Goal: Communication & Community: Answer question/provide support

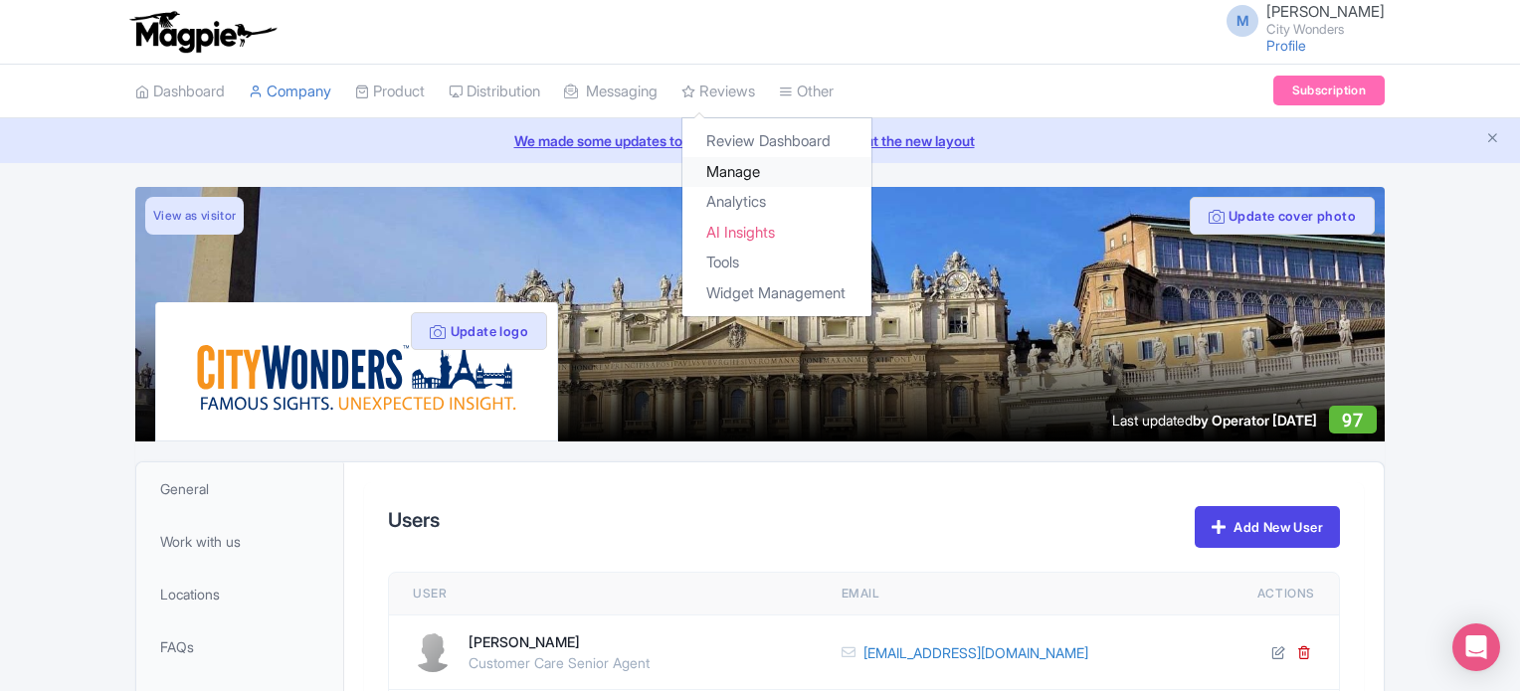
click at [771, 172] on link "Manage" at bounding box center [776, 172] width 189 height 31
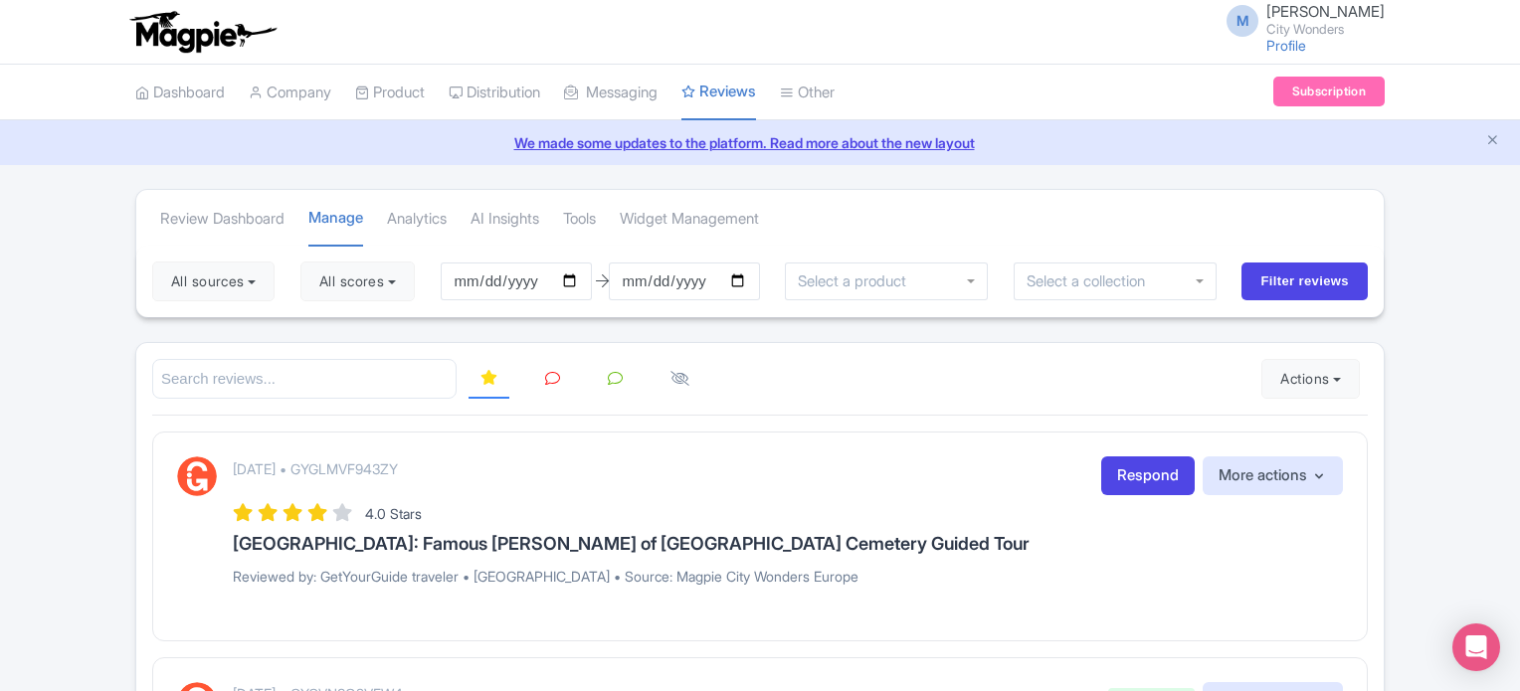
click at [888, 390] on div at bounding box center [759, 379] width 1215 height 41
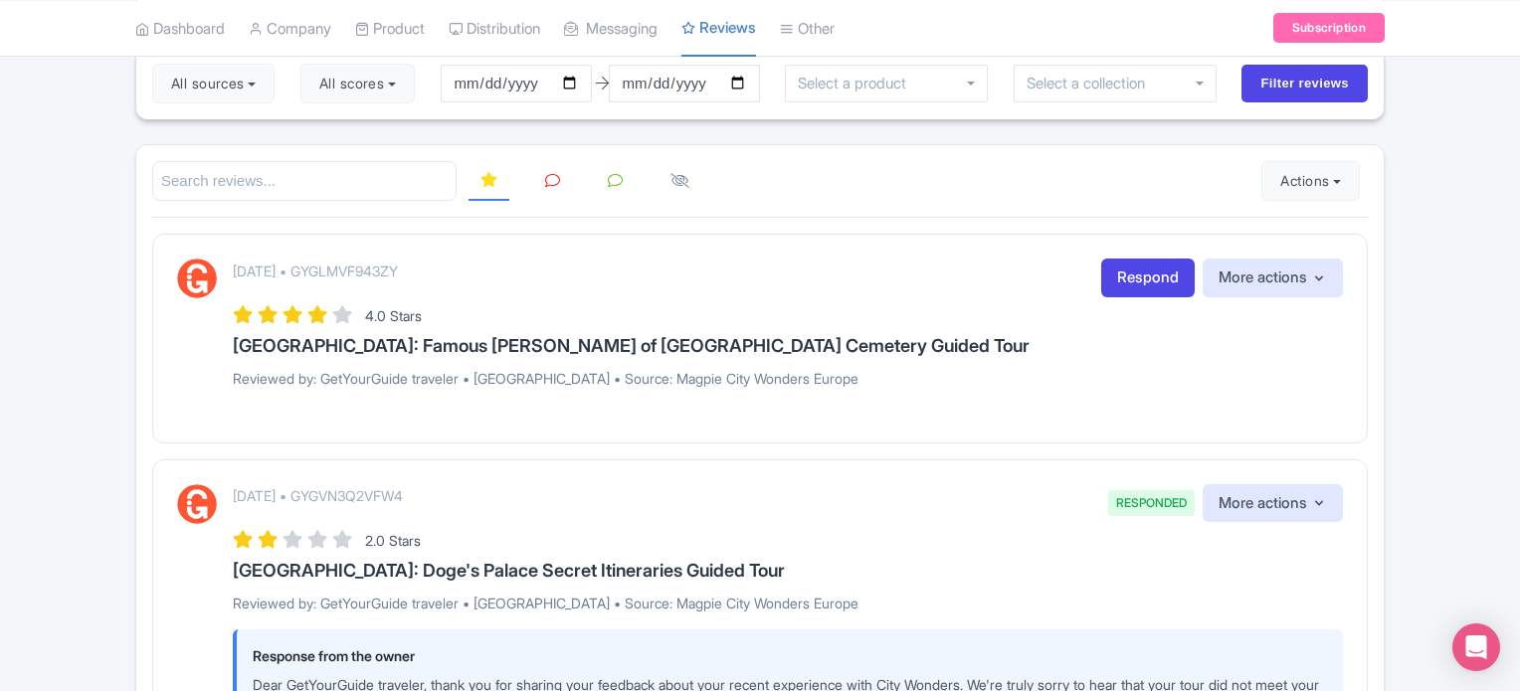
scroll to position [199, 0]
click at [1108, 276] on link "Respond" at bounding box center [1147, 277] width 93 height 39
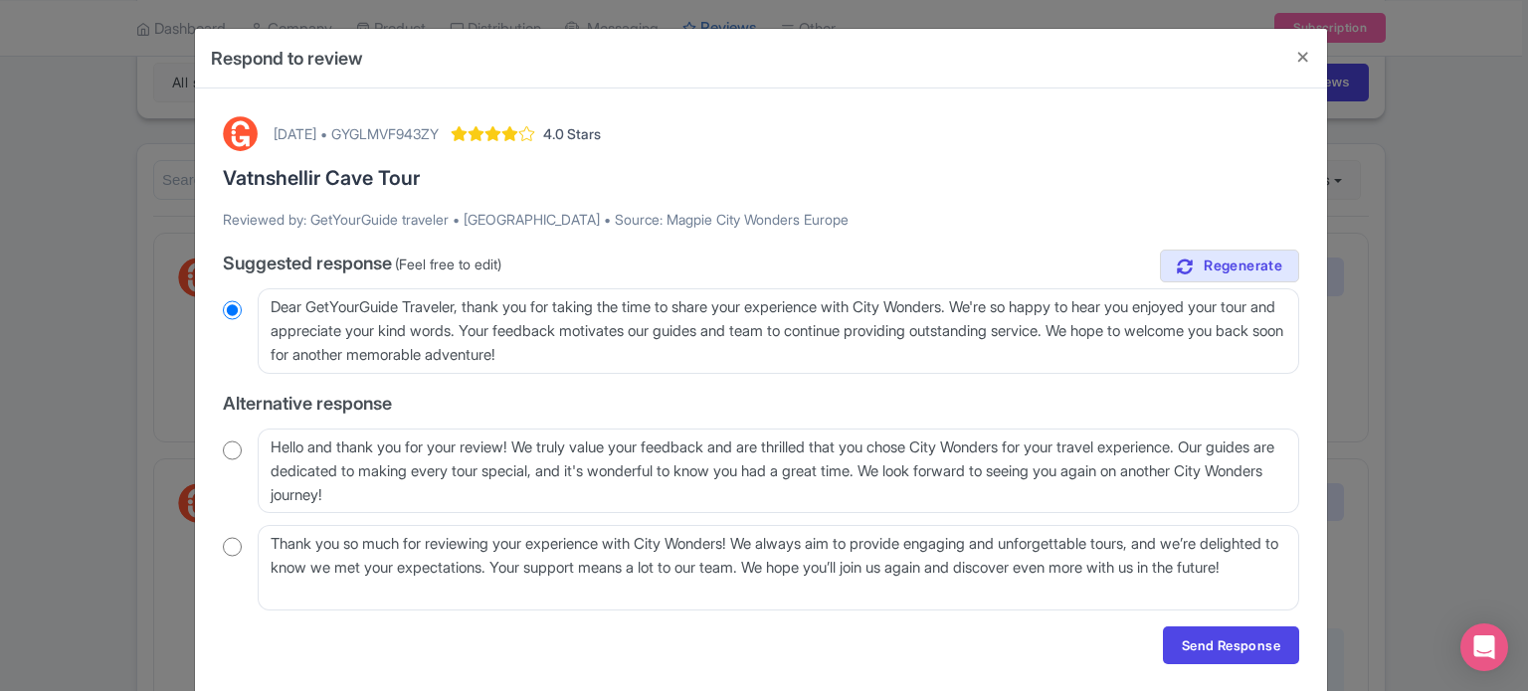
click at [223, 453] on input "radio" at bounding box center [232, 451] width 19 height 20
radio input "true"
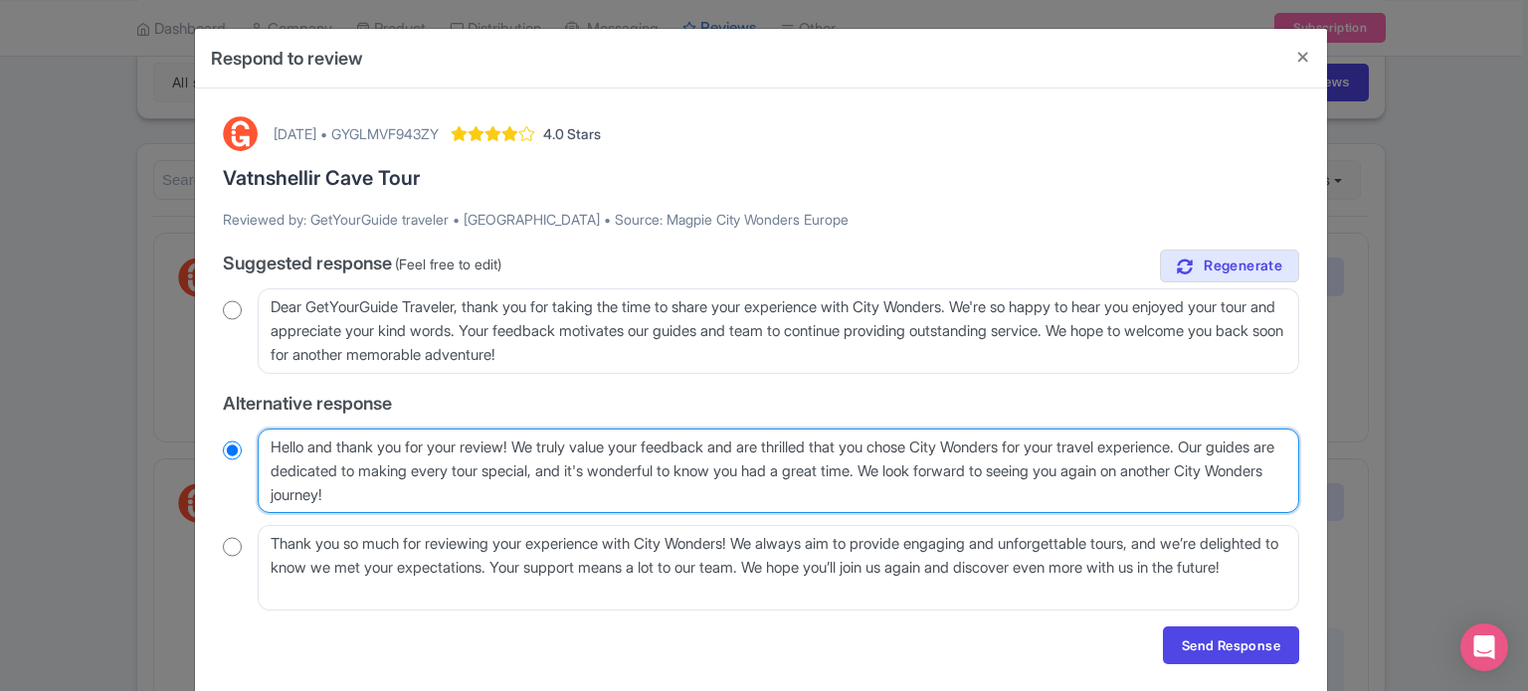
drag, startPoint x: 1237, startPoint y: 442, endPoint x: 967, endPoint y: 476, distance: 272.7
click at [967, 476] on textarea "Hello and thank you for your review! We truly value your feedback and are thril…" at bounding box center [778, 472] width 1041 height 86
type textarea "Hello and thank you for your review! We truly value your feedback and are thril…"
radio input "true"
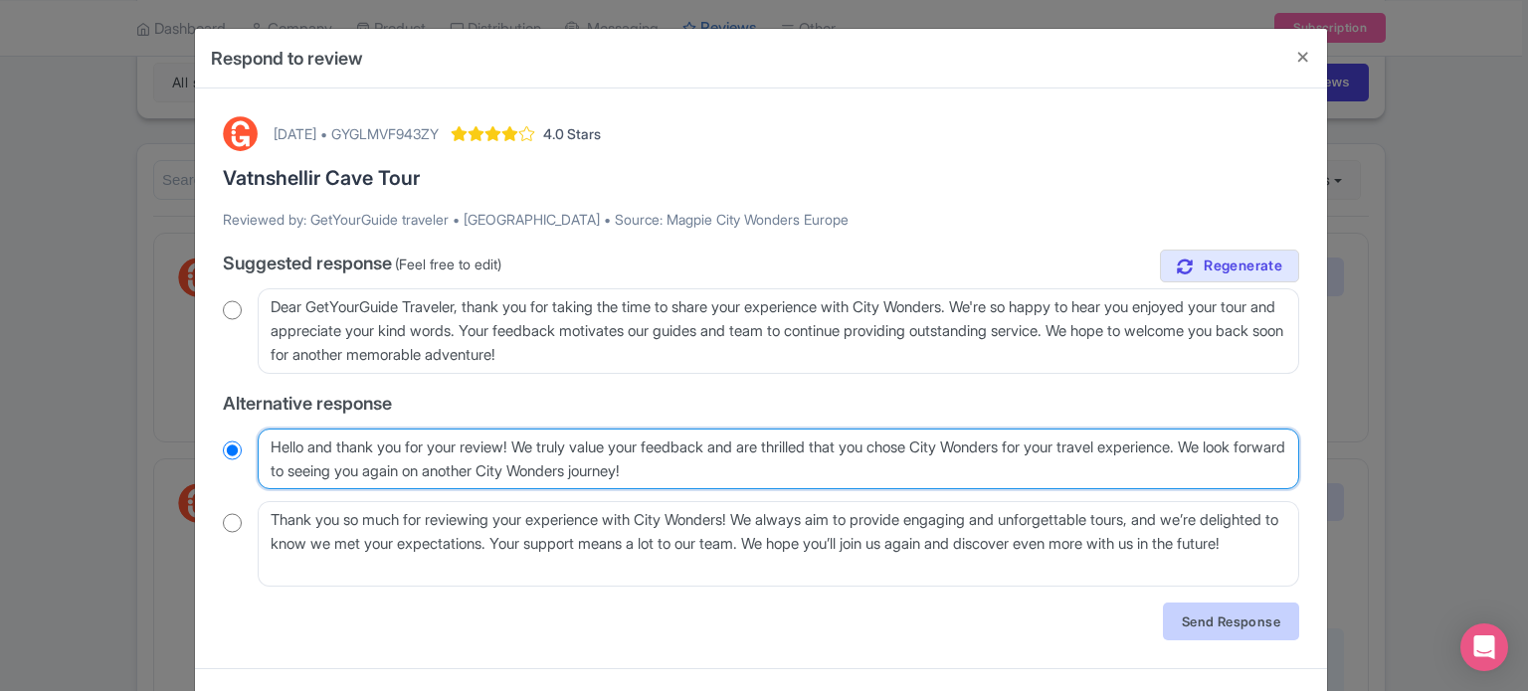
type textarea "Hello and thank you for your review! We truly value your feedback and are thril…"
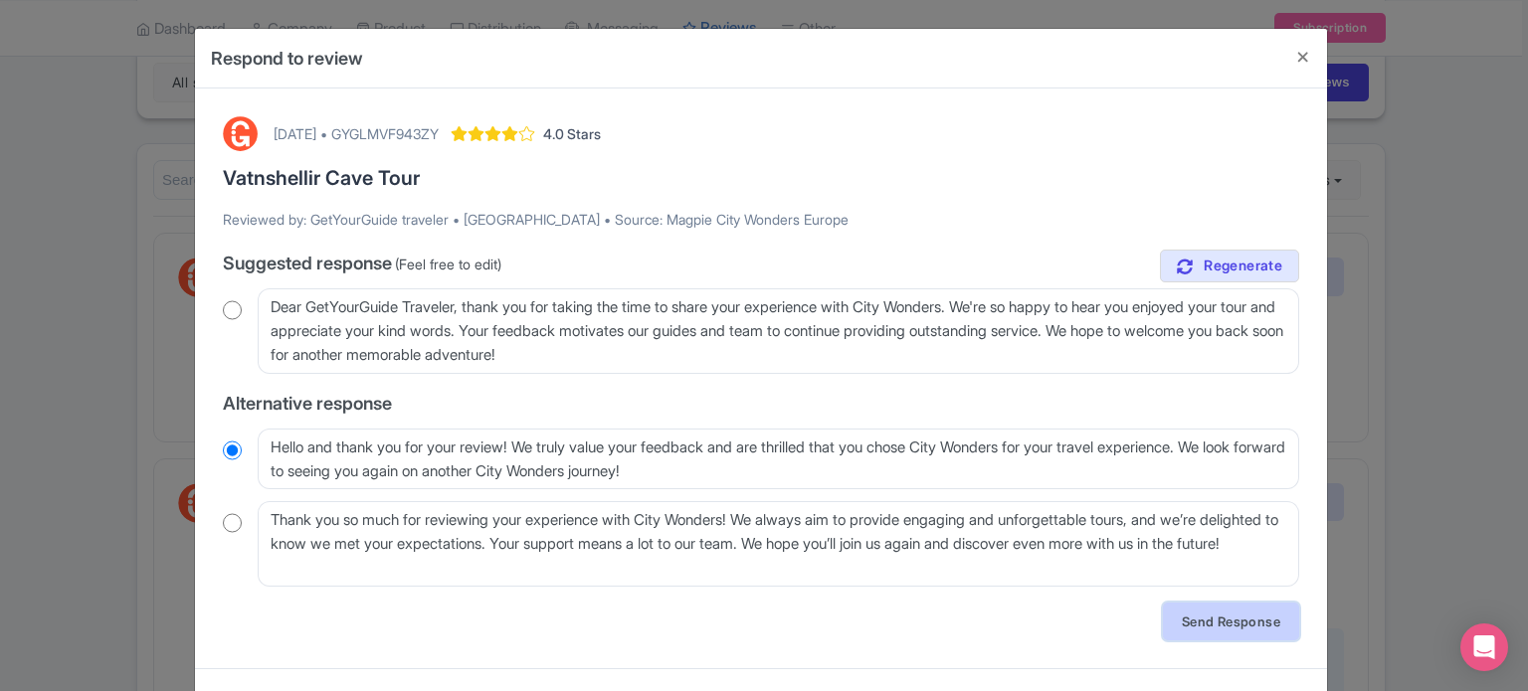
click at [1232, 623] on link "Send Response" at bounding box center [1231, 622] width 136 height 38
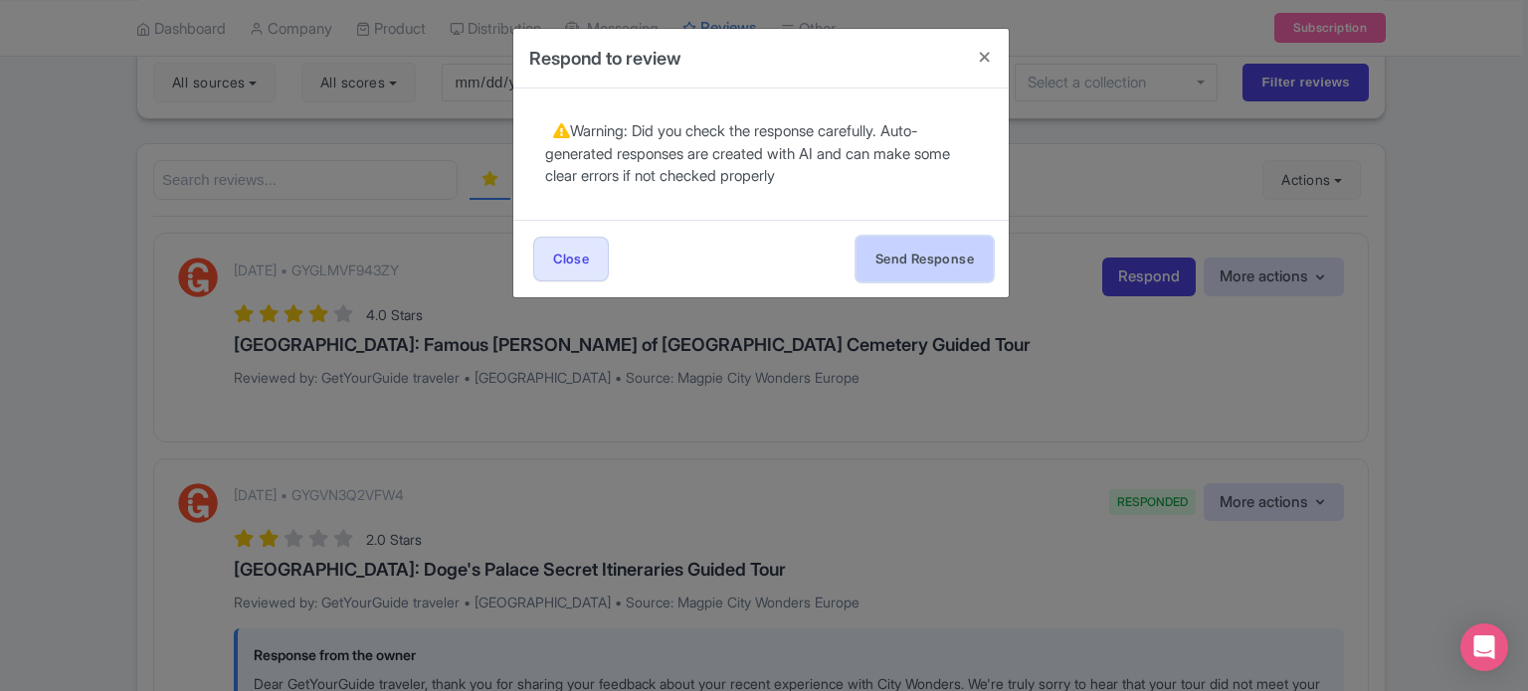
click at [979, 268] on button "Send Response" at bounding box center [924, 259] width 136 height 45
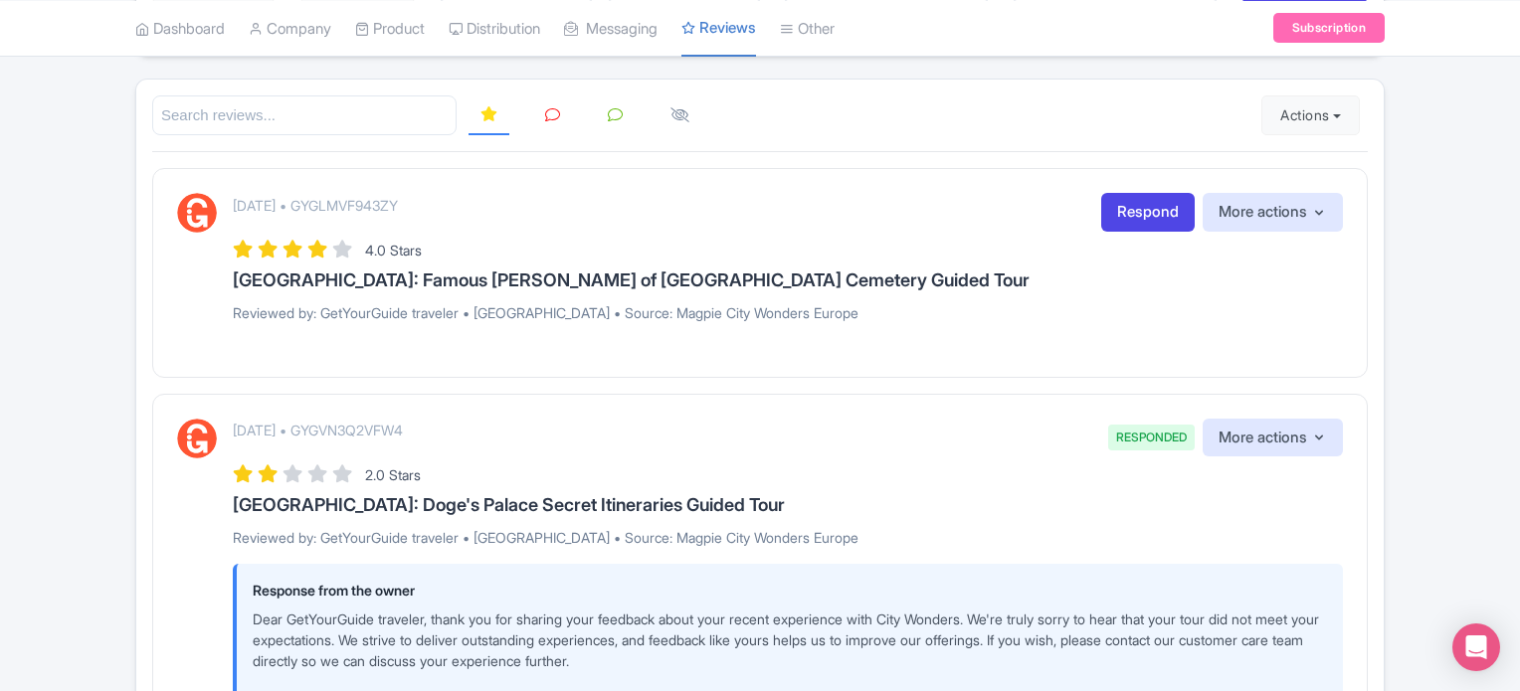
scroll to position [298, 0]
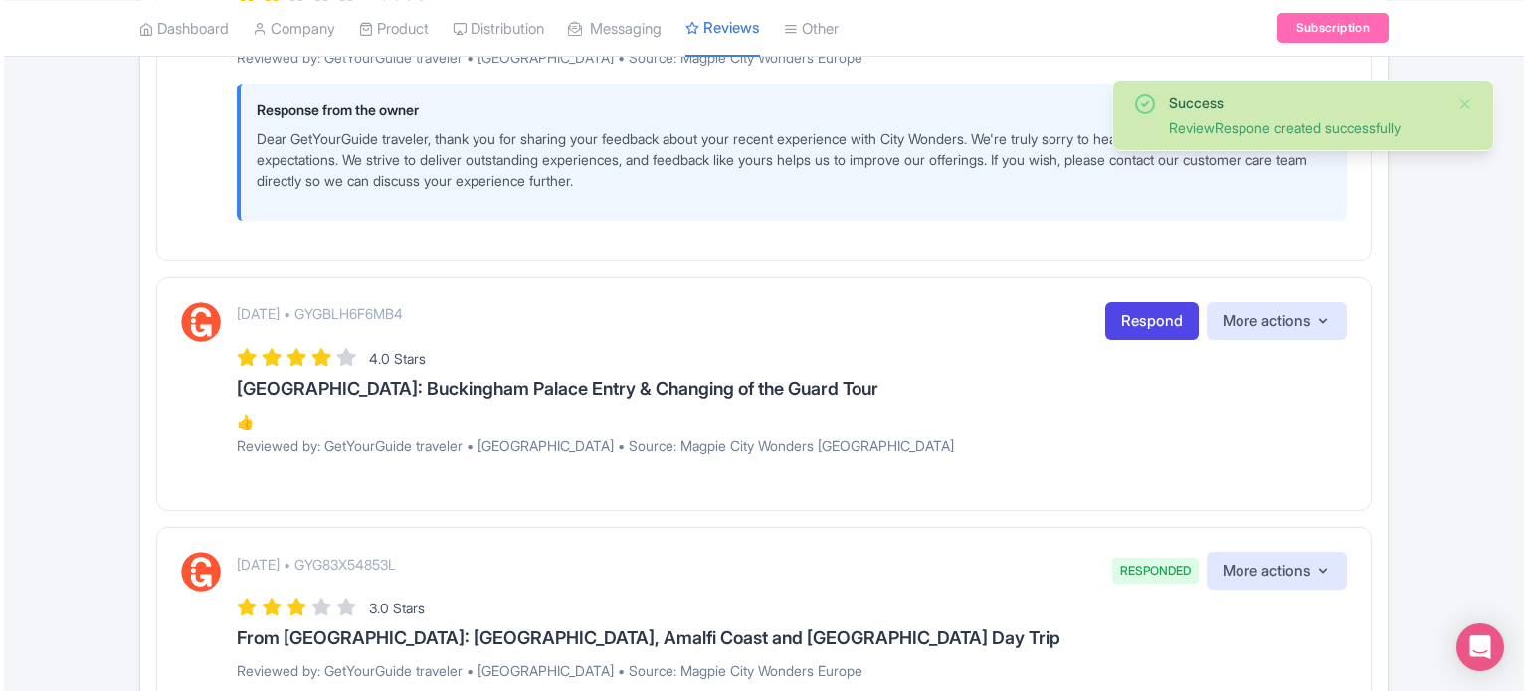
scroll to position [895, 0]
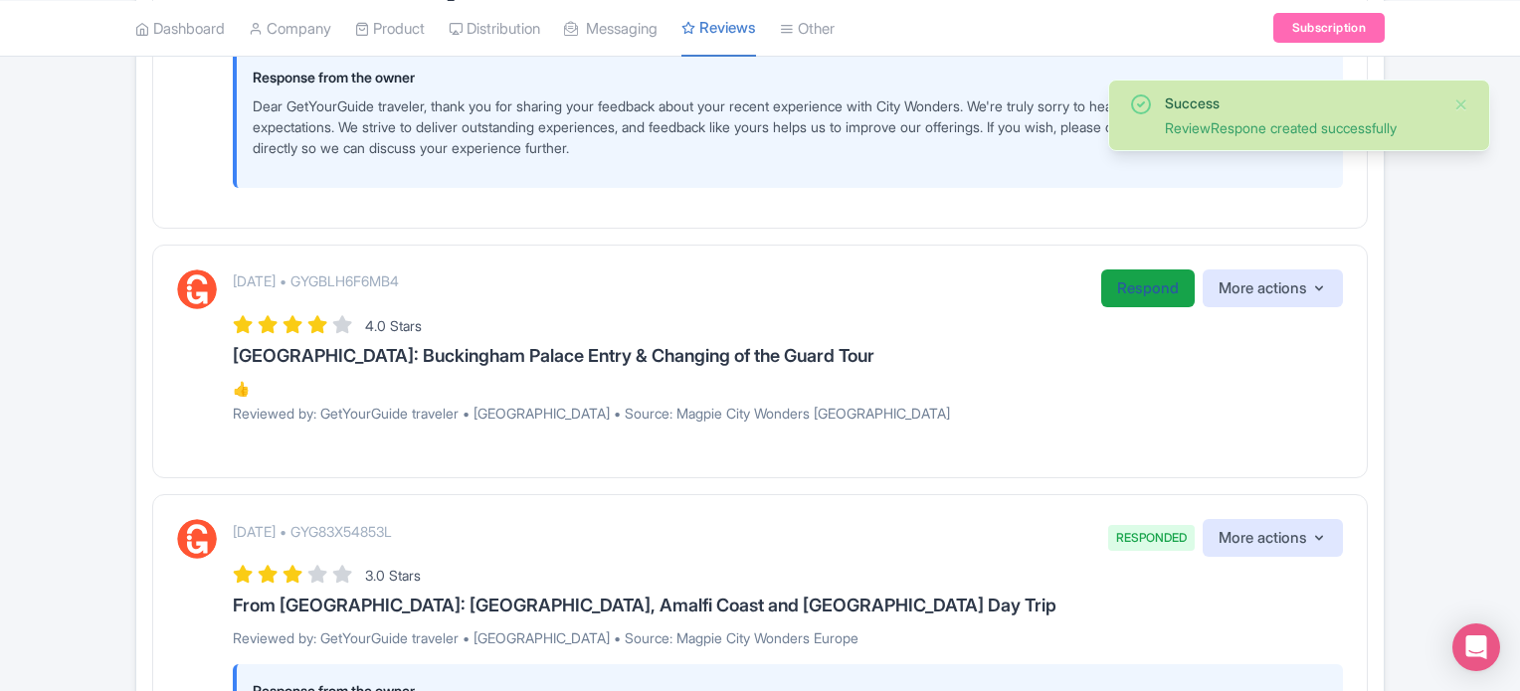
click at [1111, 287] on link "Respond" at bounding box center [1147, 289] width 93 height 39
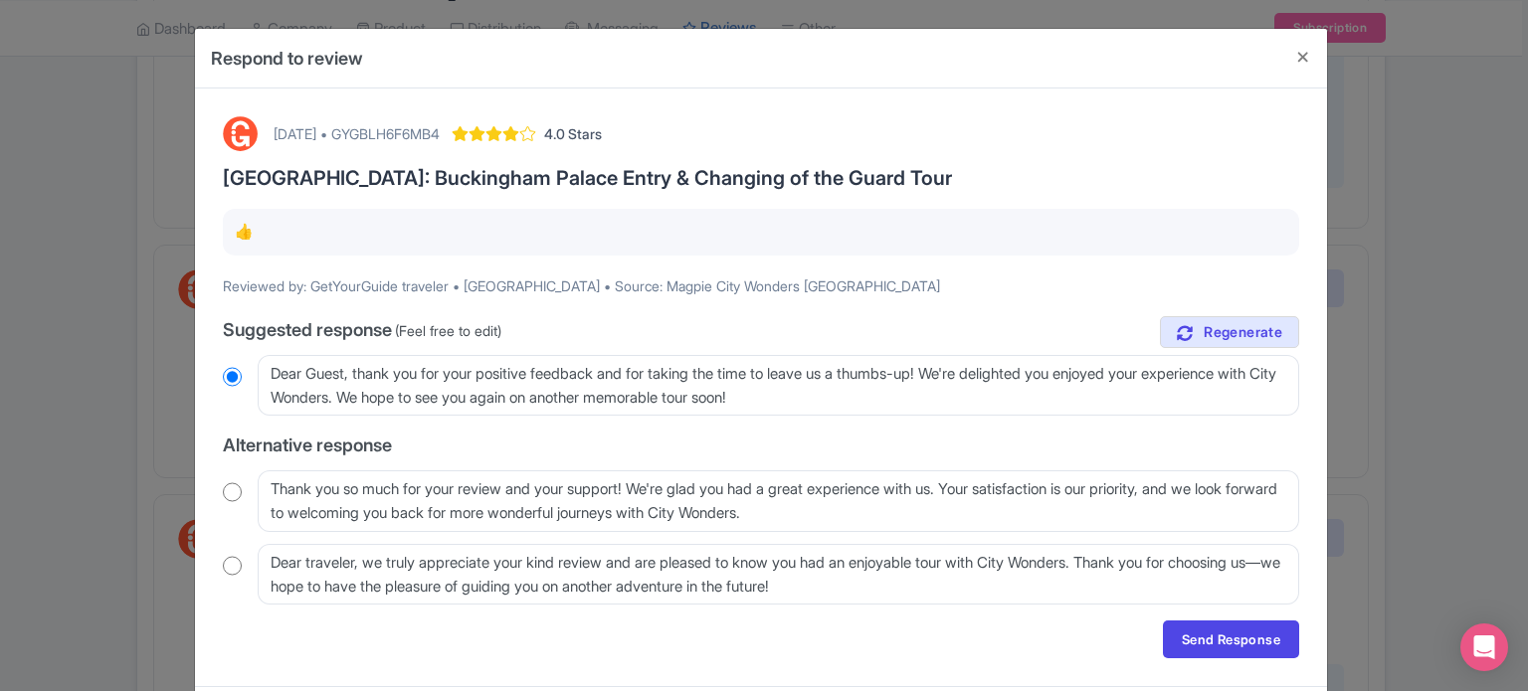
click at [233, 489] on input "radio" at bounding box center [232, 492] width 19 height 20
radio input "true"
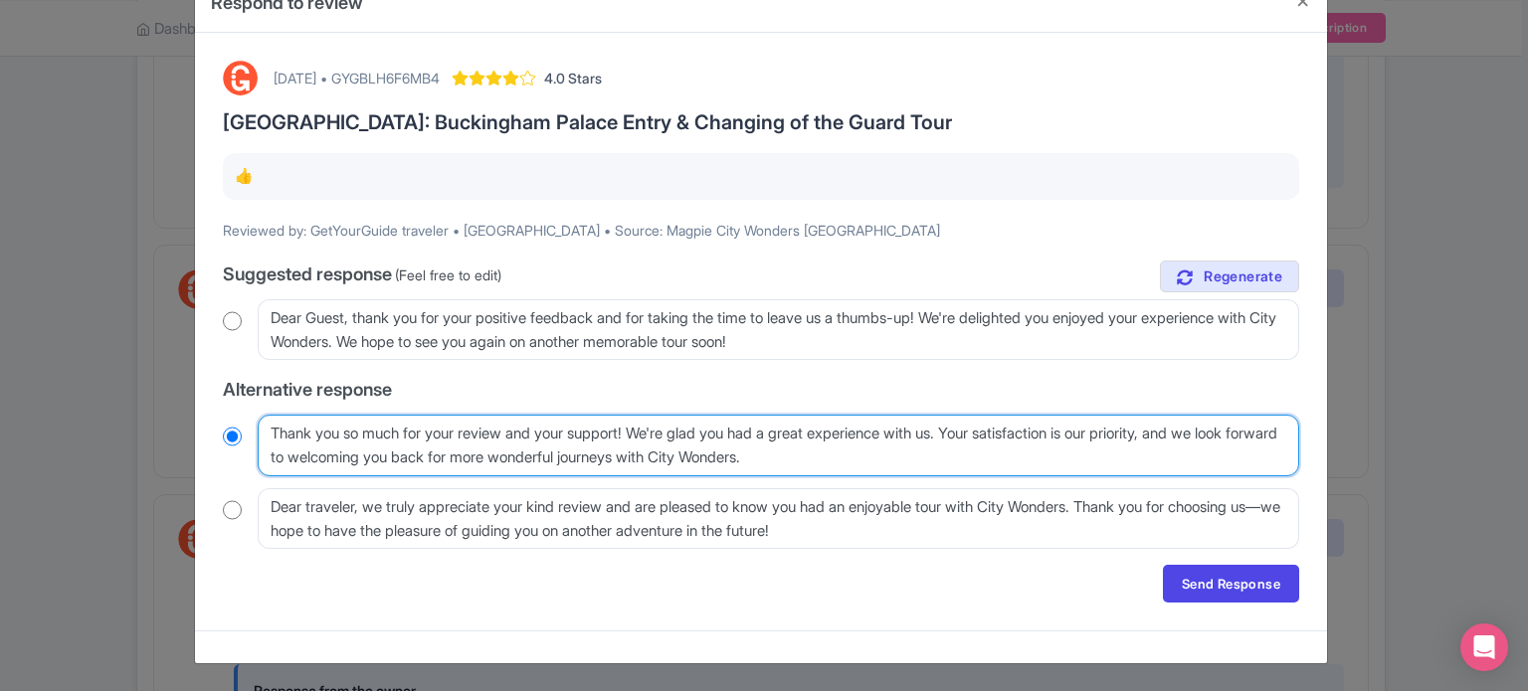
click at [832, 430] on textarea "Thank you so much for your review and your support! We're glad you had a great …" at bounding box center [778, 446] width 1041 height 62
click at [835, 430] on textarea "Thank you so much for your review and your support! We're glad you had a great …" at bounding box center [778, 446] width 1041 height 62
type textarea "Thank you so much for your review and your support! We're glad you had a grea e…"
radio input "true"
type textarea "Thank you so much for your review and your support! We're glad you had a gre ex…"
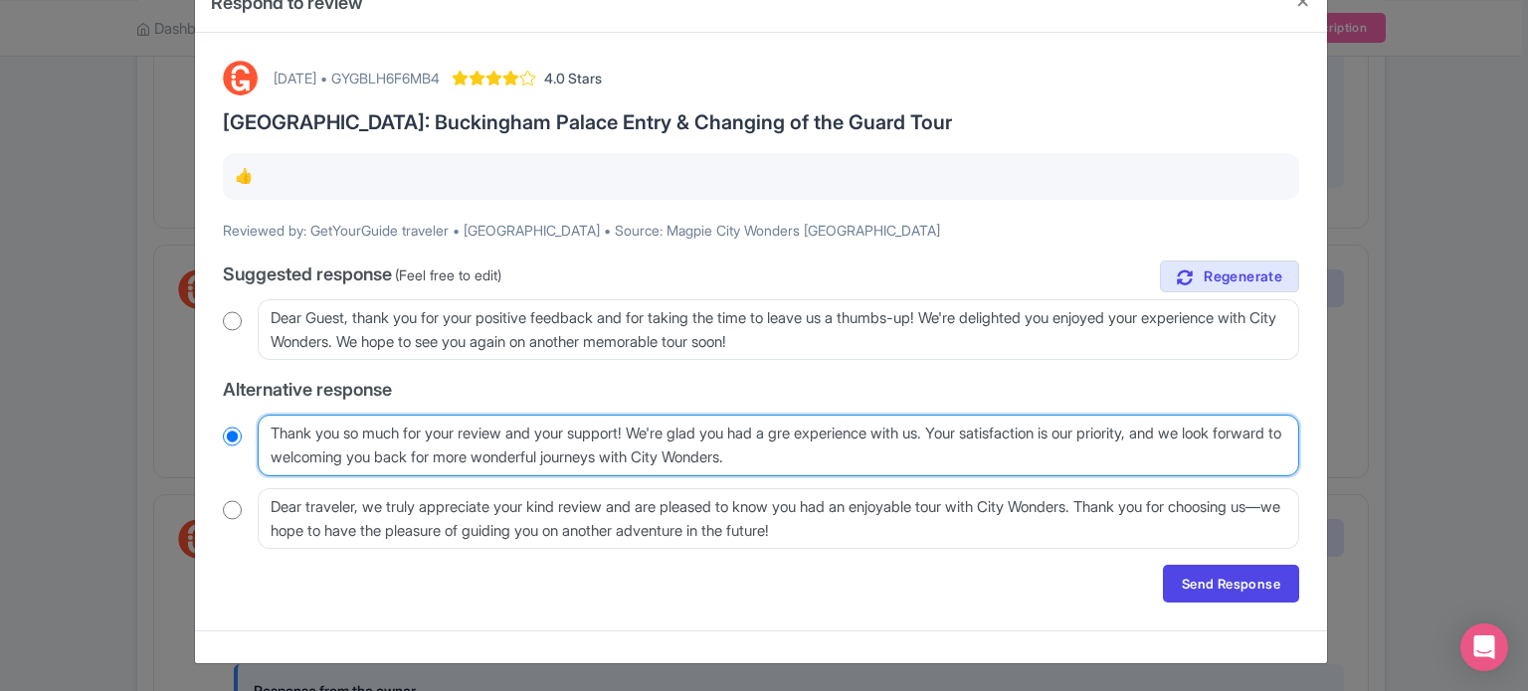
radio input "true"
type textarea "Thank you so much for your review and your support! We're glad you had a gr exp…"
radio input "true"
type textarea "Thank you so much for your review and your support! We're glad you had a g expe…"
radio input "true"
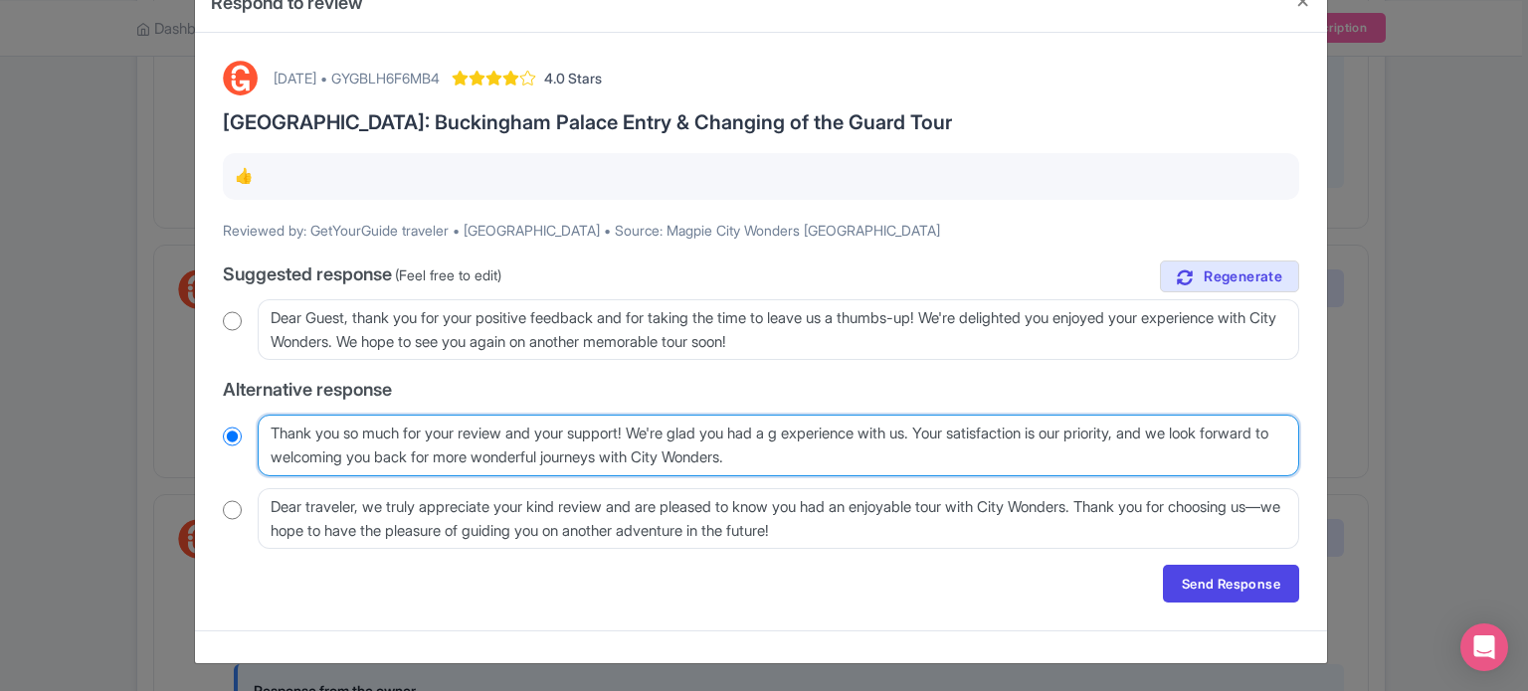
type textarea "Thank you so much for your review and your support! We're glad you had a go exp…"
radio input "true"
type textarea "Thank you so much for your review and your support! We're glad you had a goo ex…"
radio input "true"
type textarea "Thank you so much for your review and your support! We're glad you had a good e…"
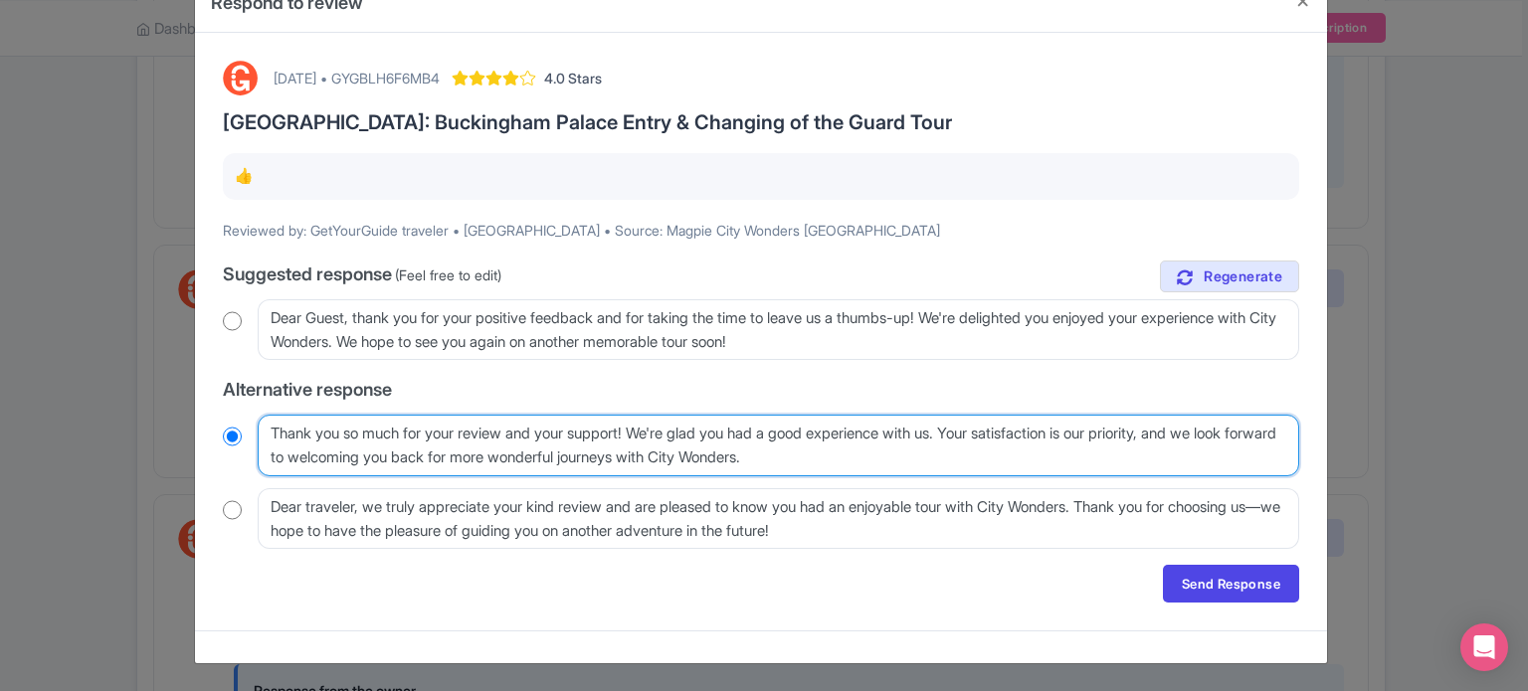
radio input "true"
click at [907, 462] on textarea "Thank you so much for your review and your support! We're glad you had a great …" at bounding box center [778, 446] width 1041 height 62
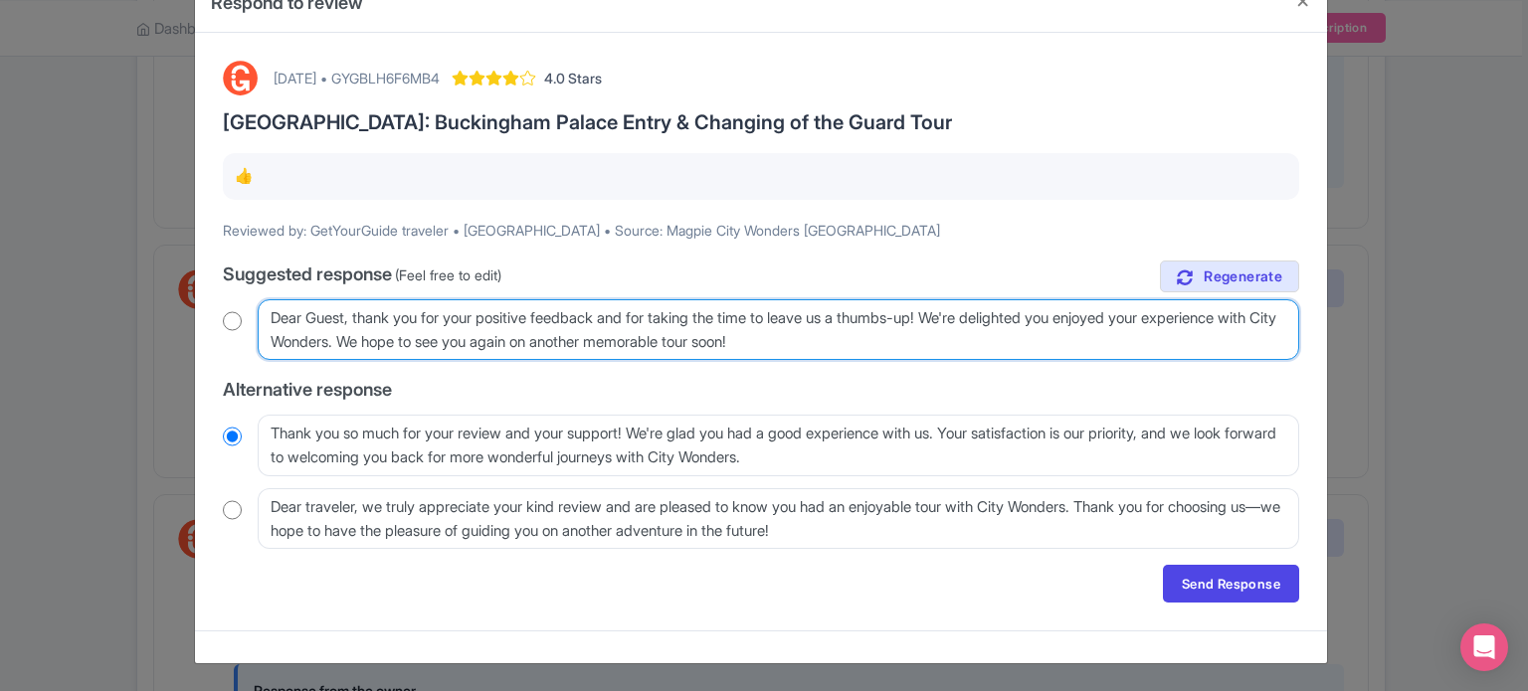
drag, startPoint x: 881, startPoint y: 341, endPoint x: 407, endPoint y: 345, distance: 474.4
click at [407, 345] on textarea "Dear Guest, thank you for your positive feedback and for taking the time to lea…" at bounding box center [778, 330] width 1041 height 62
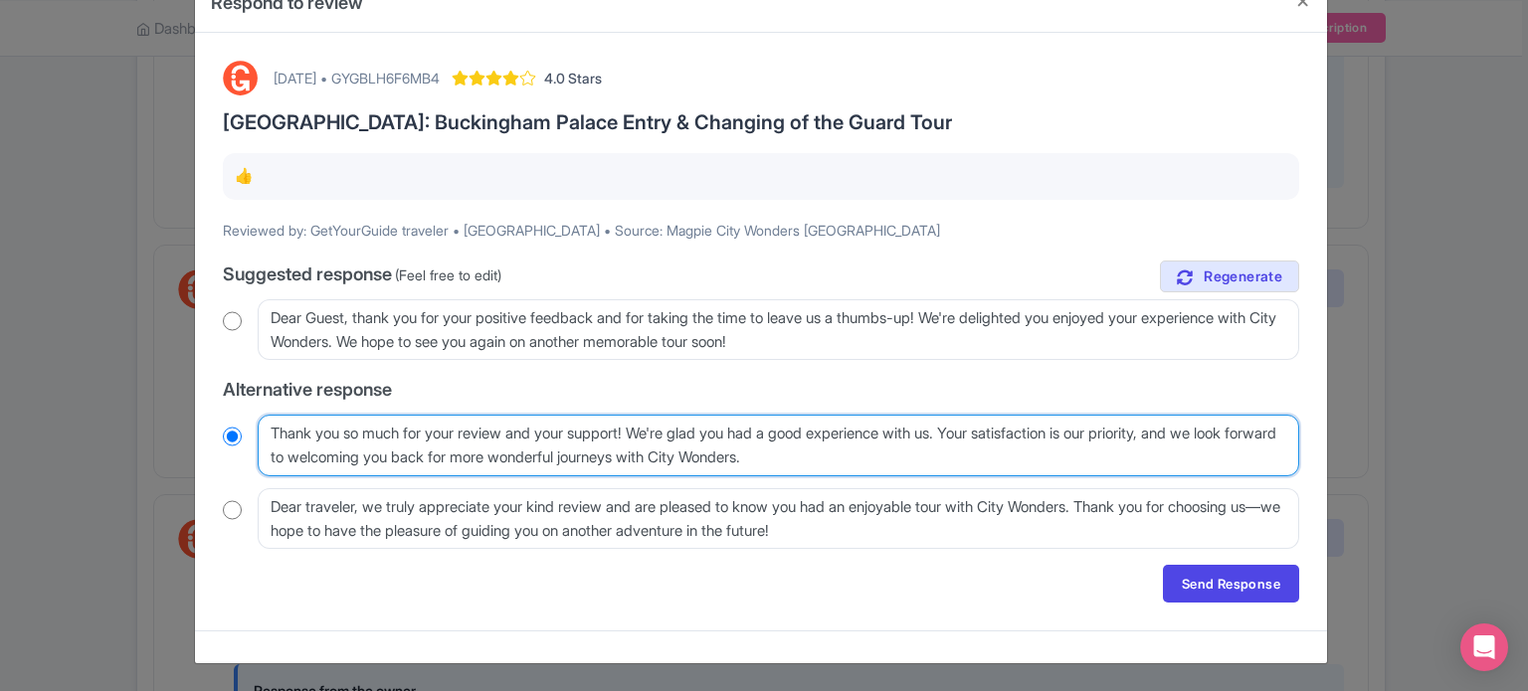
drag, startPoint x: 871, startPoint y: 461, endPoint x: 985, endPoint y: 426, distance: 118.9
click at [985, 426] on textarea "Thank you so much for your review and your support! We're glad you had a great …" at bounding box center [778, 446] width 1041 height 62
paste textarea "We hope to see you again on another memorable tour soon!"
type textarea "Thank you so much for your review and your support! We're glad you had a good e…"
radio input "true"
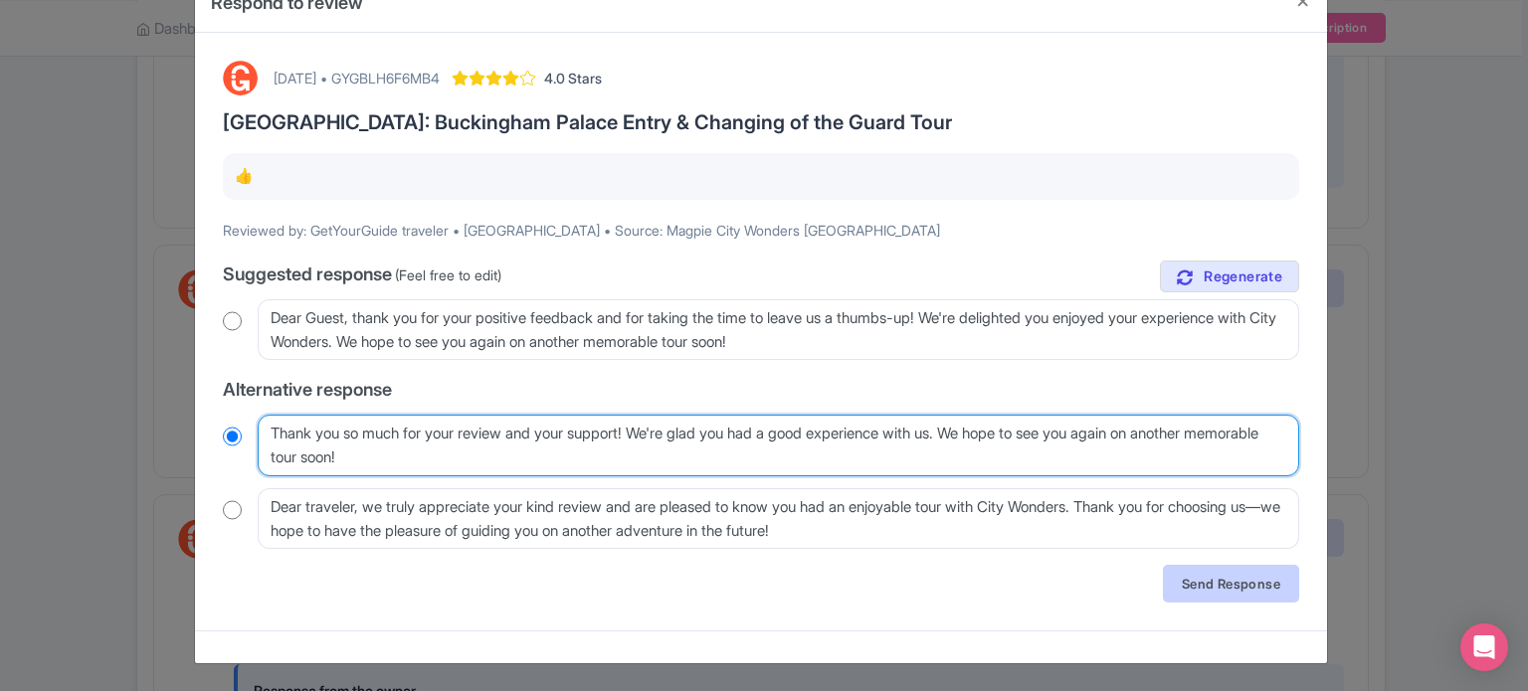
type textarea "Thank you so much for your review and your support! We're glad you had a good e…"
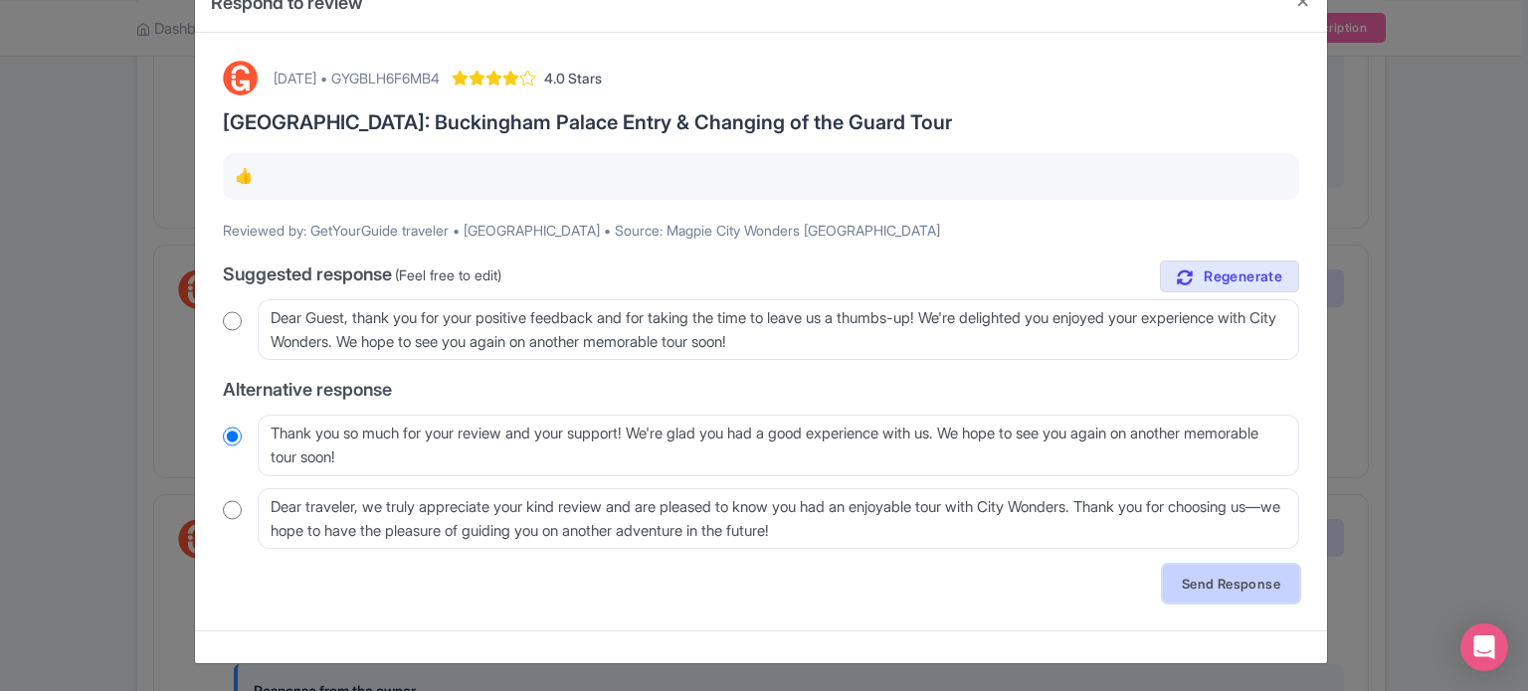
click at [1233, 582] on link "Send Response" at bounding box center [1231, 584] width 136 height 38
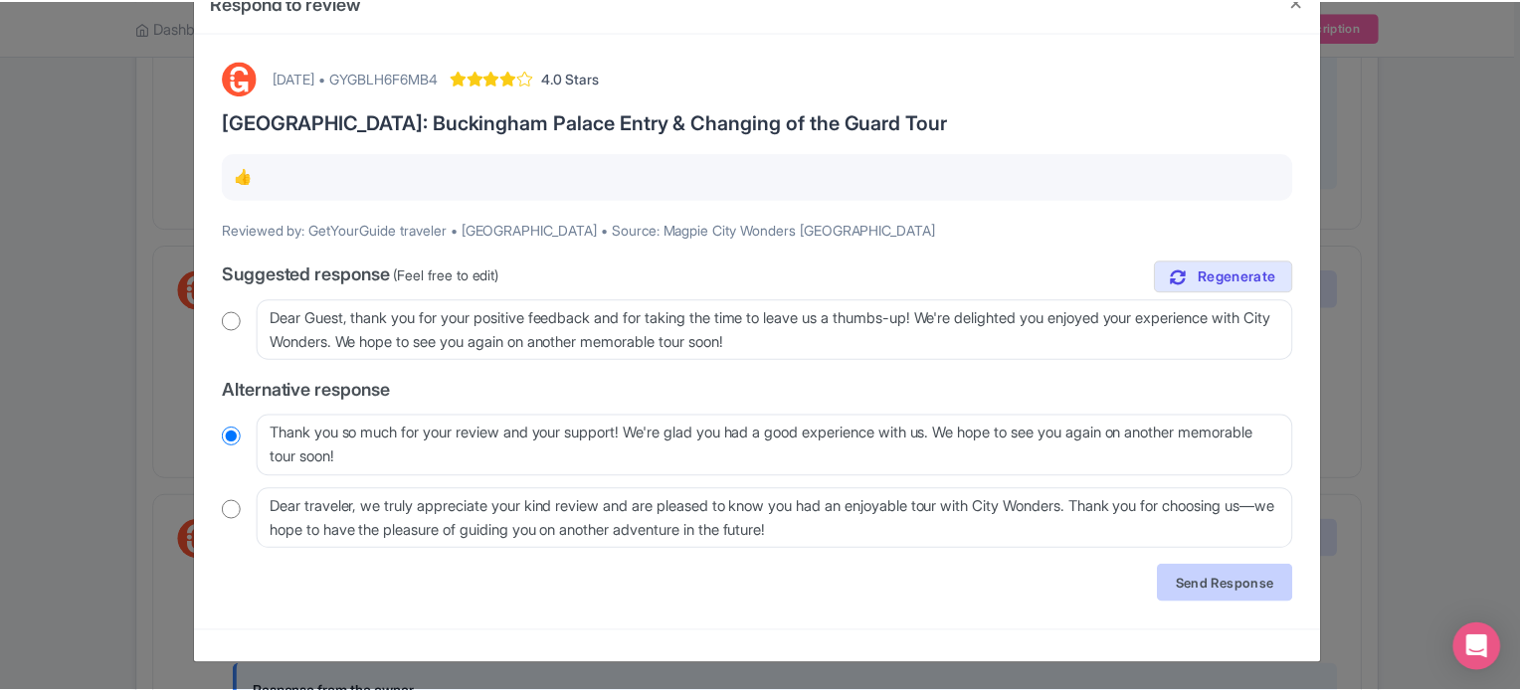
scroll to position [0, 0]
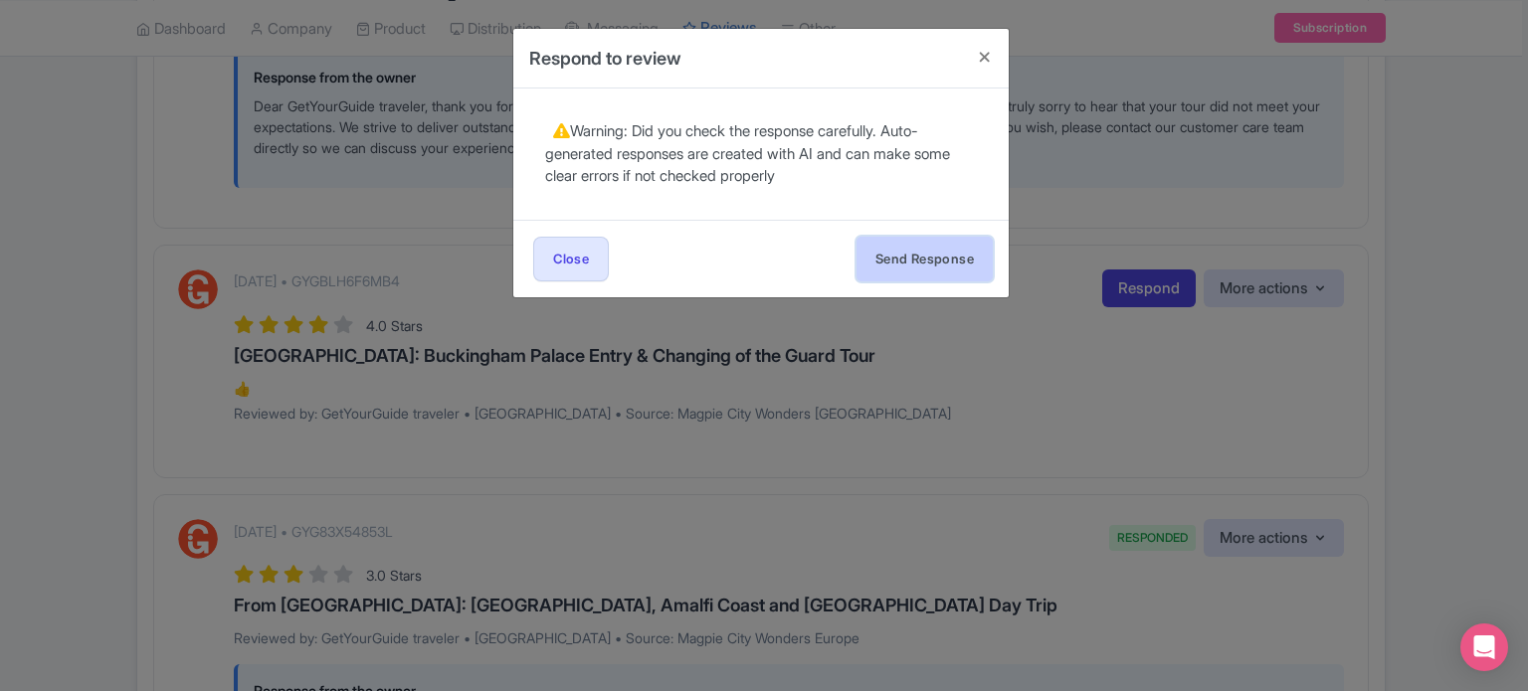
click at [928, 267] on button "Send Response" at bounding box center [924, 259] width 136 height 45
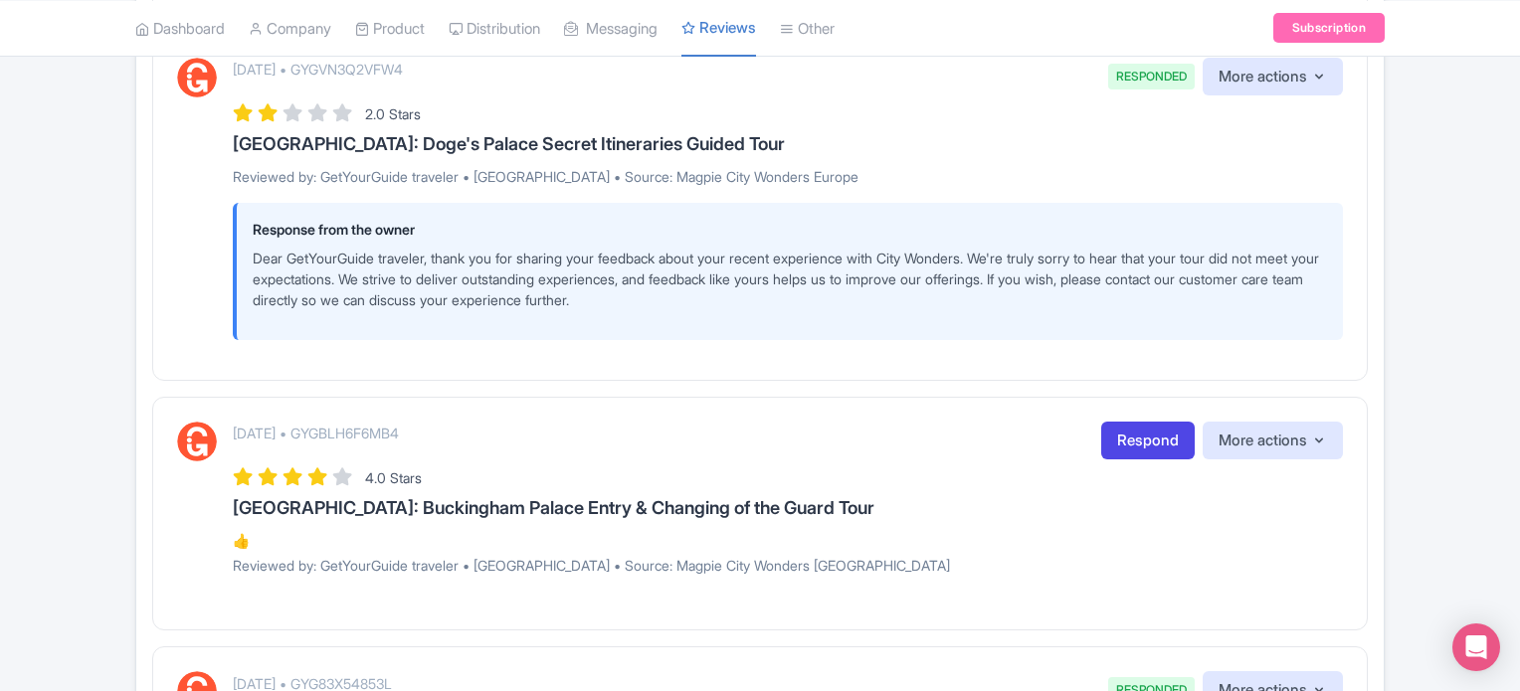
scroll to position [796, 0]
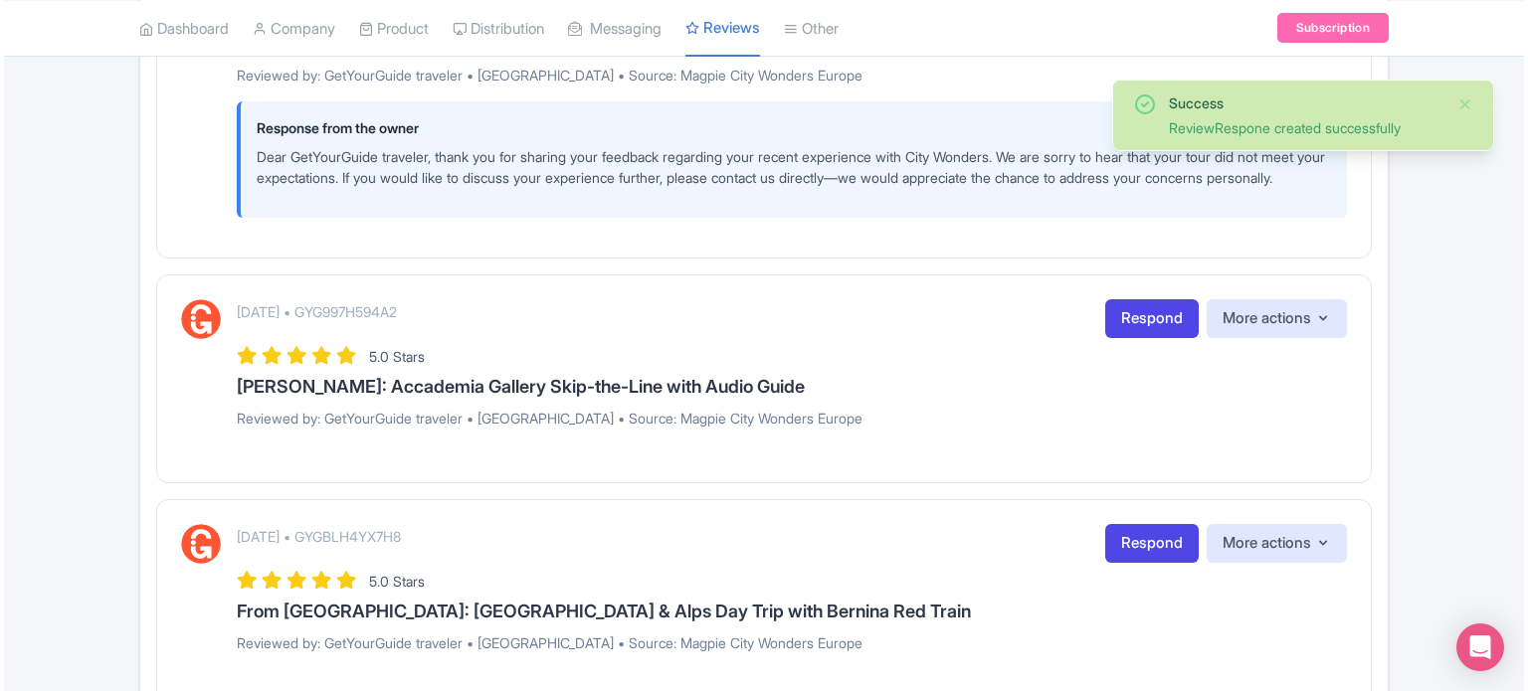
scroll to position [1591, 0]
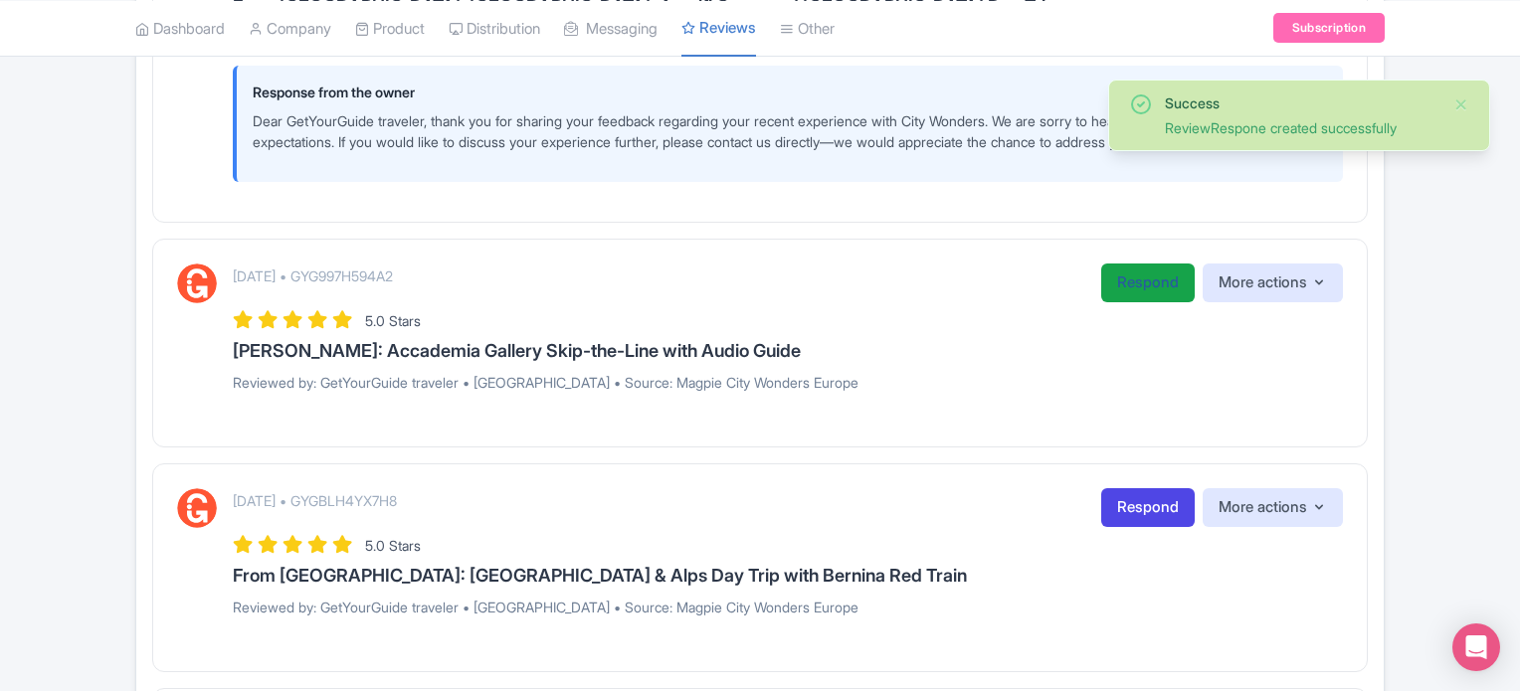
click at [1117, 301] on link "Respond" at bounding box center [1147, 283] width 93 height 39
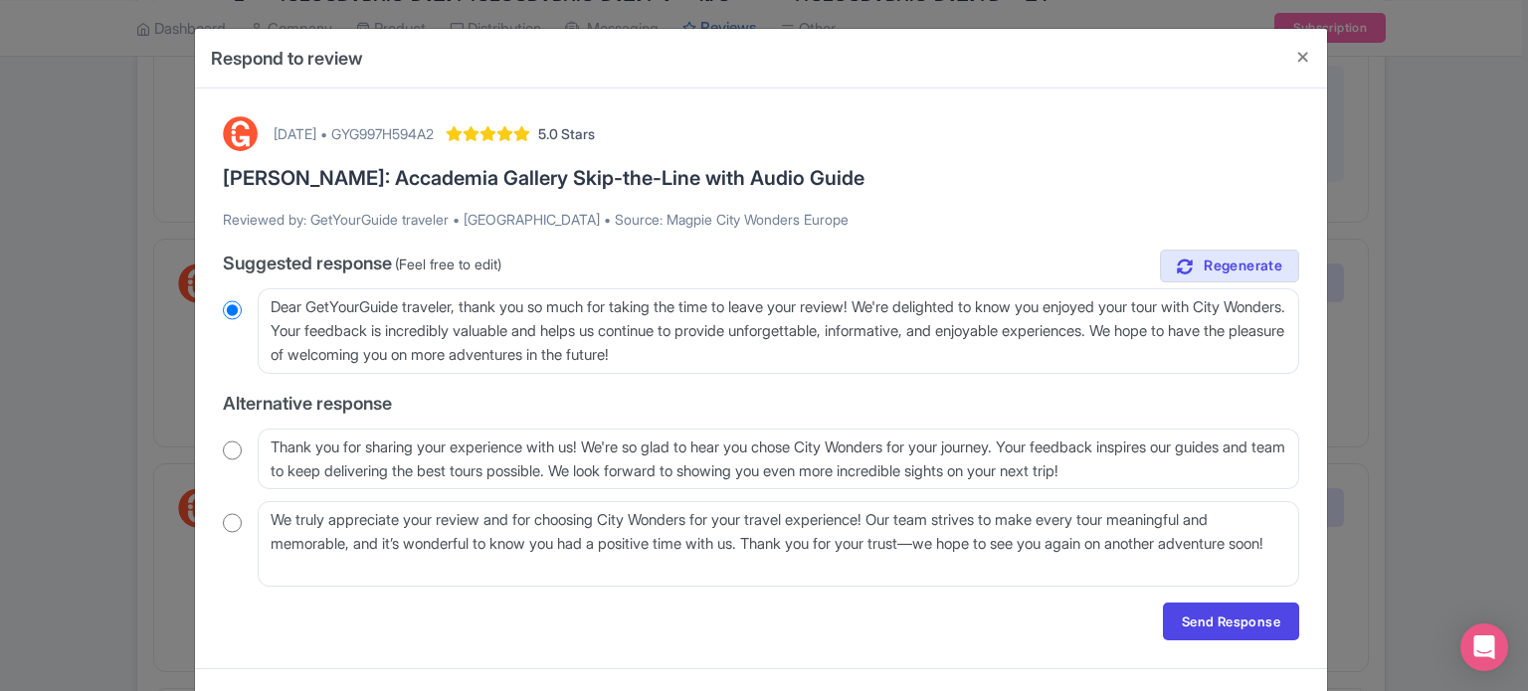
click at [749, 419] on div "true Suggested response (Feel free to edit) Dear GetYourGuide traveler, thank y…" at bounding box center [761, 418] width 1076 height 337
click at [841, 219] on p "Reviewed by: GetYourGuide traveler • [GEOGRAPHIC_DATA] • Source: Magpie City Wo…" at bounding box center [761, 219] width 1076 height 21
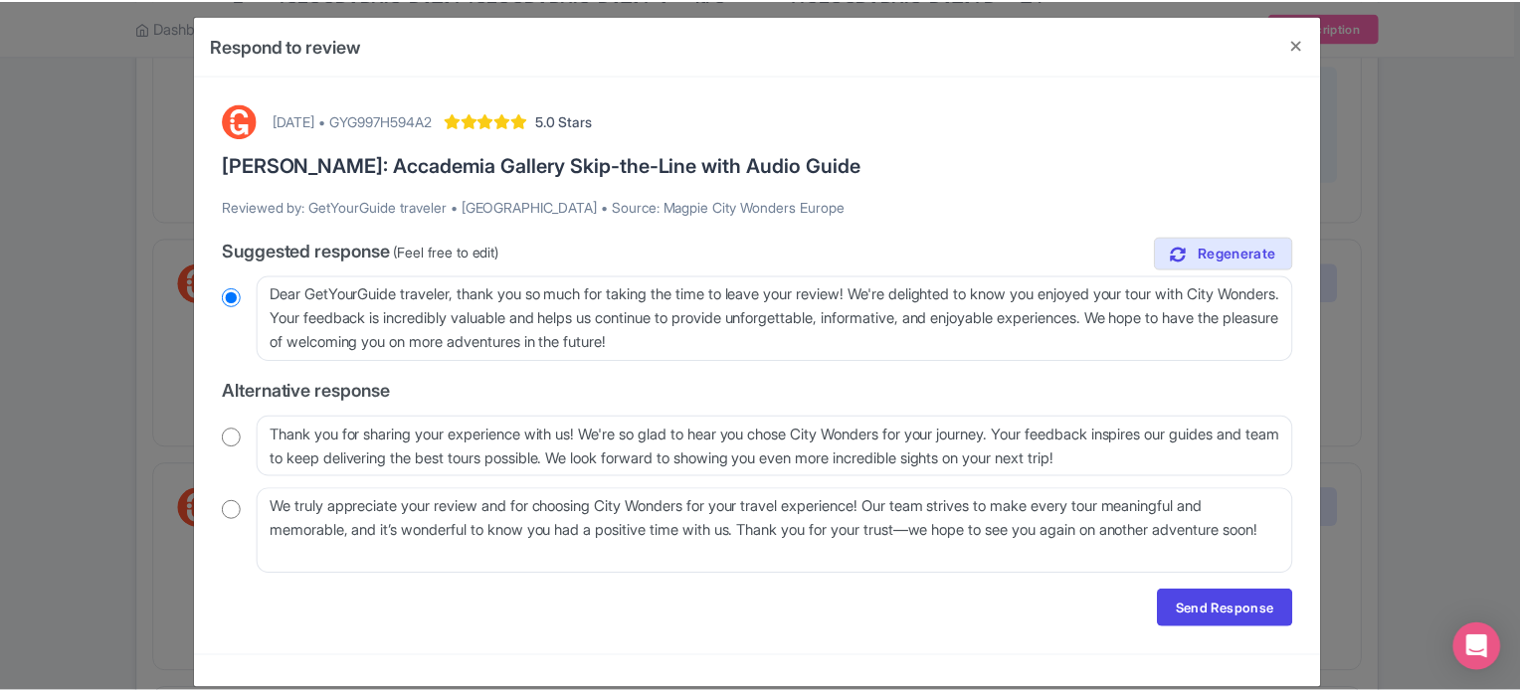
scroll to position [0, 0]
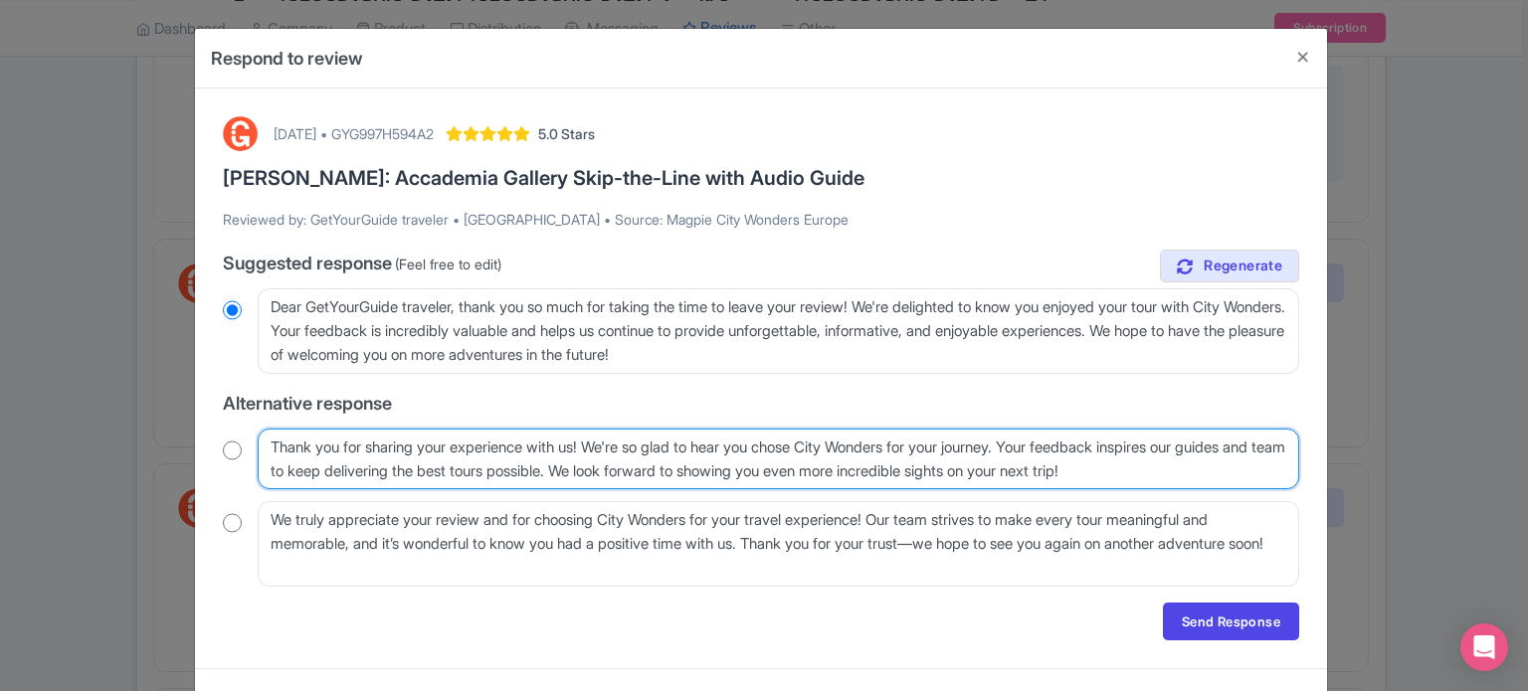
click at [366, 467] on textarea "Thank you for sharing your experience with us! We're so glad to hear you chose …" at bounding box center [778, 460] width 1041 height 62
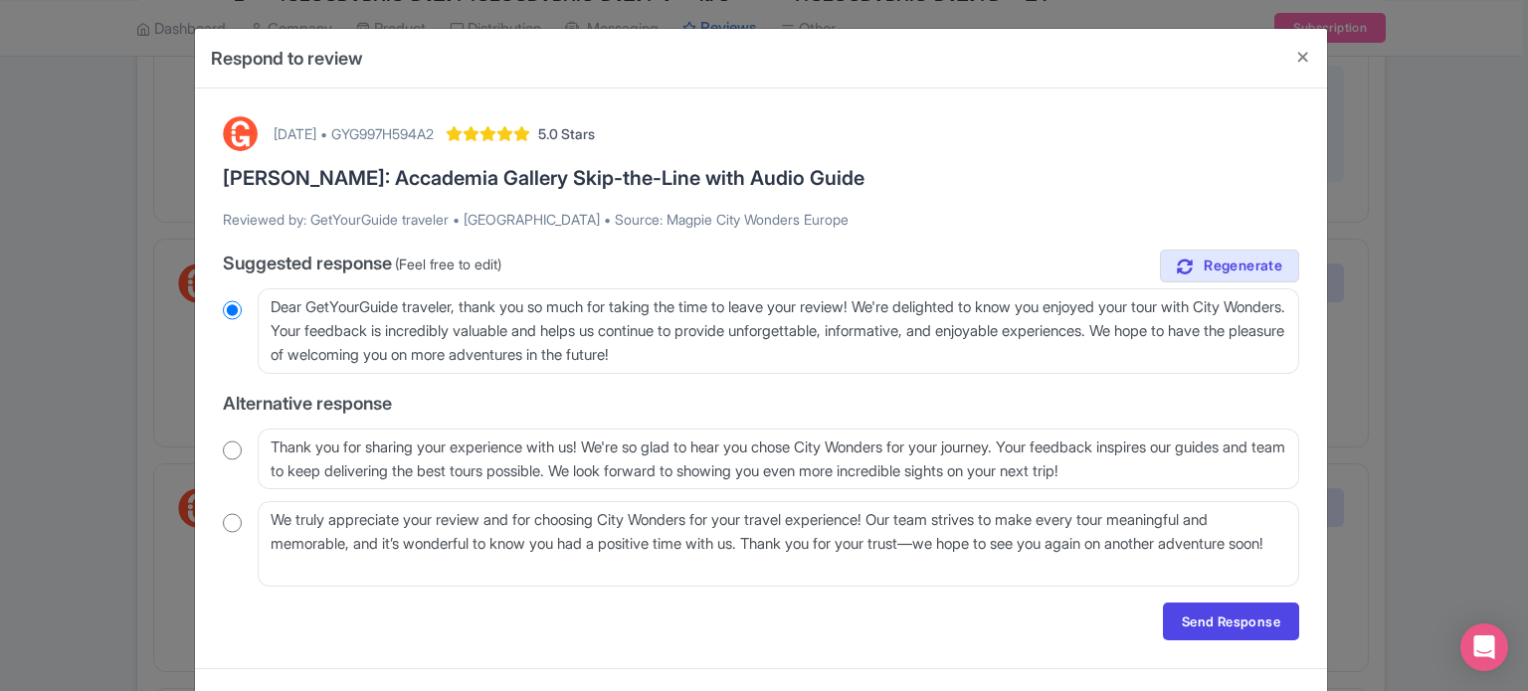
click at [883, 243] on div "September 01, 2025 • GYG997H594A2 5.0 Stars Florence: Accademia Gallery Skip-th…" at bounding box center [761, 378] width 1100 height 548
click at [232, 452] on input "radio" at bounding box center [232, 451] width 19 height 20
radio input "true"
click at [1189, 620] on link "Send Response" at bounding box center [1231, 622] width 136 height 38
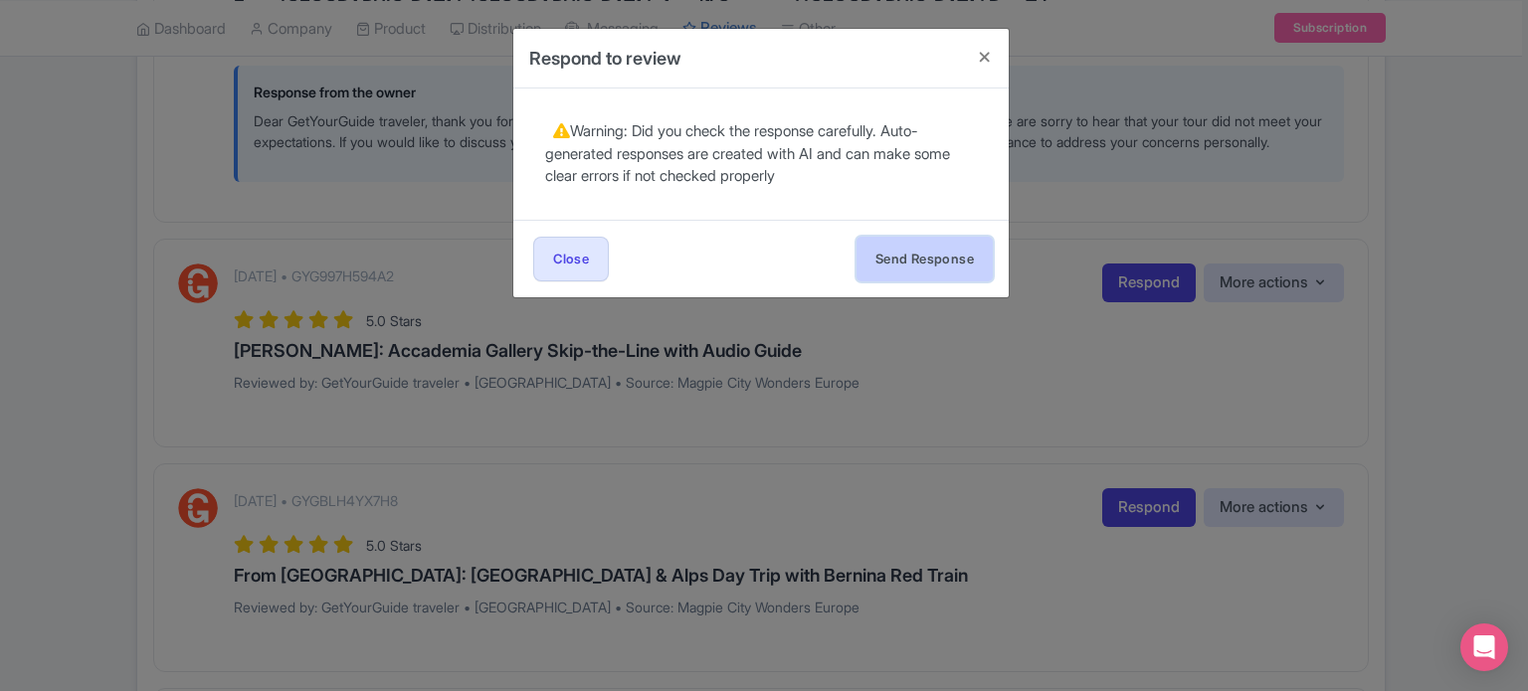
click at [916, 262] on button "Send Response" at bounding box center [924, 259] width 136 height 45
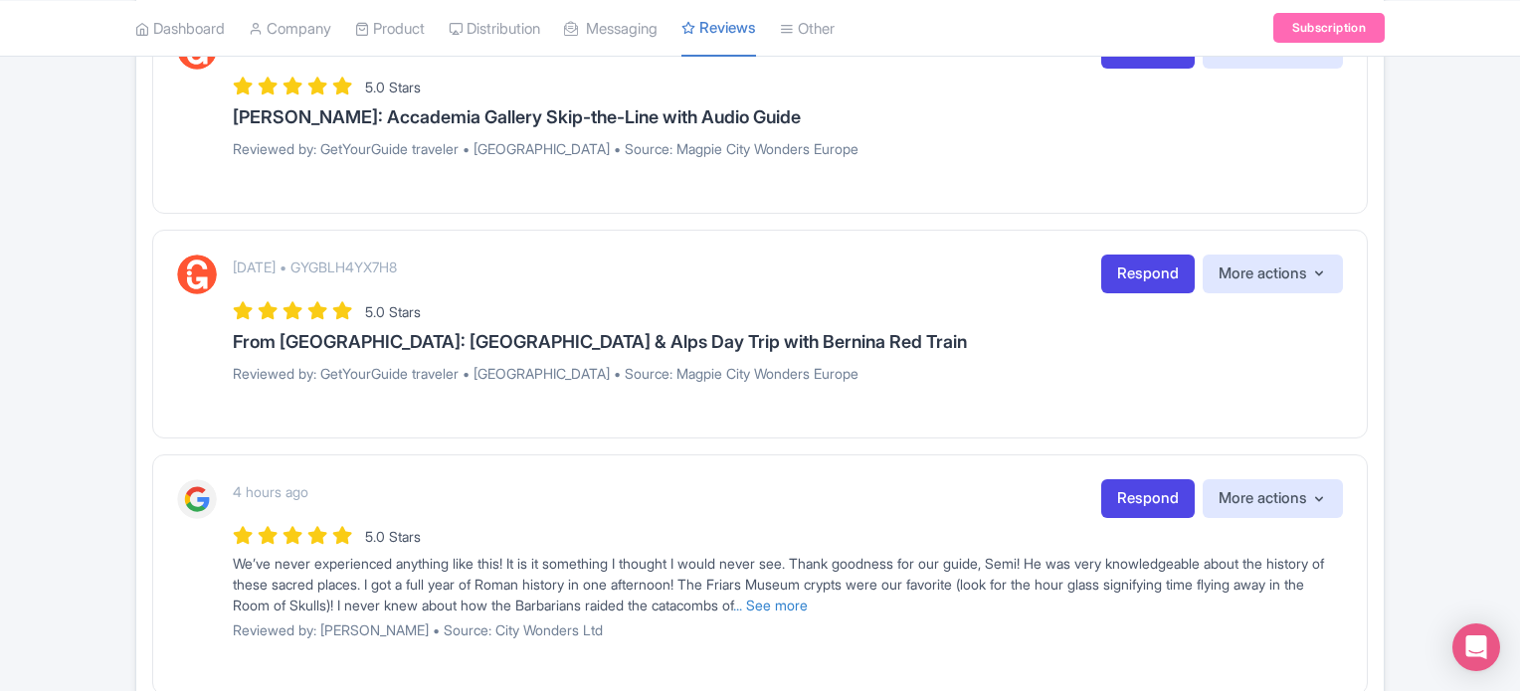
scroll to position [1790, 0]
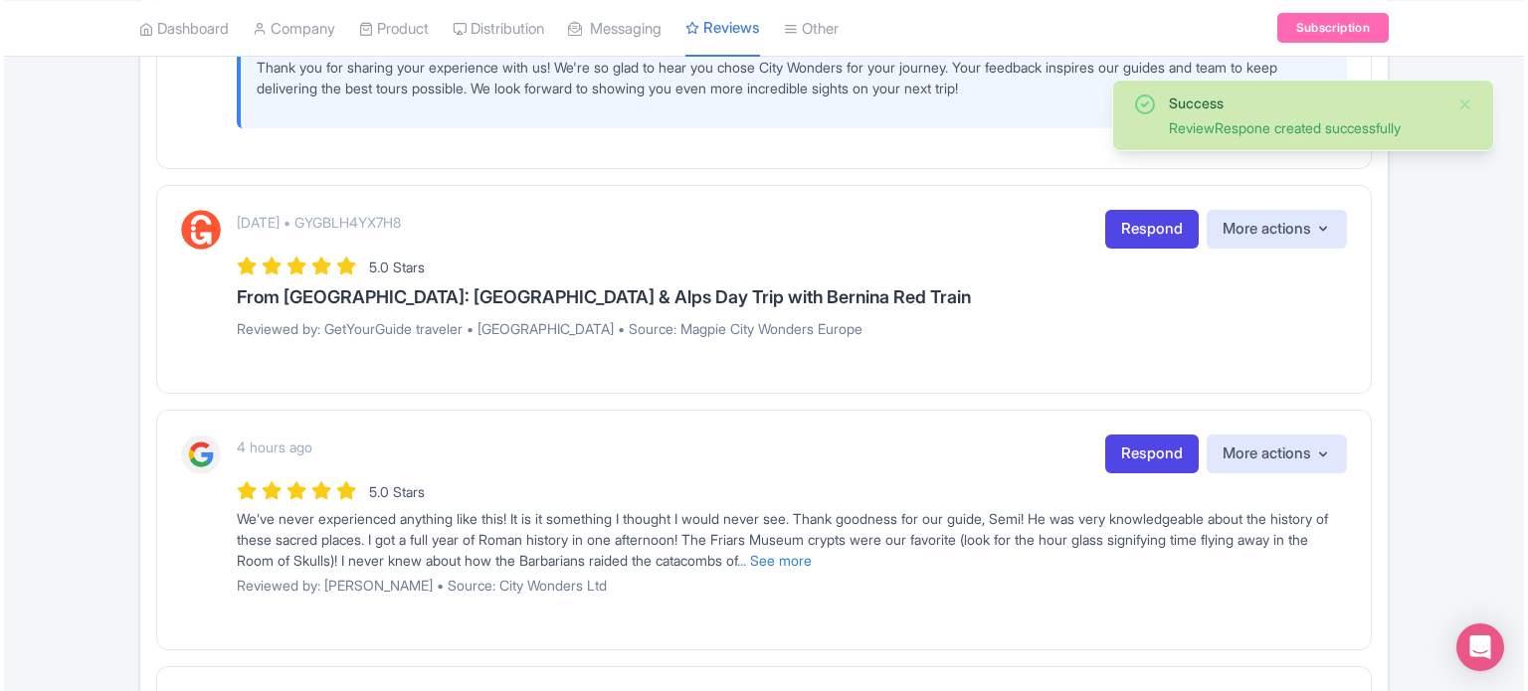
scroll to position [1989, 0]
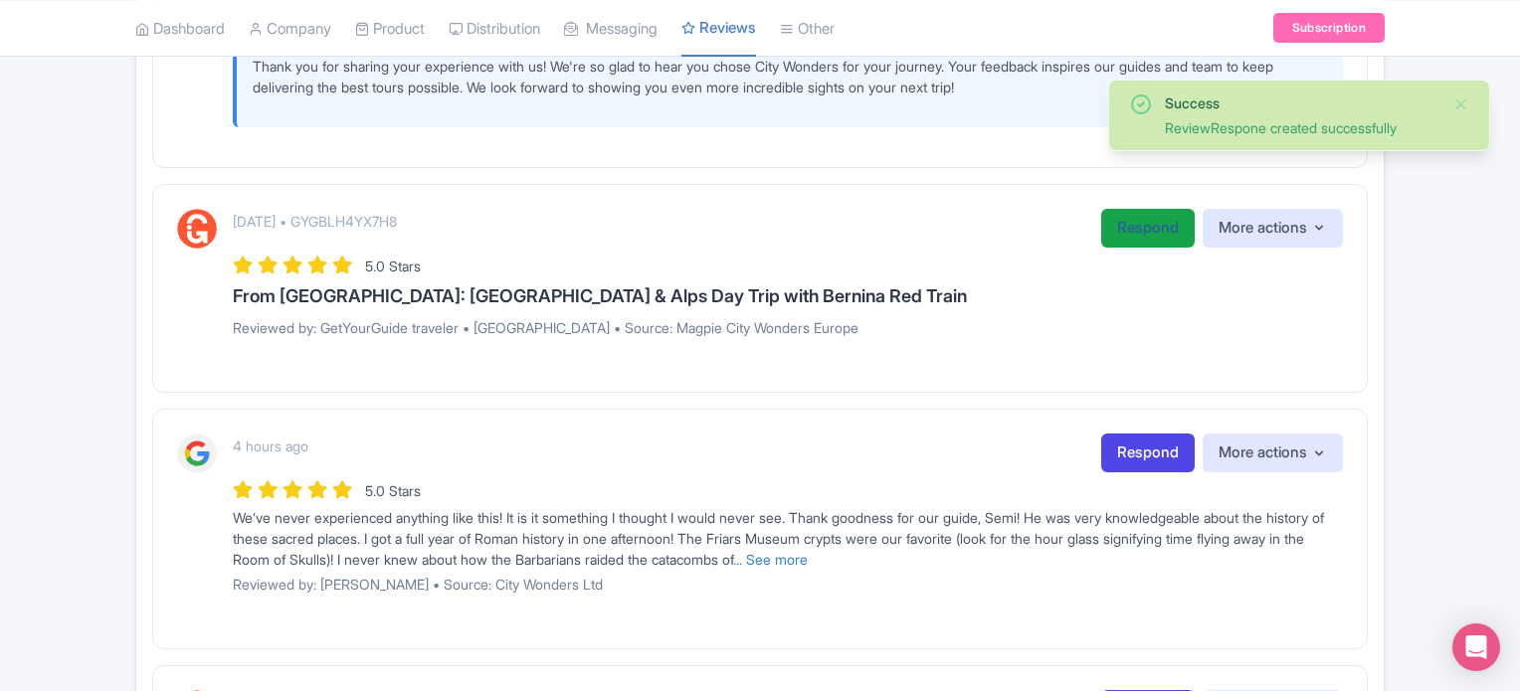
click at [1138, 242] on link "Respond" at bounding box center [1147, 228] width 93 height 39
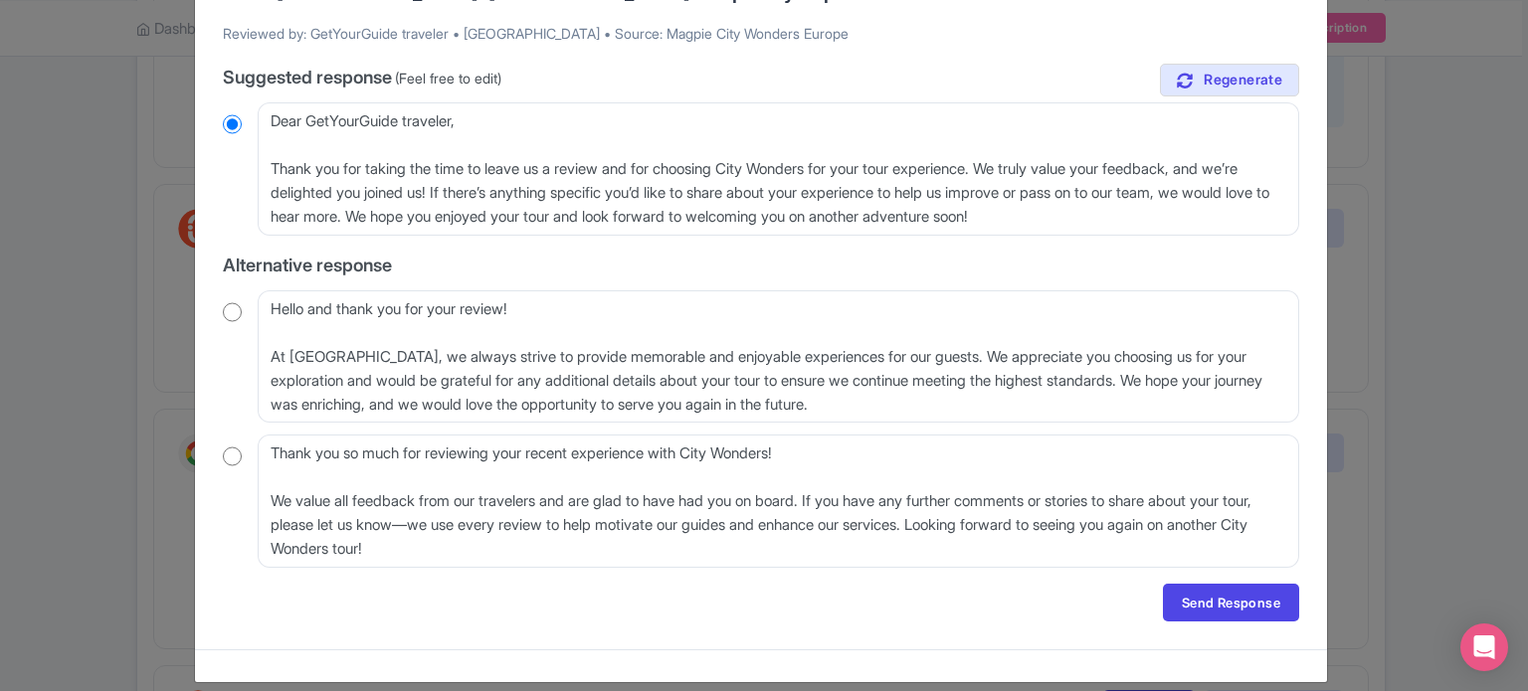
scroll to position [199, 0]
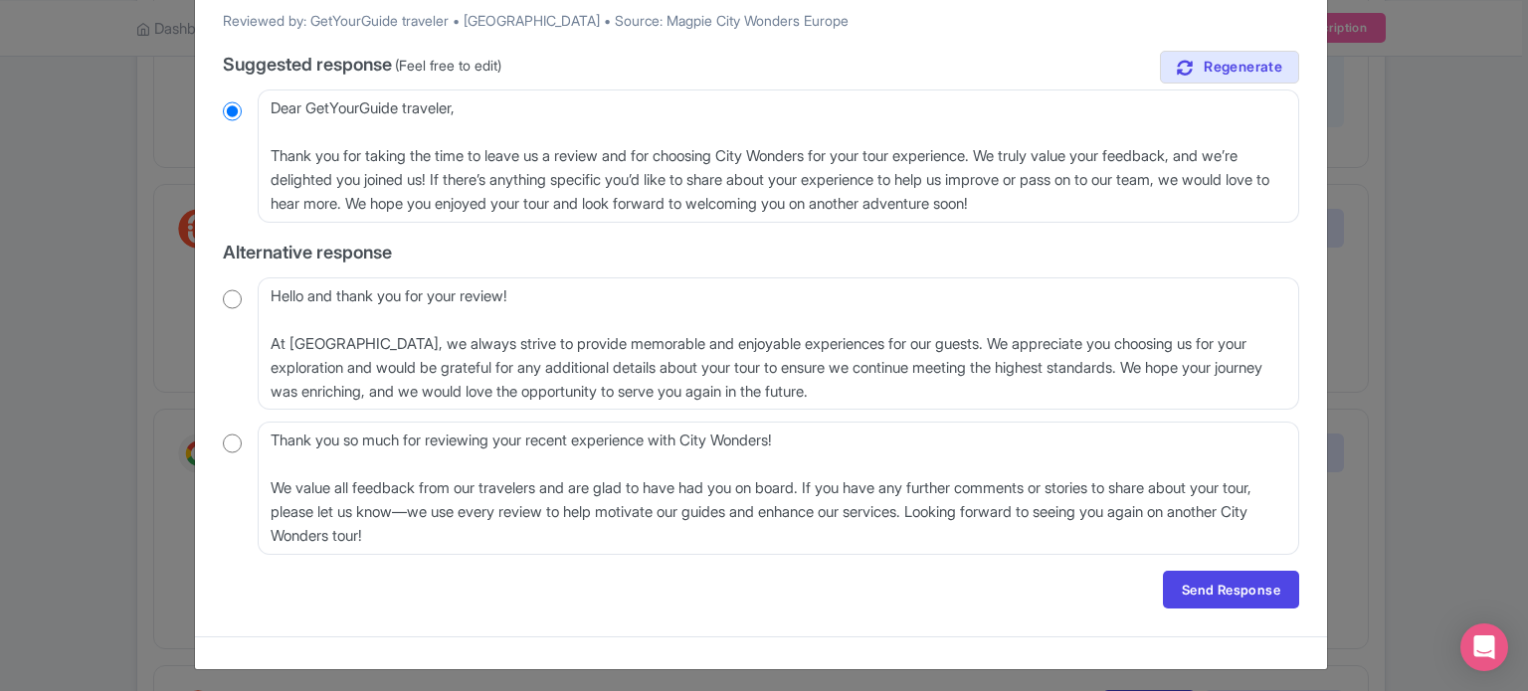
click at [233, 298] on input "radio" at bounding box center [232, 299] width 19 height 20
radio input "true"
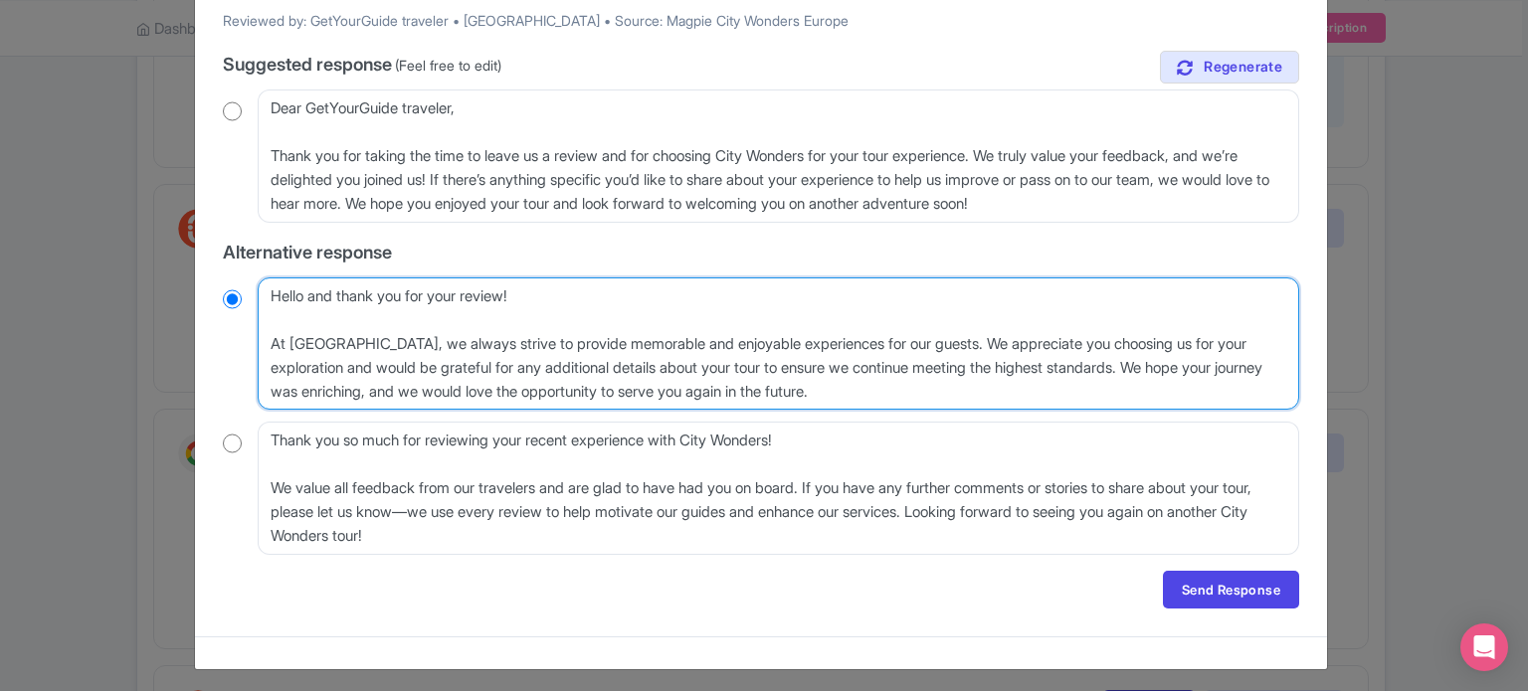
click at [267, 339] on textarea "Hello and thank you for your review! At [GEOGRAPHIC_DATA], we always strive to …" at bounding box center [778, 343] width 1041 height 133
type textarea "Hello and thank you for your review! At [GEOGRAPHIC_DATA], we always strive to …"
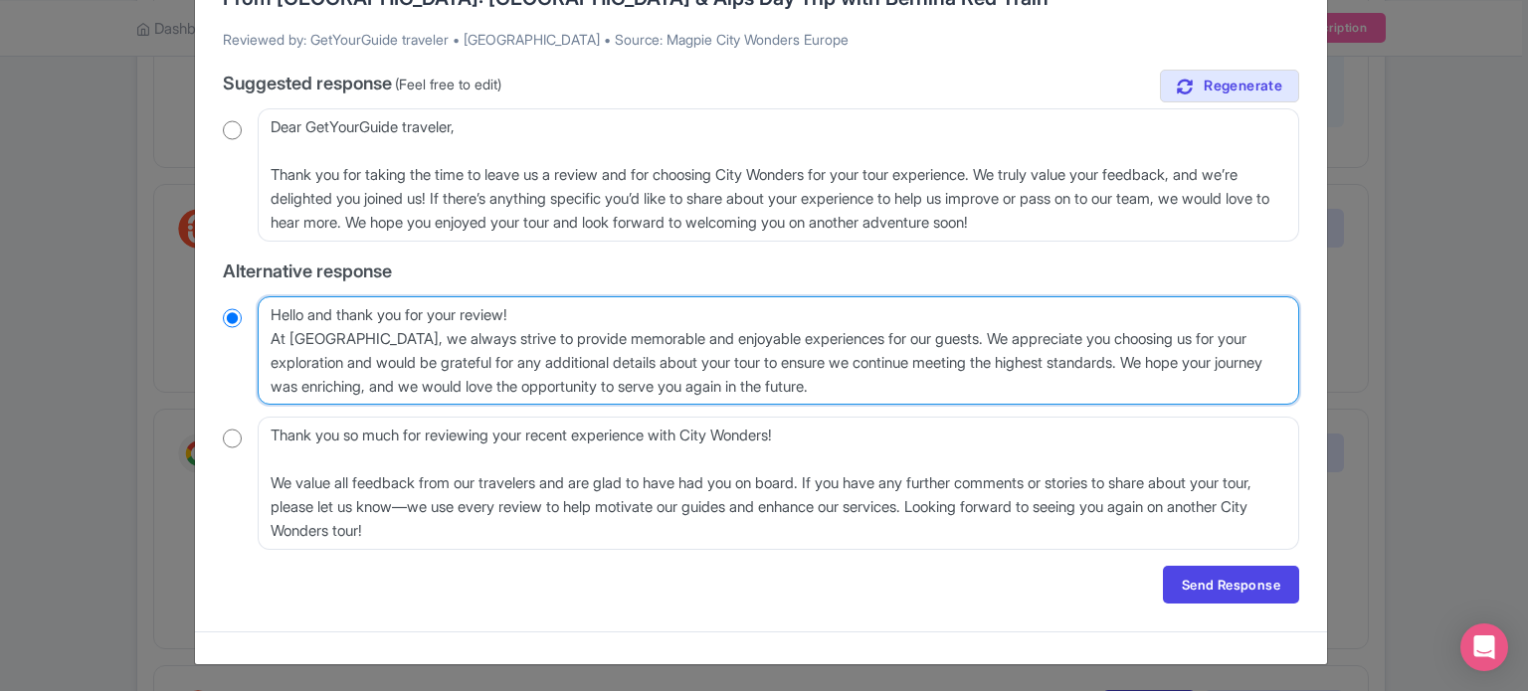
radio input "true"
type textarea "Hello and thank you for your review!At City Wonders, we always strive to provid…"
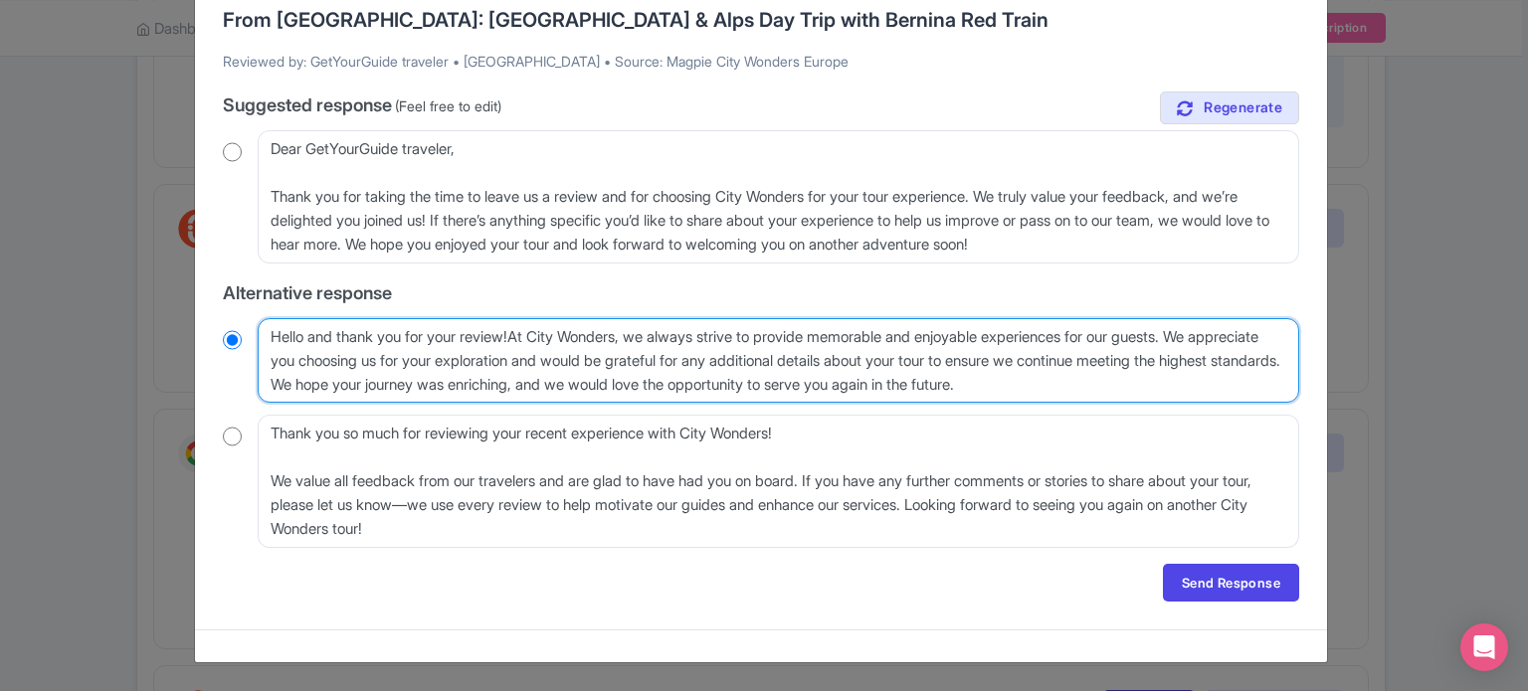
scroll to position [156, 0]
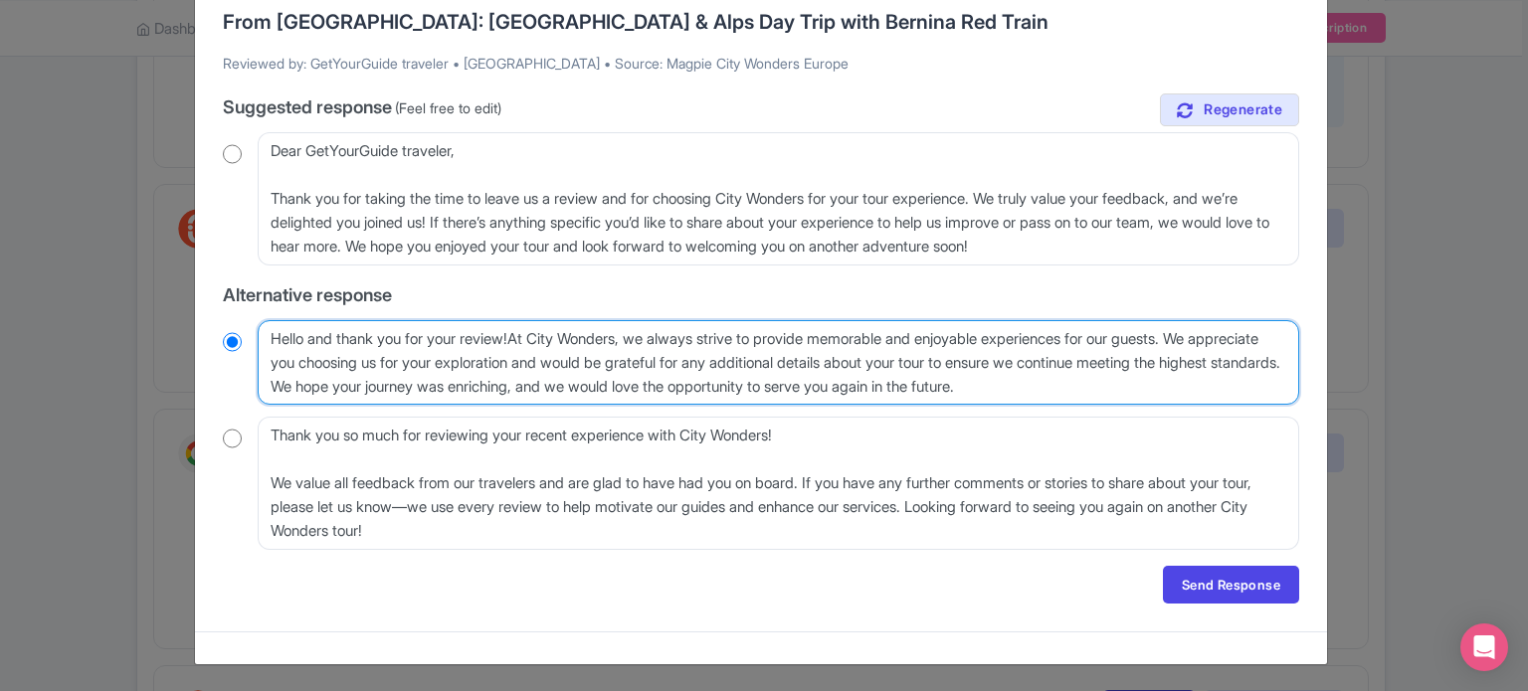
radio input "true"
type textarea "Hello and thank you for your review! At City Wonders, we always strive to provi…"
radio input "true"
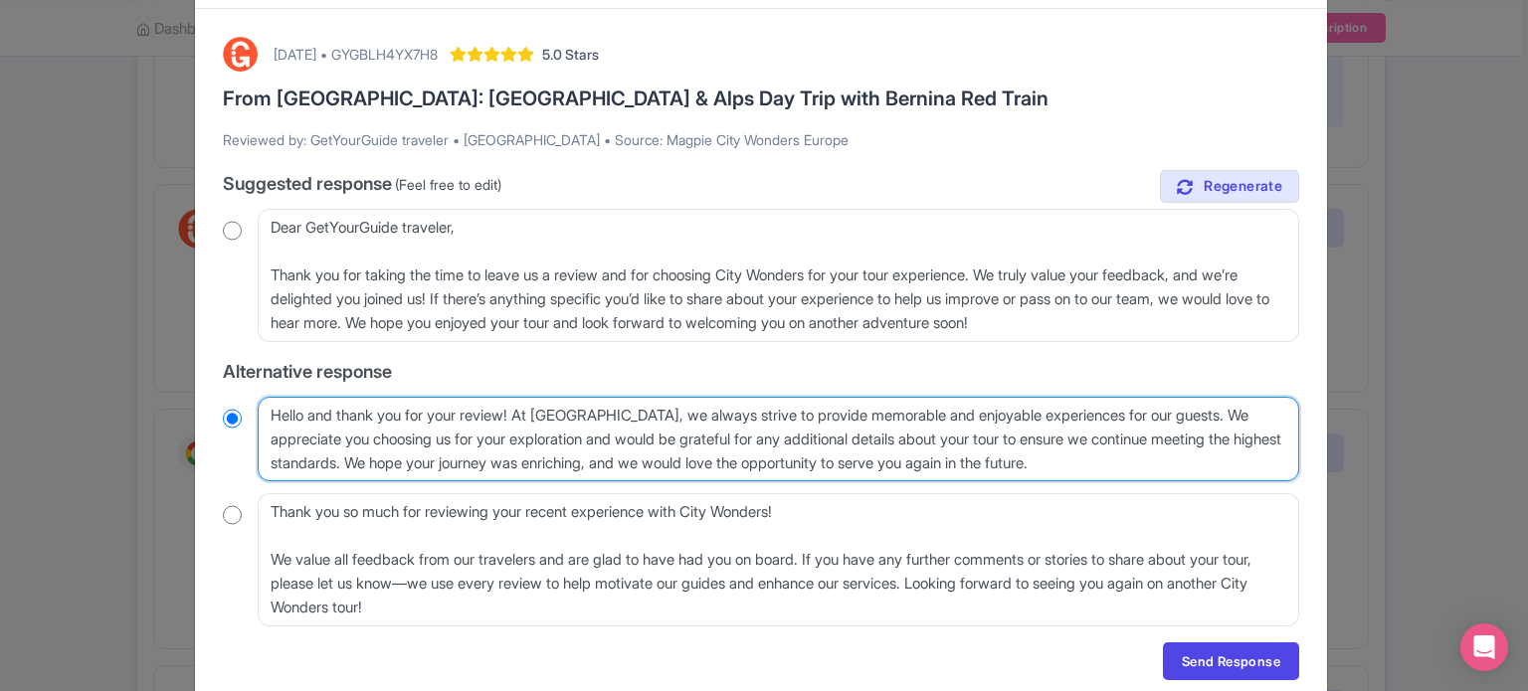
scroll to position [57, 0]
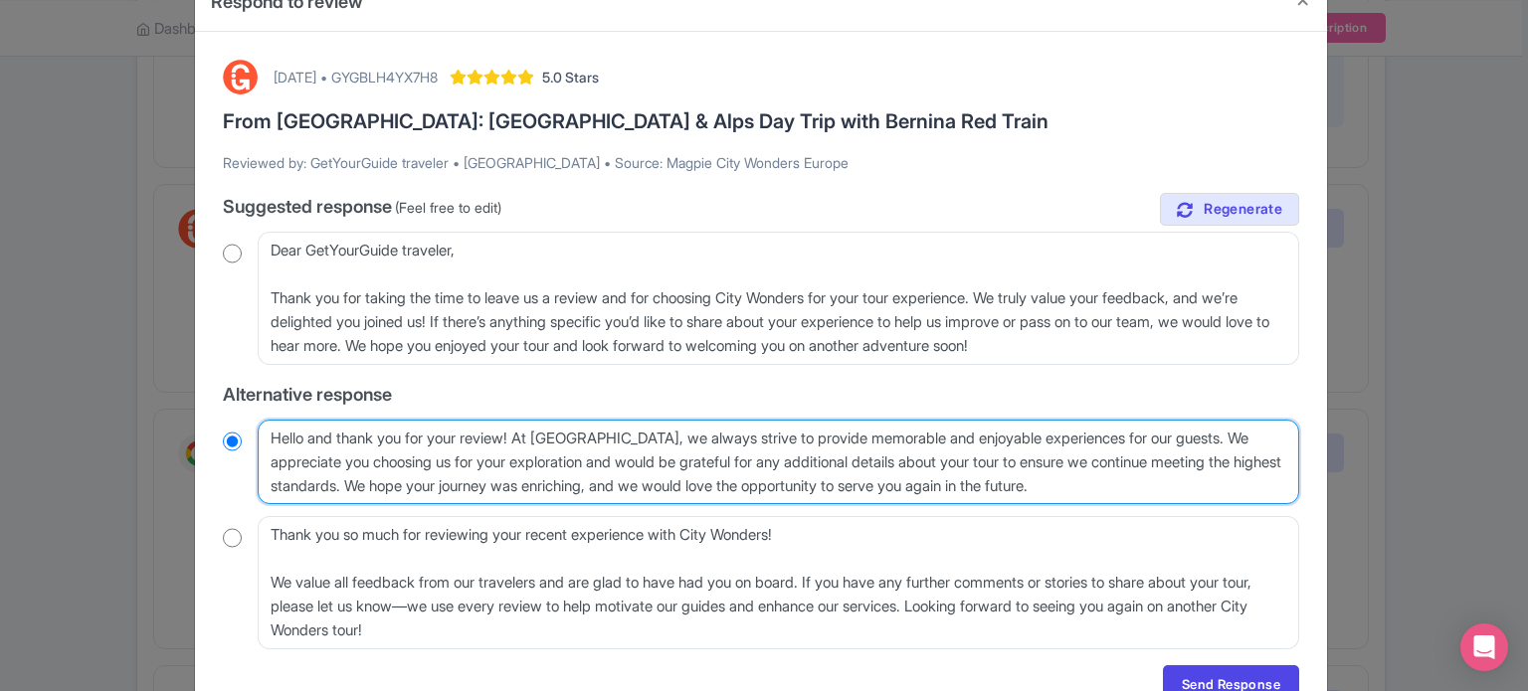
type textarea "Hello and thank you for your review! At City Wonders, we always strive to provi…"
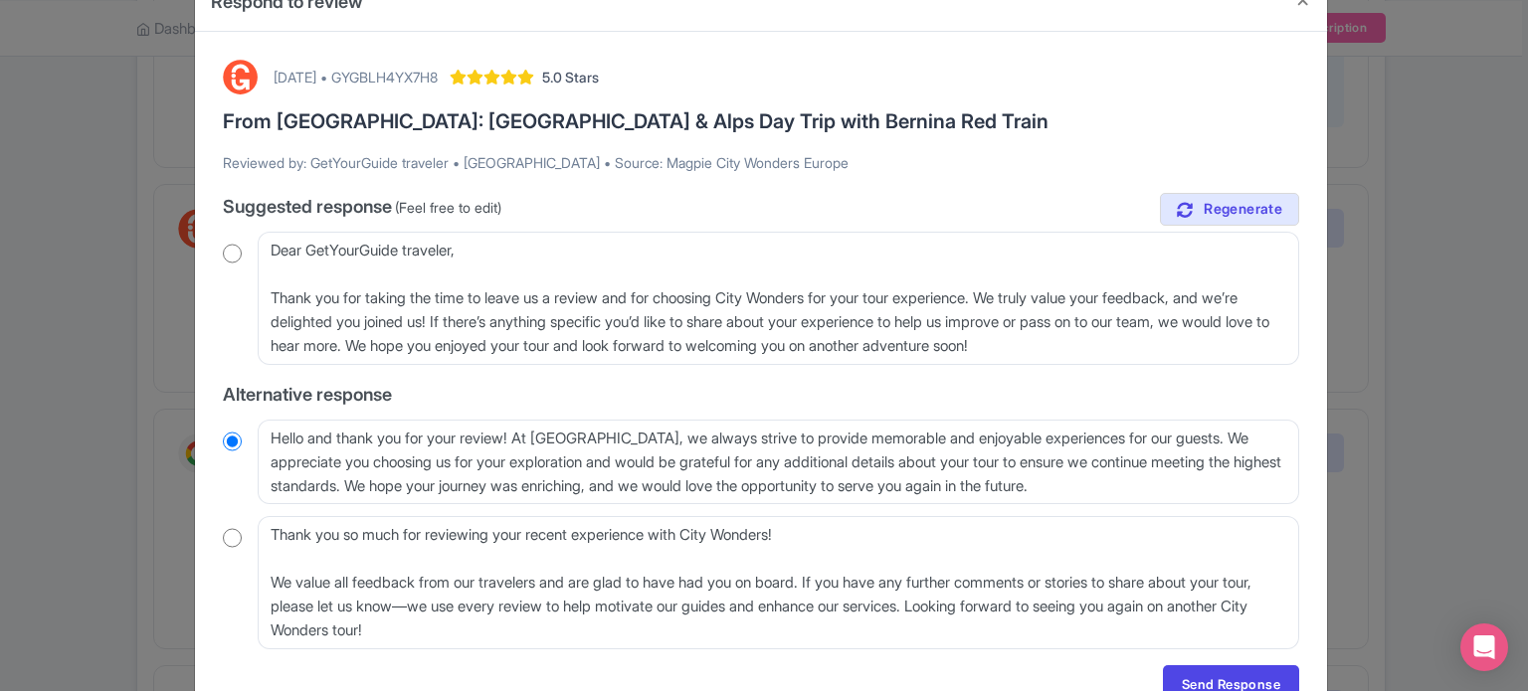
click at [234, 538] on input "radio" at bounding box center [232, 538] width 19 height 20
radio input "true"
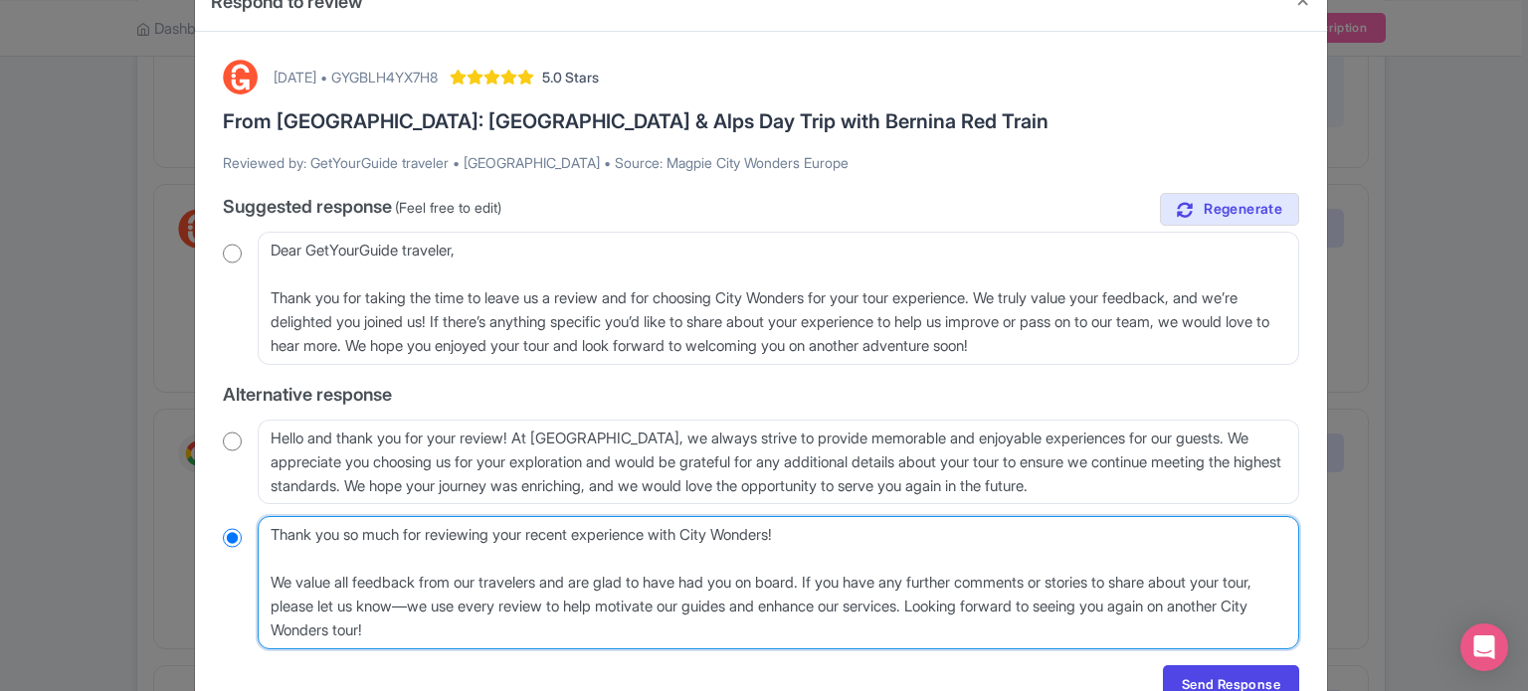
click at [271, 580] on textarea "Thank you so much for reviewing your recent experience with City Wonders! We va…" at bounding box center [778, 582] width 1041 height 133
type textarea "Thank you so much for reviewing your recent experience with City Wonders! We va…"
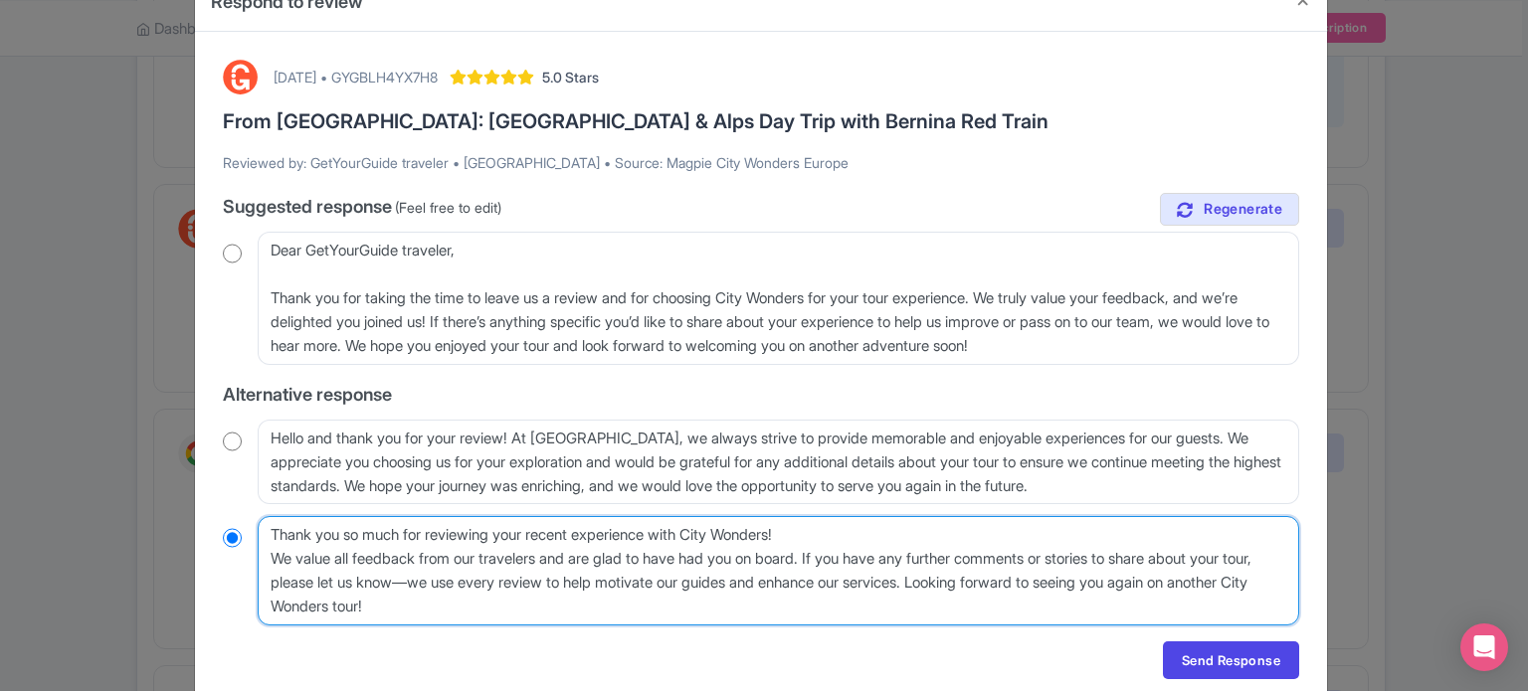
radio input "true"
type textarea "Thank you so much for reviewing your recent experience with City Wonders!We val…"
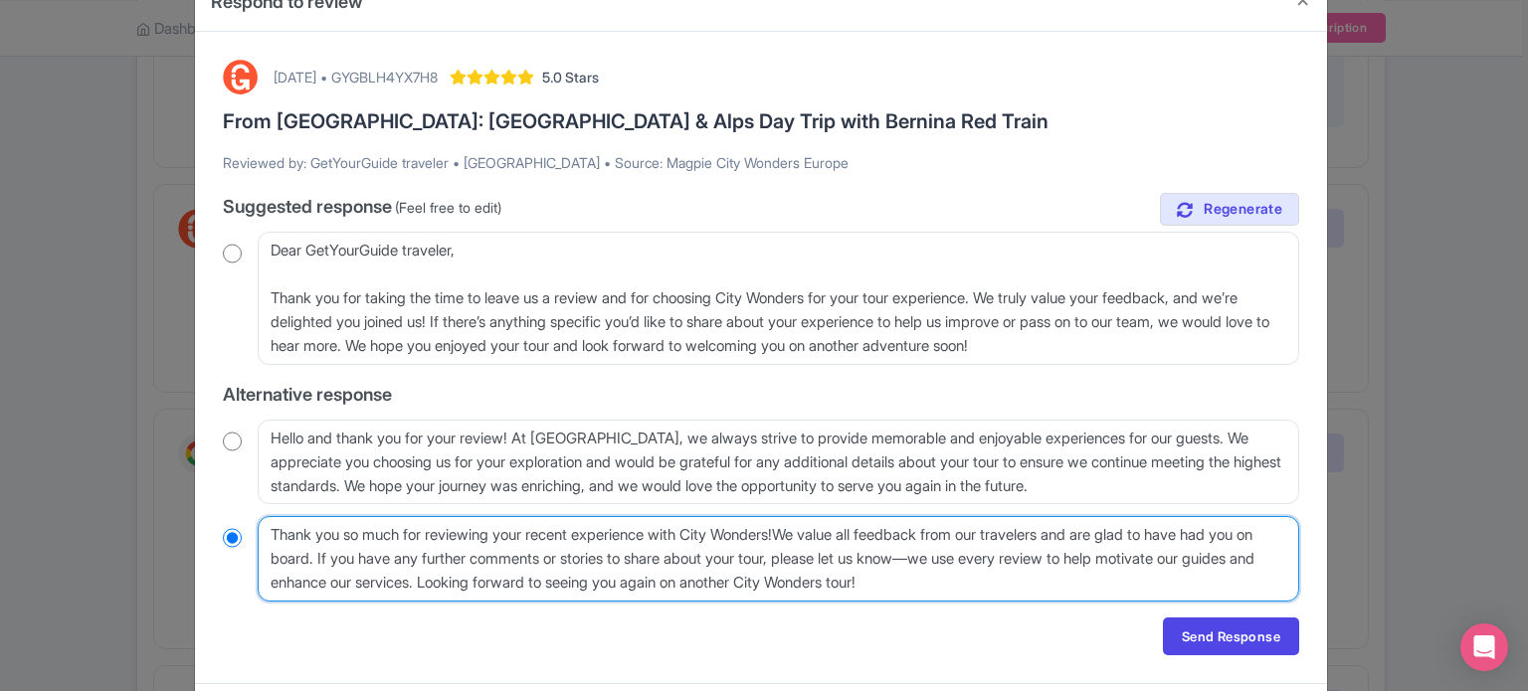
radio input "true"
type textarea "Thank you so much for reviewing your recent experience with City Wonders! We va…"
radio input "true"
drag, startPoint x: 367, startPoint y: 554, endPoint x: 538, endPoint y: 592, distance: 175.2
click at [538, 592] on textarea "Thank you so much for reviewing your recent experience with City Wonders! We va…" at bounding box center [778, 559] width 1041 height 86
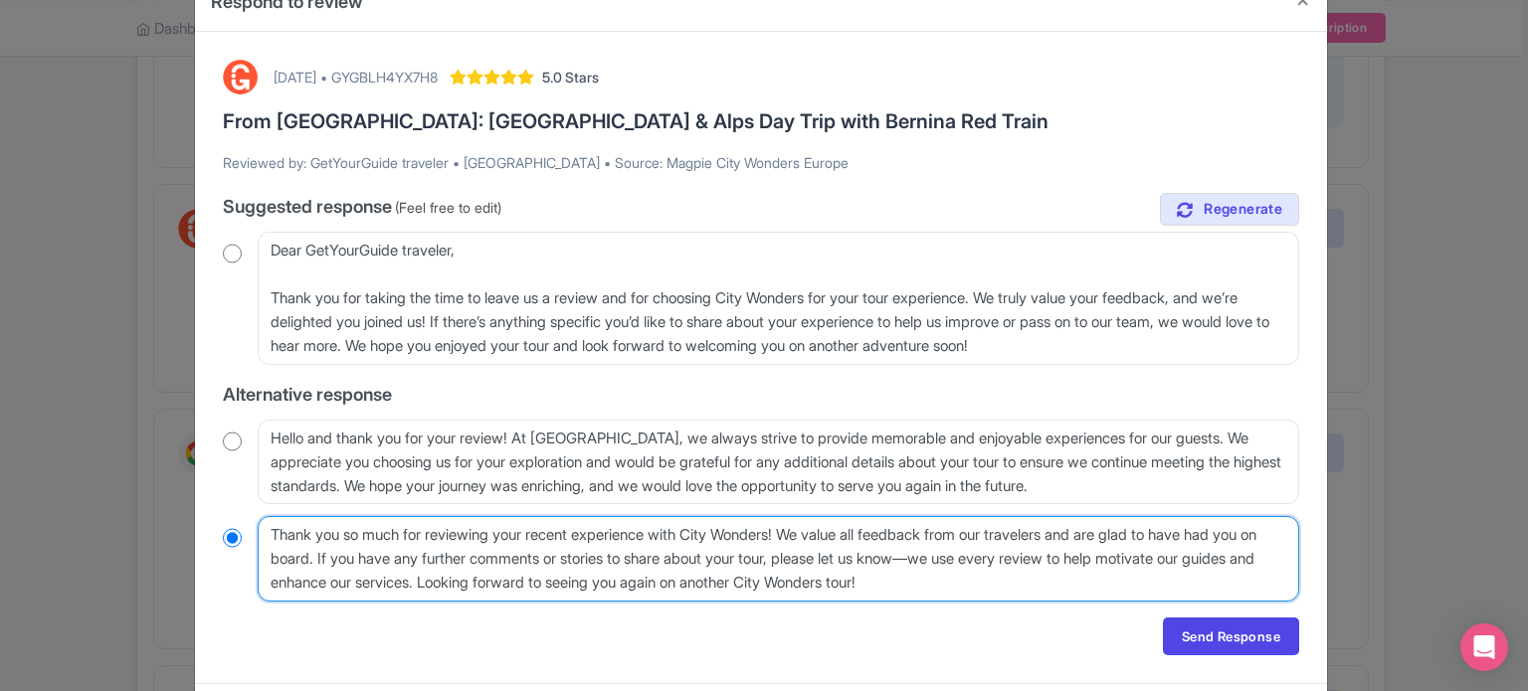
type textarea "Thank you so much for reviewing your recent experience with City Wonders! We va…"
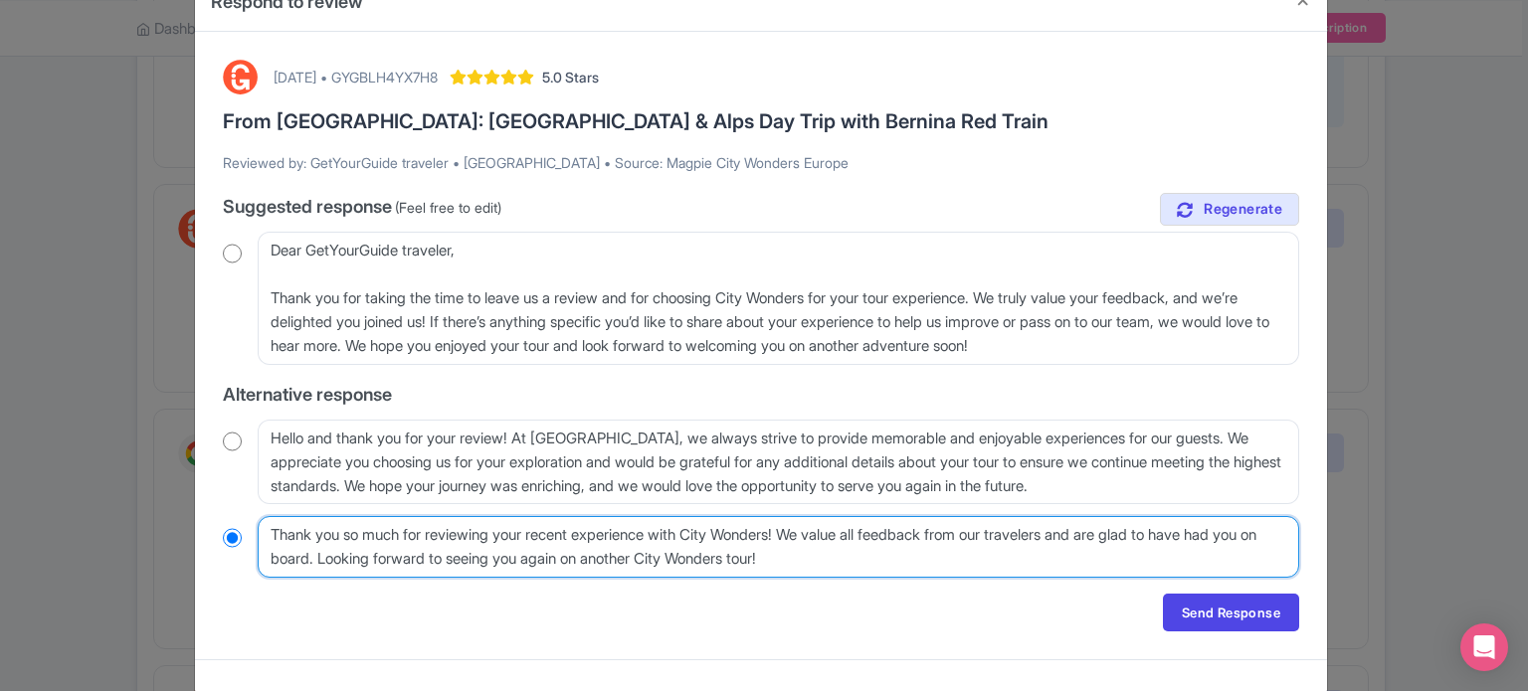
radio input "true"
type textarea "Thank you so much for reviewing your recent experience with City Wonders! We va…"
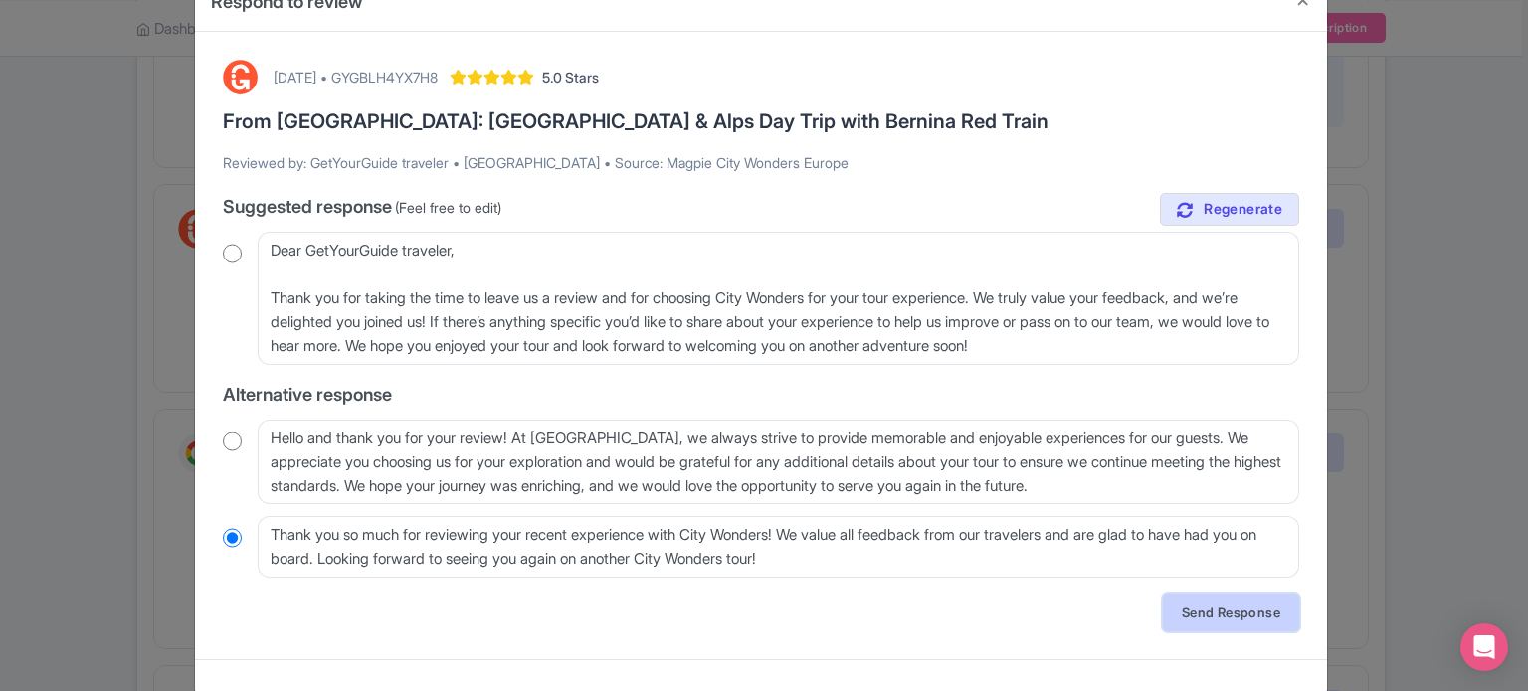
click at [1218, 607] on link "Send Response" at bounding box center [1231, 613] width 136 height 38
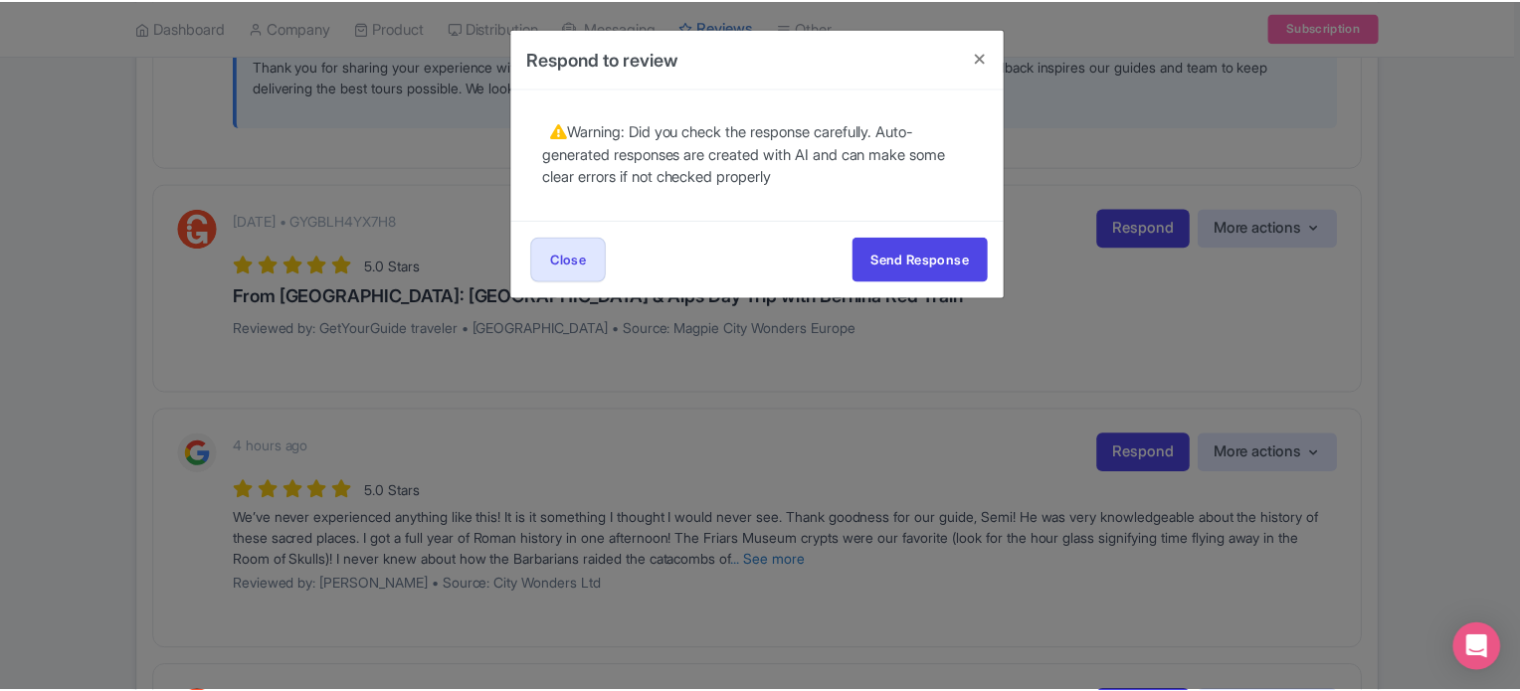
scroll to position [0, 0]
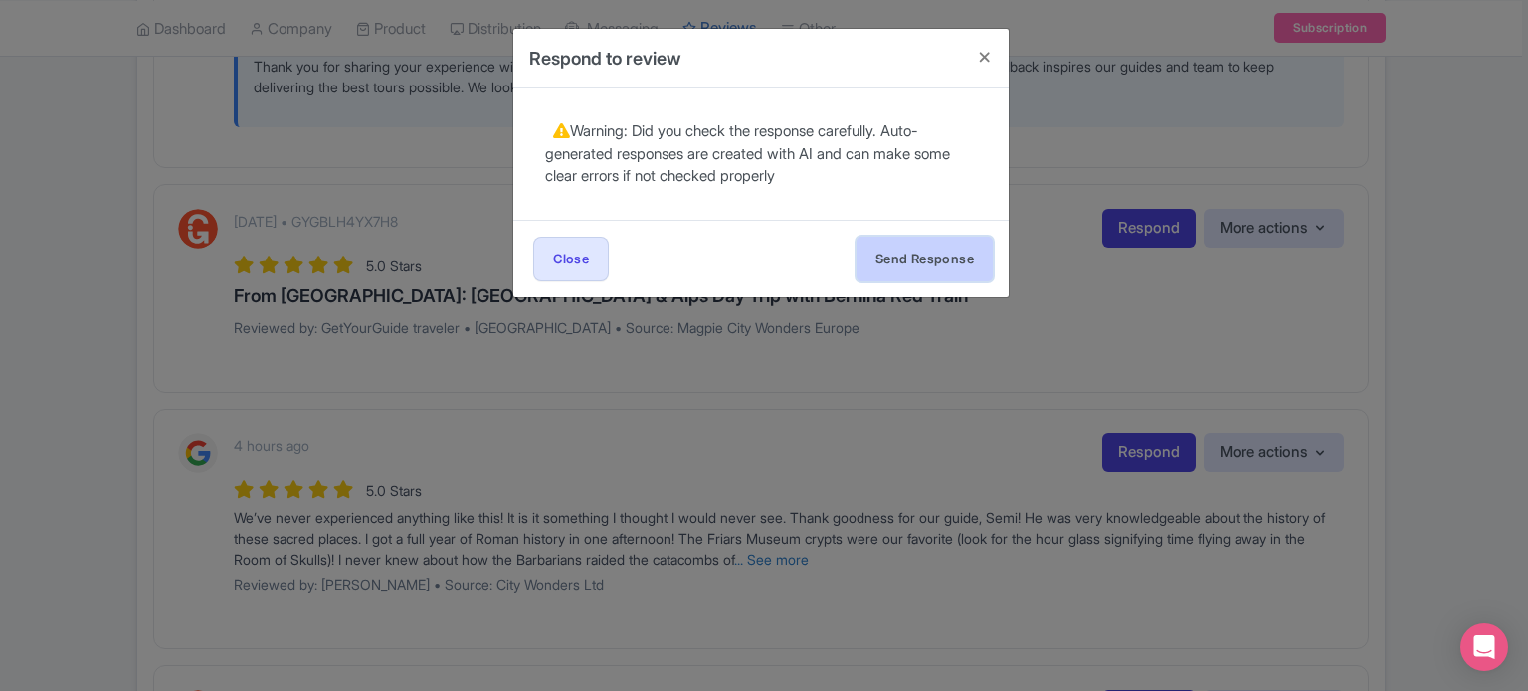
click at [903, 254] on button "Send Response" at bounding box center [924, 259] width 136 height 45
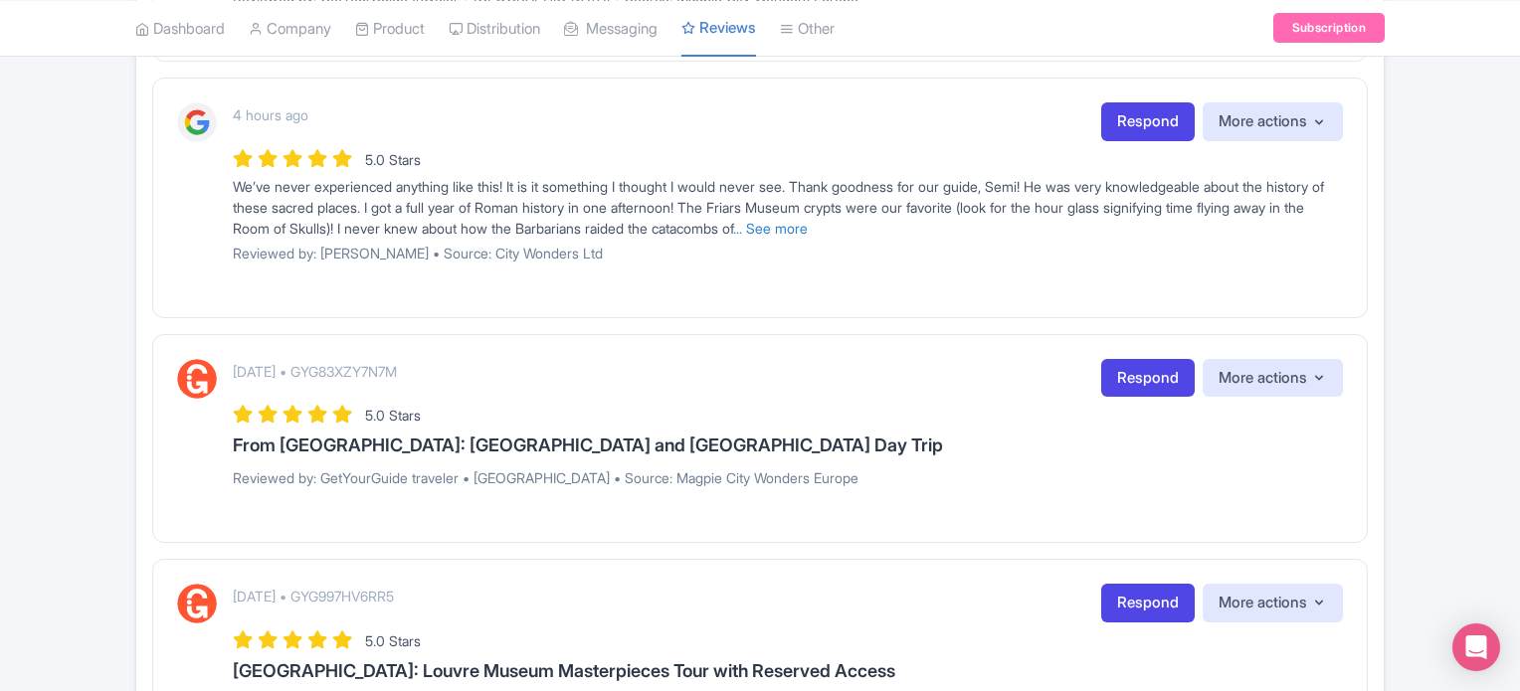
scroll to position [2188, 0]
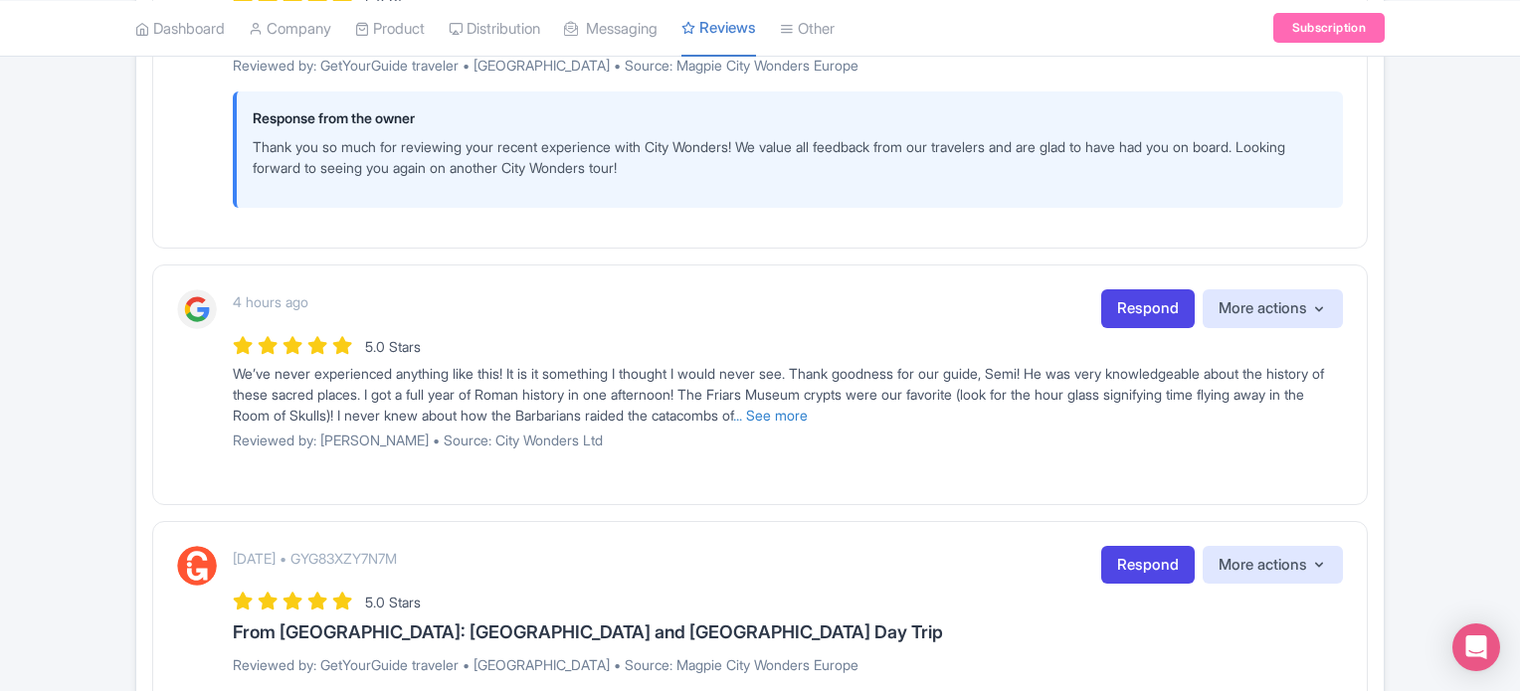
scroll to position [2287, 0]
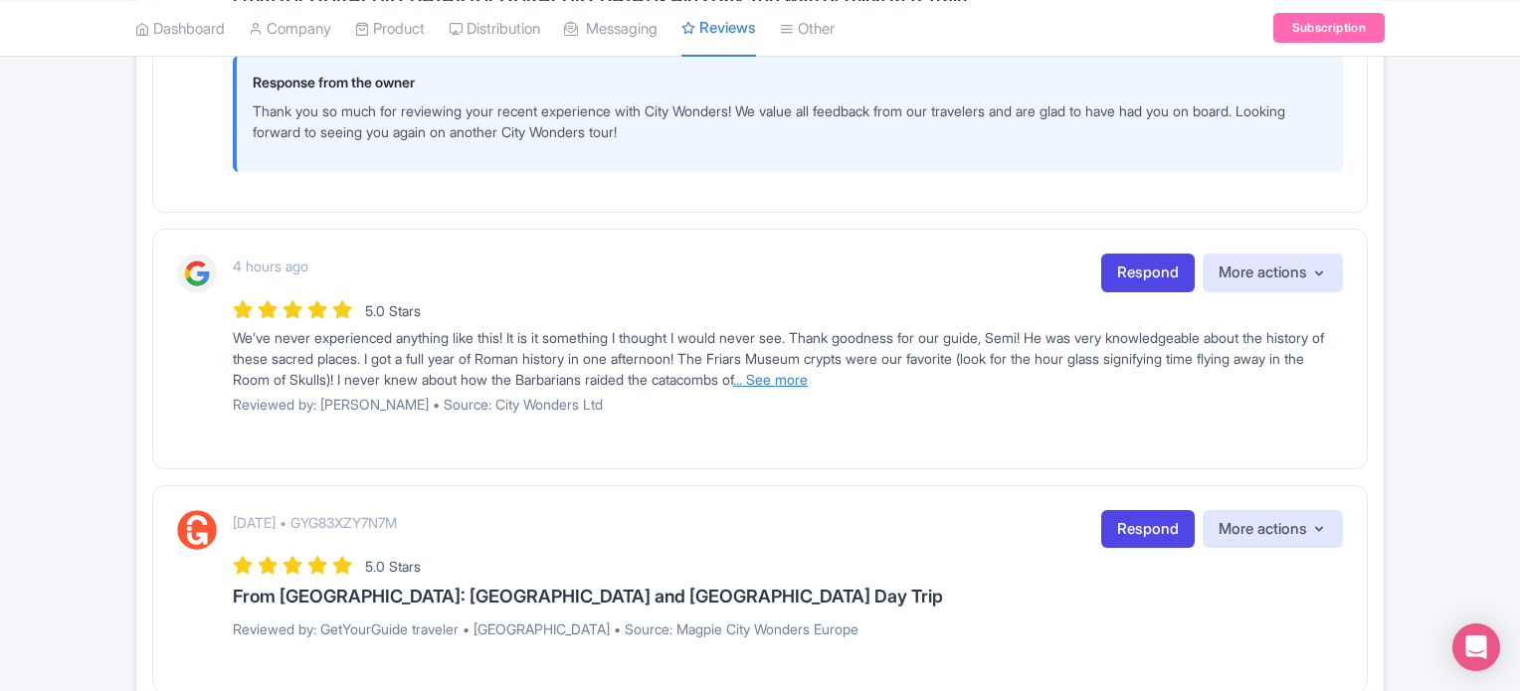
click at [808, 388] on link "... See more" at bounding box center [770, 379] width 75 height 17
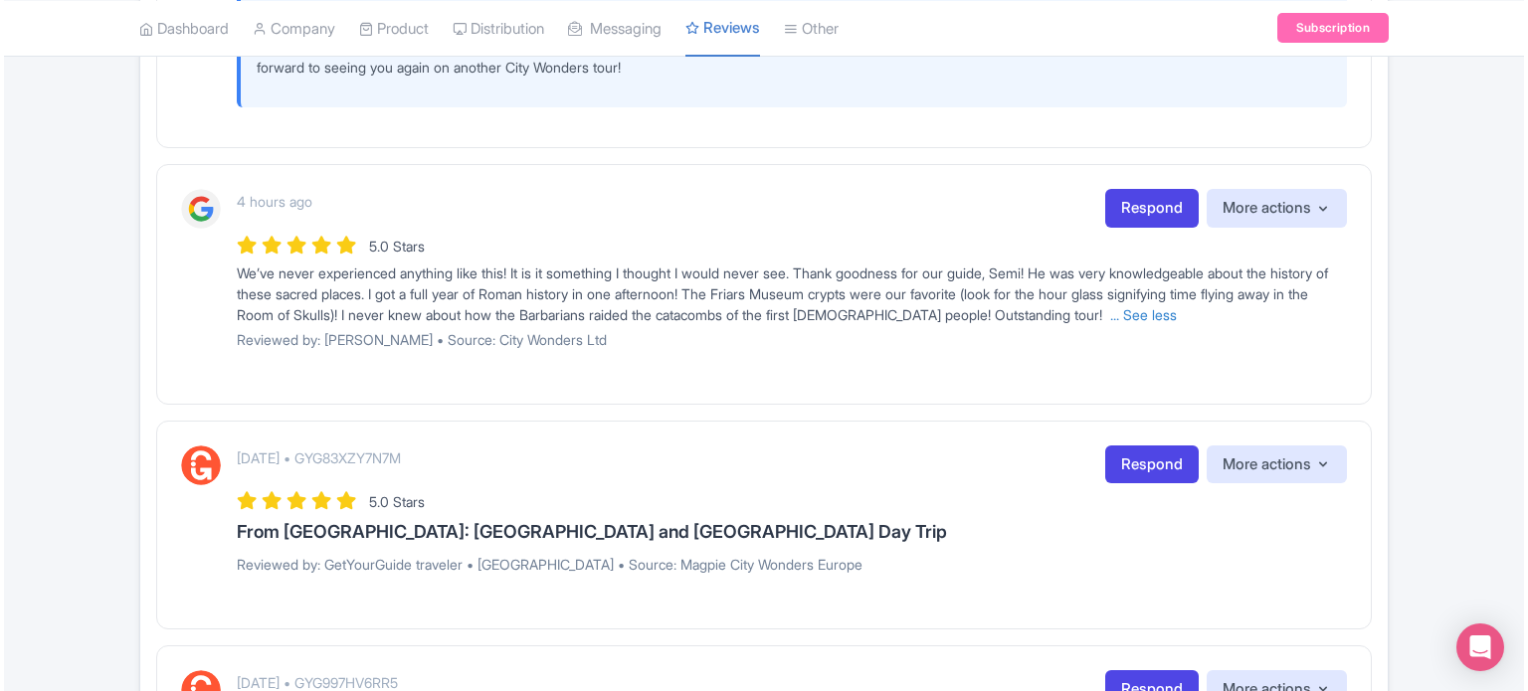
scroll to position [2387, 0]
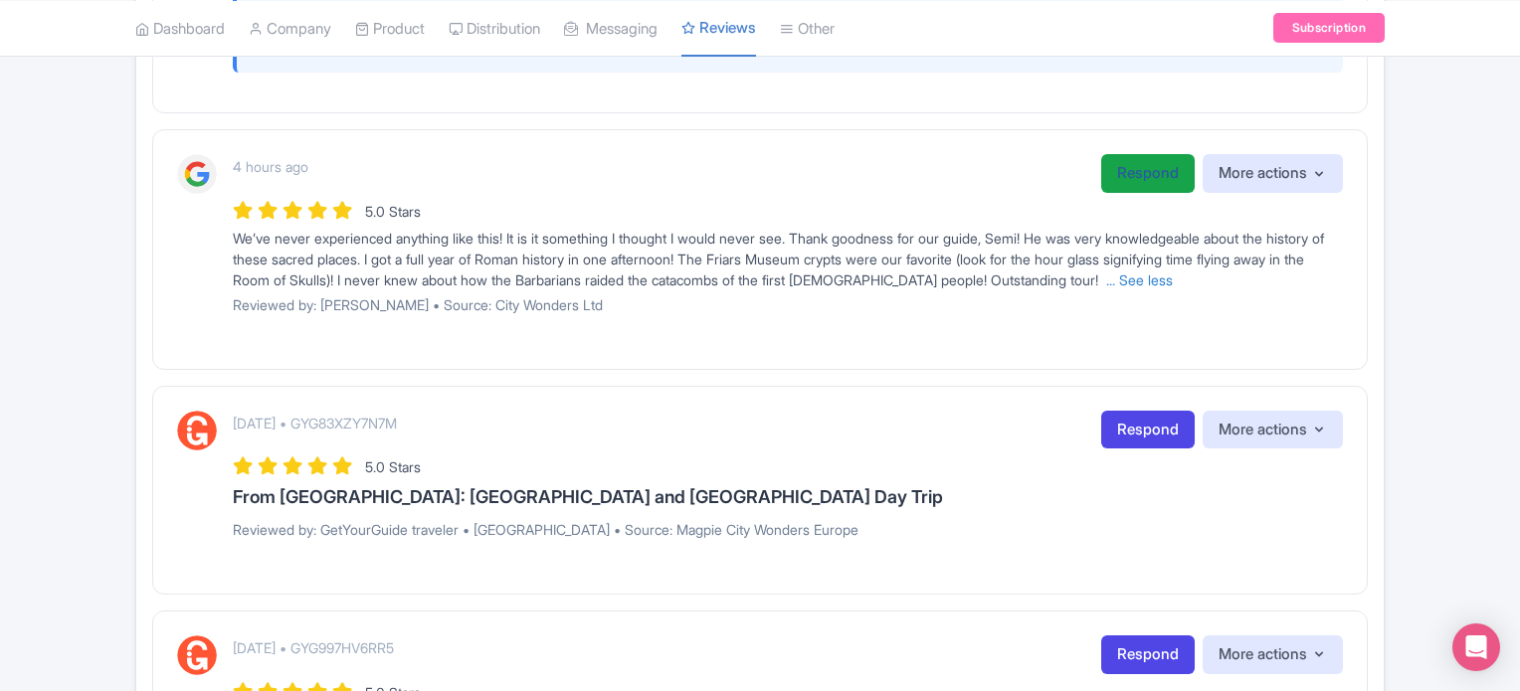
click at [1150, 189] on link "Respond" at bounding box center [1147, 173] width 93 height 39
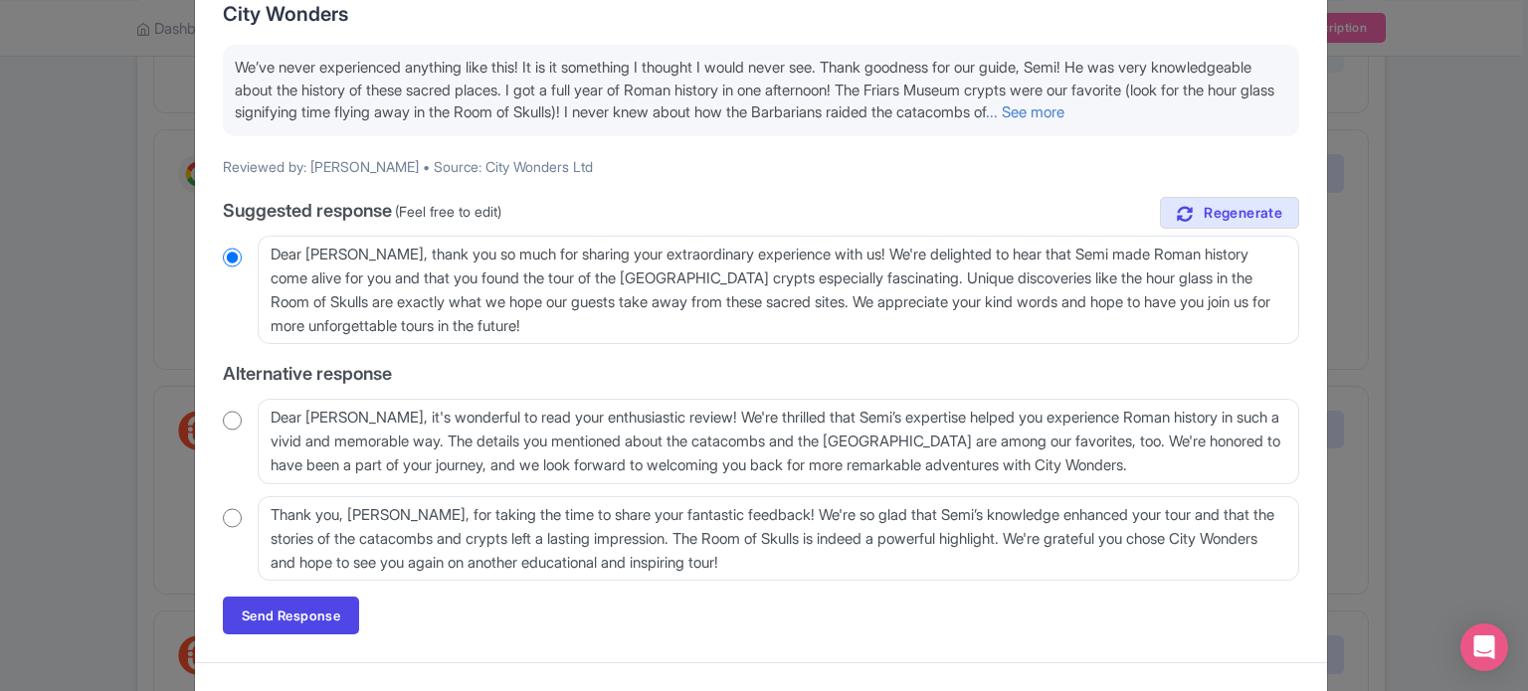
scroll to position [199, 0]
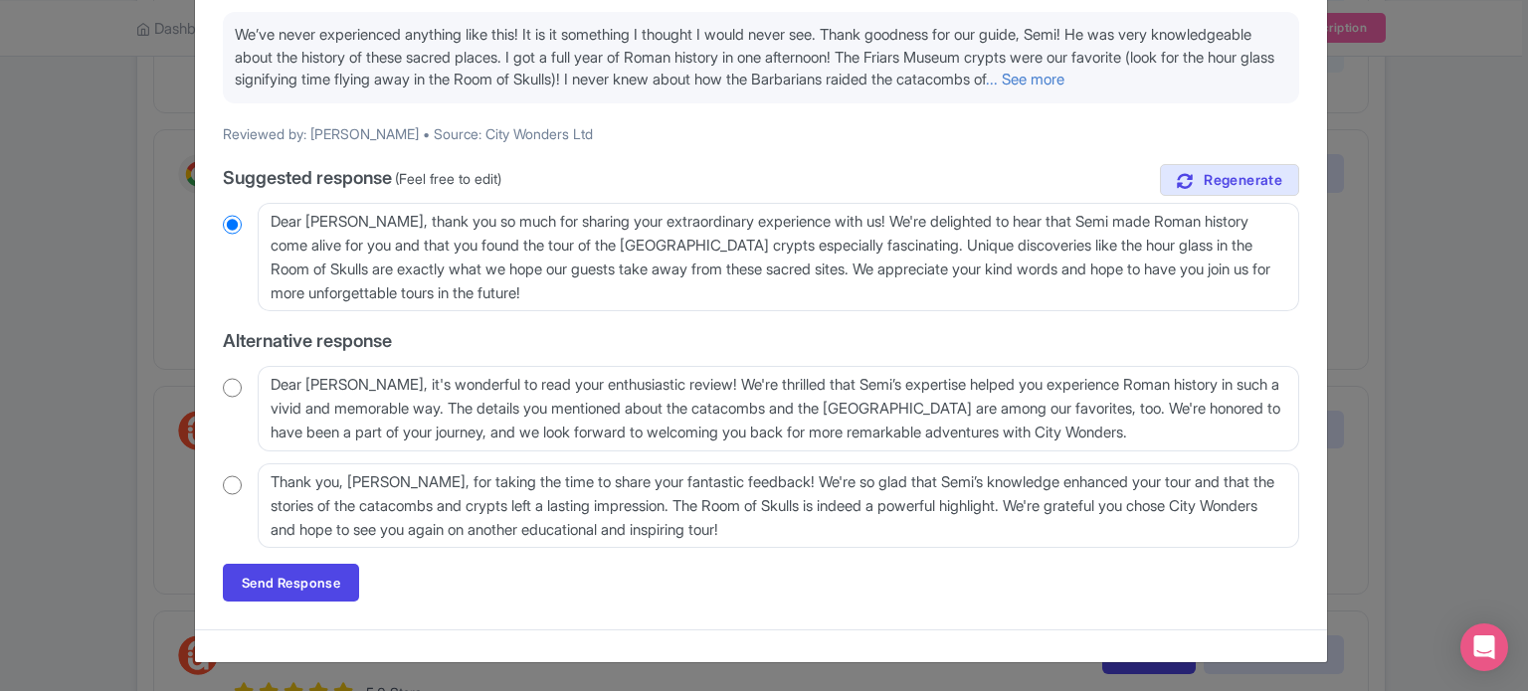
click at [229, 398] on input "radio" at bounding box center [232, 388] width 19 height 20
radio input "true"
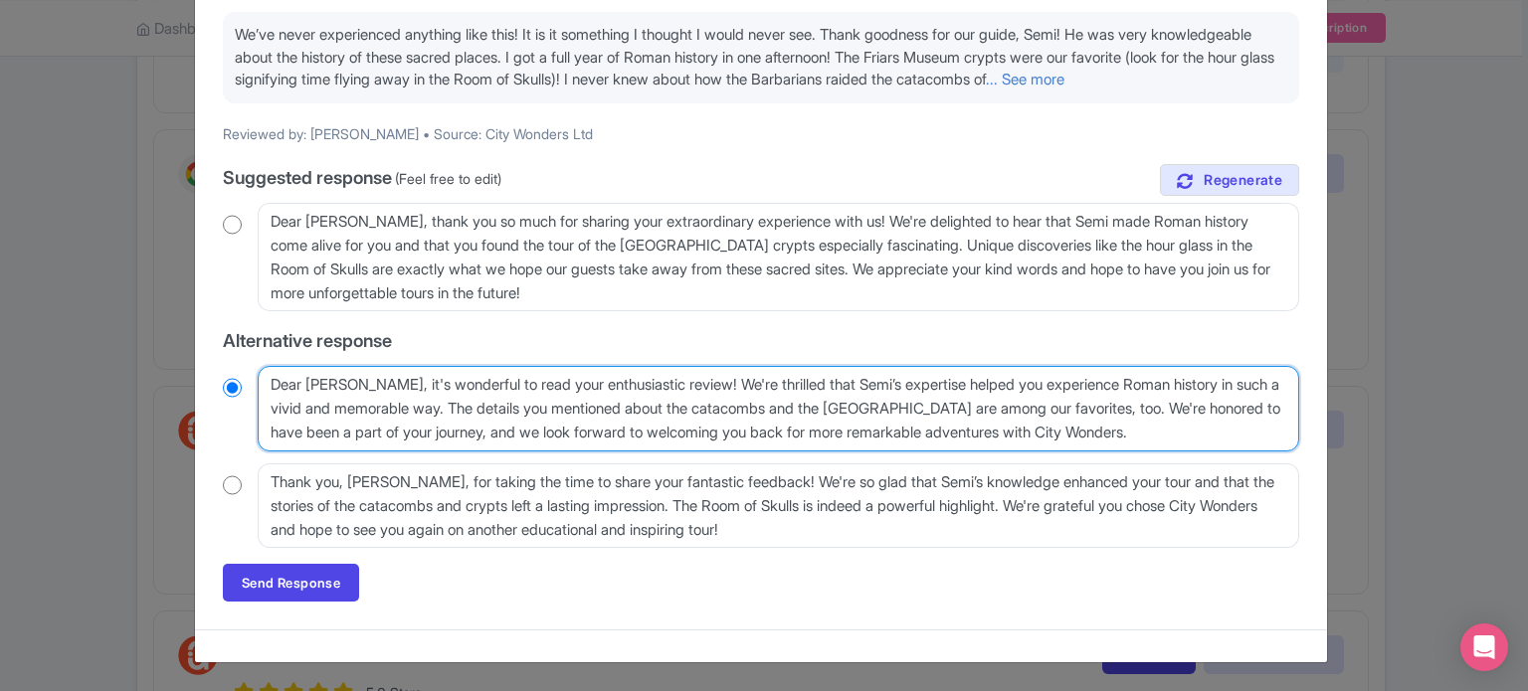
drag, startPoint x: 390, startPoint y: 454, endPoint x: 1073, endPoint y: 458, distance: 683.2
click at [1066, 452] on textarea "Dear [PERSON_NAME], it's wonderful to read your enthusiastic review! We're thri…" at bounding box center [778, 409] width 1041 height 86
click at [1075, 452] on textarea "Dear [PERSON_NAME], it's wonderful to read your enthusiastic review! We're thri…" at bounding box center [778, 409] width 1041 height 86
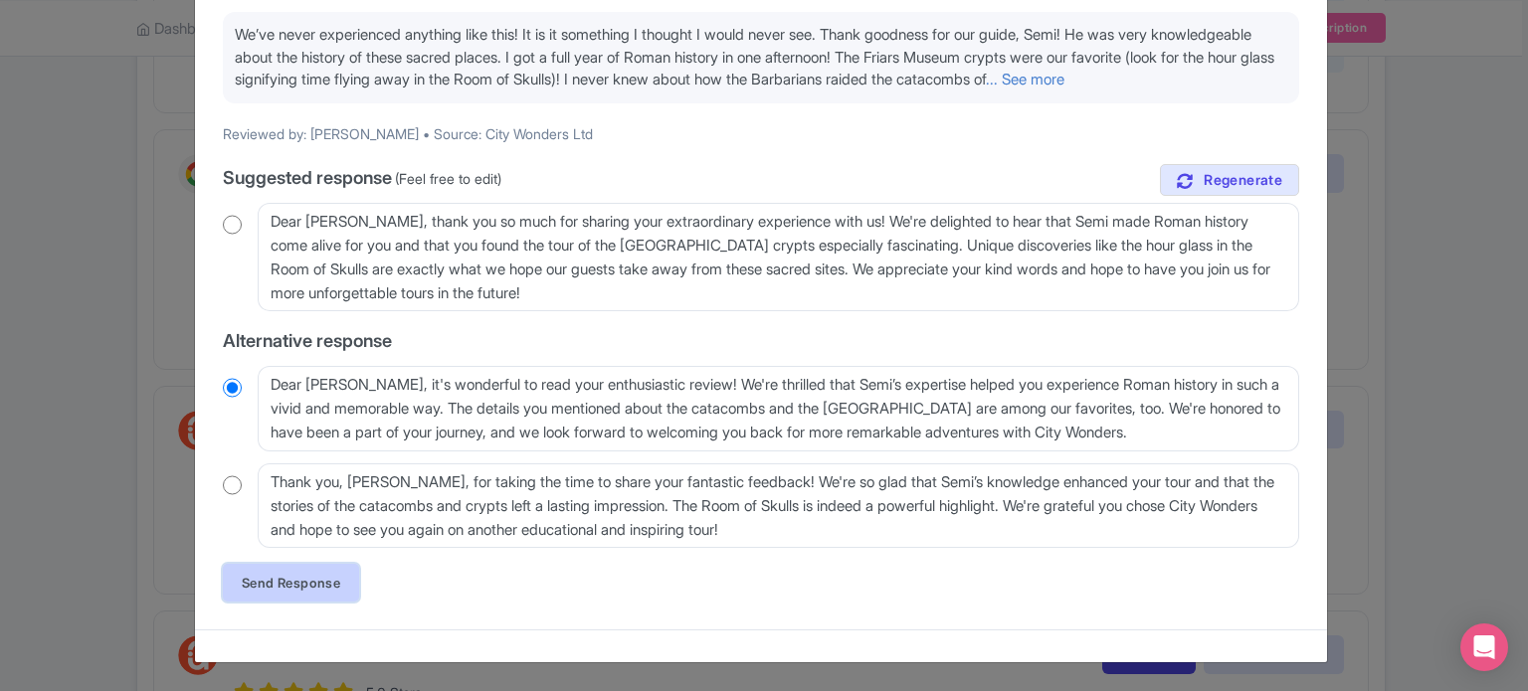
click at [298, 580] on link "Send Response" at bounding box center [291, 583] width 136 height 38
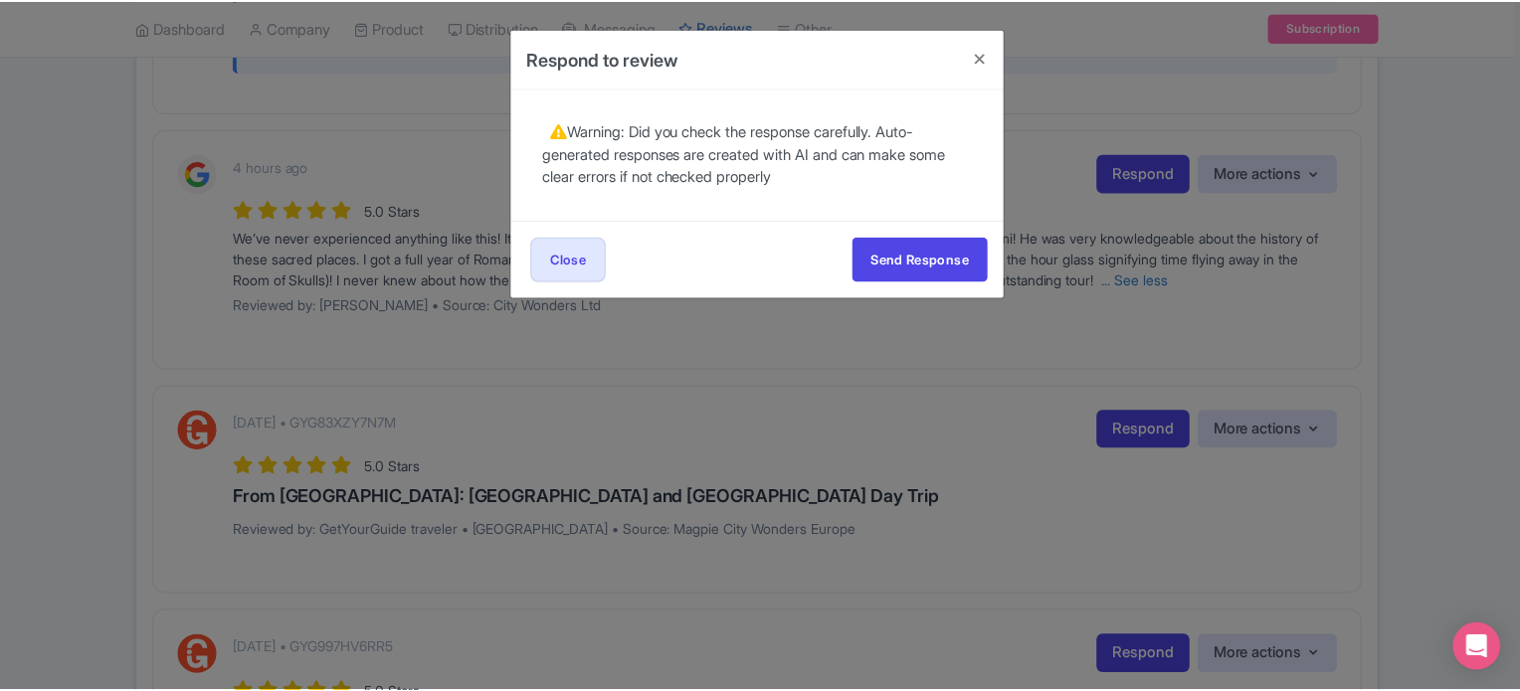
scroll to position [0, 0]
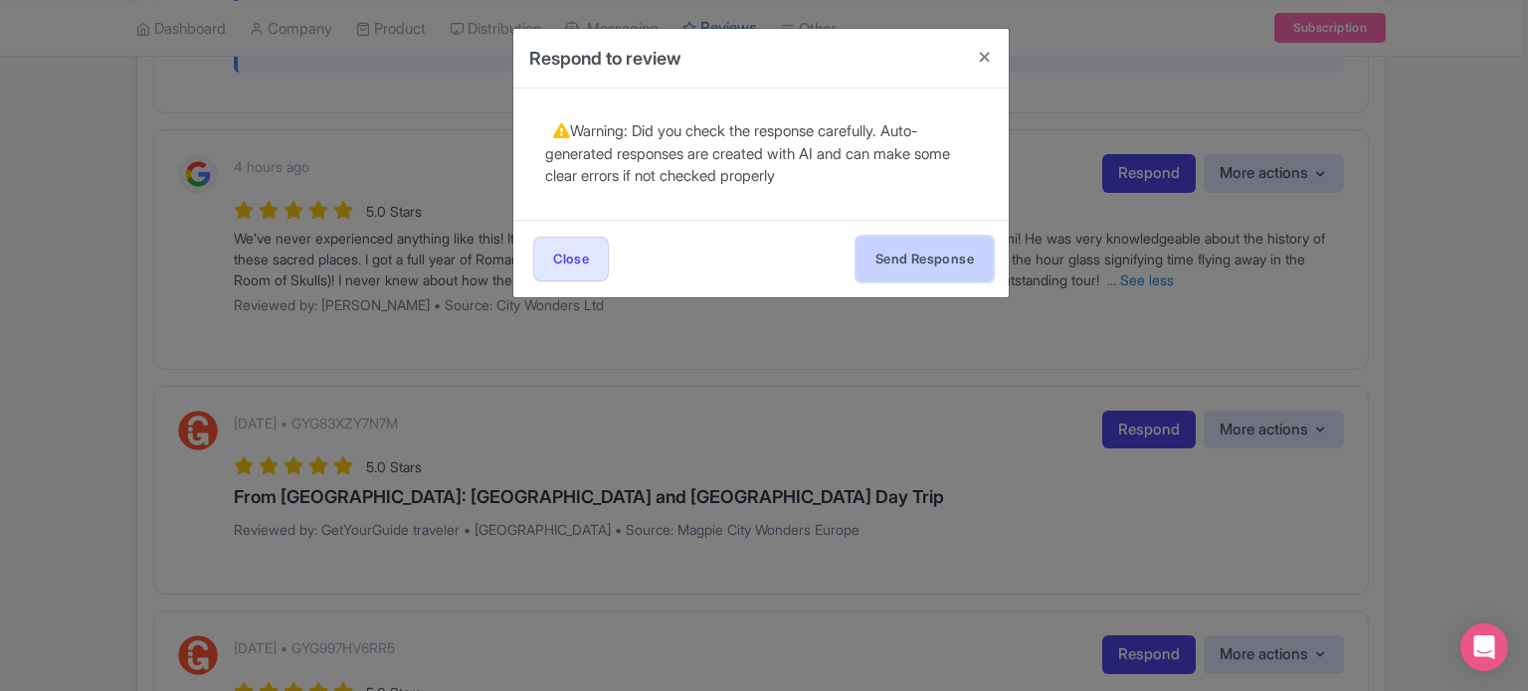
click at [927, 266] on button "Send Response" at bounding box center [924, 259] width 136 height 45
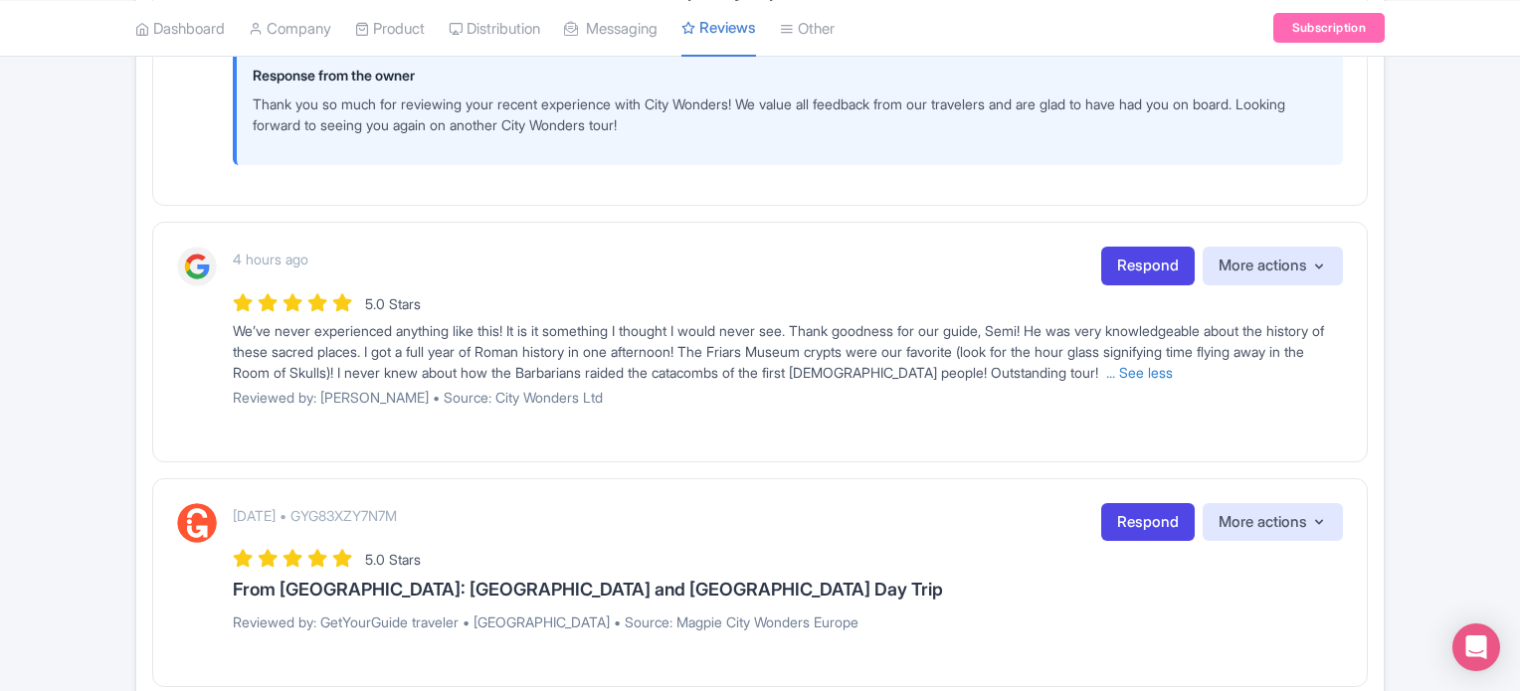
scroll to position [2287, 0]
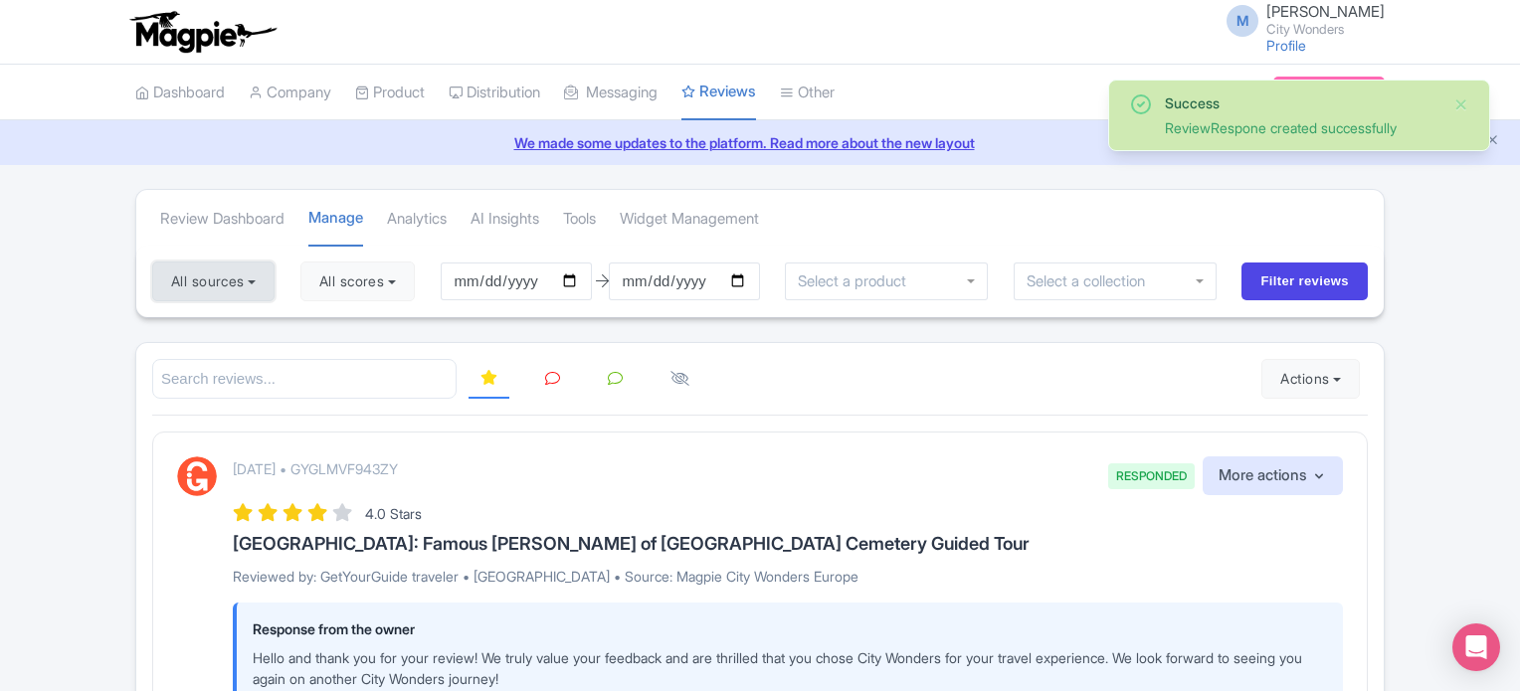
click at [259, 293] on button "All sources" at bounding box center [213, 282] width 122 height 40
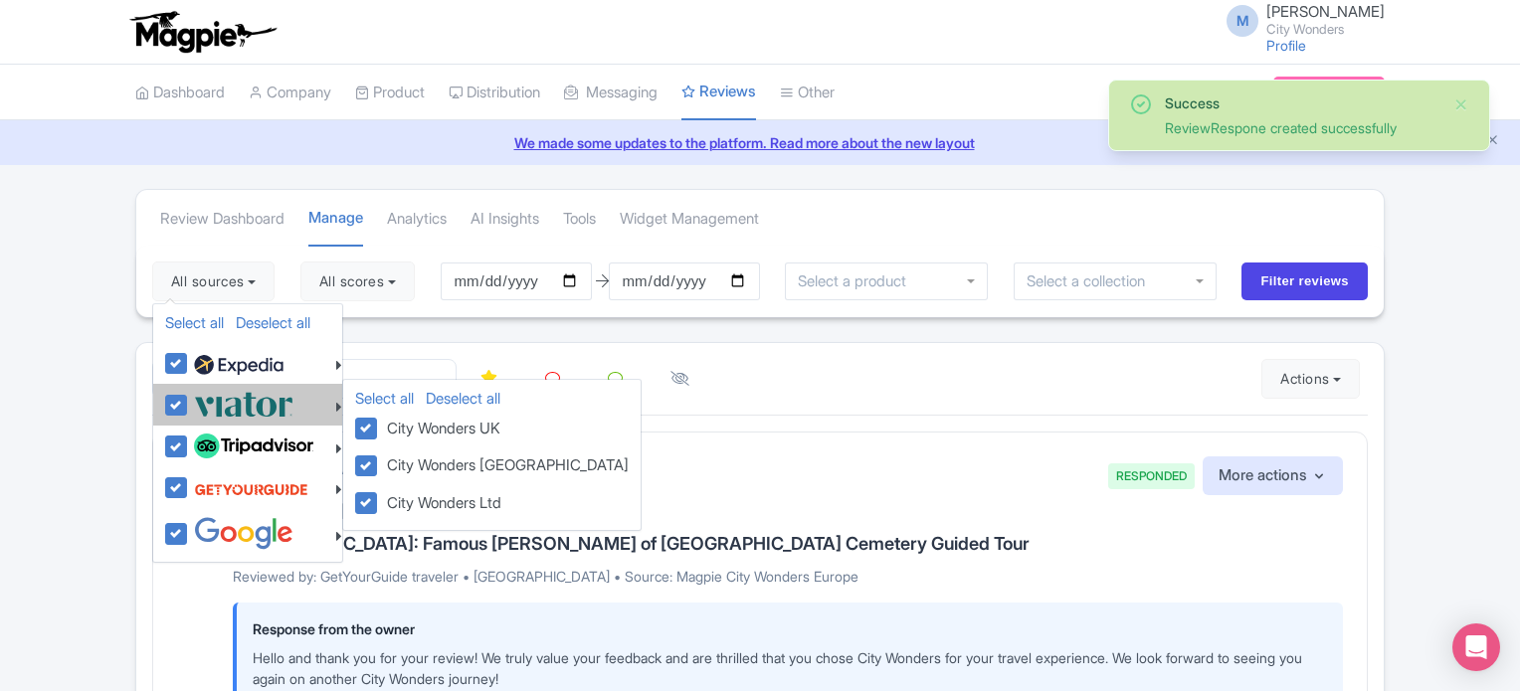
drag, startPoint x: 173, startPoint y: 364, endPoint x: 173, endPoint y: 388, distance: 23.9
click at [189, 364] on label at bounding box center [236, 363] width 94 height 34
click at [189, 359] on input "checkbox" at bounding box center [195, 352] width 13 height 13
checkbox input "false"
click at [189, 397] on label at bounding box center [241, 404] width 104 height 33
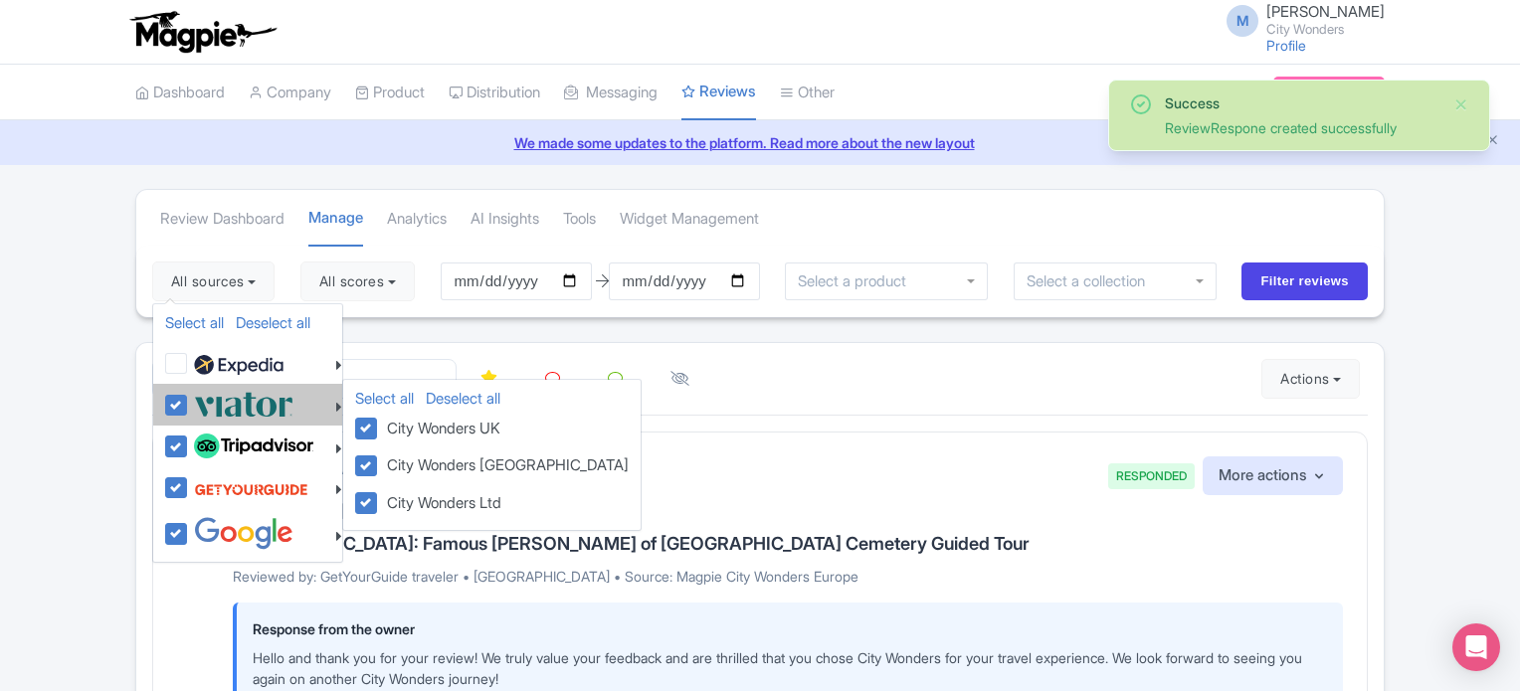
click at [189, 397] on input "checkbox" at bounding box center [195, 394] width 13 height 13
checkbox input "false"
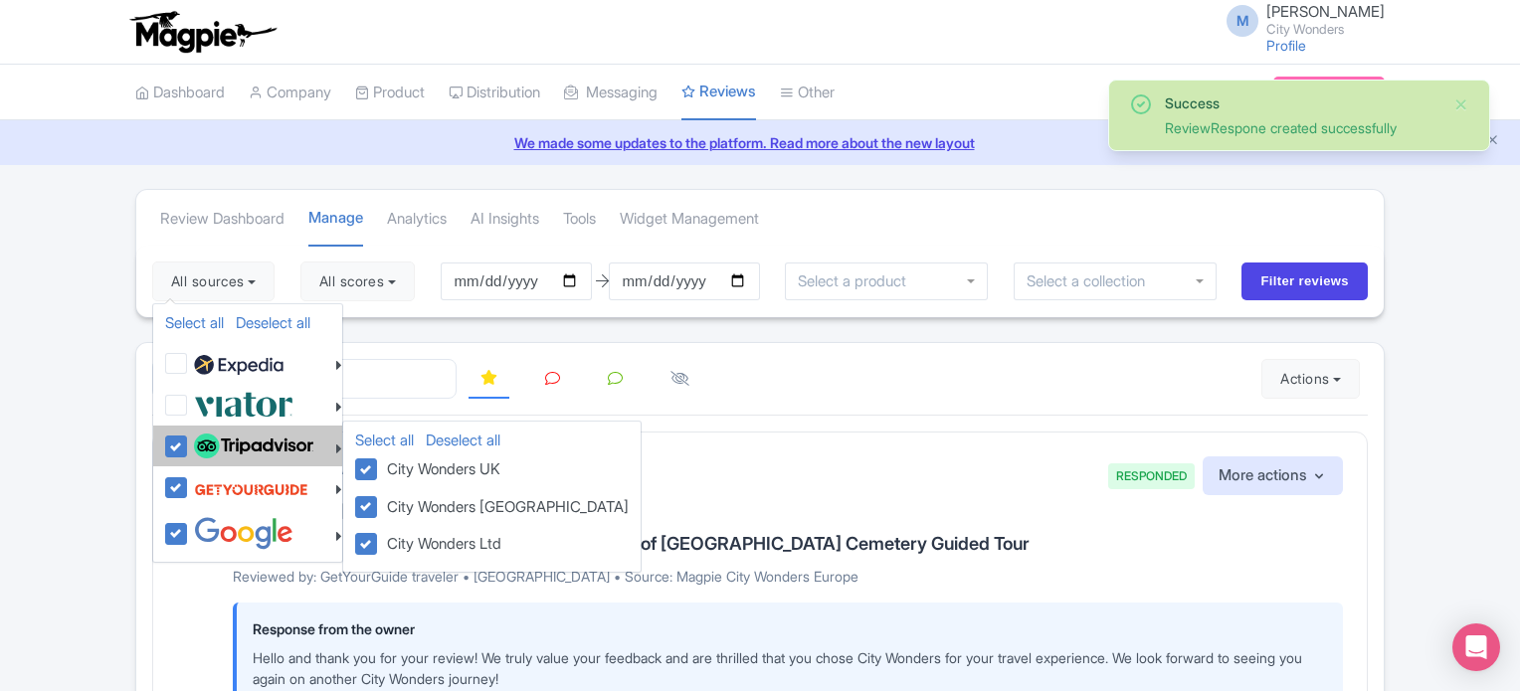
click at [189, 447] on label at bounding box center [251, 447] width 124 height 34
click at [189, 443] on input "checkbox" at bounding box center [195, 436] width 13 height 13
checkbox input "false"
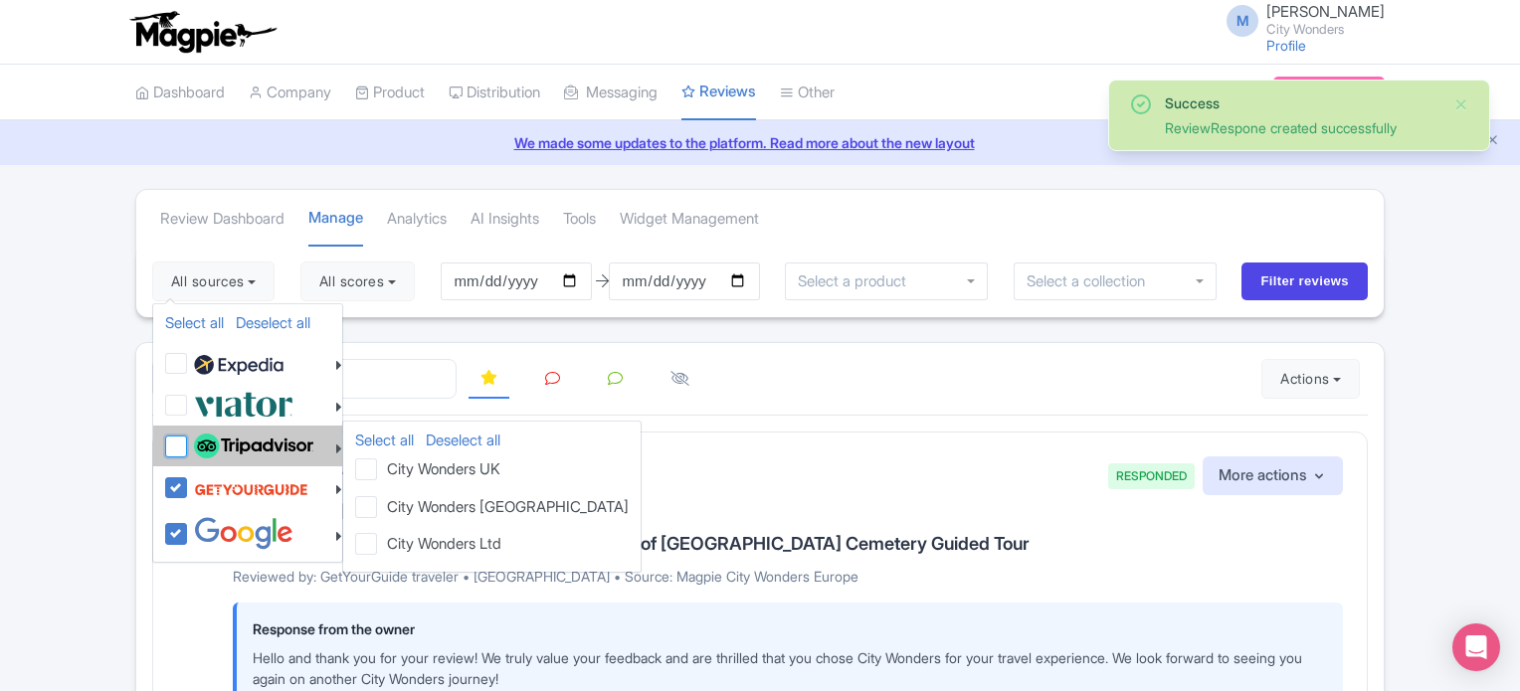
checkbox input "false"
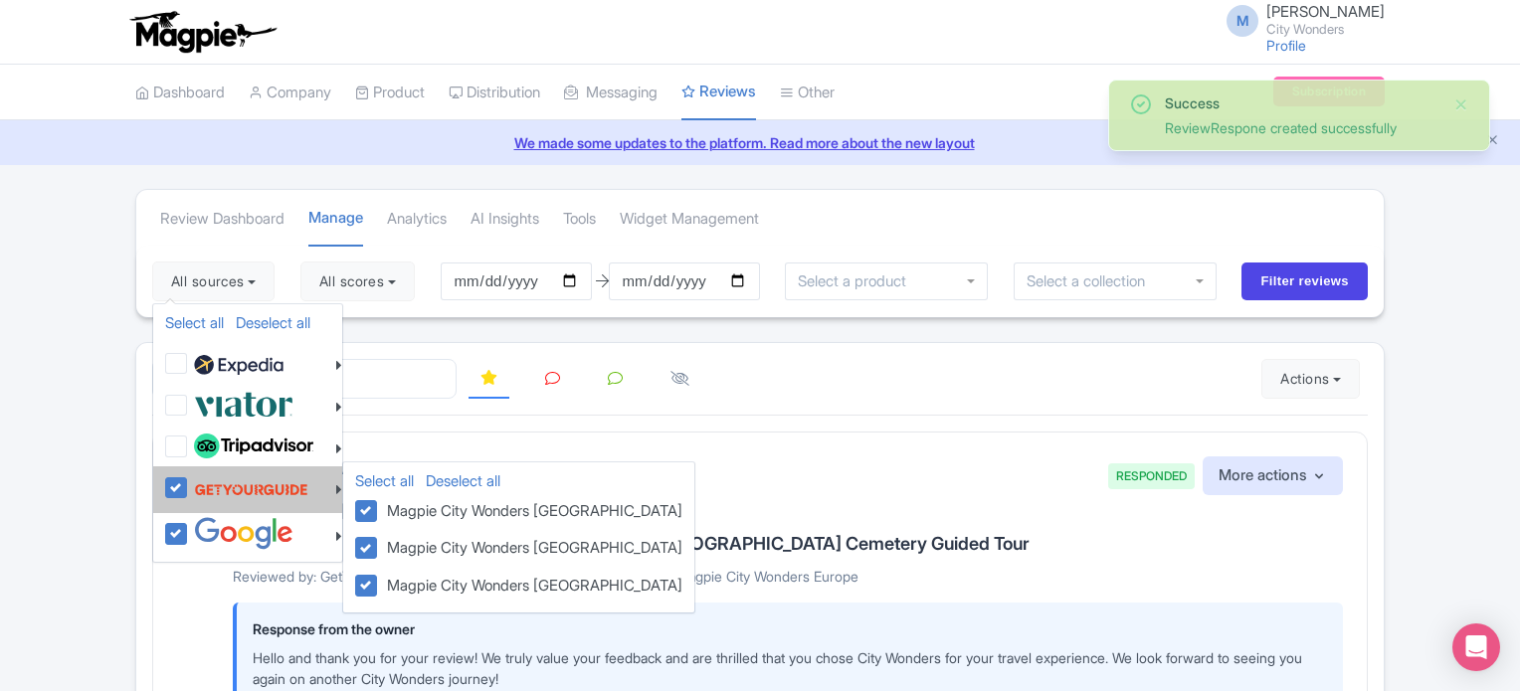
click at [189, 488] on label at bounding box center [248, 489] width 119 height 38
click at [189, 483] on input "checkbox" at bounding box center [195, 476] width 13 height 13
checkbox input "false"
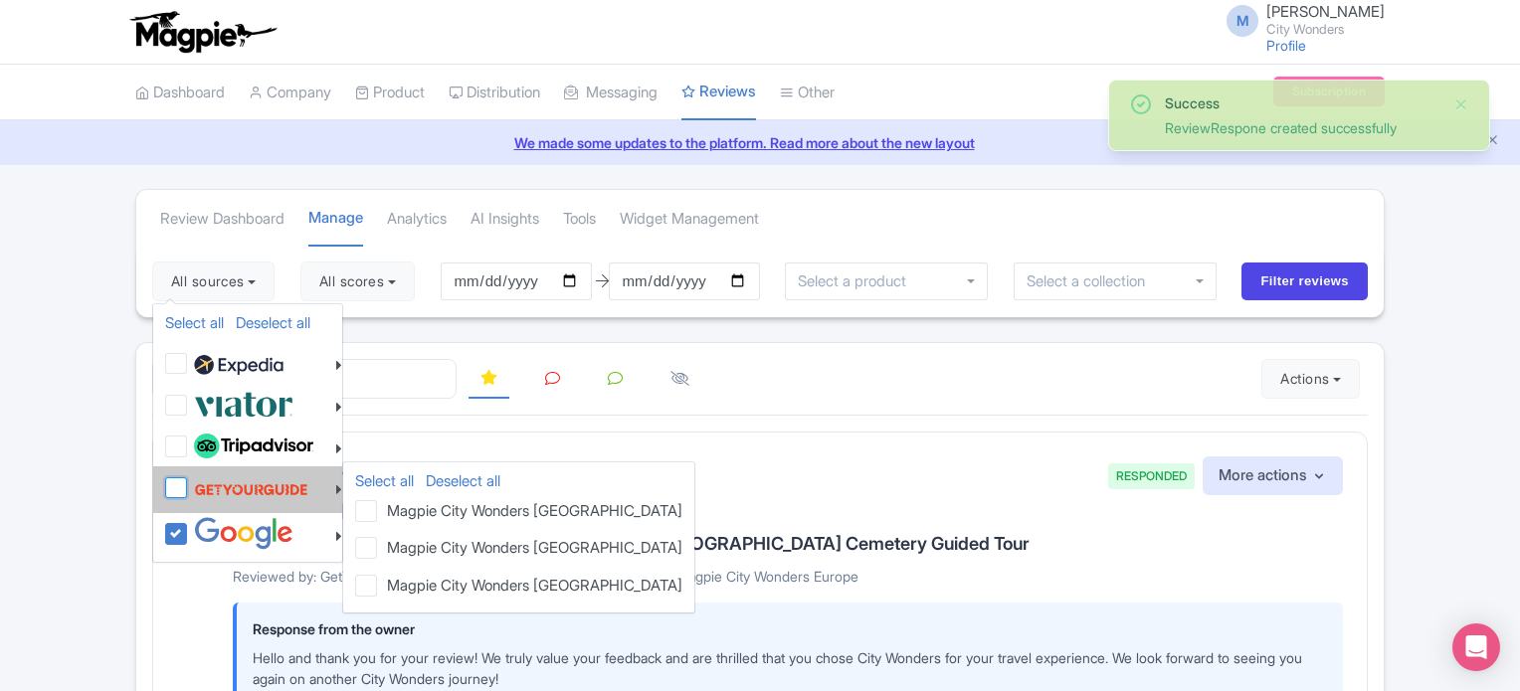
checkbox input "false"
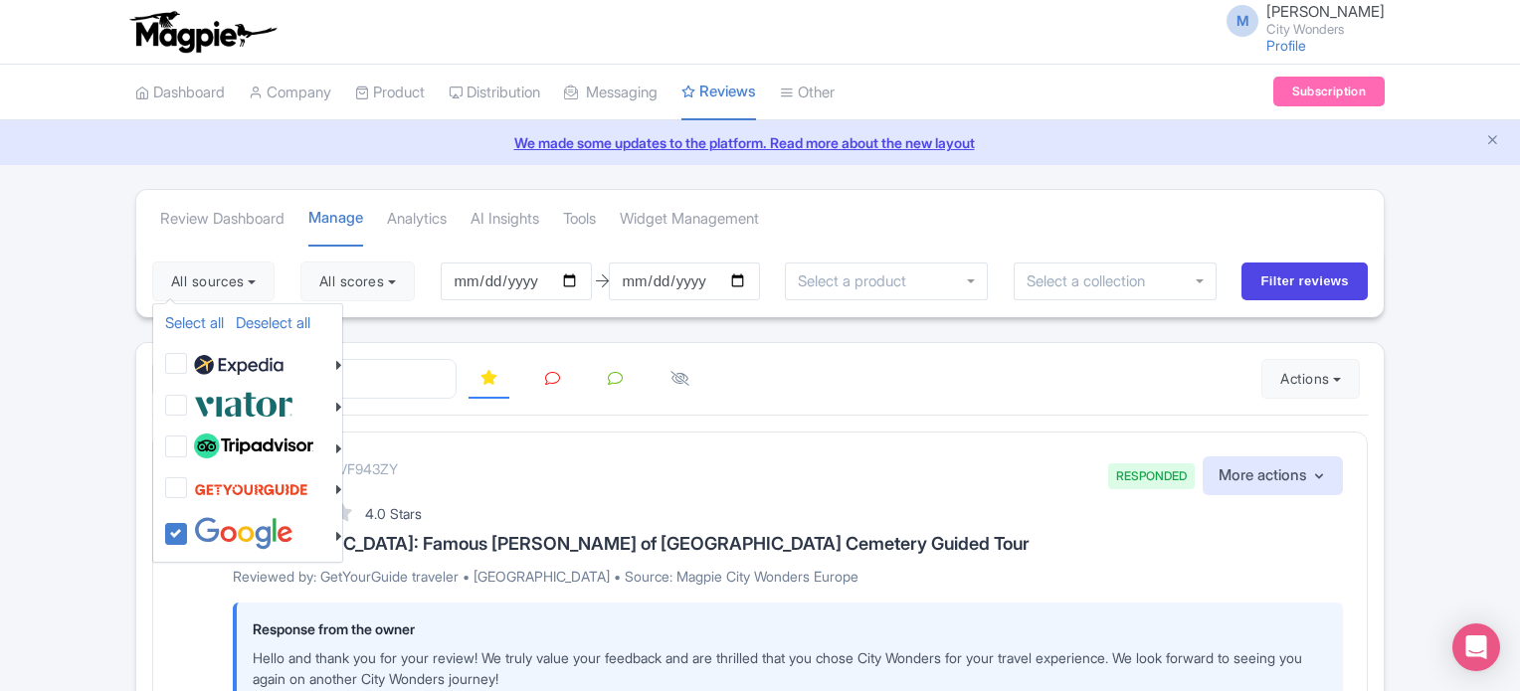
click at [1069, 232] on div "Review Dashboard [GEOGRAPHIC_DATA] Analytics AI Insights Tools Widget Management" at bounding box center [759, 218] width 1247 height 56
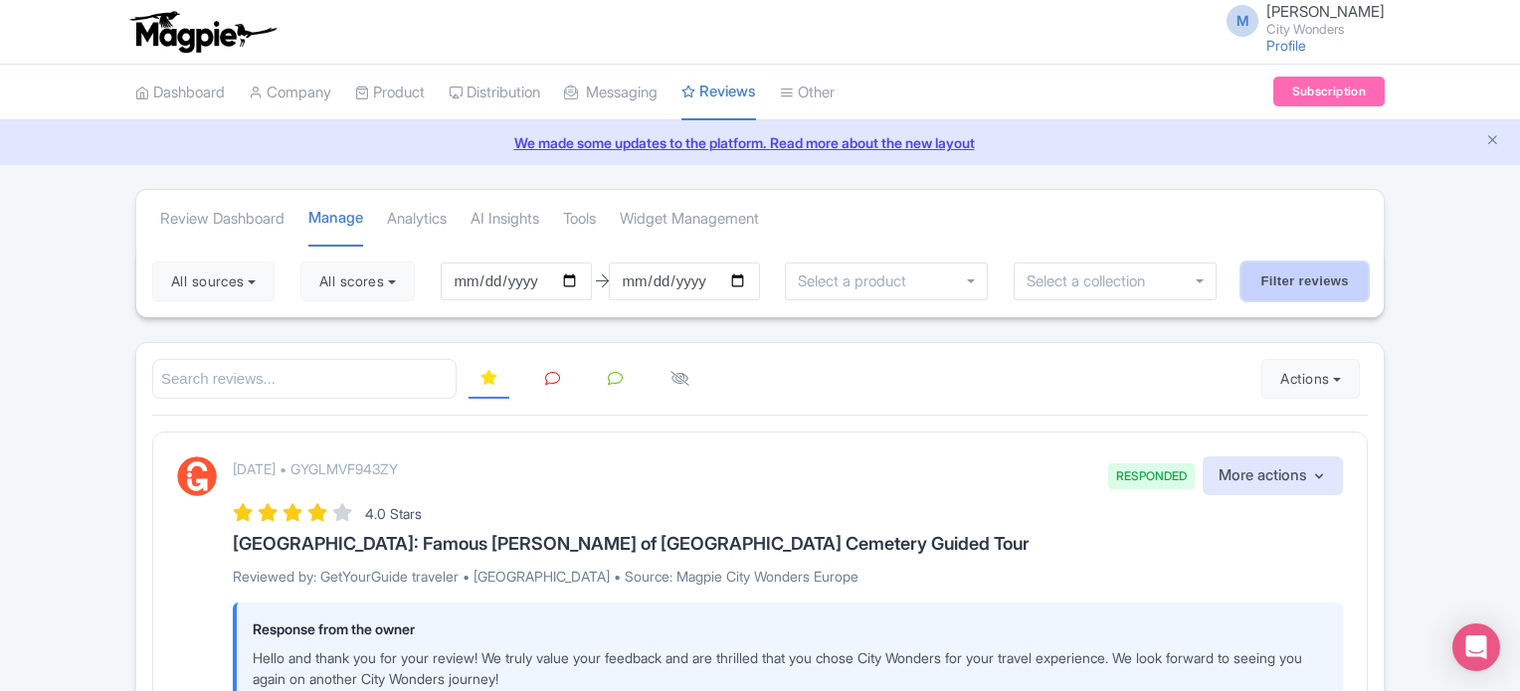
click at [1297, 277] on input "Filter reviews" at bounding box center [1304, 282] width 126 height 38
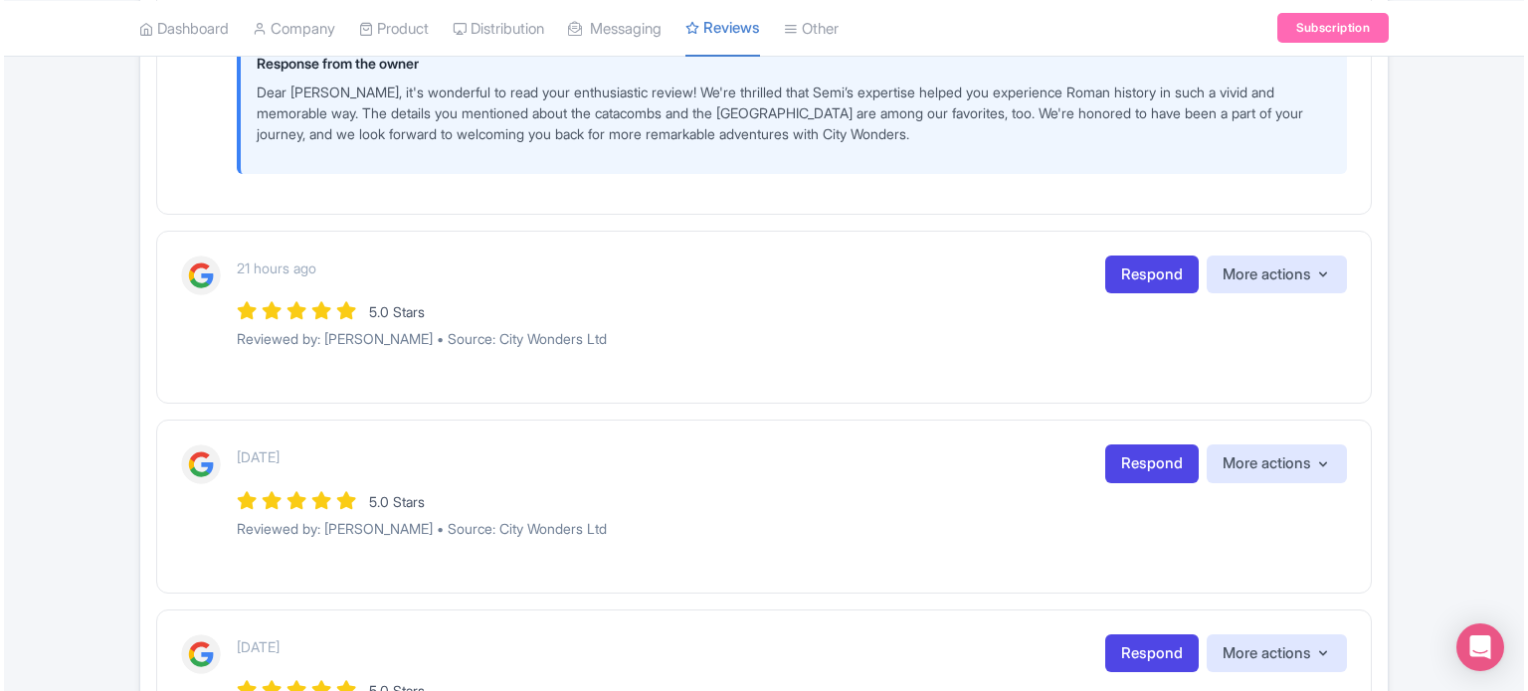
scroll to position [497, 0]
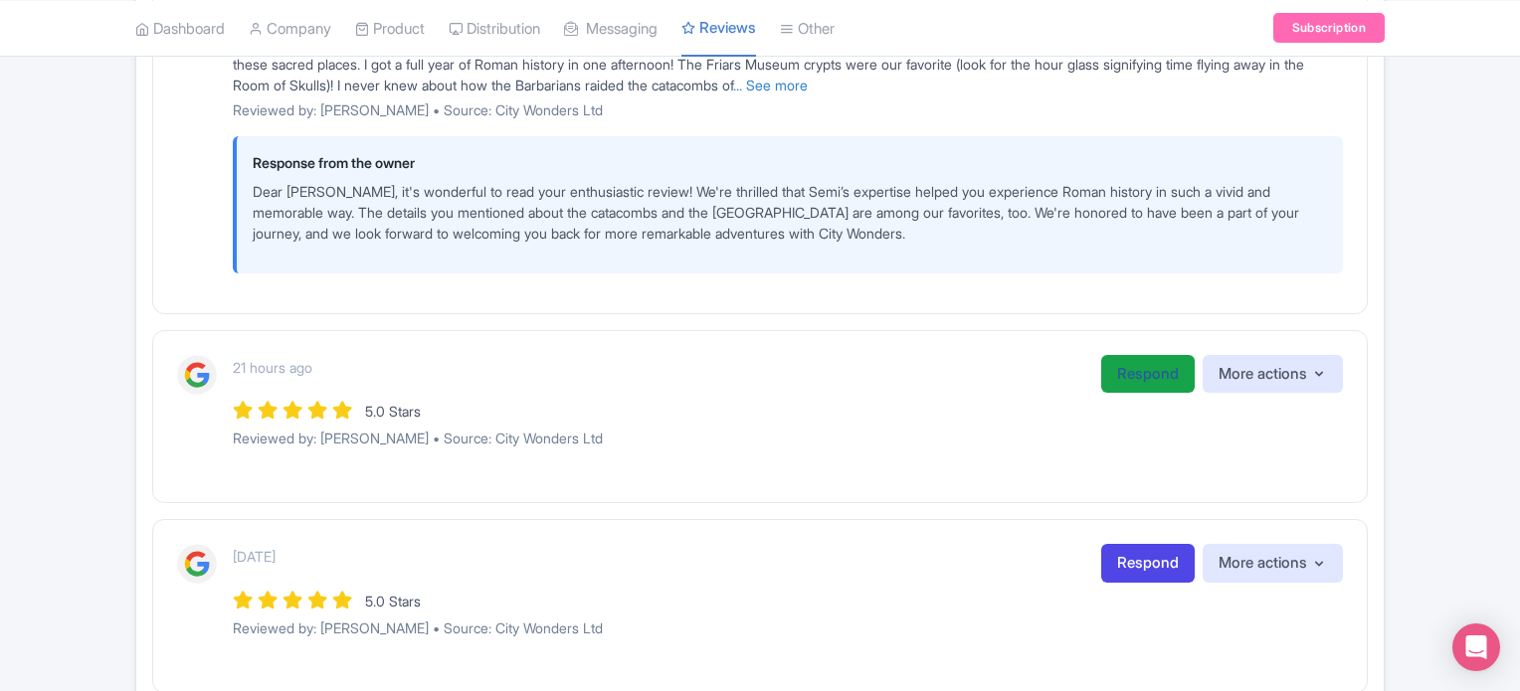
click at [1129, 367] on link "Respond" at bounding box center [1147, 374] width 93 height 39
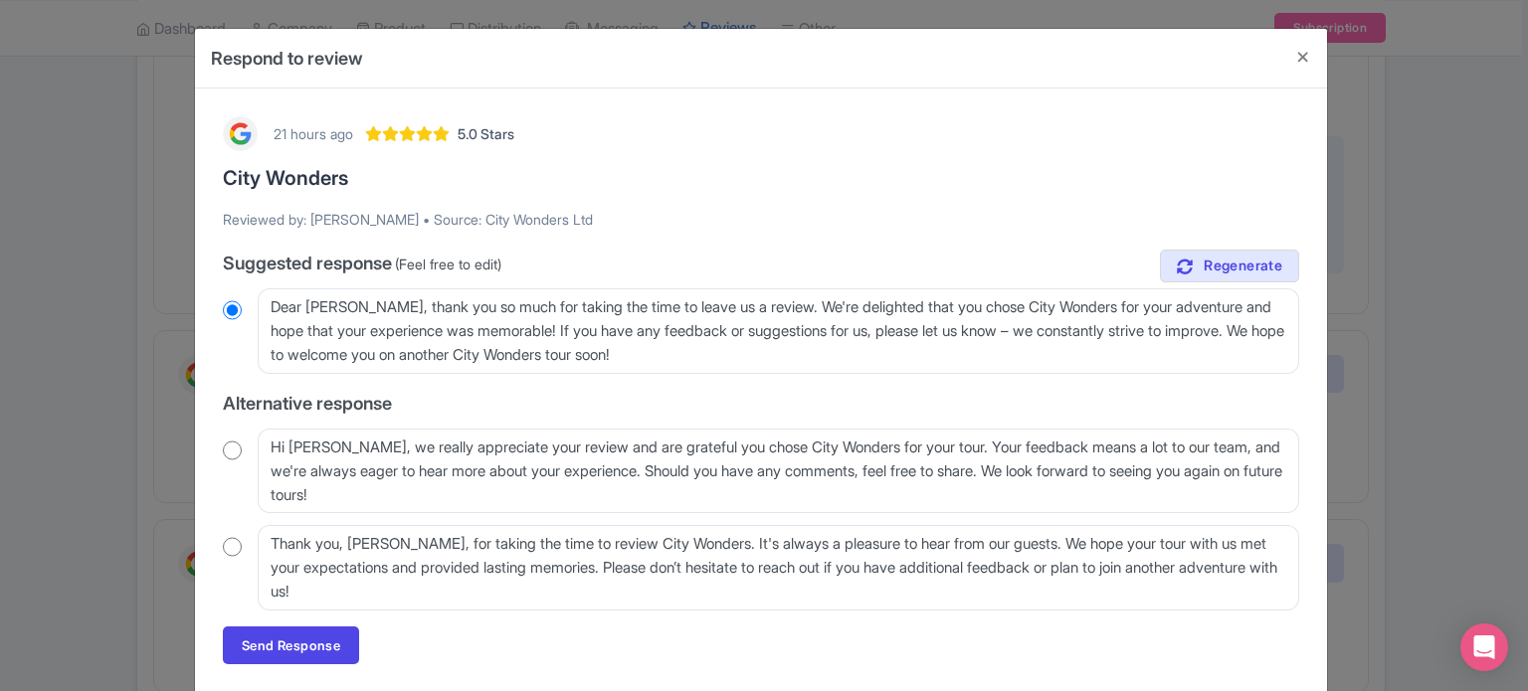
click at [223, 456] on input "radio" at bounding box center [232, 451] width 19 height 20
radio input "true"
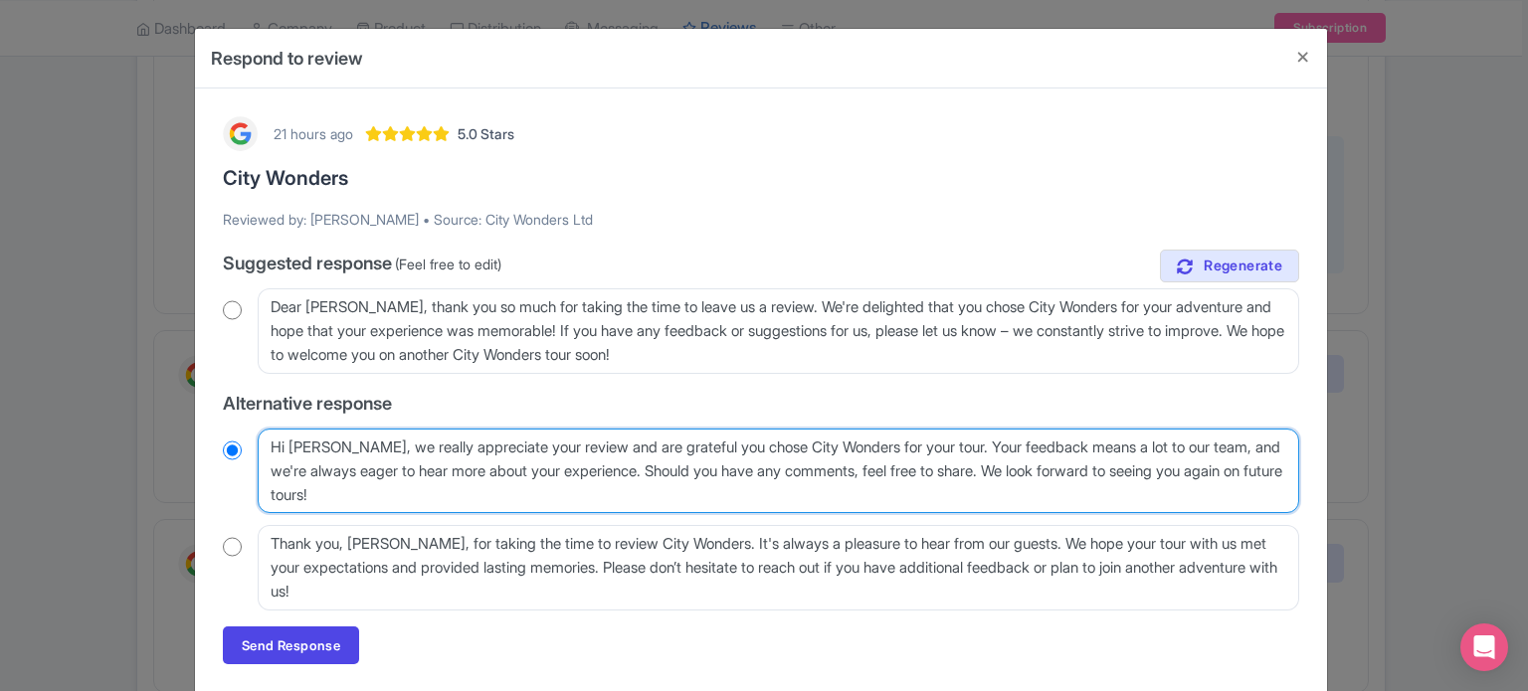
drag, startPoint x: 975, startPoint y: 449, endPoint x: 1022, endPoint y: 468, distance: 51.7
click at [1022, 468] on textarea "Hi Brendan, we really appreciate your review and are grateful you chose City Wo…" at bounding box center [778, 472] width 1041 height 86
type textarea "Hi Brendan, we really appreciate your review and are grateful you chose City Wo…"
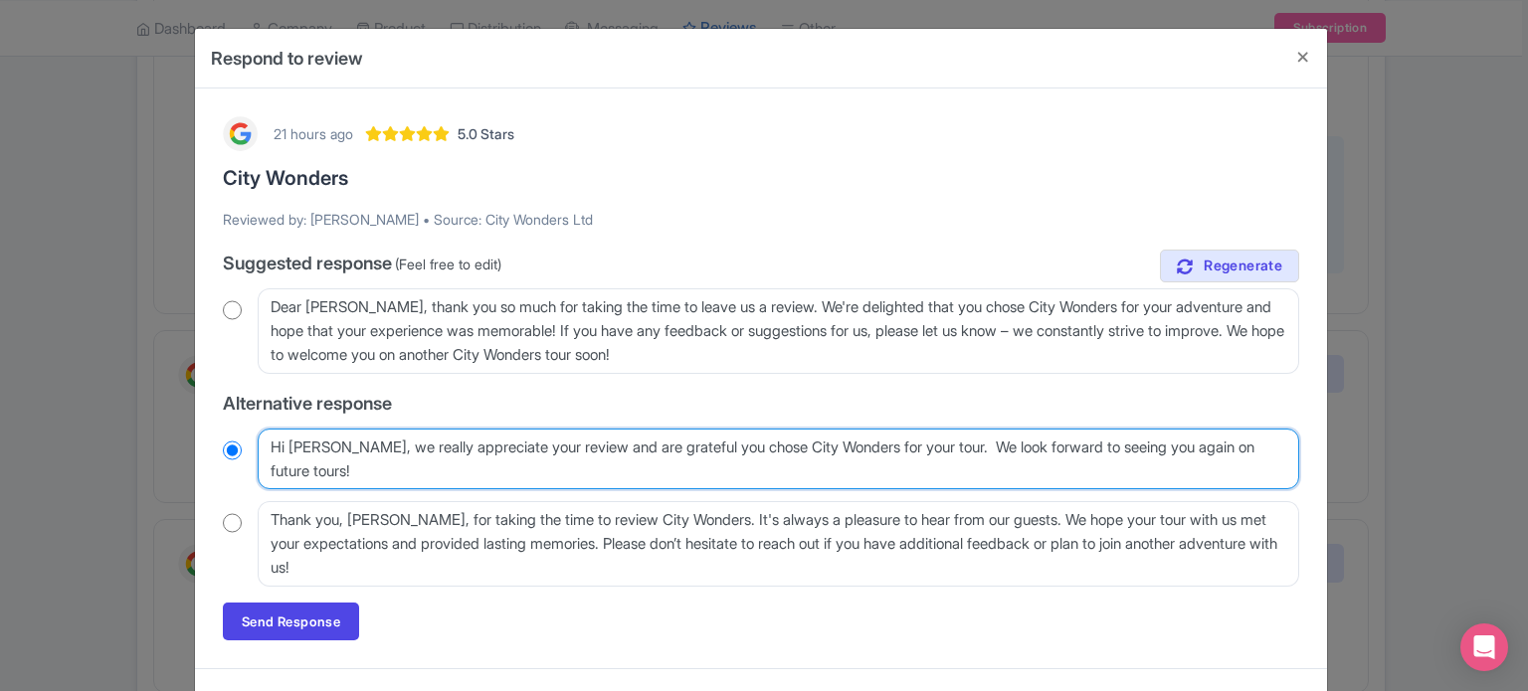
radio input "true"
type textarea "Hi Brendan, we really appreciate your review and are grateful you chose City Wo…"
radio input "true"
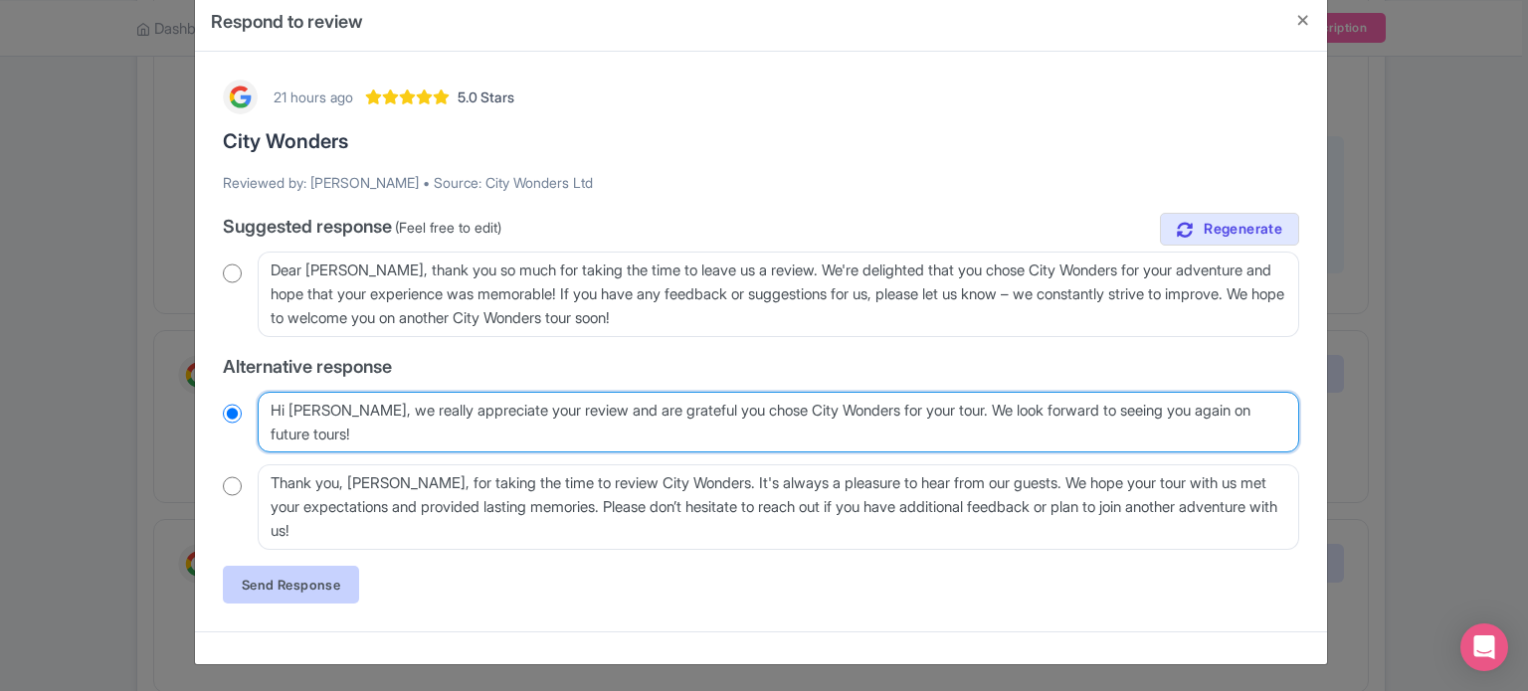
type textarea "Hi Brendan, we really appreciate your review and are grateful you chose City Wo…"
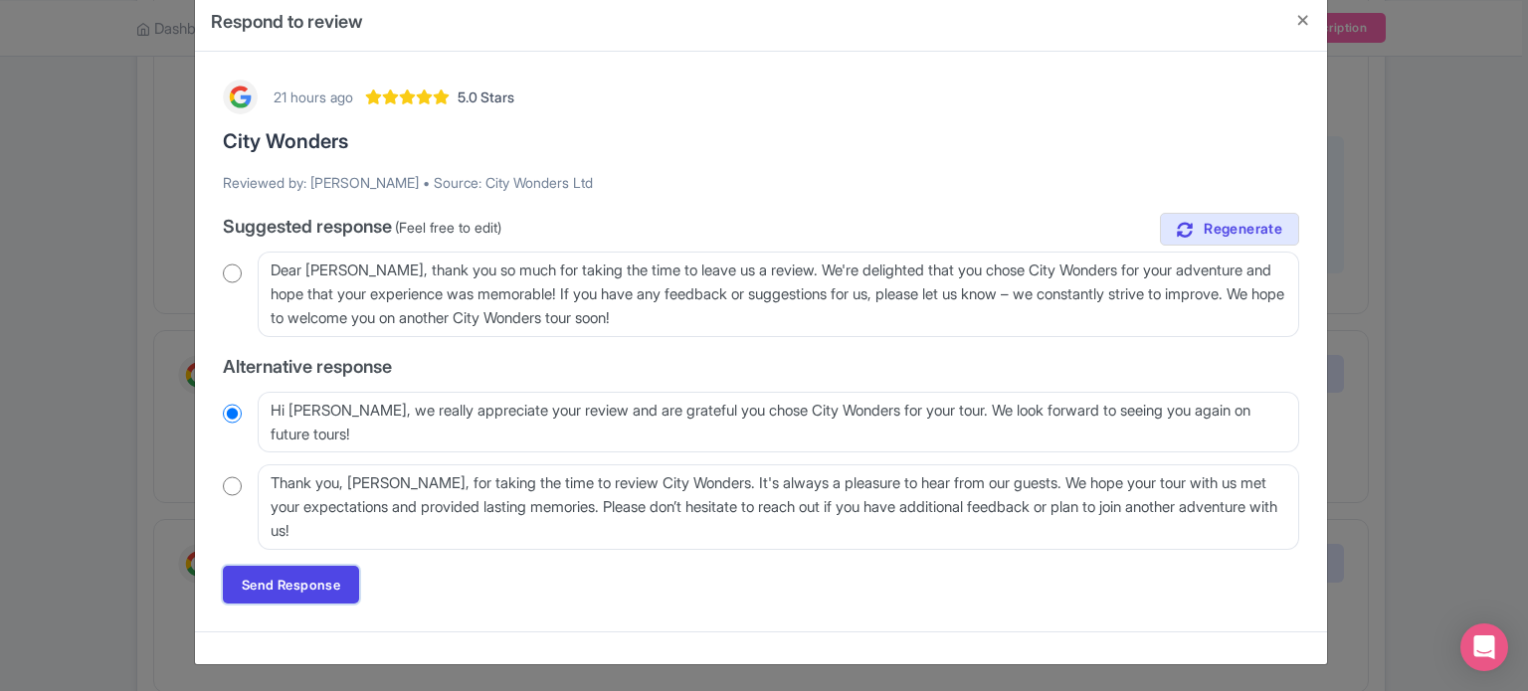
click at [314, 586] on link "Send Response" at bounding box center [291, 585] width 136 height 38
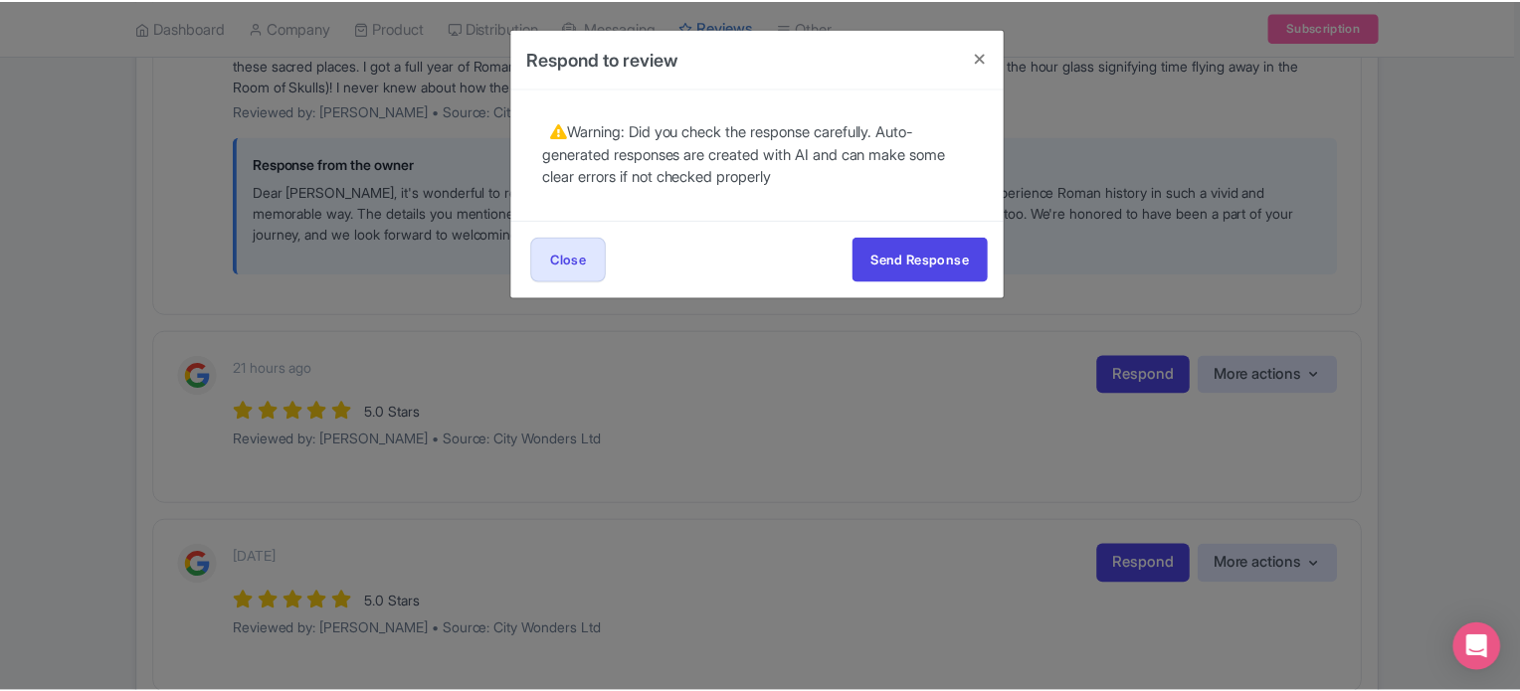
scroll to position [0, 0]
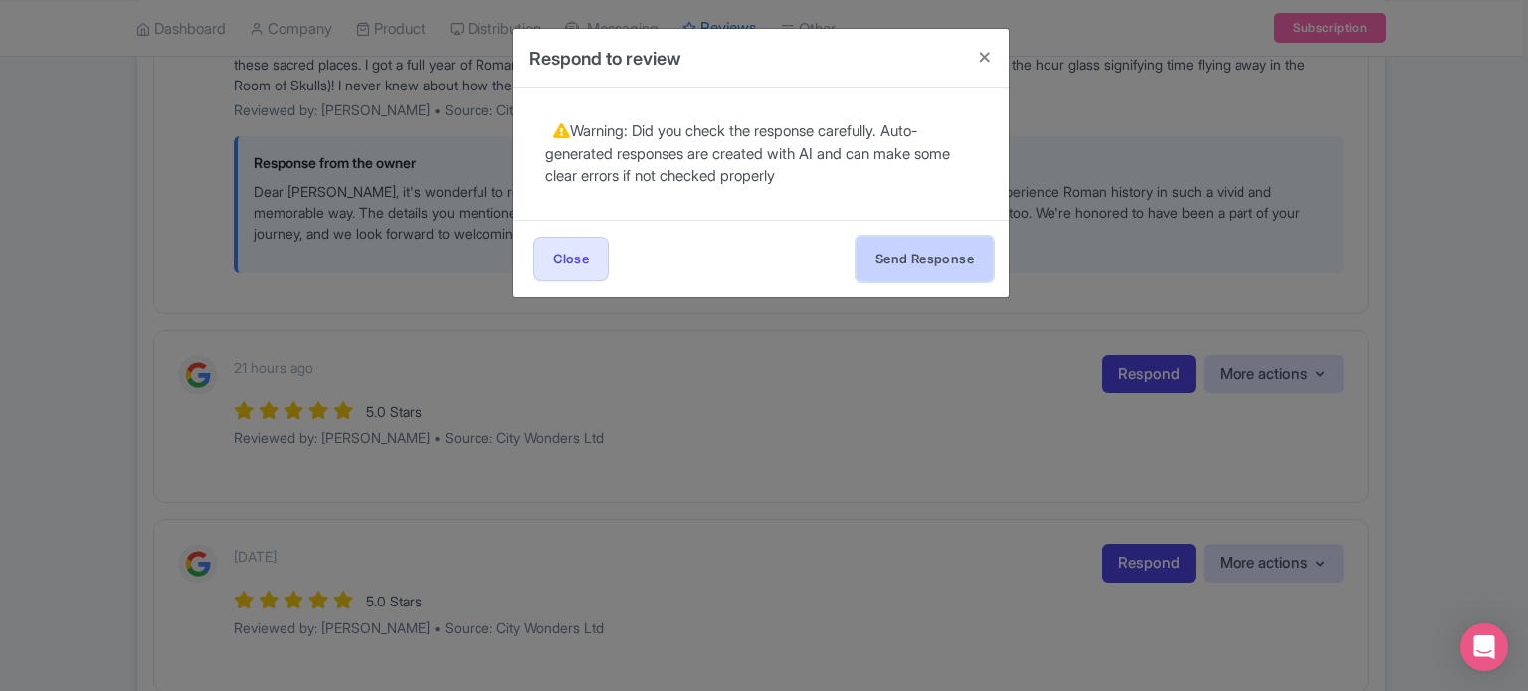
click at [966, 265] on button "Send Response" at bounding box center [924, 259] width 136 height 45
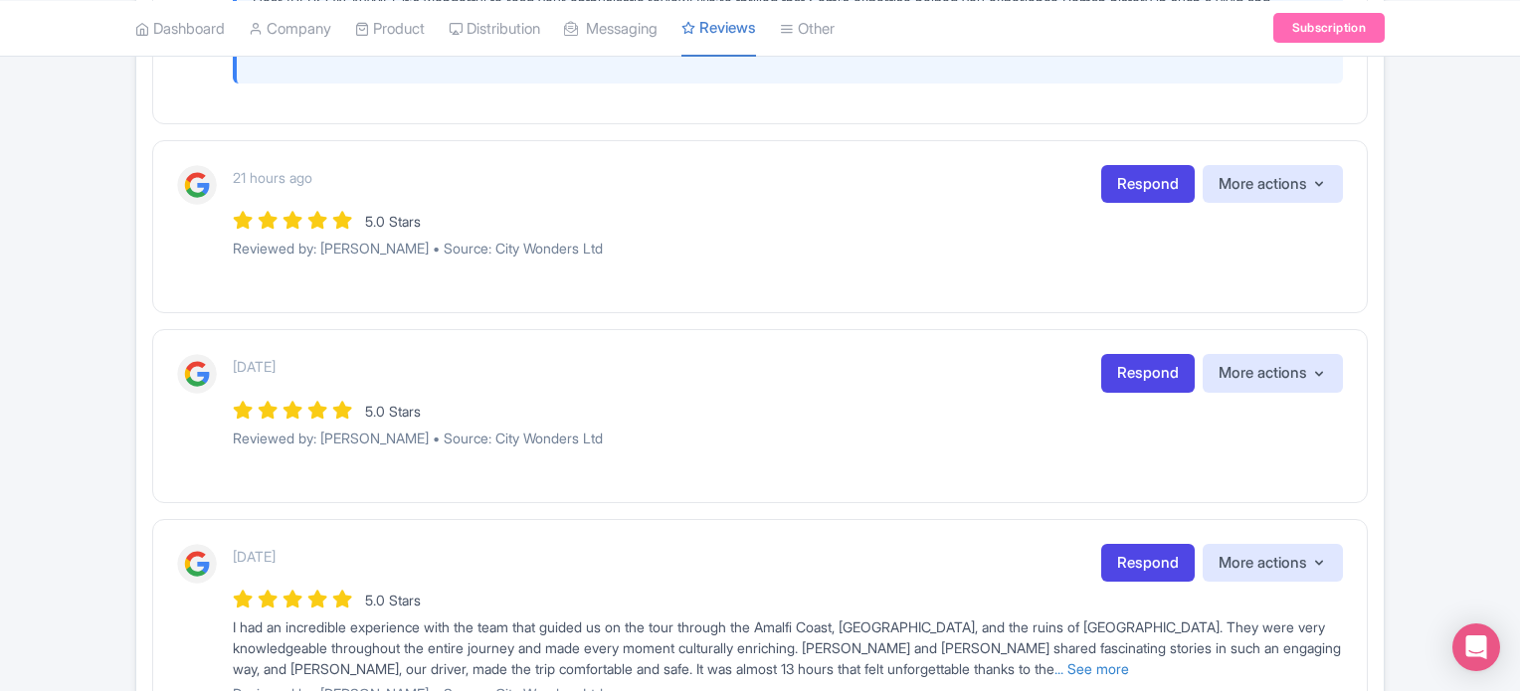
scroll to position [696, 0]
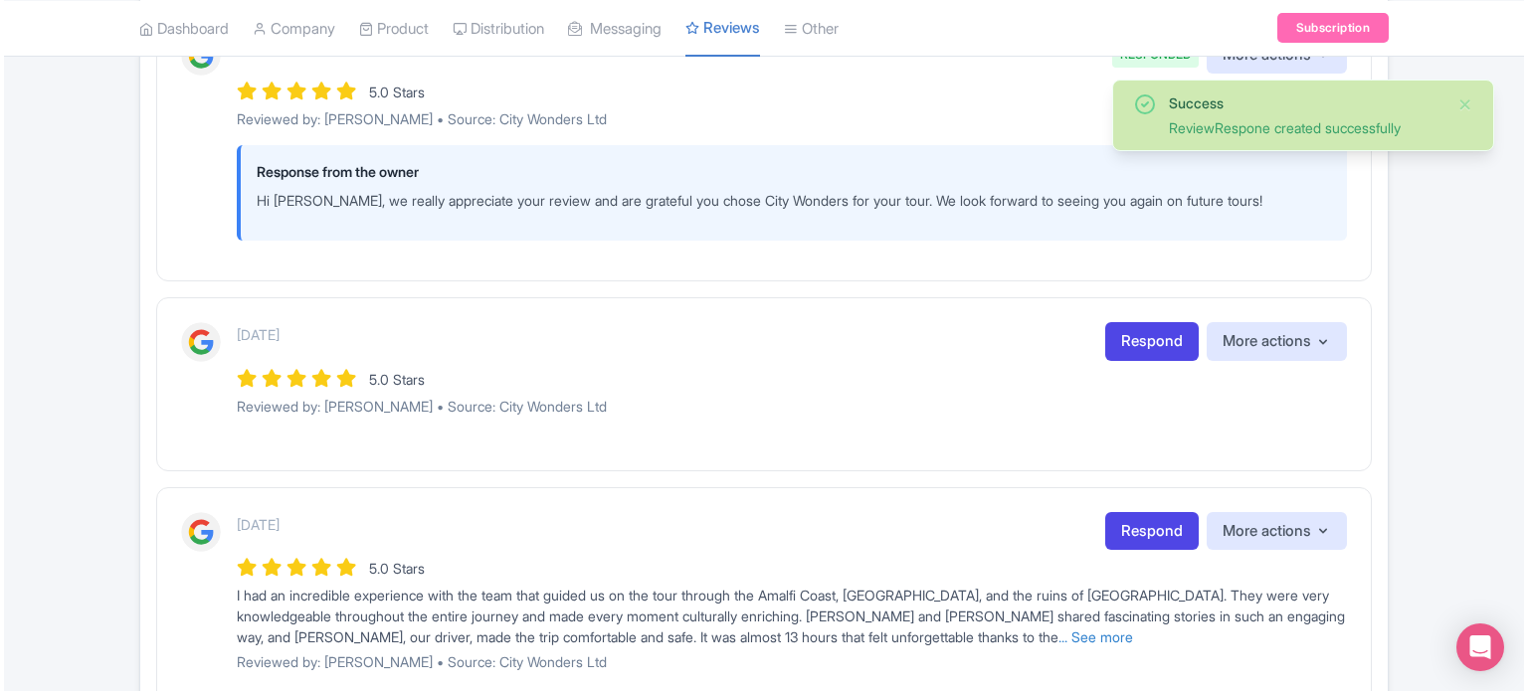
scroll to position [796, 0]
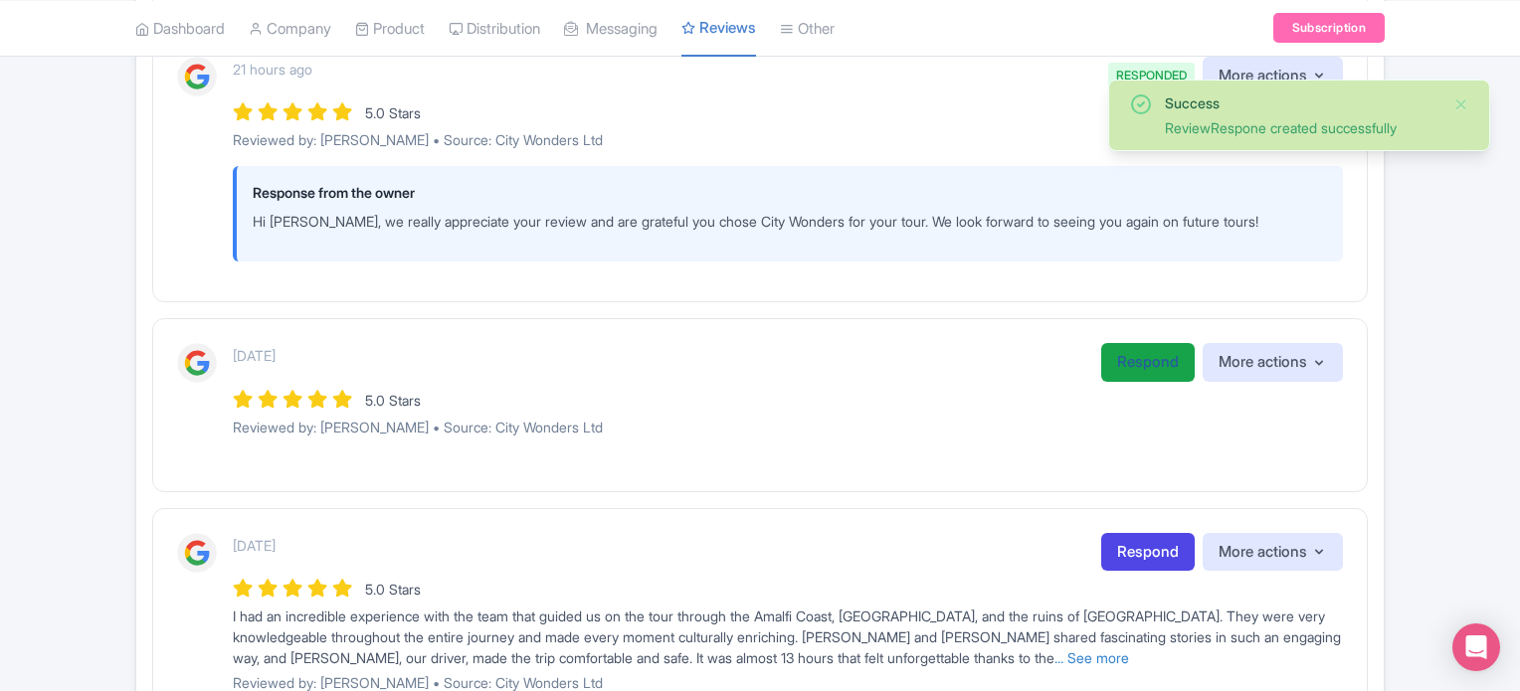
click at [1127, 361] on link "Respond" at bounding box center [1147, 362] width 93 height 39
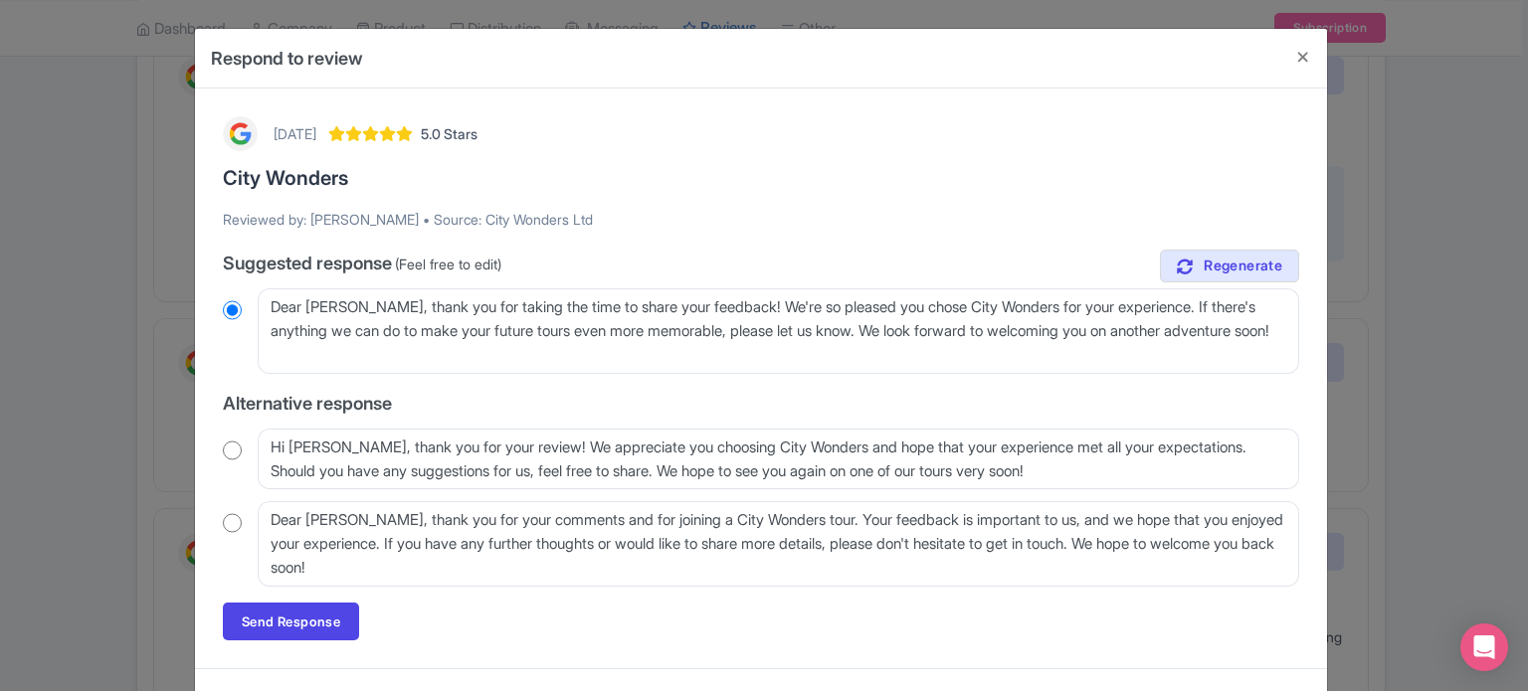
click at [231, 448] on input "radio" at bounding box center [232, 451] width 19 height 20
radio input "true"
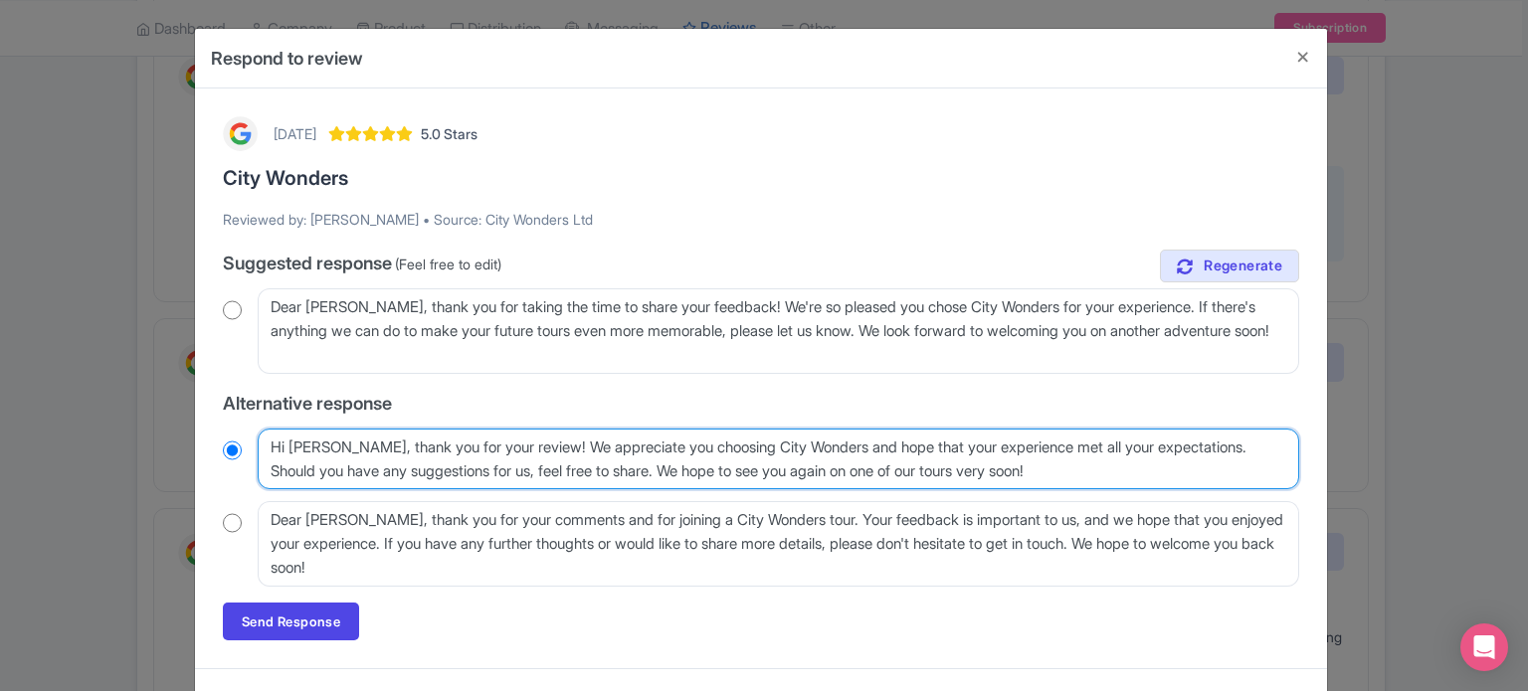
drag, startPoint x: 358, startPoint y: 442, endPoint x: 410, endPoint y: 442, distance: 51.7
click at [410, 442] on textarea "Hi Jeanette Patrick, thank you for your review! We appreciate you choosing City…" at bounding box center [778, 460] width 1041 height 62
type textarea "Hi Jeanette Pthank you for your review! We appreciate you choosing City Wonders…"
radio input "true"
type textarea "Hi Jeanette thank you for your review! We appreciate you choosing City Wonders …"
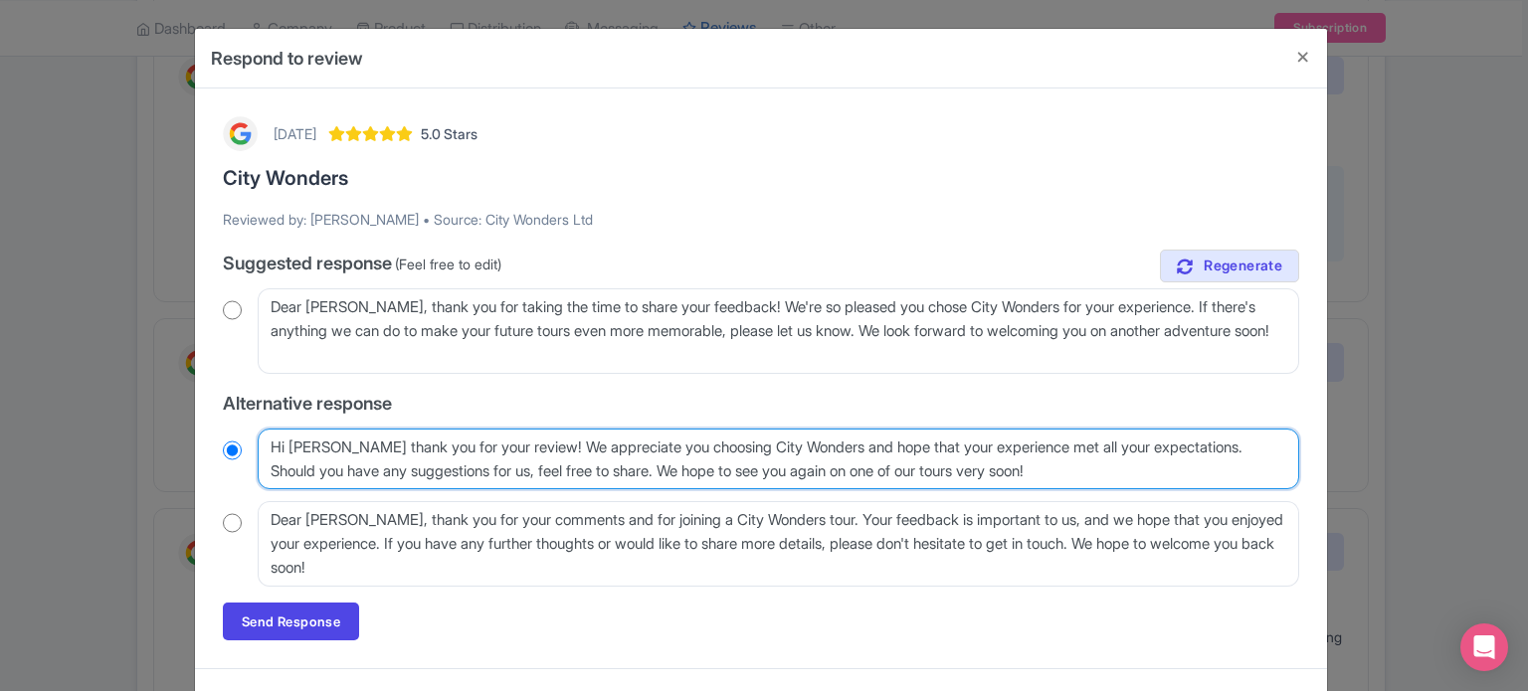
radio input "true"
type textarea "Hi Jeanettethank you for your review! We appreciate you choosing City Wonders a…"
radio input "true"
type textarea "Hi Jeanette,thank you for your review! We appreciate you choosing City Wonders …"
radio input "true"
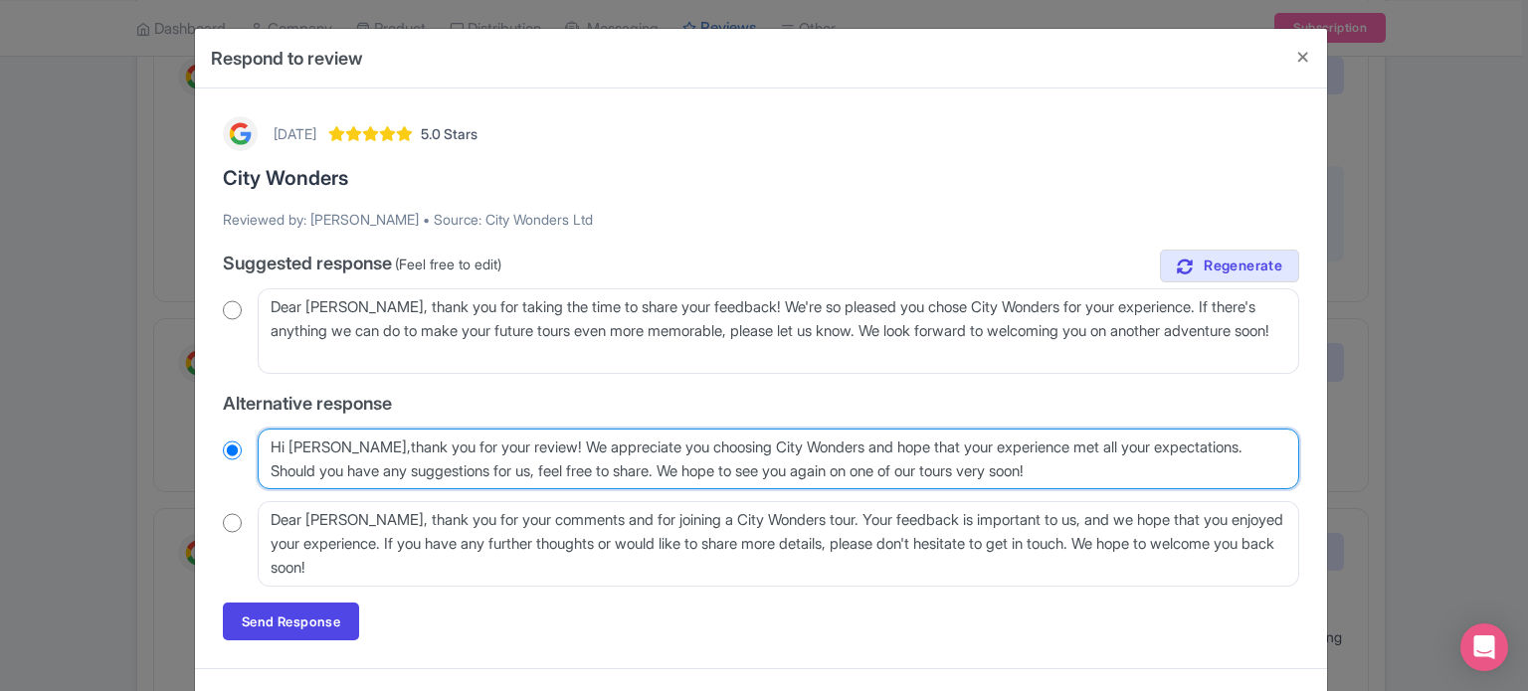
type textarea "Hi Jeanette, thank you for your review! We appreciate you choosing City Wonders…"
radio input "true"
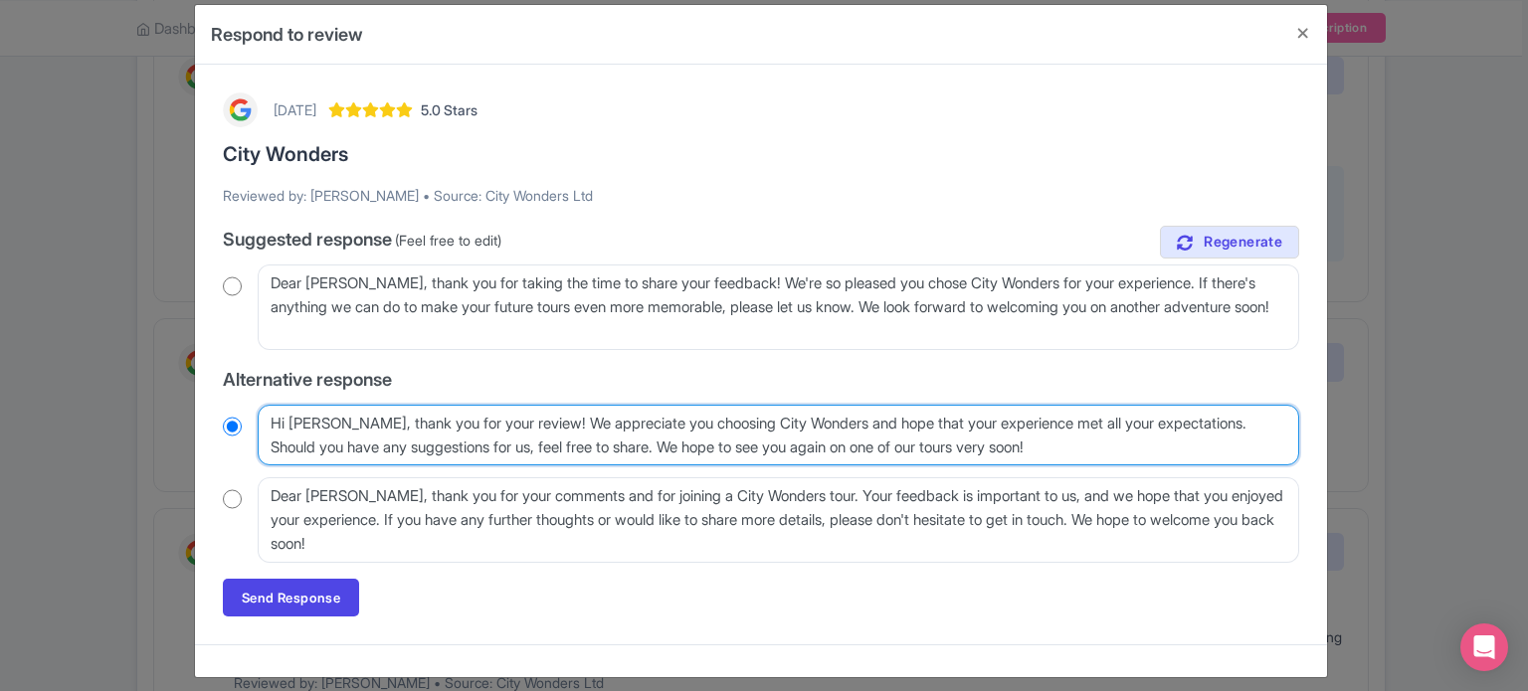
scroll to position [37, 0]
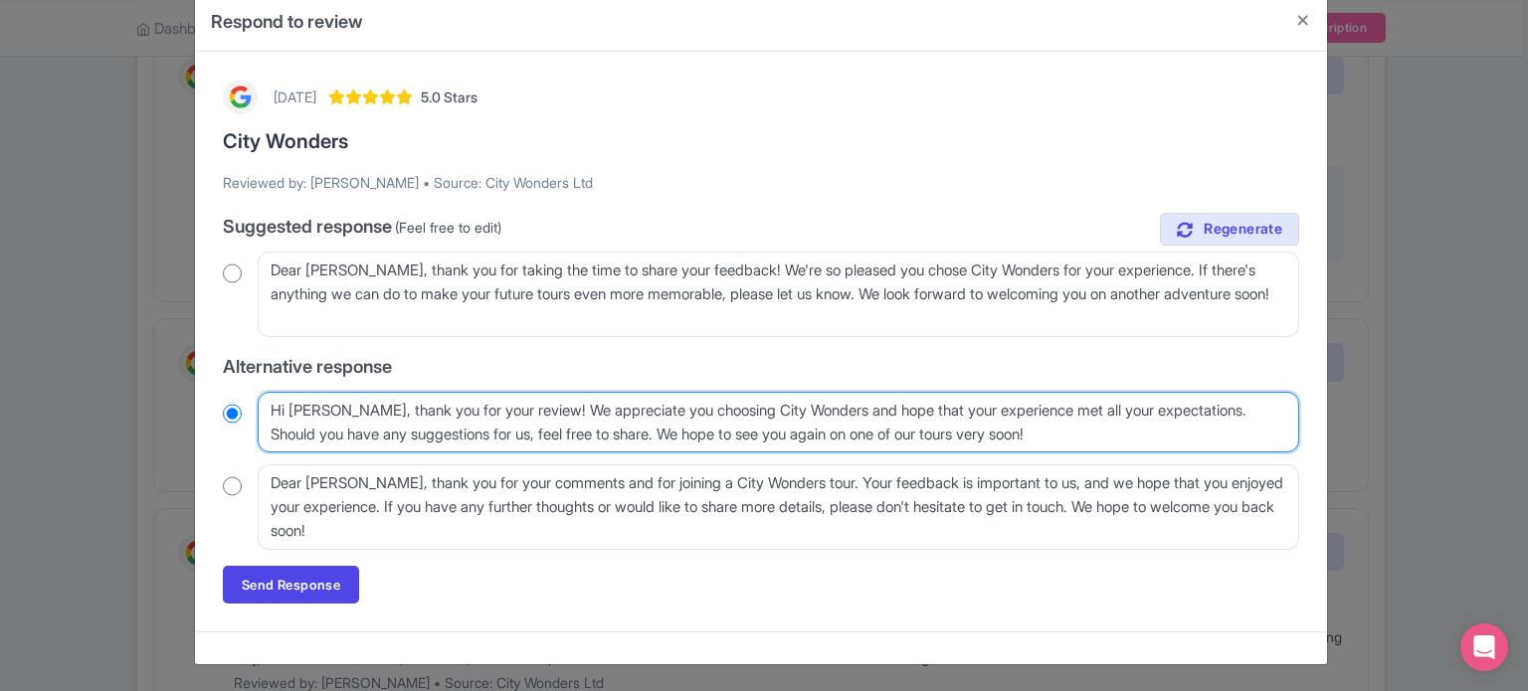
drag, startPoint x: 271, startPoint y: 433, endPoint x: 681, endPoint y: 429, distance: 410.8
click at [681, 429] on textarea "Hi Jeanette Patrick, thank you for your review! We appreciate you choosing City…" at bounding box center [778, 423] width 1041 height 62
type textarea "Hi Jeanette, thank you for your review! We appreciate you choosing City Wonders…"
radio input "true"
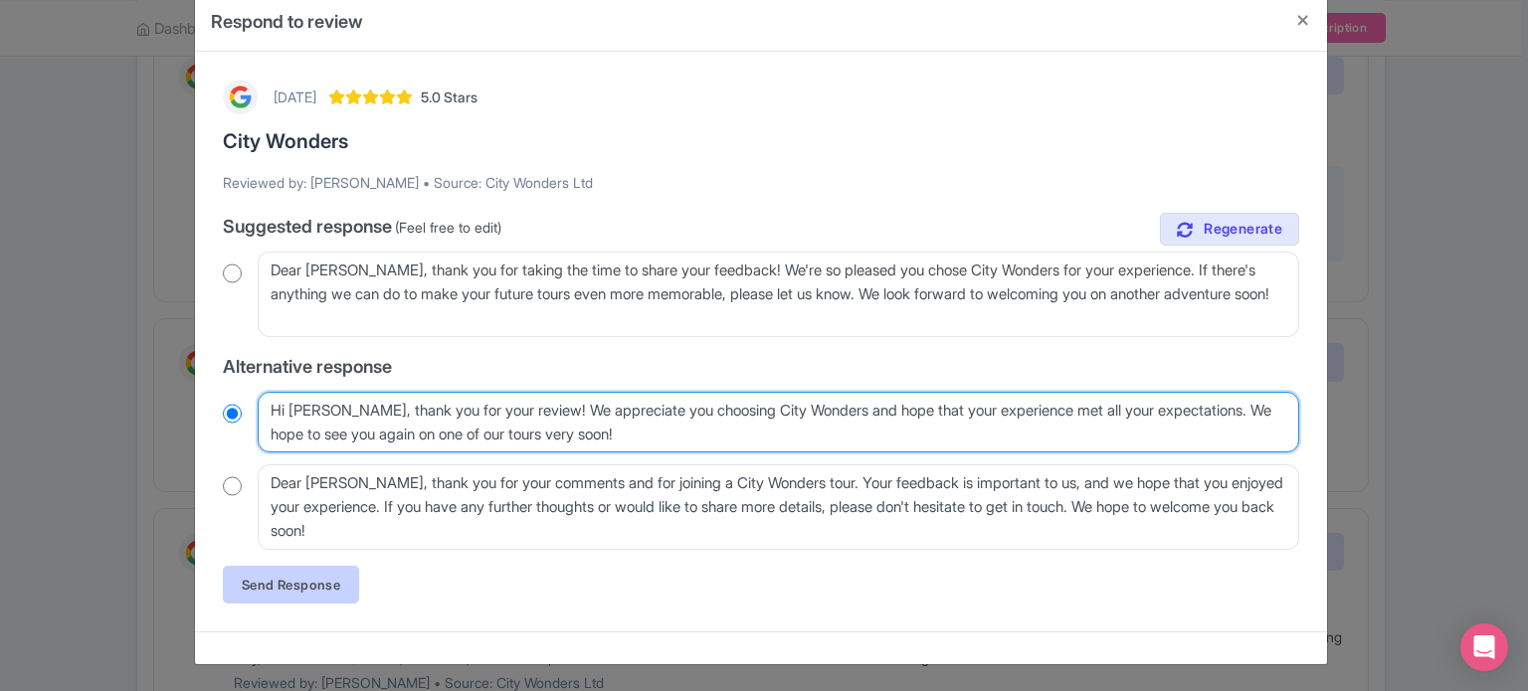
type textarea "Hi Jeanette, thank you for your review! We appreciate you choosing City Wonders…"
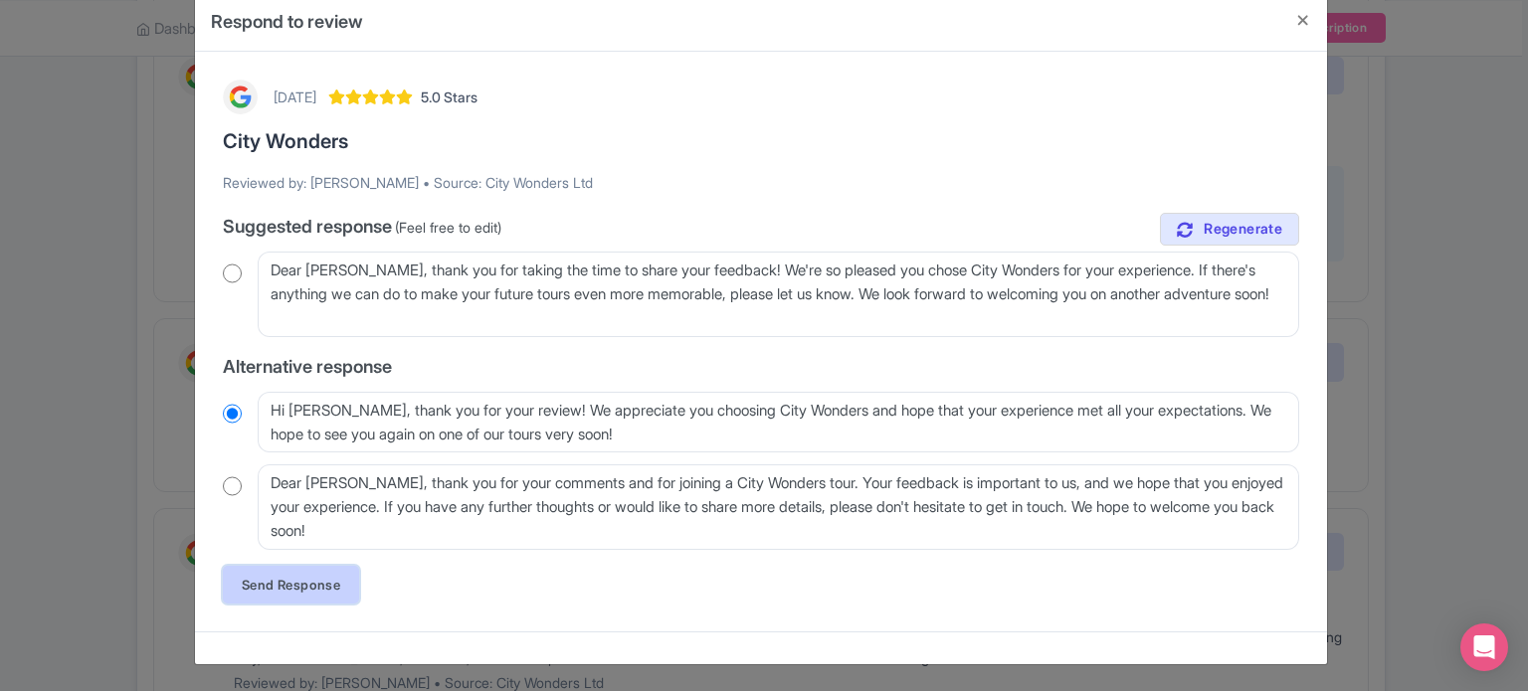
click at [322, 583] on link "Send Response" at bounding box center [291, 585] width 136 height 38
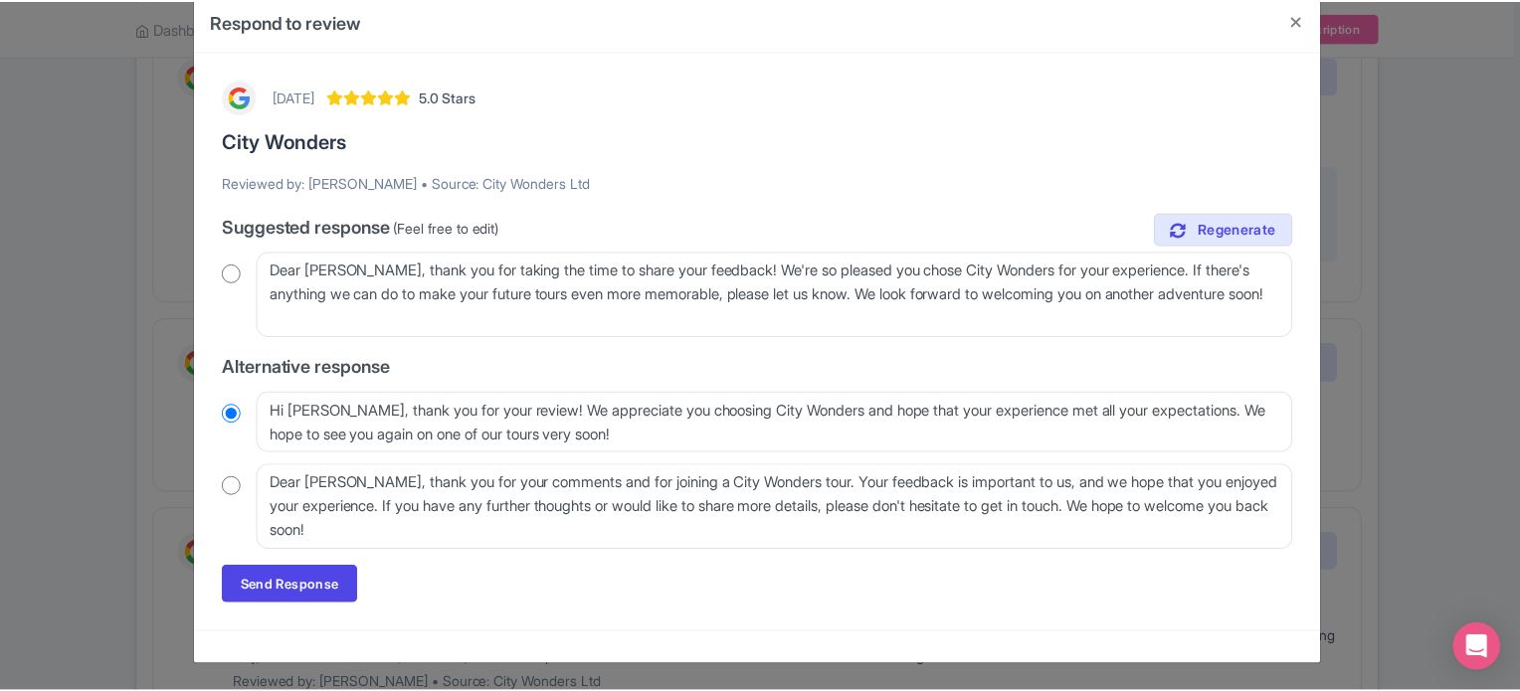
scroll to position [0, 0]
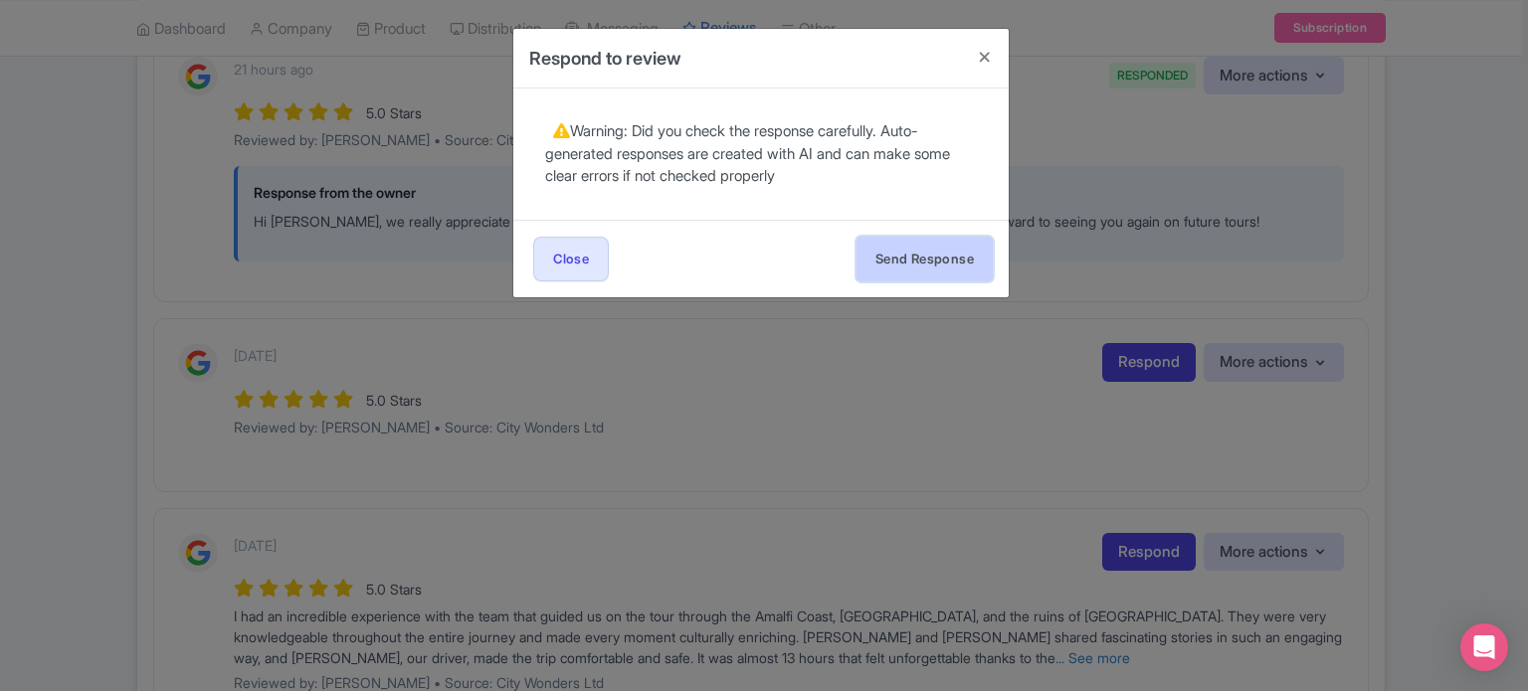
click at [950, 265] on button "Send Response" at bounding box center [924, 259] width 136 height 45
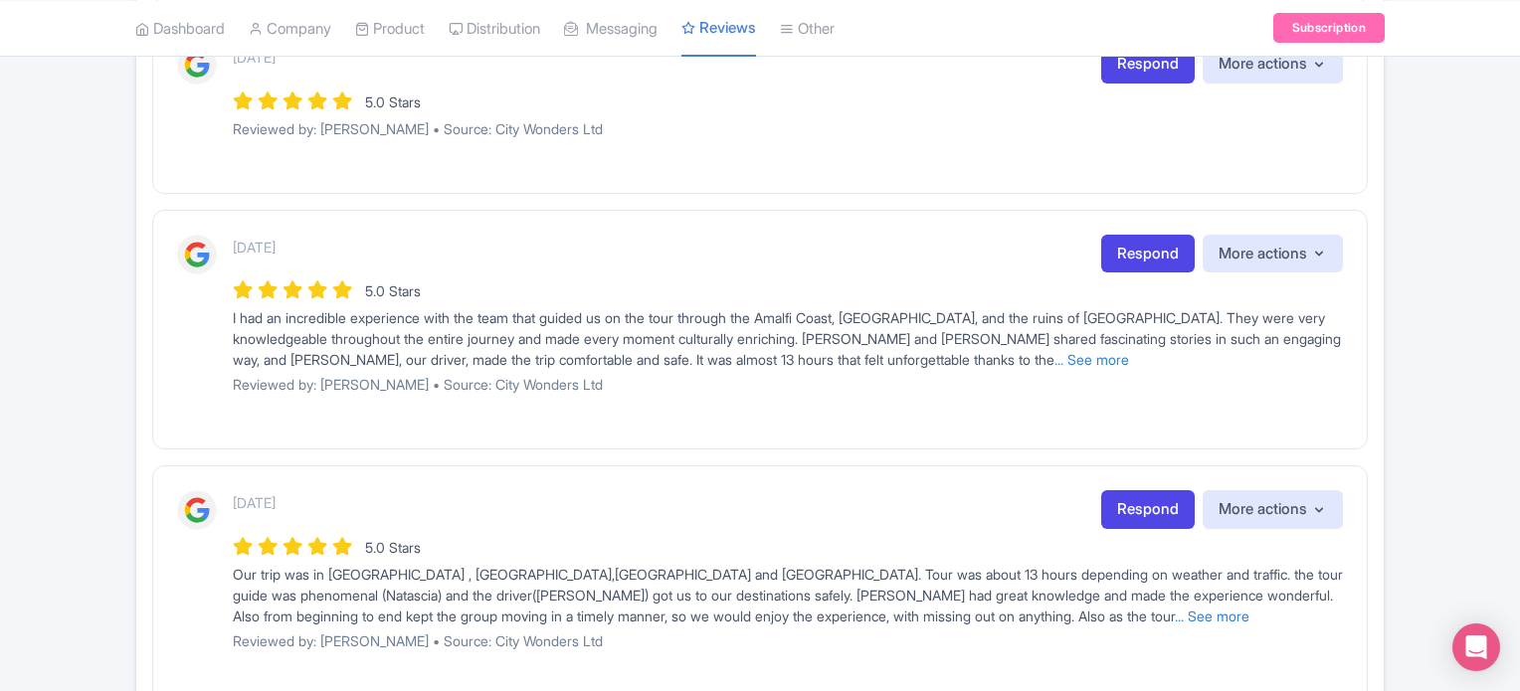
scroll to position [995, 0]
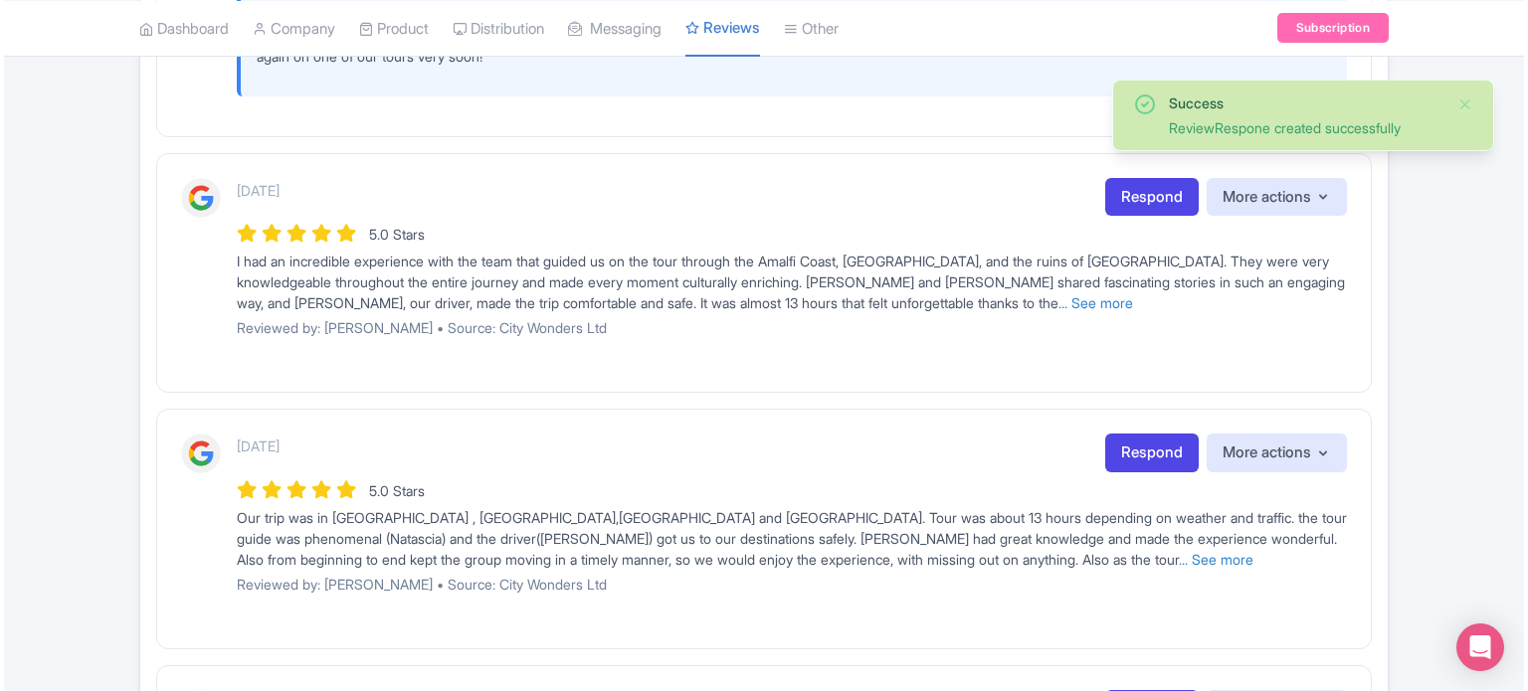
scroll to position [1193, 0]
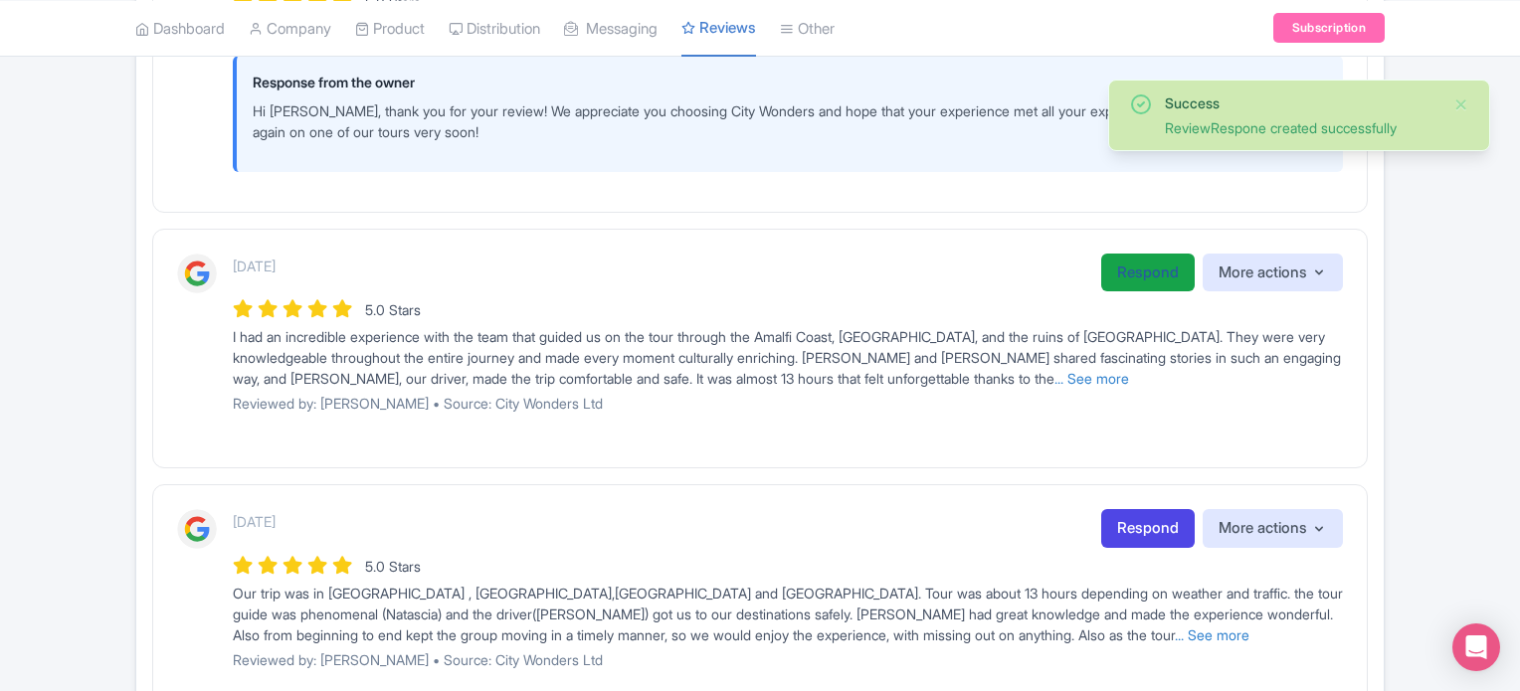
click at [1115, 277] on link "Respond" at bounding box center [1147, 273] width 93 height 39
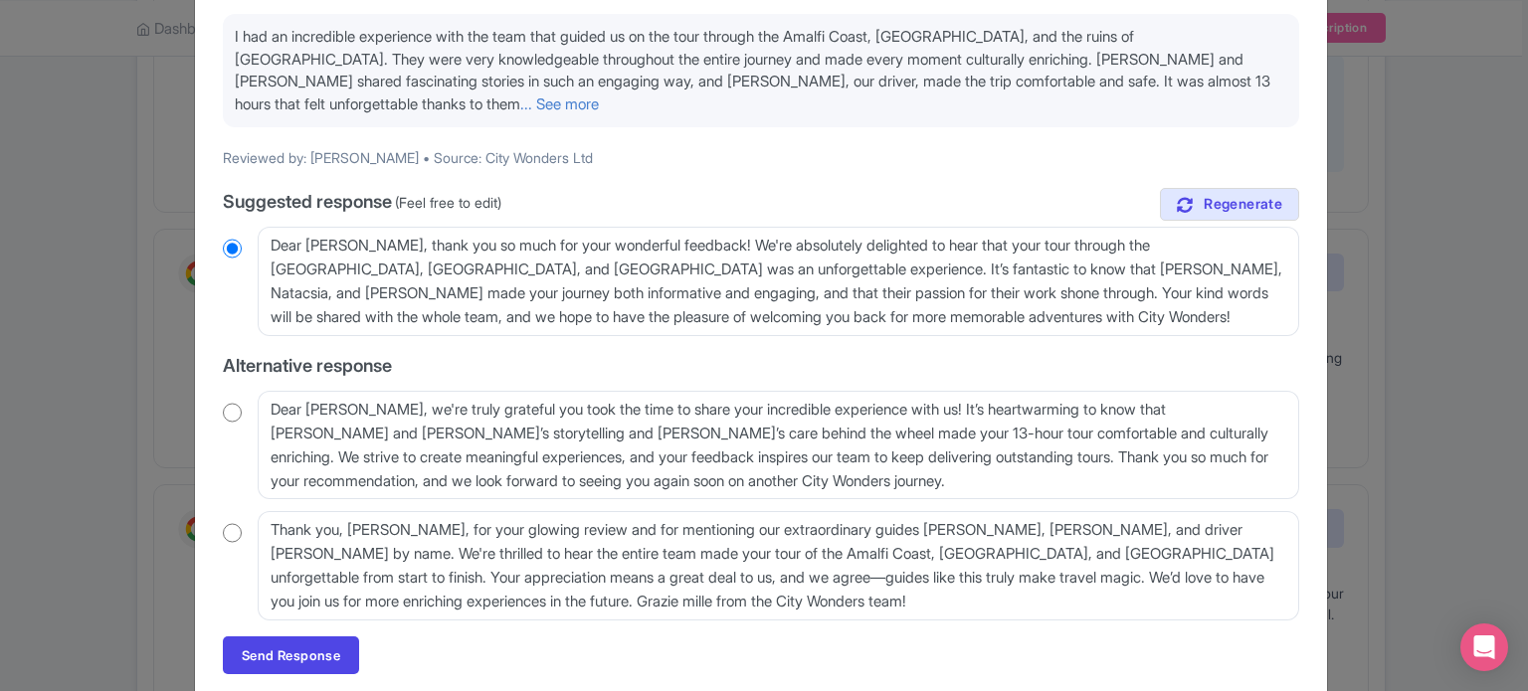
scroll to position [199, 0]
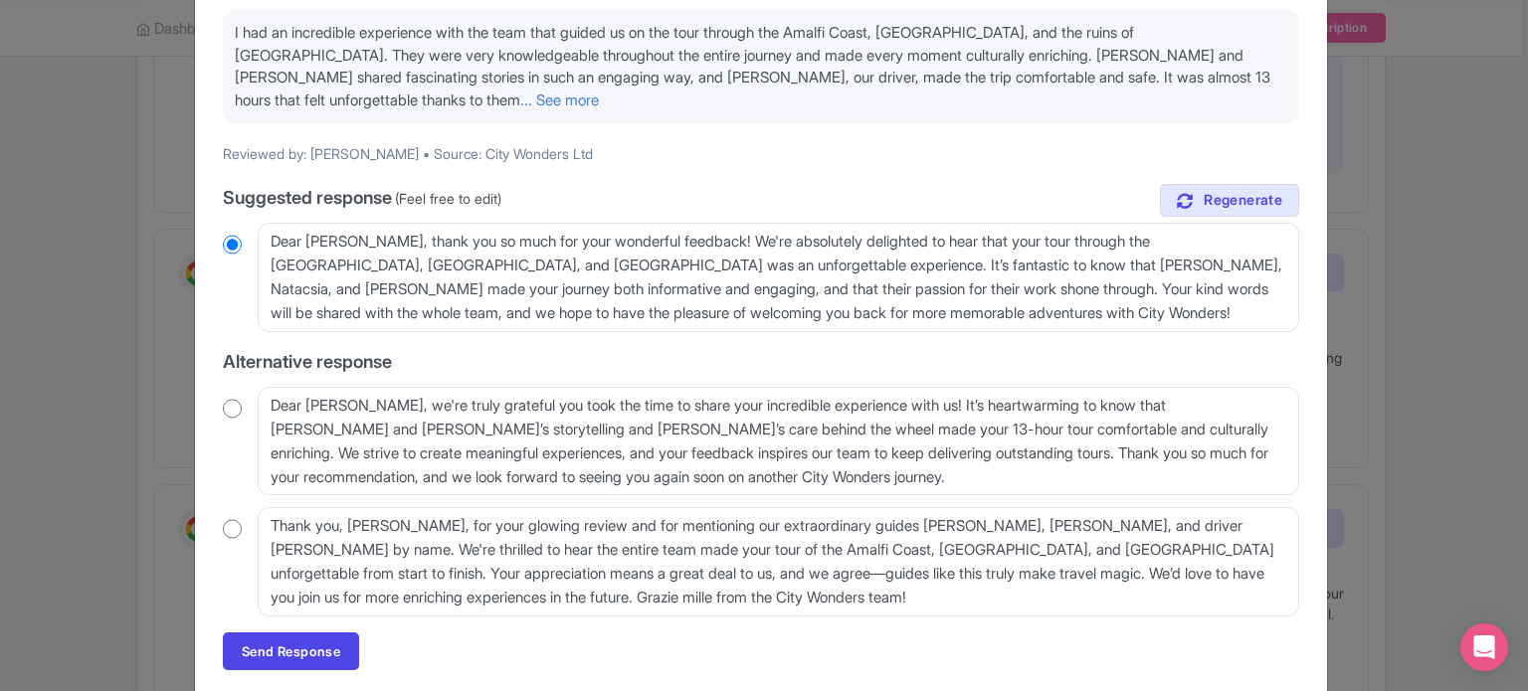
click at [224, 519] on input "radio" at bounding box center [232, 529] width 19 height 20
radio input "true"
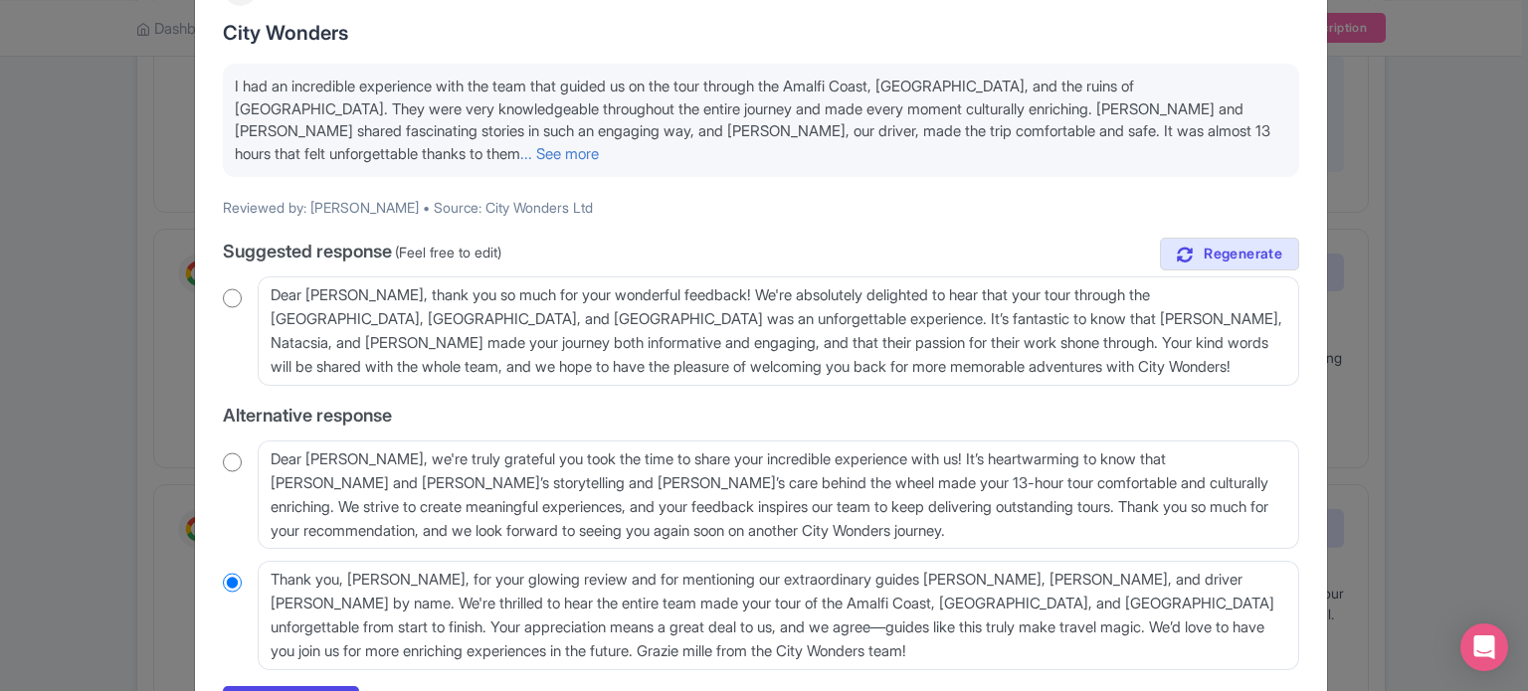
scroll to position [99, 0]
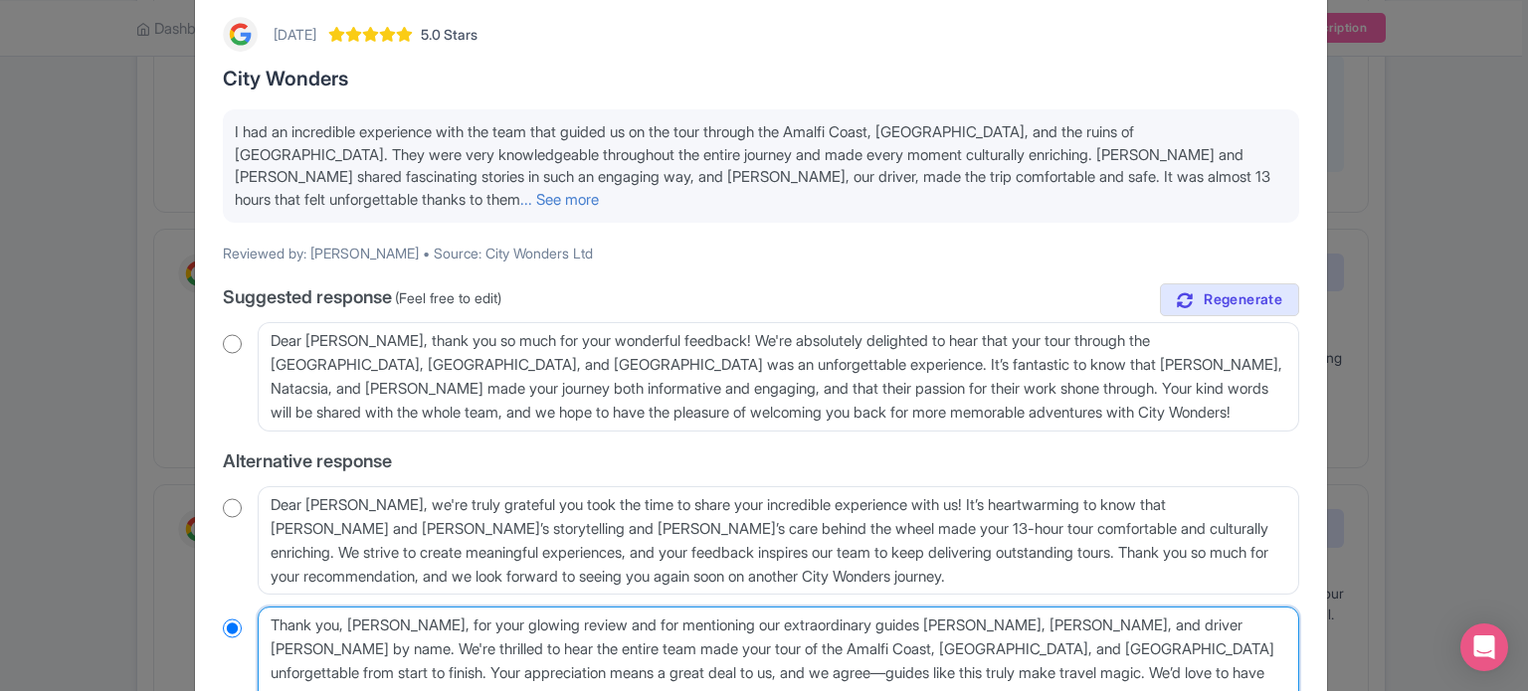
drag, startPoint x: 883, startPoint y: 604, endPoint x: 1022, endPoint y: 608, distance: 139.3
click at [1022, 608] on textarea "Thank you, [PERSON_NAME], for your glowing review and for mentioning our extrao…" at bounding box center [778, 661] width 1041 height 109
type textarea "Thank you, [PERSON_NAME], for your glowing review and for mentioning our extrao…"
radio input "true"
drag, startPoint x: 965, startPoint y: 600, endPoint x: 1068, endPoint y: 595, distance: 103.5
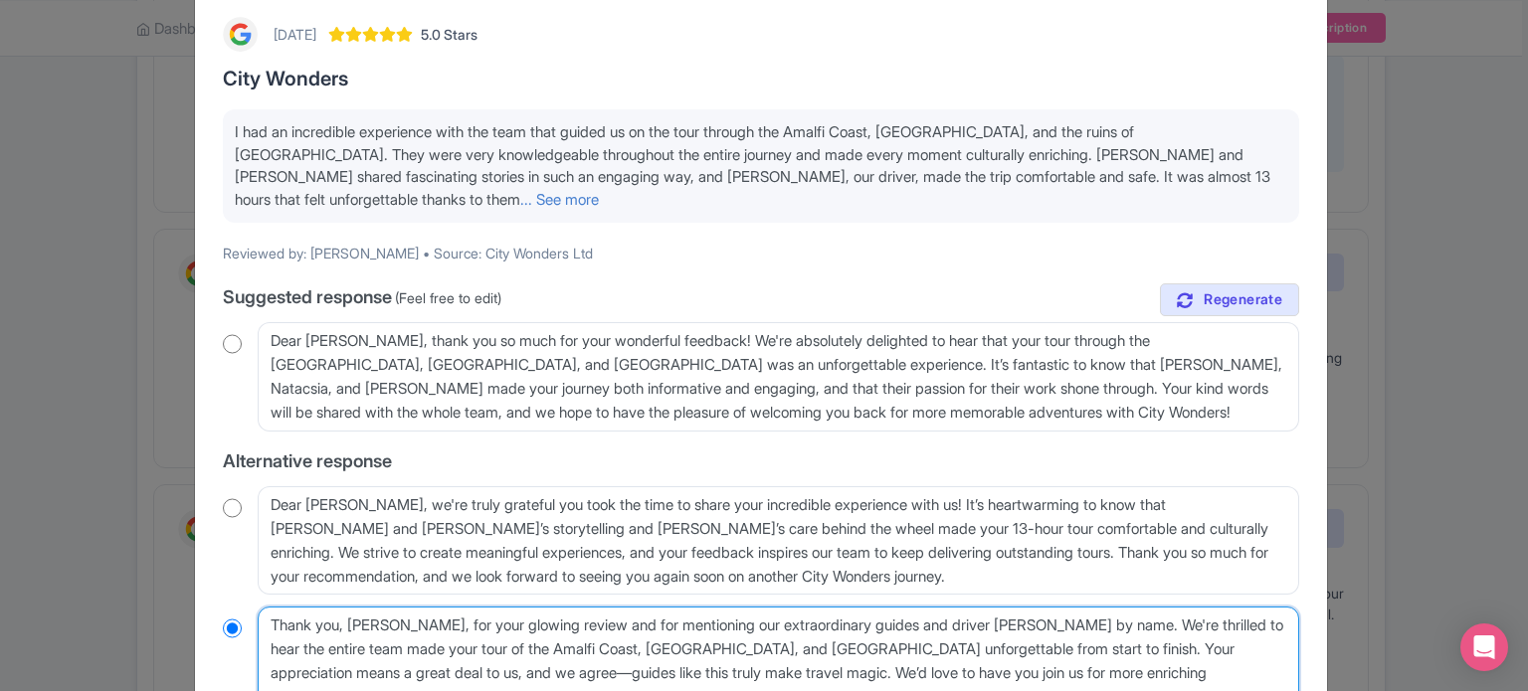
click at [1068, 607] on textarea "Thank you, Carlos, for your glowing review and for mentioning our extraordinary…" at bounding box center [778, 661] width 1041 height 109
type textarea "Thank you, Carlos, for your glowing review and for mentioning our extraordinary…"
radio input "true"
type textarea "Thank you, Carlos, for your glowing review and for mentioning our extraordinary…"
radio input "true"
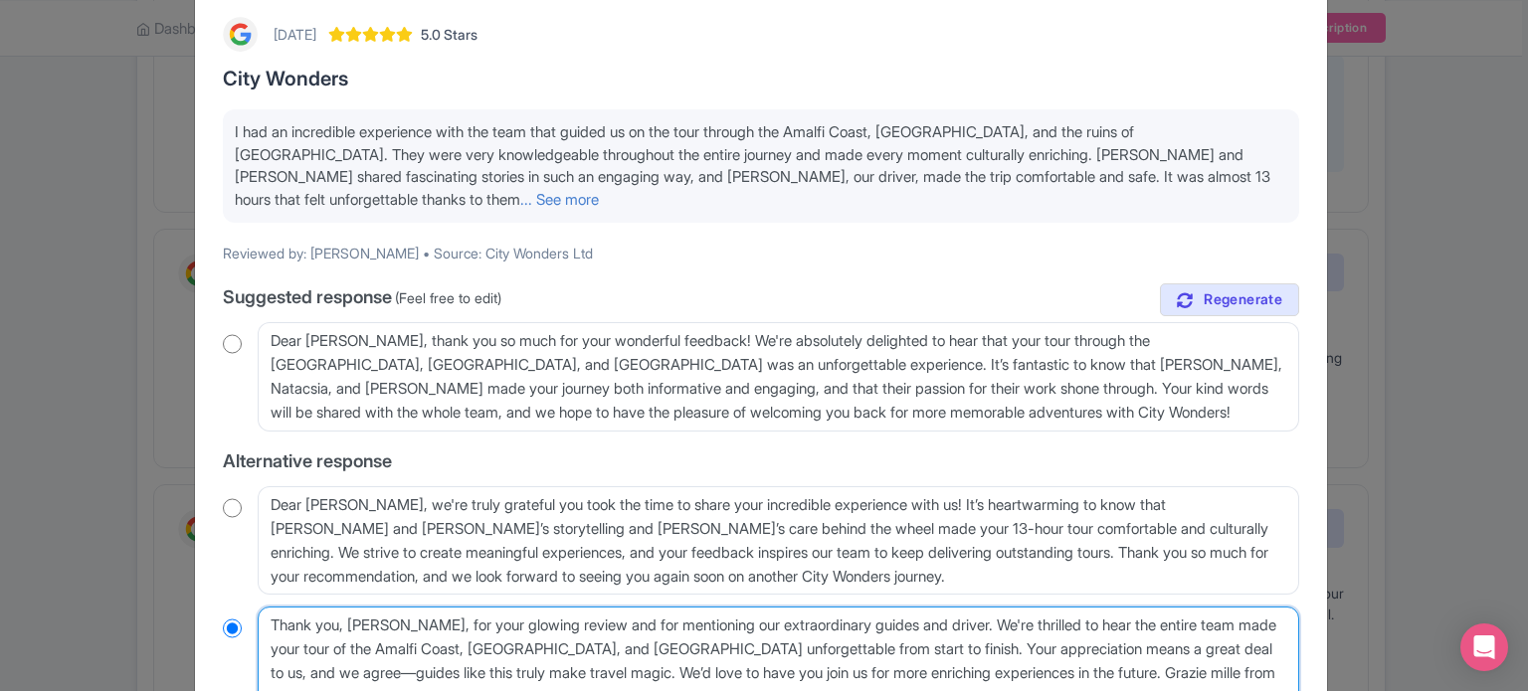
scroll to position [199, 0]
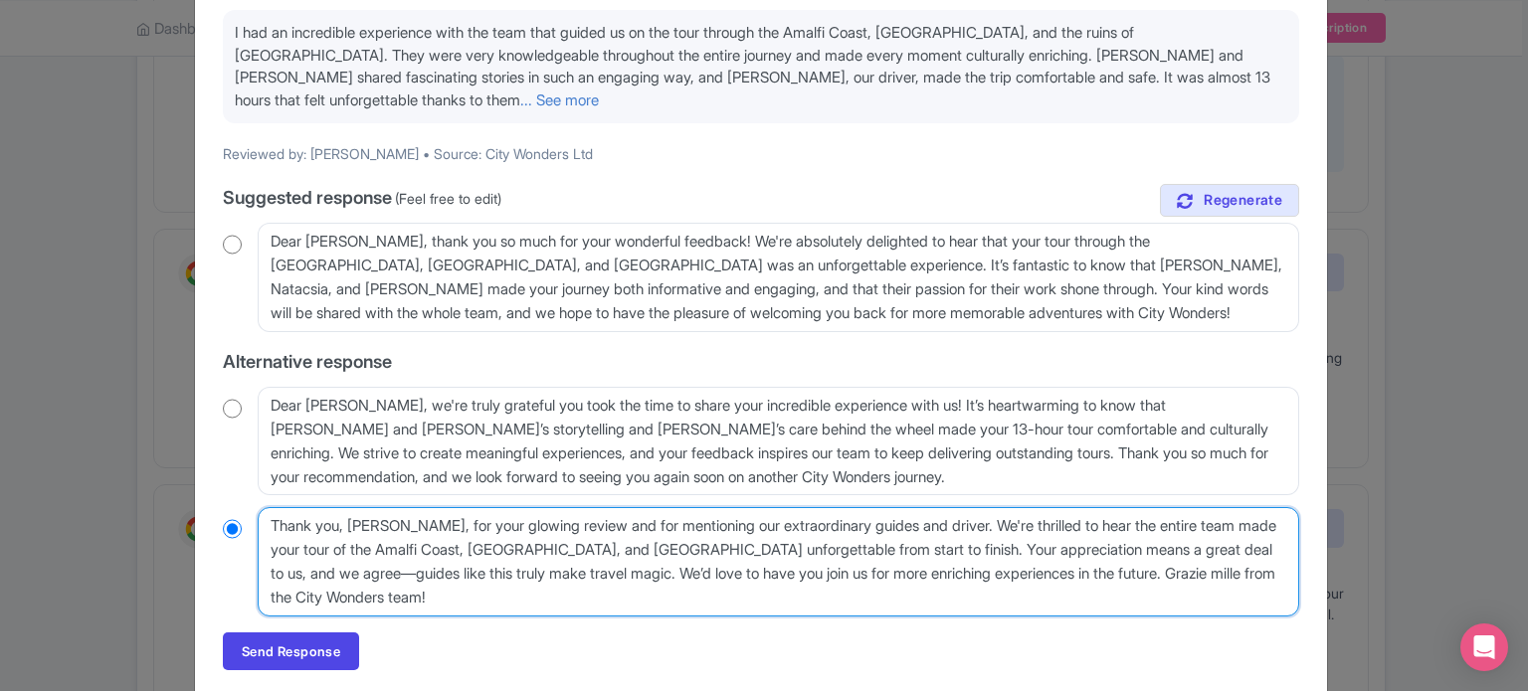
drag, startPoint x: 873, startPoint y: 520, endPoint x: 1086, endPoint y: 543, distance: 214.1
click at [1086, 543] on textarea "Thank you, Carlos, for your glowing review and for mentioning our extraordinary…" at bounding box center [778, 561] width 1041 height 109
type textarea "Thank you, Carlos, for your glowing review and for mentioning our extraordinary…"
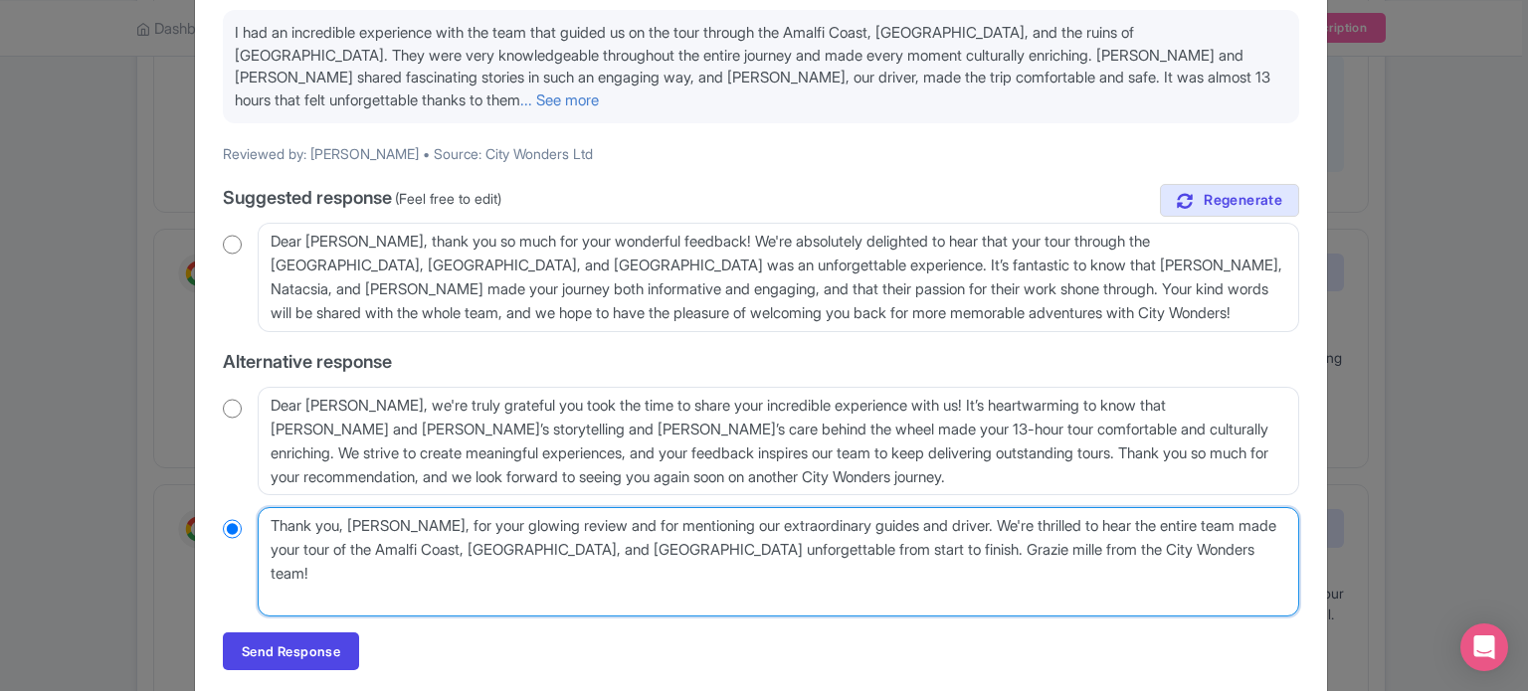
scroll to position [195, 0]
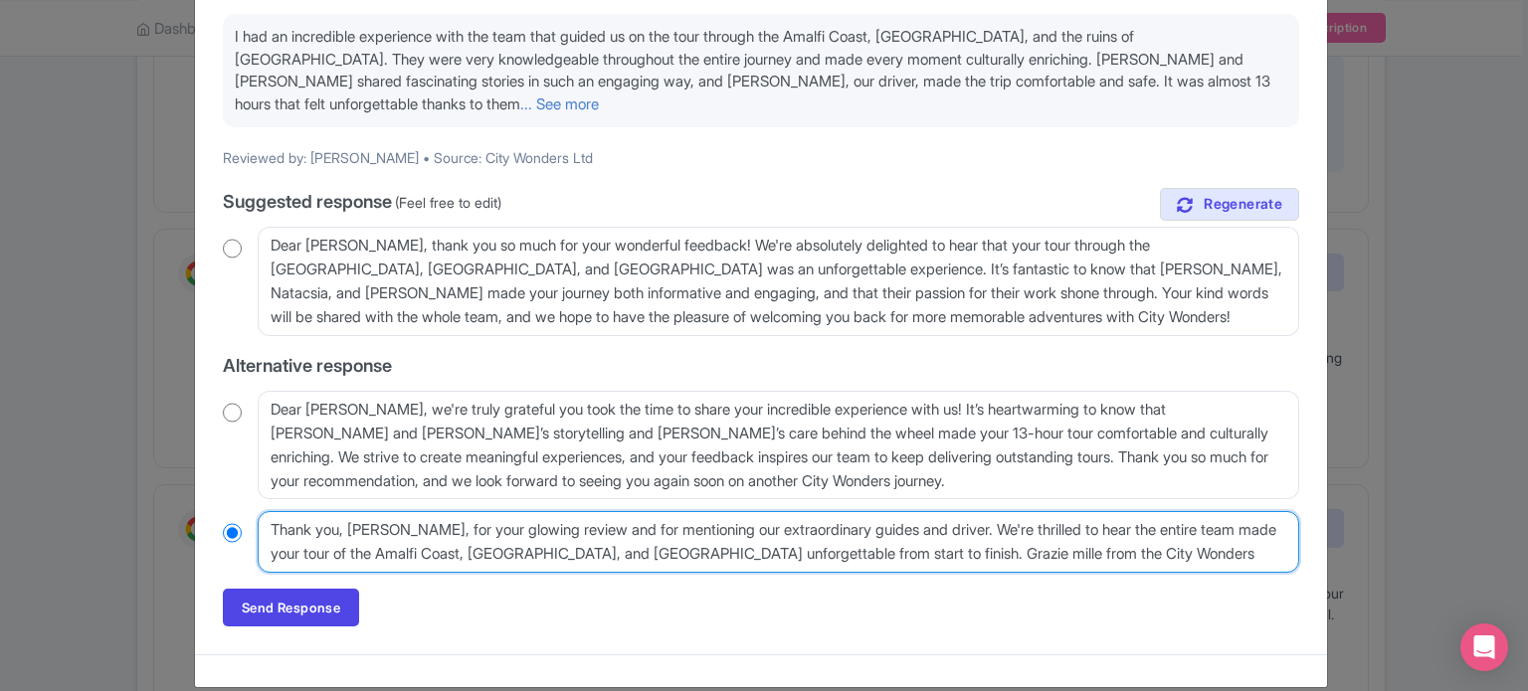
radio input "true"
type textarea "Thank you, Carlos, for your glowing review and for mentioning our extraordinary…"
radio input "true"
type textarea "Thank you, Carlos, for your glowing review and for mentioning our extraordinary…"
radio input "true"
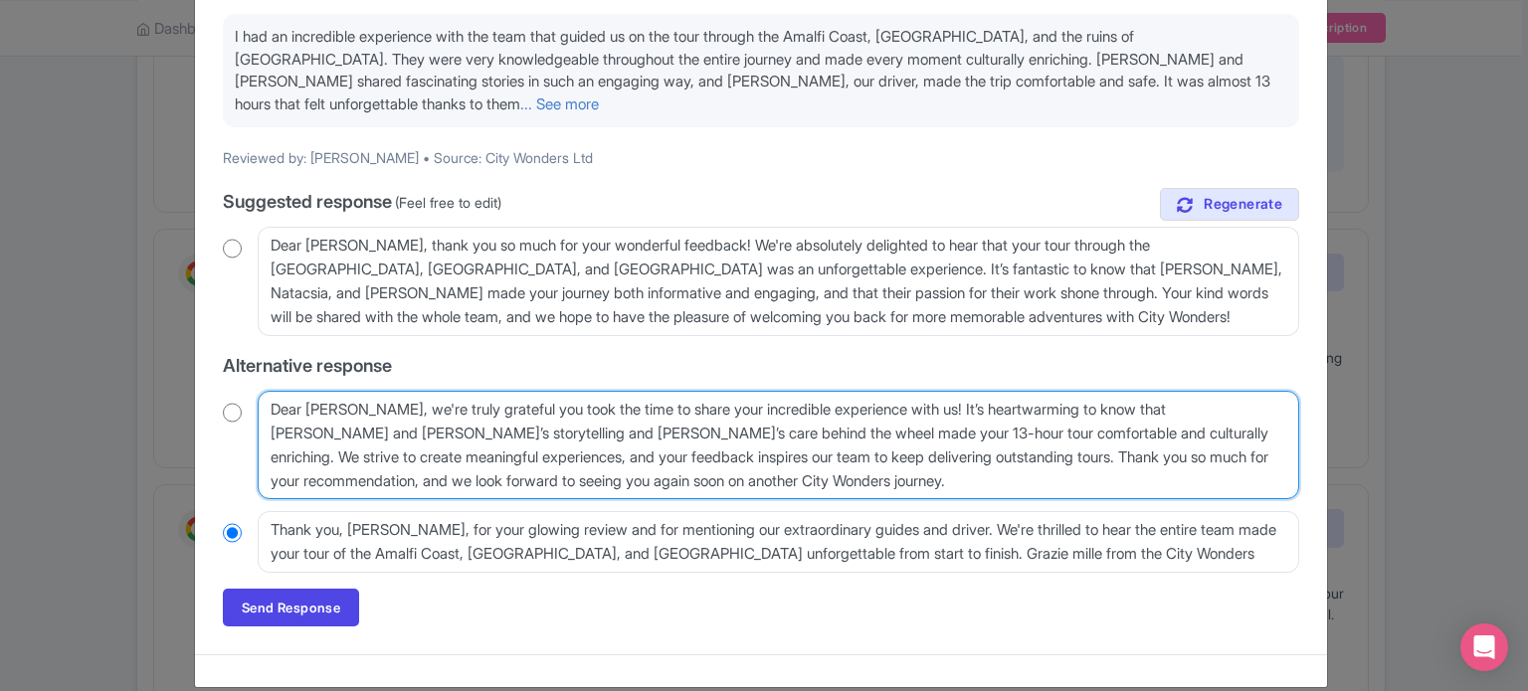
drag, startPoint x: 973, startPoint y: 455, endPoint x: 969, endPoint y: 436, distance: 20.3
click at [969, 436] on textarea "Dear Carlos, we're truly grateful you took the time to share your incredible ex…" at bounding box center [778, 445] width 1041 height 109
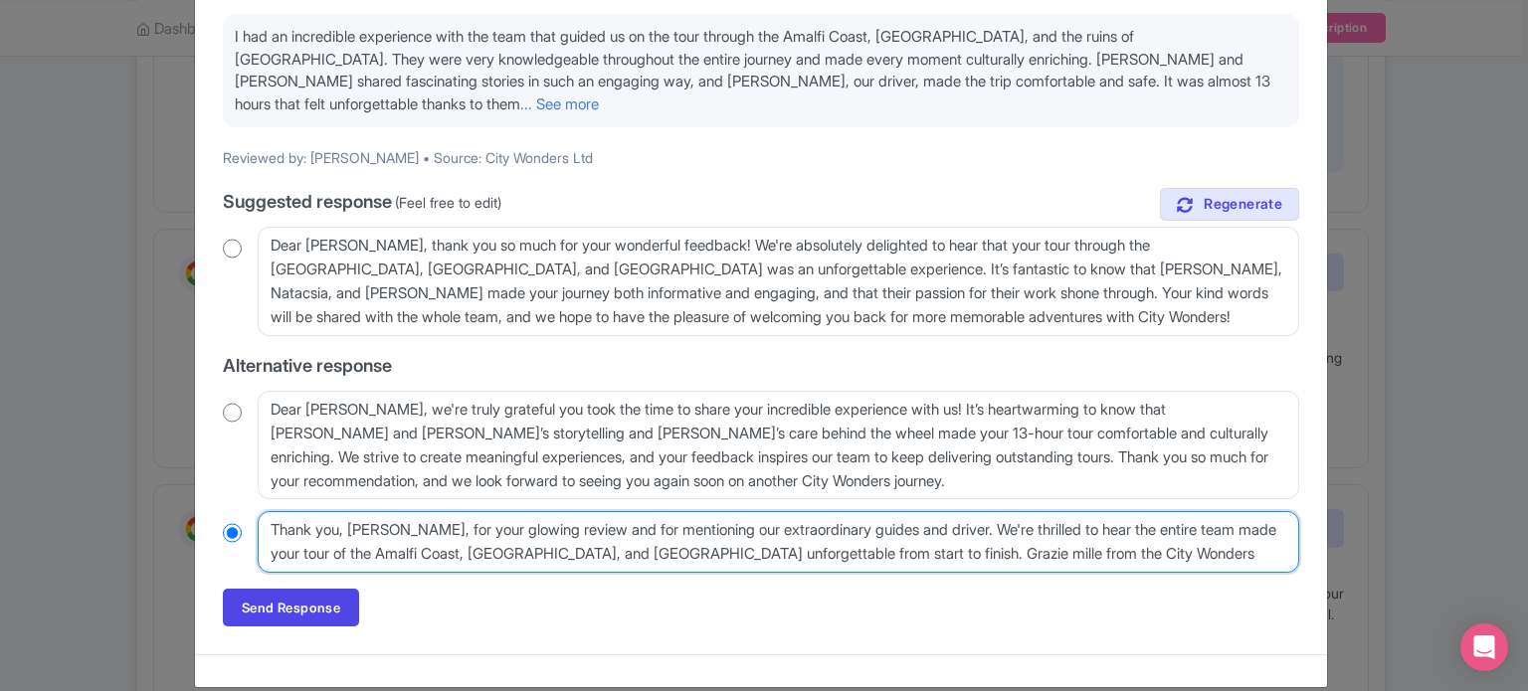
drag, startPoint x: 1173, startPoint y: 529, endPoint x: 876, endPoint y: 522, distance: 296.4
click at [876, 522] on textarea "Thank you, Carlos, for your glowing review and for mentioning our extraordinary…" at bounding box center [778, 542] width 1041 height 62
paste textarea "Thank you so much for your recommendation, and we look forward to seeing you ag…"
type textarea "Thank you, Carlos, for your glowing review and for mentioning our extraordinary…"
radio input "true"
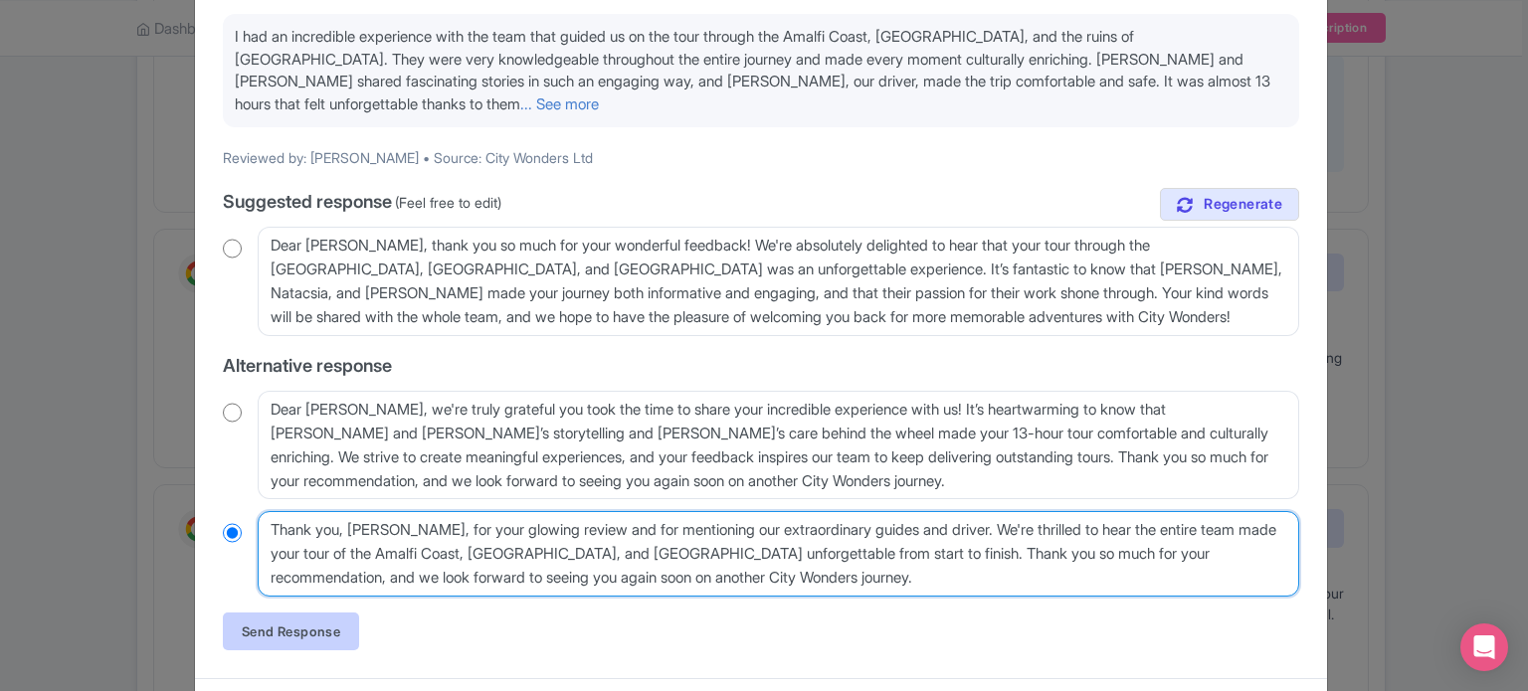
type textarea "Thank you, Carlos, for your glowing review and for mentioning our extraordinary…"
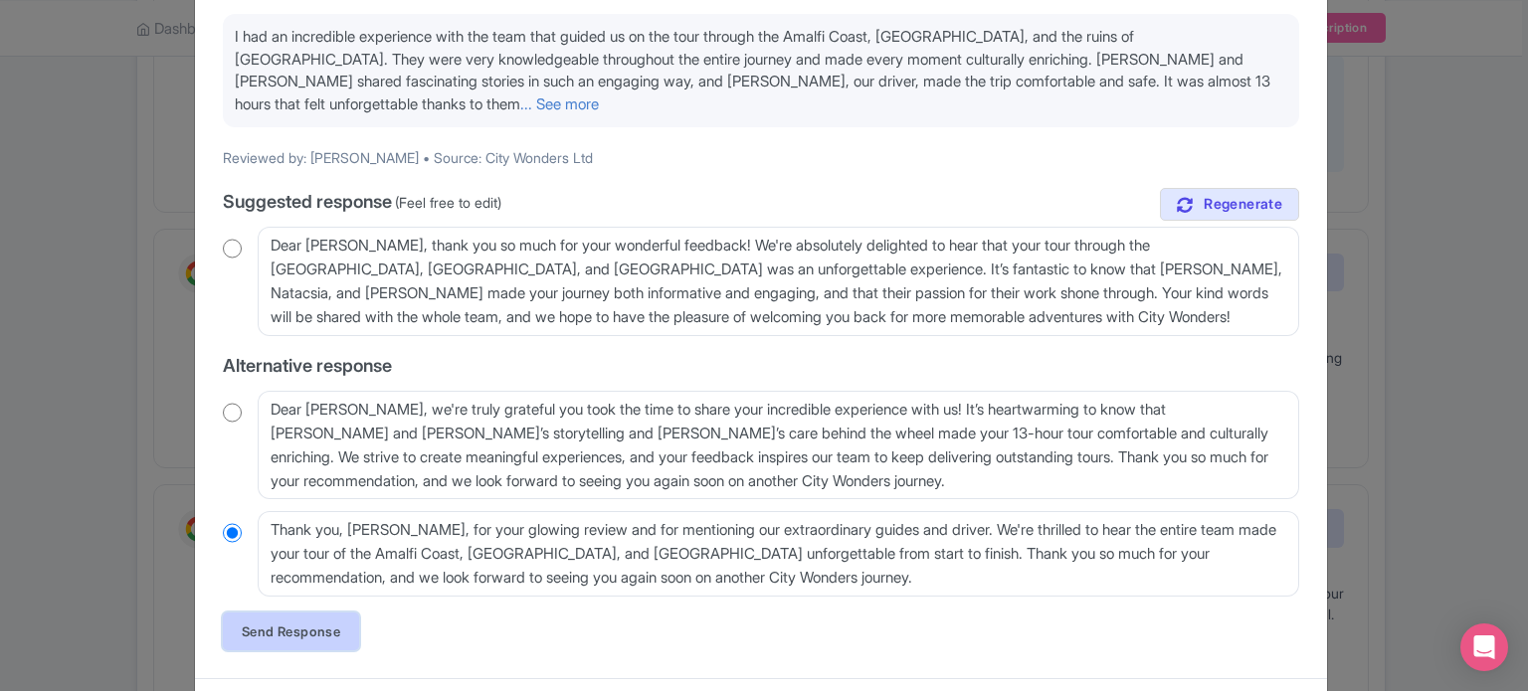
click at [322, 614] on link "Send Response" at bounding box center [291, 632] width 136 height 38
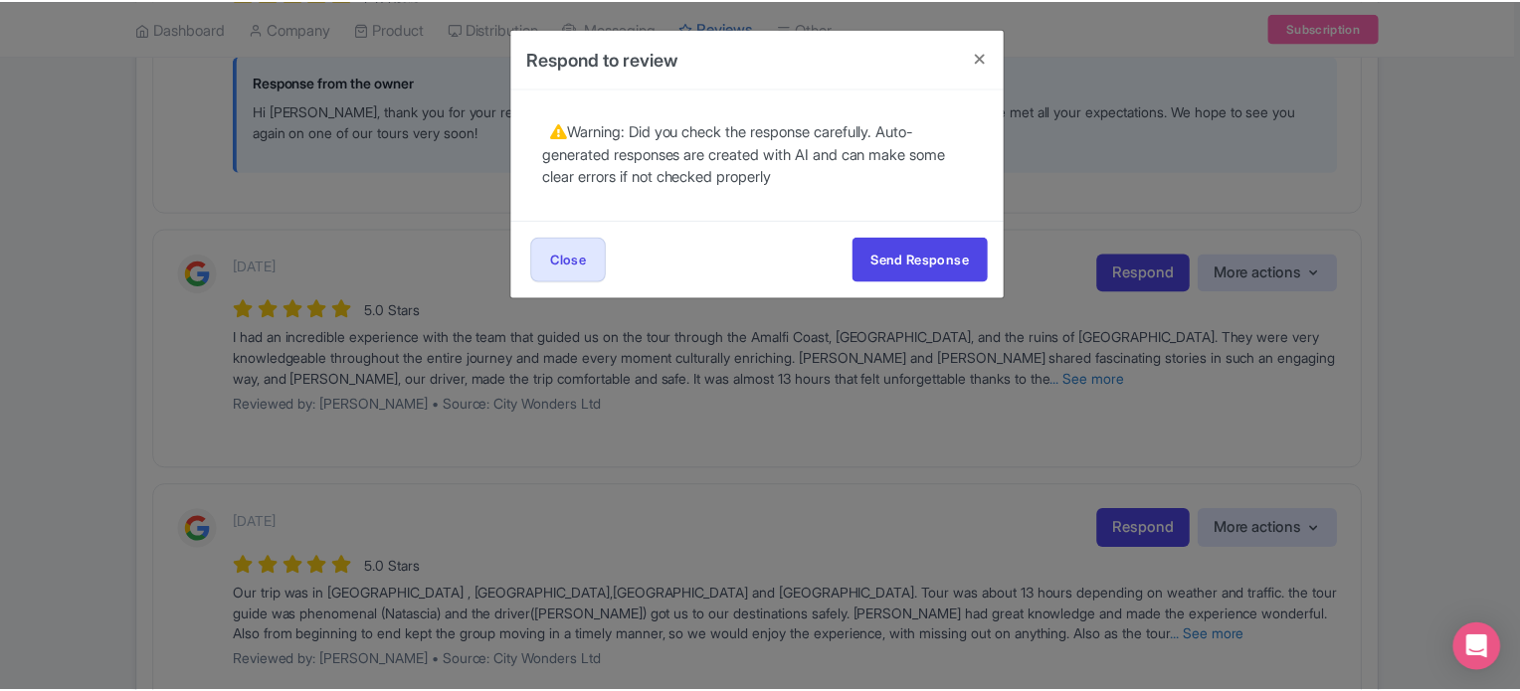
scroll to position [0, 0]
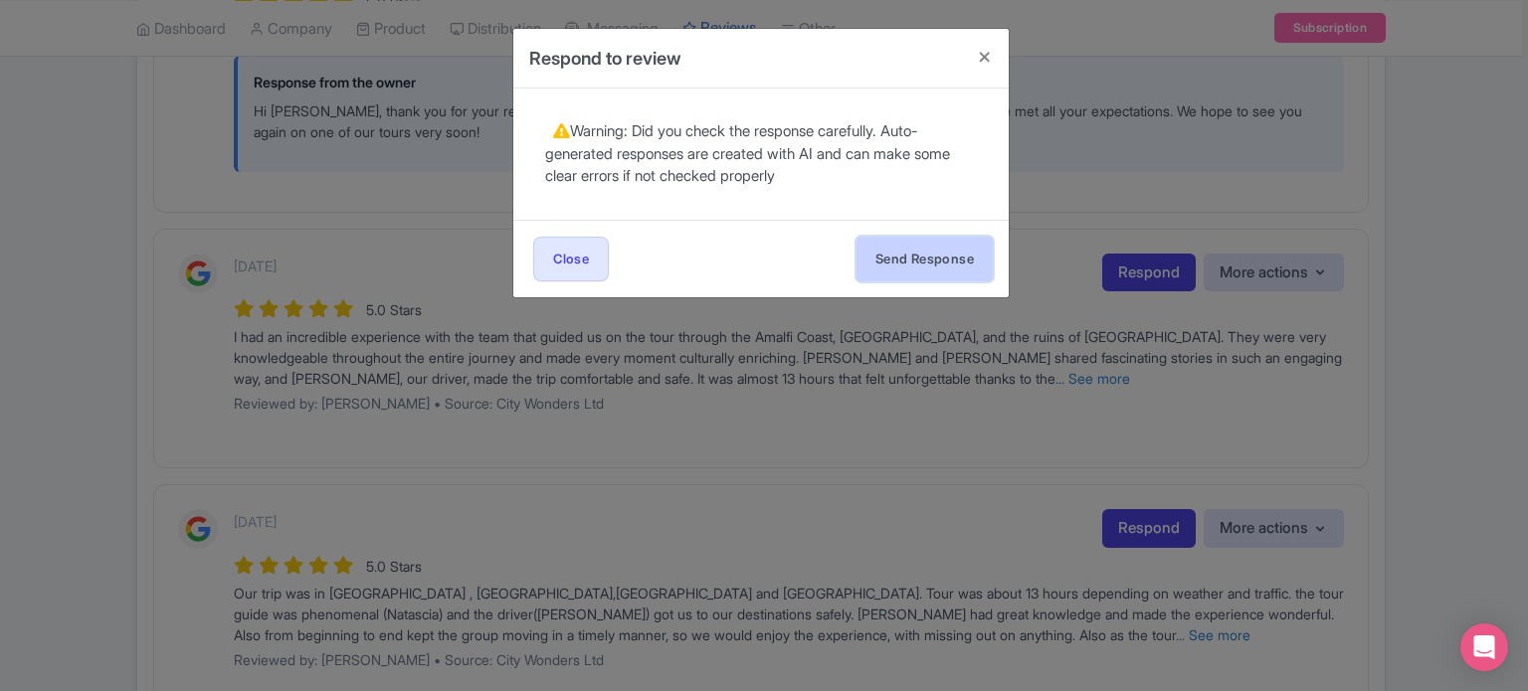
click at [887, 260] on button "Send Response" at bounding box center [924, 259] width 136 height 45
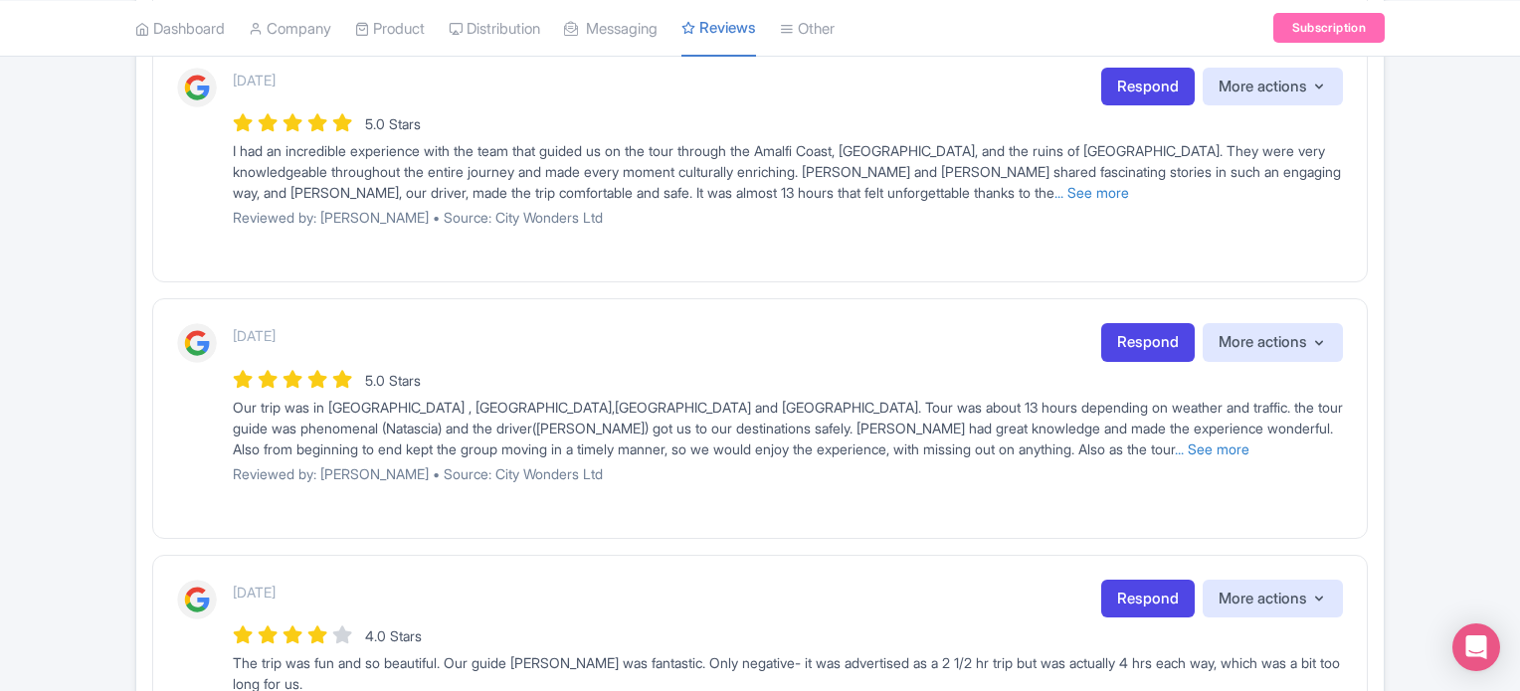
scroll to position [1392, 0]
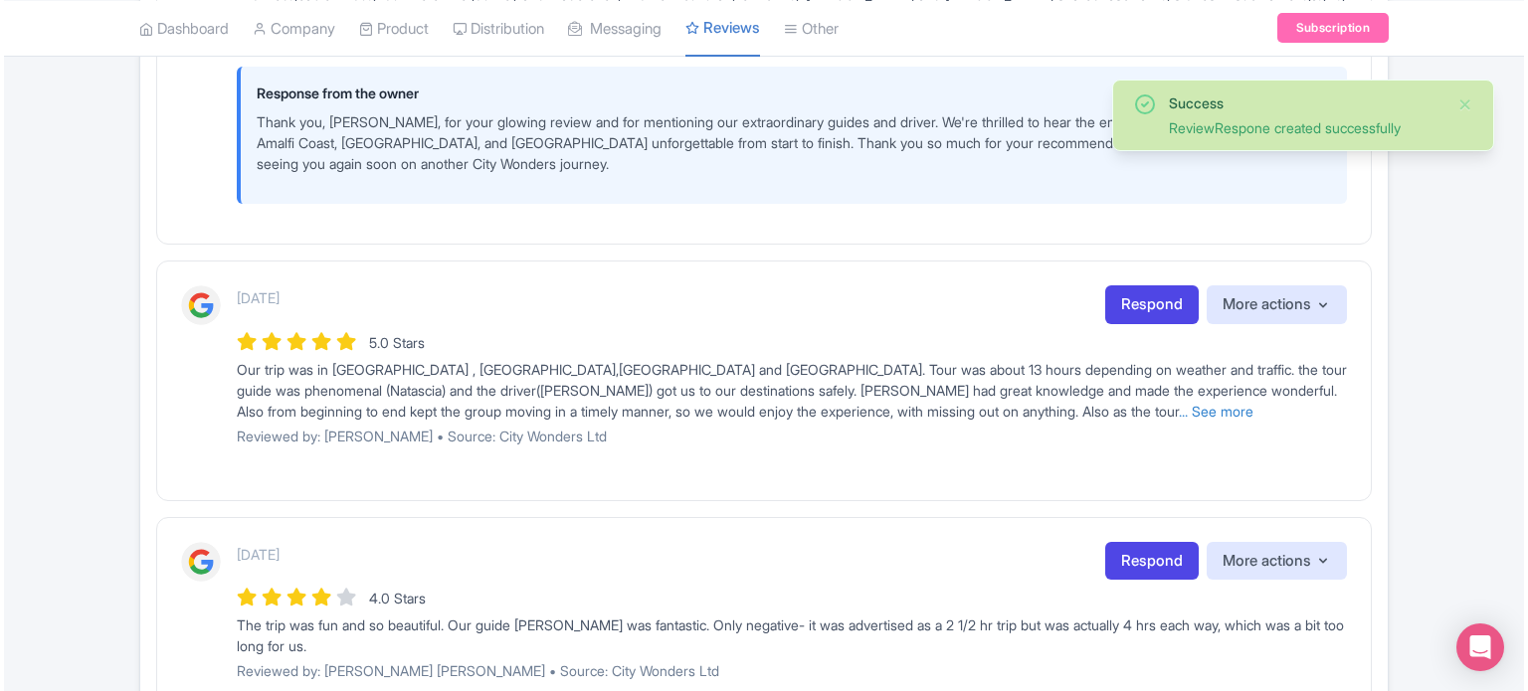
scroll to position [1591, 0]
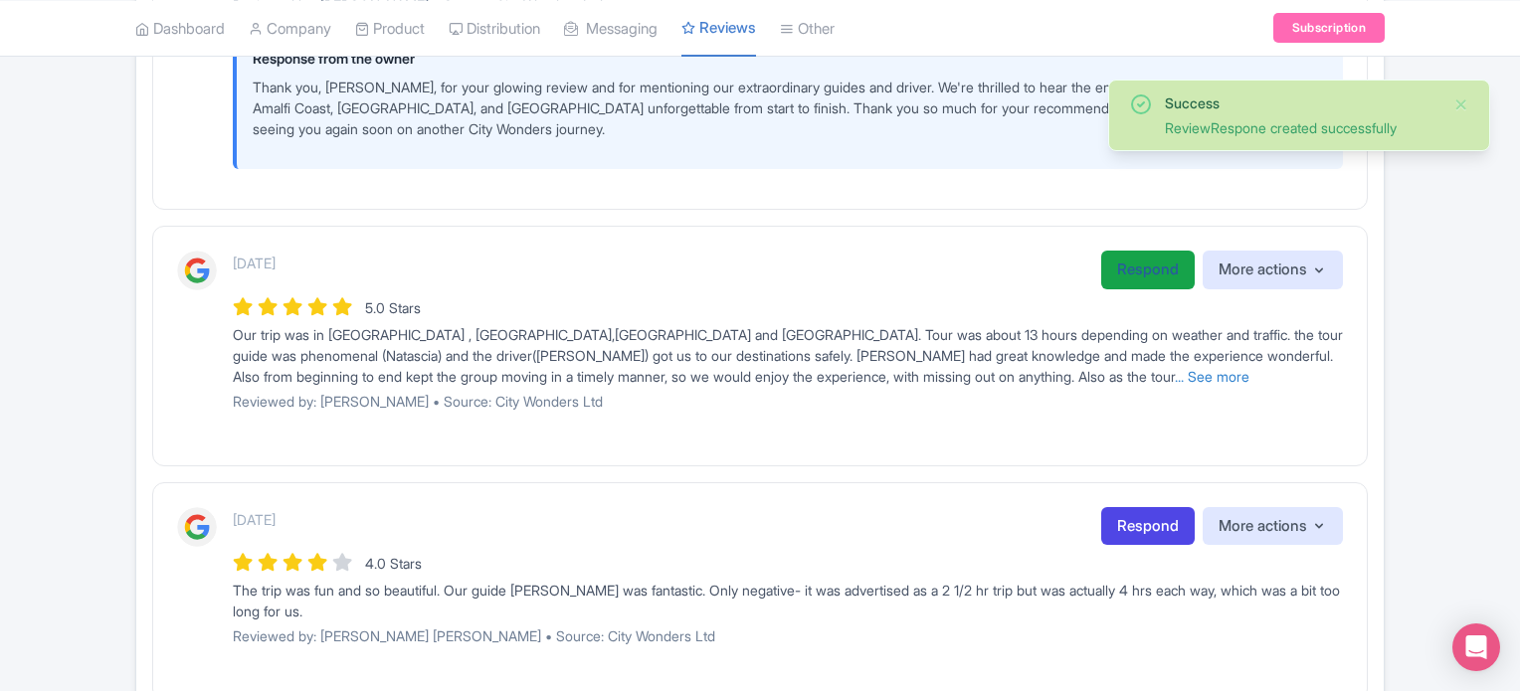
click at [1139, 278] on link "Respond" at bounding box center [1147, 270] width 93 height 39
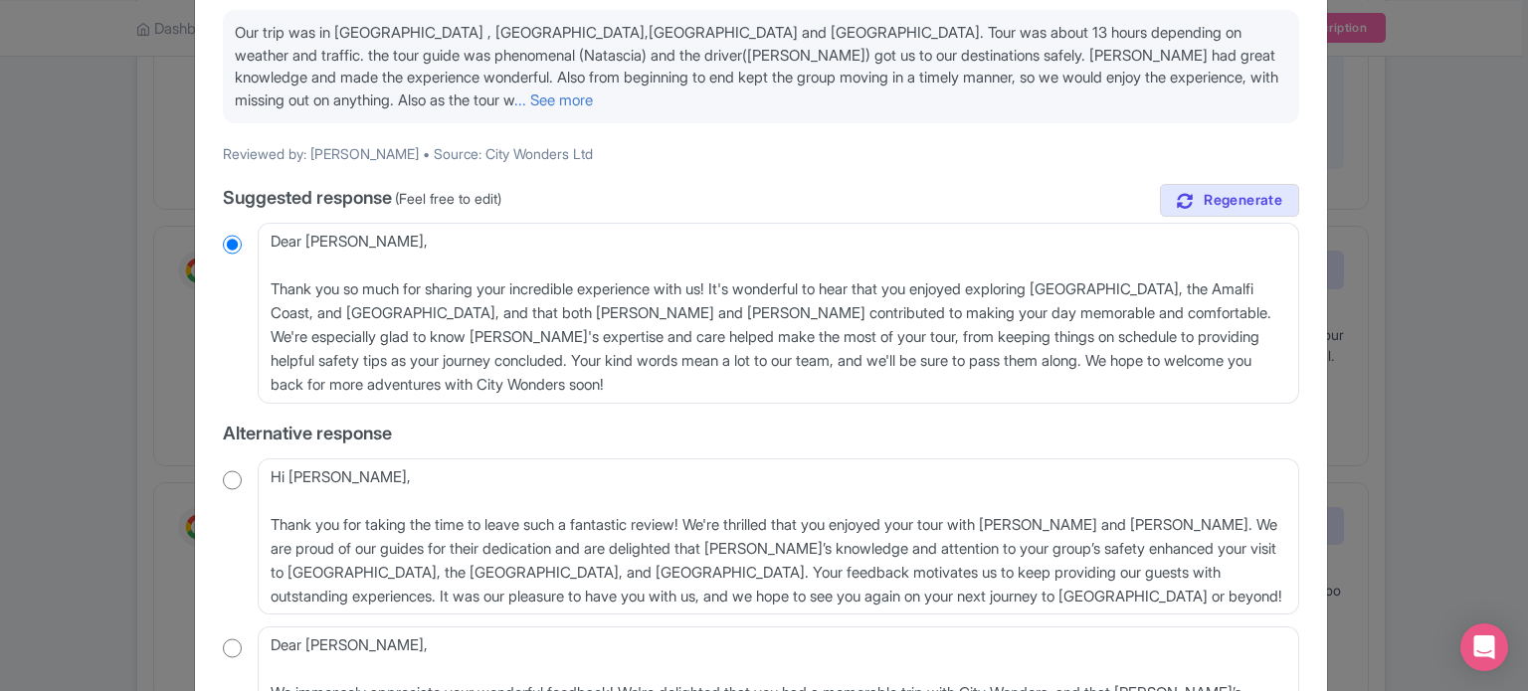
scroll to position [298, 0]
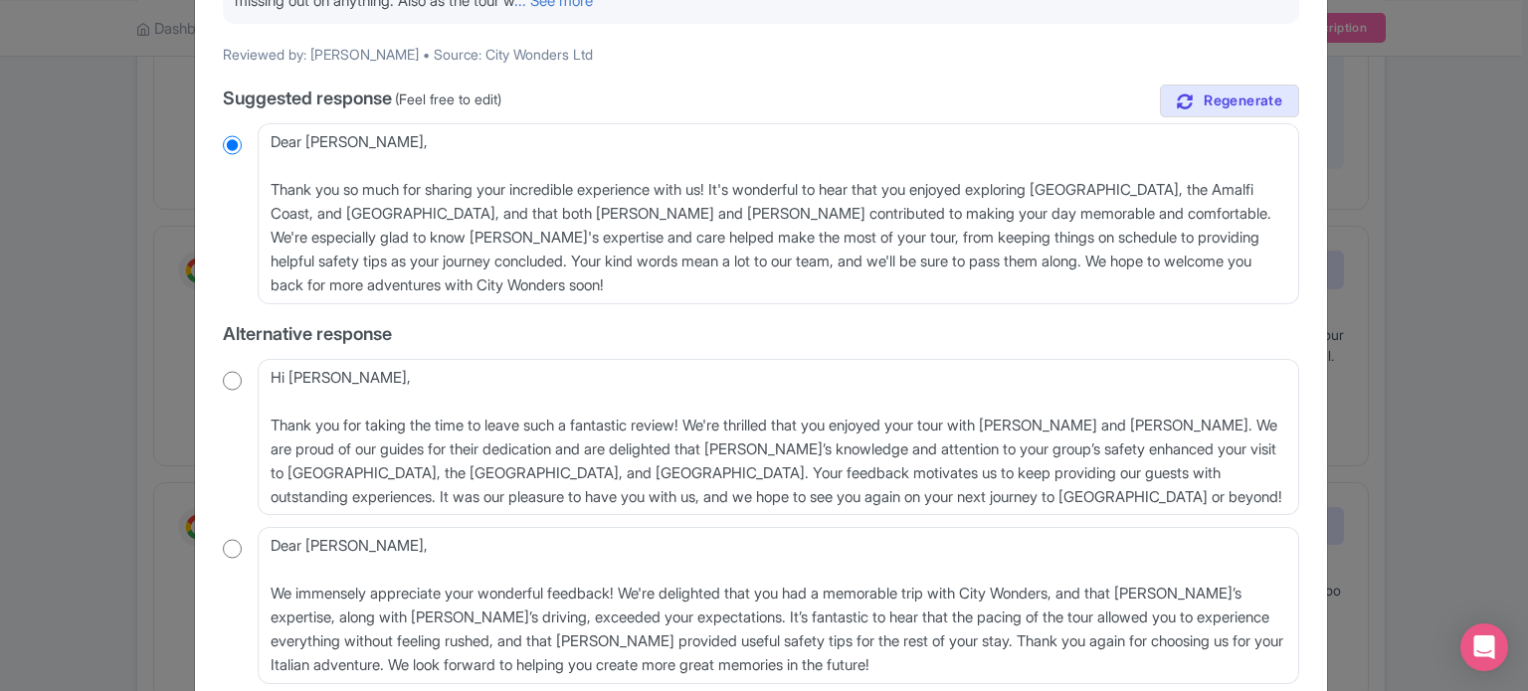
click at [219, 376] on div "[DATE] 5.0 Stars City Wonders Our trip was in [GEOGRAPHIC_DATA] , [GEOGRAPHIC_D…" at bounding box center [761, 278] width 1100 height 944
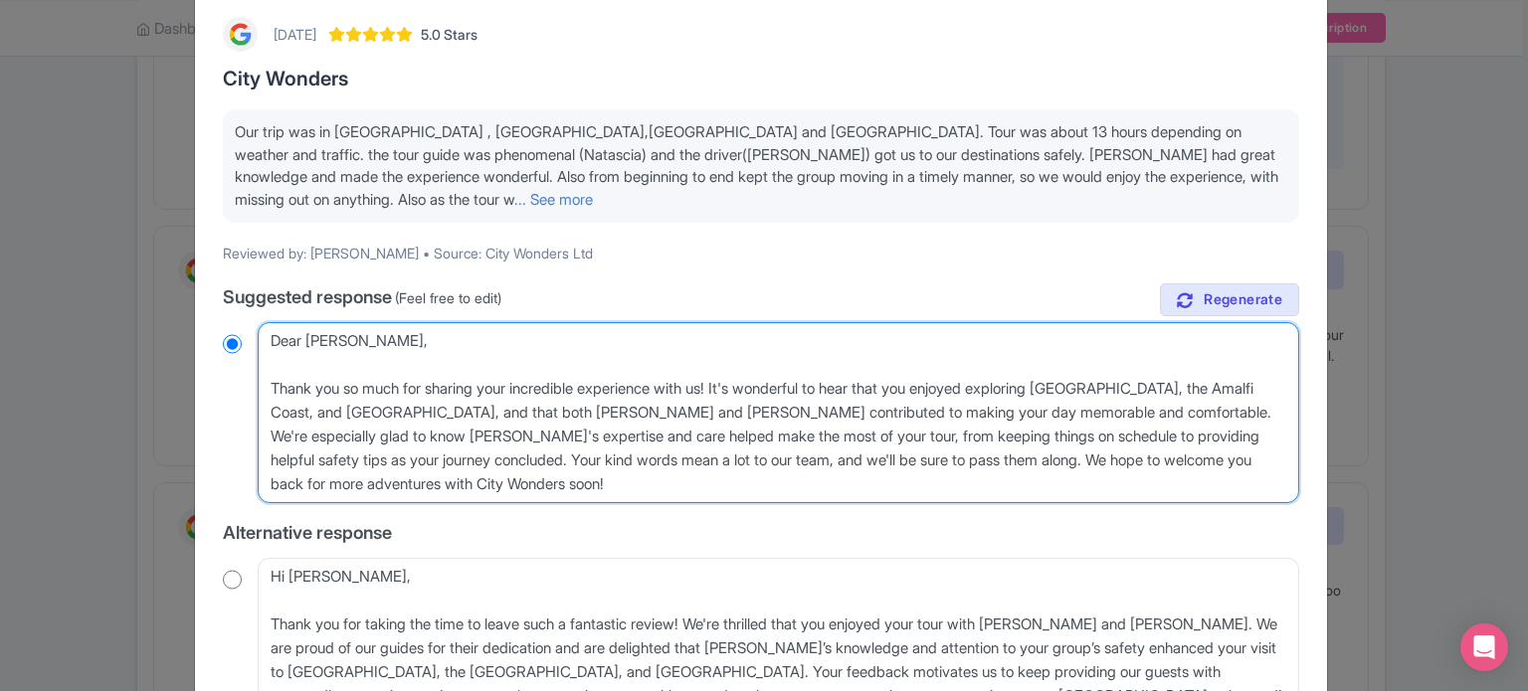
click at [270, 389] on textarea "Dear [PERSON_NAME], Thank you so much for sharing your incredible experience wi…" at bounding box center [778, 412] width 1041 height 181
type textarea "Dear [PERSON_NAME], Thank you so much for sharing your incredible experience wi…"
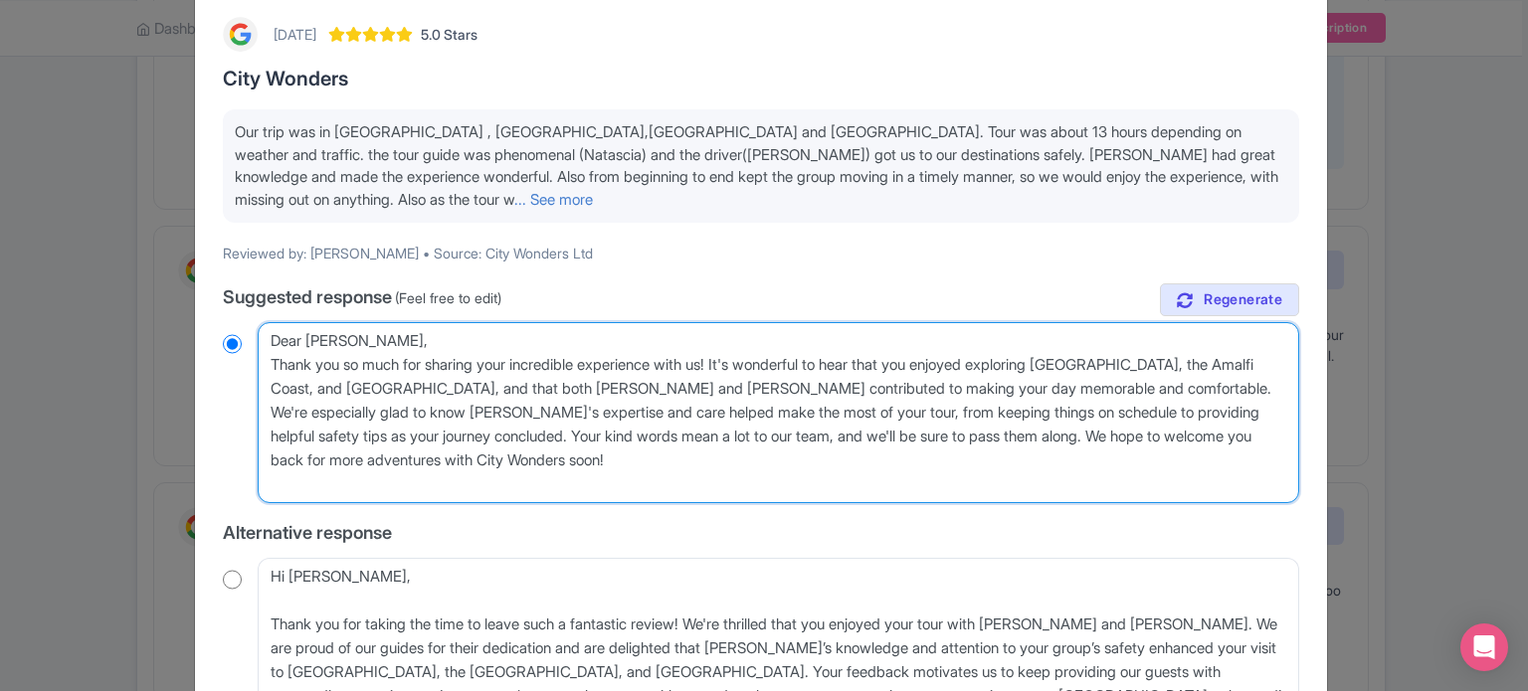
radio input "true"
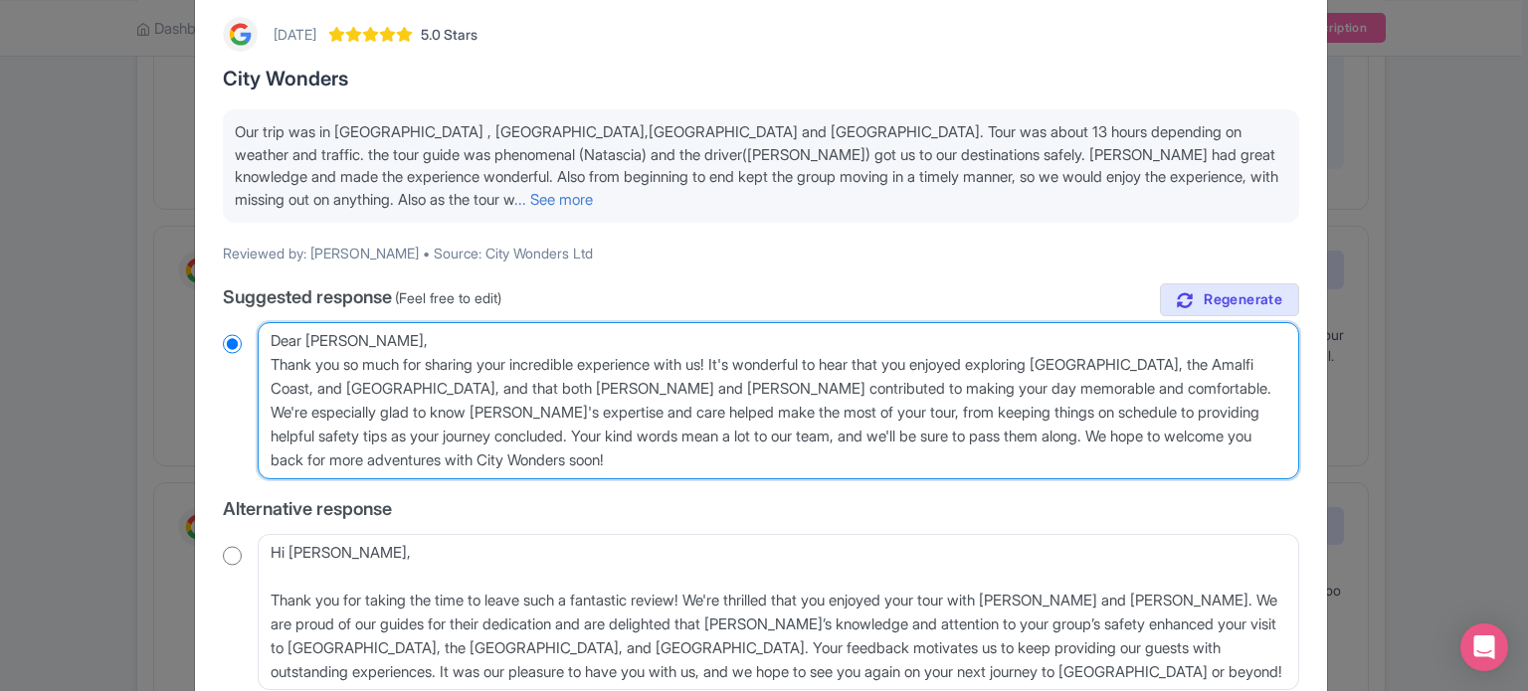
type textarea "Dear [PERSON_NAME],Thank you so much for sharing your incredible experience wit…"
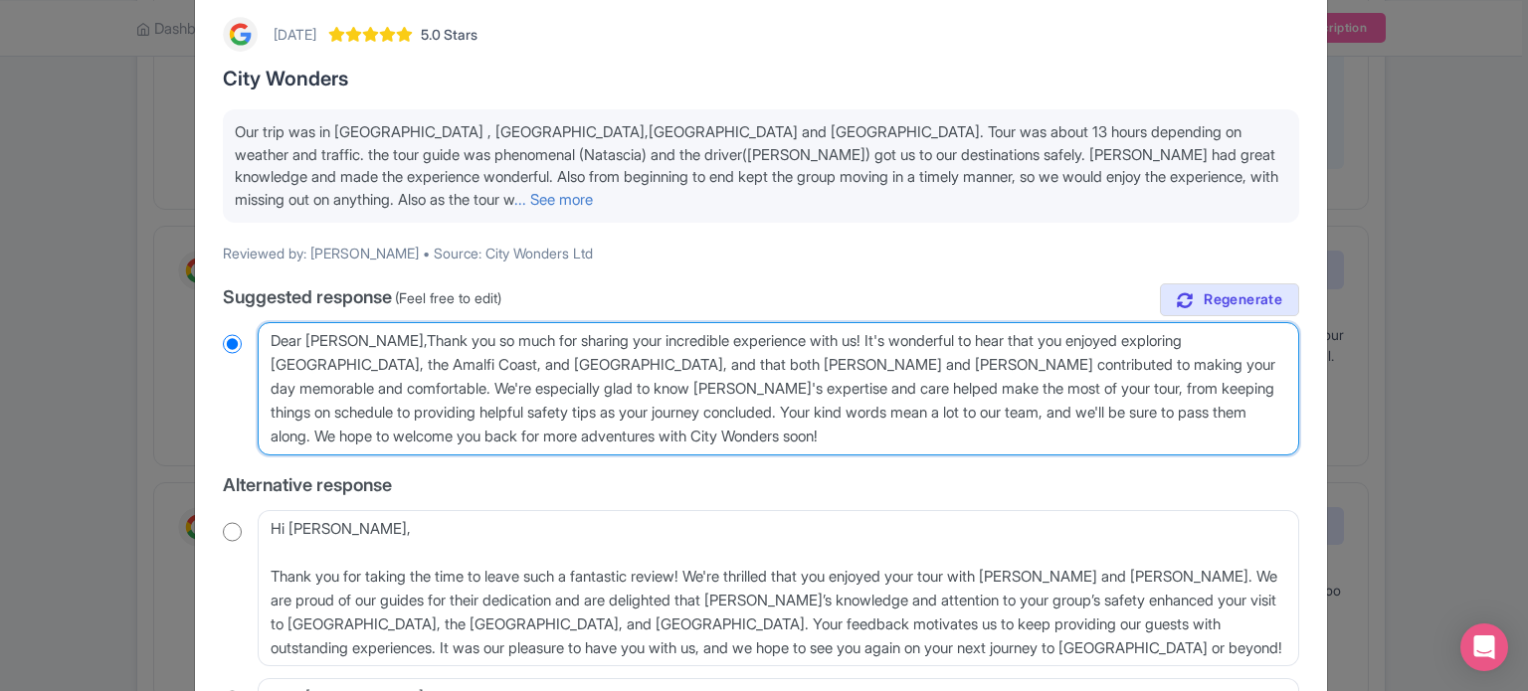
radio input "true"
type textarea "Dear [PERSON_NAME], Thank you so much for sharing your incredible experience wi…"
radio input "true"
type textarea "Dear [PERSON_NAME], Tthank you so much for sharing your incredible experience w…"
radio input "true"
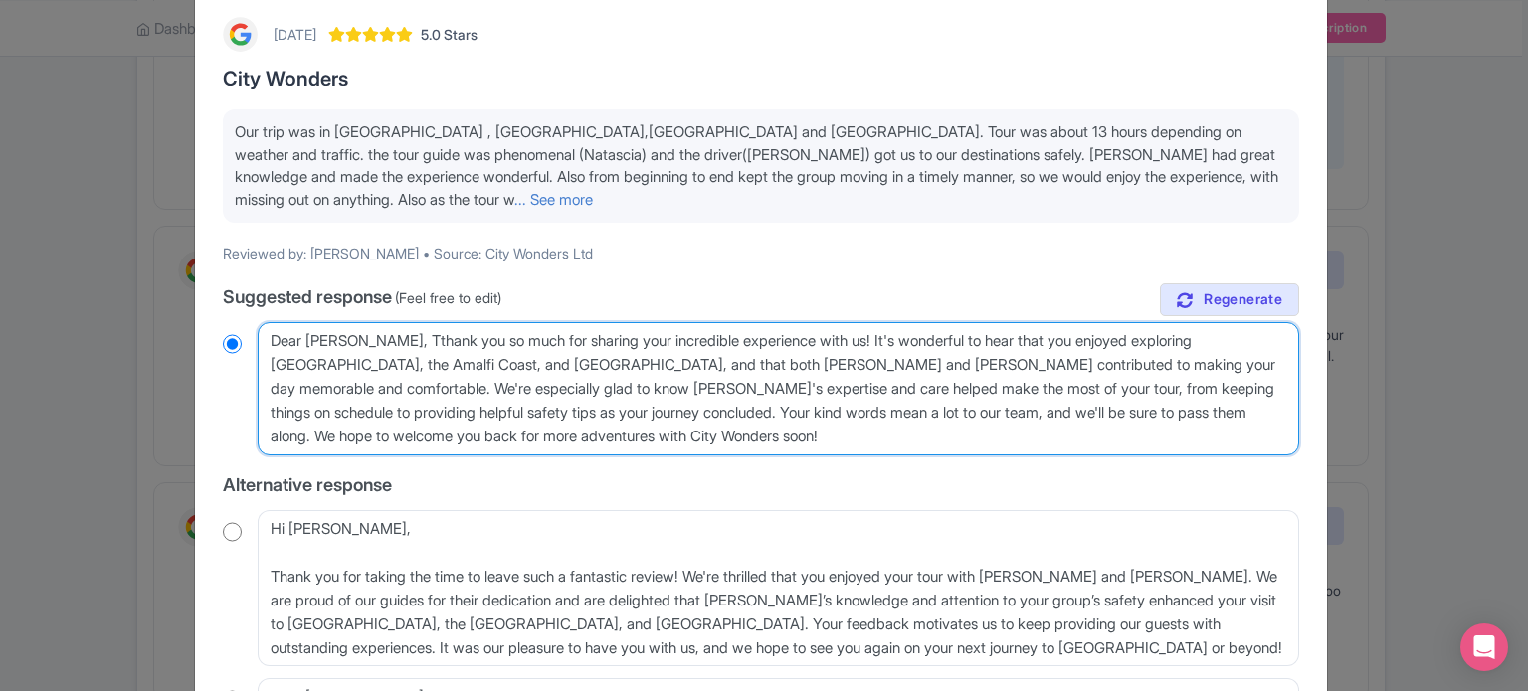
type textarea "Dear [PERSON_NAME], thank you so much for sharing your incredible experience wi…"
radio input "true"
drag, startPoint x: 579, startPoint y: 360, endPoint x: 729, endPoint y: 394, distance: 153.9
click at [729, 394] on textarea "Dear [PERSON_NAME], Thank you so much for sharing your incredible experience wi…" at bounding box center [778, 388] width 1041 height 133
drag, startPoint x: 1131, startPoint y: 365, endPoint x: 464, endPoint y: 417, distance: 668.3
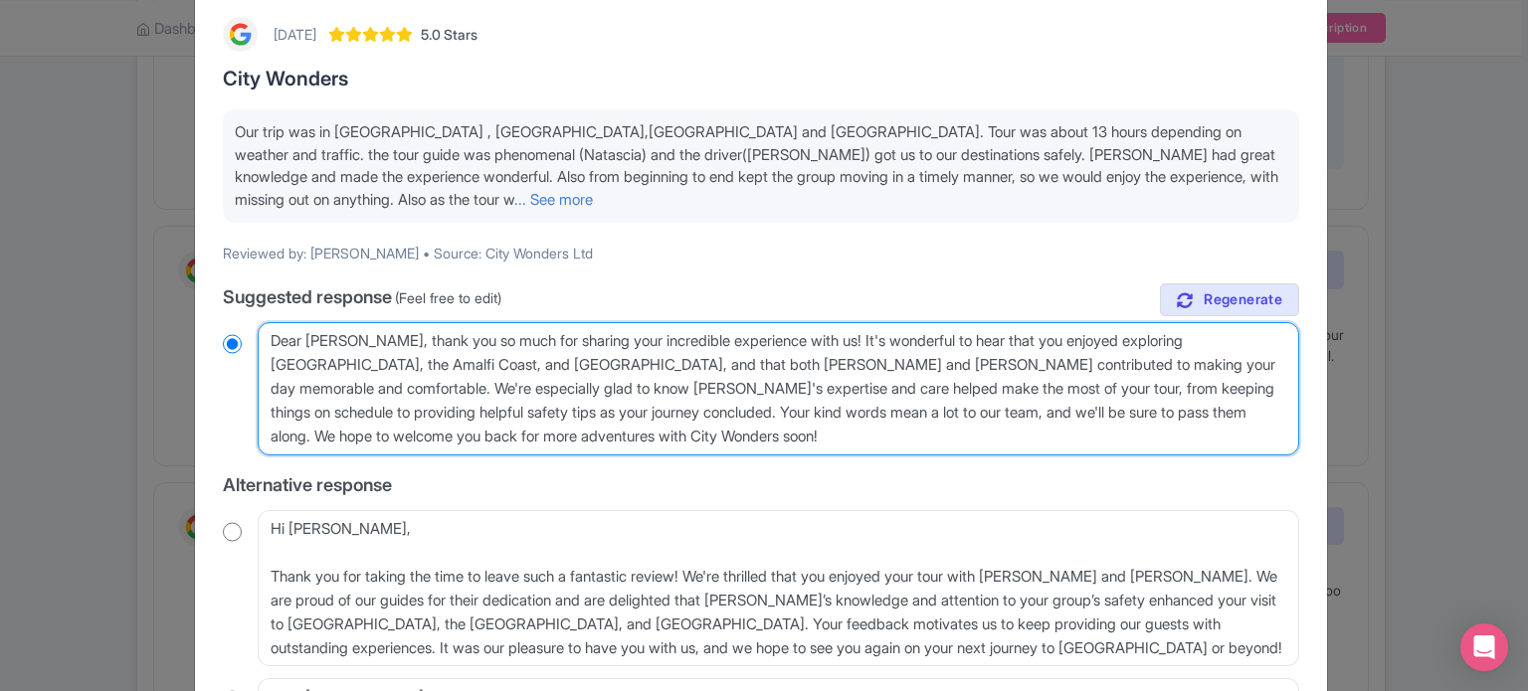
click at [464, 417] on textarea "Dear [PERSON_NAME], Thank you so much for sharing your incredible experience wi…" at bounding box center [778, 388] width 1041 height 133
type textarea "Dear [PERSON_NAME], thank you so much for sharing your incredible experience wi…"
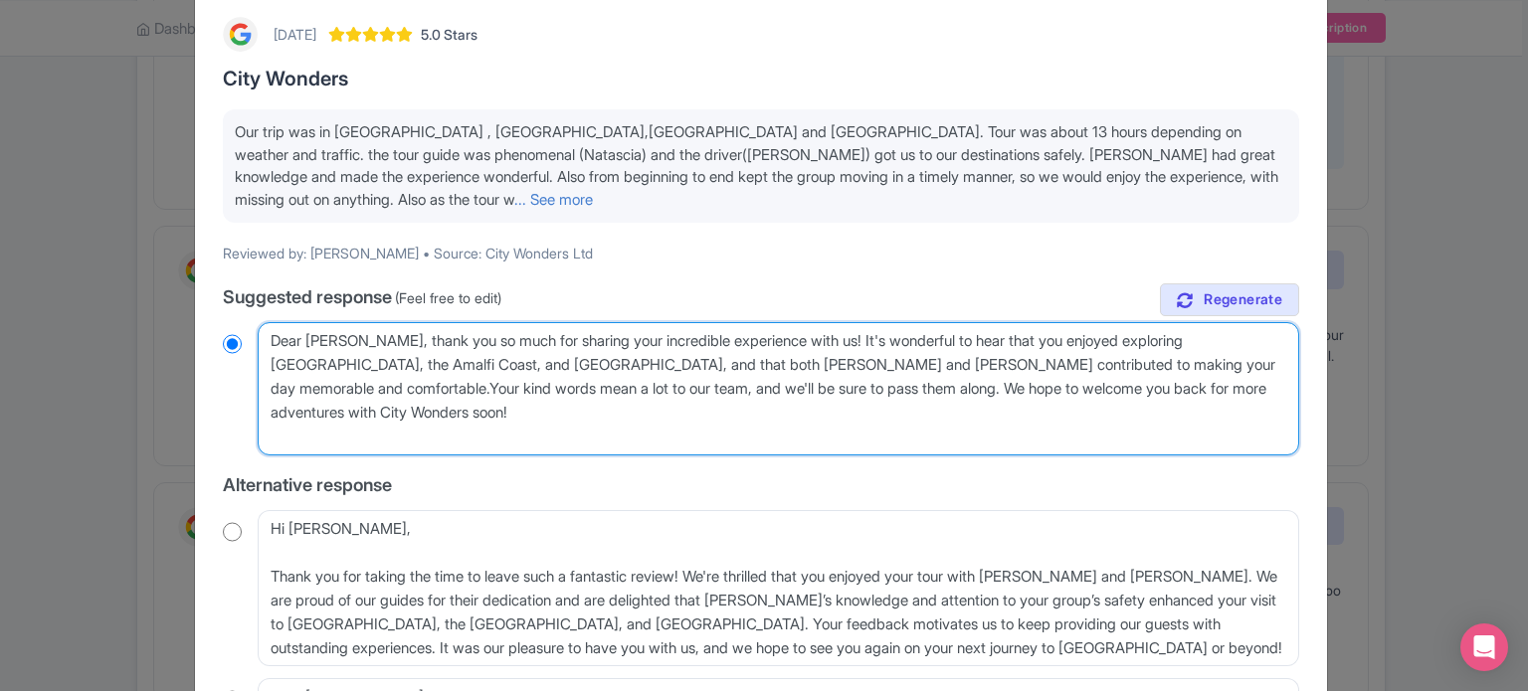
radio input "true"
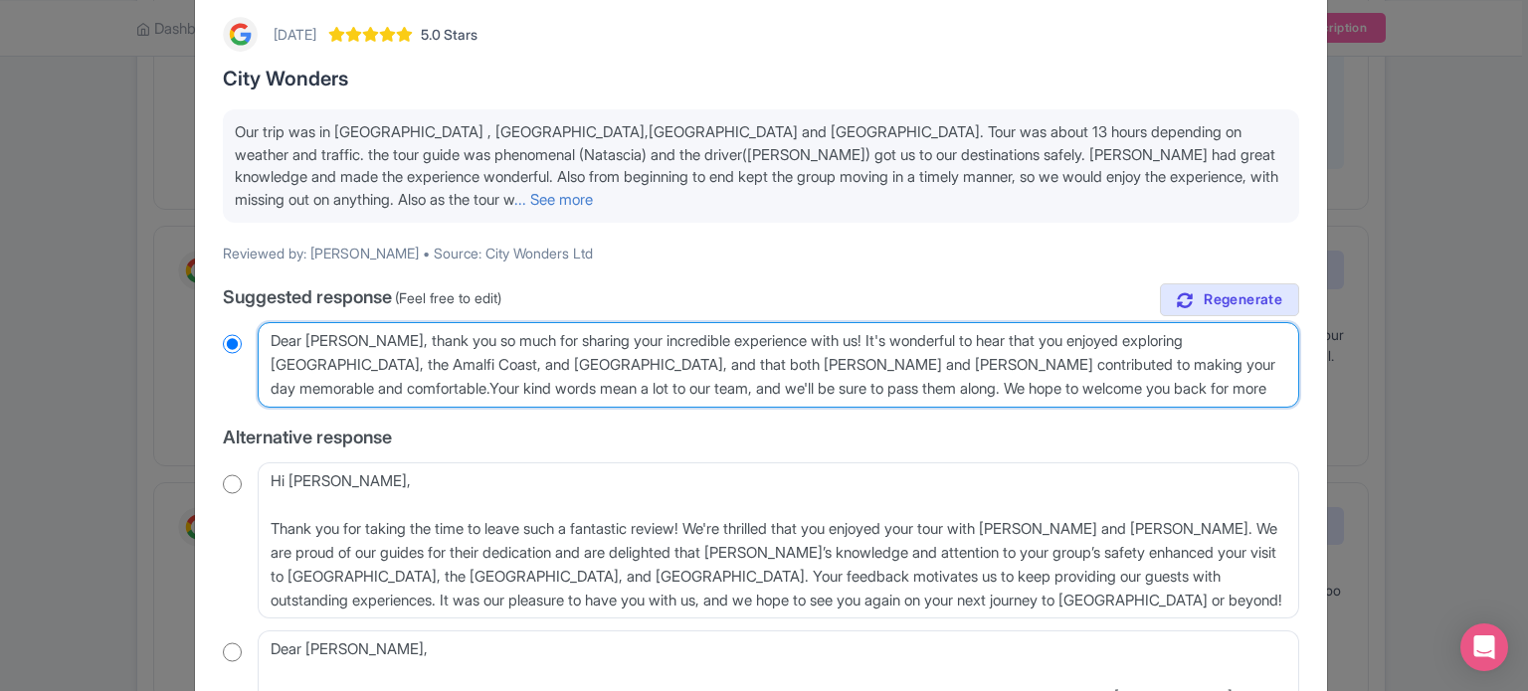
type textarea "Dear [PERSON_NAME], thank you so much for sharing your incredible experience wi…"
radio input "true"
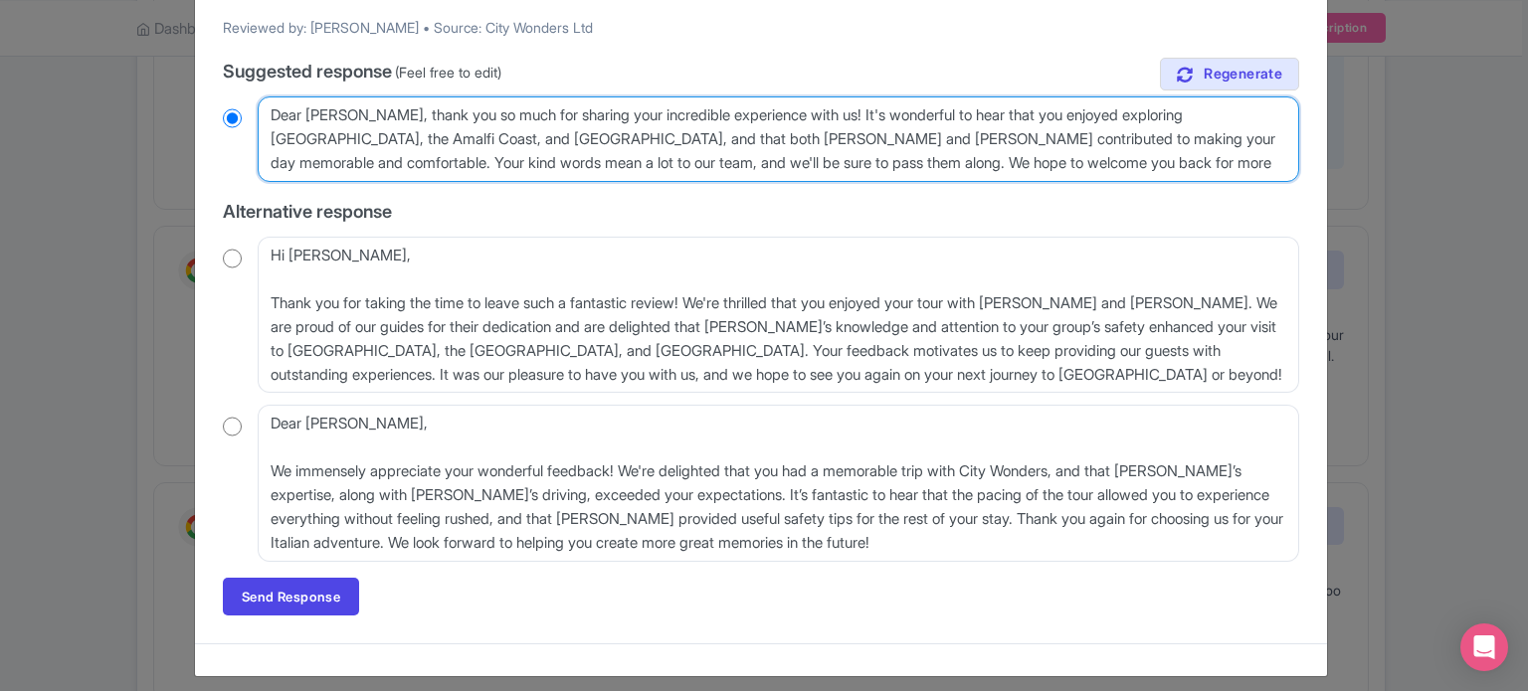
scroll to position [337, 0]
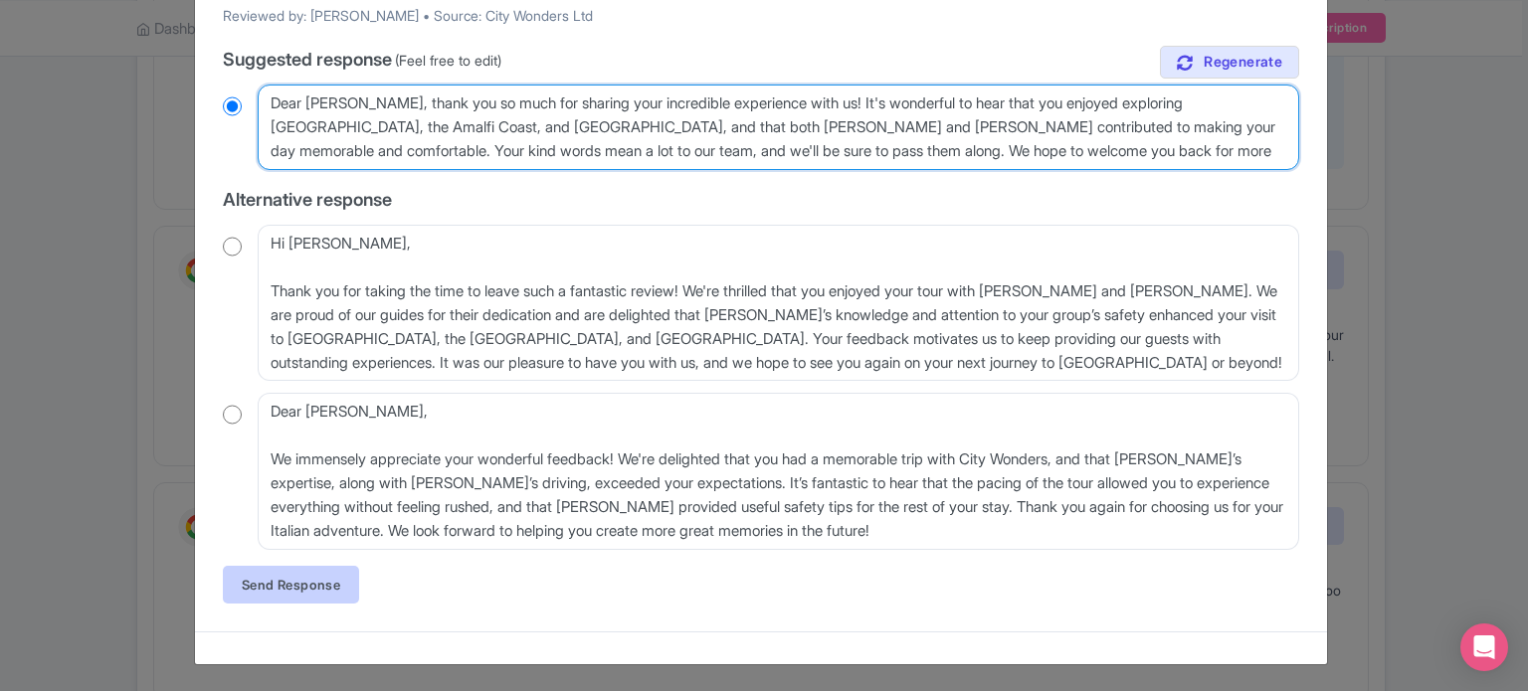
type textarea "Dear [PERSON_NAME], thank you so much for sharing your incredible experience wi…"
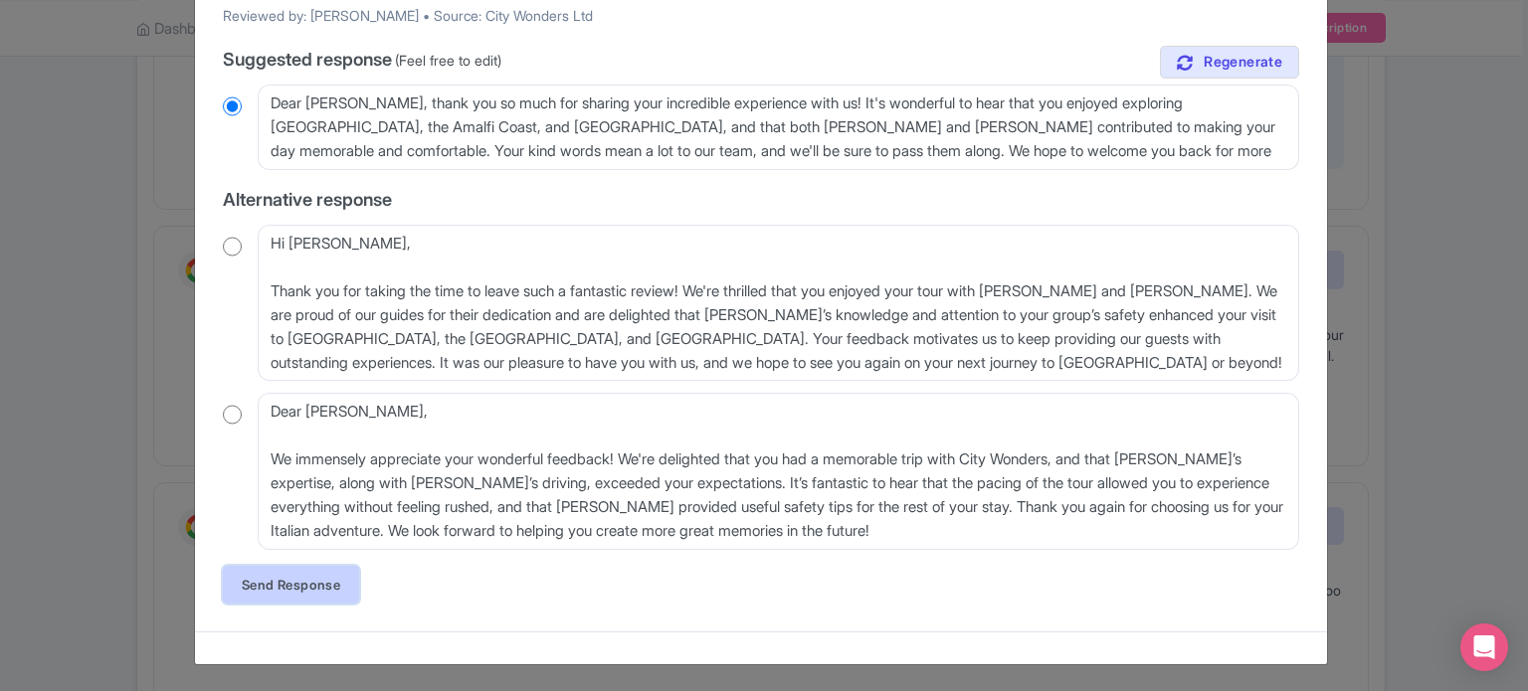
click at [322, 586] on link "Send Response" at bounding box center [291, 585] width 136 height 38
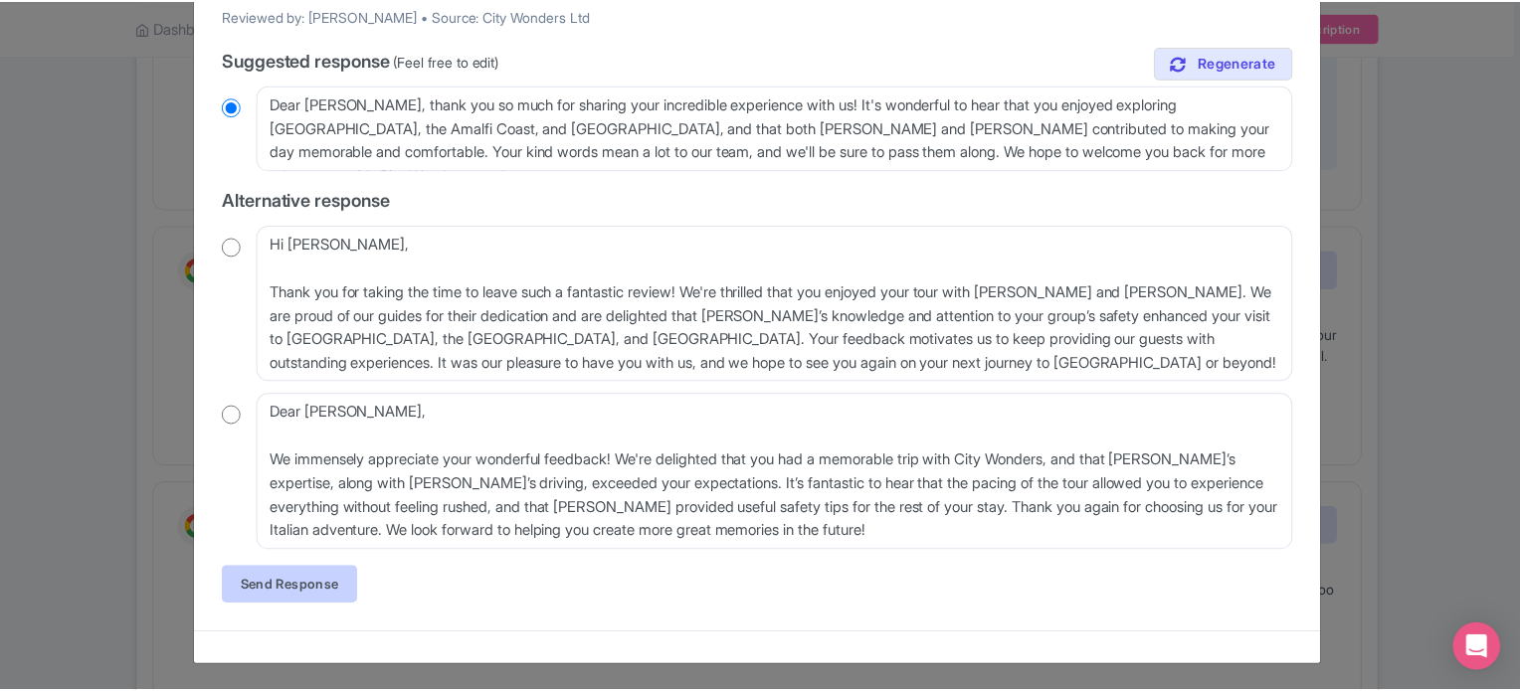
scroll to position [0, 0]
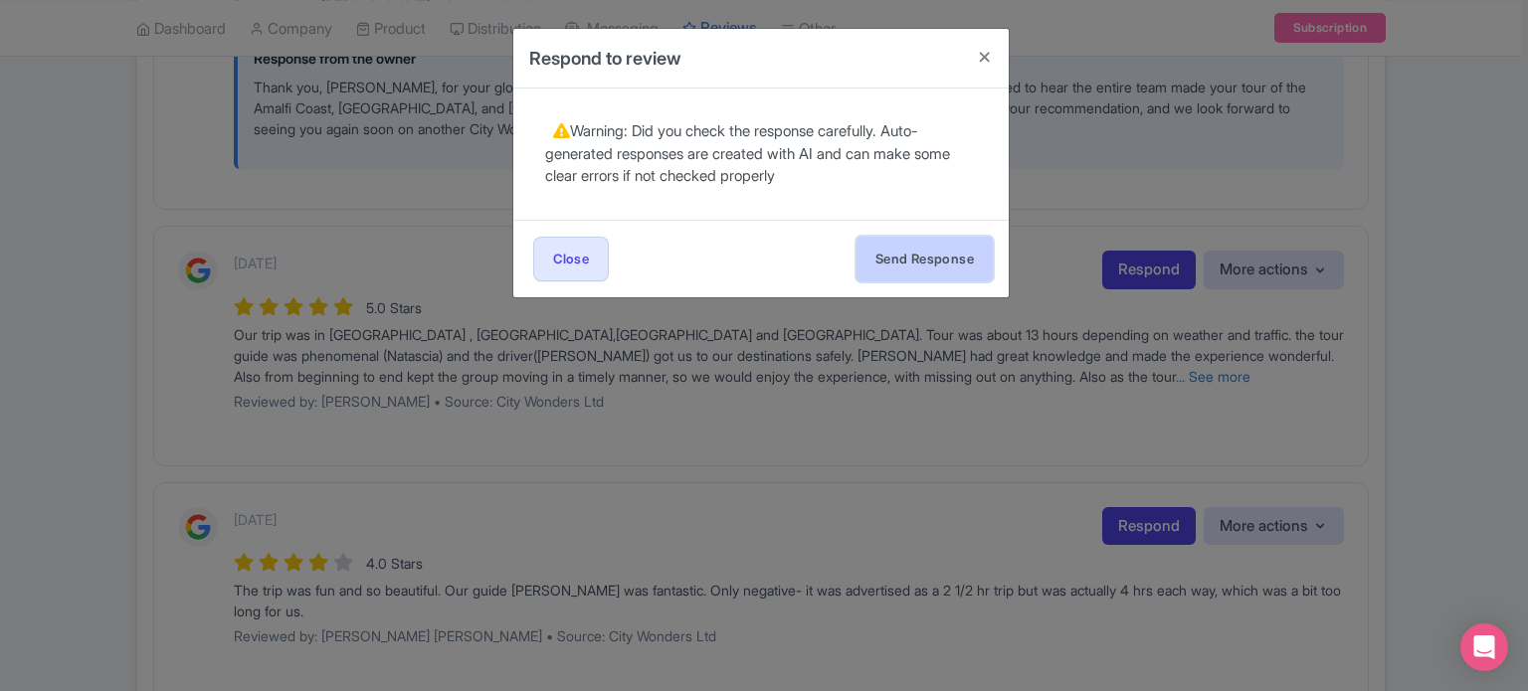
click at [918, 268] on button "Send Response" at bounding box center [924, 259] width 136 height 45
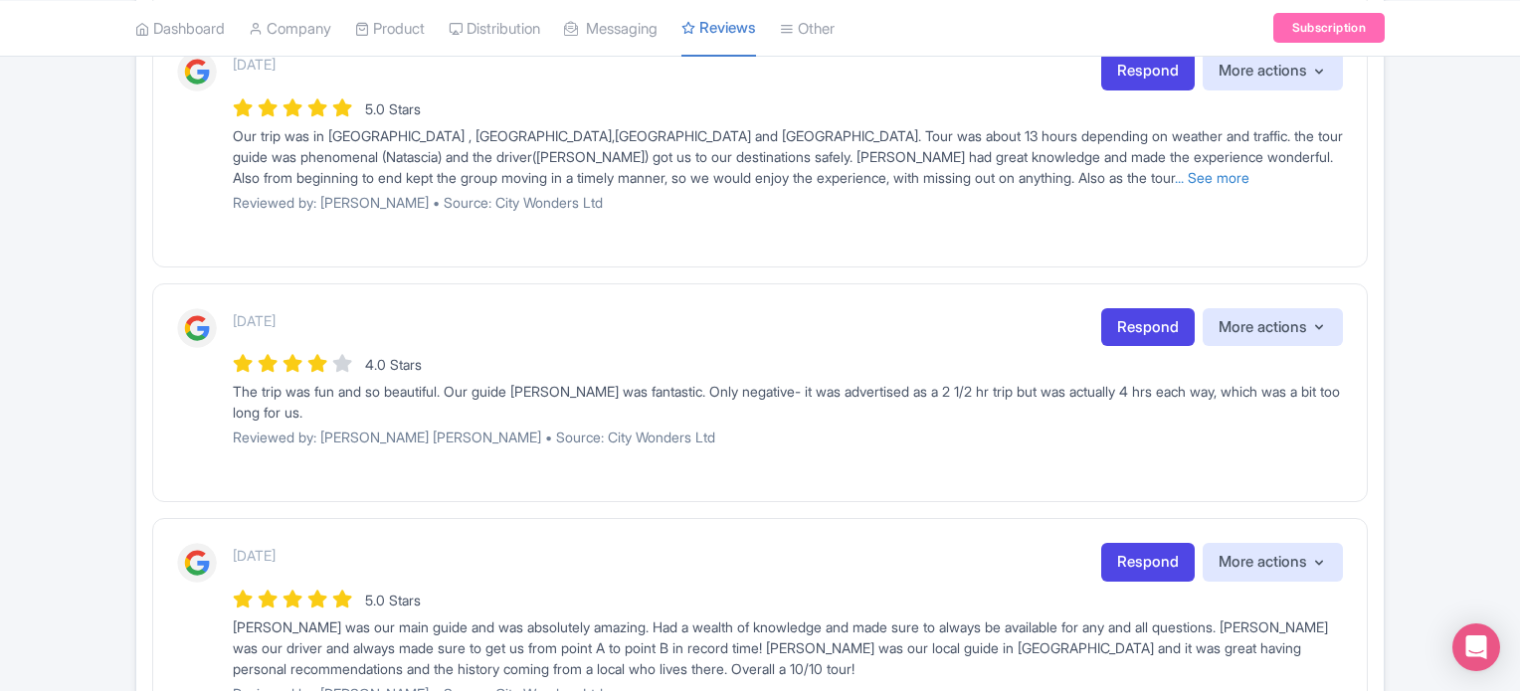
scroll to position [1790, 0]
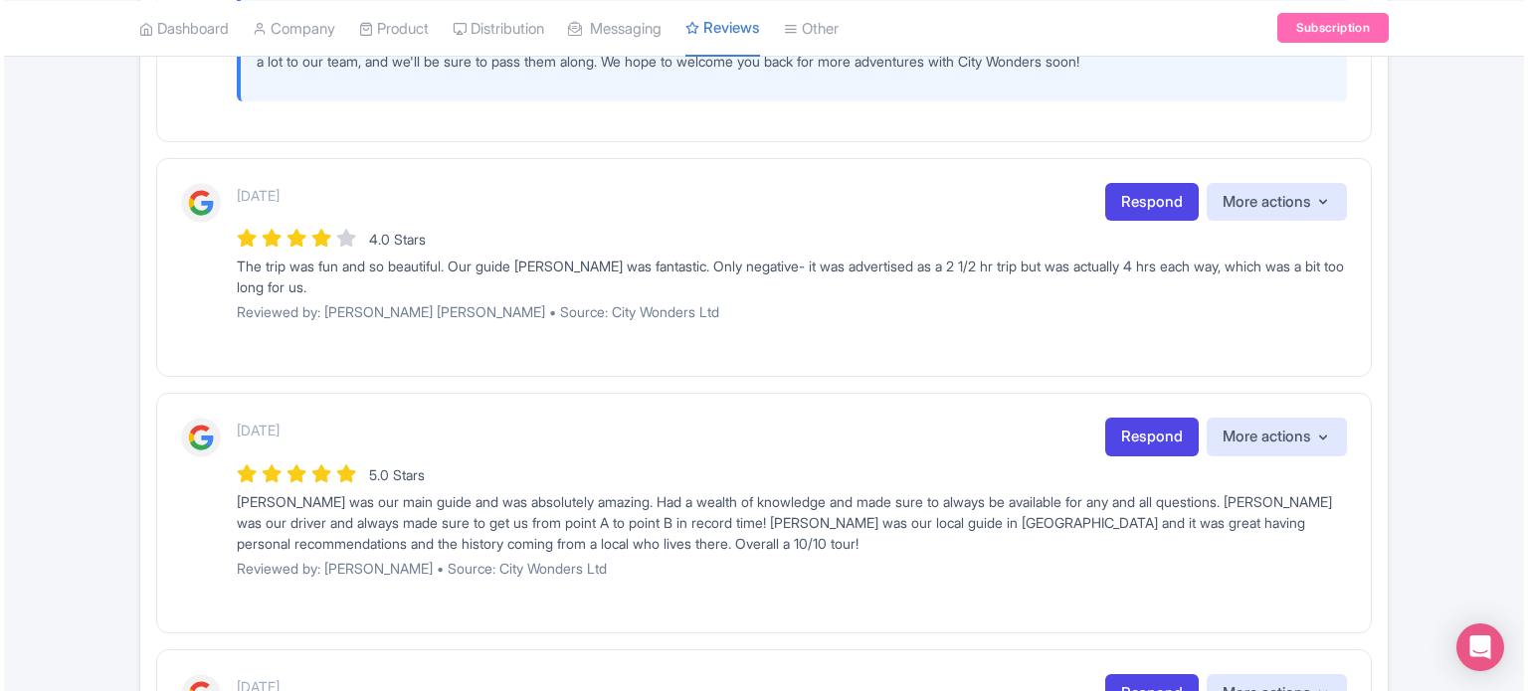
scroll to position [2088, 0]
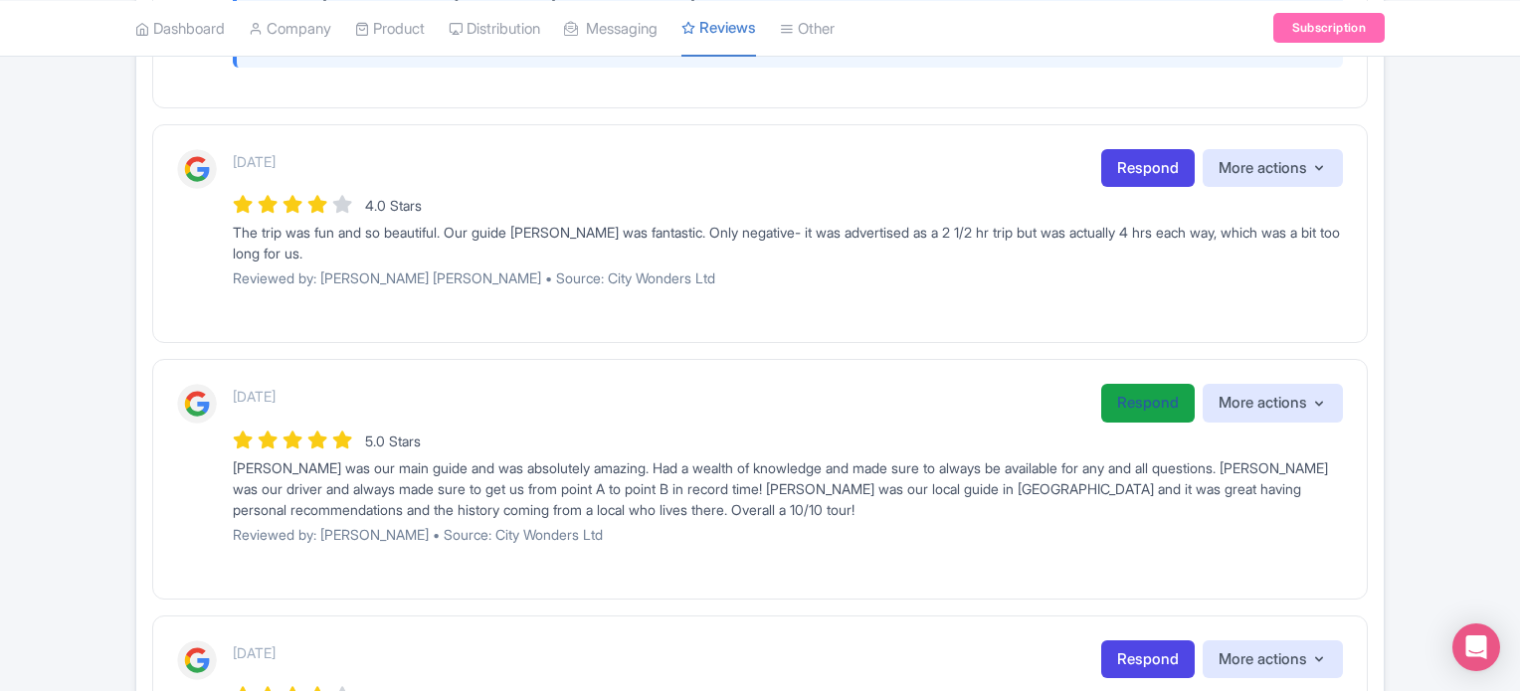
click at [1118, 416] on link "Respond" at bounding box center [1147, 403] width 93 height 39
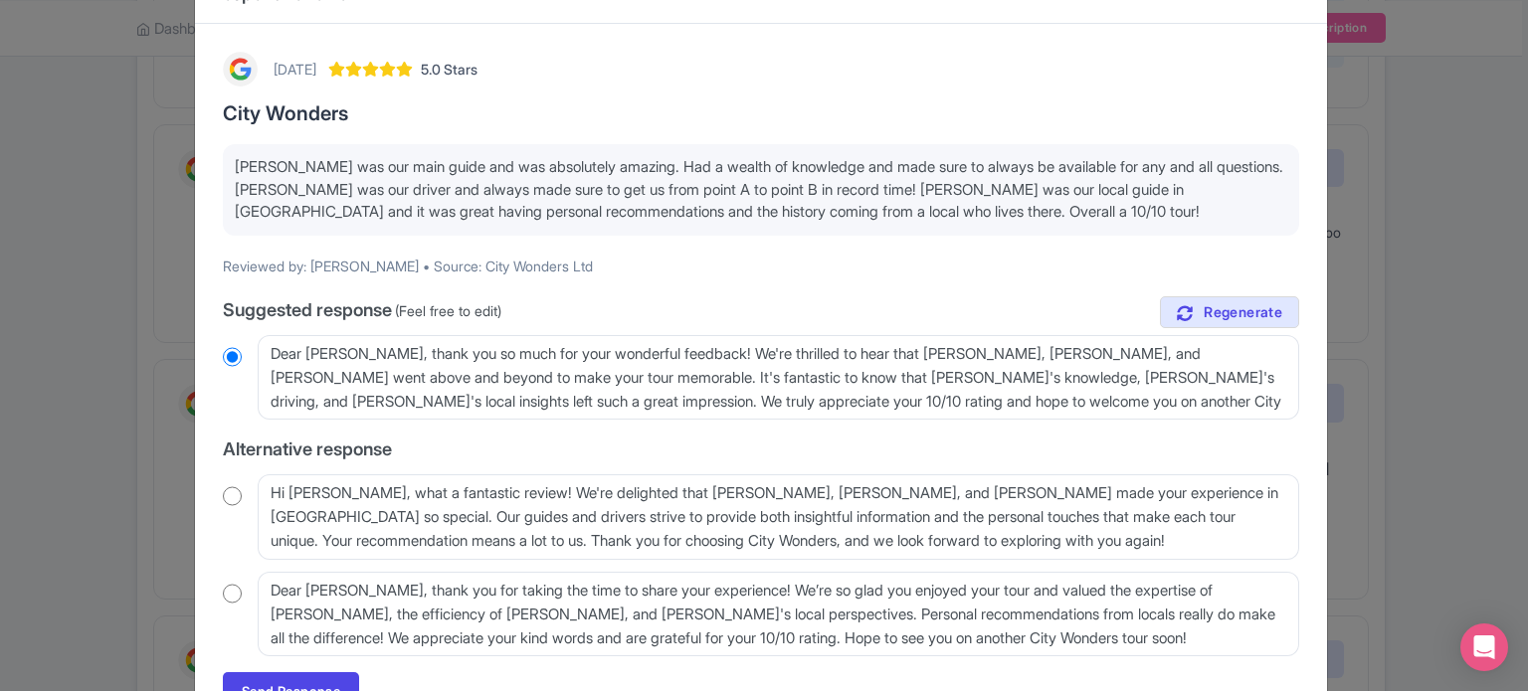
scroll to position [99, 0]
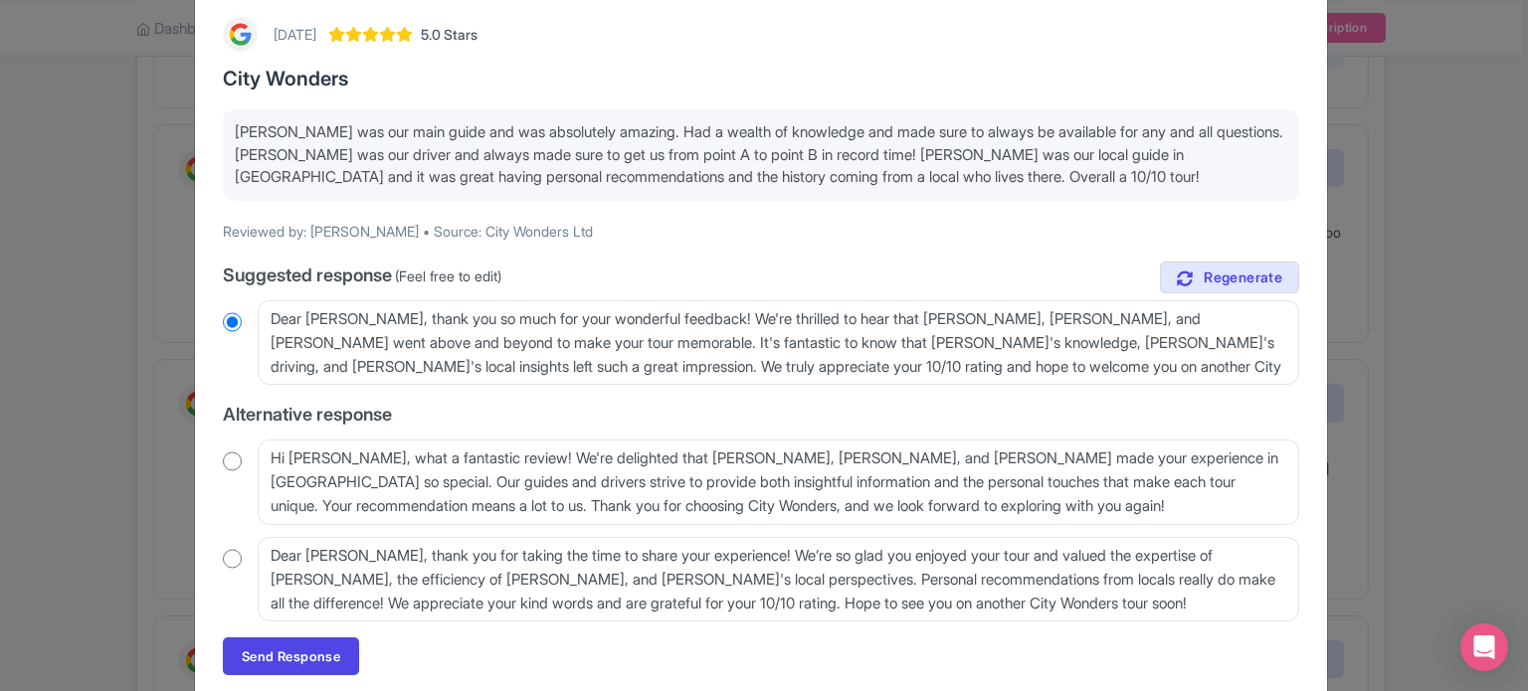
click at [230, 449] on div "Hi [PERSON_NAME], what a fantastic review! We're delighted that [PERSON_NAME], …" at bounding box center [761, 483] width 1076 height 86
click at [231, 458] on input "radio" at bounding box center [232, 462] width 19 height 20
radio input "true"
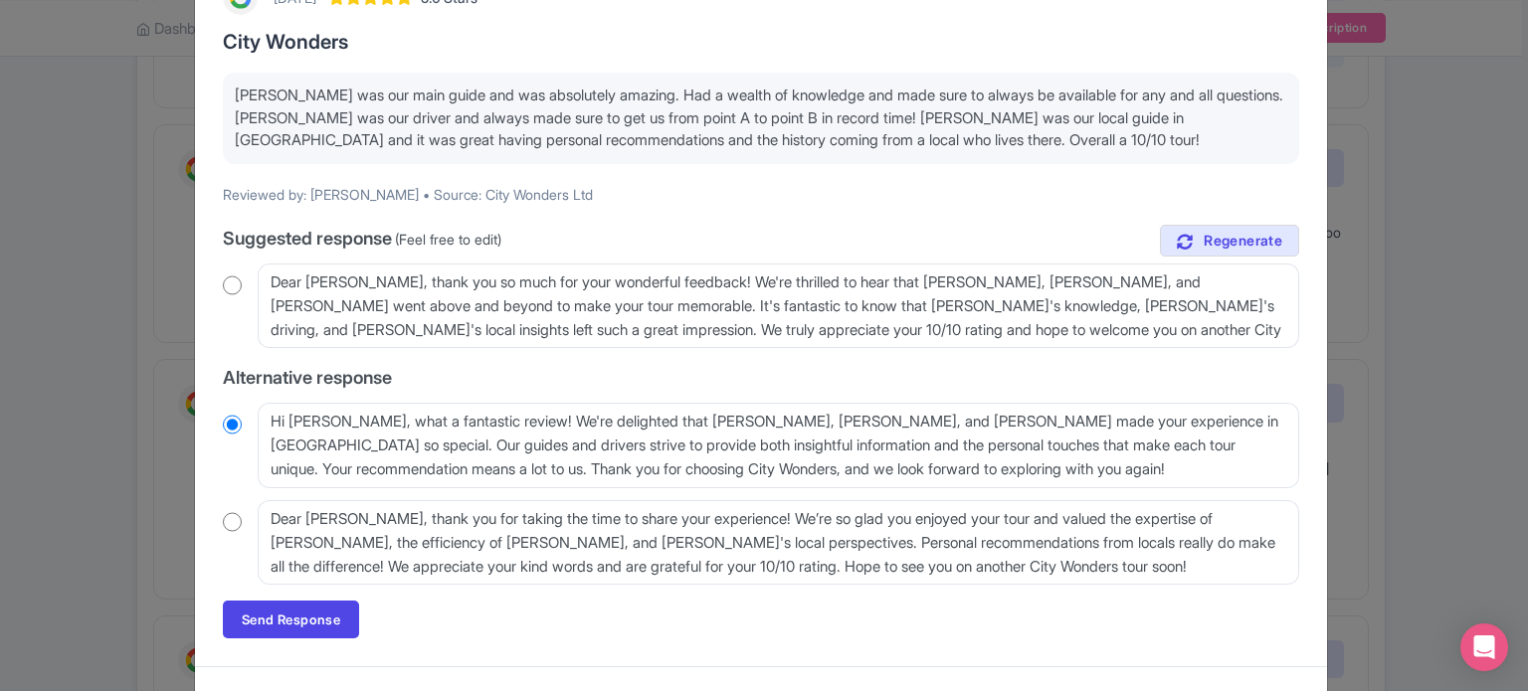
scroll to position [171, 0]
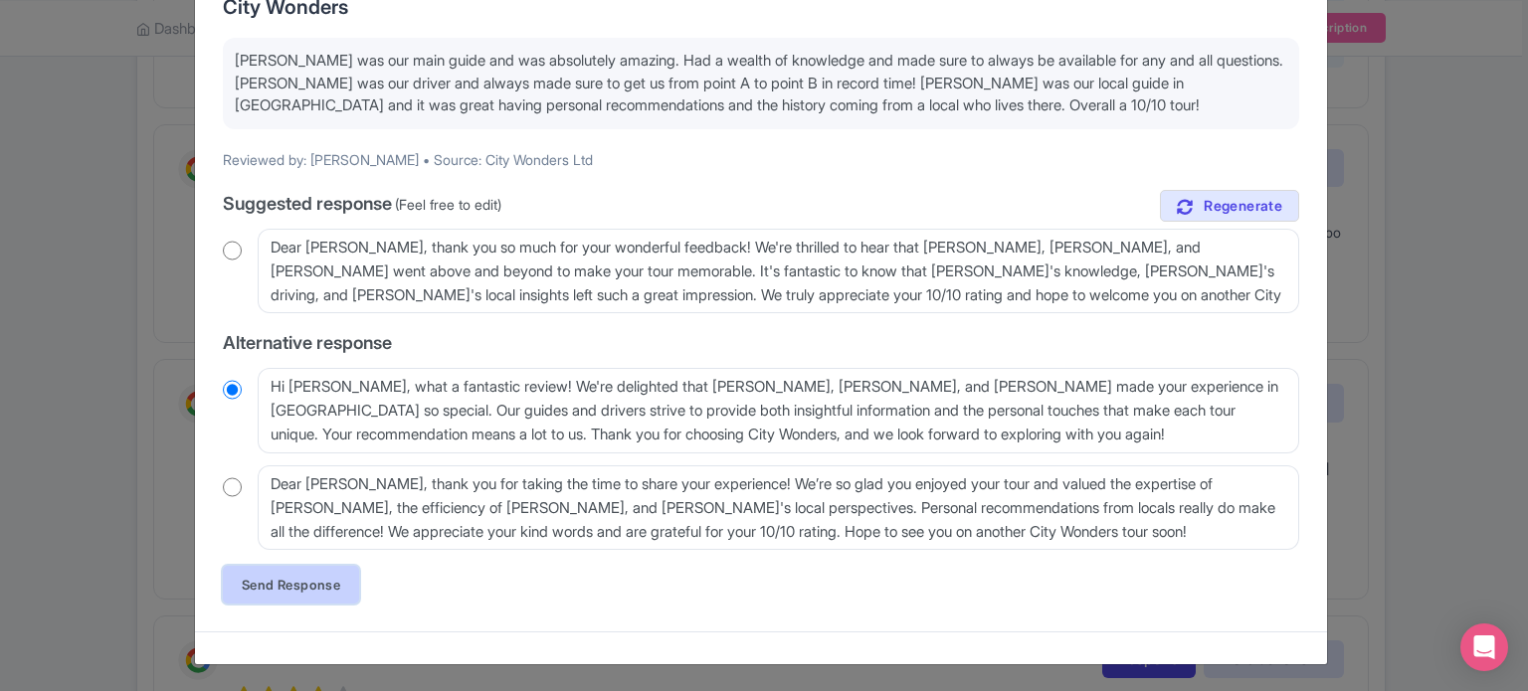
click at [318, 594] on link "Send Response" at bounding box center [291, 585] width 136 height 38
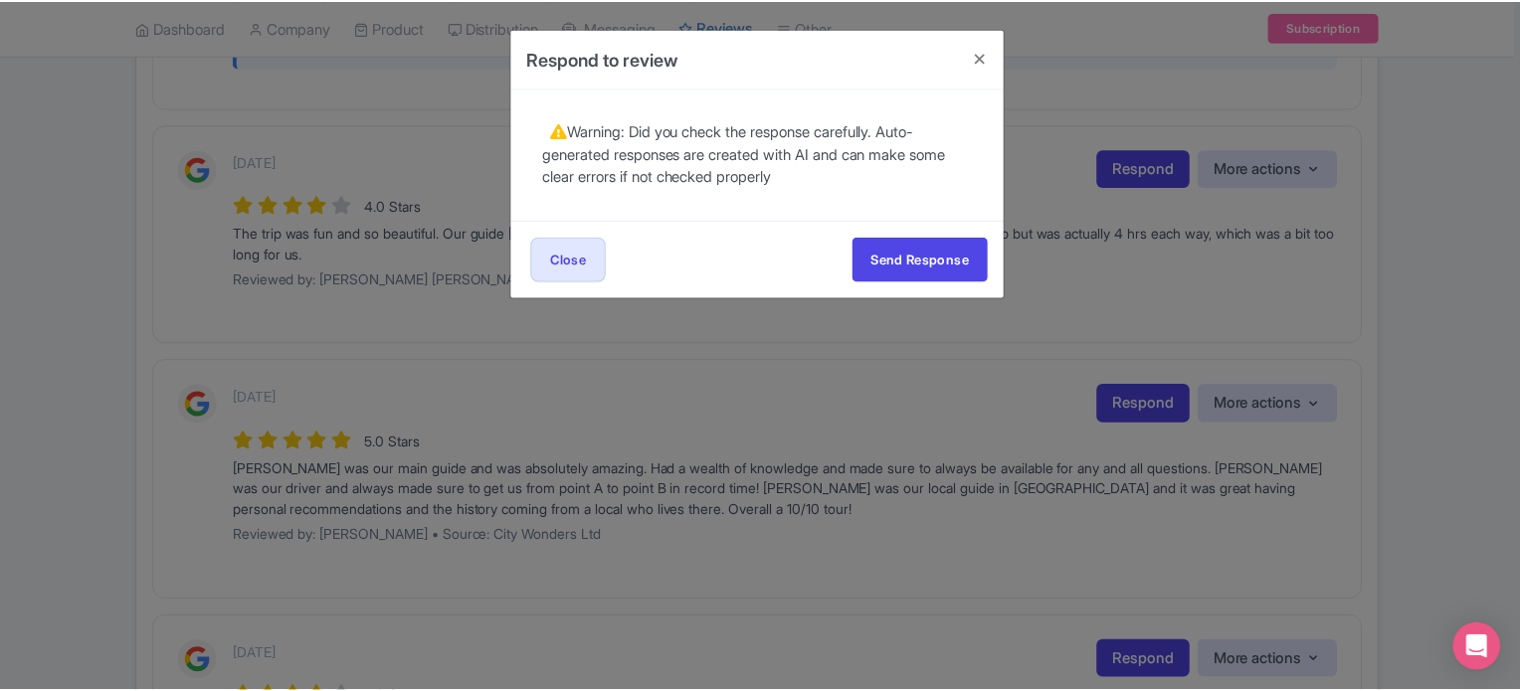
scroll to position [0, 0]
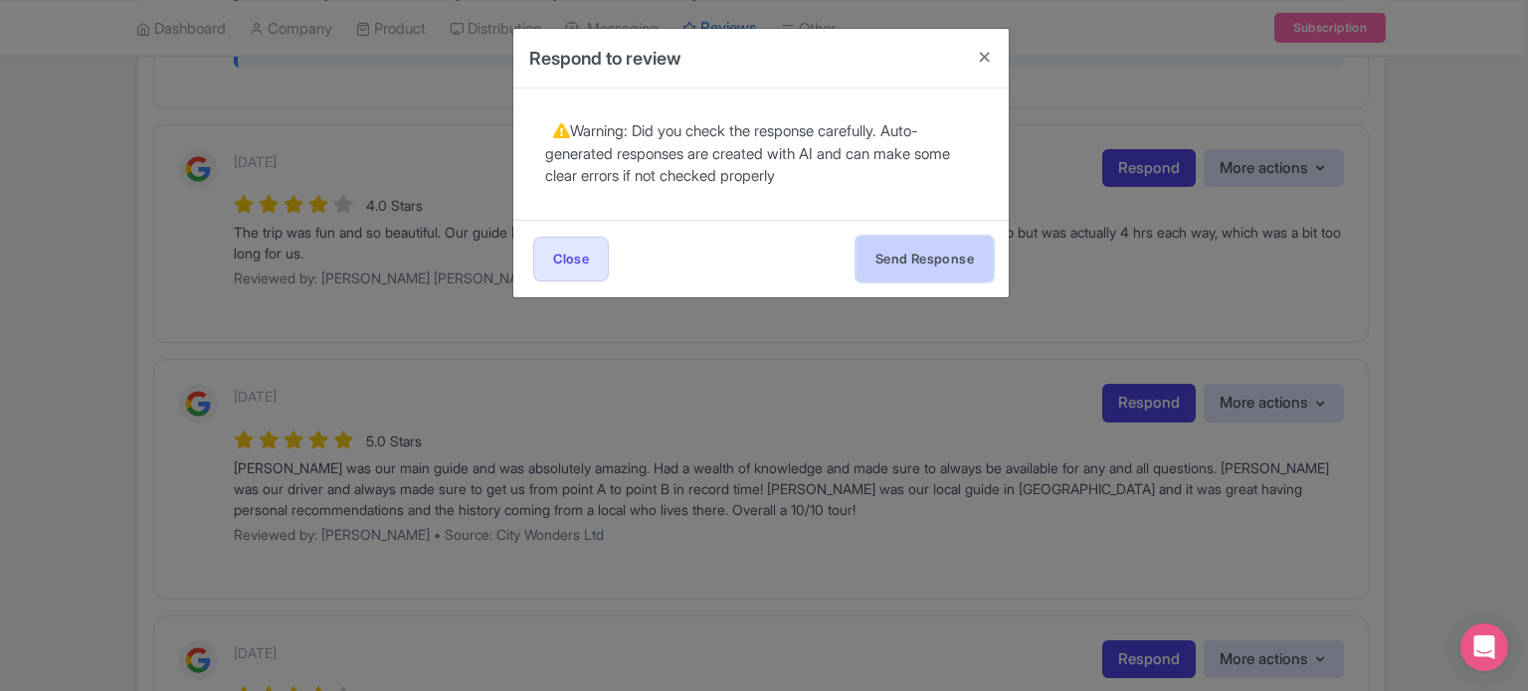
click at [915, 270] on button "Send Response" at bounding box center [924, 259] width 136 height 45
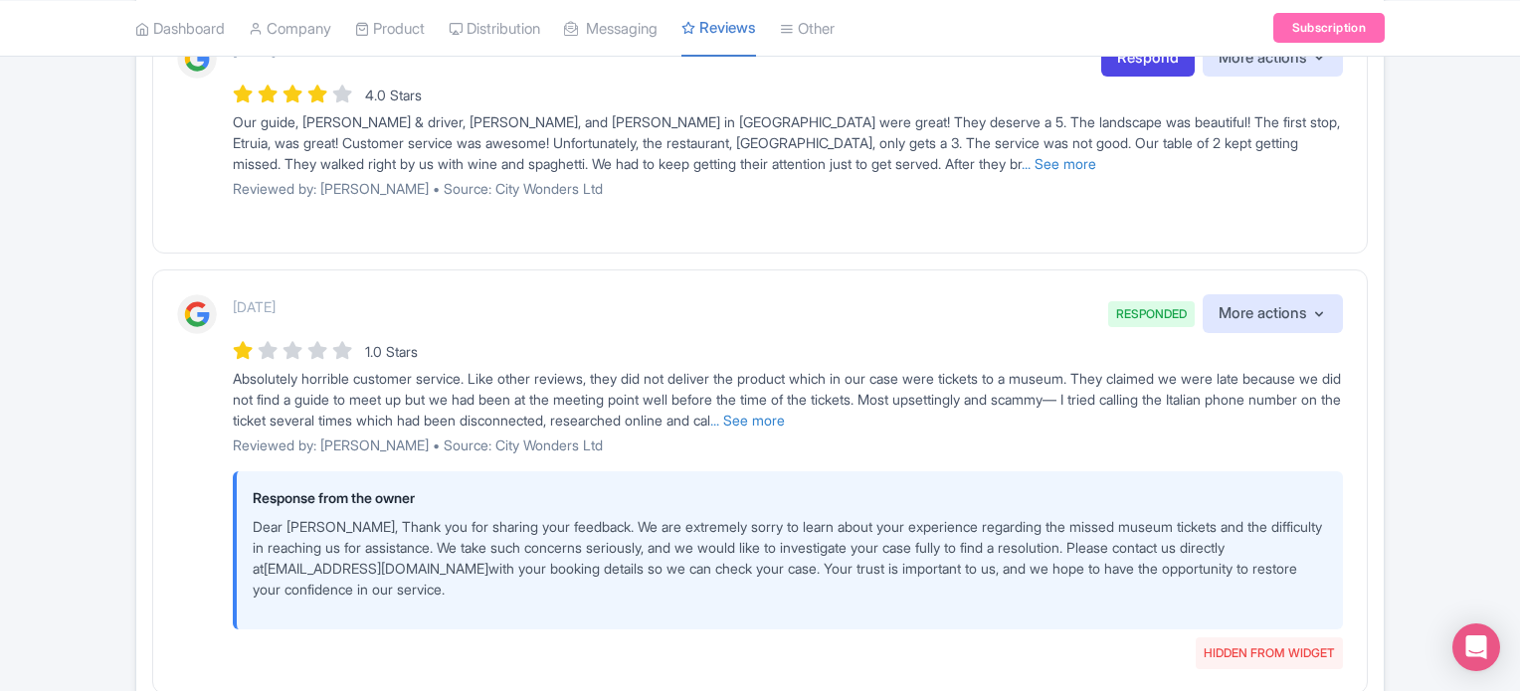
scroll to position [2773, 0]
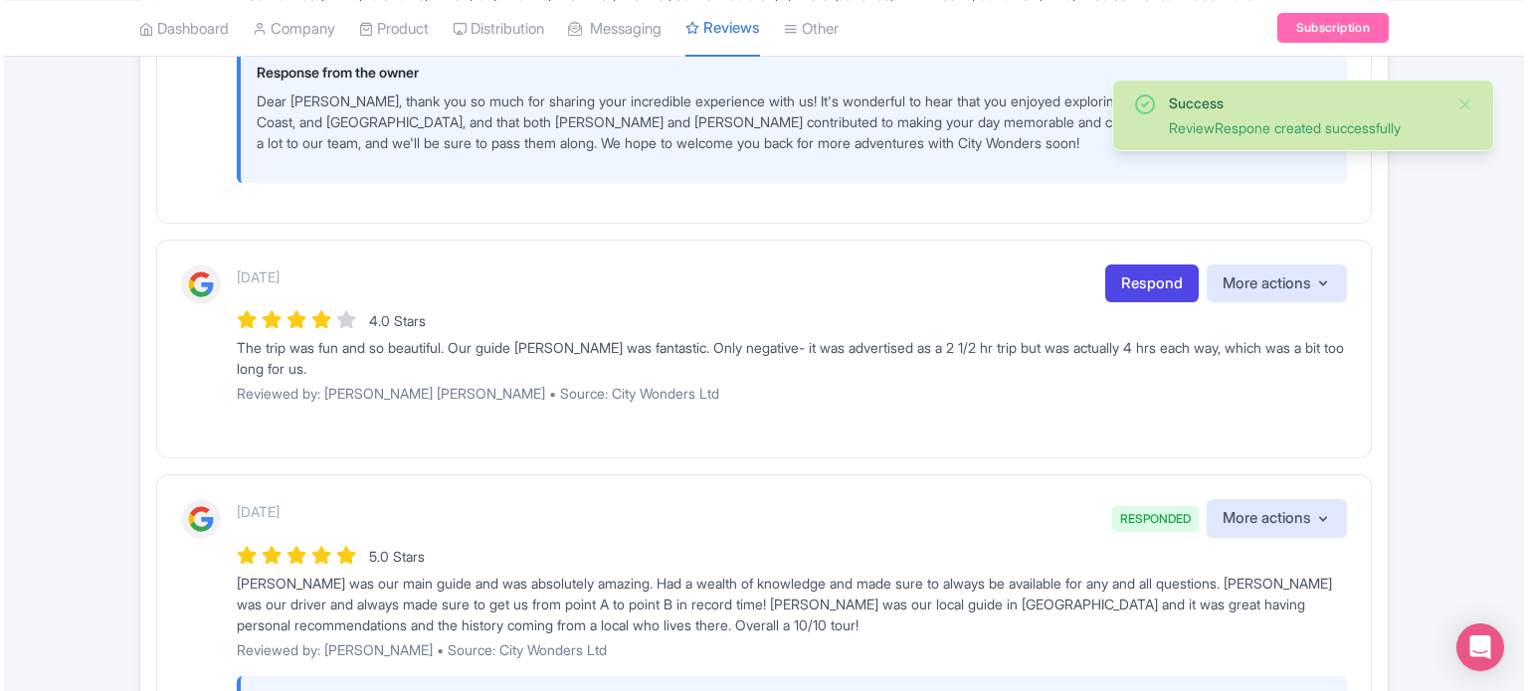
scroll to position [1989, 0]
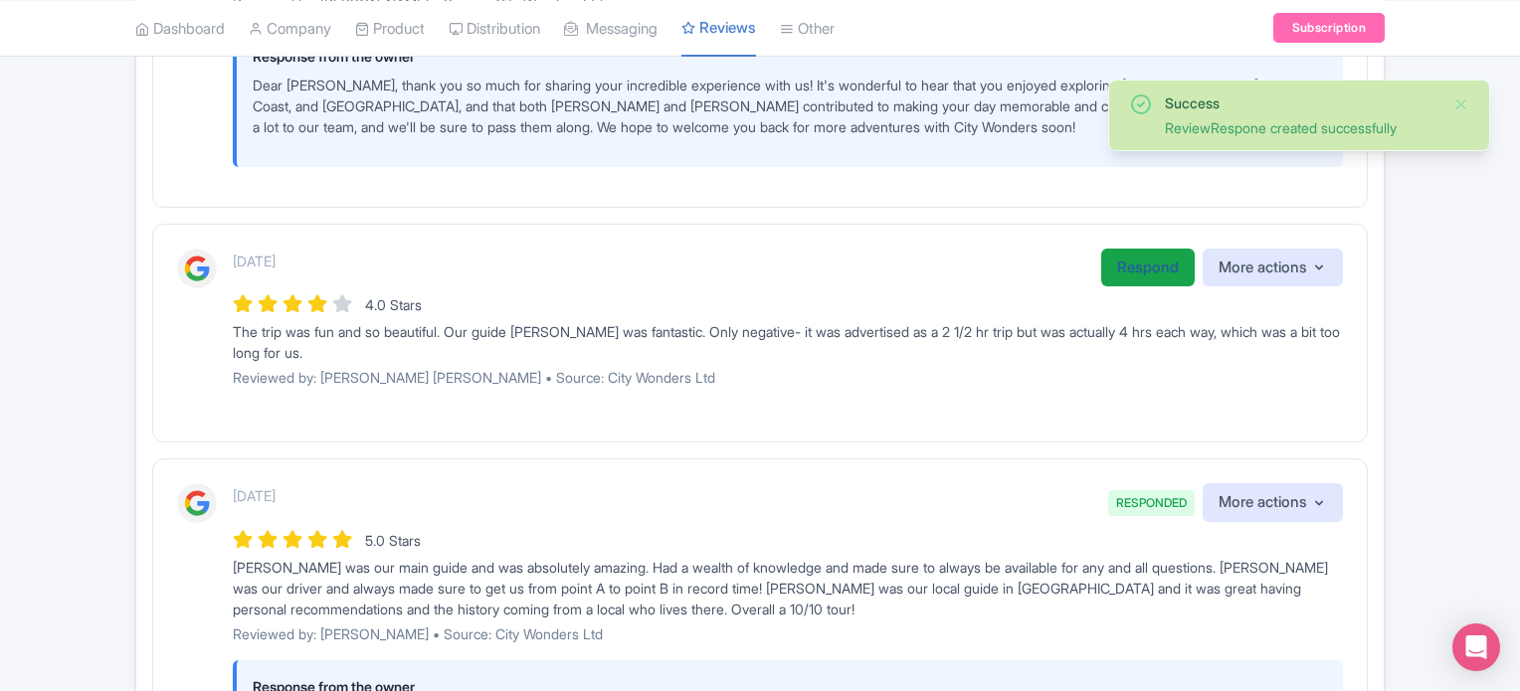
click at [1102, 270] on link "Respond" at bounding box center [1147, 268] width 93 height 39
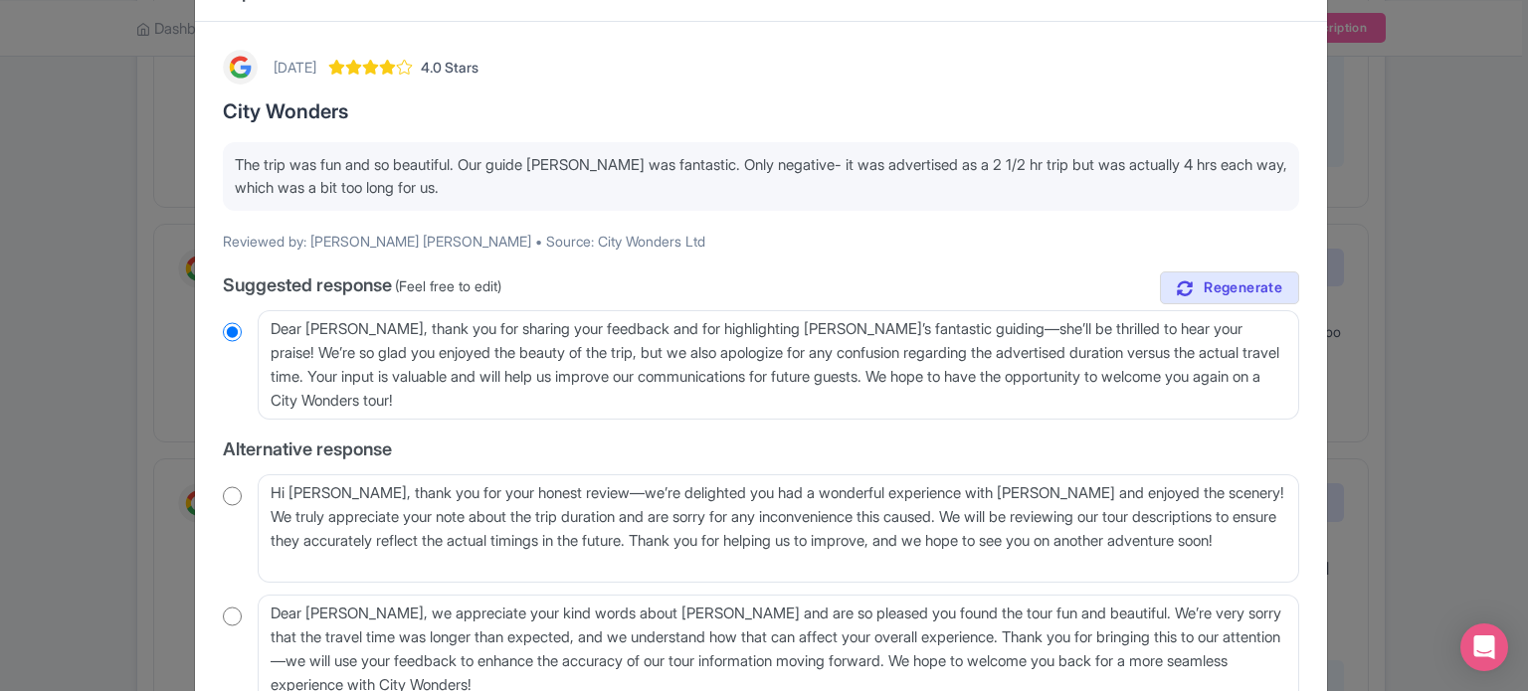
scroll to position [99, 0]
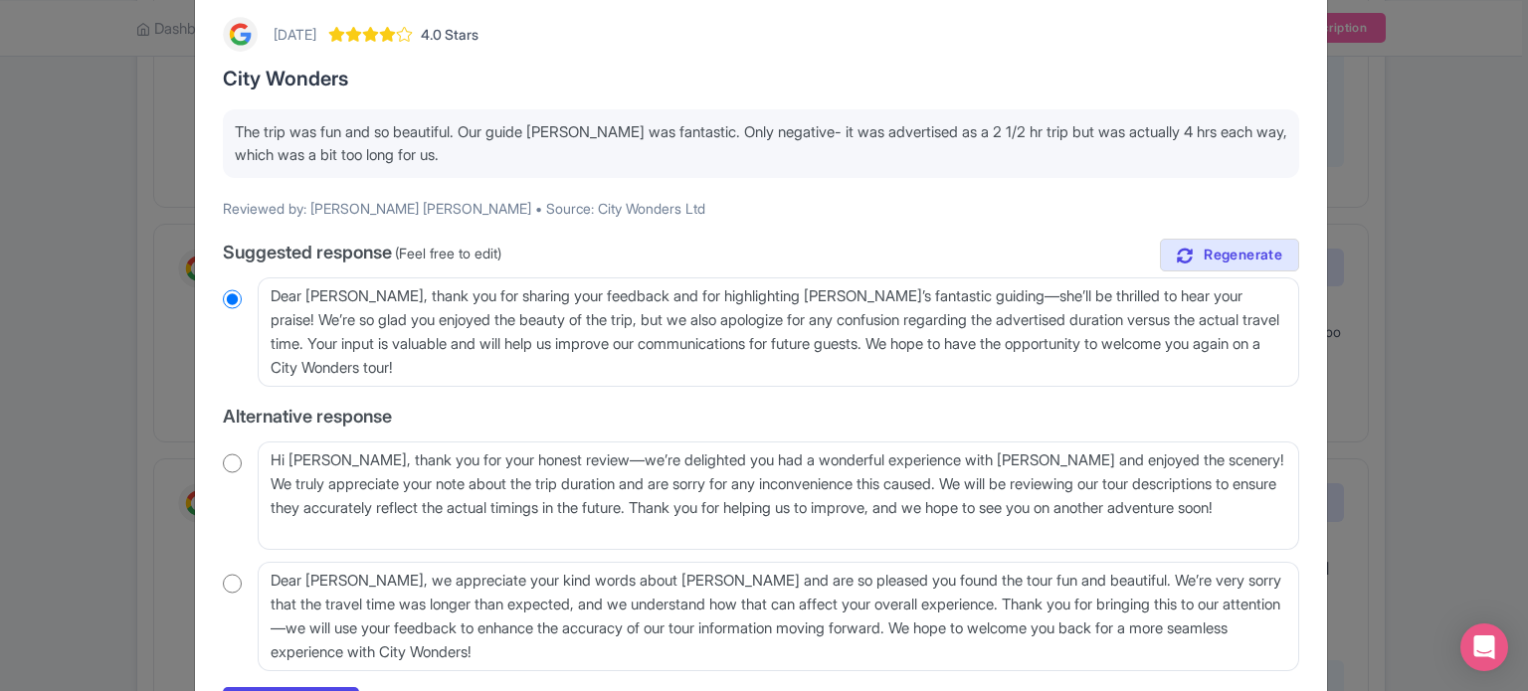
click at [231, 464] on input "radio" at bounding box center [232, 464] width 19 height 20
radio input "true"
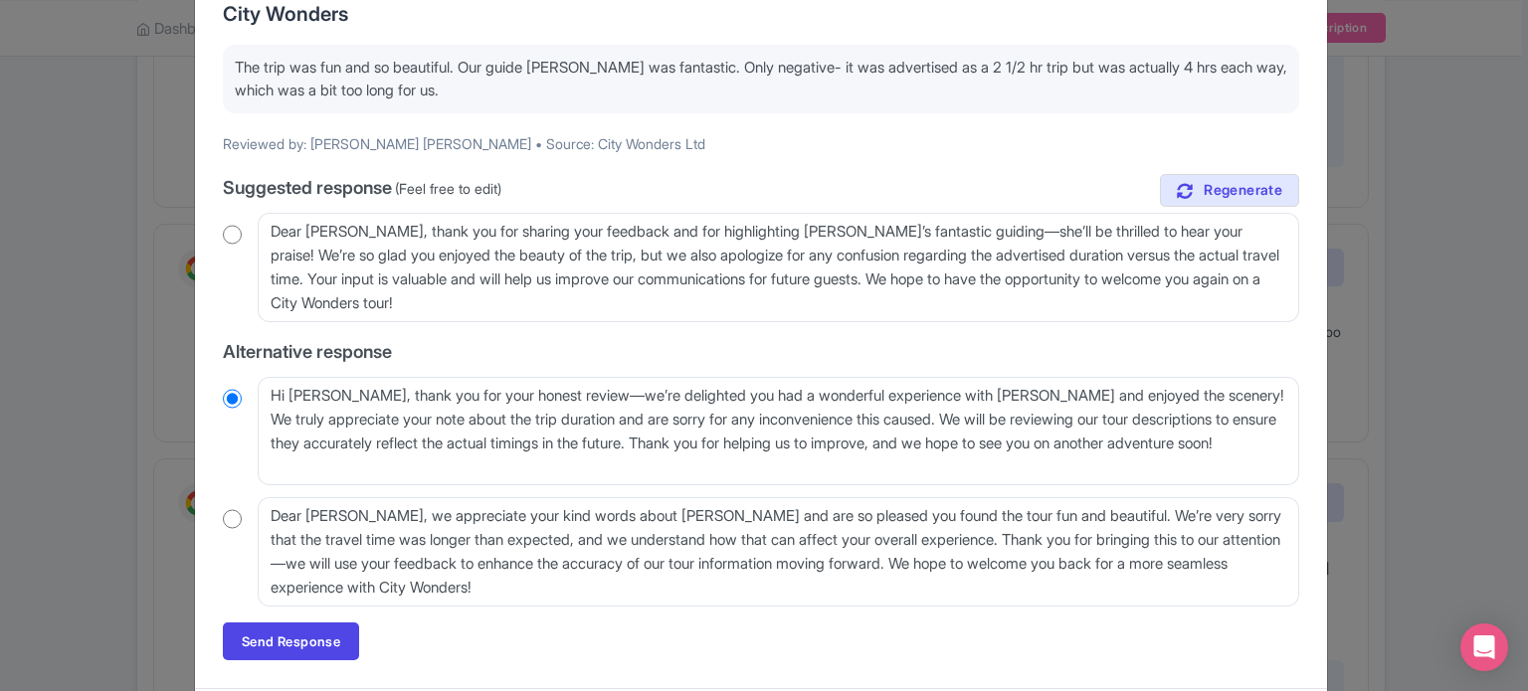
scroll to position [199, 0]
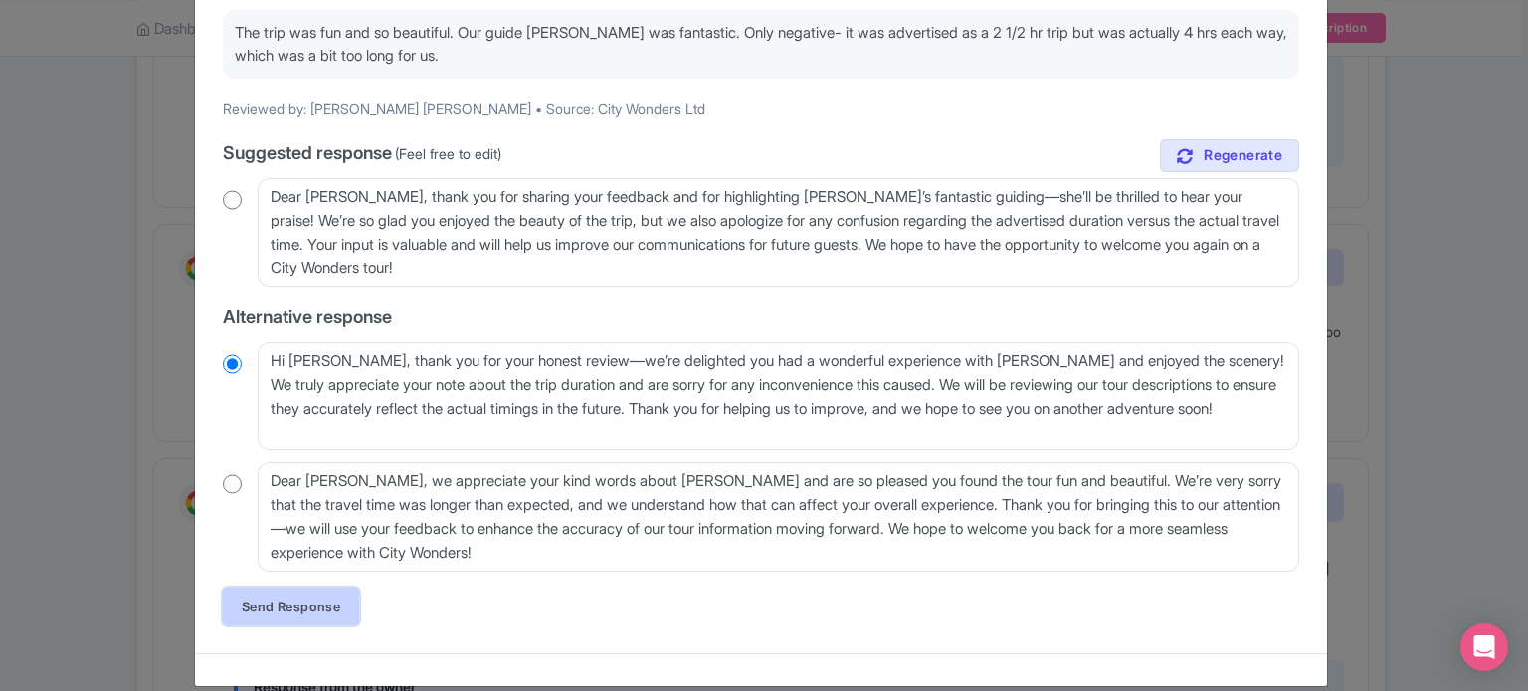
click at [324, 609] on link "Send Response" at bounding box center [291, 607] width 136 height 38
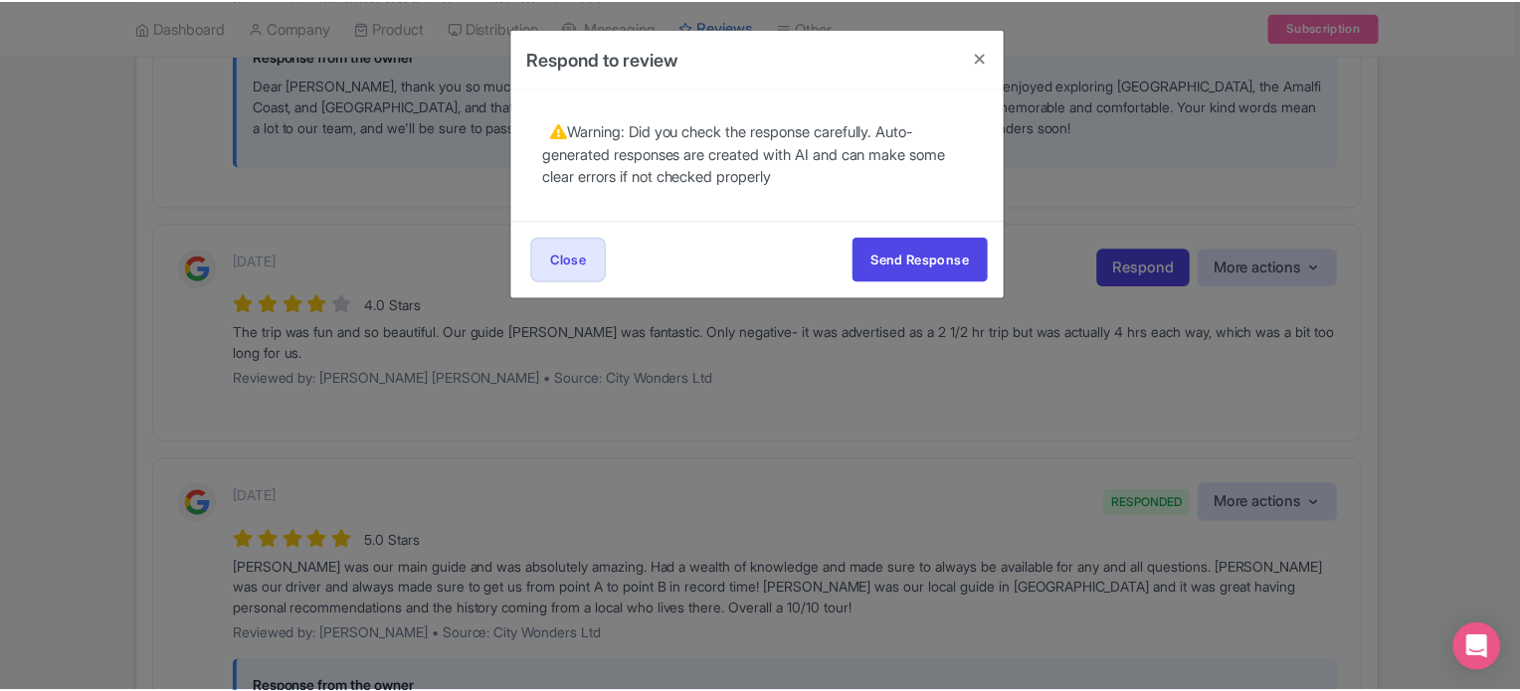
scroll to position [0, 0]
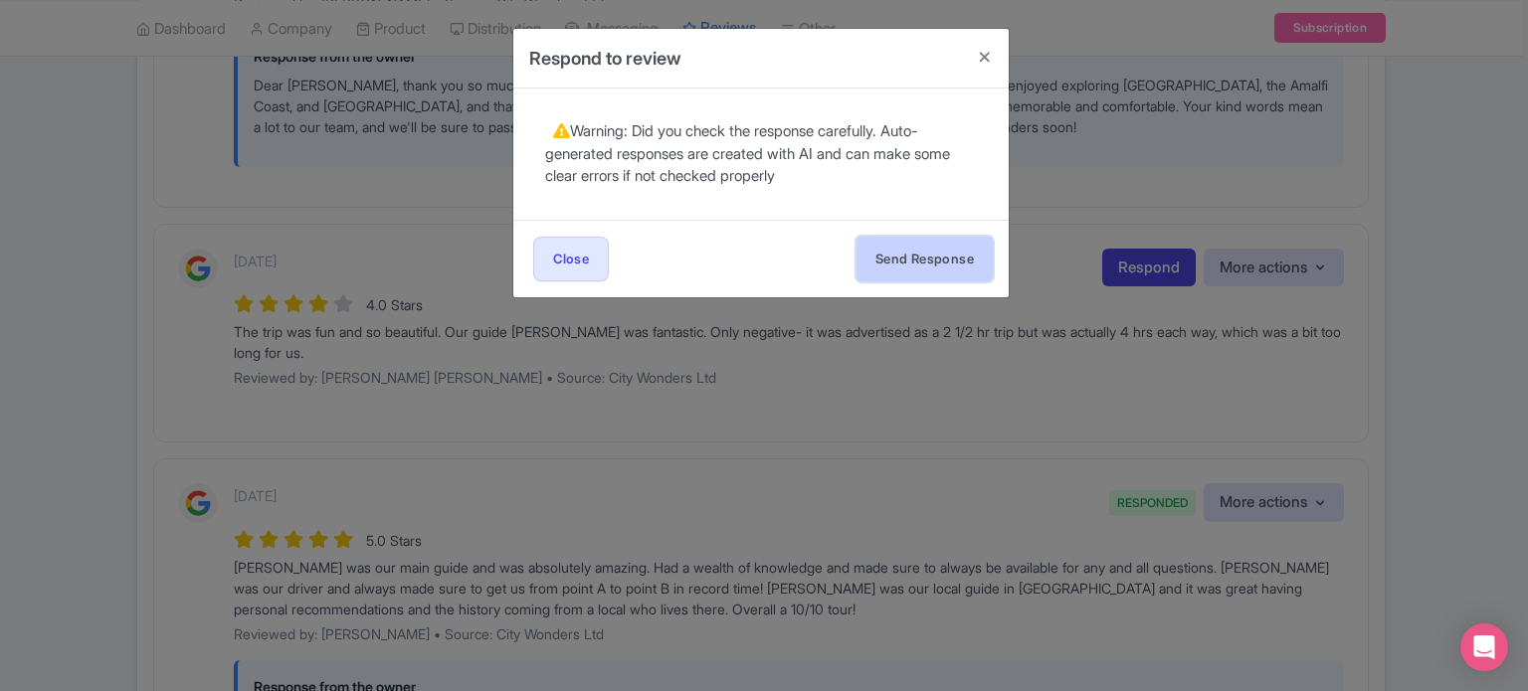
click at [938, 264] on button "Send Response" at bounding box center [924, 259] width 136 height 45
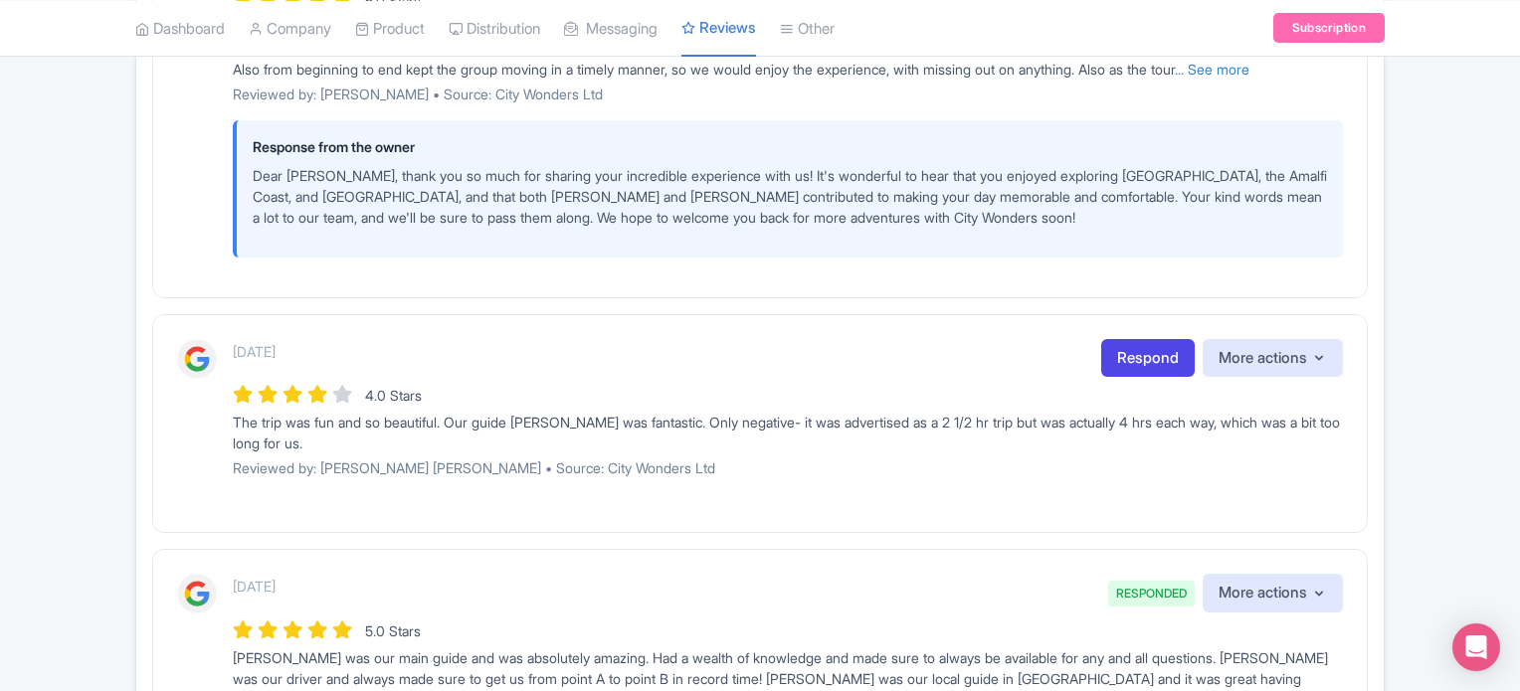
scroll to position [1890, 0]
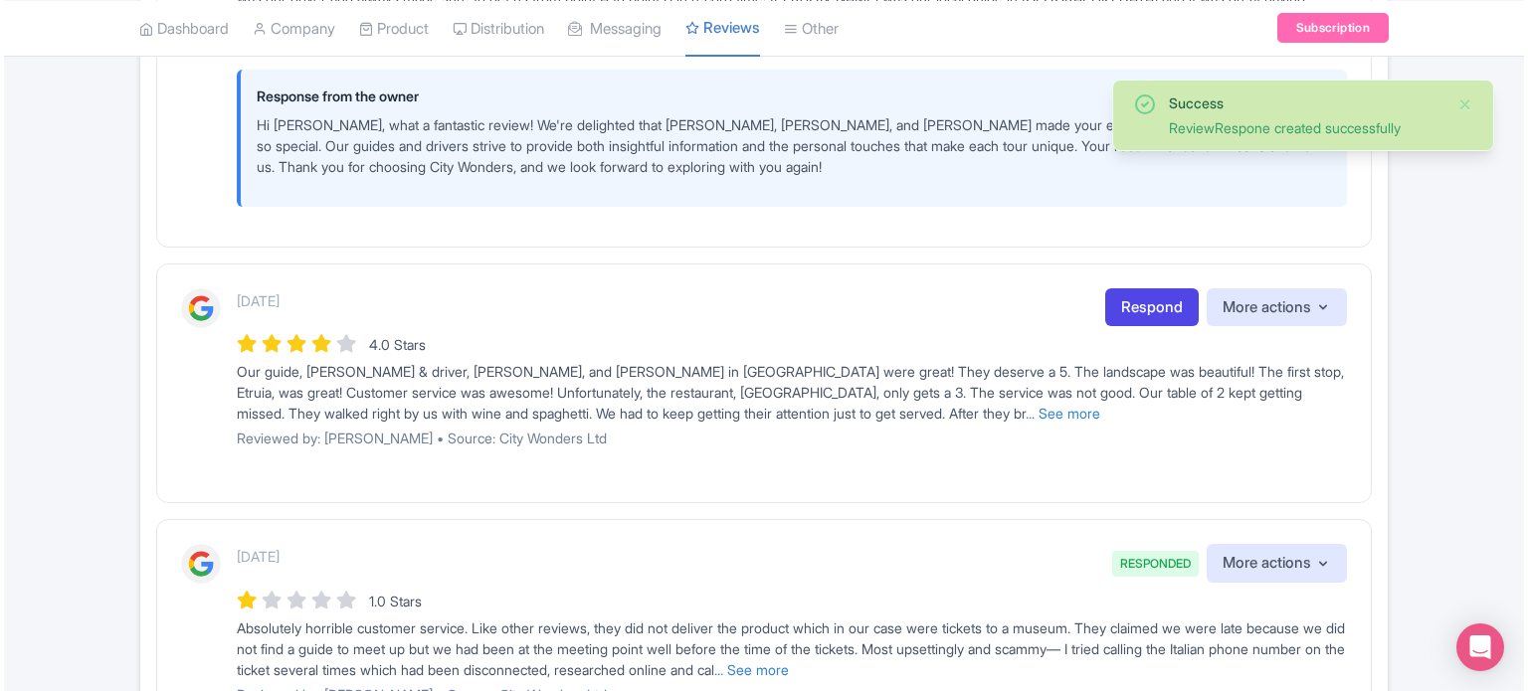
scroll to position [2685, 0]
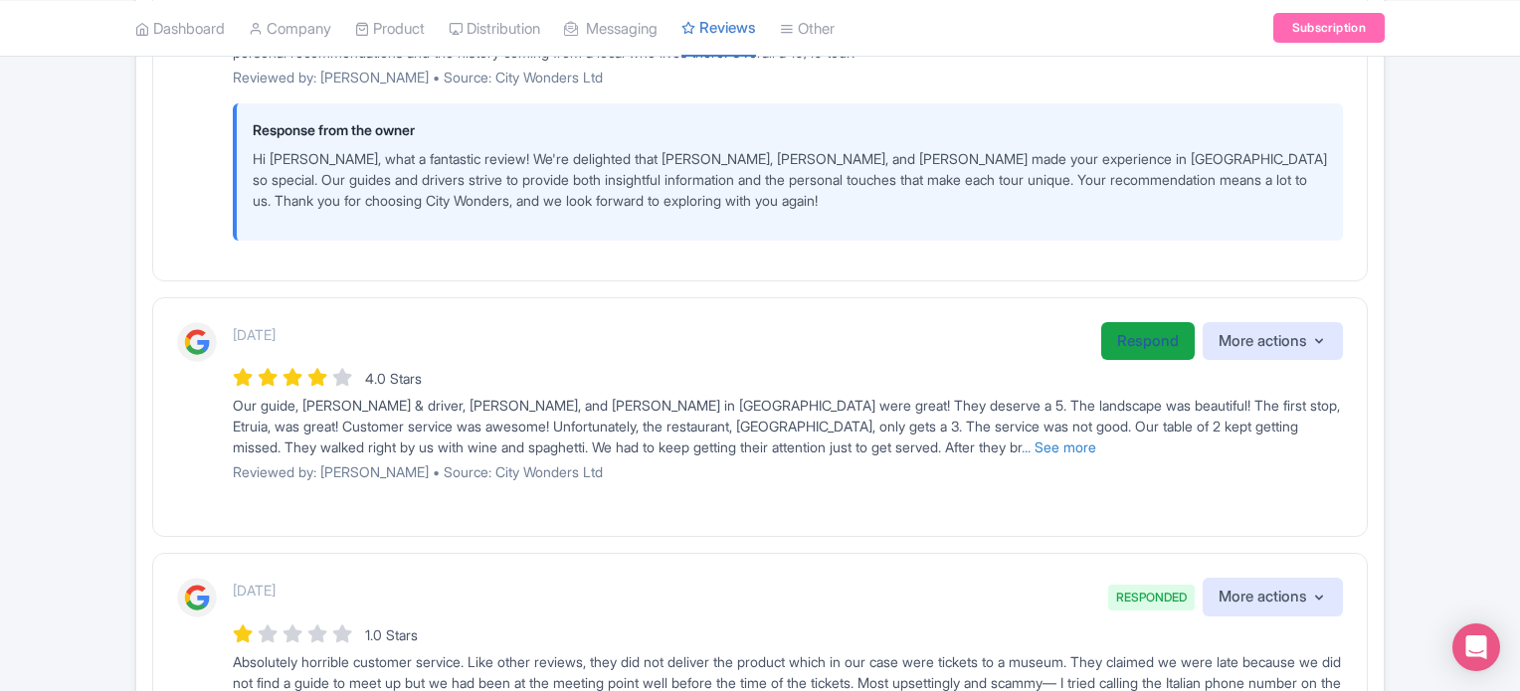
click at [1126, 352] on link "Respond" at bounding box center [1147, 341] width 93 height 39
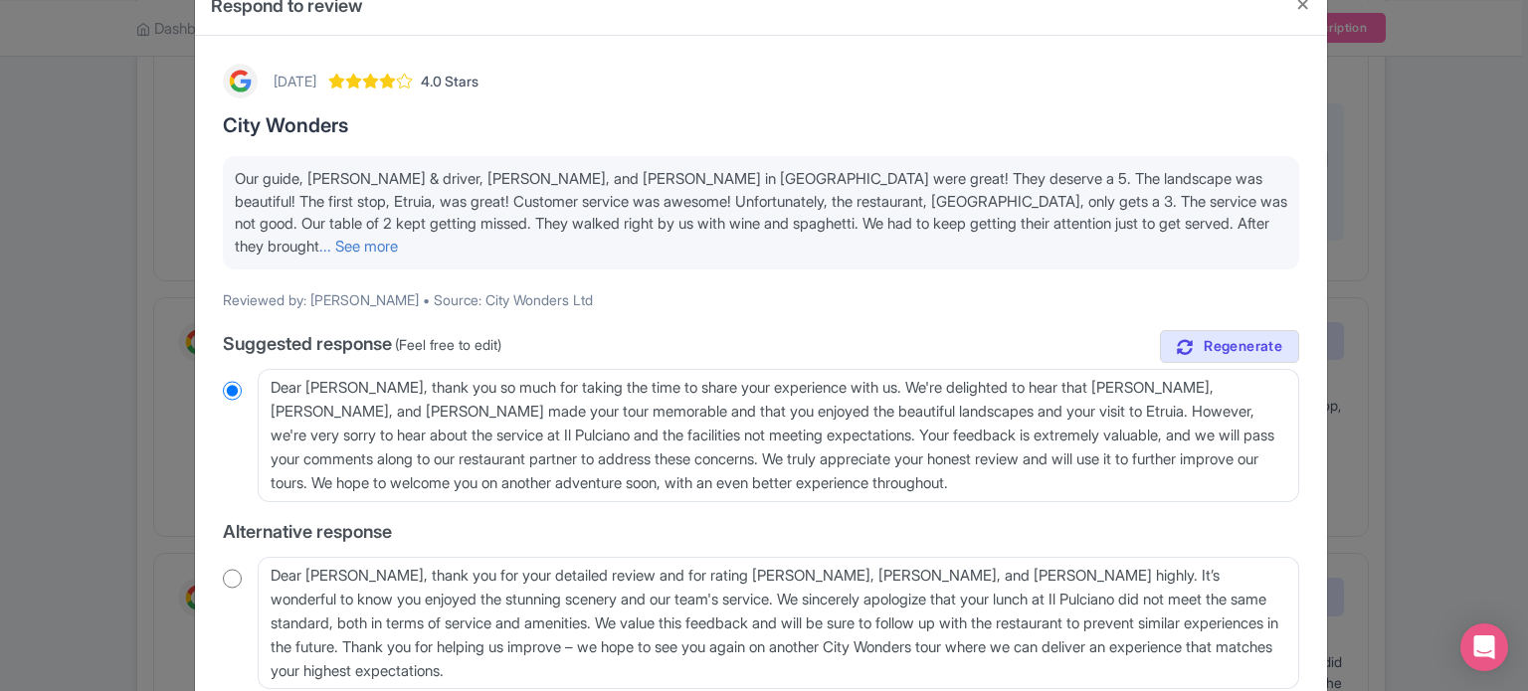
scroll to position [99, 0]
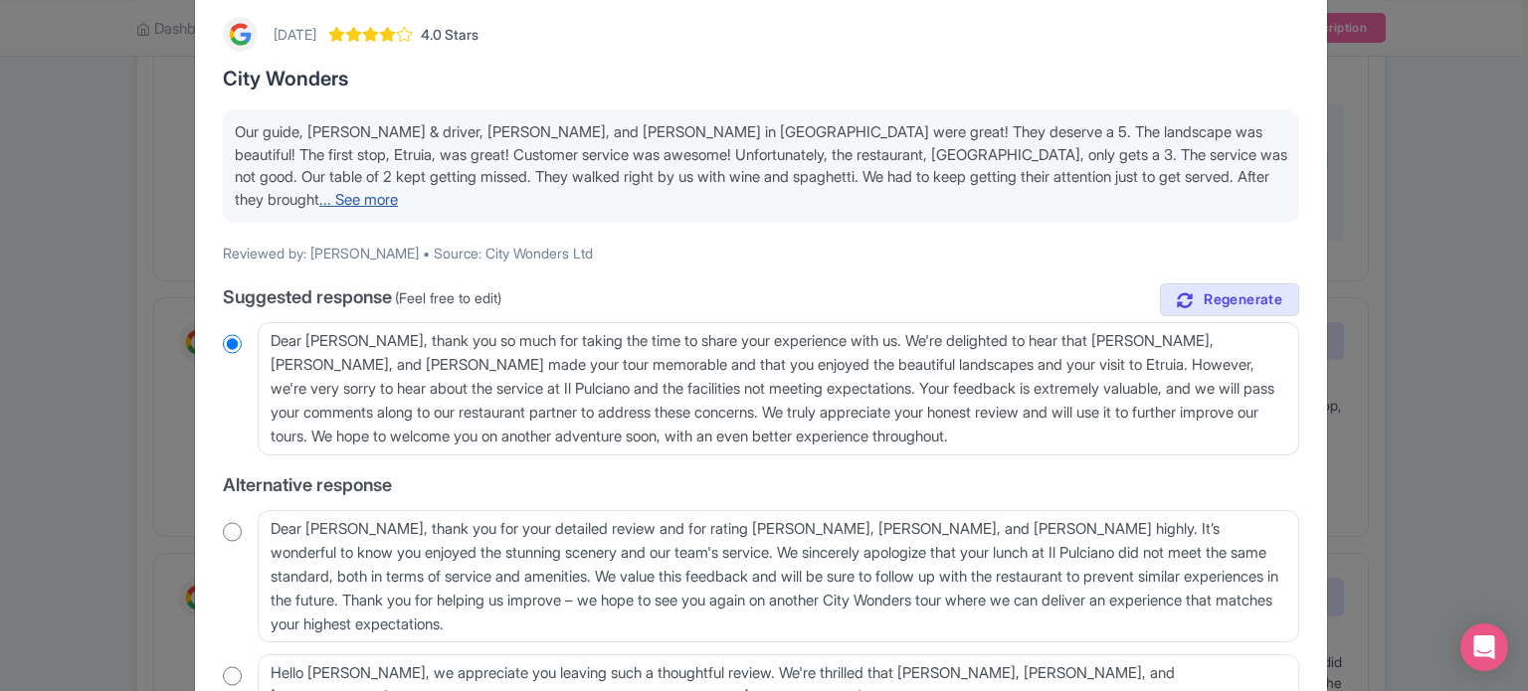
click at [398, 190] on link "... See more" at bounding box center [358, 199] width 79 height 19
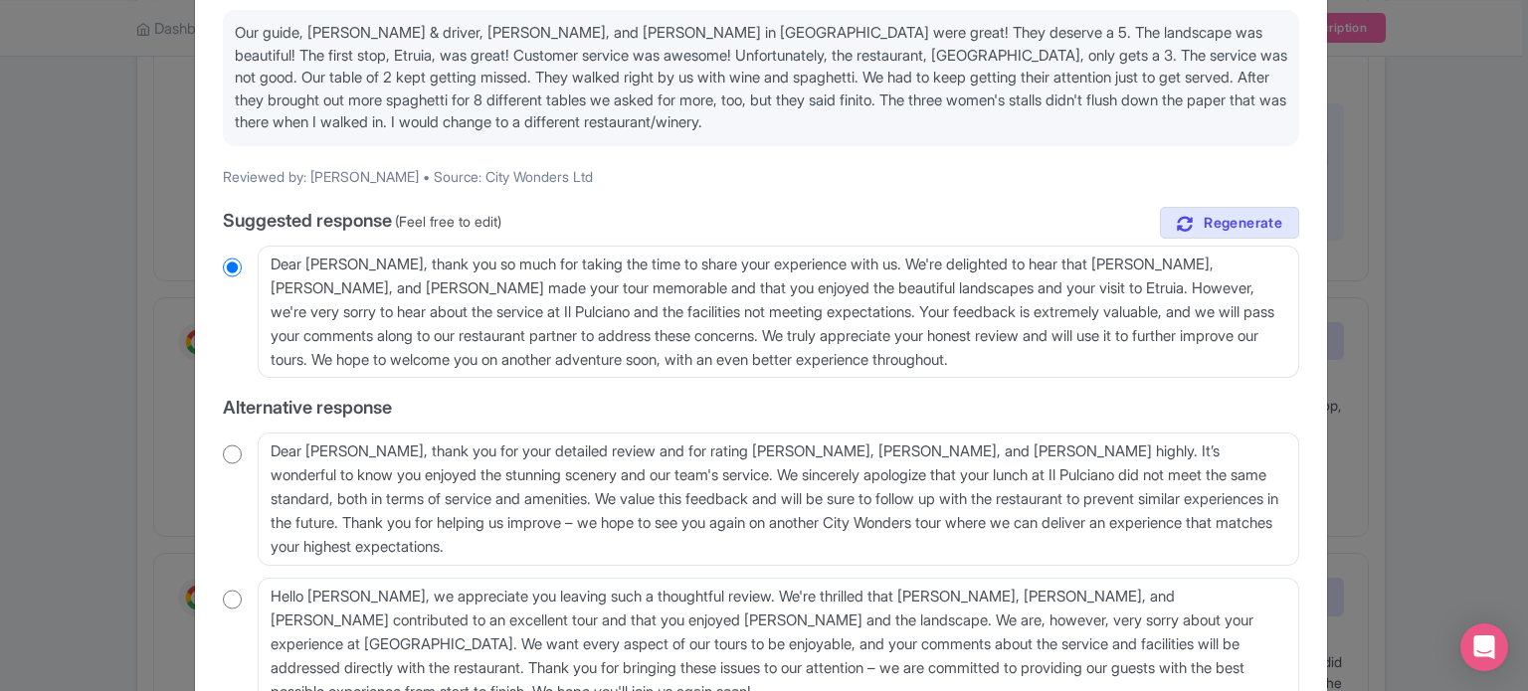
scroll to position [298, 0]
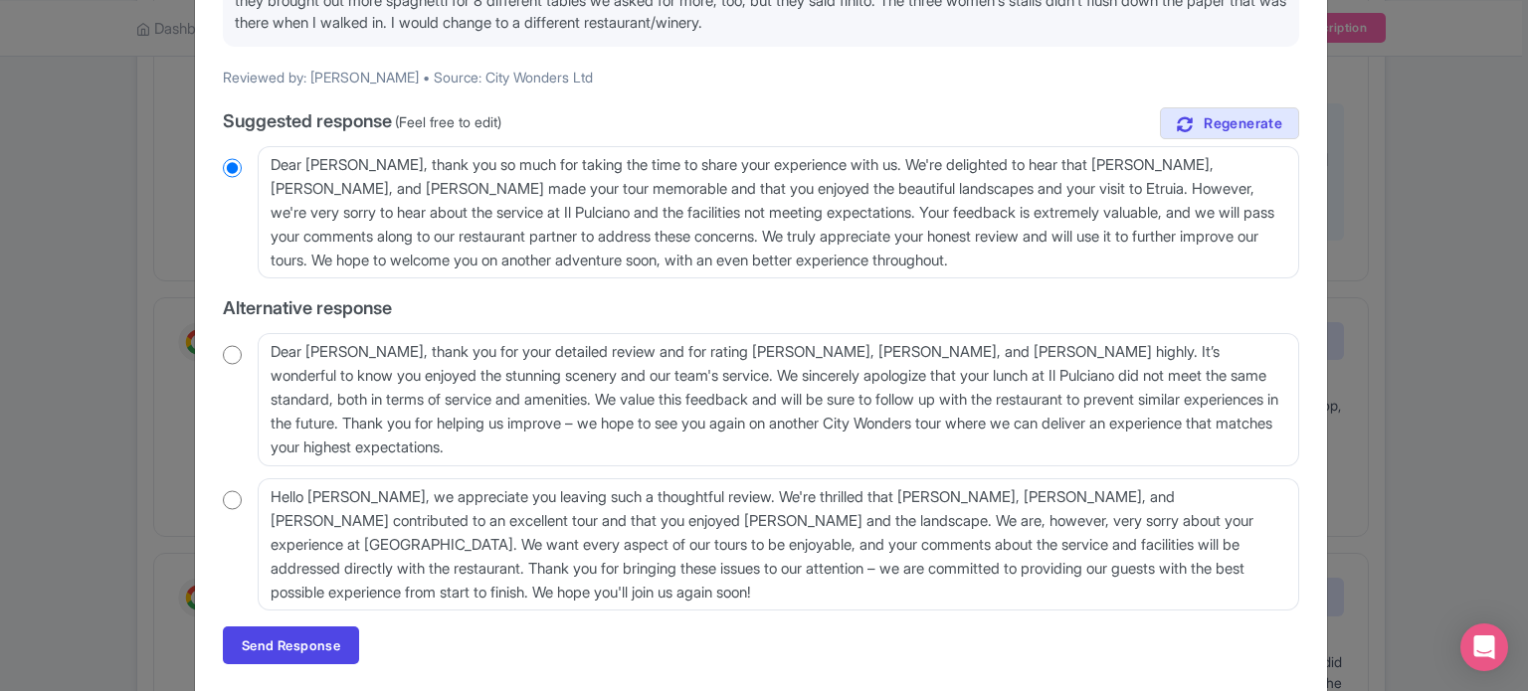
click at [226, 498] on input "radio" at bounding box center [232, 500] width 19 height 20
radio input "true"
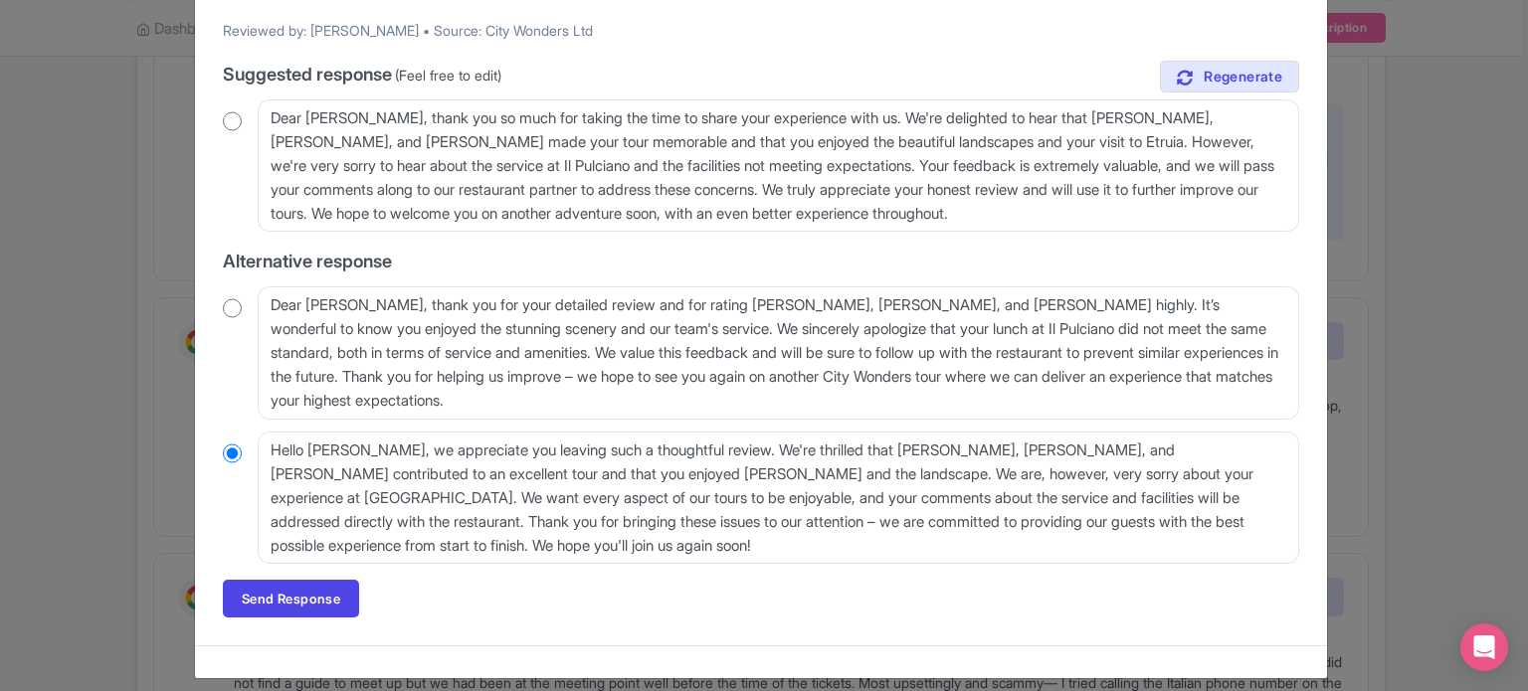
scroll to position [359, 0]
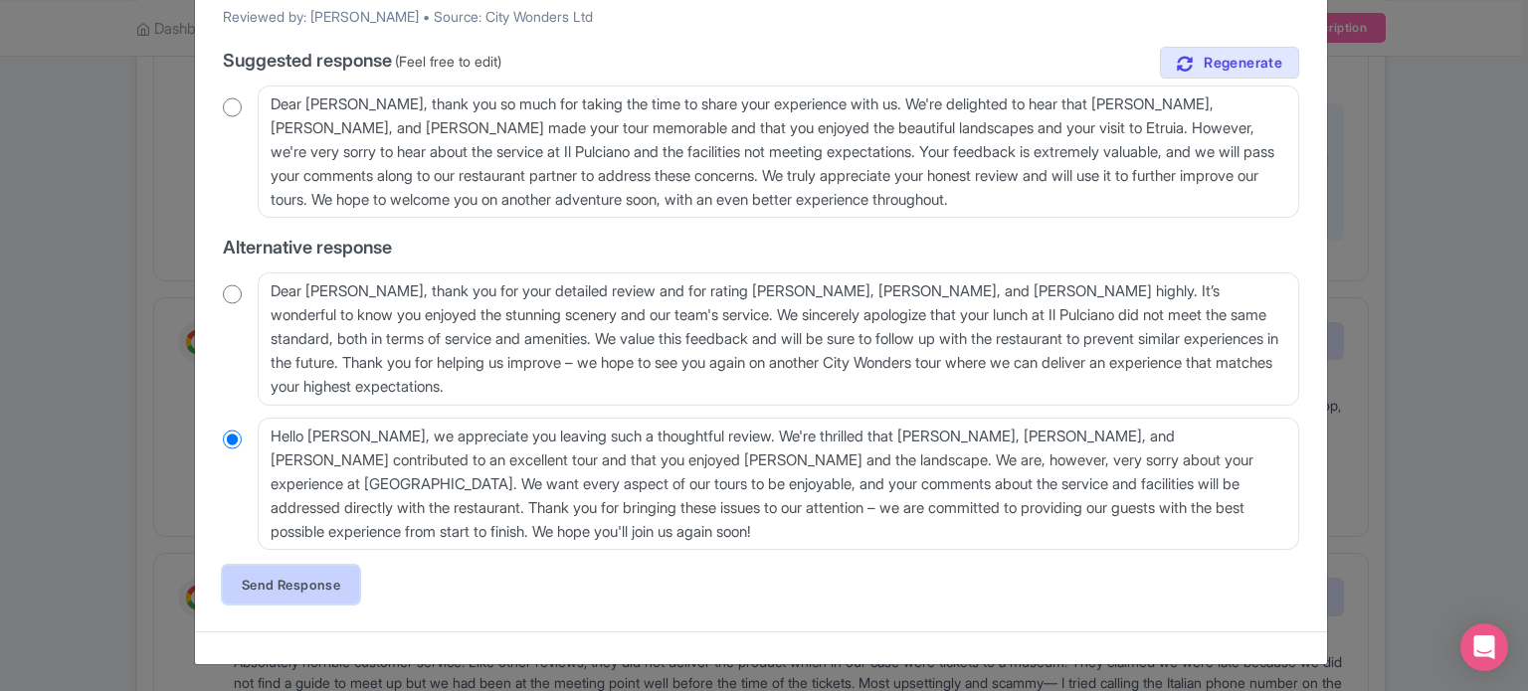
click at [328, 577] on link "Send Response" at bounding box center [291, 585] width 136 height 38
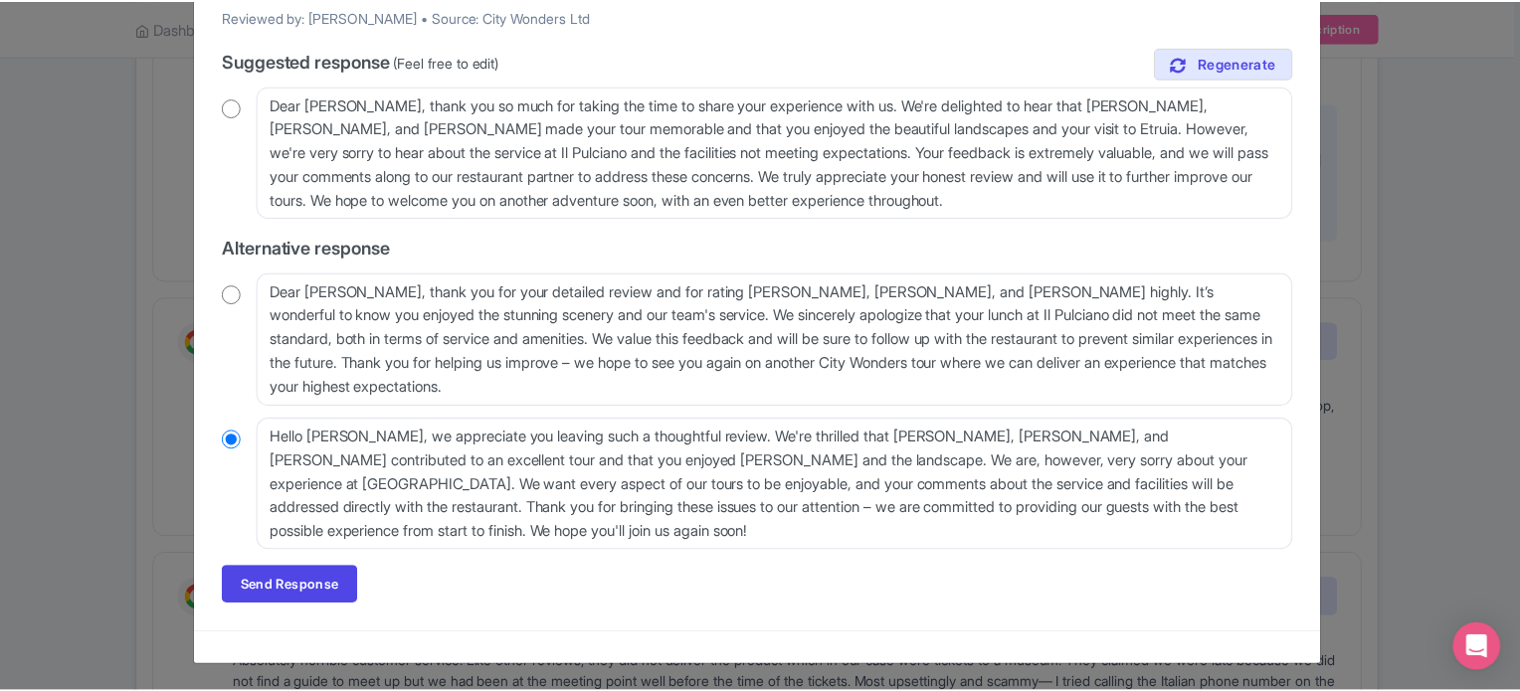
scroll to position [0, 0]
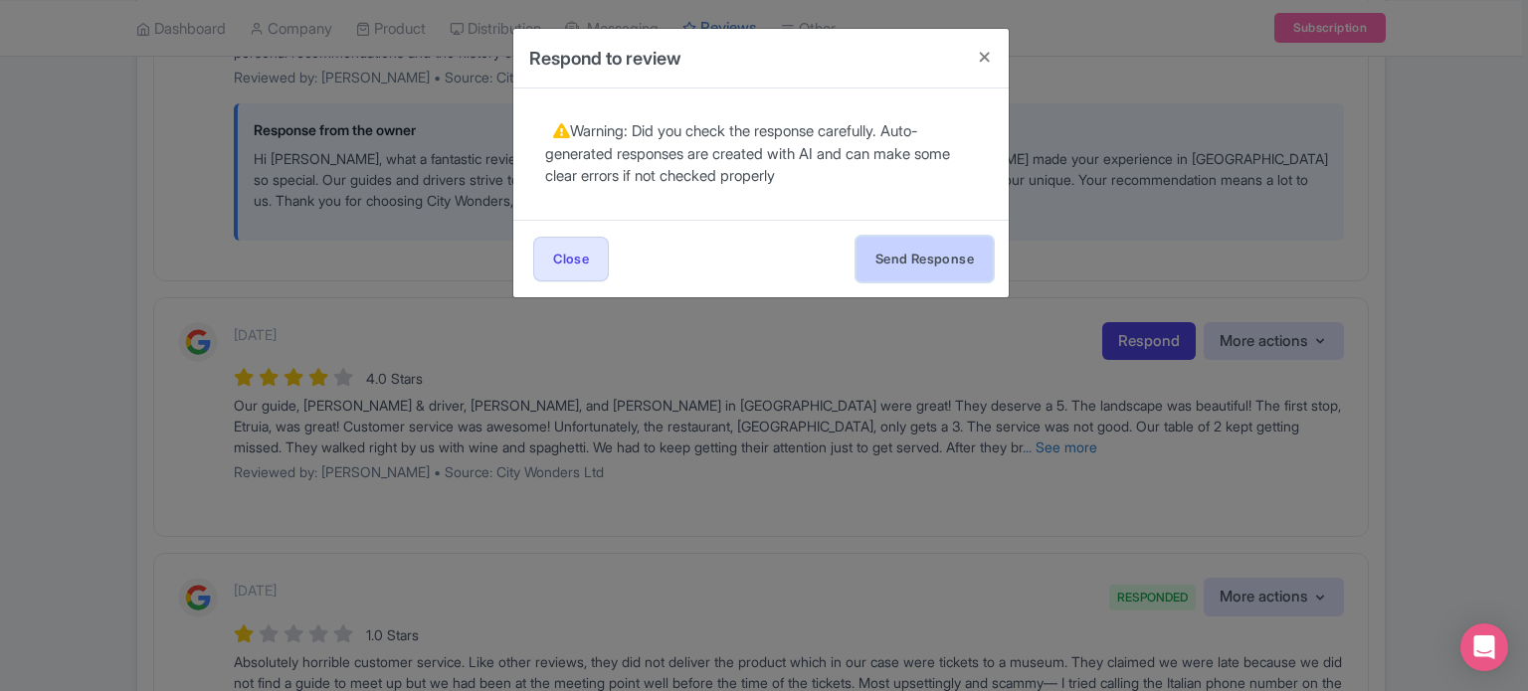
click at [920, 272] on button "Send Response" at bounding box center [924, 259] width 136 height 45
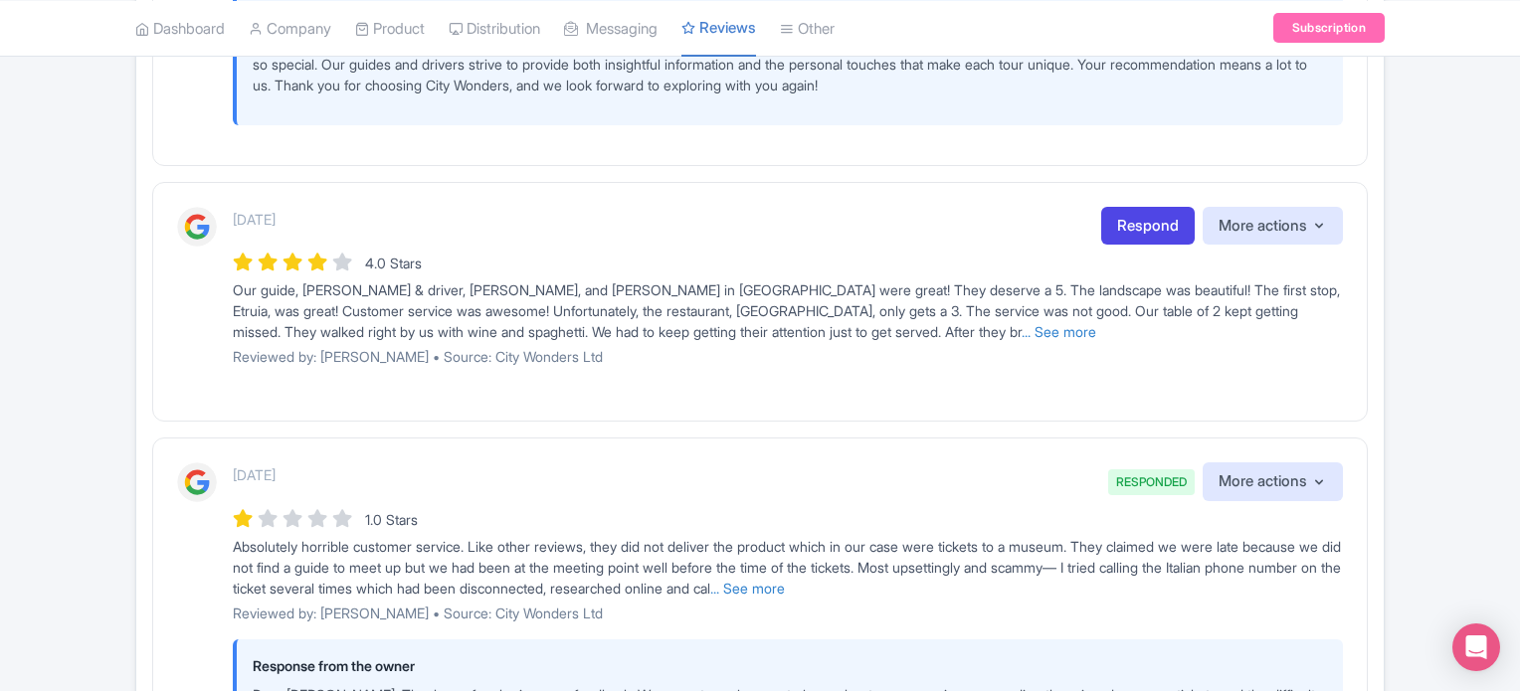
scroll to position [2785, 0]
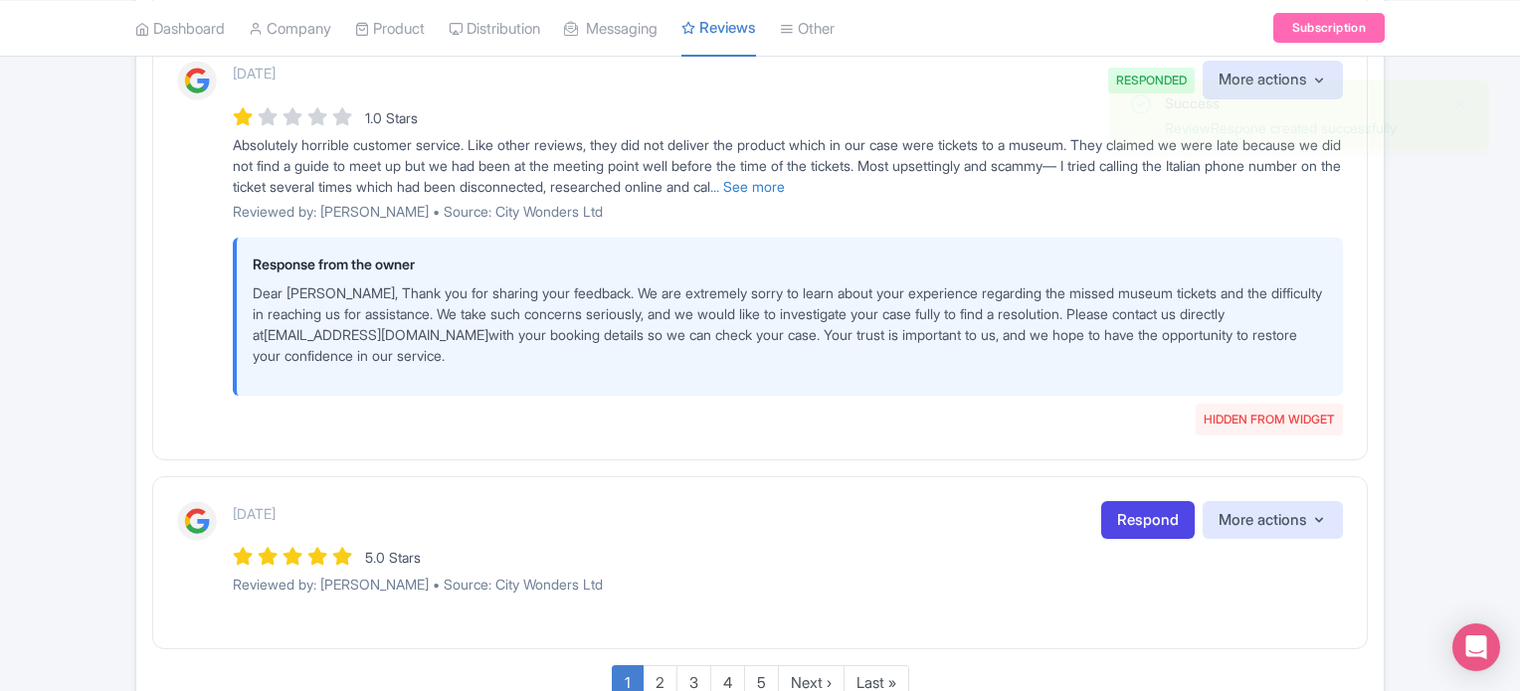
scroll to position [3284, 0]
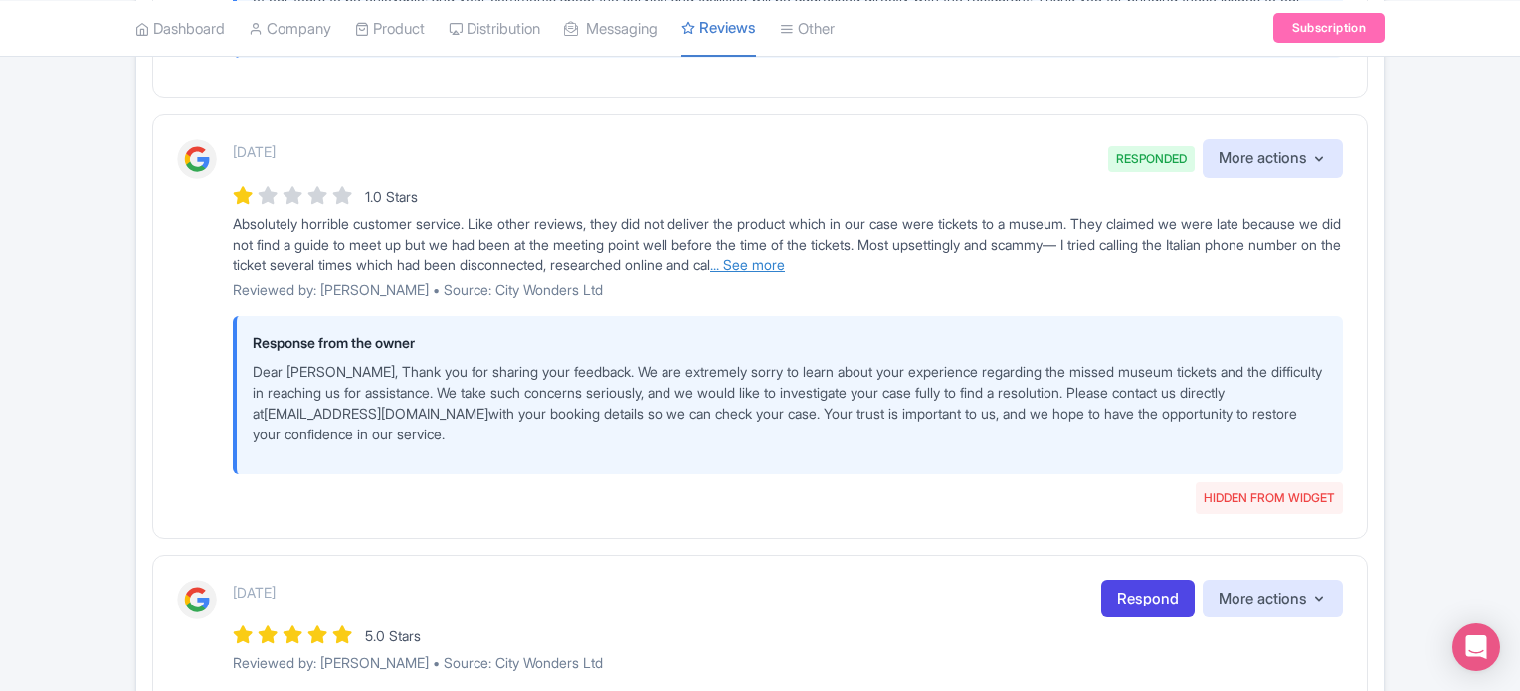
click at [785, 258] on link "... See more" at bounding box center [747, 265] width 75 height 17
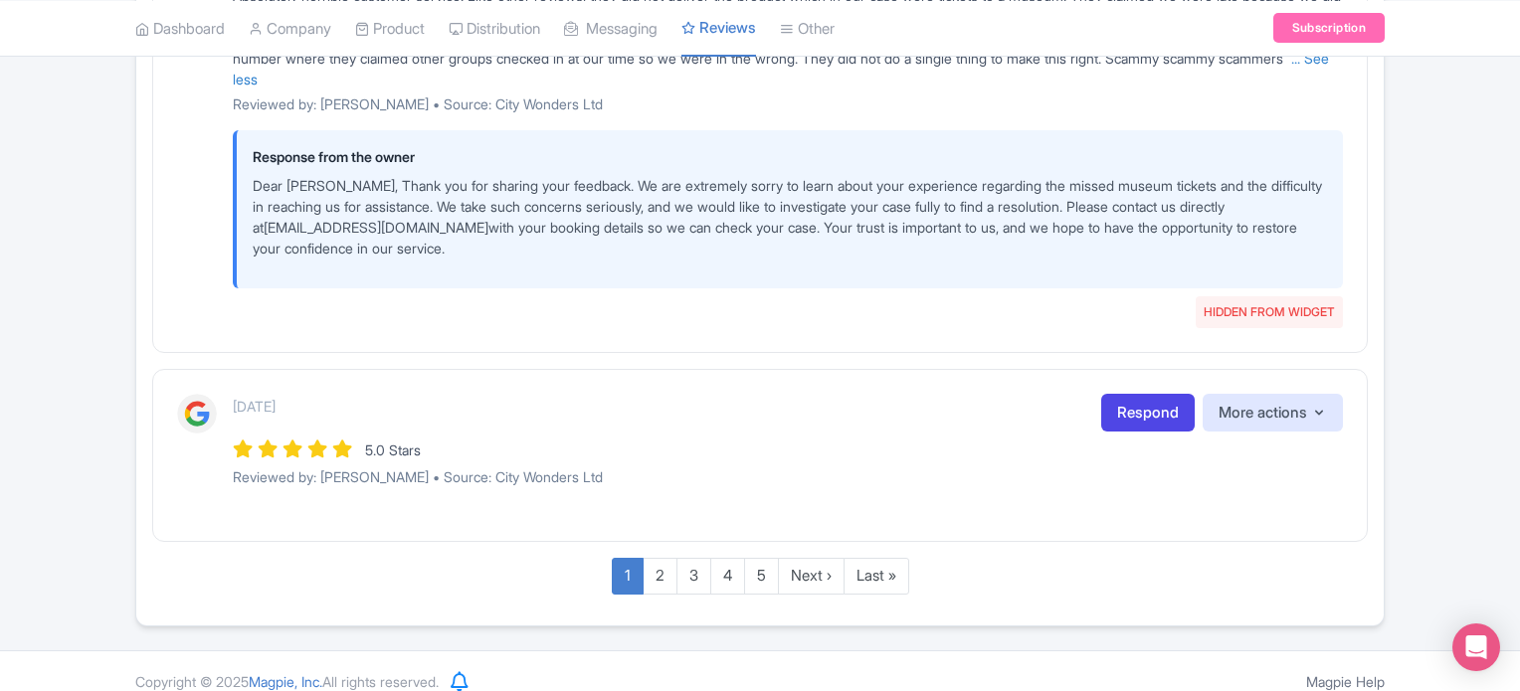
scroll to position [3525, 0]
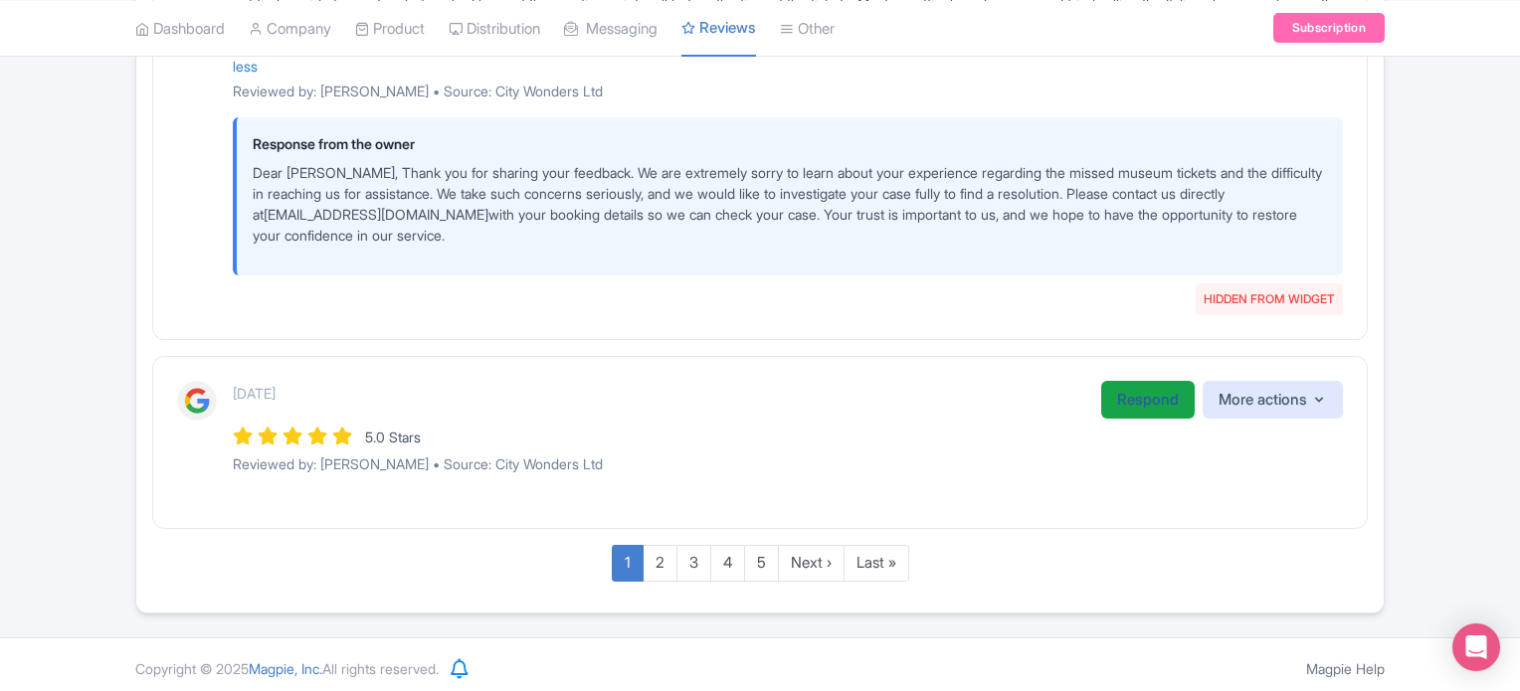
click at [1128, 401] on link "Respond" at bounding box center [1147, 400] width 93 height 39
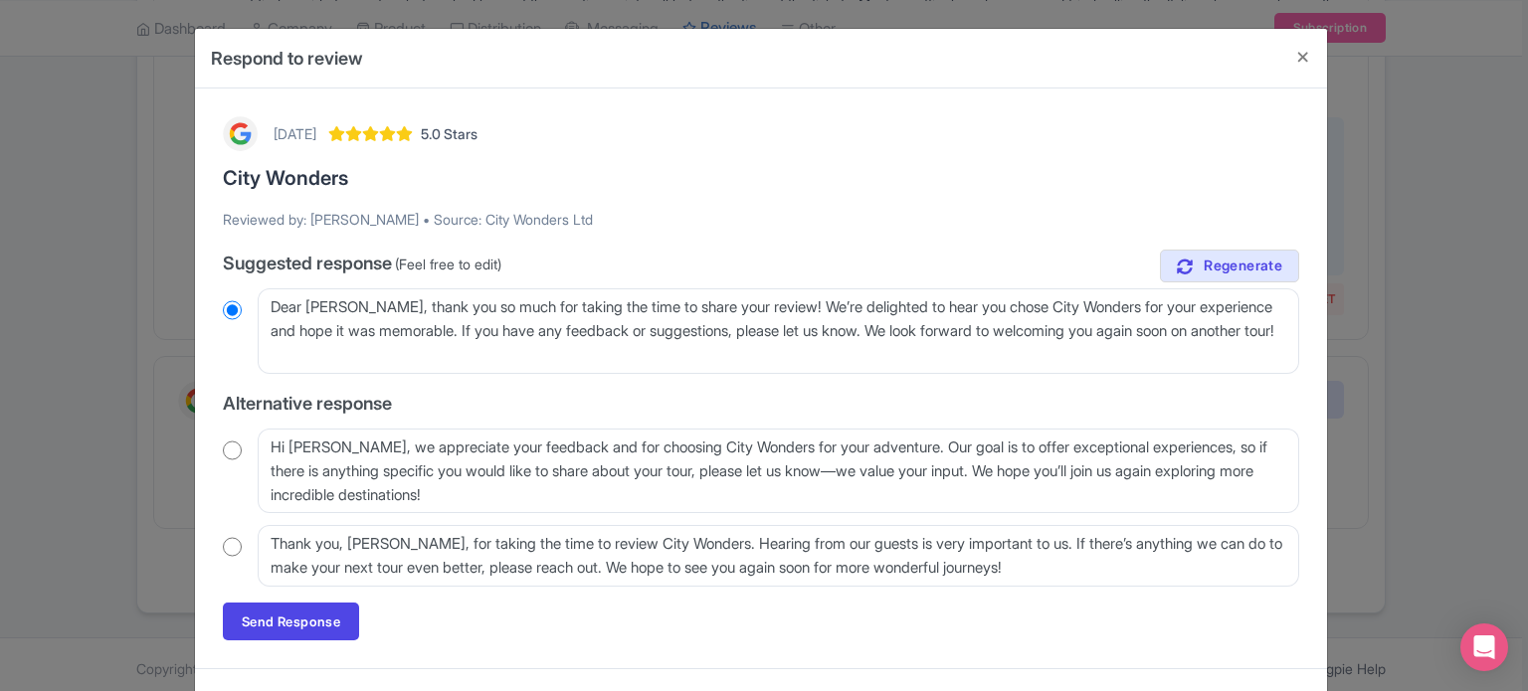
click at [223, 454] on input "radio" at bounding box center [232, 451] width 19 height 20
radio input "true"
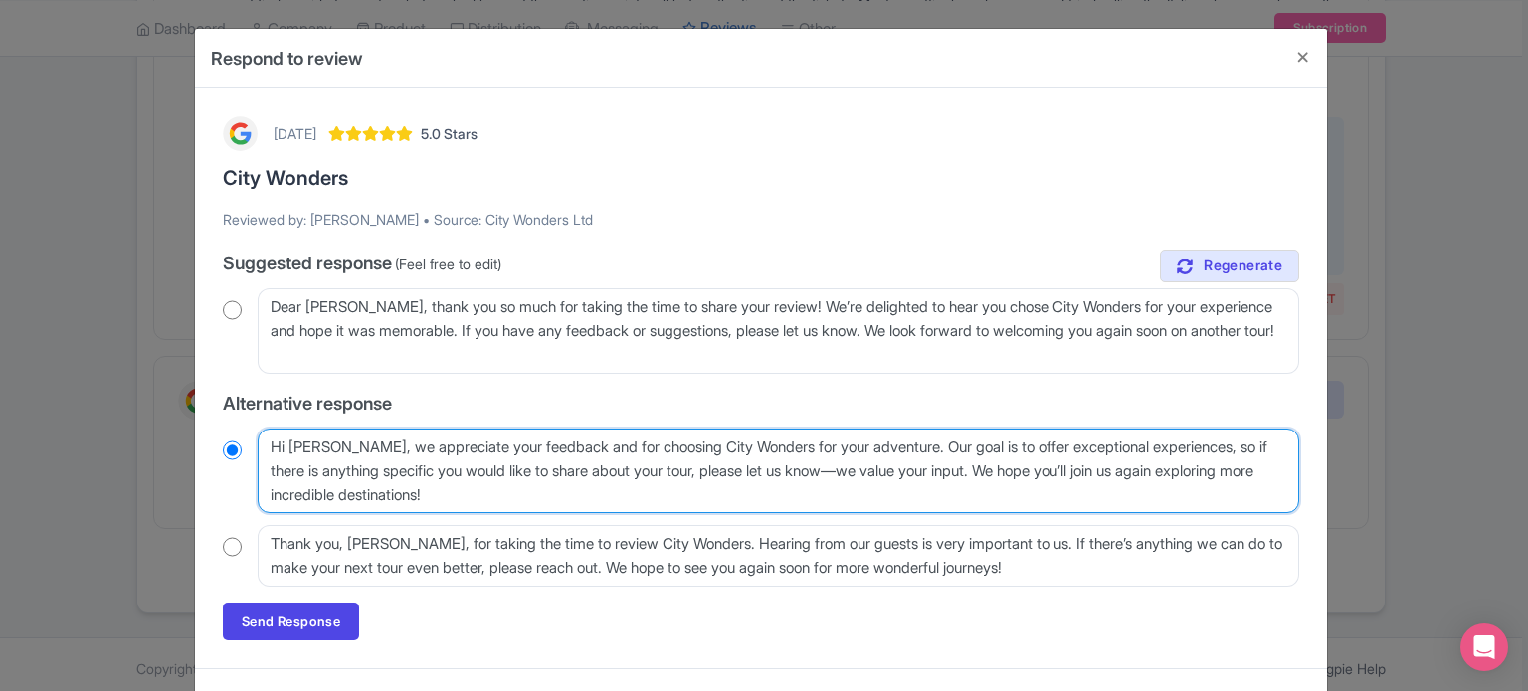
drag, startPoint x: 895, startPoint y: 447, endPoint x: 983, endPoint y: 474, distance: 91.8
click at [983, 474] on textarea "Hi [PERSON_NAME], we appreciate your feedback and for choosing City Wonders for…" at bounding box center [778, 472] width 1041 height 86
type textarea "Hi [PERSON_NAME], we appreciate your feedback and for choosing City Wonders for…"
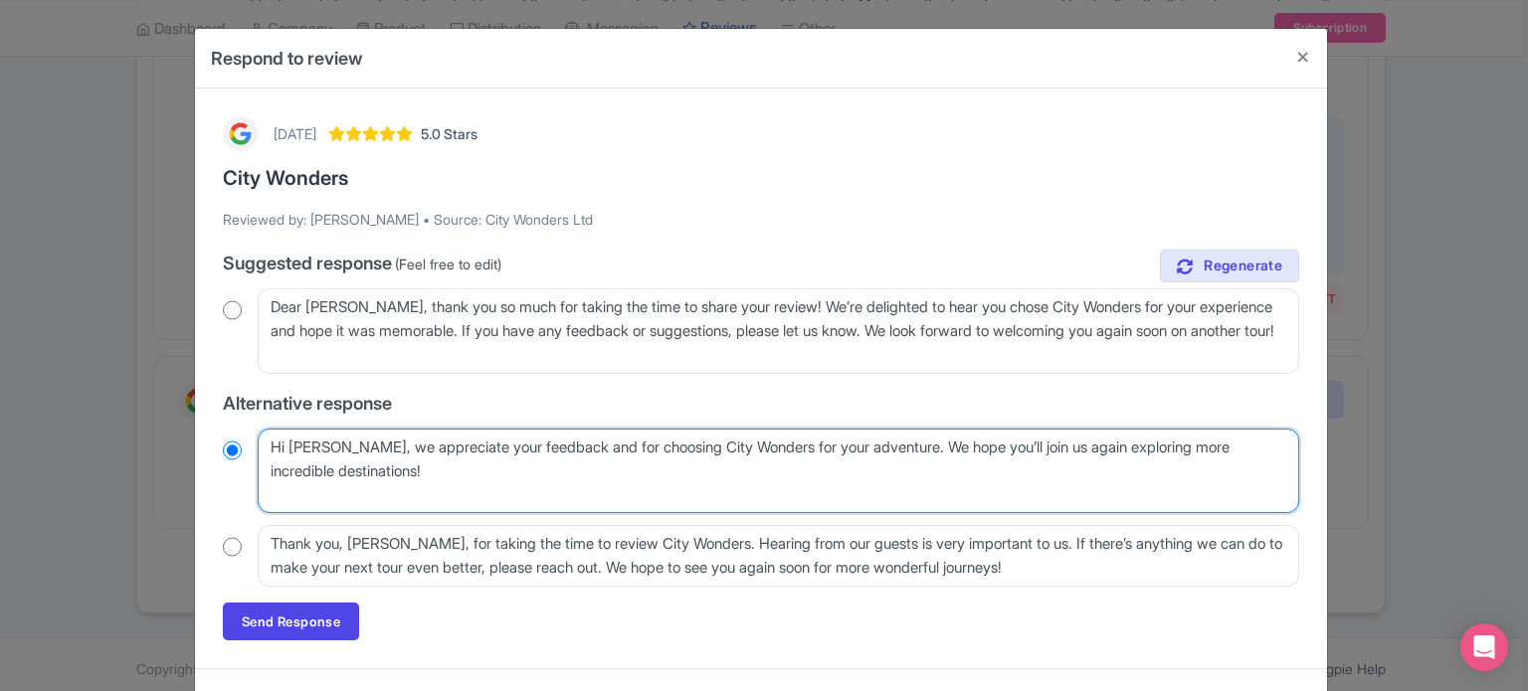
radio input "true"
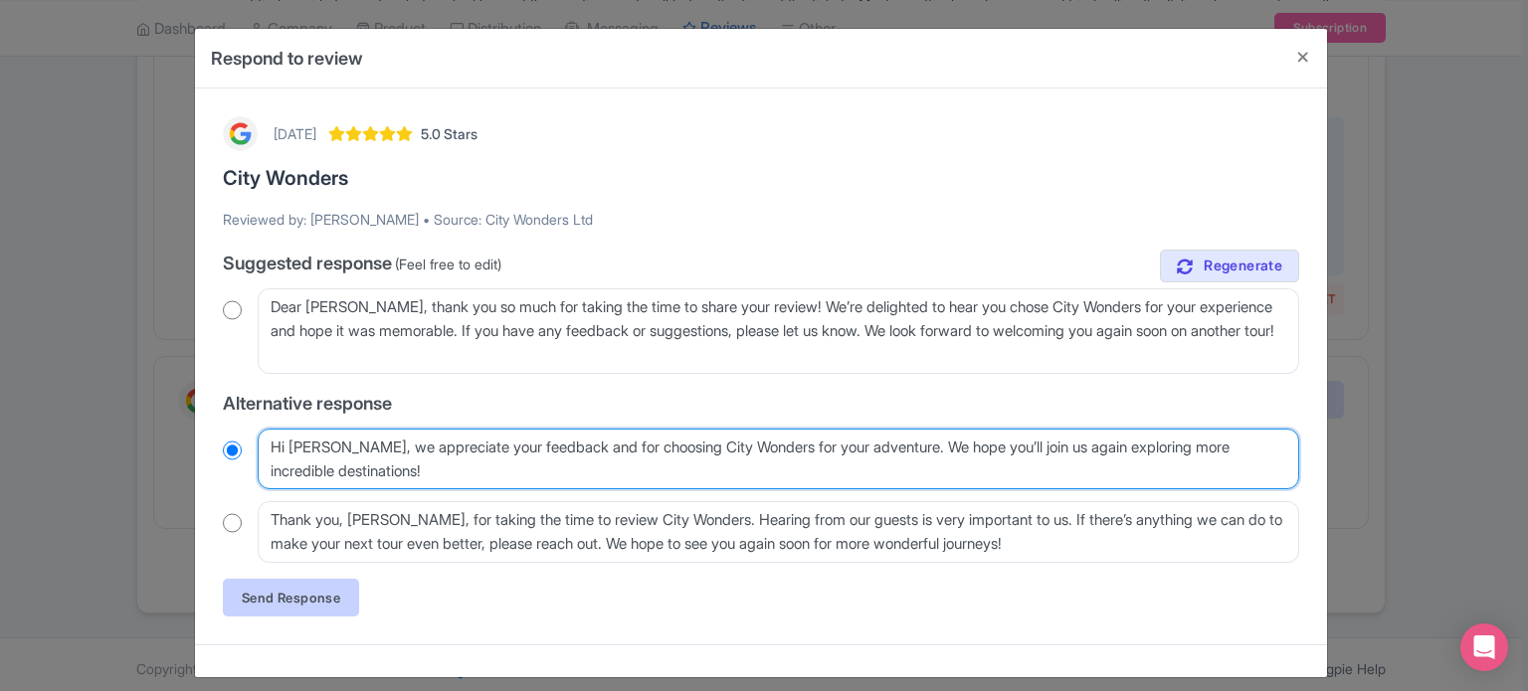
type textarea "Hi [PERSON_NAME], we appreciate your feedback and for choosing City Wonders for…"
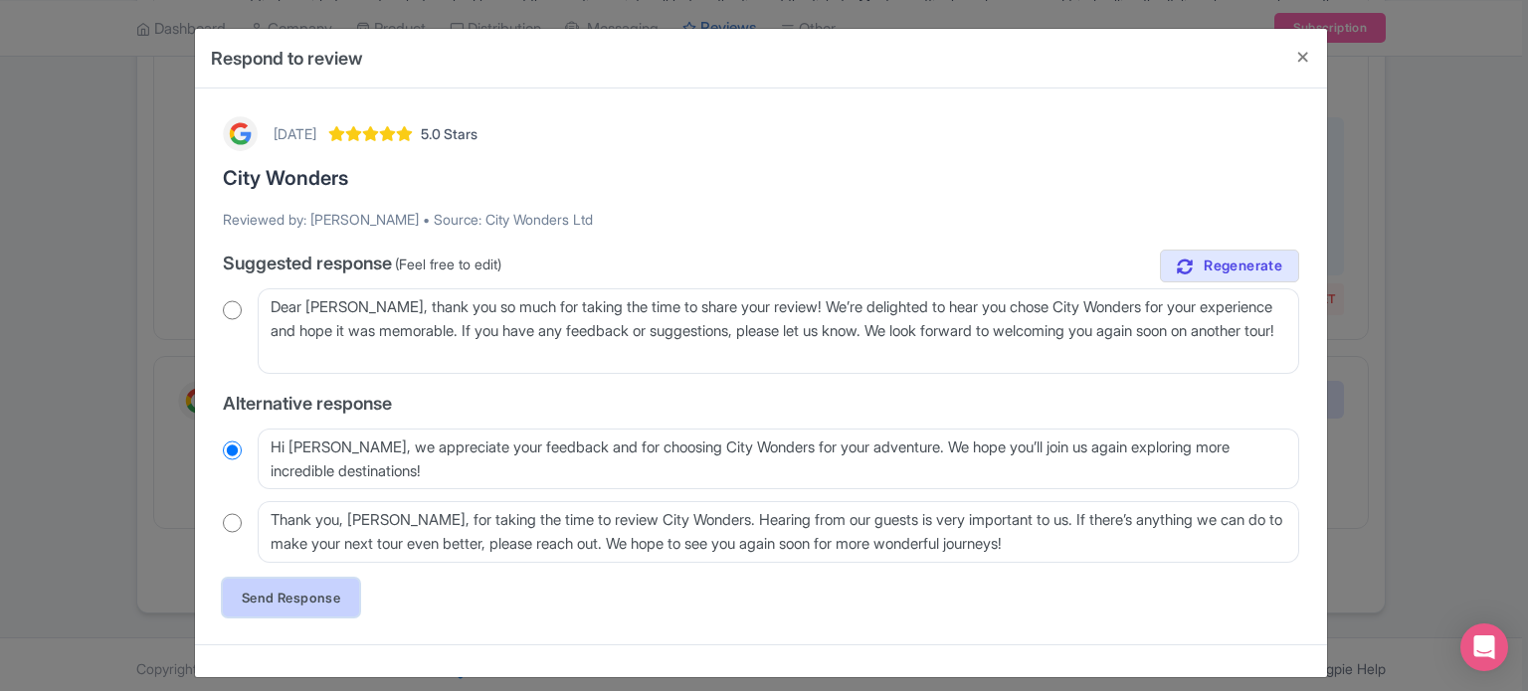
click at [314, 614] on link "Send Response" at bounding box center [291, 598] width 136 height 38
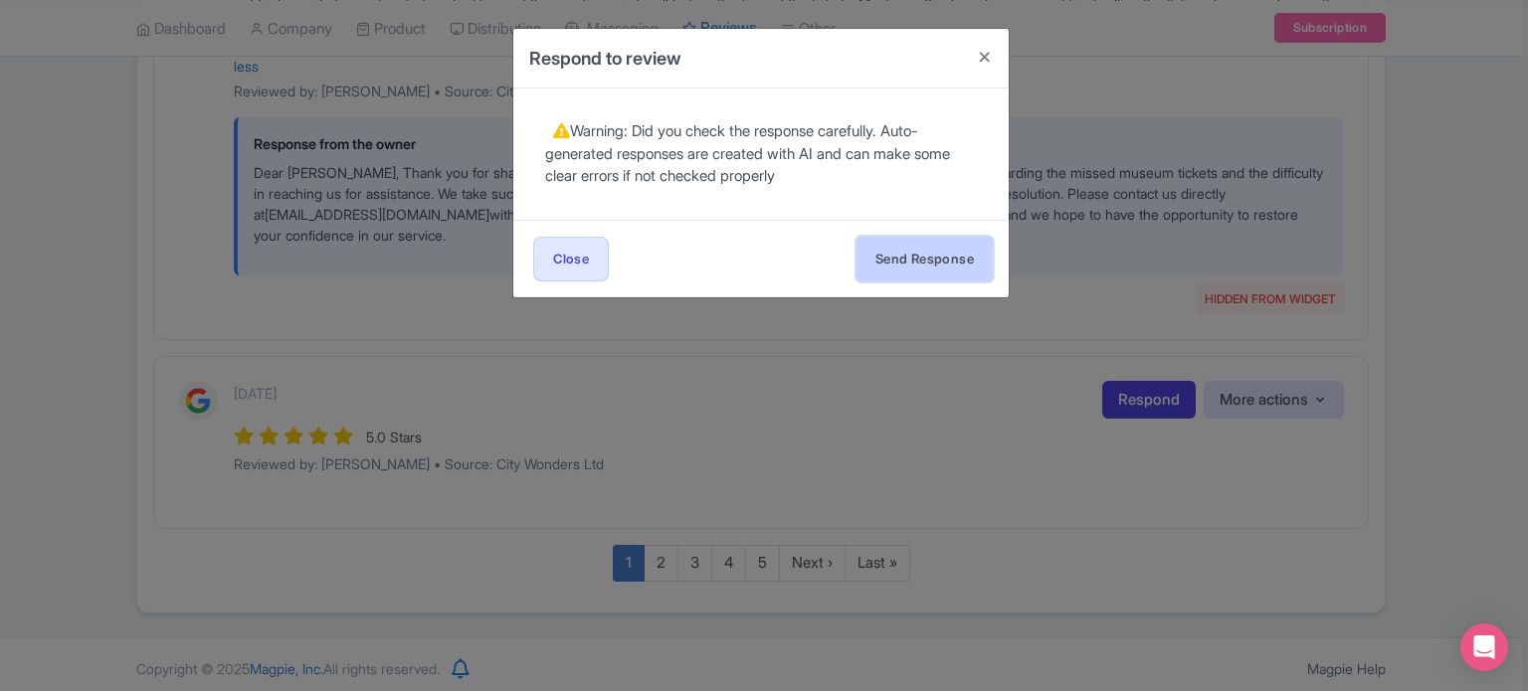
click at [923, 277] on button "Send Response" at bounding box center [924, 259] width 136 height 45
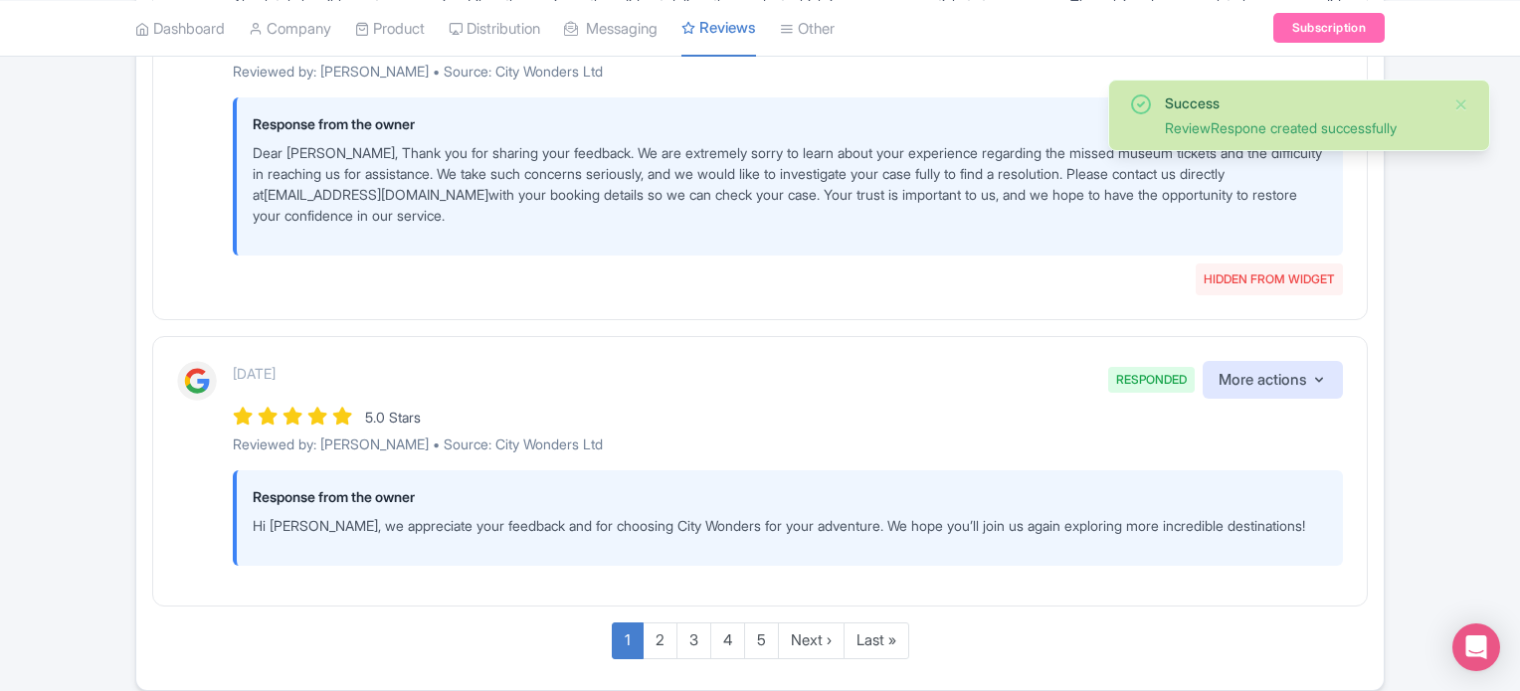
scroll to position [3580, 0]
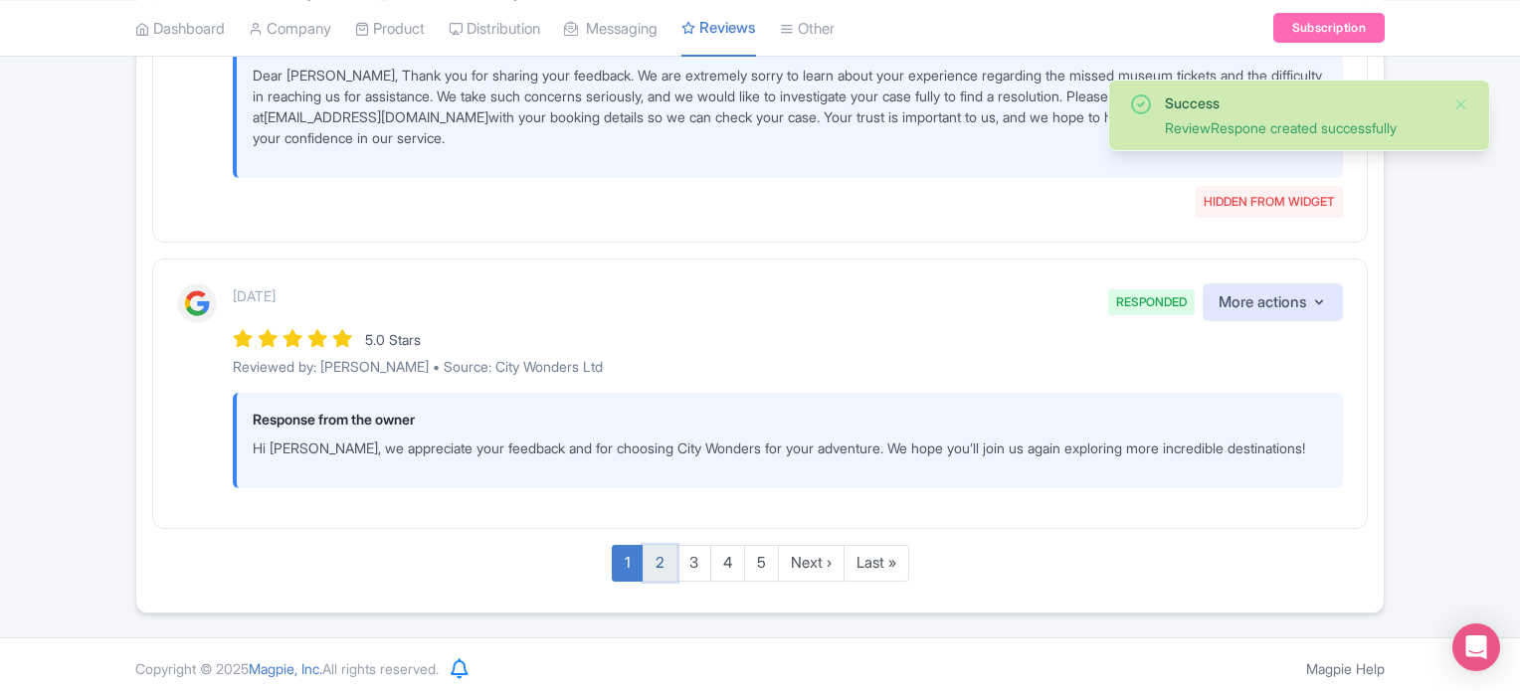
click at [652, 564] on link "2" at bounding box center [659, 563] width 35 height 37
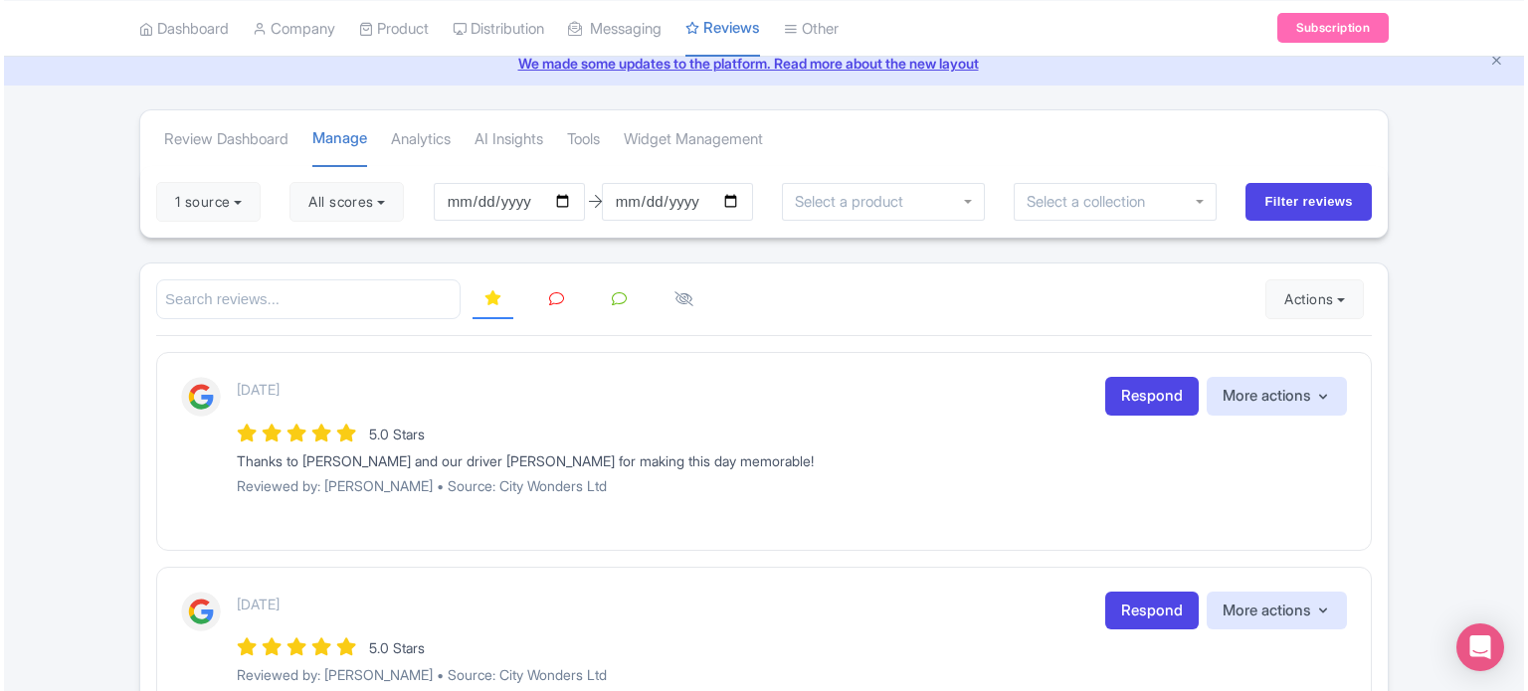
scroll to position [114, 0]
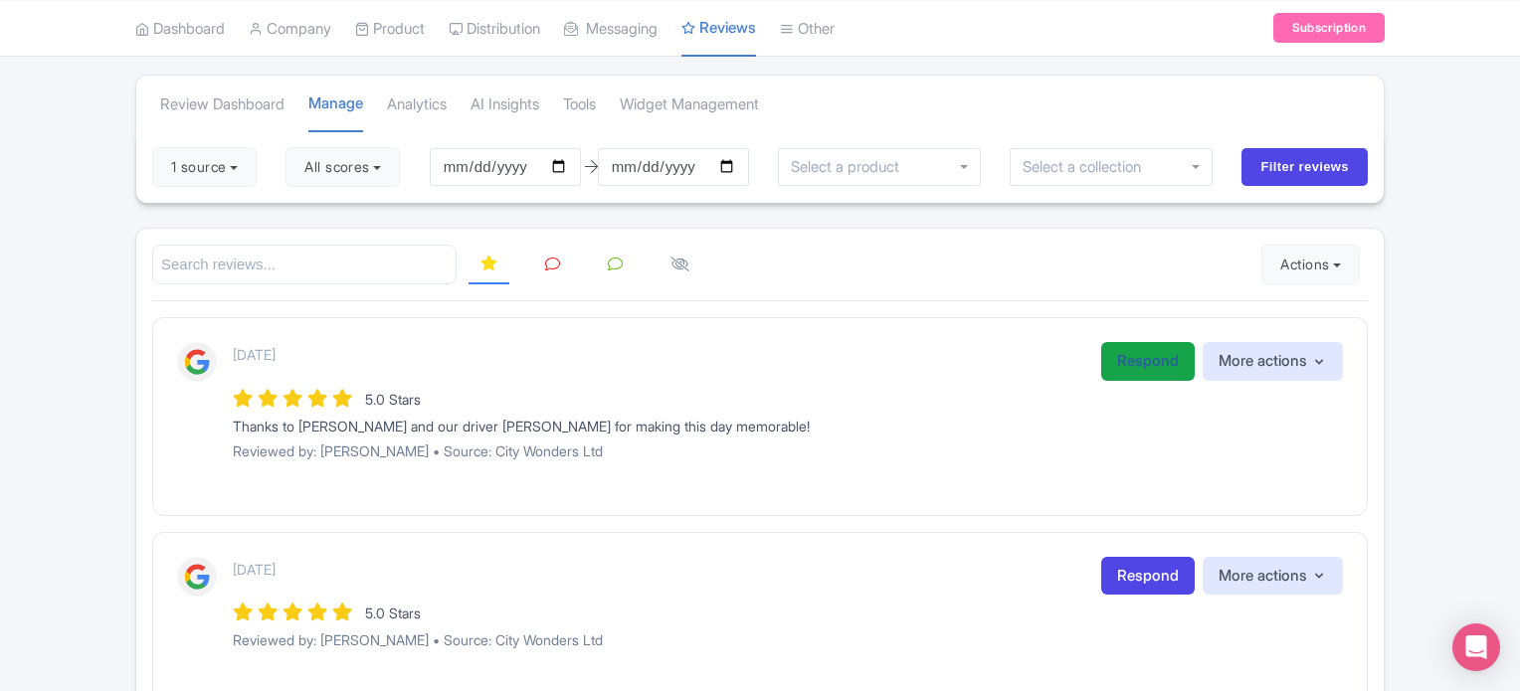
click at [1137, 361] on link "Respond" at bounding box center [1147, 361] width 93 height 39
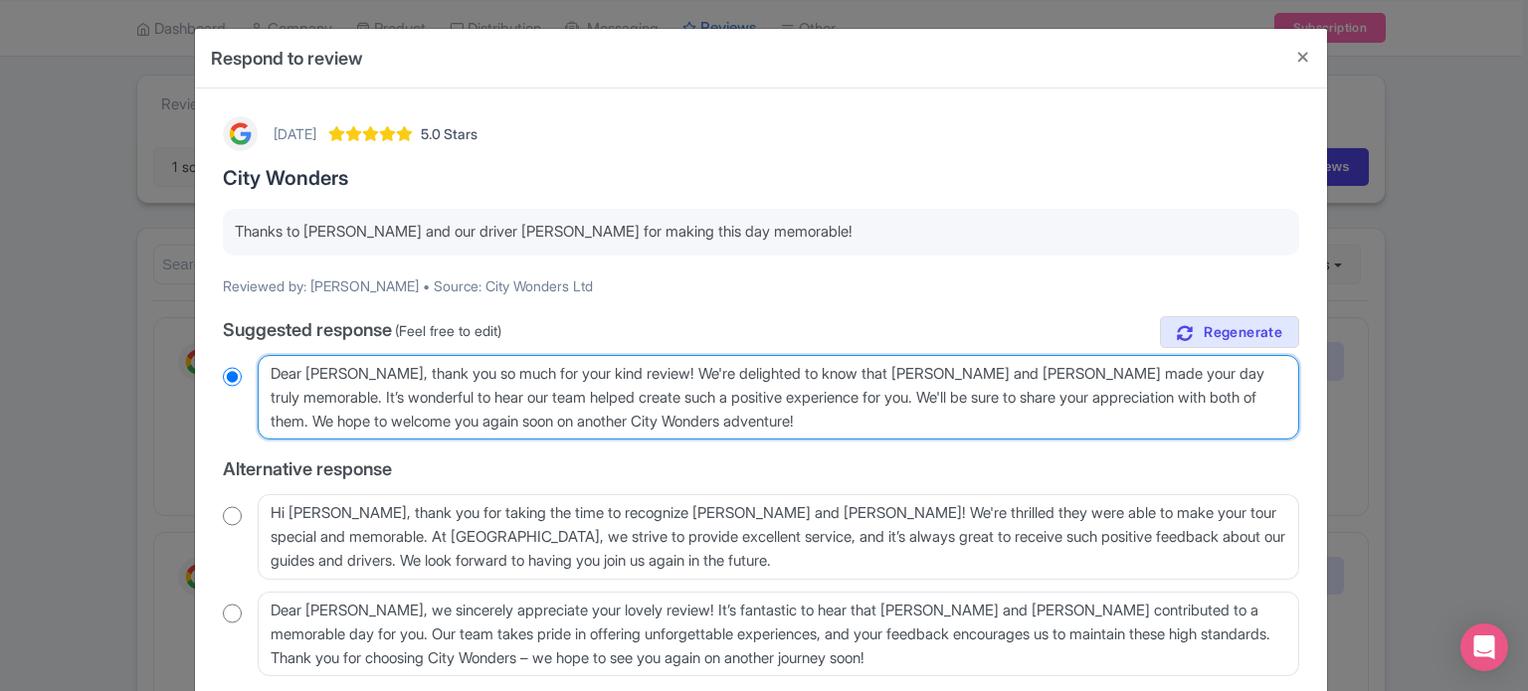
drag, startPoint x: 822, startPoint y: 371, endPoint x: 963, endPoint y: 373, distance: 140.2
click at [963, 373] on textarea "Dear [PERSON_NAME], thank you so much for your kind review! We're delighted to …" at bounding box center [778, 398] width 1041 height 86
type textarea "Dear [PERSON_NAME], thank you so much for your kind review! We're delighted to …"
radio input "true"
type textarea "Dear [PERSON_NAME], thank you so much for your kind review! We're delighted to …"
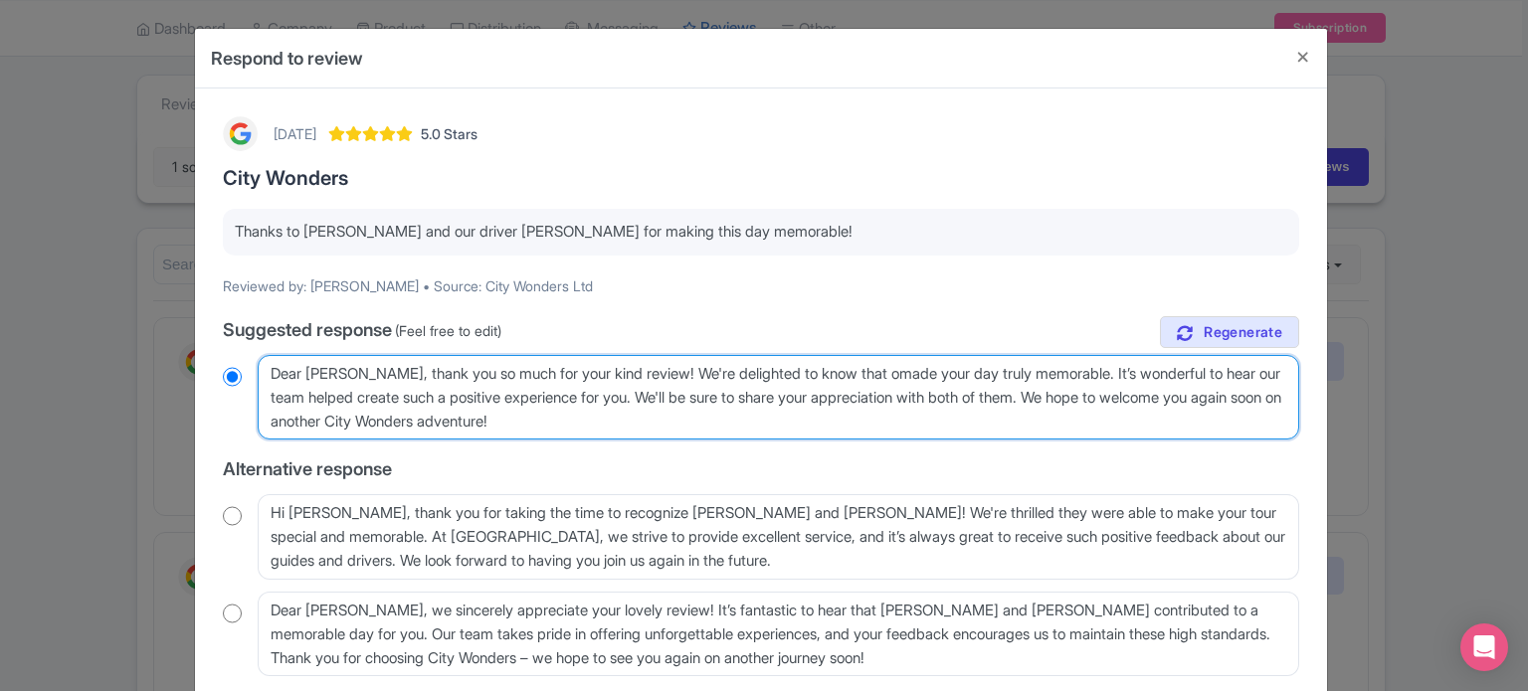
radio input "true"
type textarea "Dear [PERSON_NAME], thank you so much for your kind review! We're delighted to …"
radio input "true"
type textarea "Dear [PERSON_NAME], thank you so much for your kind review! We're delighted to …"
radio input "true"
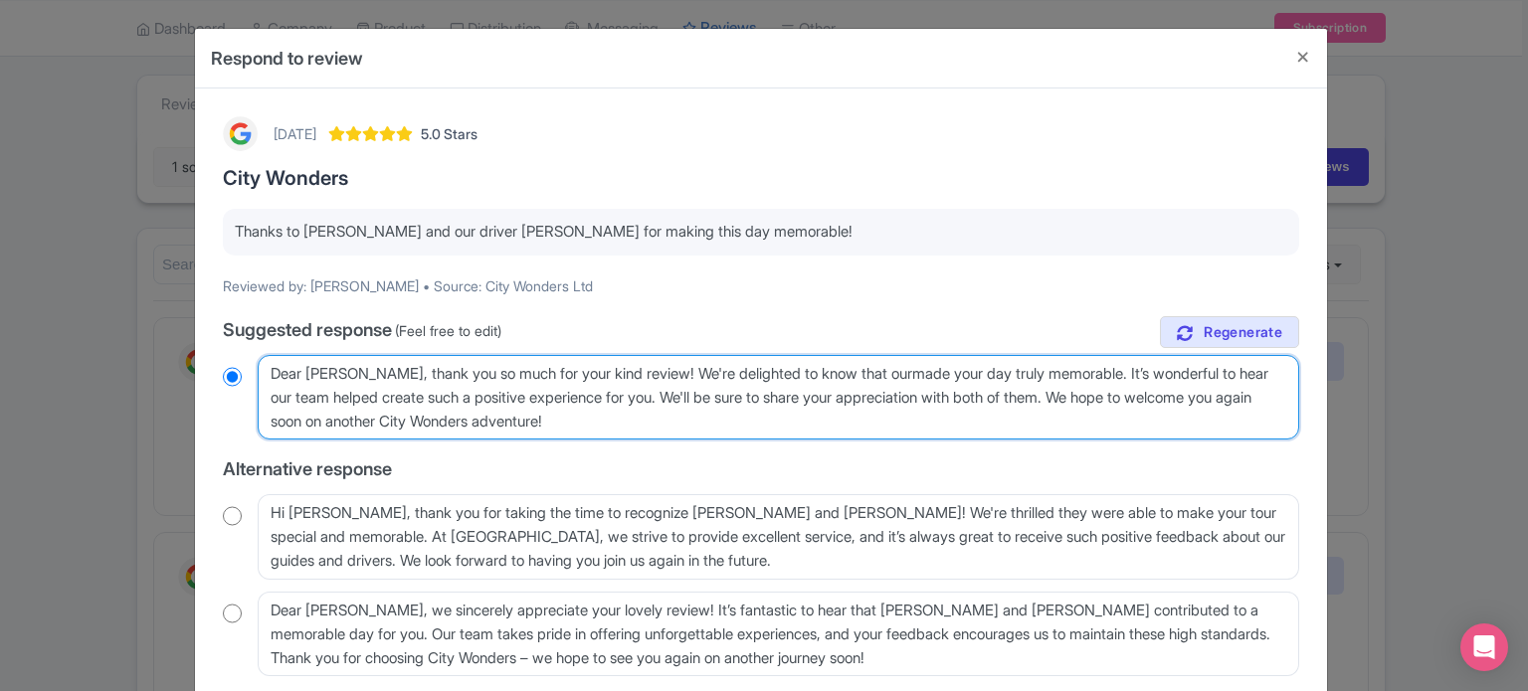
type textarea "Dear [PERSON_NAME], thank you so much for your kind review! We're delighted to …"
radio input "true"
type textarea "Dear [PERSON_NAME], thank you so much for your kind review! We're delighted to …"
radio input "true"
type textarea "Dear [PERSON_NAME], thank you so much for your kind review! We're delighted to …"
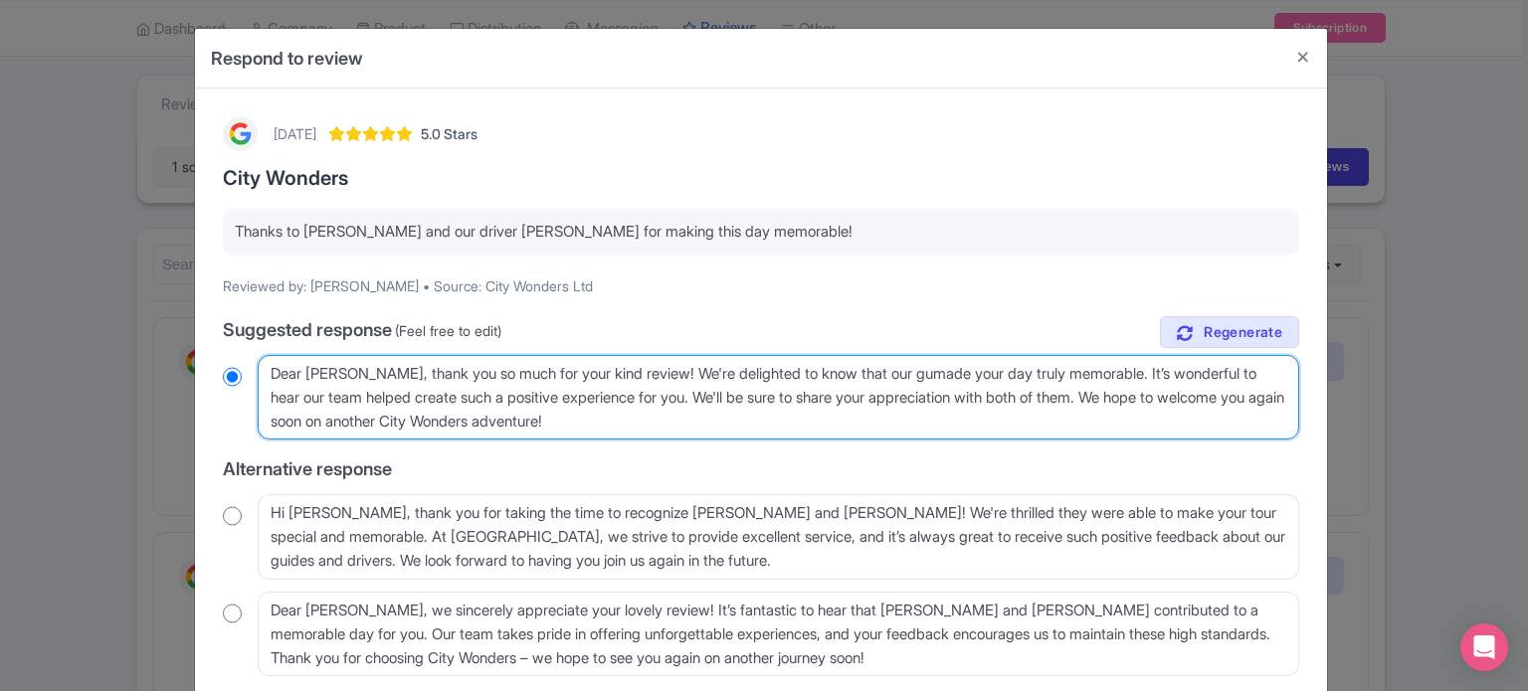
radio input "true"
type textarea "Dear [PERSON_NAME], thank you so much for your kind review! We're delighted to …"
radio input "true"
type textarea "Dear [PERSON_NAME], thank you so much for your kind review! We're delighted to …"
radio input "true"
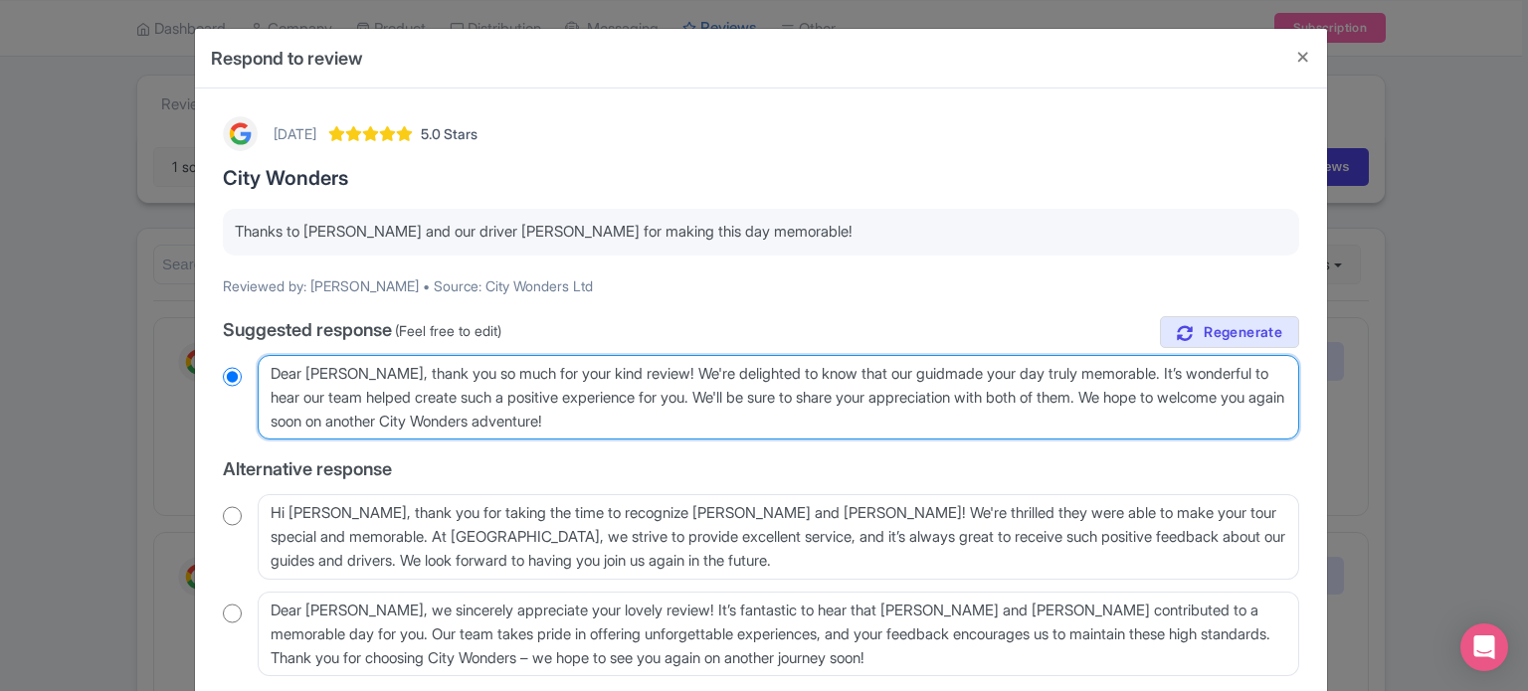
type textarea "Dear [PERSON_NAME], thank you so much for your kind review! We're delighted to …"
radio input "true"
type textarea "Dear [PERSON_NAME], thank you so much for your kind review! We're delighted to …"
radio input "true"
type textarea "Dear Lia, thank you so much for your kind review! We're delighted to know that …"
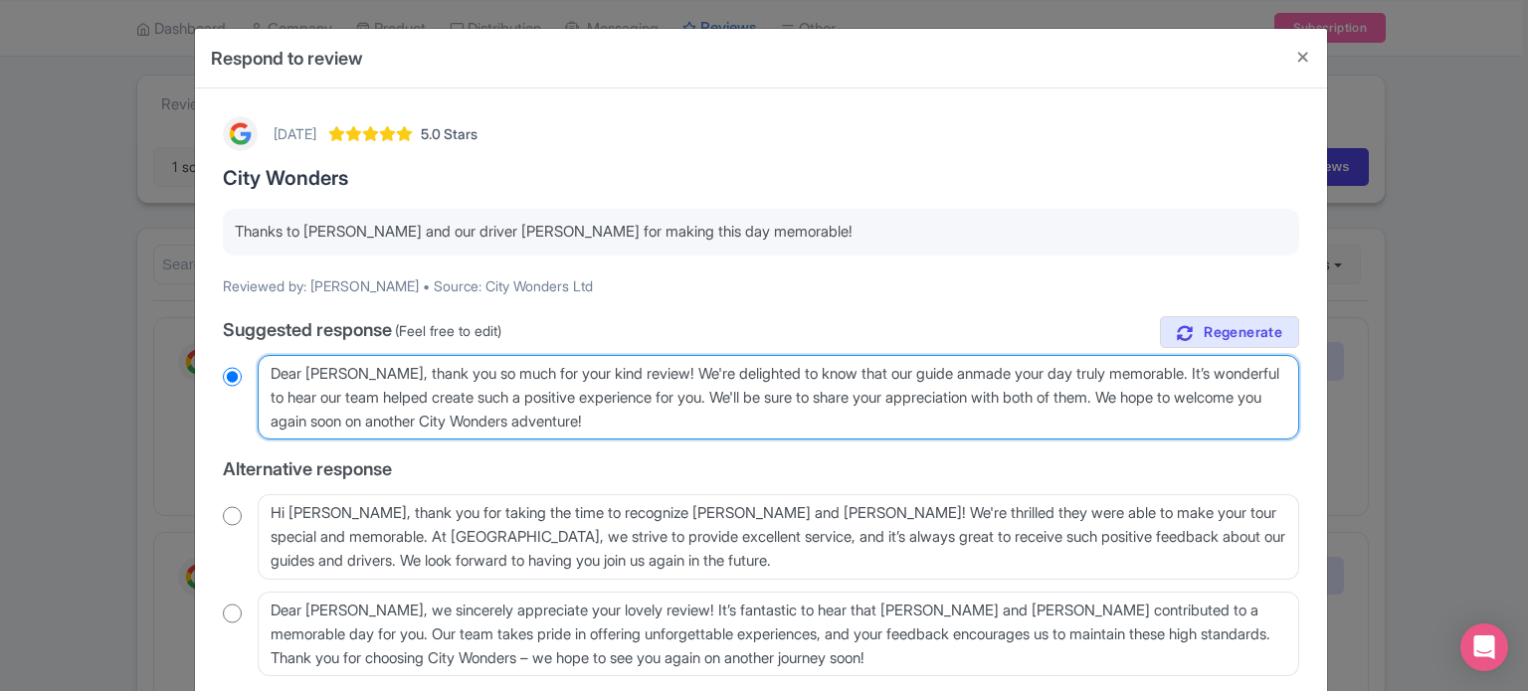
radio input "true"
type textarea "Dear Lia, thank you so much for your kind review! We're delighted to know that …"
radio input "true"
type textarea "Dear Lia, thank you so much for your kind review! We're delighted to know that …"
radio input "true"
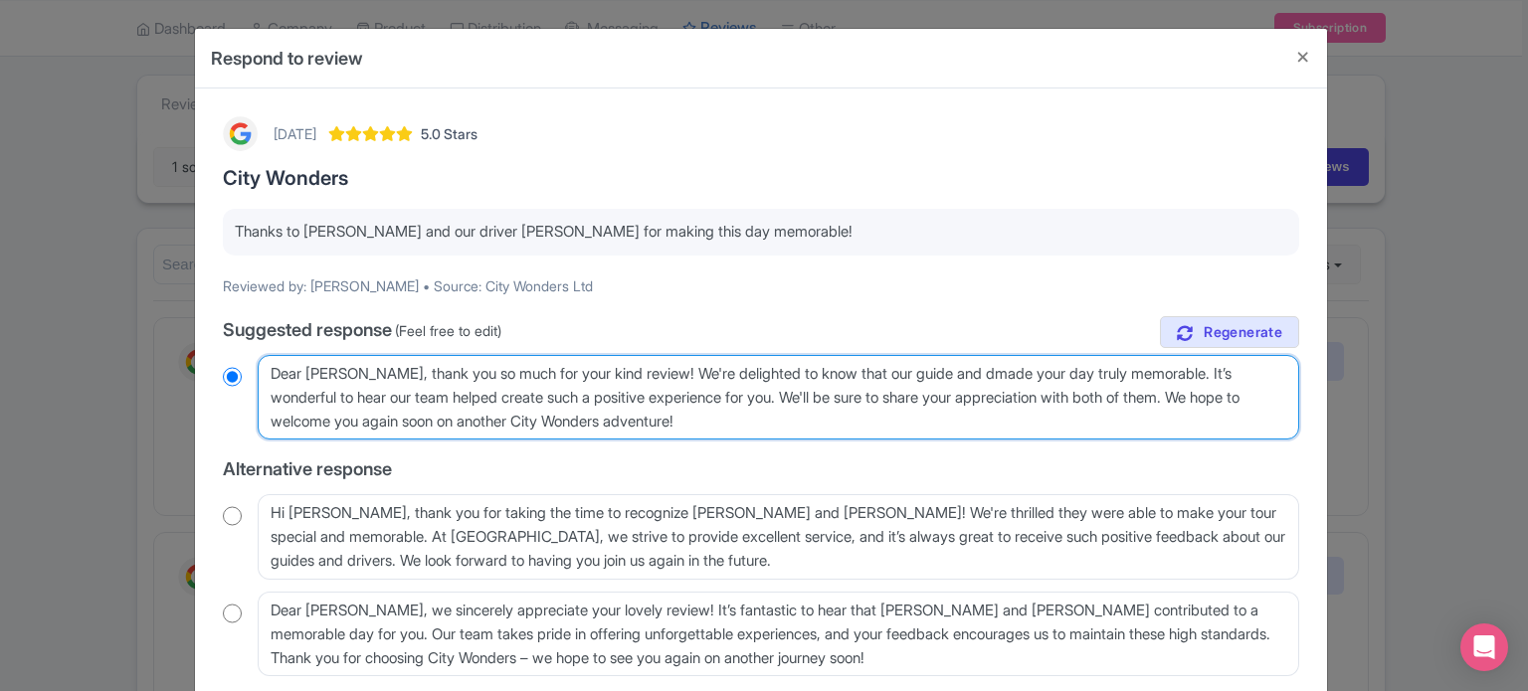
type textarea "Dear Lia, thank you so much for your kind review! We're delighted to know that …"
radio input "true"
type textarea "Dear Lia, thank you so much for your kind review! We're delighted to know that …"
radio input "true"
type textarea "Dear Lia, thank you so much for your kind review! We're delighted to know that …"
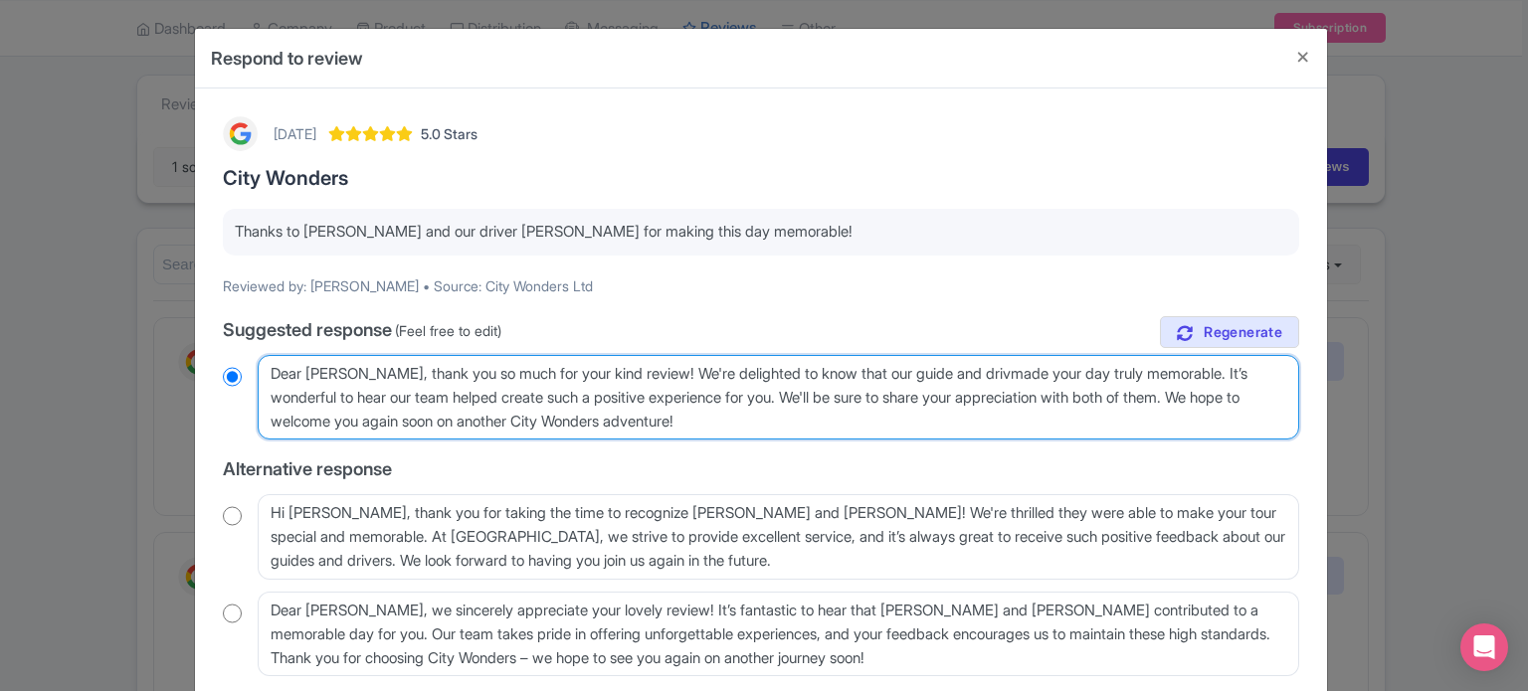
radio input "true"
type textarea "Dear Lia, thank you so much for your kind review! We're delighted to know that …"
radio input "true"
type textarea "Dear Lia, thank you so much for your kind review! We're delighted to know that …"
radio input "true"
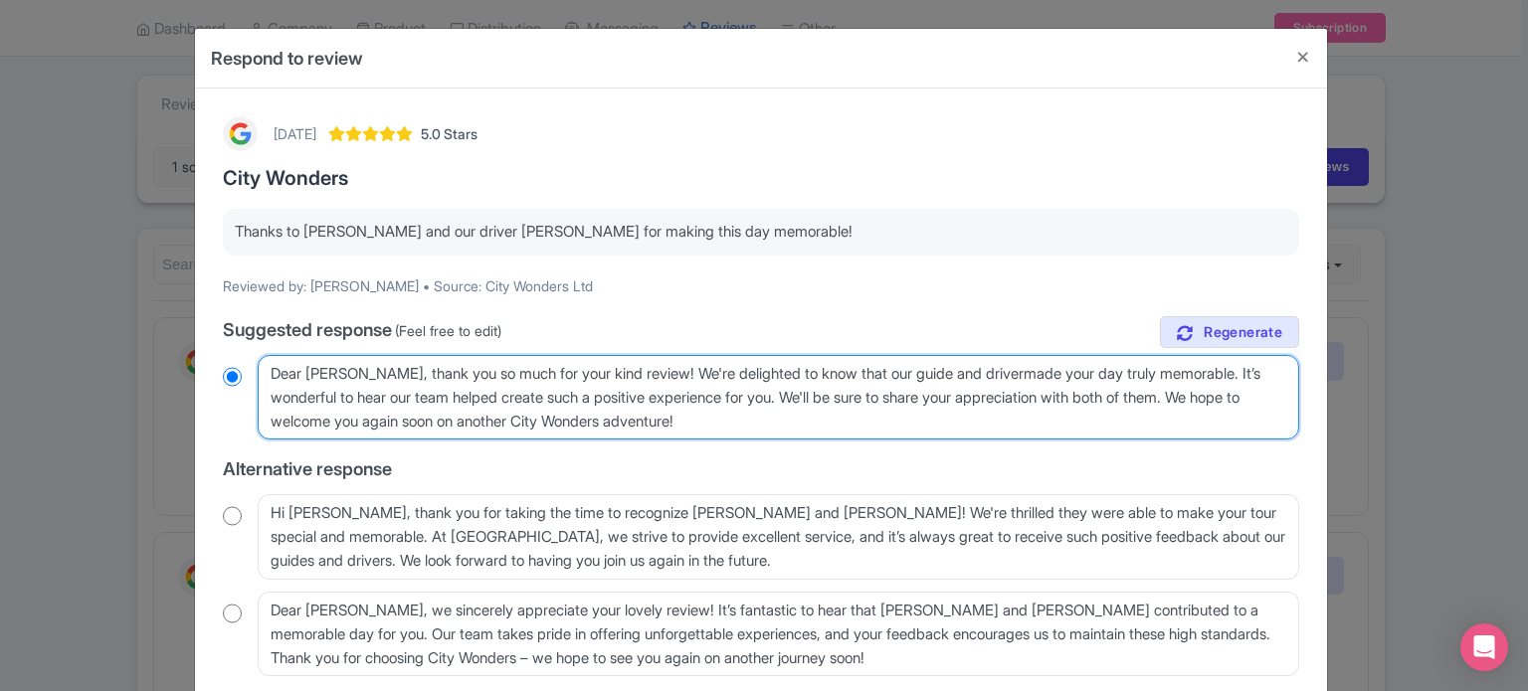
type textarea "Dear [PERSON_NAME], thank you so much for your kind review! We're delighted to …"
radio input "true"
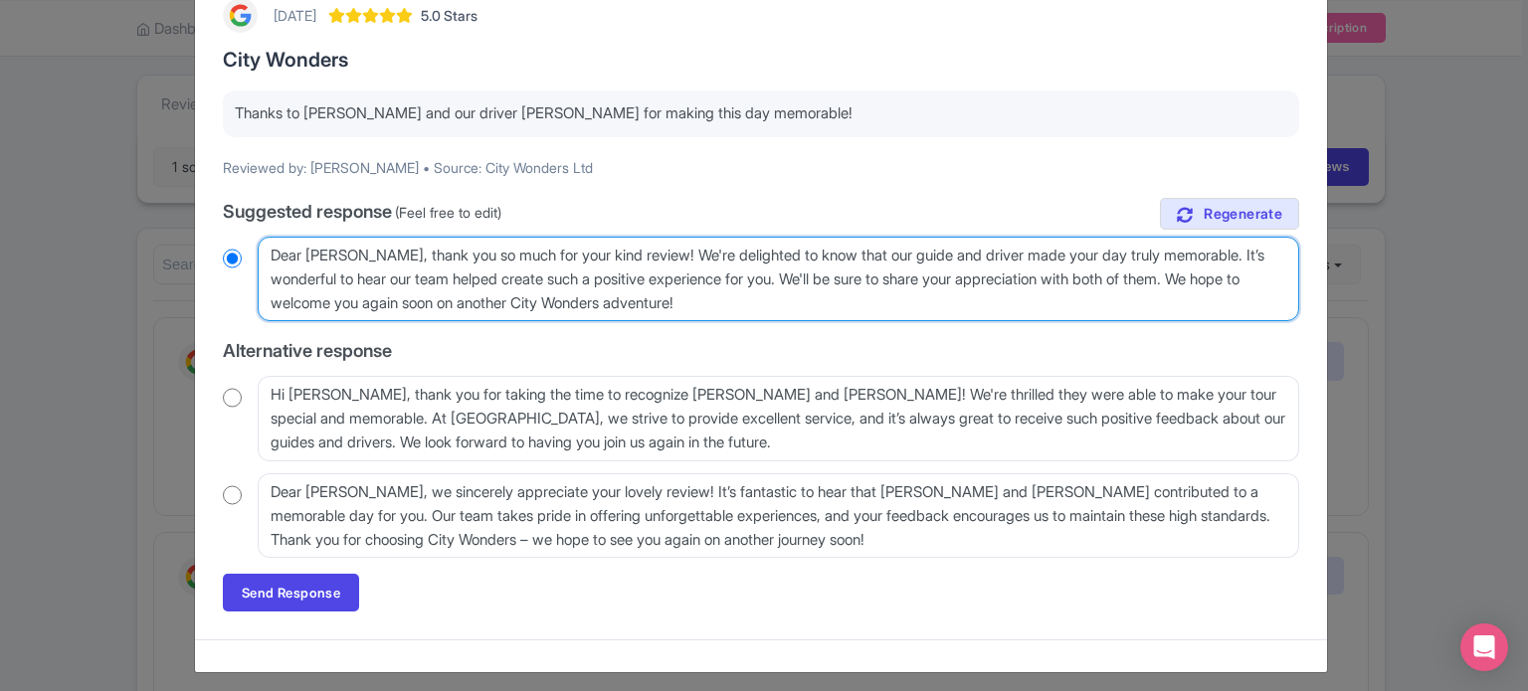
scroll to position [127, 0]
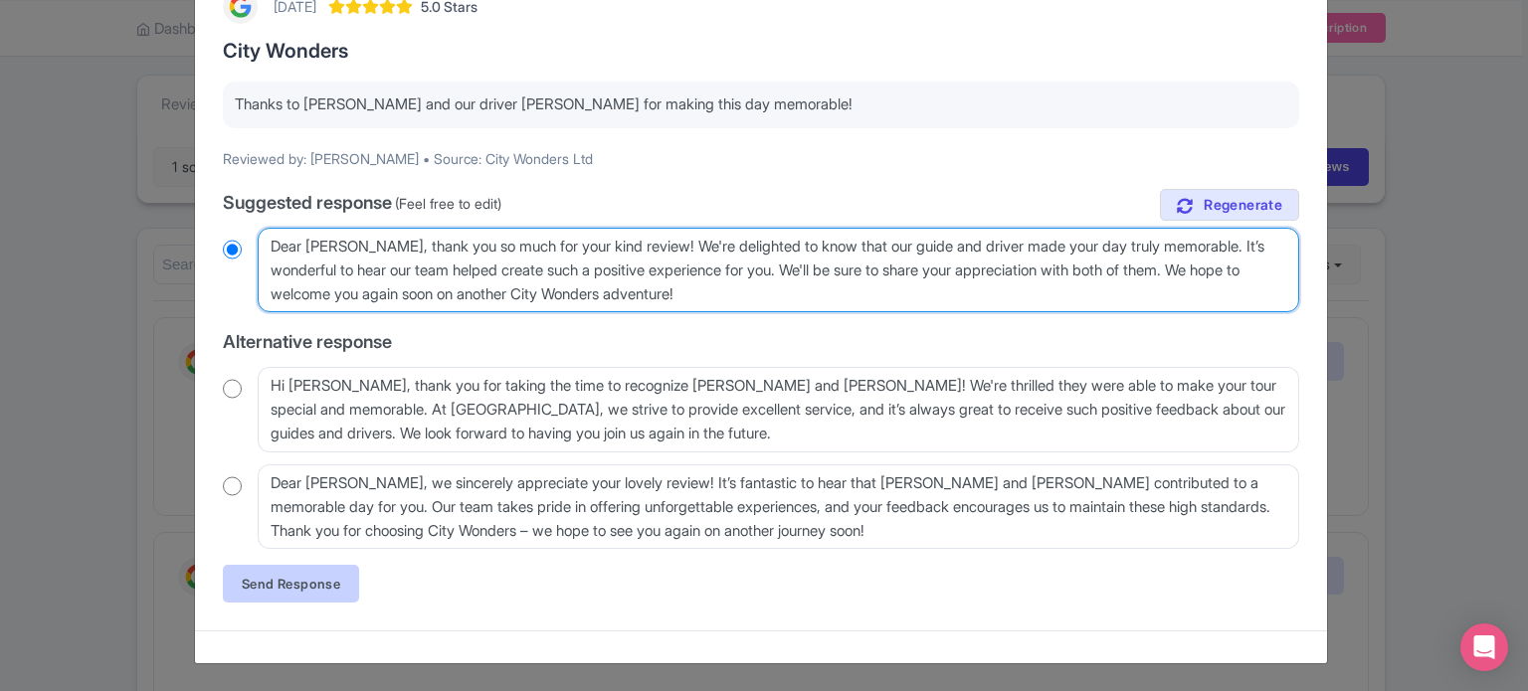
type textarea "Dear [PERSON_NAME], thank you so much for your kind review! We're delighted to …"
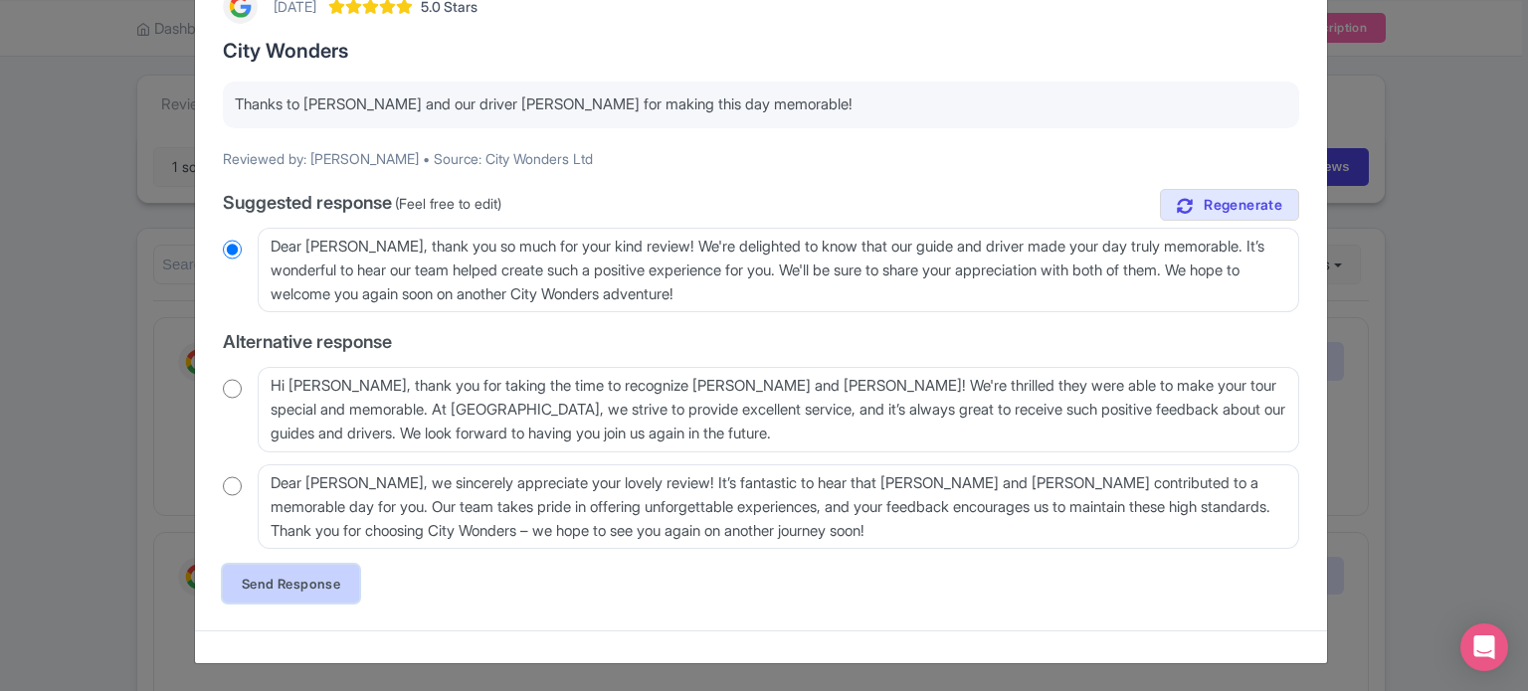
click at [321, 589] on link "Send Response" at bounding box center [291, 584] width 136 height 38
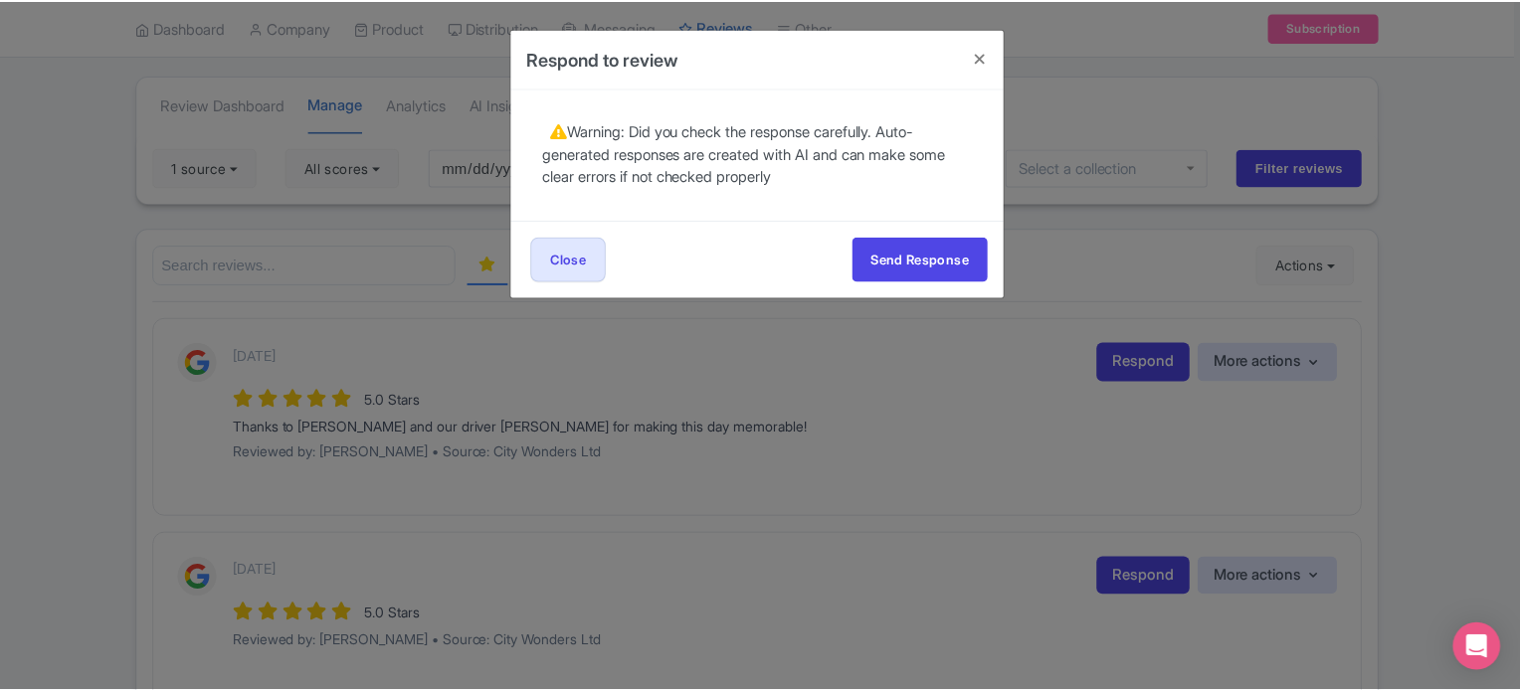
scroll to position [0, 0]
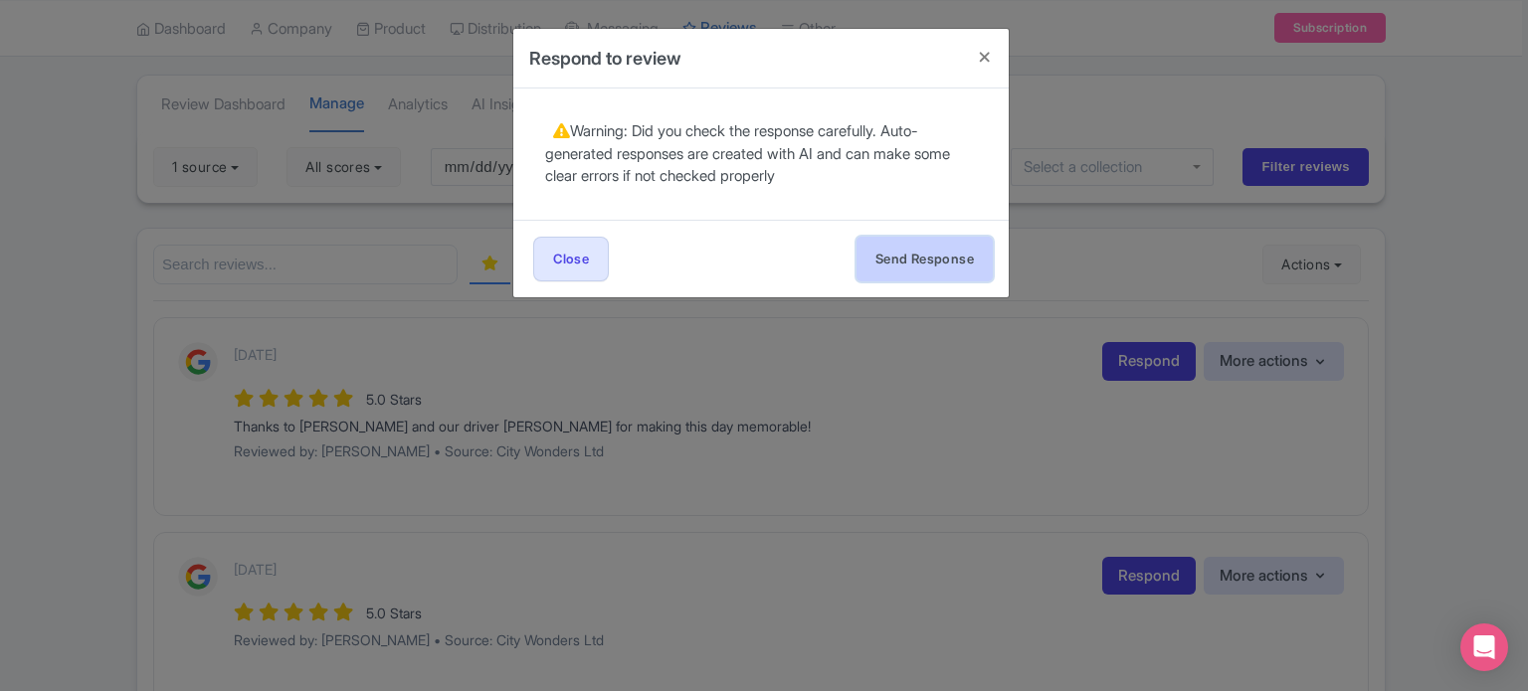
click at [924, 268] on button "Send Response" at bounding box center [924, 259] width 136 height 45
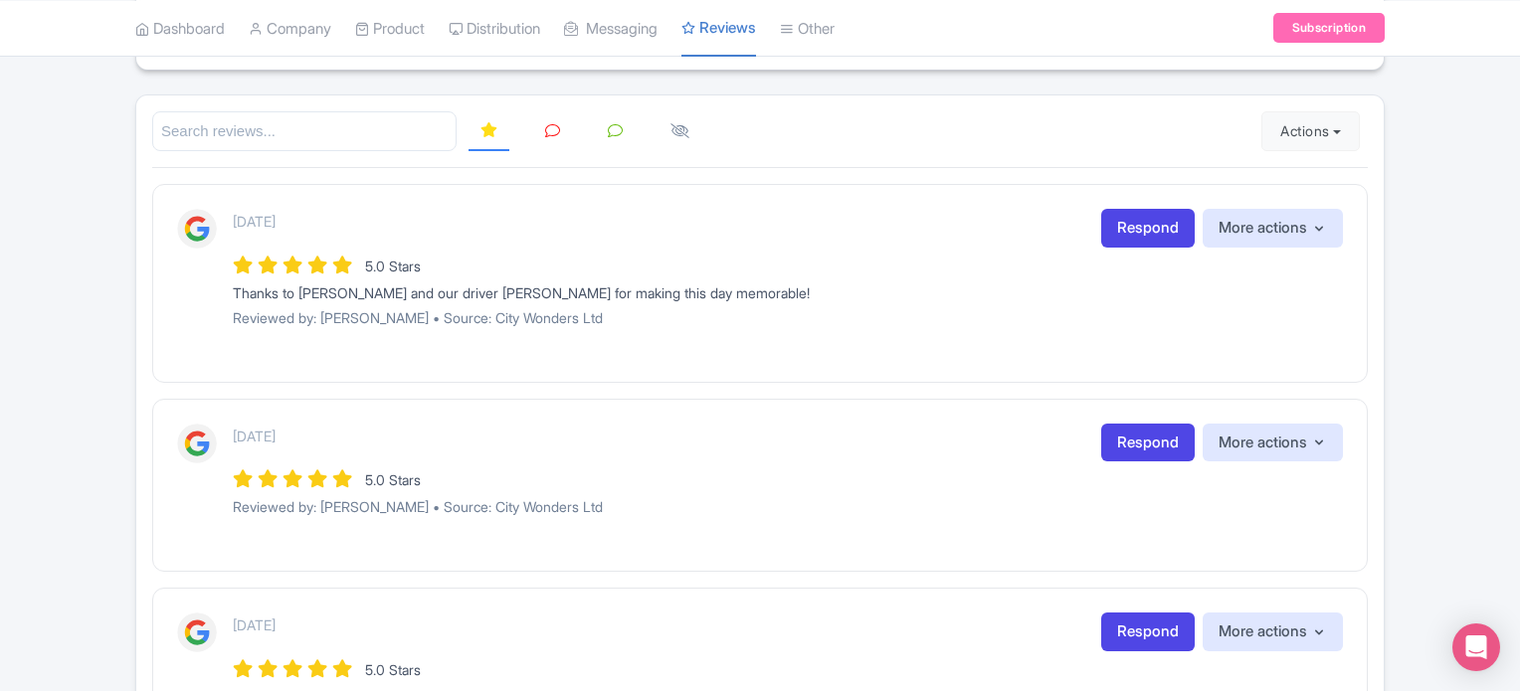
scroll to position [214, 0]
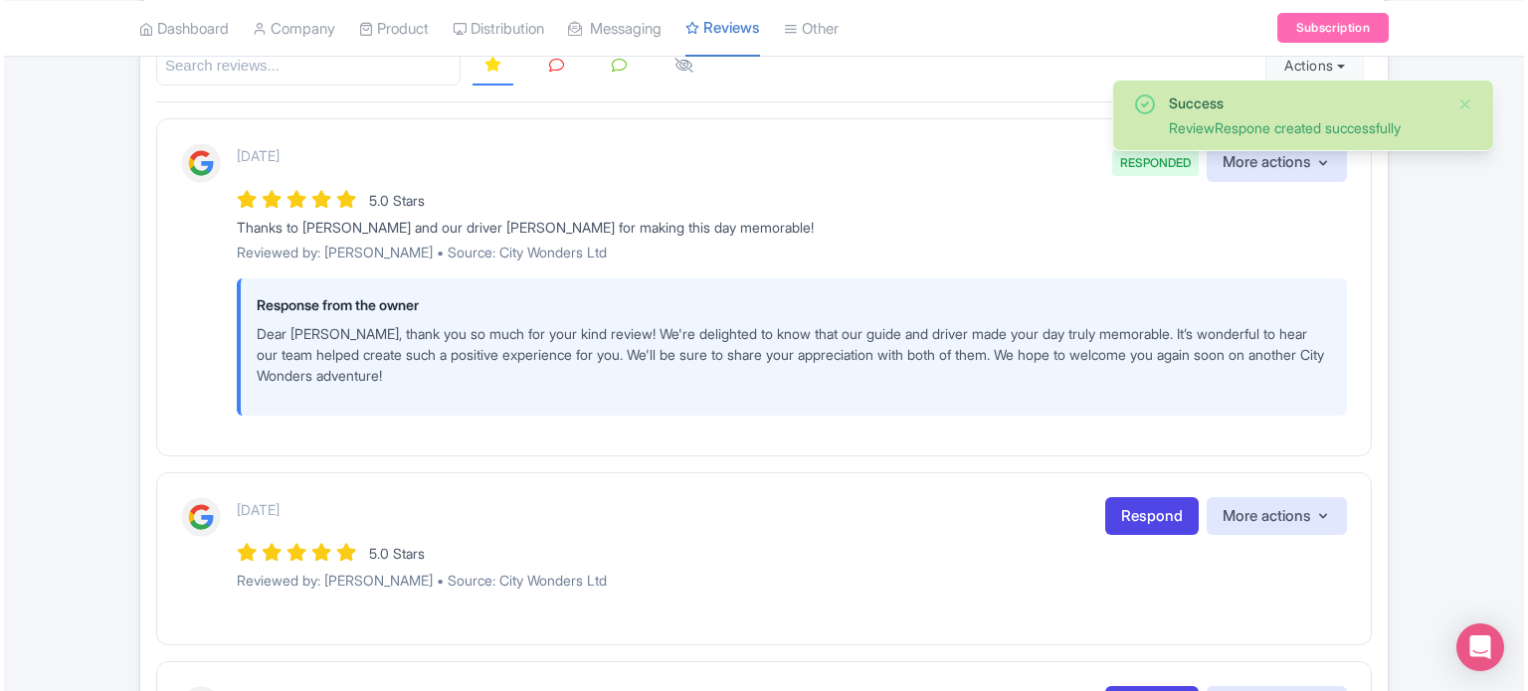
scroll to position [597, 0]
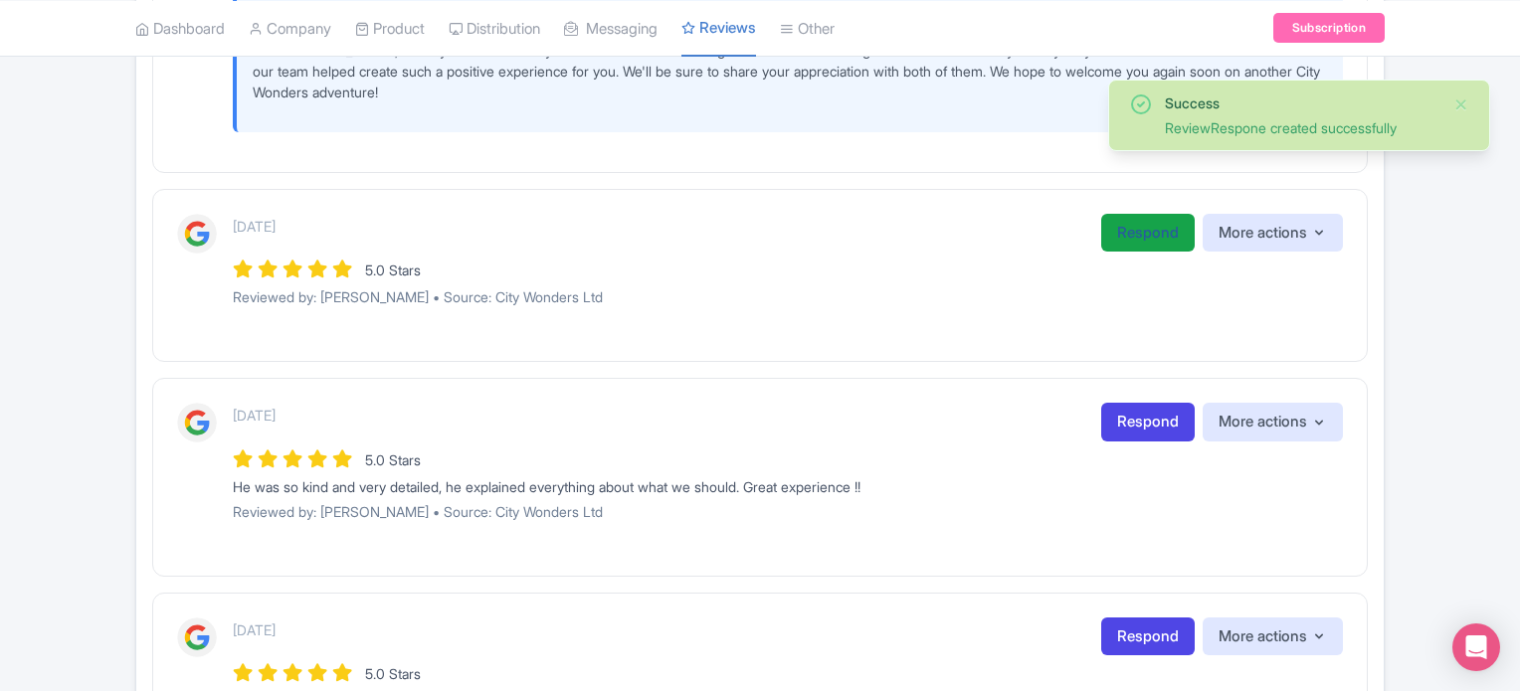
click at [1154, 231] on link "Respond" at bounding box center [1147, 233] width 93 height 39
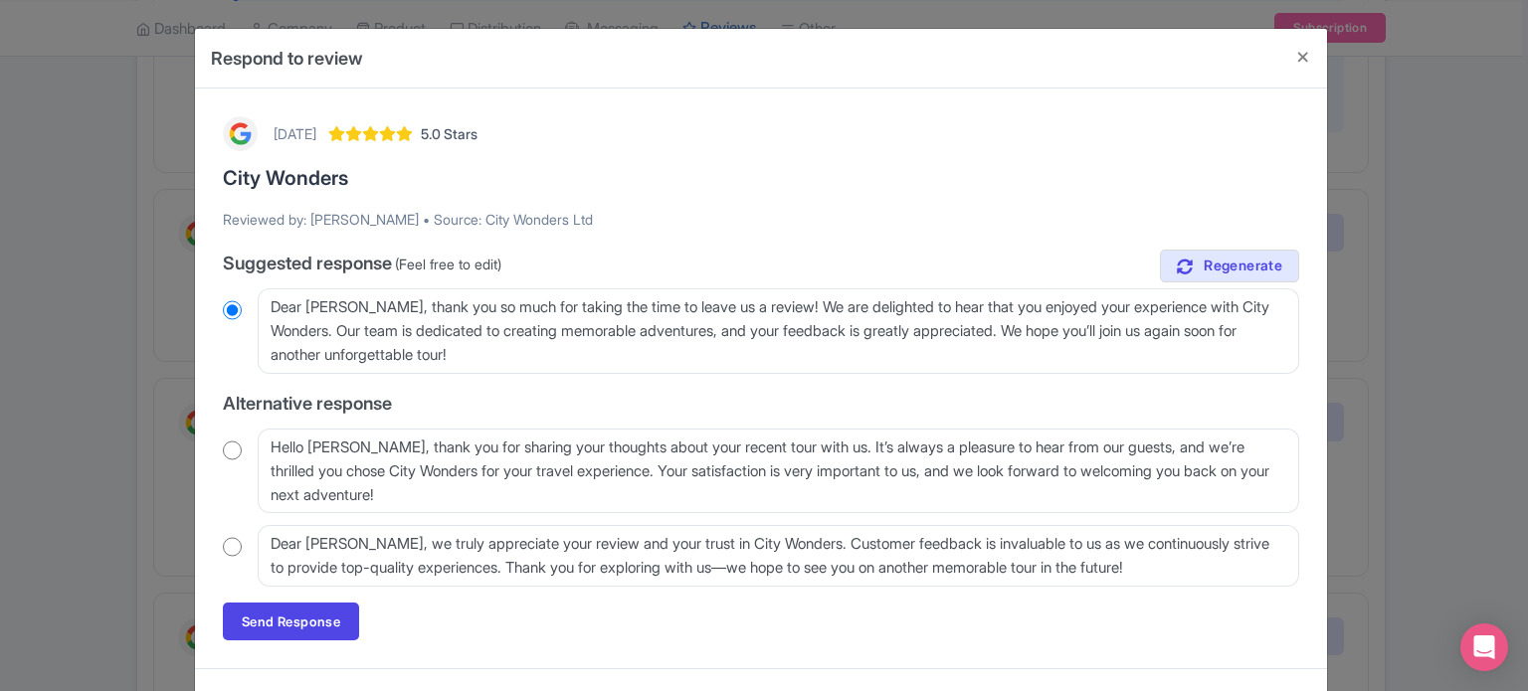
click at [244, 451] on div "Hello [PERSON_NAME], thank you for sharing your thoughts about your recent tour…" at bounding box center [761, 472] width 1076 height 86
click at [233, 453] on input "radio" at bounding box center [232, 451] width 19 height 20
radio input "true"
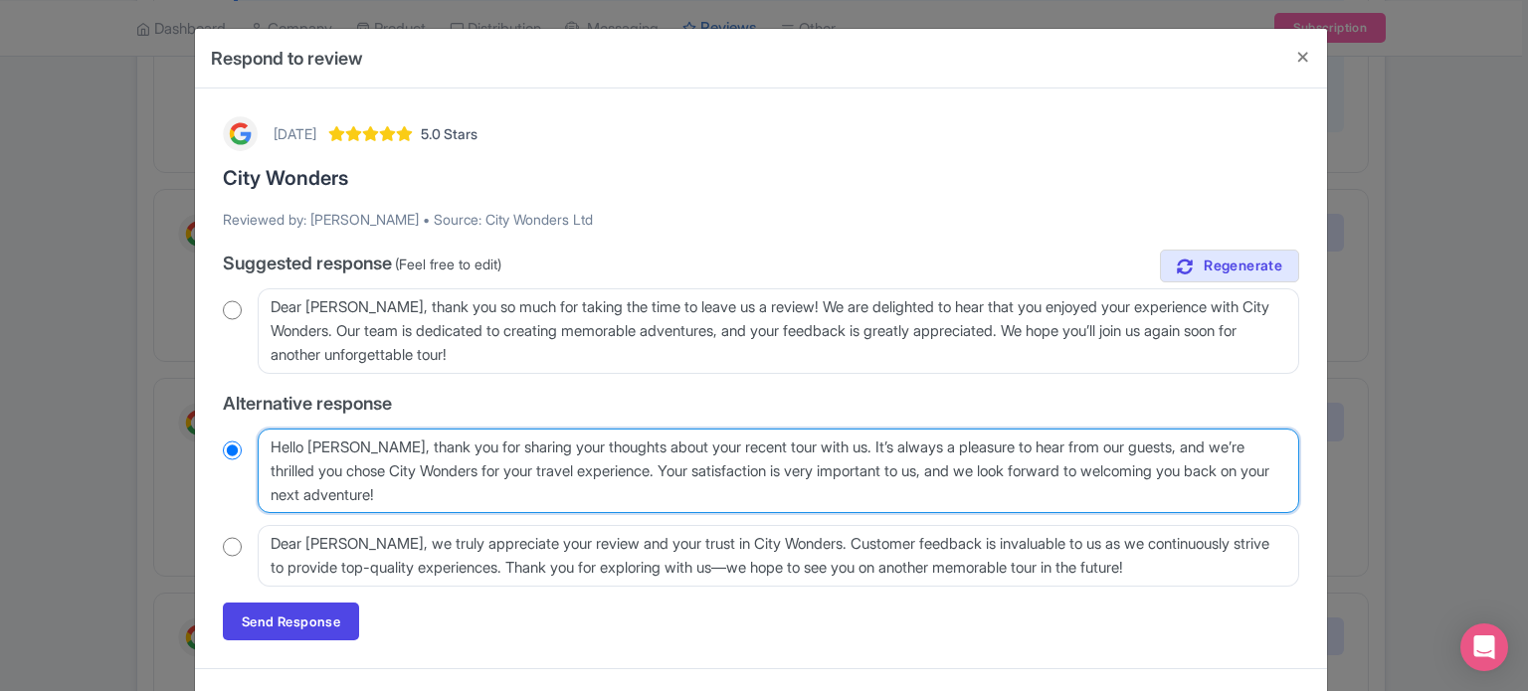
drag, startPoint x: 368, startPoint y: 443, endPoint x: 415, endPoint y: 446, distance: 46.8
click at [415, 446] on textarea "Hello Brenda Bertone, thank you for sharing your thoughts about your recent tou…" at bounding box center [778, 472] width 1041 height 86
type textarea "Hello Brenda B, thank you for sharing your thoughts about your recent tour with…"
radio input "true"
type textarea "Hello Brenda , thank you for sharing your thoughts about your recent tour with …"
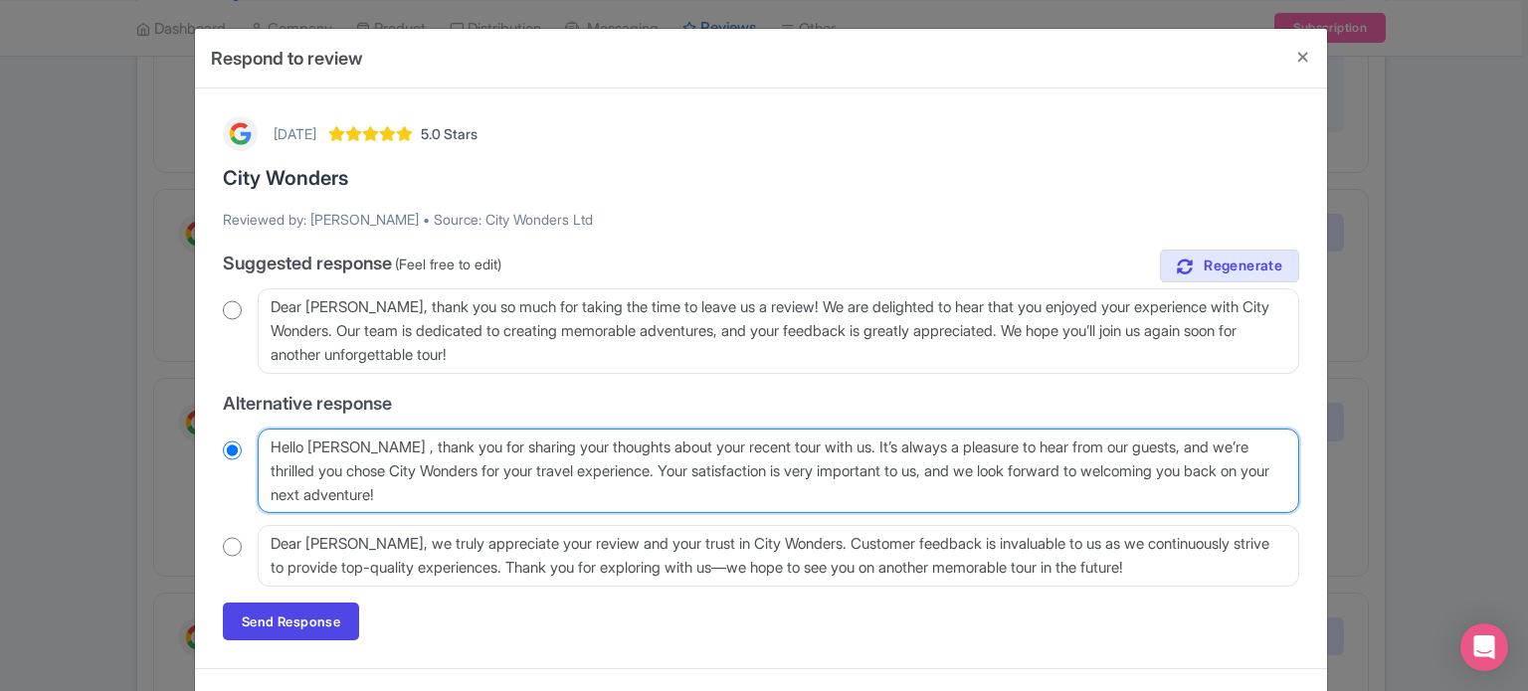
radio input "true"
type textarea "Hello Brenda, thank you for sharing your thoughts about your recent tour with u…"
radio input "true"
click at [701, 447] on textarea "Hello Brenda Bertone, thank you for sharing your thoughts about your recent tou…" at bounding box center [778, 472] width 1041 height 86
drag, startPoint x: 717, startPoint y: 445, endPoint x: 752, endPoint y: 446, distance: 34.8
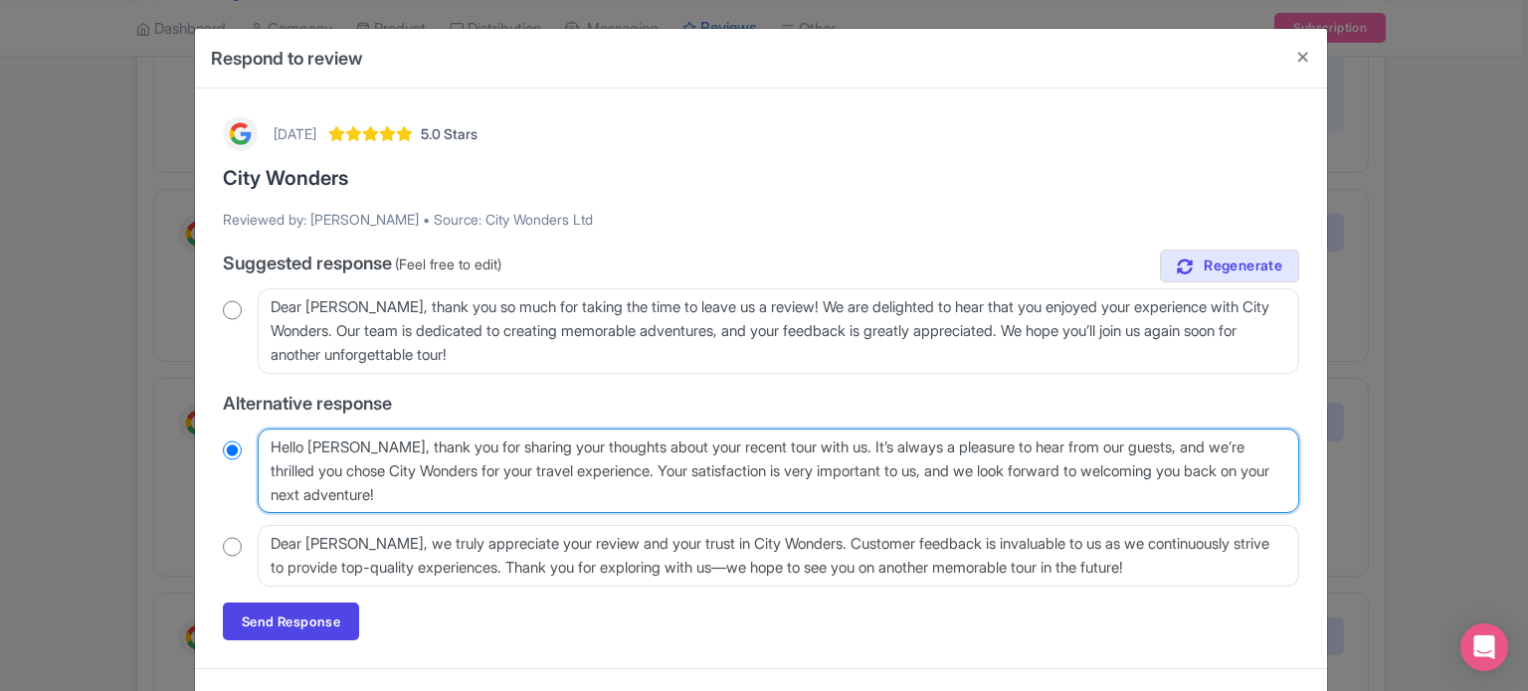
click at [752, 446] on textarea "Hello Brenda Bertone, thank you for sharing your thoughts about your recent tou…" at bounding box center [778, 472] width 1041 height 86
type textarea "Hello Brenda, thank you for sharing your thoughts about your reour with us. It’…"
radio input "true"
type textarea "Hello Brenda, thank you for sharing your thoughts about your rour with us. It’s…"
radio input "true"
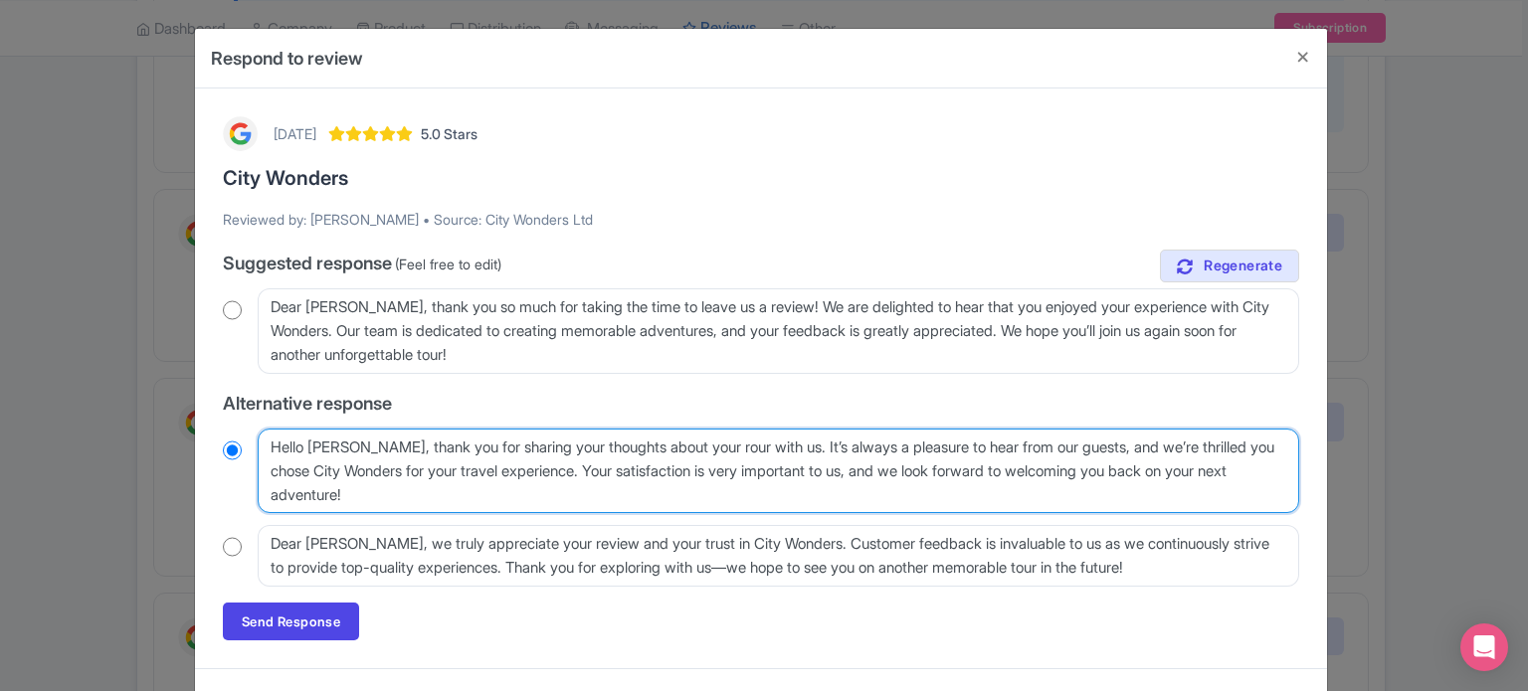
type textarea "Hello Brenda, thank you for sharing your thoughts about your reour with us. It’…"
radio input "true"
type textarea "Hello Brenda, thank you for sharing your thoughts about your revour with us. It…"
radio input "true"
type textarea "Hello Brenda, thank you for sharing your thoughts about your reviour with us. I…"
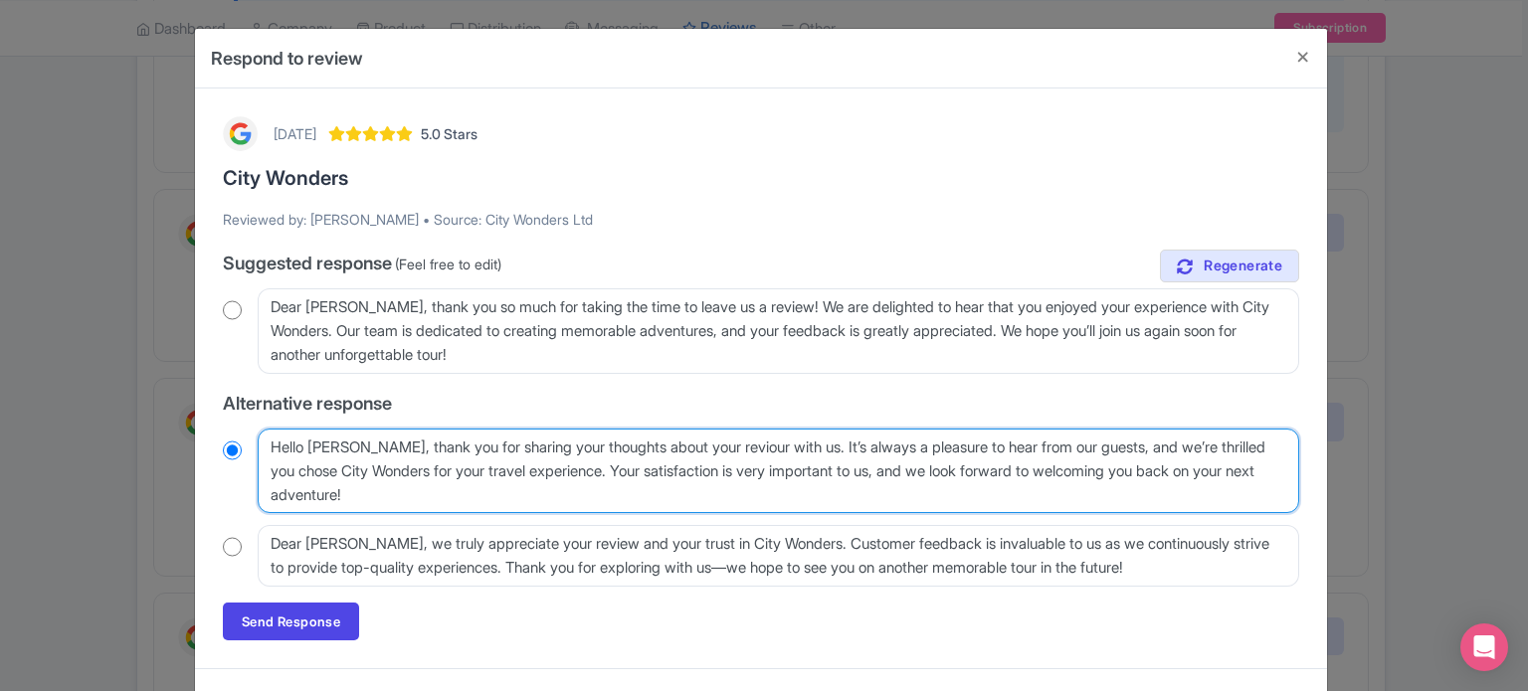
radio input "true"
type textarea "Hello Brenda, thank you for sharing your thoughts about your revieour with us. …"
radio input "true"
type textarea "Hello Brenda, thank you for sharing your thoughts about your reviewour with us.…"
radio input "true"
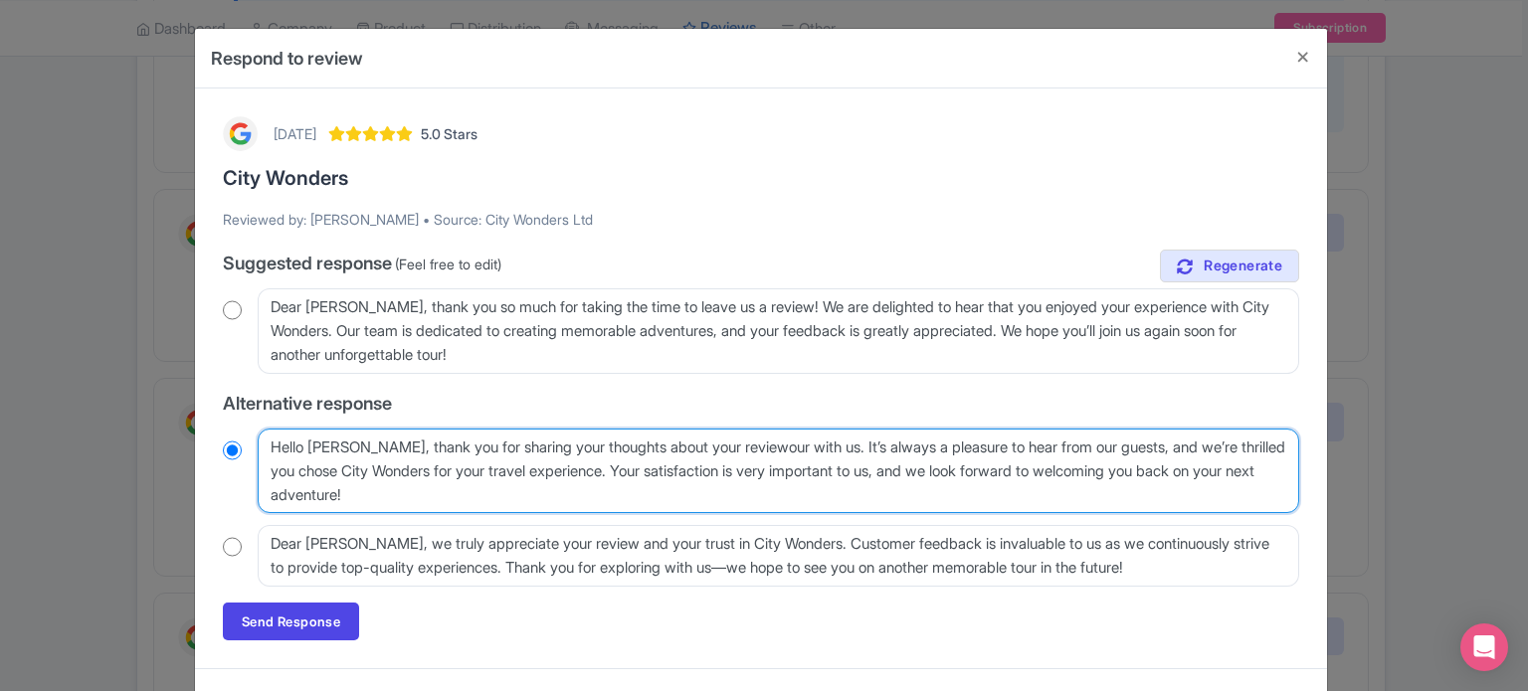
type textarea "Hello Brenda, thank you for sharing your thoughts about your review our with us…"
radio input "true"
drag, startPoint x: 752, startPoint y: 449, endPoint x: 691, endPoint y: 445, distance: 60.8
click at [691, 445] on textarea "Hello Brenda Bertone, thank you for sharing your thoughts about your recent tou…" at bounding box center [778, 472] width 1041 height 86
type textarea "Hello Brenda, thank you for sharing your thoughts about your review our with us…"
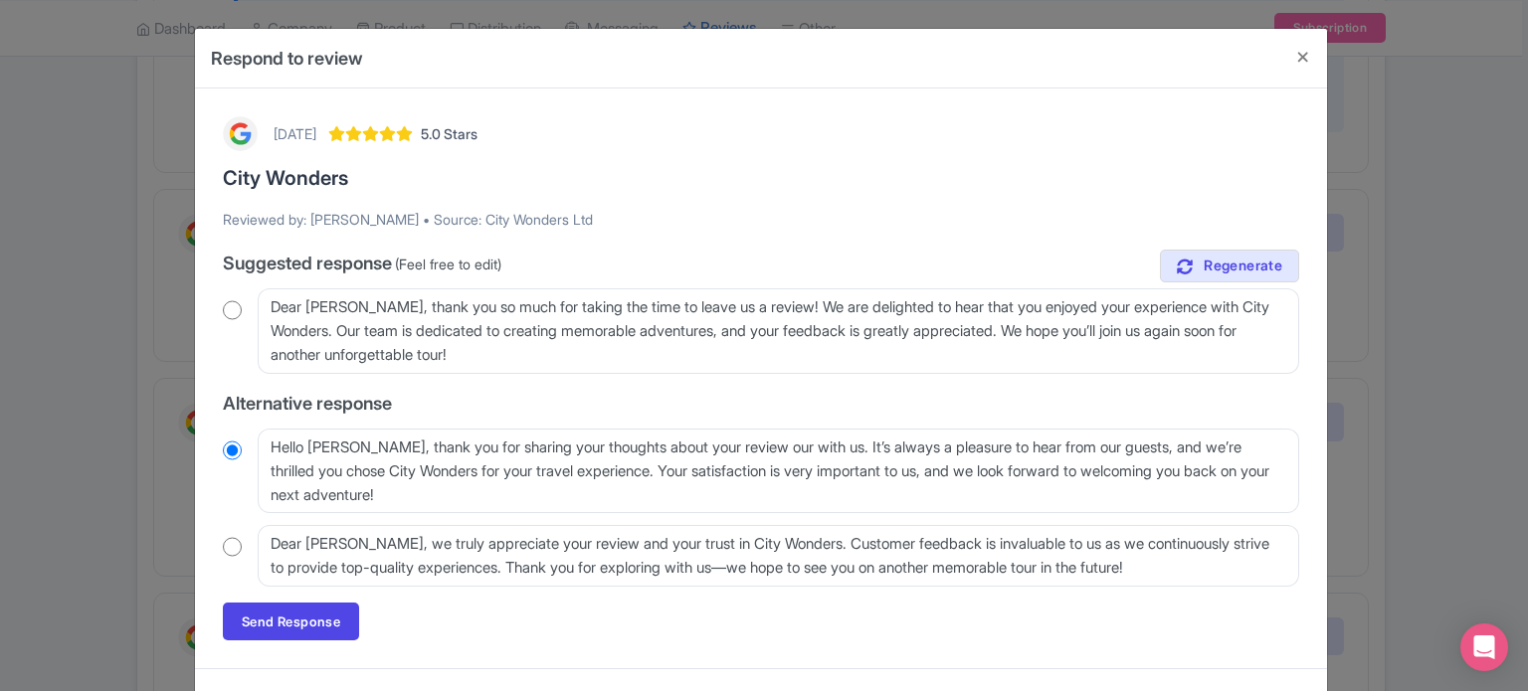
click at [227, 545] on input "radio" at bounding box center [232, 547] width 19 height 20
radio input "true"
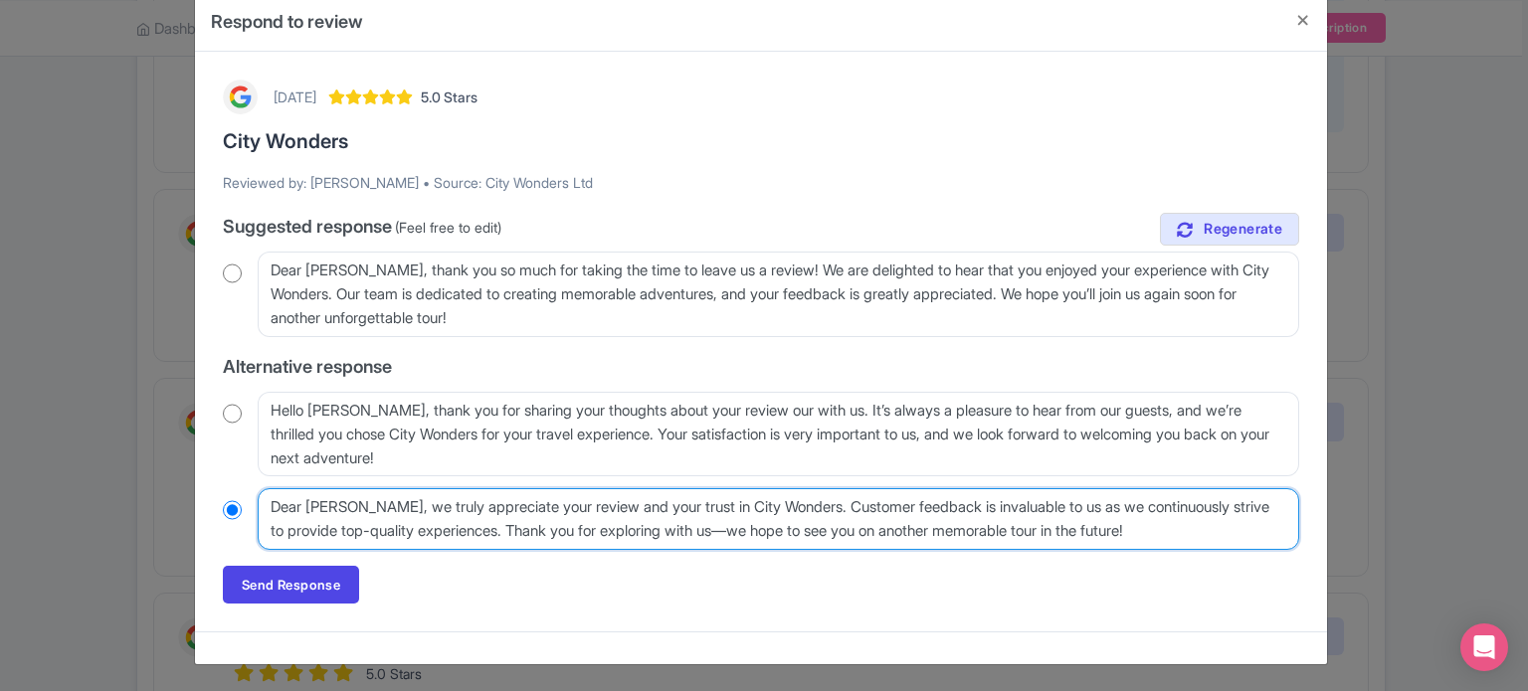
drag, startPoint x: 808, startPoint y: 498, endPoint x: 501, endPoint y: 524, distance: 307.4
click at [501, 524] on textarea "Dear Brenda, we truly appreciate your review and your trust in City Wonders. Cu…" at bounding box center [778, 519] width 1041 height 62
type textarea "Dear [PERSON_NAME], we truly appreciate your review and your trust in City Wond…"
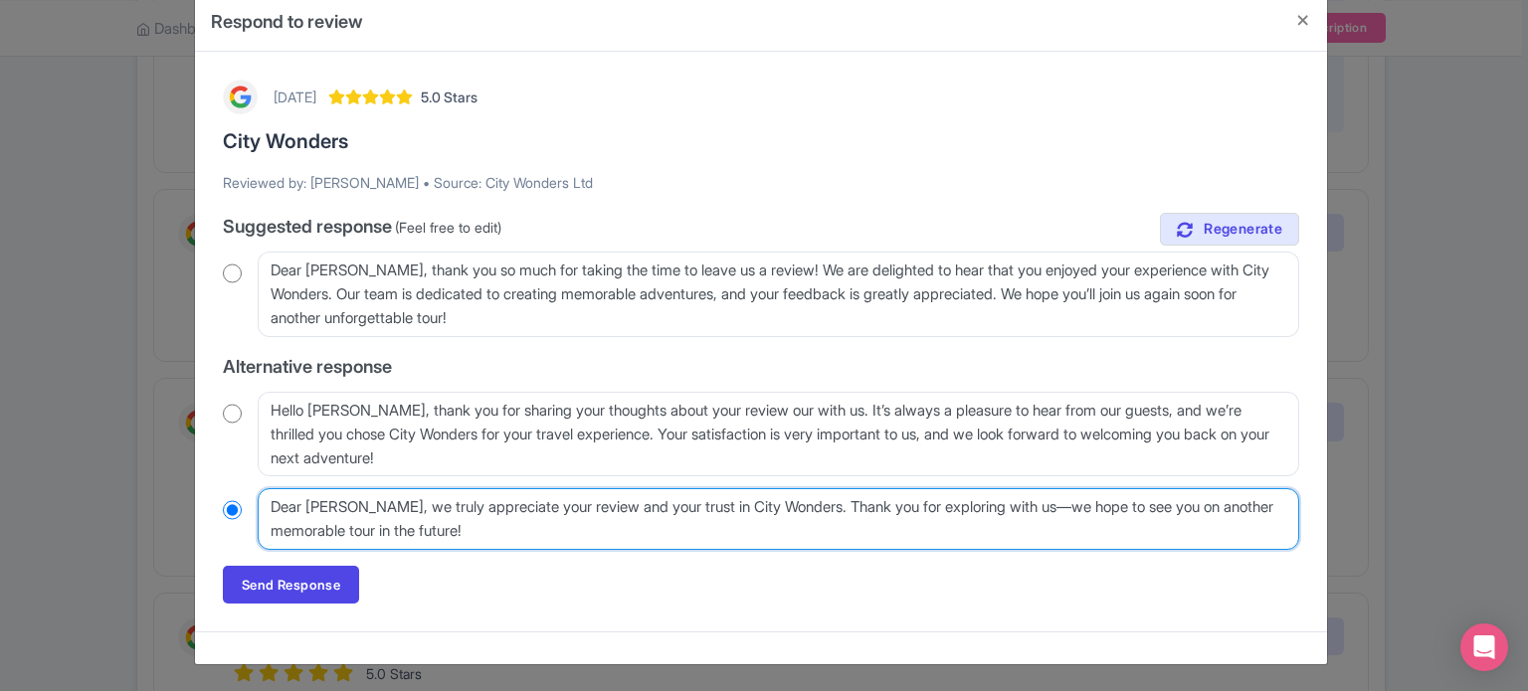
radio input "true"
type textarea "Dear [PERSON_NAME], we truly appreciate your review and your trust in City Wond…"
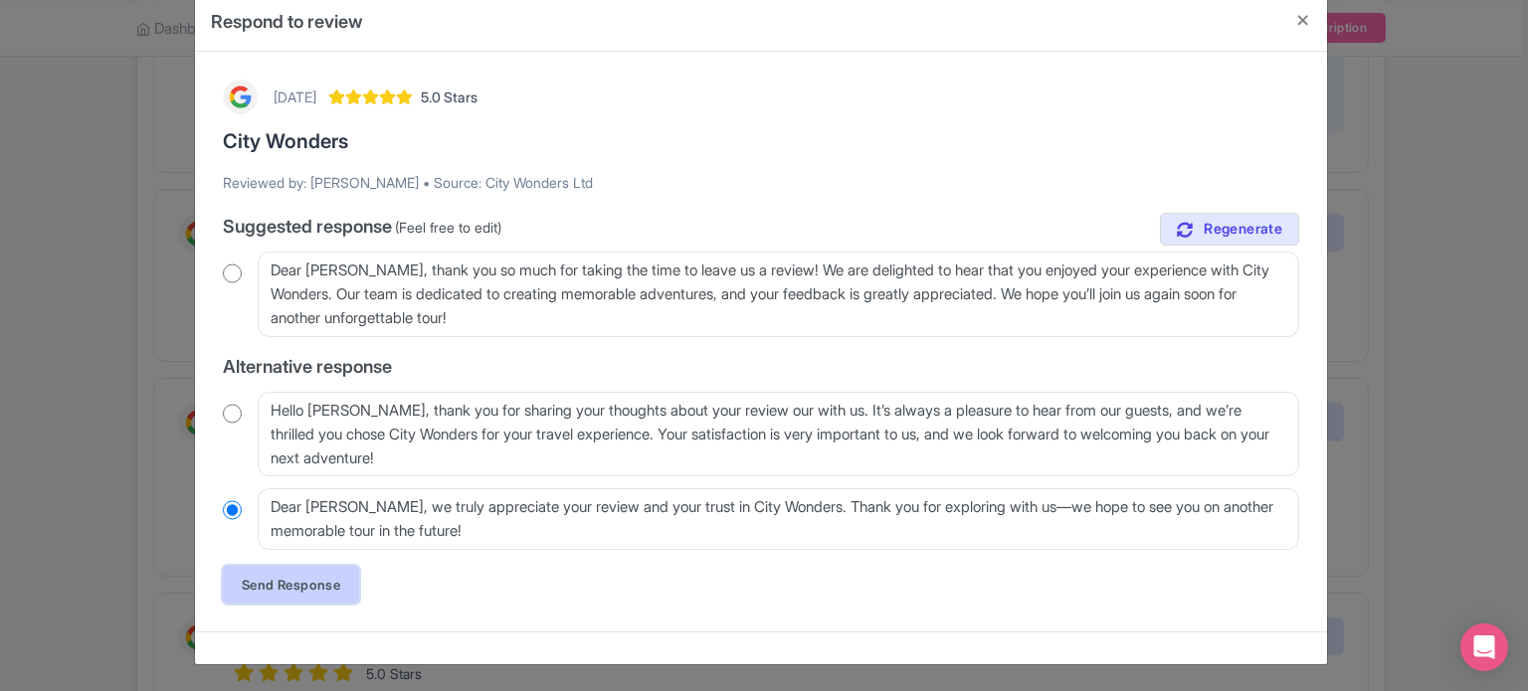
click at [343, 588] on link "Send Response" at bounding box center [291, 585] width 136 height 38
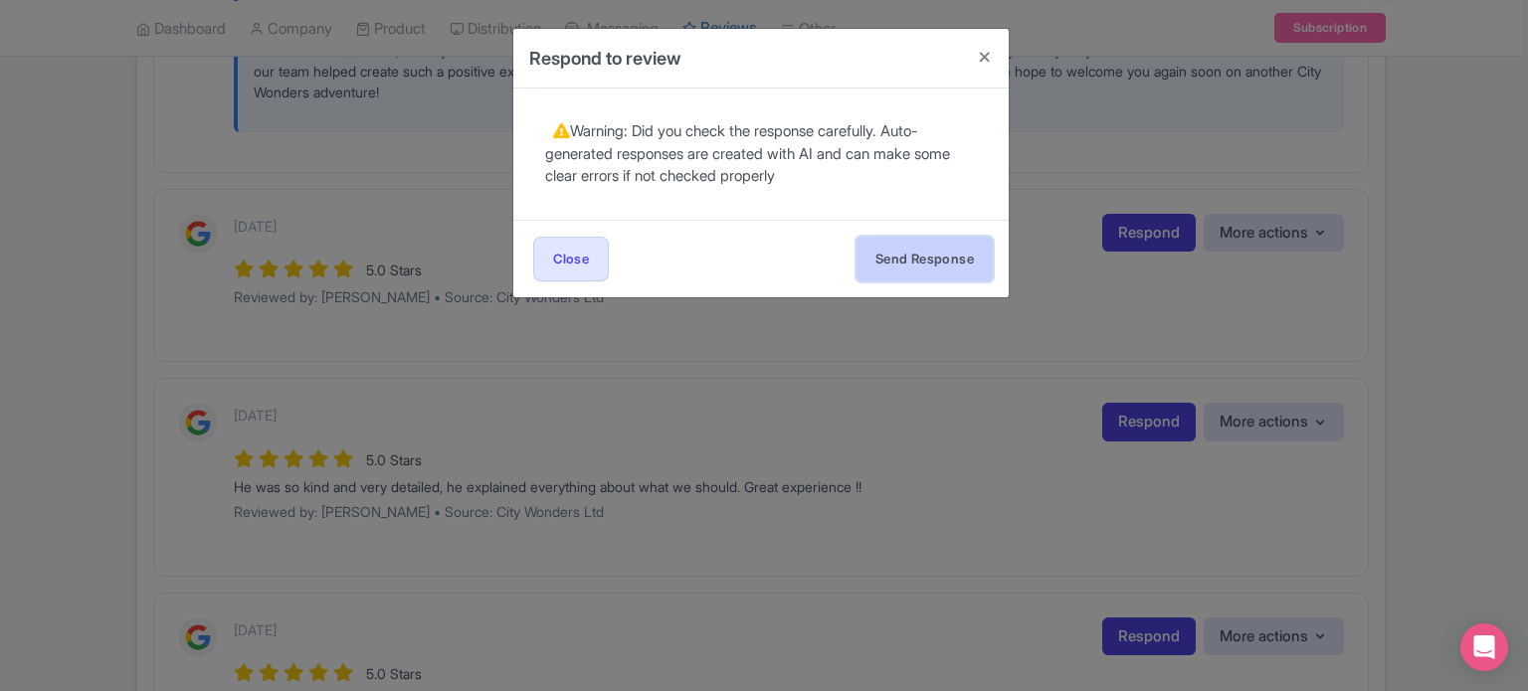
click at [952, 243] on button "Send Response" at bounding box center [924, 259] width 136 height 45
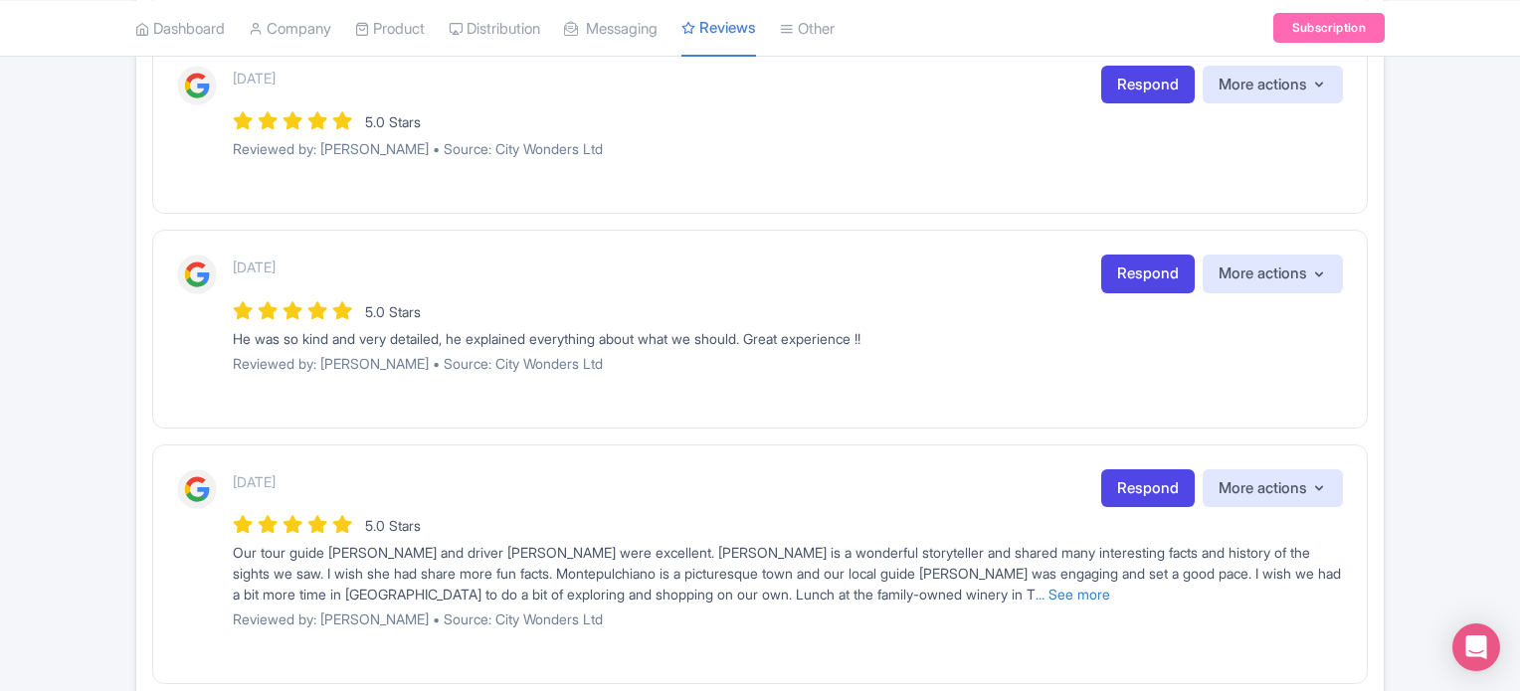
scroll to position [696, 0]
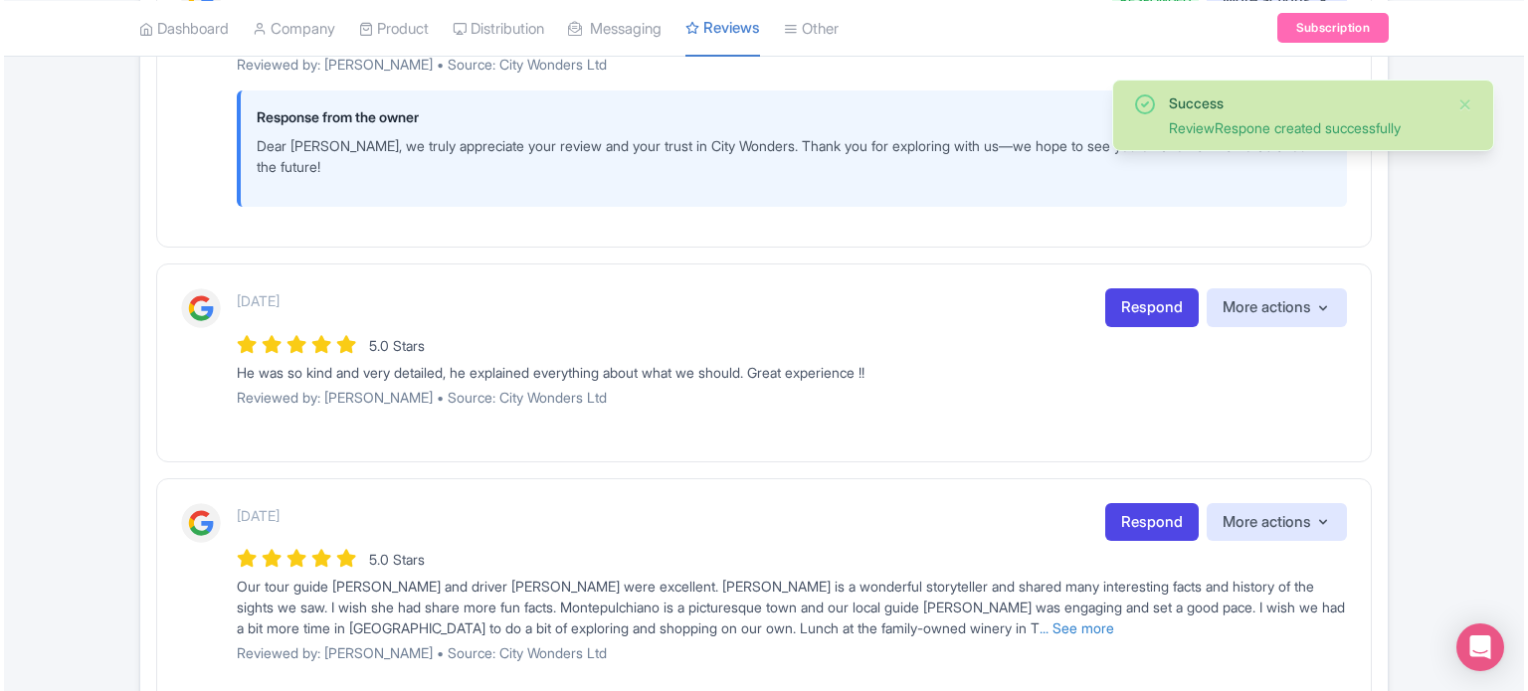
scroll to position [796, 0]
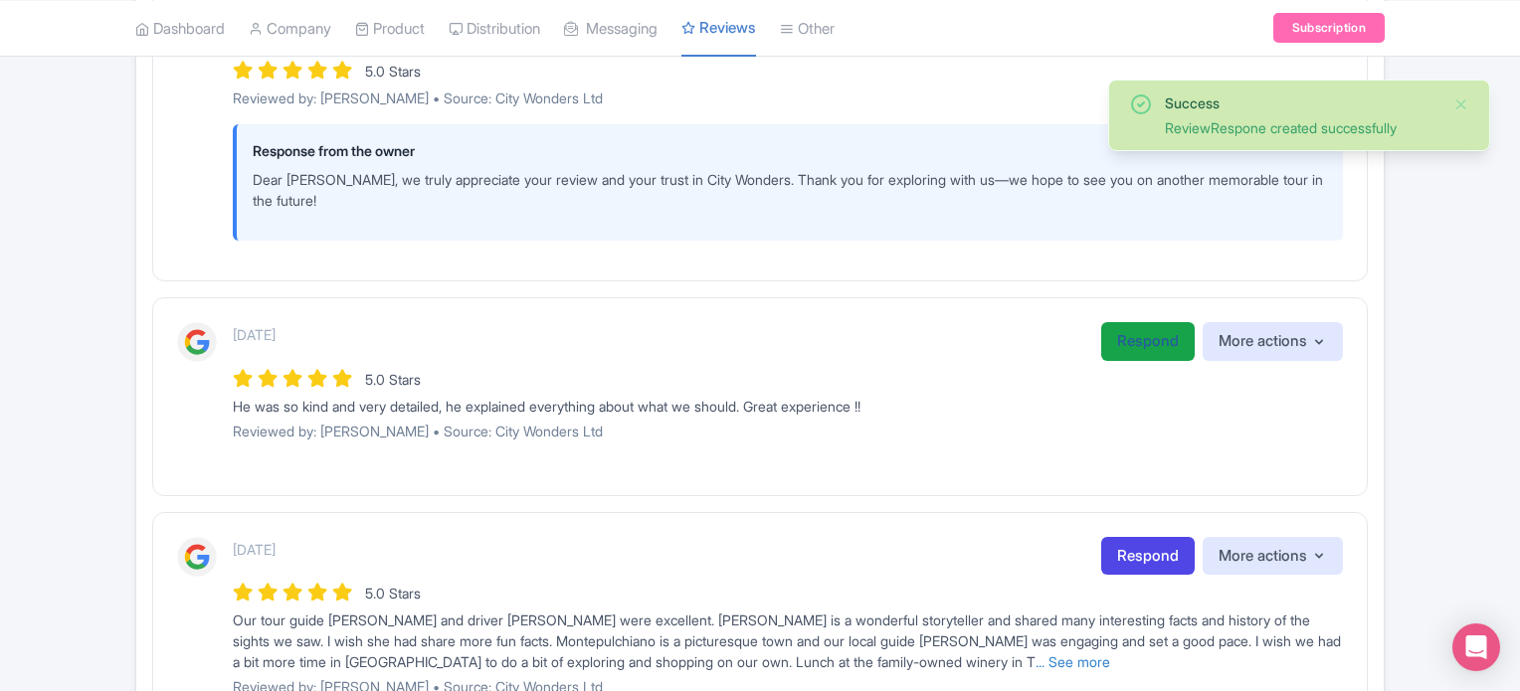
click at [1119, 345] on link "Respond" at bounding box center [1147, 341] width 93 height 39
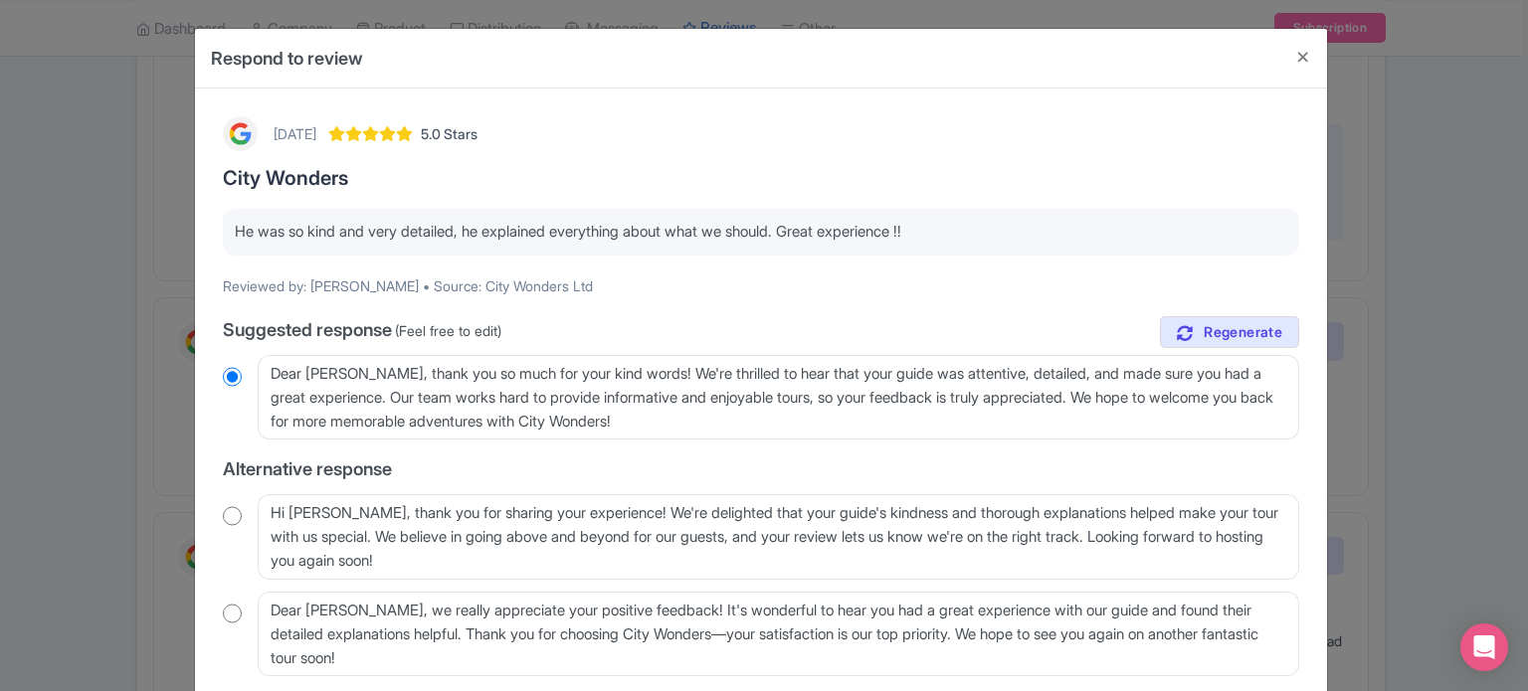
click at [228, 520] on input "radio" at bounding box center [232, 516] width 19 height 20
radio input "true"
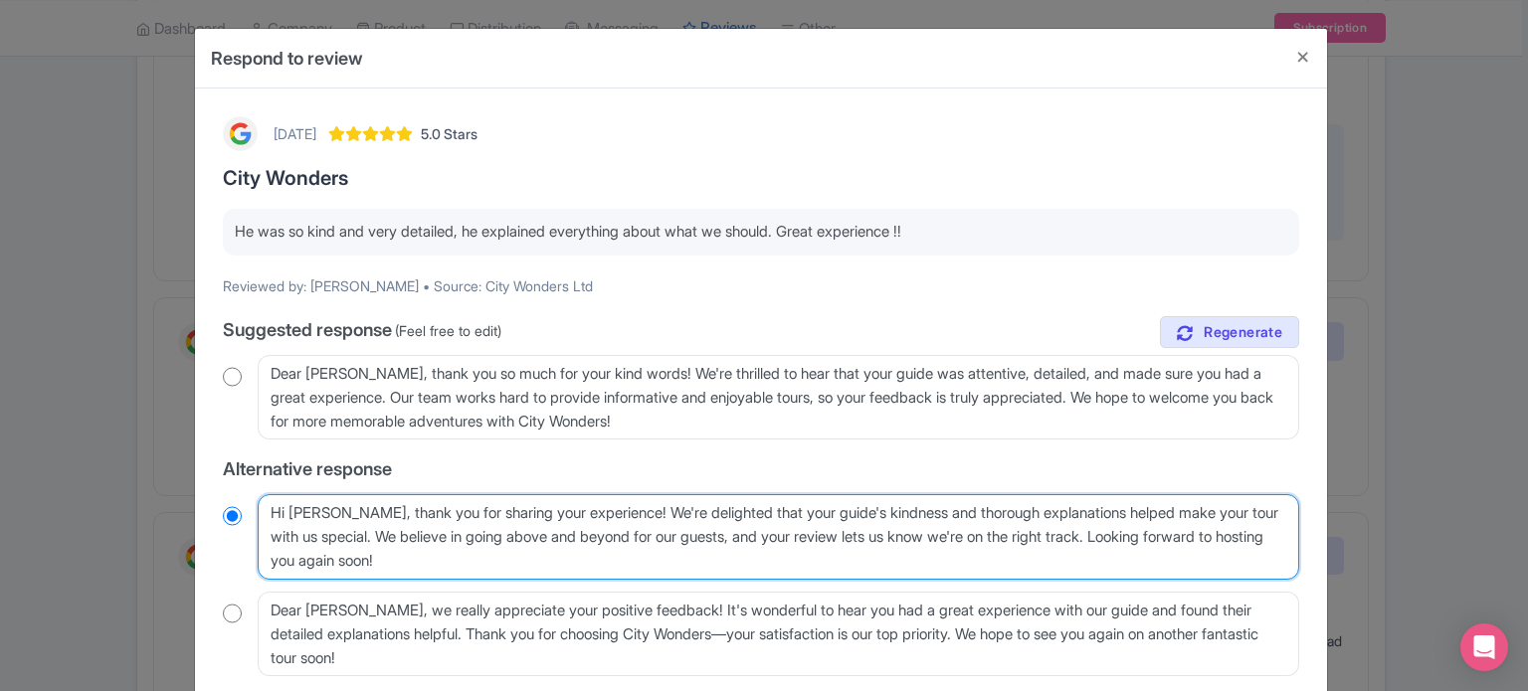
drag, startPoint x: 356, startPoint y: 513, endPoint x: 334, endPoint y: 515, distance: 22.0
click at [334, 515] on textarea "Hi [PERSON_NAME], thank you for sharing your experience! We're delighted that y…" at bounding box center [778, 537] width 1041 height 86
type textarea "Hi [PERSON_NAME] , thank you for sharing your experience! We're delighted that …"
radio input "true"
type textarea "Hi [PERSON_NAME], thank you for sharing your experience! We're delighted that y…"
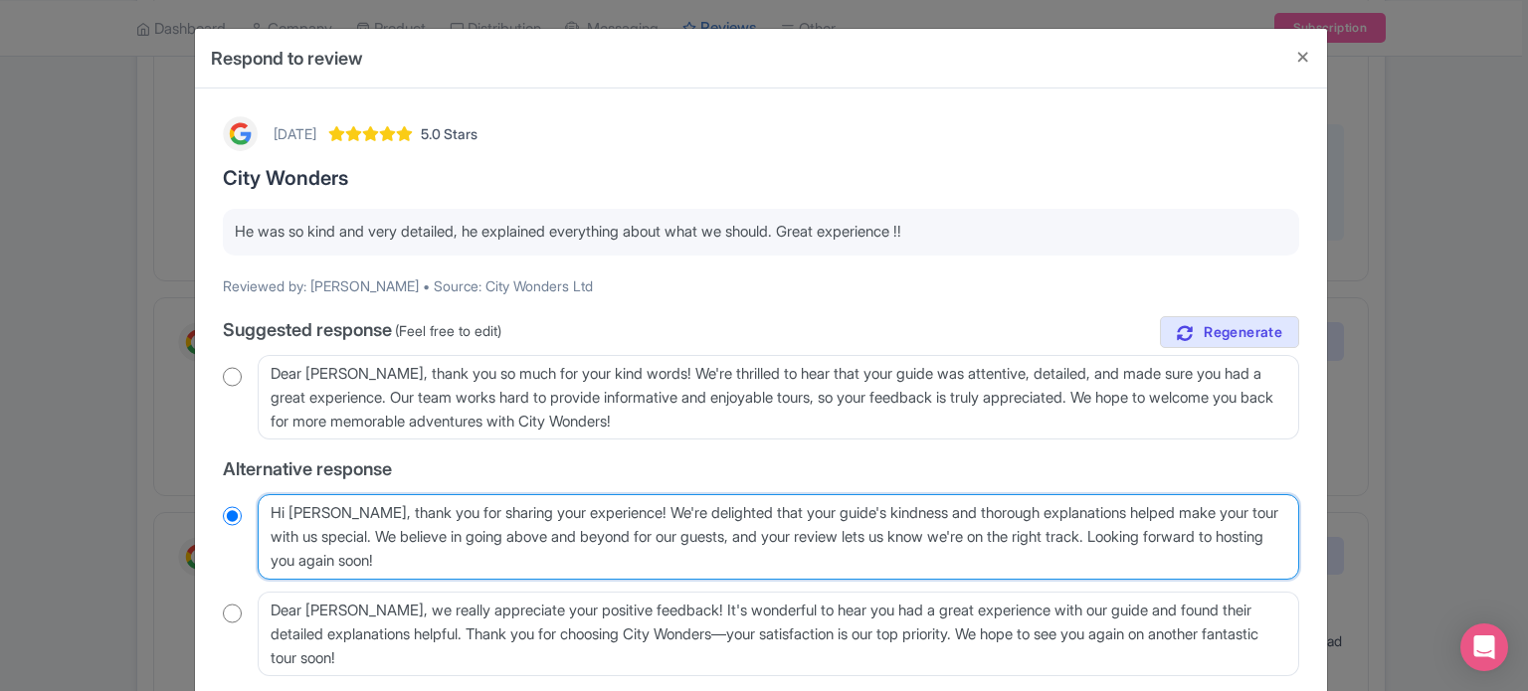
radio input "true"
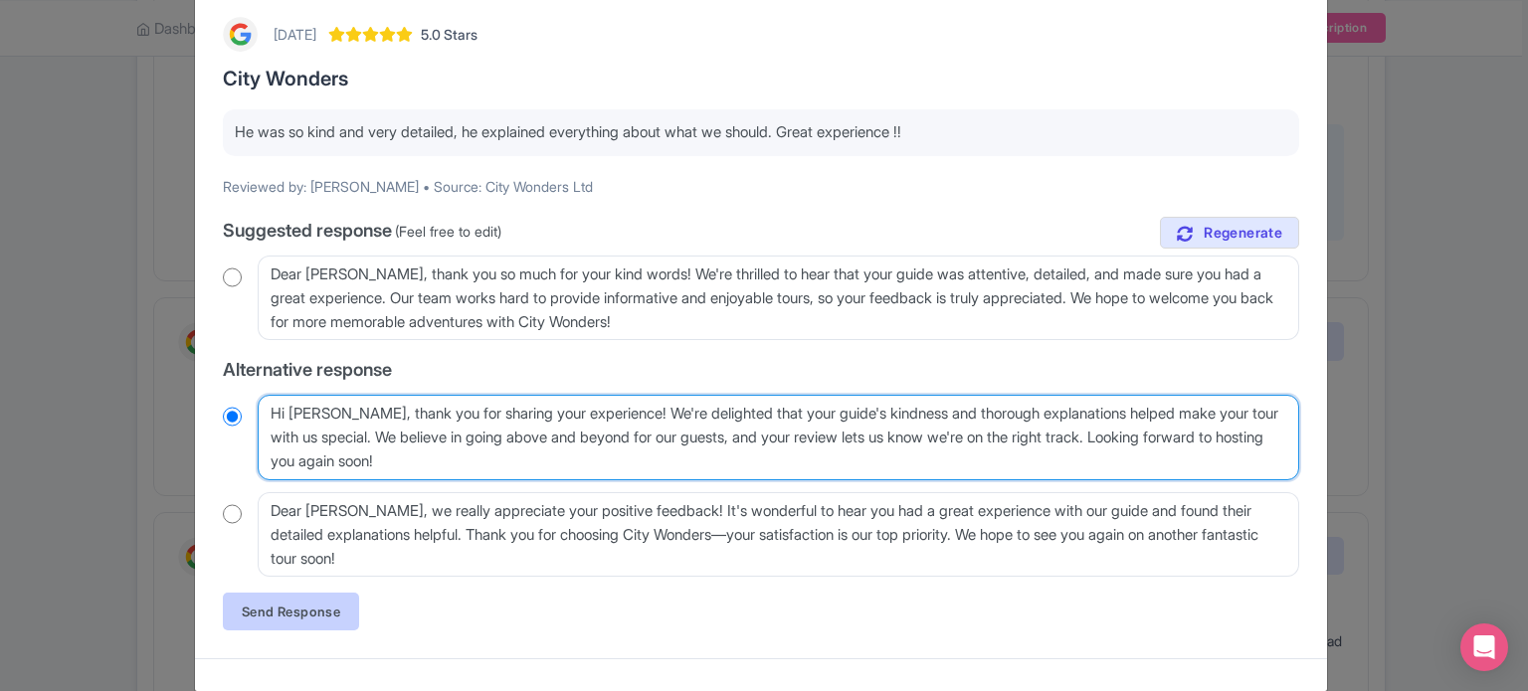
type textarea "Hi [PERSON_NAME], thank you for sharing your experience! We're delighted that y…"
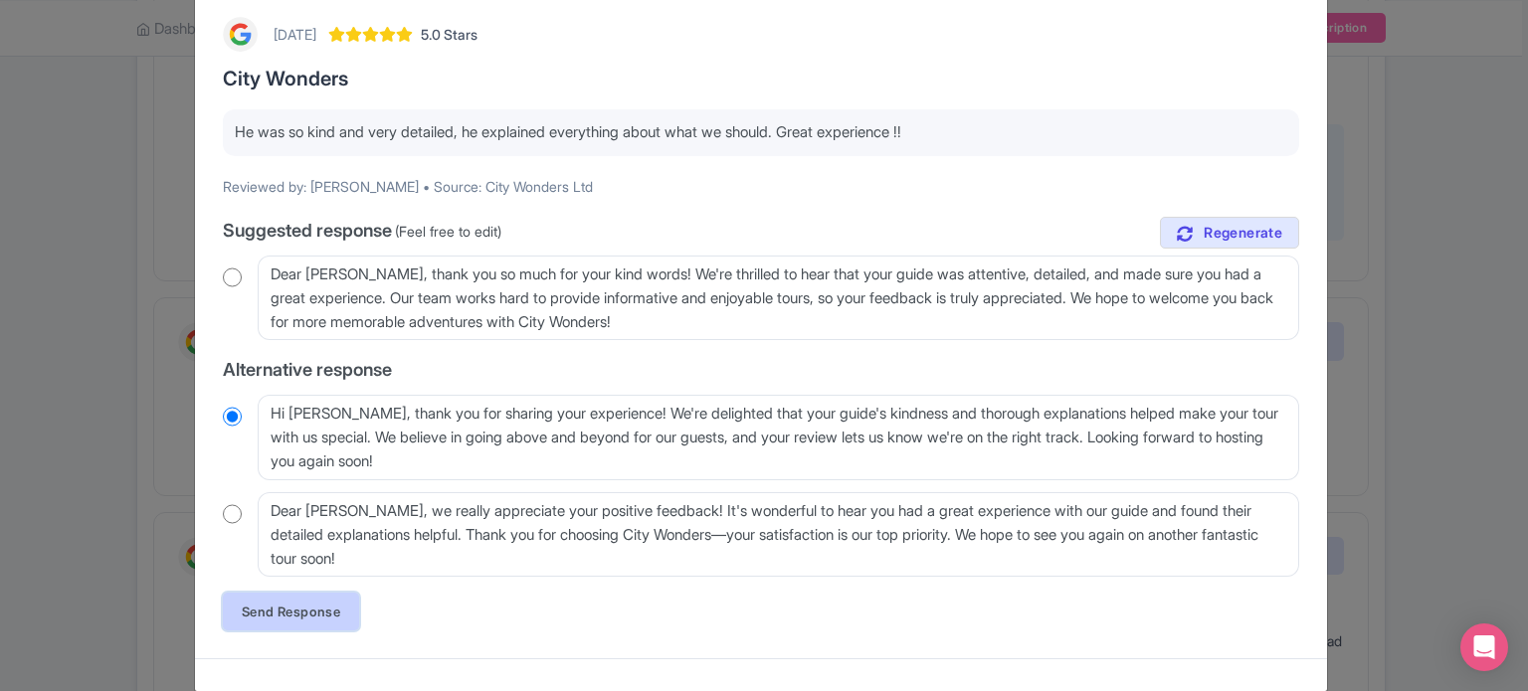
click at [330, 603] on link "Send Response" at bounding box center [291, 612] width 136 height 38
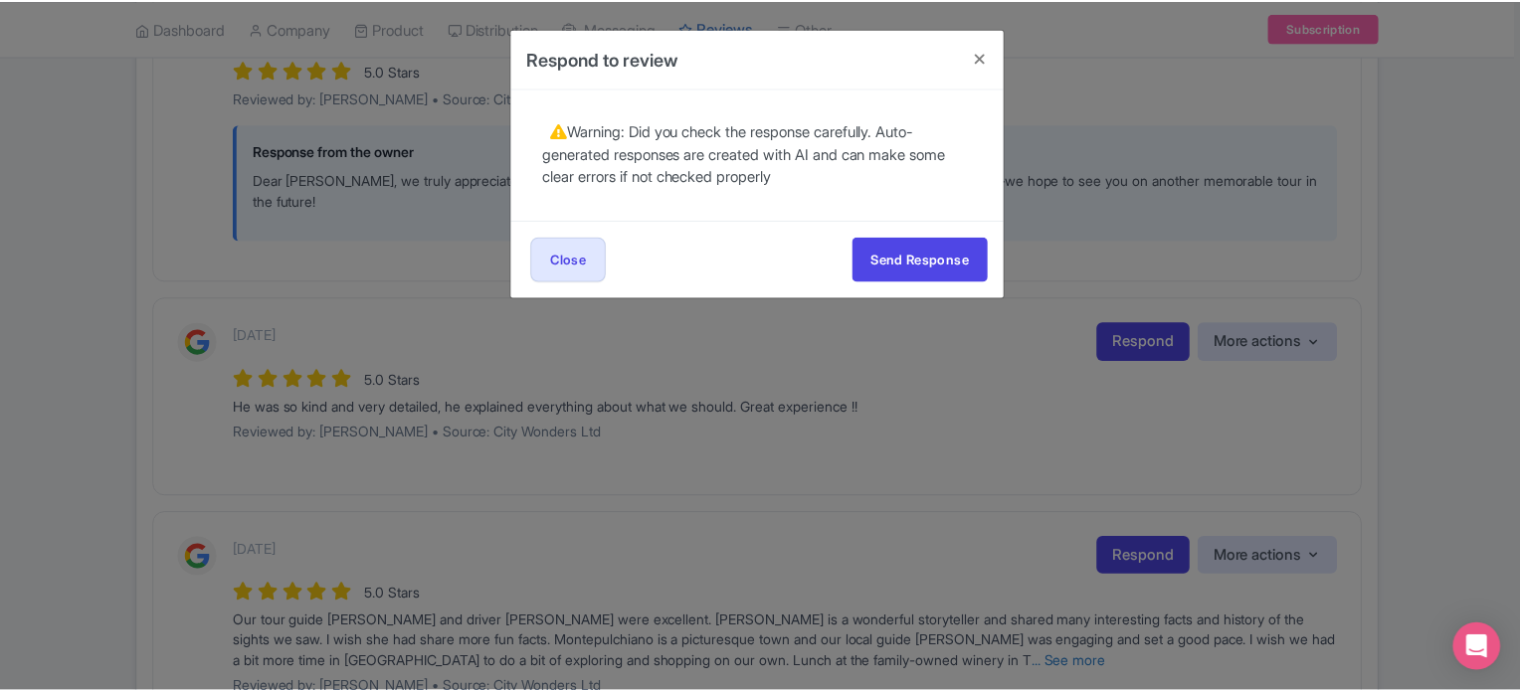
scroll to position [0, 0]
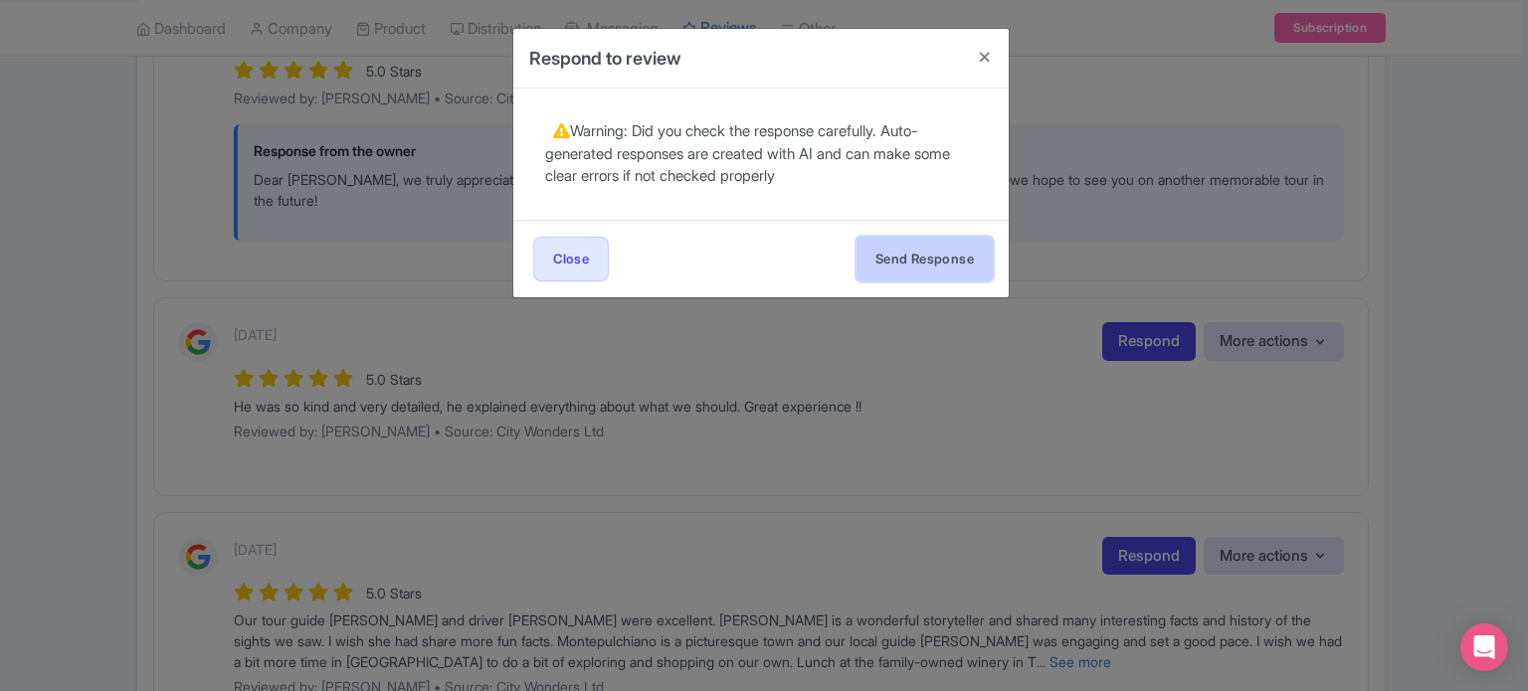
click at [915, 272] on button "Send Response" at bounding box center [924, 259] width 136 height 45
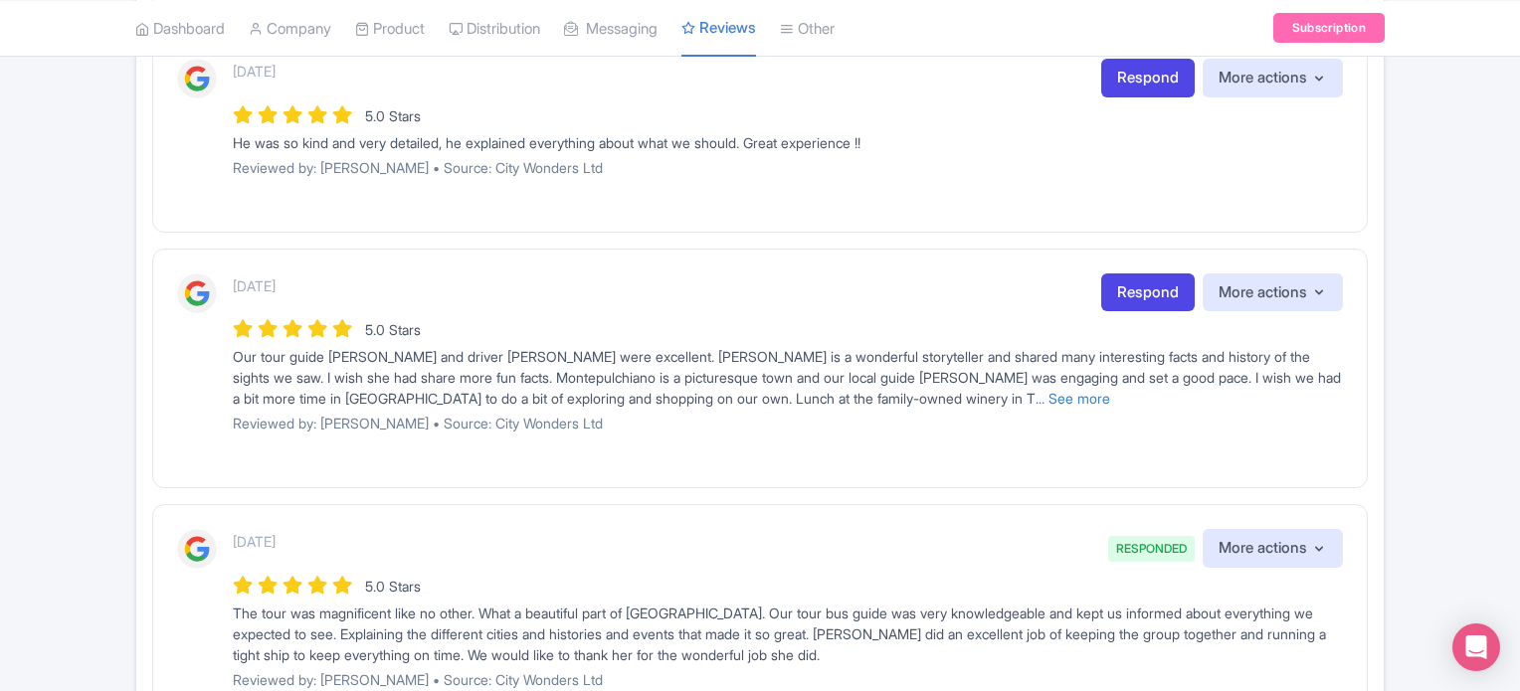
scroll to position [1094, 0]
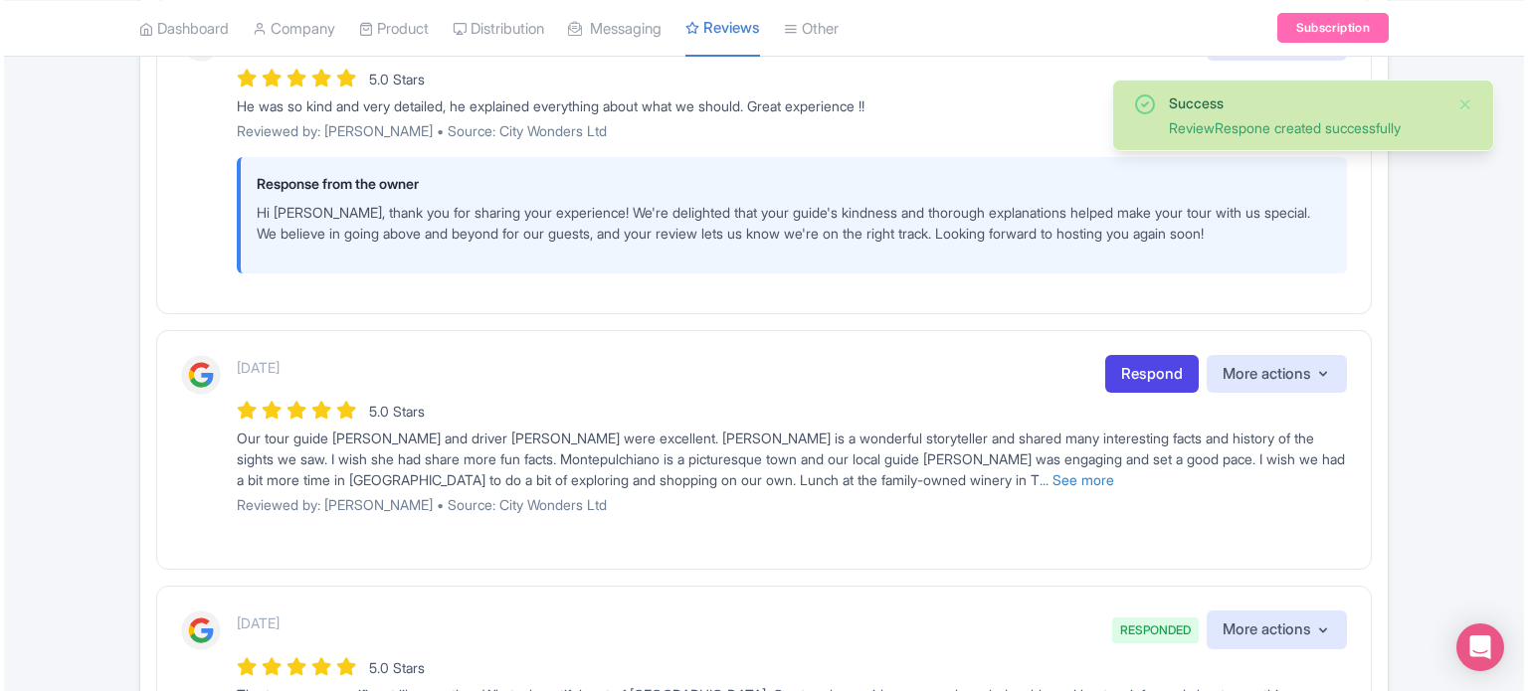
scroll to position [1094, 0]
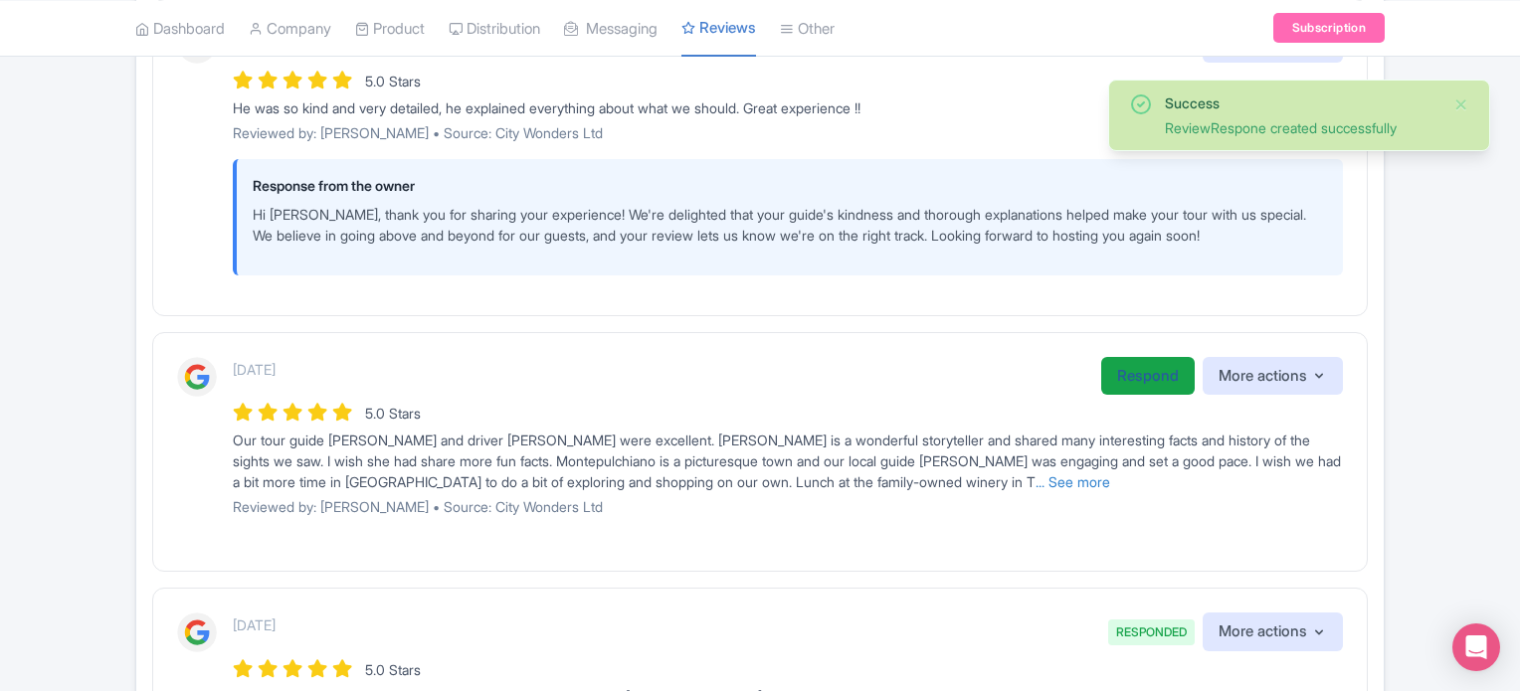
click at [1158, 381] on link "Respond" at bounding box center [1147, 376] width 93 height 39
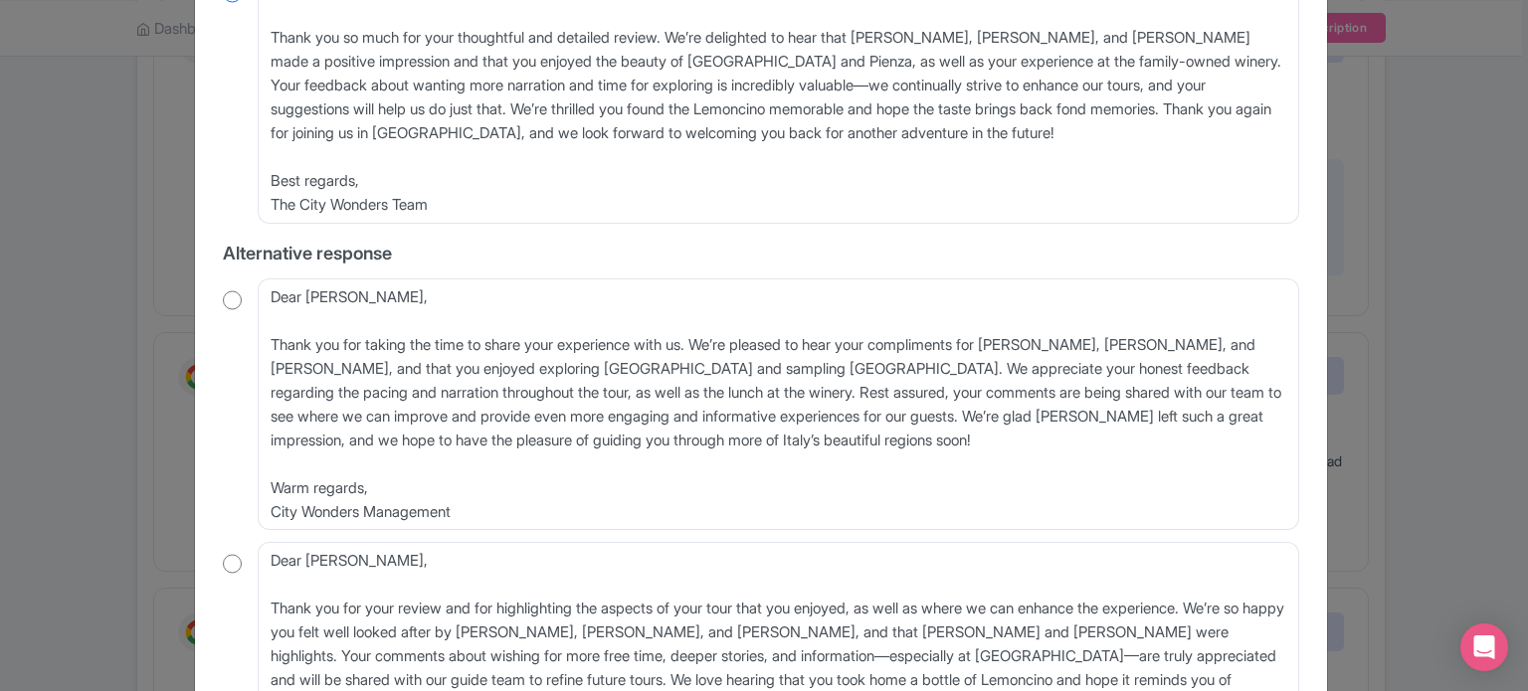
scroll to position [398, 0]
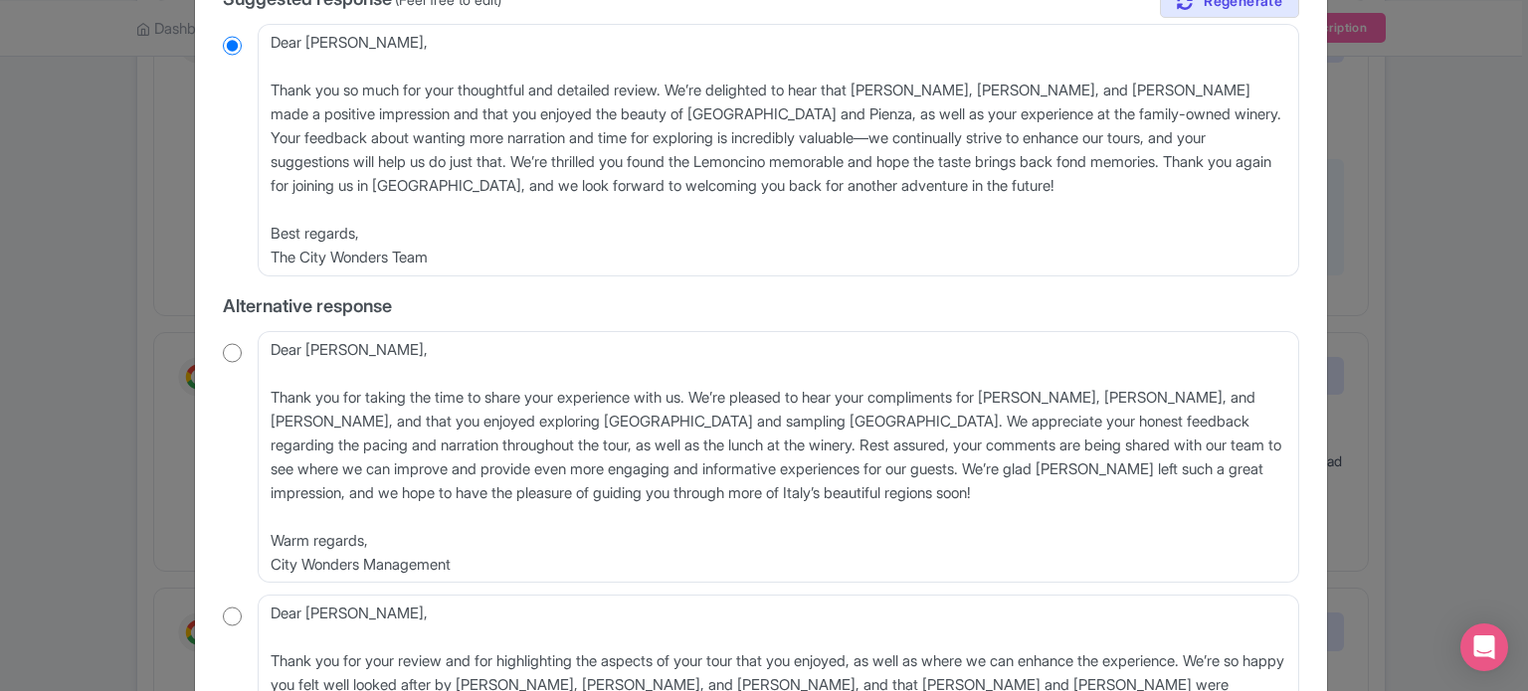
click at [230, 331] on div "Dear [PERSON_NAME], Thank you for taking the time to share your experience with…" at bounding box center [761, 457] width 1076 height 253
click at [223, 331] on div "Dear [PERSON_NAME], Thank you for taking the time to share your experience with…" at bounding box center [761, 457] width 1076 height 253
click at [226, 343] on input "radio" at bounding box center [232, 353] width 19 height 20
radio input "true"
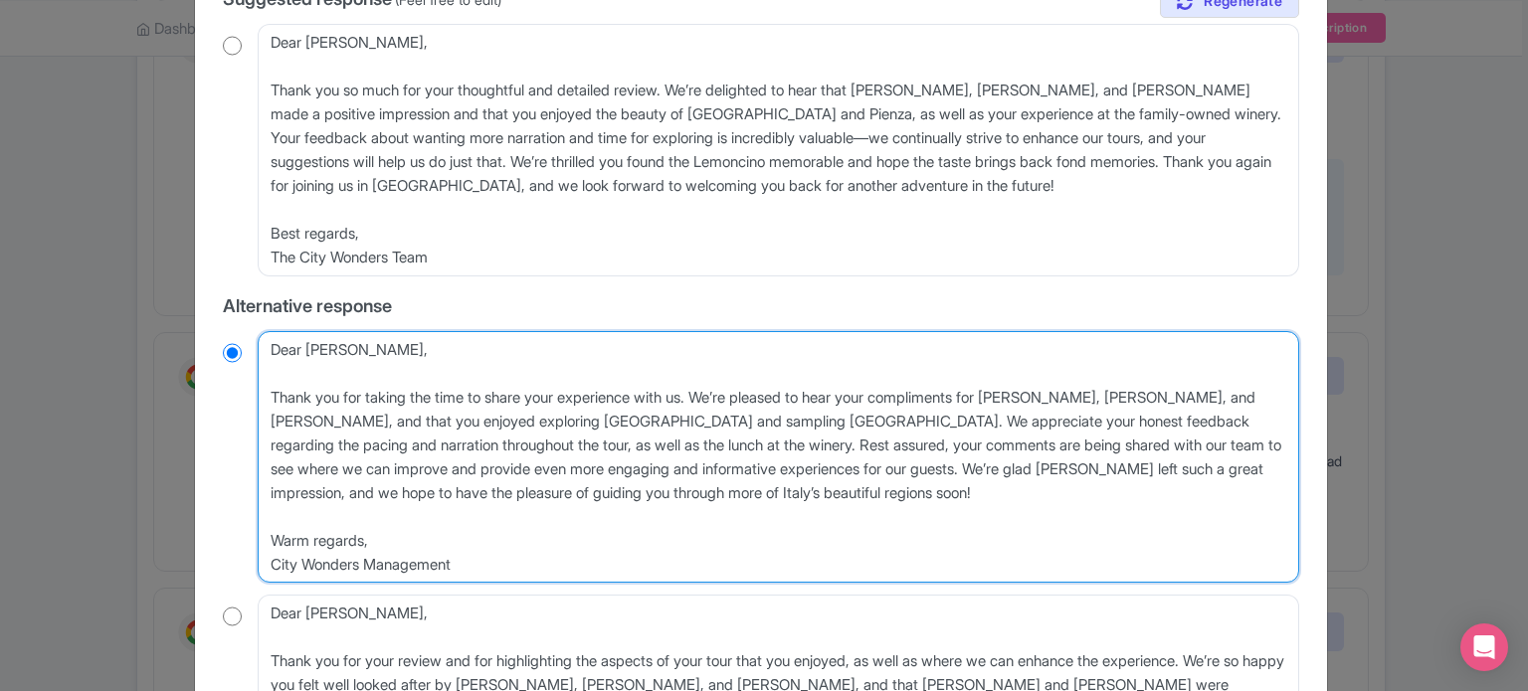
click at [263, 376] on textarea "Dear [PERSON_NAME], Thank you for taking the time to share your experience with…" at bounding box center [778, 457] width 1041 height 253
type textarea "Dear [PERSON_NAME], Thank you for taking the time to share your experience with…"
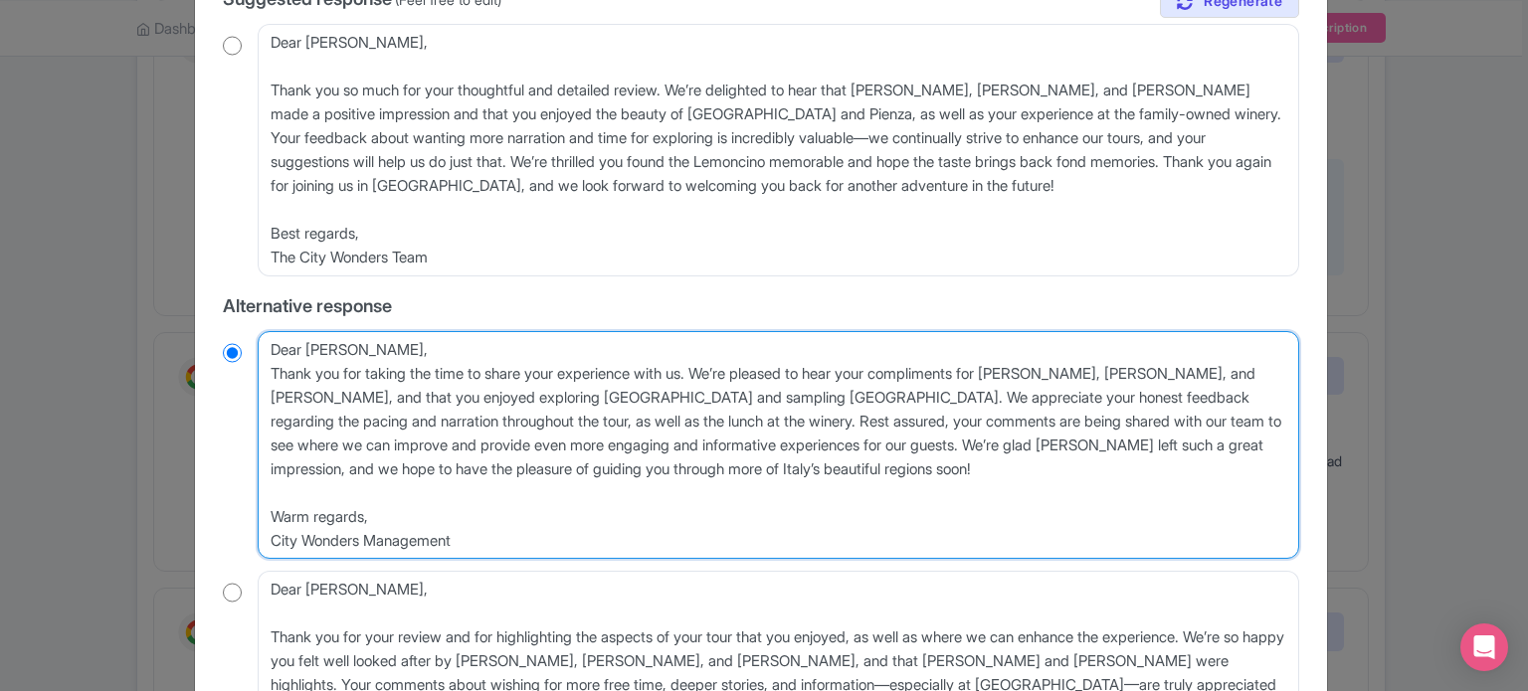
radio input "true"
type textarea "Dear [PERSON_NAME],Thank you for taking the time to share your experience with …"
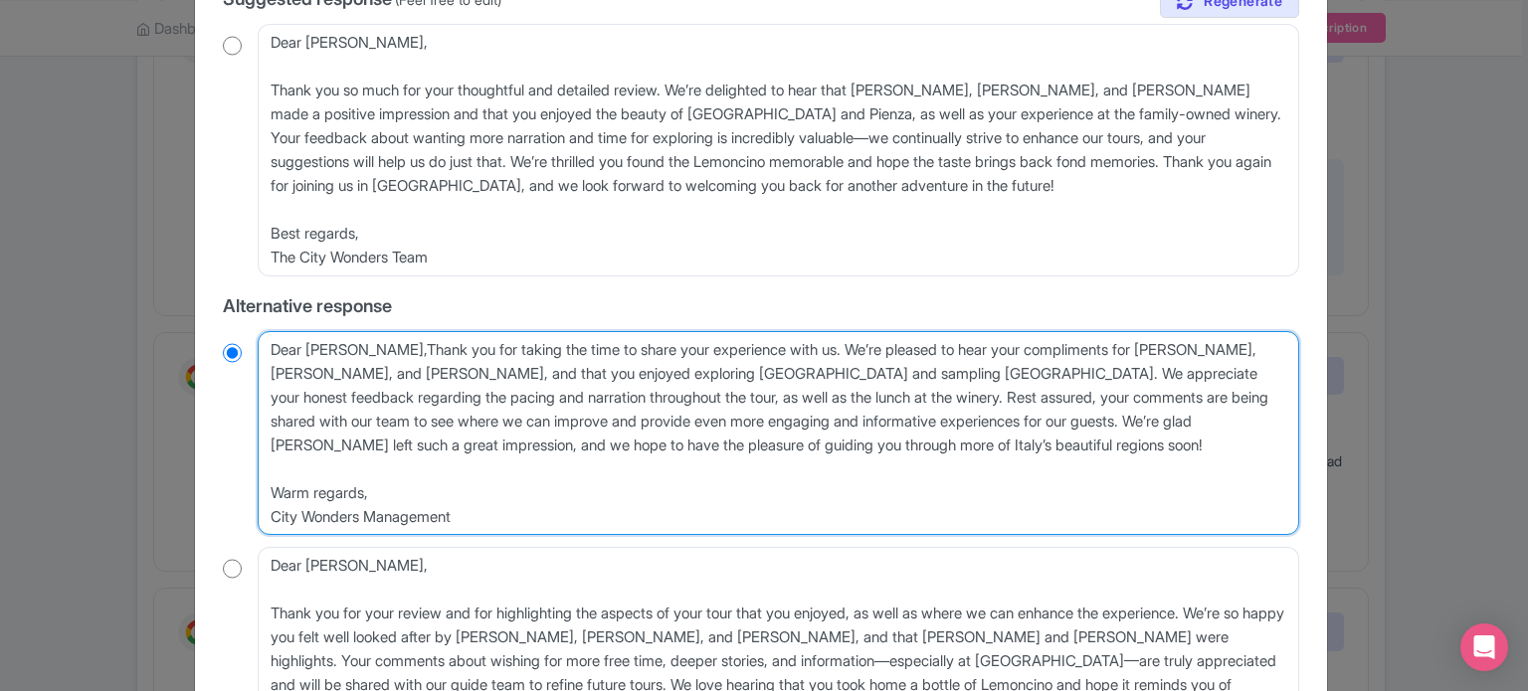
radio input "true"
type textarea "Dear [PERSON_NAME], Thank you for taking the time to share your experience with…"
radio input "true"
drag, startPoint x: 382, startPoint y: 471, endPoint x: 268, endPoint y: 446, distance: 117.3
click at [268, 446] on textarea "Dear [PERSON_NAME], Thank you for taking the time to share your experience with…" at bounding box center [778, 433] width 1041 height 205
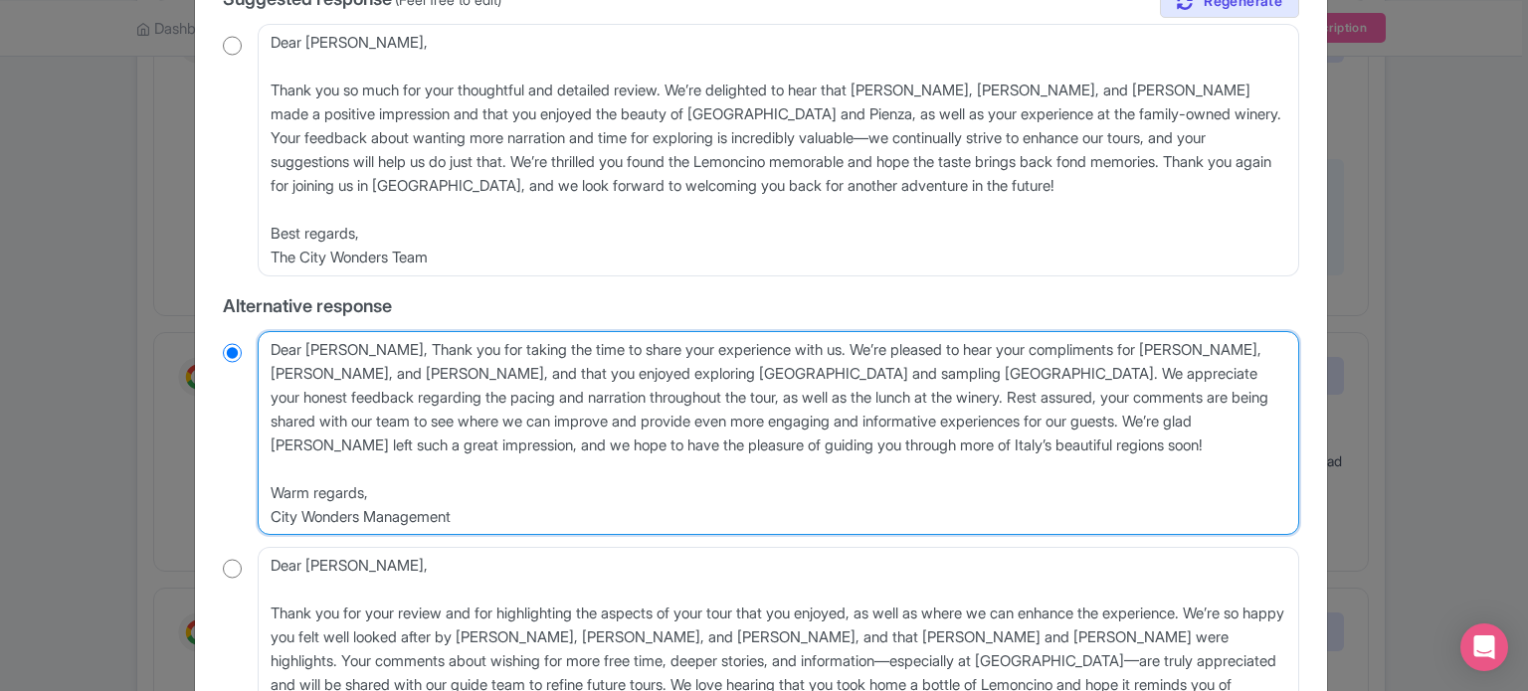
type textarea "Dear [PERSON_NAME], Thank you for taking the time to share your experience with…"
radio input "true"
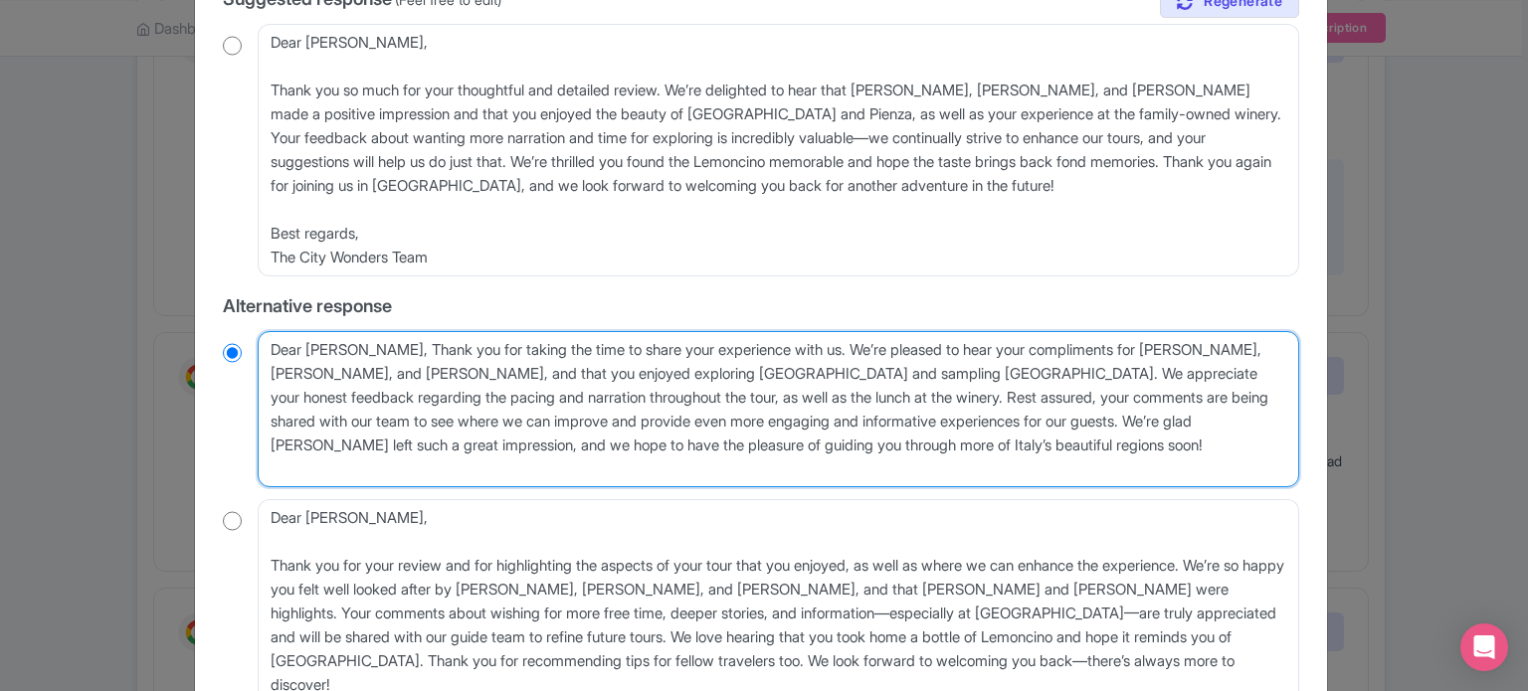
type textarea "Dear [PERSON_NAME], Thank you for taking the time to share your experience with…"
radio input "true"
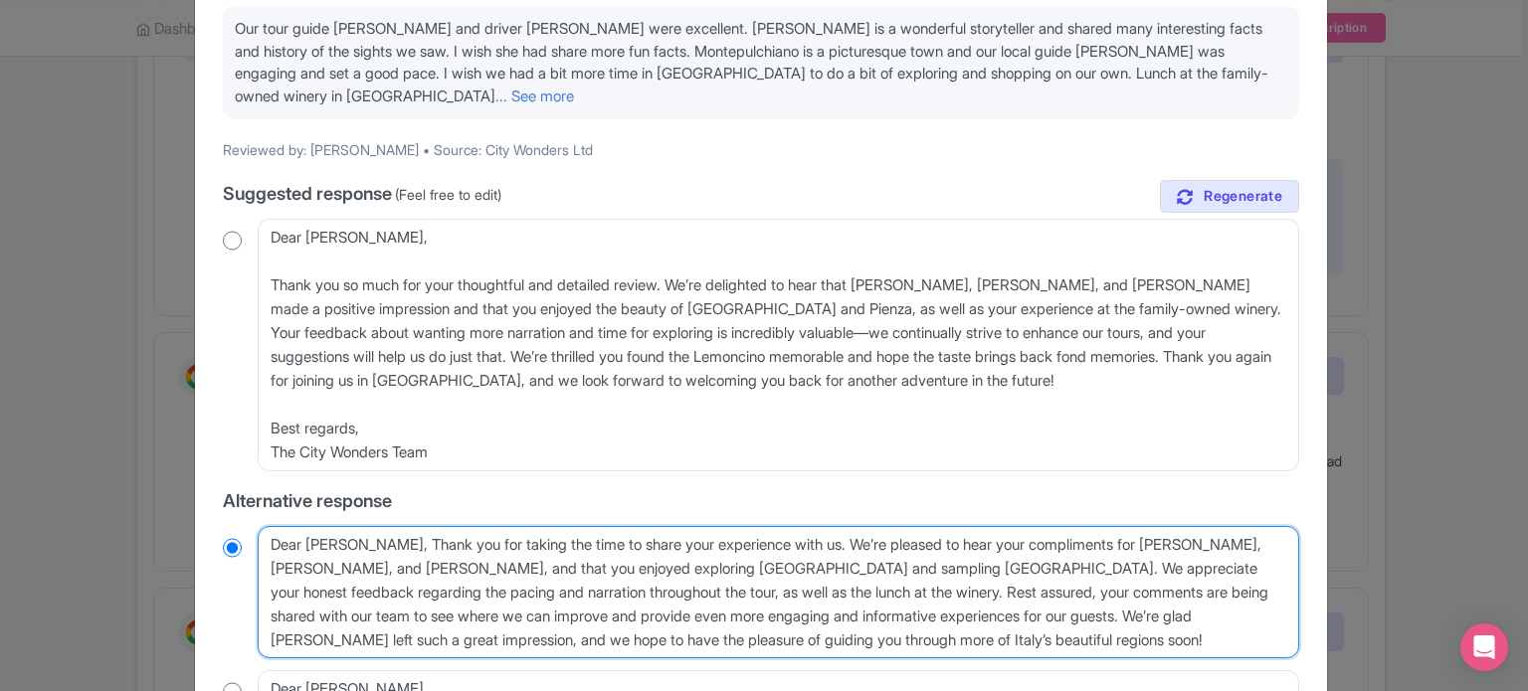
scroll to position [199, 0]
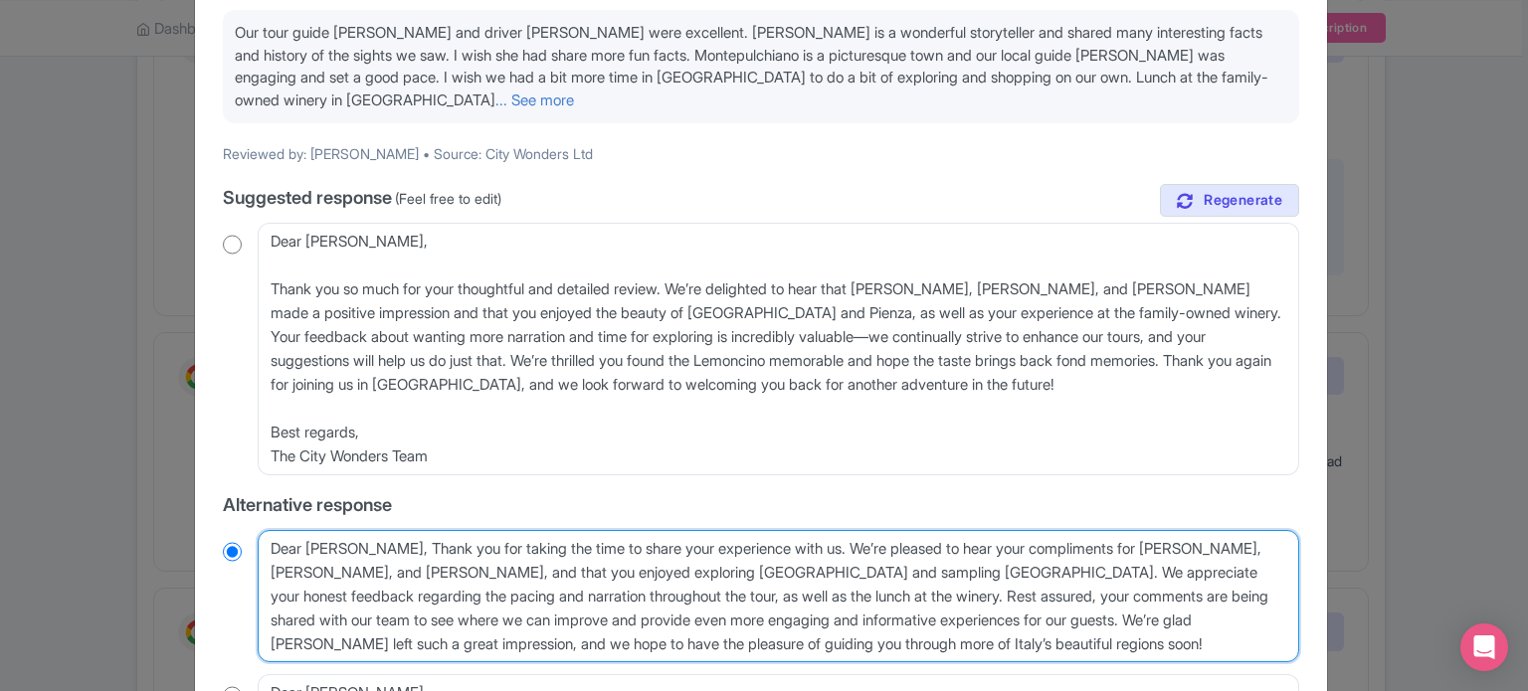
drag, startPoint x: 790, startPoint y: 541, endPoint x: 744, endPoint y: 558, distance: 48.8
click at [743, 558] on textarea "Dear [PERSON_NAME], Thank you for taking the time to share your experience with…" at bounding box center [778, 596] width 1041 height 133
drag, startPoint x: 830, startPoint y: 548, endPoint x: 661, endPoint y: 548, distance: 169.1
click at [661, 548] on textarea "Dear [PERSON_NAME], Thank you for taking the time to share your experience with…" at bounding box center [778, 596] width 1041 height 133
type textarea "Dear [PERSON_NAME], Thank you for taking the time to share your experience with…"
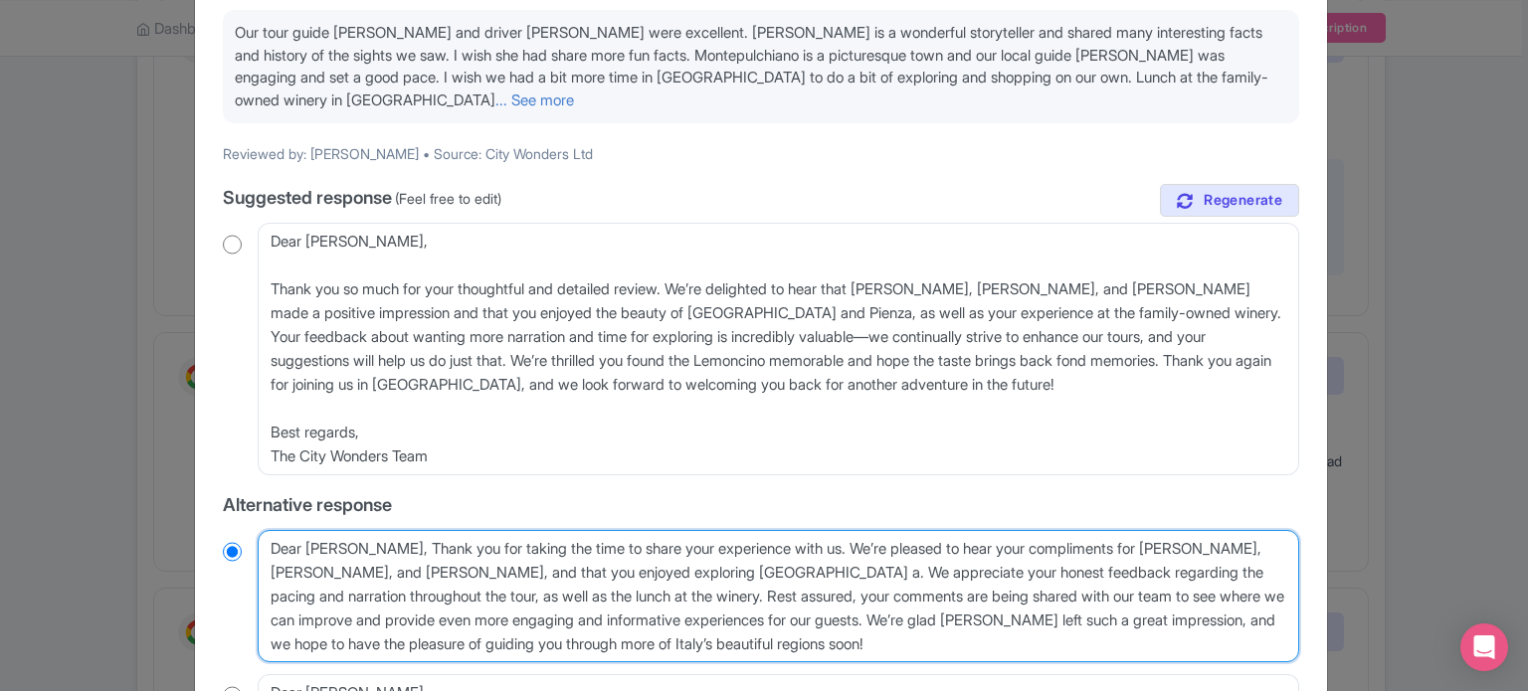
radio input "true"
type textarea "Dear [PERSON_NAME], Thank you for taking the time to share your experience with…"
radio input "true"
type textarea "Dear [PERSON_NAME], Thank you for taking the time to share your experience with…"
radio input "true"
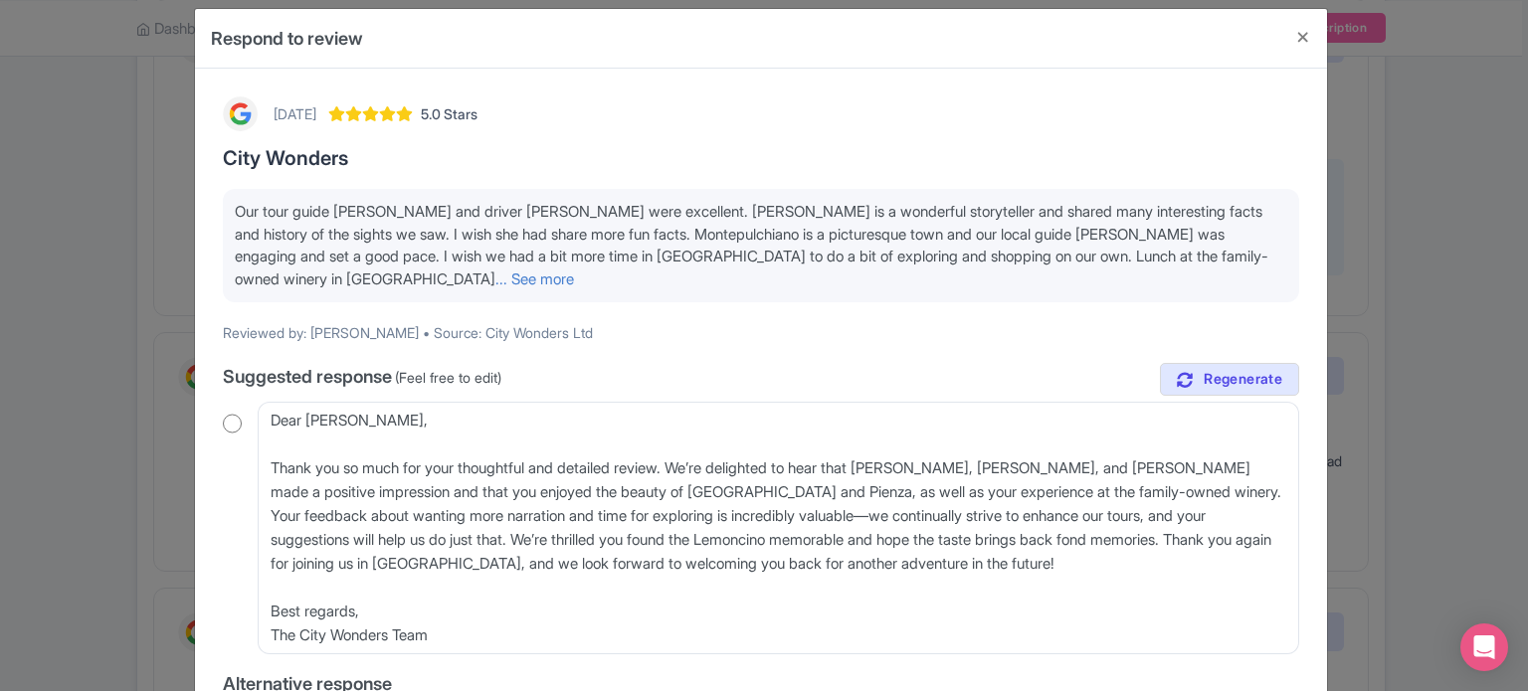
scroll to position [0, 0]
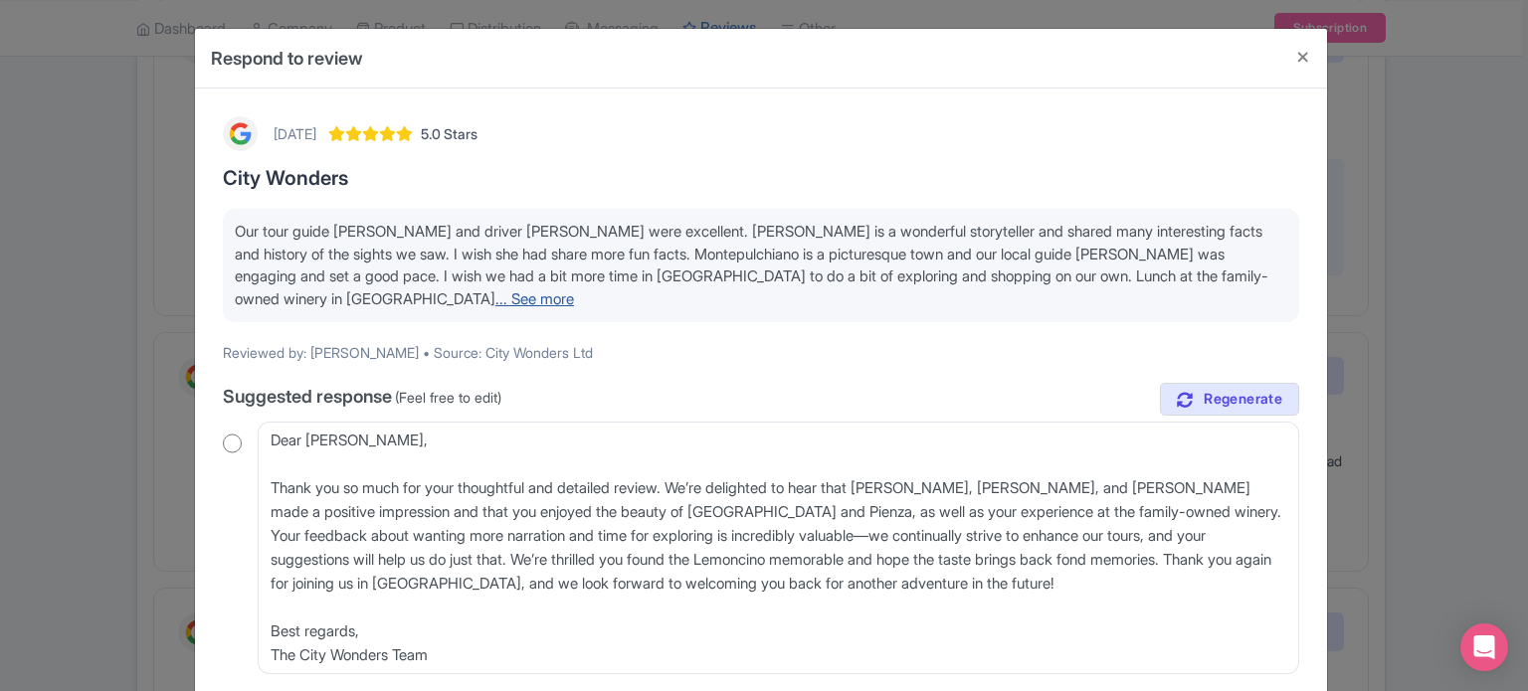
type textarea "Dear [PERSON_NAME], Thank you for taking the time to share your experience with…"
click at [574, 289] on link "... See more" at bounding box center [534, 298] width 79 height 19
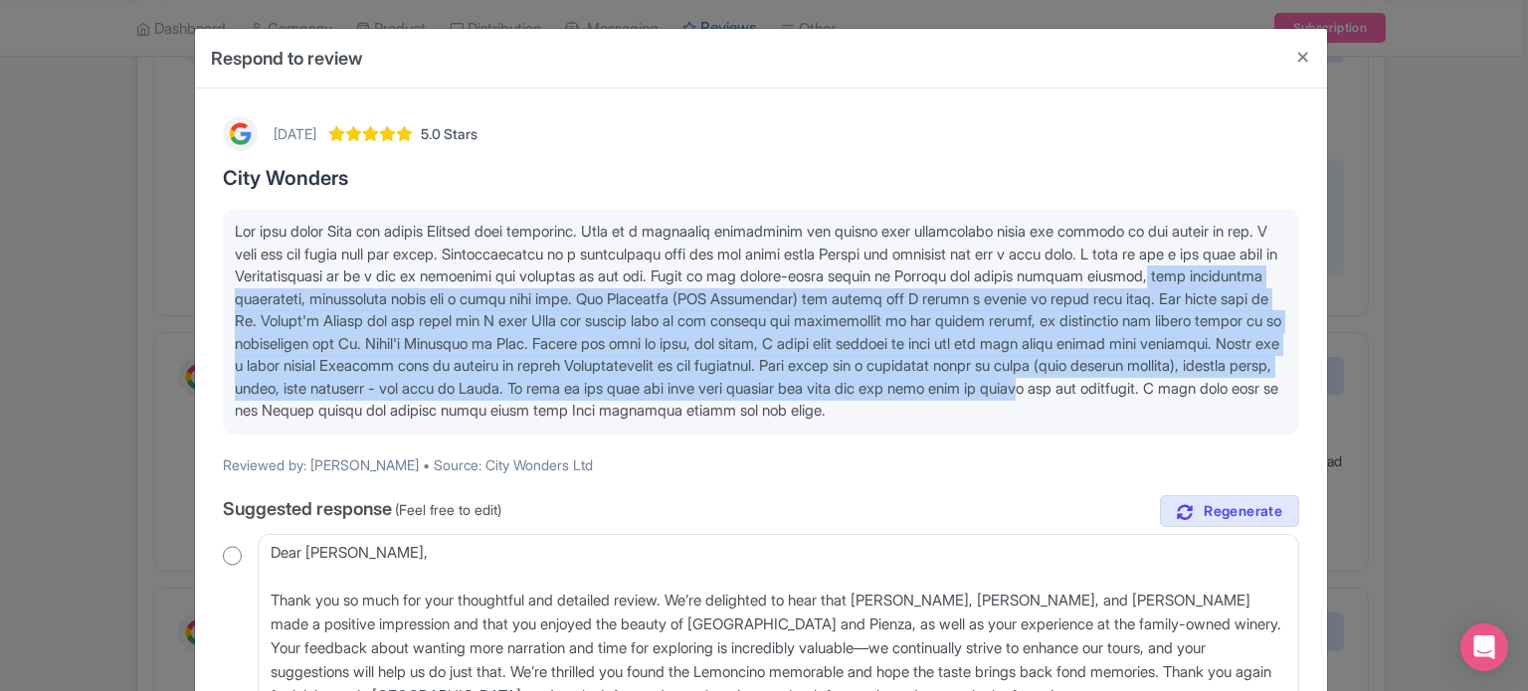
drag, startPoint x: 338, startPoint y: 301, endPoint x: 681, endPoint y: 413, distance: 360.7
click at [681, 413] on span at bounding box center [758, 321] width 1046 height 198
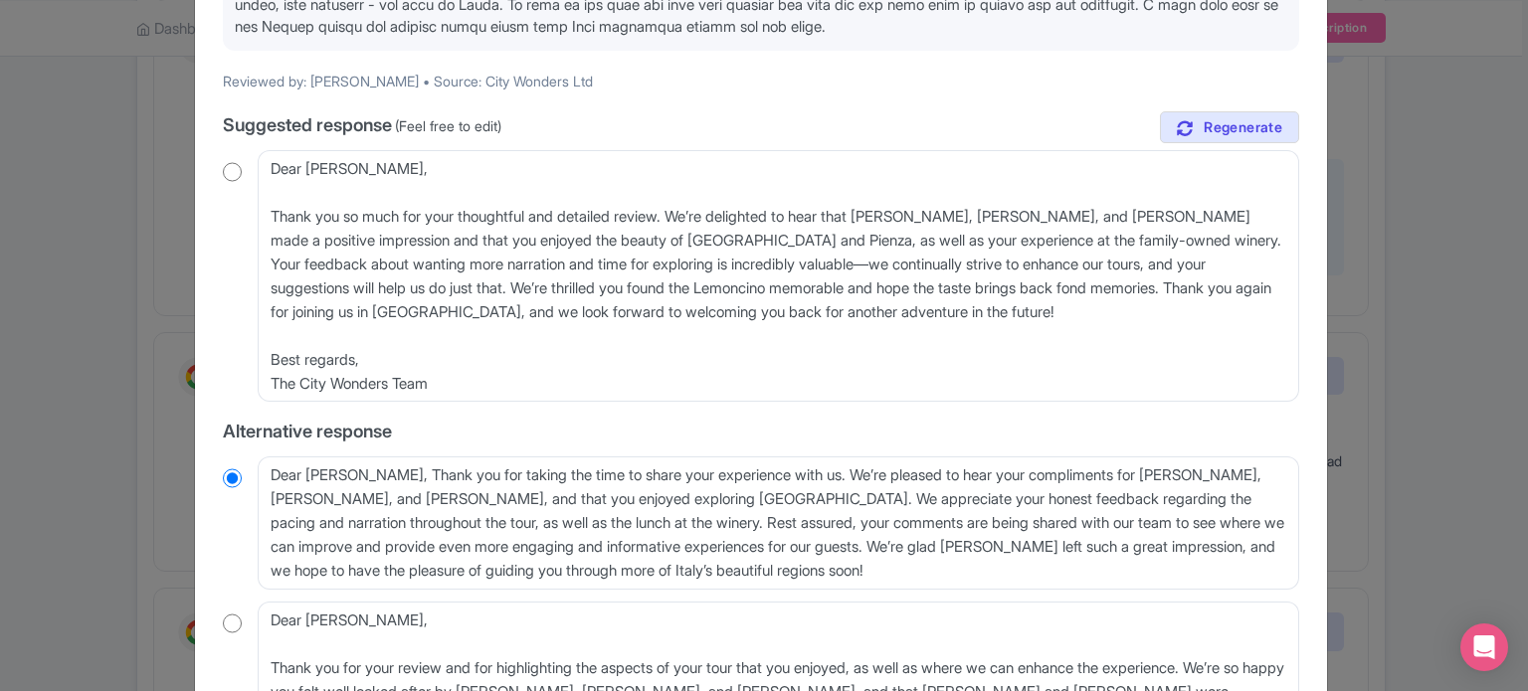
scroll to position [497, 0]
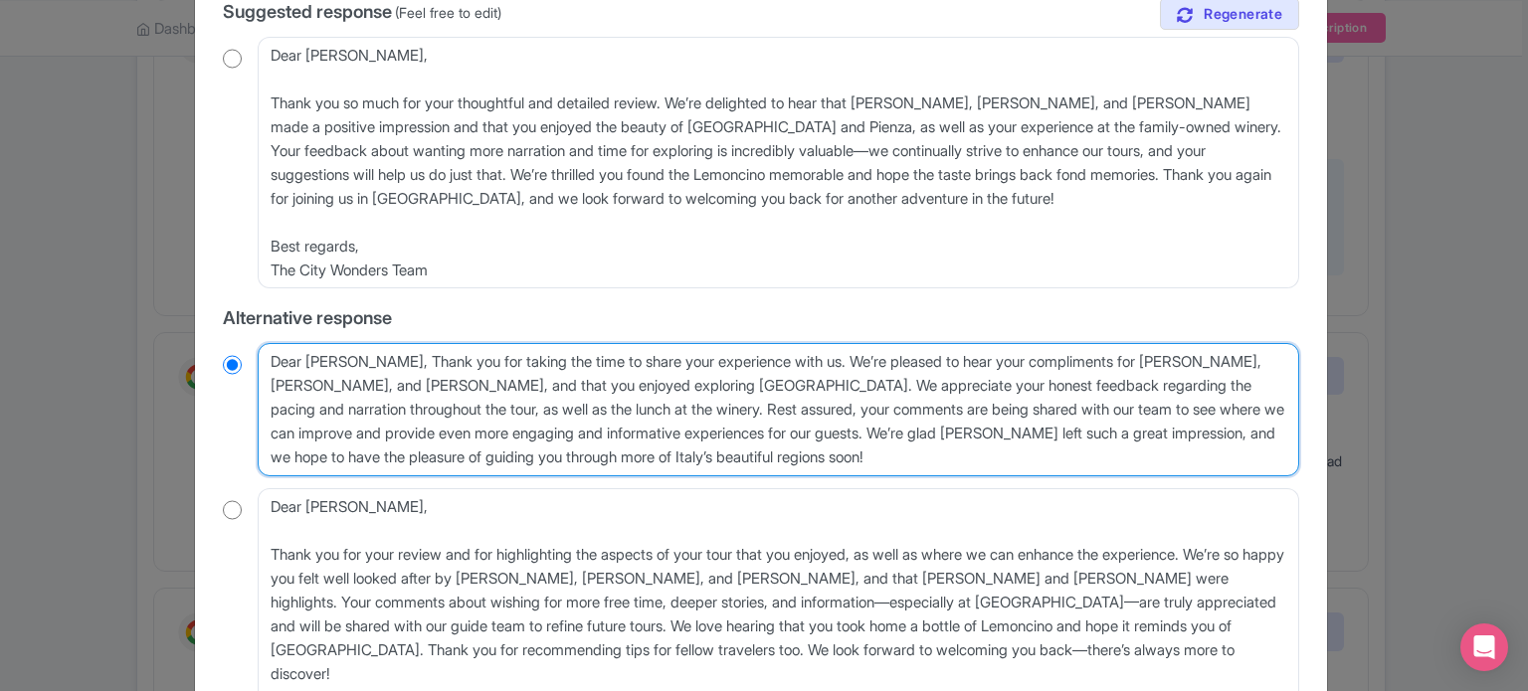
click at [822, 451] on textarea "Dear Amy, Thank you for taking the time to share your experience with us. We’re…" at bounding box center [778, 409] width 1041 height 133
drag, startPoint x: 444, startPoint y: 457, endPoint x: 699, endPoint y: 455, distance: 255.6
click at [699, 455] on textarea "Dear Amy, Thank you for taking the time to share your experience with us. We’re…" at bounding box center [778, 409] width 1041 height 133
click at [804, 476] on textarea "Dear Amy, Thank you for taking the time to share your experience with us. We’re…" at bounding box center [778, 409] width 1041 height 133
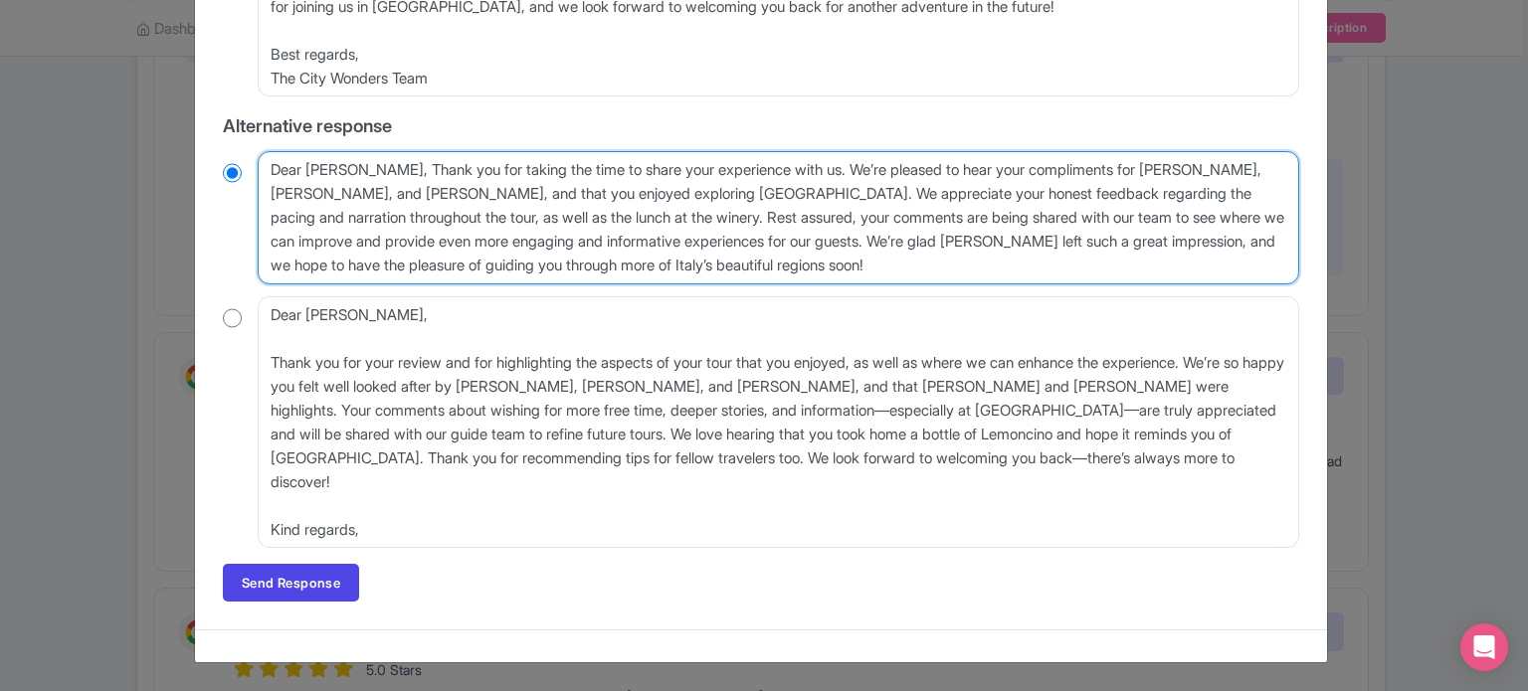
scroll to position [710, 0]
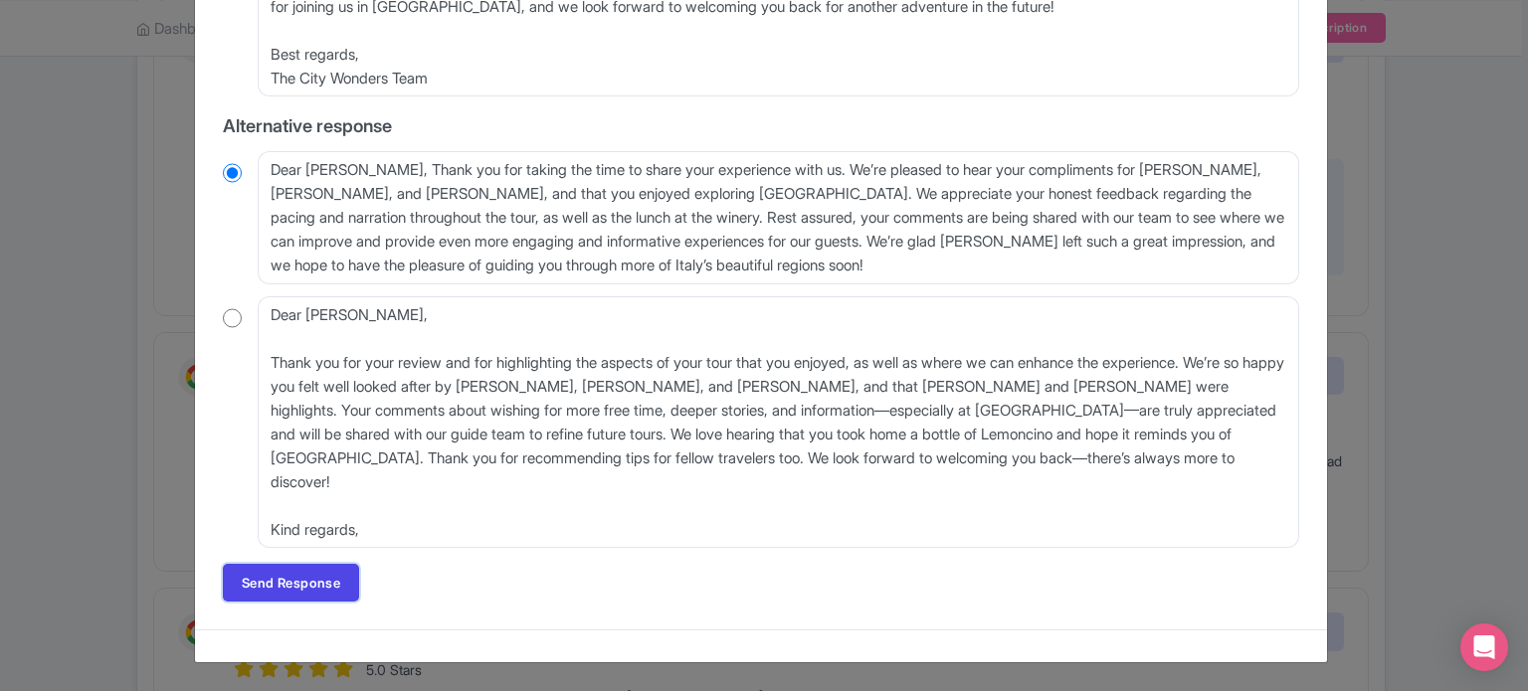
click at [302, 592] on link "Send Response" at bounding box center [291, 583] width 136 height 38
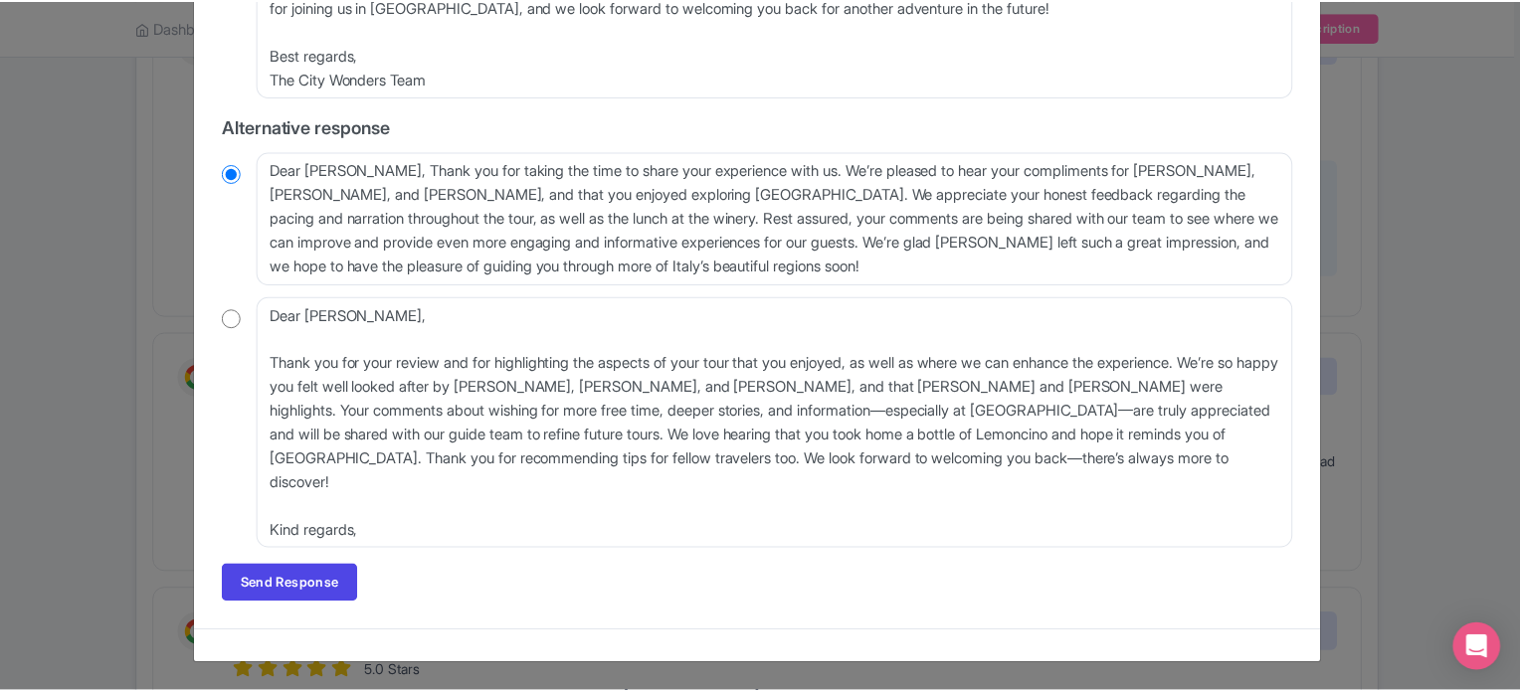
scroll to position [0, 0]
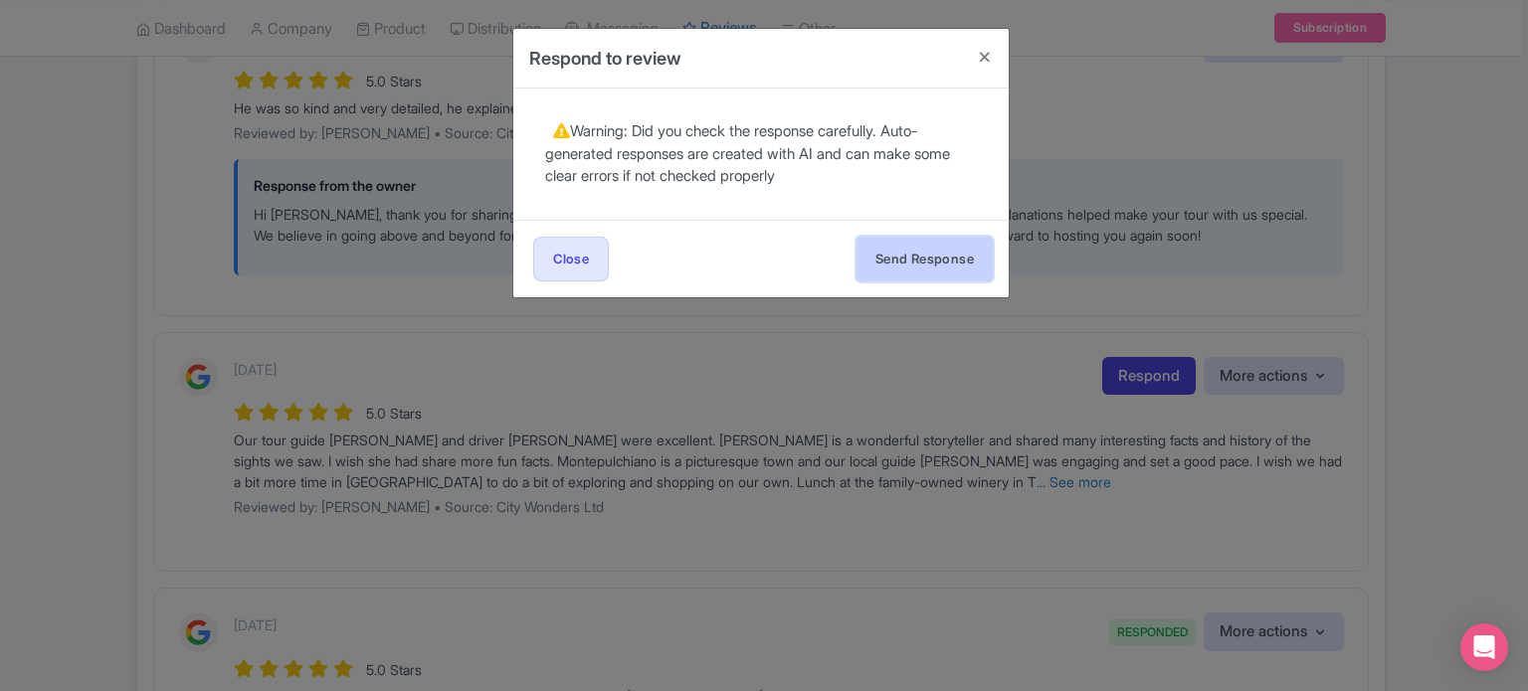
click at [916, 266] on button "Send Response" at bounding box center [924, 259] width 136 height 45
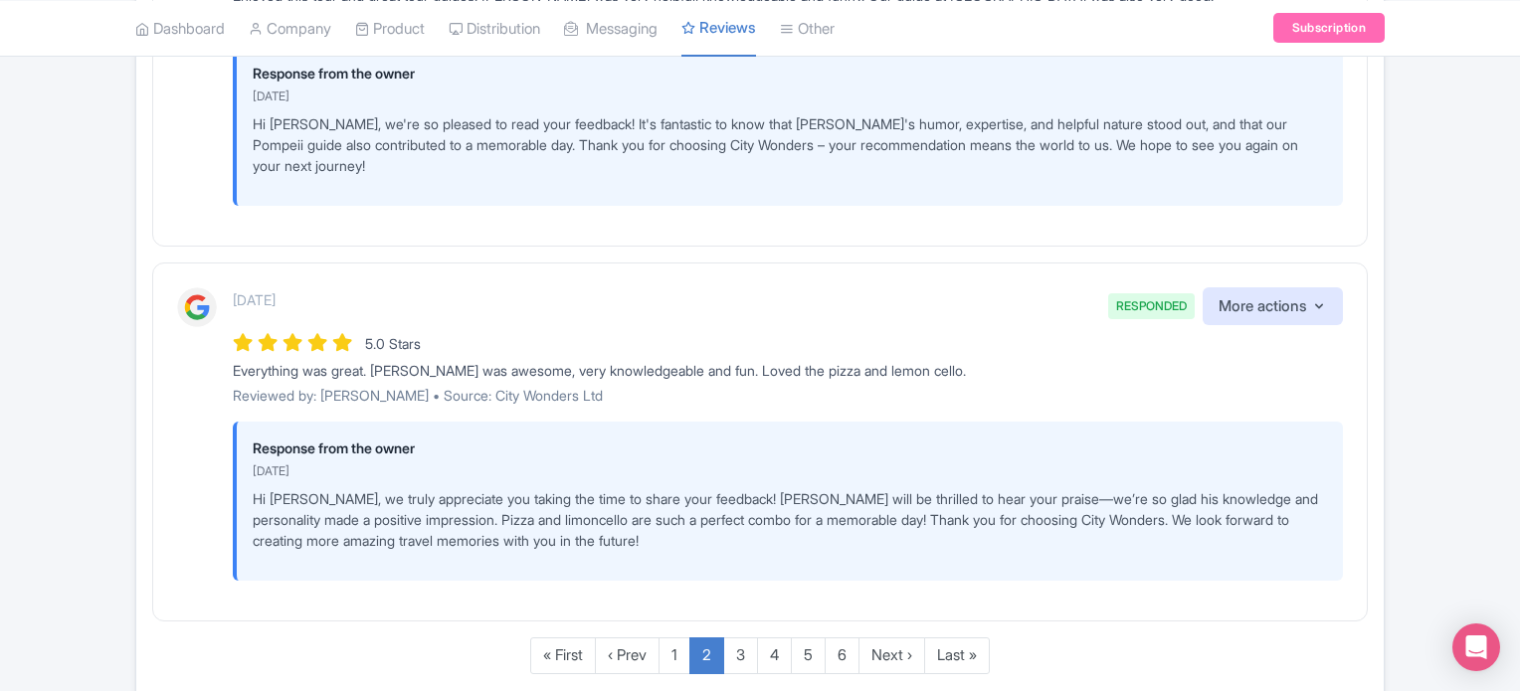
scroll to position [3545, 0]
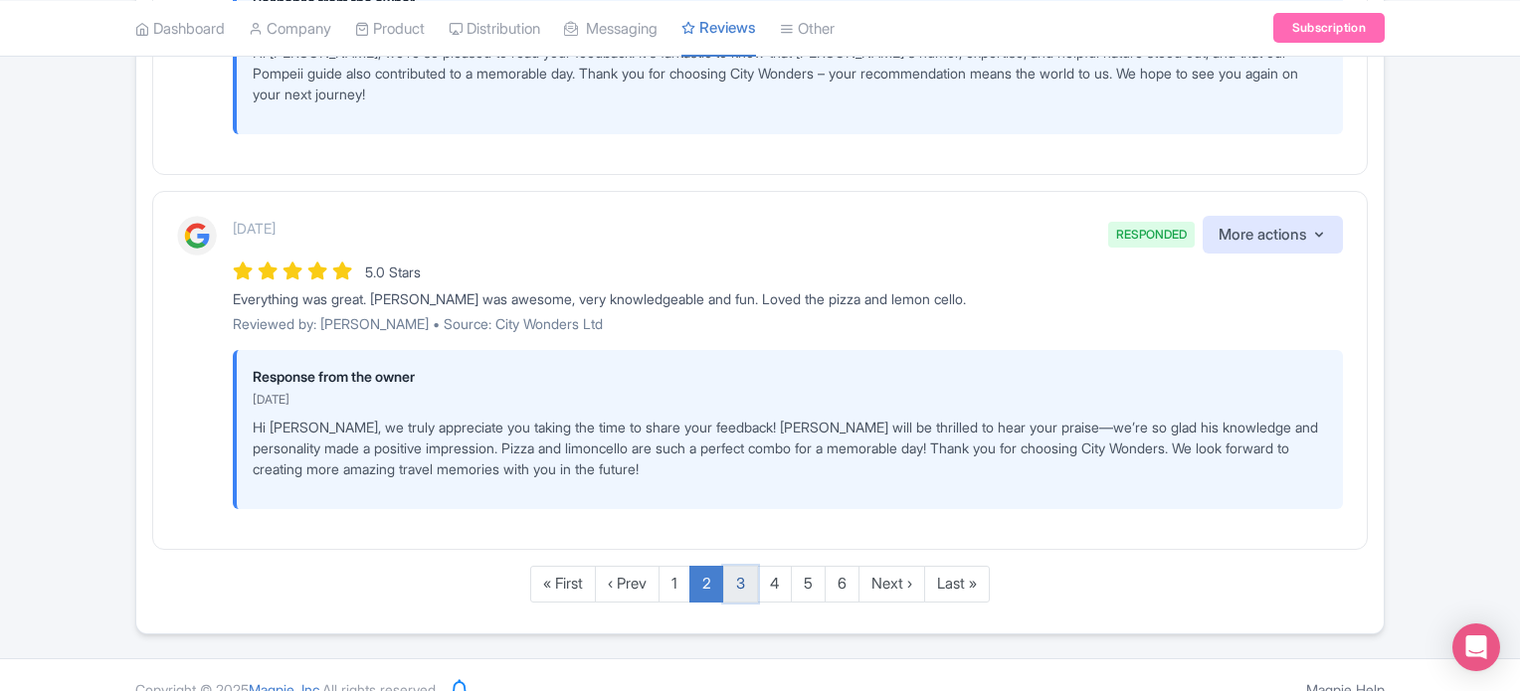
click at [738, 566] on link "3" at bounding box center [740, 584] width 35 height 37
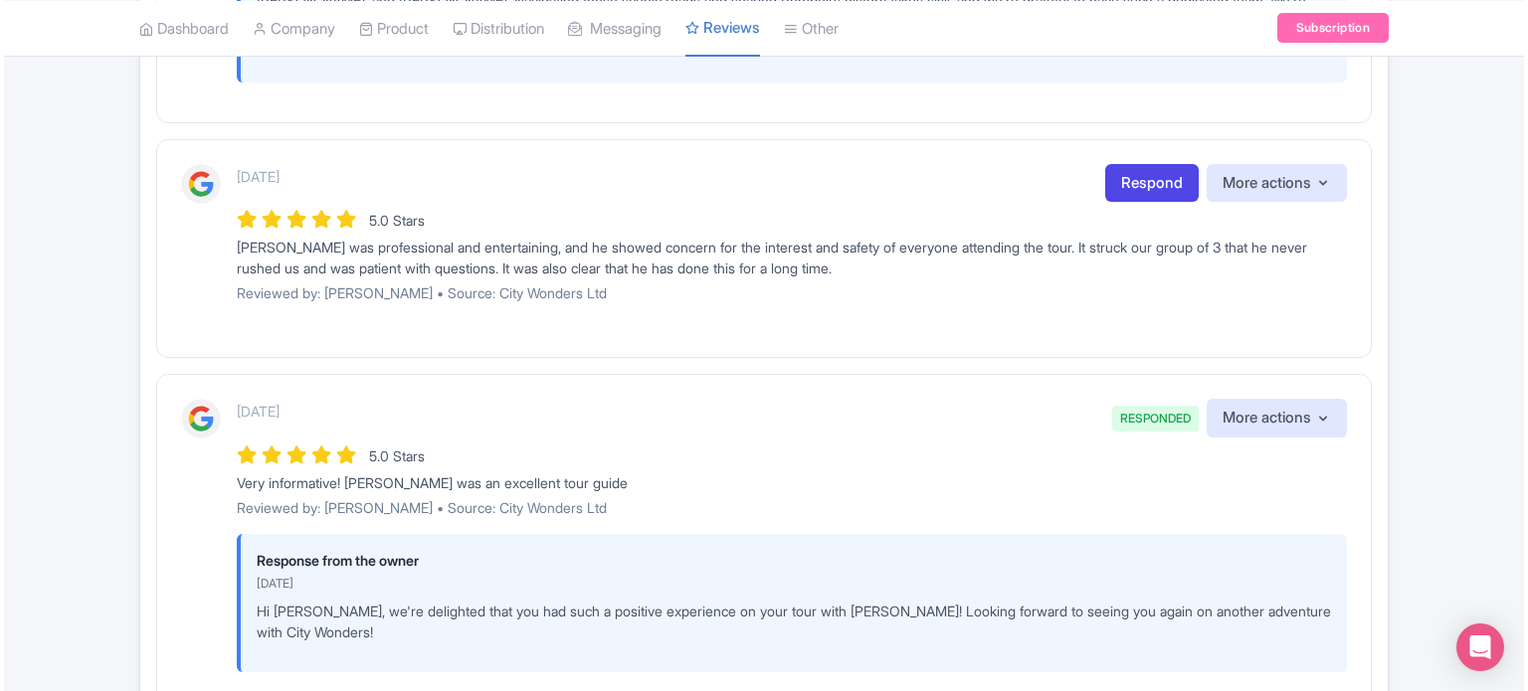
scroll to position [2800, 0]
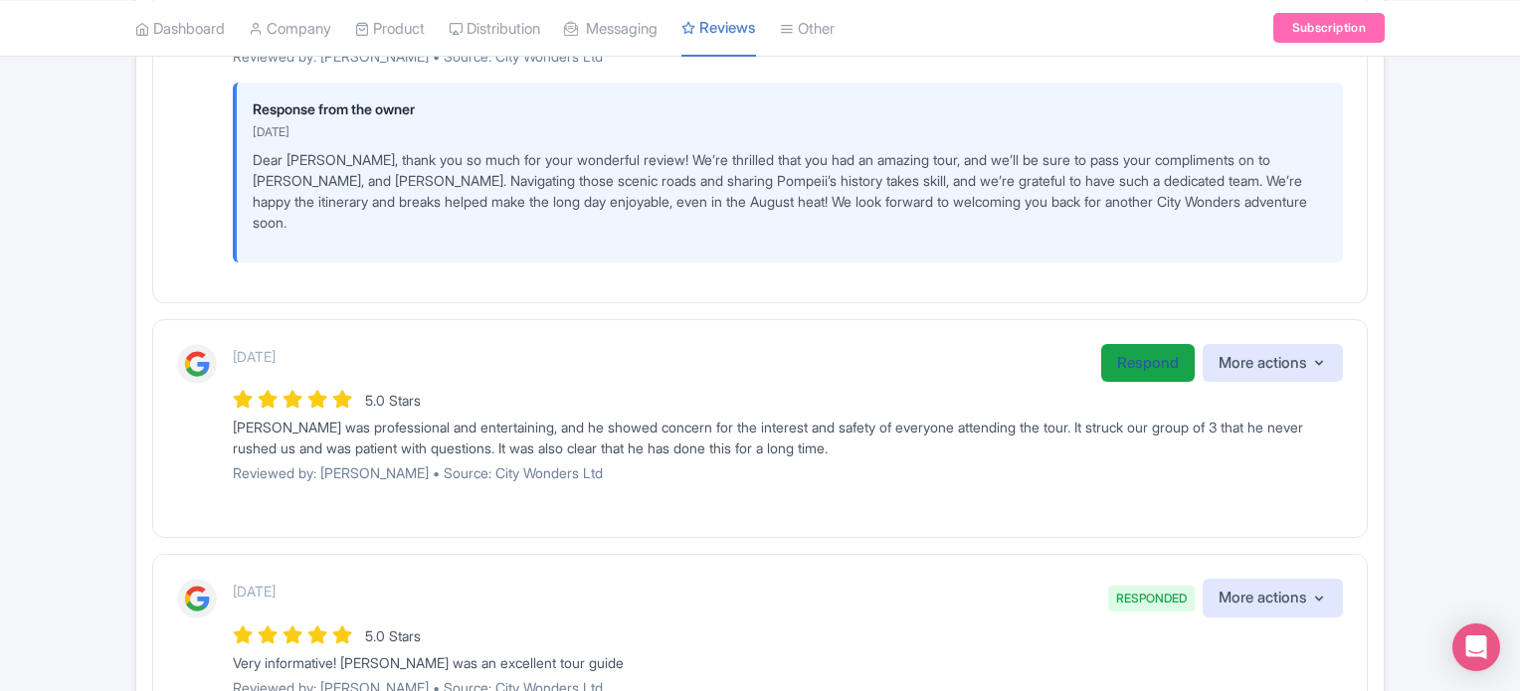
click at [1114, 359] on link "Respond" at bounding box center [1147, 363] width 93 height 39
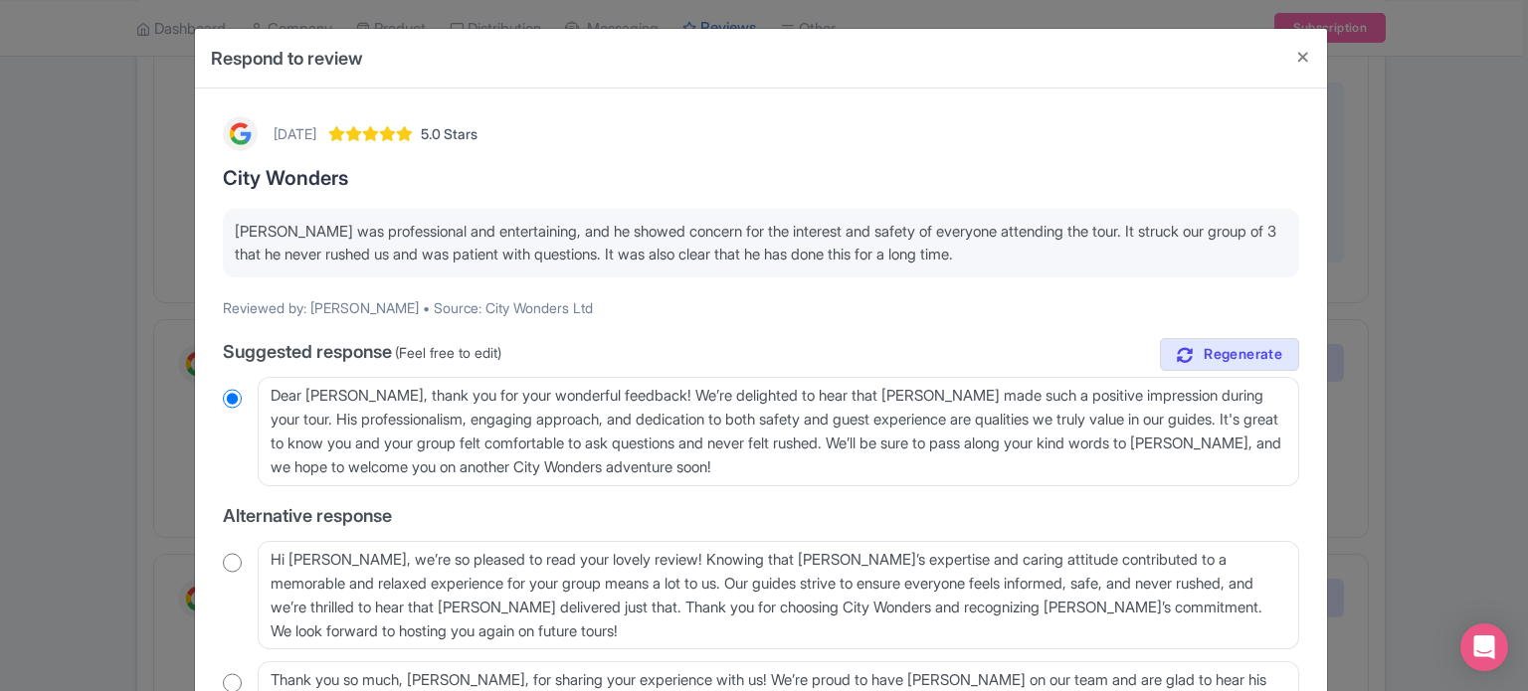
click at [224, 568] on input "radio" at bounding box center [232, 563] width 19 height 20
radio input "true"
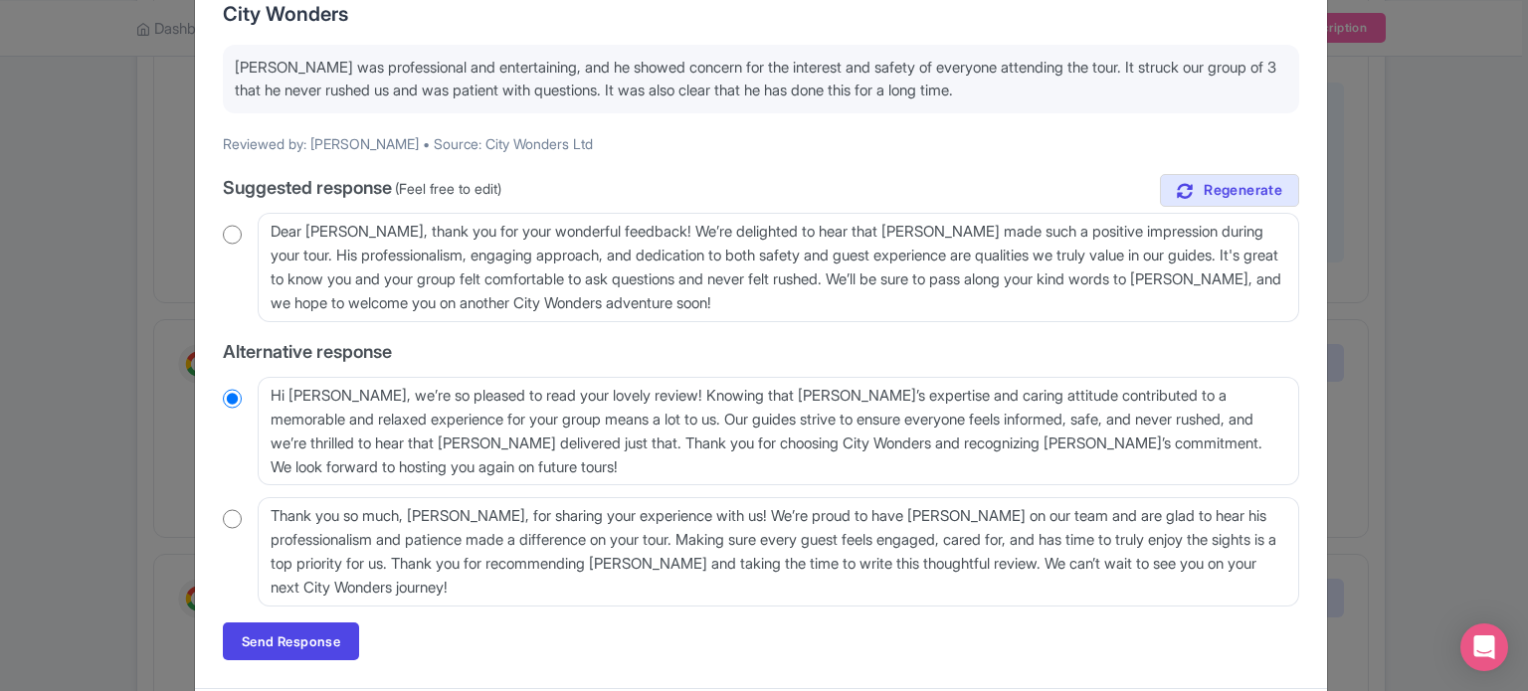
scroll to position [199, 0]
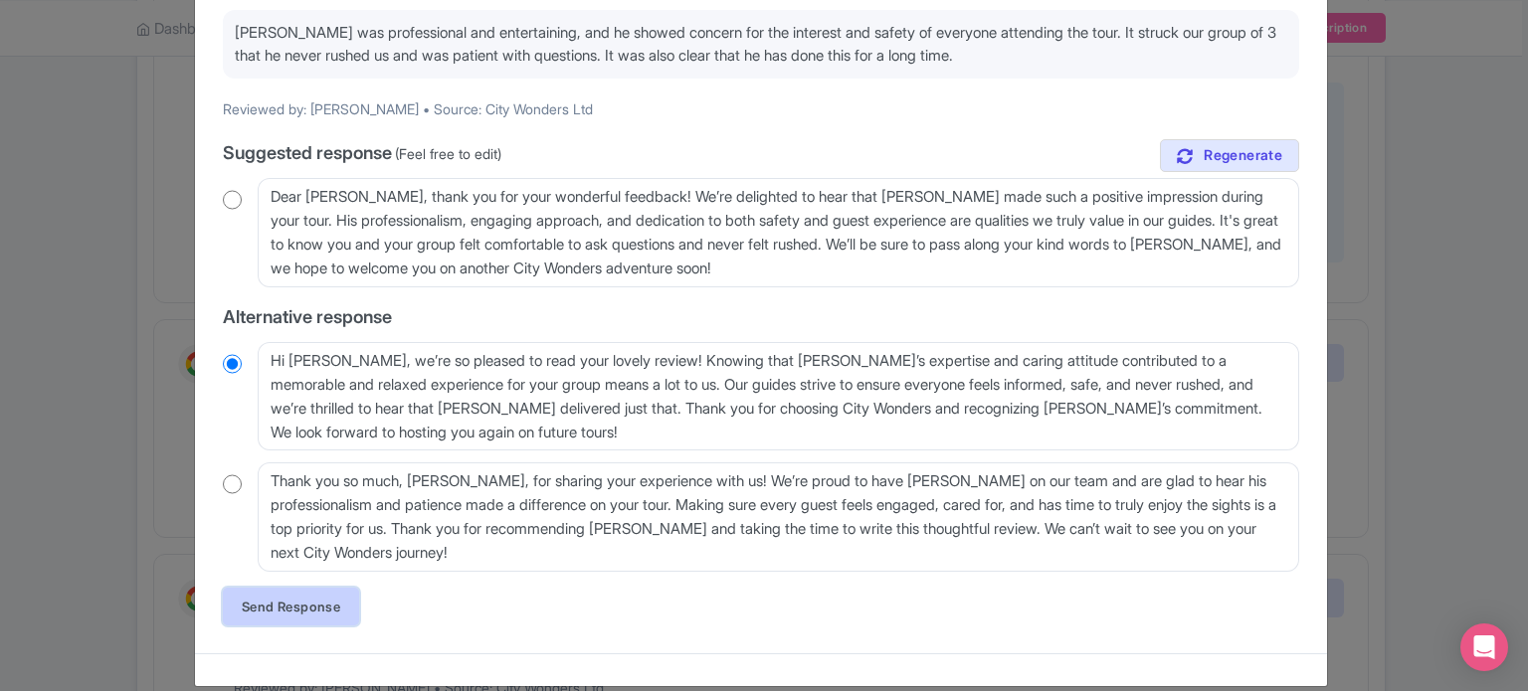
click at [338, 596] on link "Send Response" at bounding box center [291, 607] width 136 height 38
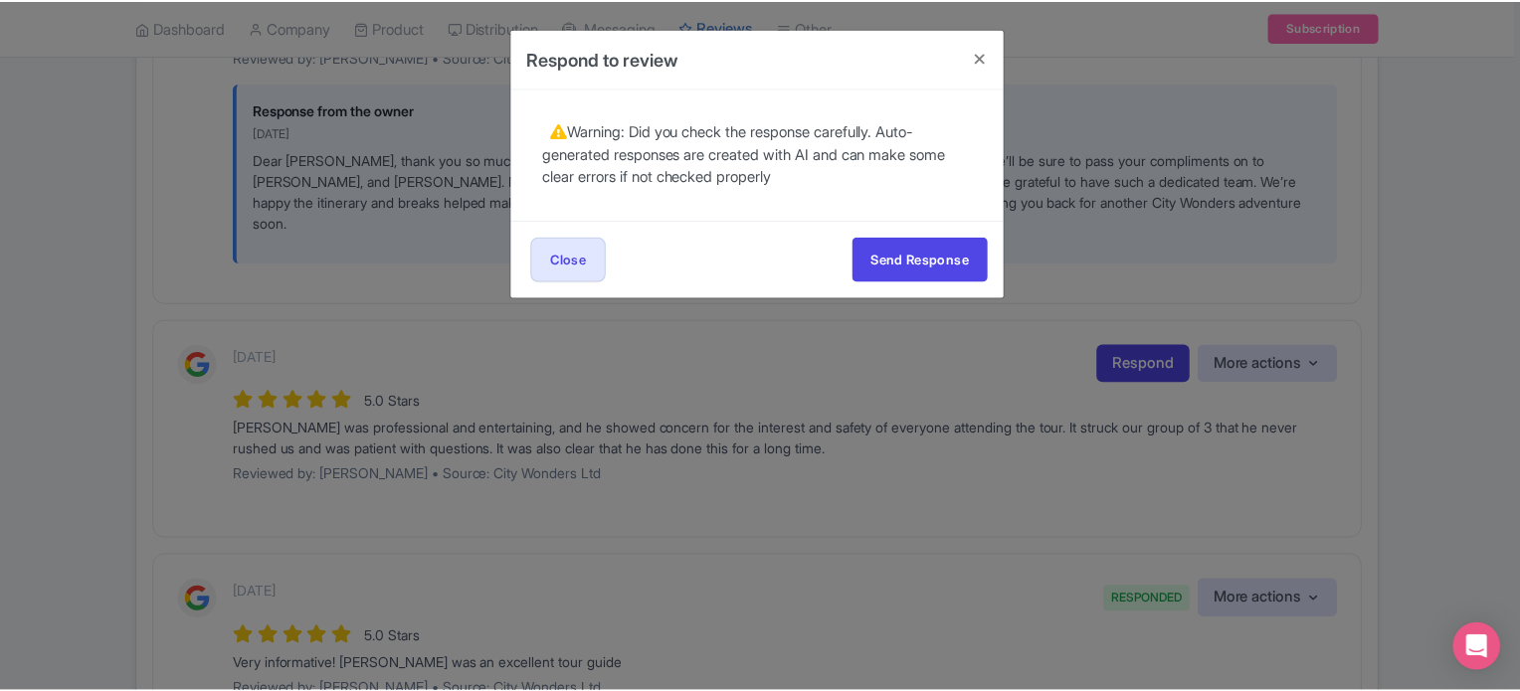
scroll to position [0, 0]
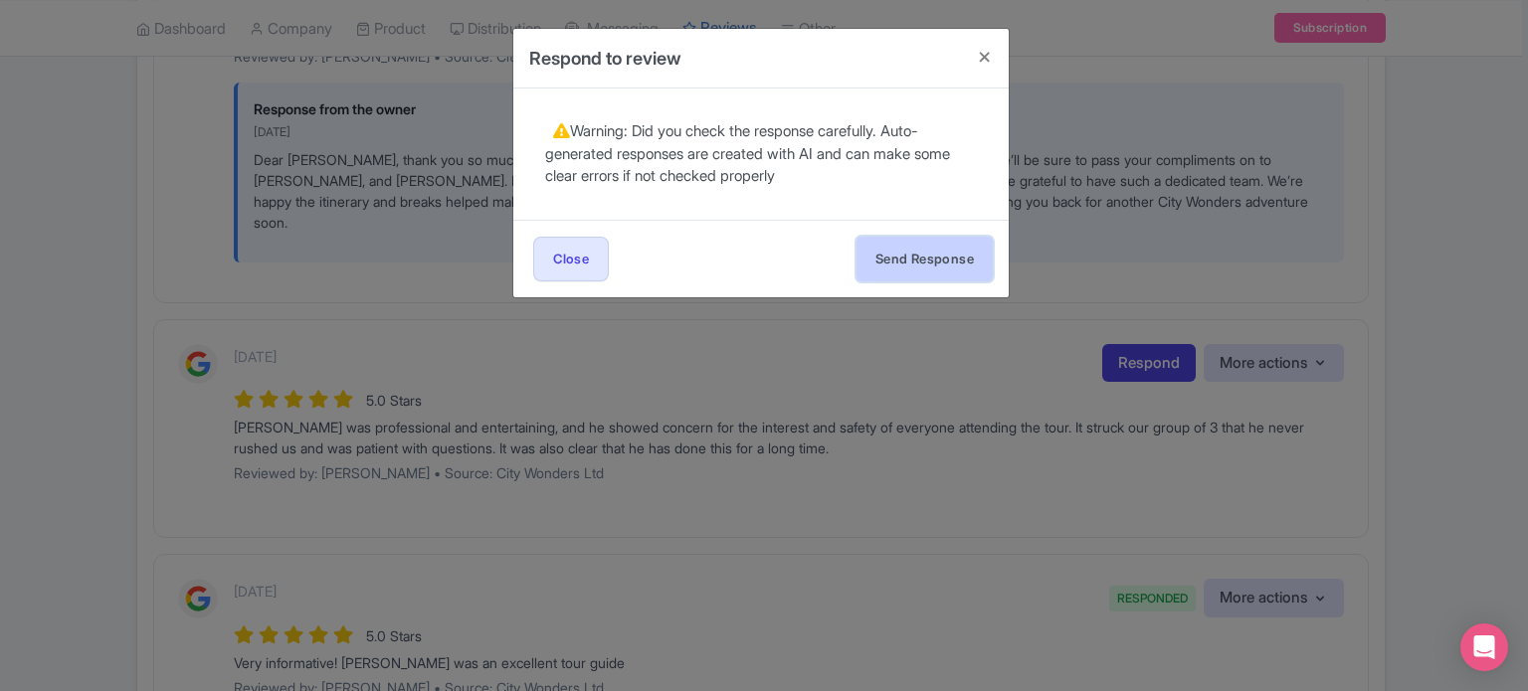
click at [912, 251] on button "Send Response" at bounding box center [924, 259] width 136 height 45
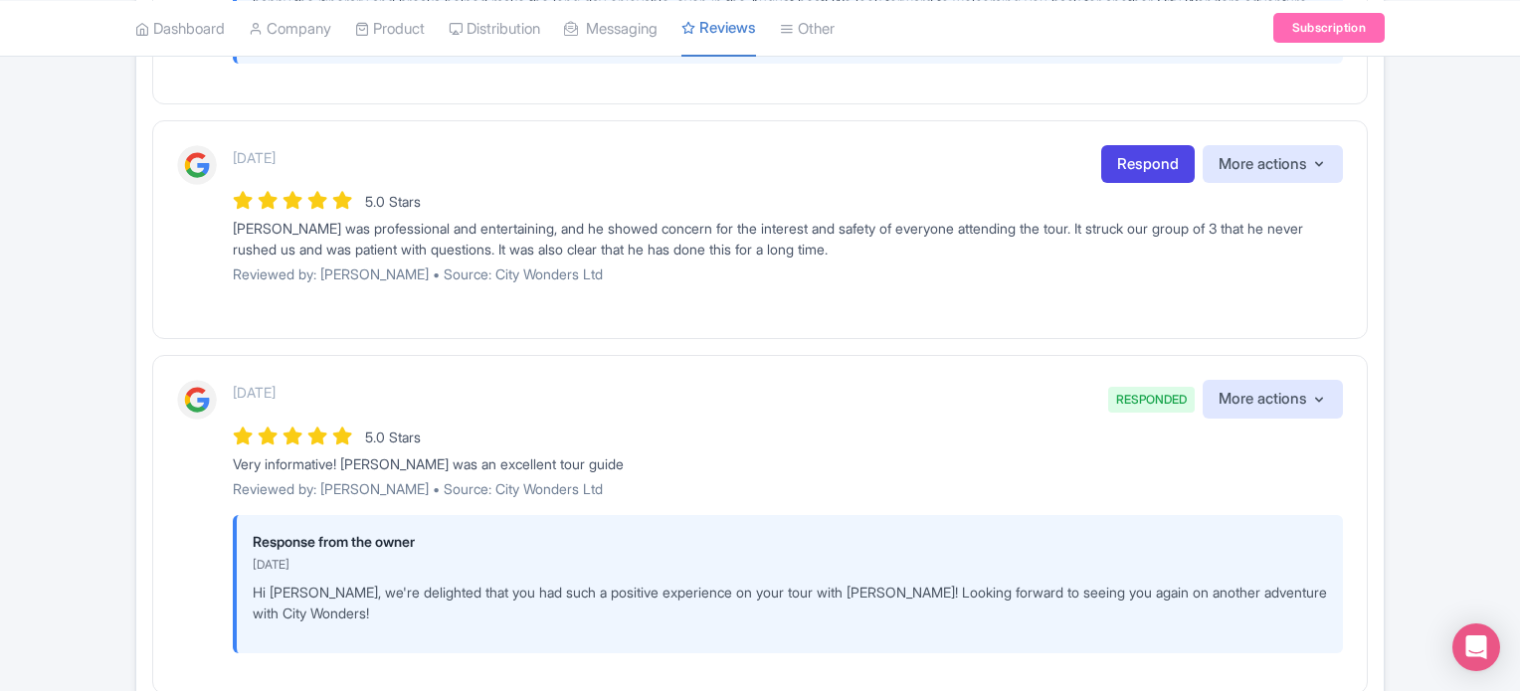
scroll to position [2801, 0]
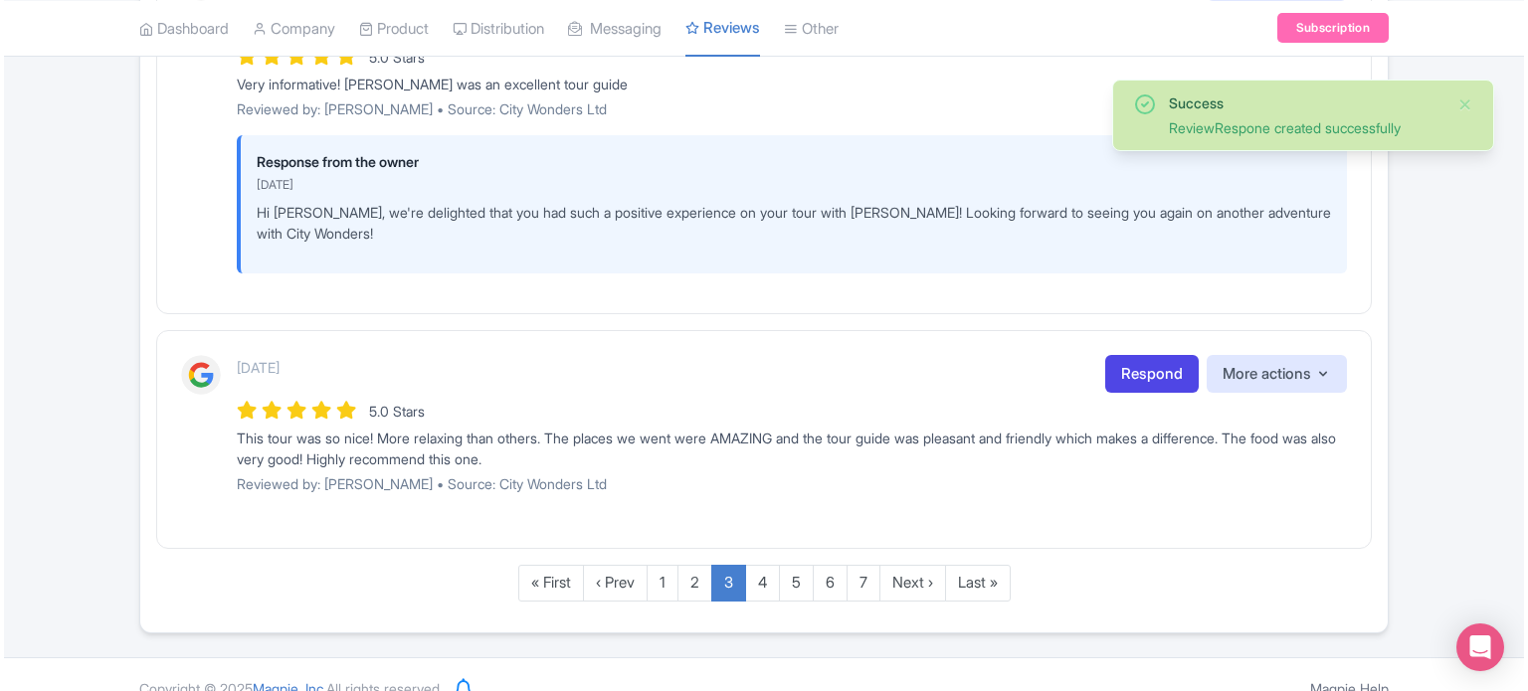
scroll to position [3538, 0]
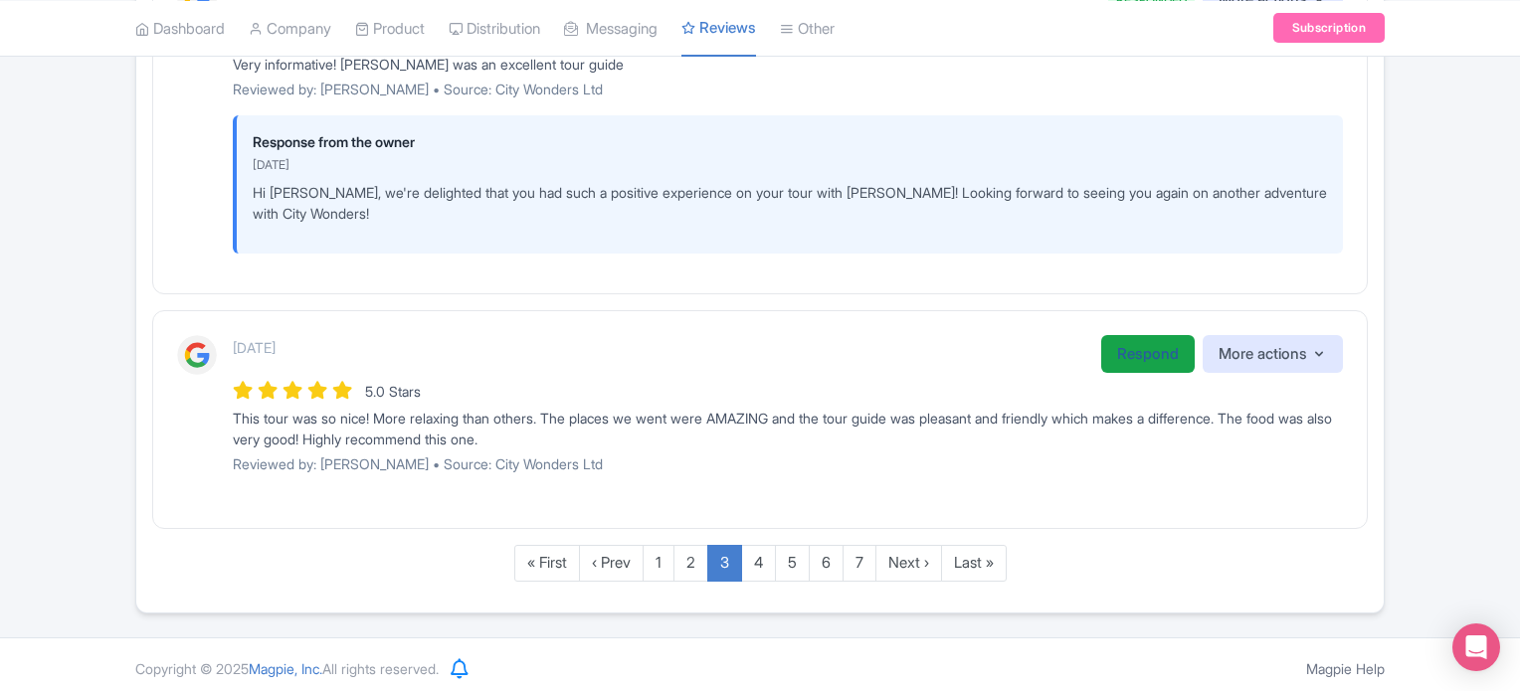
click at [1120, 357] on link "Respond" at bounding box center [1147, 354] width 93 height 39
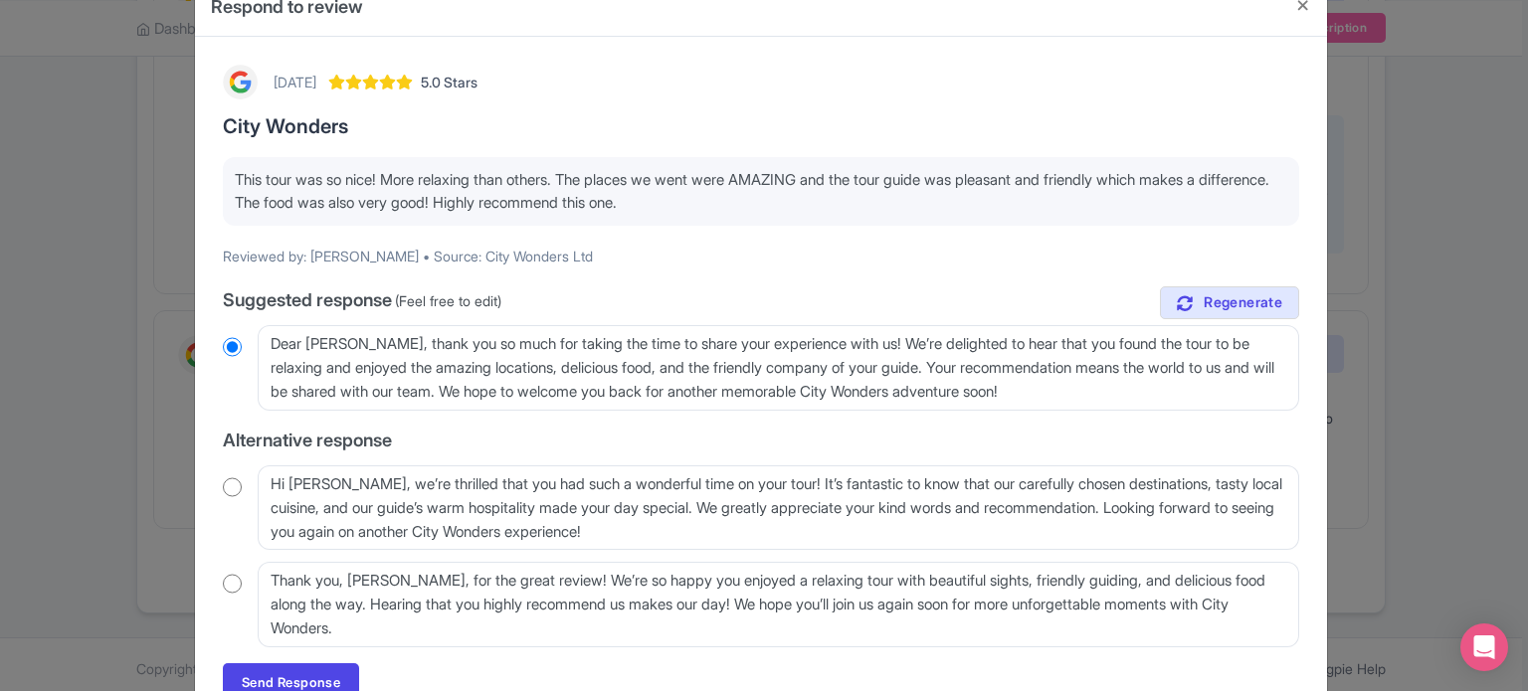
scroll to position [99, 0]
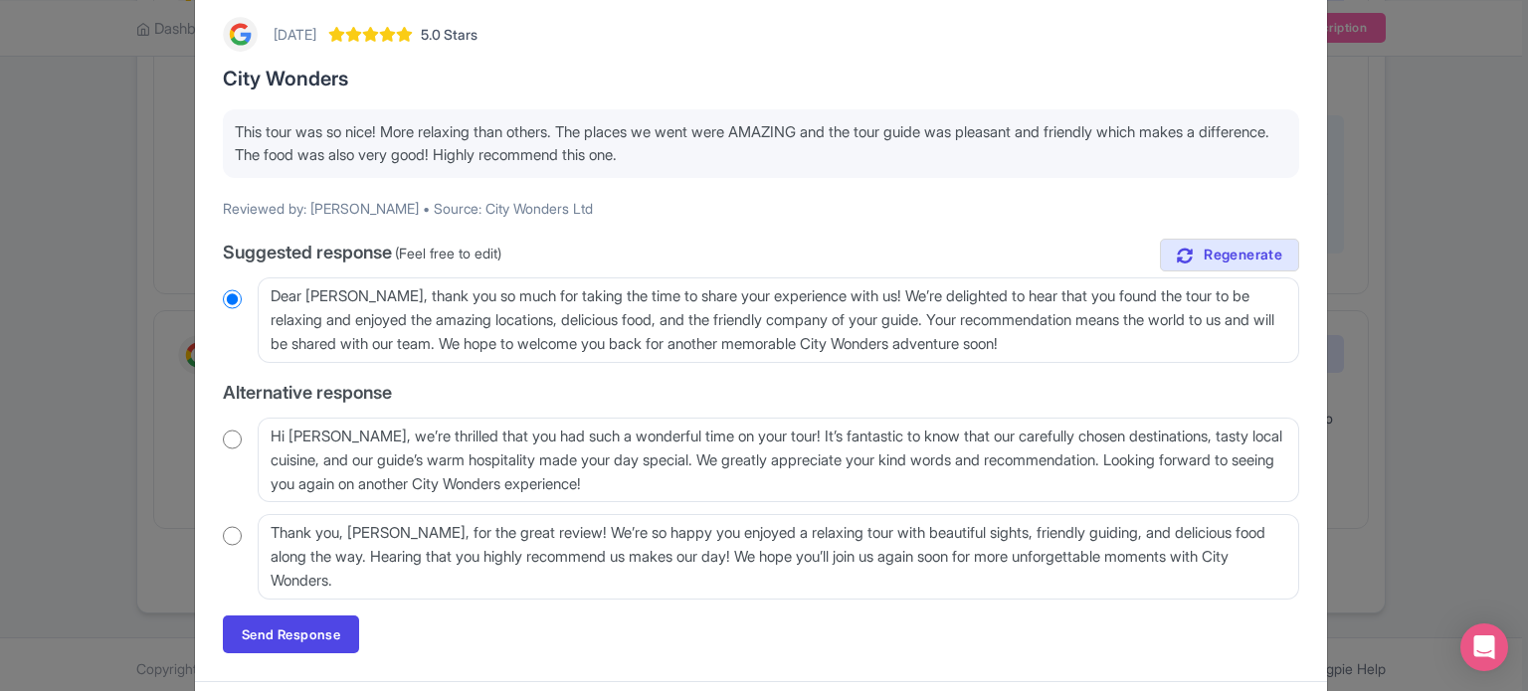
click at [235, 438] on input "radio" at bounding box center [232, 440] width 19 height 20
radio input "true"
click at [317, 620] on link "Send Response" at bounding box center [291, 635] width 136 height 38
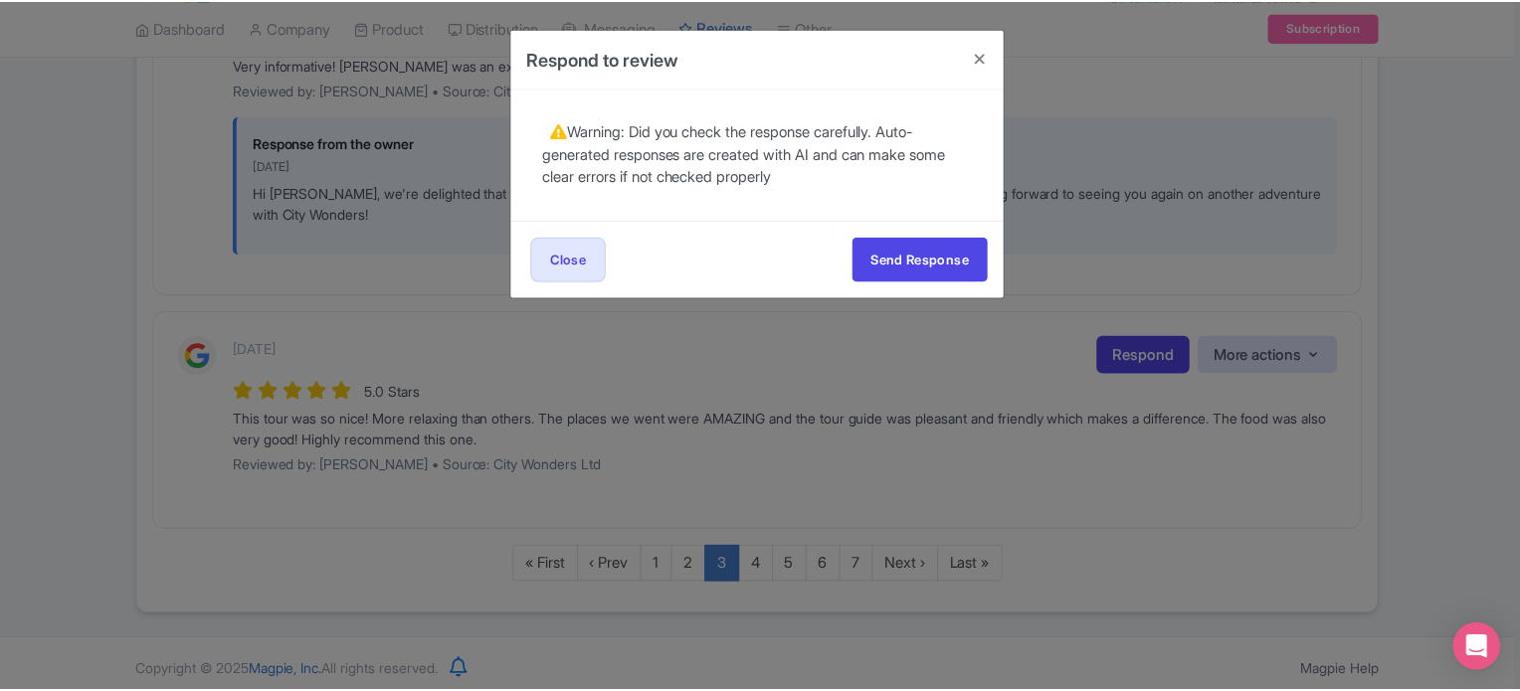
scroll to position [0, 0]
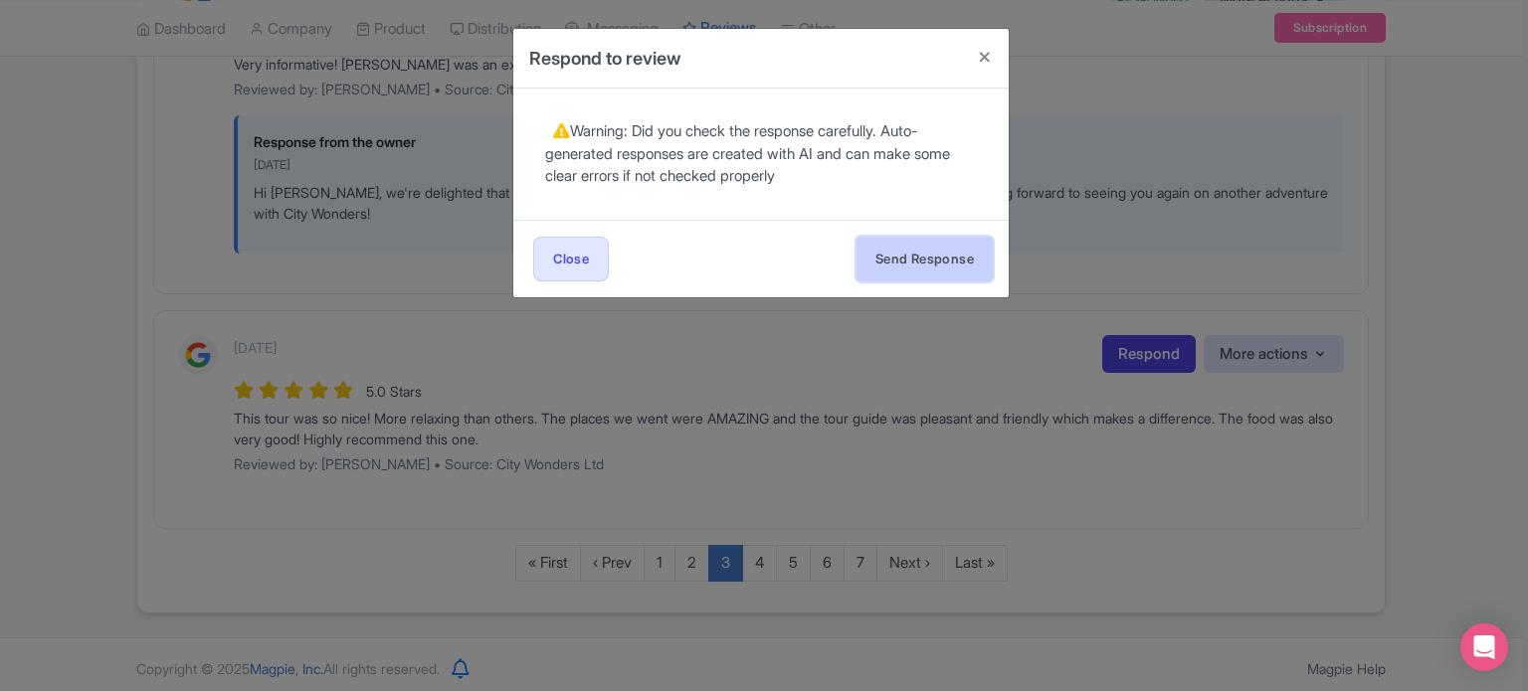
click at [923, 267] on button "Send Response" at bounding box center [924, 259] width 136 height 45
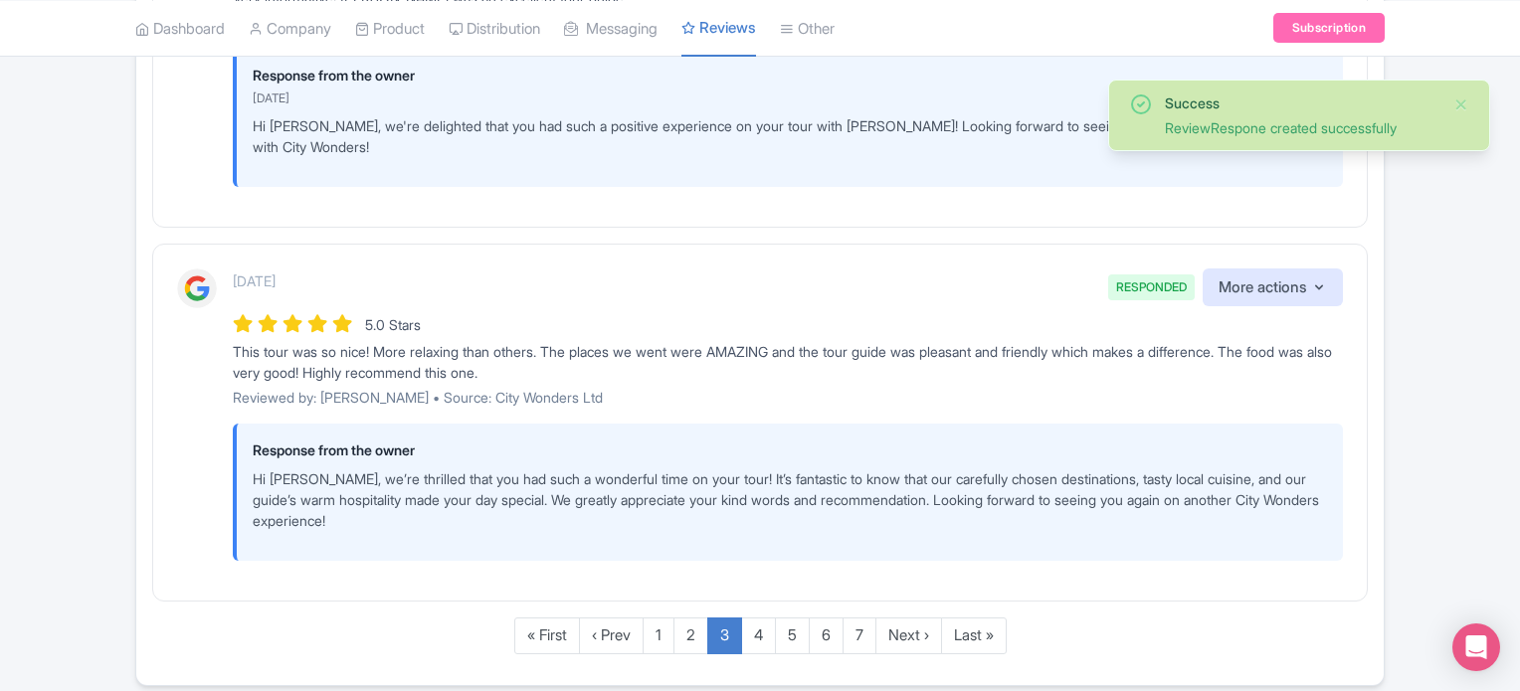
scroll to position [3677, 0]
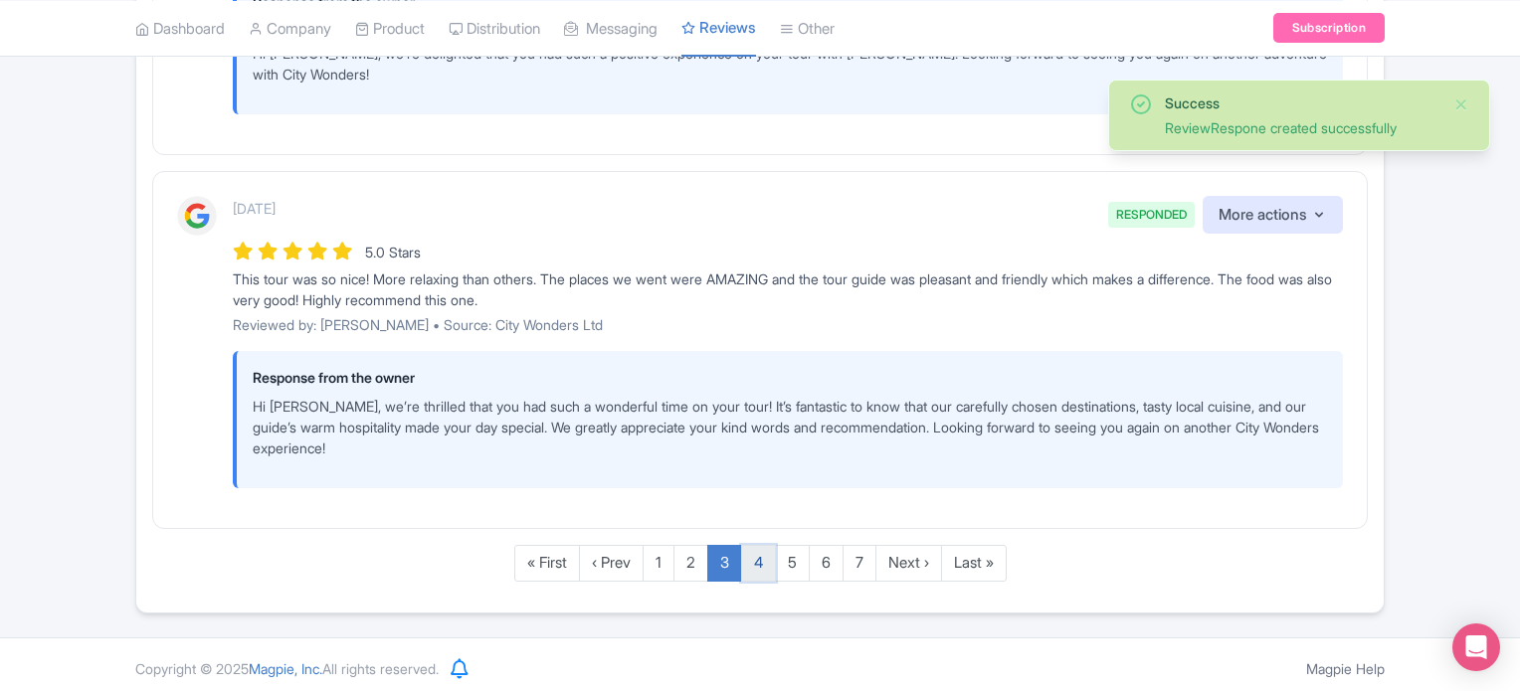
click at [752, 564] on link "4" at bounding box center [758, 563] width 35 height 37
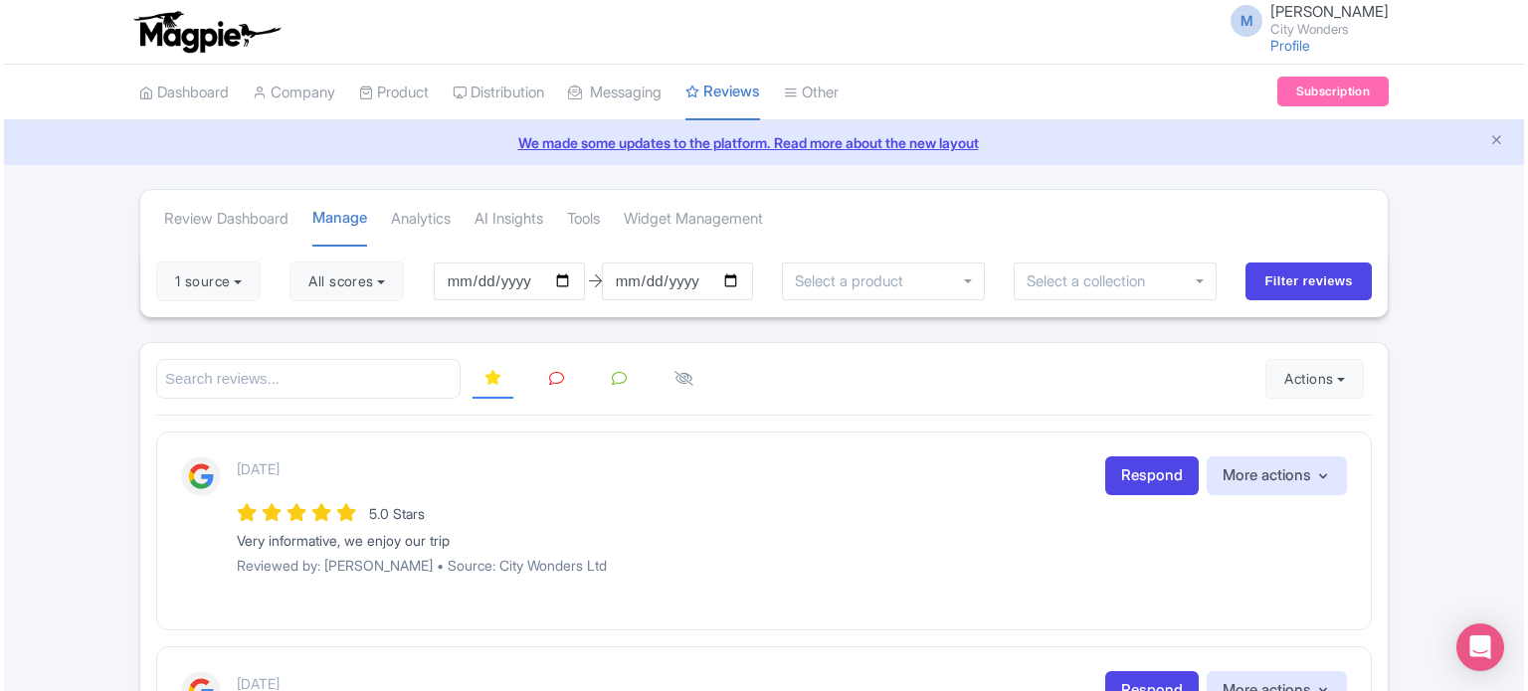
scroll to position [199, 0]
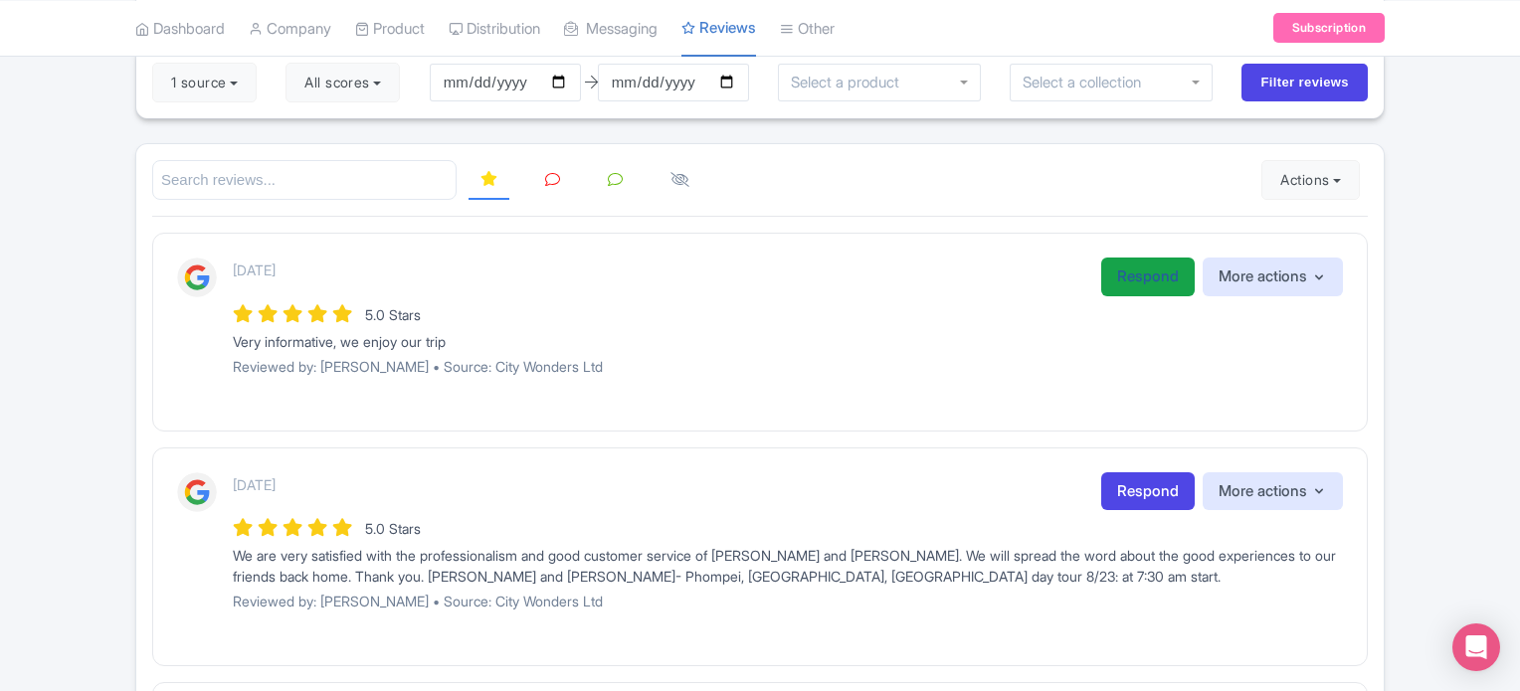
click at [1118, 267] on link "Respond" at bounding box center [1147, 277] width 93 height 39
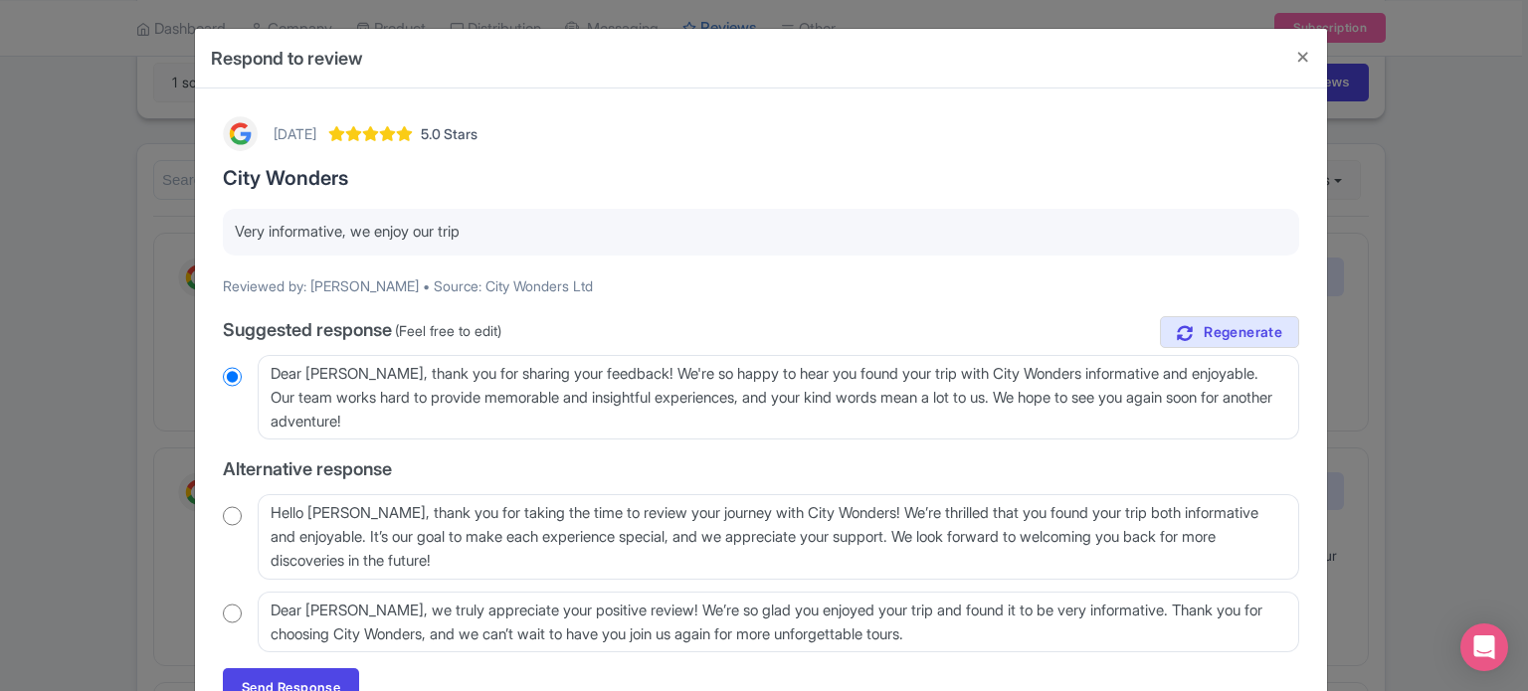
click at [229, 514] on input "radio" at bounding box center [232, 516] width 19 height 20
radio input "true"
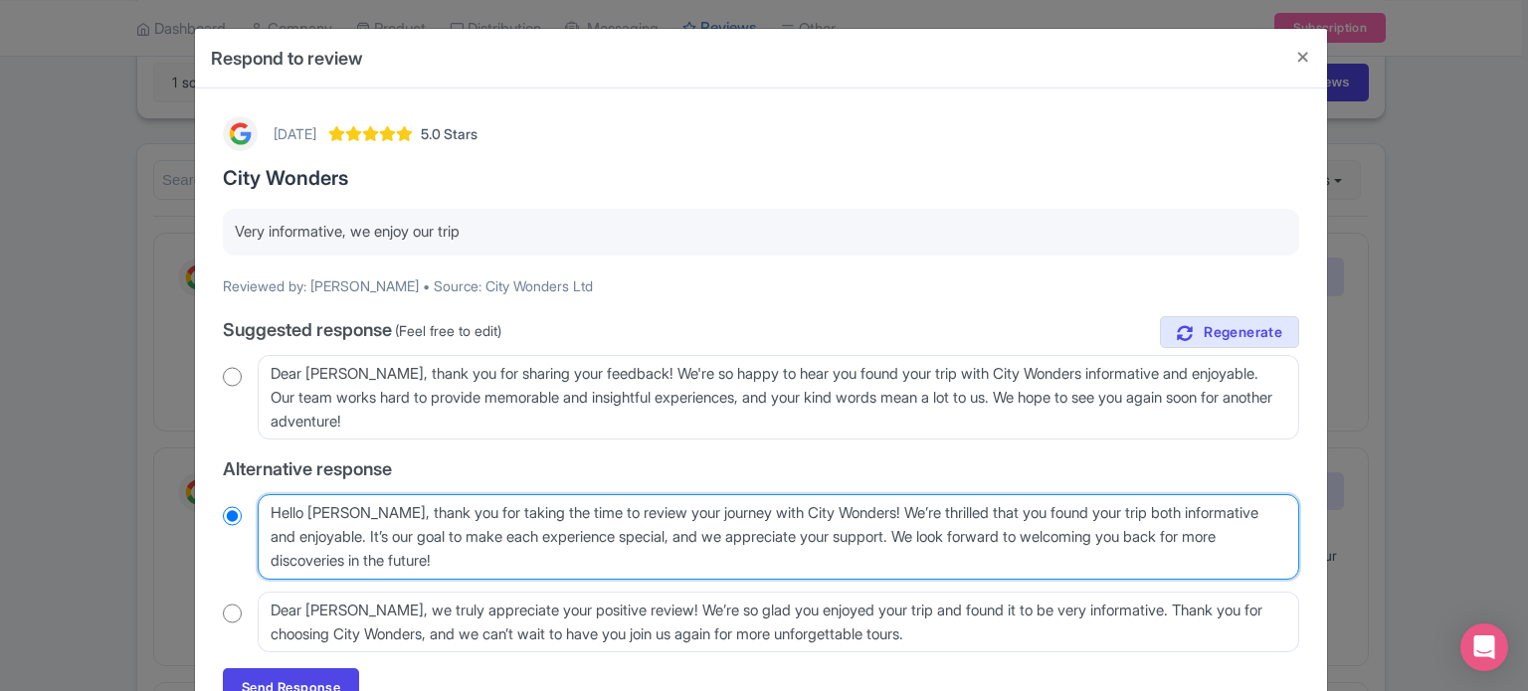
drag, startPoint x: 306, startPoint y: 514, endPoint x: 417, endPoint y: 513, distance: 110.4
click at [417, 513] on textarea "Hello [PERSON_NAME], thank you for taking the time to review your journey with …" at bounding box center [778, 537] width 1041 height 86
type textarea "Hello , thank you for taking the time to review your journey with City Wonders!…"
radio input "true"
type textarea "Hello, thank you for taking the time to review your journey with City Wonders! …"
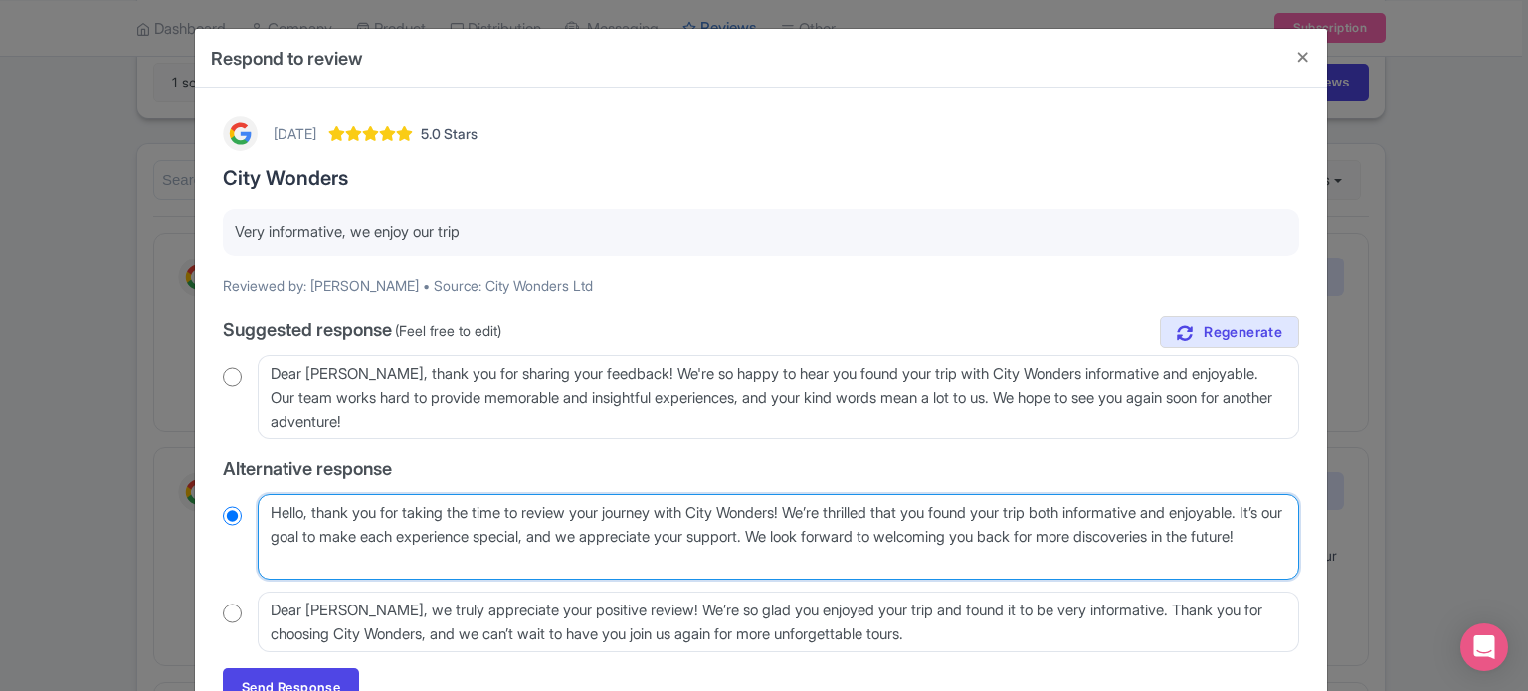
radio input "true"
drag, startPoint x: 342, startPoint y: 530, endPoint x: 899, endPoint y: 527, distance: 556.9
click at [899, 527] on textarea "Hello [PERSON_NAME], thank you for taking the time to review your journey with …" at bounding box center [778, 537] width 1041 height 86
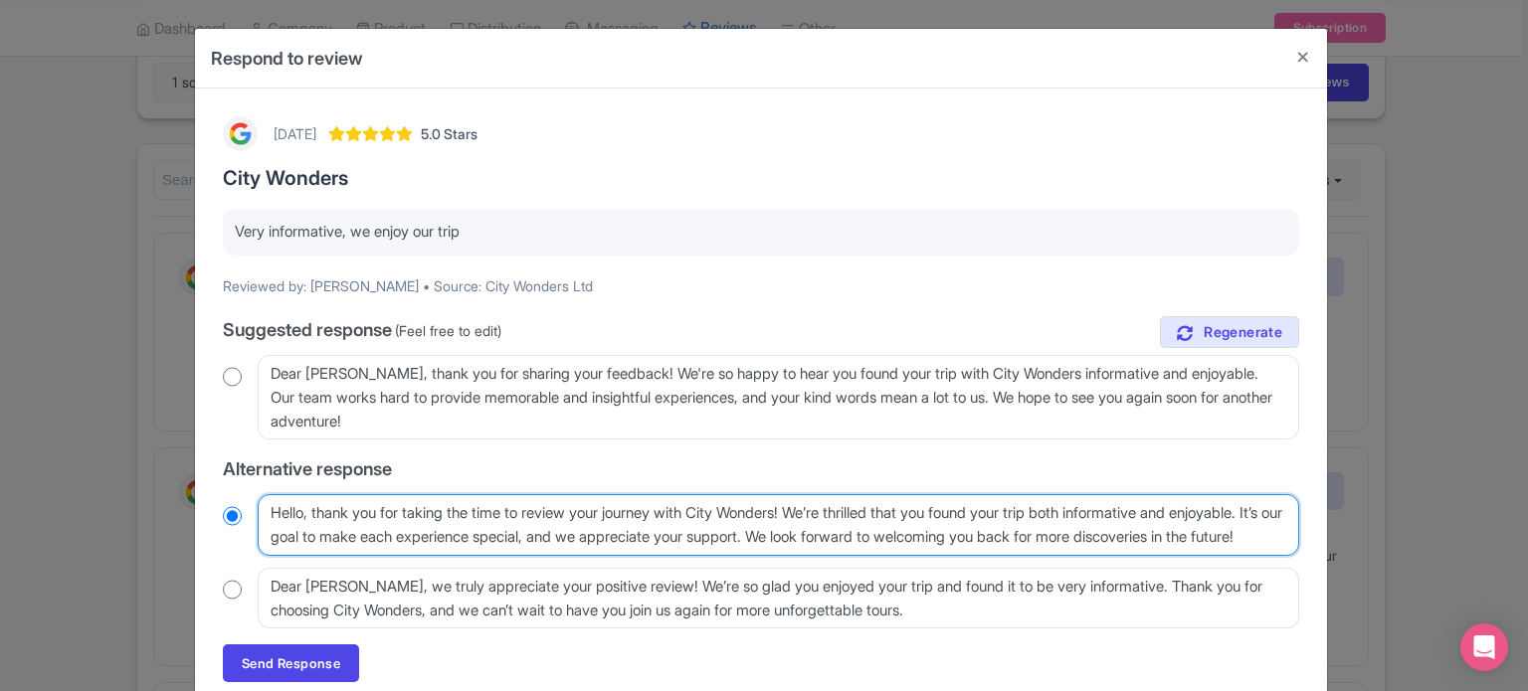
type textarea "Hello, thank you for taking the time to review your journey with City Wonders! …"
radio input "true"
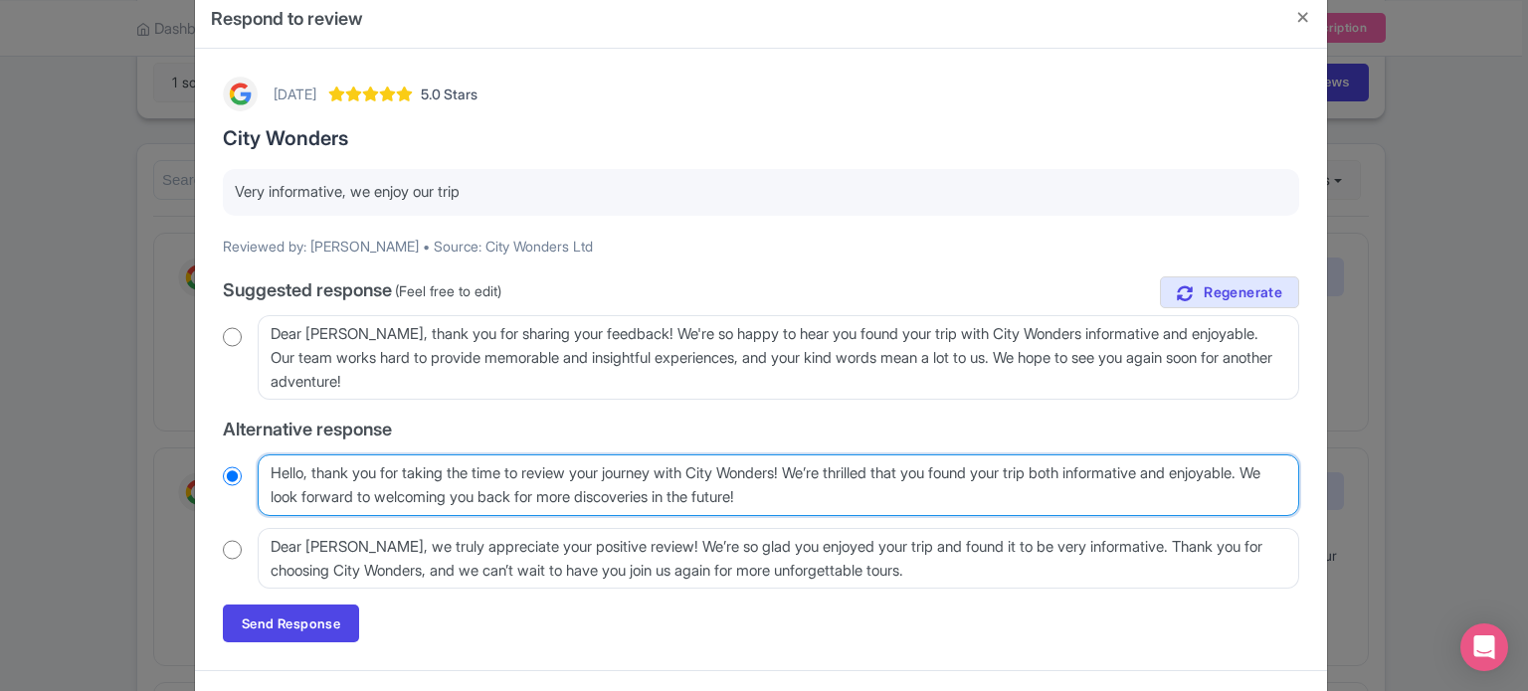
scroll to position [80, 0]
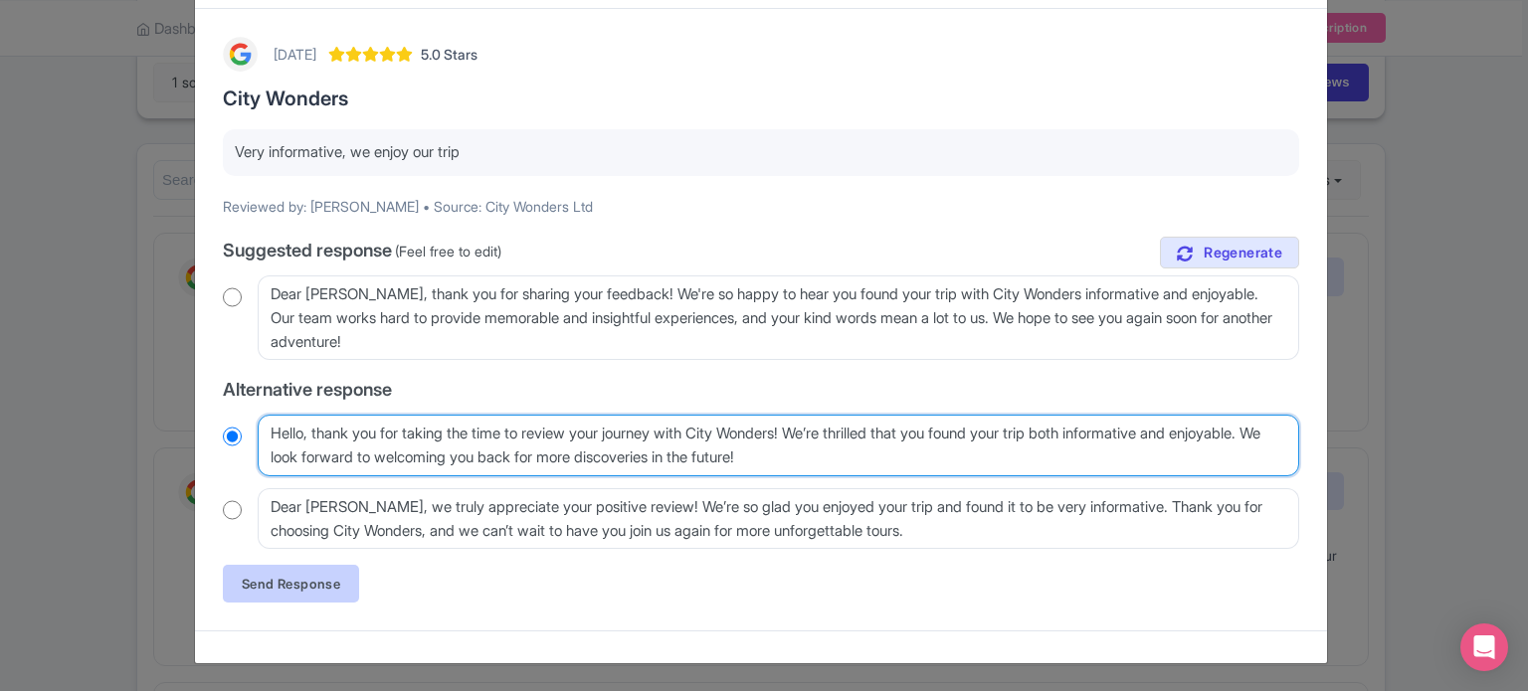
type textarea "Hello, thank you for taking the time to review your journey with City Wonders! …"
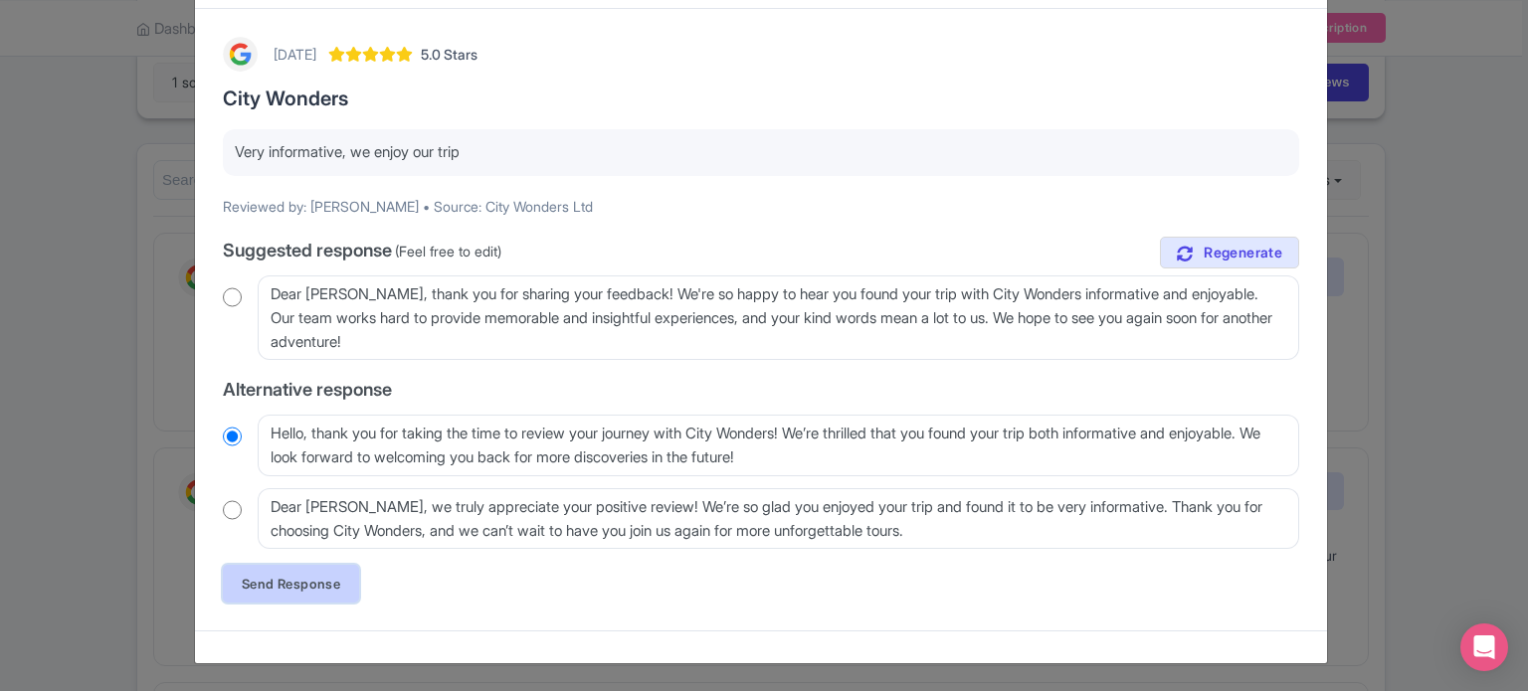
click at [331, 580] on link "Send Response" at bounding box center [291, 584] width 136 height 38
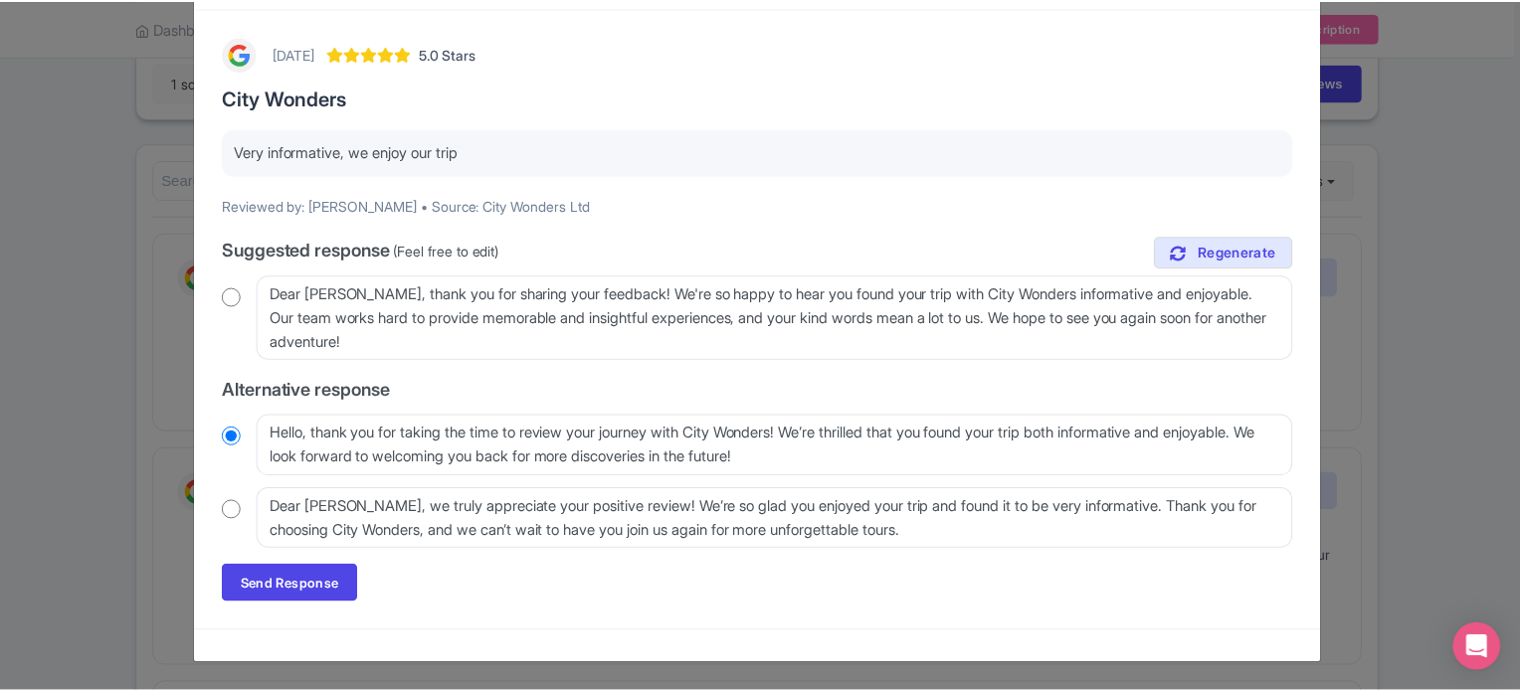
scroll to position [0, 0]
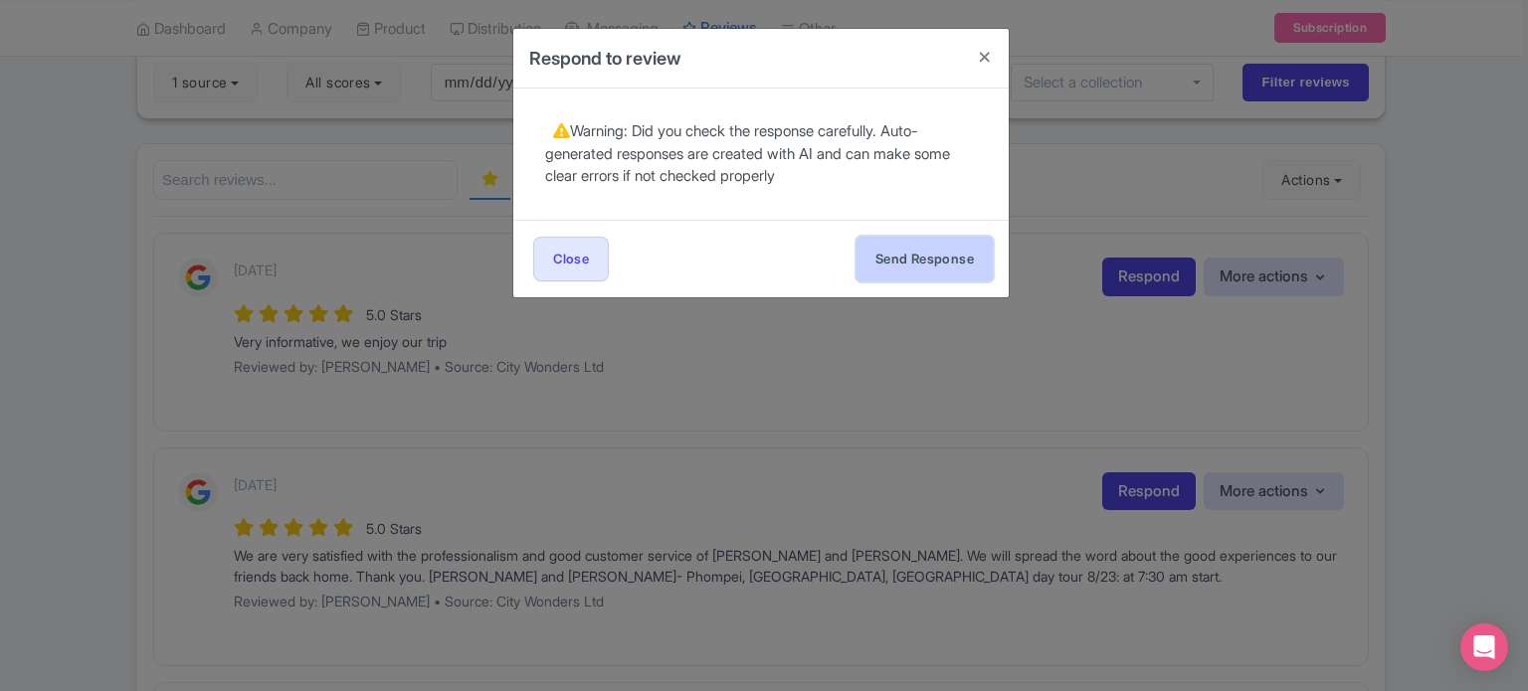
click at [900, 261] on button "Send Response" at bounding box center [924, 259] width 136 height 45
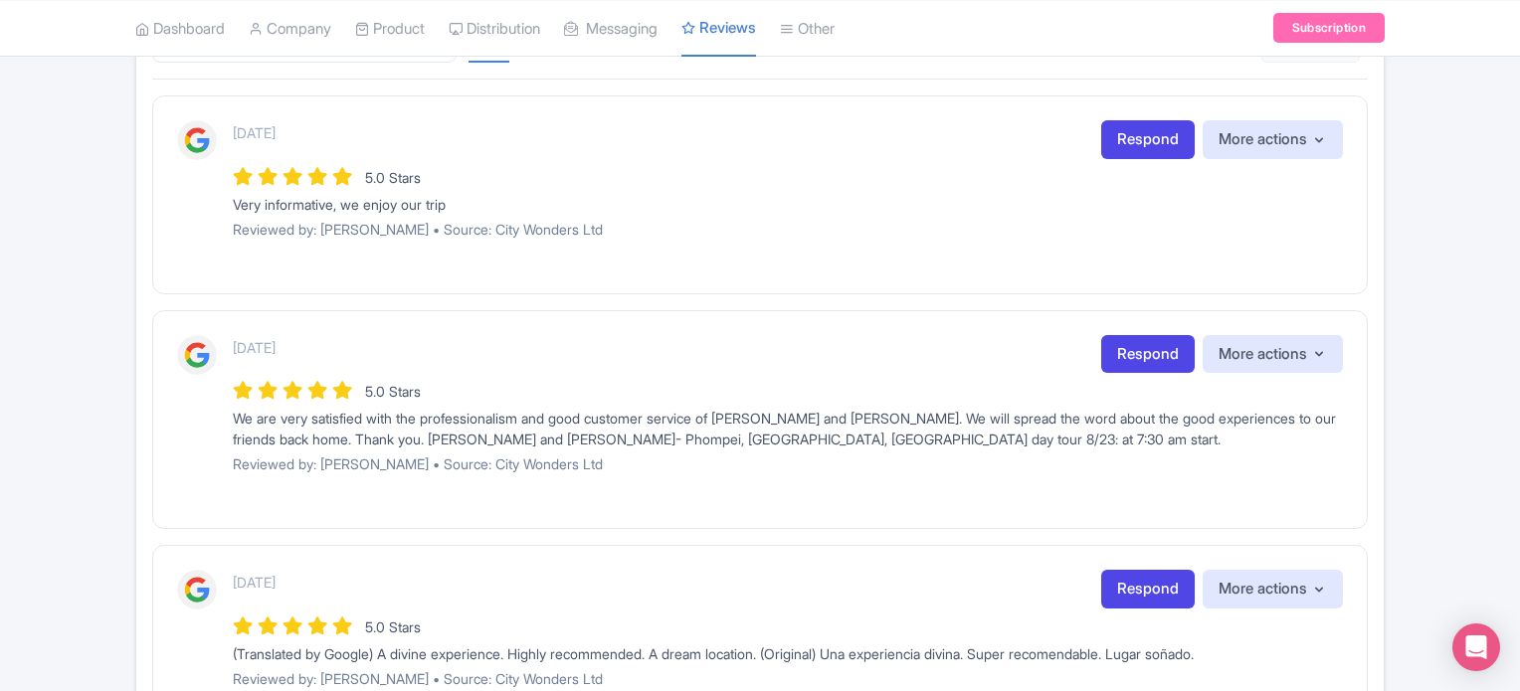
scroll to position [298, 0]
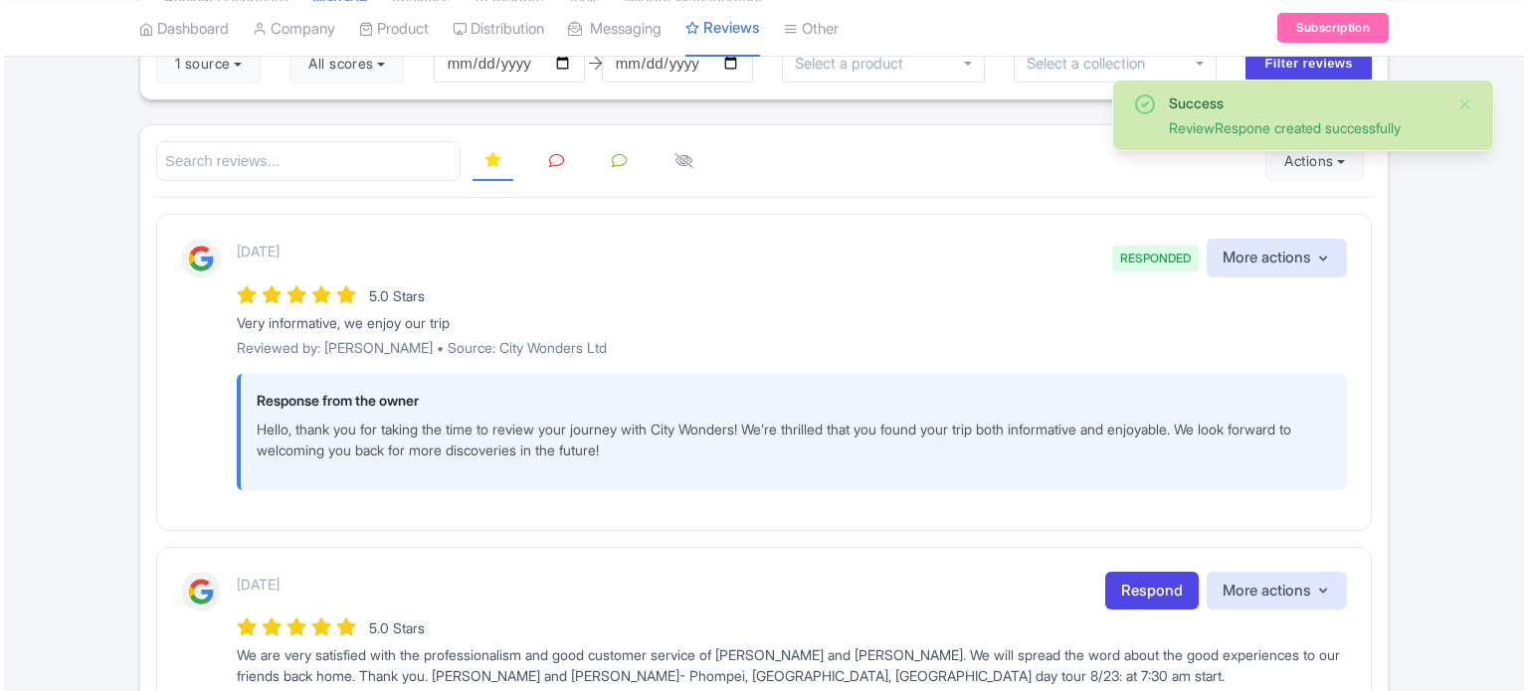
scroll to position [398, 0]
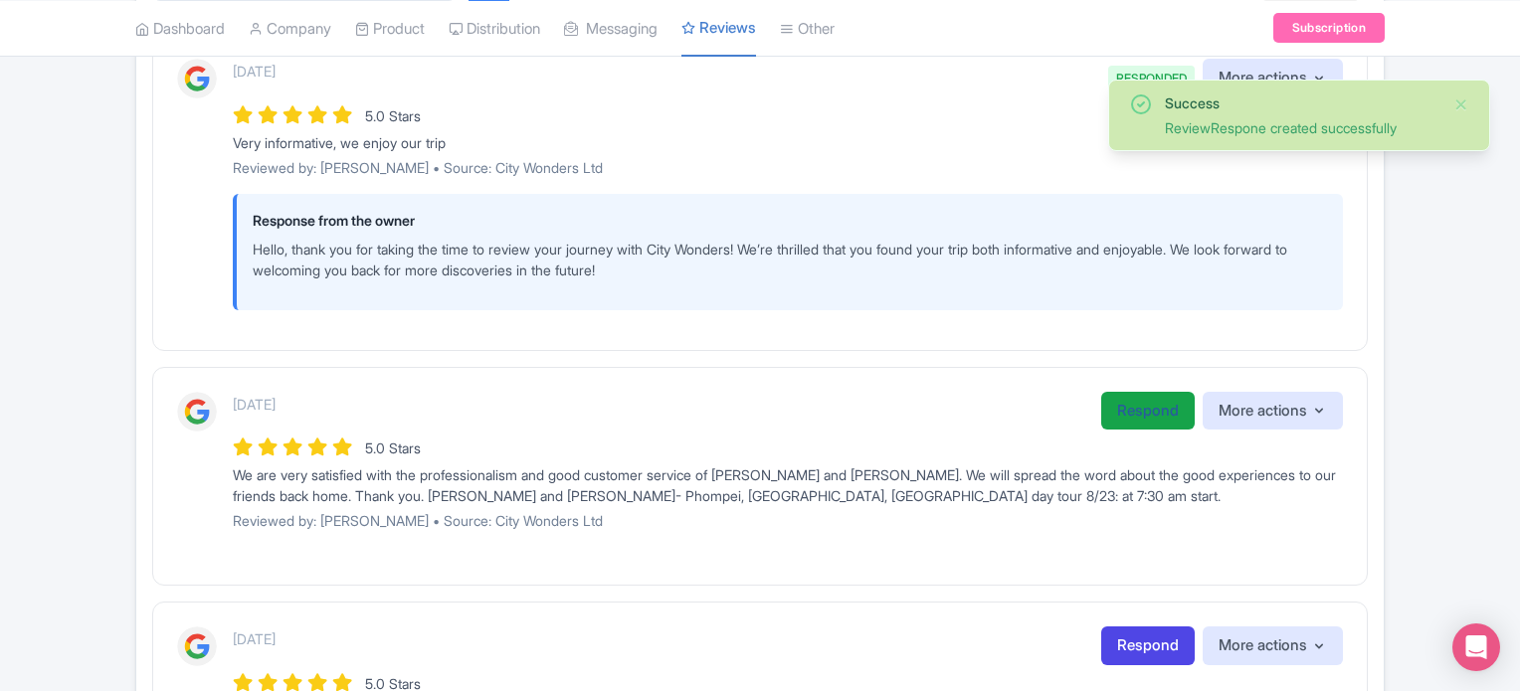
click at [1134, 397] on link "Respond" at bounding box center [1147, 411] width 93 height 39
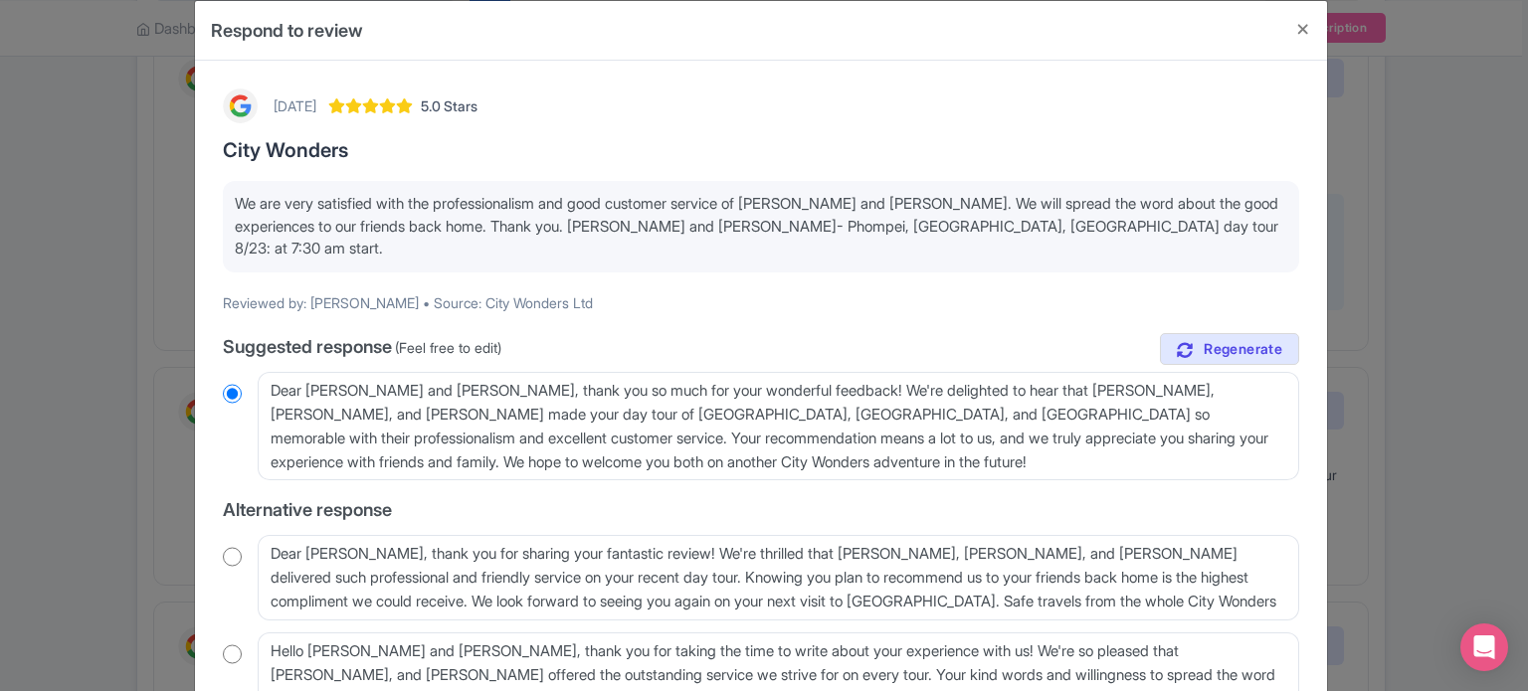
scroll to position [99, 0]
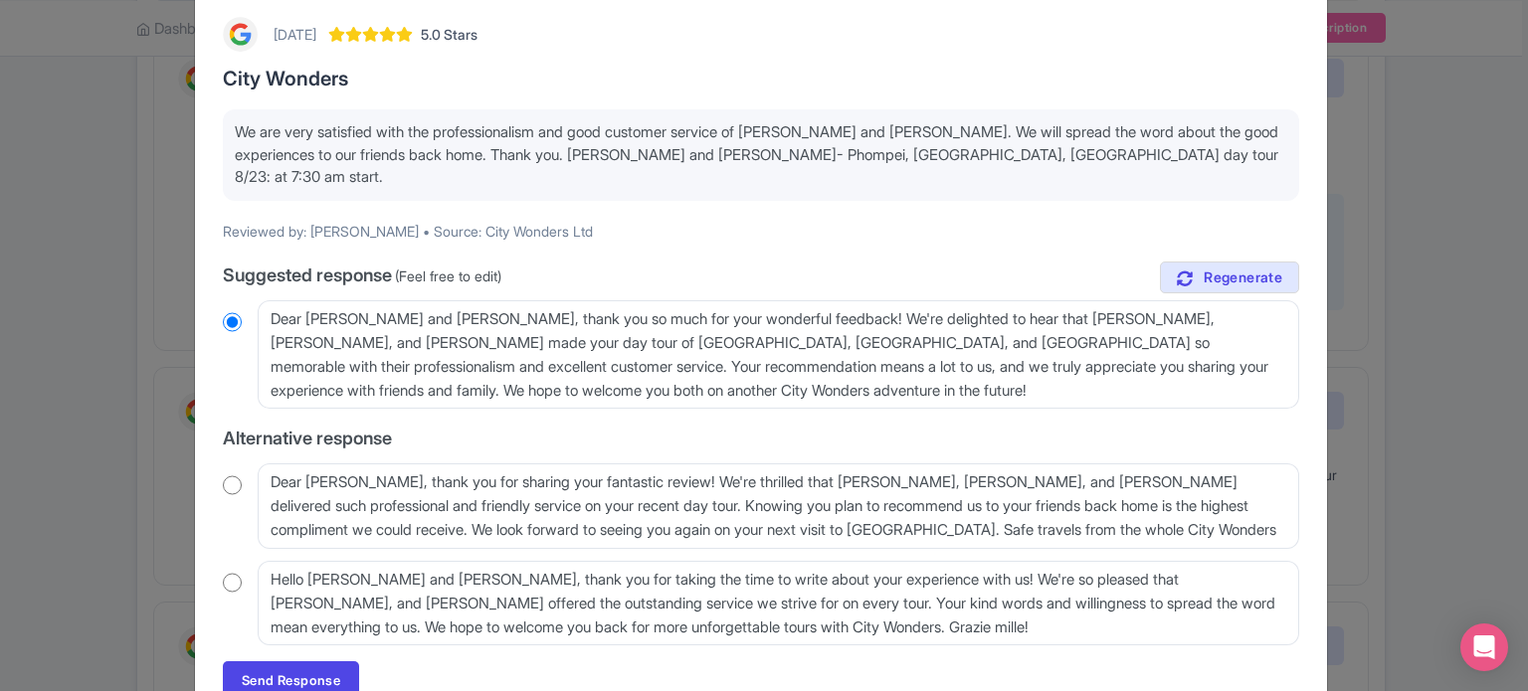
click at [235, 573] on input "radio" at bounding box center [232, 583] width 19 height 20
radio input "true"
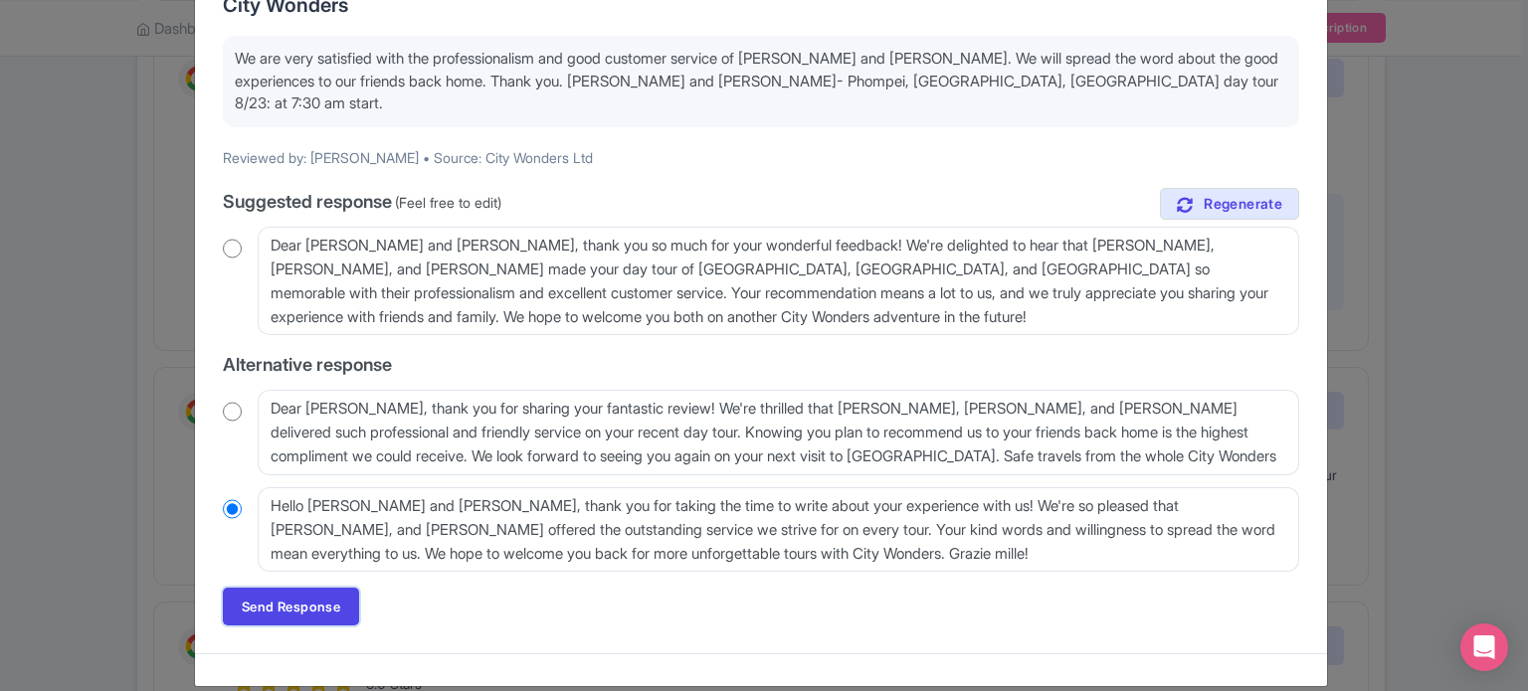
click at [339, 588] on link "Send Response" at bounding box center [291, 607] width 136 height 38
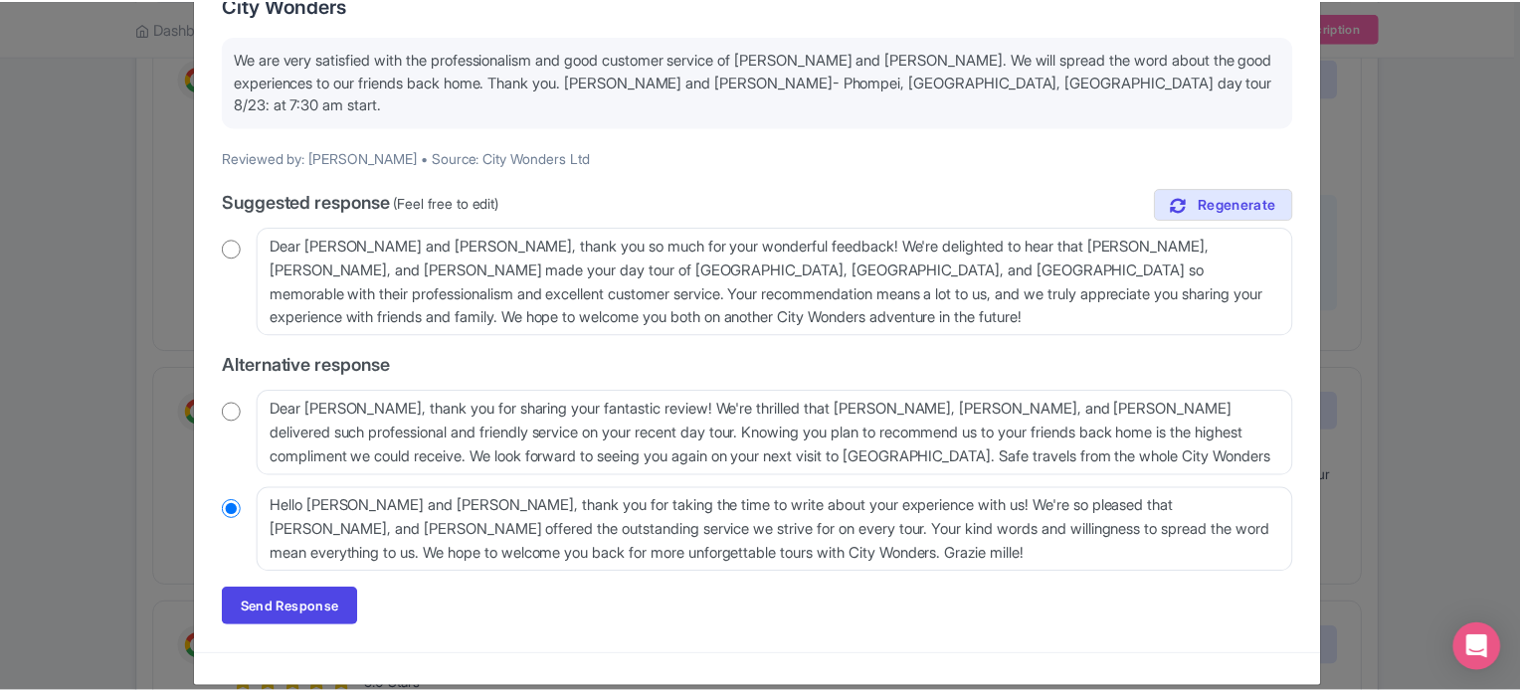
scroll to position [0, 0]
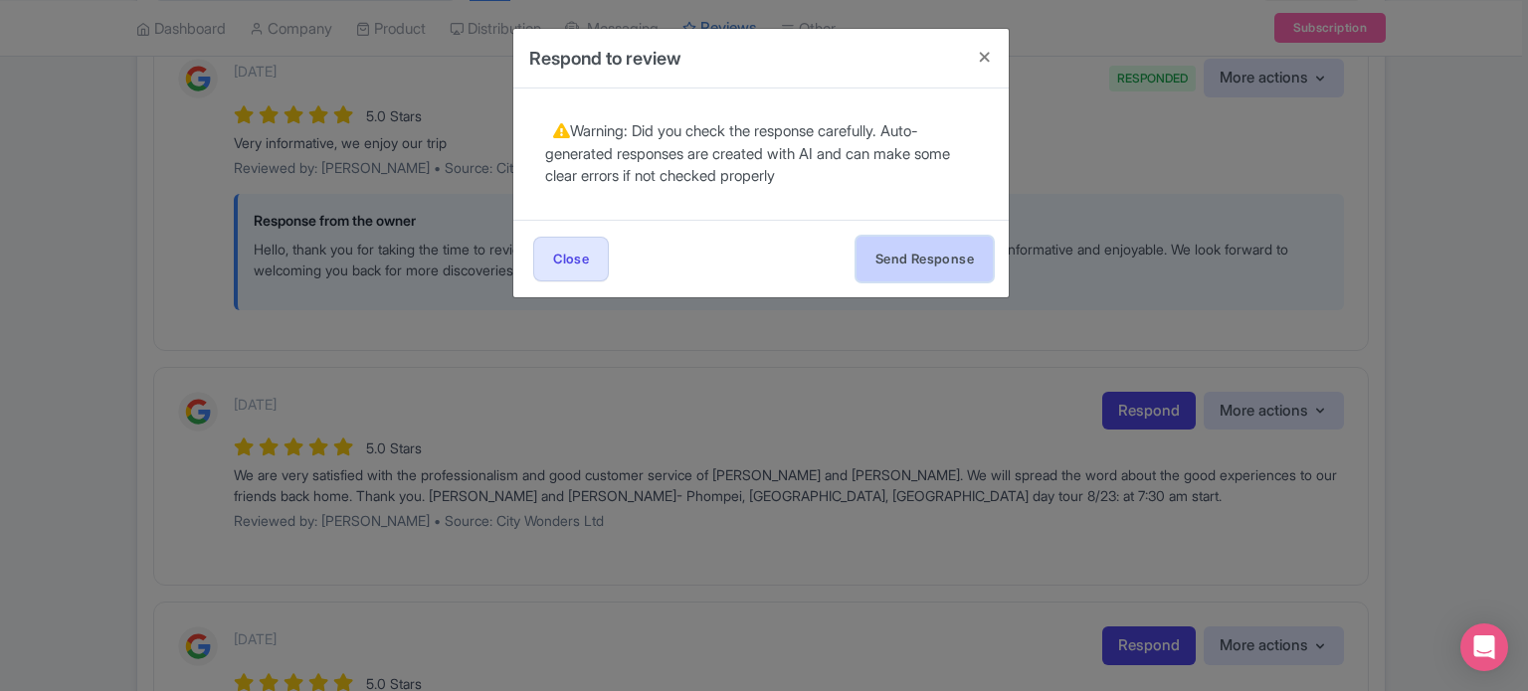
click at [962, 249] on button "Send Response" at bounding box center [924, 259] width 136 height 45
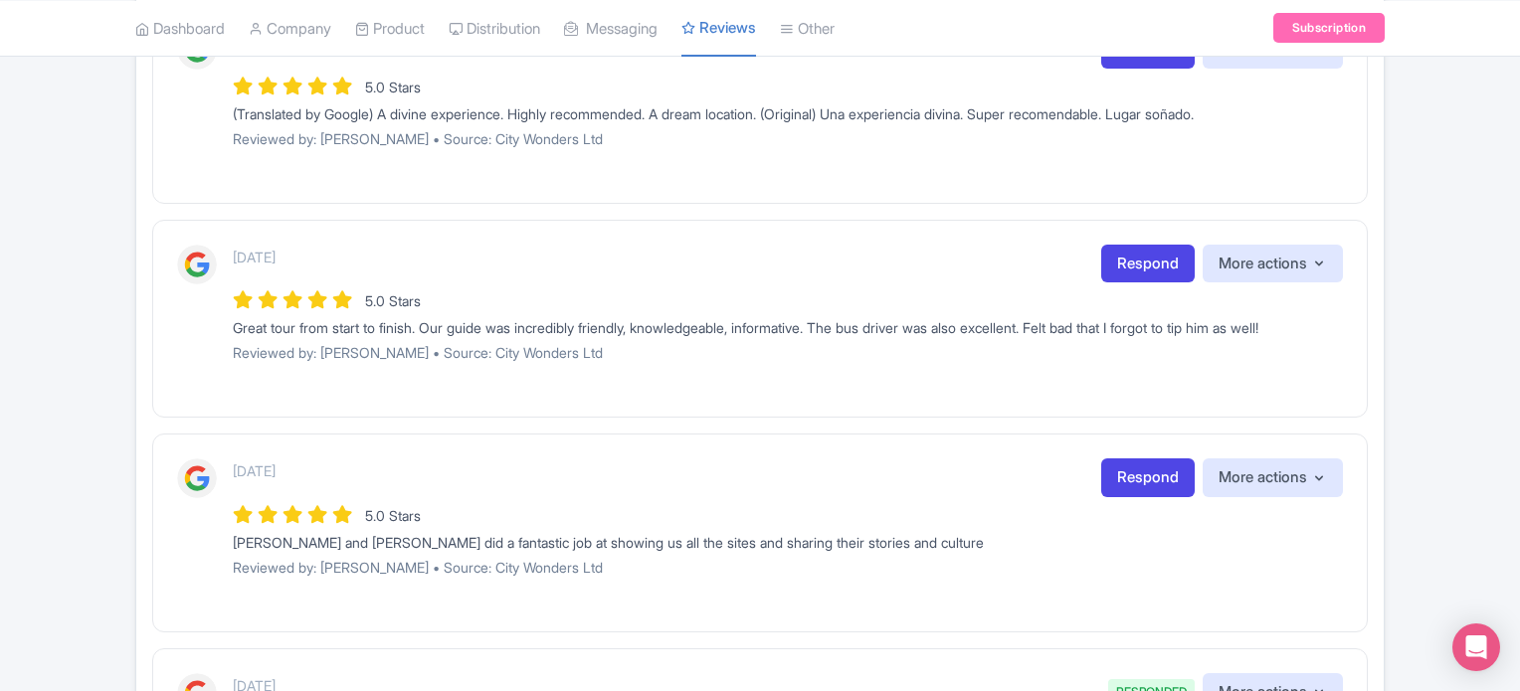
scroll to position [931, 0]
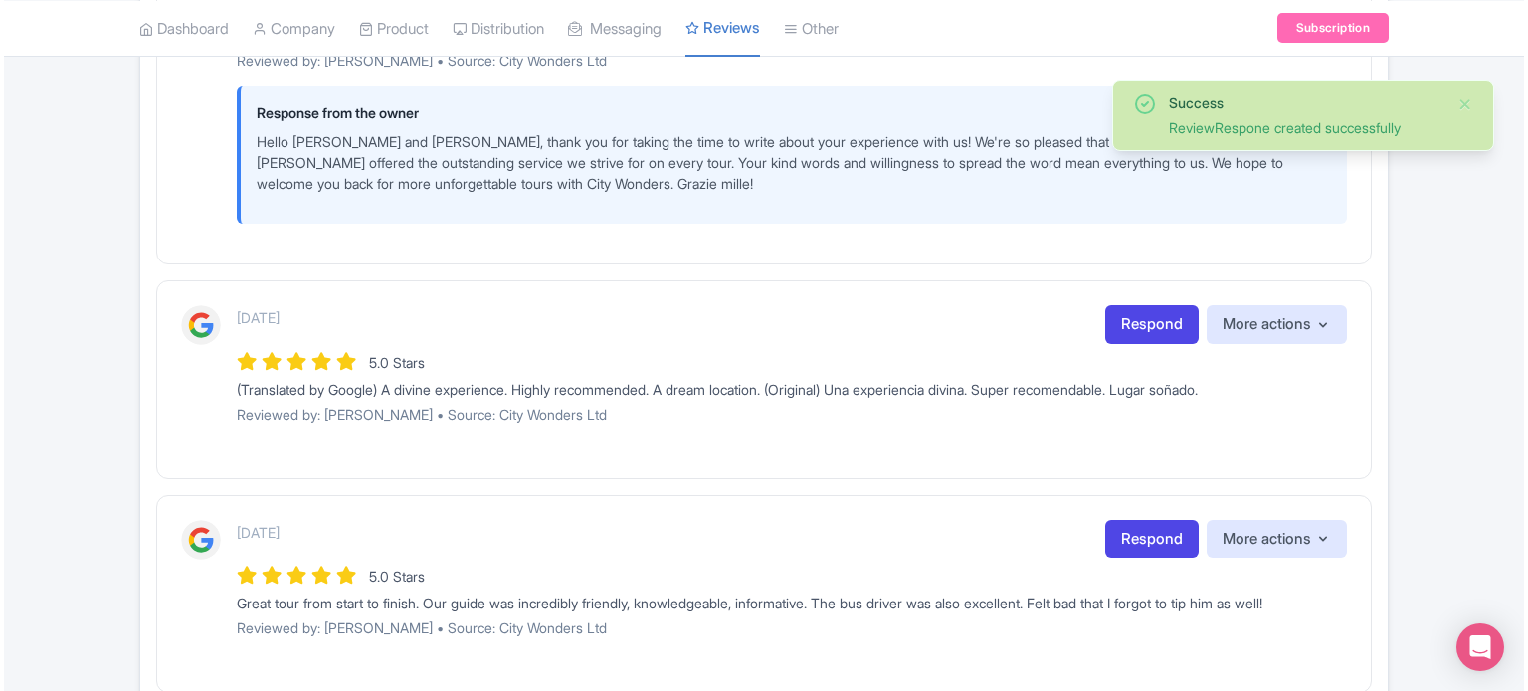
scroll to position [796, 0]
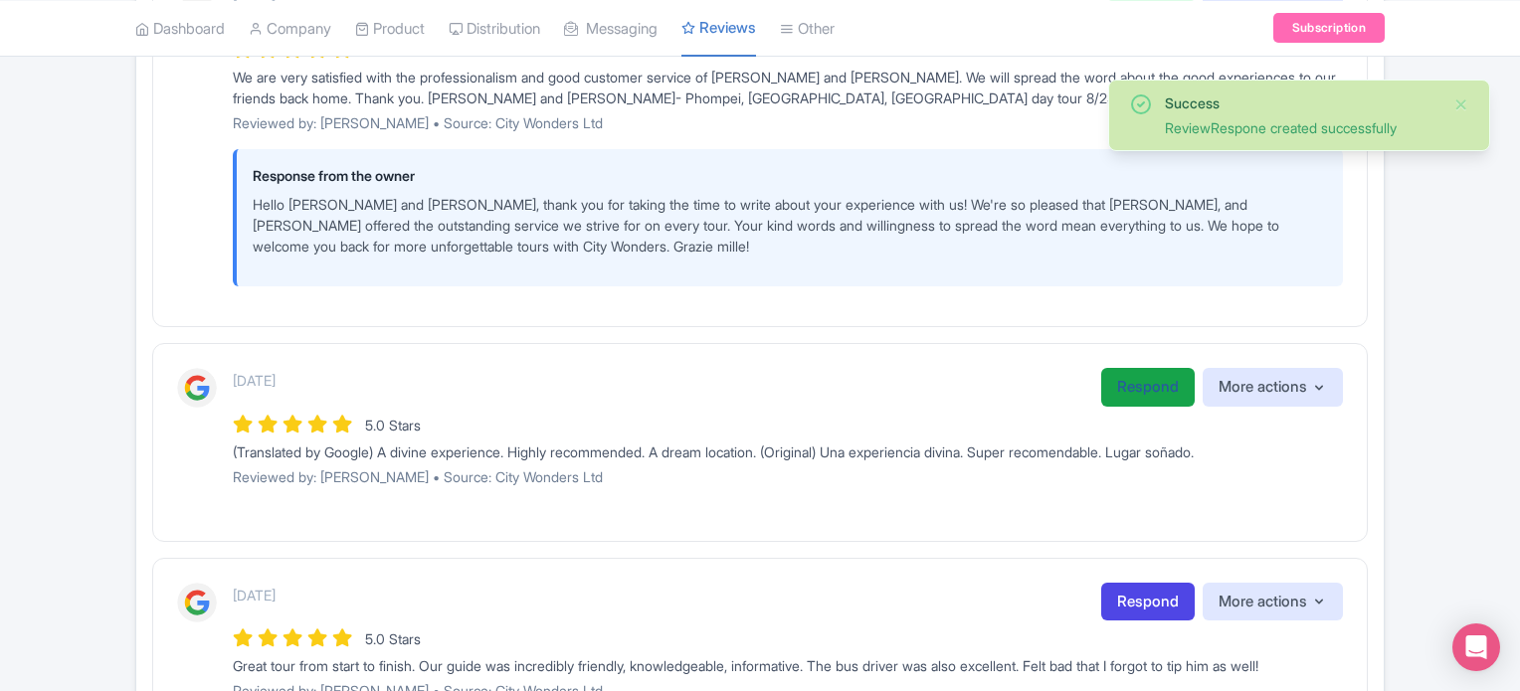
click at [1136, 396] on link "Respond" at bounding box center [1147, 387] width 93 height 39
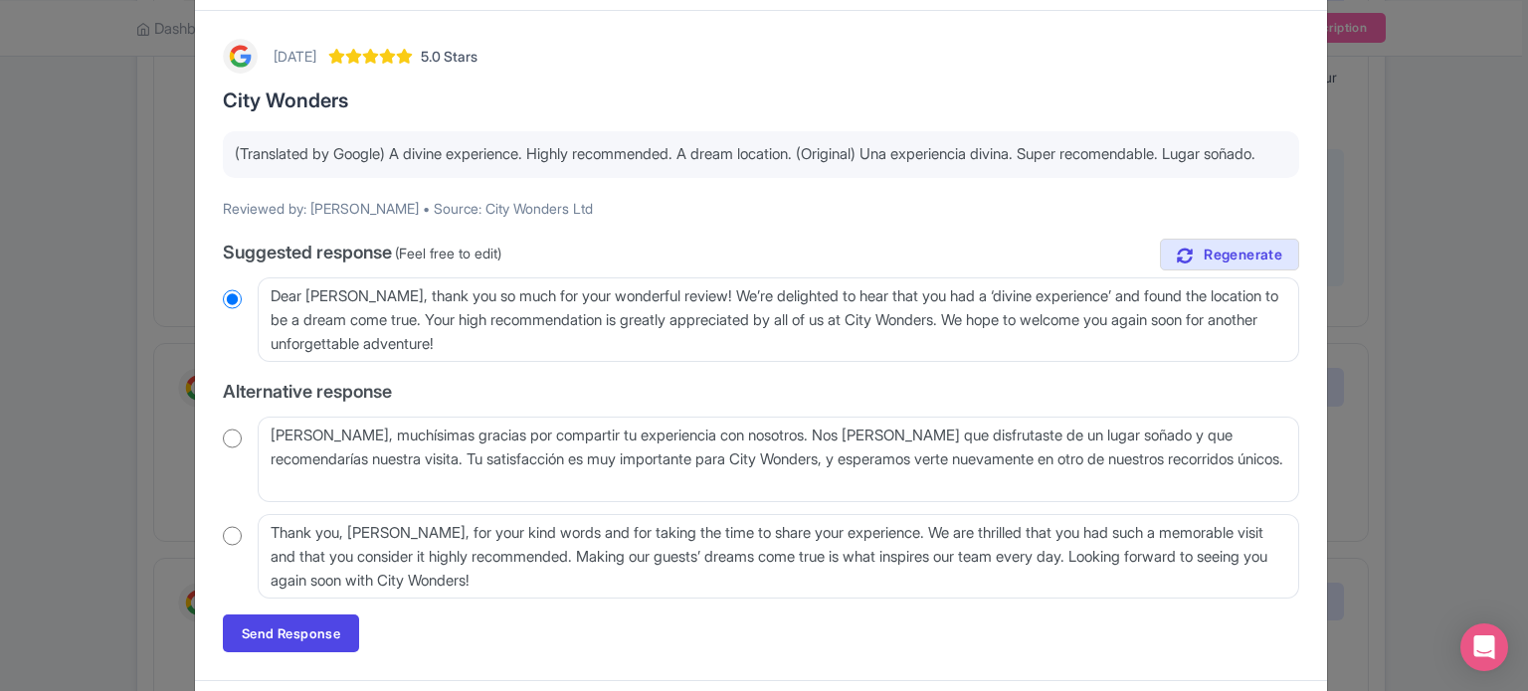
scroll to position [99, 0]
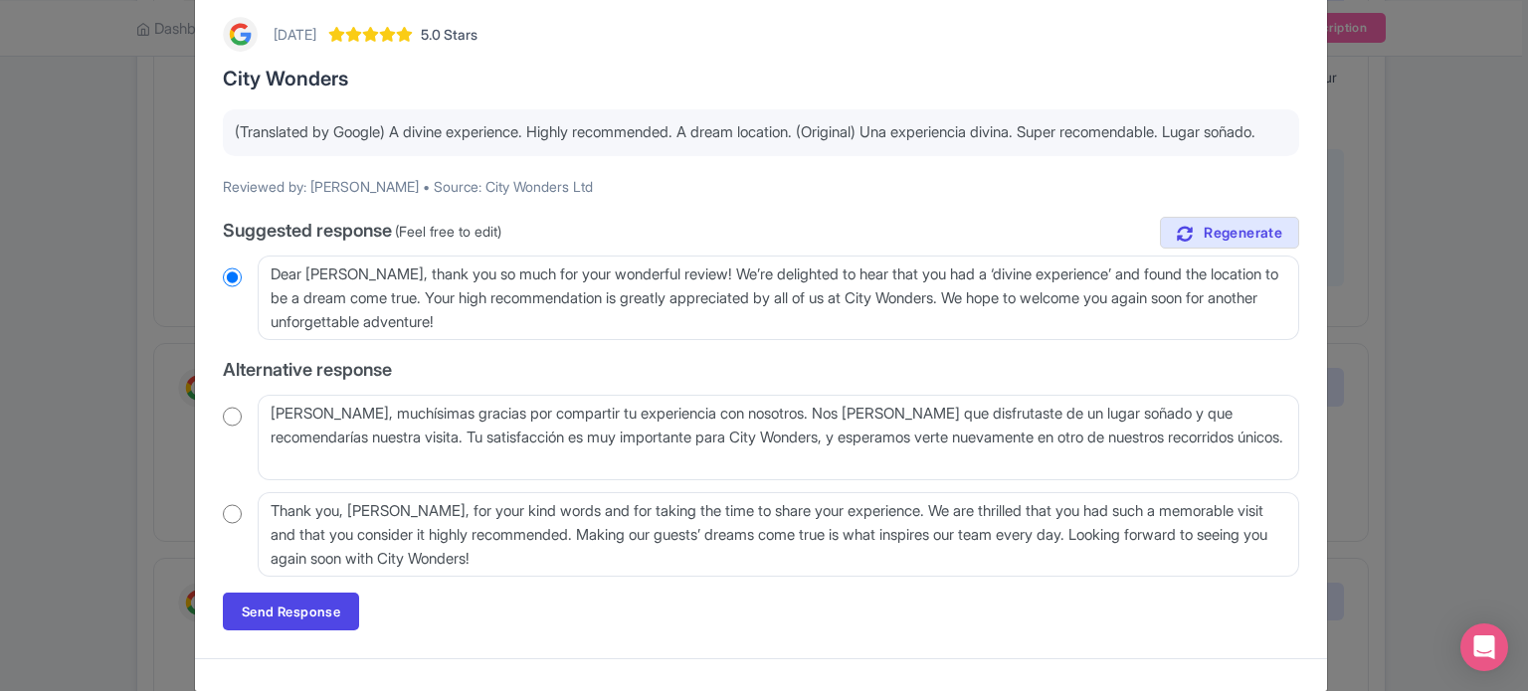
click at [239, 427] on input "radio" at bounding box center [232, 417] width 19 height 20
radio input "true"
click at [307, 631] on link "Send Response" at bounding box center [291, 612] width 136 height 38
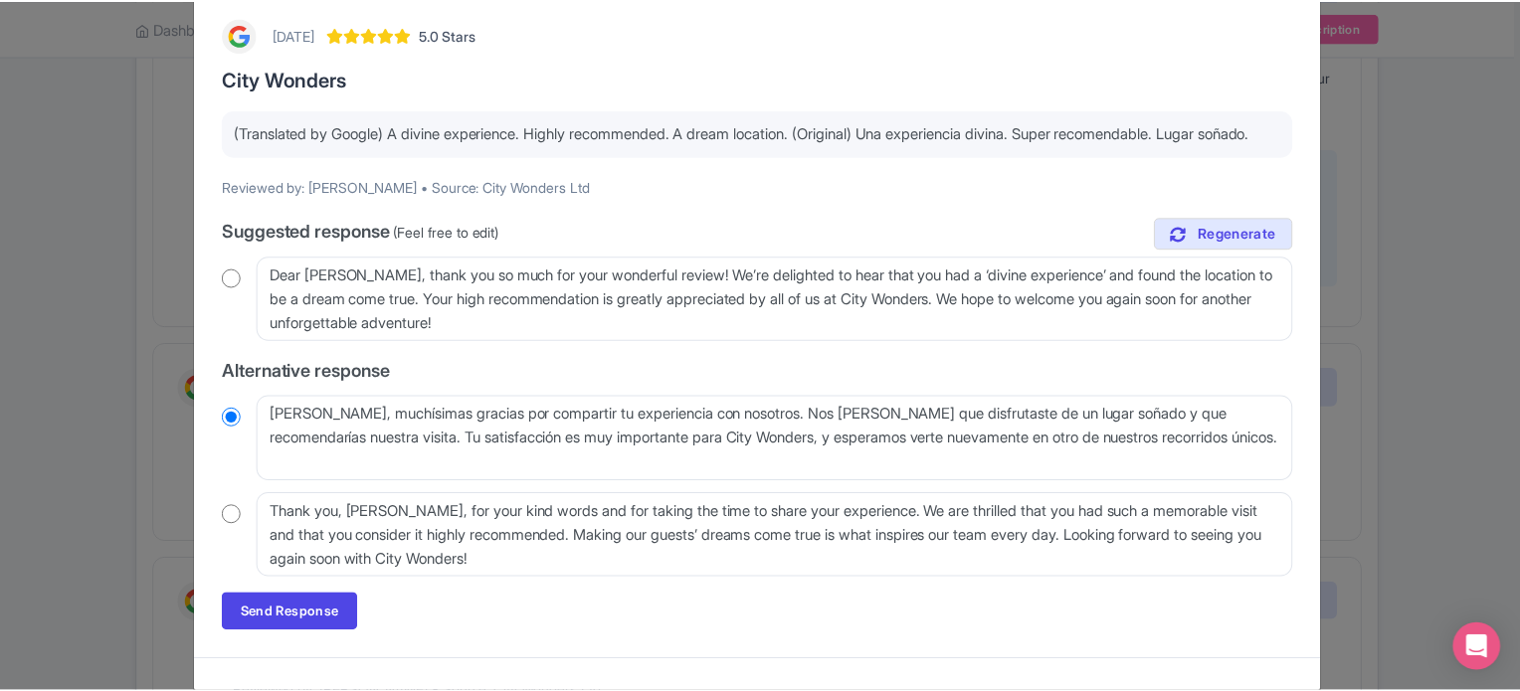
scroll to position [0, 0]
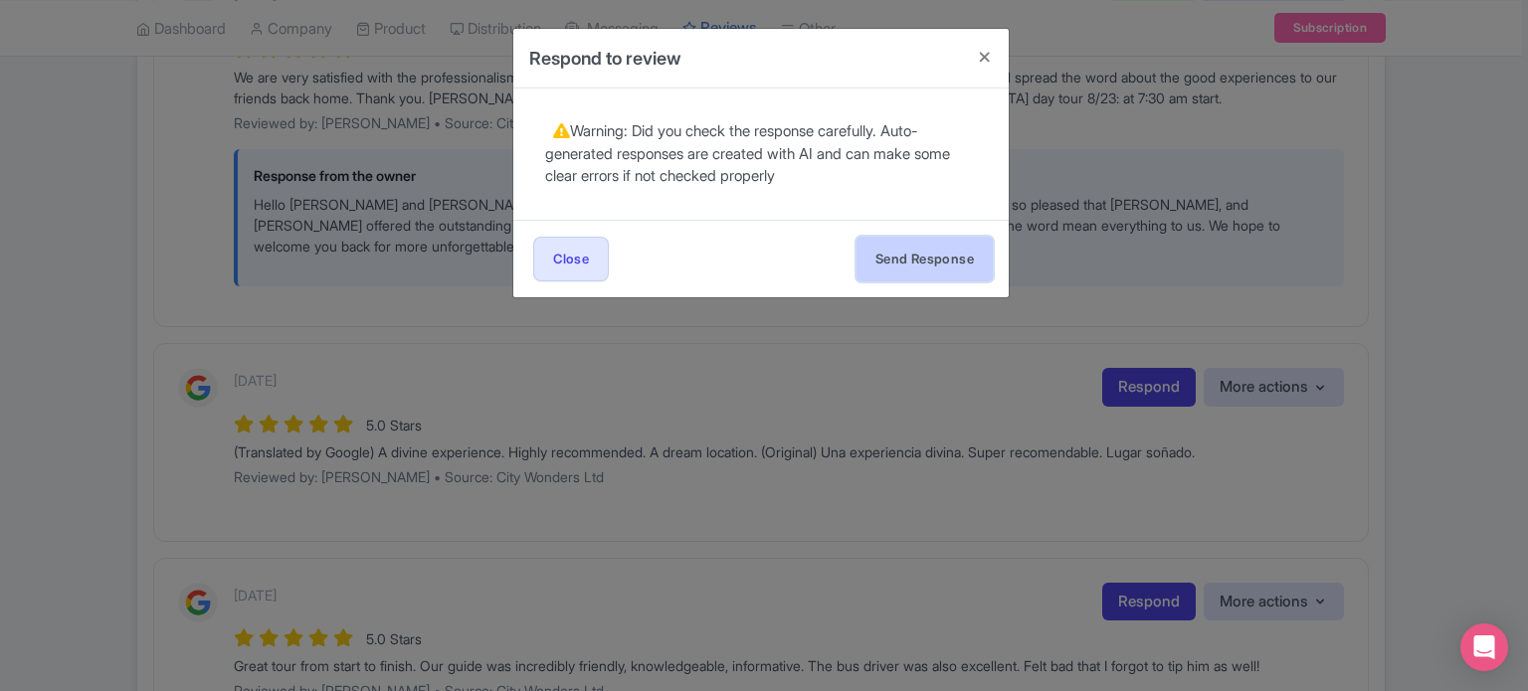
click at [896, 270] on button "Send Response" at bounding box center [924, 259] width 136 height 45
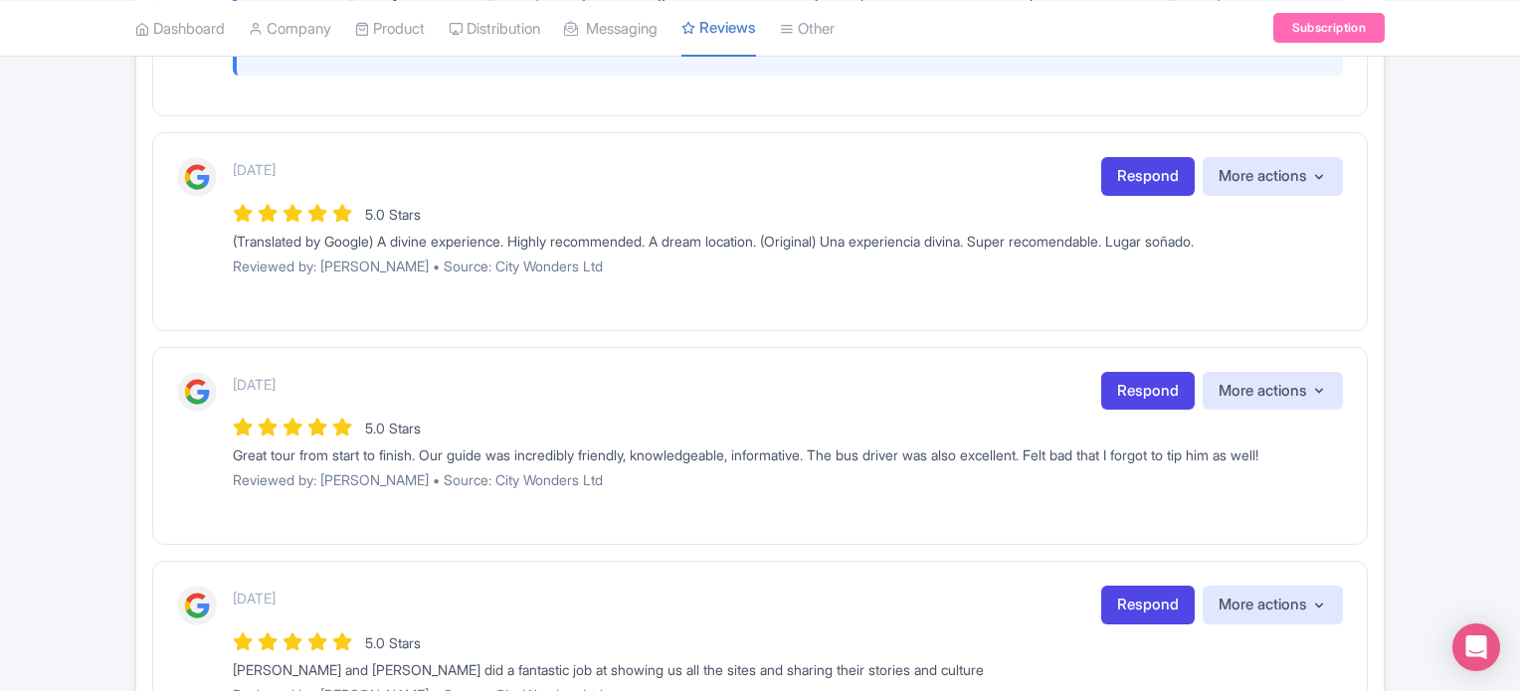
scroll to position [995, 0]
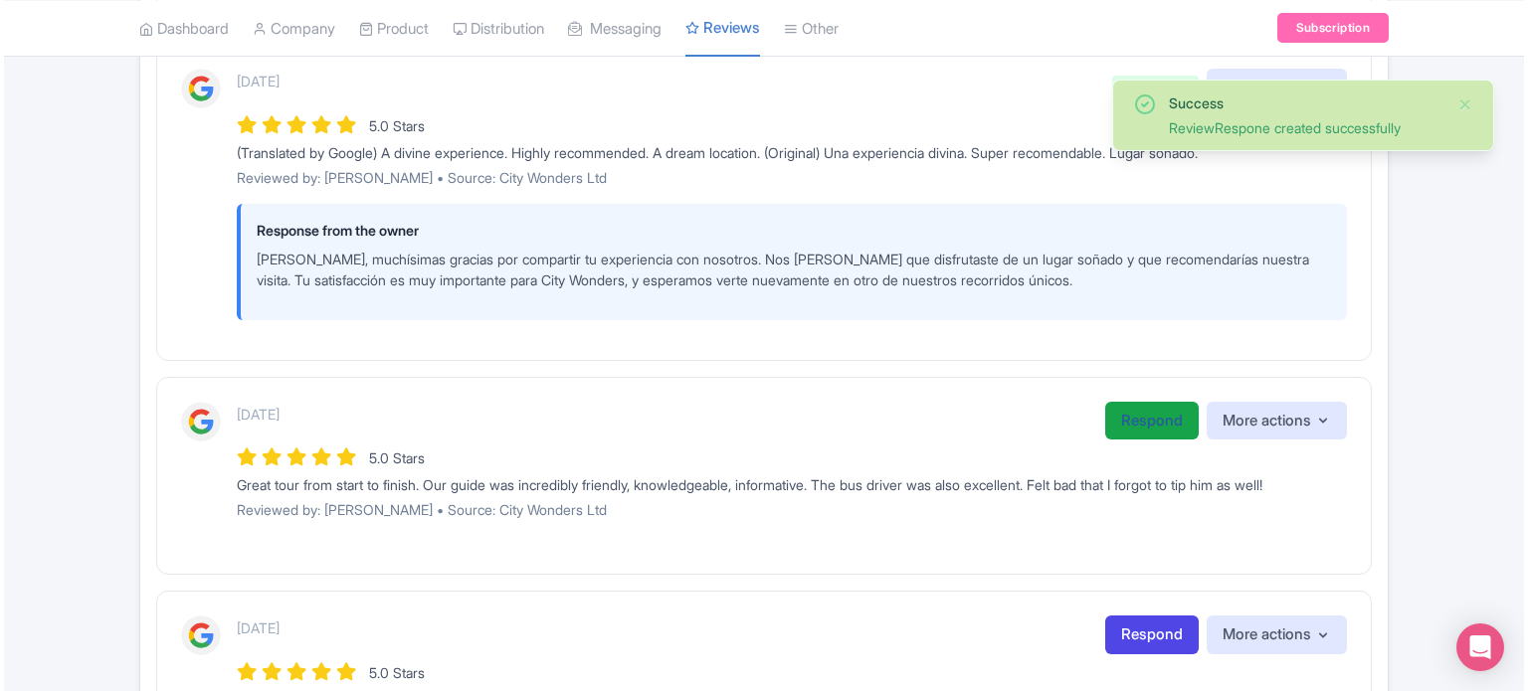
scroll to position [1094, 0]
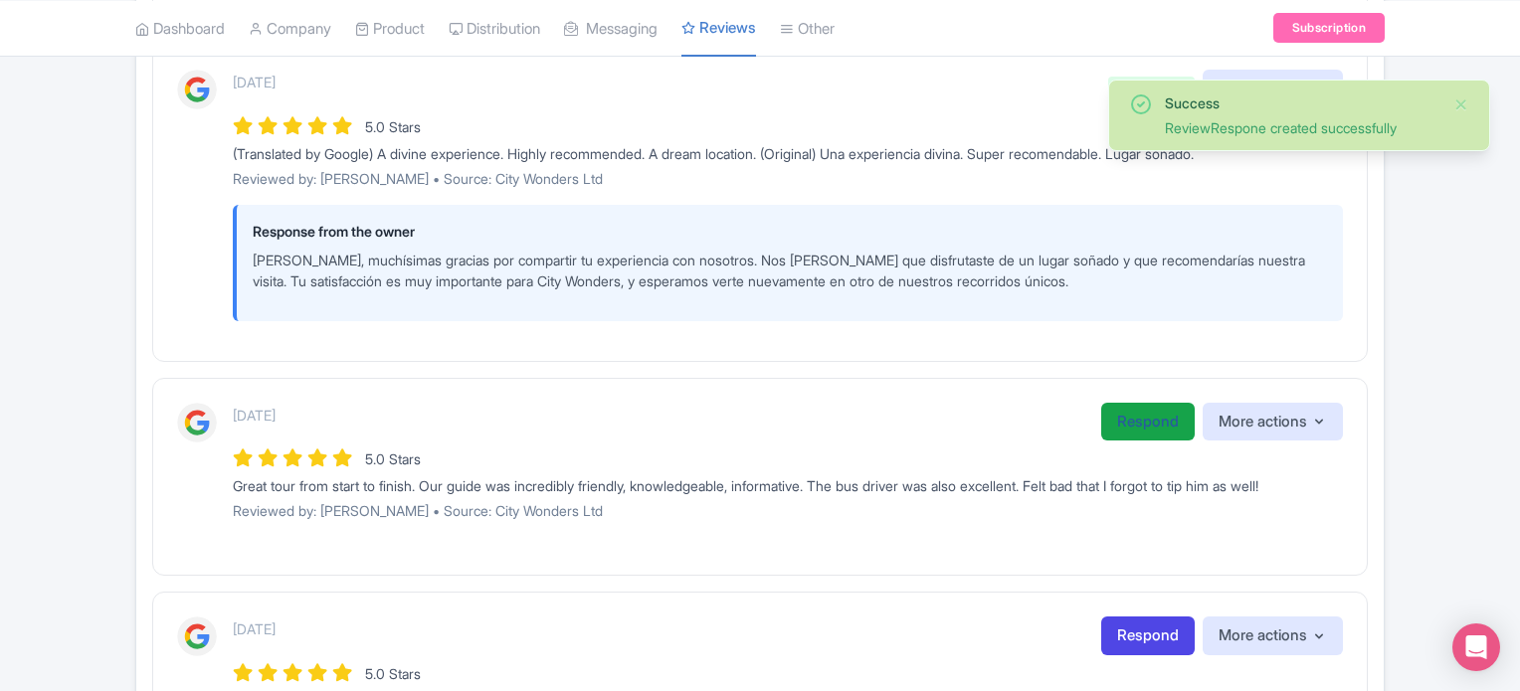
click at [1143, 413] on link "Respond" at bounding box center [1147, 422] width 93 height 39
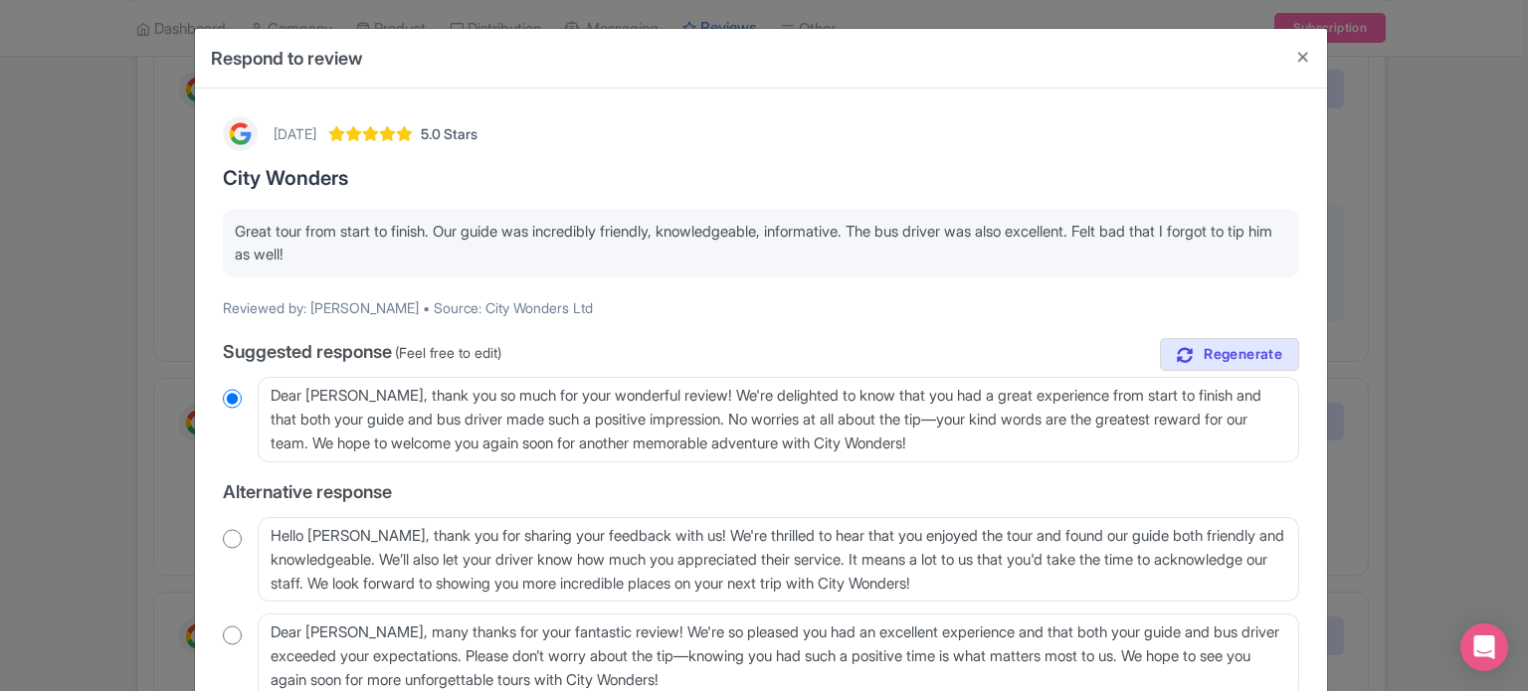
click at [234, 550] on div "Hello [PERSON_NAME], thank you for sharing your feedback with us! We're thrille…" at bounding box center [761, 560] width 1076 height 86
click at [233, 546] on input "radio" at bounding box center [232, 539] width 19 height 20
radio input "true"
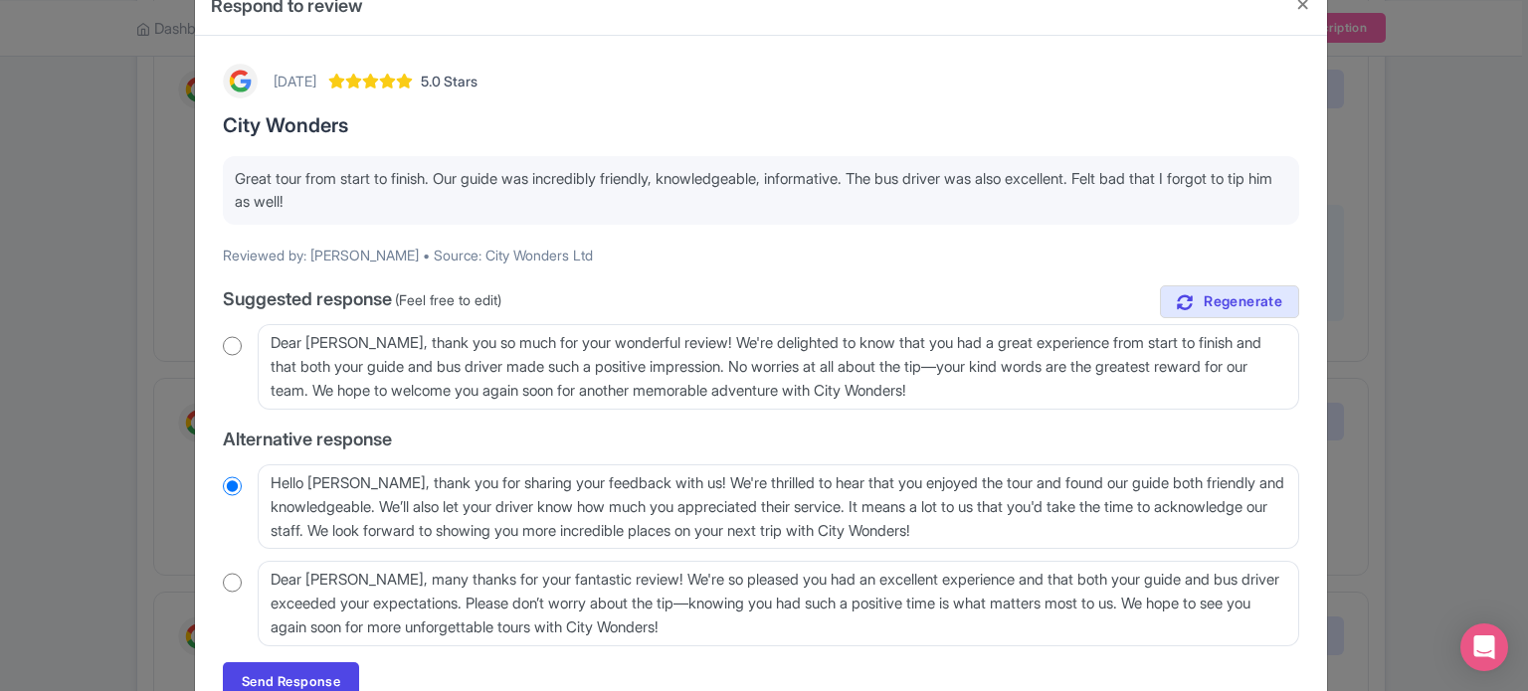
scroll to position [99, 0]
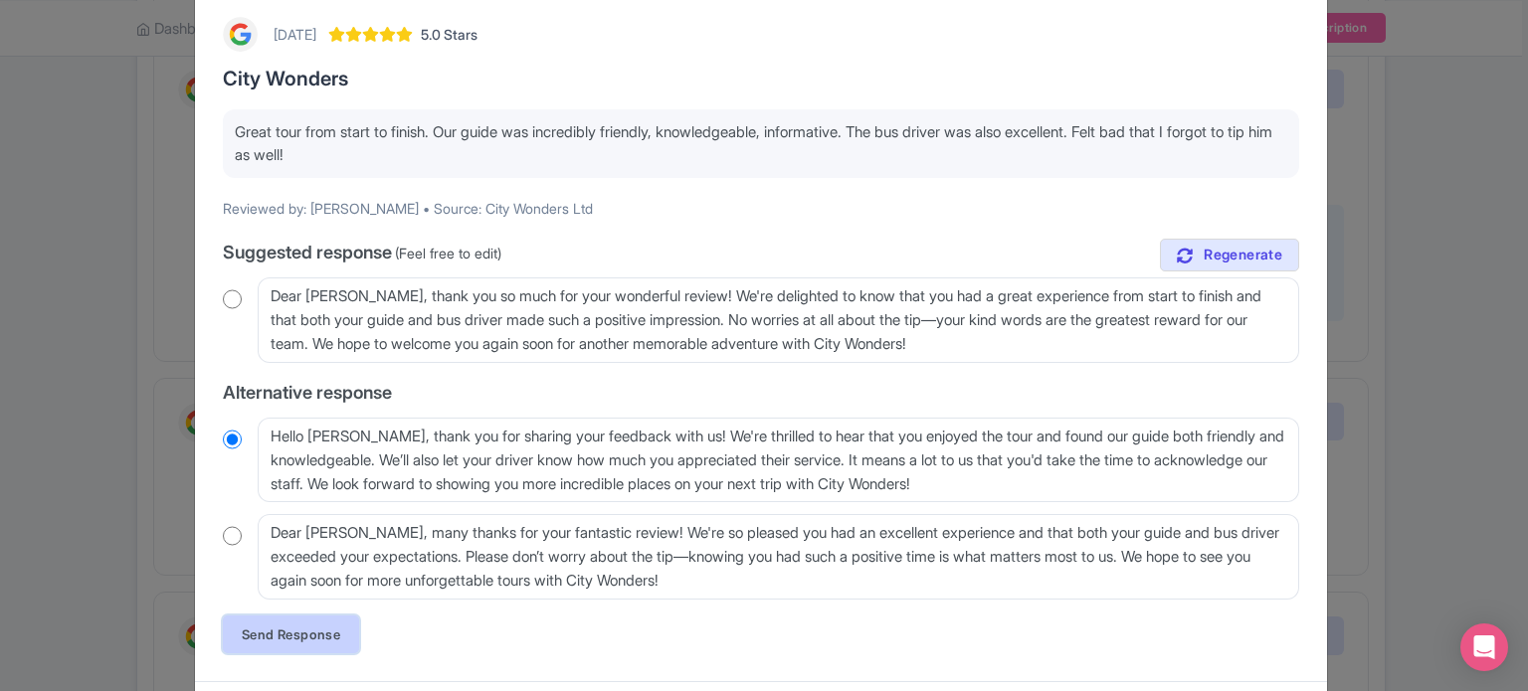
click at [326, 626] on link "Send Response" at bounding box center [291, 635] width 136 height 38
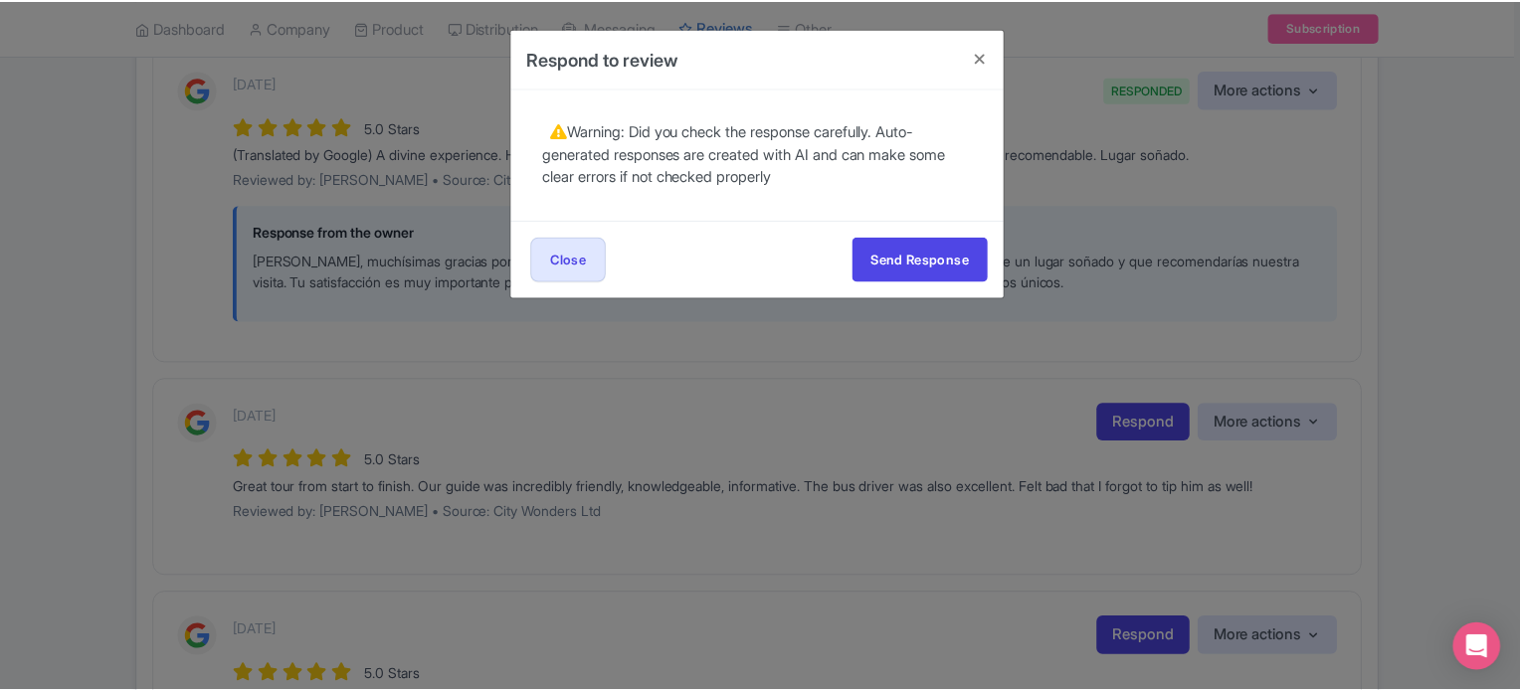
scroll to position [0, 0]
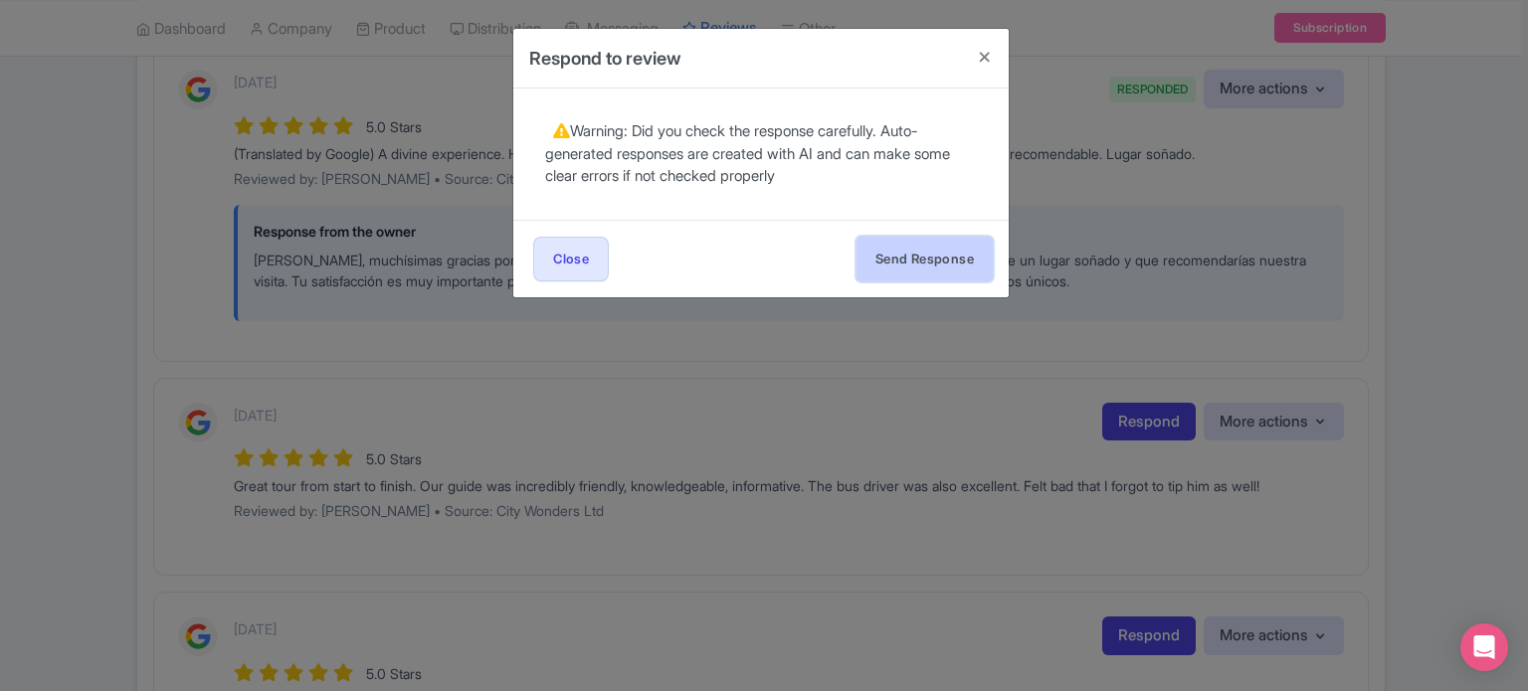
click at [971, 262] on button "Send Response" at bounding box center [924, 259] width 136 height 45
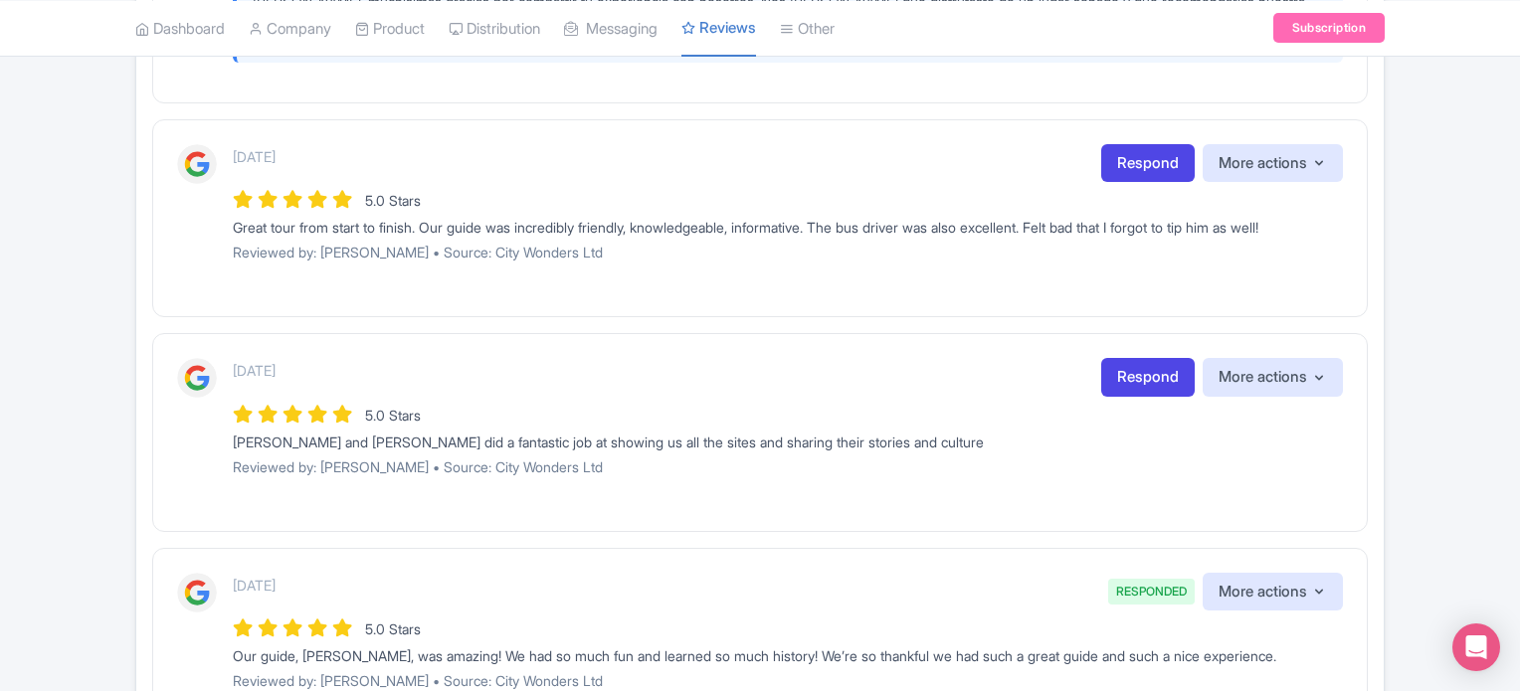
scroll to position [1293, 0]
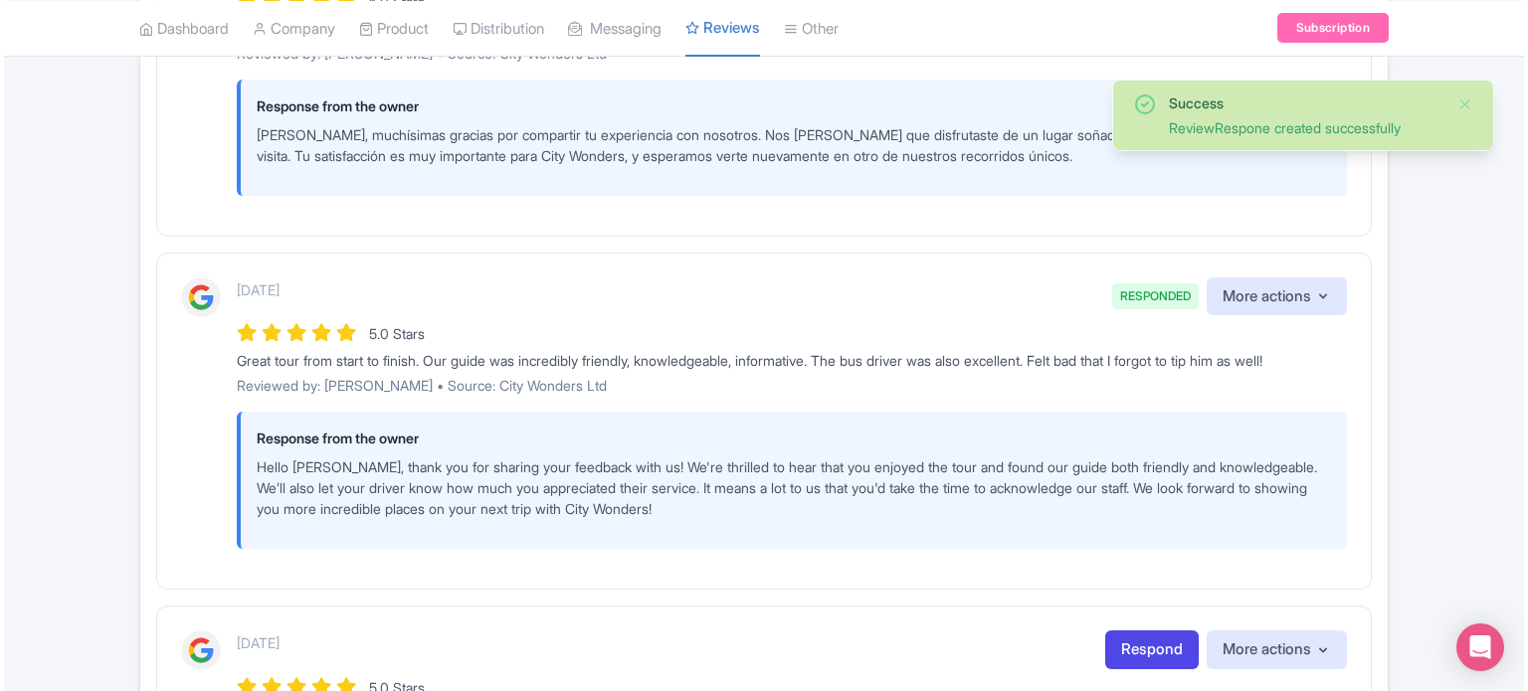
scroll to position [1591, 0]
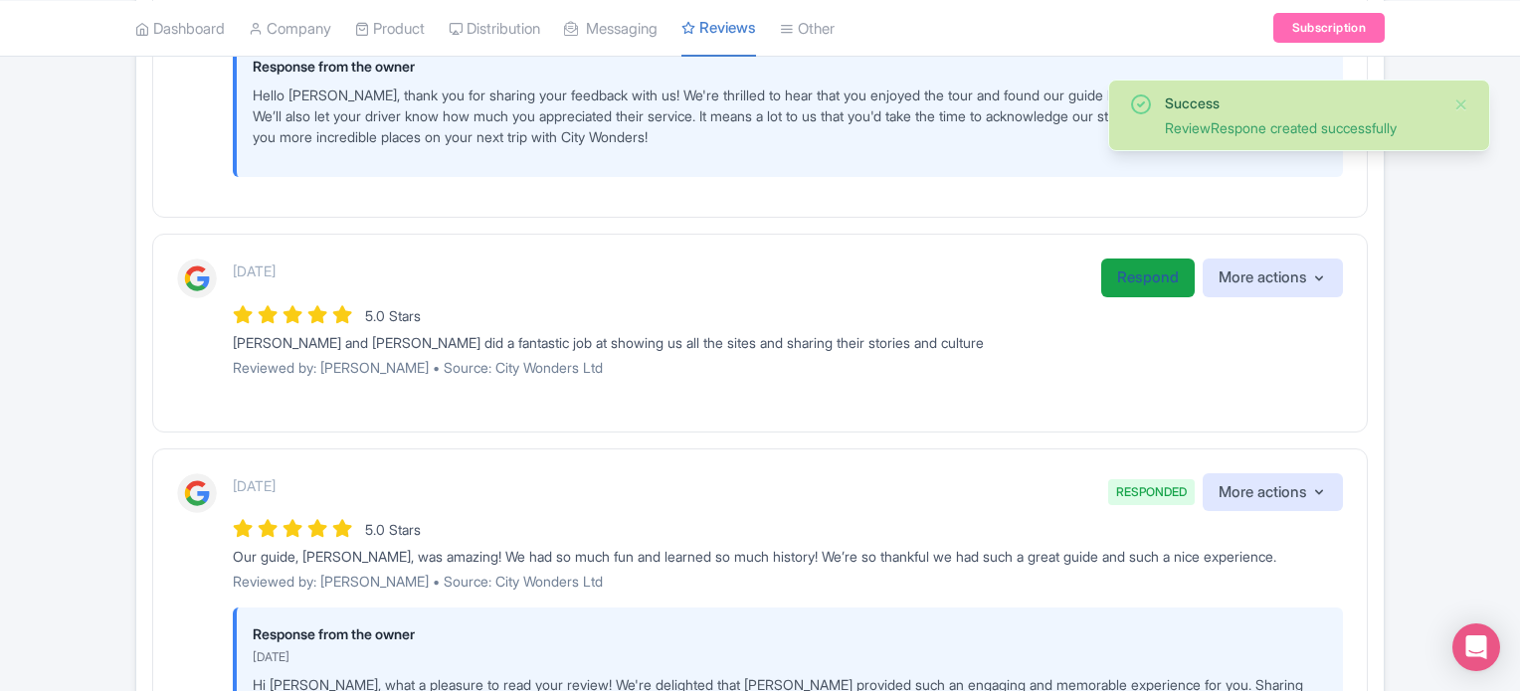
click at [1130, 281] on link "Respond" at bounding box center [1147, 278] width 93 height 39
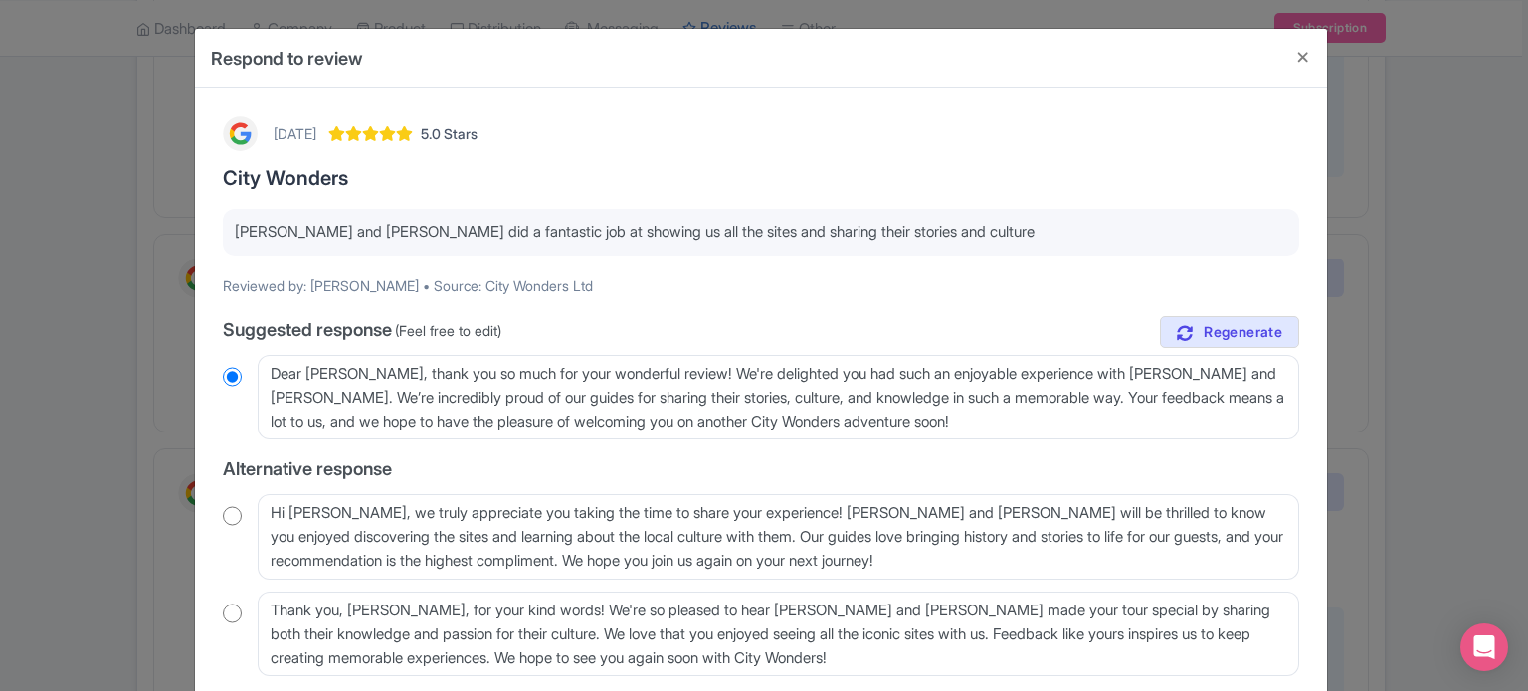
click at [223, 520] on input "radio" at bounding box center [232, 516] width 19 height 20
radio input "true"
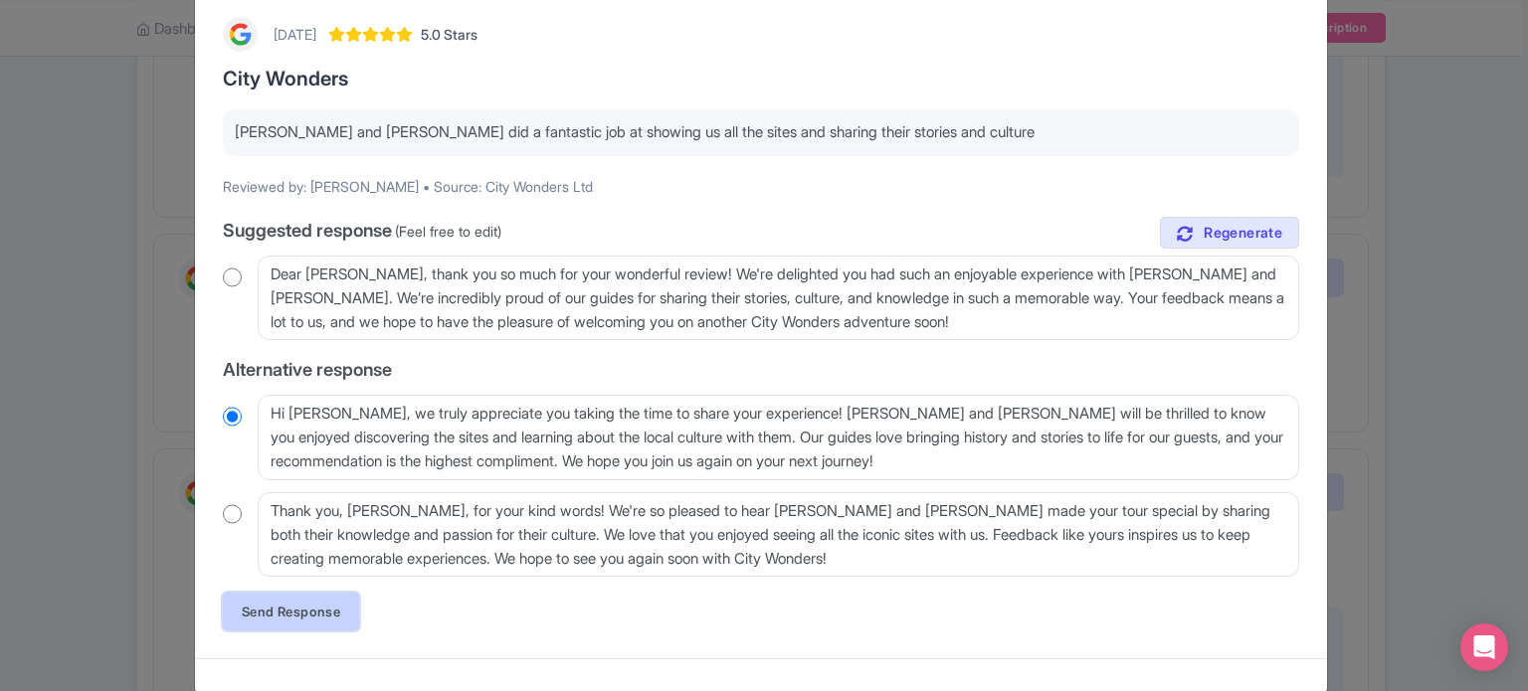
click at [324, 615] on link "Send Response" at bounding box center [291, 612] width 136 height 38
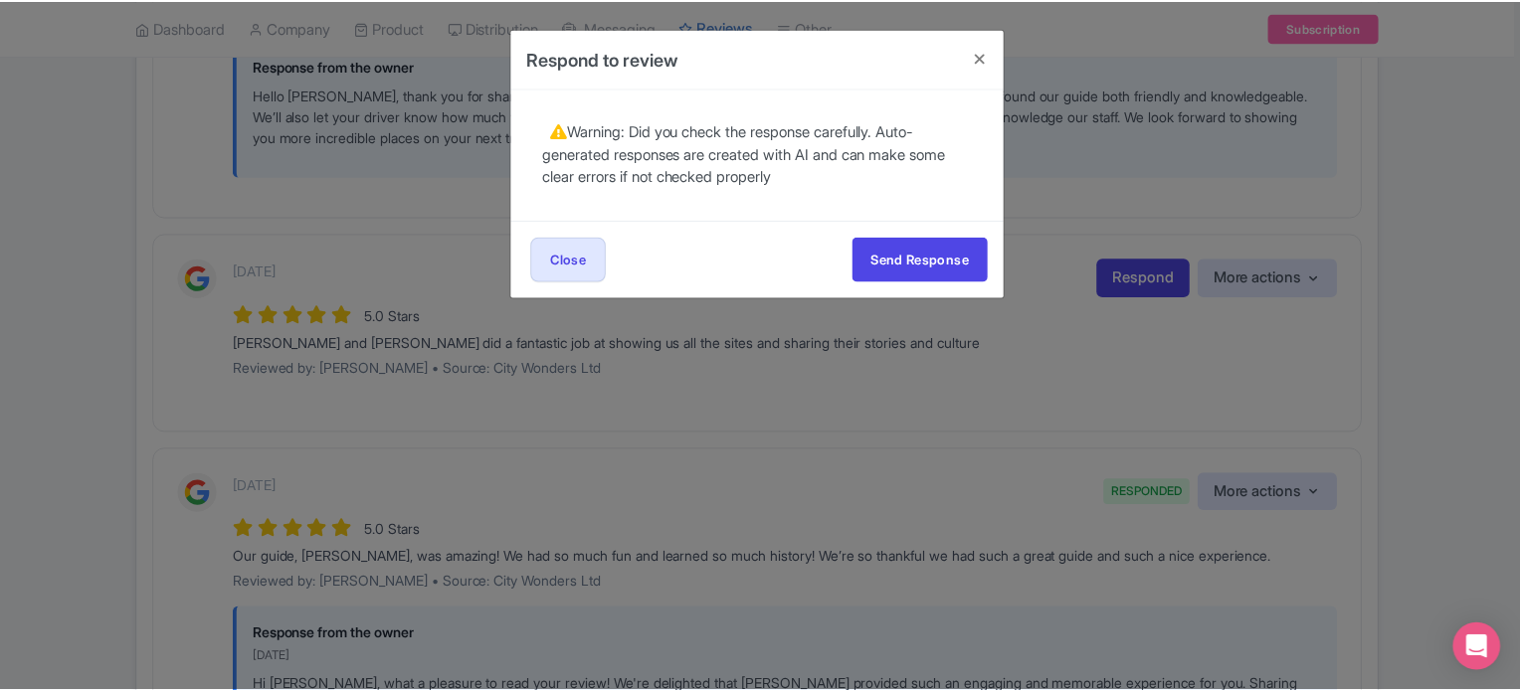
scroll to position [0, 0]
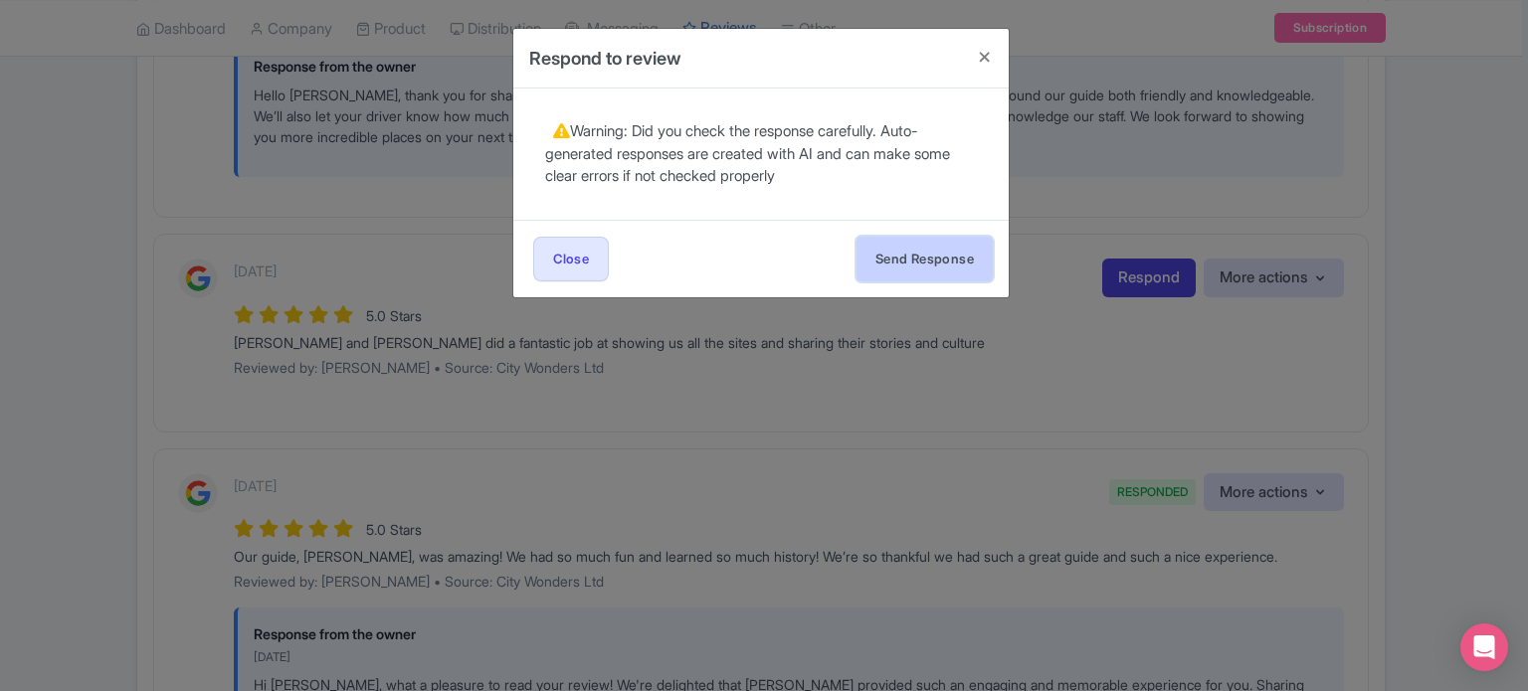
click at [927, 266] on button "Send Response" at bounding box center [924, 259] width 136 height 45
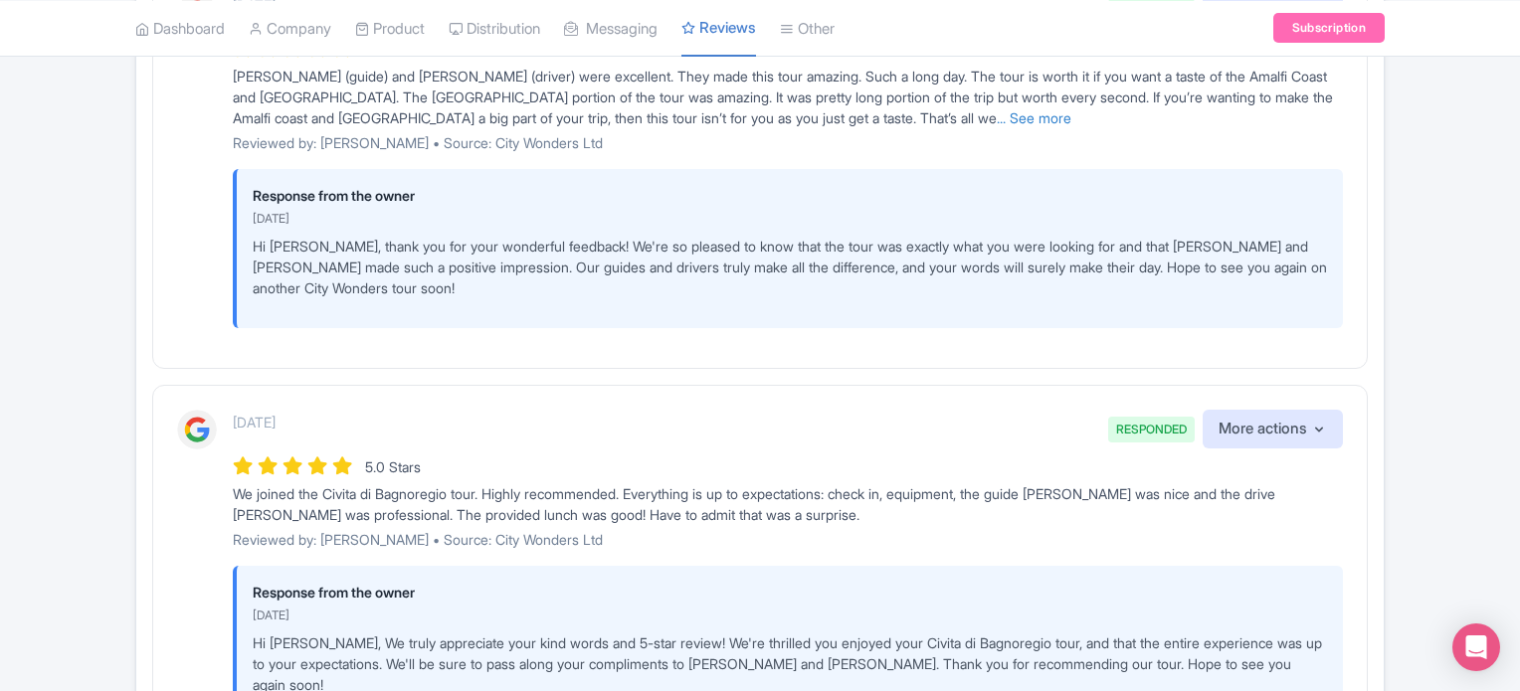
scroll to position [3083, 0]
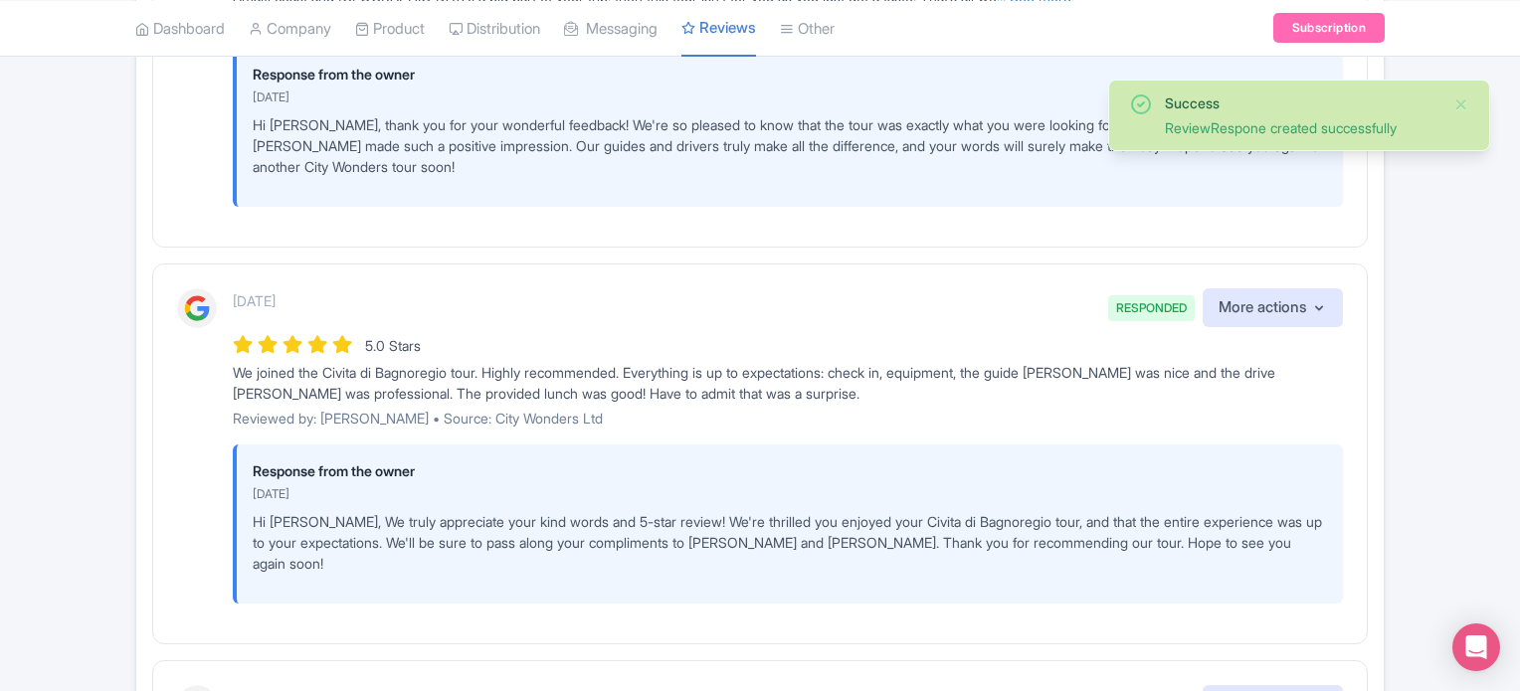
scroll to position [3533, 0]
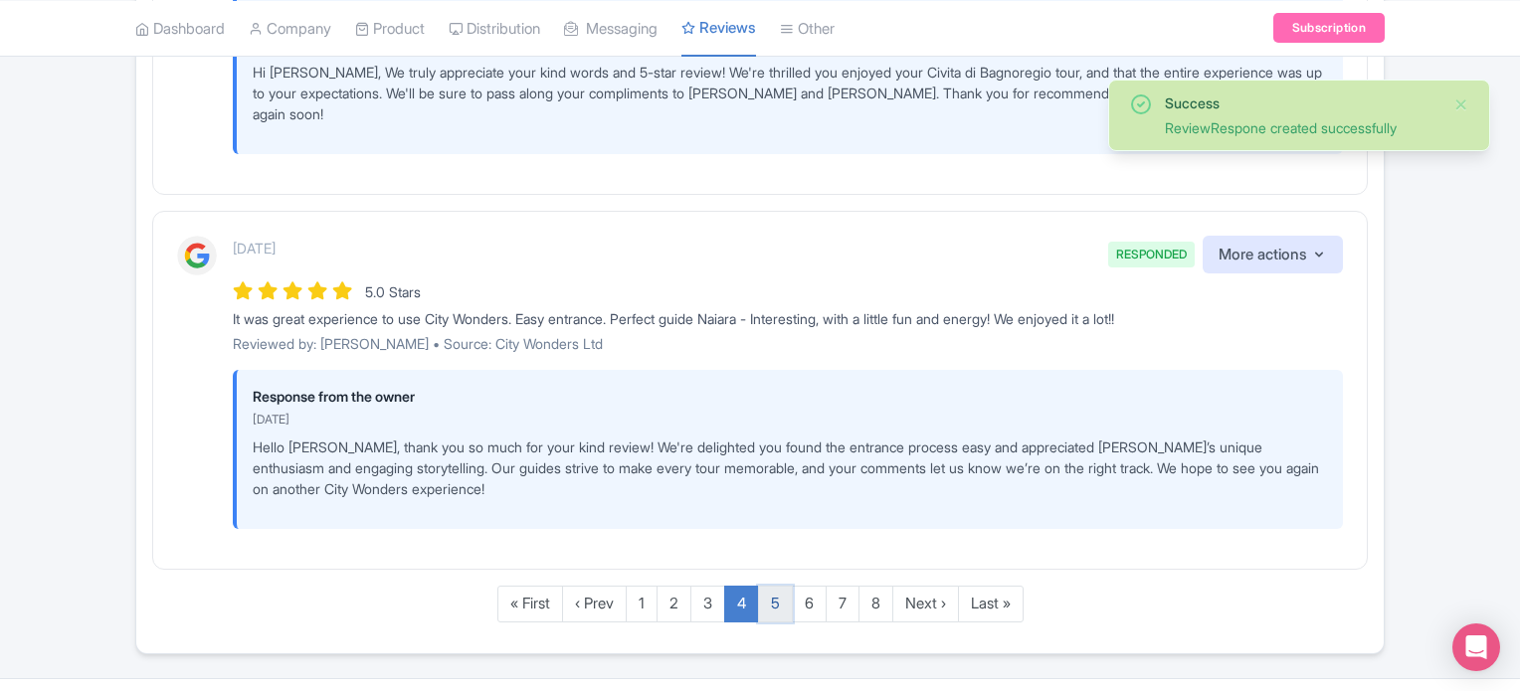
click at [780, 586] on link "5" at bounding box center [775, 604] width 35 height 37
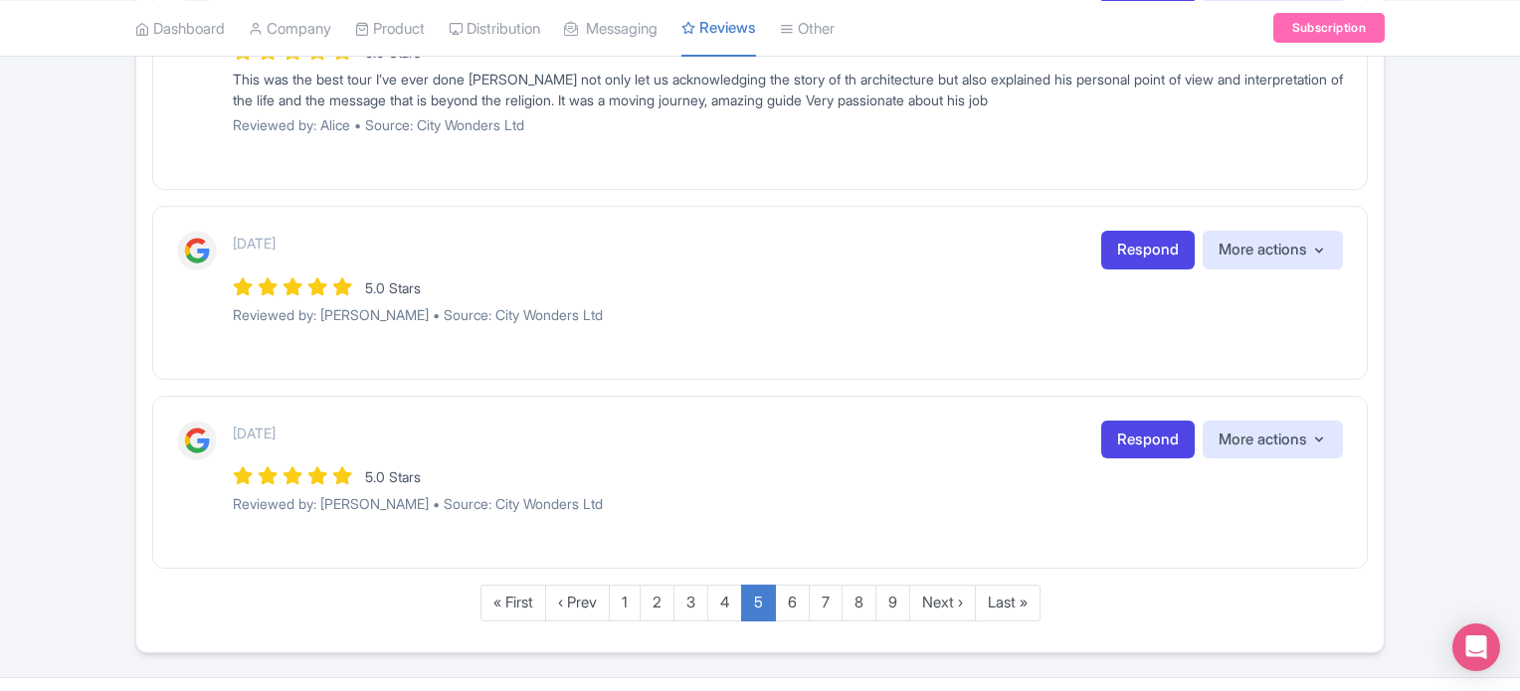
scroll to position [2122, 0]
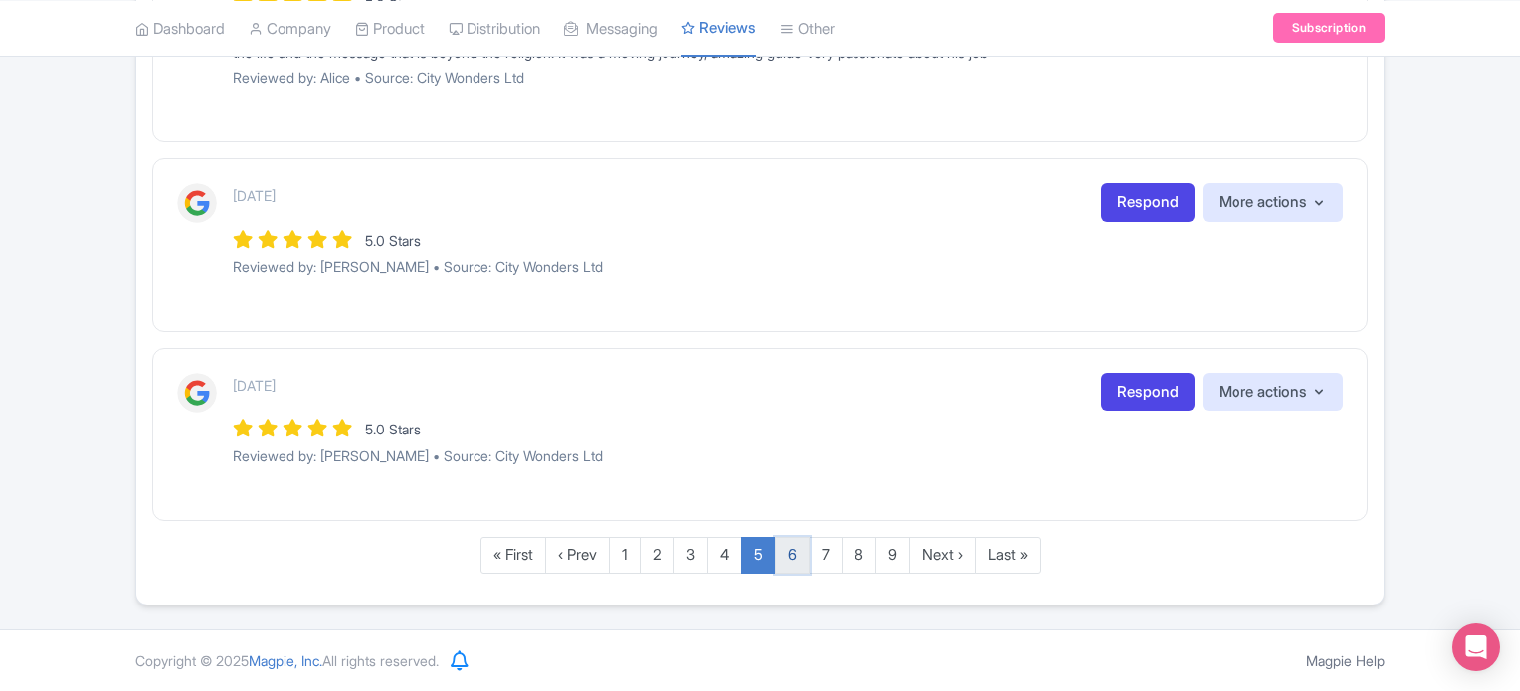
click at [782, 562] on link "6" at bounding box center [792, 555] width 35 height 37
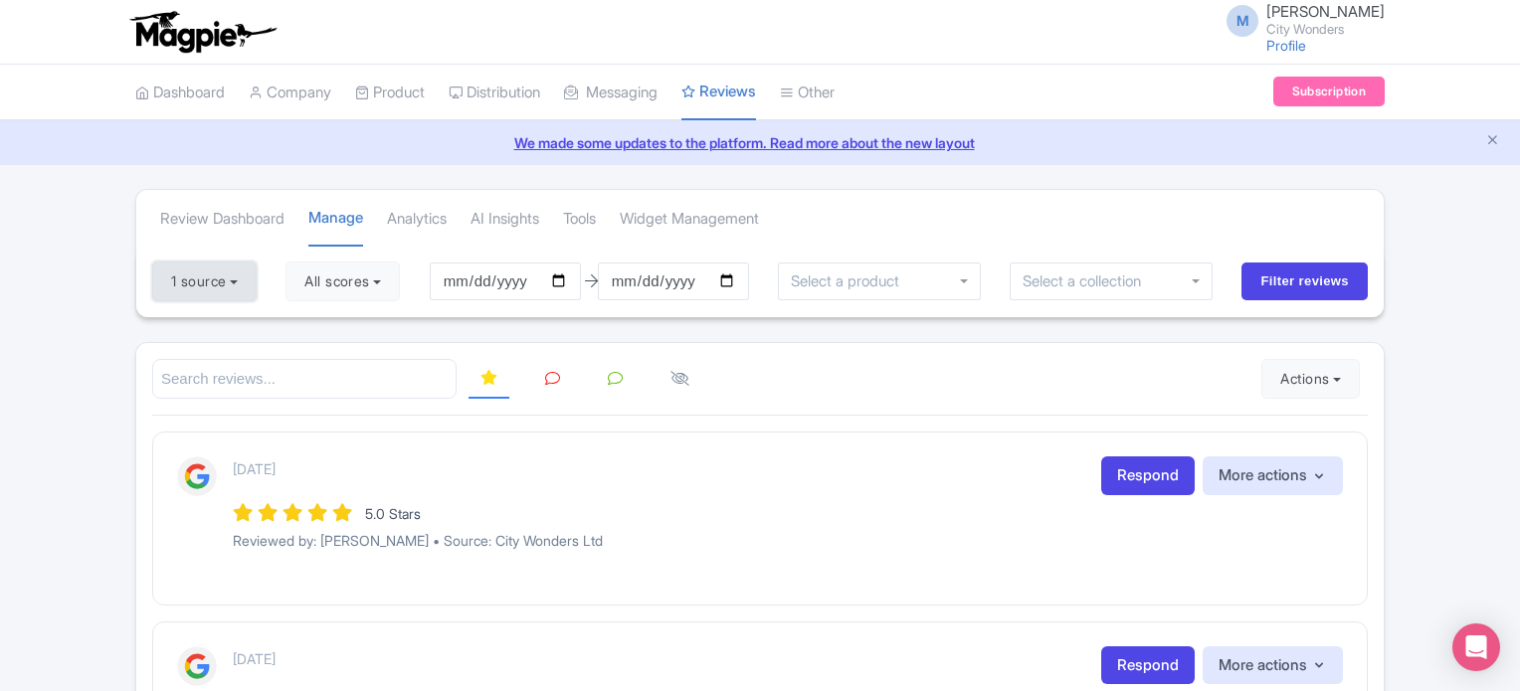
click at [240, 282] on button "1 source" at bounding box center [204, 282] width 104 height 40
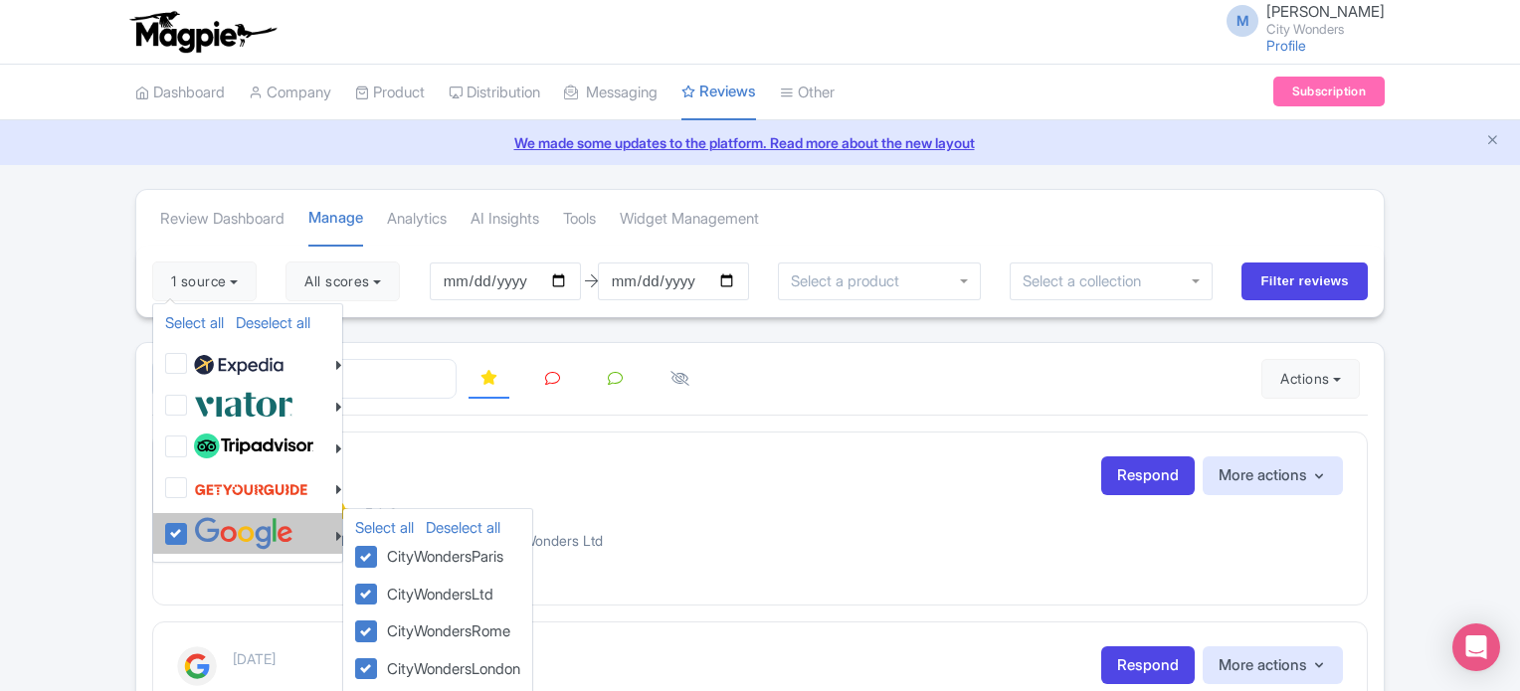
click at [163, 541] on li "Select all Deselect all CityWondersParis CityWondersLtd CityWondersRome CityWon…" at bounding box center [247, 533] width 189 height 41
click at [189, 539] on label at bounding box center [241, 533] width 104 height 33
click at [189, 530] on input "checkbox" at bounding box center [195, 523] width 13 height 13
checkbox input "false"
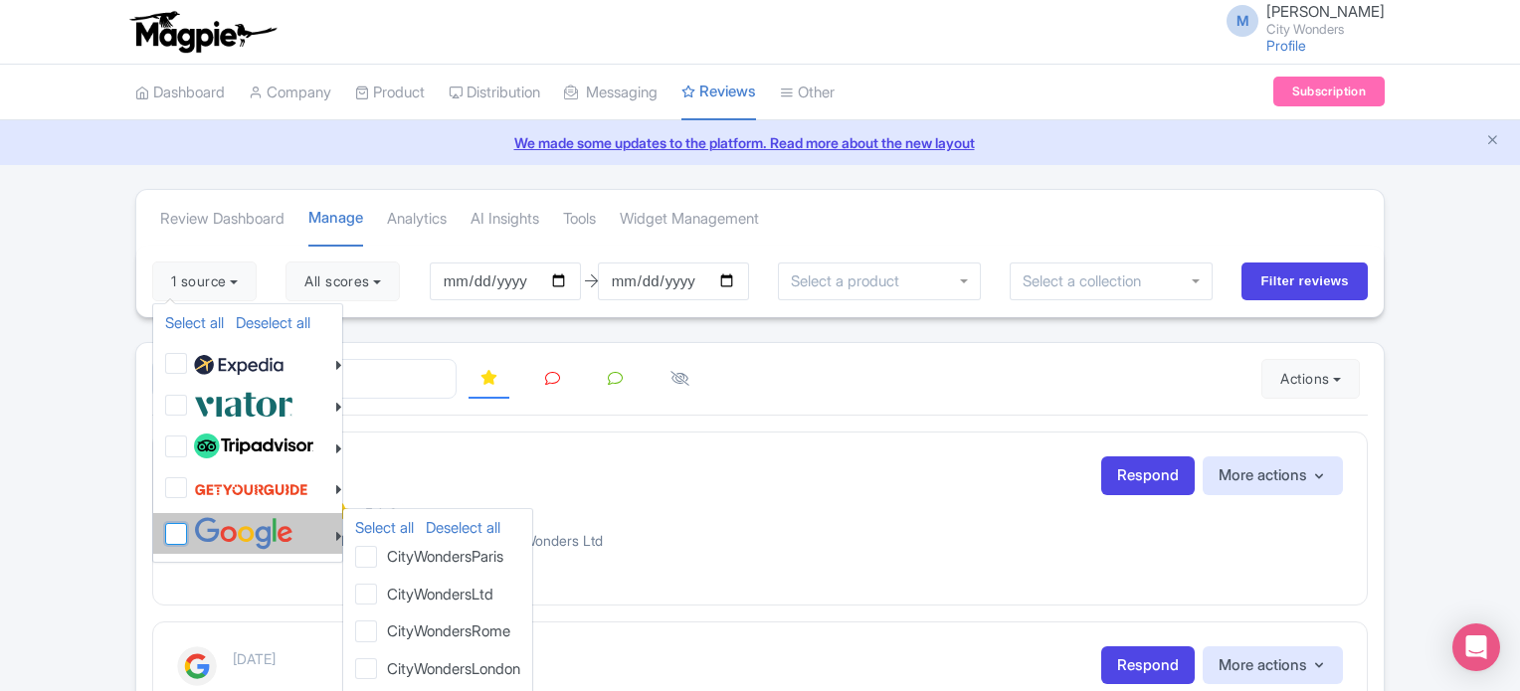
checkbox input "false"
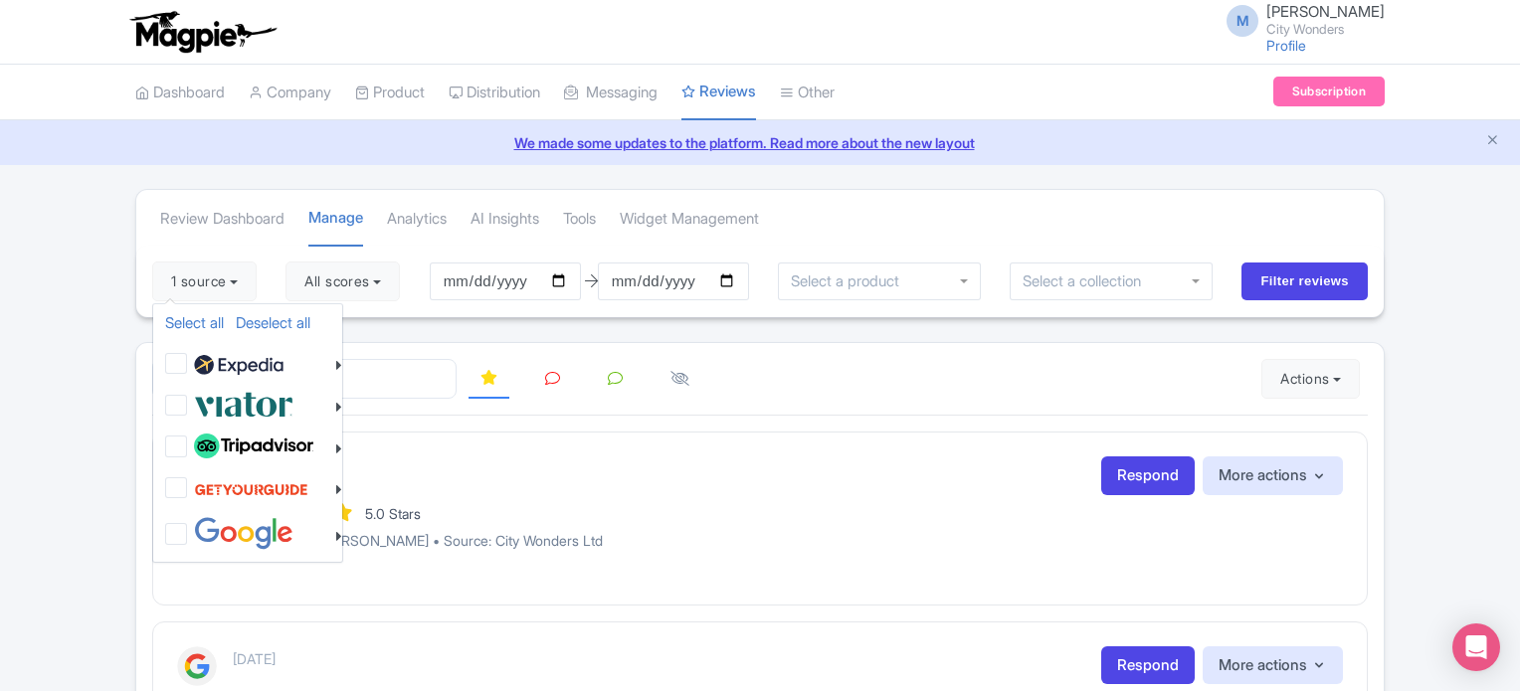
click at [1035, 210] on div "Review Dashboard [GEOGRAPHIC_DATA] Analytics AI Insights Tools Widget Management" at bounding box center [759, 218] width 1247 height 56
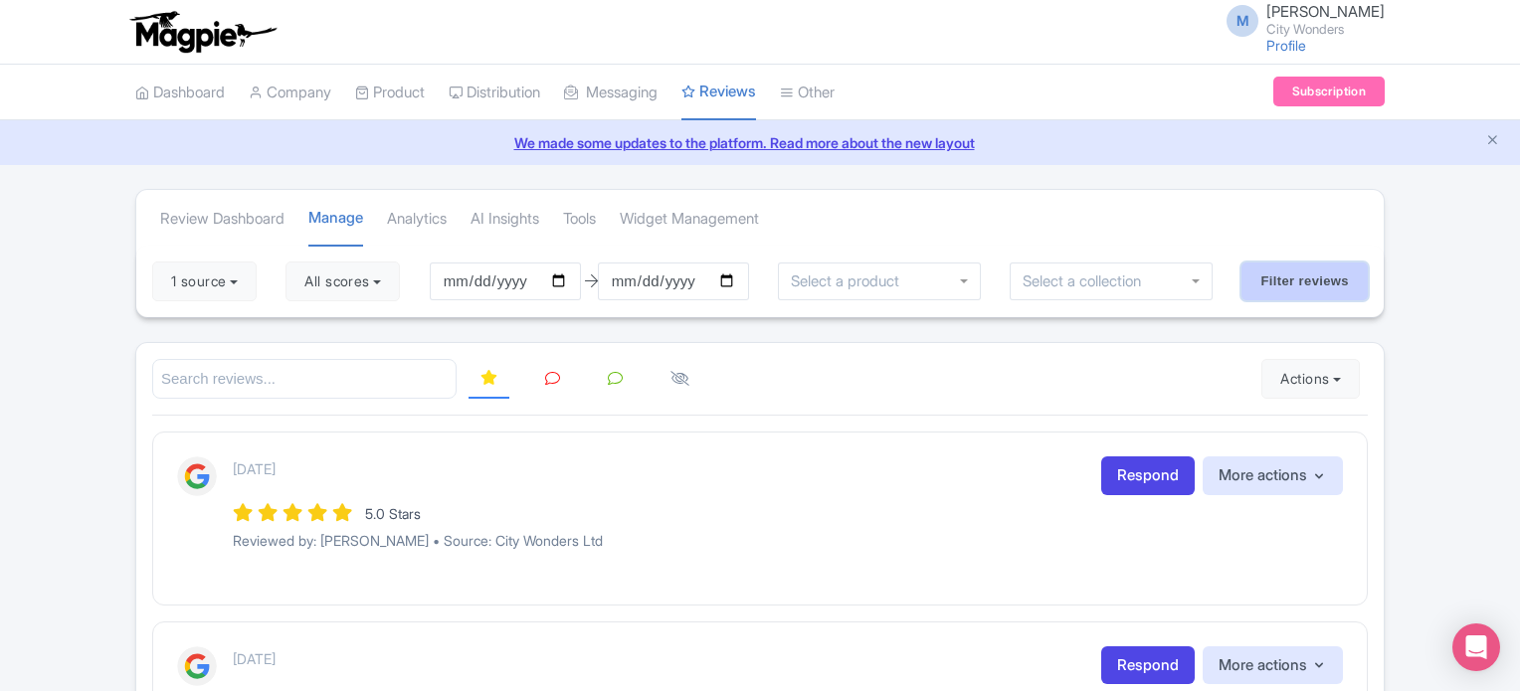
click at [1355, 274] on input "Filter reviews" at bounding box center [1304, 282] width 126 height 38
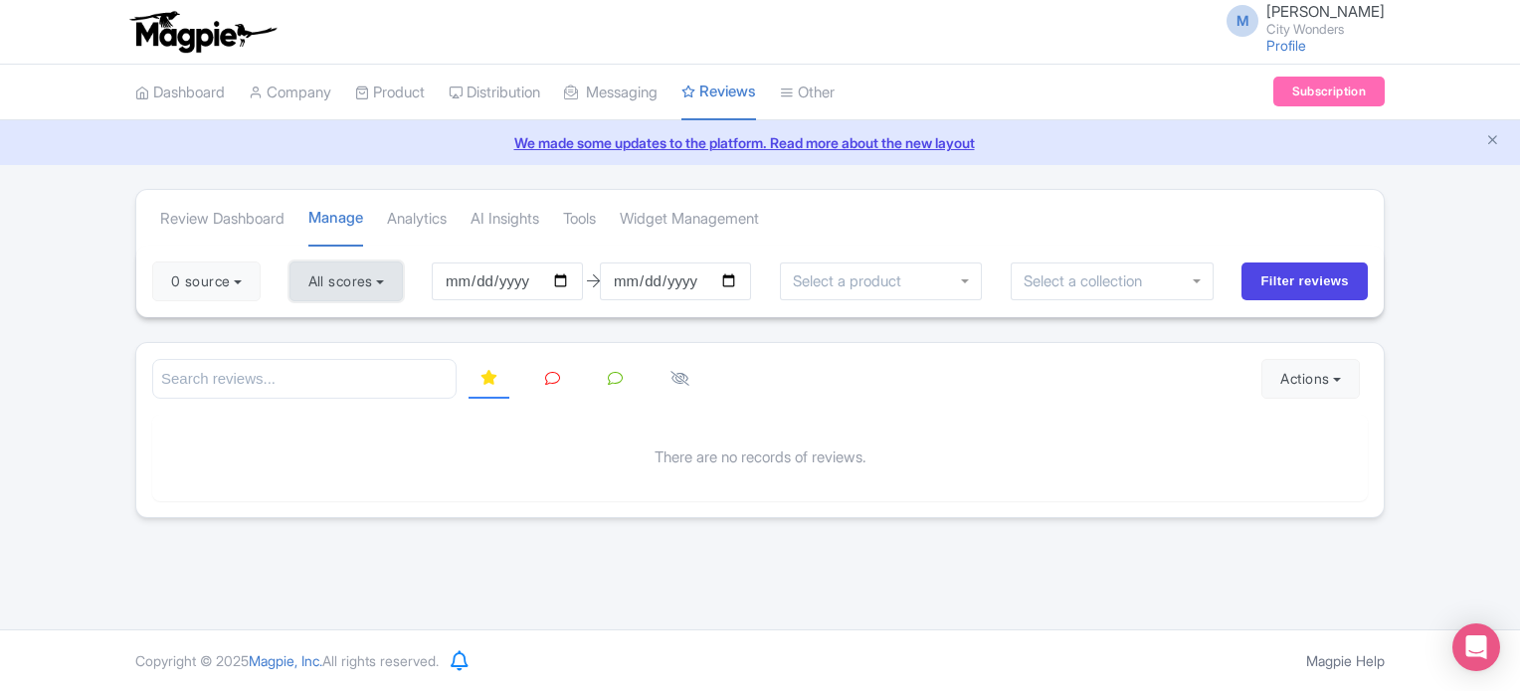
click at [392, 283] on button "All scores" at bounding box center [346, 282] width 114 height 40
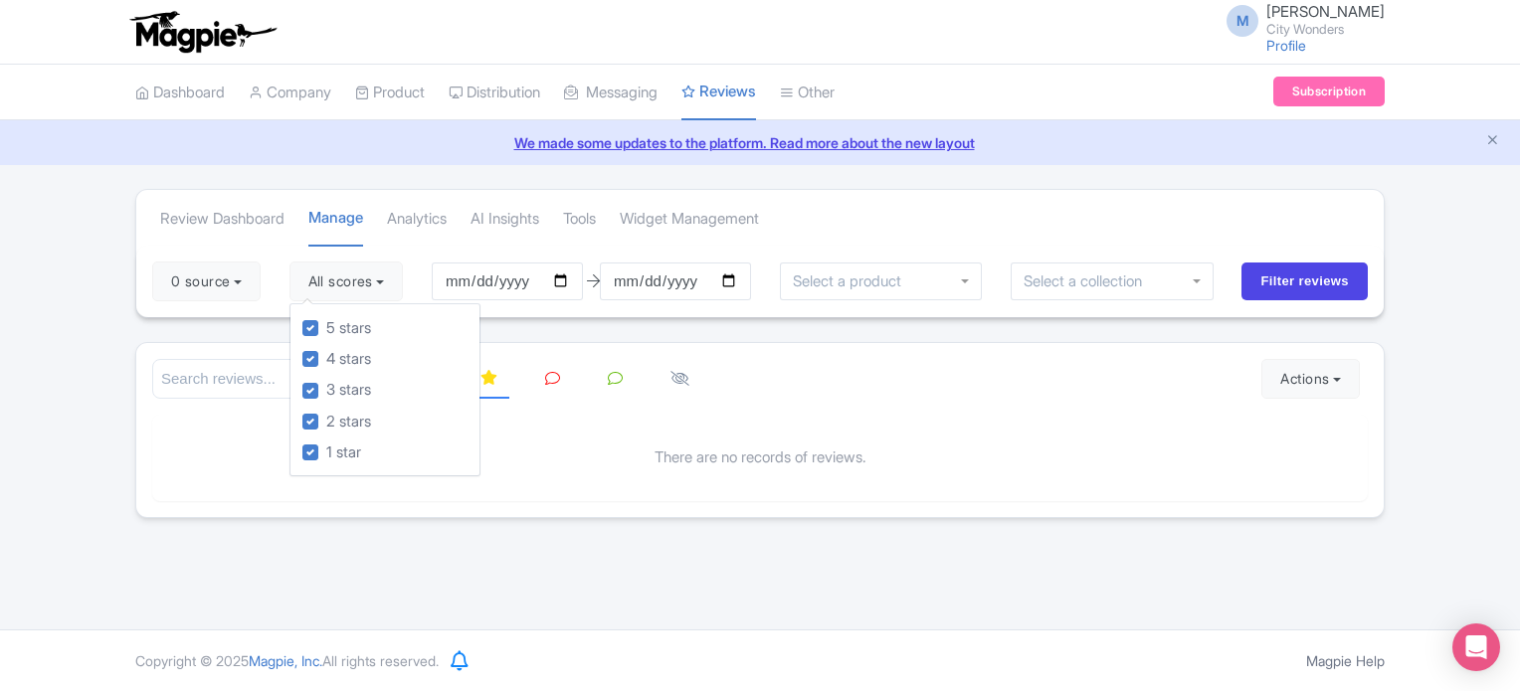
click at [434, 247] on div "0 source Select all Deselect all Select all Deselect all City Wonders - Vatican…" at bounding box center [759, 282] width 1247 height 72
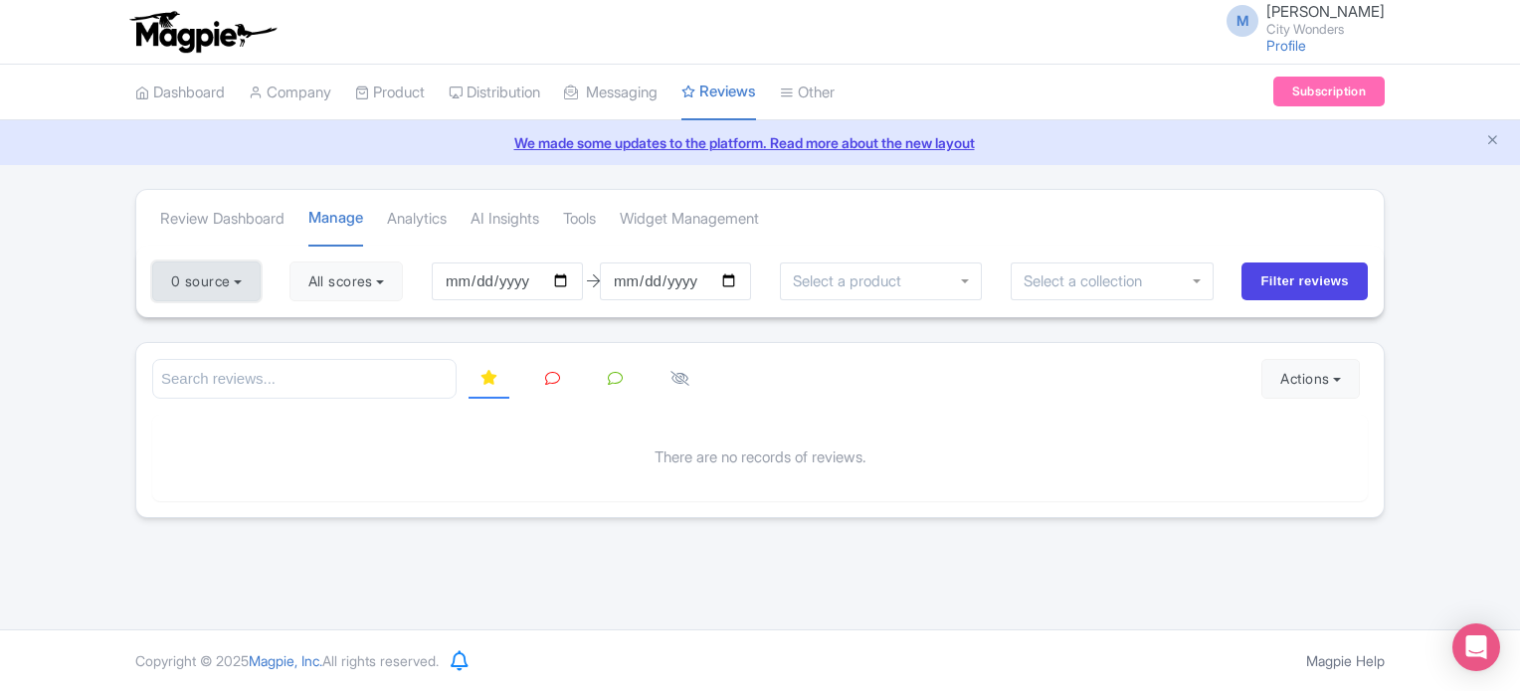
click at [237, 275] on button "0 source" at bounding box center [206, 282] width 108 height 40
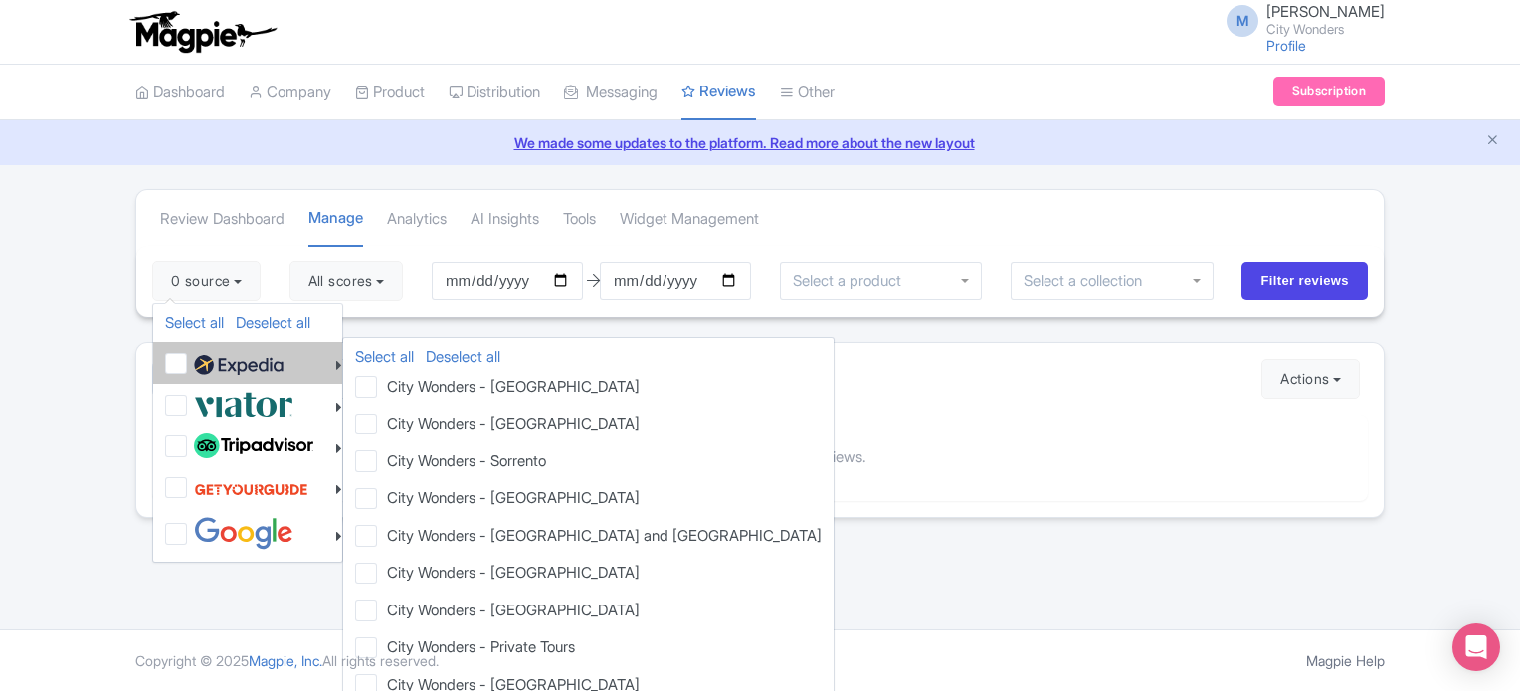
click at [189, 367] on label at bounding box center [236, 363] width 94 height 34
click at [189, 359] on input "checkbox" at bounding box center [195, 352] width 13 height 13
checkbox input "true"
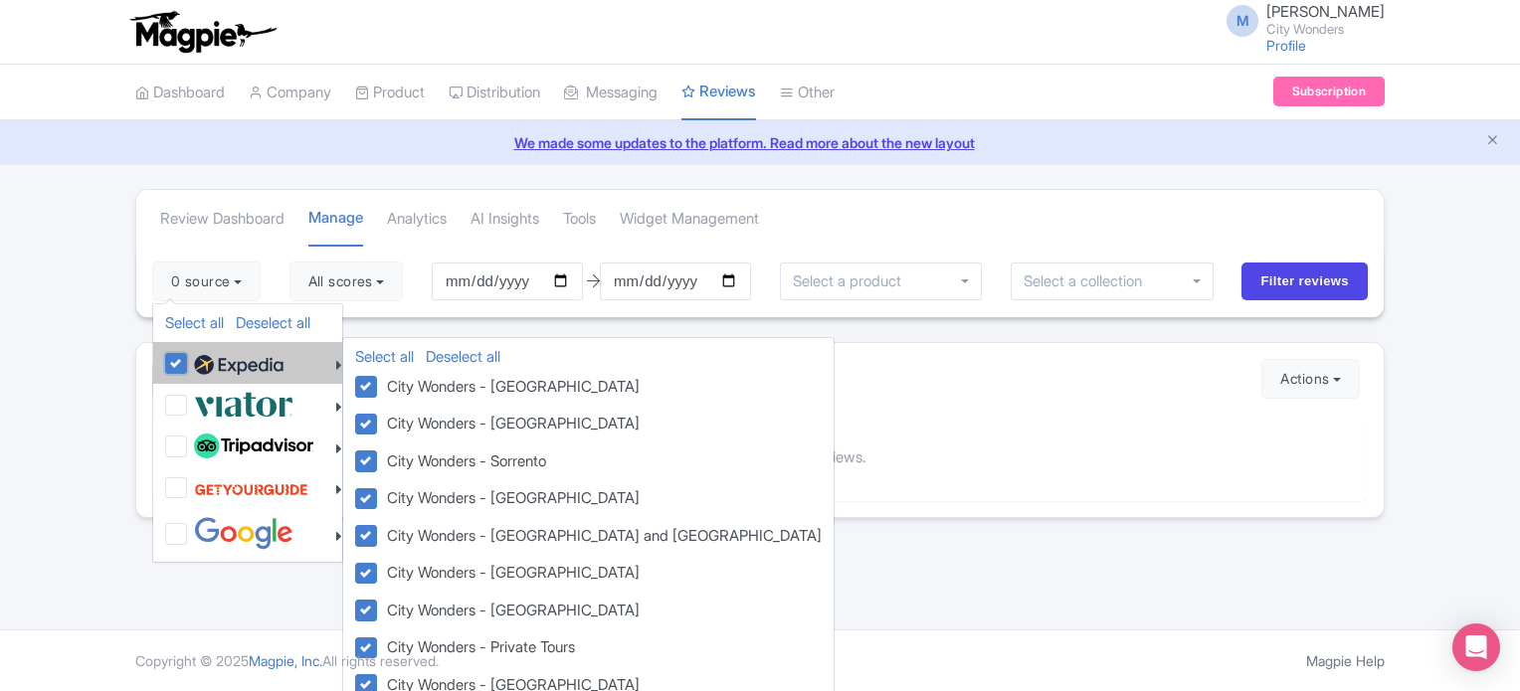
checkbox input "true"
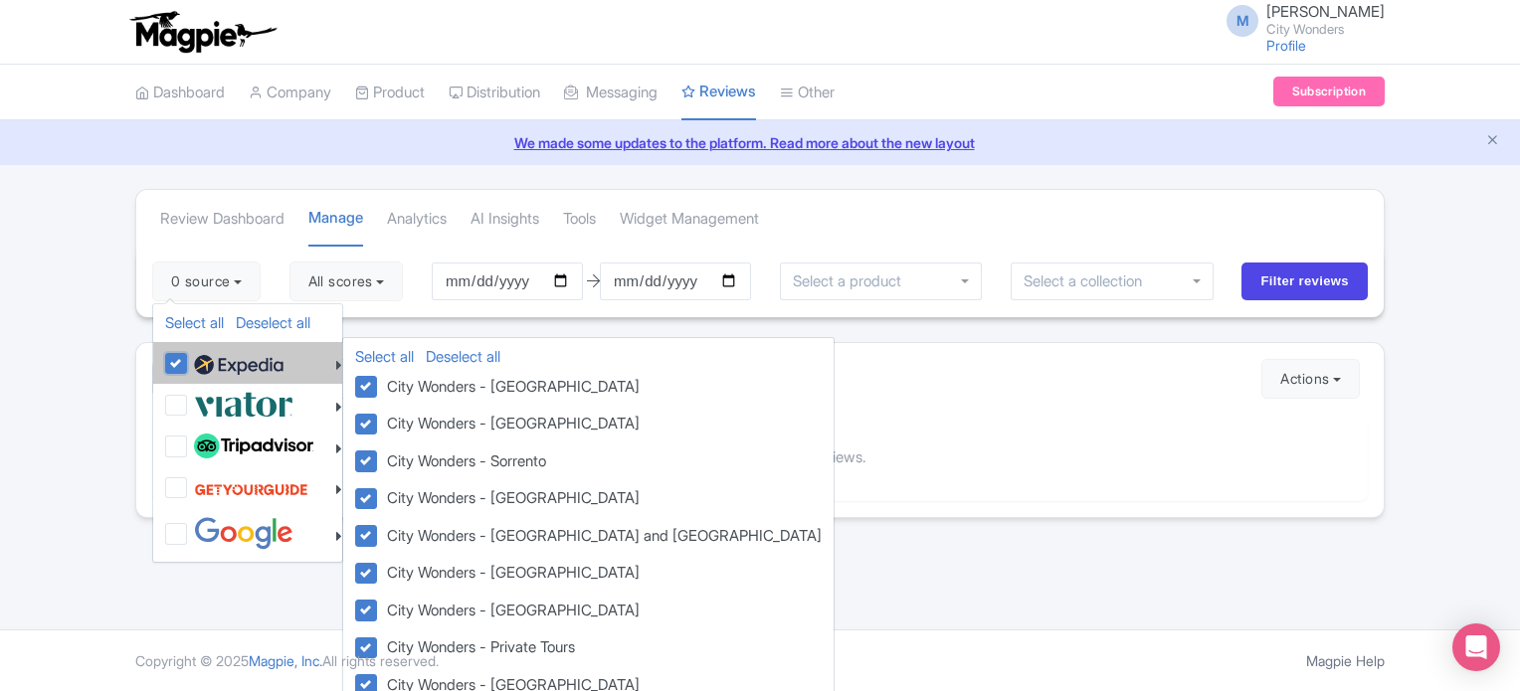
checkbox input "true"
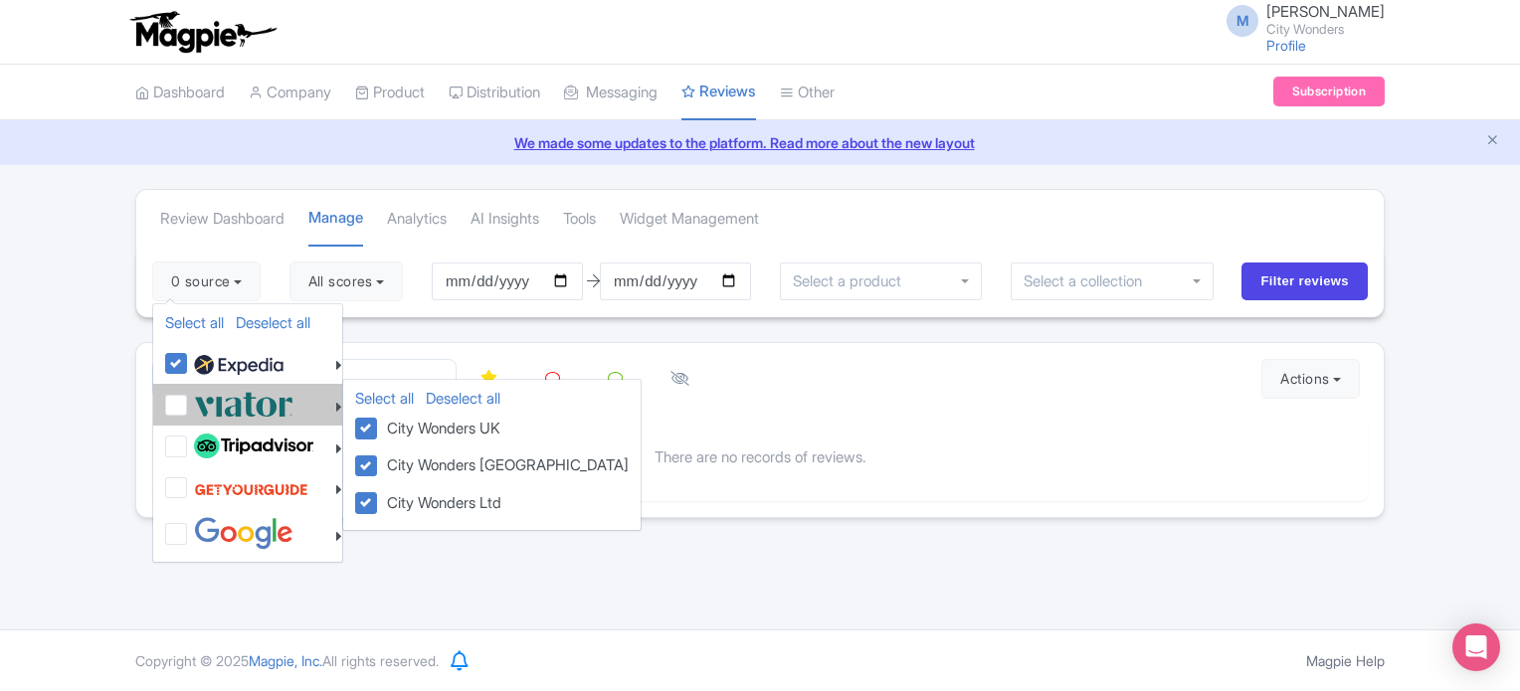
click at [189, 401] on label at bounding box center [241, 404] width 104 height 33
click at [189, 401] on input "checkbox" at bounding box center [195, 394] width 13 height 13
checkbox input "true"
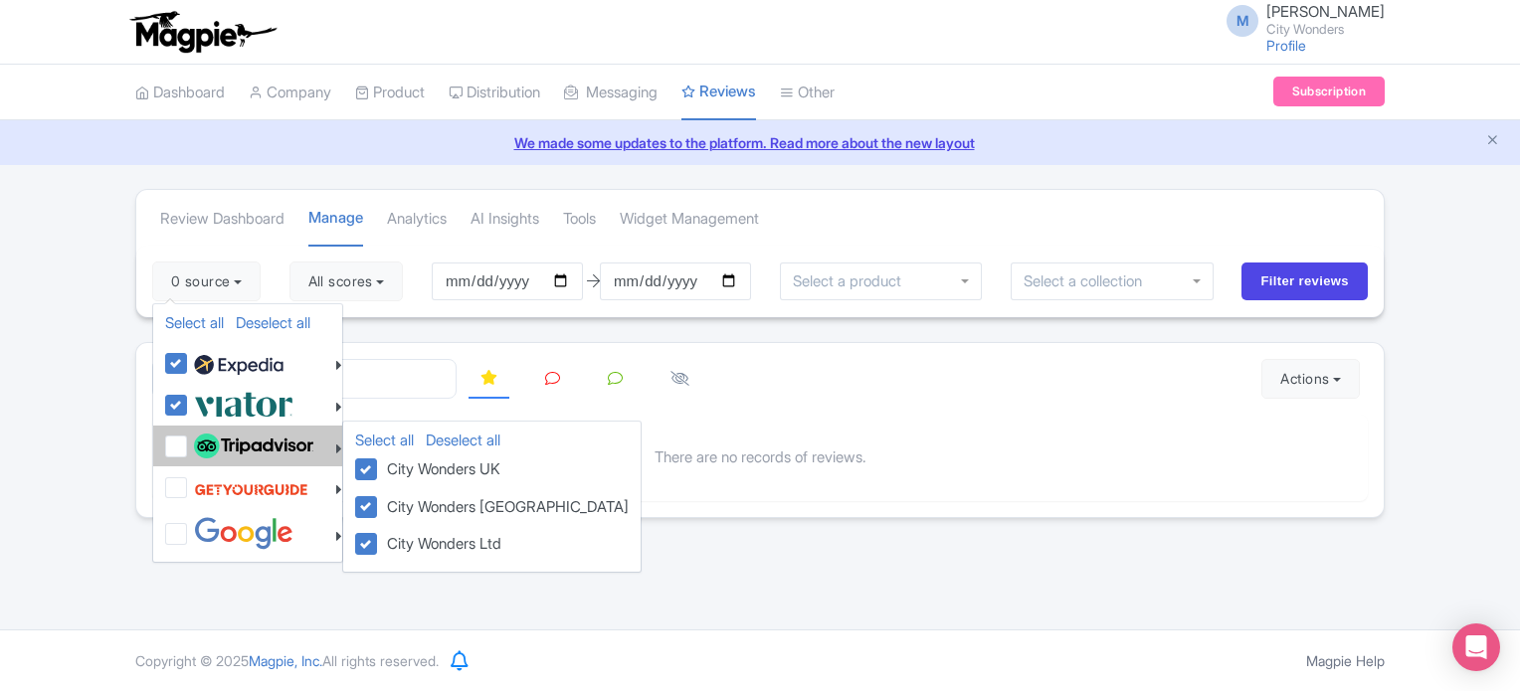
drag, startPoint x: 174, startPoint y: 442, endPoint x: 174, endPoint y: 455, distance: 13.9
click at [189, 443] on label at bounding box center [251, 447] width 124 height 34
click at [189, 443] on input "checkbox" at bounding box center [195, 436] width 13 height 13
checkbox input "true"
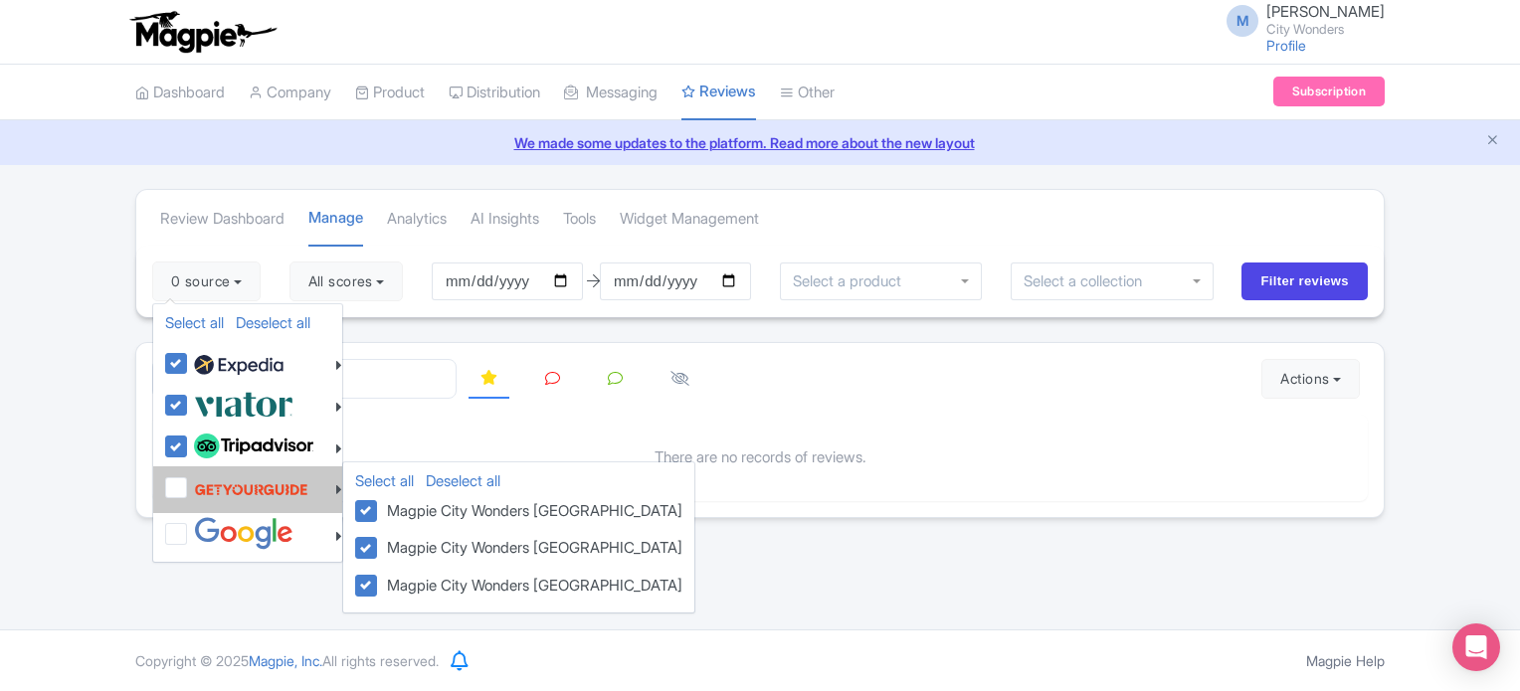
click at [189, 482] on label at bounding box center [248, 489] width 119 height 38
click at [189, 482] on input "checkbox" at bounding box center [195, 476] width 13 height 13
checkbox input "true"
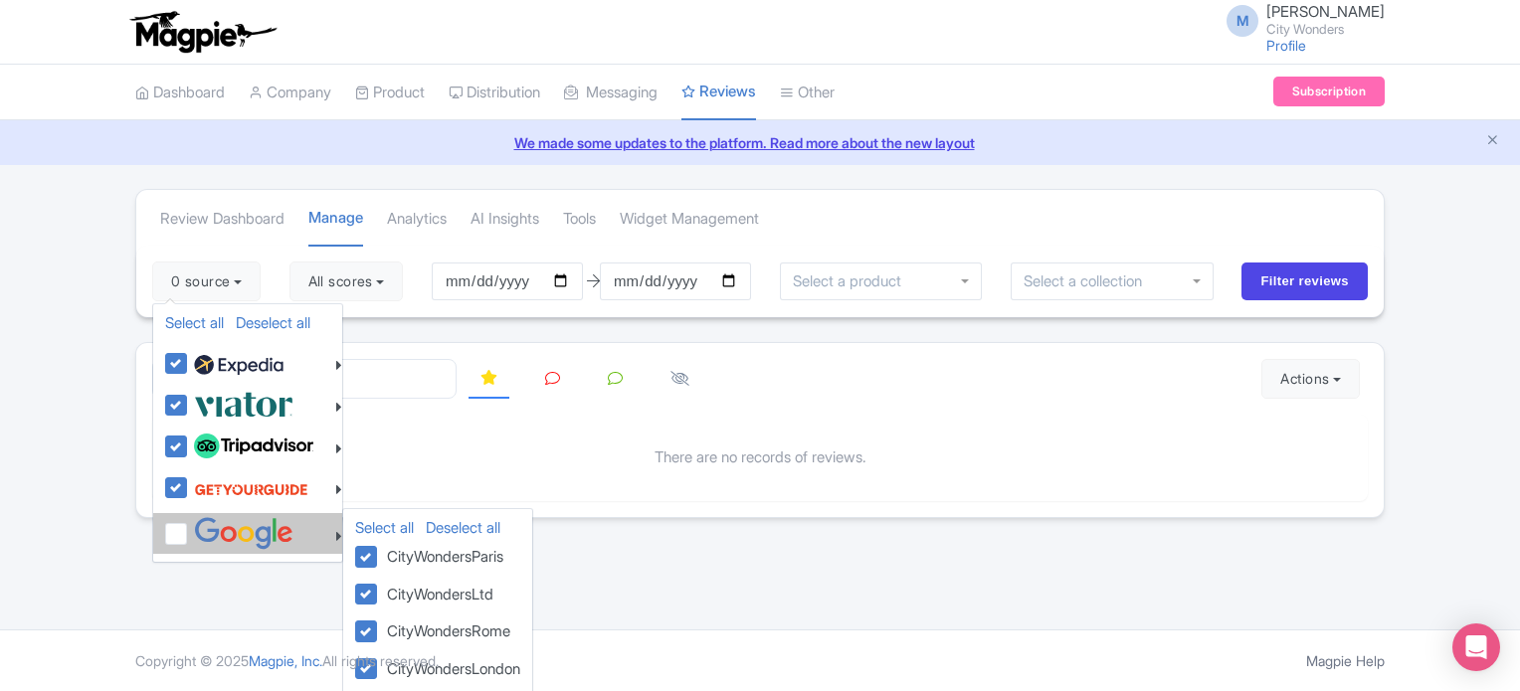
click at [189, 527] on label at bounding box center [241, 533] width 104 height 33
click at [189, 527] on input "checkbox" at bounding box center [195, 523] width 13 height 13
checkbox input "true"
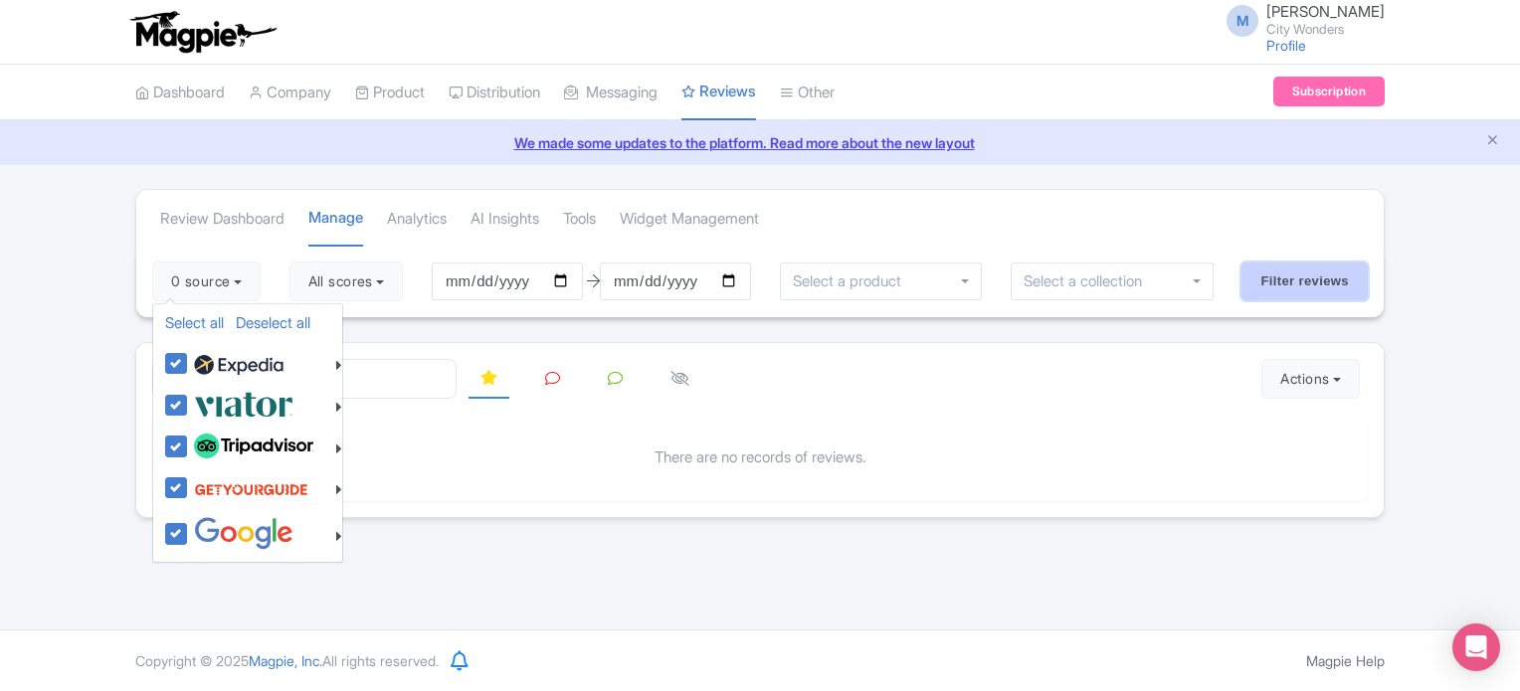
click at [1292, 270] on input "Filter reviews" at bounding box center [1304, 282] width 126 height 38
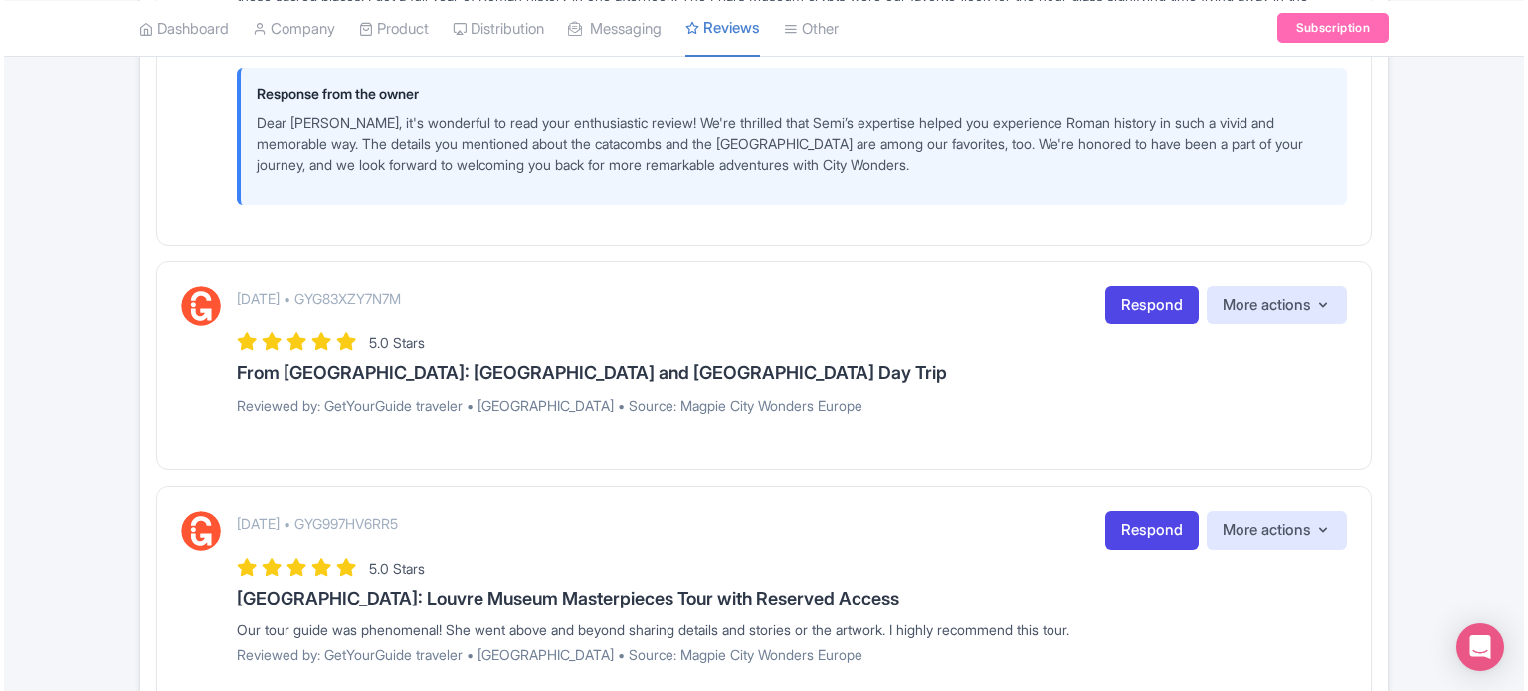
scroll to position [2785, 0]
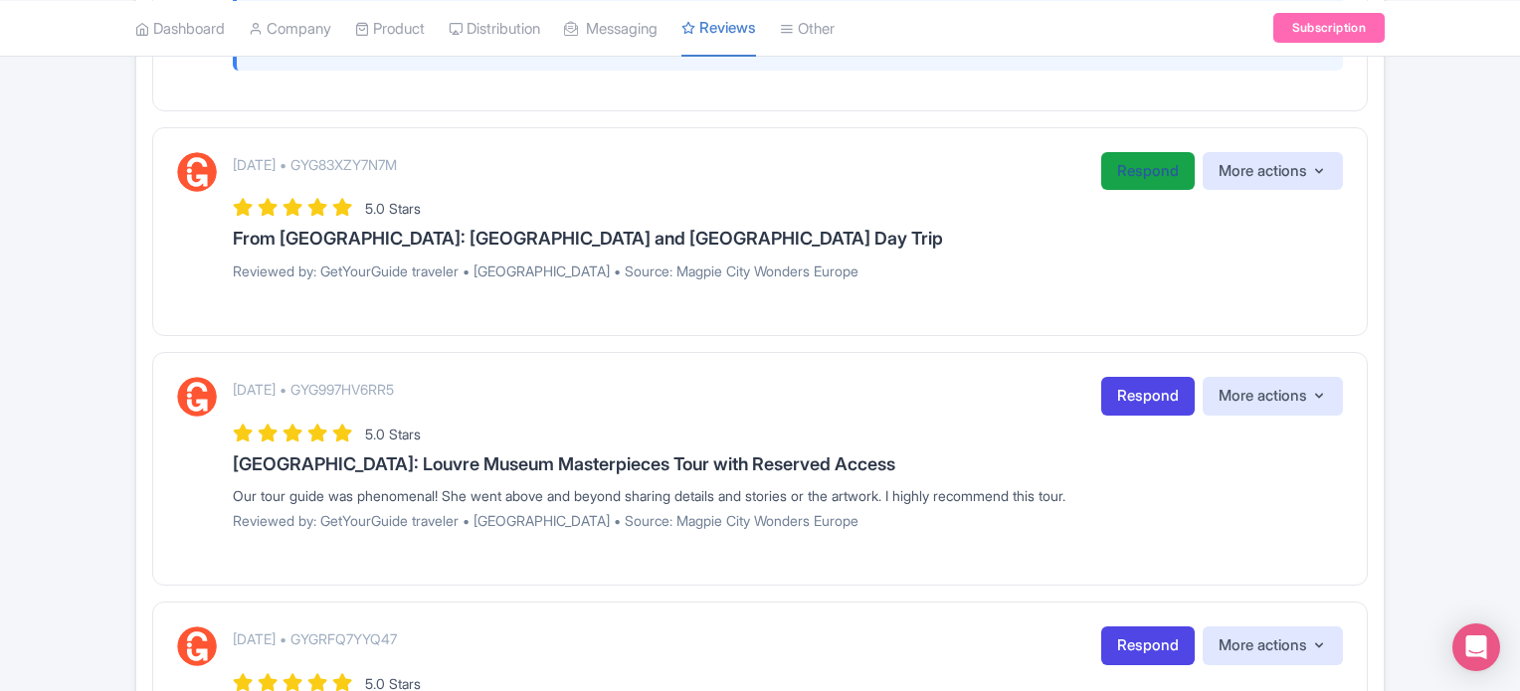
click at [1101, 191] on link "Respond" at bounding box center [1147, 171] width 93 height 39
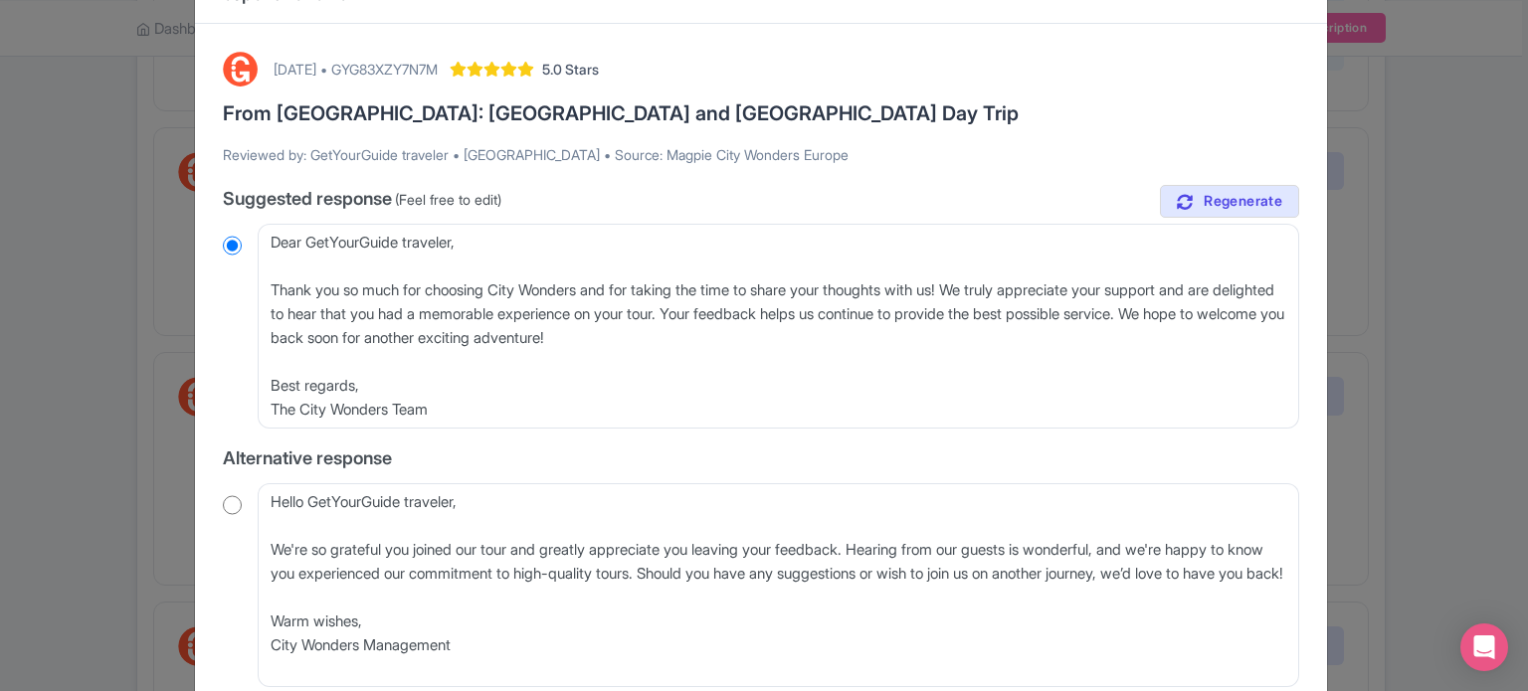
scroll to position [99, 0]
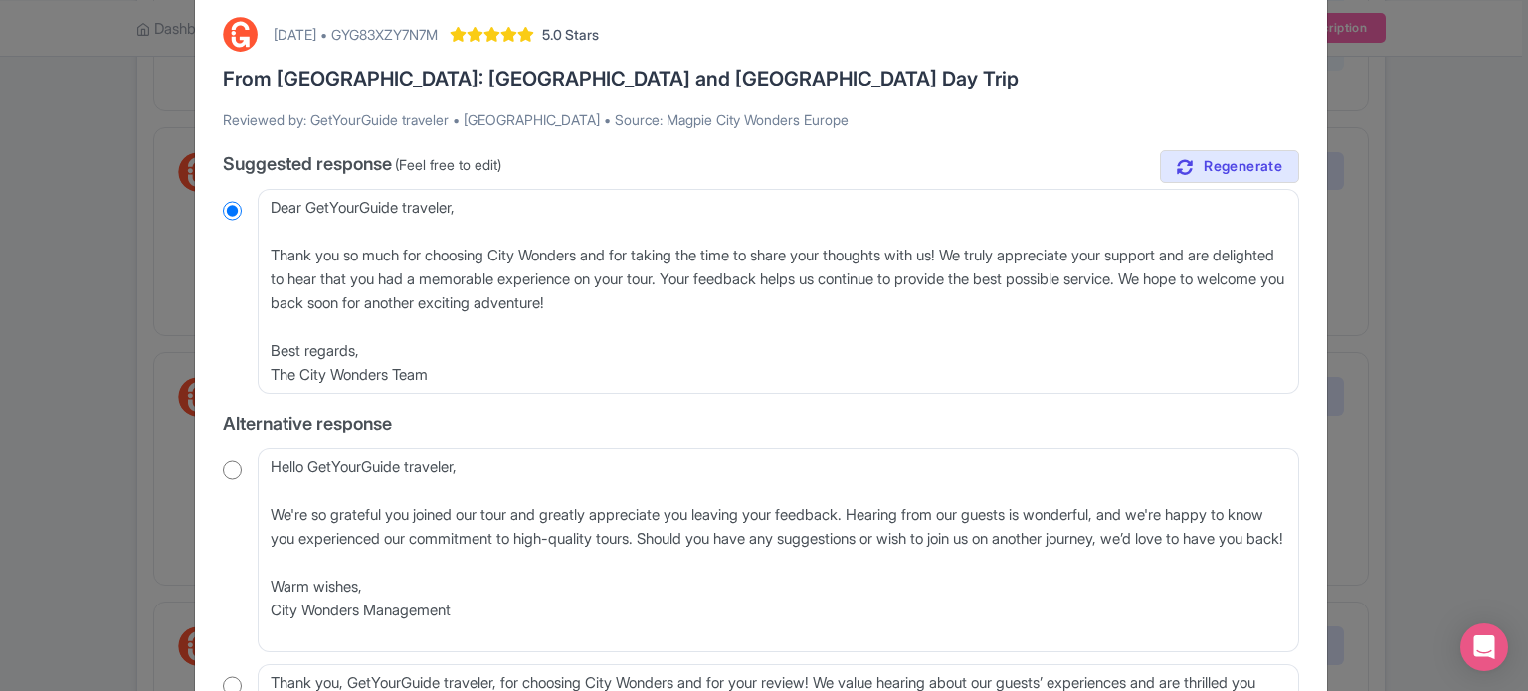
click at [225, 470] on input "radio" at bounding box center [232, 470] width 19 height 20
radio input "true"
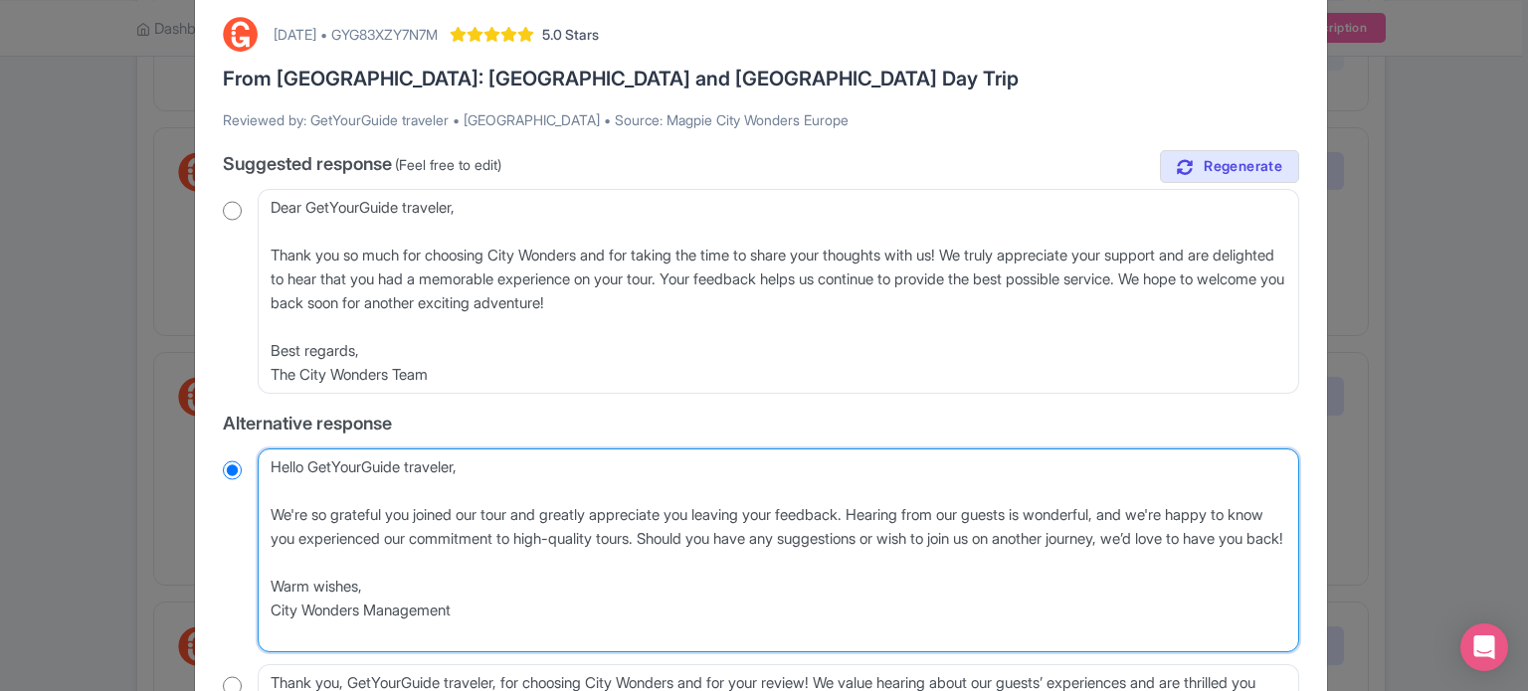
click at [264, 520] on textarea "Hello GetYourGuide traveler, We're so grateful you joined our tour and greatly …" at bounding box center [778, 551] width 1041 height 205
type textarea "Hello GetYourGuide traveler, We're so grateful you joined our tour and greatly …"
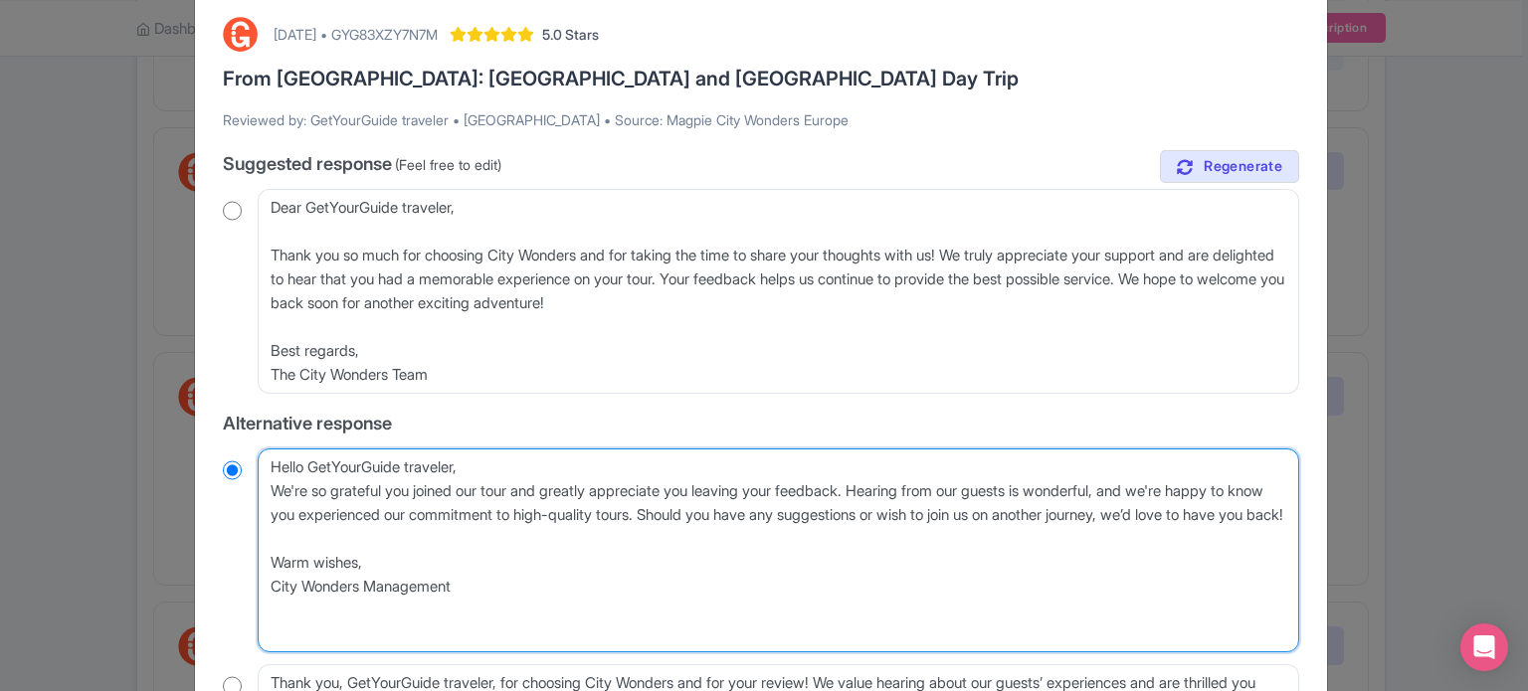
radio input "true"
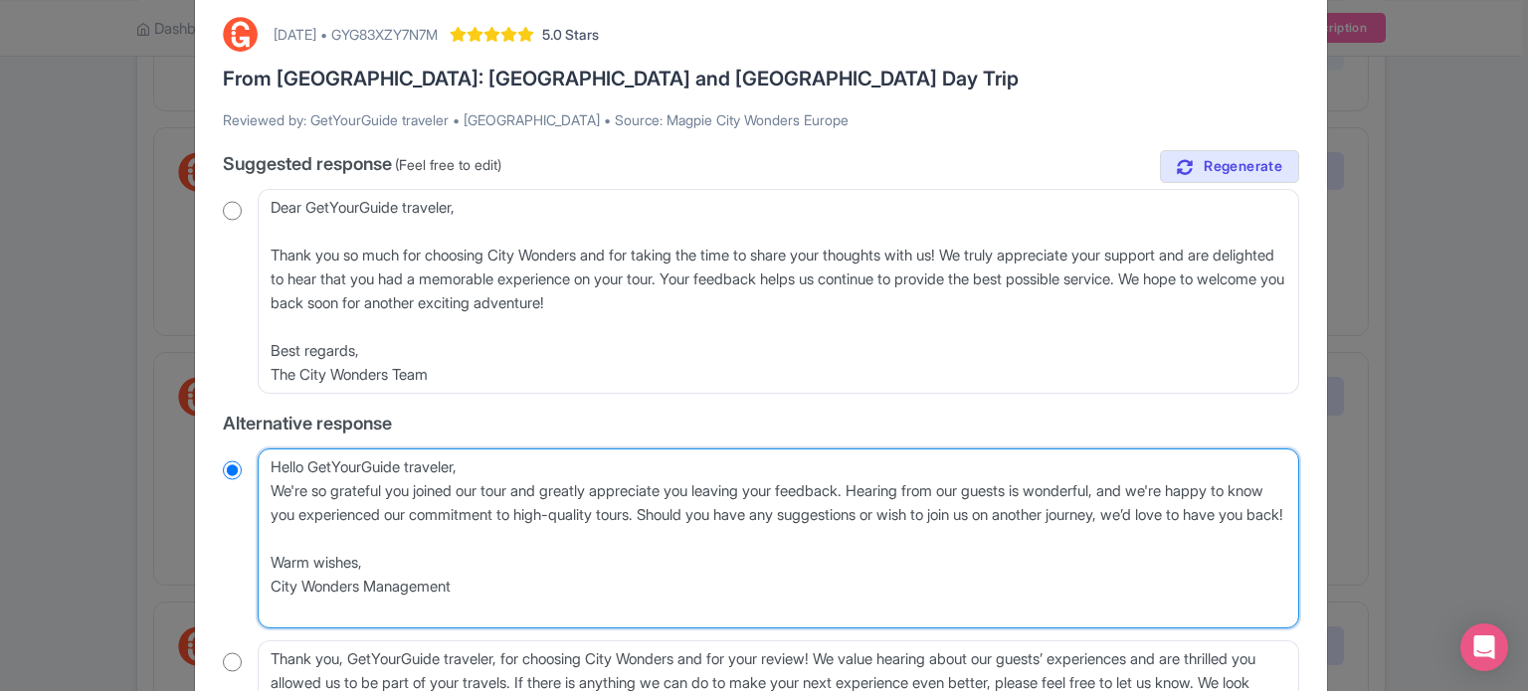
type textarea "Hello GetYourGuide traveler,We're so grateful you joined our tour and greatly a…"
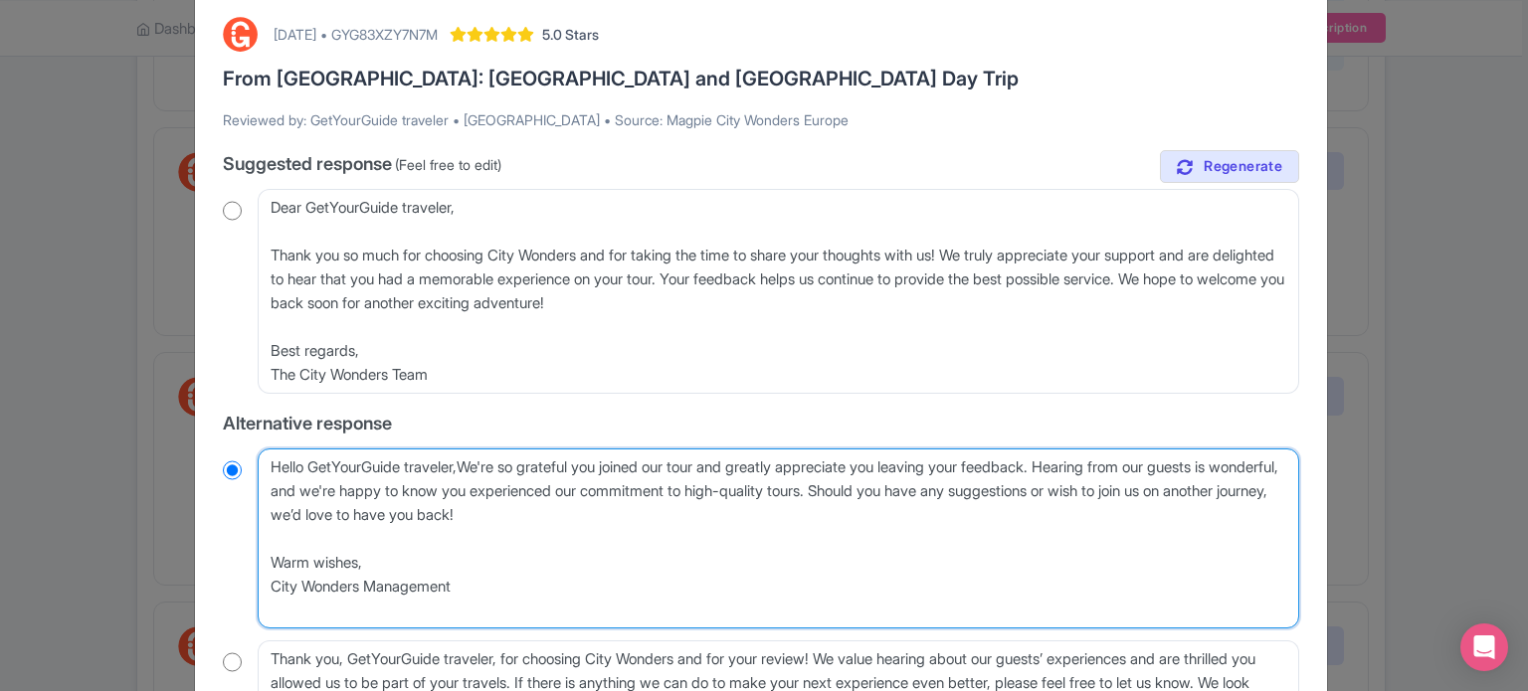
radio input "true"
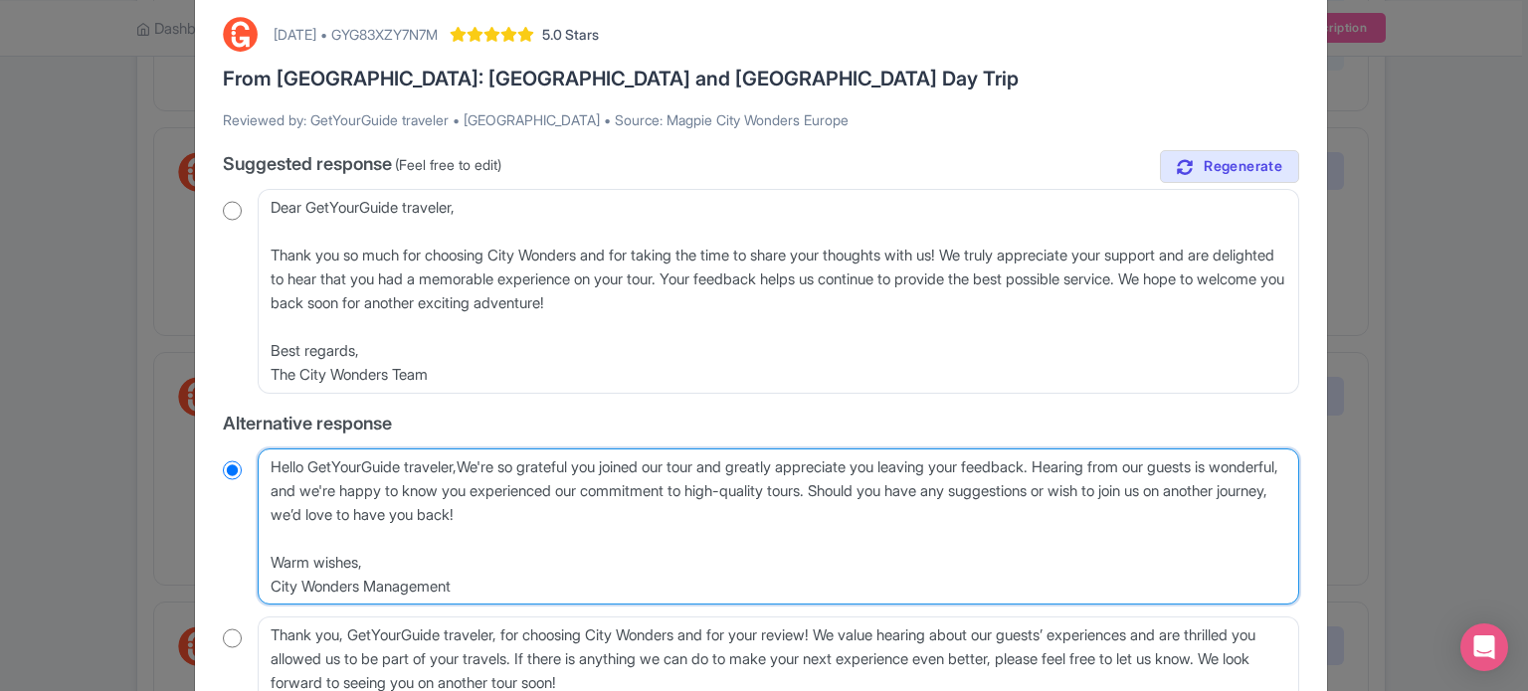
type textarea "Hello GetYourGuide traveler, We're so grateful you joined our tour and greatly …"
radio input "true"
drag, startPoint x: 310, startPoint y: 462, endPoint x: 461, endPoint y: 456, distance: 151.3
click at [461, 456] on textarea "Hello GetYourGuide traveler, We're so grateful you joined our tour and greatly …" at bounding box center [778, 527] width 1041 height 157
type textarea "Hello , We're so grateful you joined our tour and greatly appreciate you leavin…"
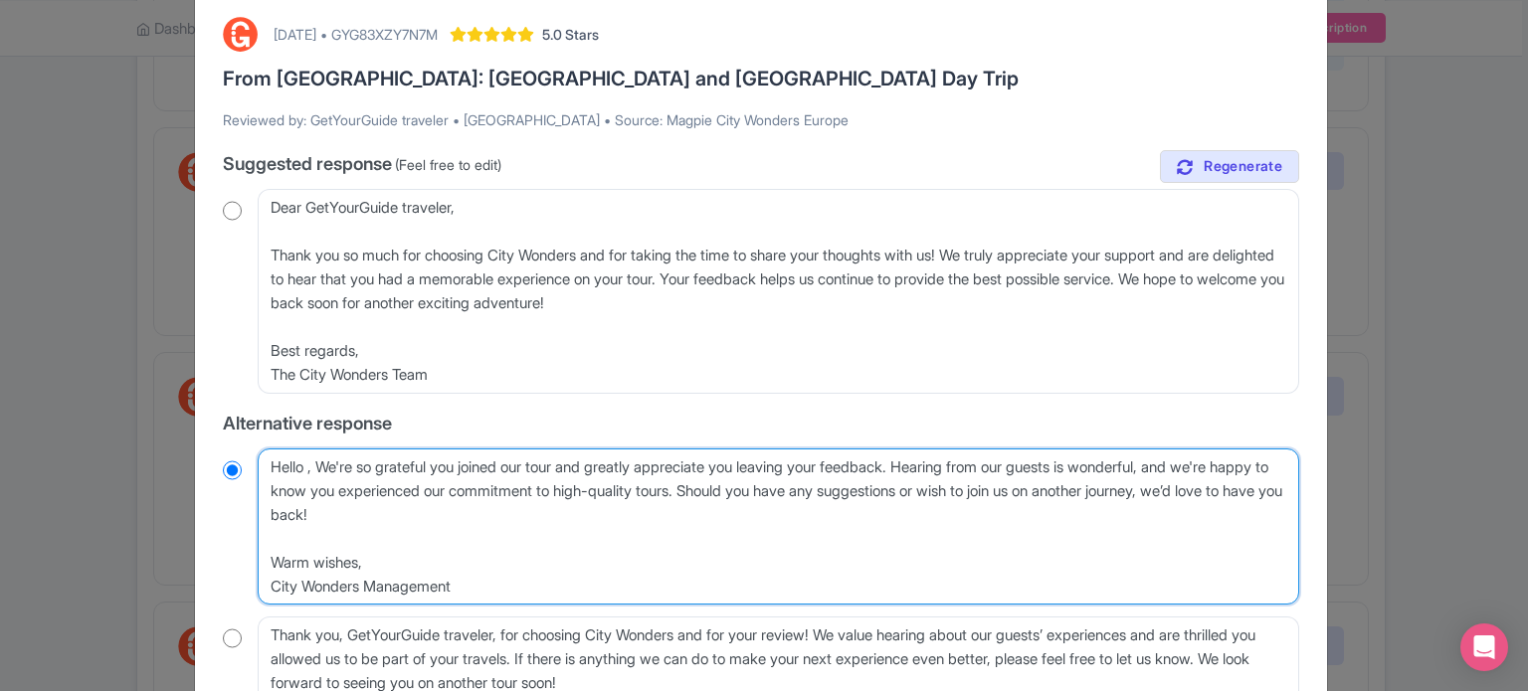
radio input "true"
type textarea "Hello, We're so grateful you joined our tour and greatly appreciate you leaving…"
radio input "true"
drag, startPoint x: 538, startPoint y: 596, endPoint x: 280, endPoint y: 536, distance: 264.4
click at [280, 536] on textarea "Hello GetYourGuide traveler, We're so grateful you joined our tour and greatly …" at bounding box center [778, 527] width 1041 height 157
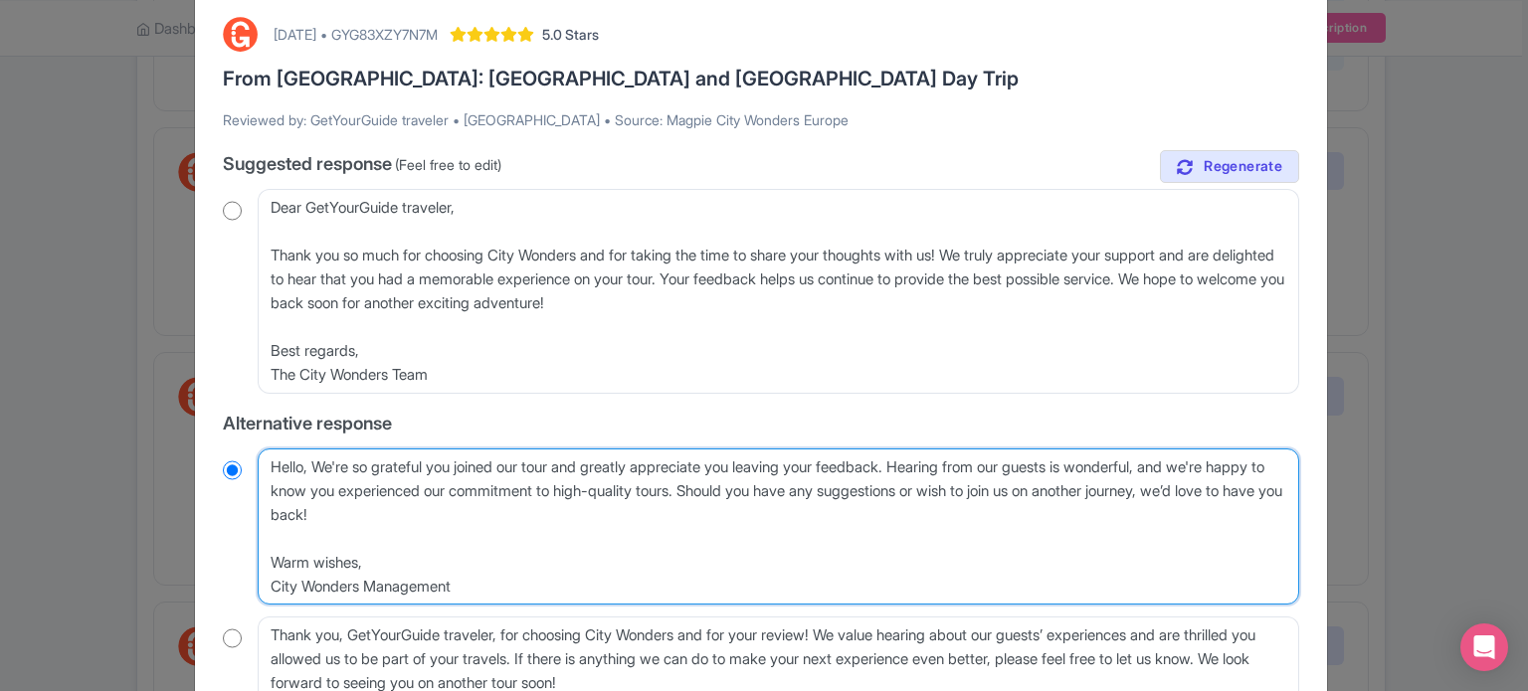
type textarea "Hello, We're so grateful you joined our tour and greatly appreciate you leaving…"
radio input "true"
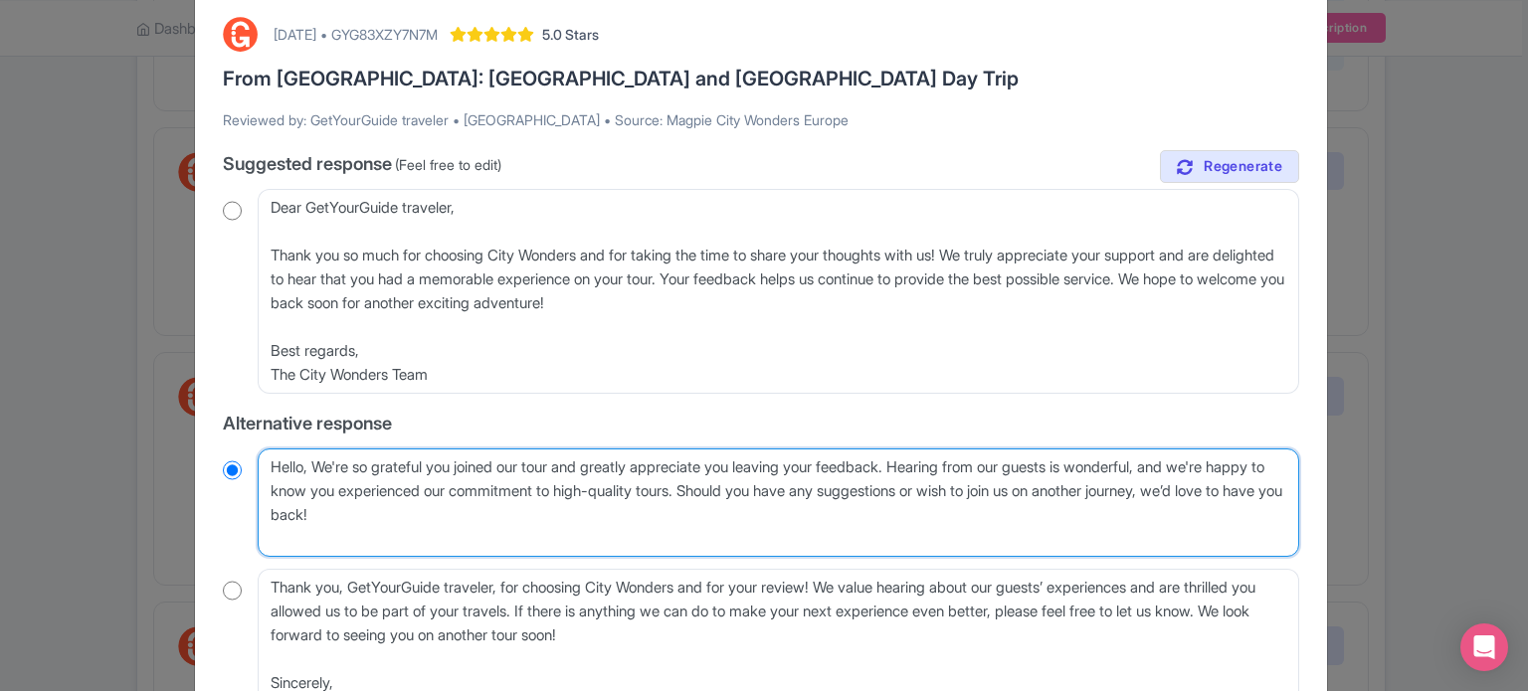
type textarea "Hello, We're so grateful you joined our tour and greatly appreciate you leaving…"
radio input "true"
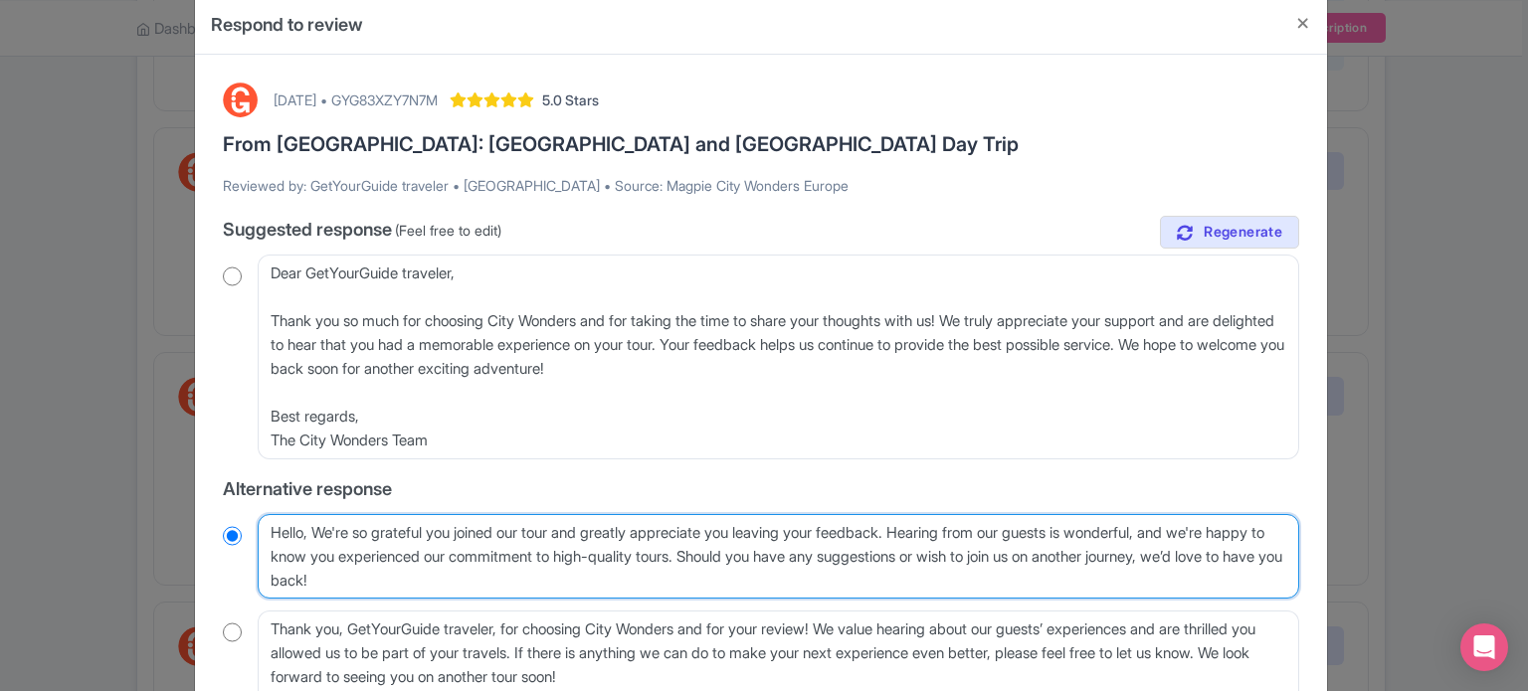
scroll to position [0, 0]
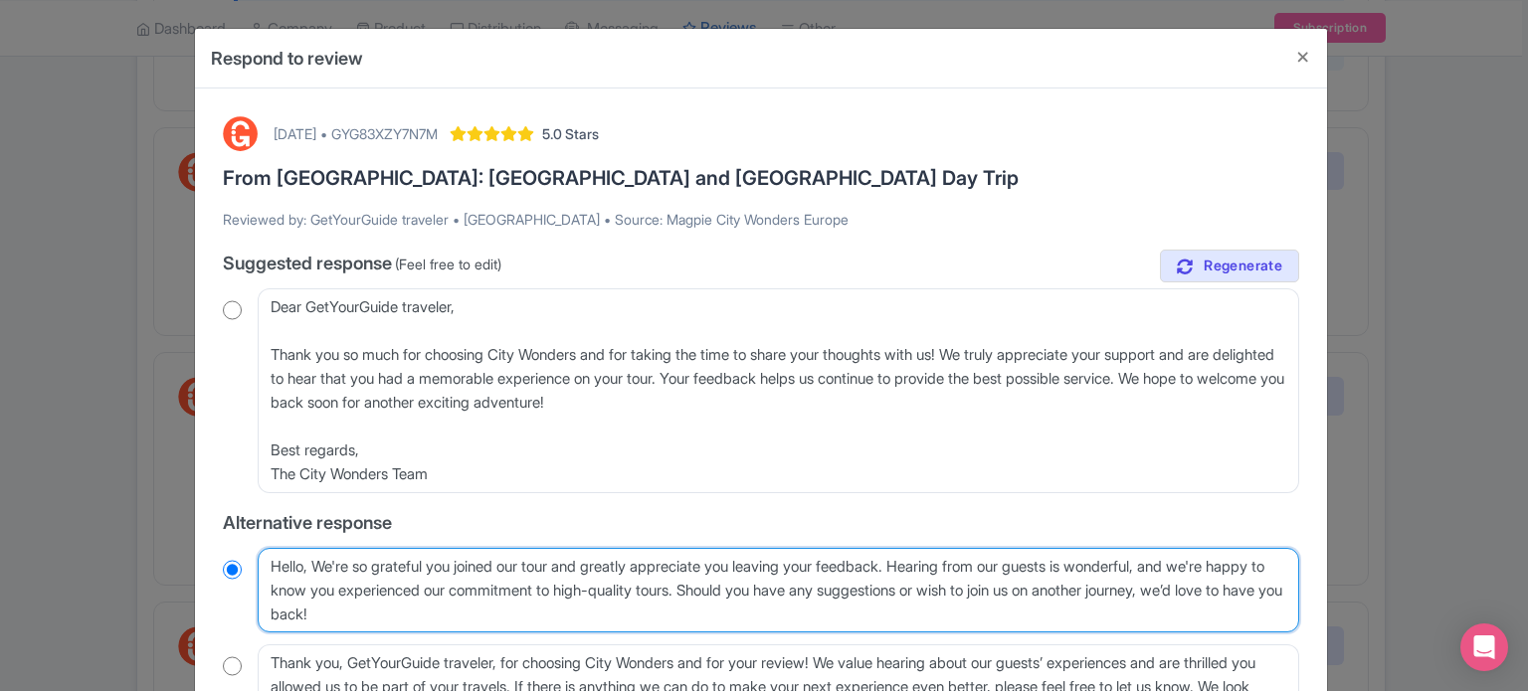
drag, startPoint x: 765, startPoint y: 590, endPoint x: 889, endPoint y: 599, distance: 124.6
click at [889, 599] on textarea "Hello GetYourGuide traveler, We're so grateful you joined our tour and greatly …" at bounding box center [778, 591] width 1041 height 86
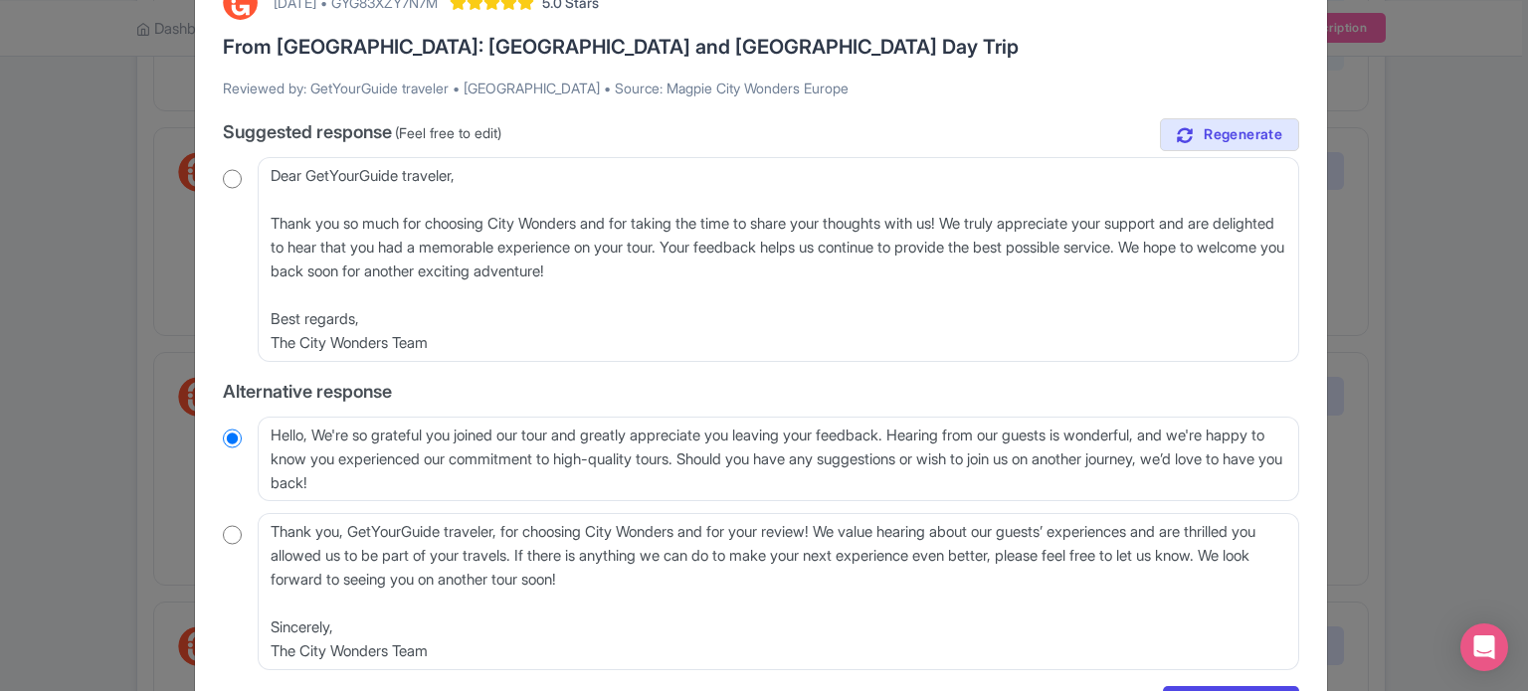
scroll to position [99, 0]
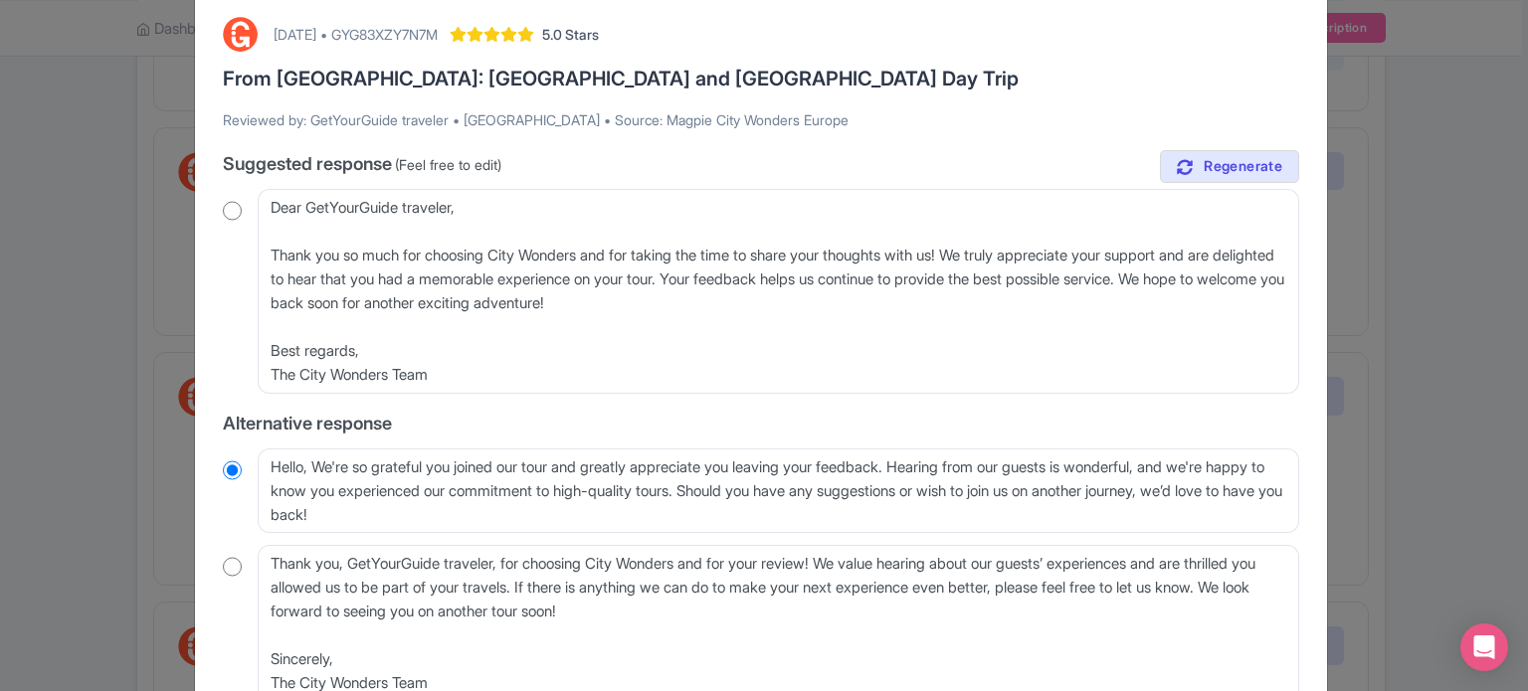
drag, startPoint x: 723, startPoint y: 540, endPoint x: 709, endPoint y: 545, distance: 14.8
click at [708, 543] on div "true Suggested response (Feel free to edit) Dear GetYourGuide traveler, Thank y…" at bounding box center [761, 426] width 1076 height 552
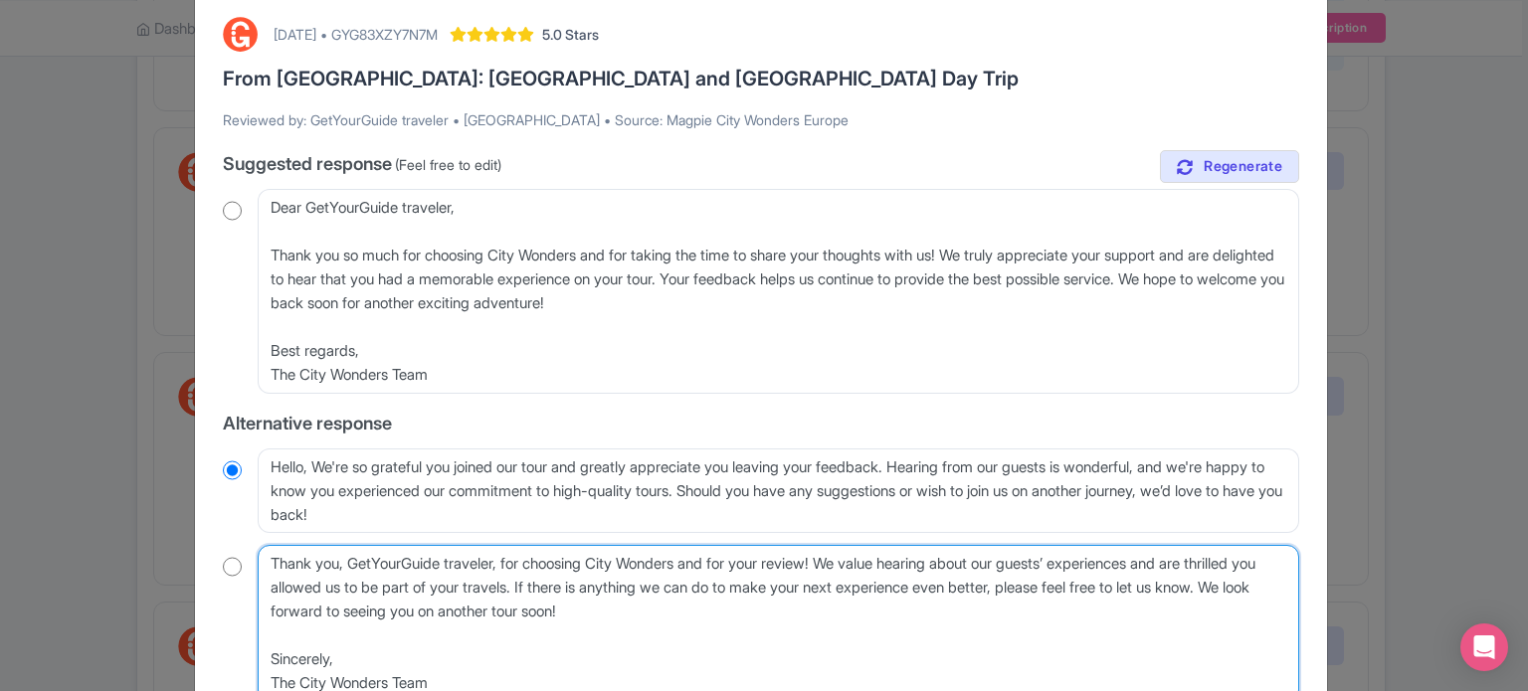
drag, startPoint x: 711, startPoint y: 605, endPoint x: 333, endPoint y: 619, distance: 378.2
click at [333, 619] on textarea "Thank you, GetYourGuide traveler, for choosing City Wonders and for your review…" at bounding box center [778, 623] width 1041 height 157
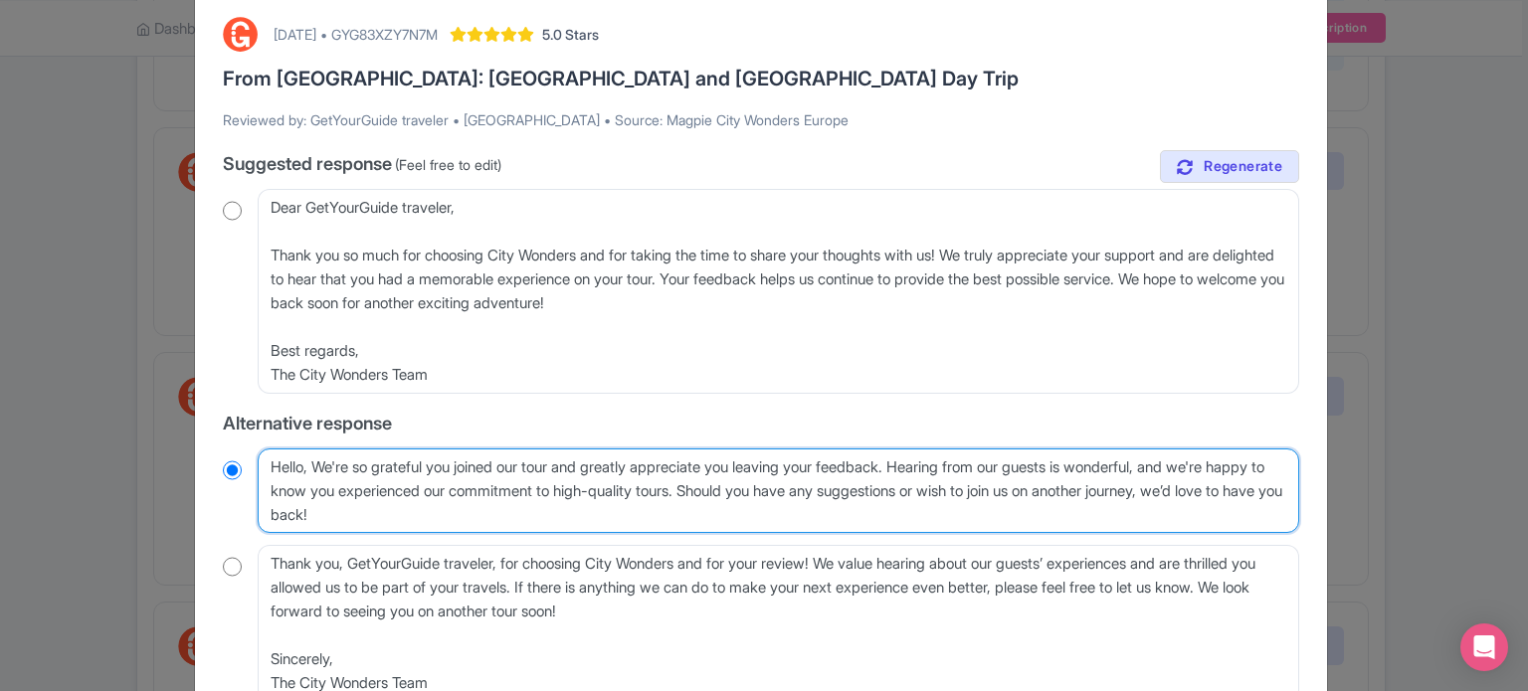
drag, startPoint x: 576, startPoint y: 525, endPoint x: 765, endPoint y: 489, distance: 192.3
click at [765, 489] on textarea "Hello GetYourGuide traveler, We're so grateful you joined our tour and greatly …" at bounding box center [778, 492] width 1041 height 86
paste textarea "We look forward to seeing you on another tour soon"
type textarea "Hello, We're so grateful you joined our tour and greatly appreciate you leaving…"
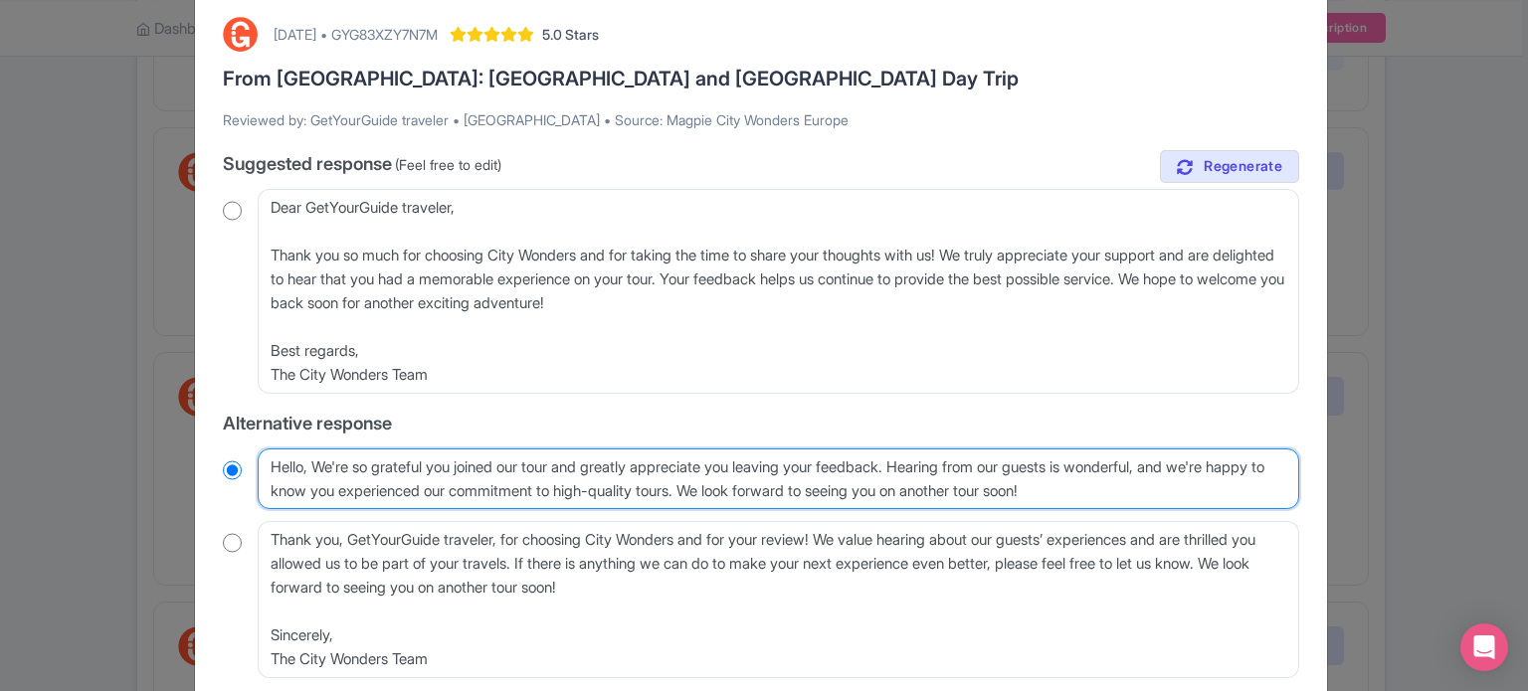
radio input "true"
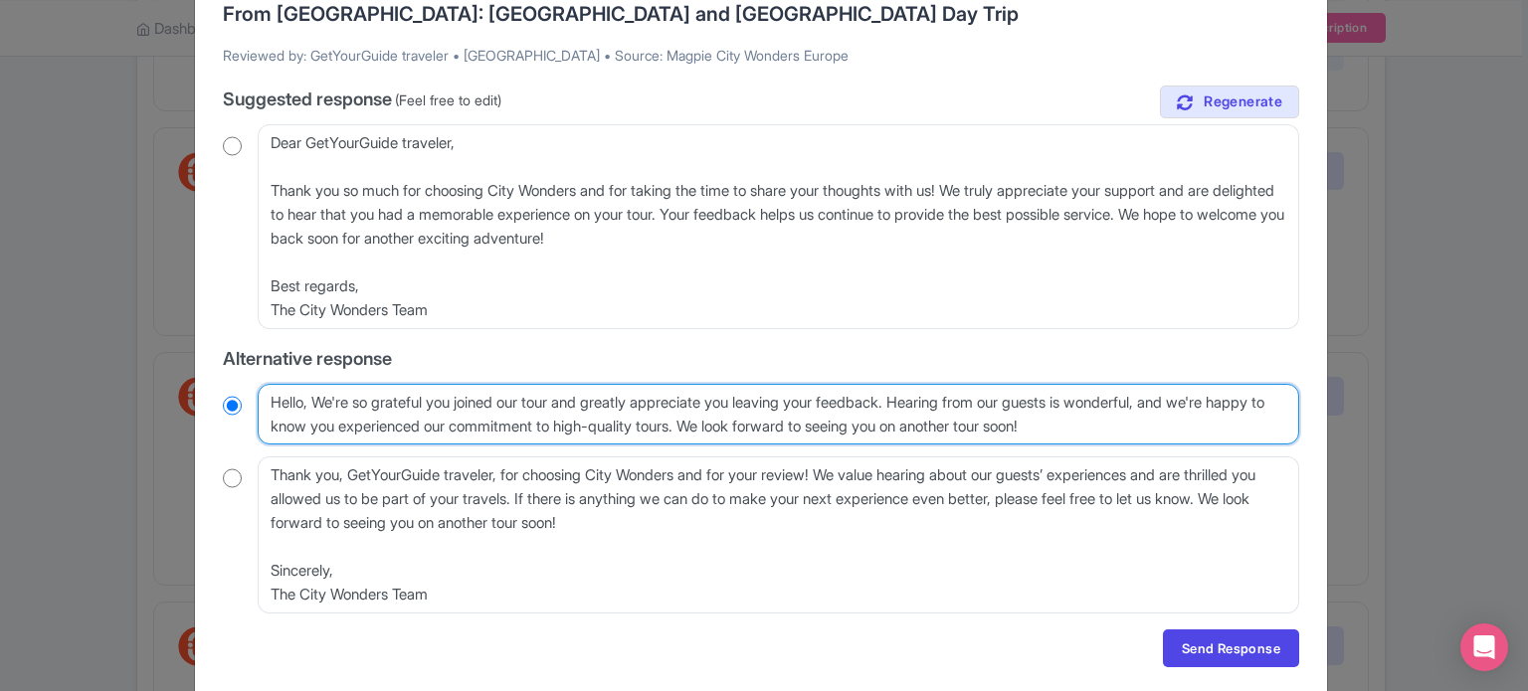
scroll to position [199, 0]
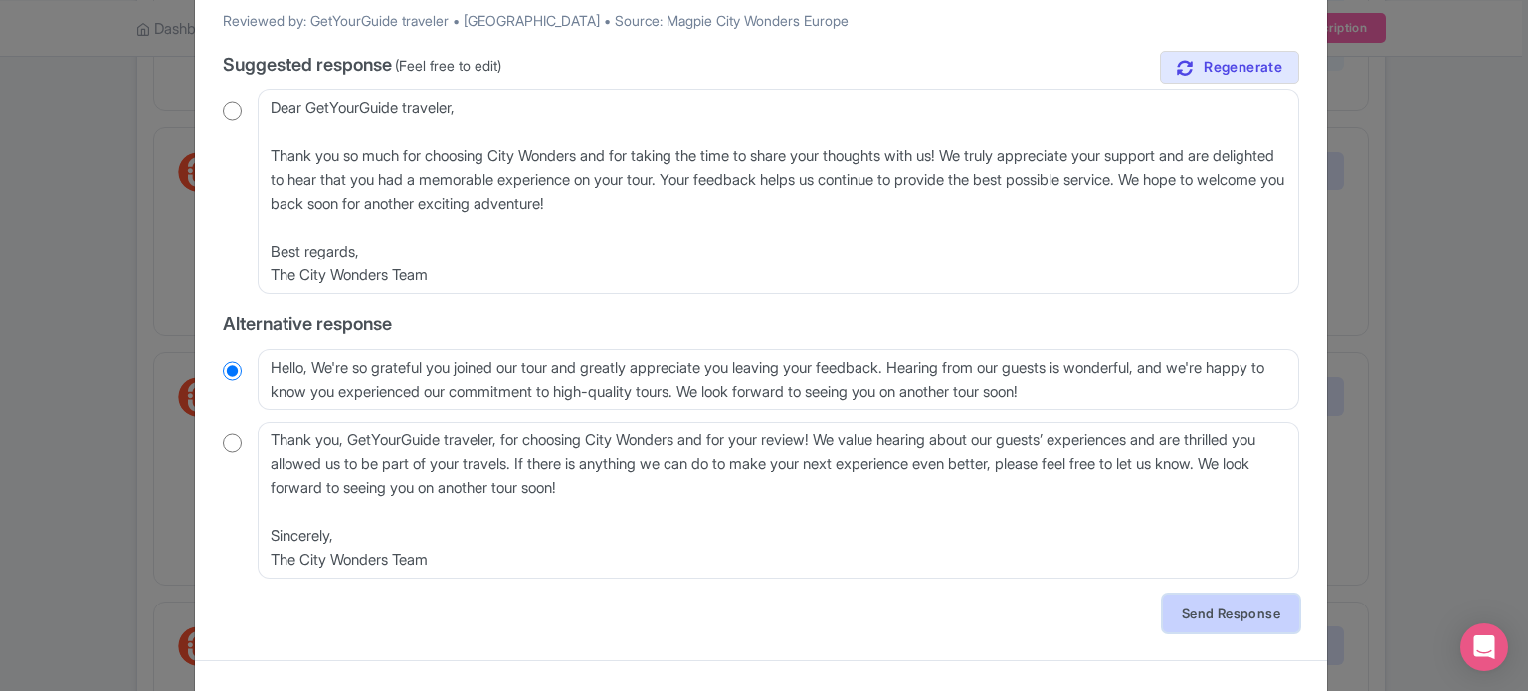
click at [1248, 616] on link "Send Response" at bounding box center [1231, 614] width 136 height 38
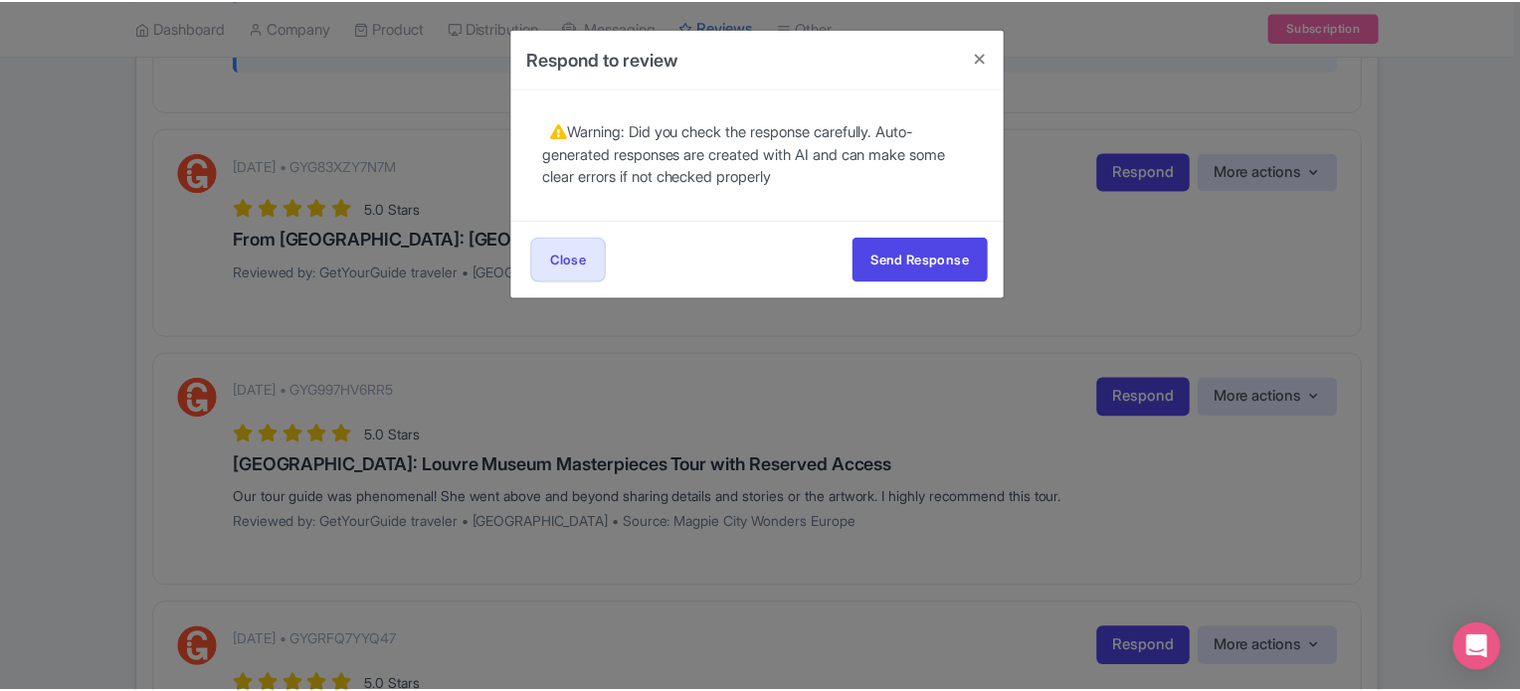
scroll to position [0, 0]
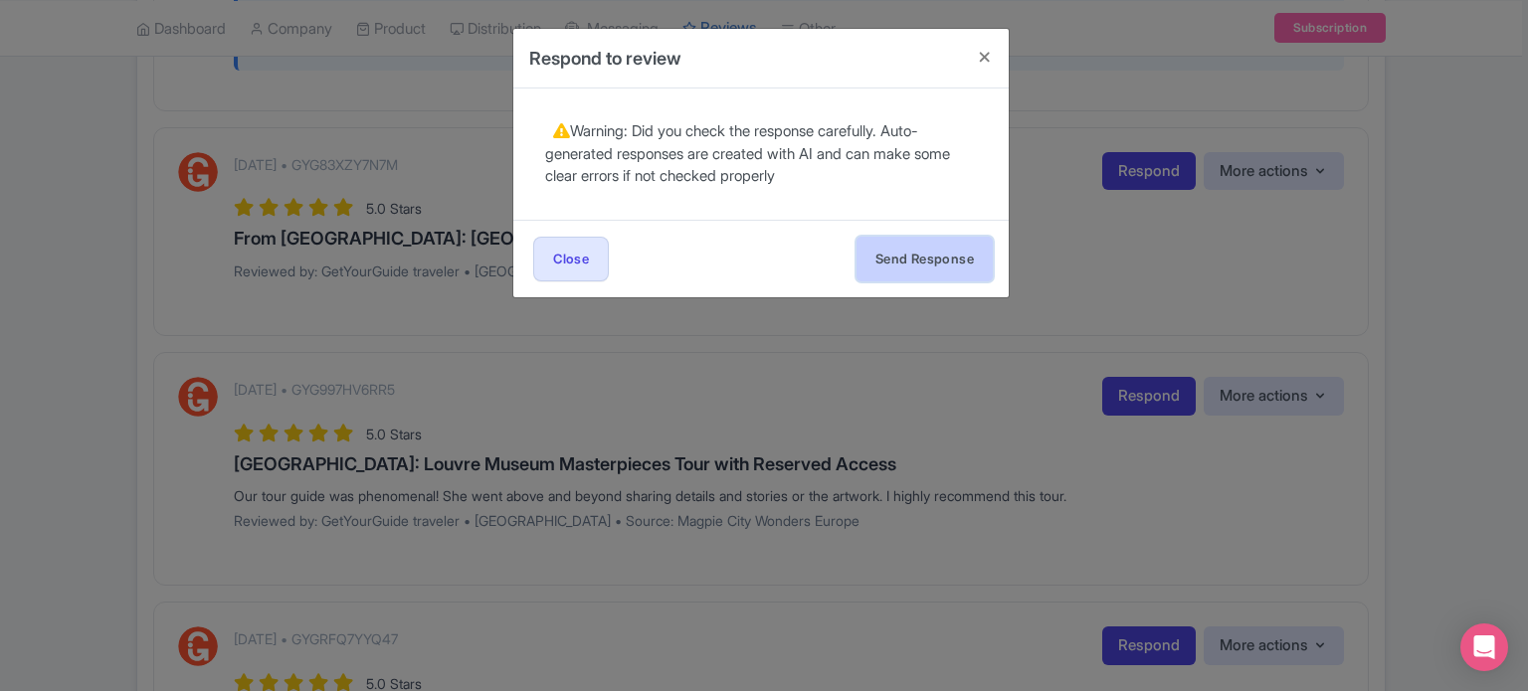
click at [949, 248] on button "Send Response" at bounding box center [924, 259] width 136 height 45
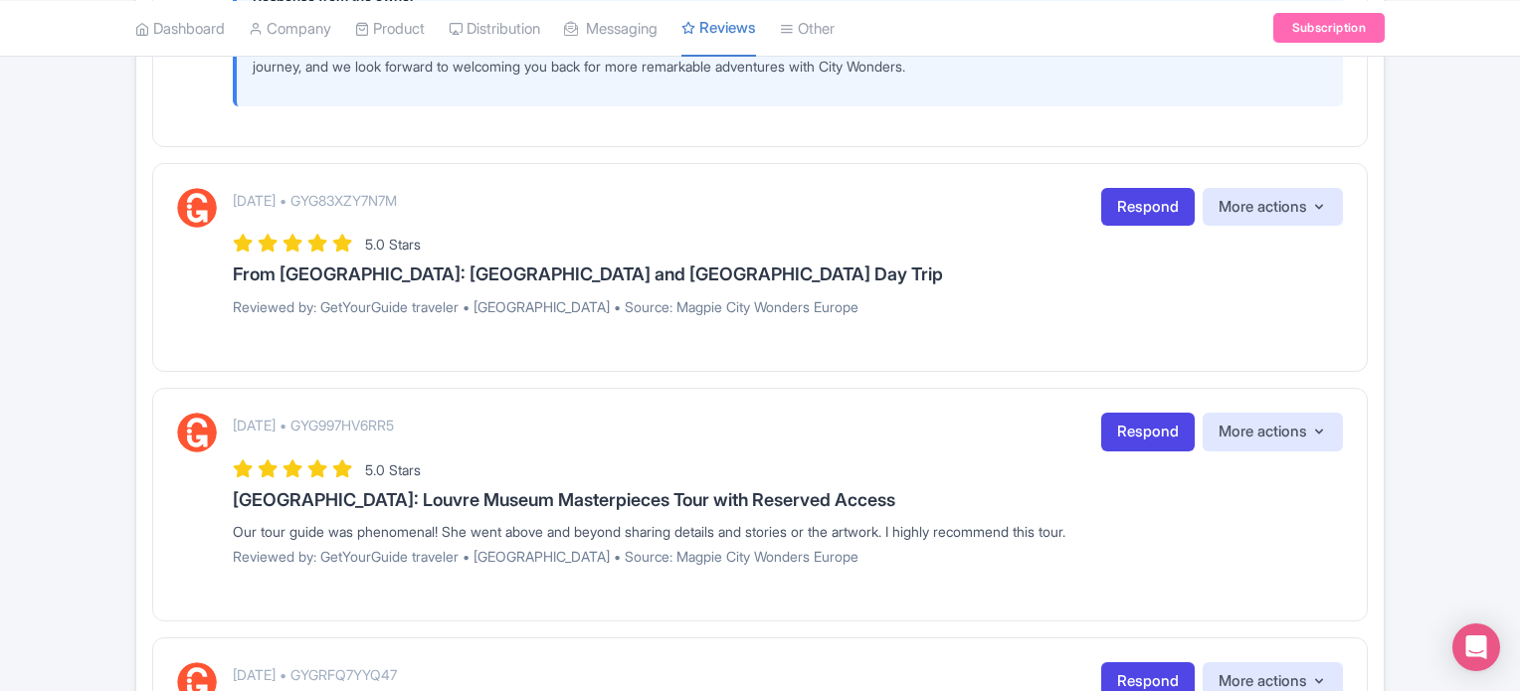
scroll to position [2785, 0]
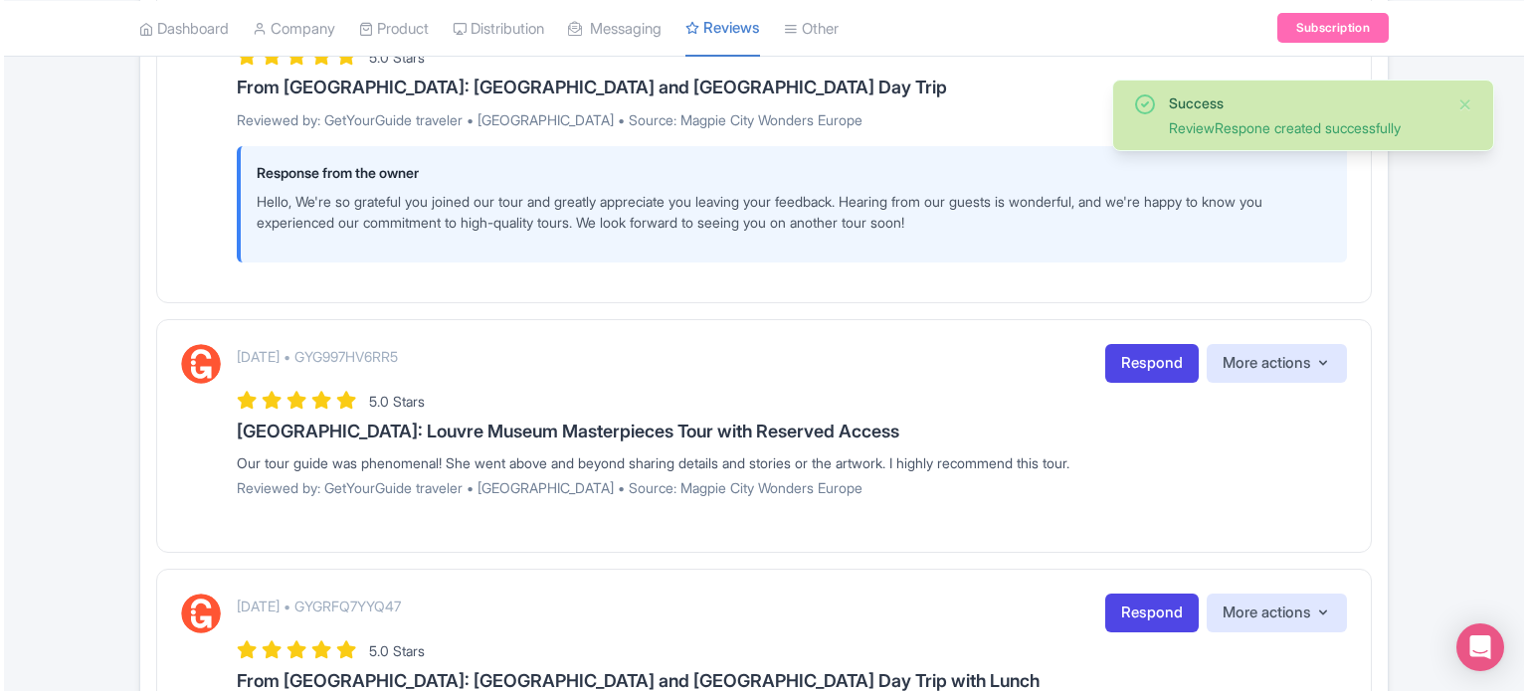
scroll to position [3083, 0]
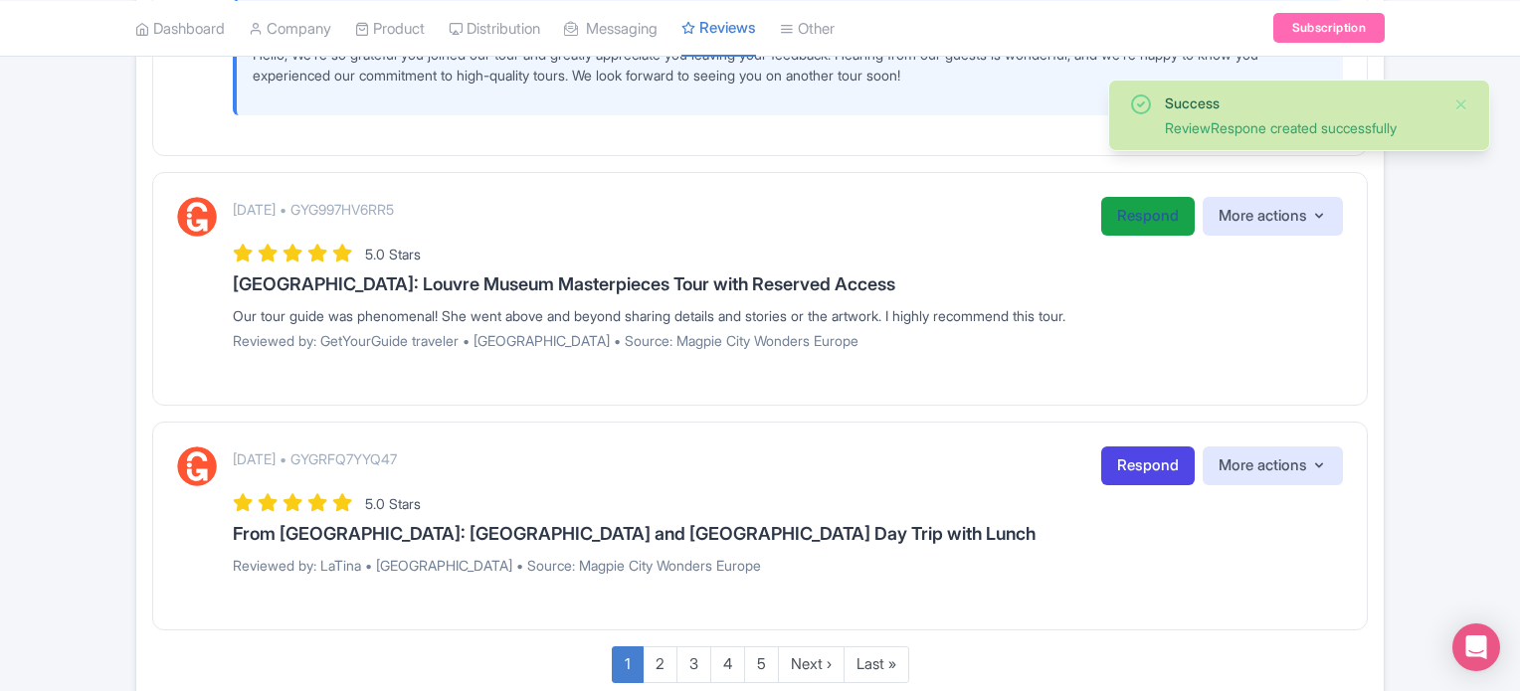
click at [1154, 236] on link "Respond" at bounding box center [1147, 216] width 93 height 39
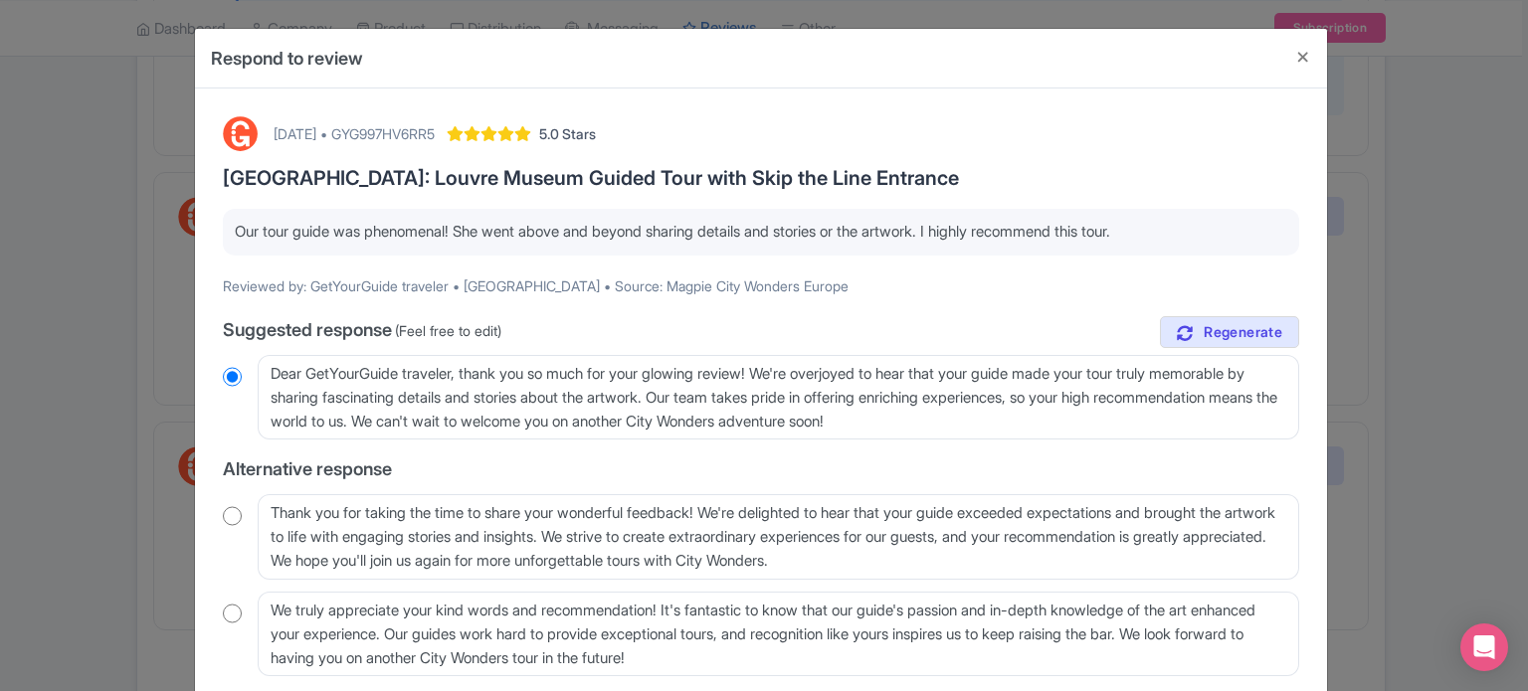
scroll to position [99, 0]
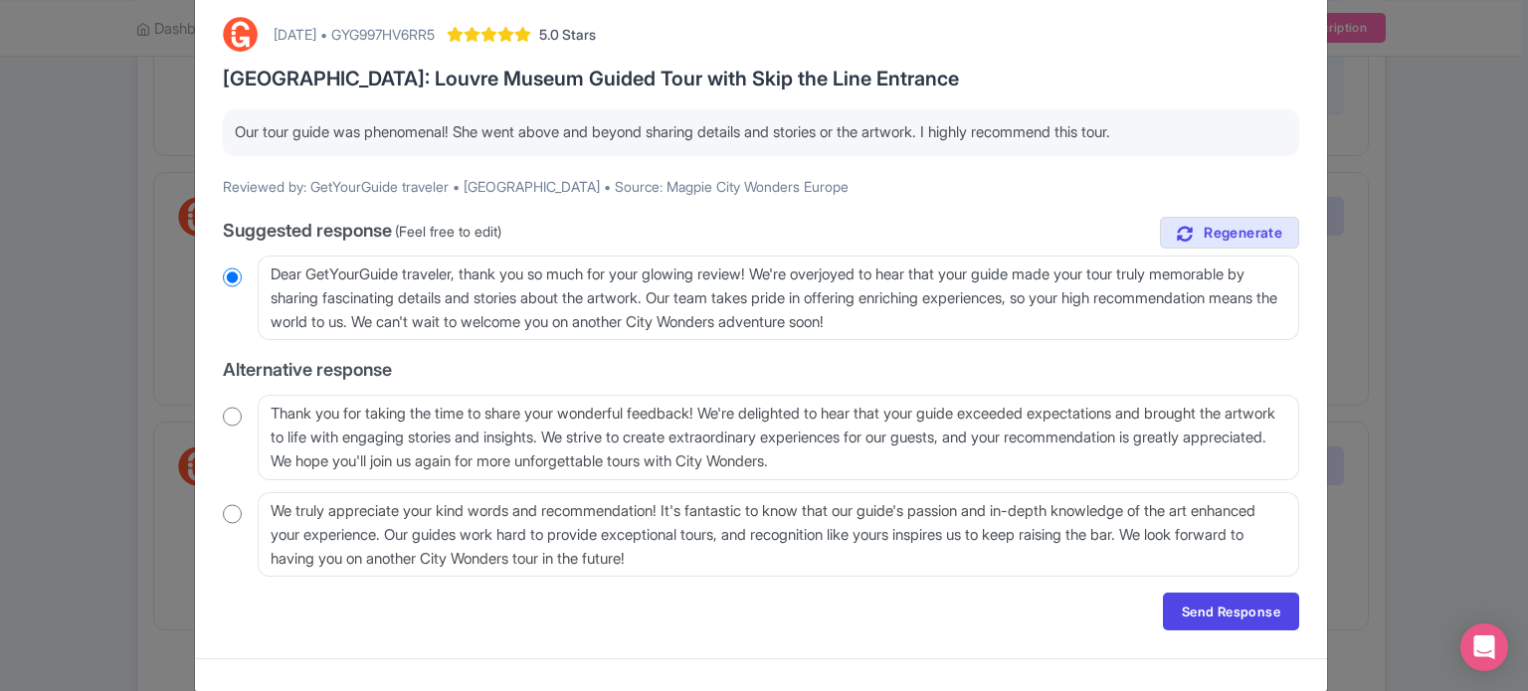
click at [231, 421] on input "radio" at bounding box center [232, 417] width 19 height 20
radio input "true"
click at [1193, 604] on link "Send Response" at bounding box center [1231, 612] width 136 height 38
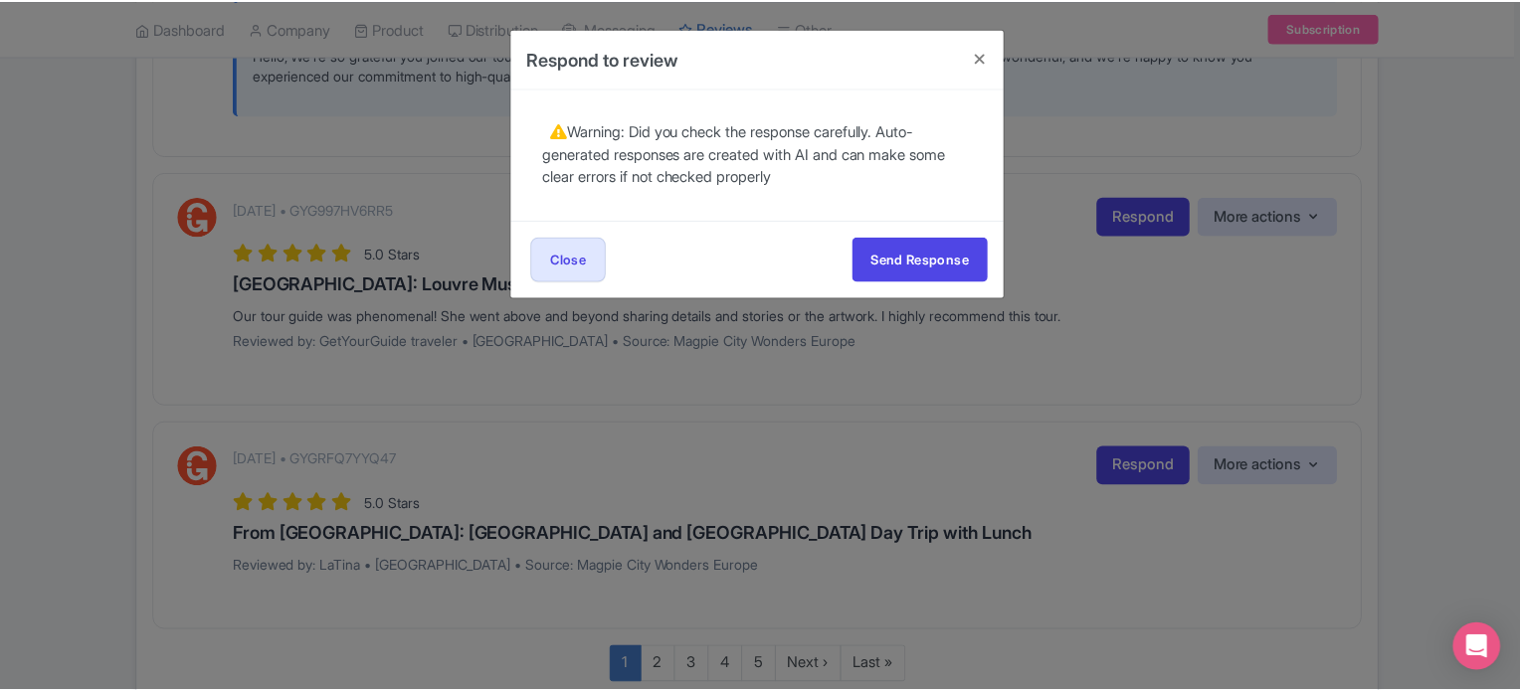
scroll to position [0, 0]
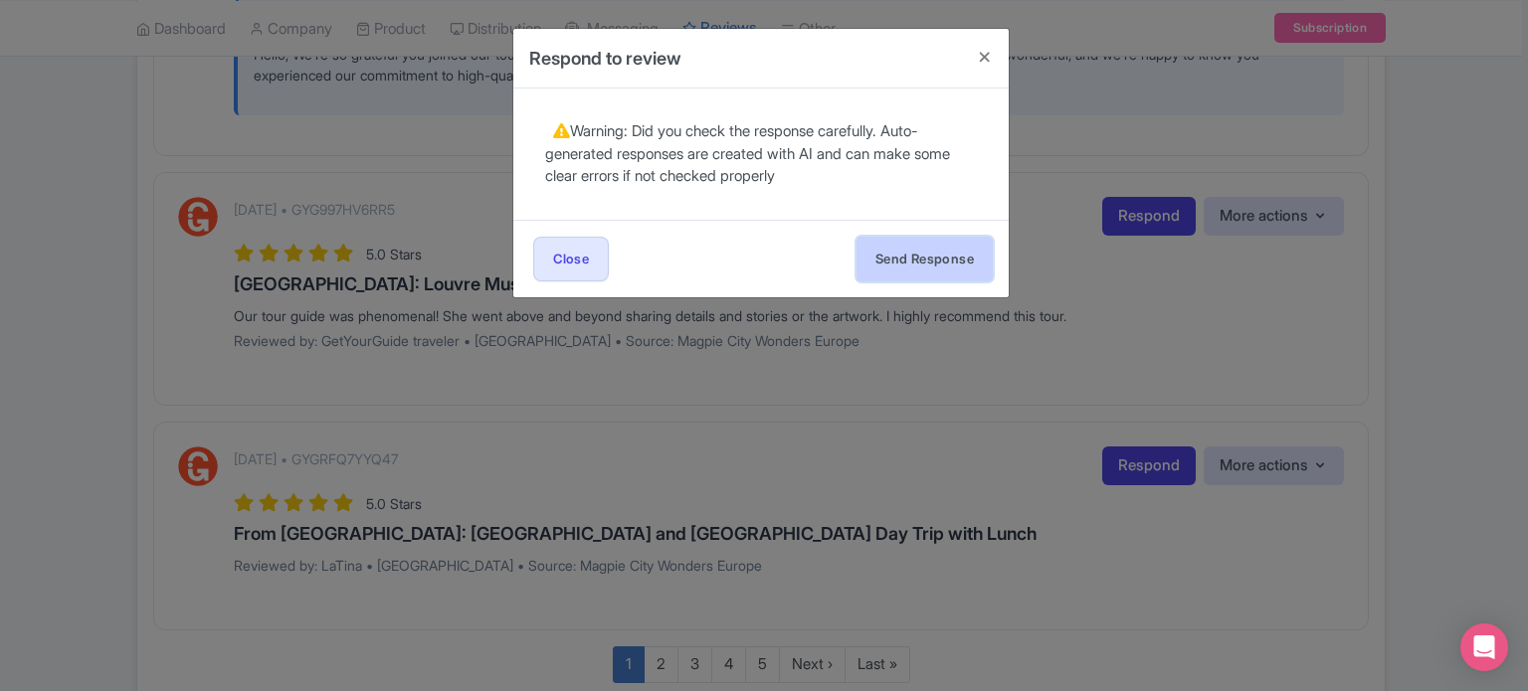
click at [914, 250] on button "Send Response" at bounding box center [924, 259] width 136 height 45
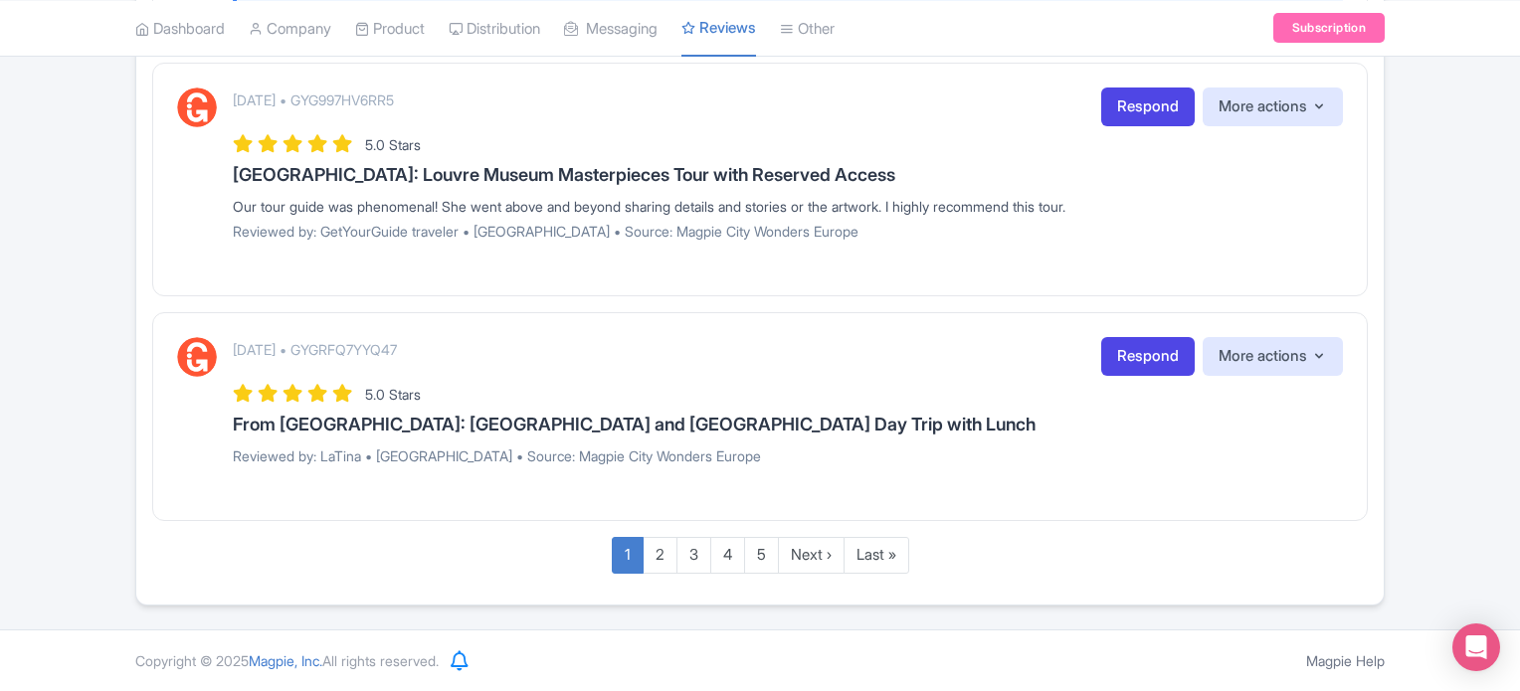
scroll to position [3206, 0]
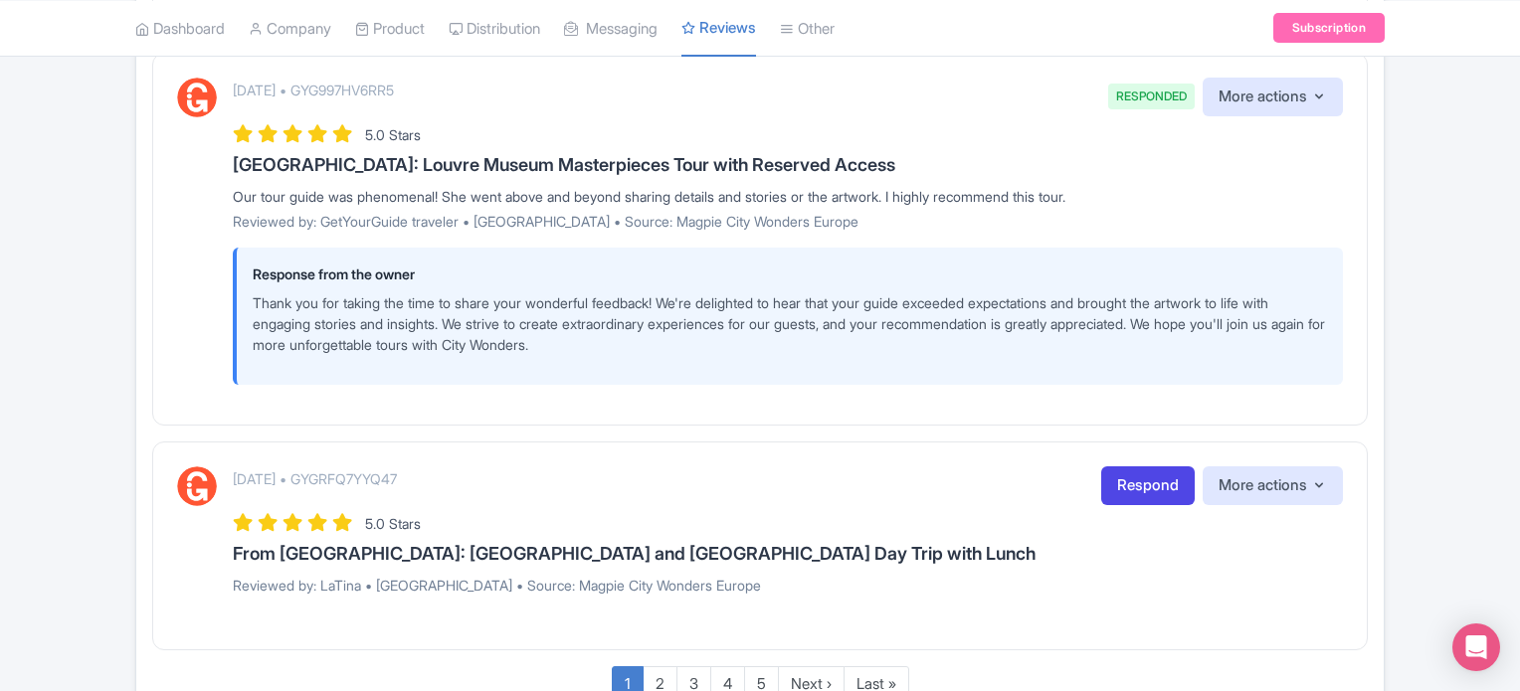
scroll to position [3346, 0]
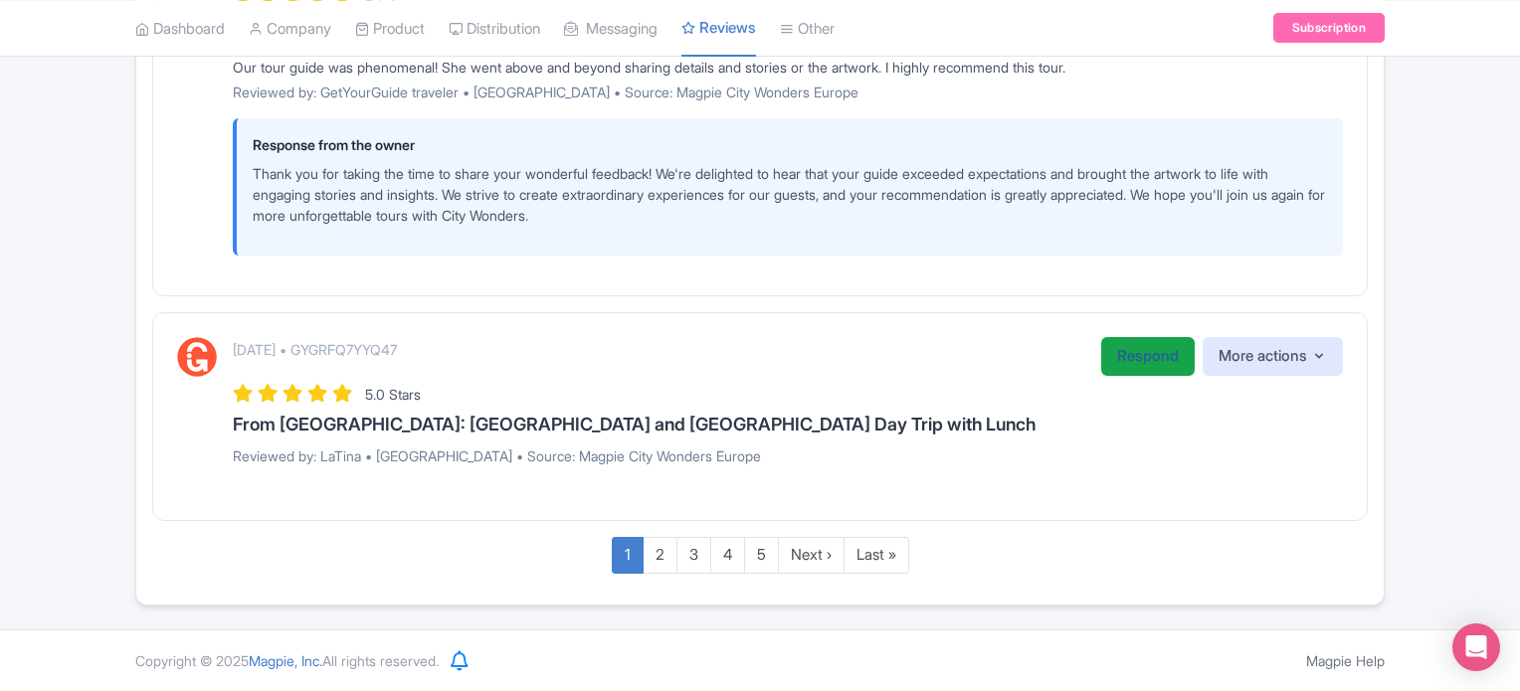
click at [1138, 365] on link "Respond" at bounding box center [1147, 356] width 93 height 39
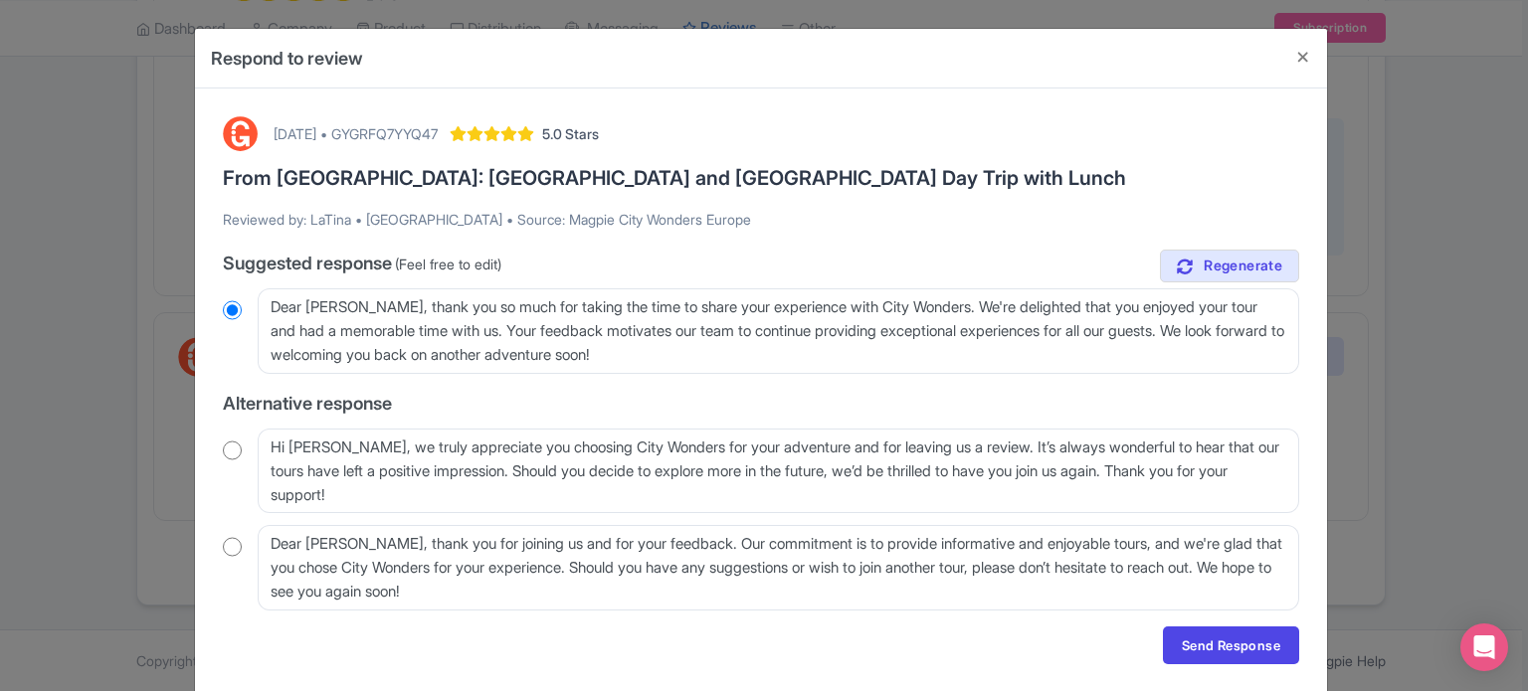
click at [228, 449] on input "radio" at bounding box center [232, 451] width 19 height 20
radio input "true"
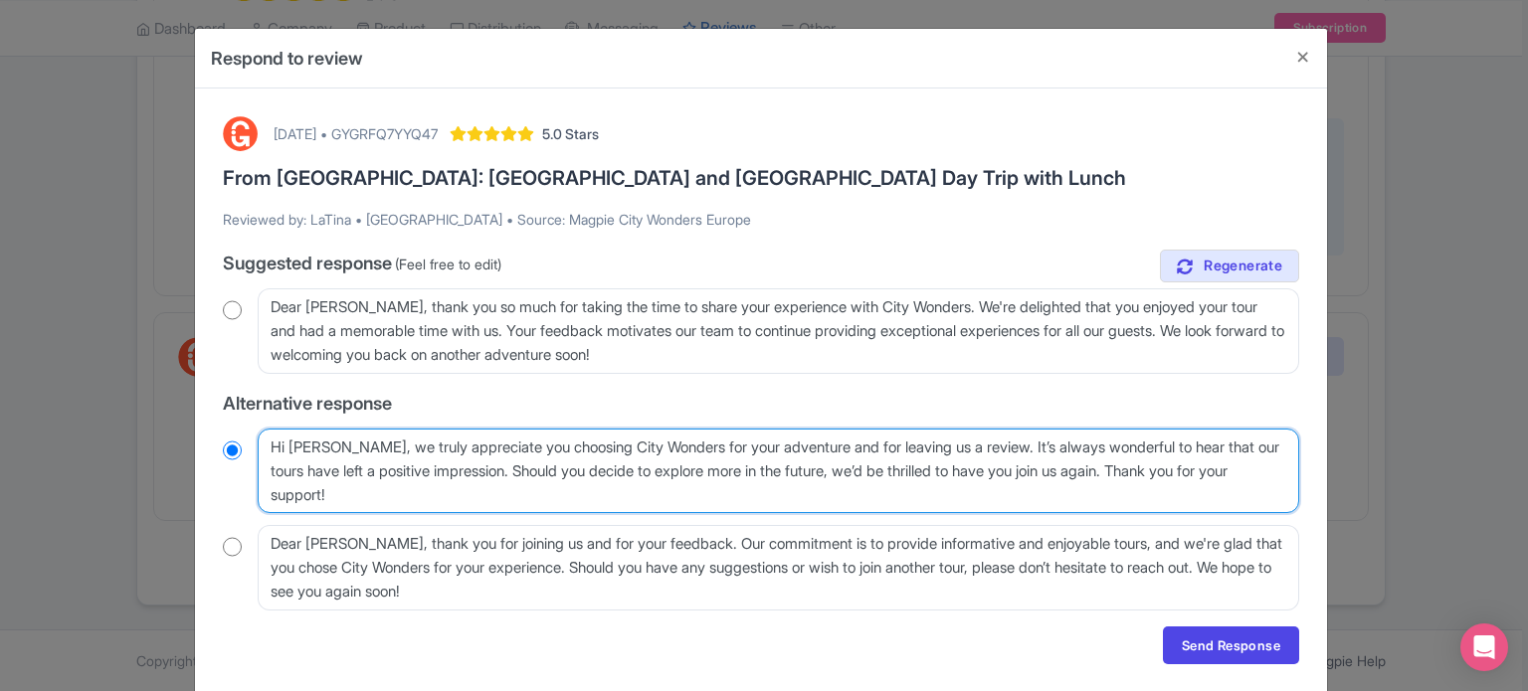
drag, startPoint x: 330, startPoint y: 447, endPoint x: 281, endPoint y: 447, distance: 48.7
click at [281, 447] on textarea "Hi [PERSON_NAME], we truly appreciate you choosing City Wonders for your advent…" at bounding box center [778, 472] width 1041 height 86
type textarea "Hi, we truly appreciate you choosing City Wonders for your adventure and for le…"
radio input "true"
drag, startPoint x: 953, startPoint y: 451, endPoint x: 1121, endPoint y: 476, distance: 170.1
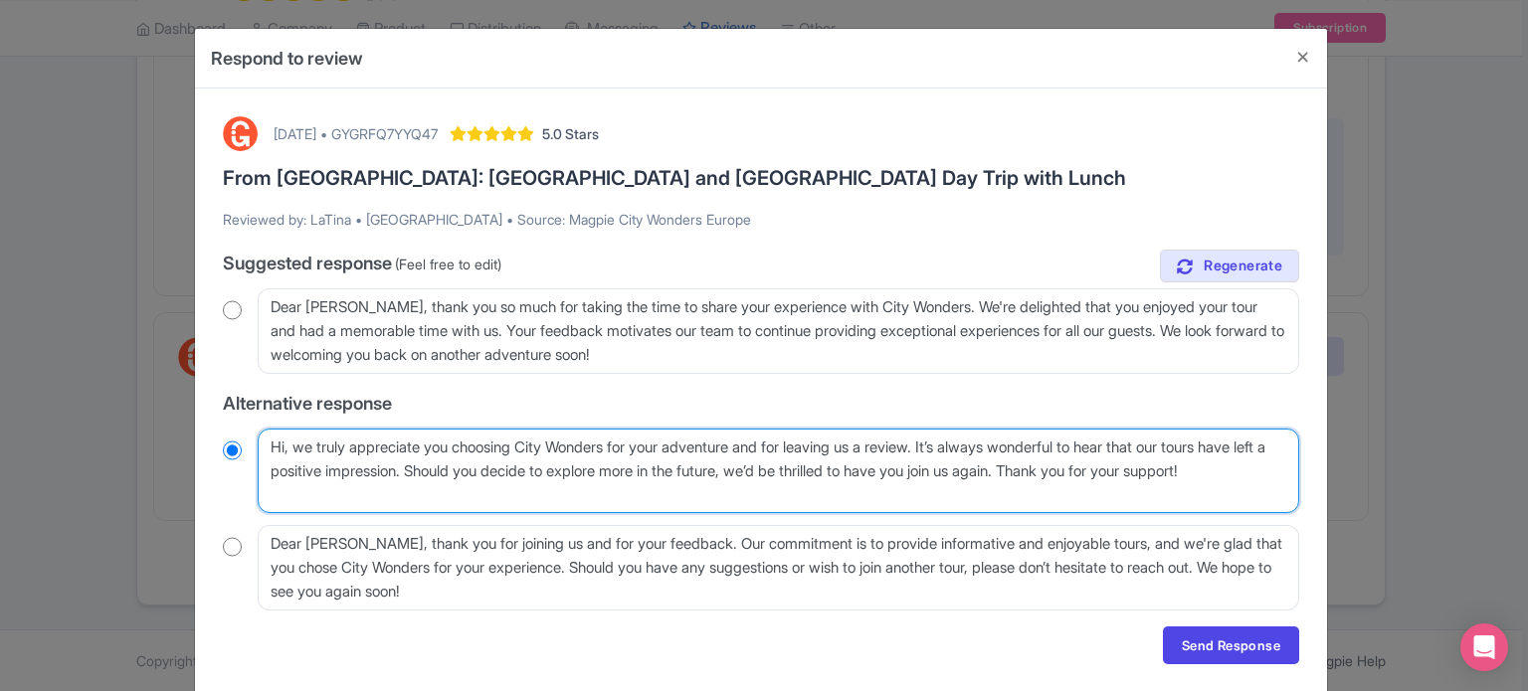
click at [1121, 476] on textarea "Hi [PERSON_NAME], we truly appreciate you choosing City Wonders for your advent…" at bounding box center [778, 472] width 1041 height 86
type textarea "Hi, we truly appreciate you choosing City Wonders for your adventure and for le…"
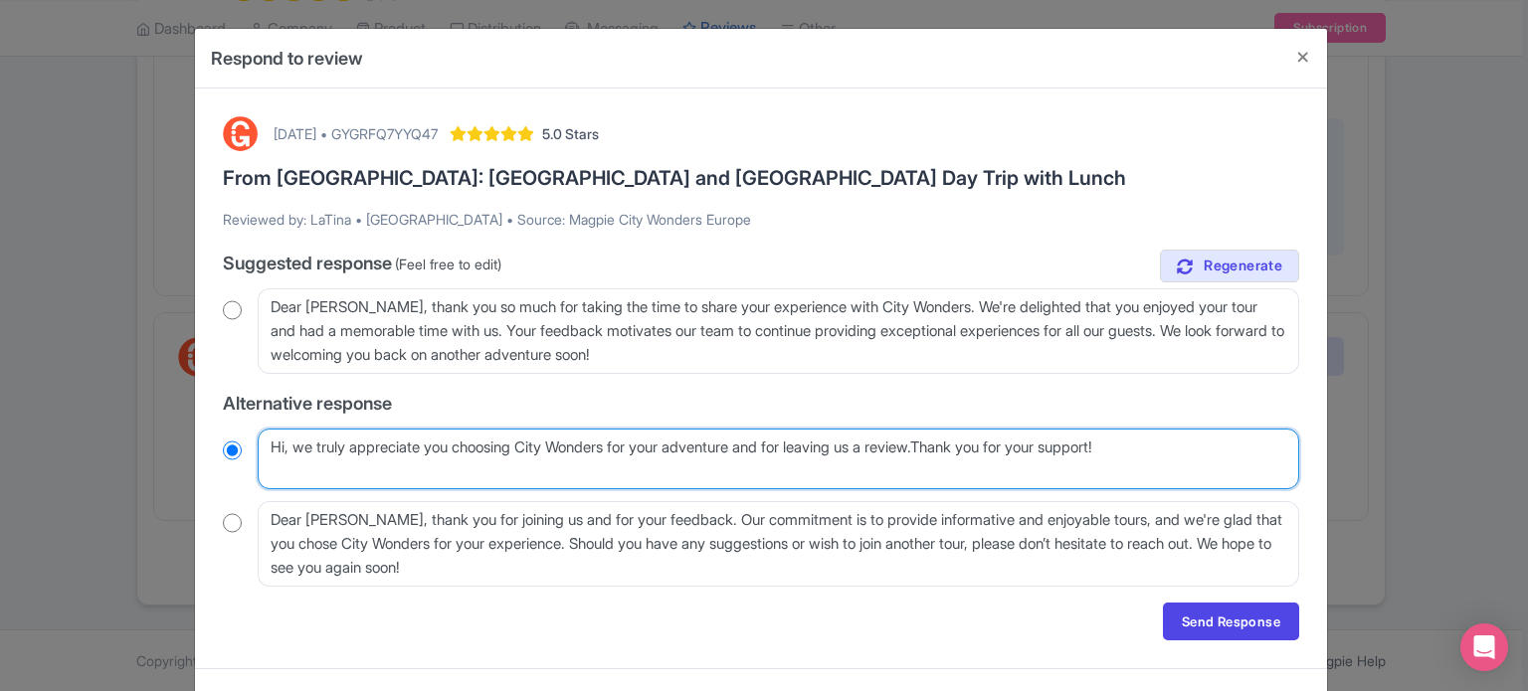
radio input "true"
type textarea "Hi, we truly appreciate you choosing City Wonders for your adventure and for le…"
radio input "true"
type textarea "Hi, we truly appreciate you choosing City Wonders for your adventure and for le…"
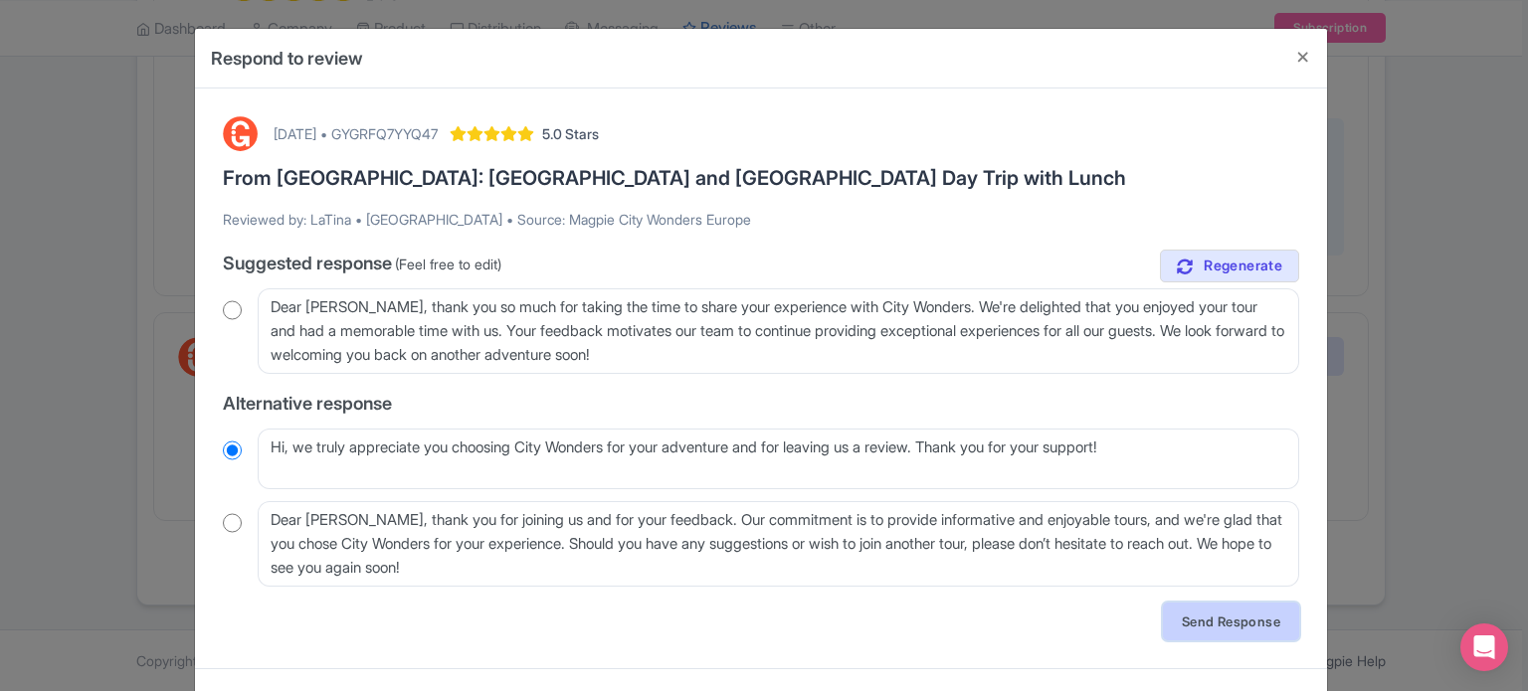
click at [1239, 624] on link "Send Response" at bounding box center [1231, 622] width 136 height 38
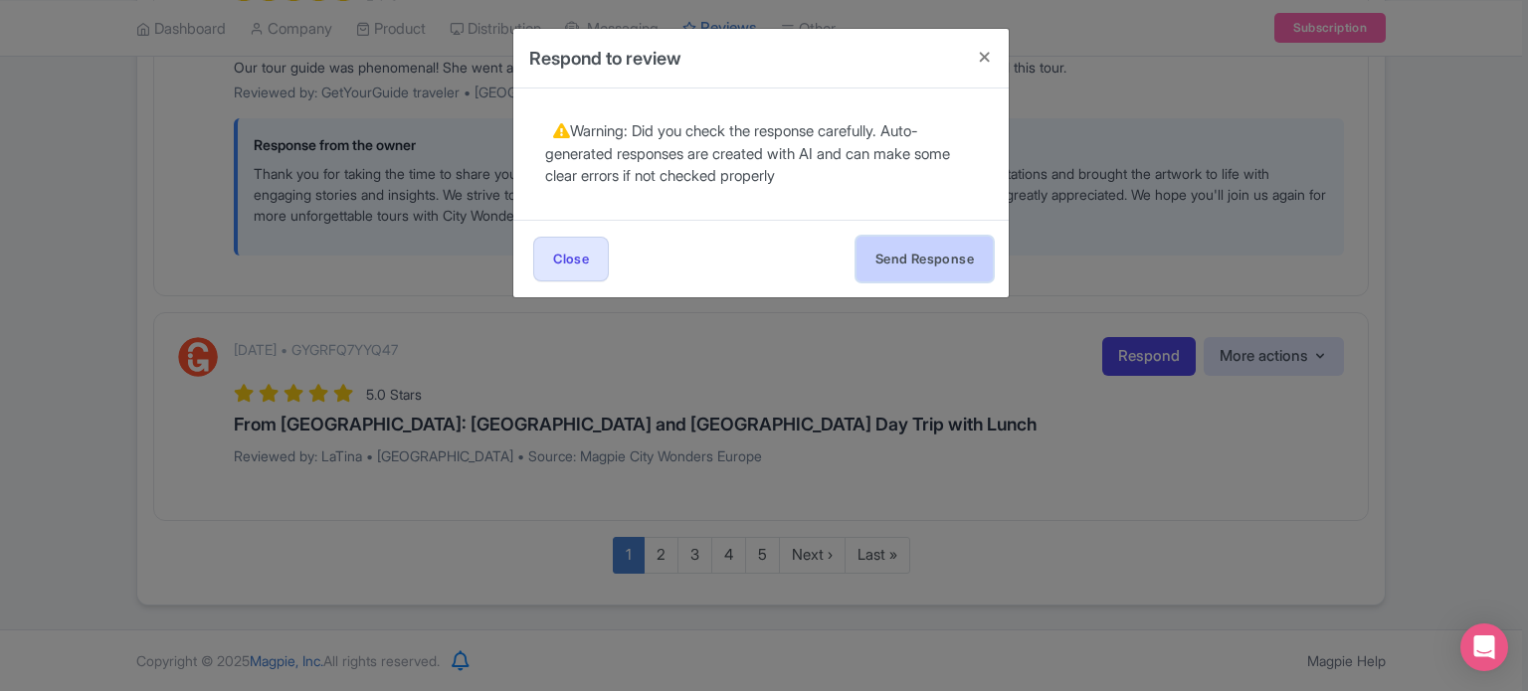
click at [969, 269] on button "Send Response" at bounding box center [924, 259] width 136 height 45
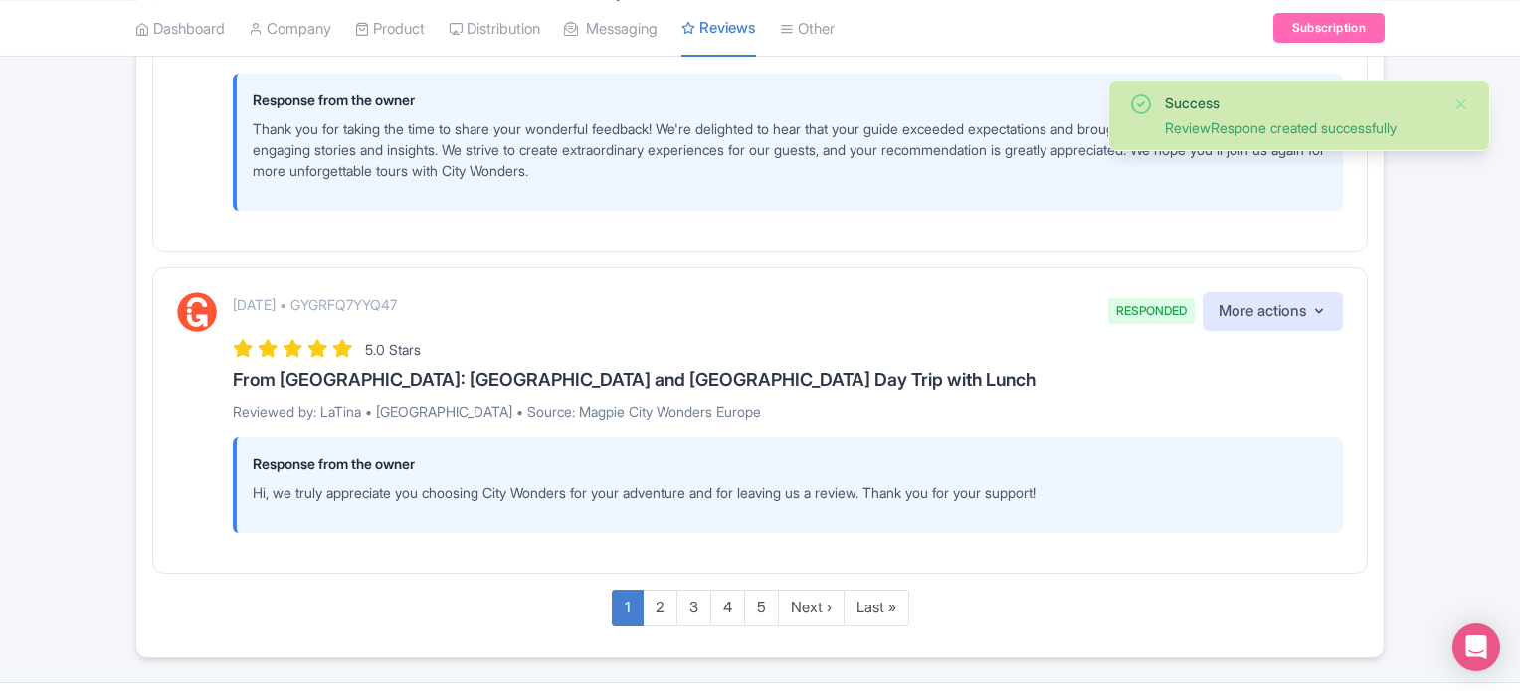
scroll to position [3442, 0]
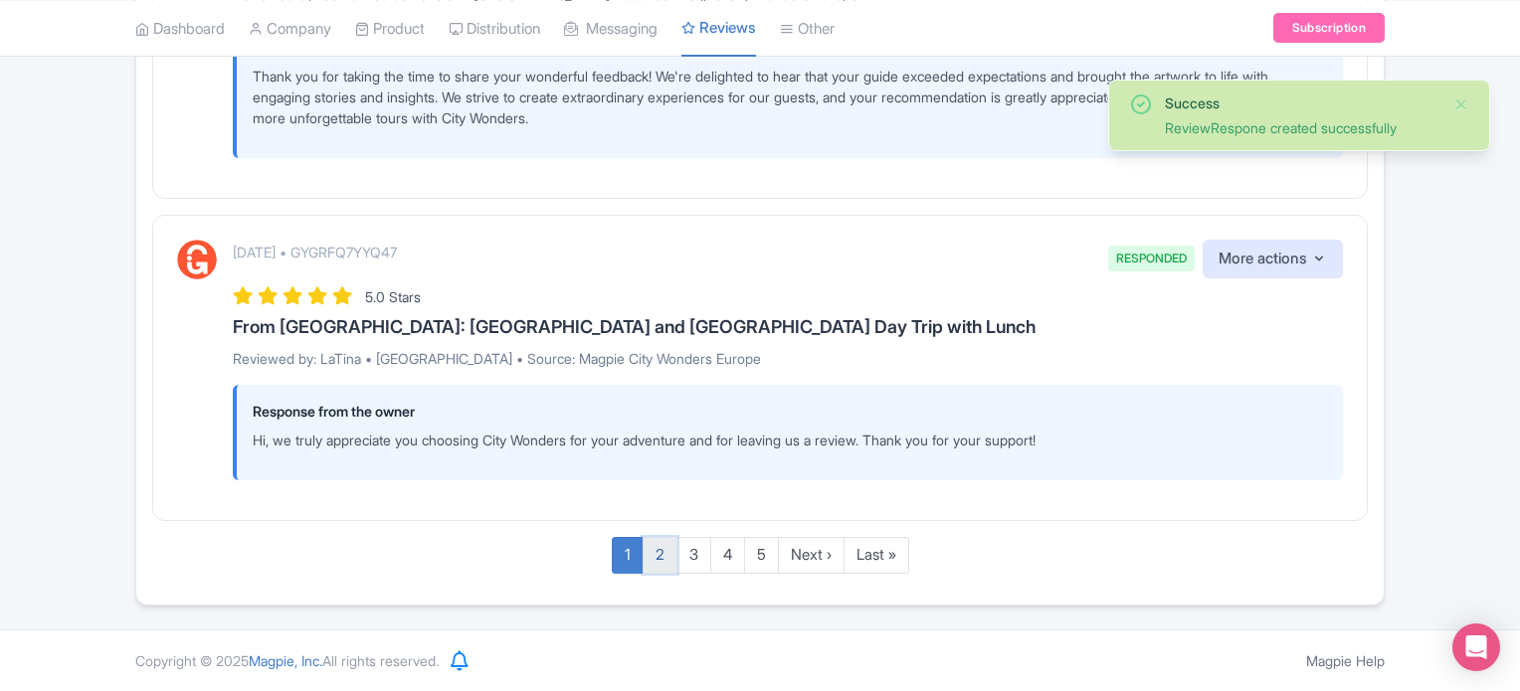
click at [657, 553] on link "2" at bounding box center [659, 555] width 35 height 37
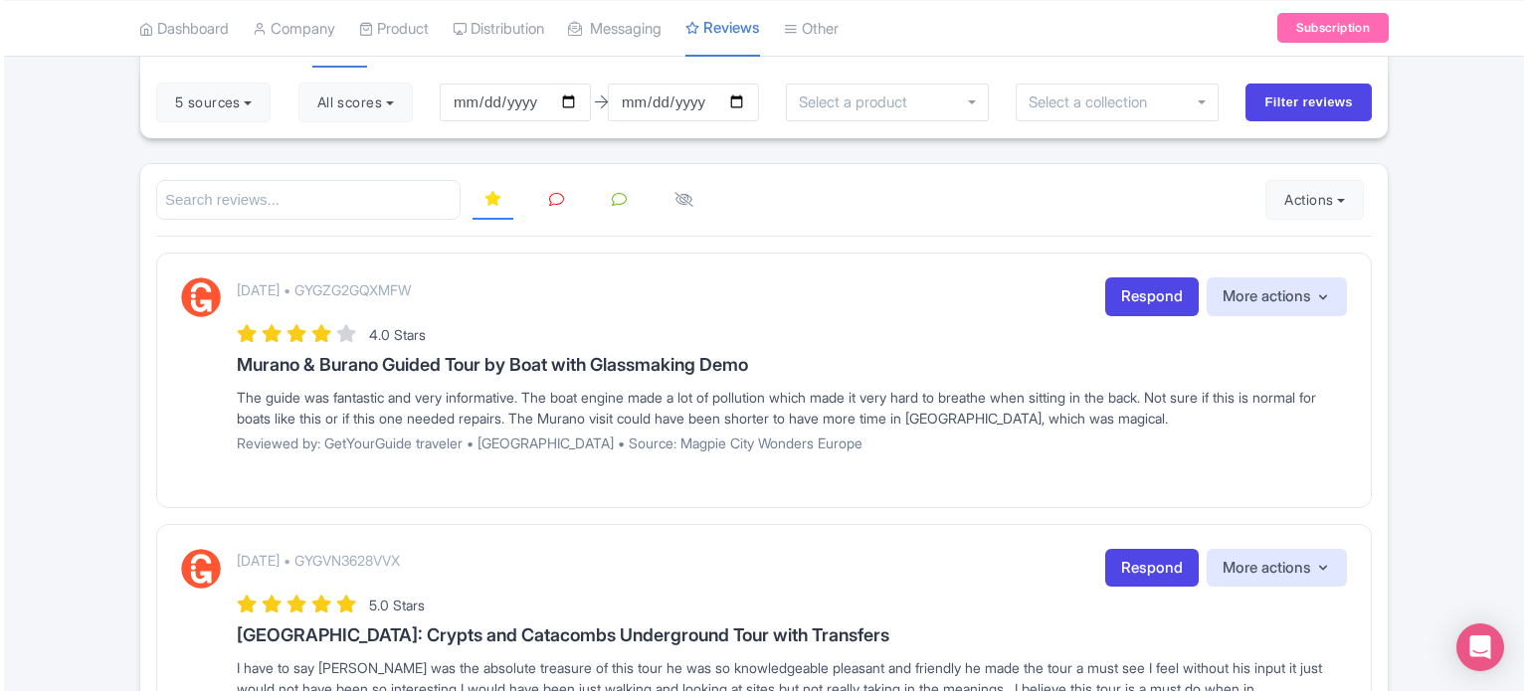
scroll to position [199, 0]
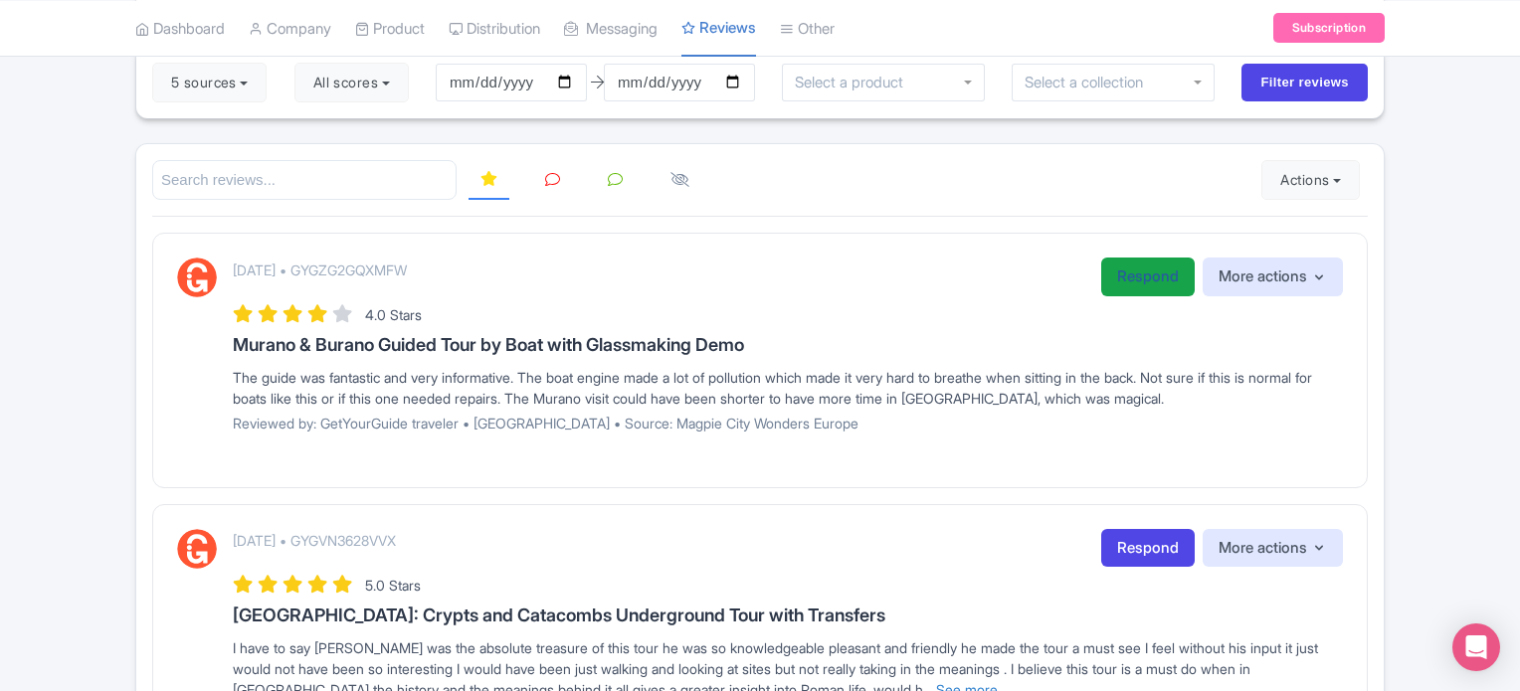
click at [1128, 288] on link "Respond" at bounding box center [1147, 277] width 93 height 39
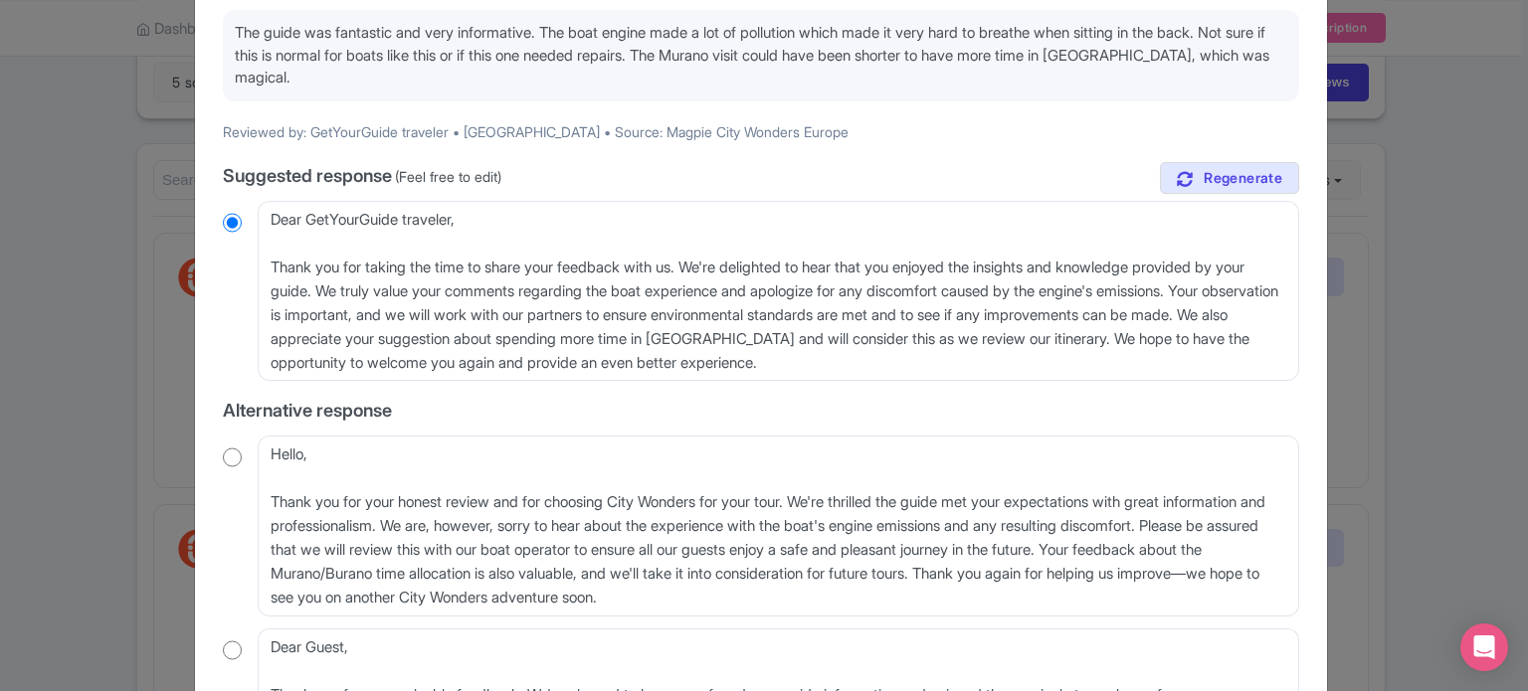
click at [231, 460] on input "radio" at bounding box center [232, 458] width 19 height 20
radio input "true"
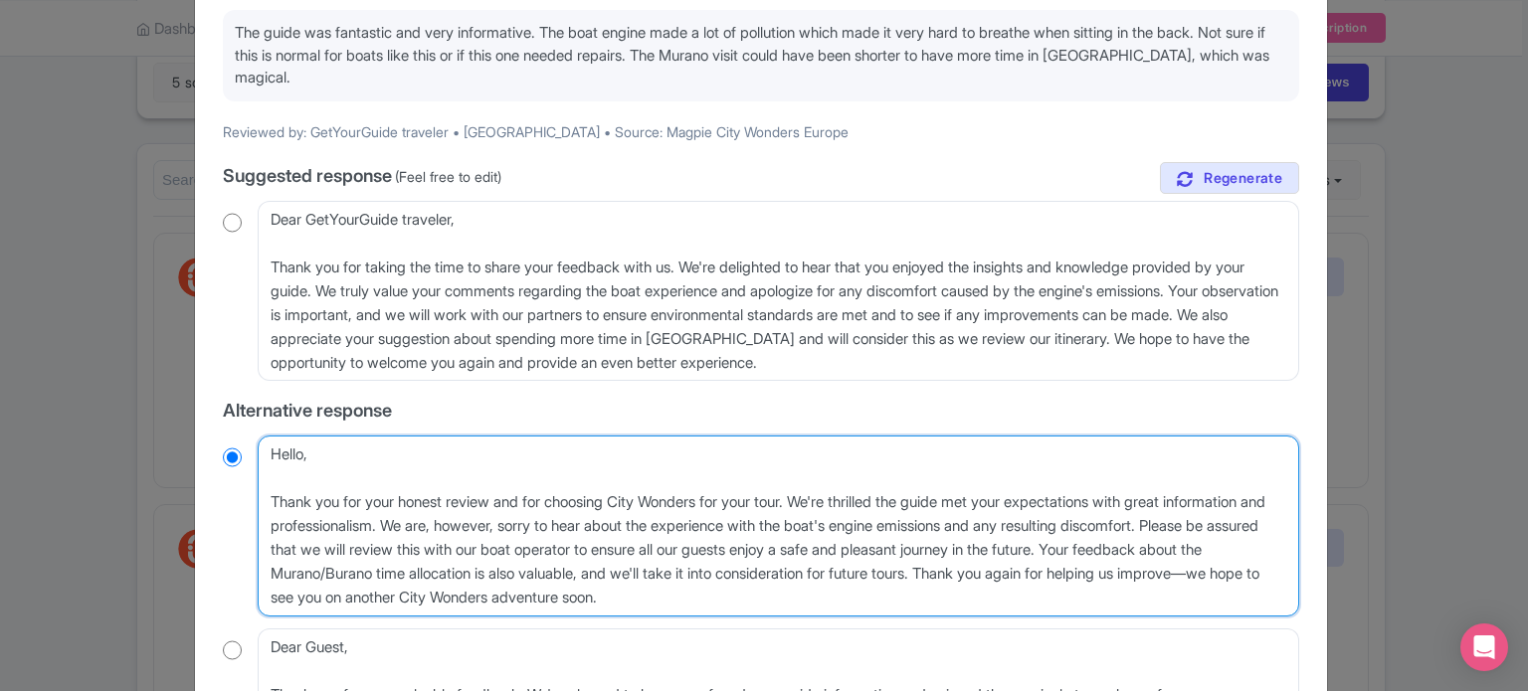
click at [267, 502] on textarea "Hello, Thank you for your honest review and for choosing City Wonders for your …" at bounding box center [778, 526] width 1041 height 181
type textarea "Hello, Thank you for your honest review and for choosing City Wonders for your …"
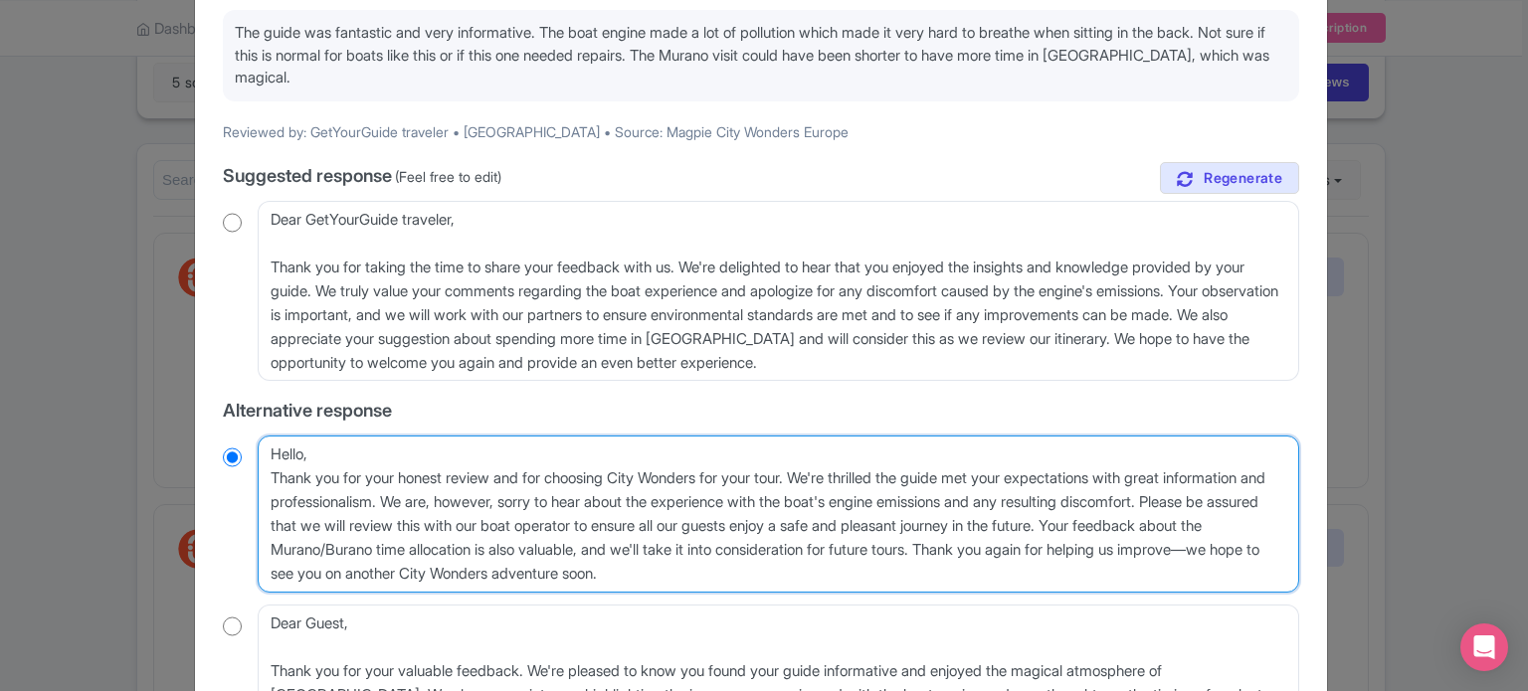
radio input "true"
type textarea "Hello,Thank you for your honest review and for choosing City Wonders for your t…"
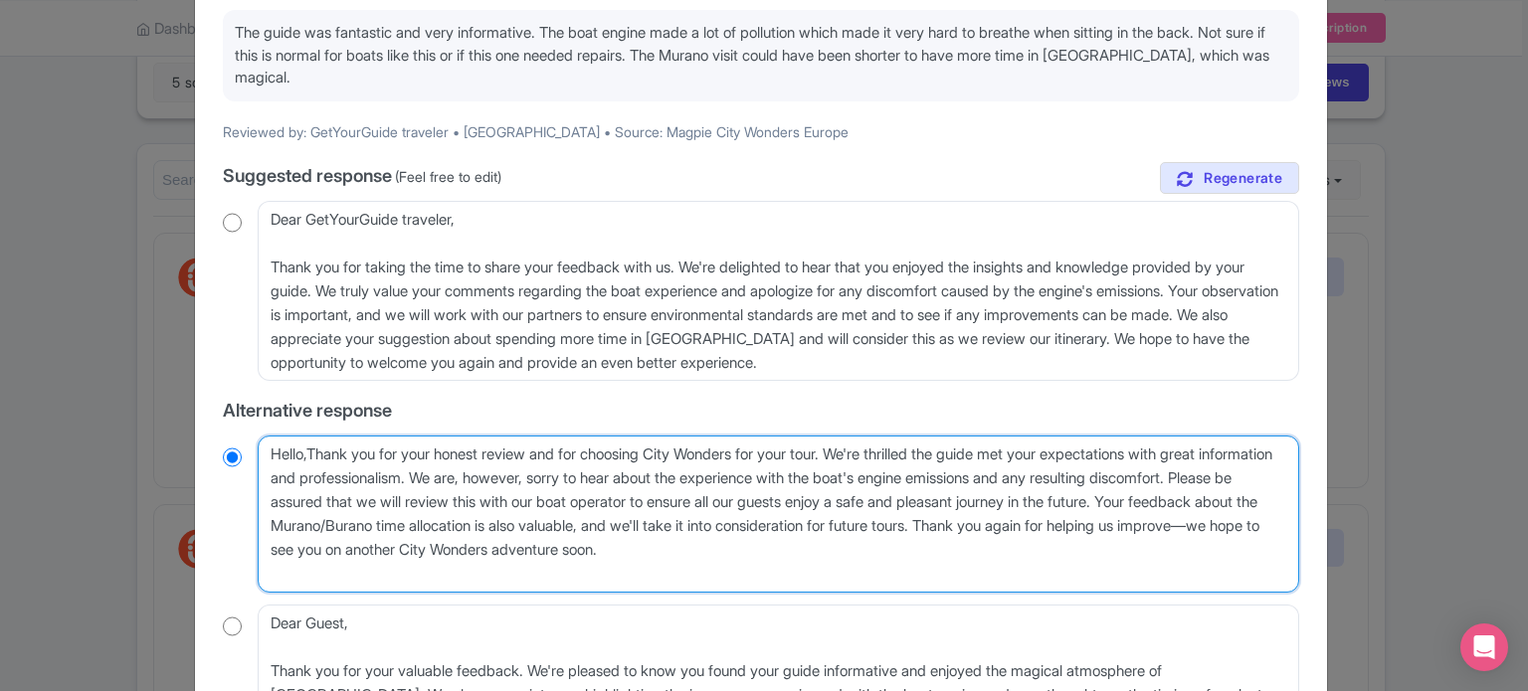
radio input "true"
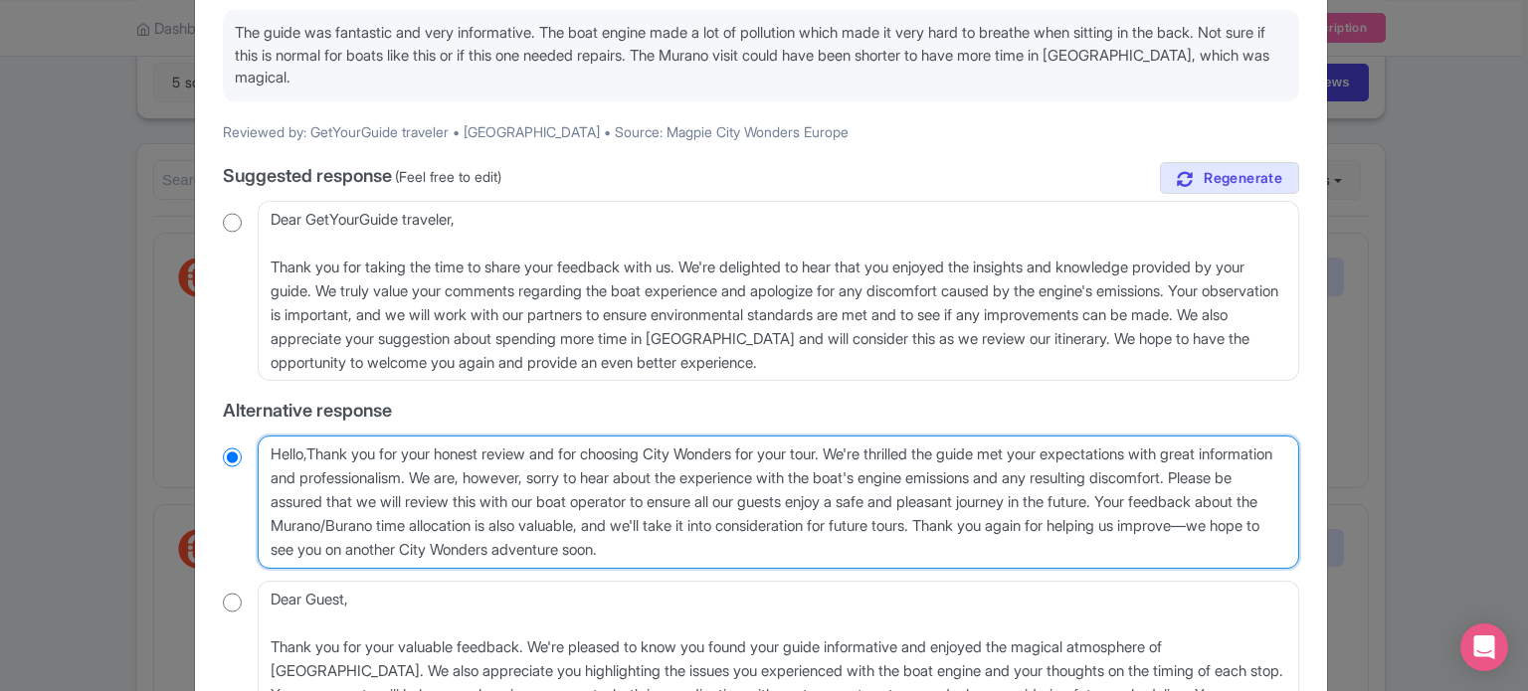
type textarea "Hello, Thank you for your honest review and for choosing City Wonders for your …"
radio input "true"
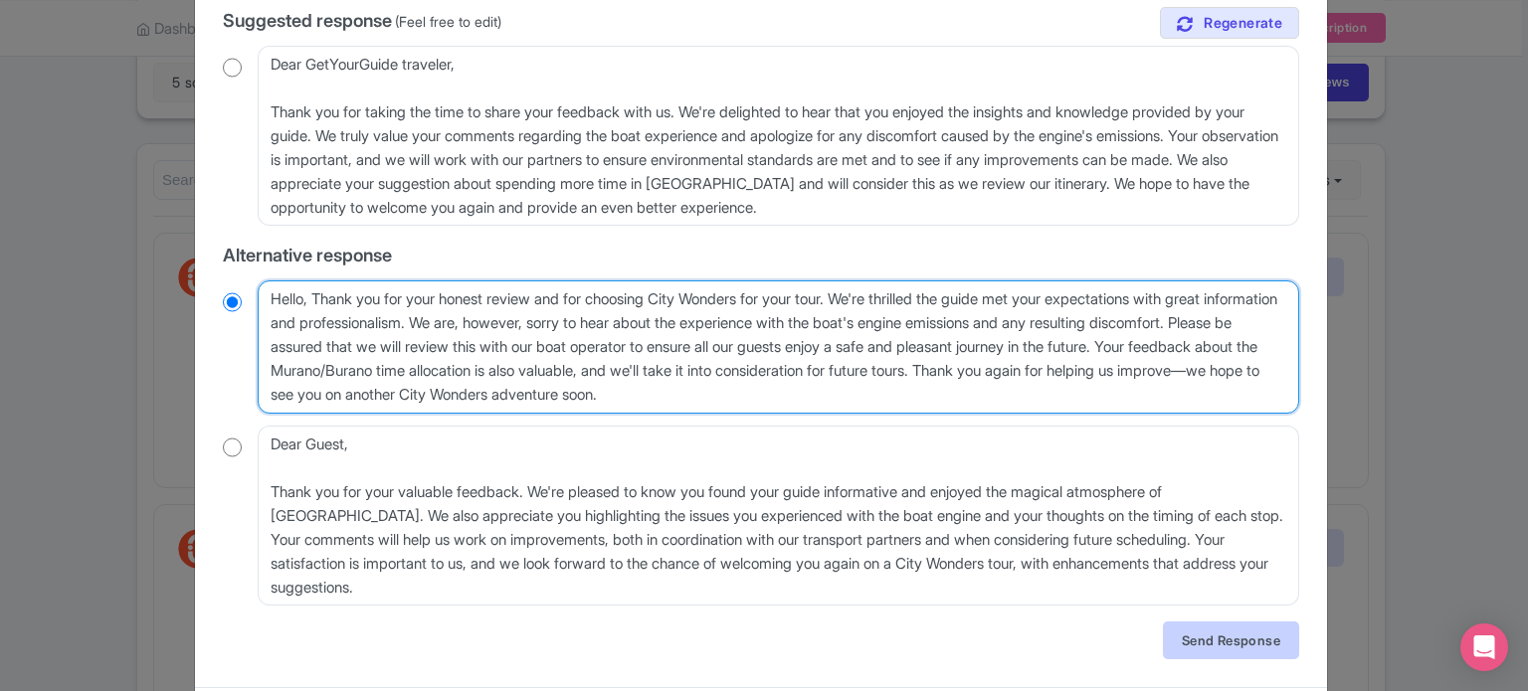
scroll to position [410, 0]
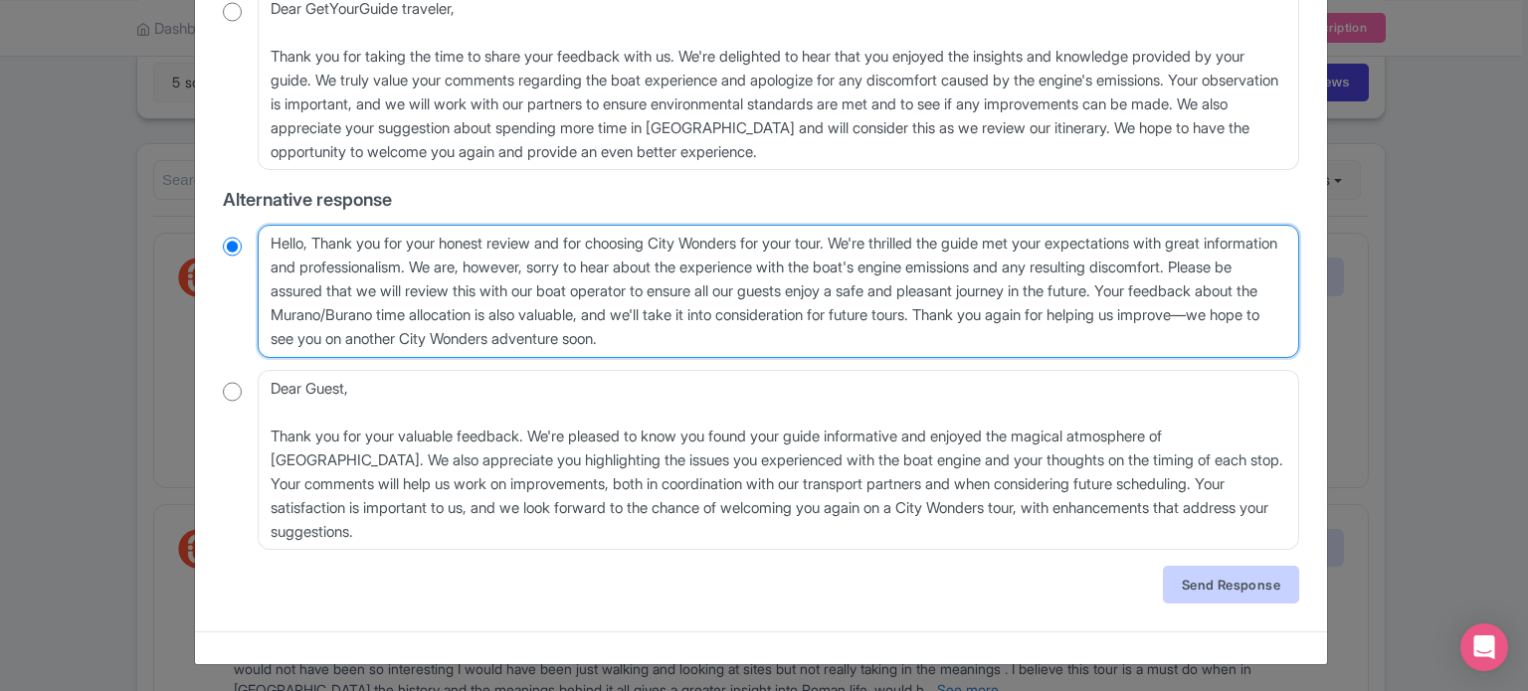
type textarea "Hello, Thank you for your honest review and for choosing City Wonders for your …"
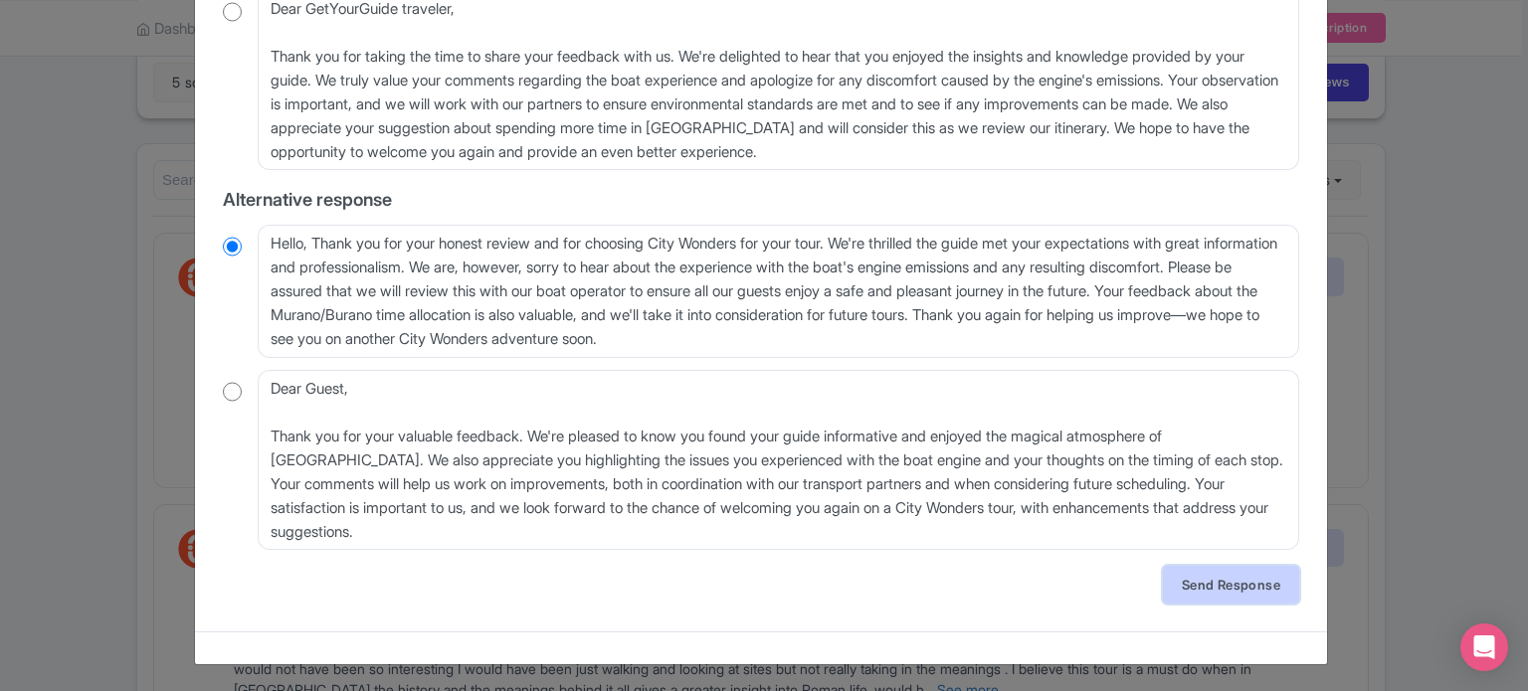
click at [1211, 583] on link "Send Response" at bounding box center [1231, 585] width 136 height 38
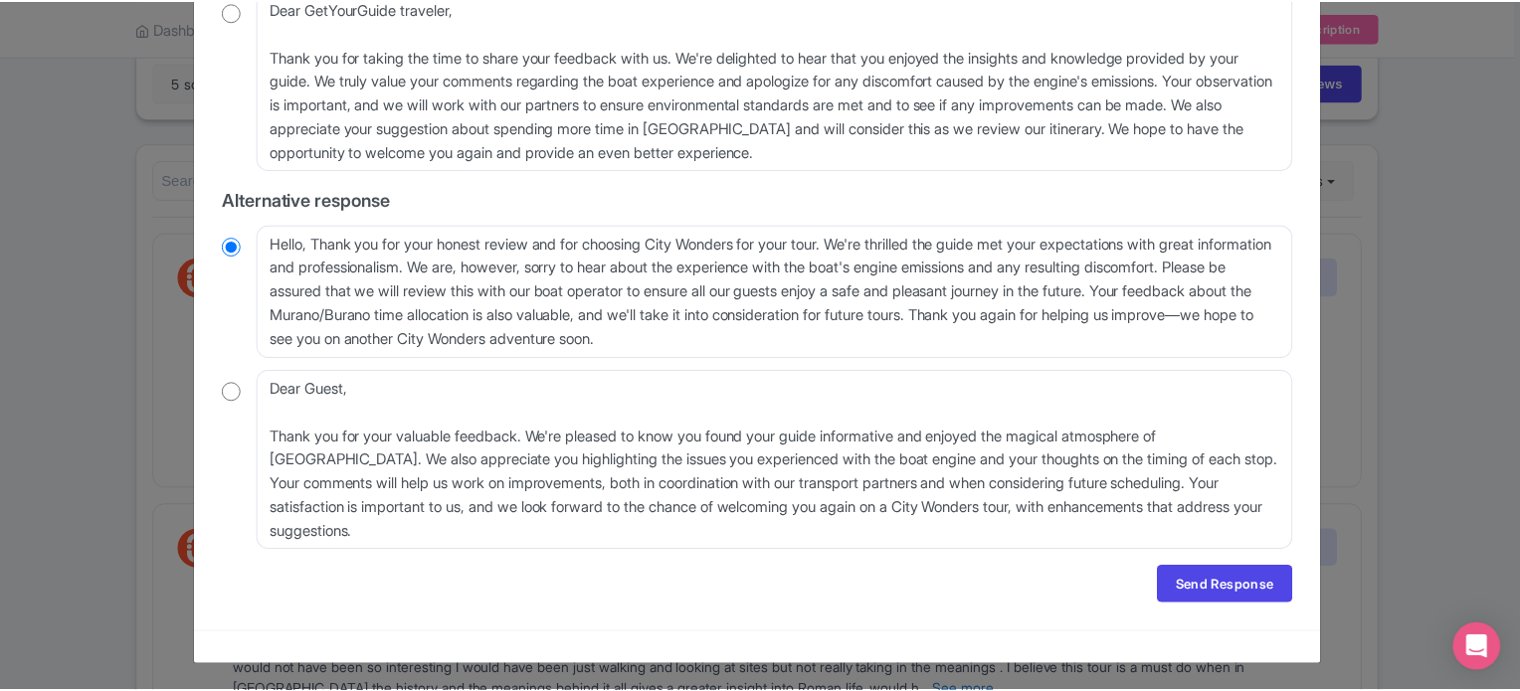
scroll to position [0, 0]
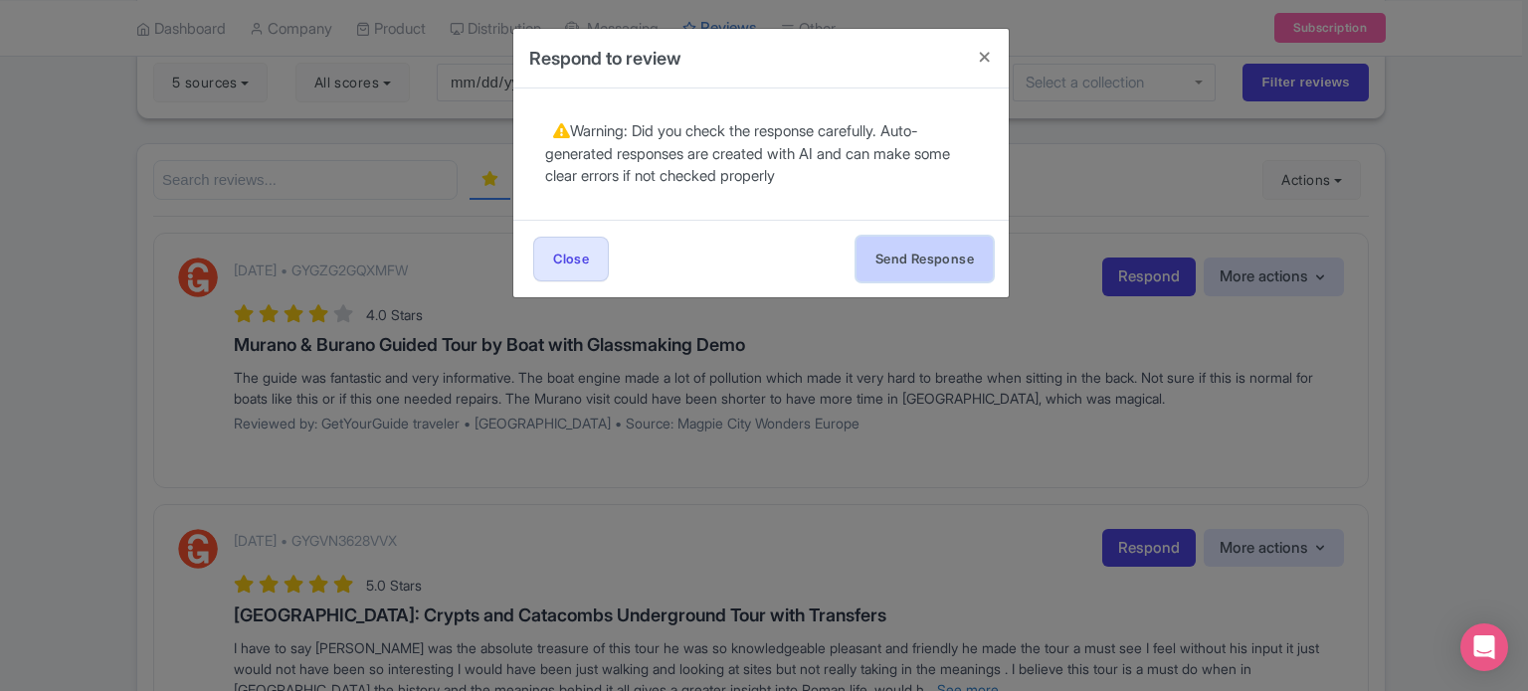
click at [868, 255] on button "Send Response" at bounding box center [924, 259] width 136 height 45
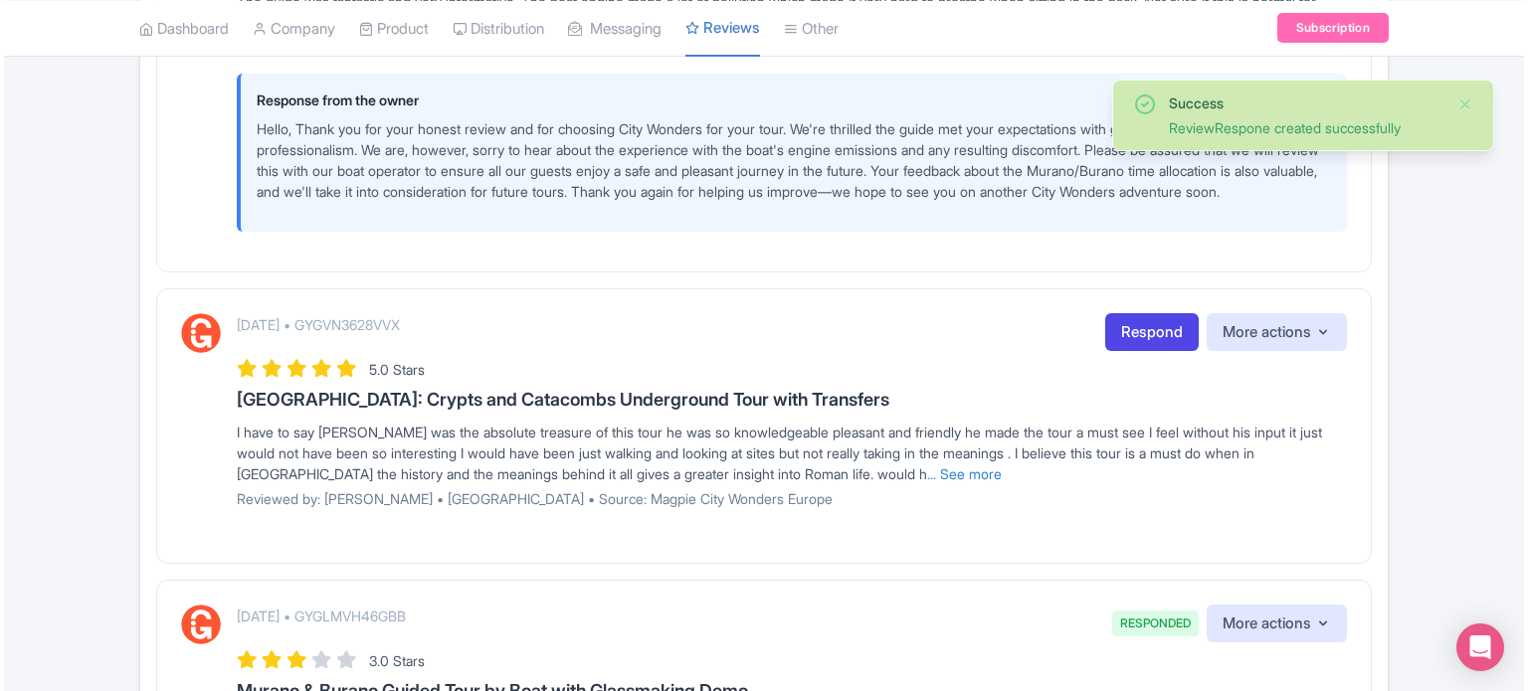
scroll to position [597, 0]
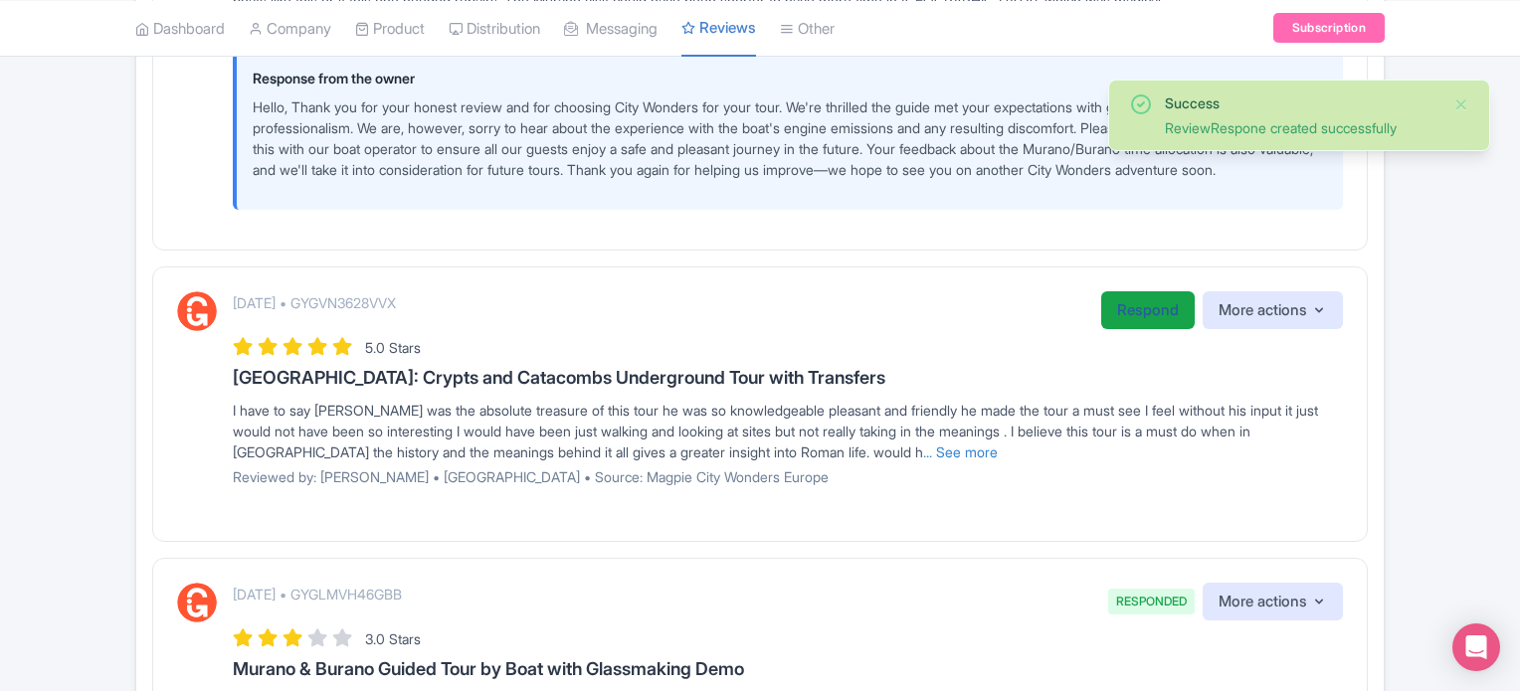
click at [1150, 330] on link "Respond" at bounding box center [1147, 310] width 93 height 39
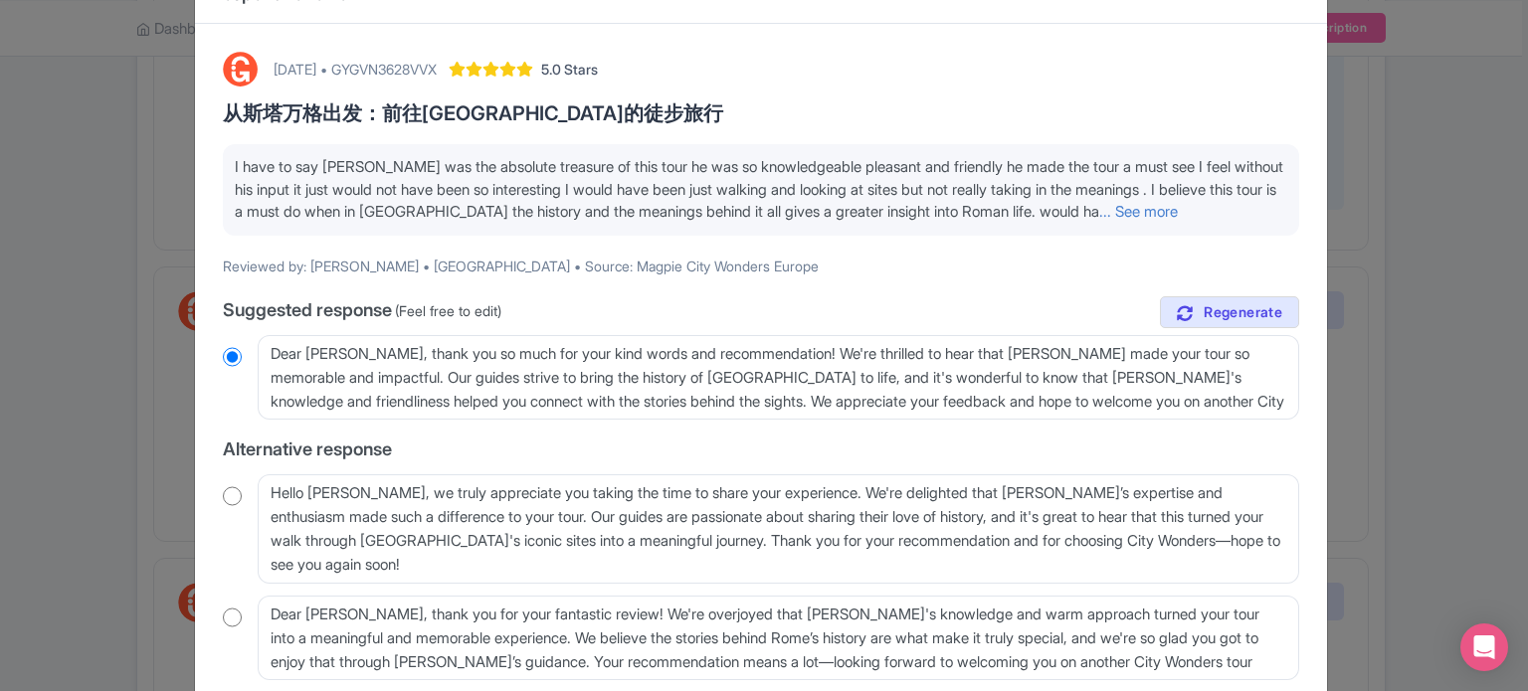
scroll to position [99, 0]
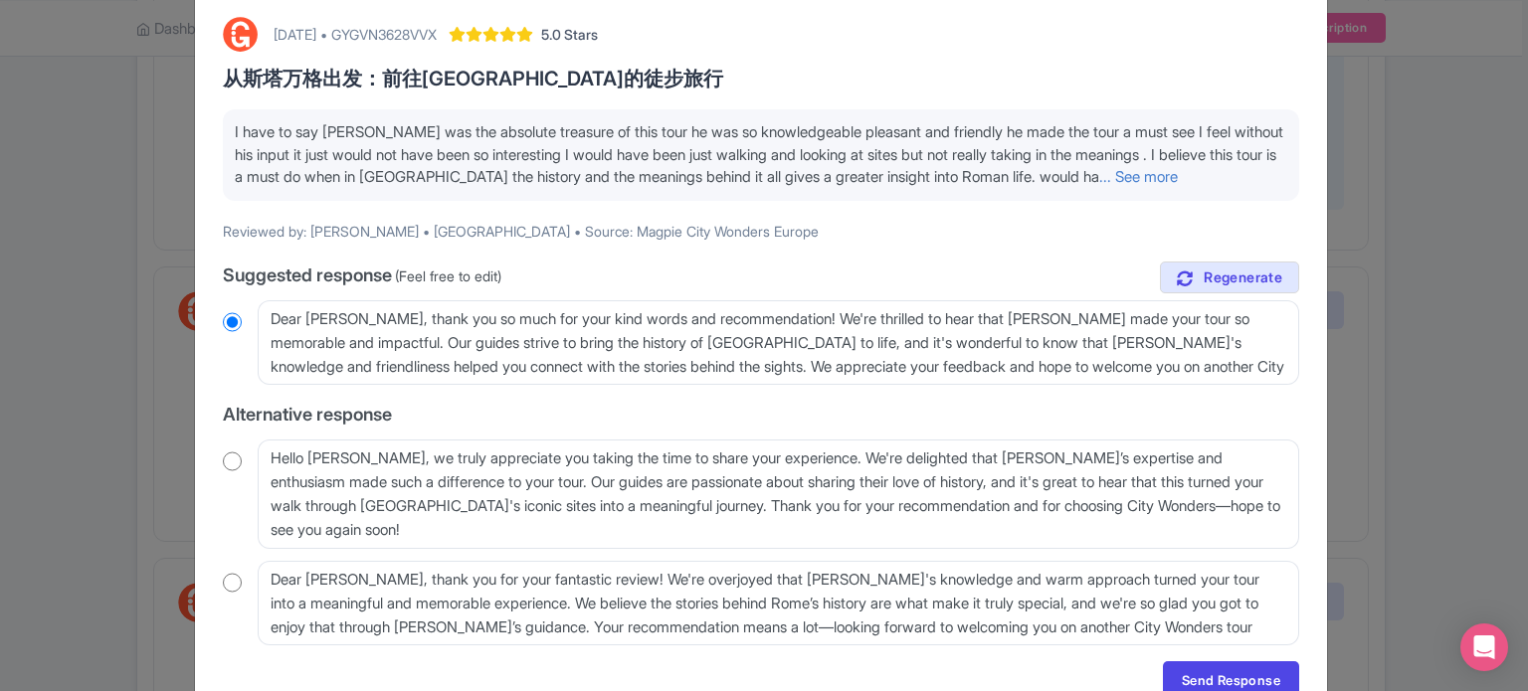
click at [215, 468] on div "[DATE] • GYGVN3628VVX 5.0 Stars 从[GEOGRAPHIC_DATA]出发：前往[GEOGRAPHIC_DATA][DEMOGR…" at bounding box center [761, 358] width 1100 height 706
click at [205, 459] on div "[DATE] • GYGVN3628VVX 5.0 Stars 从[GEOGRAPHIC_DATA]出发：前往[GEOGRAPHIC_DATA][DEMOGR…" at bounding box center [761, 358] width 1132 height 738
click at [223, 457] on input "radio" at bounding box center [232, 462] width 19 height 20
radio input "true"
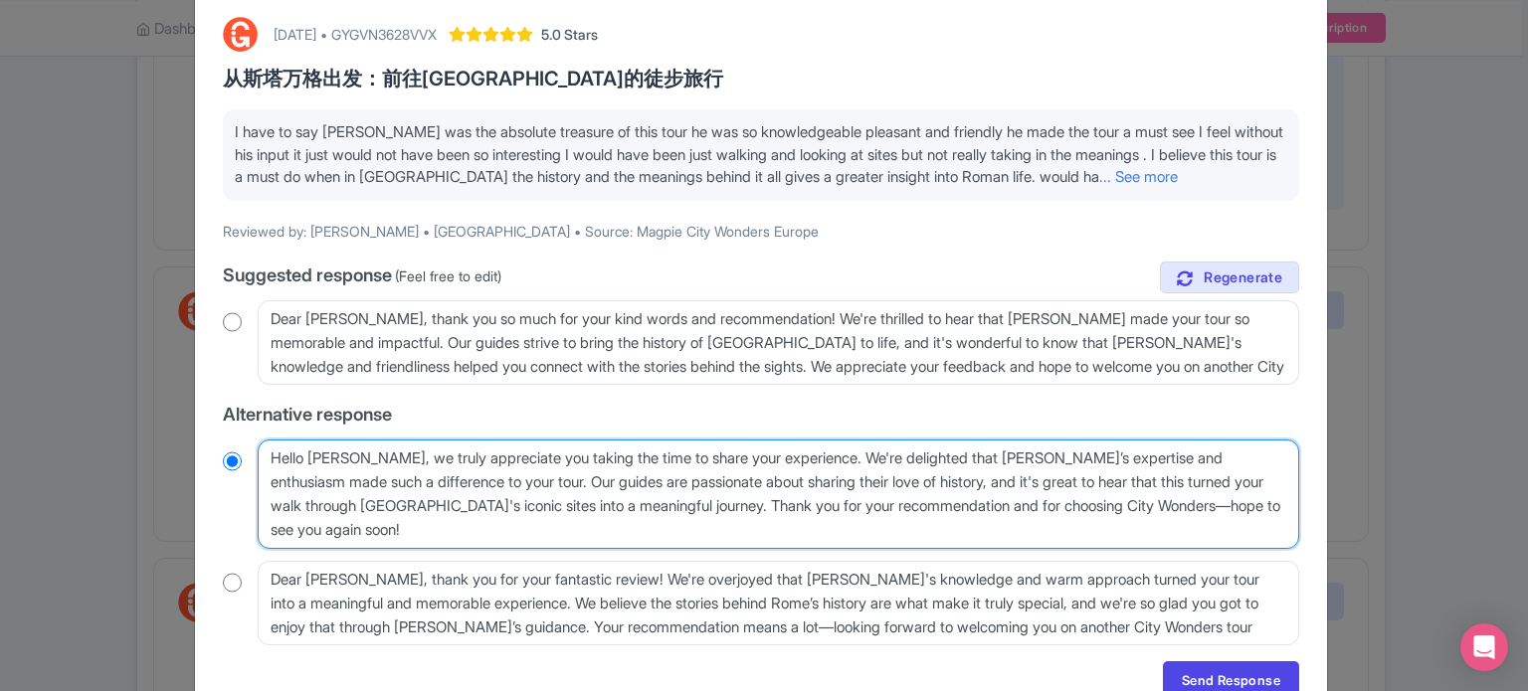
drag, startPoint x: 1026, startPoint y: 456, endPoint x: 970, endPoint y: 466, distance: 57.6
click at [970, 466] on textarea "Hello [PERSON_NAME], we truly appreciate you taking the time to share your expe…" at bounding box center [778, 494] width 1041 height 109
type textarea "Hello [PERSON_NAME], we truly appreciate you taking the time to share your expe…"
radio input "true"
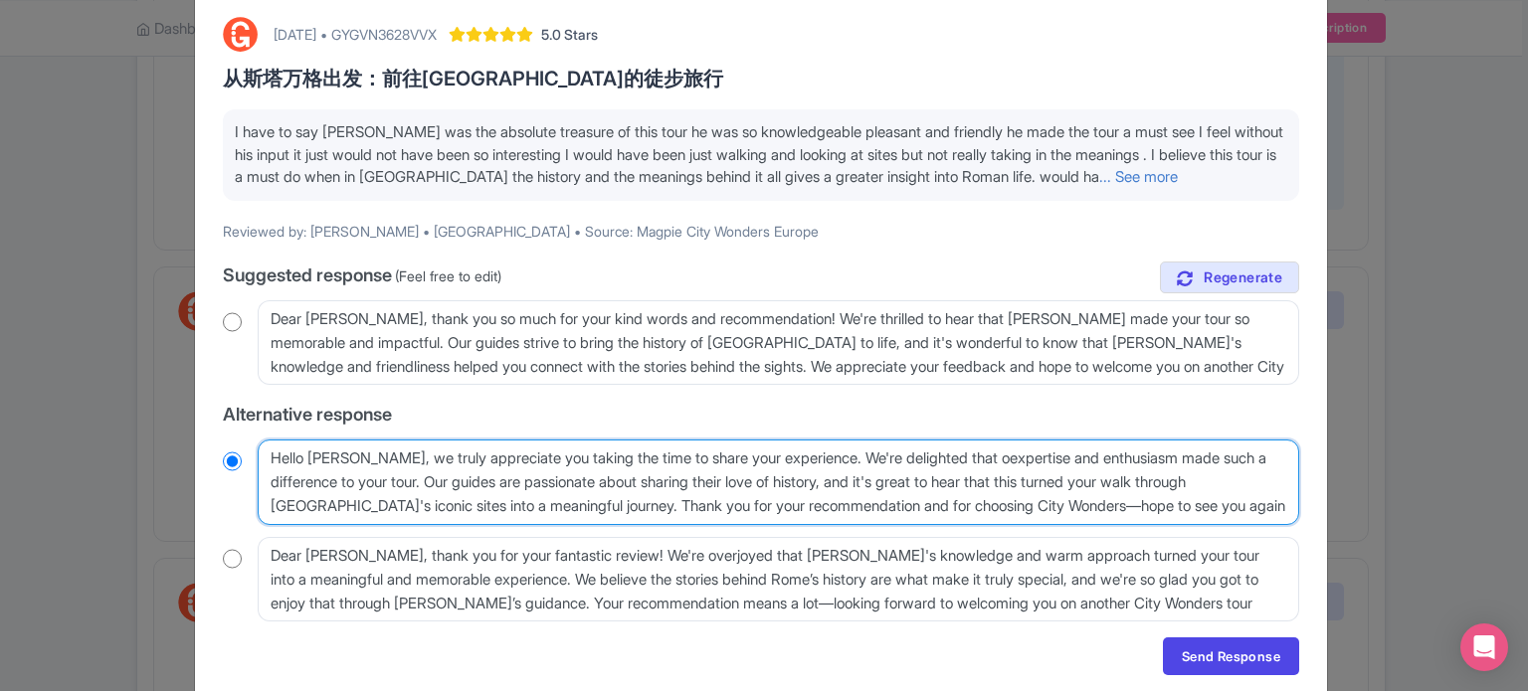
type textarea "Hello Sandra, we truly appreciate you taking the time to share your experience.…"
radio input "true"
type textarea "Hello Sandra, we truly appreciate you taking the time to share your experience.…"
radio input "true"
type textarea "Hello Sandra, we truly appreciate you taking the time to share your experience.…"
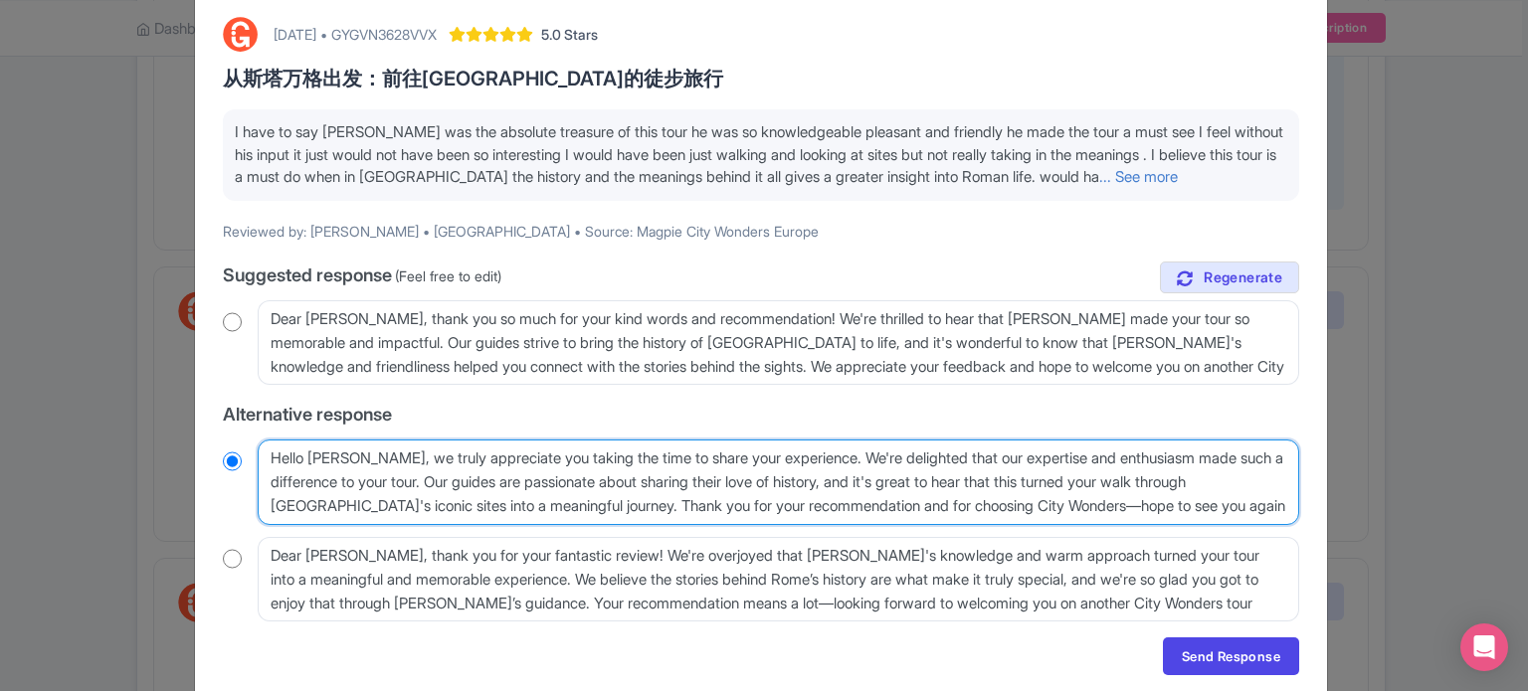
radio input "true"
type textarea "Hello Sandra, we truly appreciate you taking the time to share your experience.…"
radio input "true"
type textarea "Hello Sandra, we truly appreciate you taking the time to share your experience.…"
radio input "true"
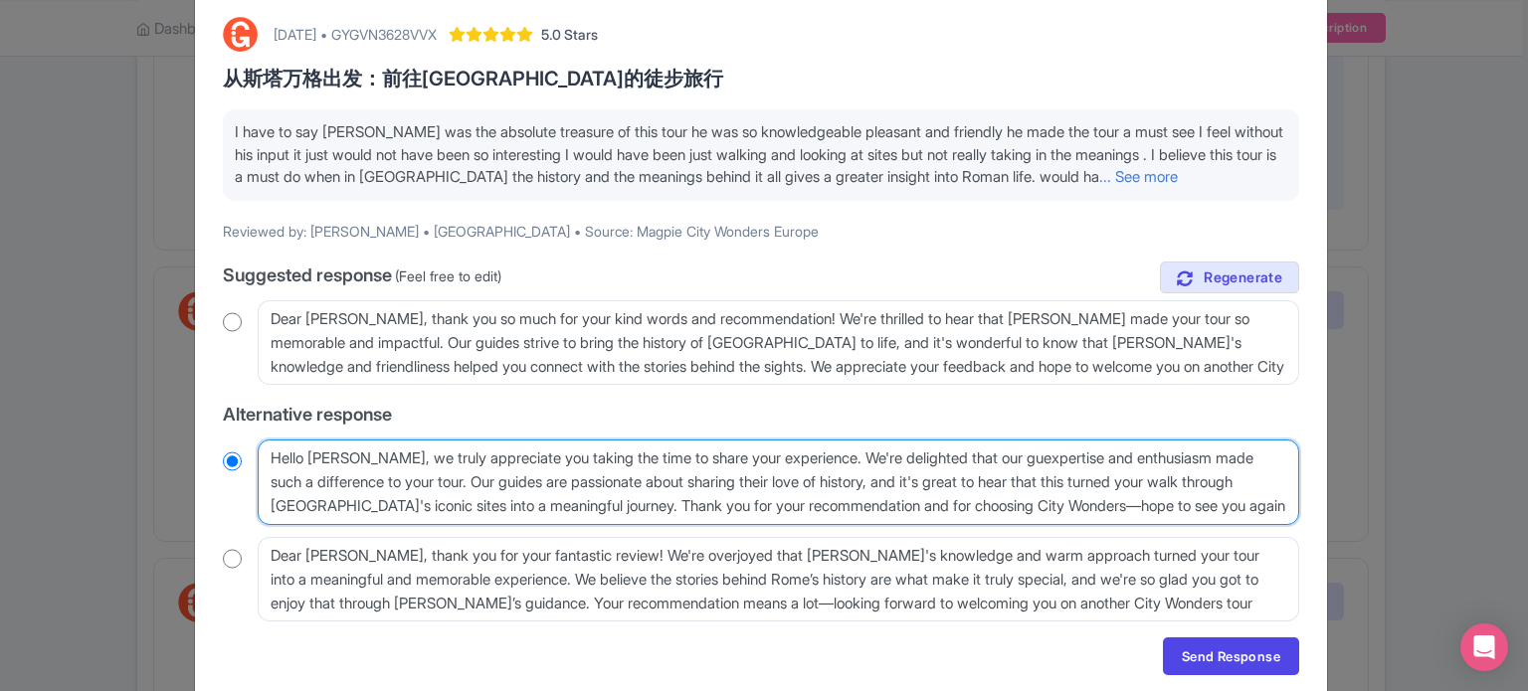
type textarea "Hello Sandra, we truly appreciate you taking the time to share your experience.…"
radio input "true"
type textarea "Hello Sandra, we truly appreciate you taking the time to share your experience.…"
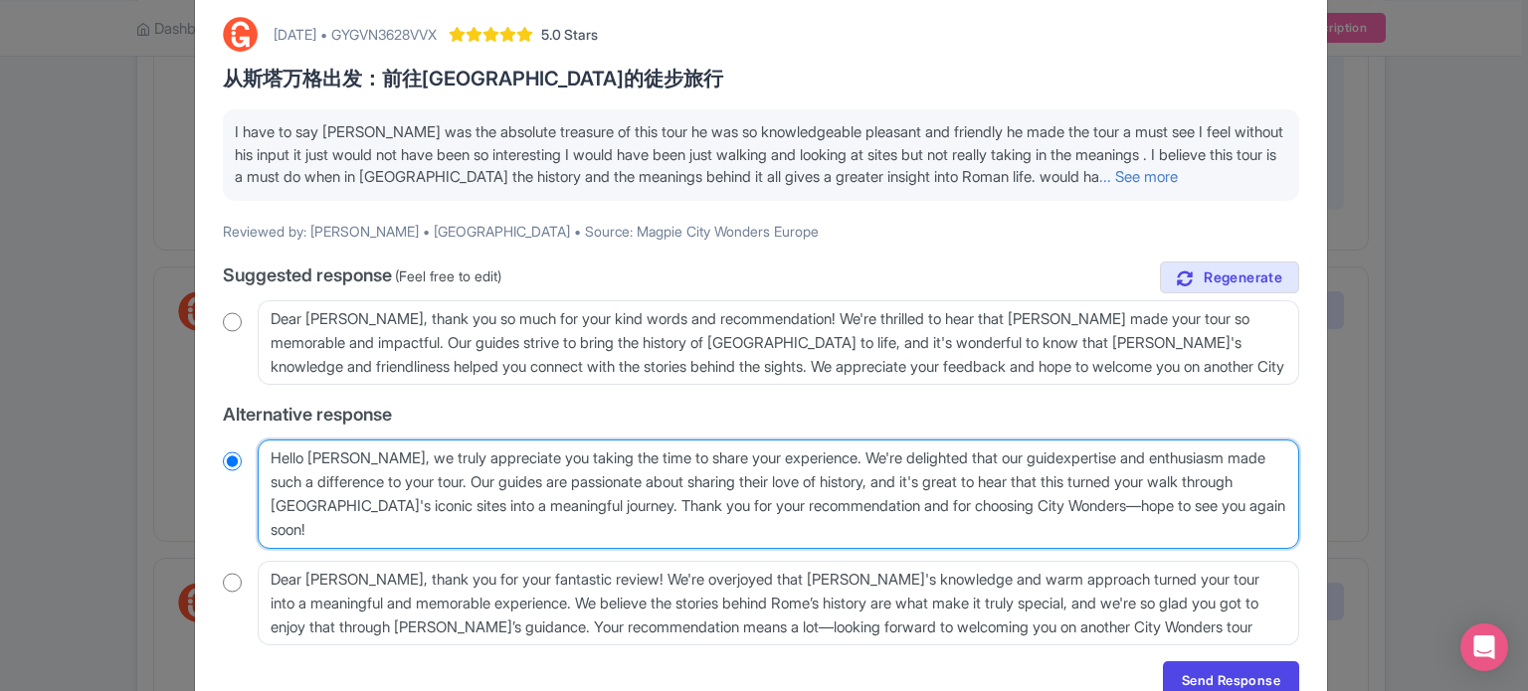
radio input "true"
type textarea "Hello Sandra, we truly appreciate you taking the time to share your experience.…"
radio input "true"
type textarea "Hello [PERSON_NAME], we truly appreciate you taking the time to share your expe…"
radio input "true"
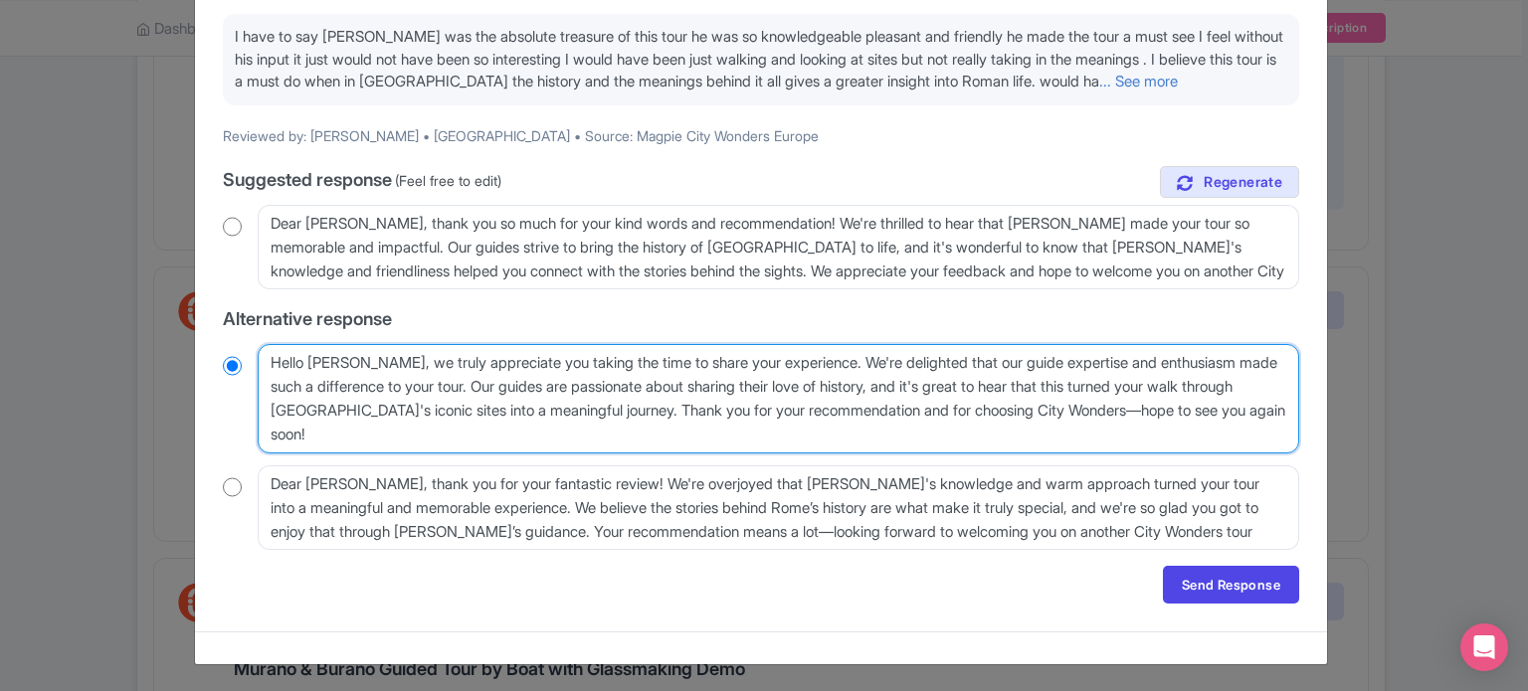
scroll to position [195, 0]
type textarea "Hello [PERSON_NAME], we truly appreciate you taking the time to share your expe…"
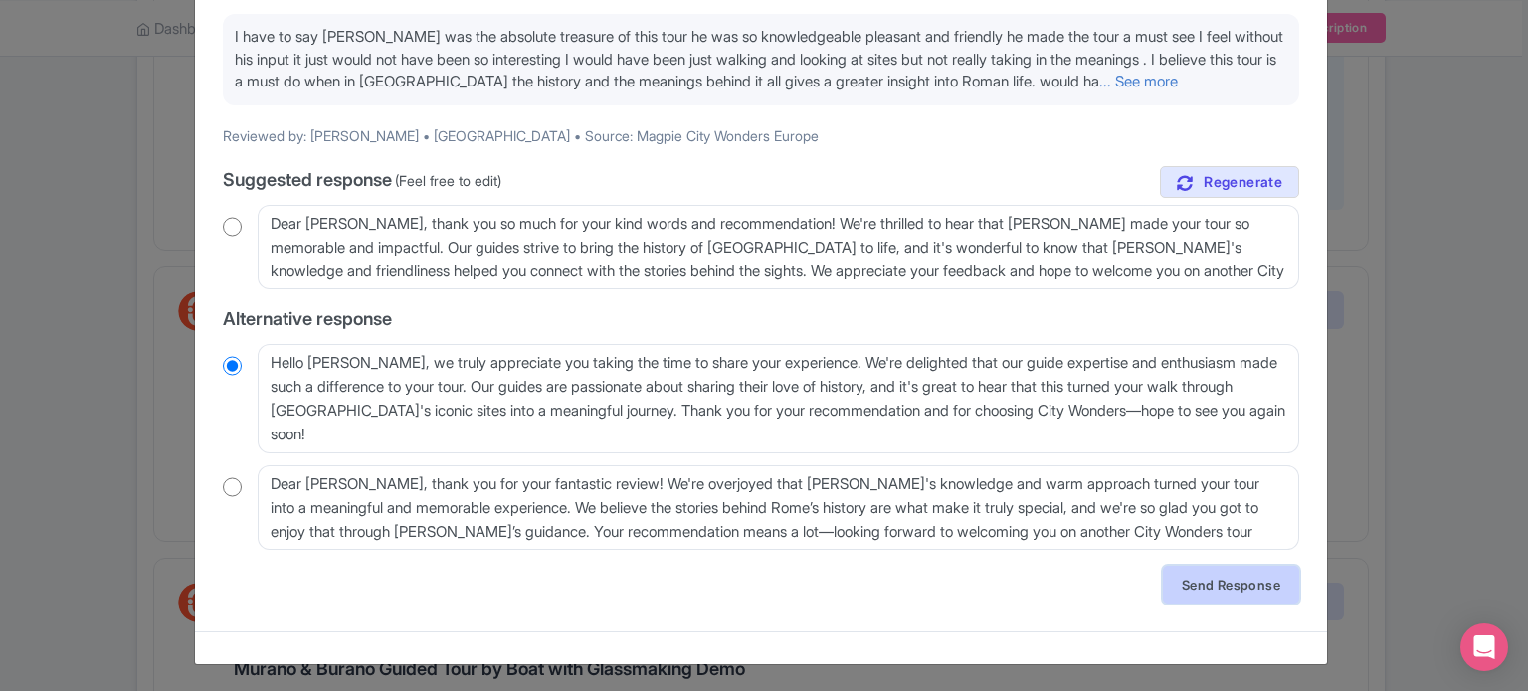
click at [1213, 578] on link "Send Response" at bounding box center [1231, 585] width 136 height 38
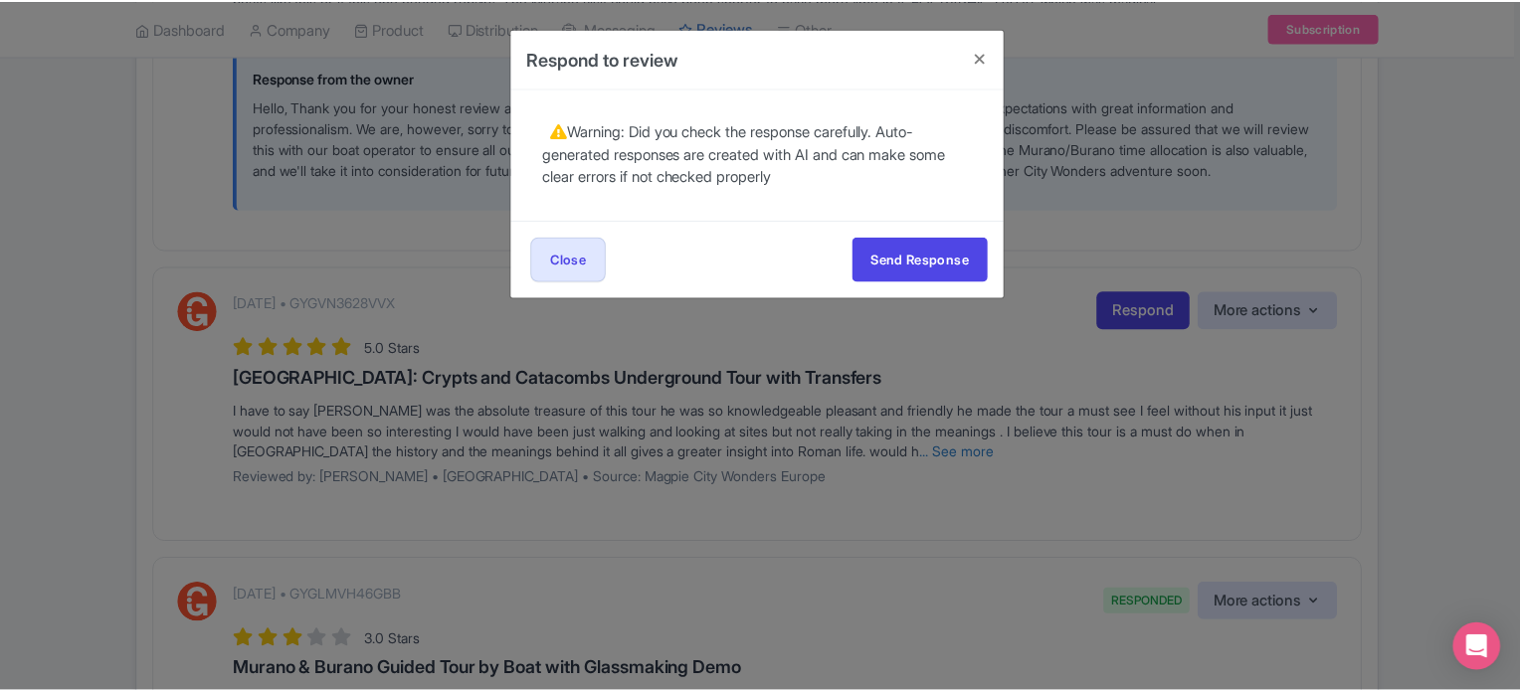
scroll to position [0, 0]
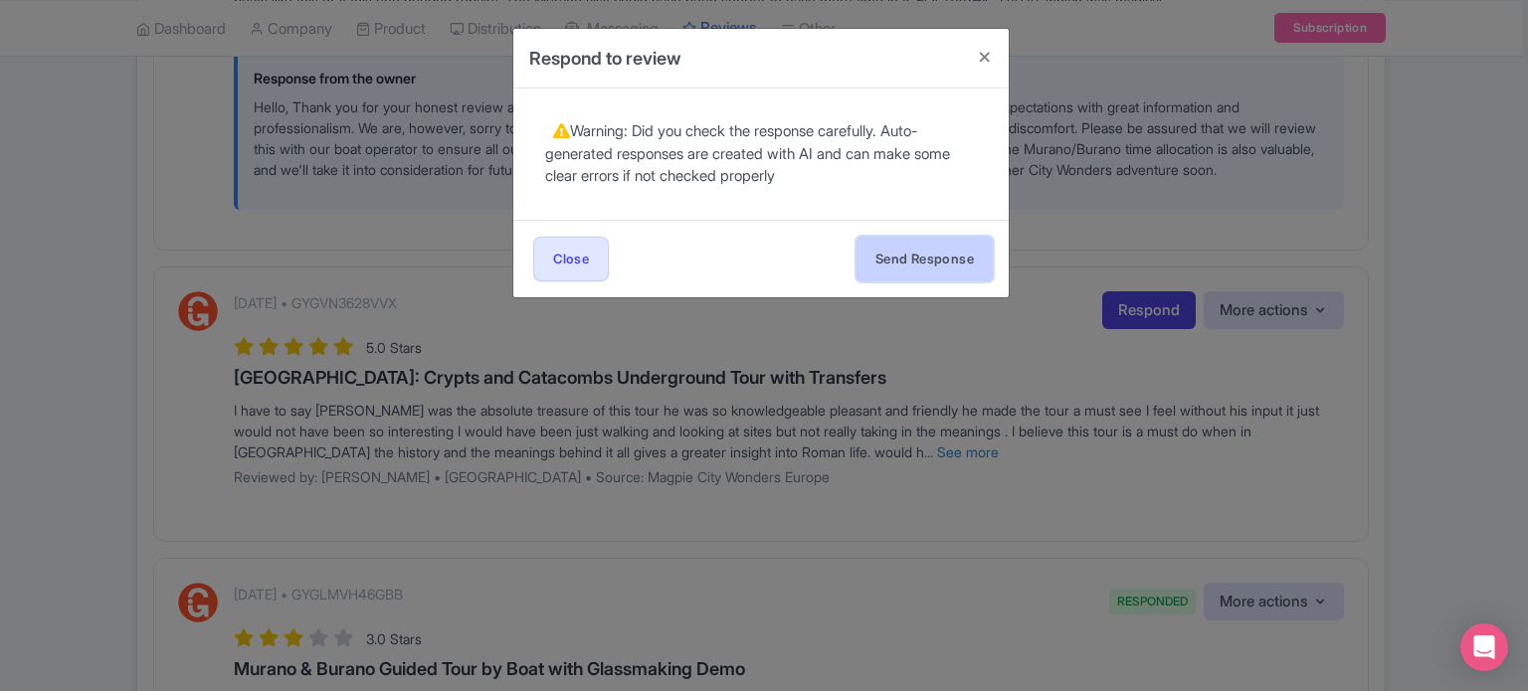
click at [935, 251] on button "Send Response" at bounding box center [924, 259] width 136 height 45
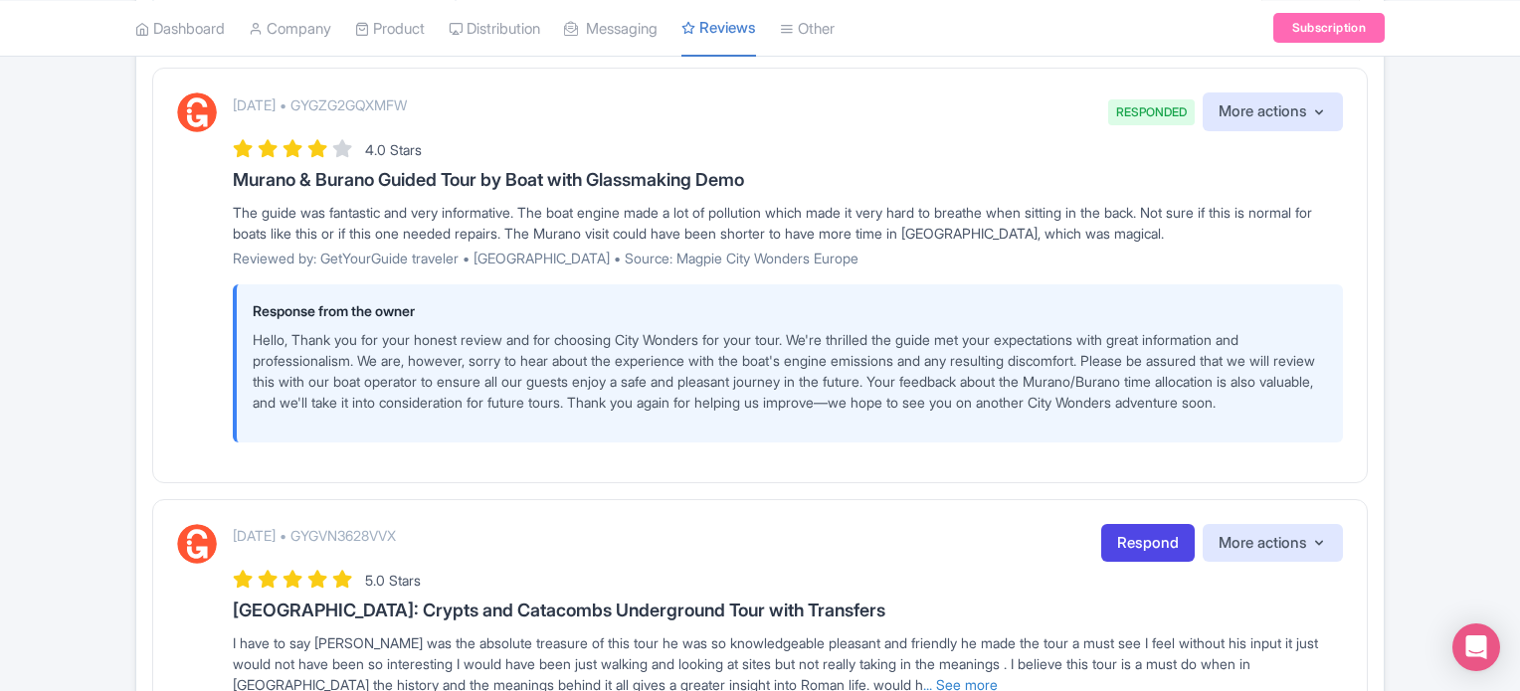
scroll to position [597, 0]
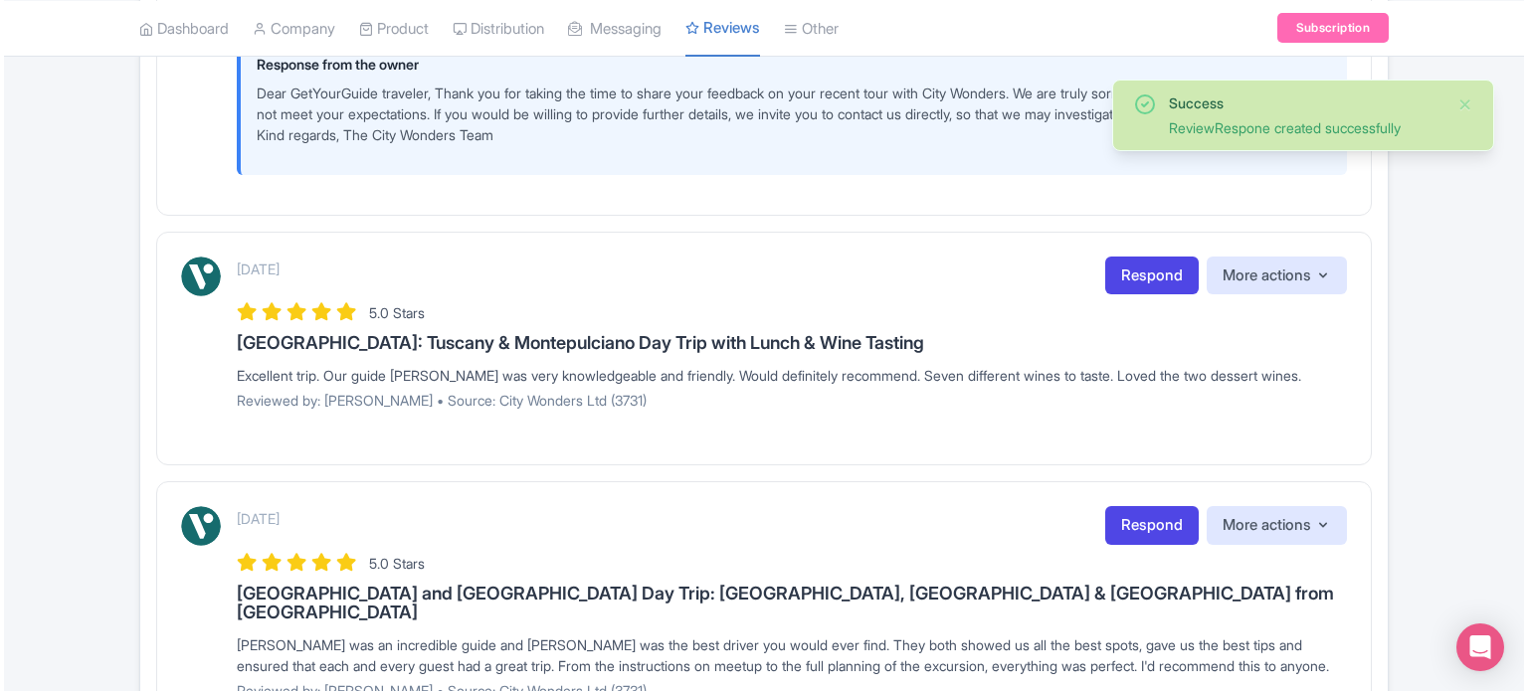
scroll to position [1392, 0]
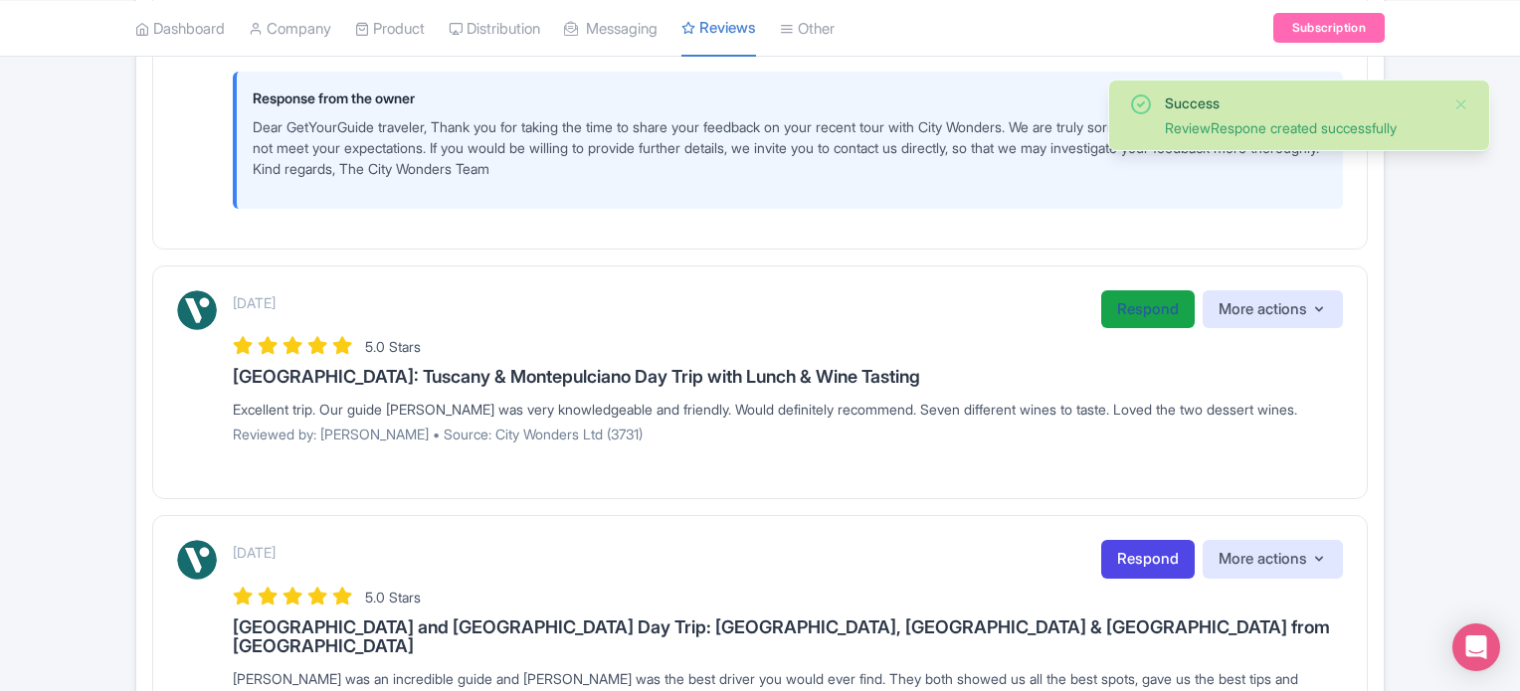
click at [1146, 329] on link "Respond" at bounding box center [1147, 309] width 93 height 39
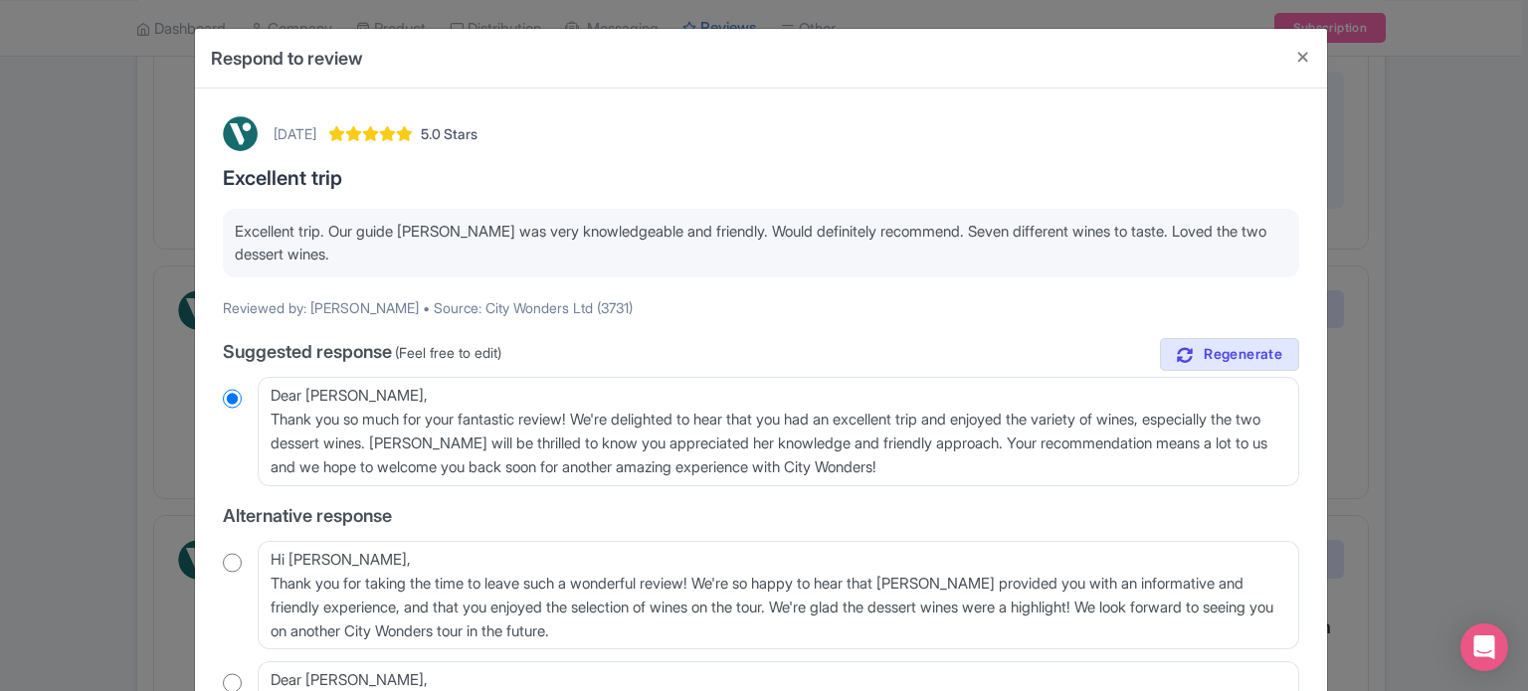
scroll to position [99, 0]
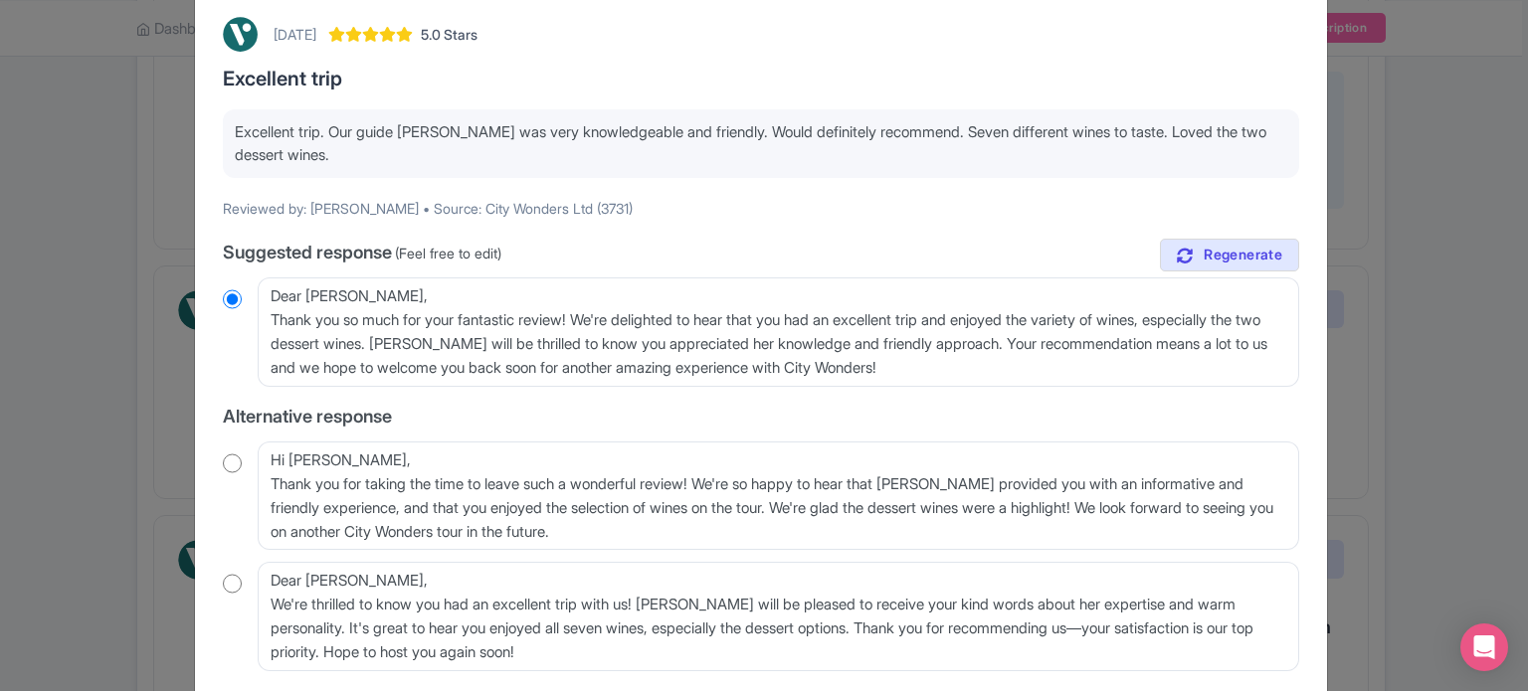
click at [229, 466] on input "radio" at bounding box center [232, 464] width 19 height 20
radio input "true"
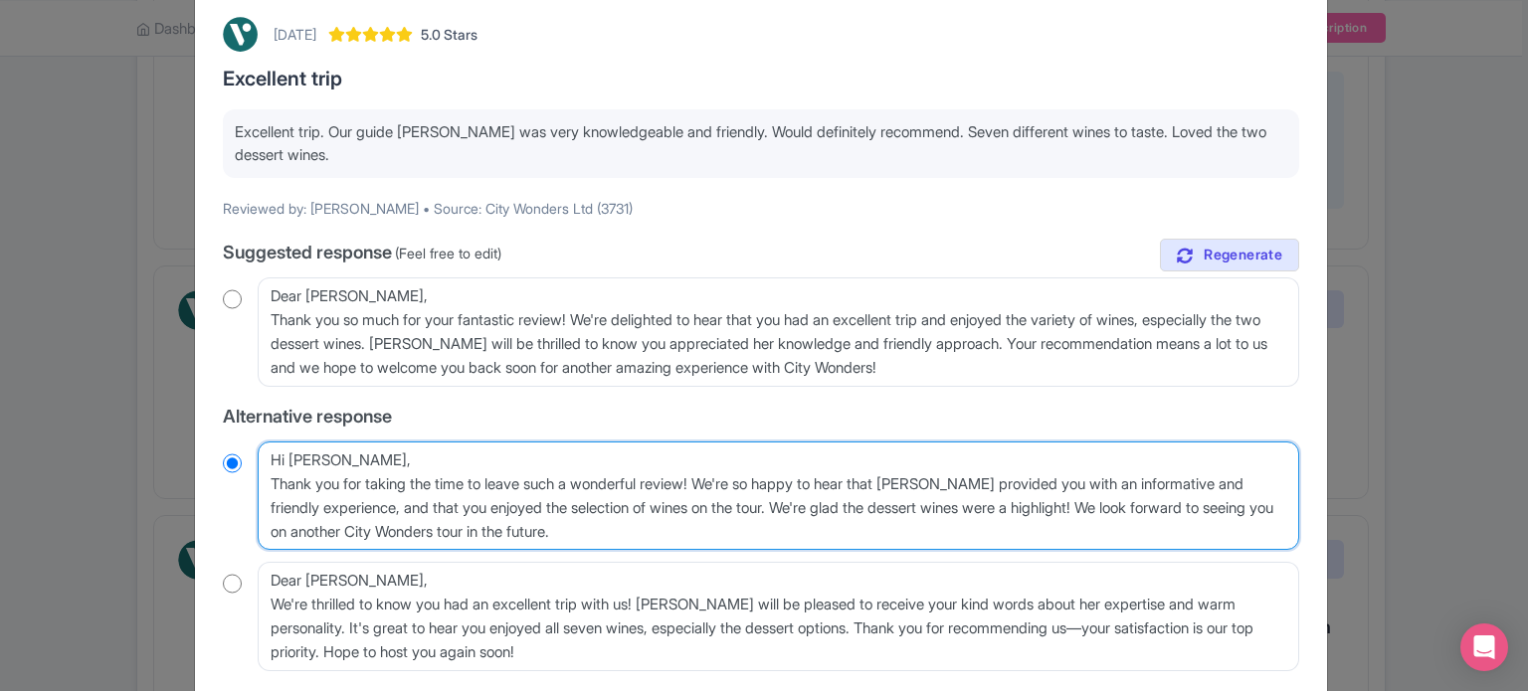
click at [261, 480] on textarea "Hi [PERSON_NAME], Thank you for taking the time to leave such a wonderful revie…" at bounding box center [778, 496] width 1041 height 109
drag, startPoint x: 341, startPoint y: 461, endPoint x: 324, endPoint y: 460, distance: 16.9
click at [324, 460] on textarea "Hi [PERSON_NAME], Thank you for taking the time to leave such a wonderful revie…" at bounding box center [778, 496] width 1041 height 109
type textarea "Hi [PERSON_NAME], Thank you for taking the time to leave such a wonderful revie…"
radio input "true"
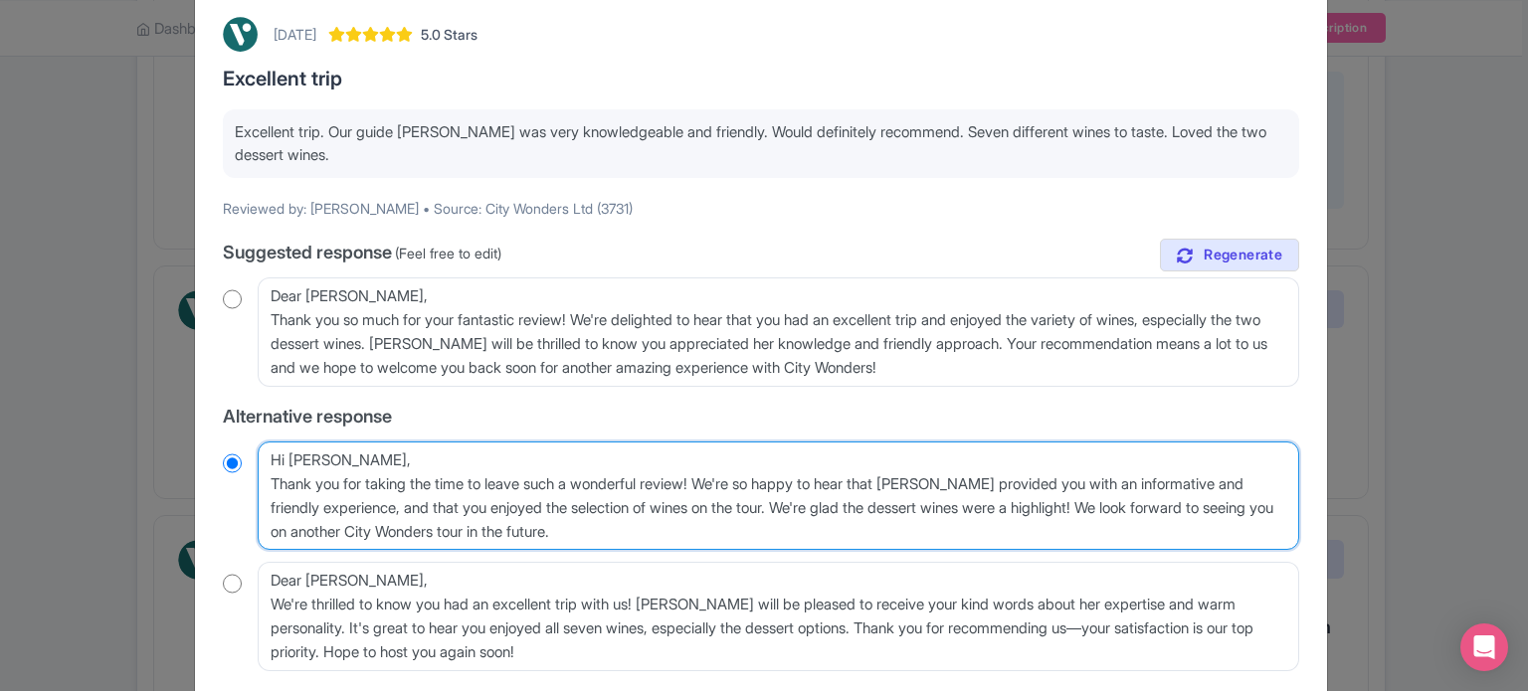
click at [265, 480] on textarea "Hi Elvira_D, Thank you for taking the time to leave such a wonderful review! We…" at bounding box center [778, 496] width 1041 height 109
type textarea "Hi Elvira,Thank you for taking the time to leave such a wonderful review! We're…"
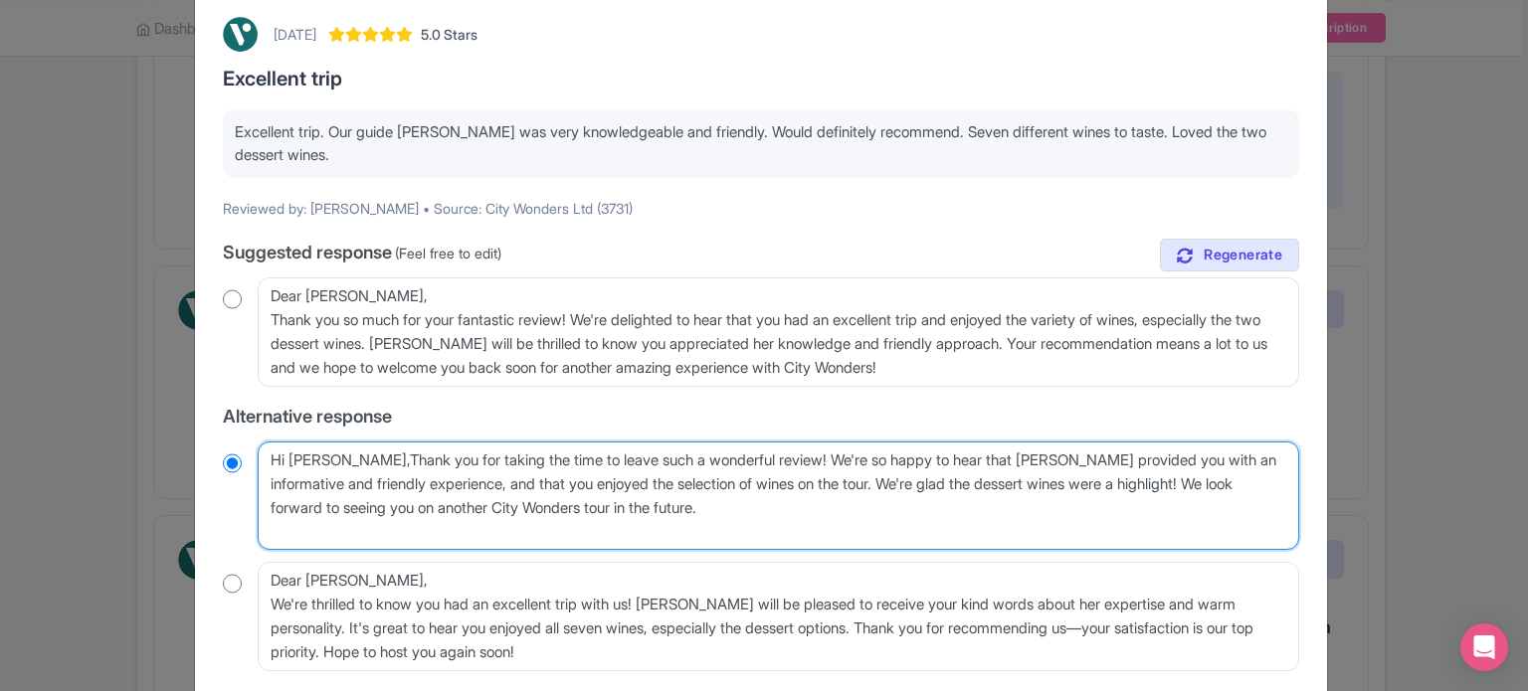
radio input "true"
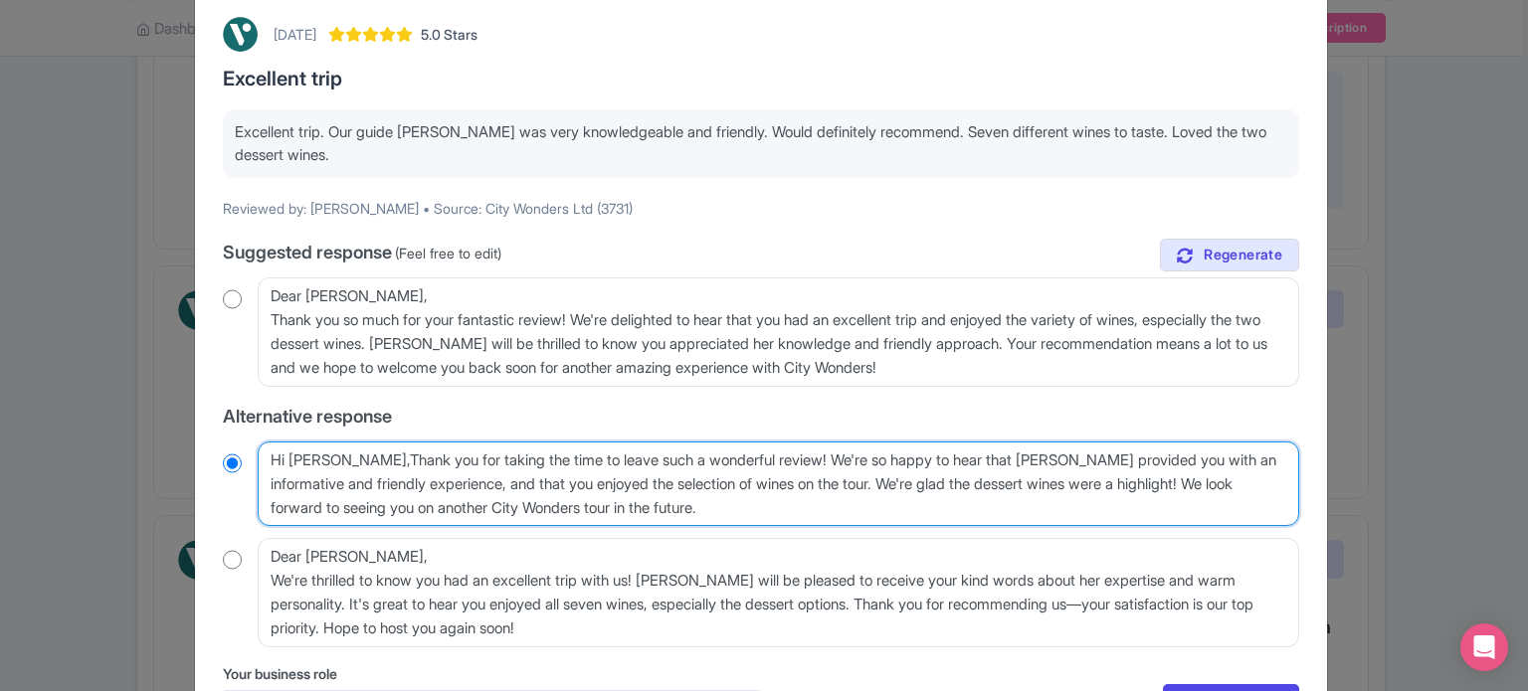
type textarea "Hi [PERSON_NAME], Thank you for taking the time to leave such a wonderful revie…"
radio input "true"
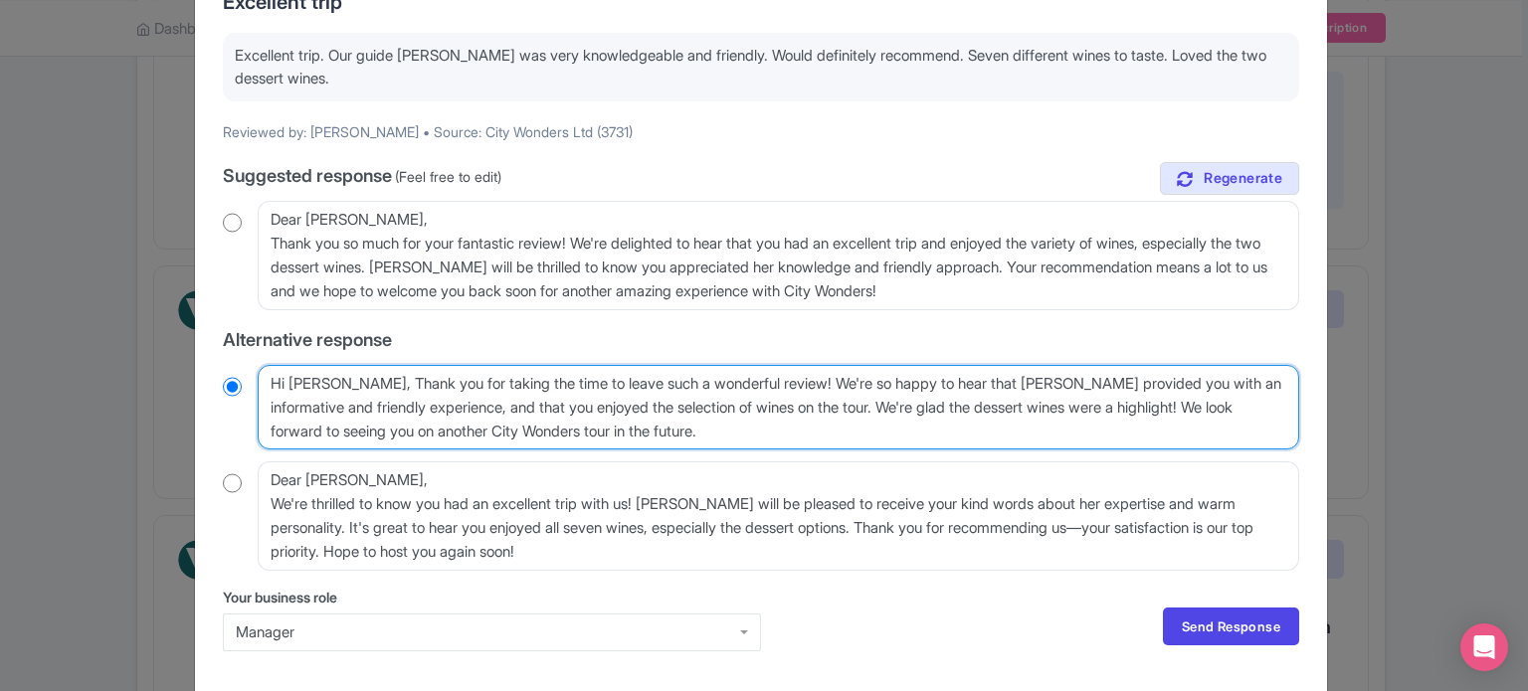
scroll to position [199, 0]
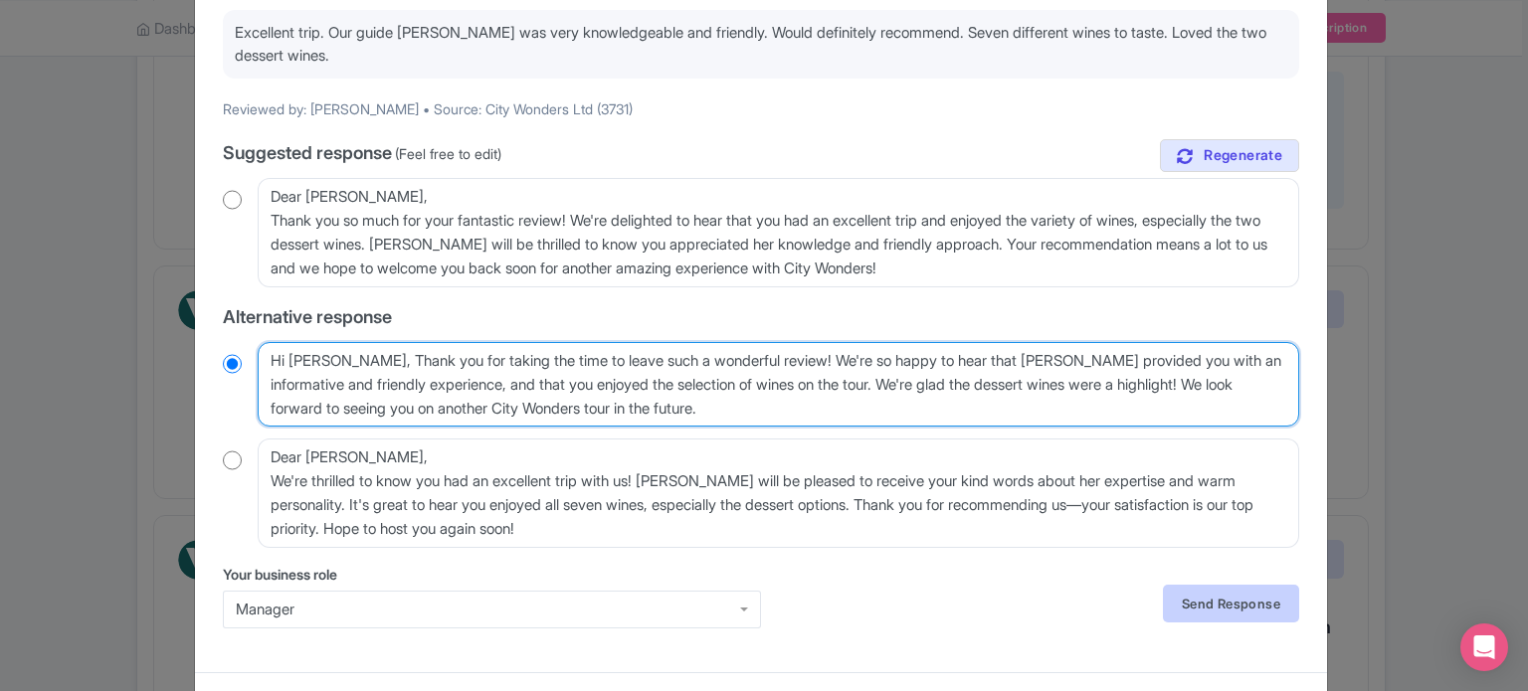
type textarea "Hi [PERSON_NAME], Thank you for taking the time to leave such a wonderful revie…"
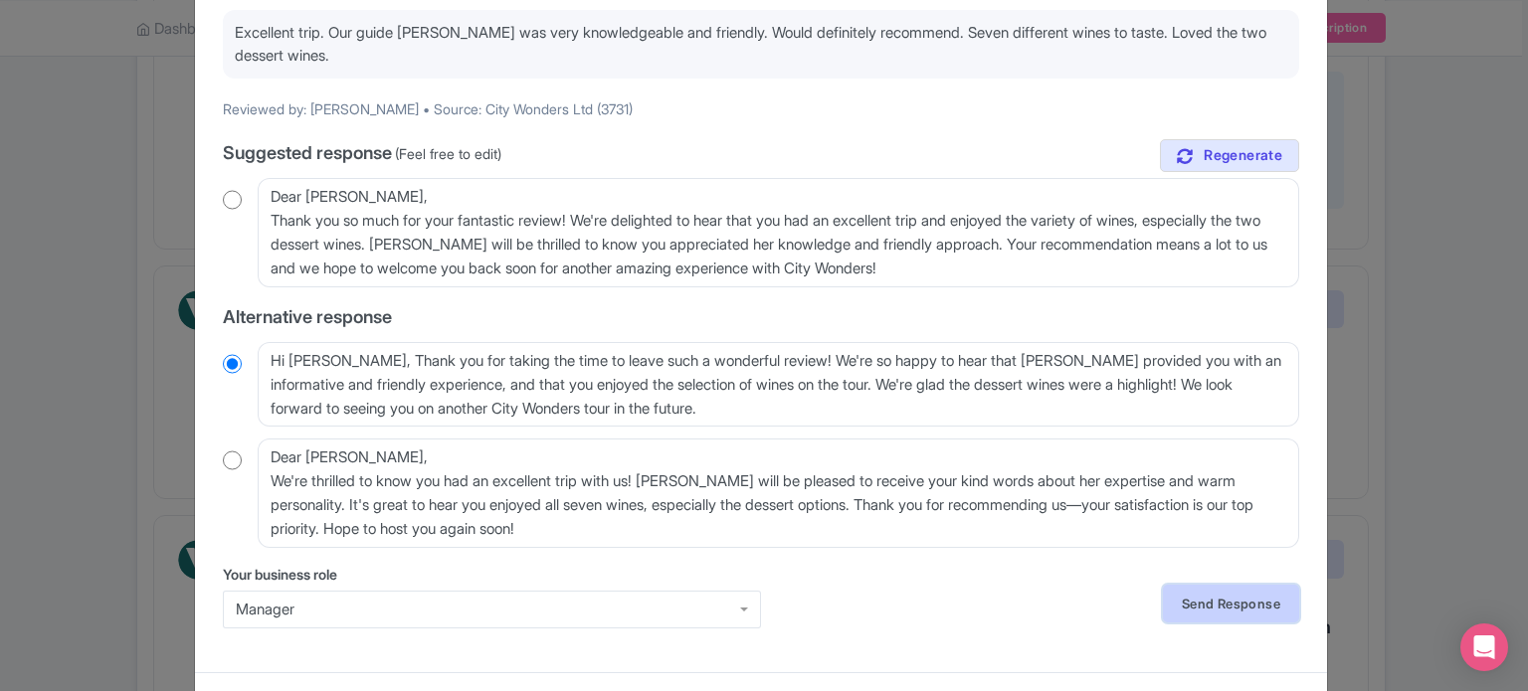
click at [1172, 594] on link "Send Response" at bounding box center [1231, 604] width 136 height 38
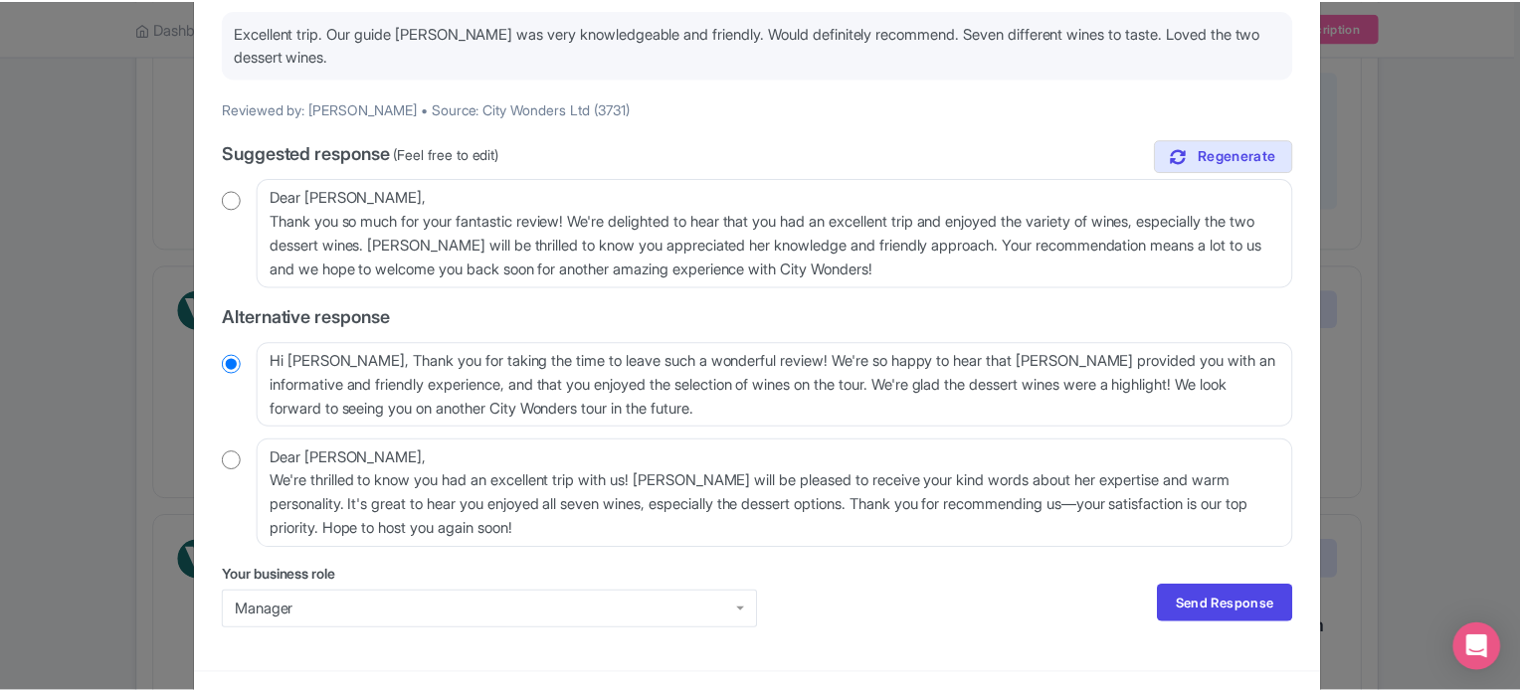
scroll to position [0, 0]
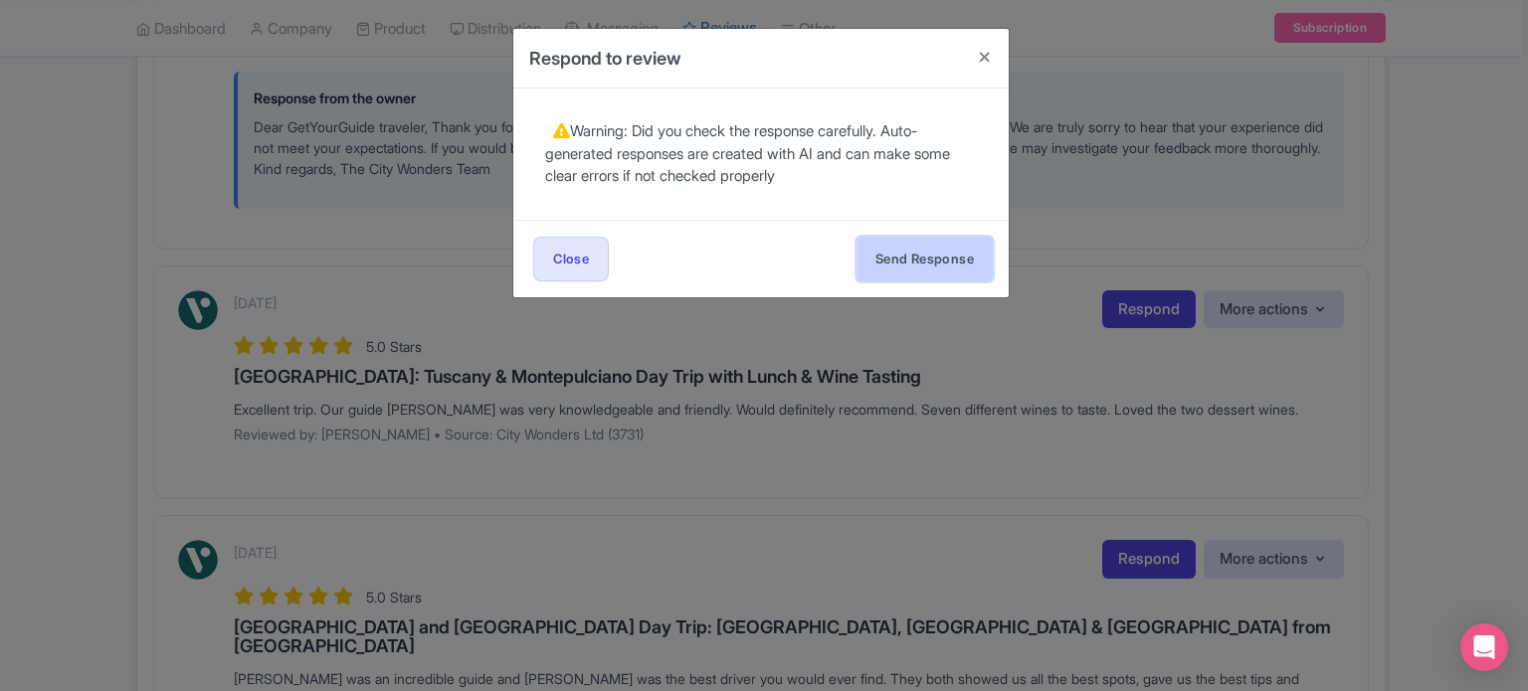
click at [902, 264] on button "Send Response" at bounding box center [924, 259] width 136 height 45
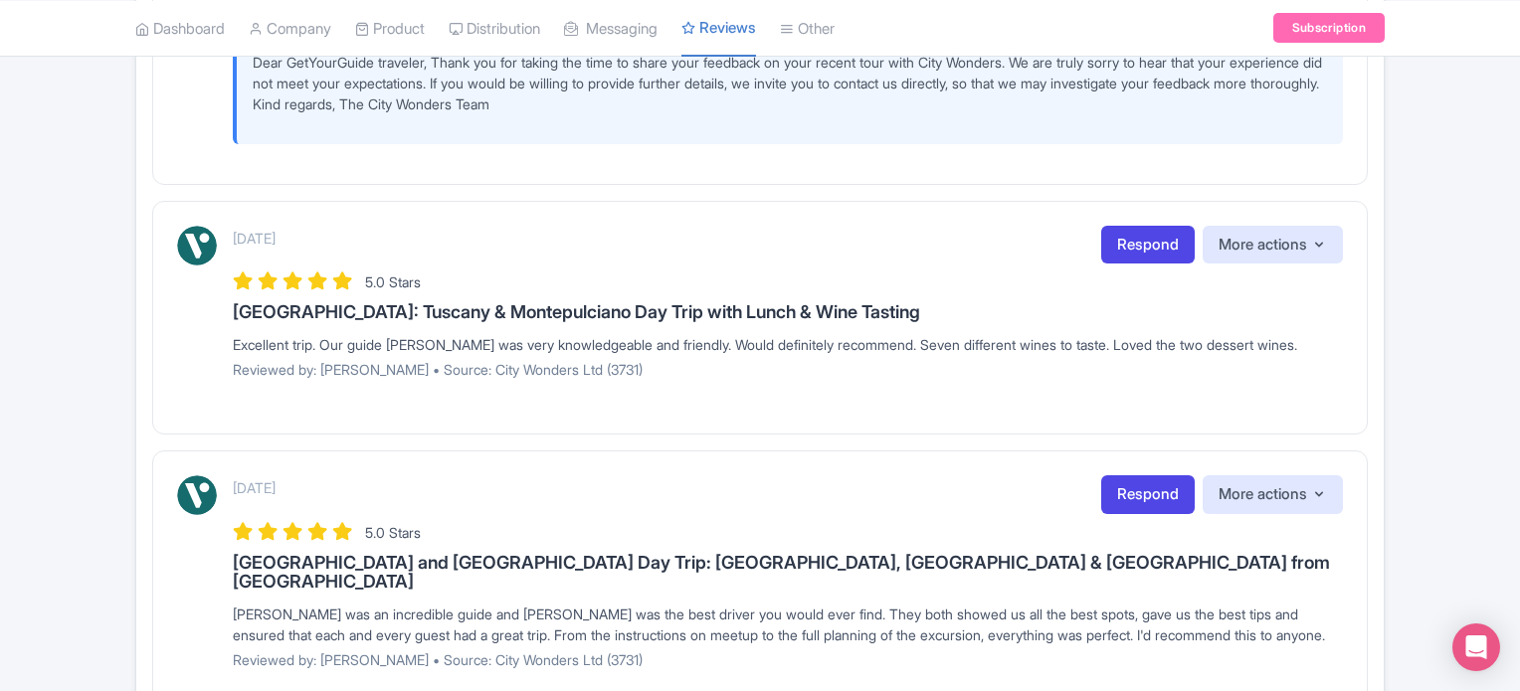
scroll to position [1492, 0]
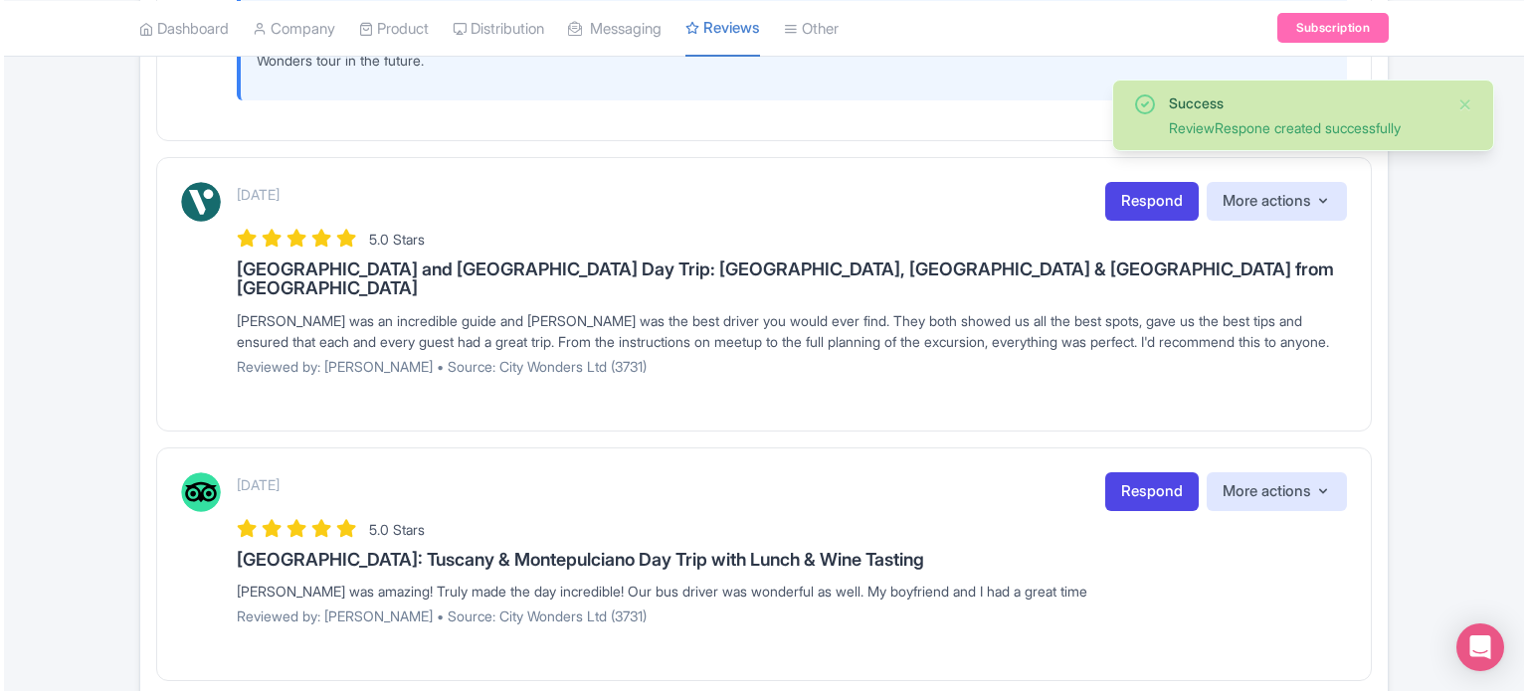
scroll to position [1790, 0]
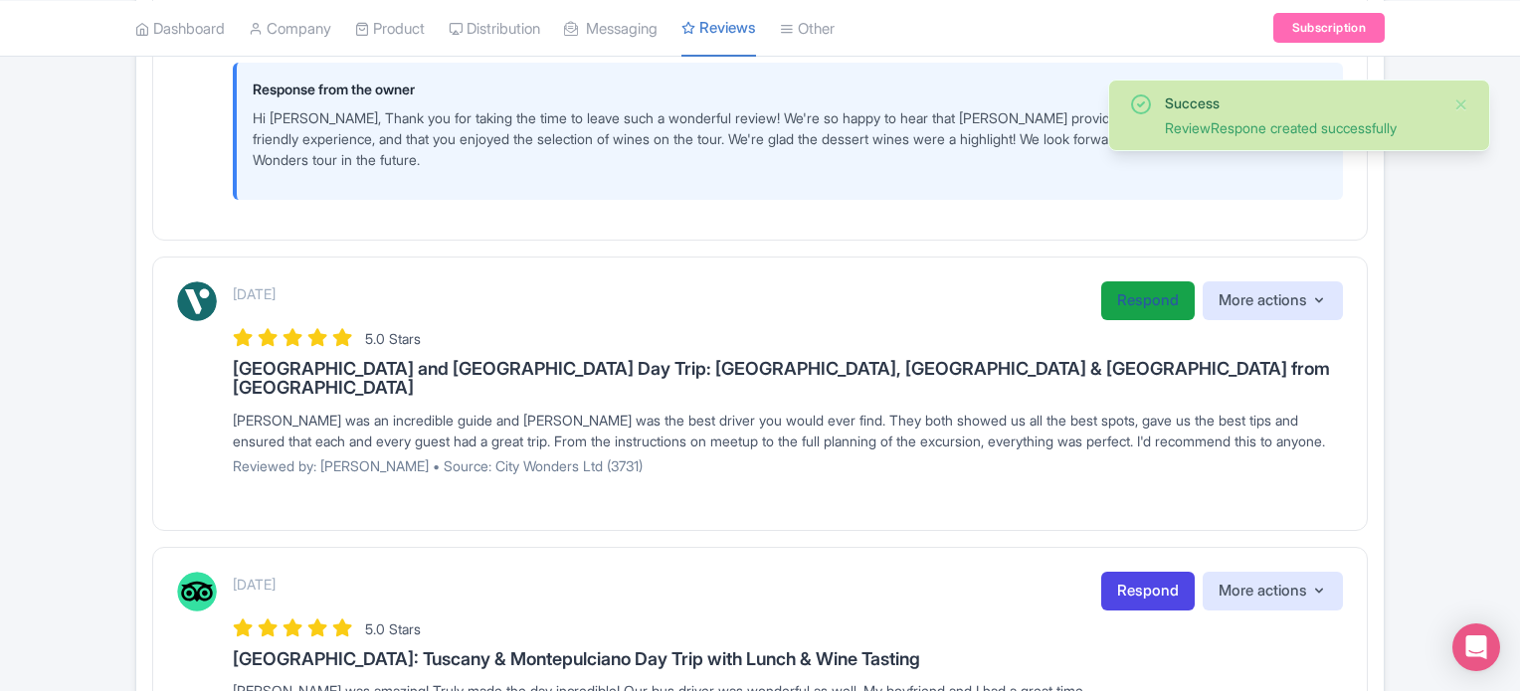
click at [1106, 315] on link "Respond" at bounding box center [1147, 300] width 93 height 39
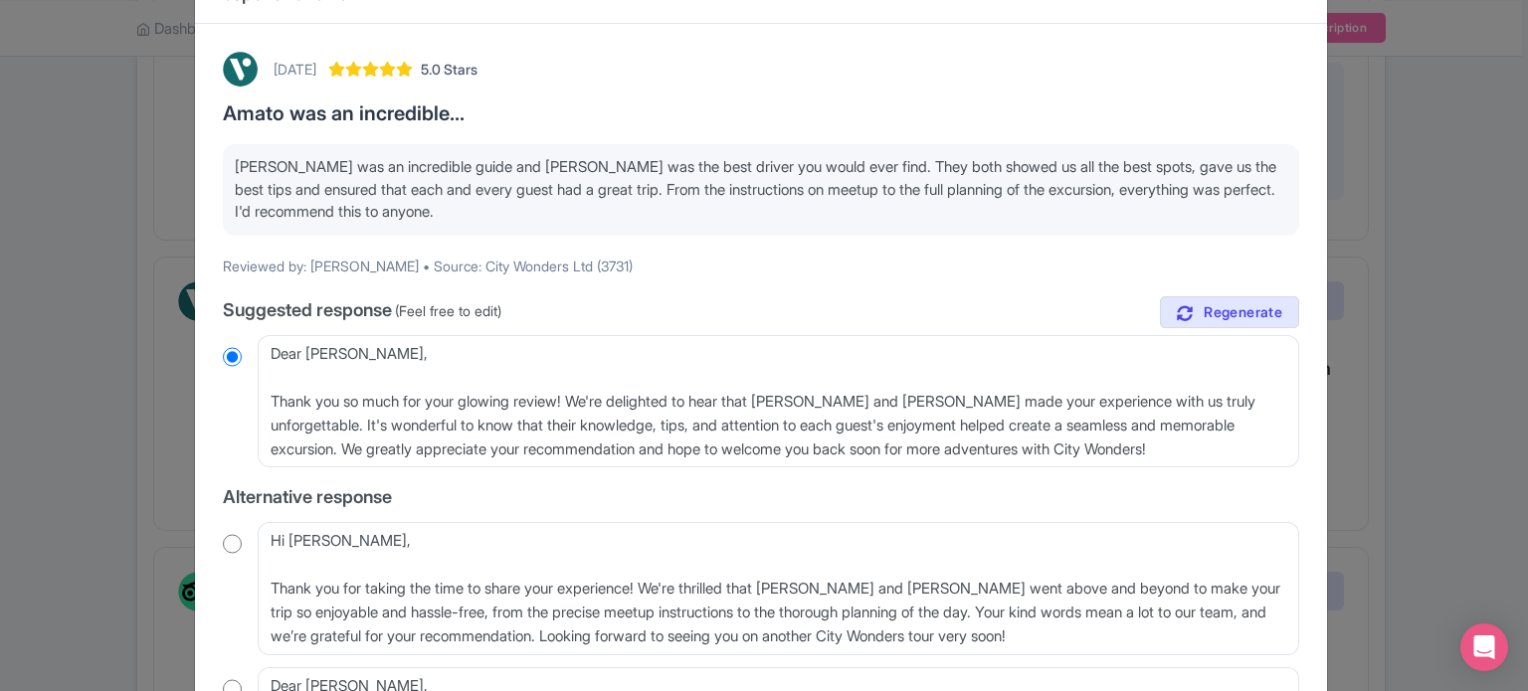
scroll to position [99, 0]
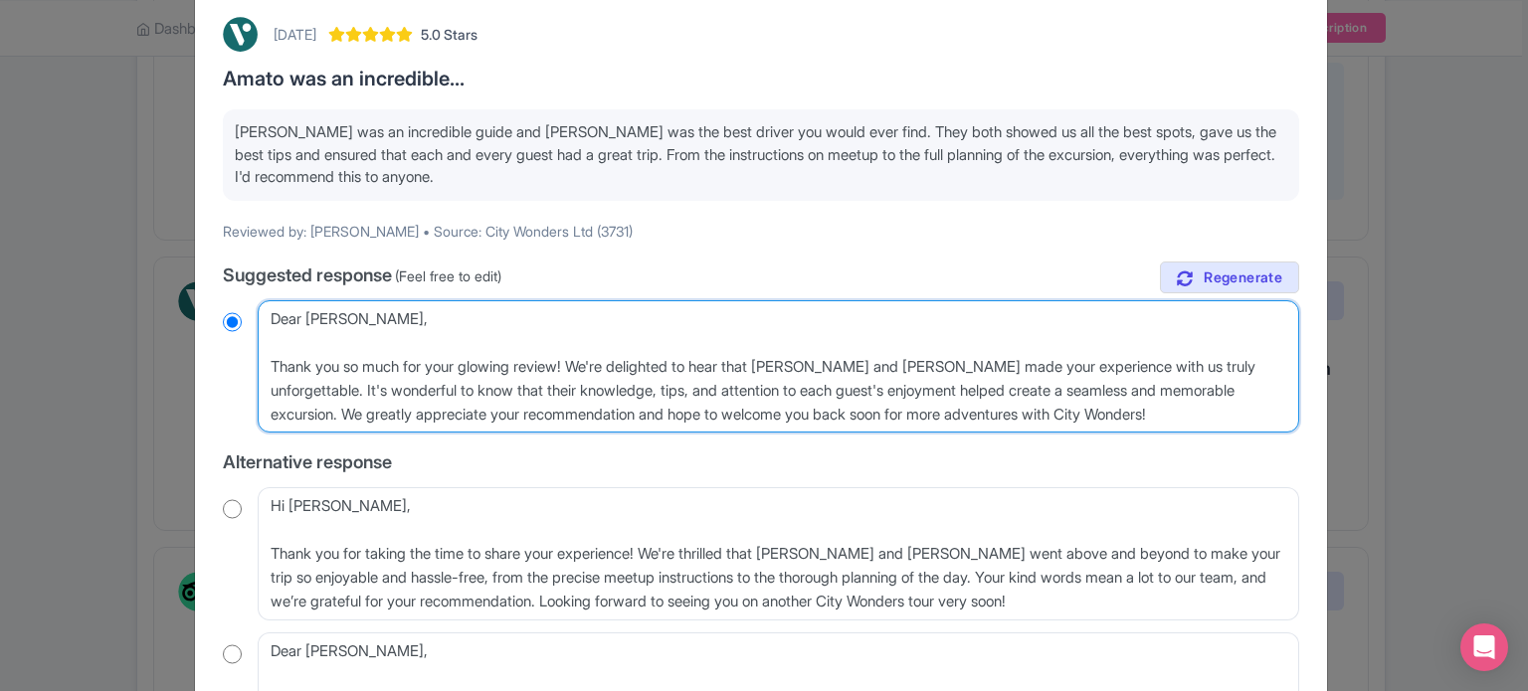
click at [265, 358] on textarea "Dear Rocco_B, Thank you so much for your glowing review! We're delighted to hea…" at bounding box center [778, 366] width 1041 height 133
type textarea "Dear Rocco_B, Thank you so much for your glowing review! We're delighted to hea…"
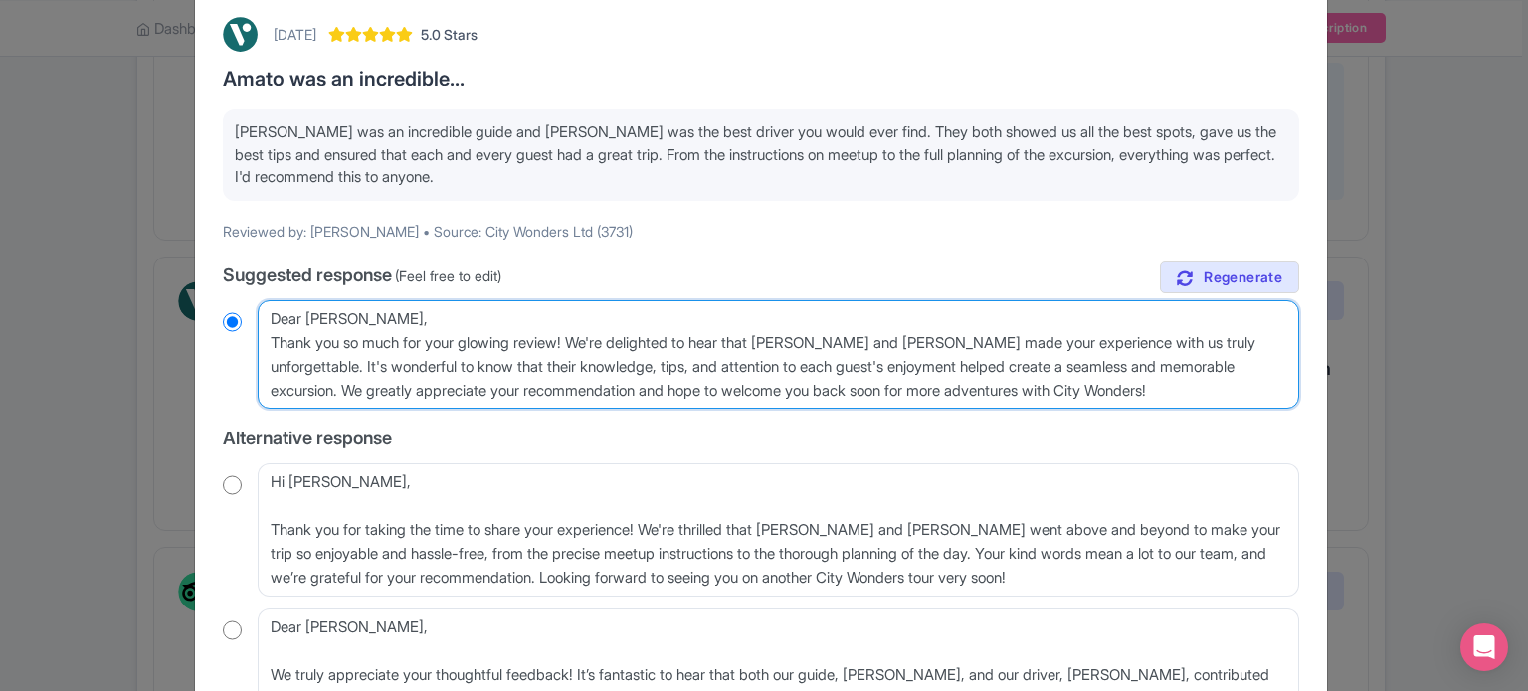
radio input "true"
type textarea "Dear Rocco_B,Thank you so much for your glowing review! We're delighted to hear…"
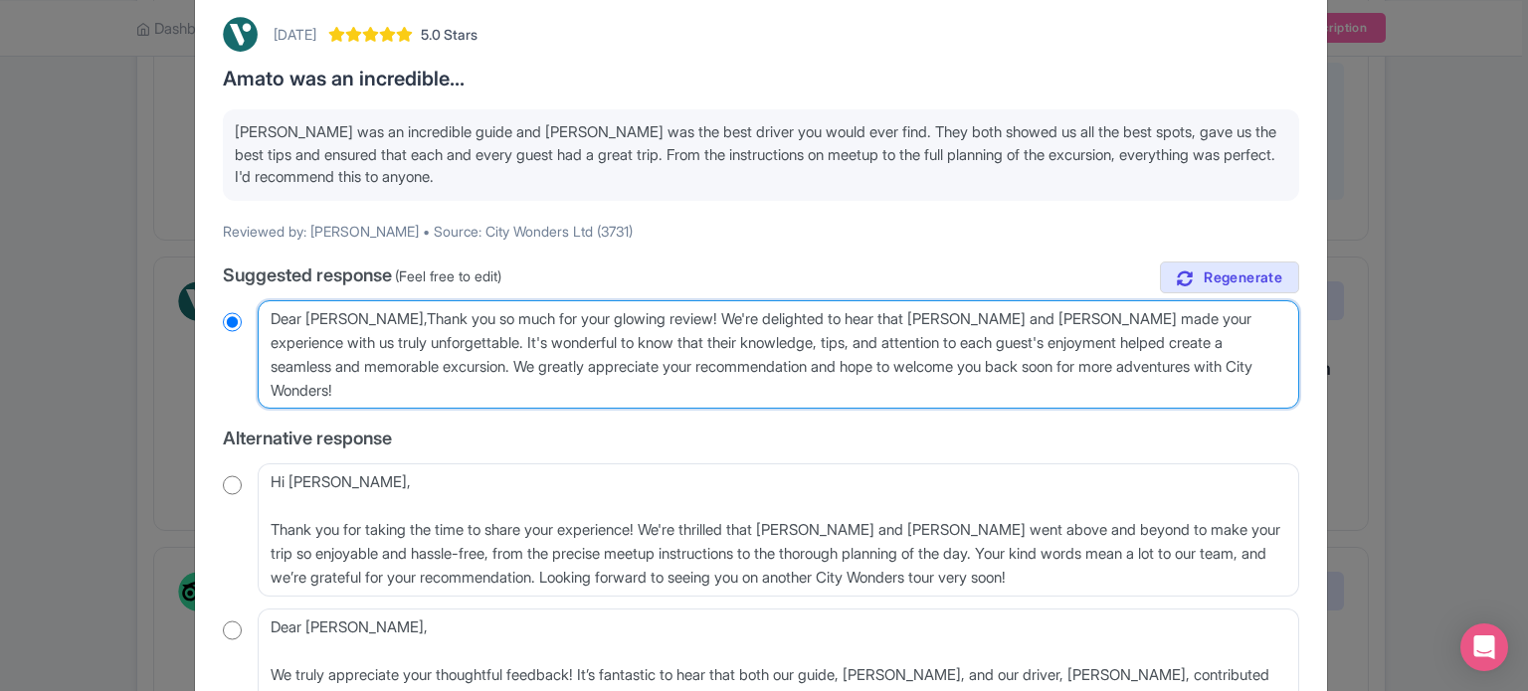
radio input "true"
type textarea "Dear Rocco_B, Thank you so much for your glowing review! We're delighted to hea…"
radio input "true"
click at [364, 314] on textarea "Dear Rocco_B, Thank you so much for your glowing review! We're delighted to hea…" at bounding box center [778, 354] width 1041 height 109
type textarea "Dear Rocco_, Thank you so much for your glowing review! We're delighted to hear…"
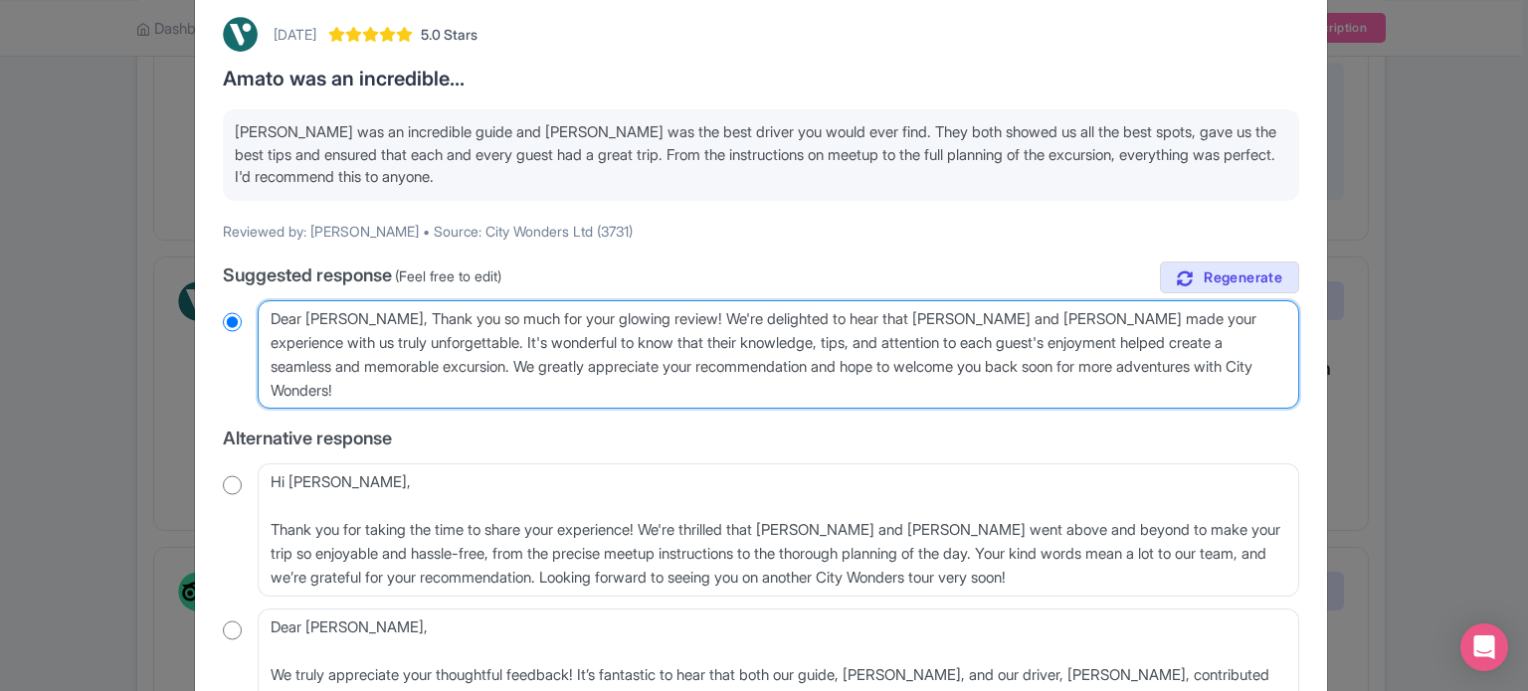
radio input "true"
type textarea "Dear Rocco, Thank you so much for your glowing review! We're delighted to hear …"
radio input "true"
type textarea "Dear Rocc, Thank you so much for your glowing review! We're delighted to hear t…"
radio input "true"
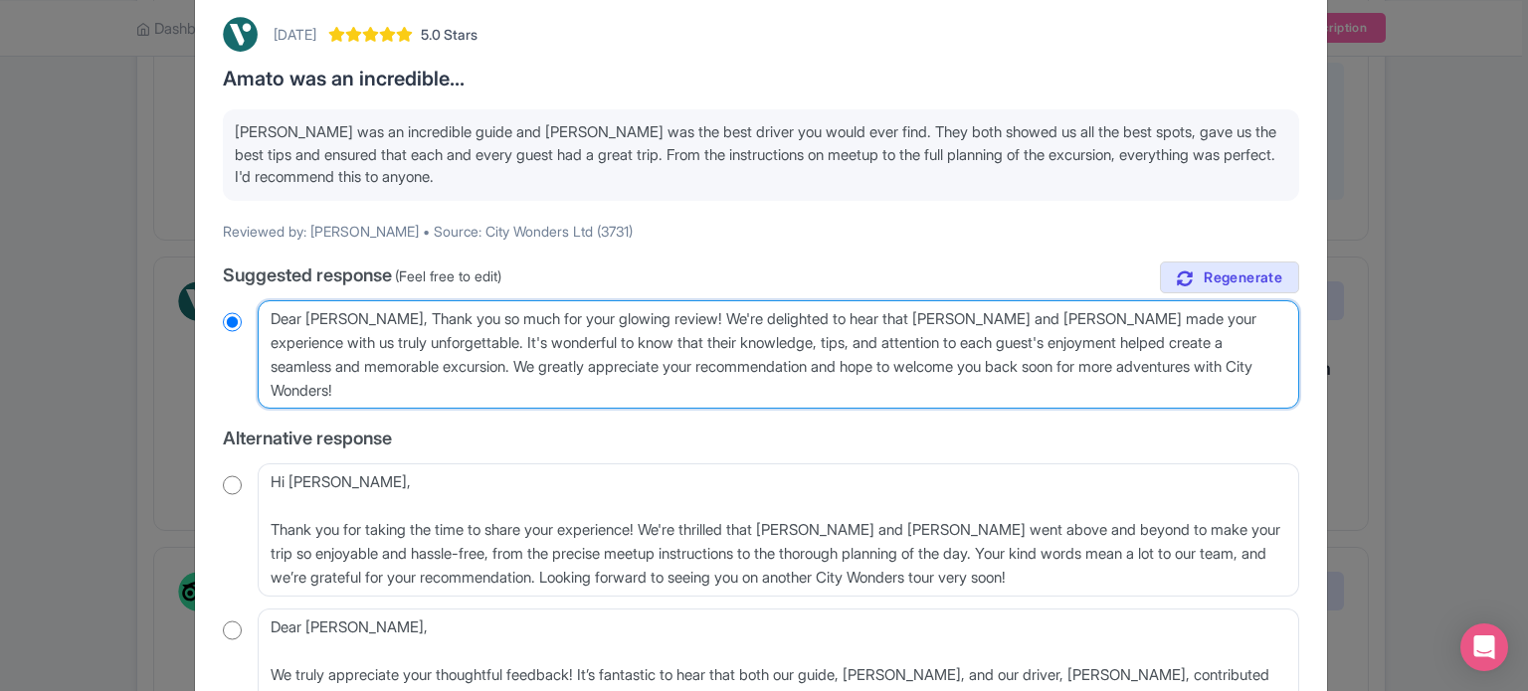
type textarea "Dear Rocco, Thank you so much for your glowing review! We're delighted to hear …"
radio input "true"
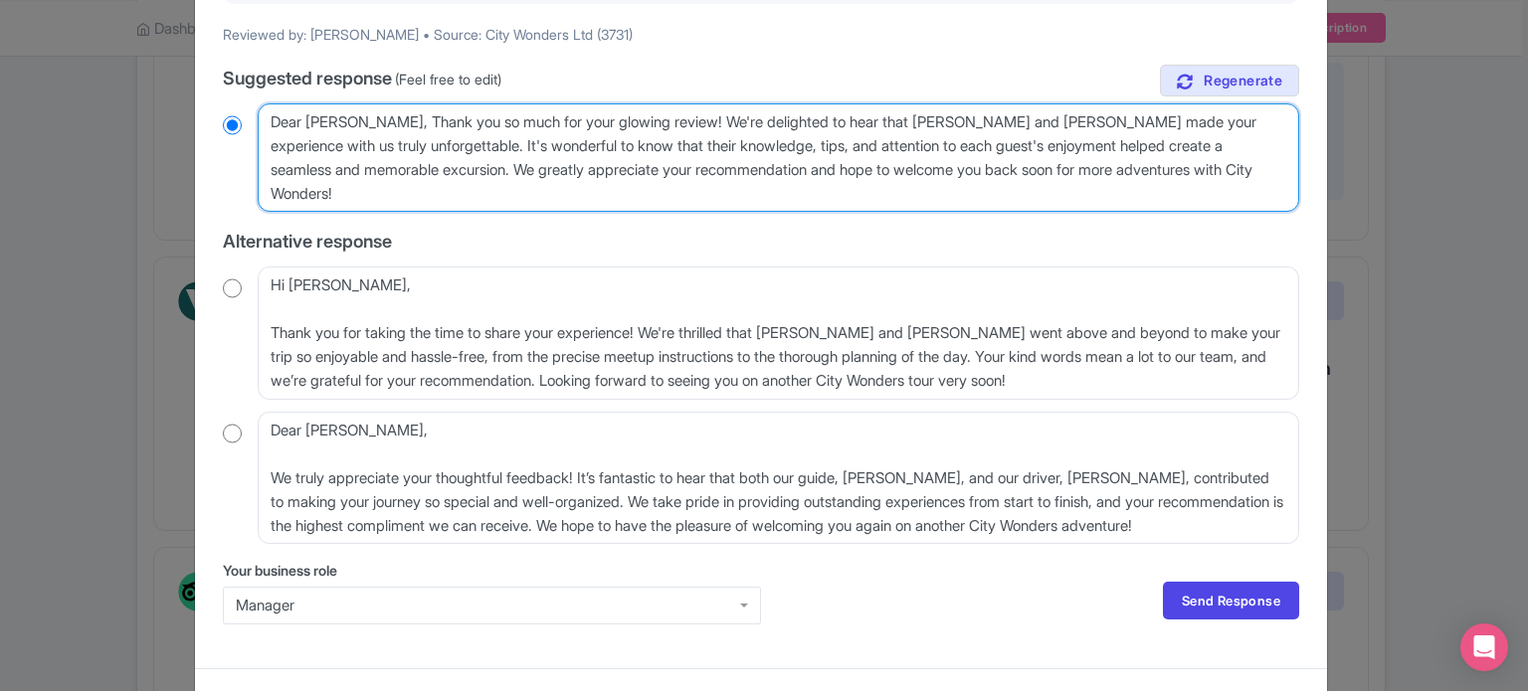
scroll to position [298, 0]
type textarea "Dear Rocco, Thank you so much for your glowing review! We're delighted to hear …"
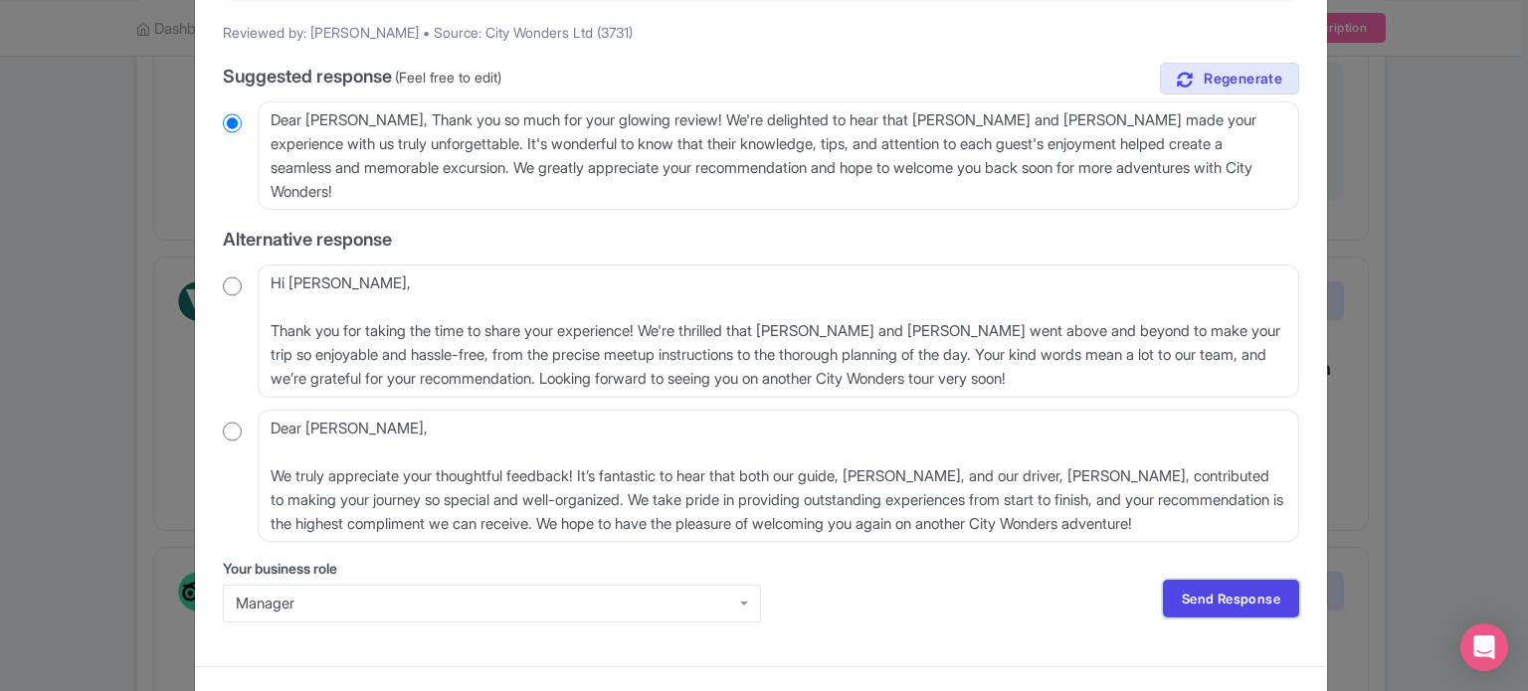
click at [1186, 585] on link "Send Response" at bounding box center [1231, 599] width 136 height 38
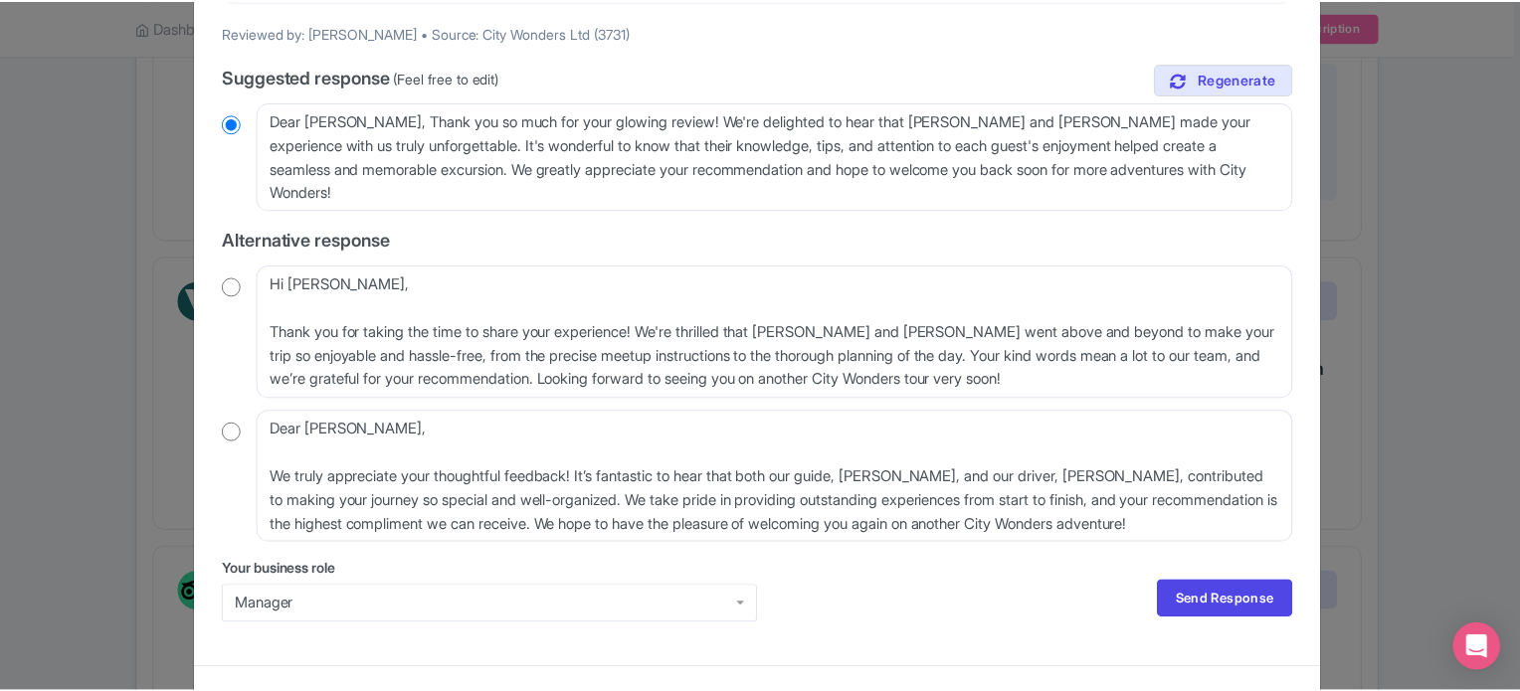
scroll to position [0, 0]
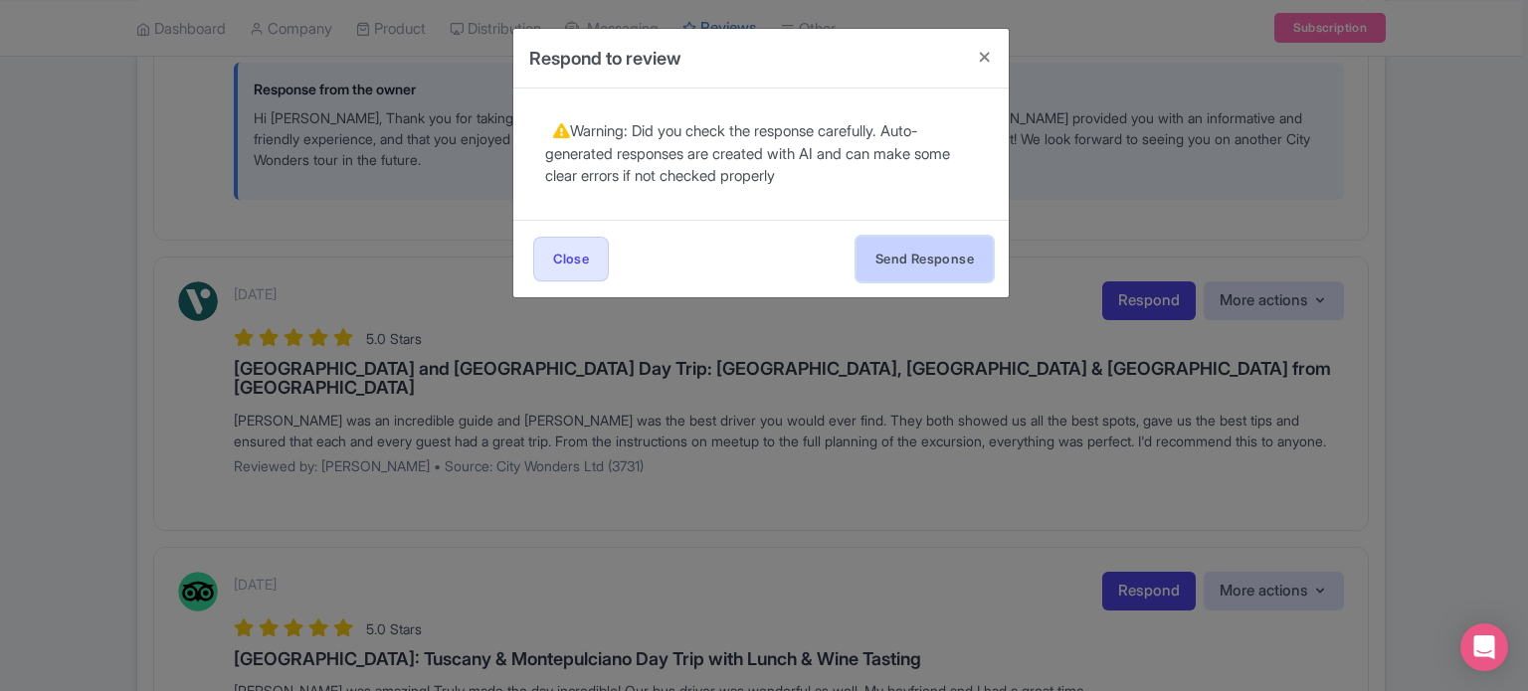
click at [938, 258] on button "Send Response" at bounding box center [924, 259] width 136 height 45
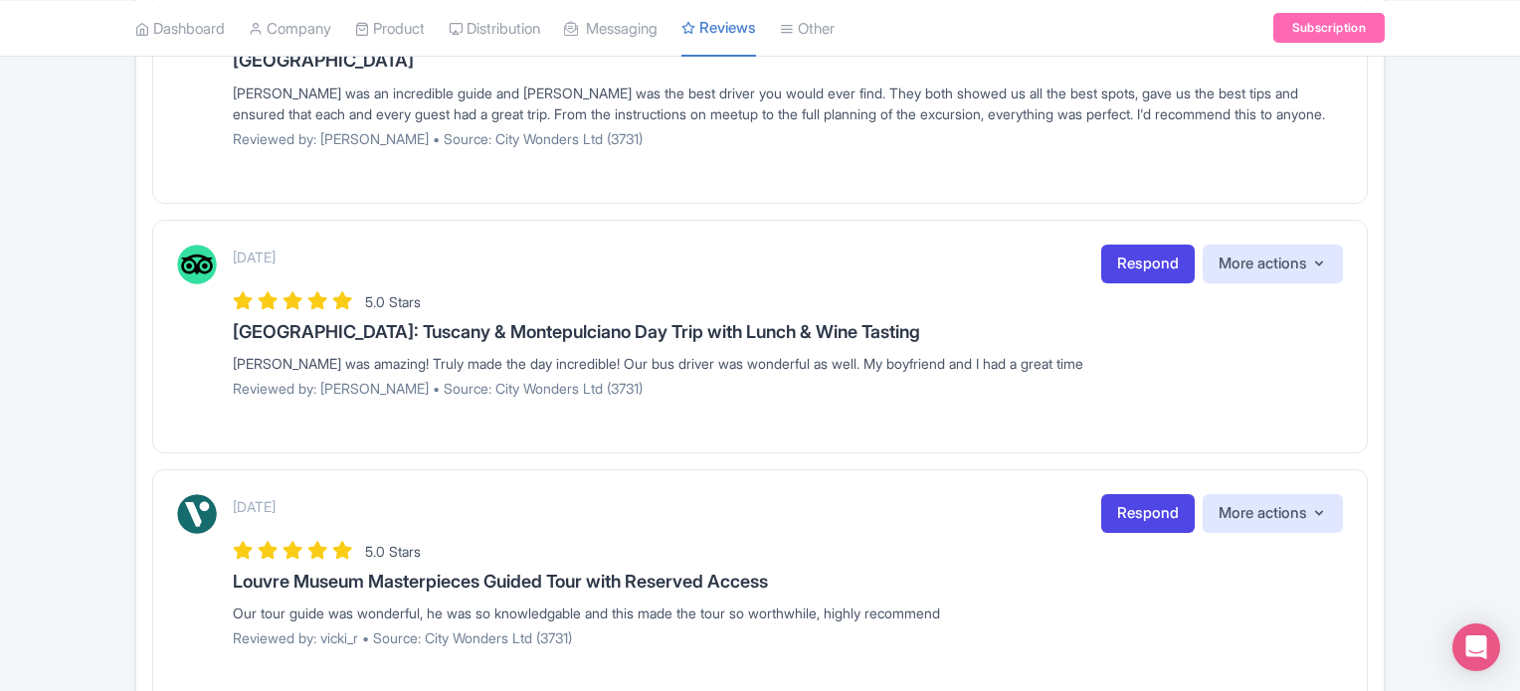
scroll to position [2209, 0]
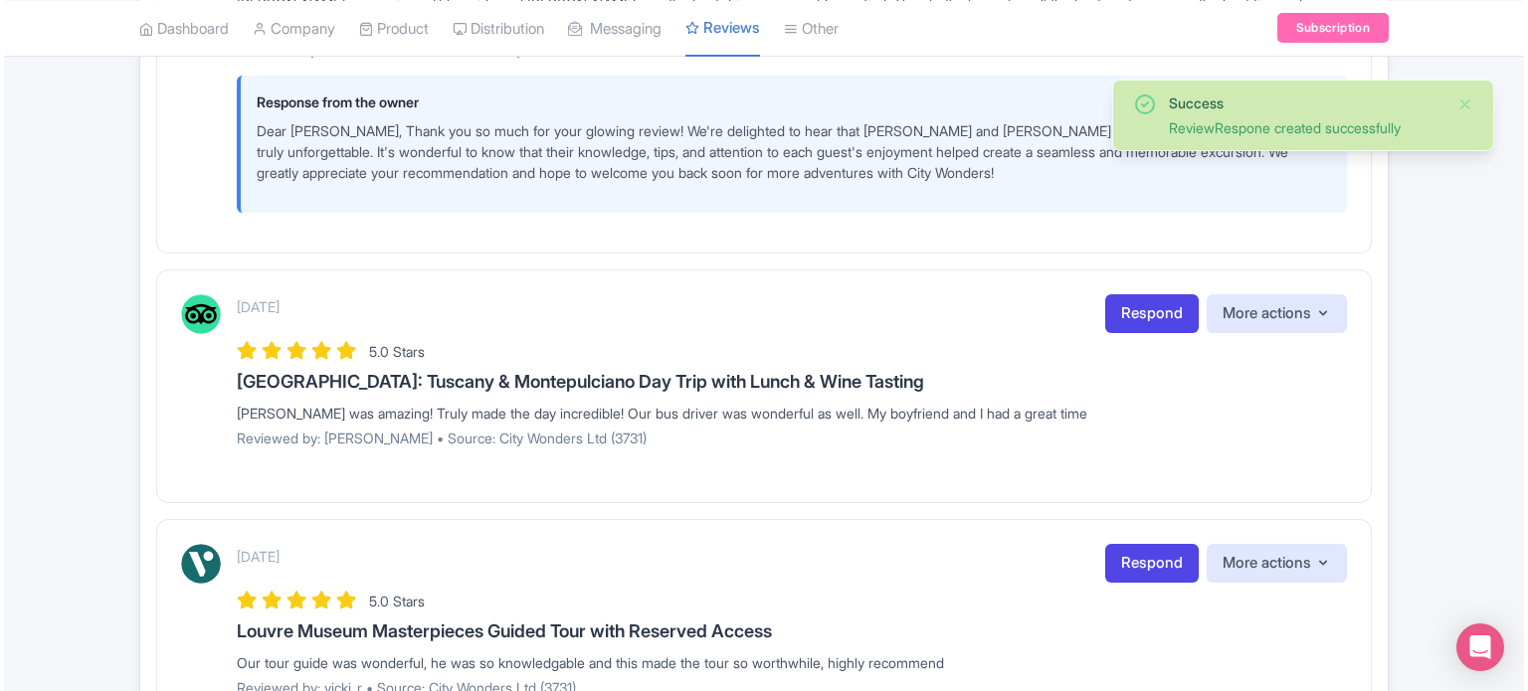
scroll to position [2188, 0]
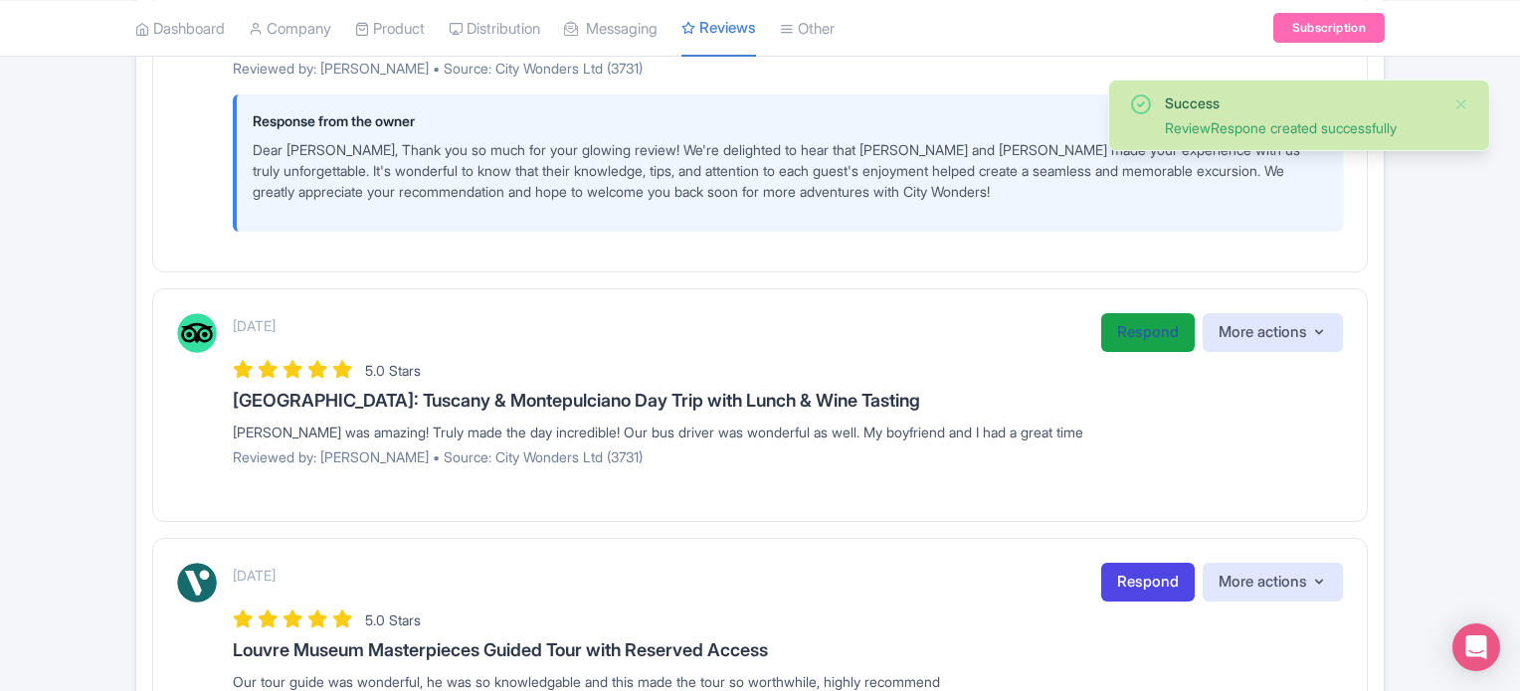
click at [1122, 331] on link "Respond" at bounding box center [1147, 332] width 93 height 39
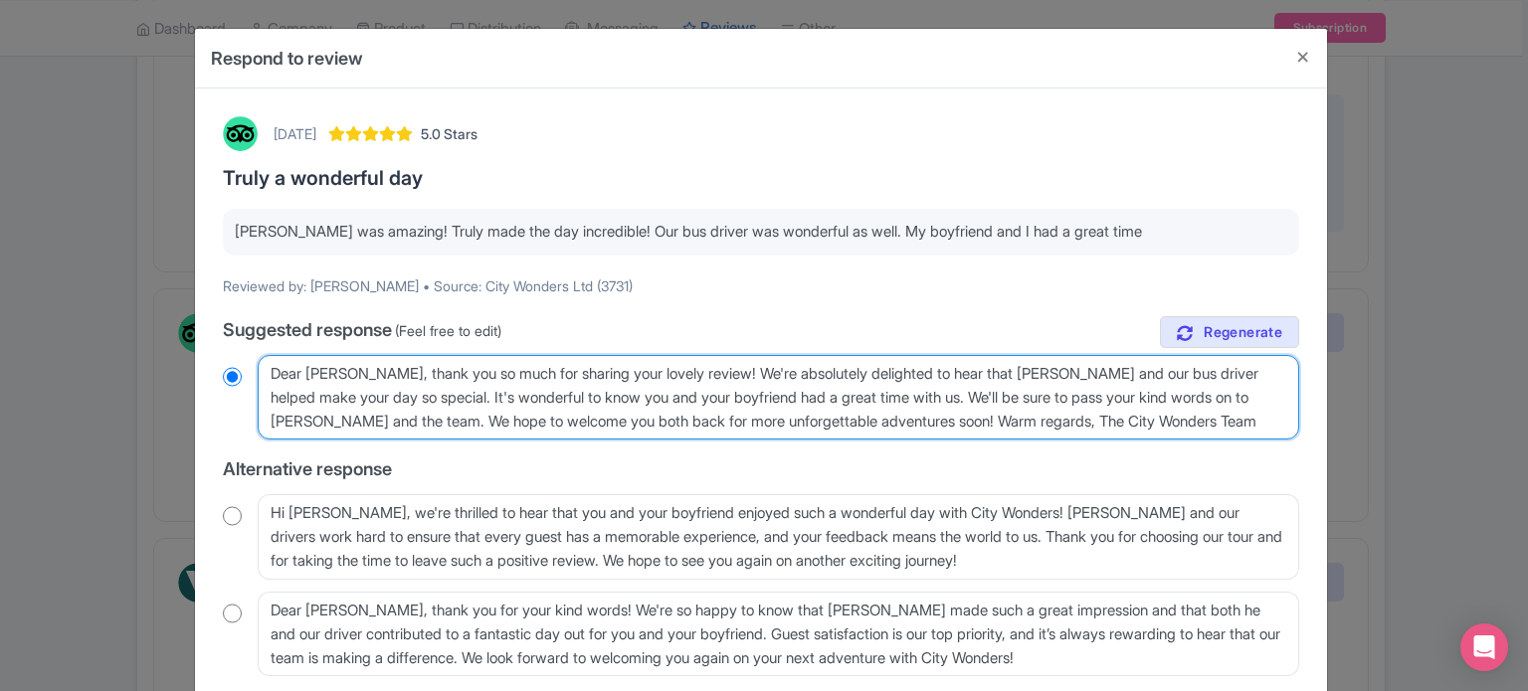
drag, startPoint x: 998, startPoint y: 424, endPoint x: 1285, endPoint y: 434, distance: 287.6
click at [1285, 434] on textarea "Dear [PERSON_NAME], thank you so much for sharing your lovely review! We're abs…" at bounding box center [778, 398] width 1041 height 86
type textarea "Dear [PERSON_NAME], thank you so much for sharing your lovely review! We're abs…"
radio input "true"
type textarea "Dear [PERSON_NAME], thank you so much for sharing your lovely review! We're abs…"
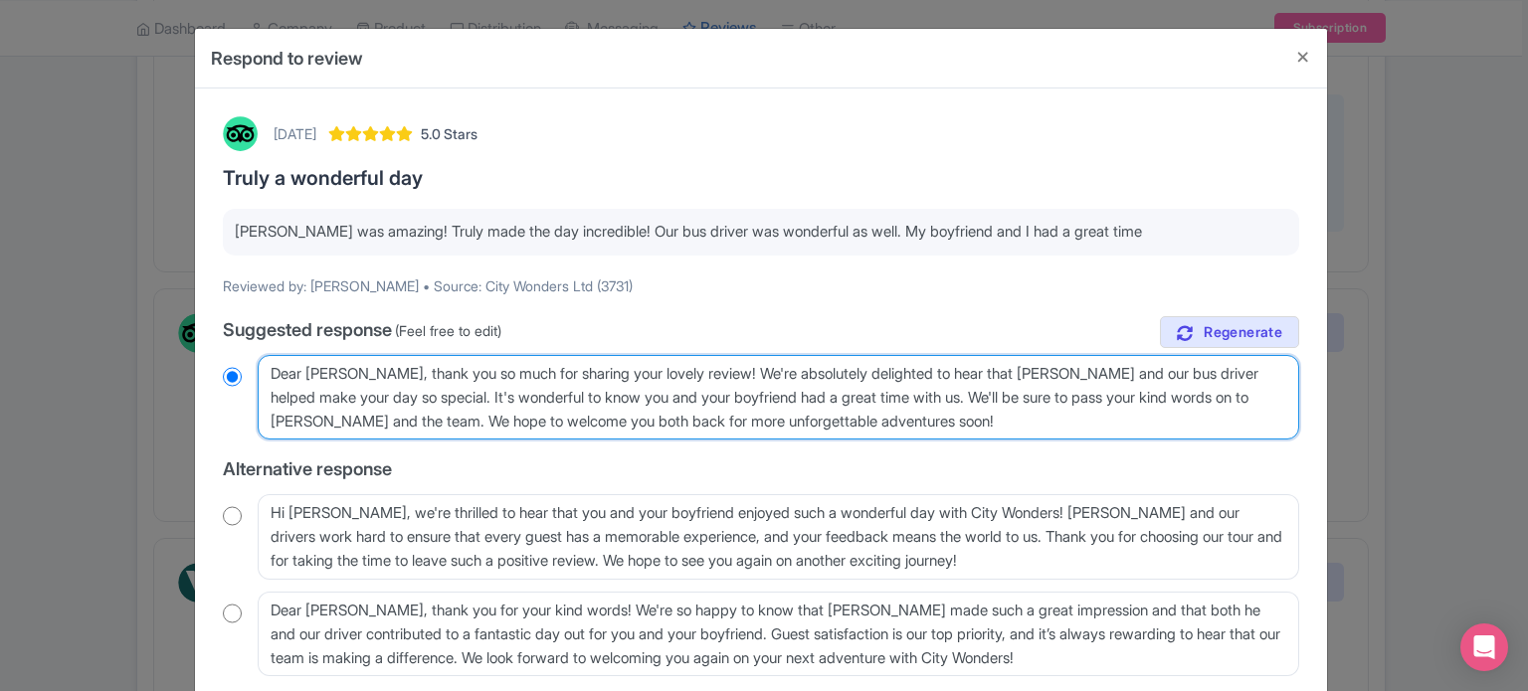
radio input "true"
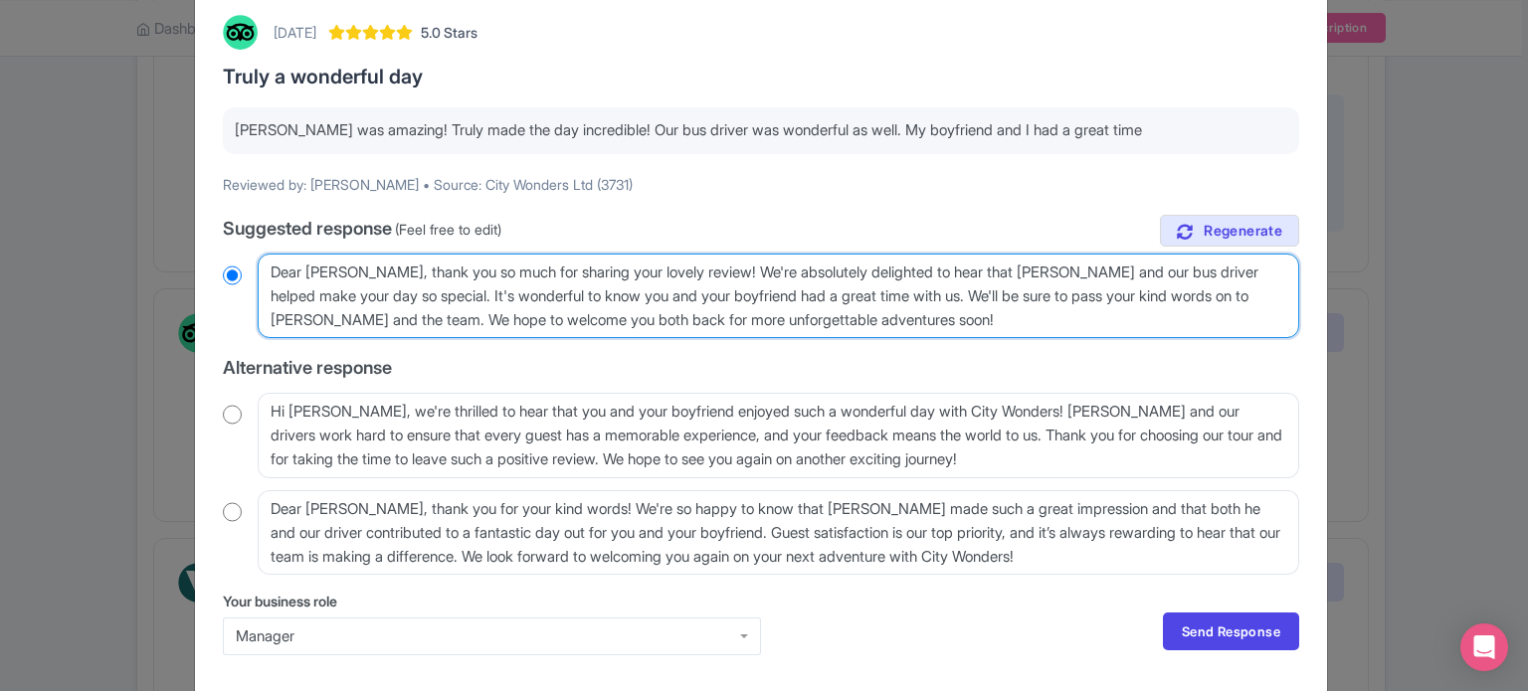
scroll to position [170, 0]
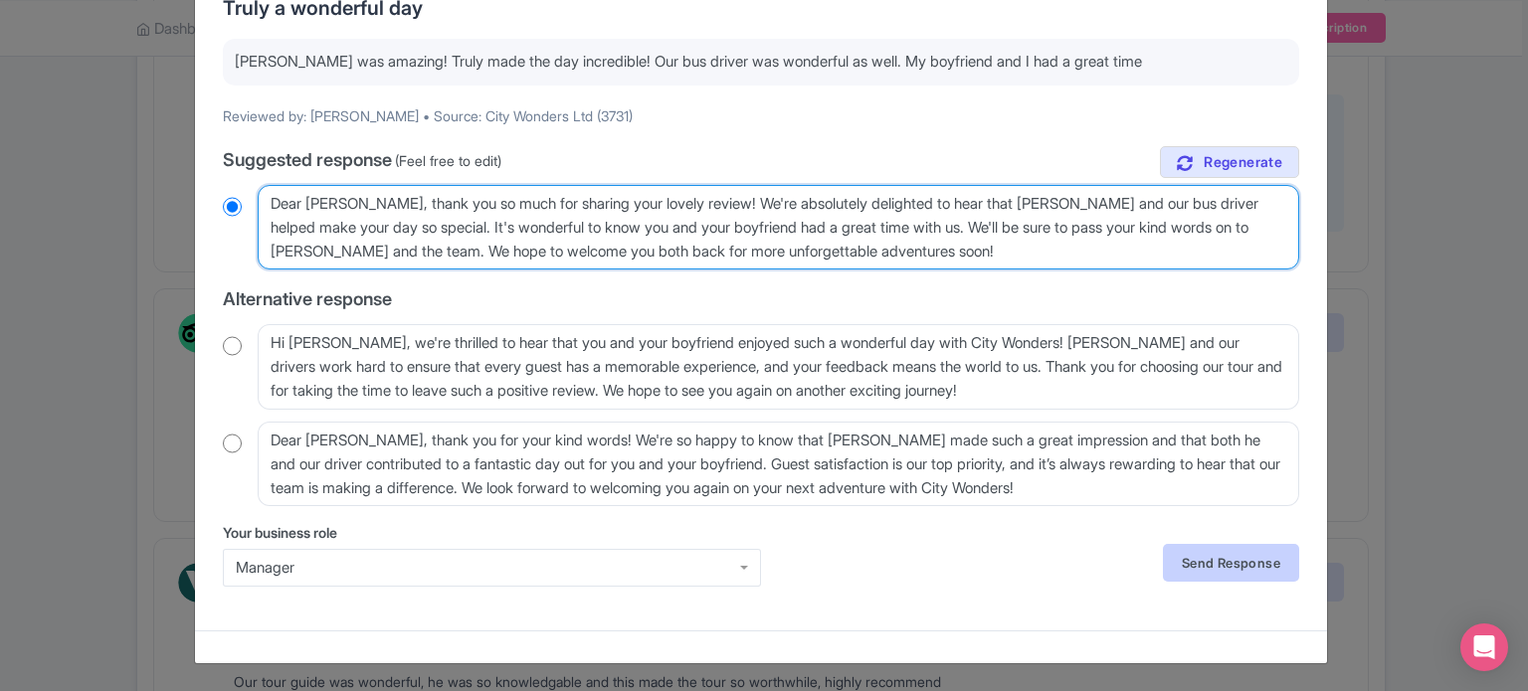
type textarea "Dear [PERSON_NAME], thank you so much for sharing your lovely review! We're abs…"
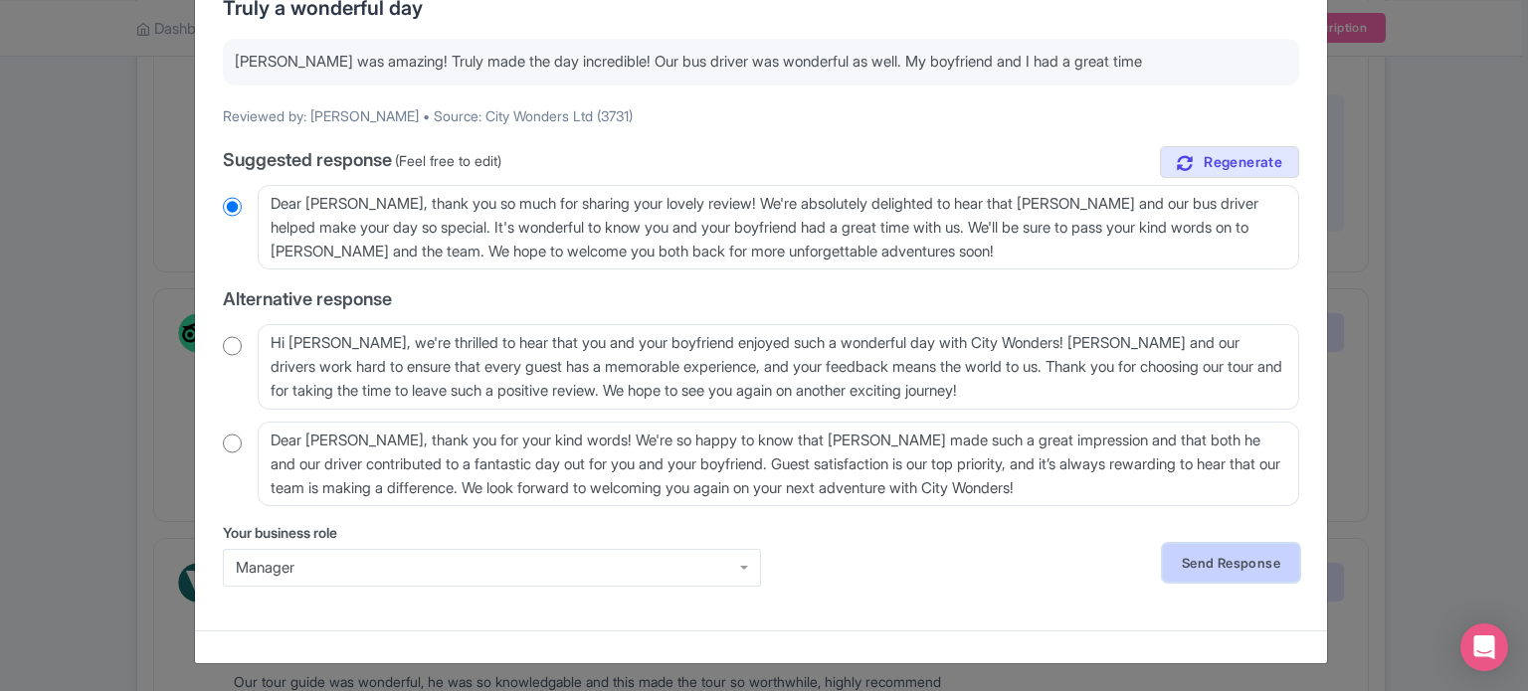
click at [1260, 555] on link "Send Response" at bounding box center [1231, 563] width 136 height 38
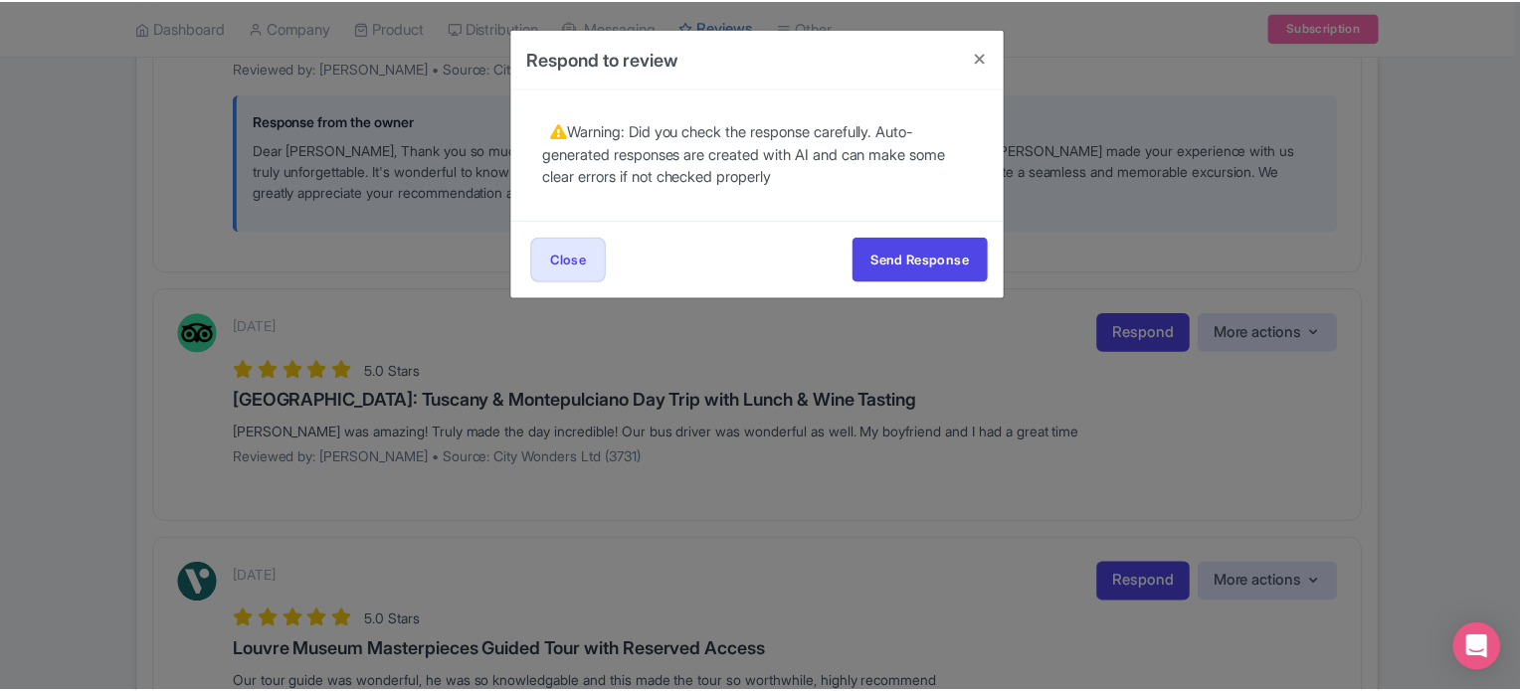
scroll to position [0, 0]
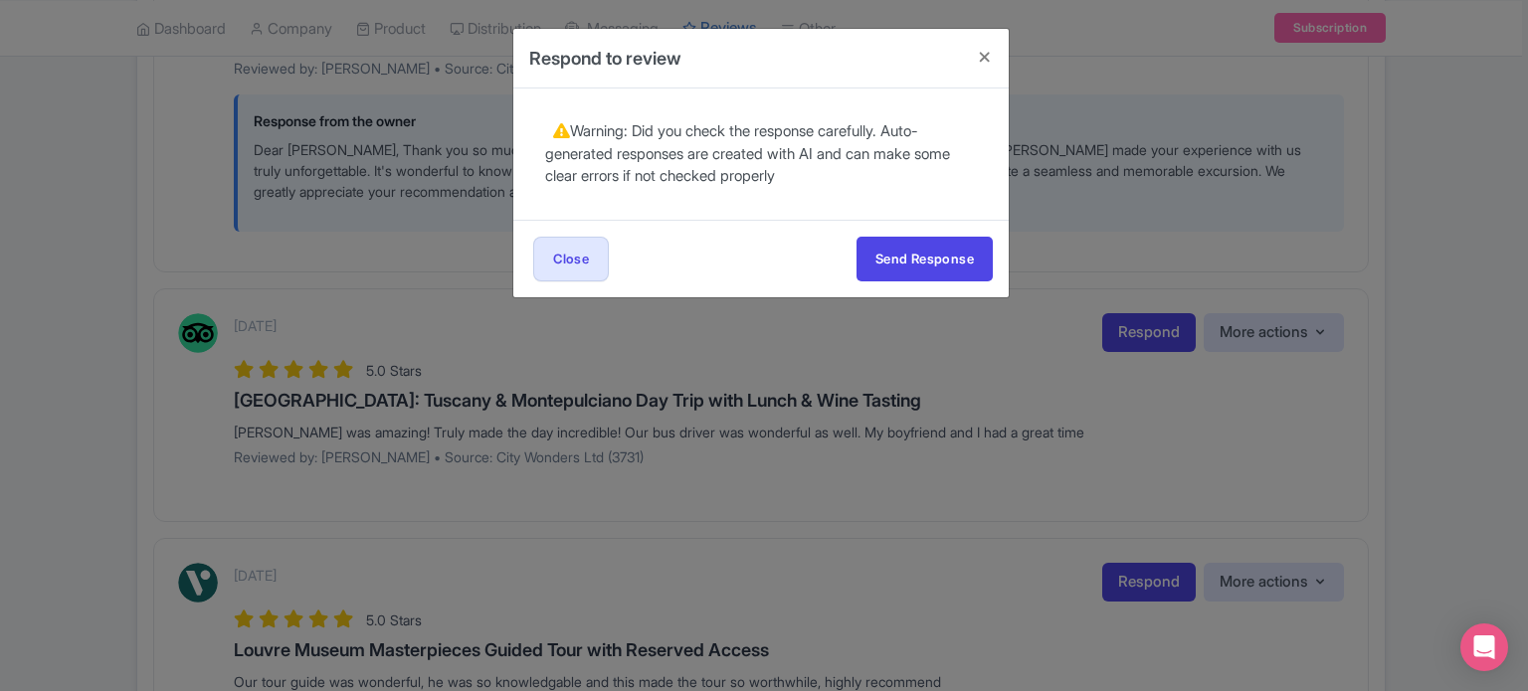
click at [963, 234] on div "Send Response Send Response Close Send Response" at bounding box center [760, 259] width 495 height 78
click at [959, 254] on button "Send Response" at bounding box center [924, 259] width 136 height 45
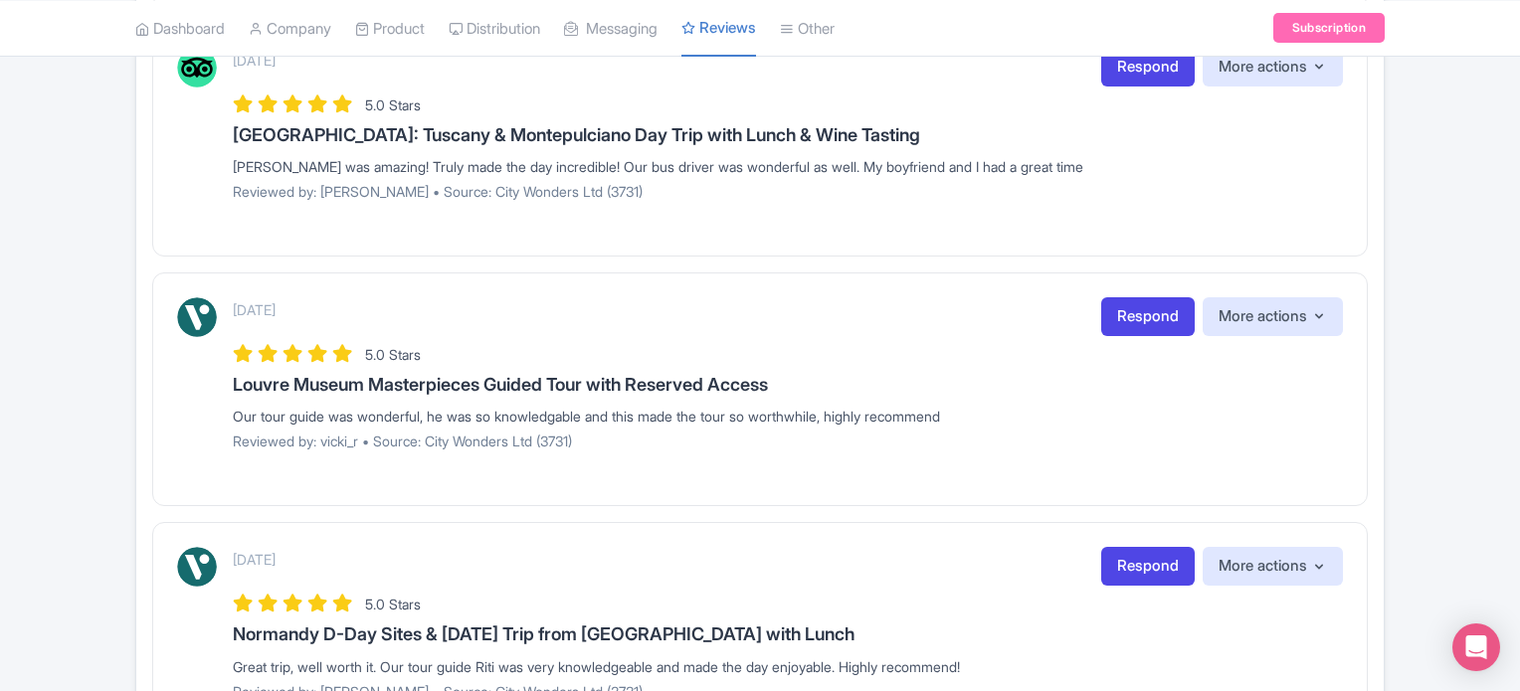
scroll to position [2486, 0]
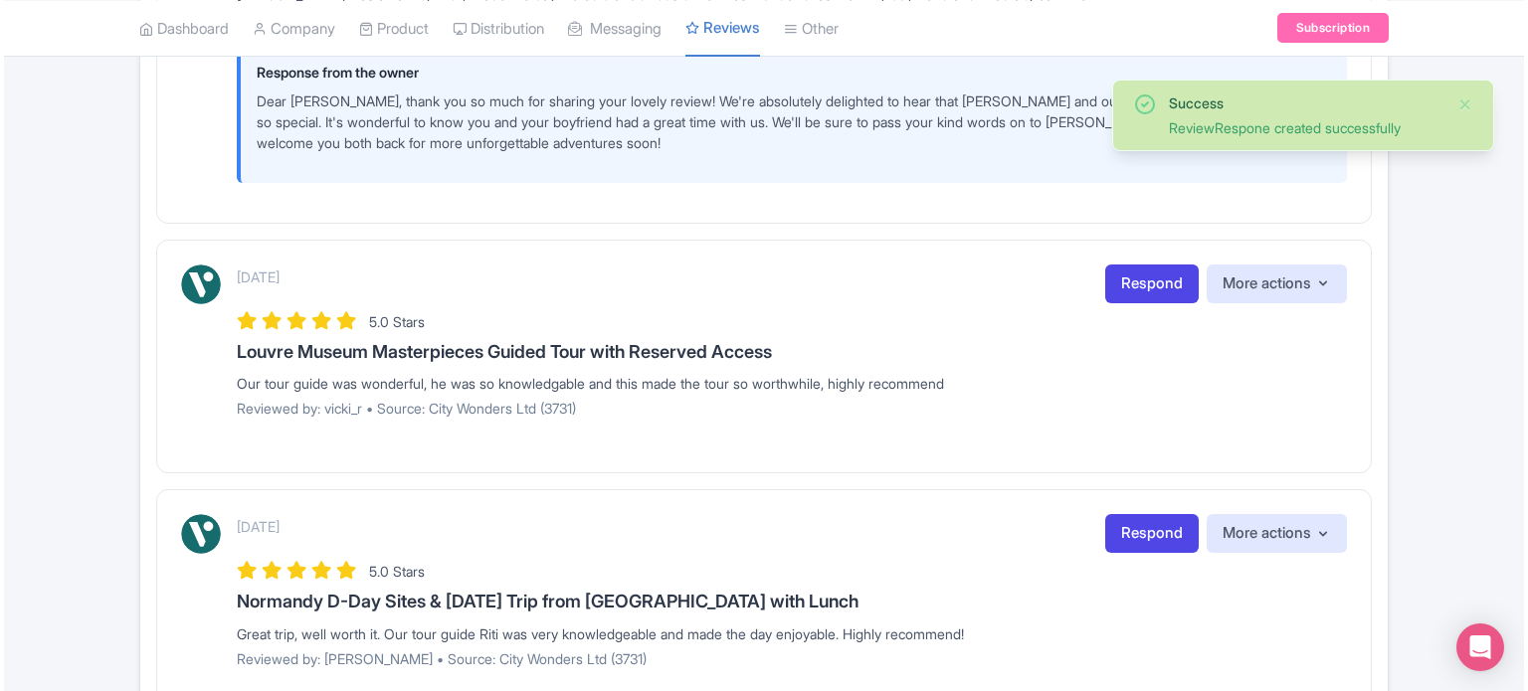
scroll to position [2586, 0]
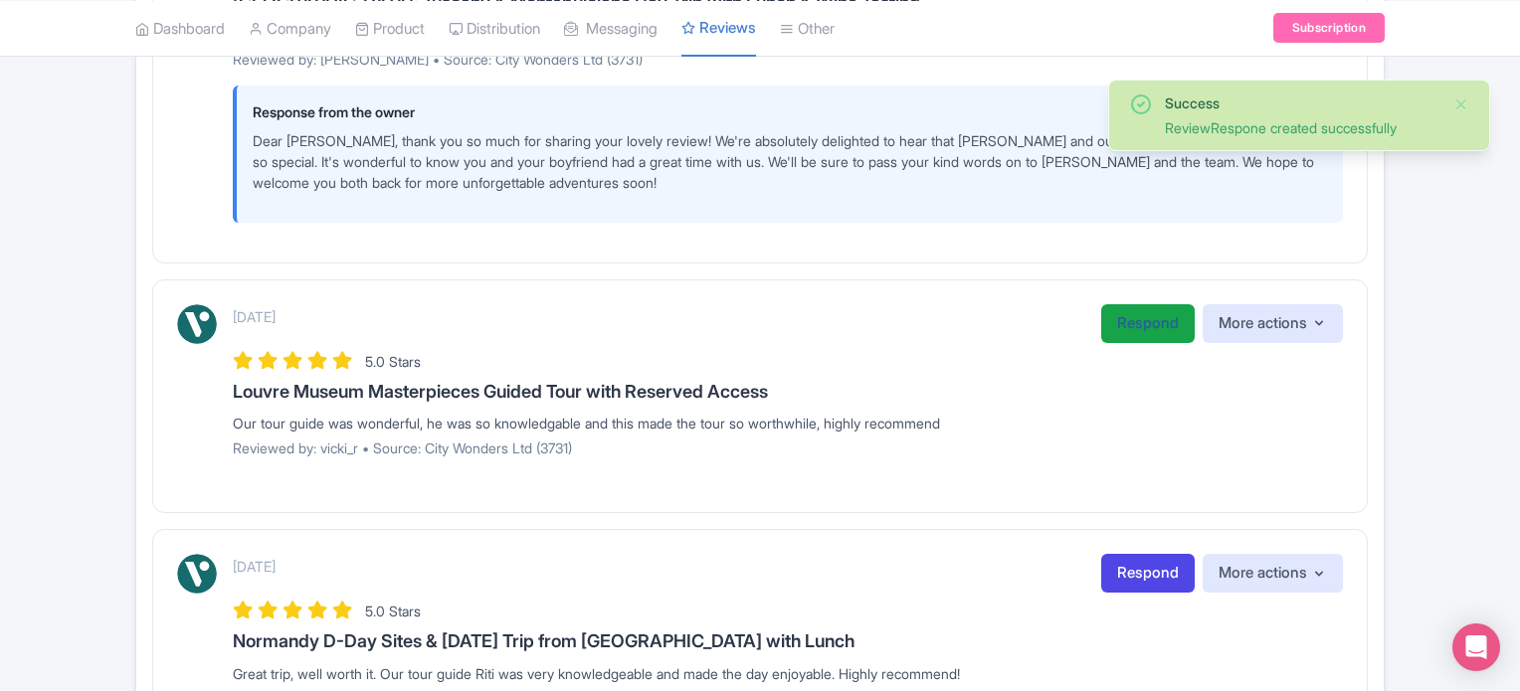
click at [1120, 333] on link "Respond" at bounding box center [1147, 323] width 93 height 39
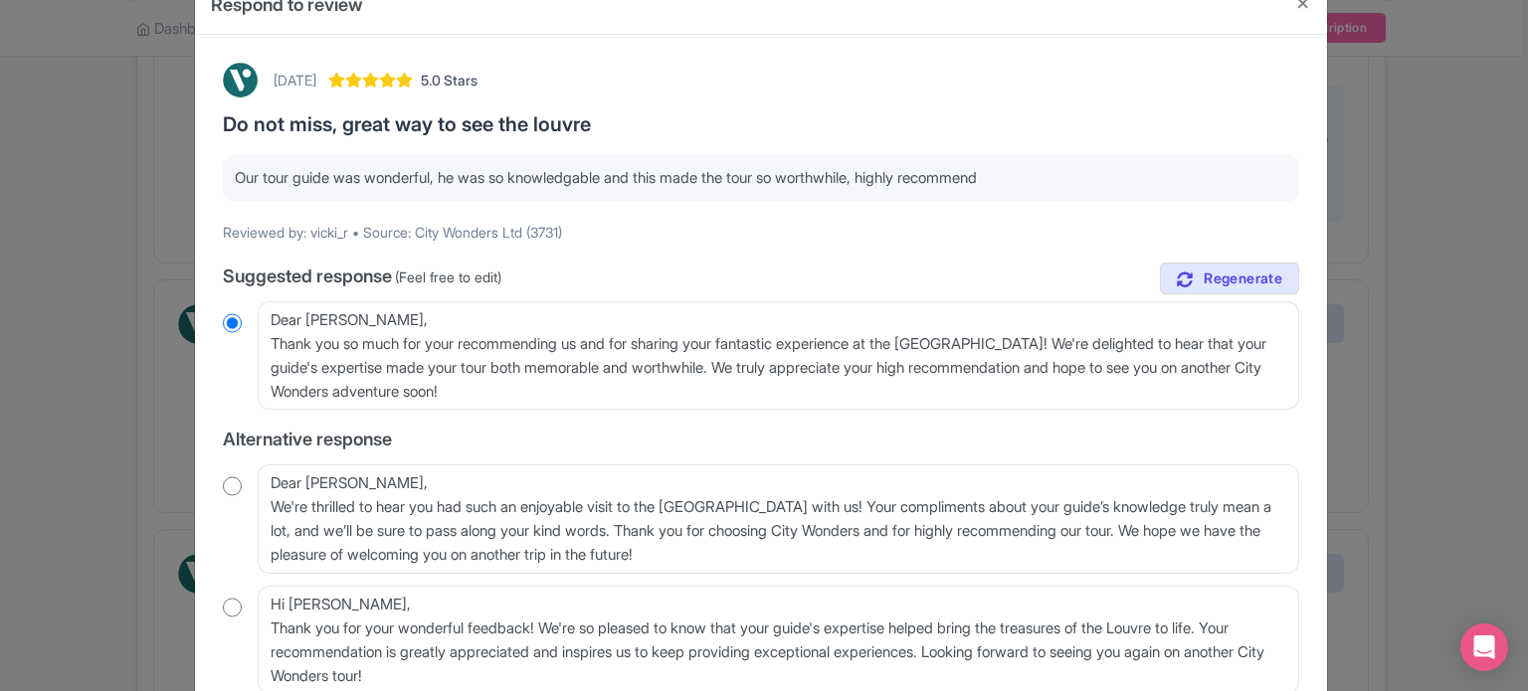
scroll to position [99, 0]
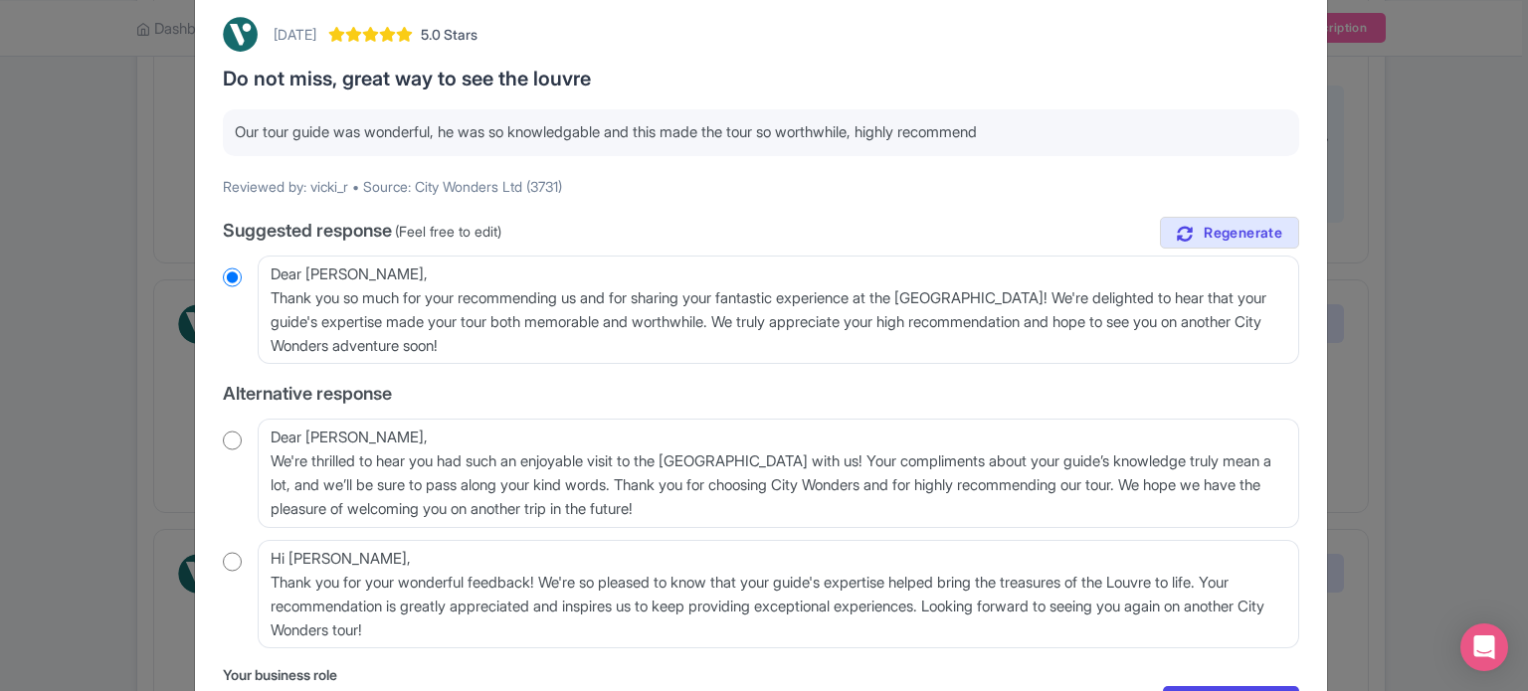
click at [231, 441] on input "radio" at bounding box center [232, 441] width 19 height 20
radio input "true"
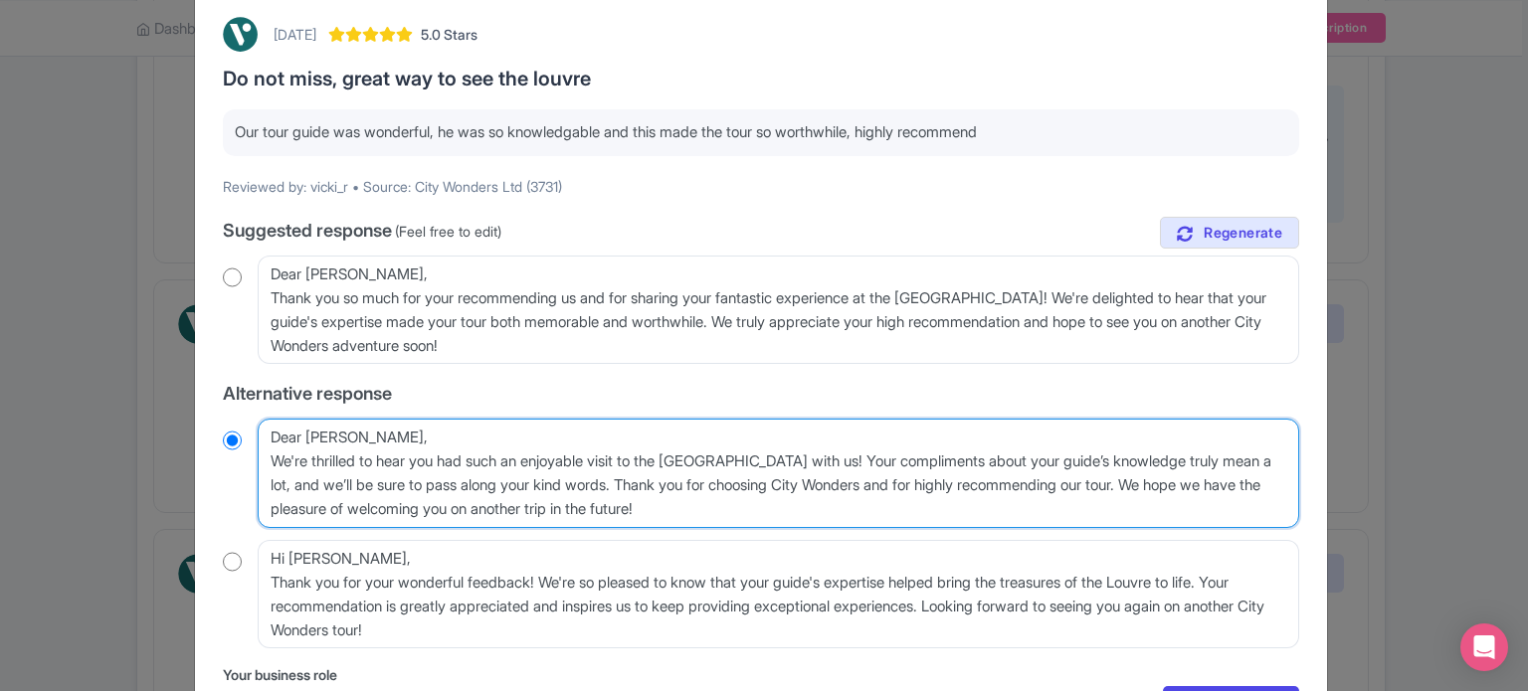
click at [258, 460] on textarea "Dear vicki_r, We're thrilled to hear you had such an enjoyable visit to the Lou…" at bounding box center [778, 473] width 1041 height 109
type textarea "Dear vicki_r,We're thrilled to hear you had such an enjoyable visit to the Louv…"
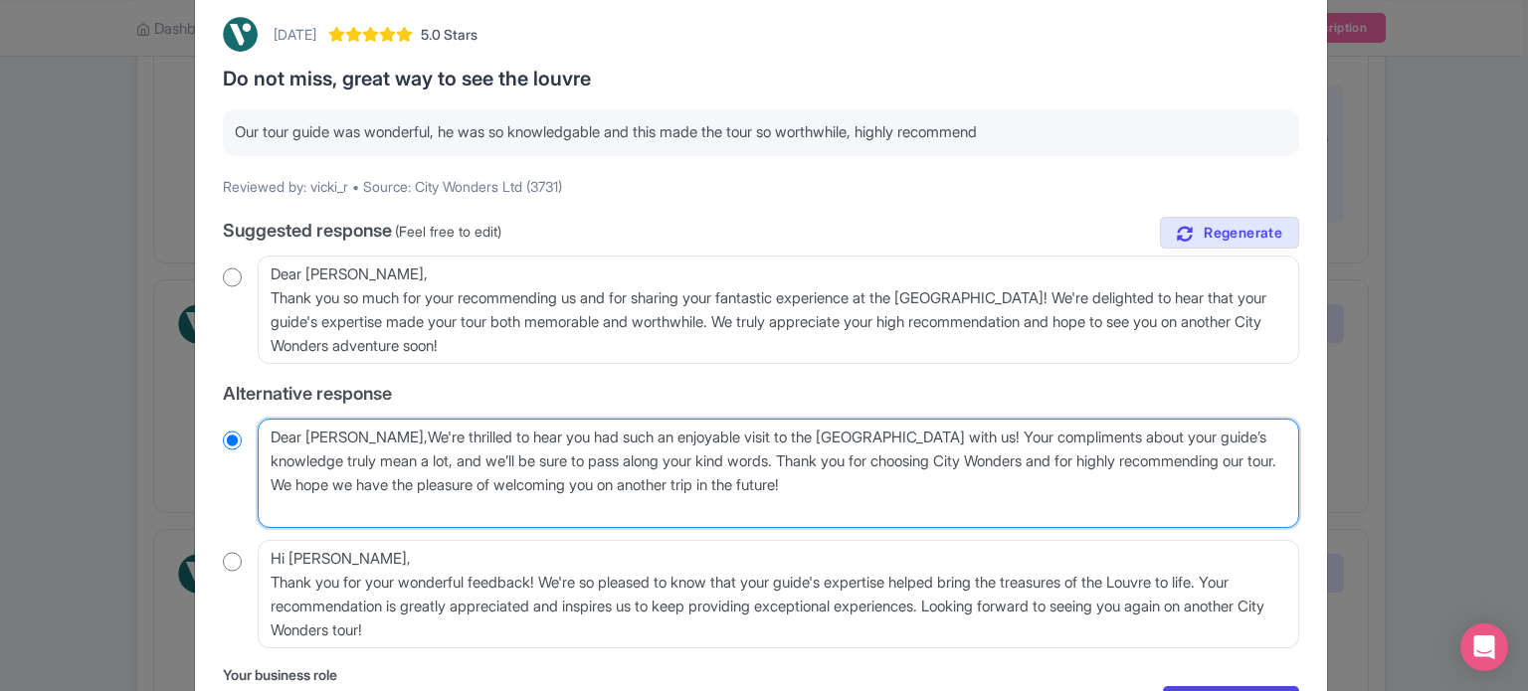
radio input "true"
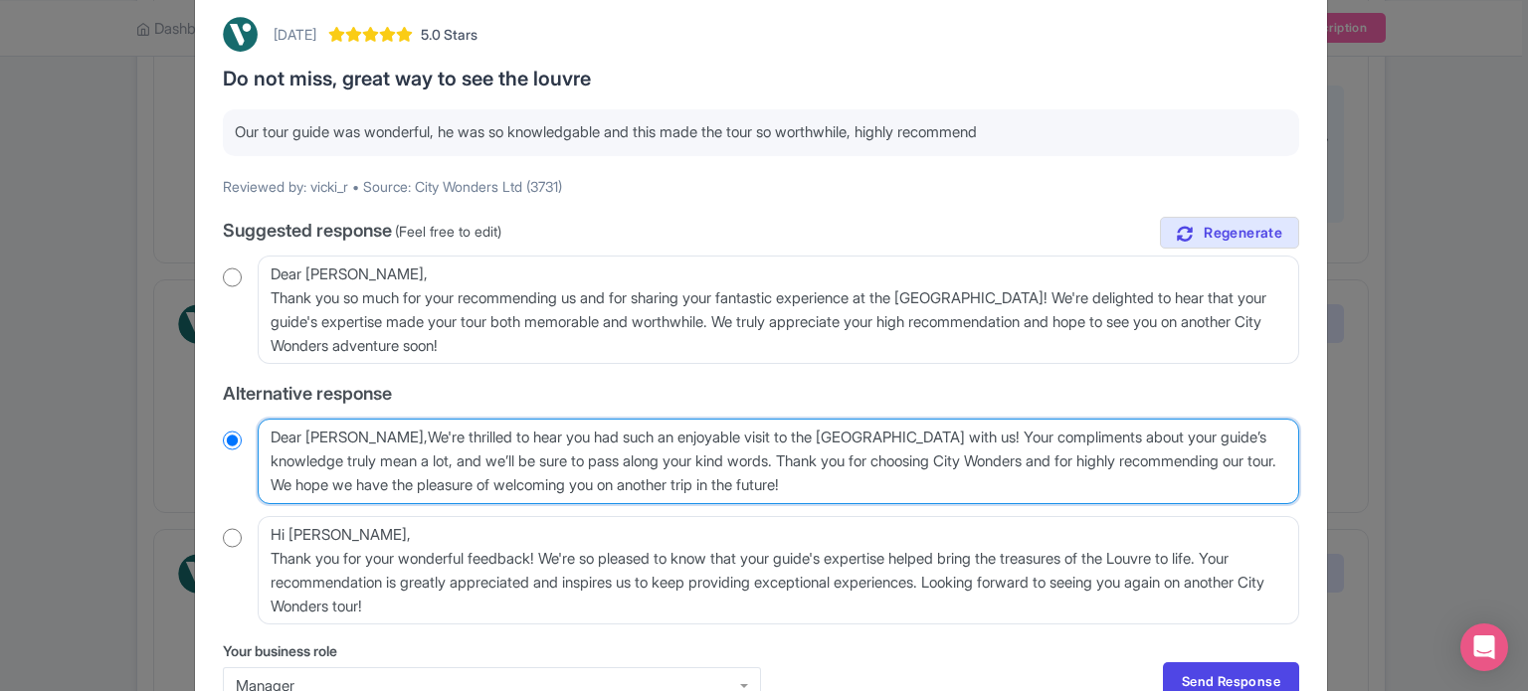
type textarea "Dear vicki_r, We're thrilled to hear you had such an enjoyable visit to the Lou…"
drag, startPoint x: 349, startPoint y: 438, endPoint x: 238, endPoint y: 420, distance: 112.8
click at [238, 420] on div "Dear vicki_r, We're thrilled to hear you had such an enjoyable visit to the Lou…" at bounding box center [761, 462] width 1076 height 86
radio input "true"
type textarea "H, We're thrilled to hear you had such an enjoyable visit to the Louvre with us…"
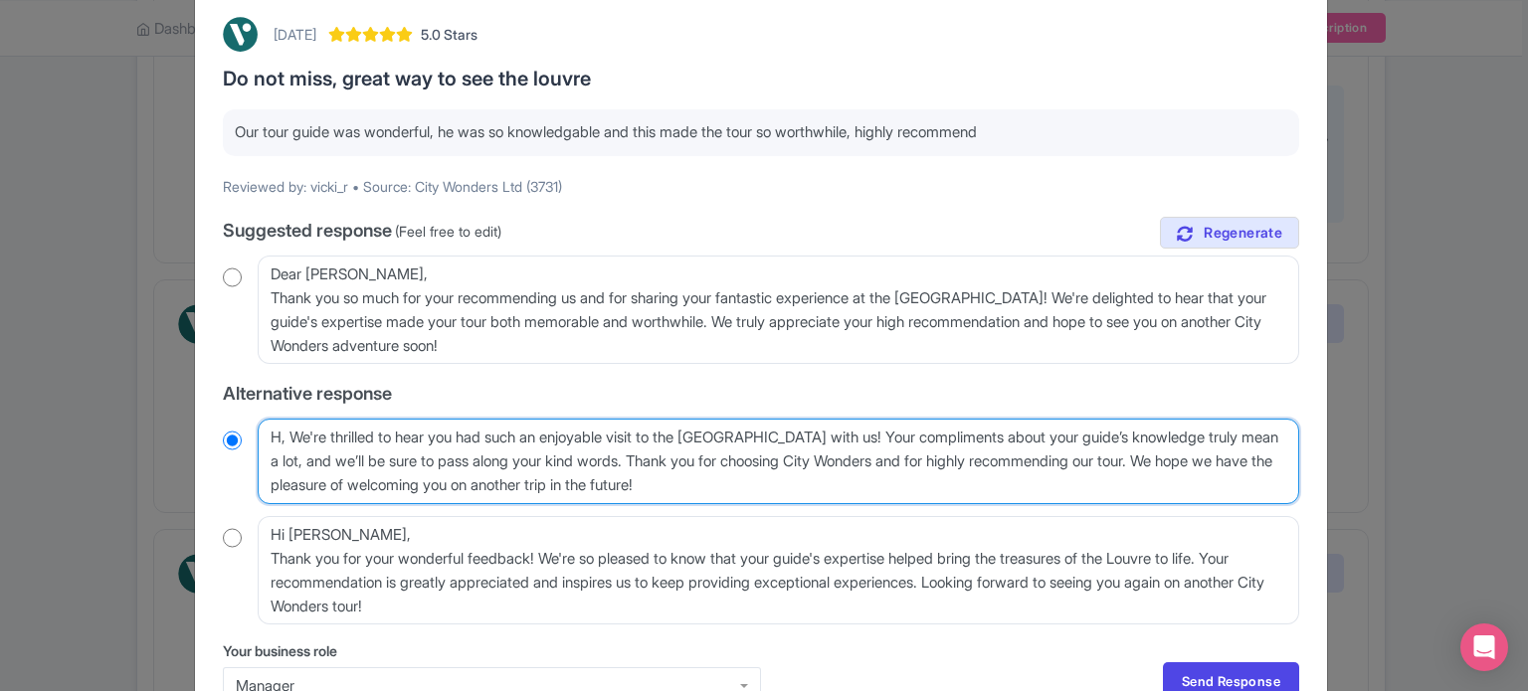
radio input "true"
type textarea "Hi, We're thrilled to hear you had such an enjoyable visit to the Louvre with u…"
radio input "true"
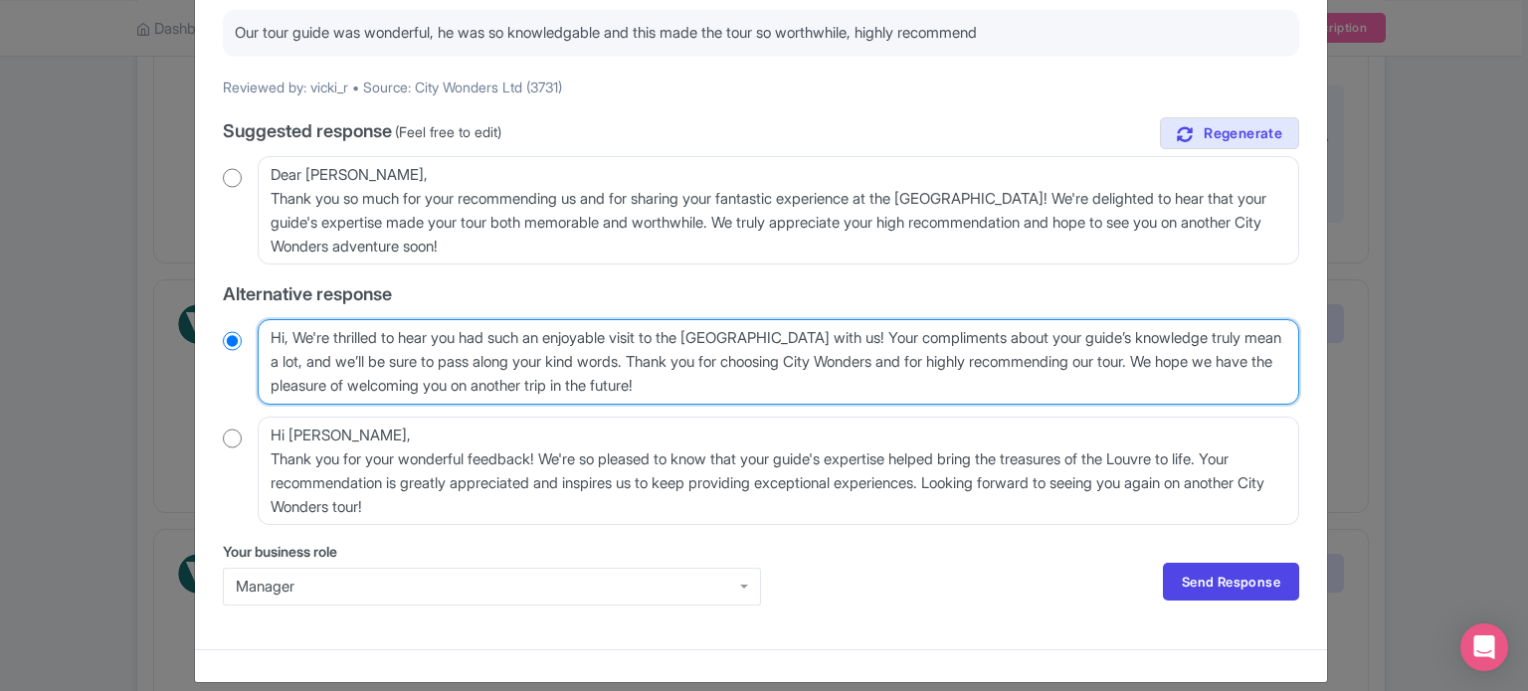
type textarea "Hi, We're thrilled to hear you had such an enjoyable visit to the Louvre with u…"
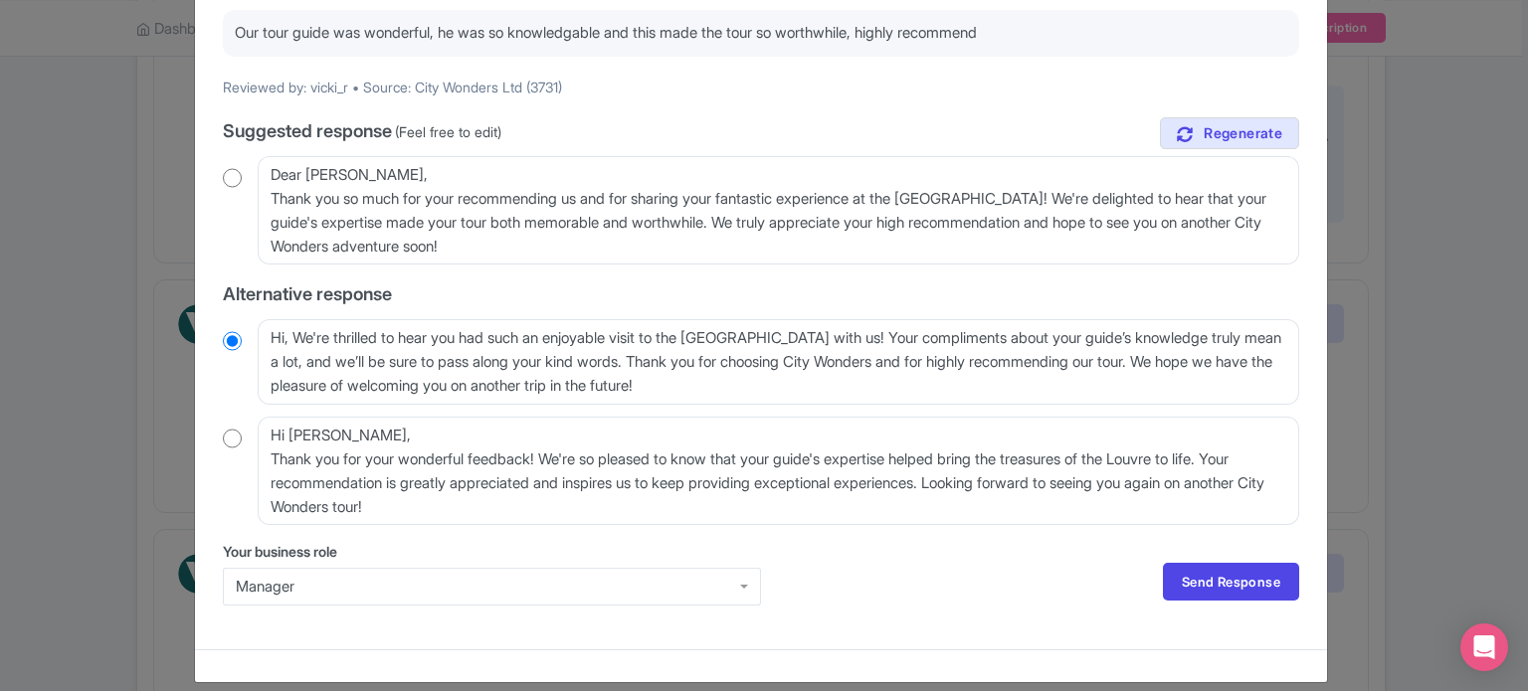
click at [725, 595] on div "Manager" at bounding box center [492, 587] width 538 height 38
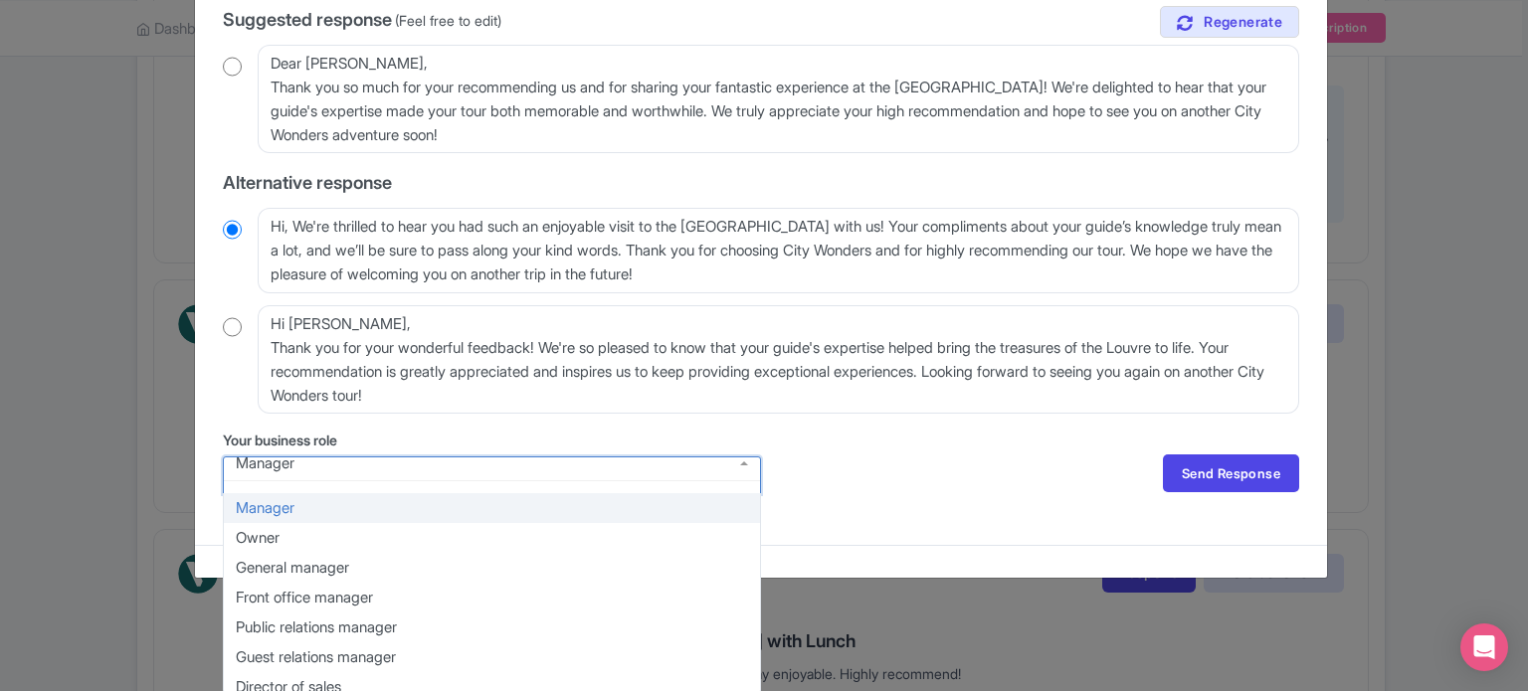
scroll to position [311, 0]
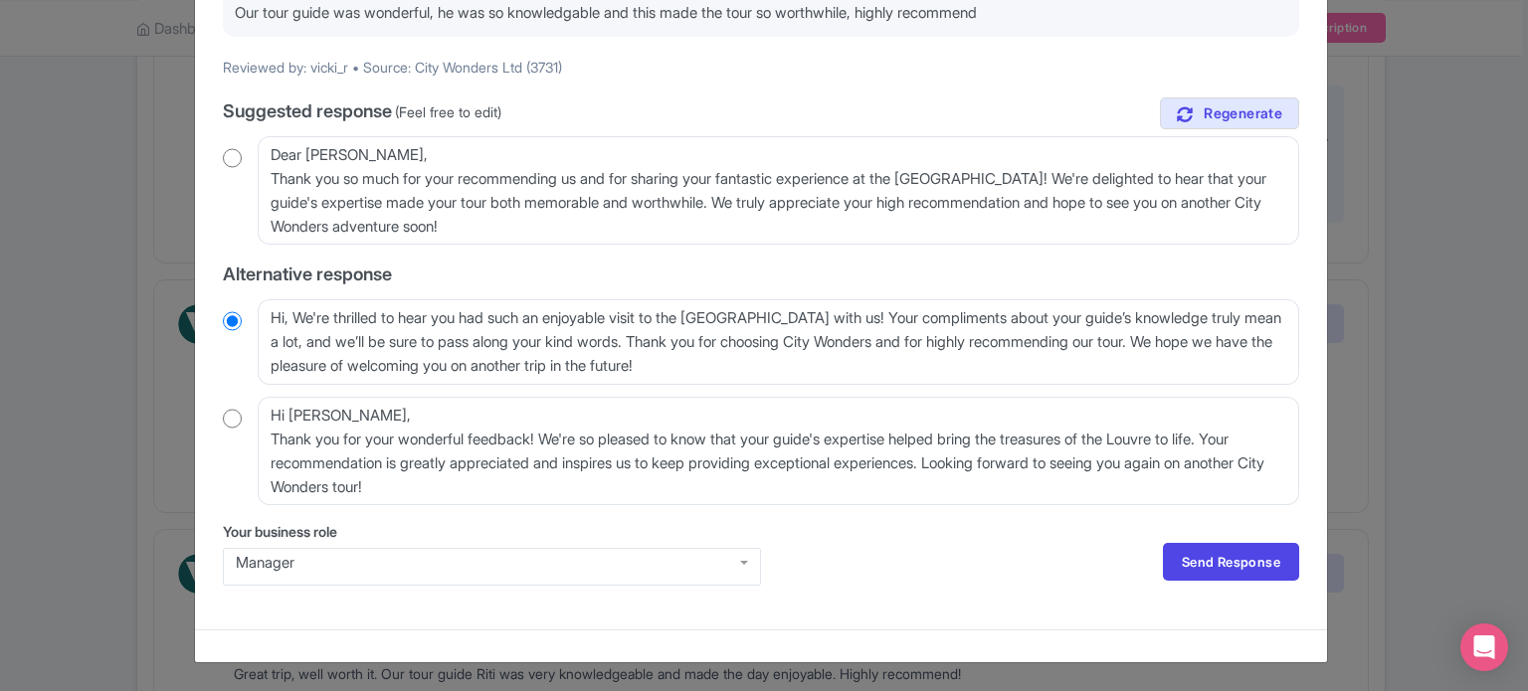
click at [891, 448] on div "September 01, 2025 5.0 Stars Do not miss, great way to see the louvre Our tour …" at bounding box center [761, 250] width 1100 height 728
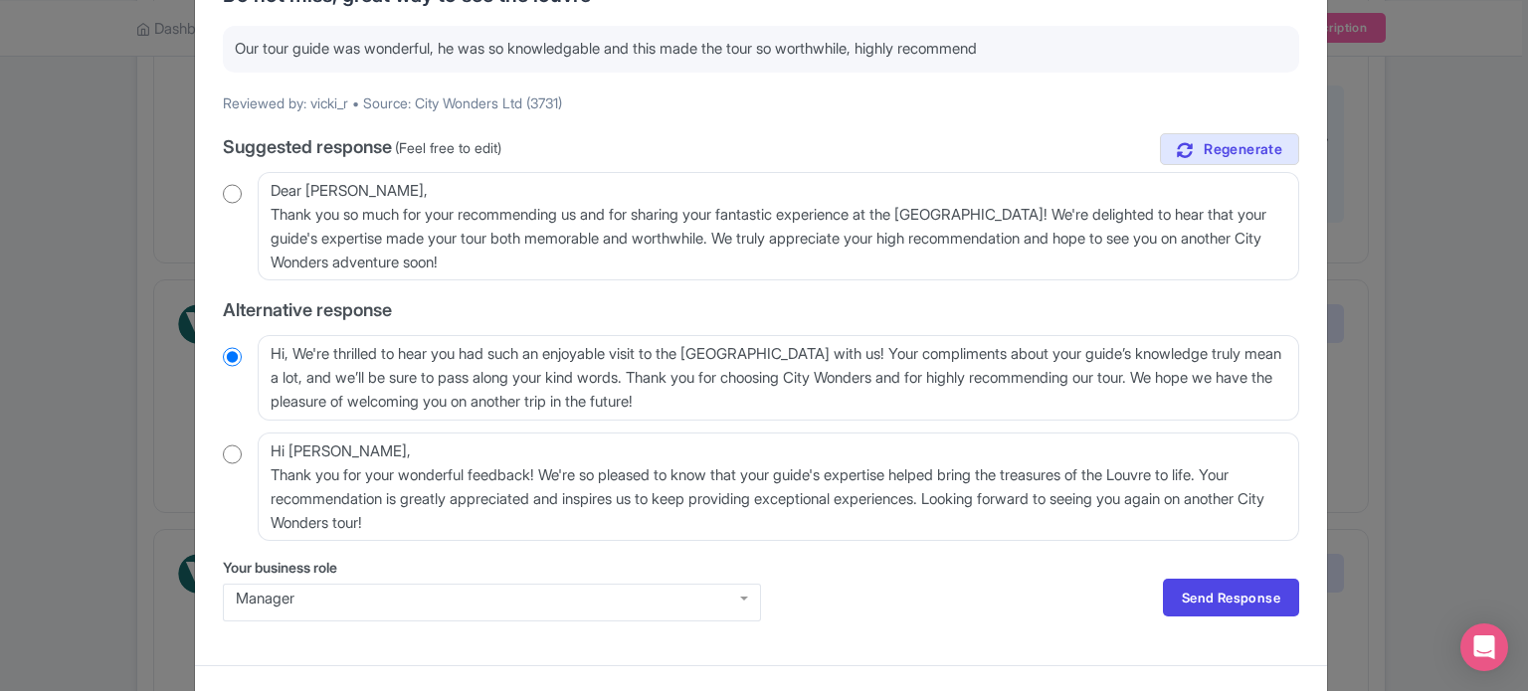
scroll to position [218, 0]
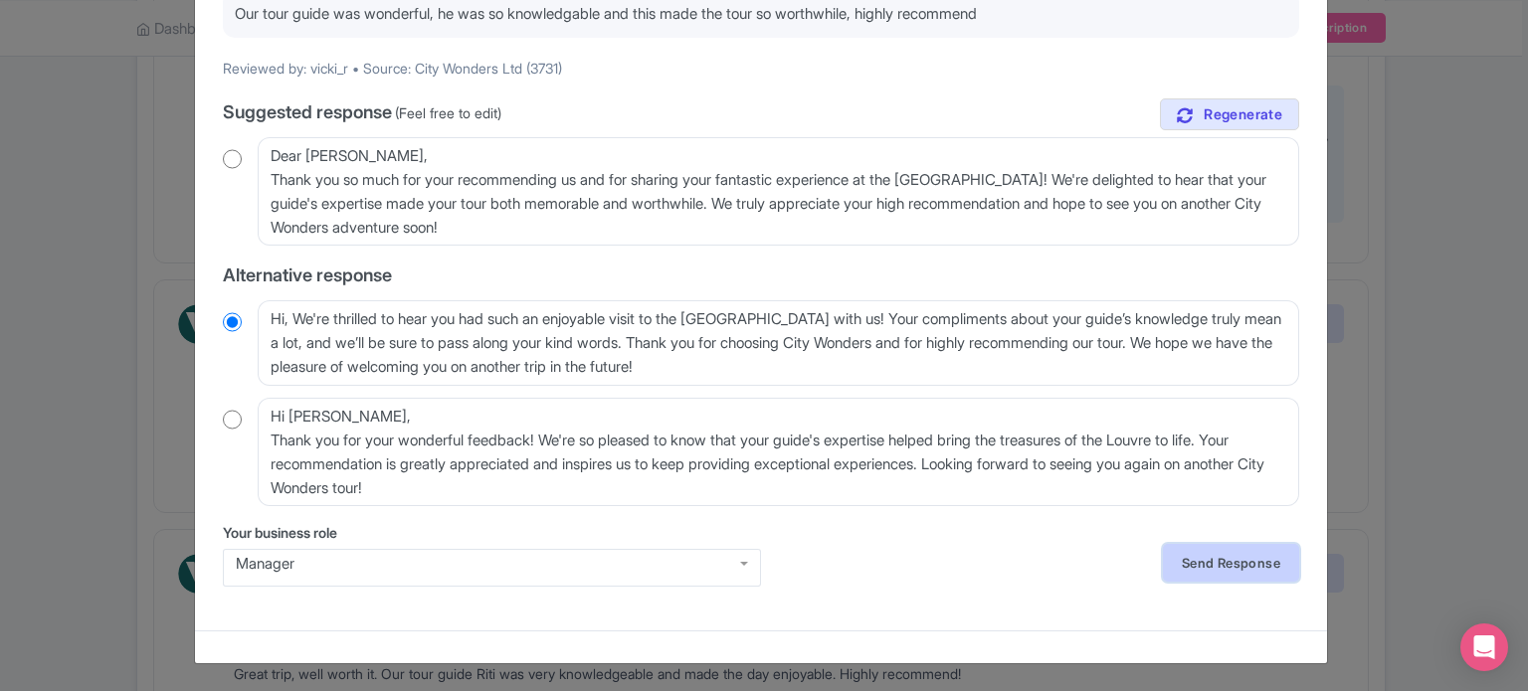
click at [1217, 560] on link "Send Response" at bounding box center [1231, 563] width 136 height 38
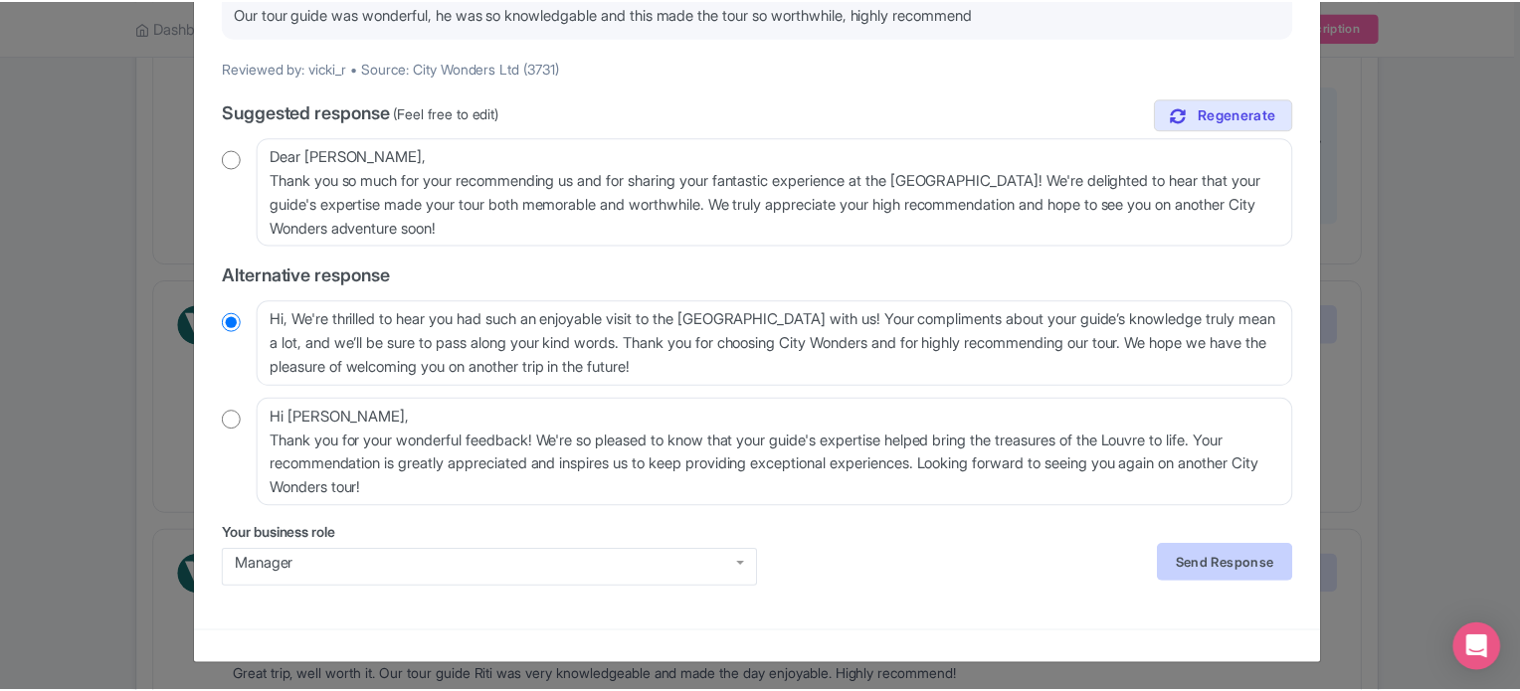
scroll to position [0, 0]
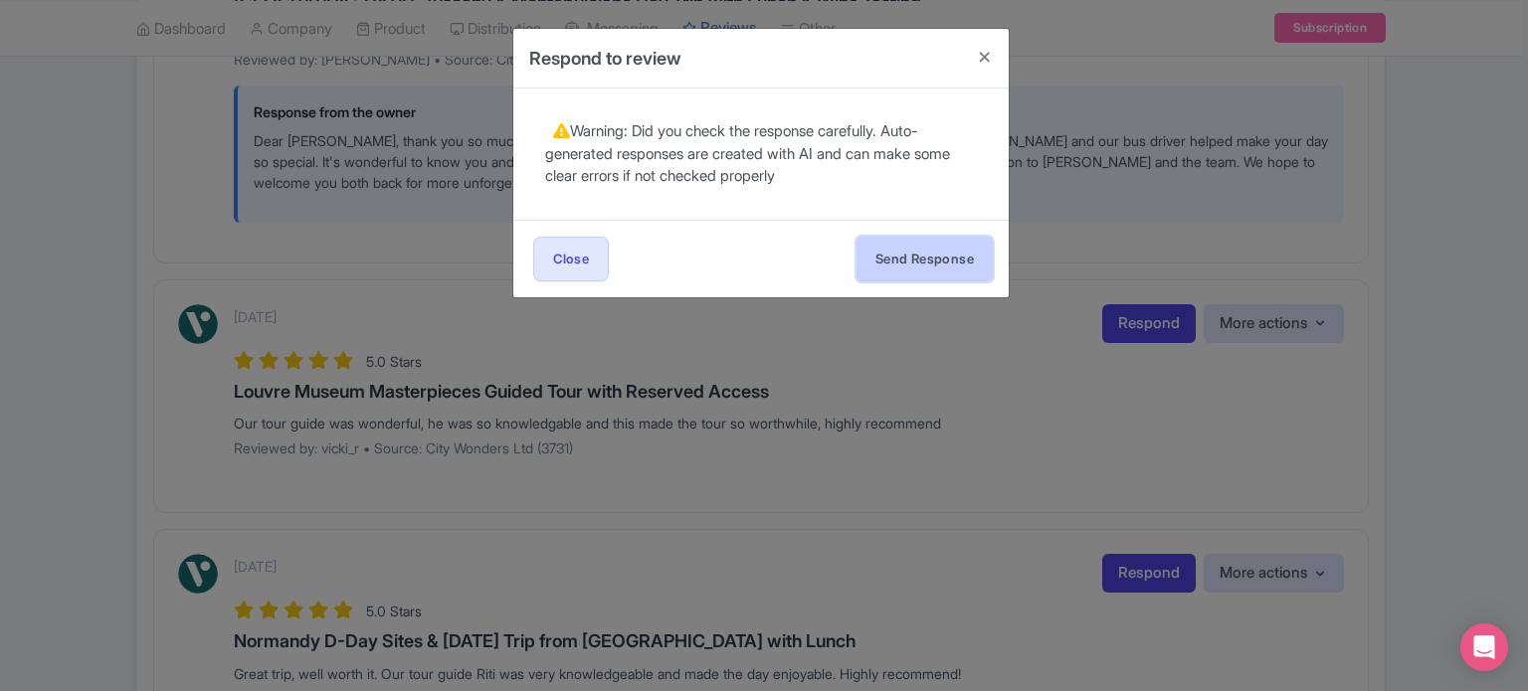
click at [944, 265] on button "Send Response" at bounding box center [924, 259] width 136 height 45
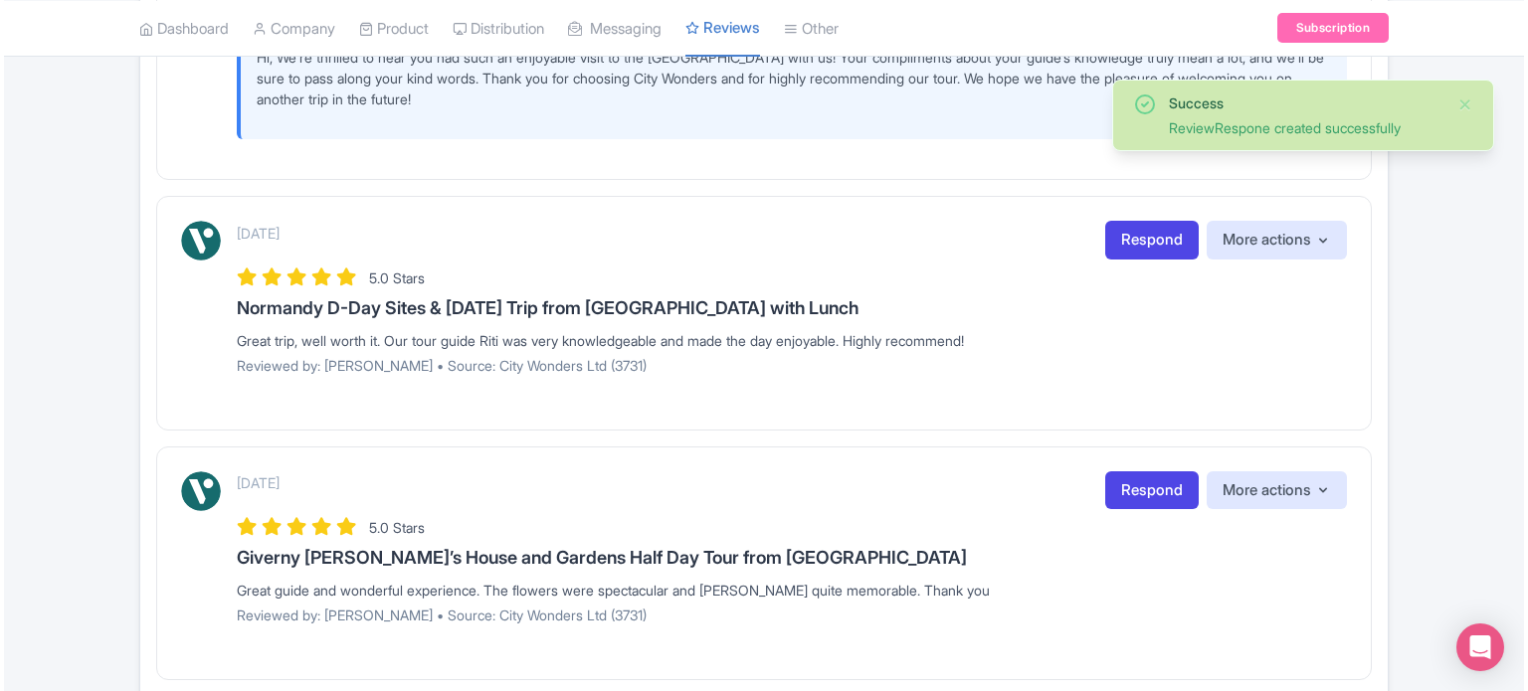
scroll to position [2984, 0]
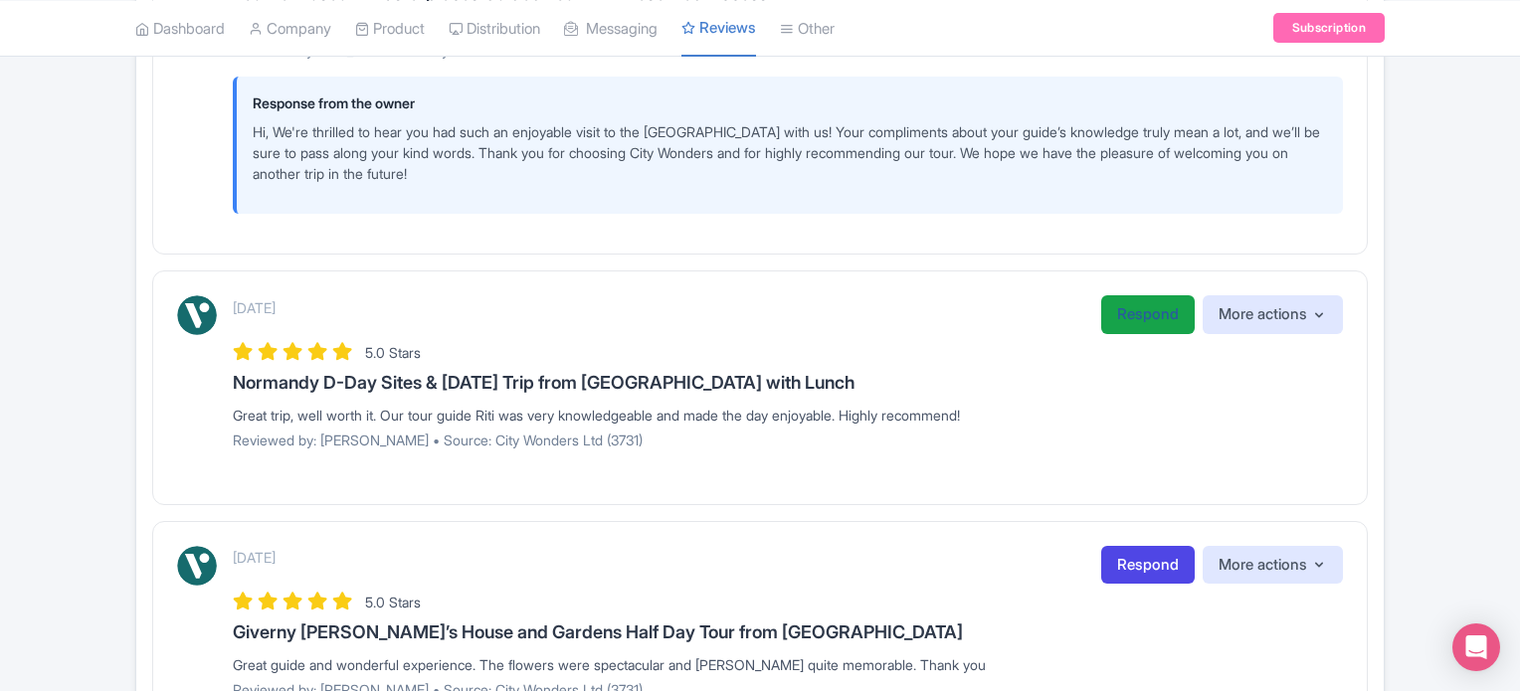
click at [1143, 303] on link "Respond" at bounding box center [1147, 314] width 93 height 39
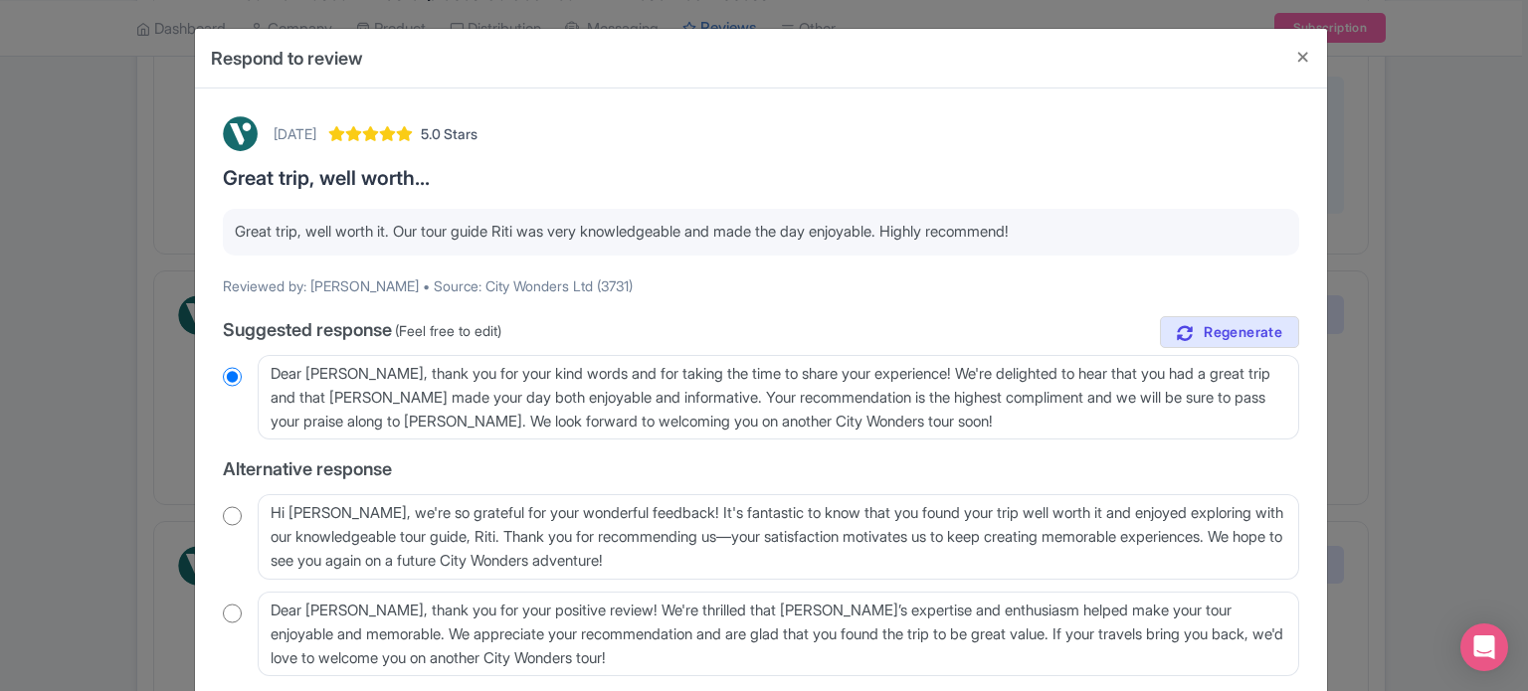
click at [223, 517] on input "radio" at bounding box center [232, 516] width 19 height 20
radio input "true"
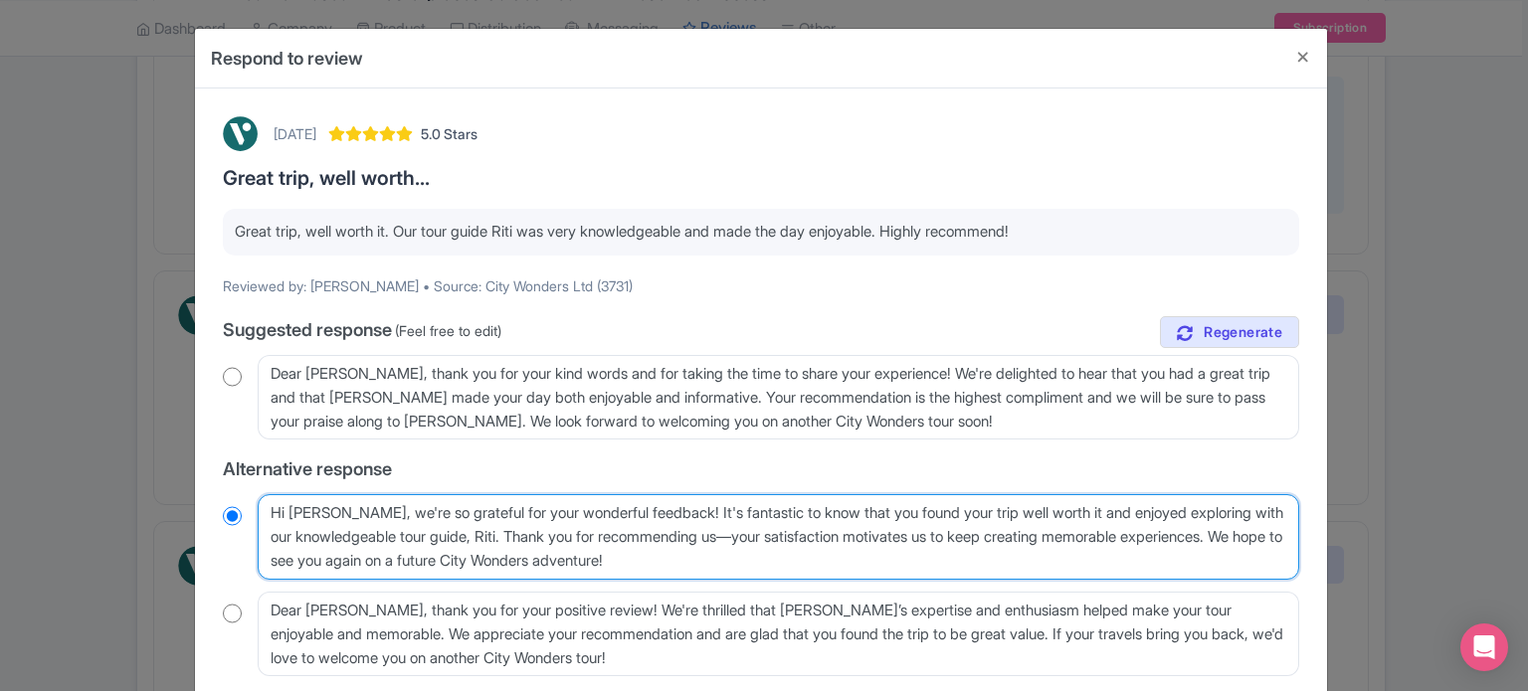
click at [353, 507] on textarea "Hi Jeanine_P, we're so grateful for your wonderful feedback! It's fantastic to …" at bounding box center [778, 537] width 1041 height 86
click at [358, 514] on textarea "Hi Jeanine_P, we're so grateful for your wonderful feedback! It's fantastic to …" at bounding box center [778, 537] width 1041 height 86
type textarea "Hi Jeanine_, we're so grateful for your wonderful feedback! It's fantastic to k…"
radio input "true"
type textarea "Hi Jeanine, we're so grateful for your wonderful feedback! It's fantastic to kn…"
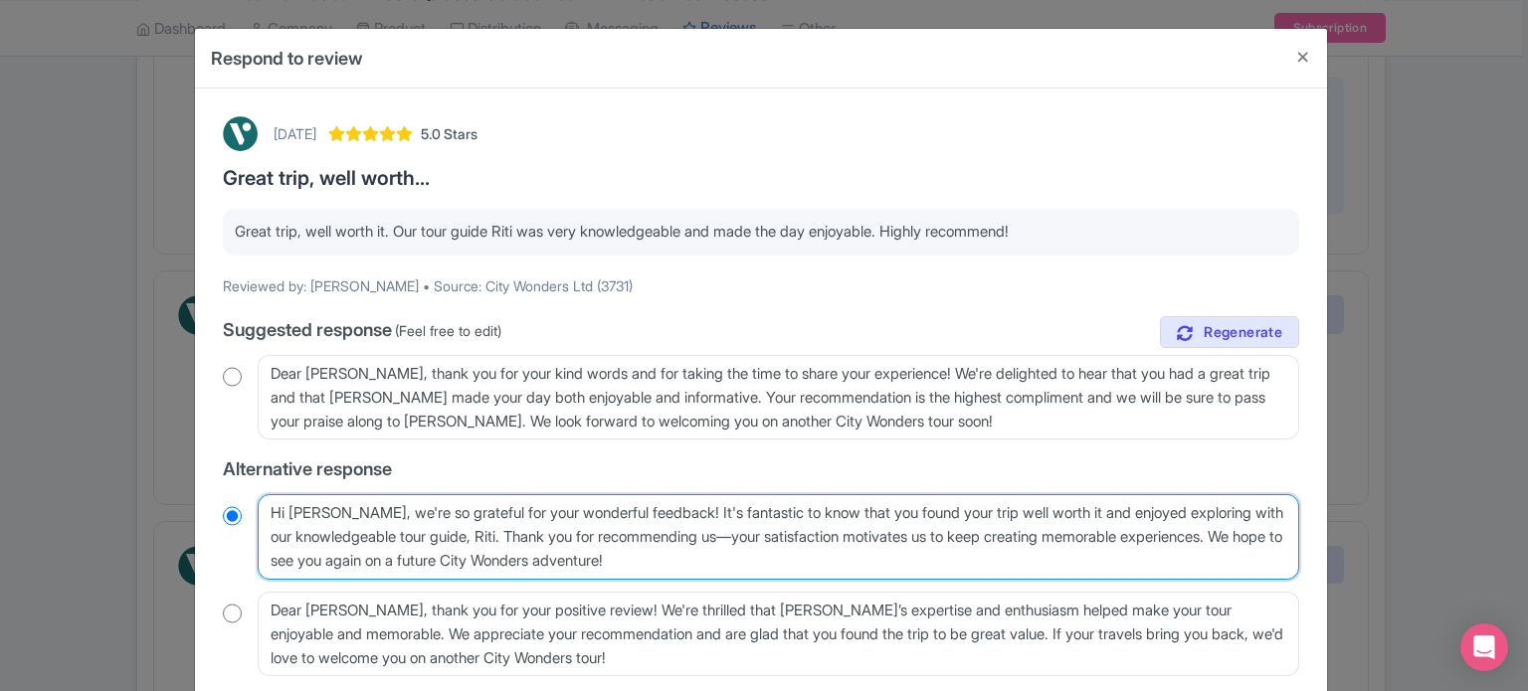
radio input "true"
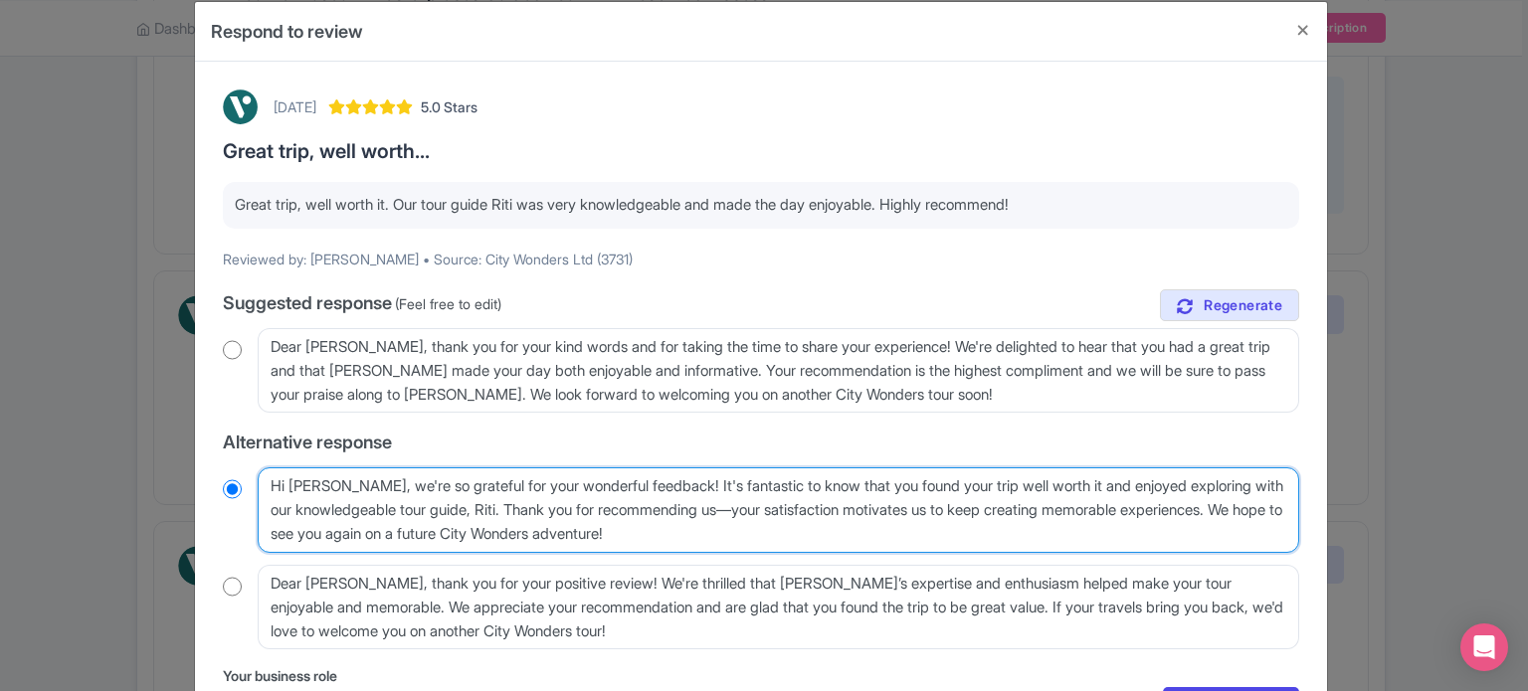
scroll to position [99, 0]
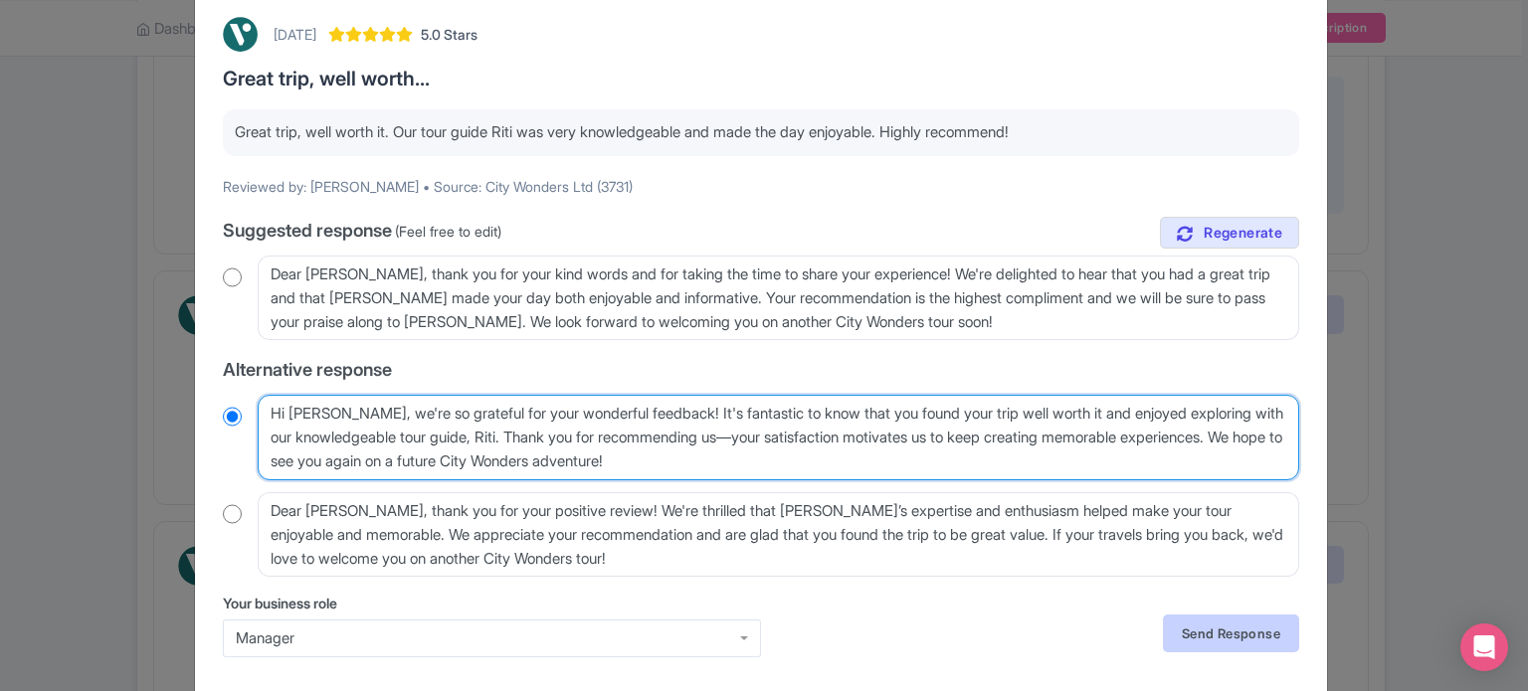
type textarea "Hi Jeanine, we're so grateful for your wonderful feedback! It's fantastic to kn…"
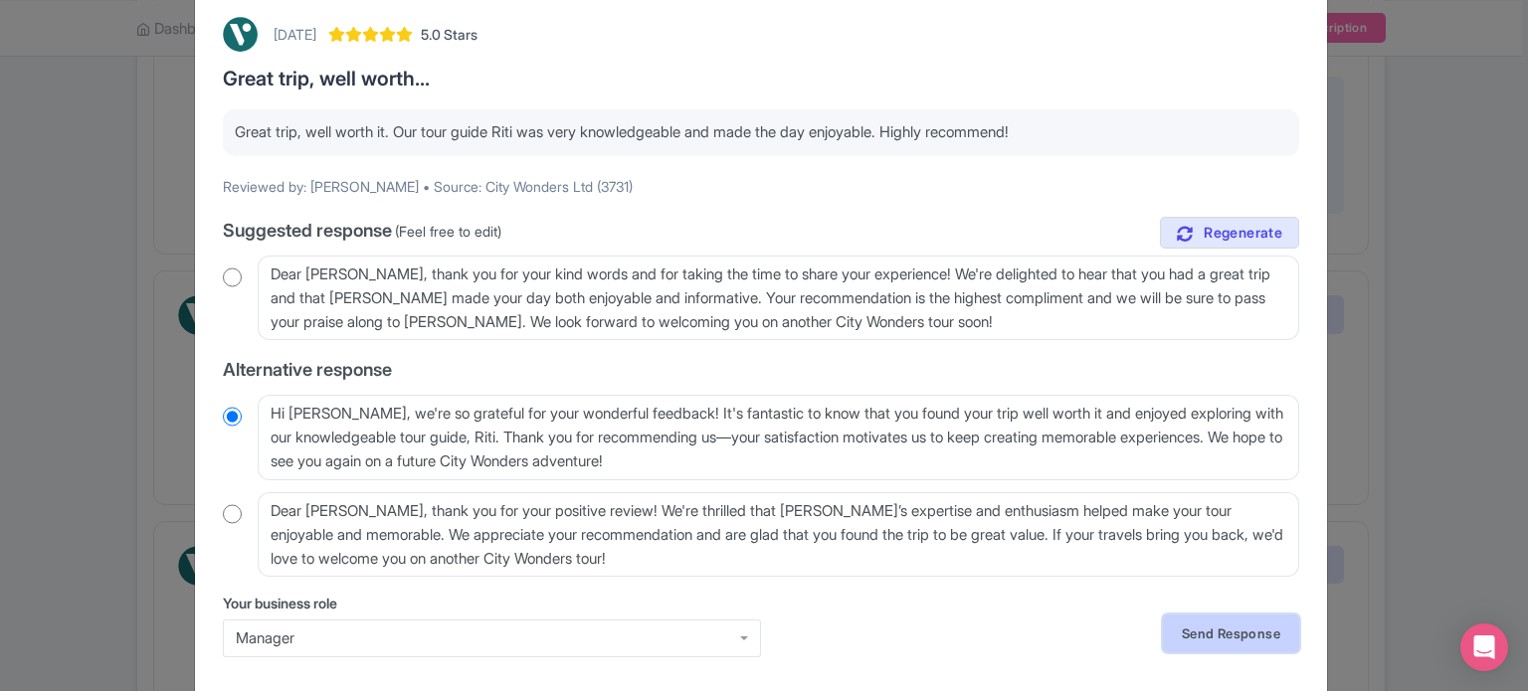
click at [1201, 636] on link "Send Response" at bounding box center [1231, 634] width 136 height 38
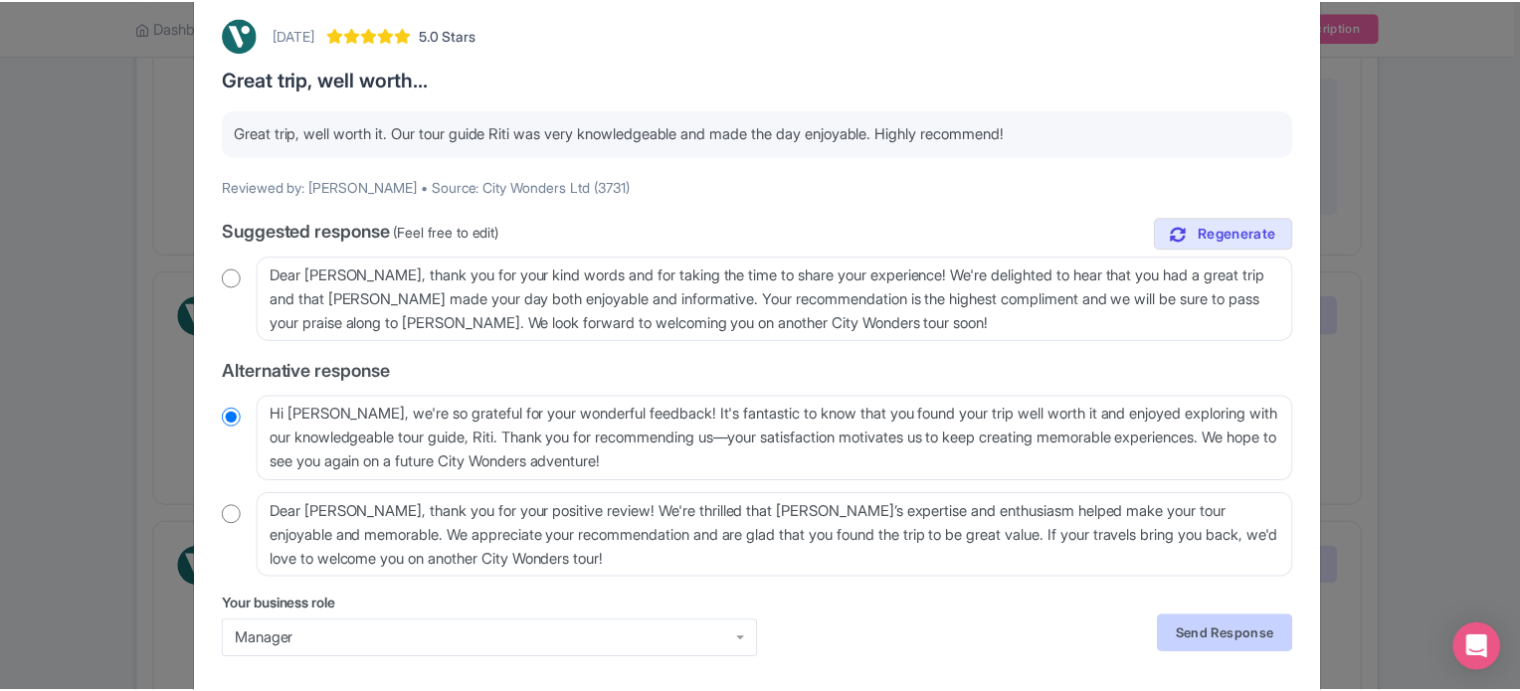
scroll to position [0, 0]
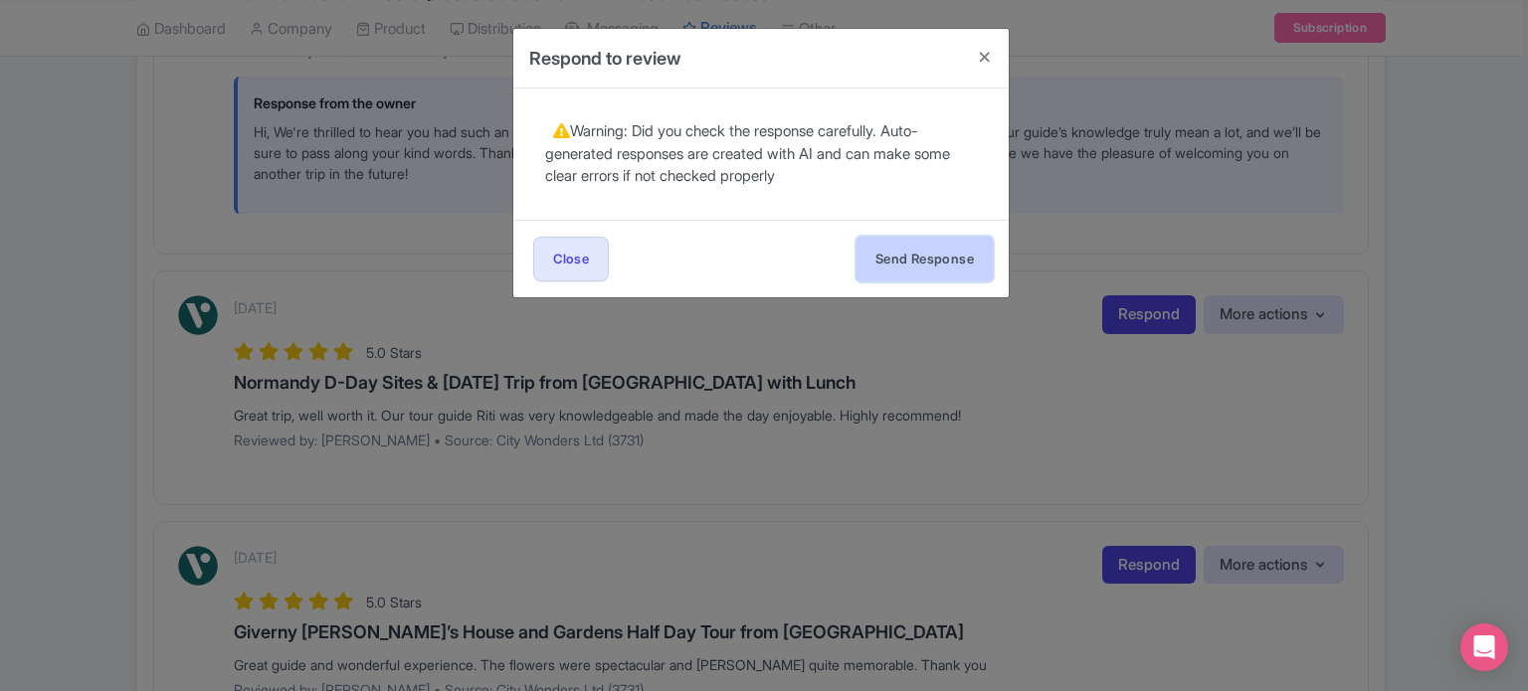
click at [938, 273] on button "Send Response" at bounding box center [924, 259] width 136 height 45
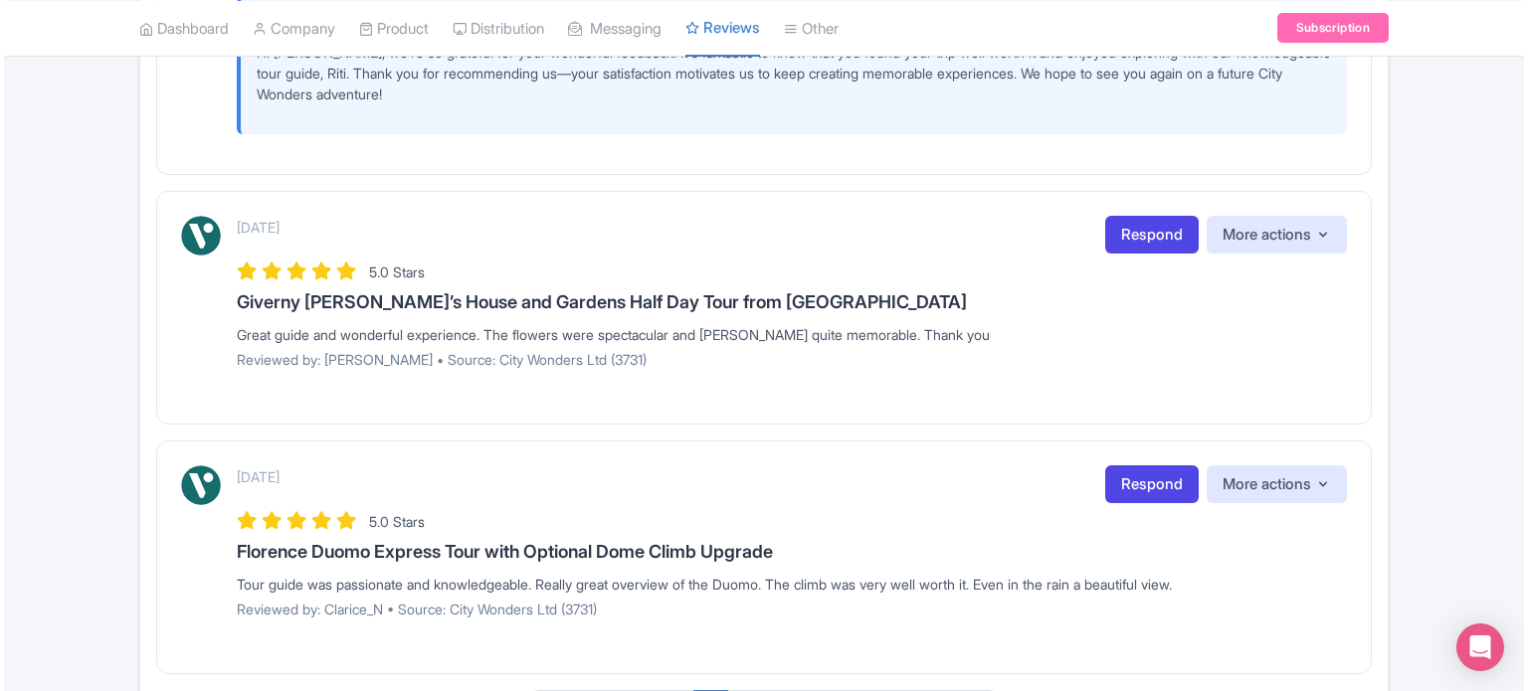
scroll to position [3301, 0]
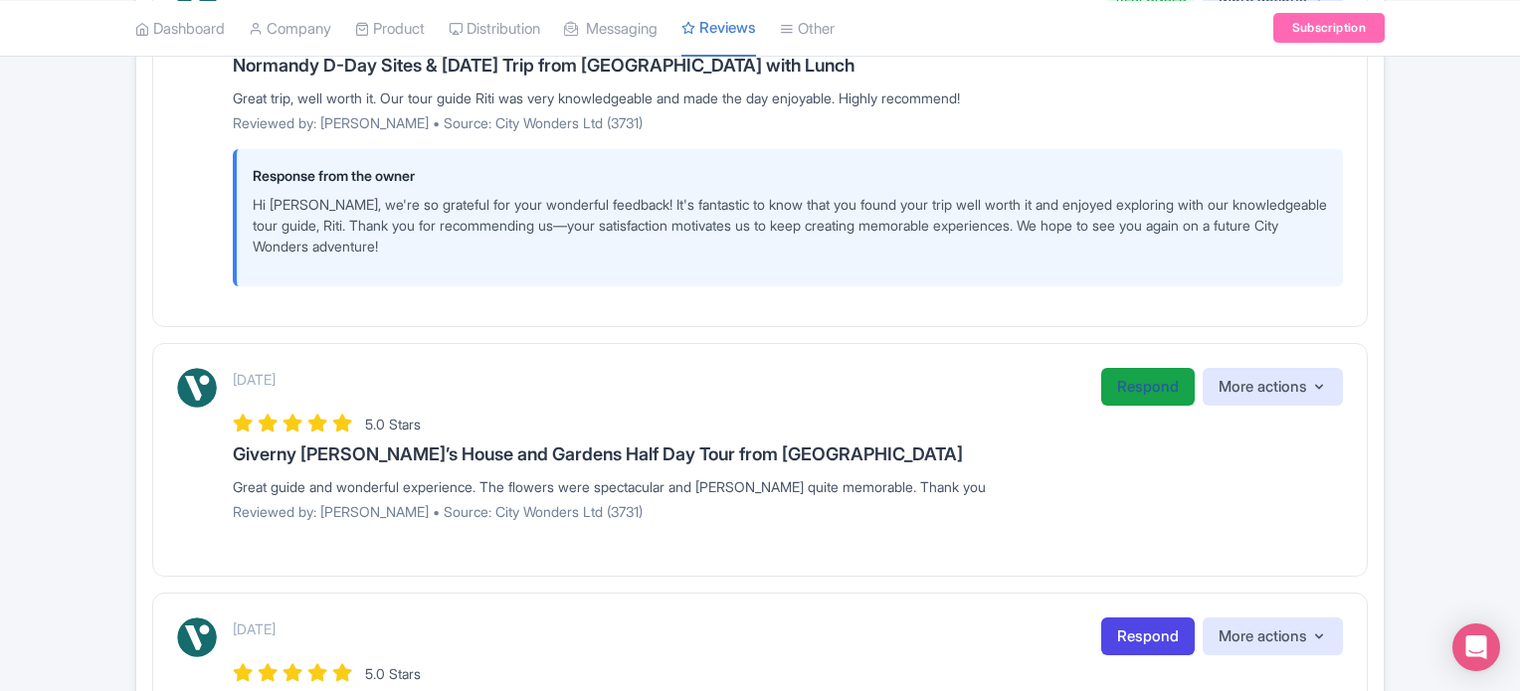
click at [1140, 385] on link "Respond" at bounding box center [1147, 387] width 93 height 39
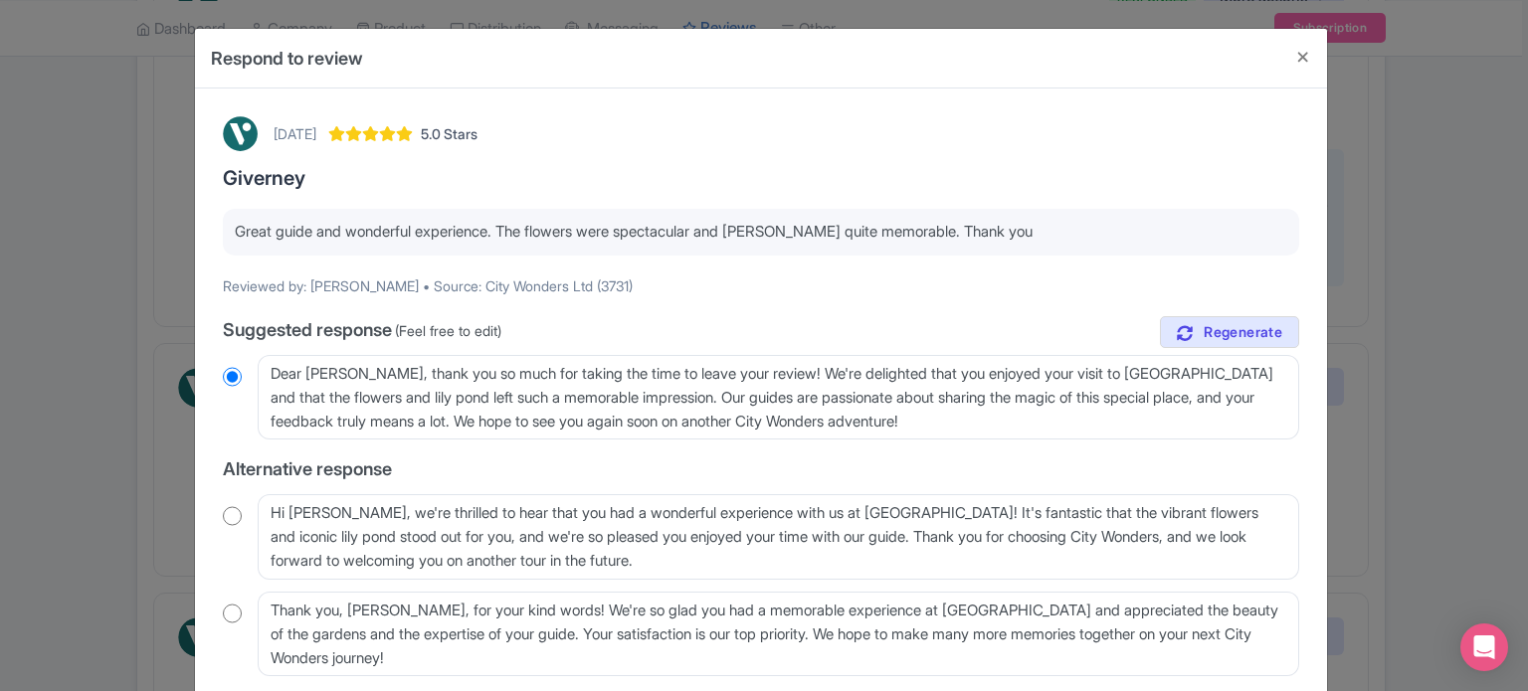
click at [239, 523] on input "radio" at bounding box center [232, 516] width 19 height 20
radio input "true"
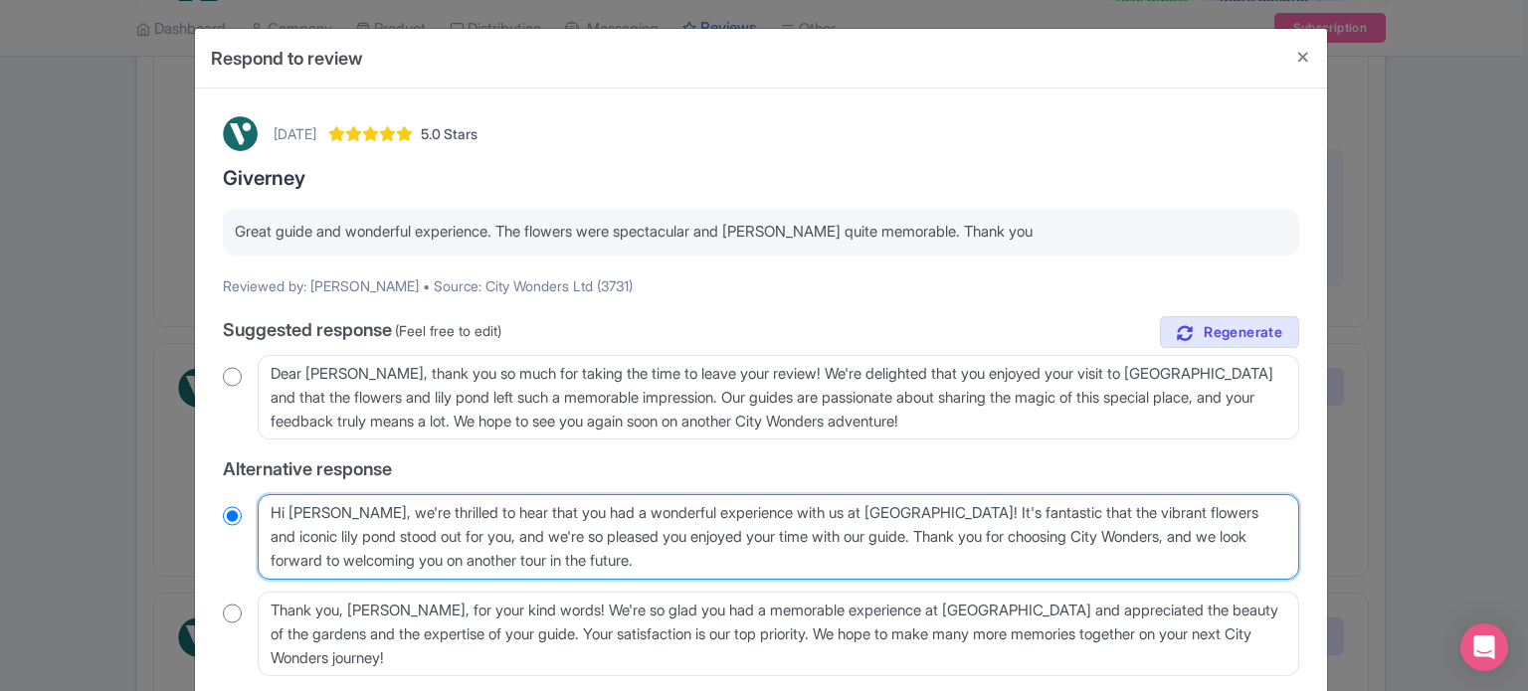
click at [341, 510] on textarea "Hi Craig_O, we're thrilled to hear that you had a wonderful experience with us …" at bounding box center [778, 537] width 1041 height 86
type textarea "Hi Craig_, we're thrilled to hear that you had a wonderful experience with us a…"
radio input "true"
type textarea "Hi Craig, we're thrilled to hear that you had a wonderful experience with us at…"
radio input "true"
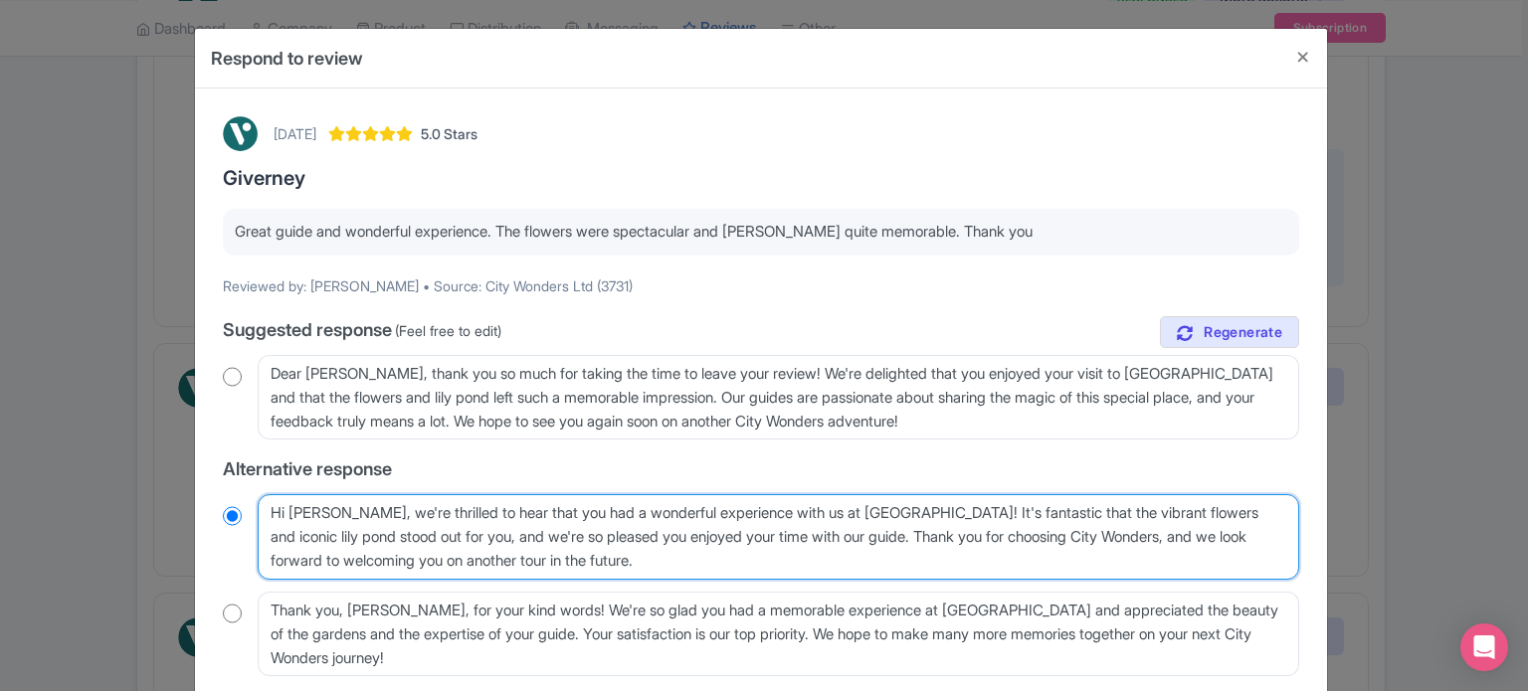
scroll to position [99, 0]
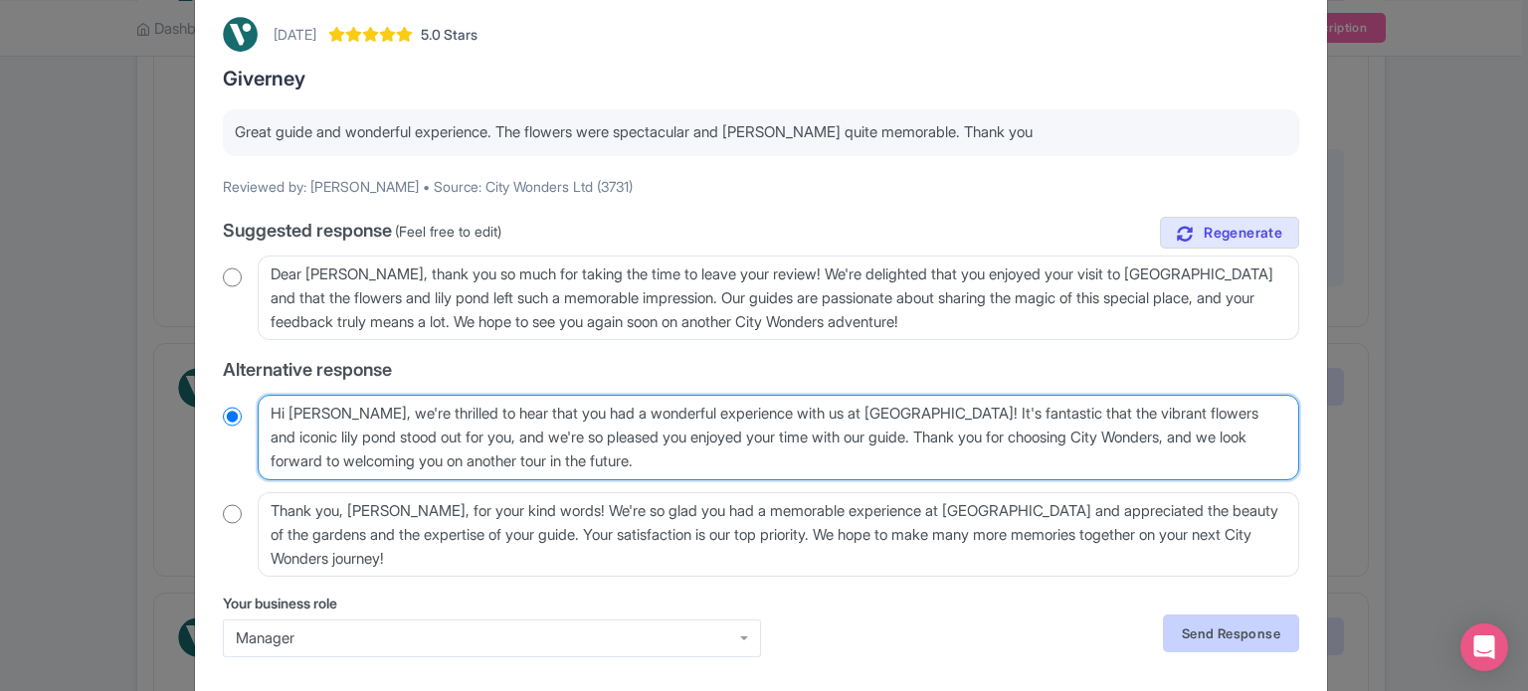
type textarea "Hi Craig, we're thrilled to hear that you had a wonderful experience with us at…"
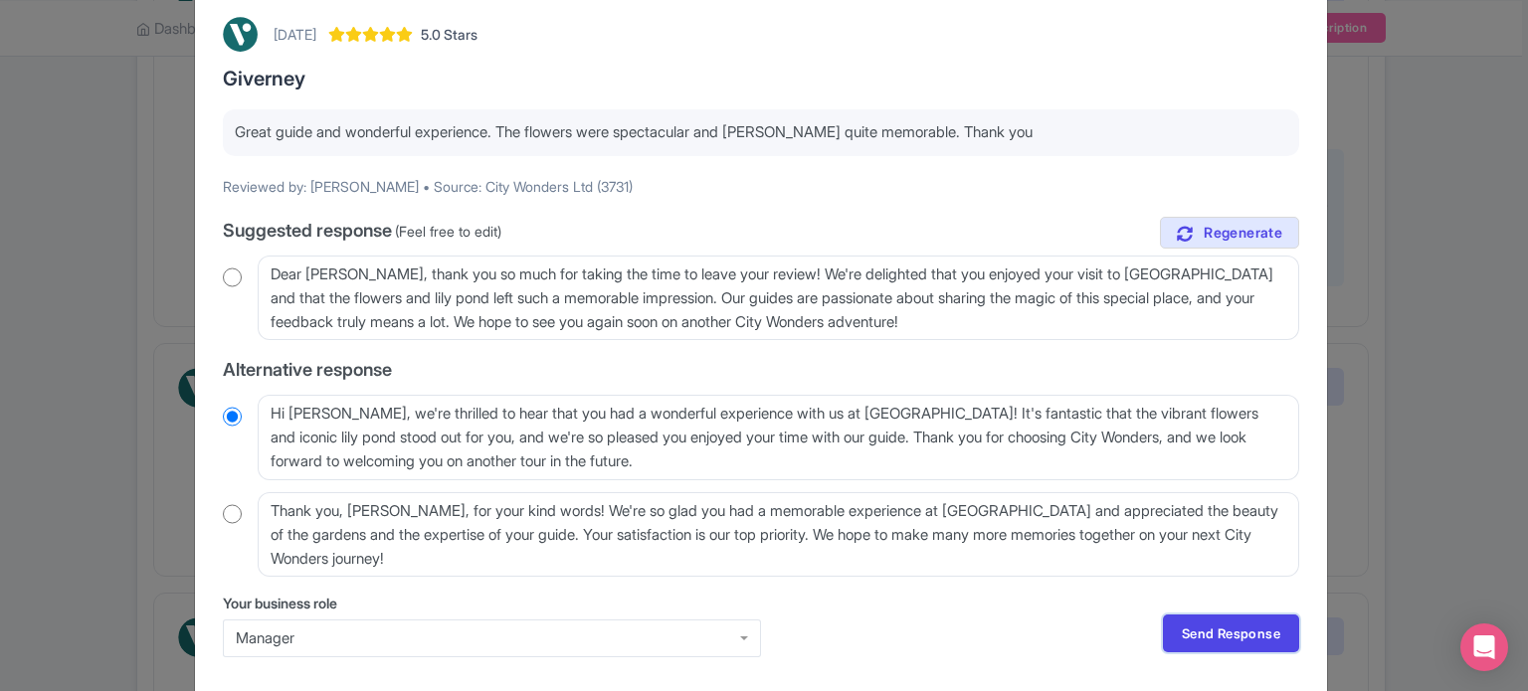
click at [1211, 635] on link "Send Response" at bounding box center [1231, 634] width 136 height 38
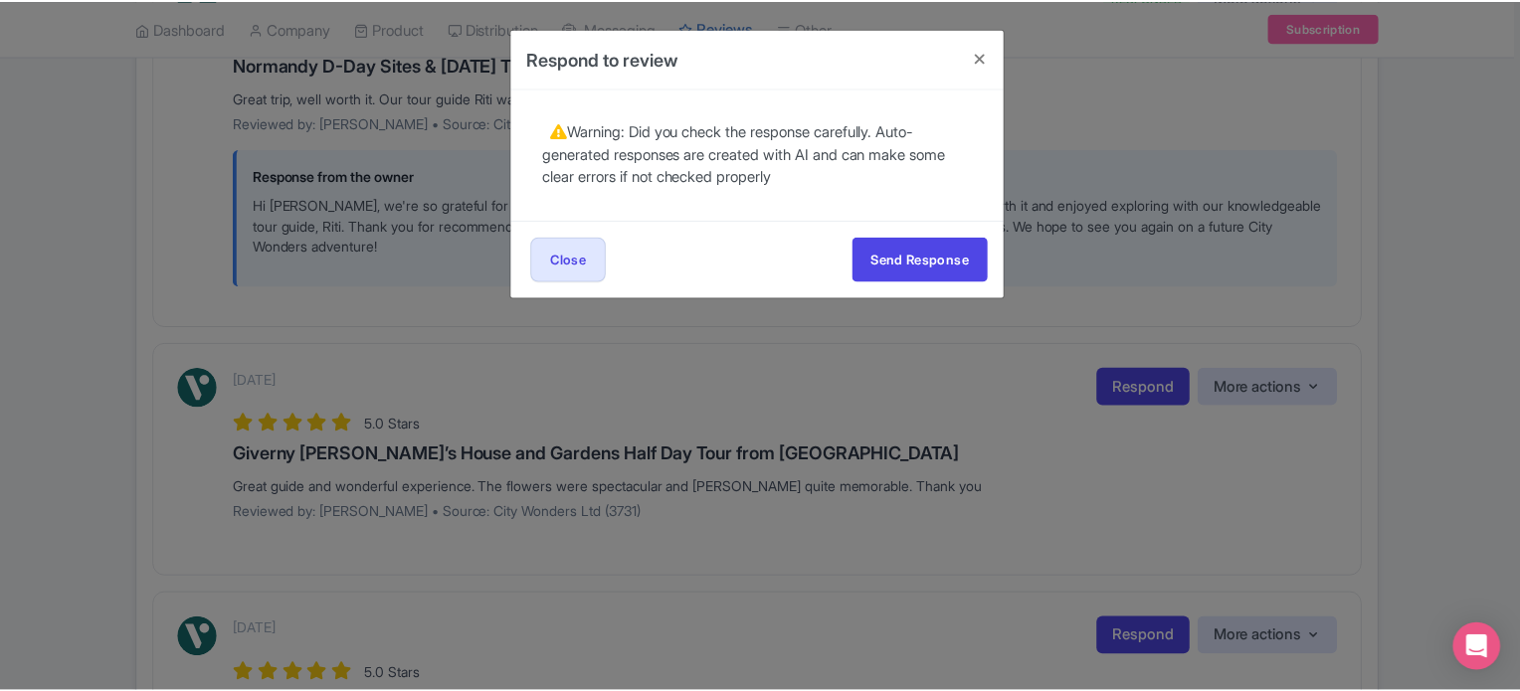
scroll to position [0, 0]
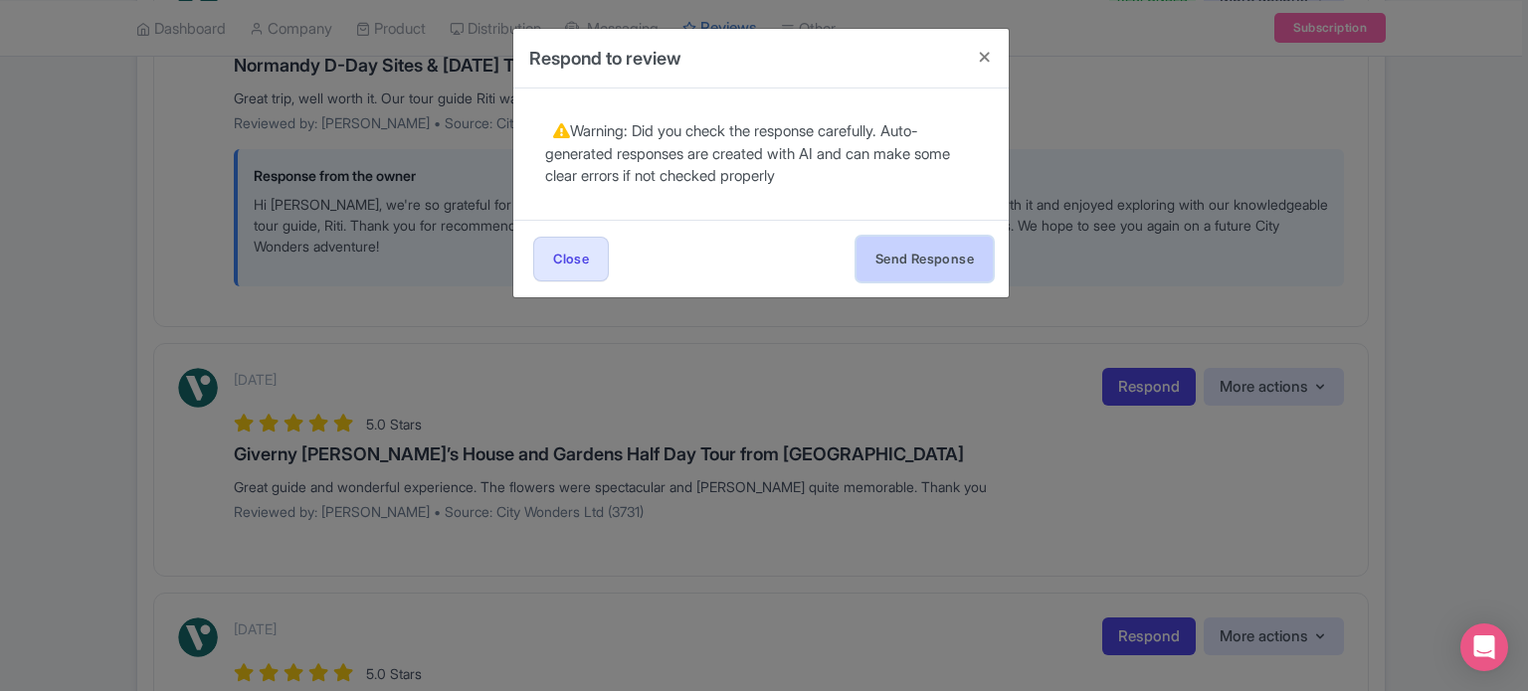
click at [947, 263] on button "Send Response" at bounding box center [924, 259] width 136 height 45
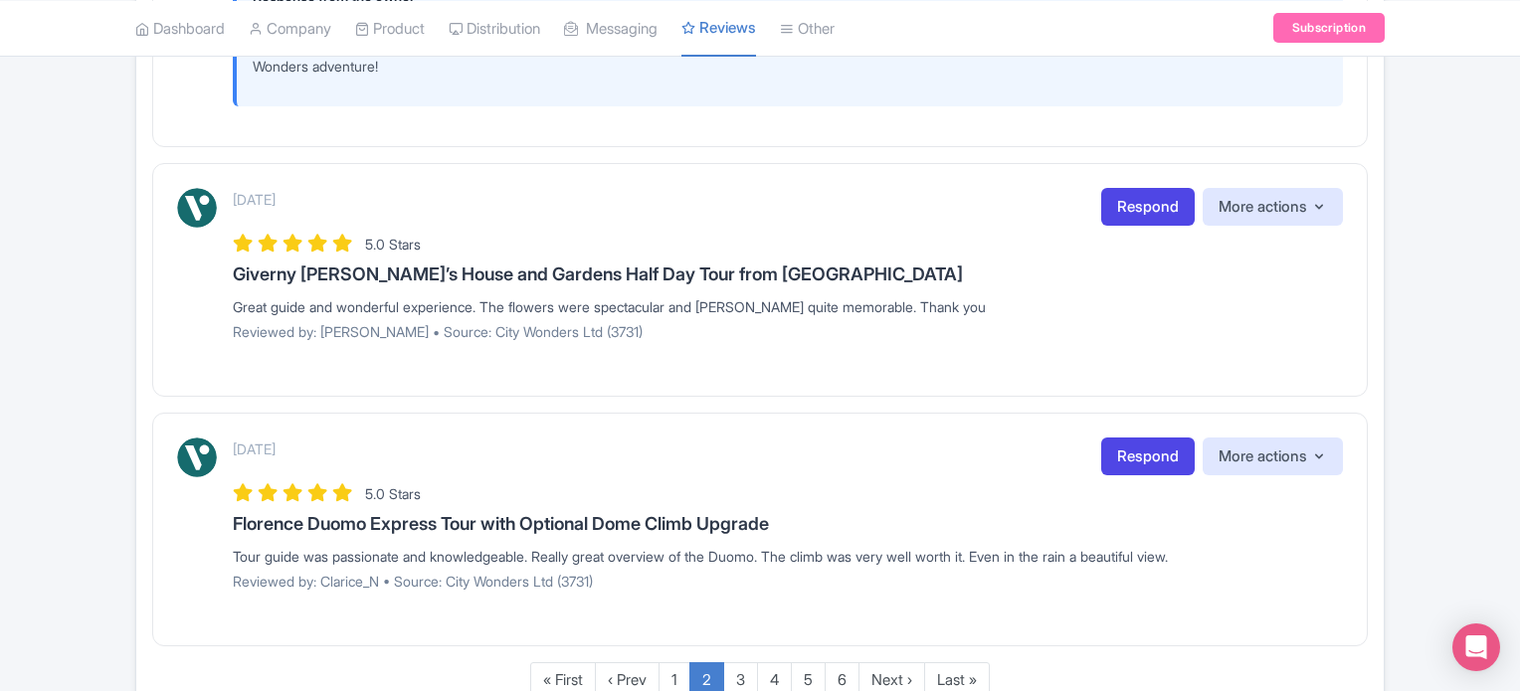
scroll to position [3599, 0]
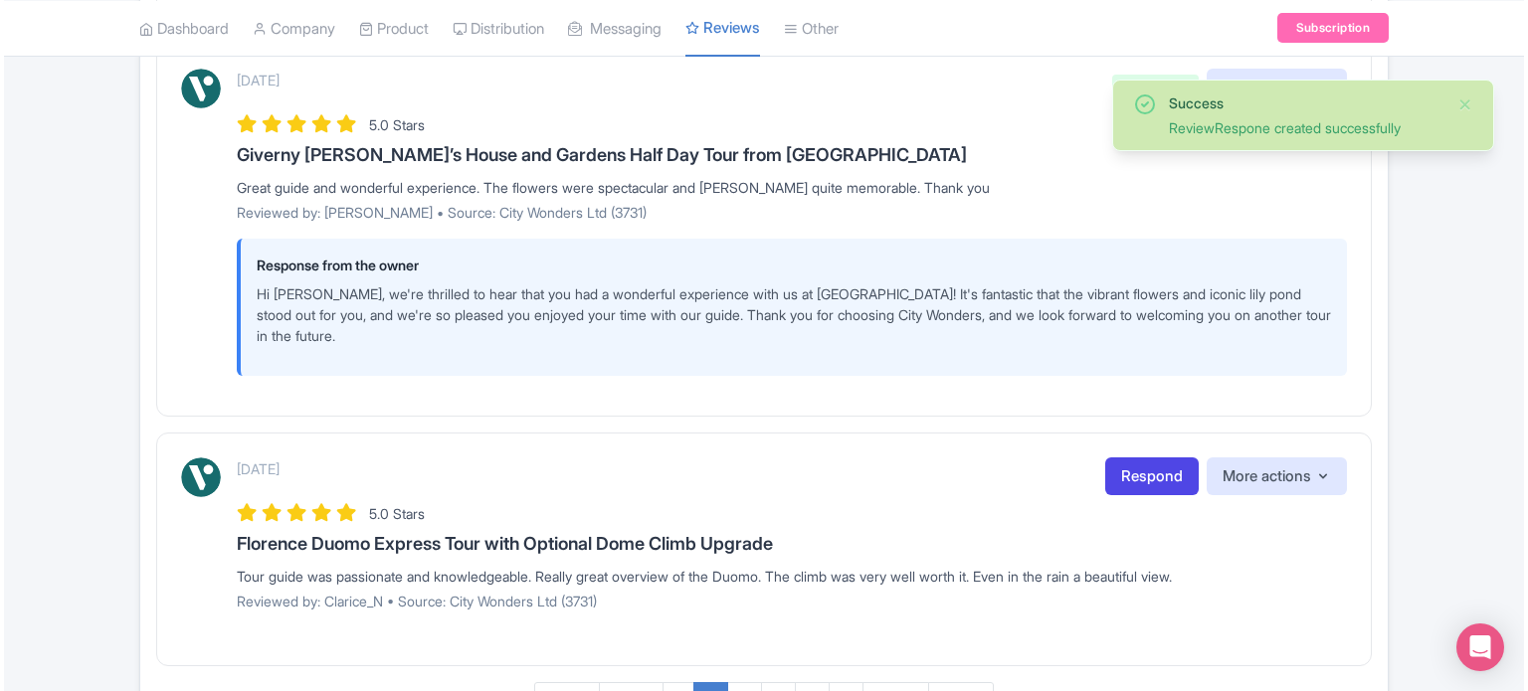
scroll to position [3738, 0]
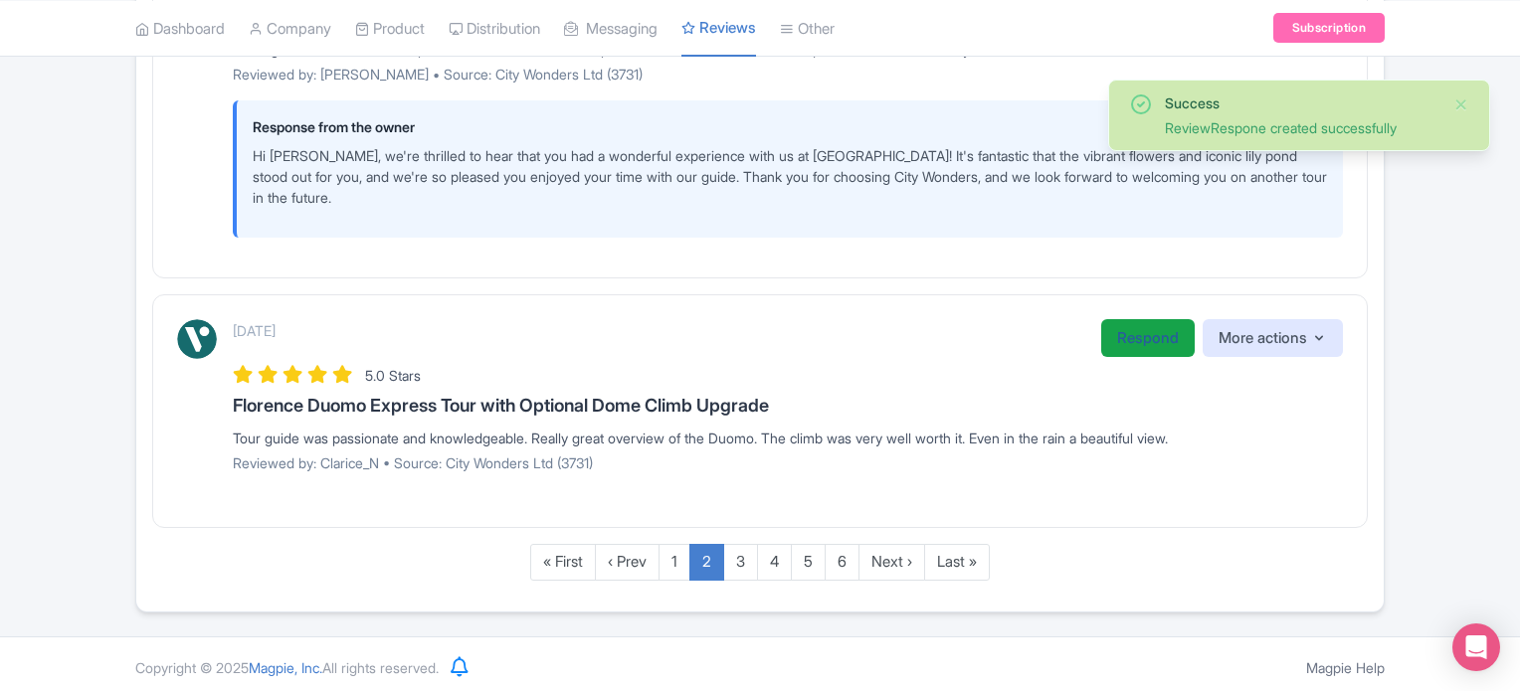
click at [1121, 336] on link "Respond" at bounding box center [1147, 338] width 93 height 39
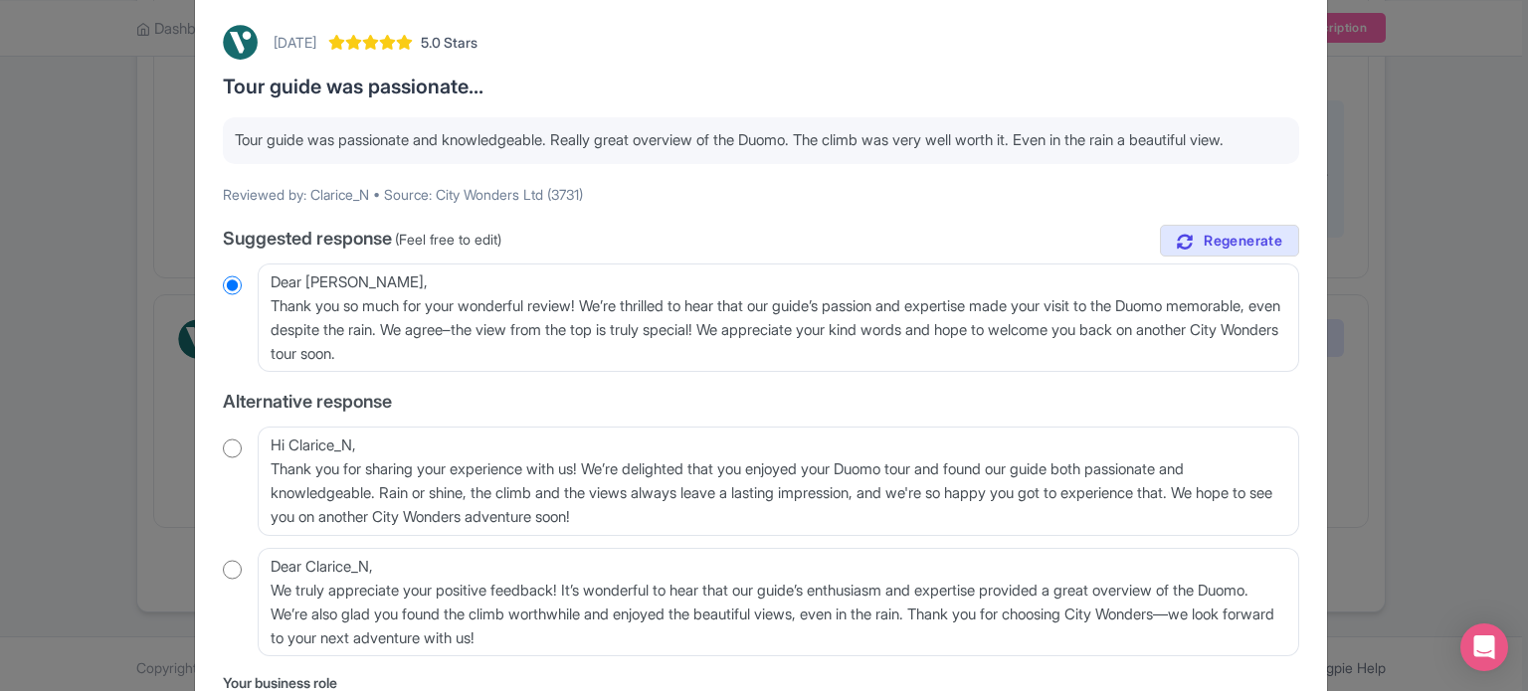
scroll to position [199, 0]
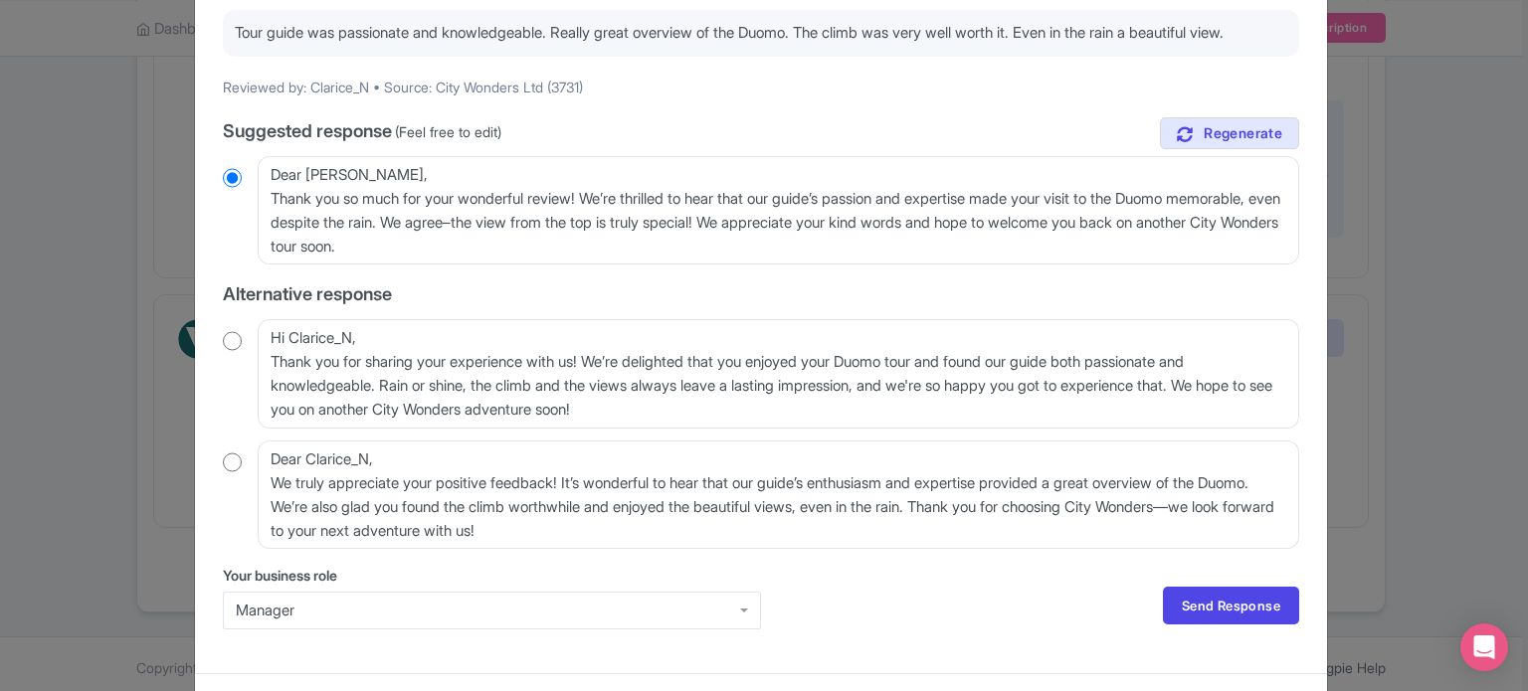
click at [239, 365] on div "Hi Clarice_N, Thank you for sharing your experience with us! We’re delighted th…" at bounding box center [761, 373] width 1076 height 109
click at [232, 351] on input "radio" at bounding box center [232, 341] width 19 height 20
radio input "true"
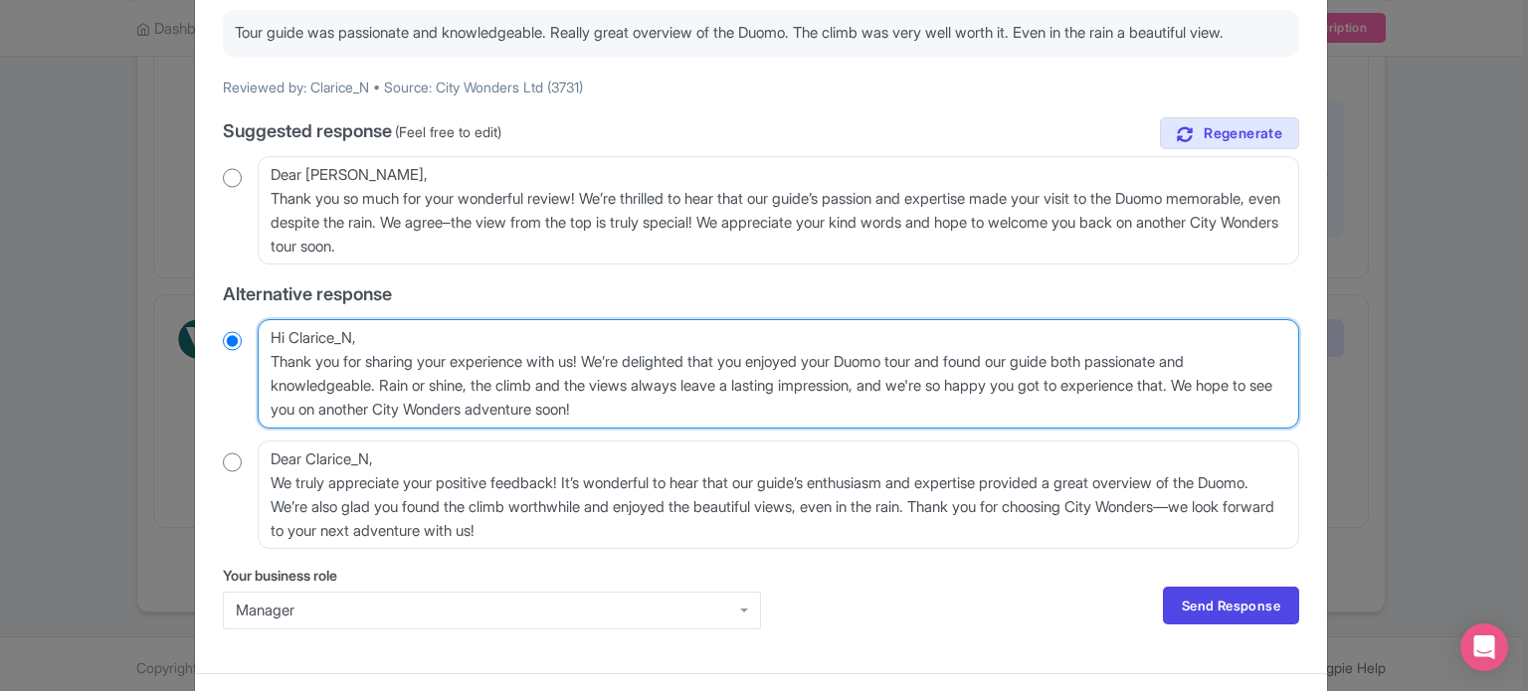
drag, startPoint x: 265, startPoint y: 385, endPoint x: 333, endPoint y: 361, distance: 72.7
click at [333, 361] on textarea "Hi Clarice_N, Thank you for sharing your experience with us! We’re delighted th…" at bounding box center [778, 373] width 1041 height 109
type textarea "Hi ClariceThank you for sharing your experience with us! We’re delighted that y…"
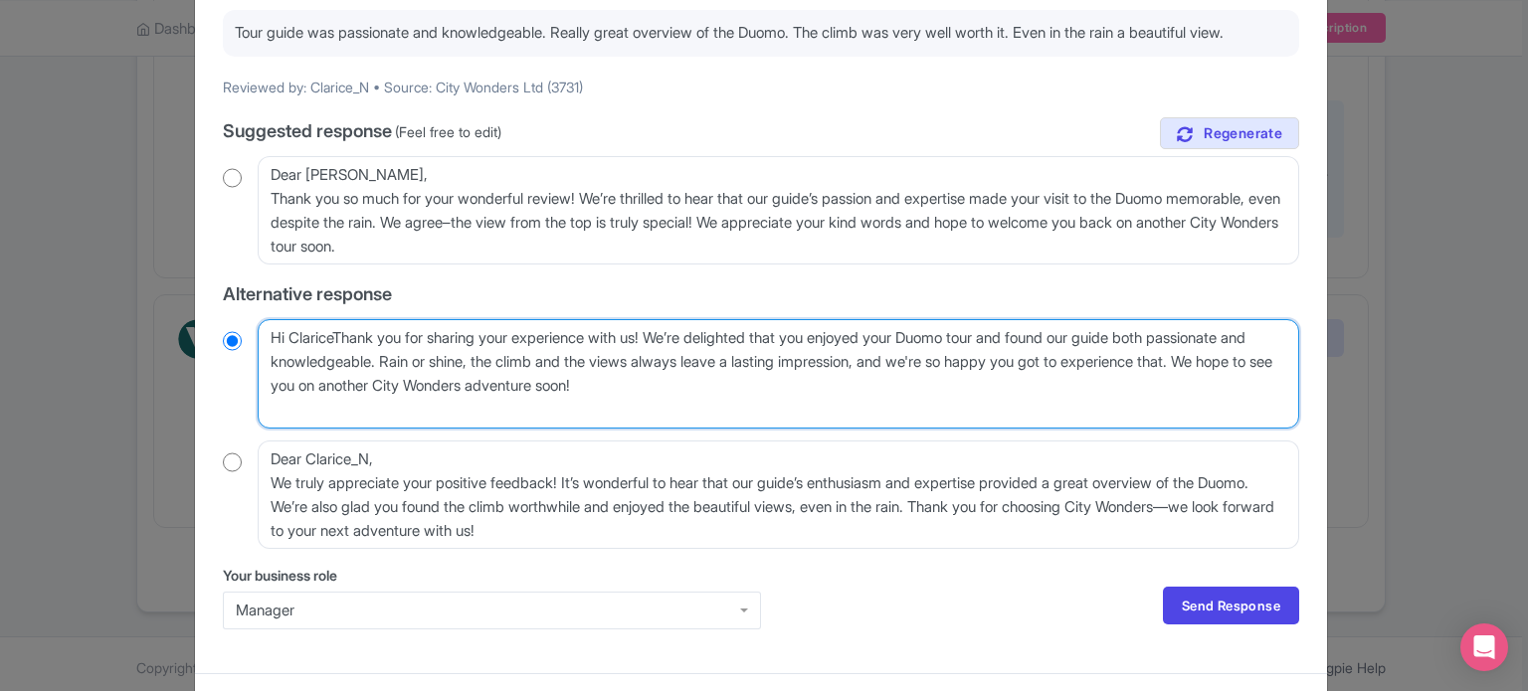
radio input "true"
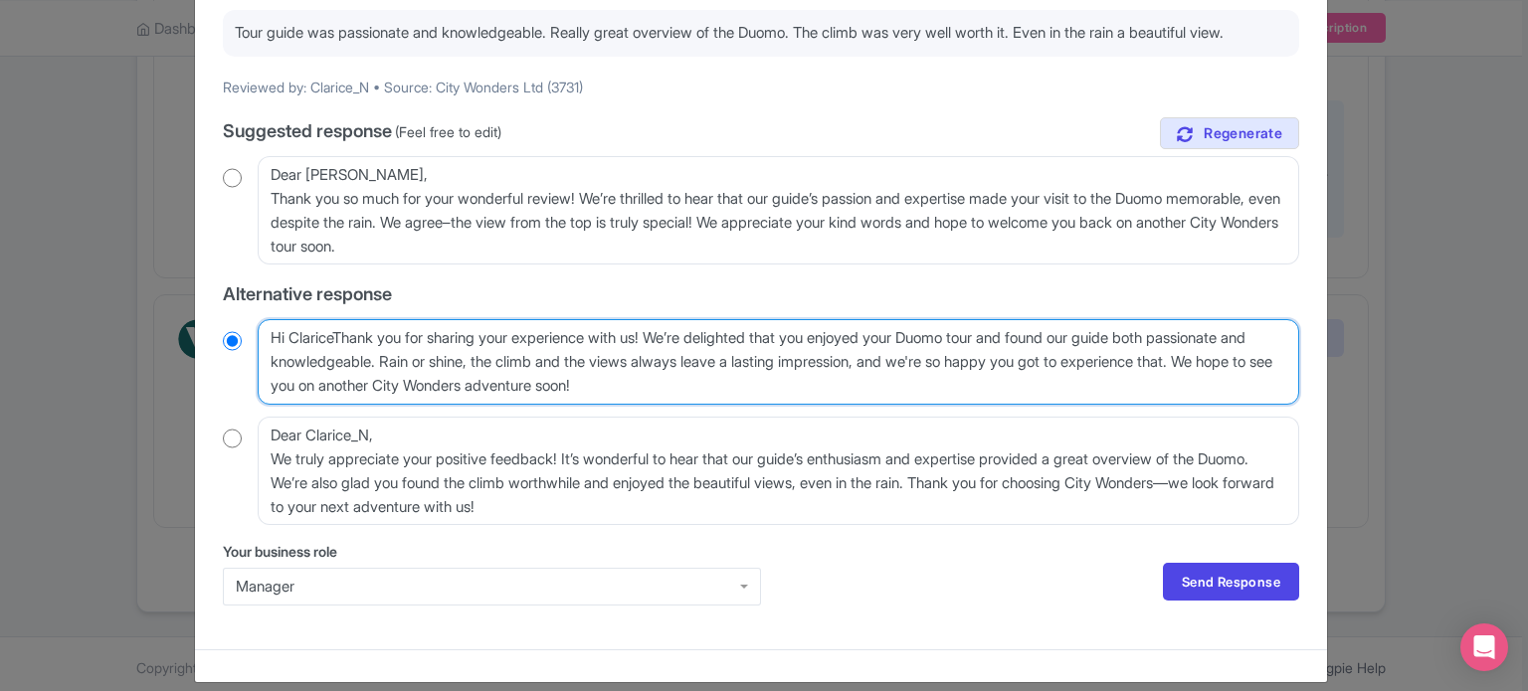
type textarea "Hi Clarice,Thank you for sharing your experience with us! We’re delighted that …"
radio input "true"
type textarea "Hi Clarice, Thank you for sharing your experience with us! We’re delighted that…"
radio input "true"
type textarea "Hi Clarice, hank you for sharing your experience with us! We’re delighted that …"
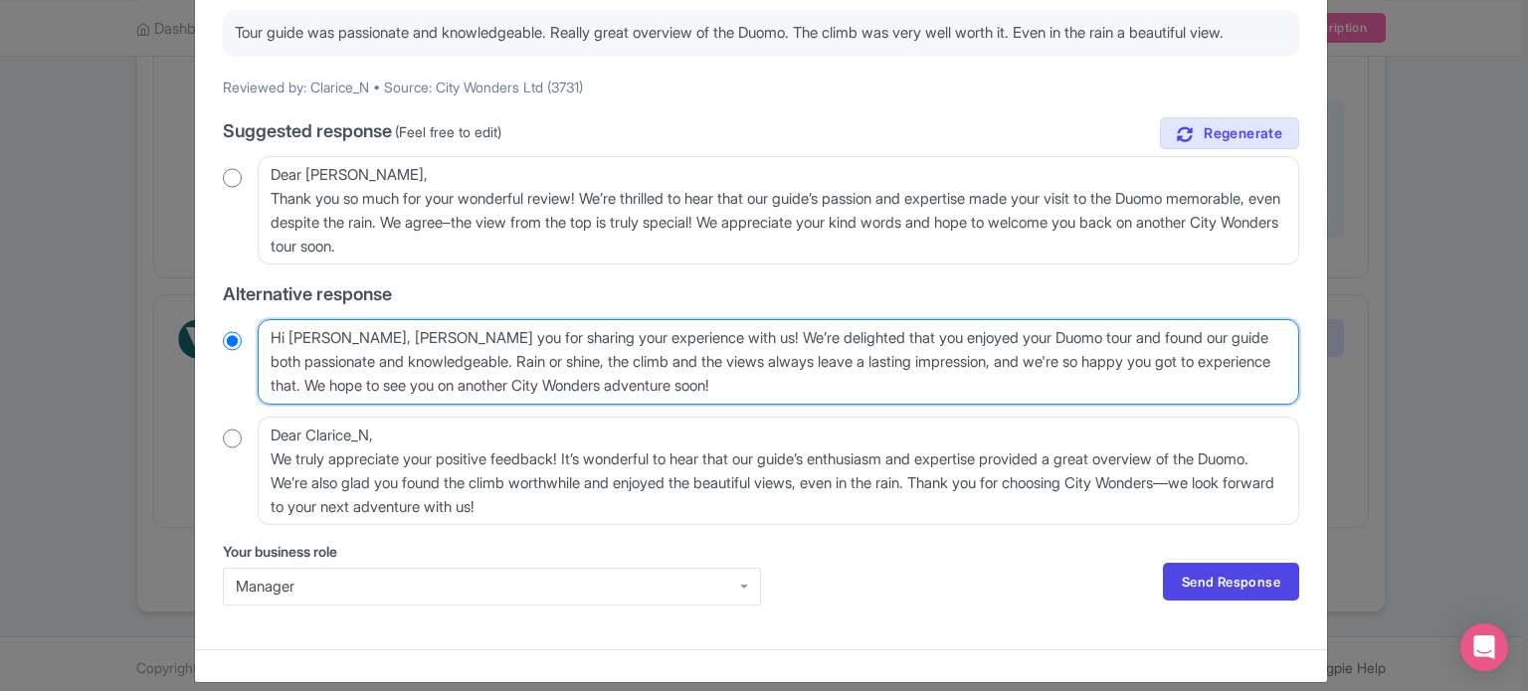
radio input "true"
type textarea "Hi [PERSON_NAME], thank you for sharing your experience with us! We’re delighte…"
radio input "true"
type textarea "Hi [PERSON_NAME], thank you for sharing your experience with us! We’re delighte…"
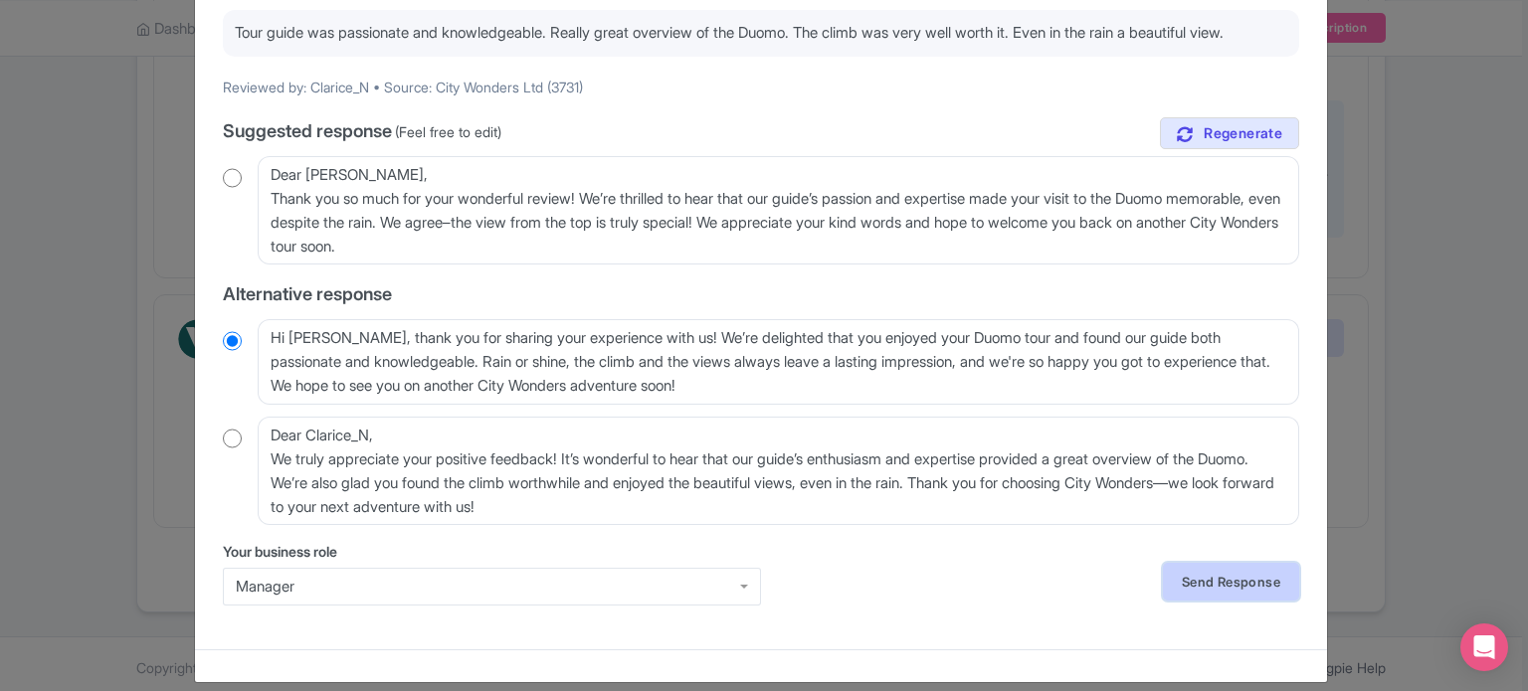
click at [1205, 601] on link "Send Response" at bounding box center [1231, 582] width 136 height 38
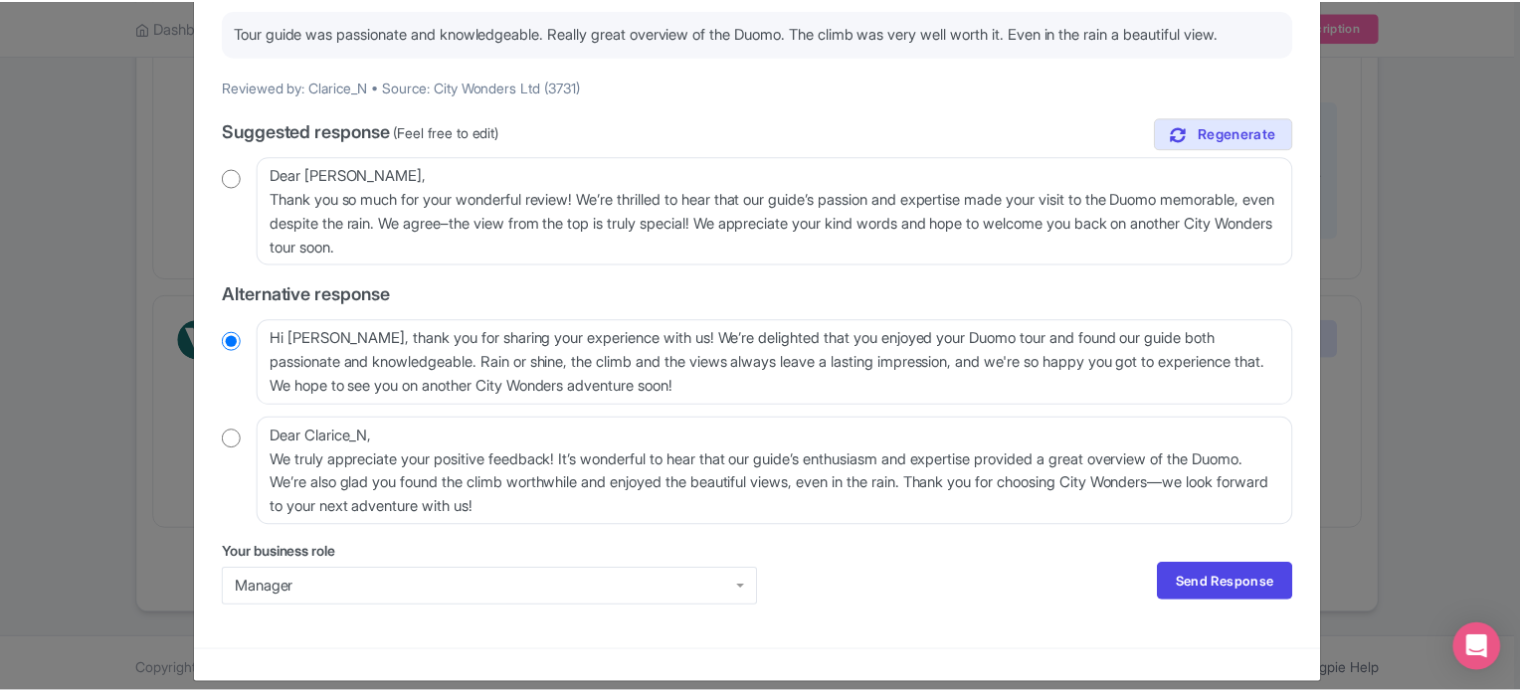
scroll to position [0, 0]
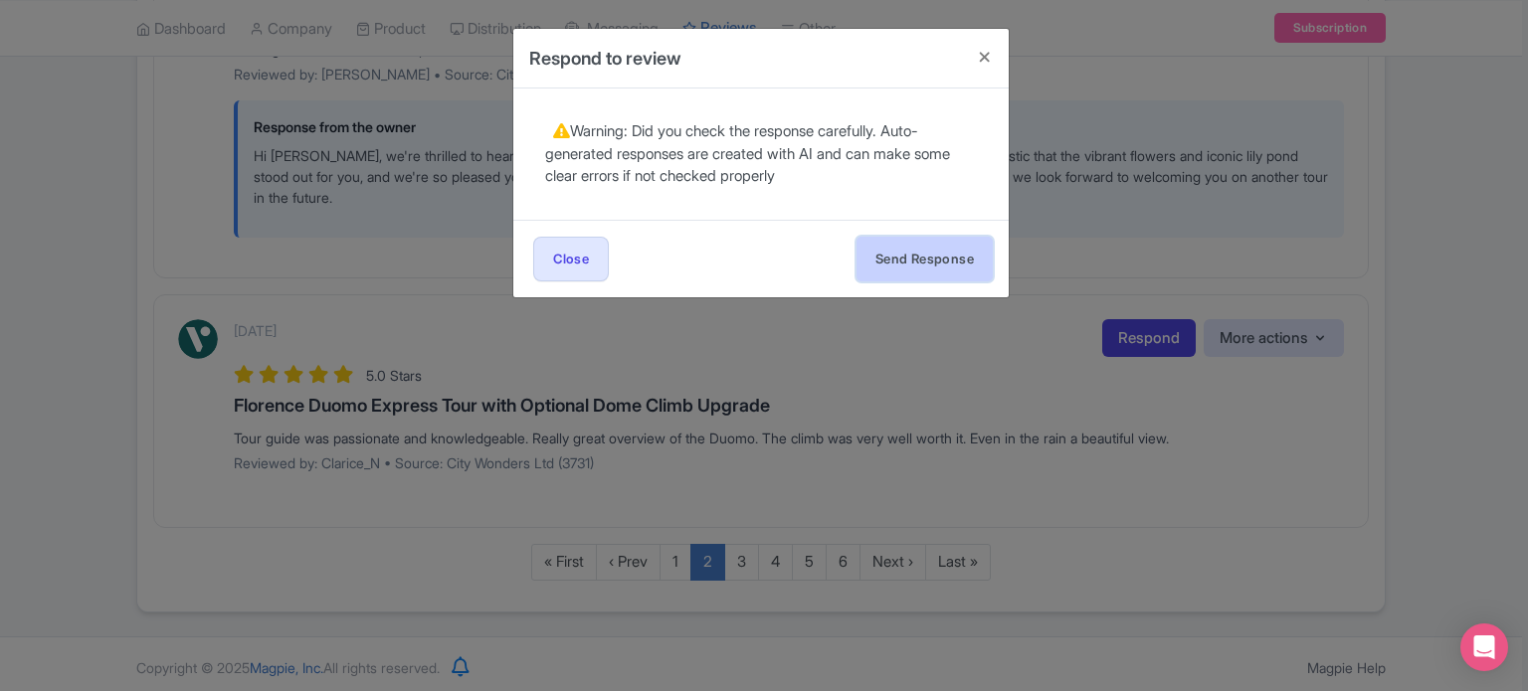
click at [951, 268] on button "Send Response" at bounding box center [924, 259] width 136 height 45
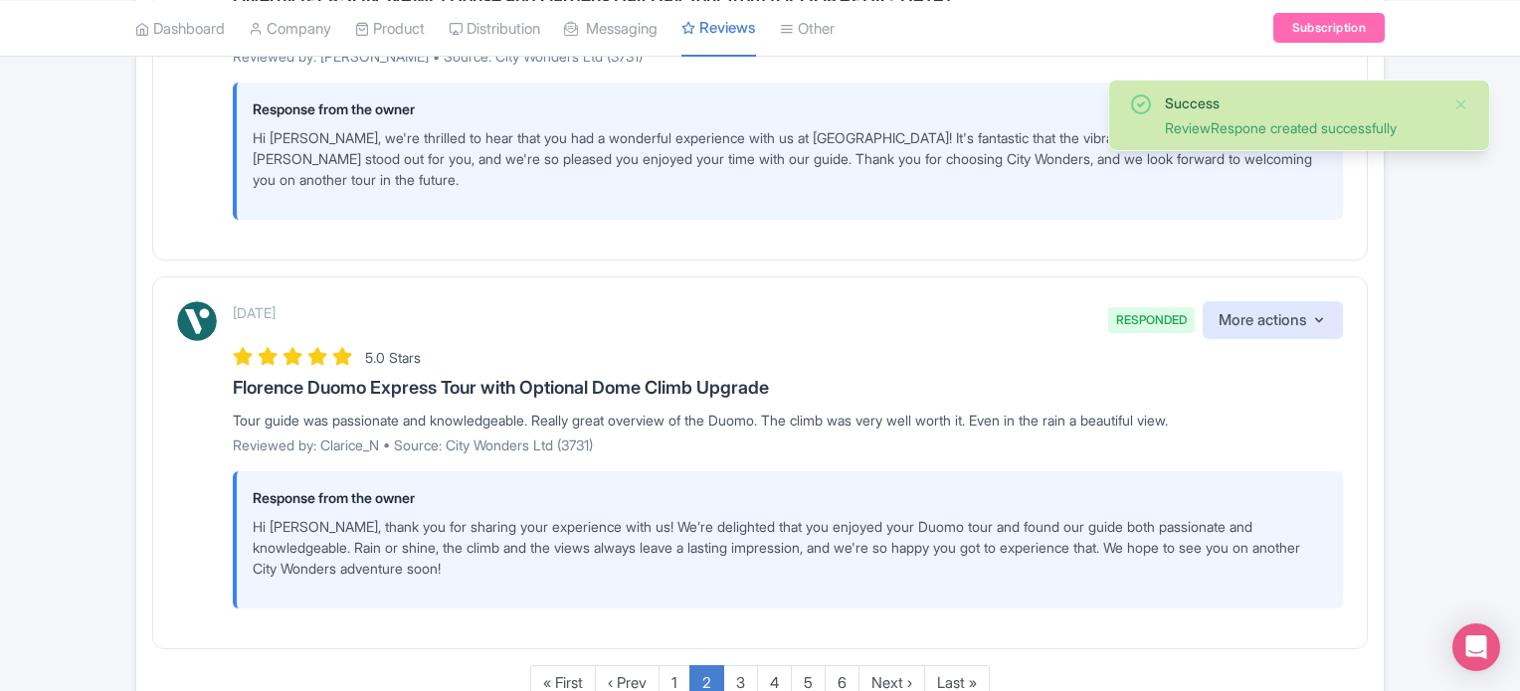
scroll to position [3878, 0]
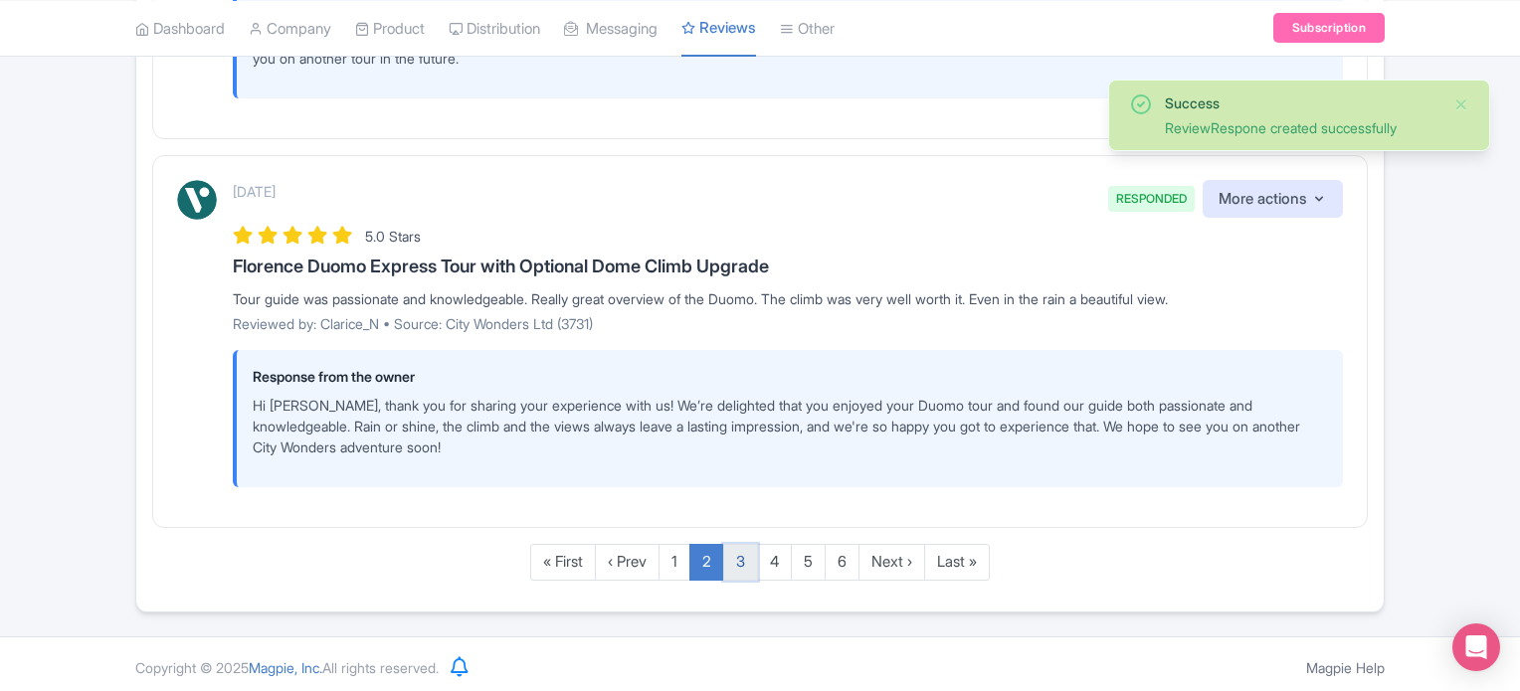
click at [736, 562] on link "3" at bounding box center [740, 562] width 35 height 37
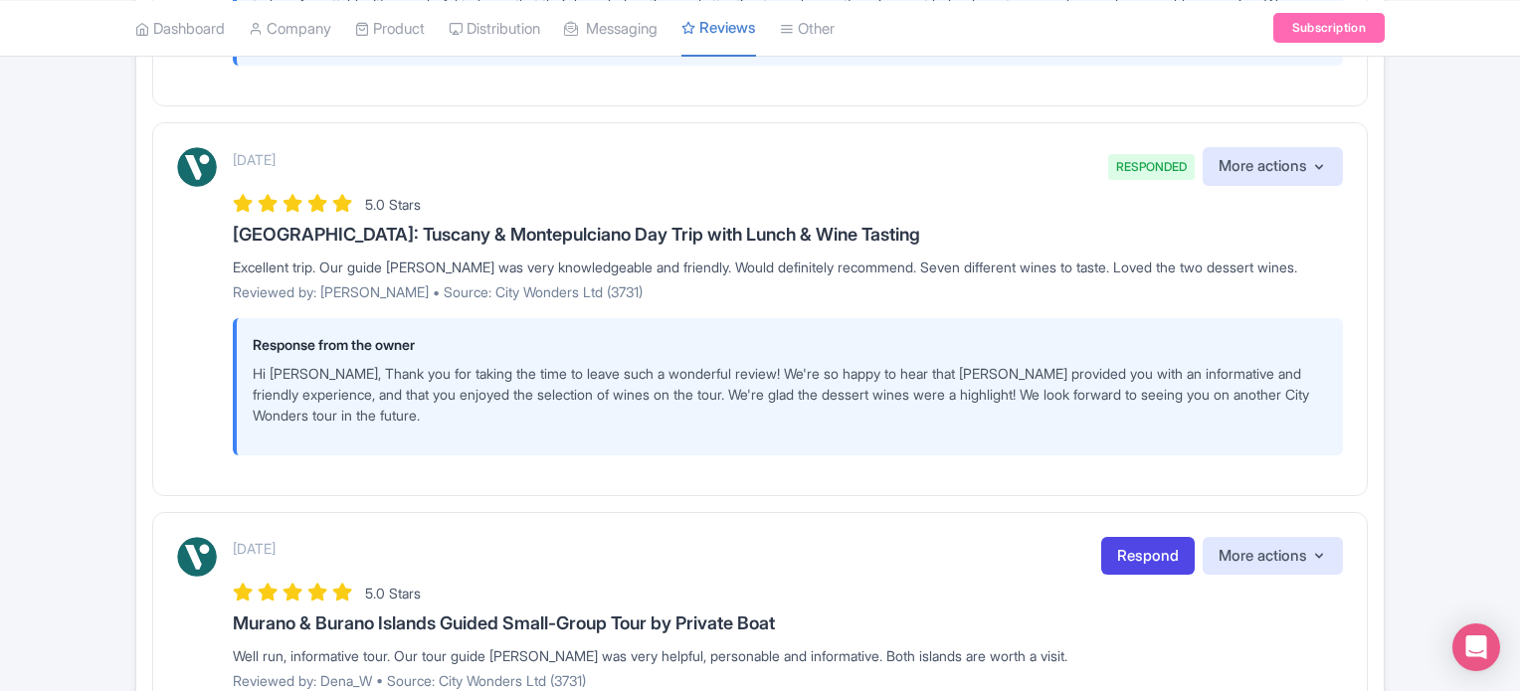
scroll to position [1392, 0]
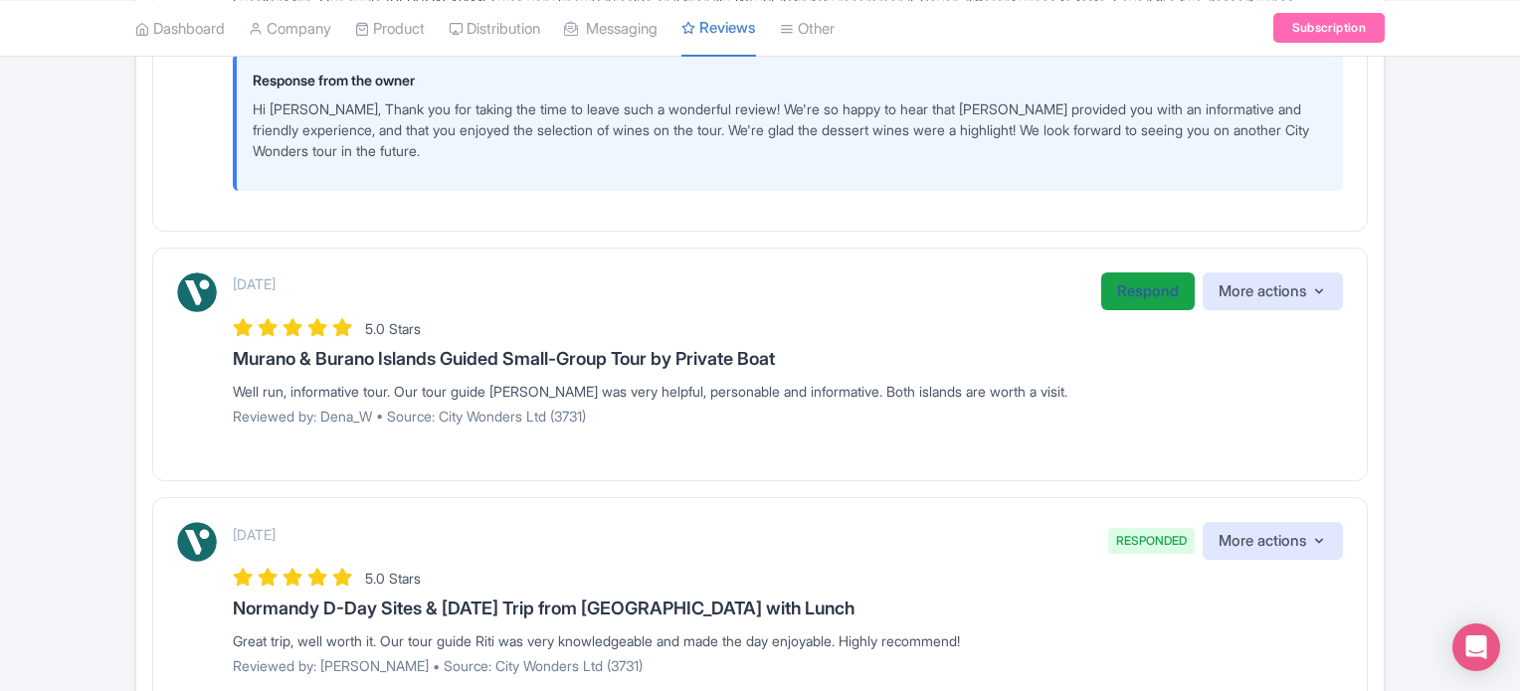
click at [1135, 278] on link "Respond" at bounding box center [1147, 291] width 93 height 39
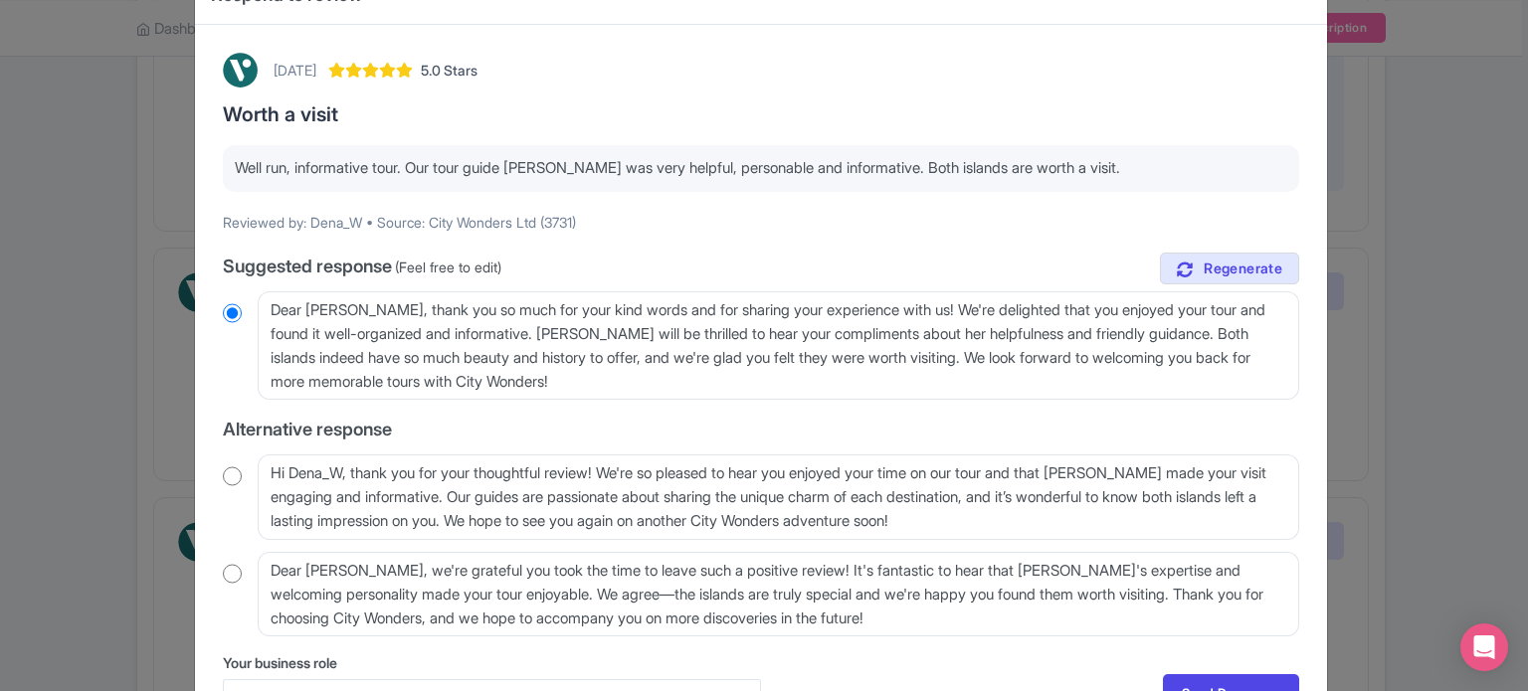
scroll to position [99, 0]
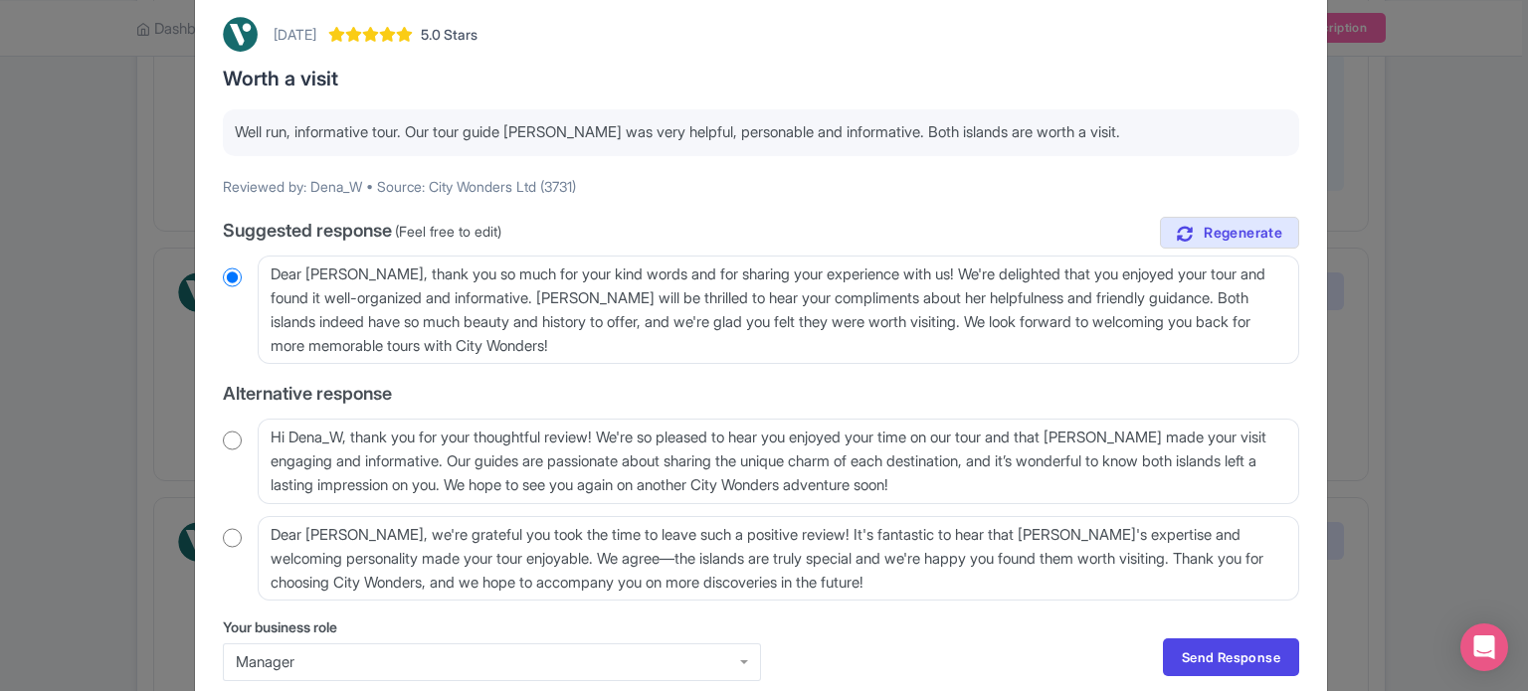
click at [232, 446] on input "radio" at bounding box center [232, 441] width 19 height 20
radio input "true"
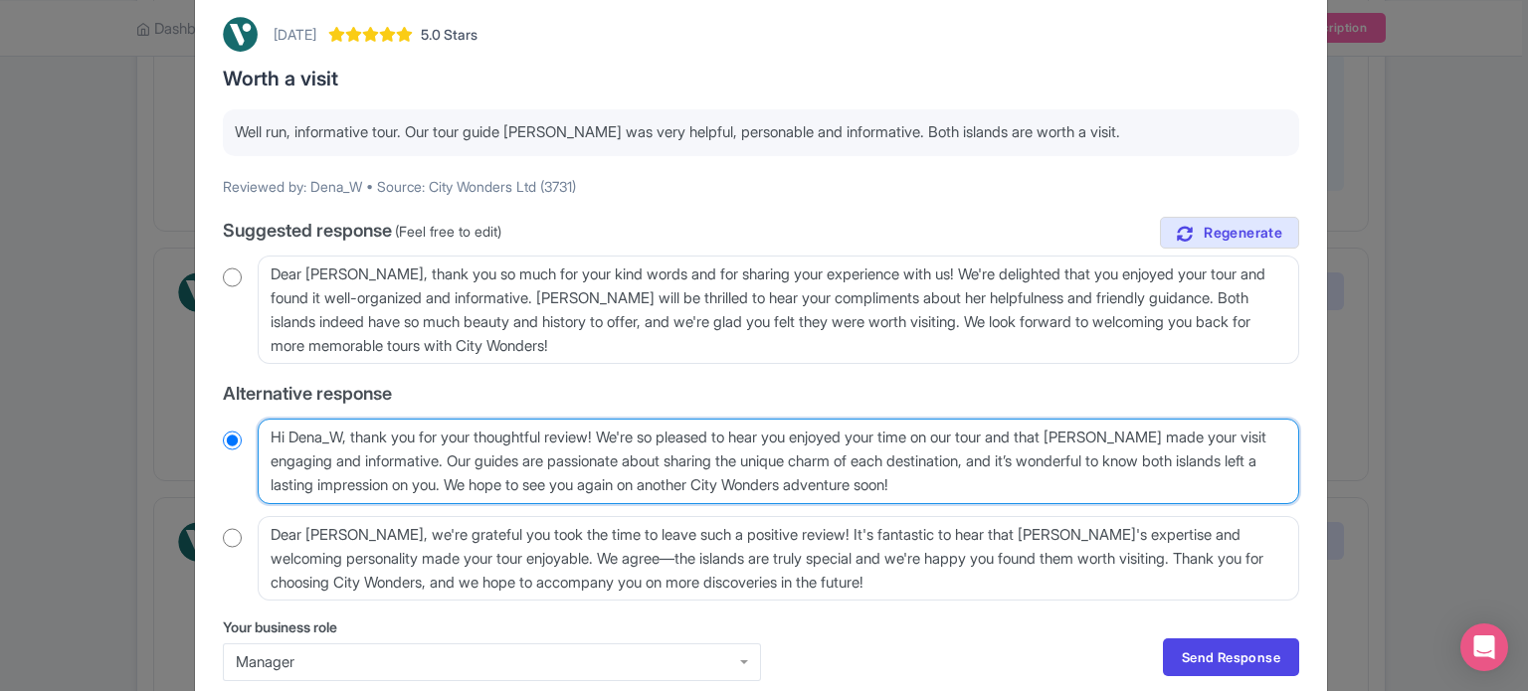
drag, startPoint x: 324, startPoint y: 431, endPoint x: 343, endPoint y: 432, distance: 18.9
click at [343, 432] on textarea "Hi Dena_W, thank you for your thoughtful review! We're so pleased to hear you e…" at bounding box center [778, 462] width 1041 height 86
type textarea "Hi [PERSON_NAME], thank you for your thoughtful review! We're so pleased to hea…"
radio input "true"
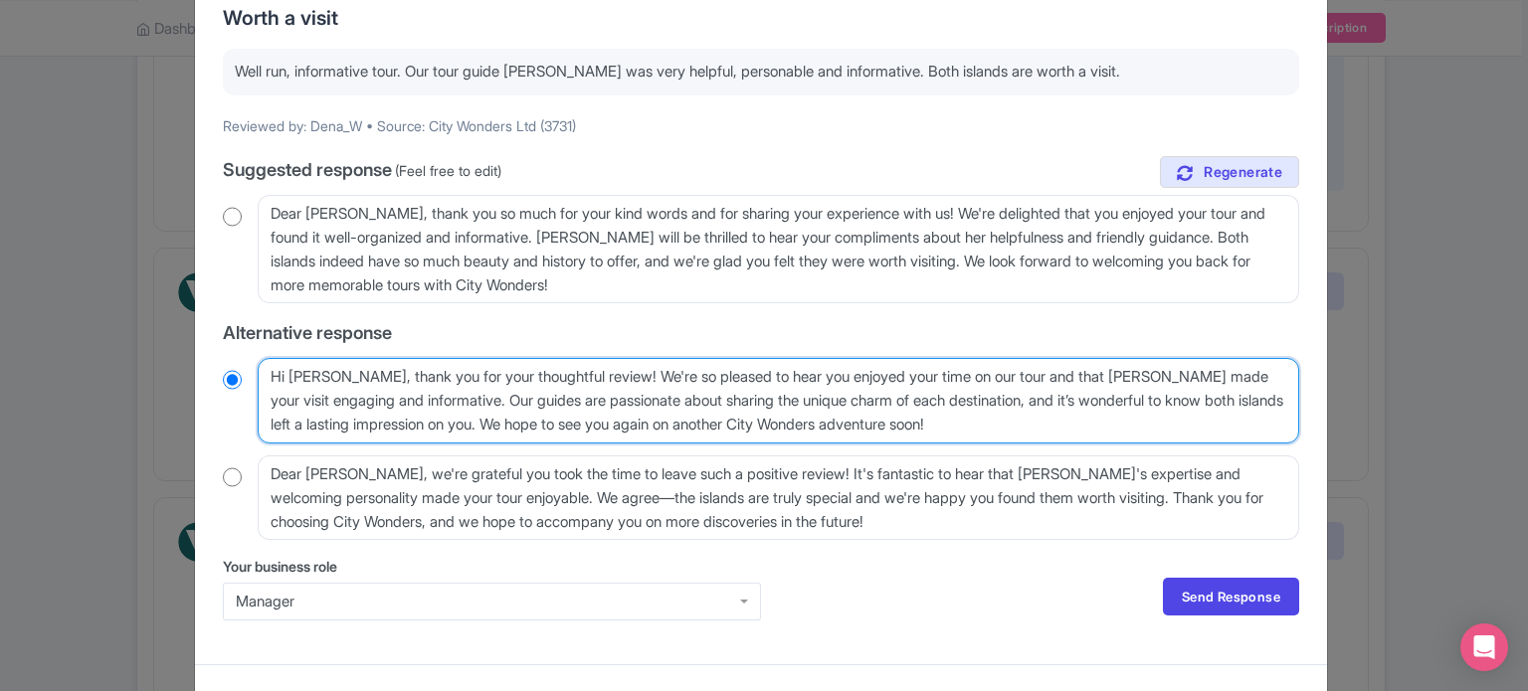
scroll to position [194, 0]
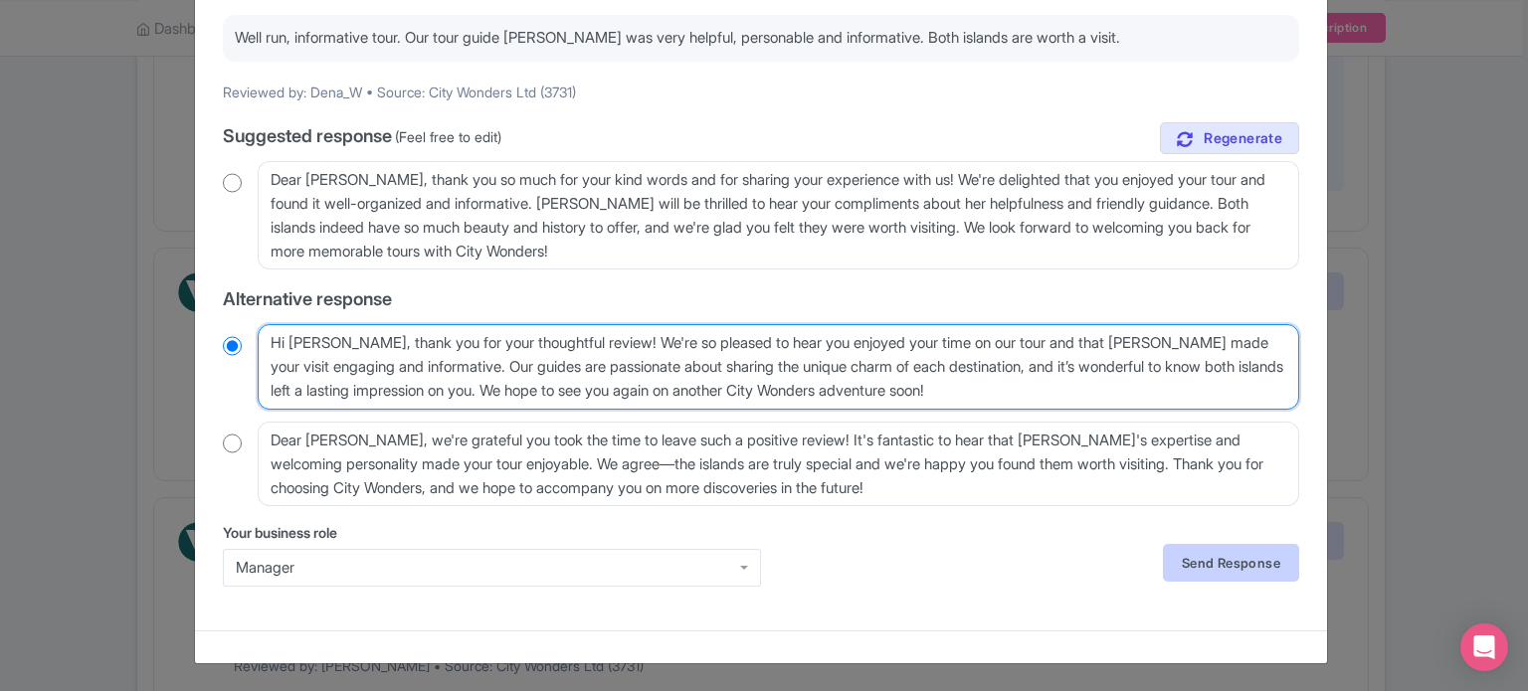
type textarea "Hi [PERSON_NAME], thank you for your thoughtful review! We're so pleased to hea…"
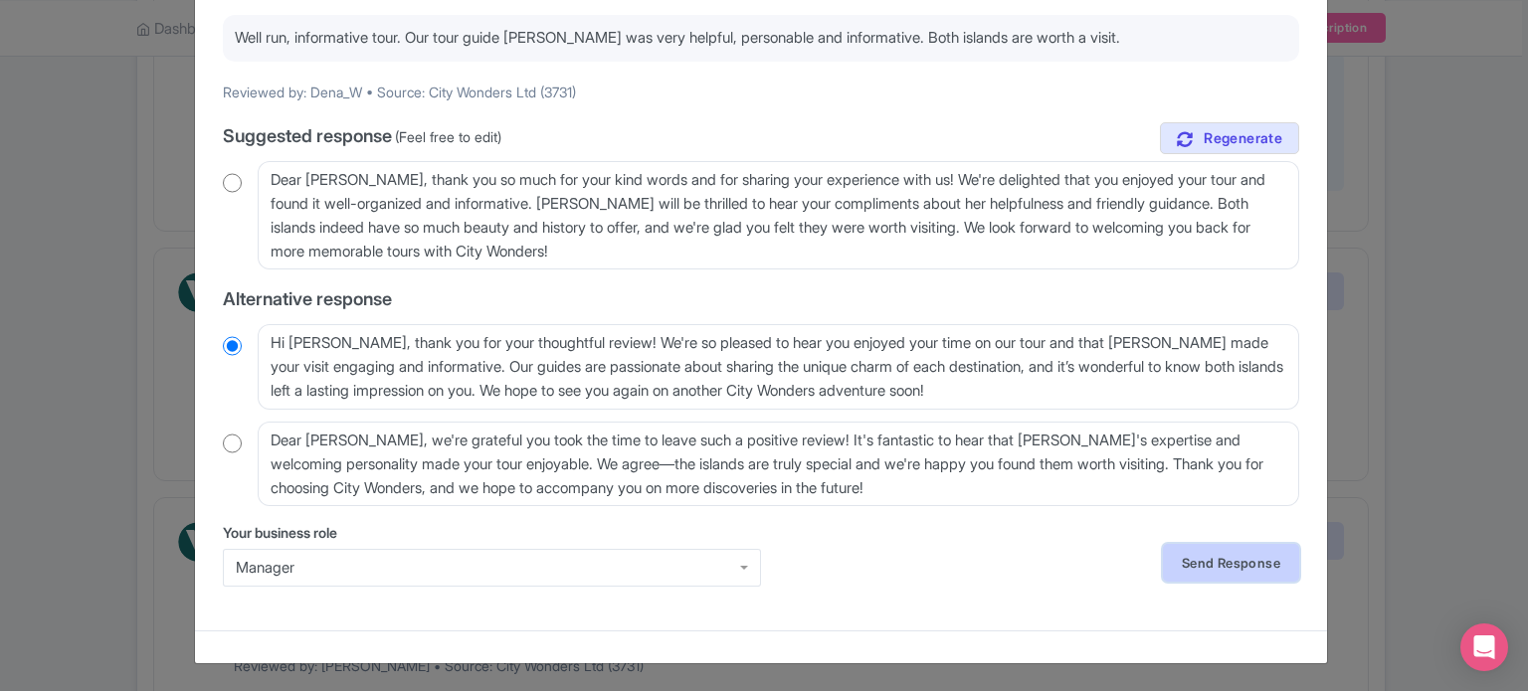
click at [1217, 559] on link "Send Response" at bounding box center [1231, 563] width 136 height 38
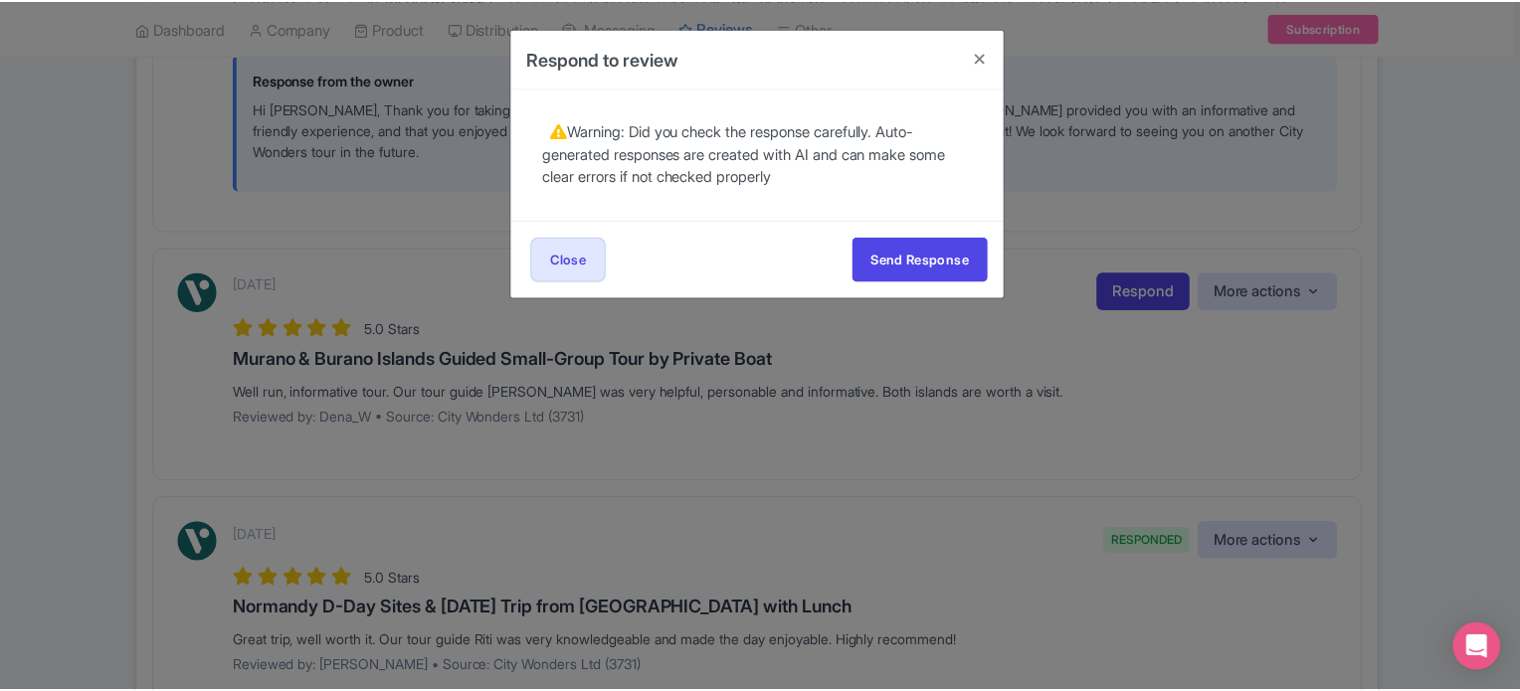
scroll to position [0, 0]
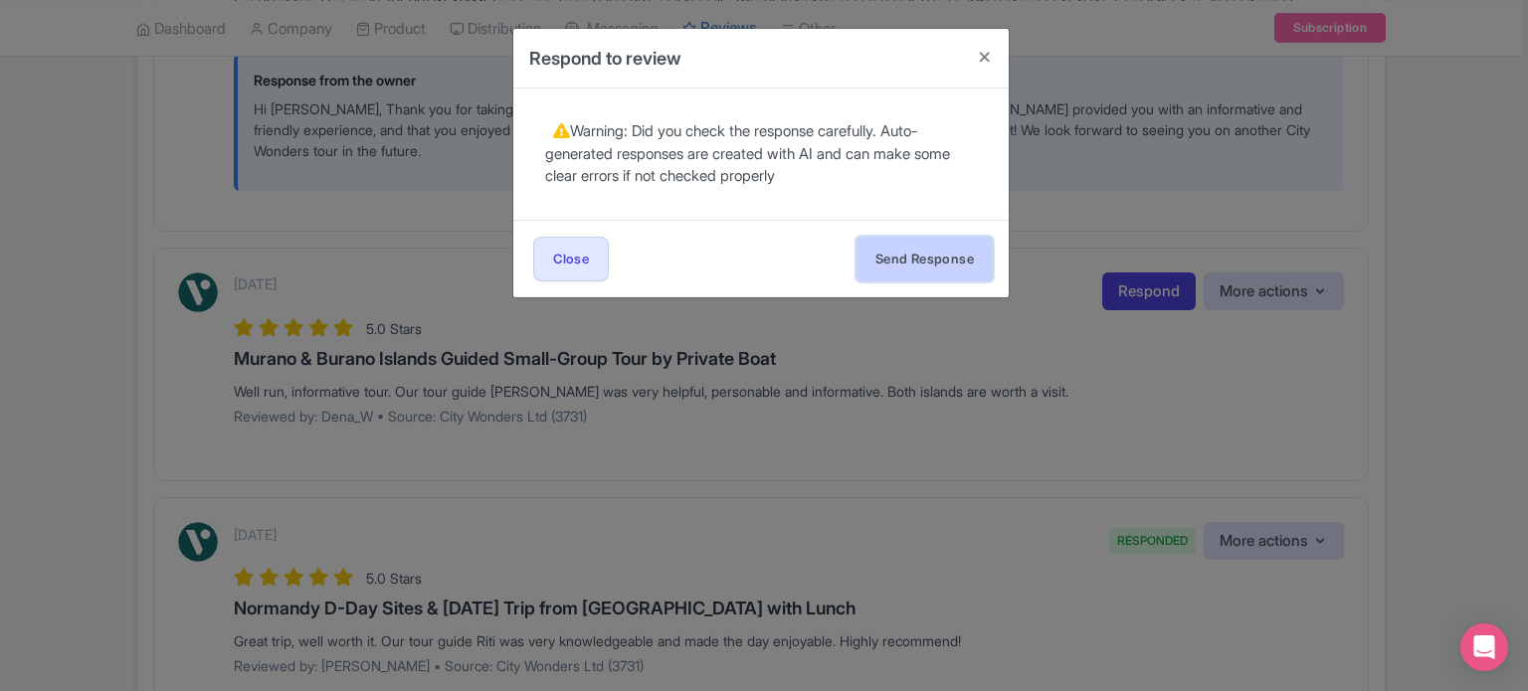
click at [937, 249] on button "Send Response" at bounding box center [924, 259] width 136 height 45
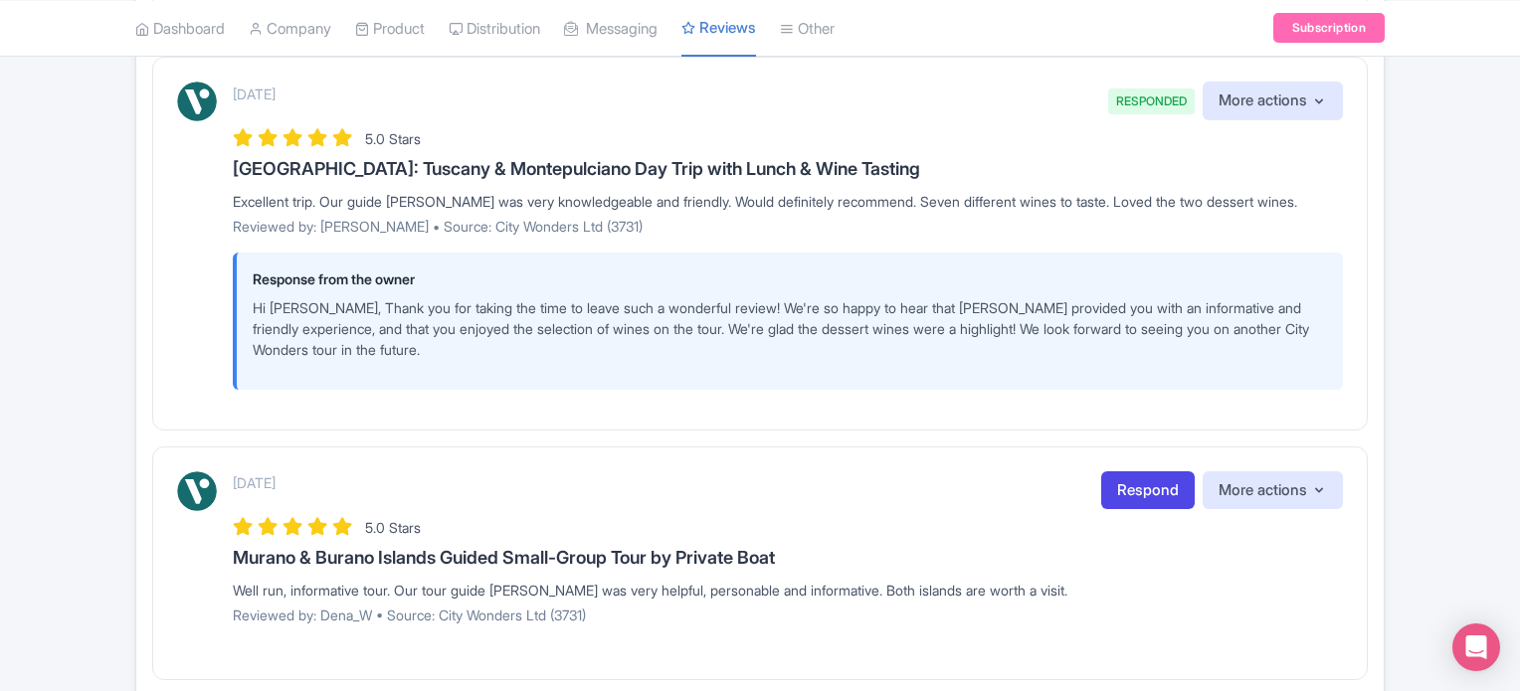
scroll to position [1193, 0]
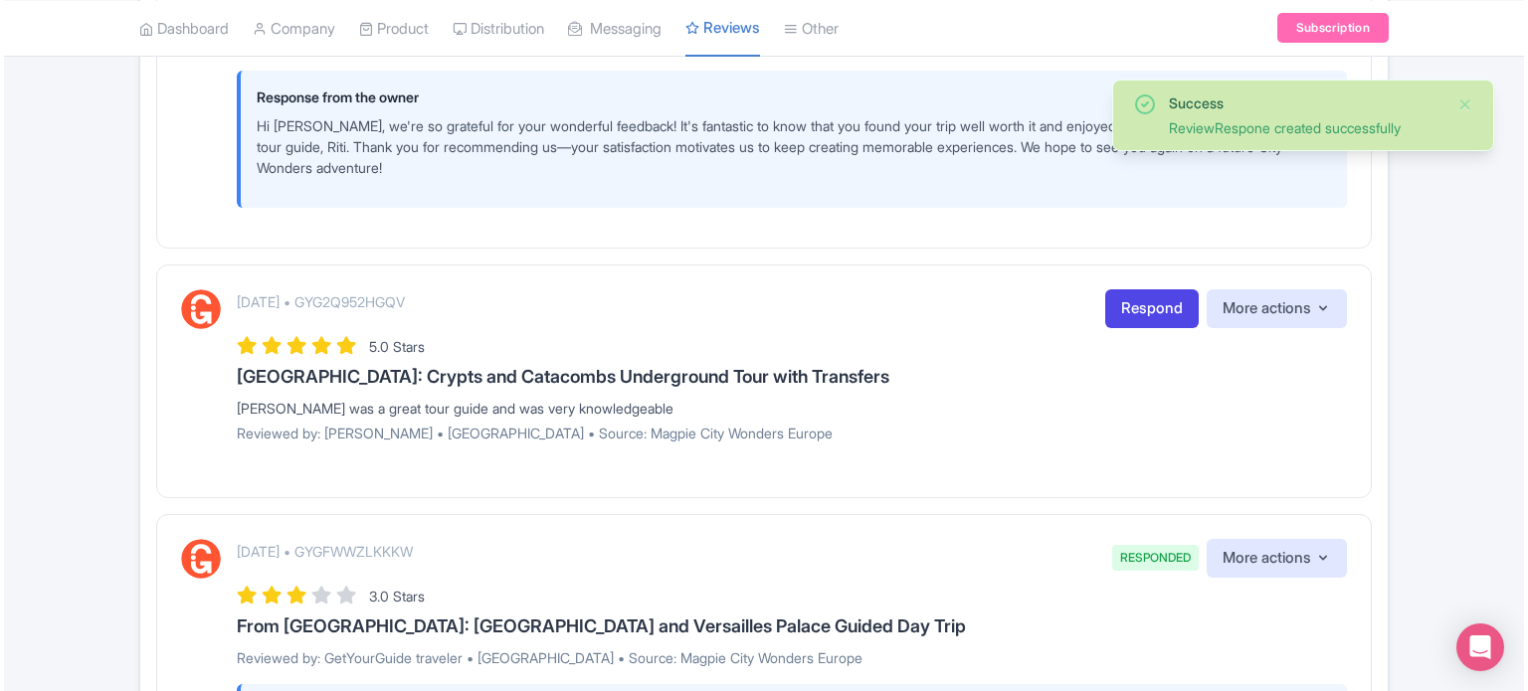
scroll to position [2188, 0]
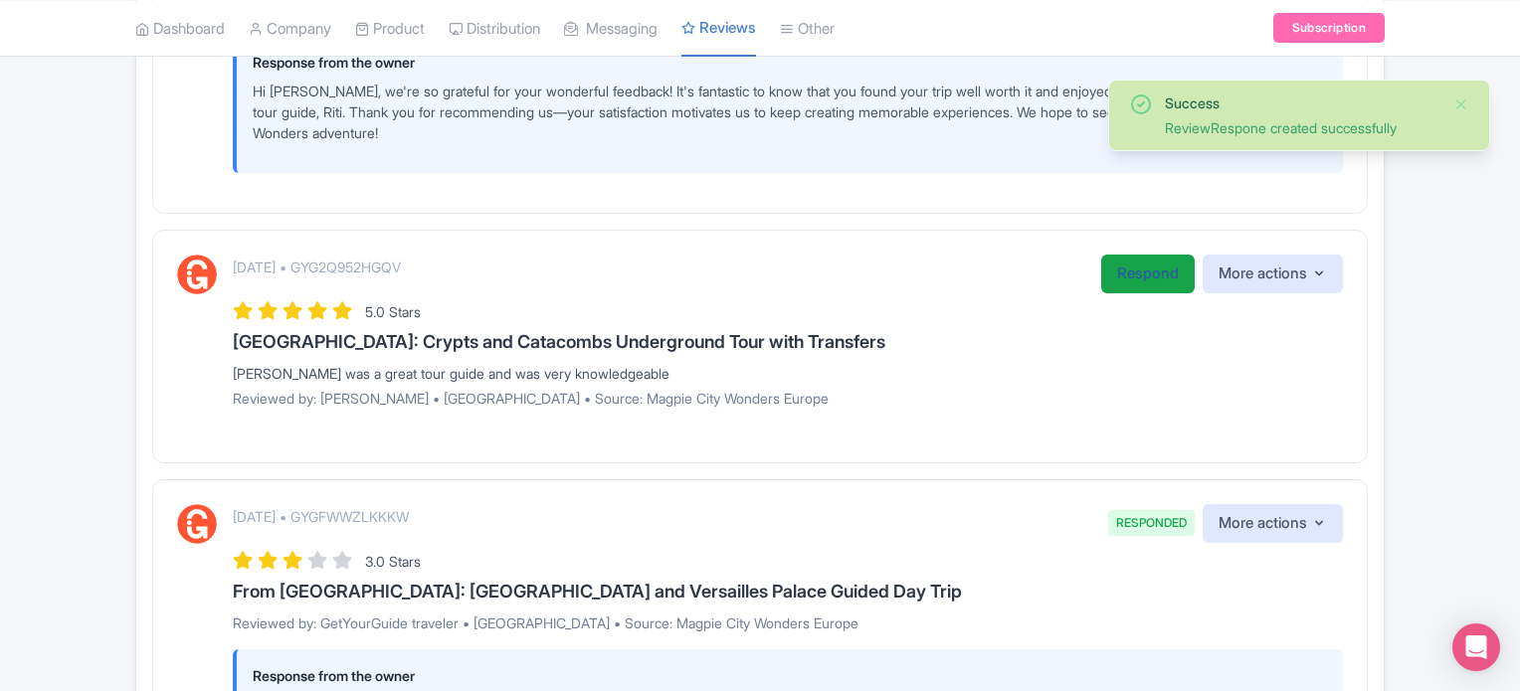
click at [1150, 255] on link "Respond" at bounding box center [1147, 274] width 93 height 39
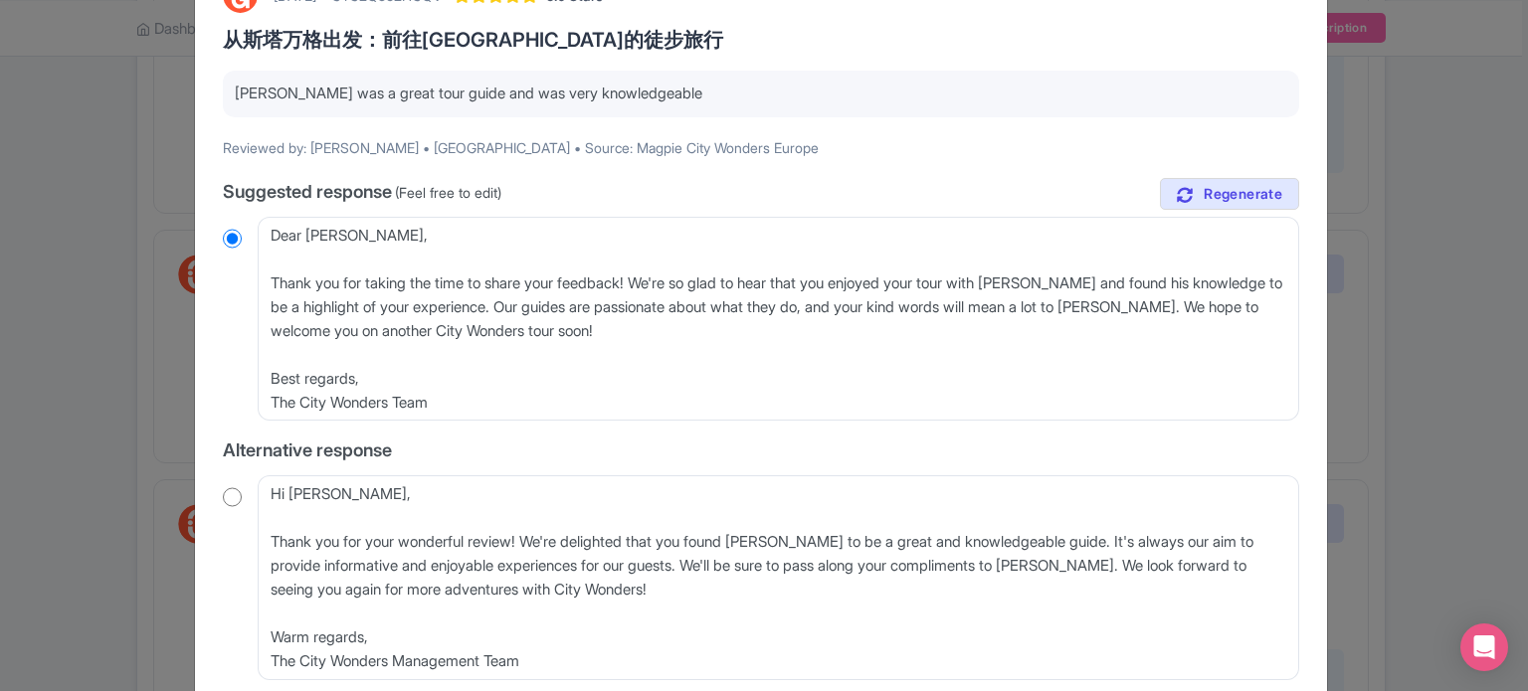
scroll to position [199, 0]
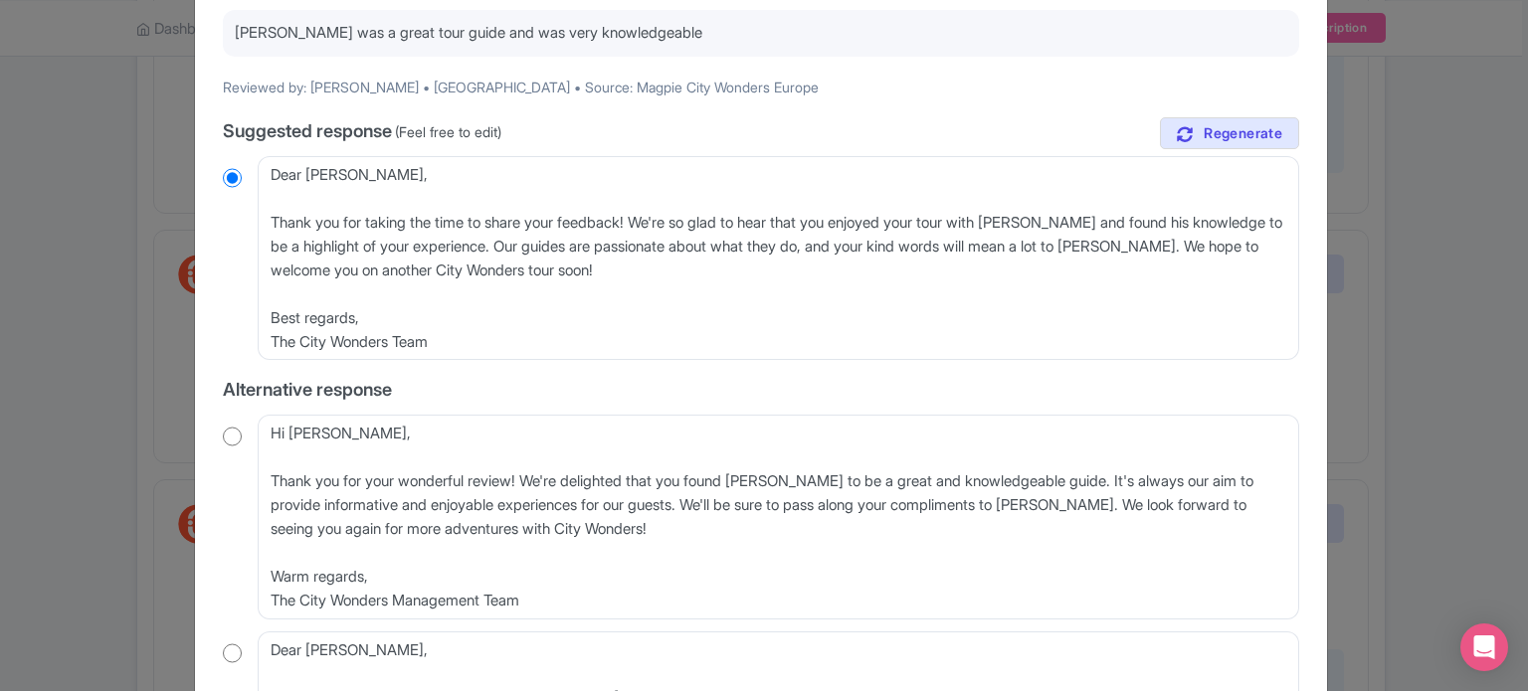
click at [234, 439] on input "radio" at bounding box center [232, 437] width 19 height 20
radio input "true"
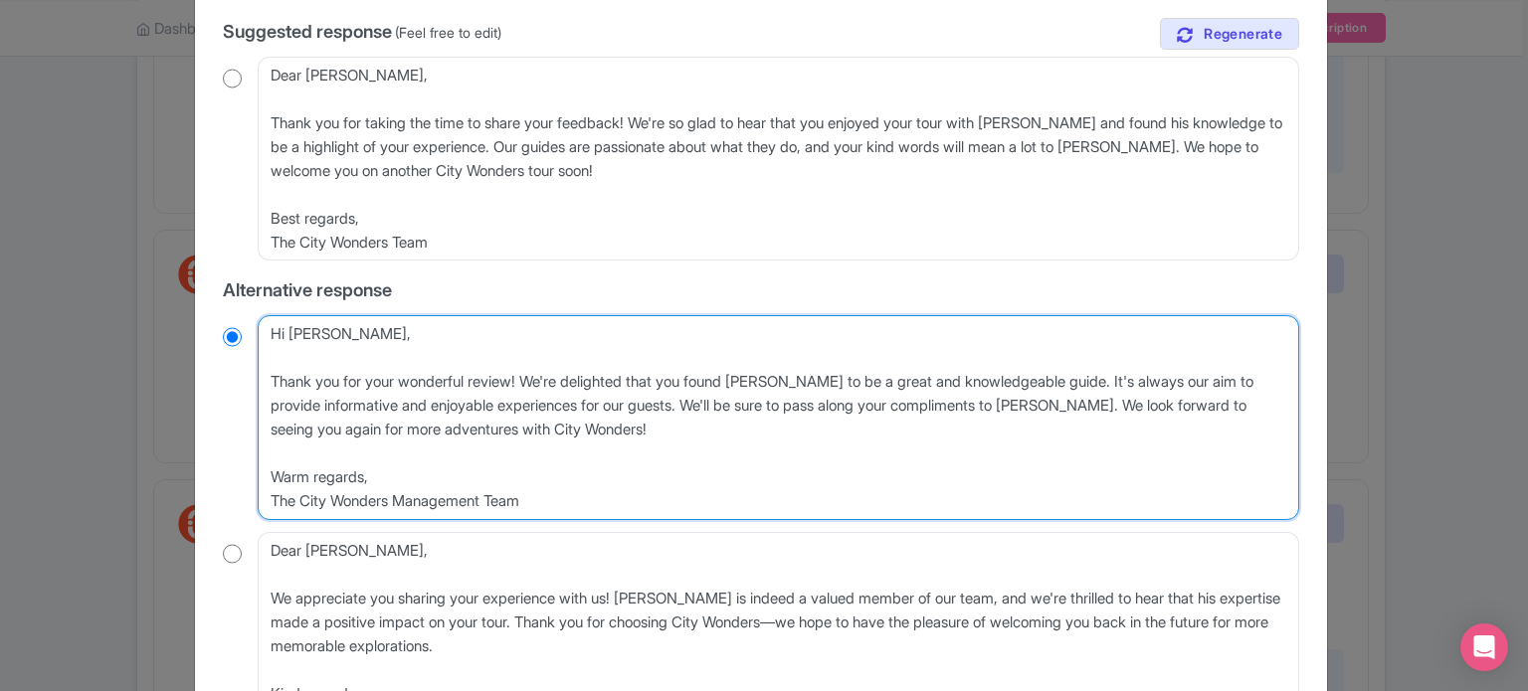
click at [268, 383] on textarea "Hi Liam, Thank you for your wonderful review! We're delighted that you found Al…" at bounding box center [778, 417] width 1041 height 205
type textarea "Hi Liam, Thank you for your wonderful review! We're delighted that you found Al…"
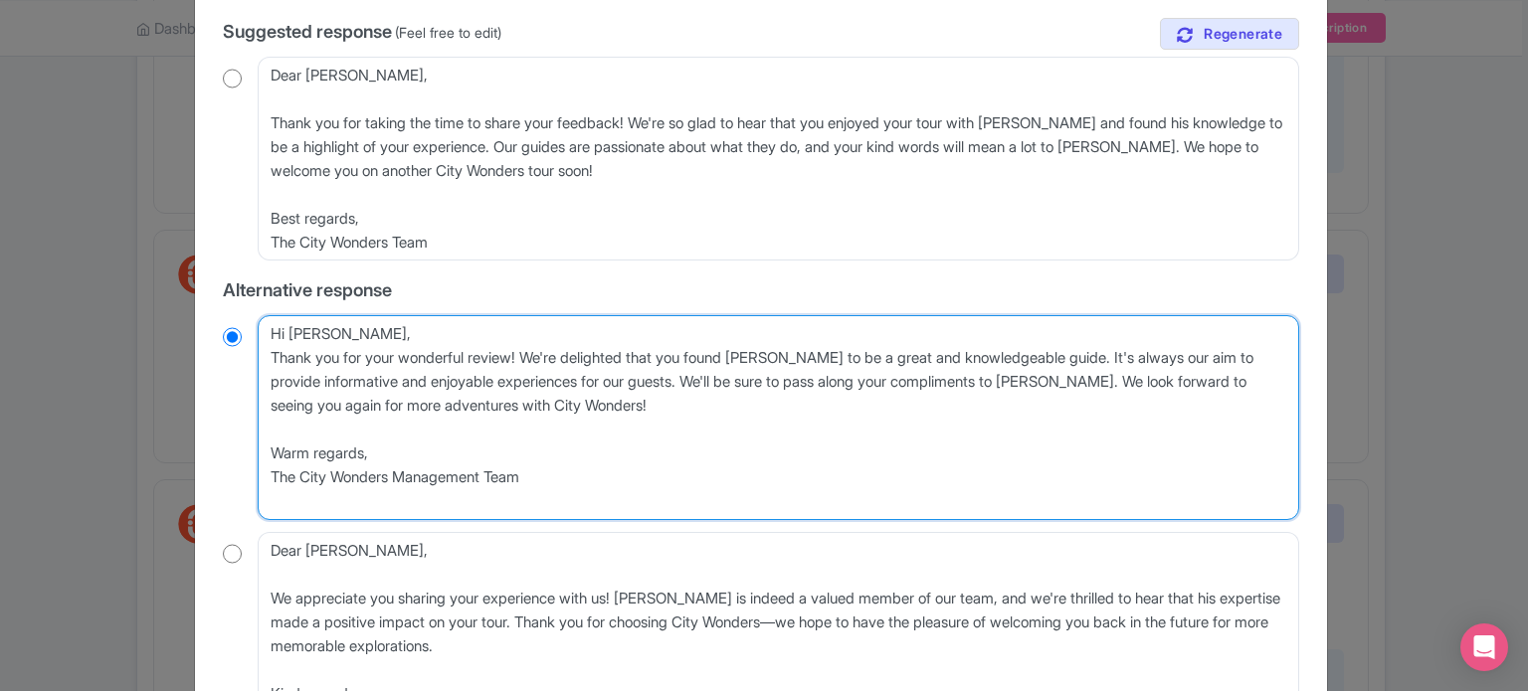
radio input "true"
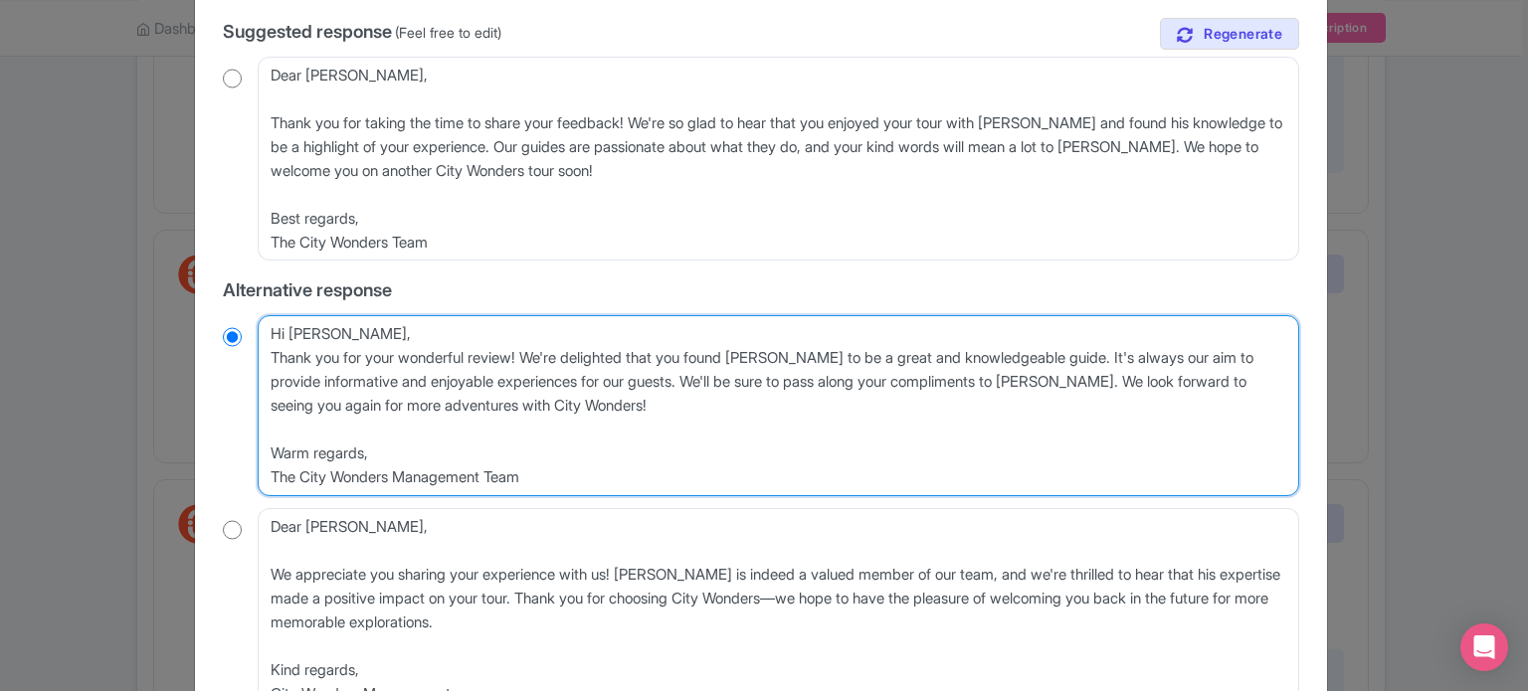
type textarea "Hi Liam,Thank you for your wonderful review! We're delighted that you found Ala…"
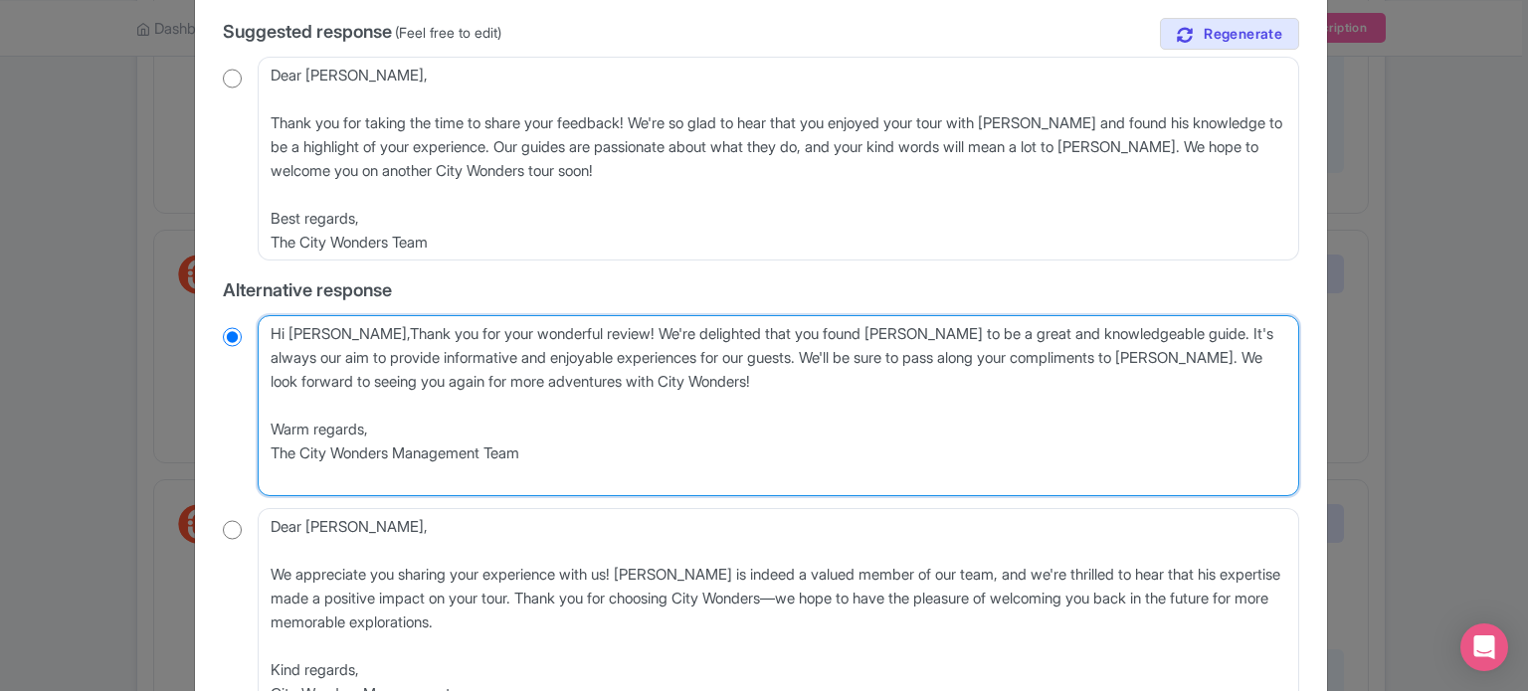
radio input "true"
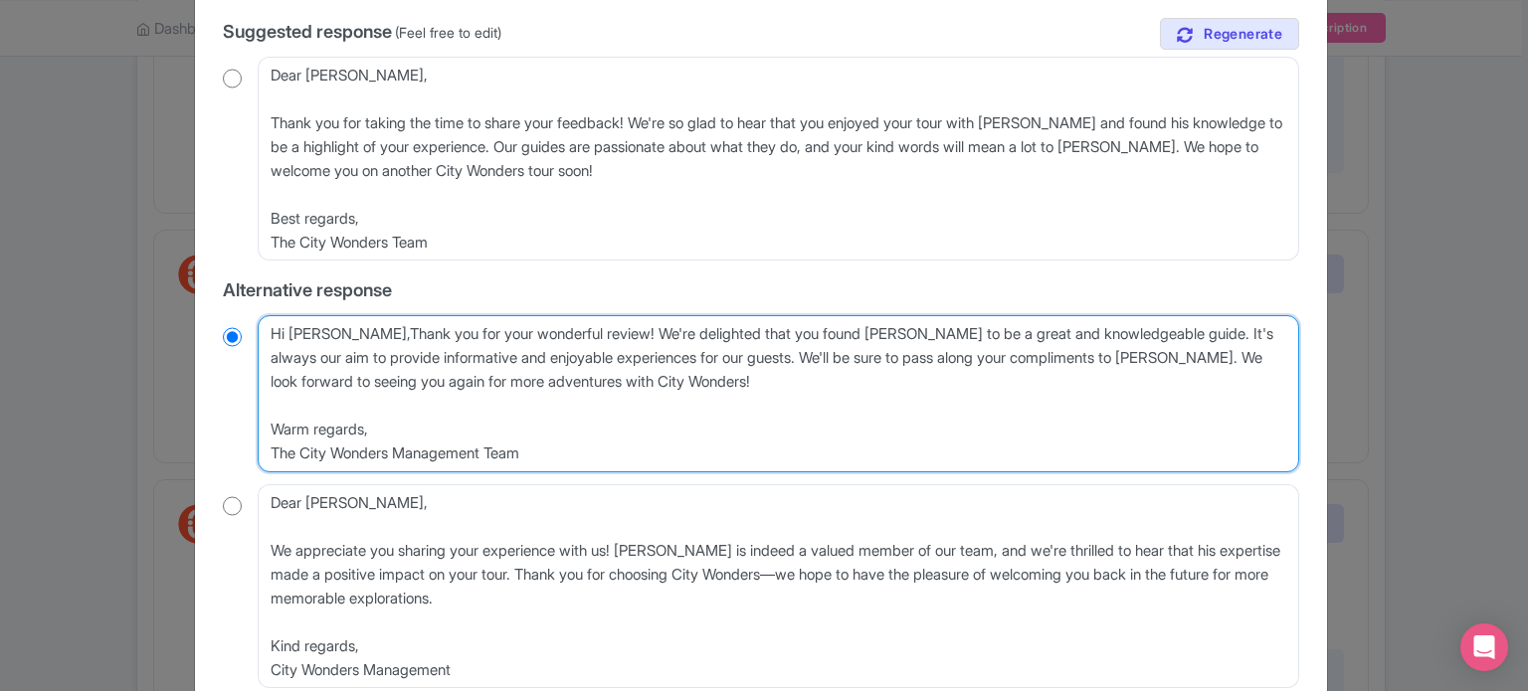
type textarea "Hi Liam, Thank you for your wonderful review! We're delighted that you found Al…"
radio input "true"
type textarea "Hi Liam, hank you for your wonderful review! We're delighted that you found Ala…"
radio input "true"
type textarea "Hi Liam, thank you for your wonderful review! We're delighted that you found Al…"
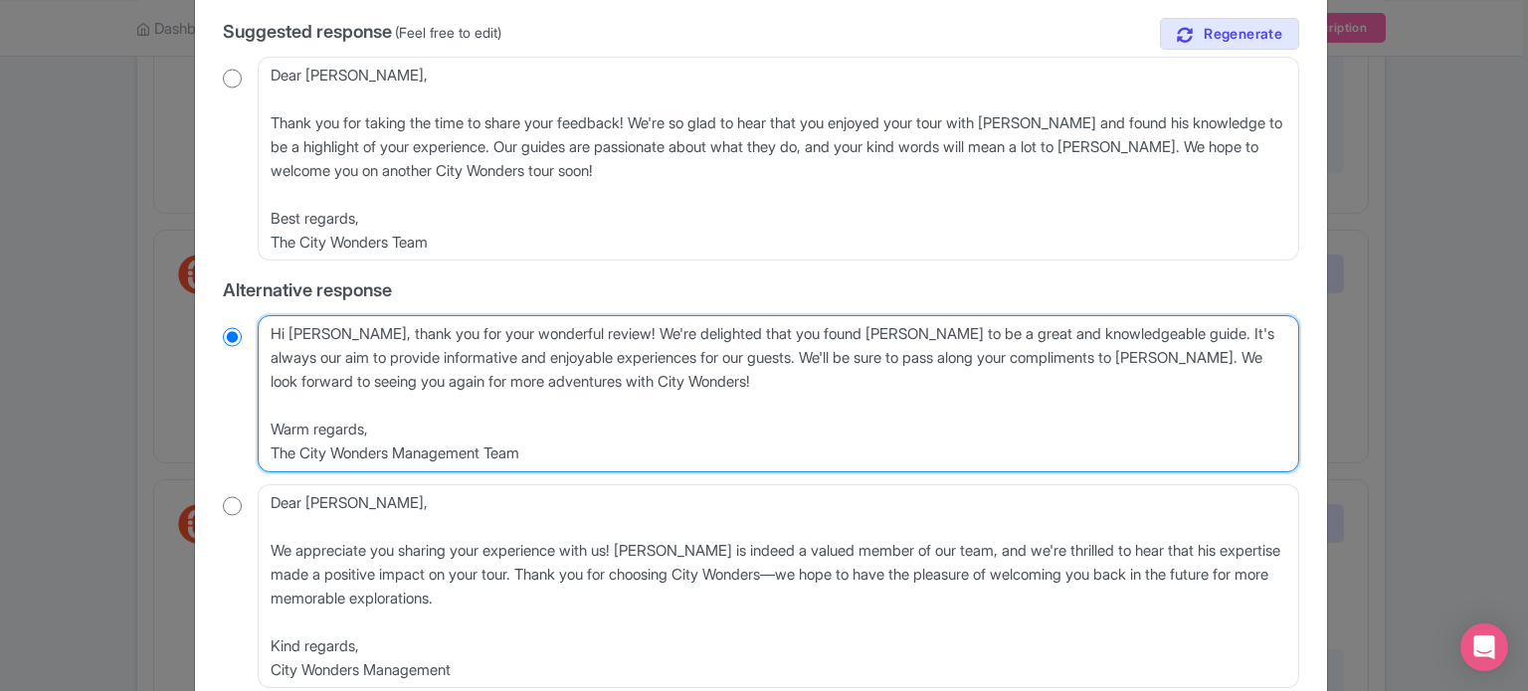
radio input "true"
click at [326, 405] on textarea "Hi Liam, Thank you for your wonderful review! We're delighted that you found Al…" at bounding box center [778, 393] width 1041 height 157
drag, startPoint x: 586, startPoint y: 454, endPoint x: 255, endPoint y: 416, distance: 333.3
click at [258, 416] on textarea "Hi Liam, Thank you for your wonderful review! We're delighted that you found Al…" at bounding box center [778, 393] width 1041 height 157
type textarea "Hi Liam, thank you for your wonderful review! We're delighted that you found Al…"
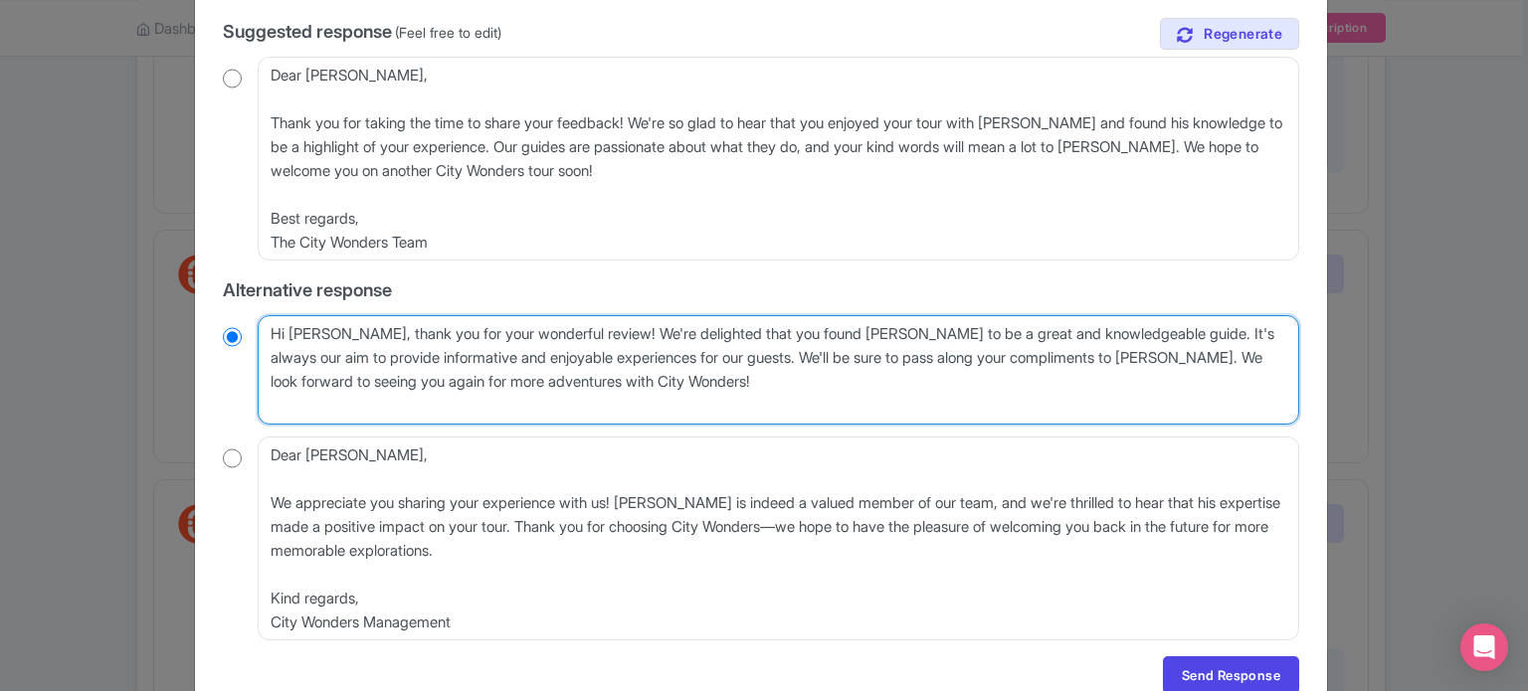
radio input "true"
type textarea "Hi Liam, thank you for your wonderful review! We're delighted that you found Al…"
radio input "true"
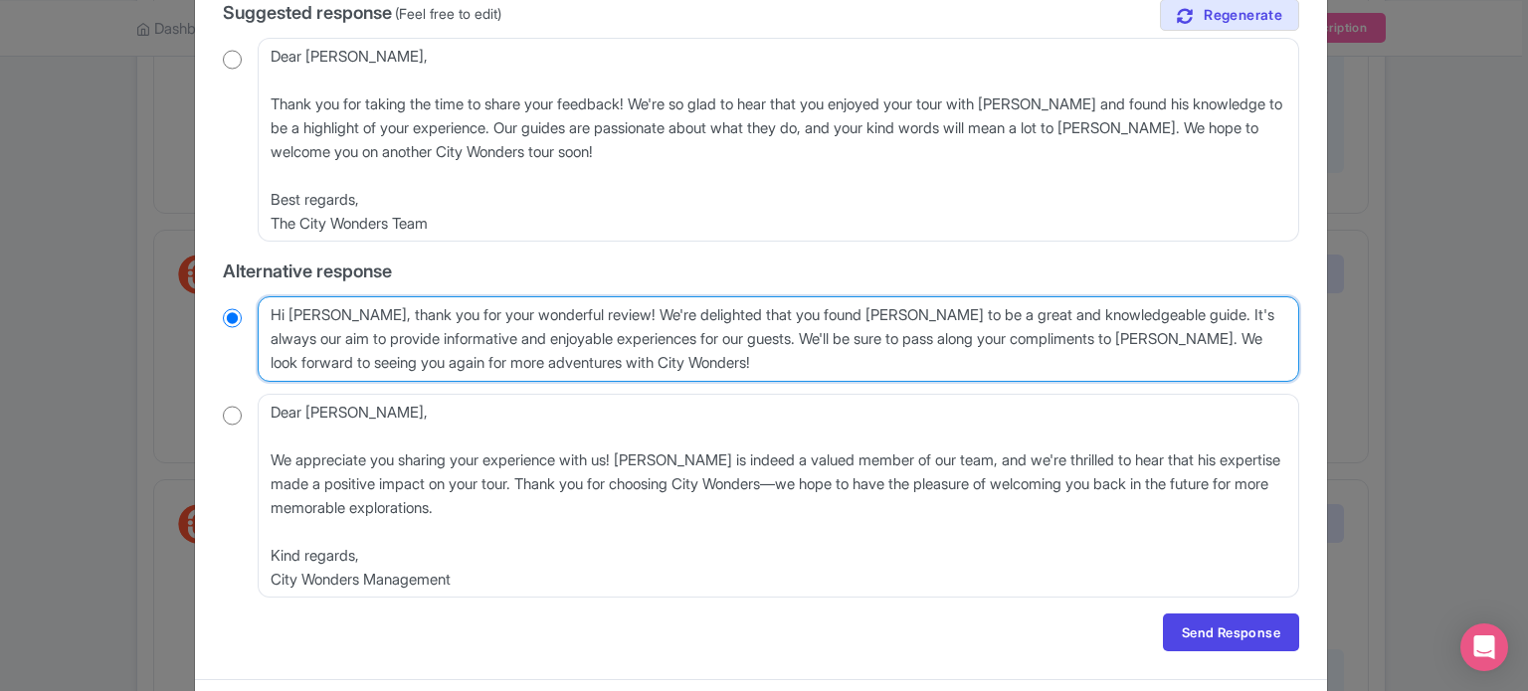
scroll to position [366, 0]
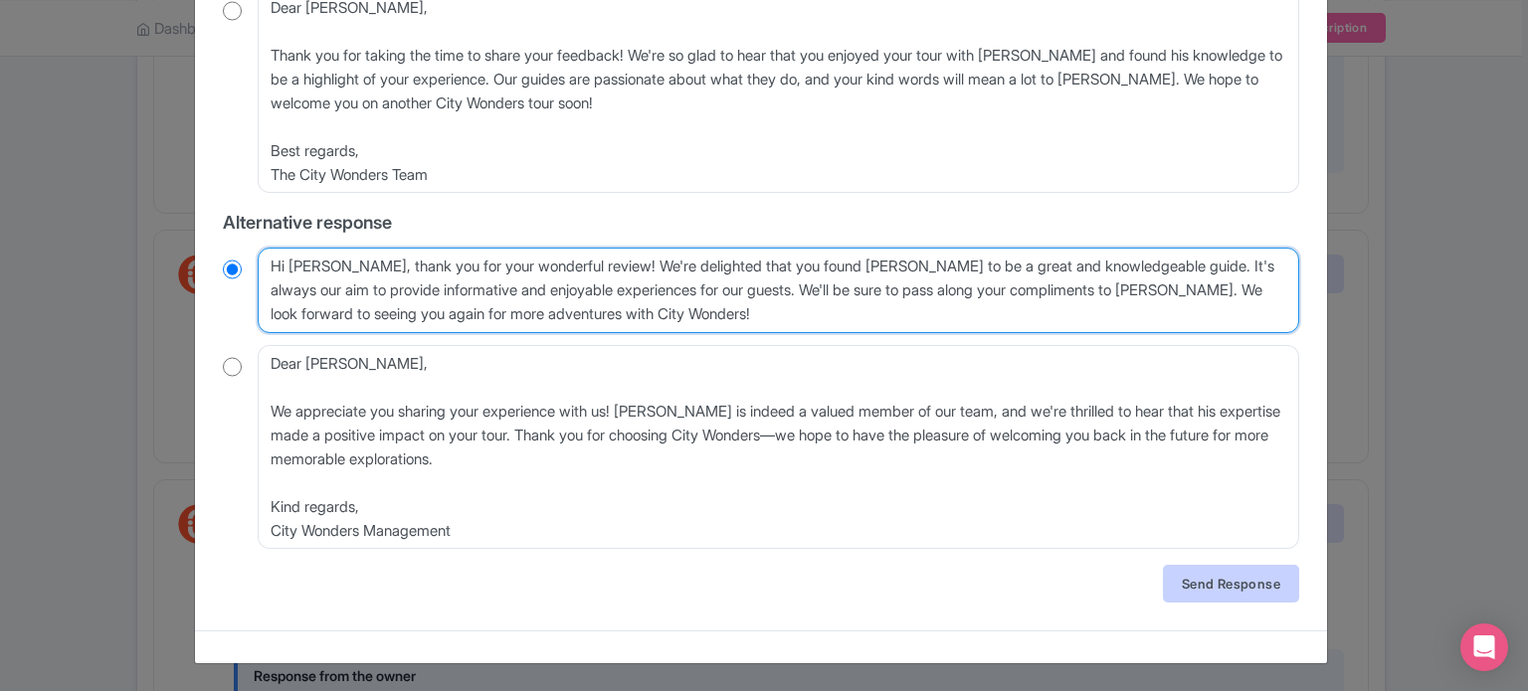
type textarea "Hi Liam, thank you for your wonderful review! We're delighted that you found Al…"
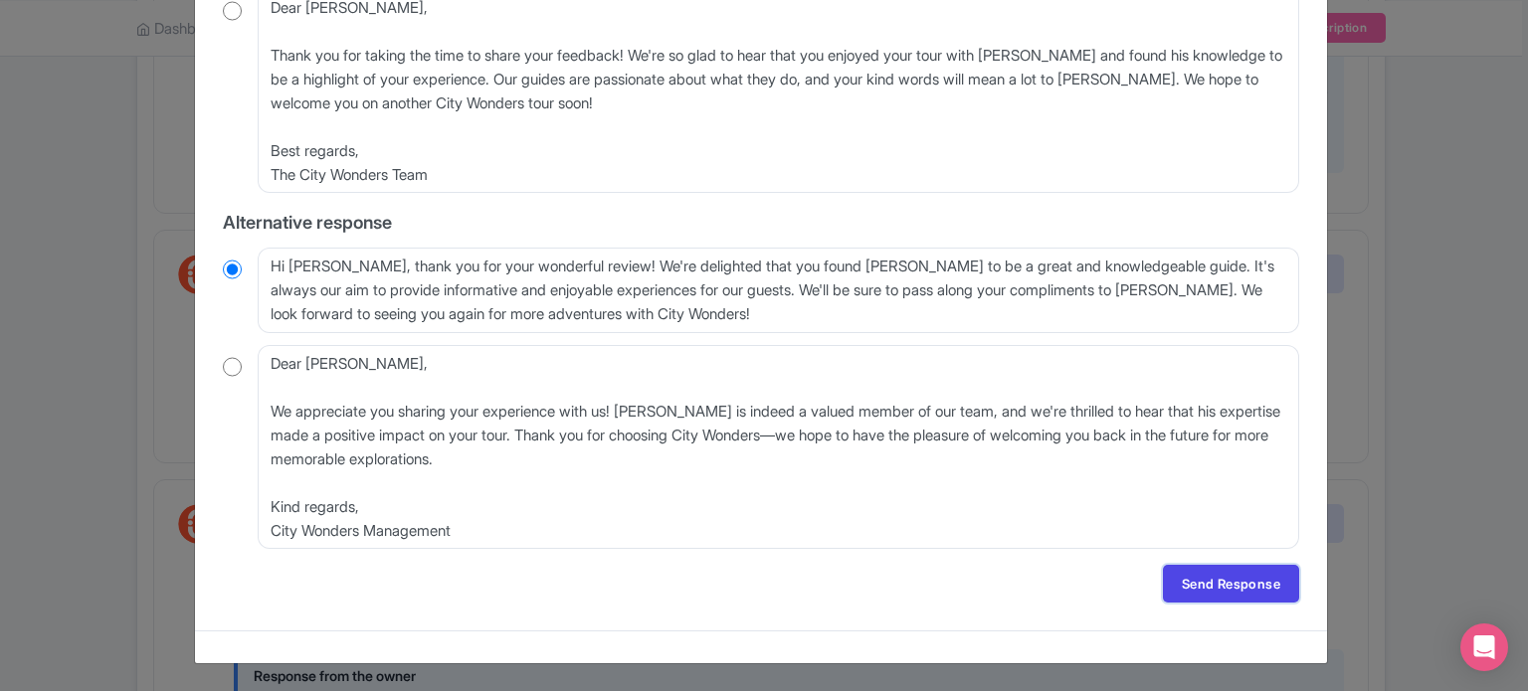
click at [1208, 581] on link "Send Response" at bounding box center [1231, 584] width 136 height 38
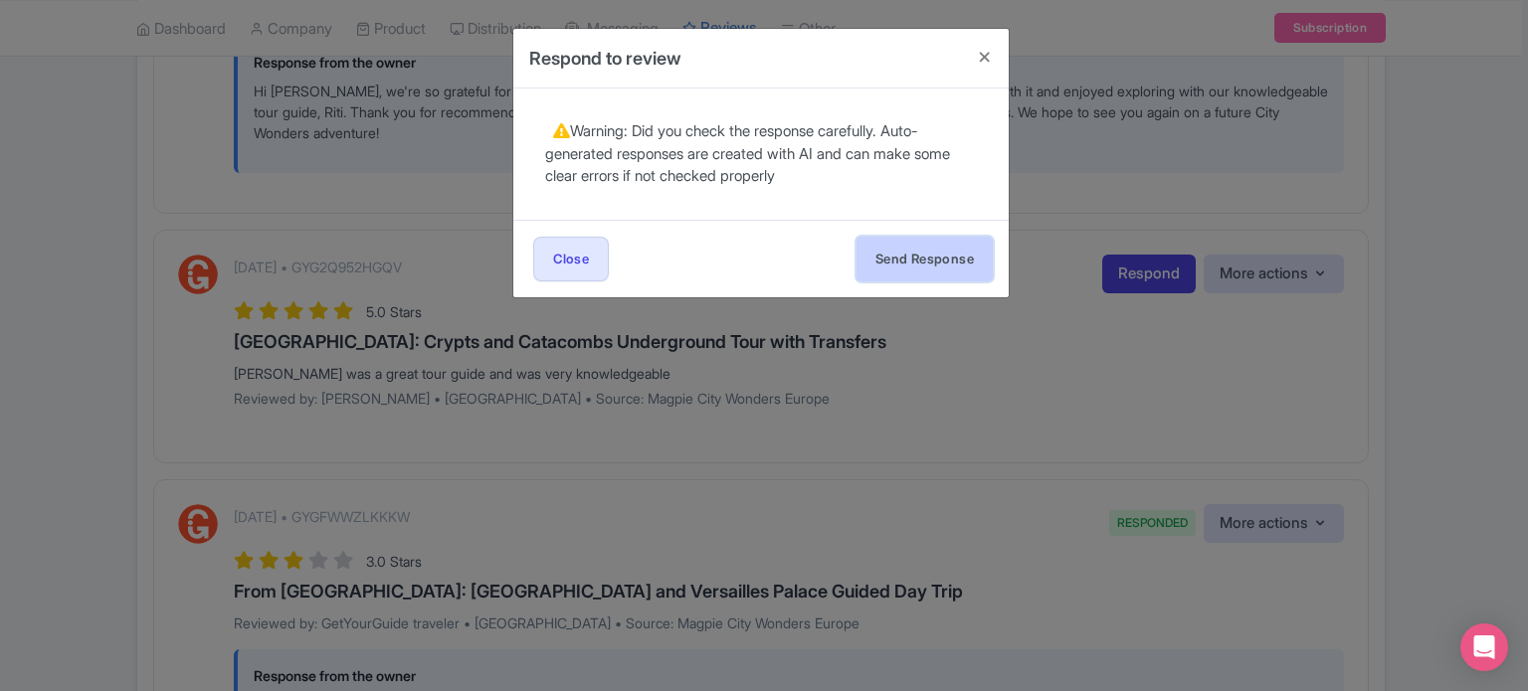
click at [947, 267] on button "Send Response" at bounding box center [924, 259] width 136 height 45
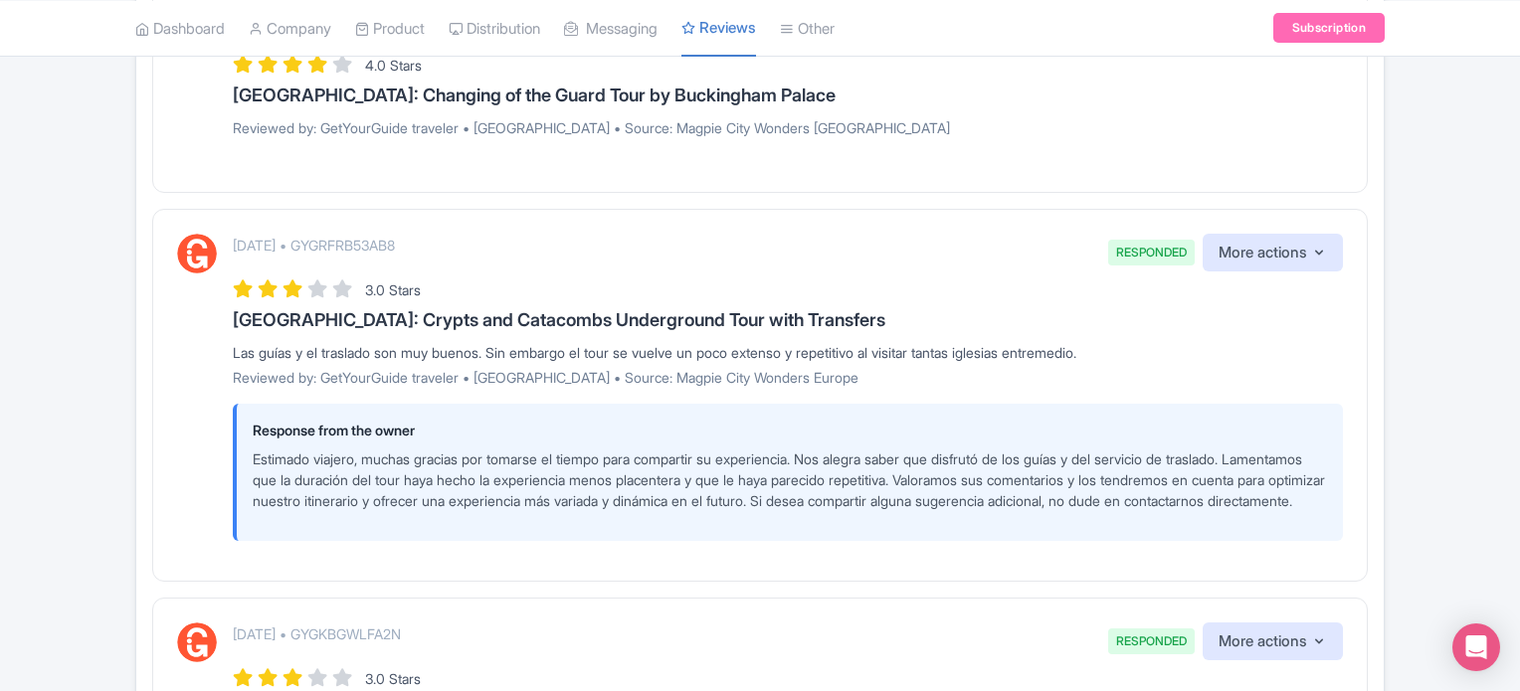
scroll to position [3105, 0]
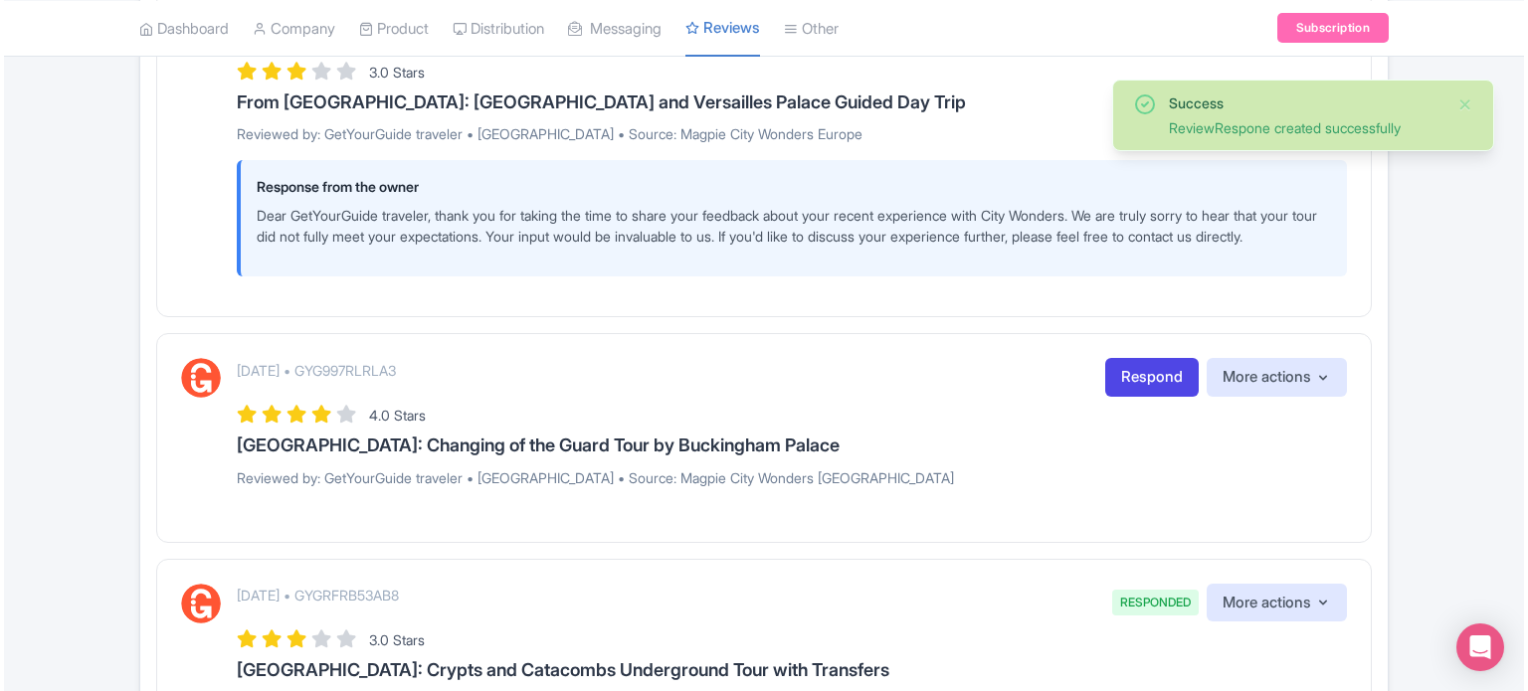
scroll to position [2884, 0]
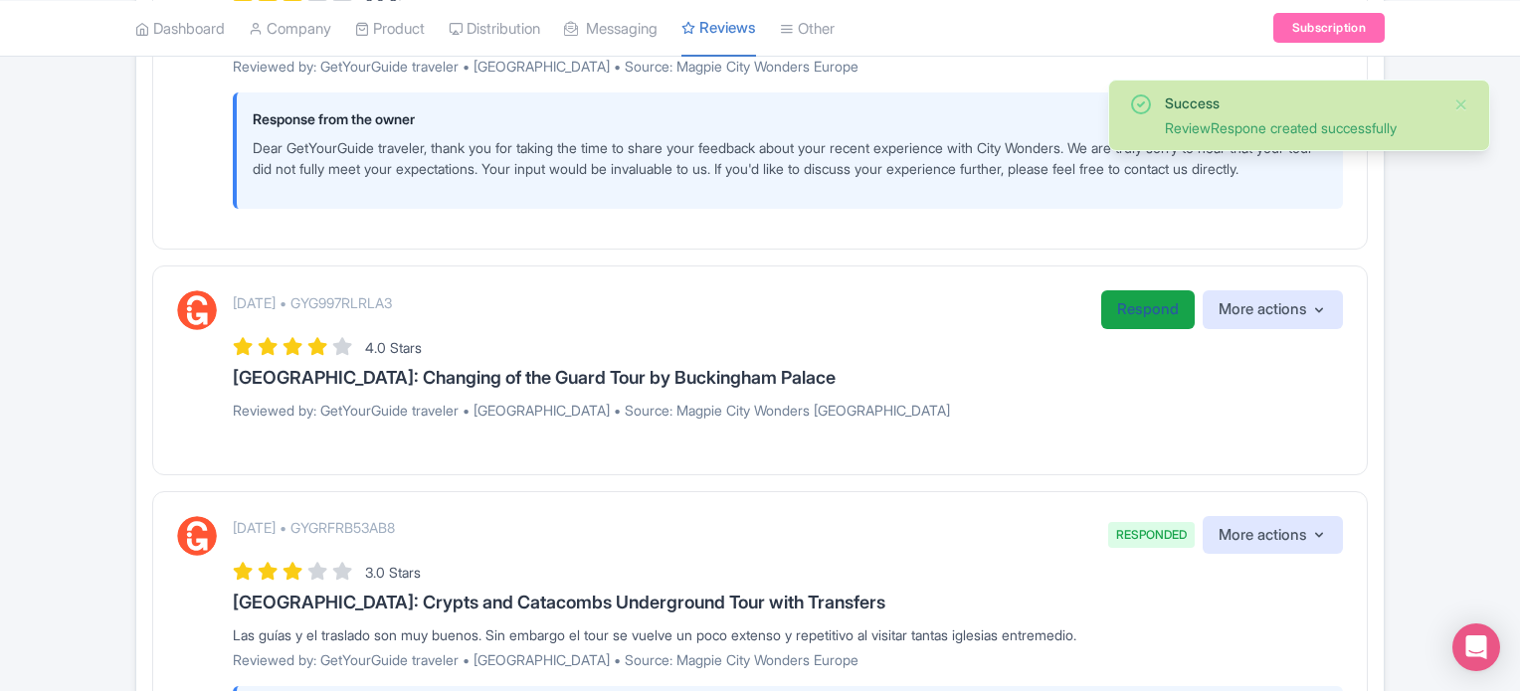
click at [1142, 313] on link "Respond" at bounding box center [1147, 309] width 93 height 39
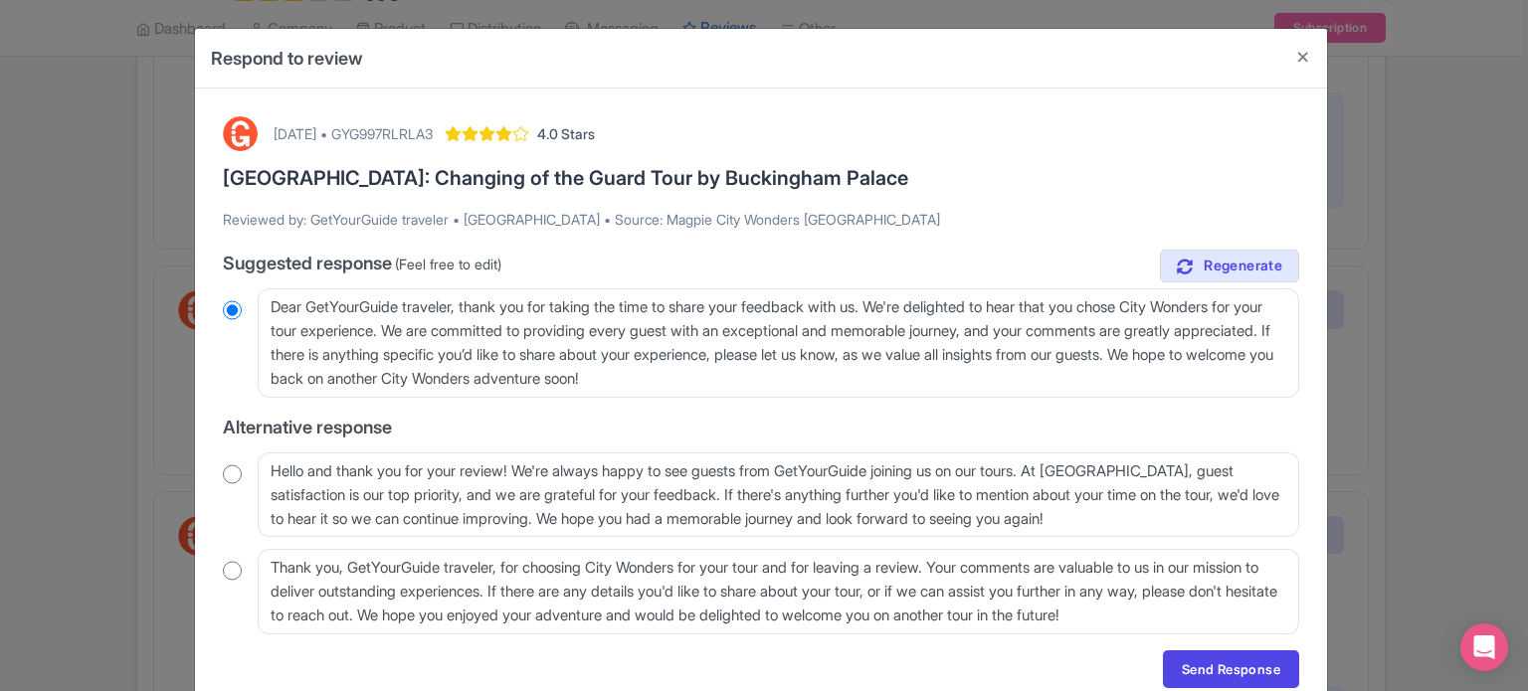
click at [227, 471] on input "radio" at bounding box center [232, 474] width 19 height 20
radio input "true"
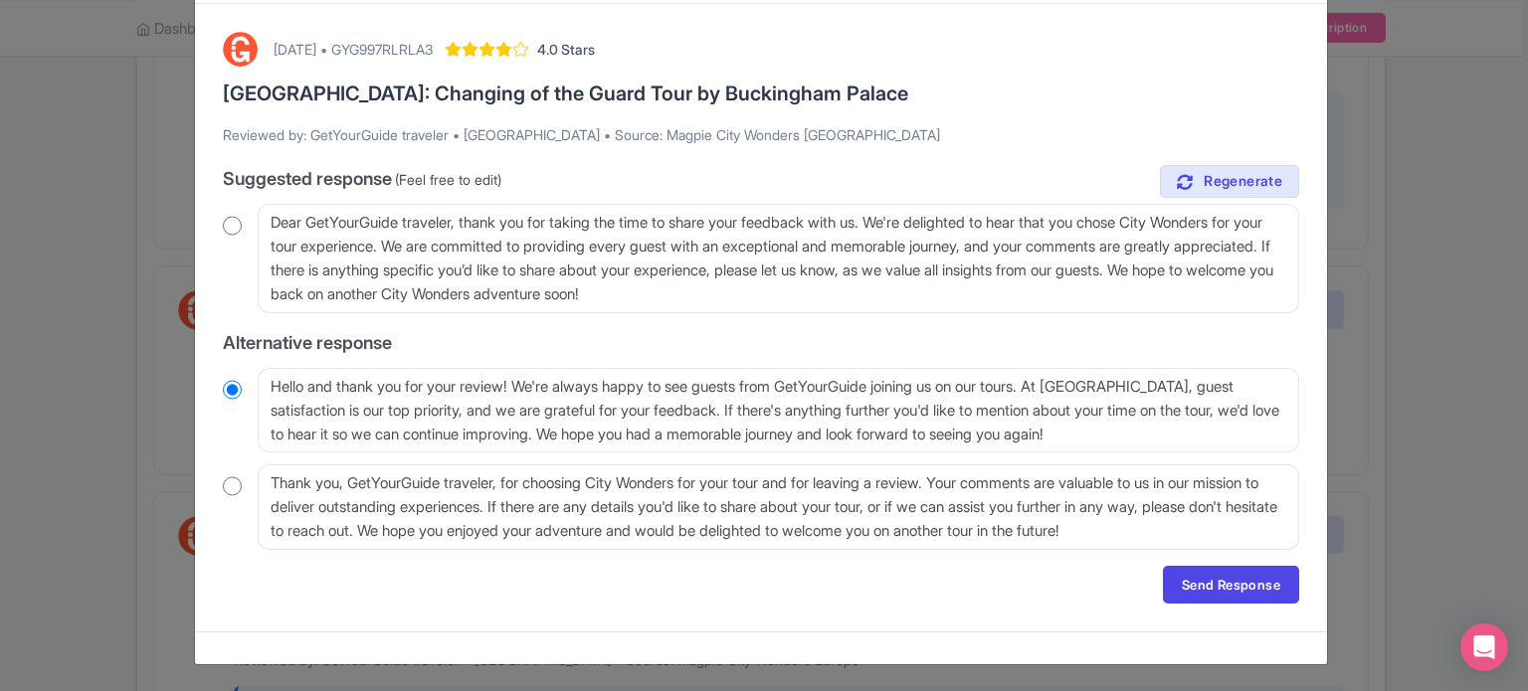
click at [224, 489] on input "radio" at bounding box center [232, 486] width 19 height 20
radio input "true"
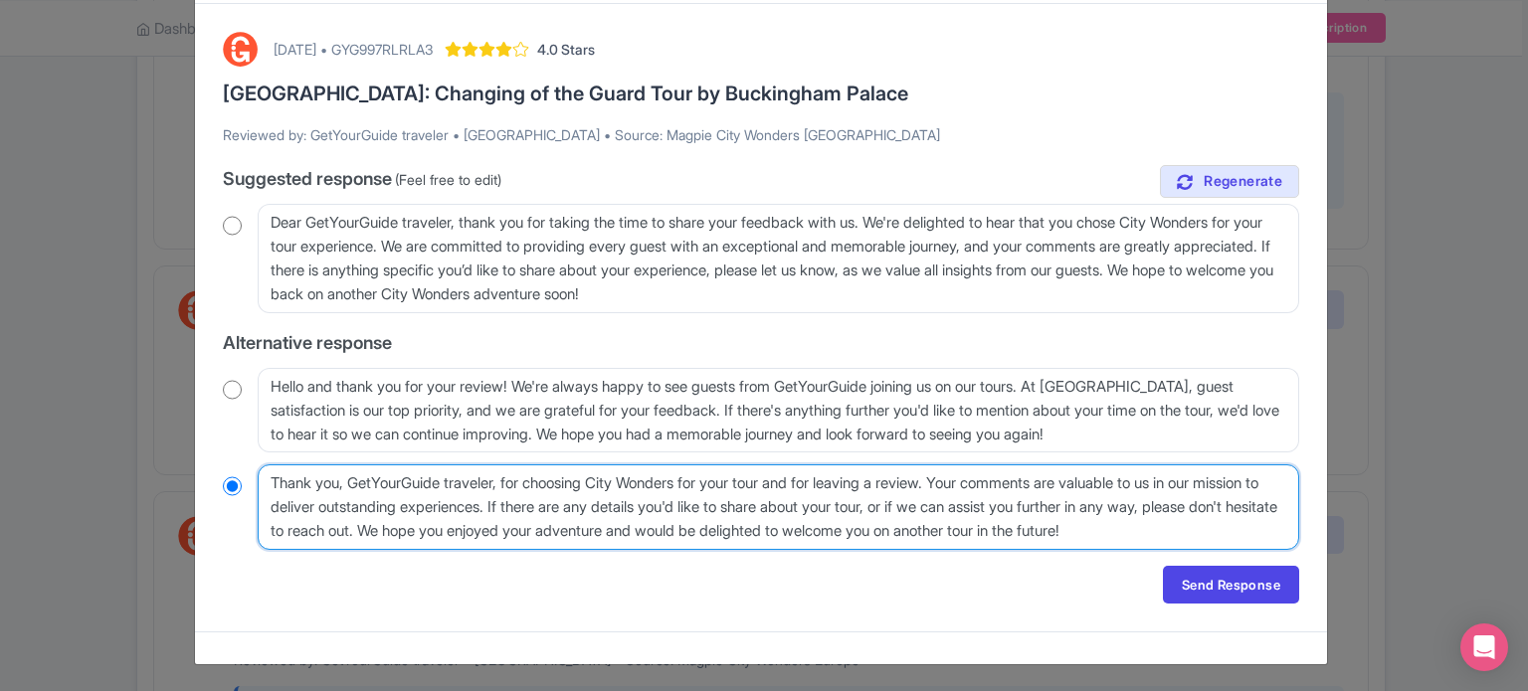
drag, startPoint x: 353, startPoint y: 480, endPoint x: 513, endPoint y: 481, distance: 160.1
click at [513, 481] on textarea "Thank you, GetYourGuide traveler, for choosing City Wonders for your tour and f…" at bounding box center [778, 507] width 1041 height 86
type textarea "Thank you, for choosing City Wonders for your tour and for leaving a review. Yo…"
radio input "true"
drag, startPoint x: 437, startPoint y: 529, endPoint x: 942, endPoint y: 528, distance: 505.2
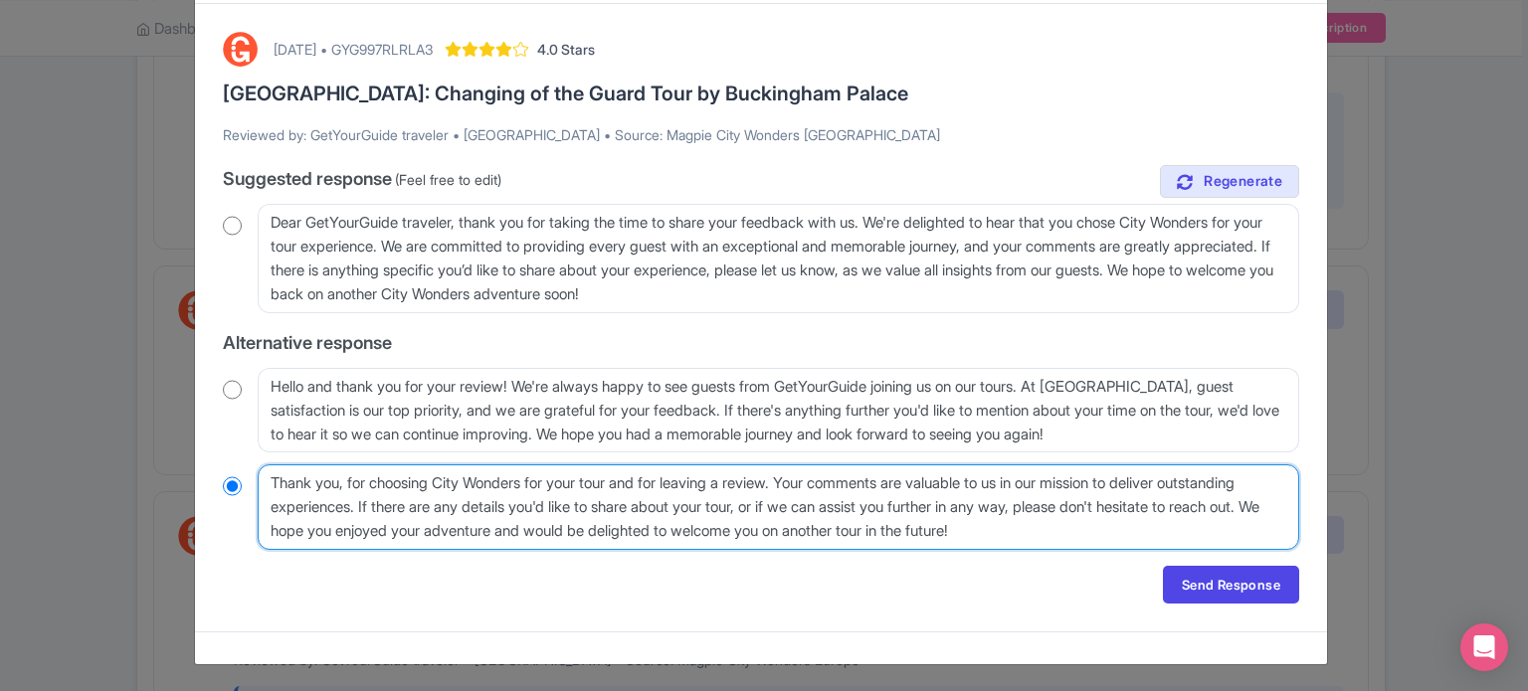
click at [931, 528] on textarea "Thank you, GetYourGuide traveler, for choosing City Wonders for your tour and f…" at bounding box center [778, 507] width 1041 height 86
click at [957, 528] on textarea "Thank you, GetYourGuide traveler, for choosing City Wonders for your tour and f…" at bounding box center [778, 507] width 1041 height 86
drag, startPoint x: 810, startPoint y: 480, endPoint x: 418, endPoint y: 541, distance: 396.5
click at [418, 541] on textarea "Thank you, GetYourGuide traveler, for choosing City Wonders for your tour and f…" at bounding box center [778, 507] width 1041 height 86
type textarea "Thank you, for choosing City Wonders for your tour and for leaving a review. We…"
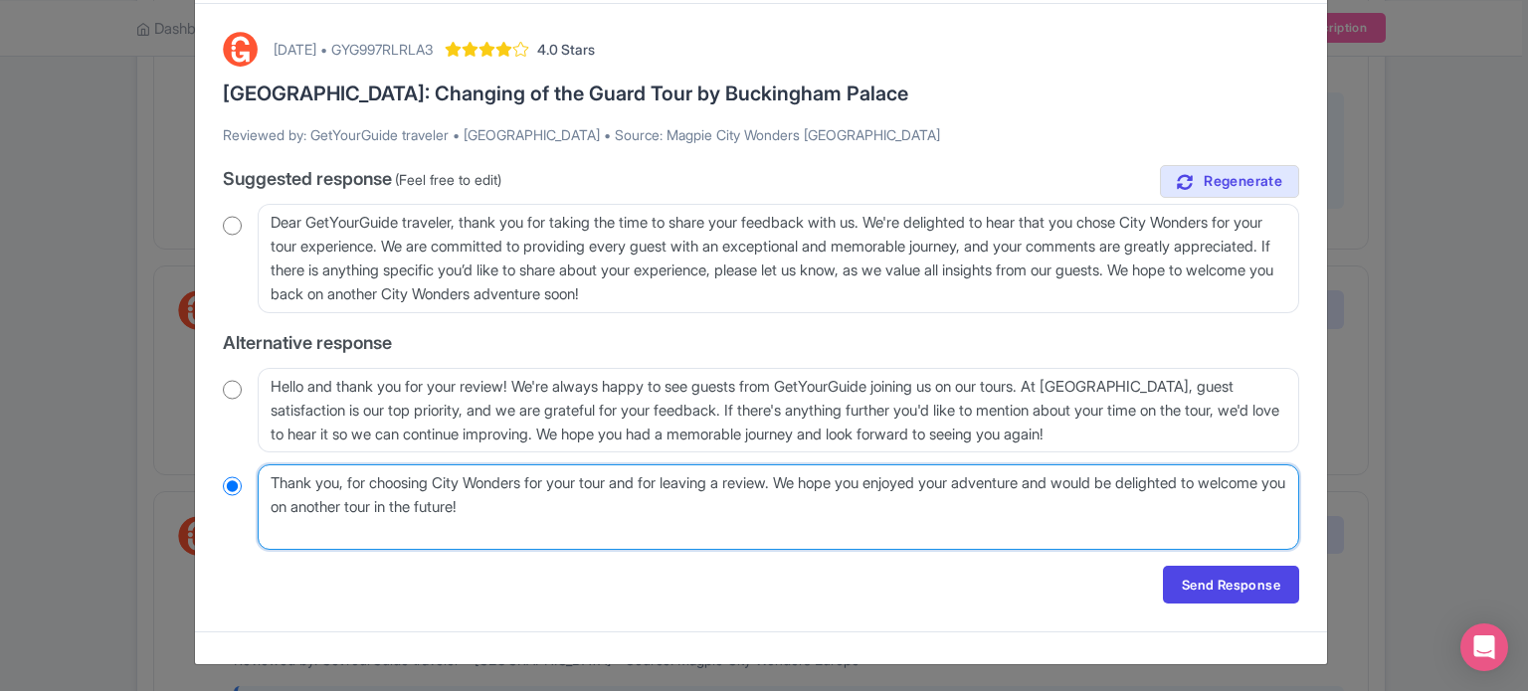
radio input "true"
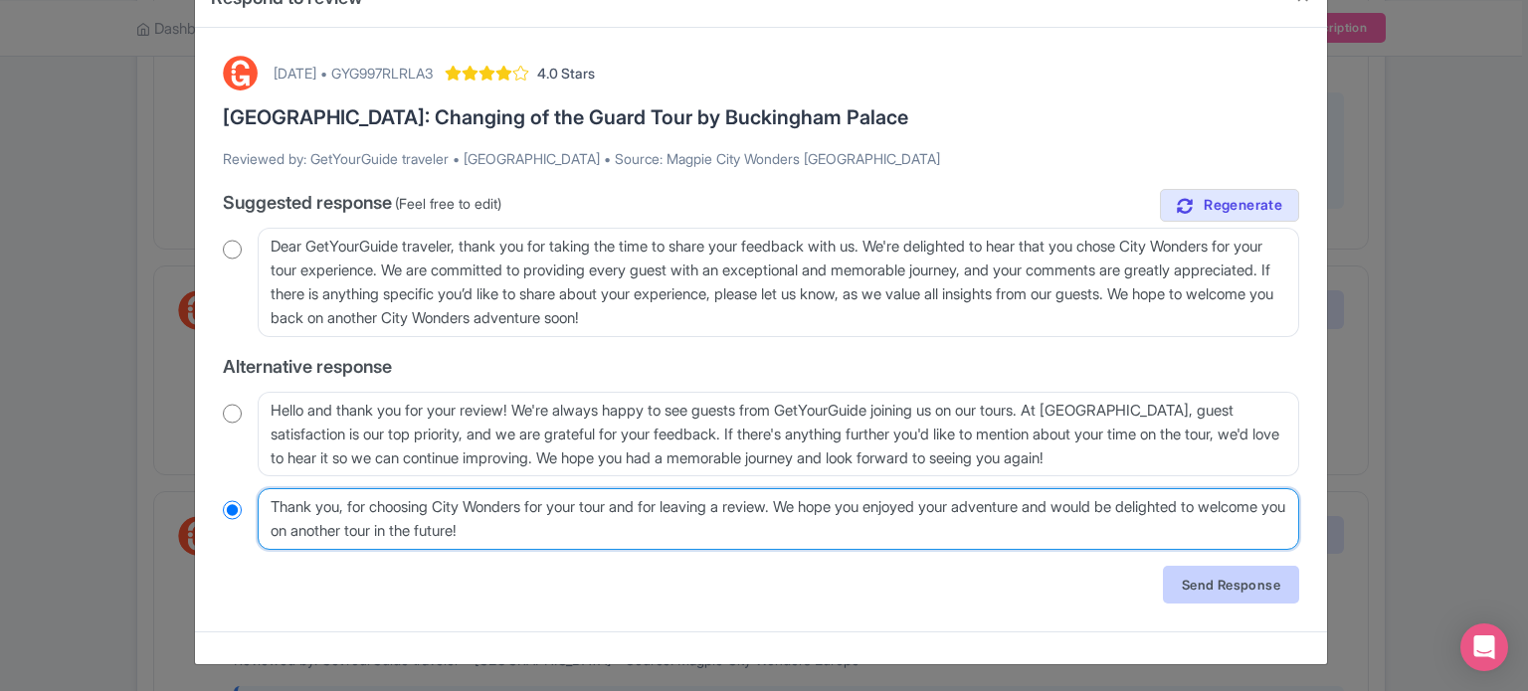
type textarea "Thank you, for choosing City Wonders for your tour and for leaving a review. We…"
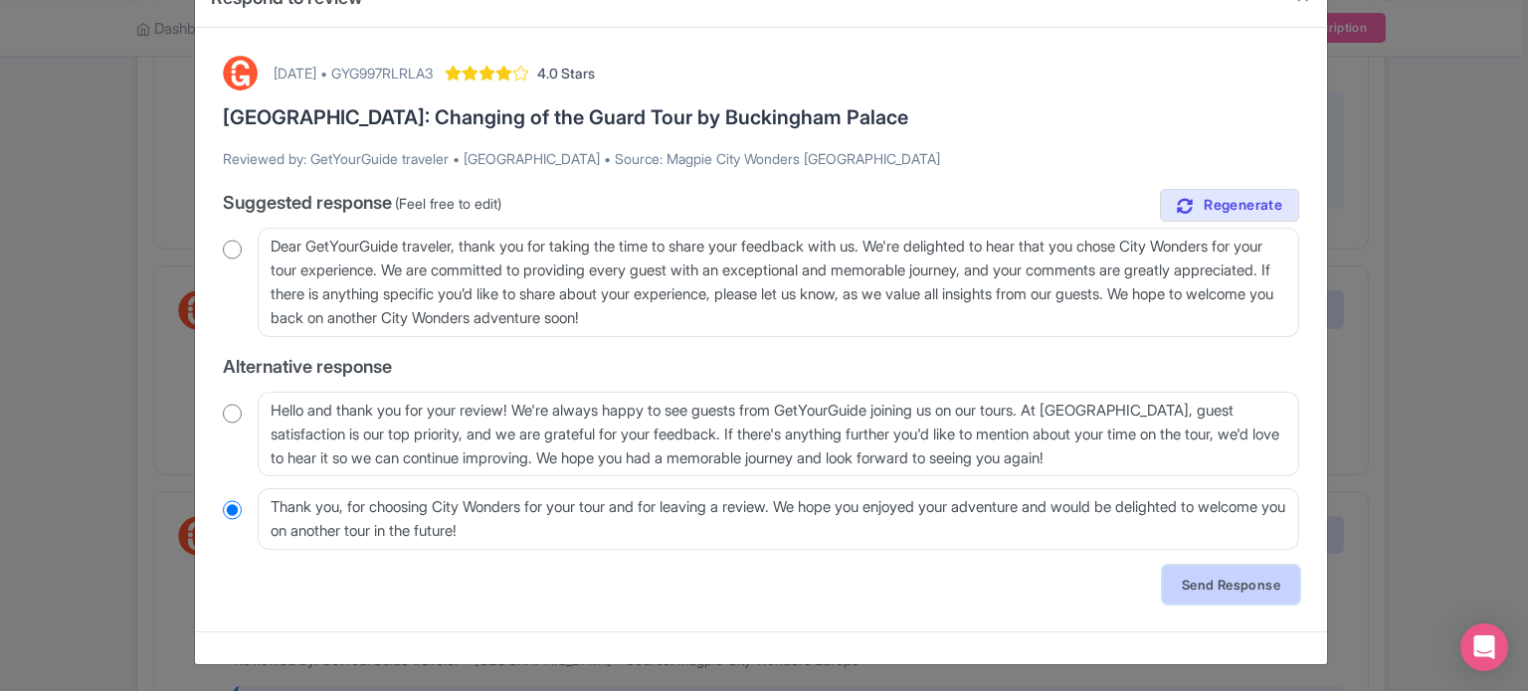
click at [1218, 588] on link "Send Response" at bounding box center [1231, 585] width 136 height 38
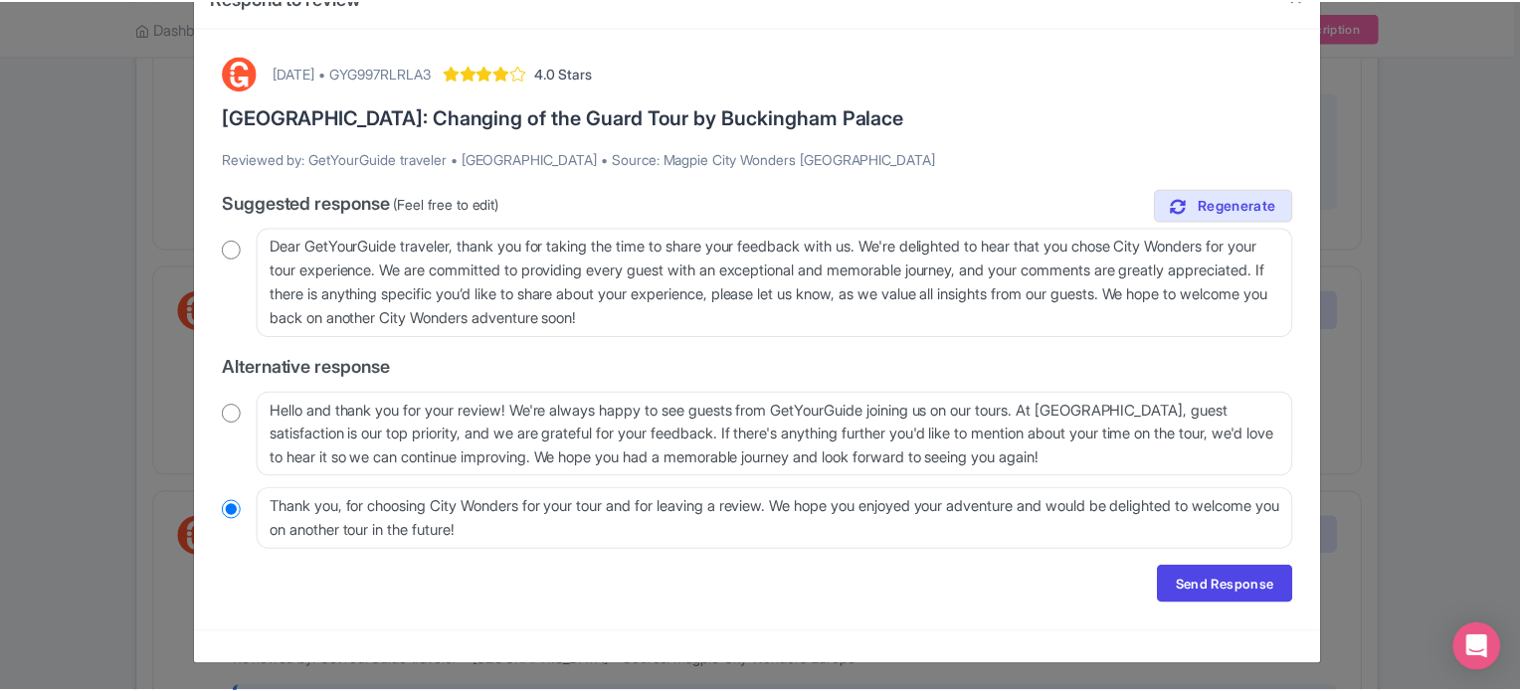
scroll to position [0, 0]
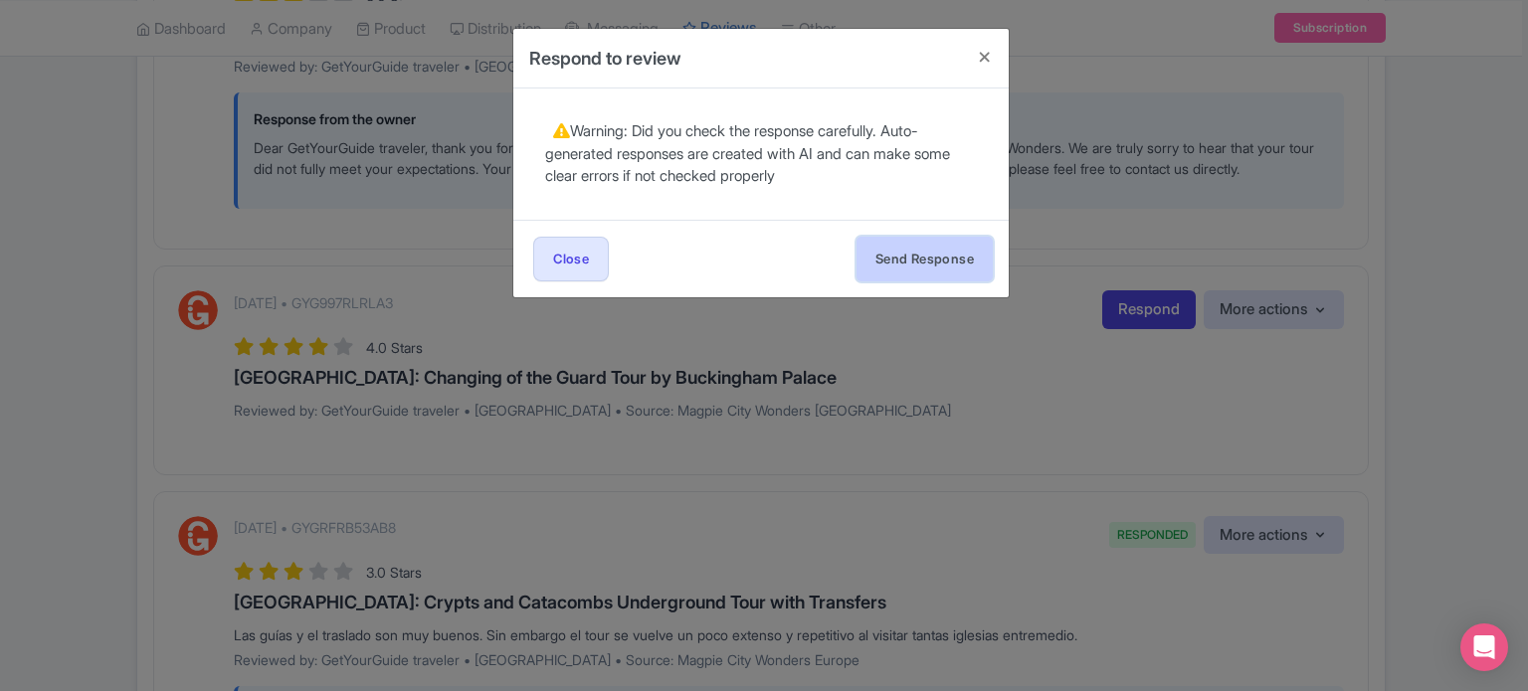
click at [949, 266] on button "Send Response" at bounding box center [924, 259] width 136 height 45
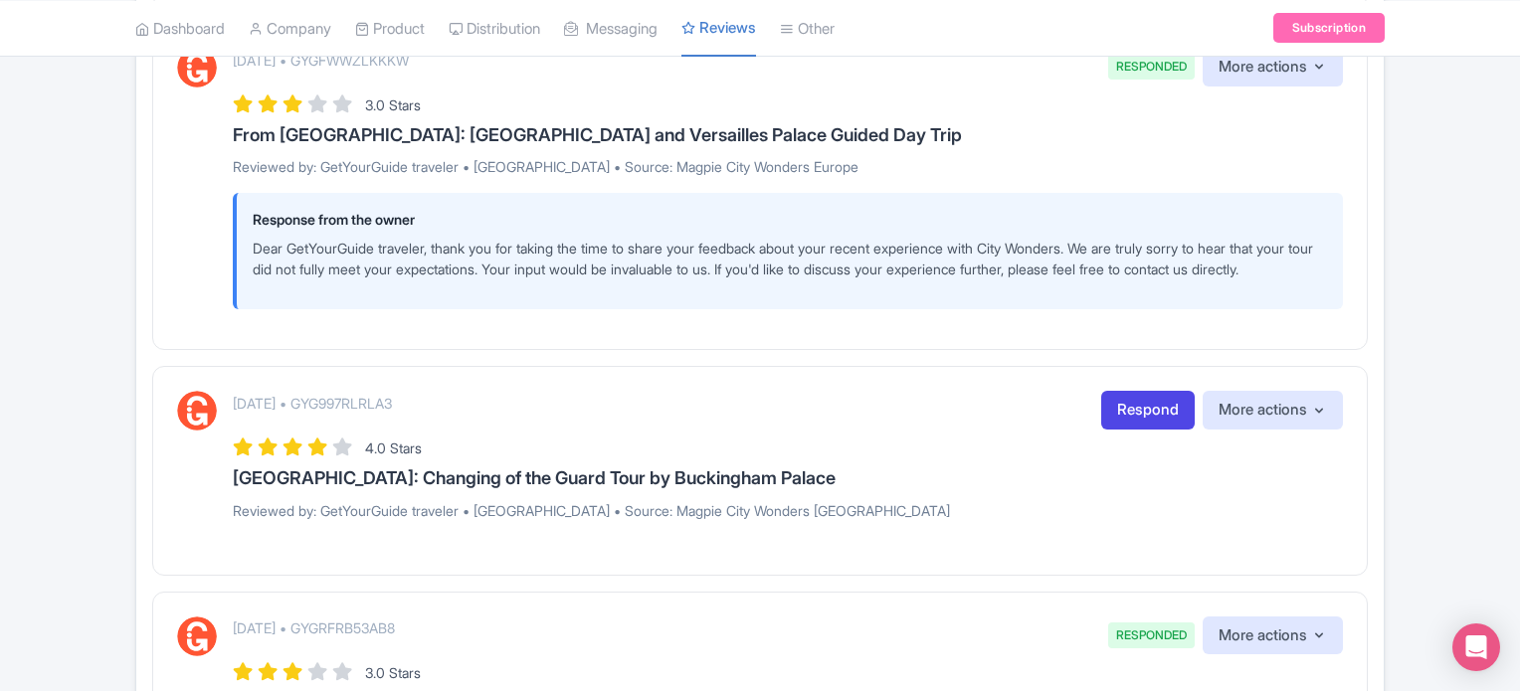
scroll to position [2785, 0]
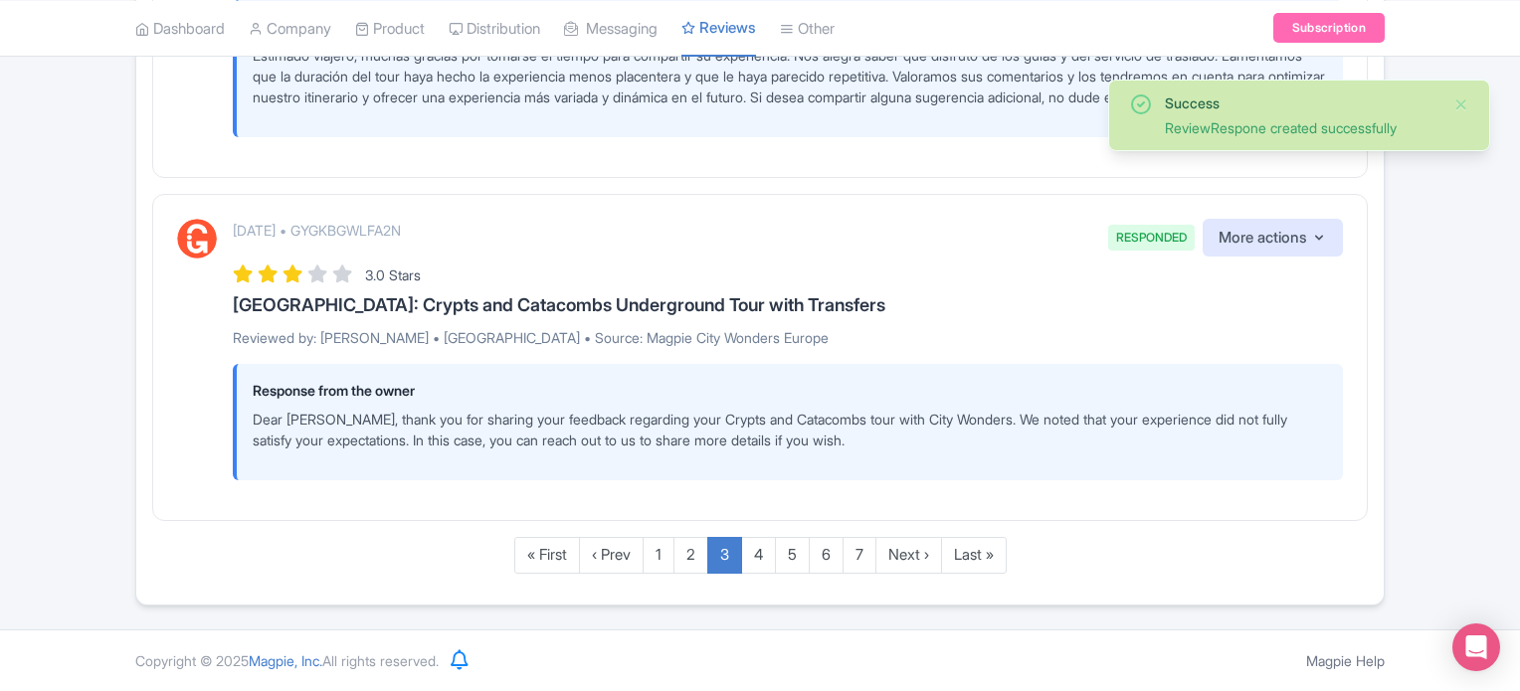
scroll to position [3703, 0]
click at [761, 562] on link "4" at bounding box center [758, 555] width 35 height 37
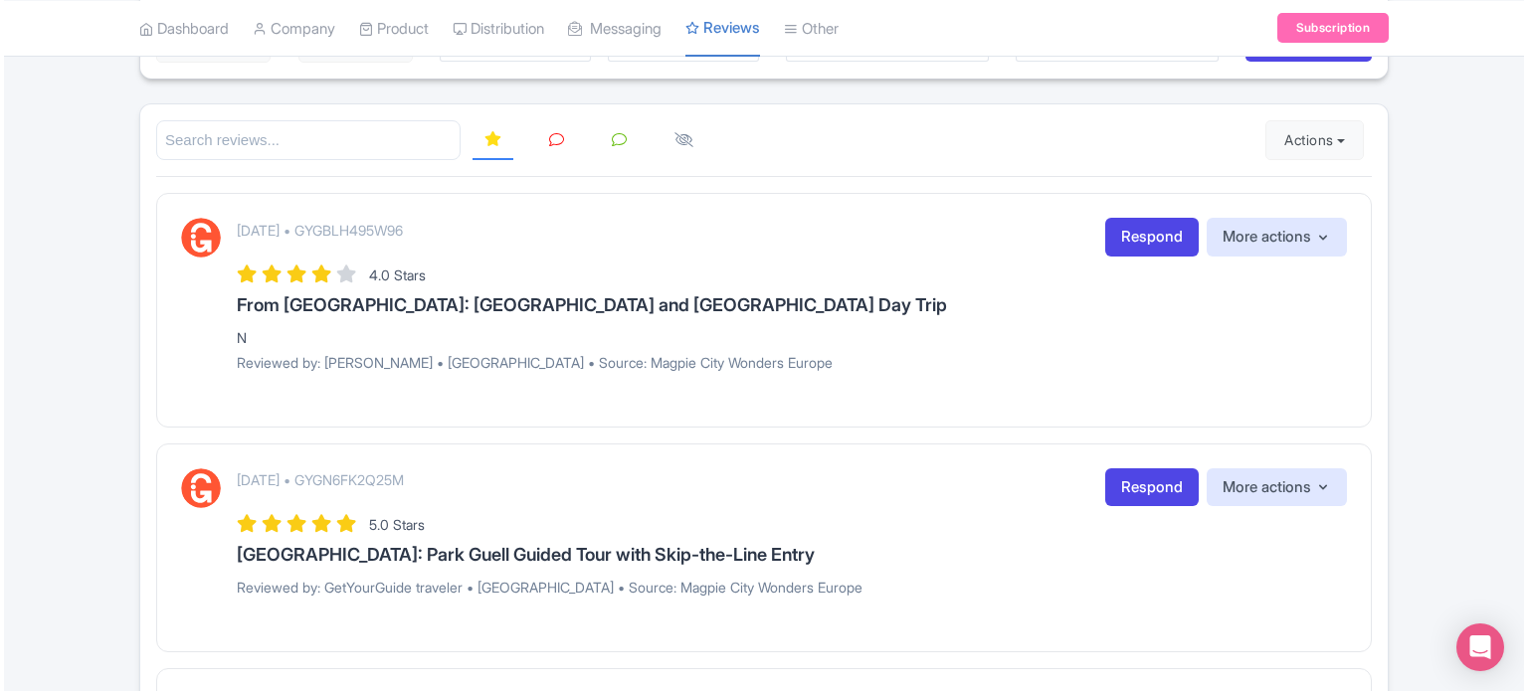
scroll to position [114, 0]
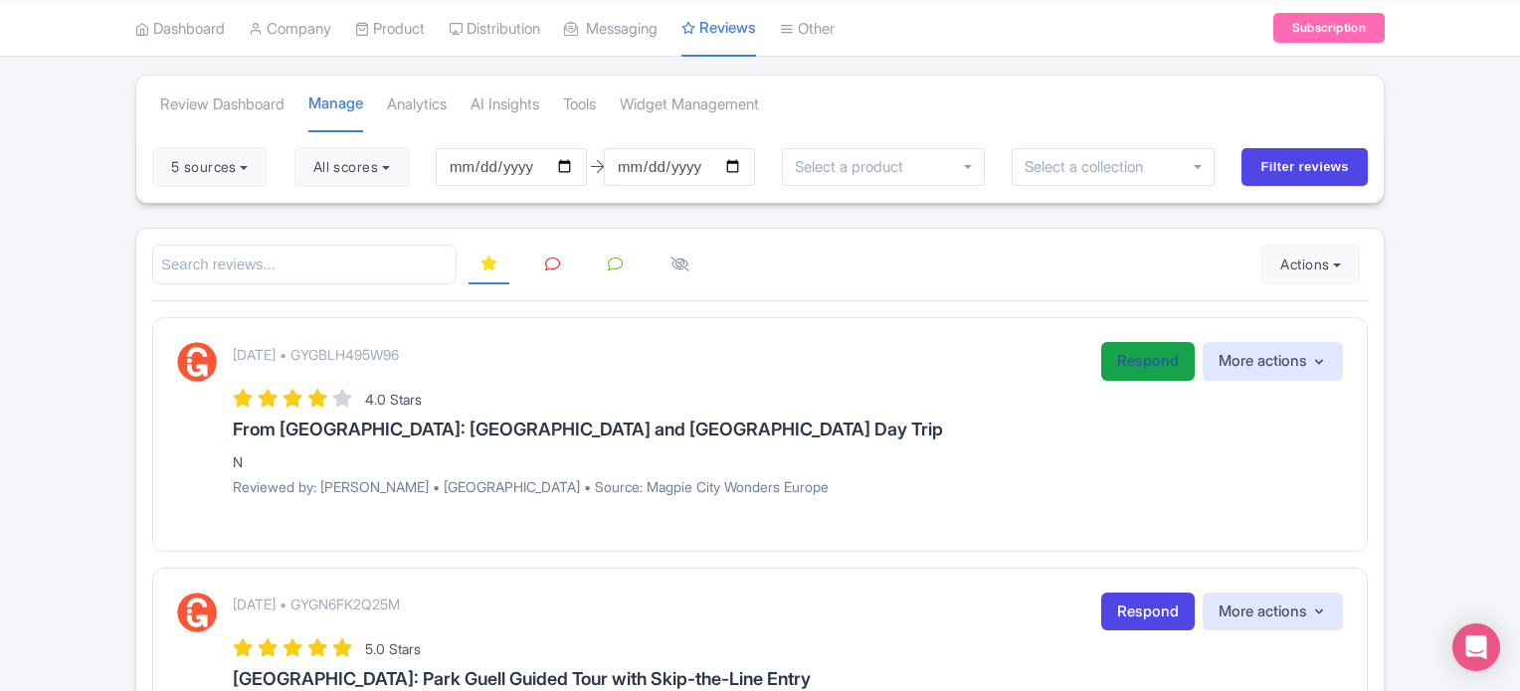
click at [1149, 364] on link "Respond" at bounding box center [1147, 361] width 93 height 39
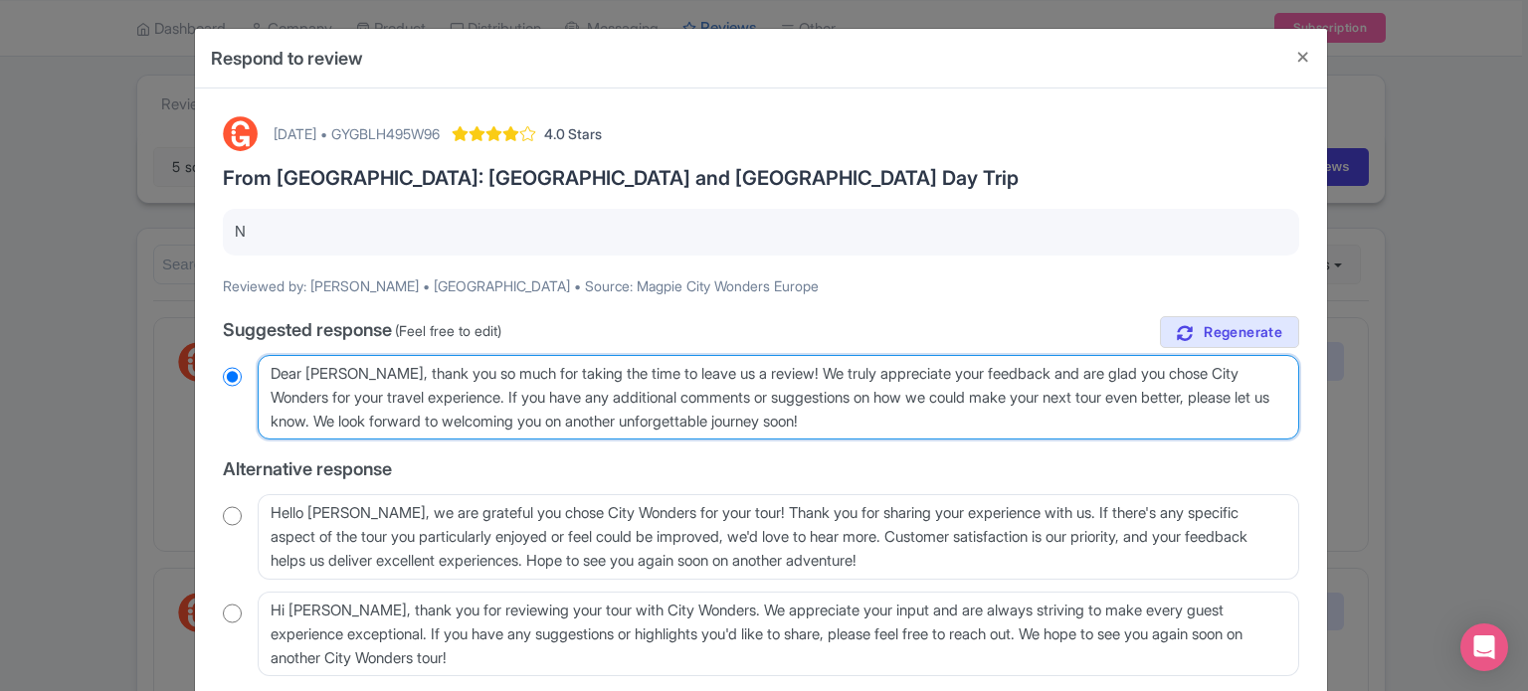
drag, startPoint x: 772, startPoint y: 375, endPoint x: 450, endPoint y: 393, distance: 322.7
click at [450, 393] on textarea "Dear [PERSON_NAME], thank you so much for taking the time to leave us a review!…" at bounding box center [778, 398] width 1041 height 86
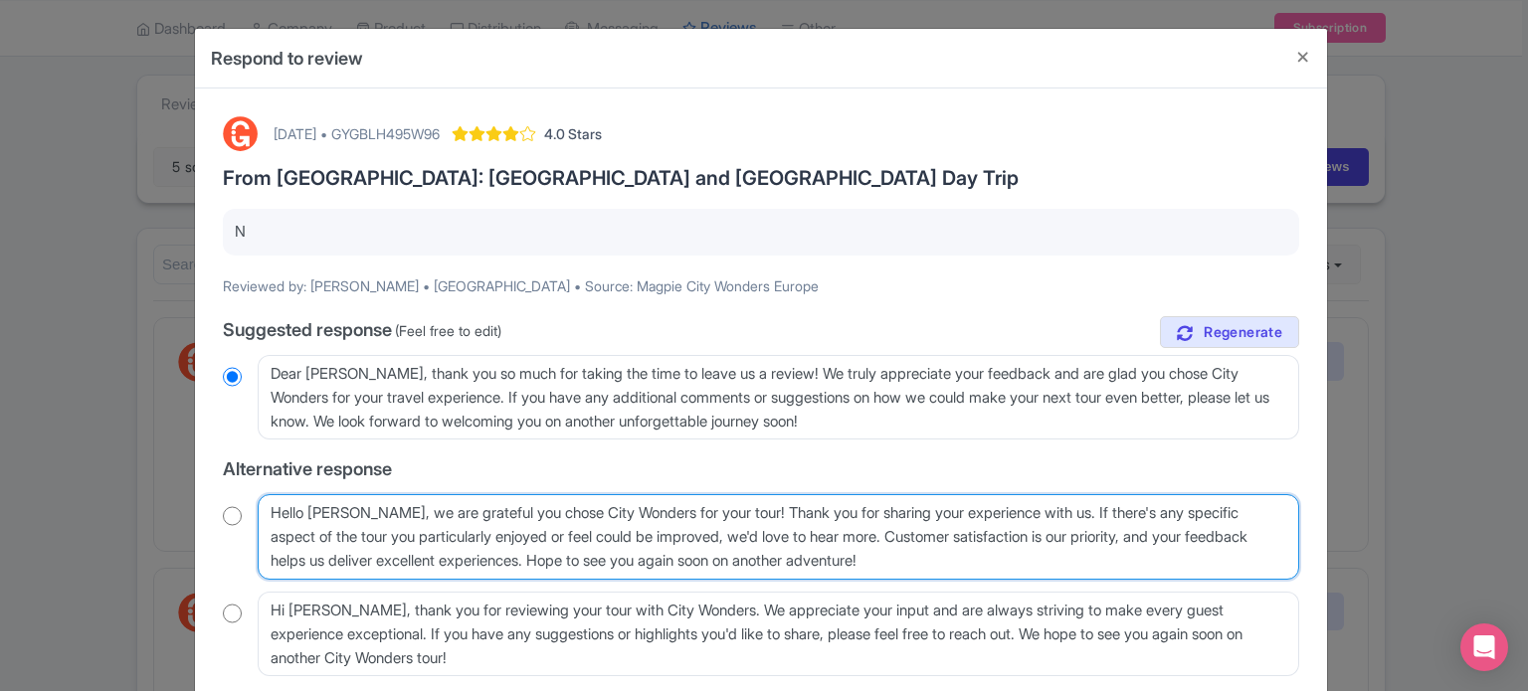
click at [1017, 548] on textarea "Hello Karla, we are grateful you chose City Wonders for your tour! Thank you fo…" at bounding box center [778, 537] width 1041 height 86
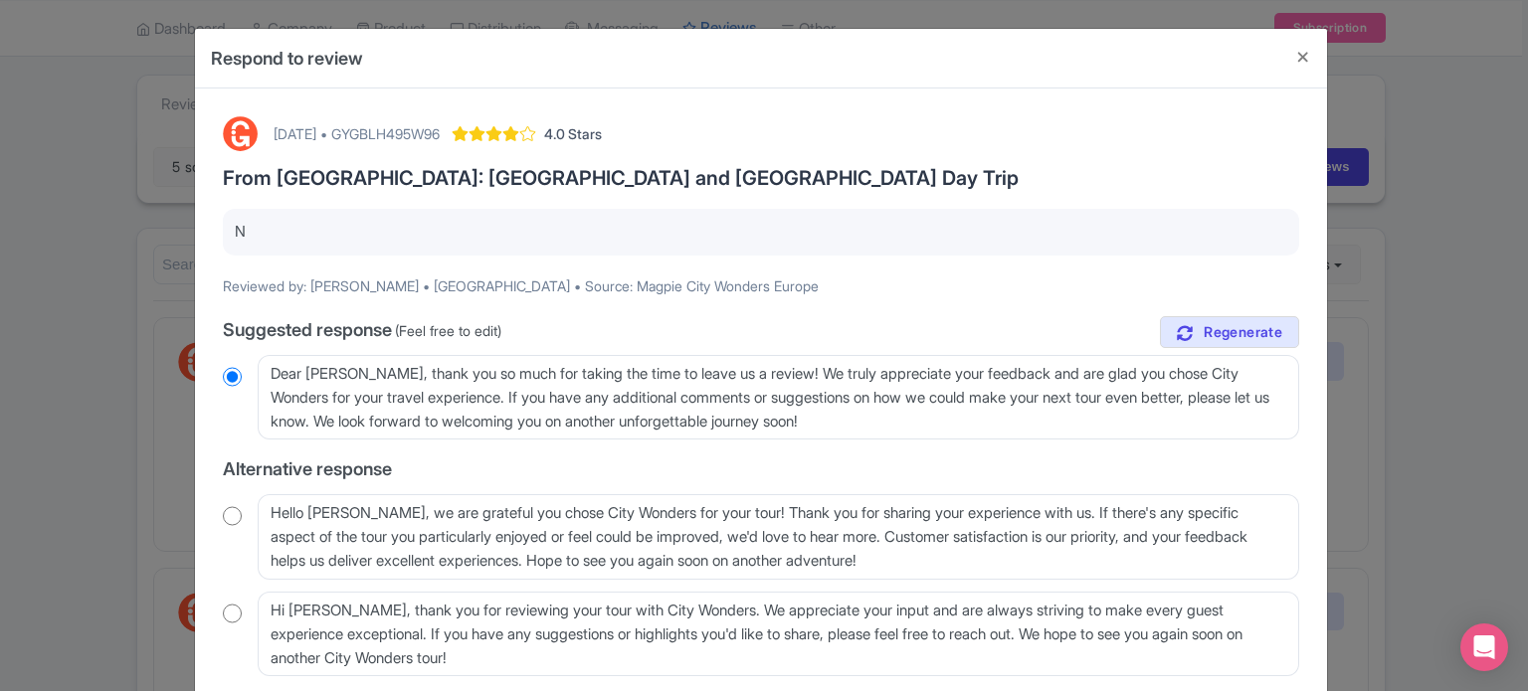
click at [228, 520] on input "radio" at bounding box center [232, 516] width 19 height 20
radio input "true"
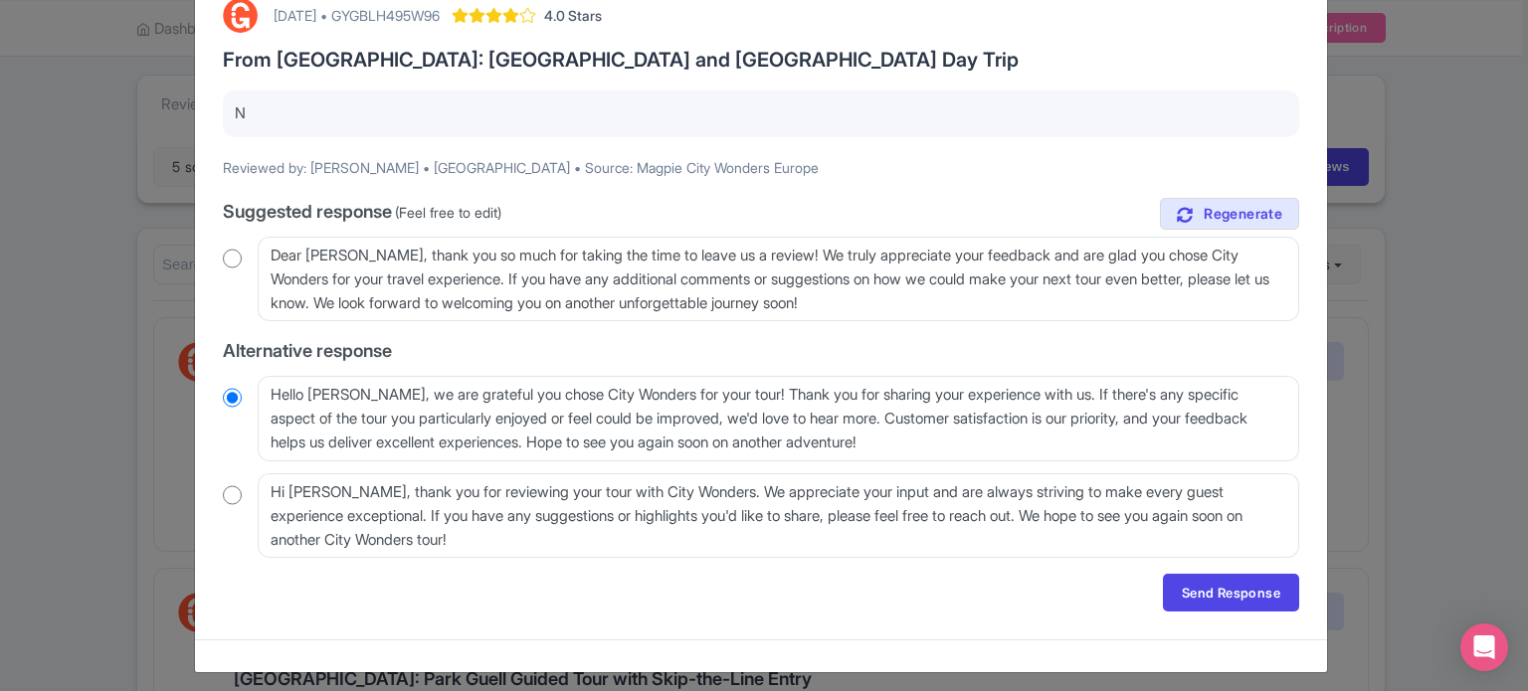
scroll to position [127, 0]
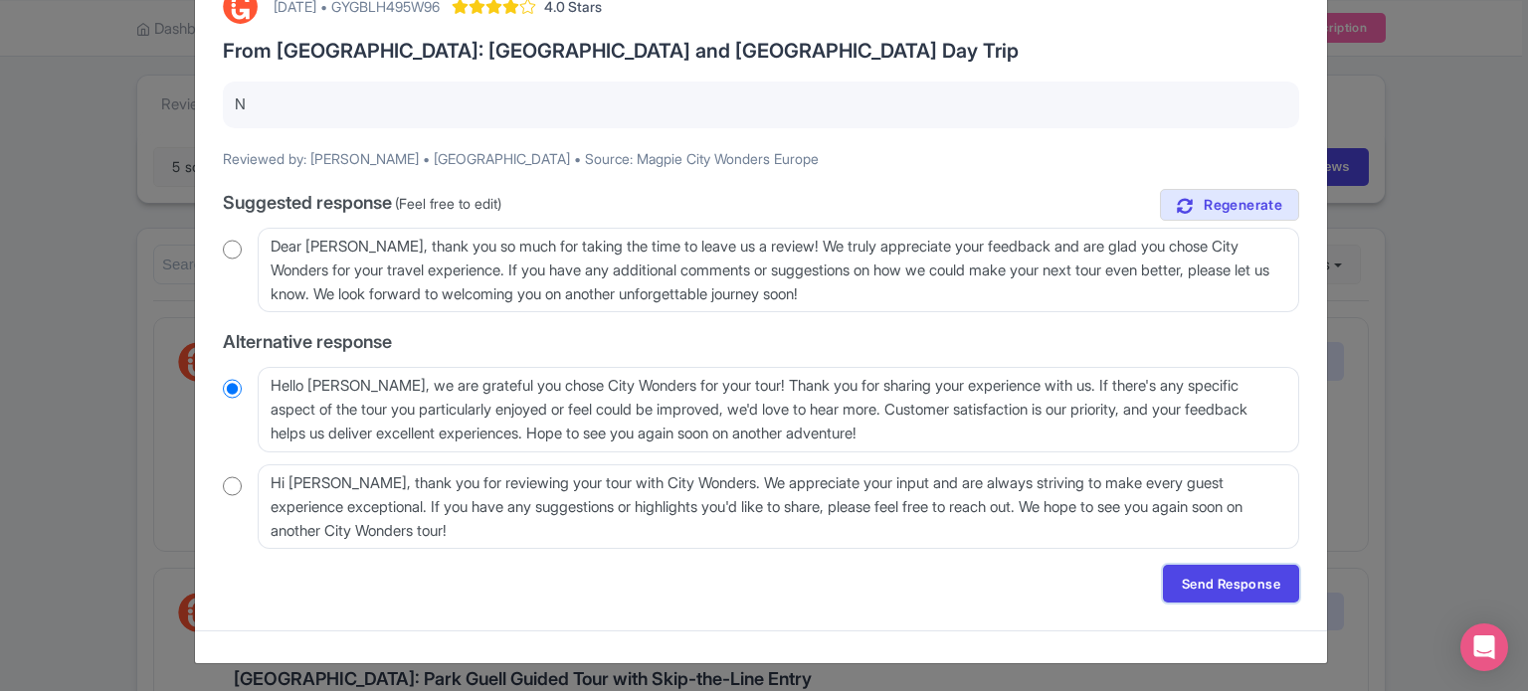
drag, startPoint x: 1217, startPoint y: 588, endPoint x: 1201, endPoint y: 542, distance: 48.4
click at [1217, 587] on link "Send Response" at bounding box center [1231, 584] width 136 height 38
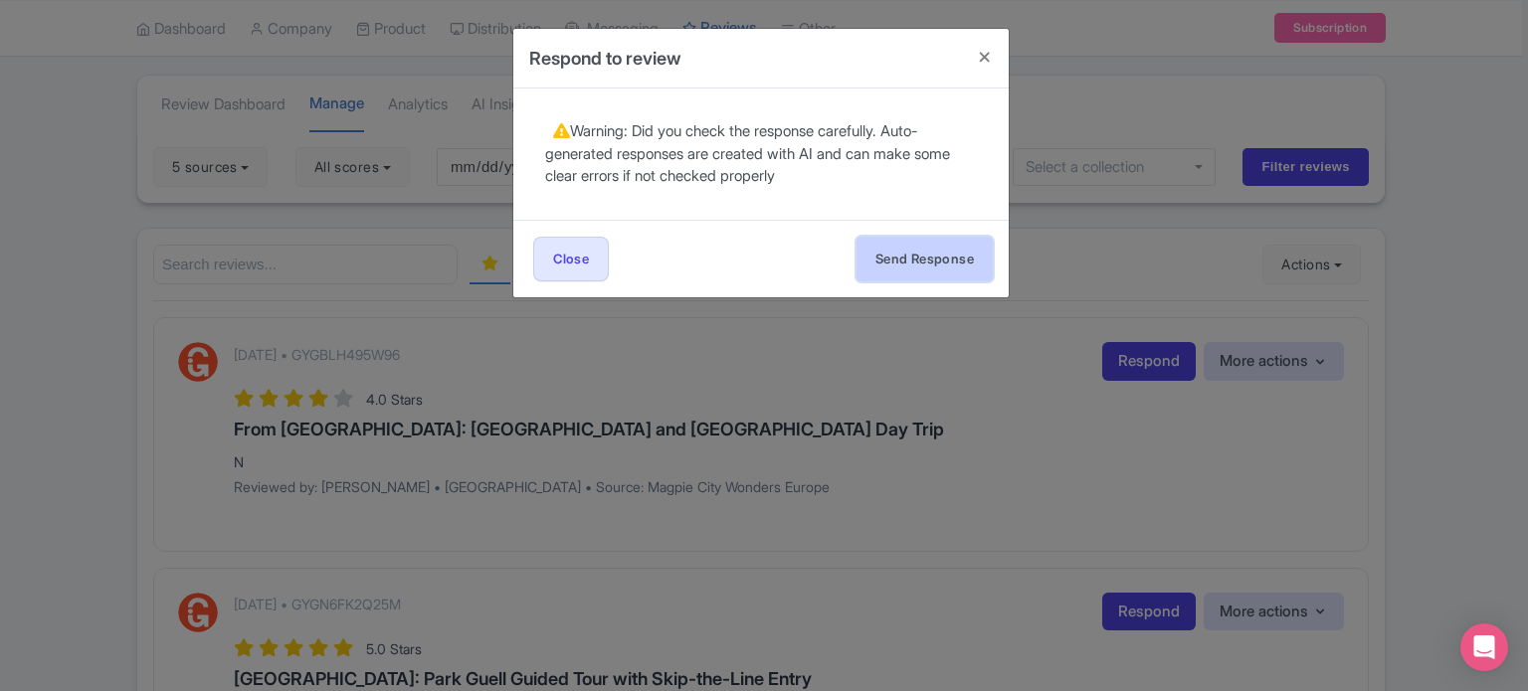
click at [951, 271] on button "Send Response" at bounding box center [924, 259] width 136 height 45
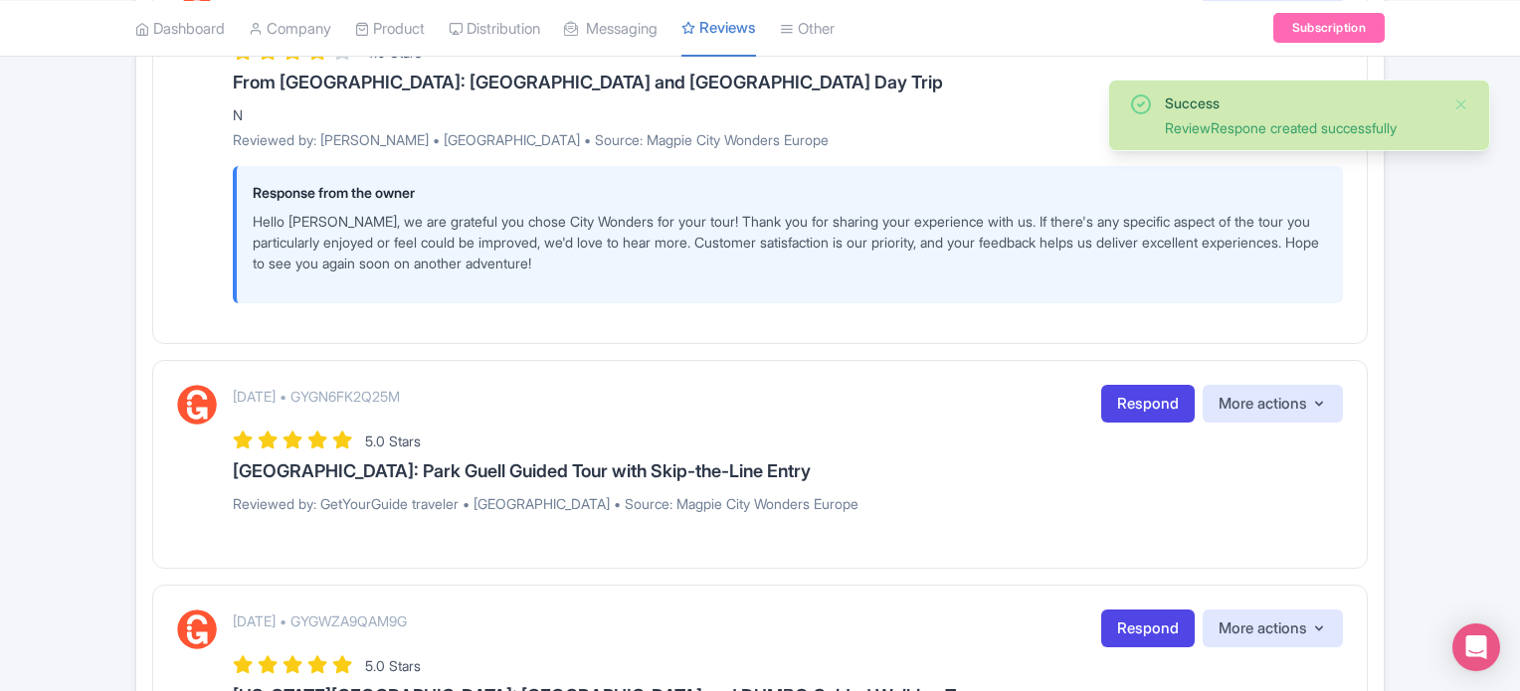
scroll to position [497, 0]
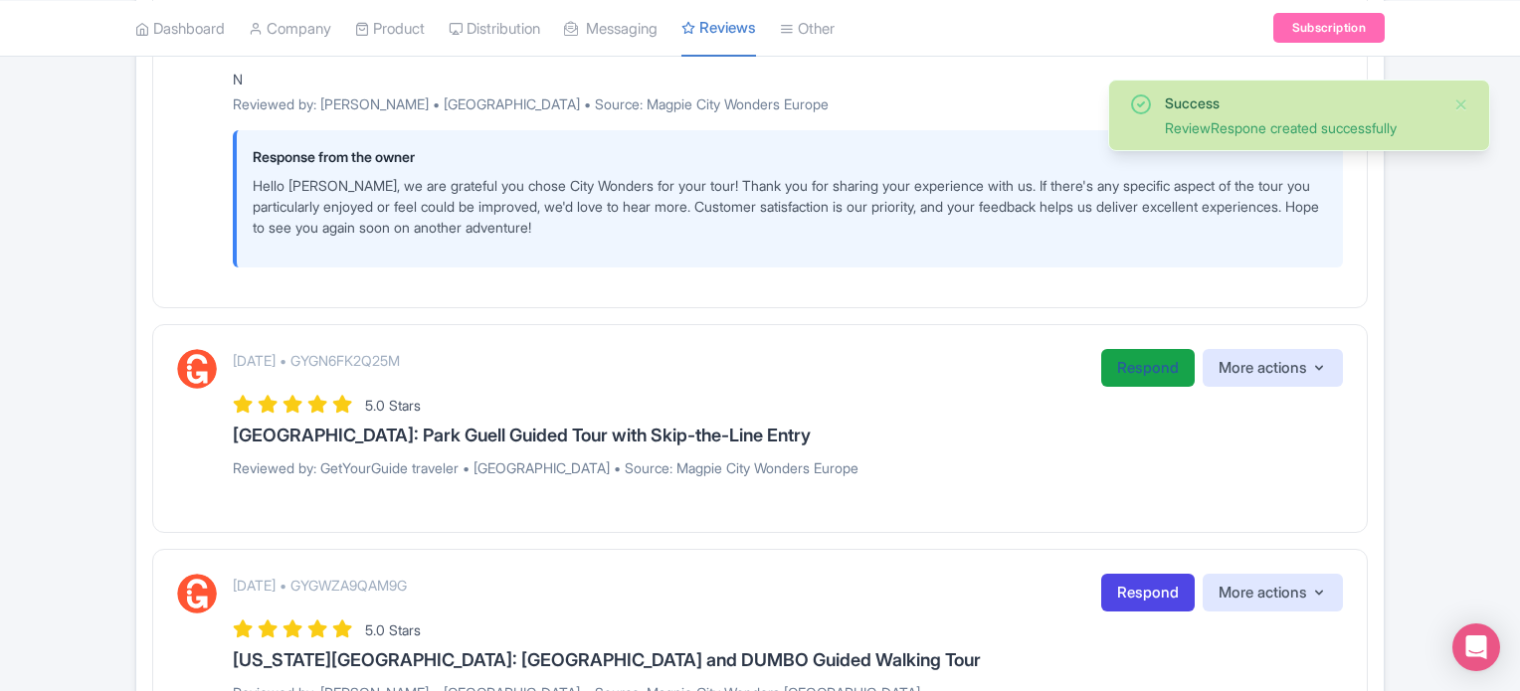
click at [1133, 367] on link "Respond" at bounding box center [1147, 368] width 93 height 39
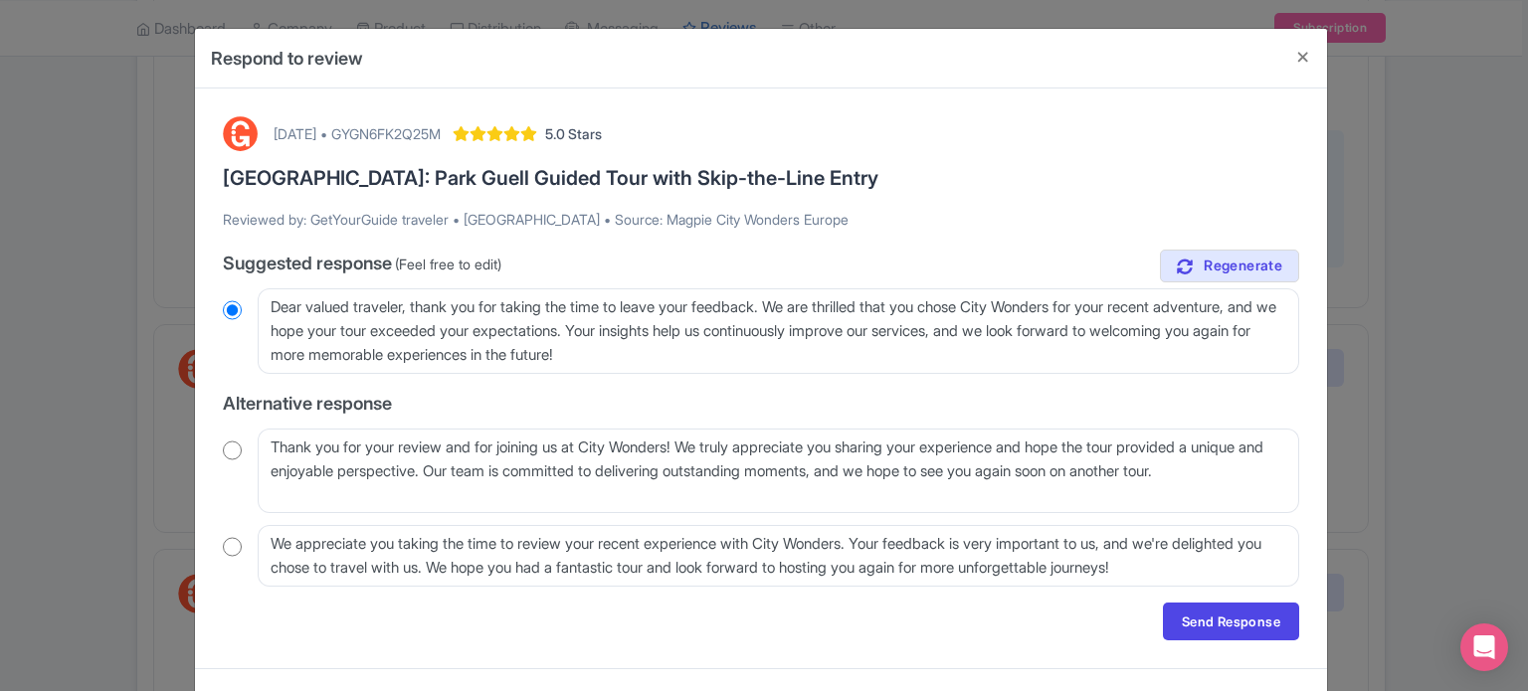
click at [227, 454] on input "radio" at bounding box center [232, 451] width 19 height 20
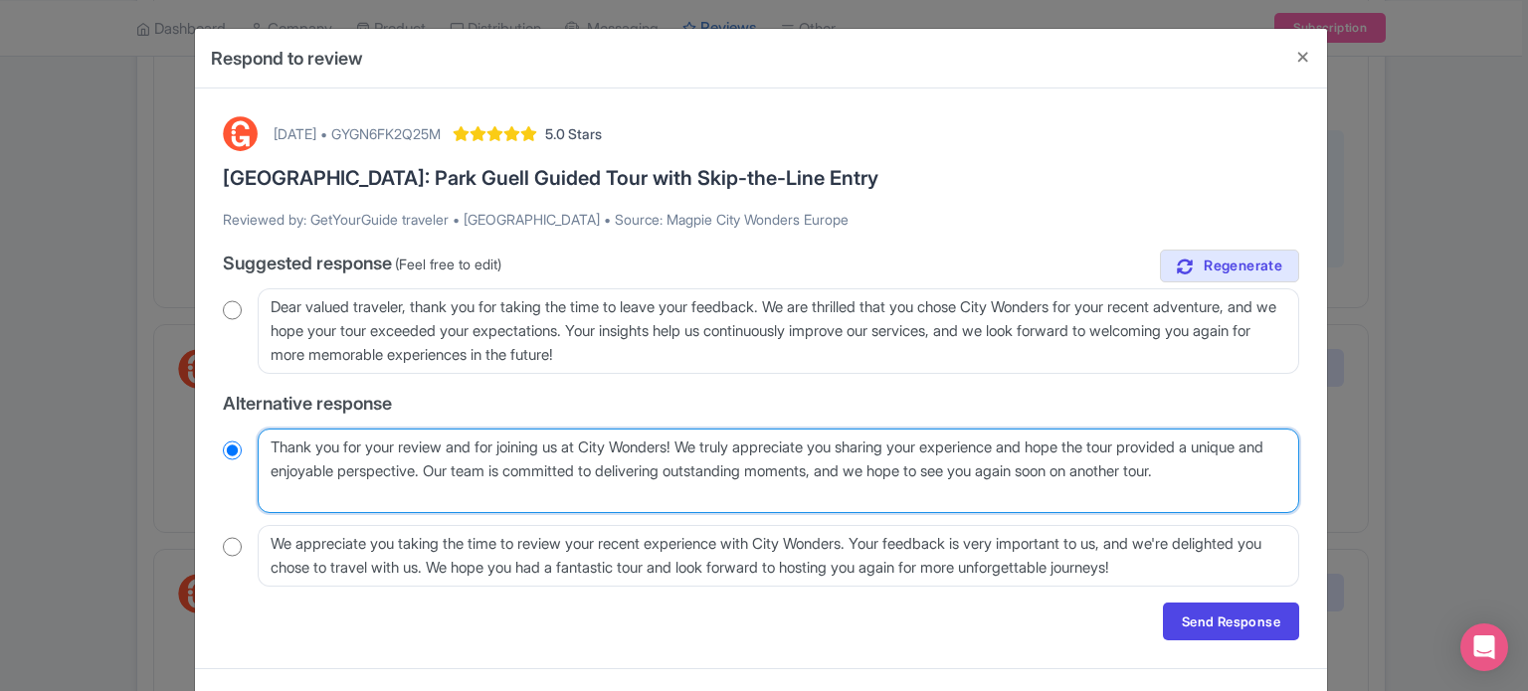
drag, startPoint x: 517, startPoint y: 468, endPoint x: 969, endPoint y: 466, distance: 451.5
click at [969, 466] on textarea "Thank you for your review and for joining us at City Wonders! We truly apprecia…" at bounding box center [778, 472] width 1041 height 86
radio input "true"
type textarea "Thank you for your review and for joining us at City Wonders! We truly apprecia…"
radio input "true"
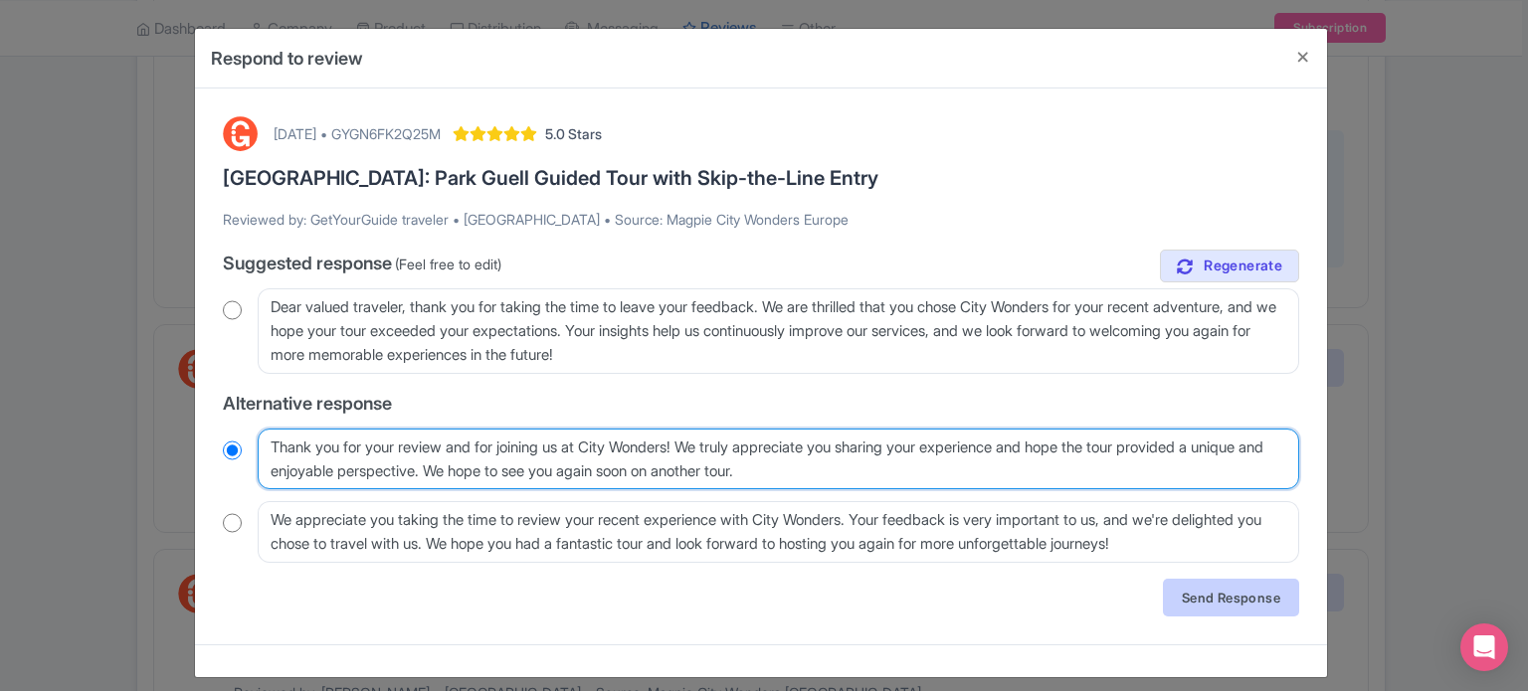
type textarea "Thank you for your review and for joining us at City Wonders! We truly apprecia…"
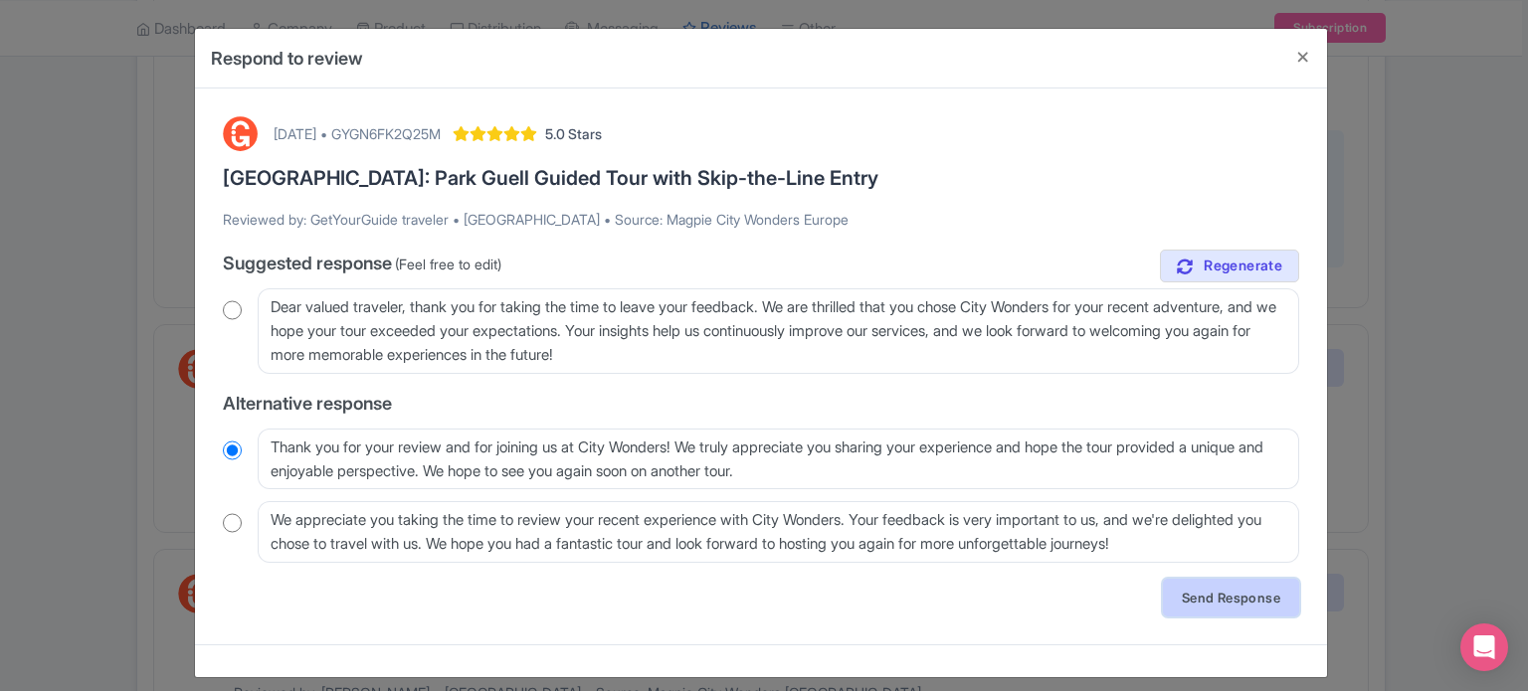
click at [1193, 592] on link "Send Response" at bounding box center [1231, 598] width 136 height 38
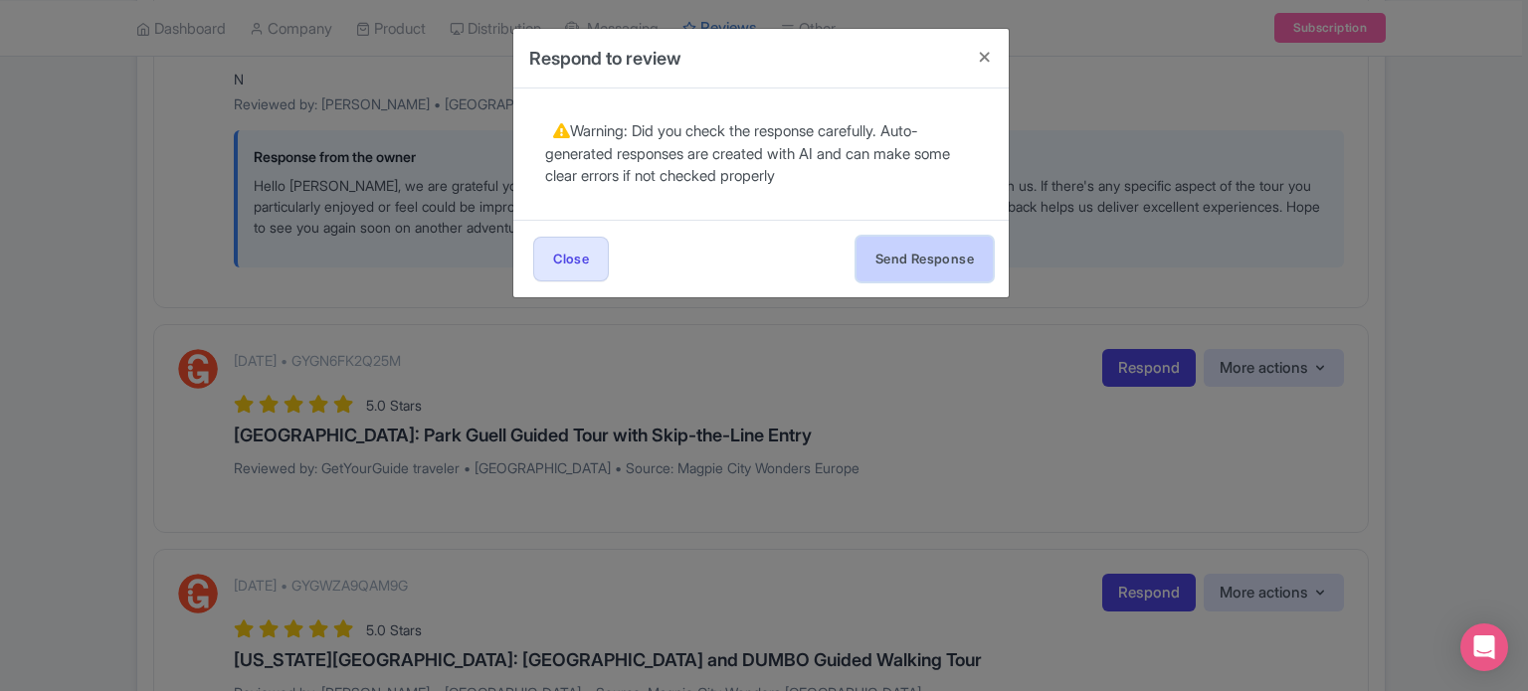
click at [925, 266] on button "Send Response" at bounding box center [924, 259] width 136 height 45
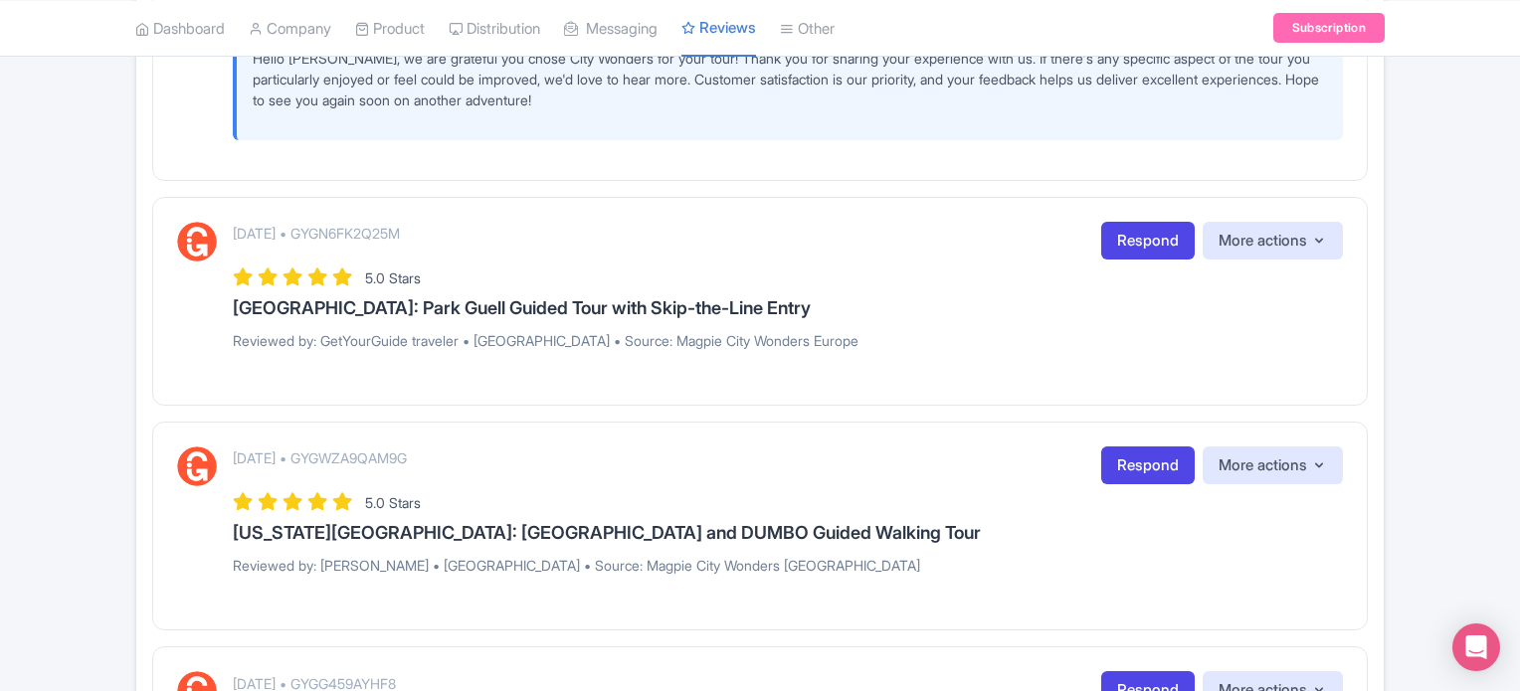
scroll to position [597, 0]
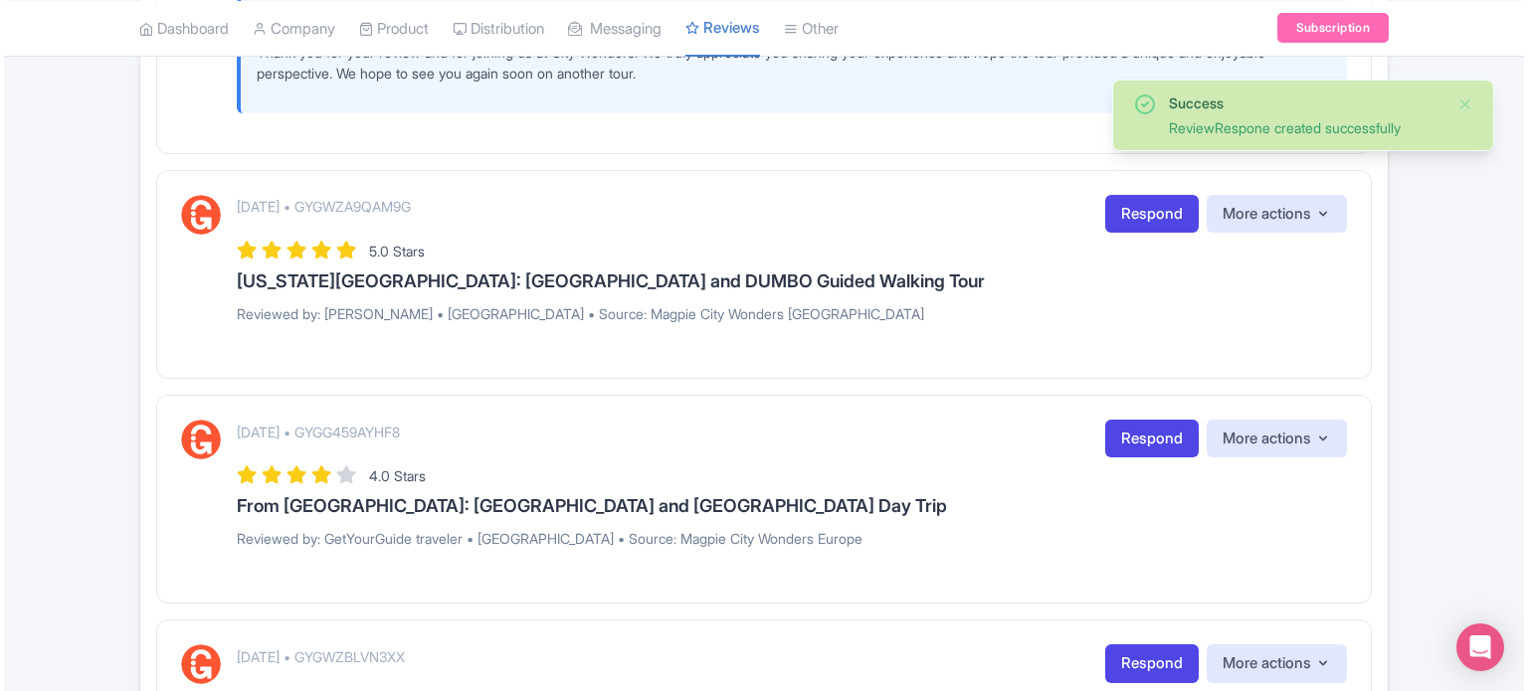
scroll to position [895, 0]
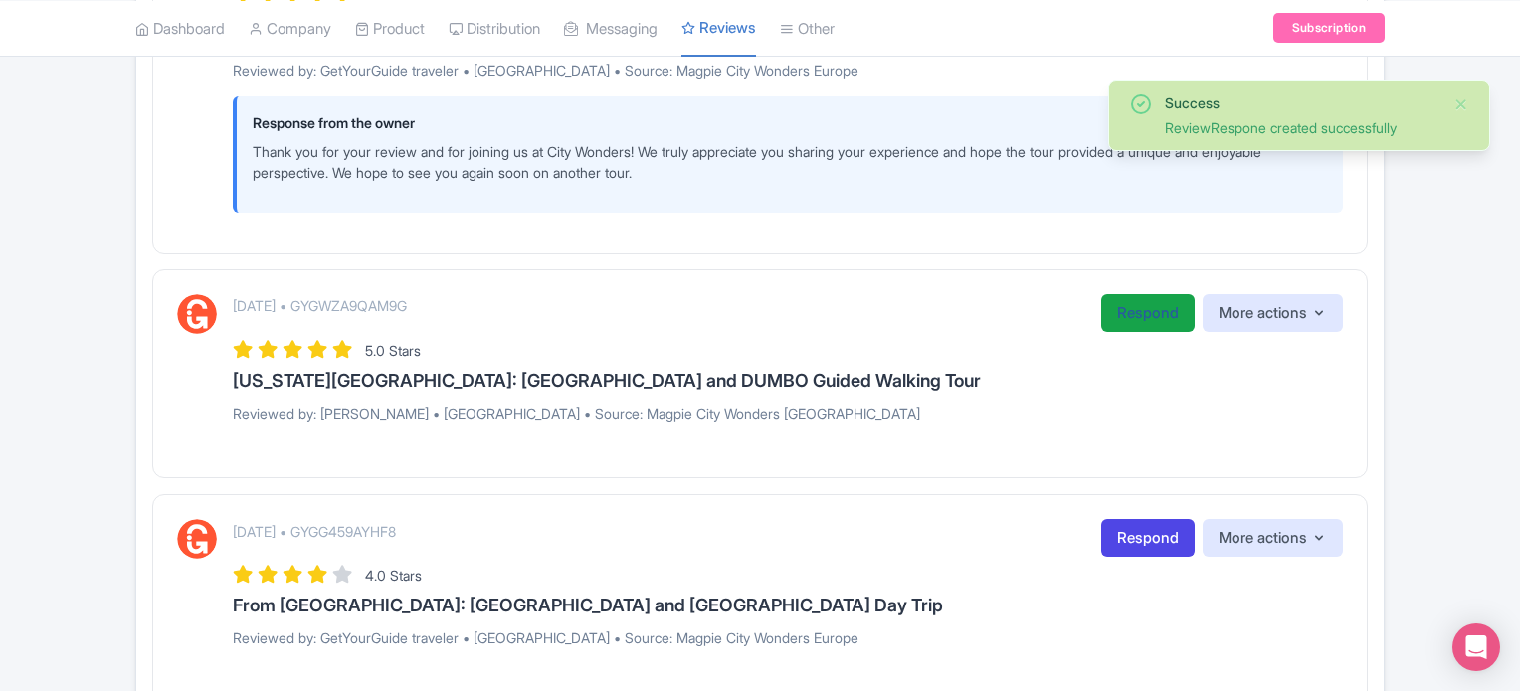
click at [1148, 319] on link "Respond" at bounding box center [1147, 313] width 93 height 39
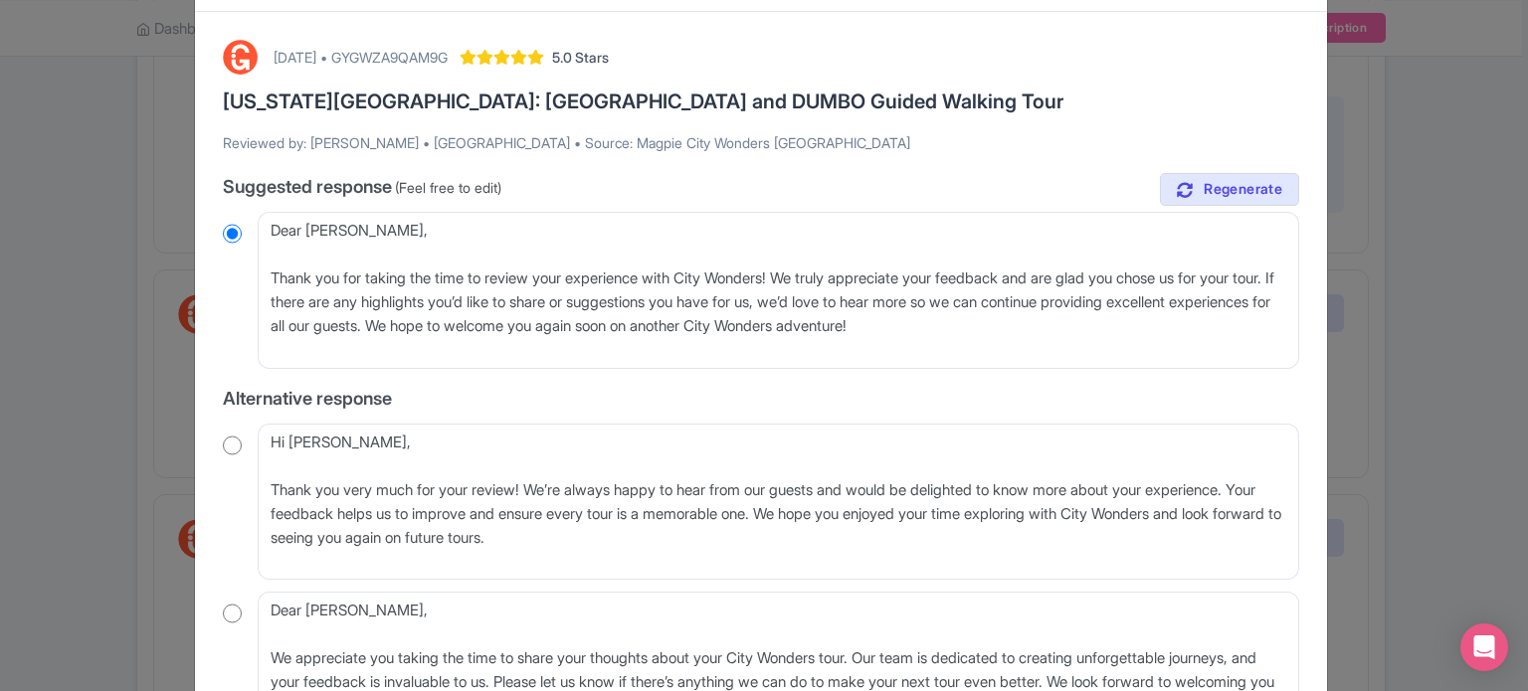
scroll to position [199, 0]
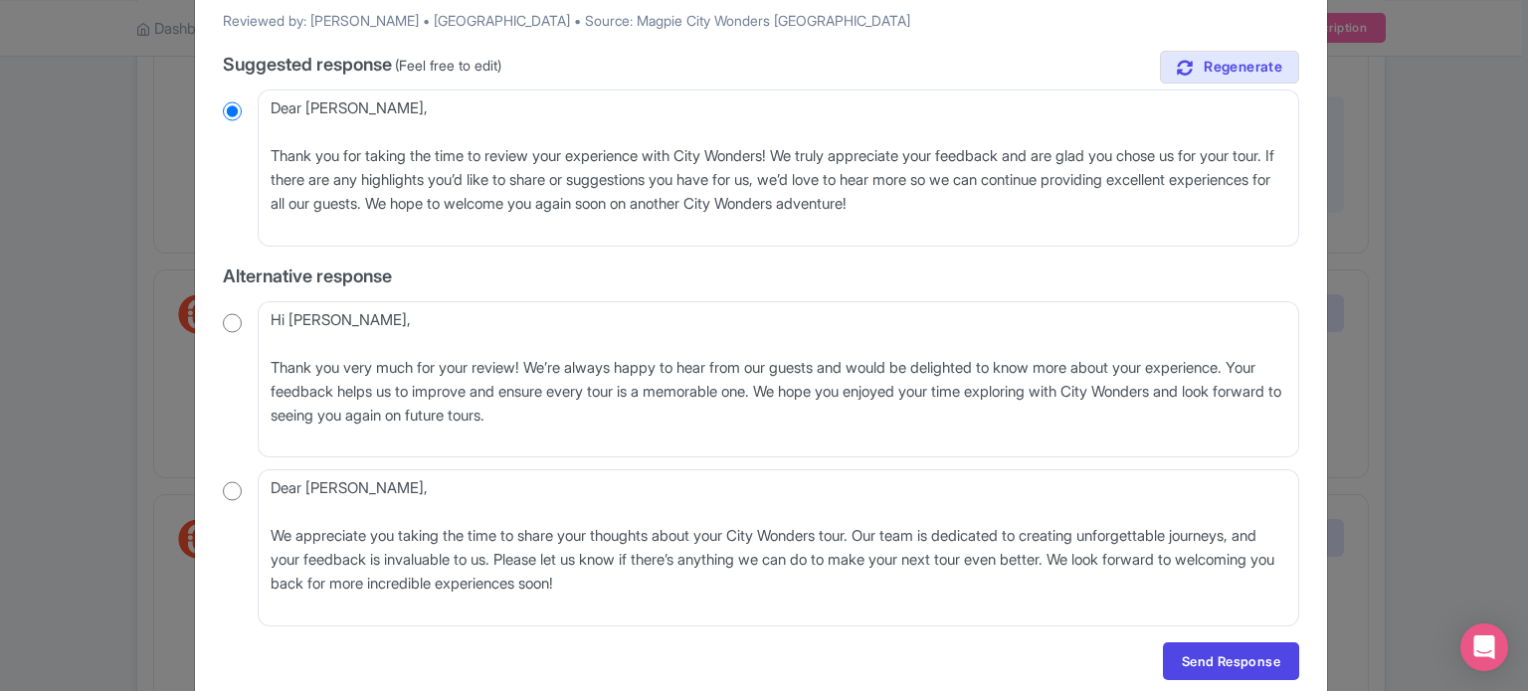
click at [234, 321] on input "radio" at bounding box center [232, 323] width 19 height 20
radio input "true"
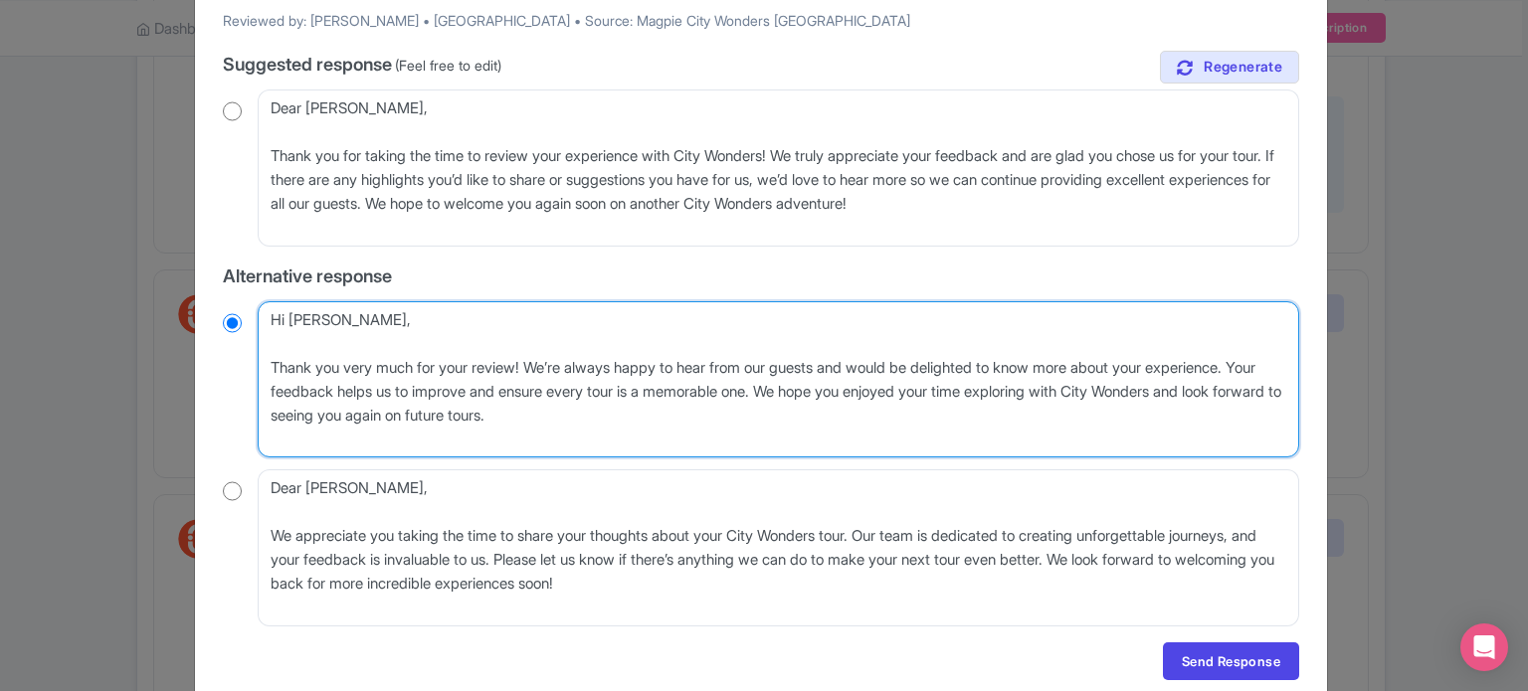
click at [261, 362] on textarea "Hi Tatiane, Thank you very much for your review! We’re always happy to hear fro…" at bounding box center [778, 379] width 1041 height 157
type textarea "Hi Tatiane, Thank you very much for your review! We’re always happy to hear fro…"
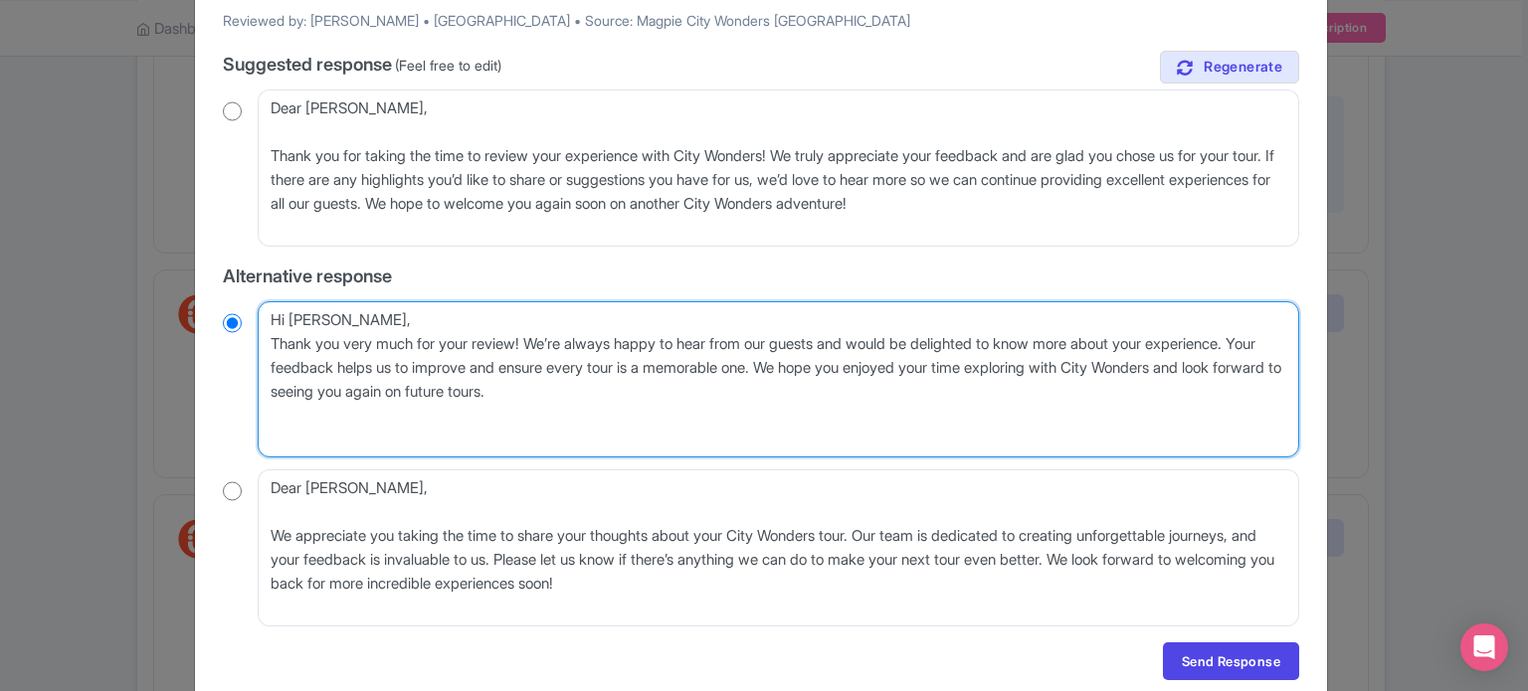
radio input "true"
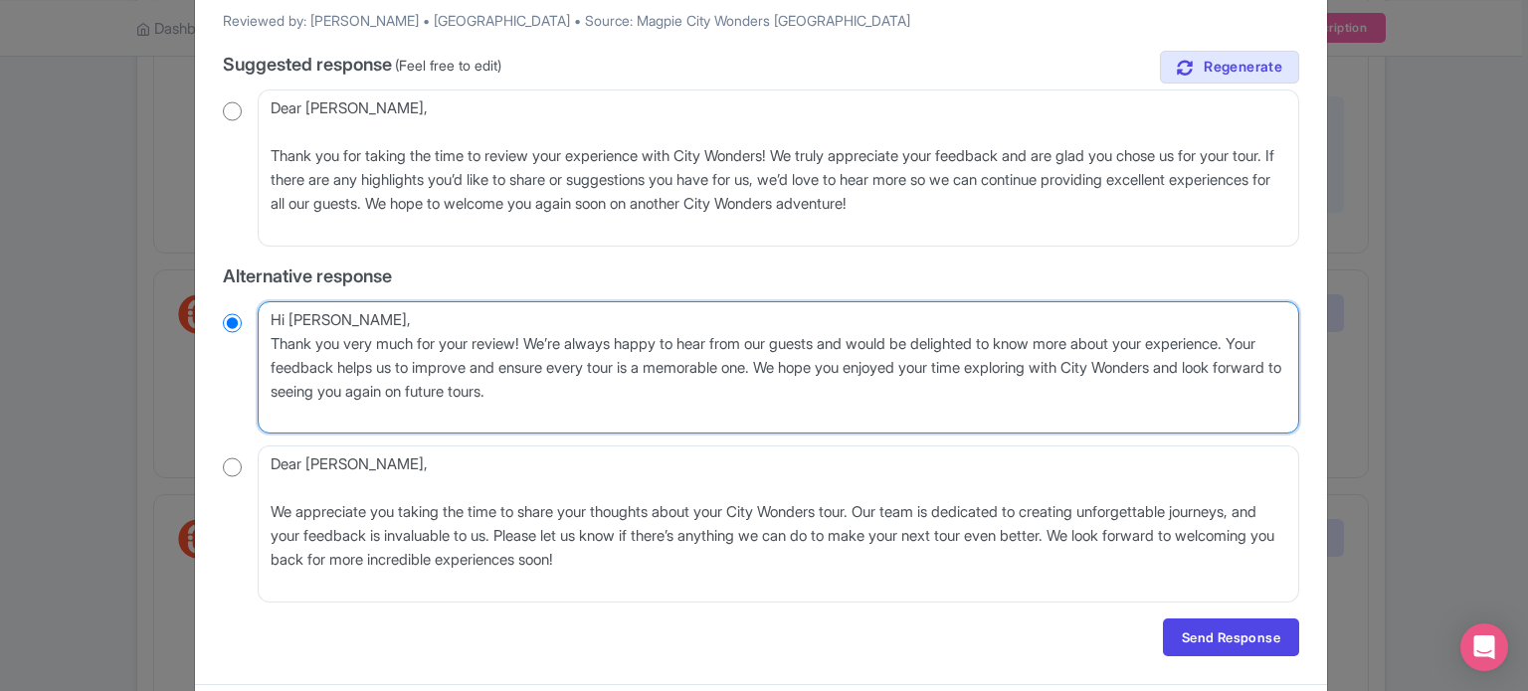
type textarea "Hi Tatiane,Thank you very much for your review! We’re always happy to hear from…"
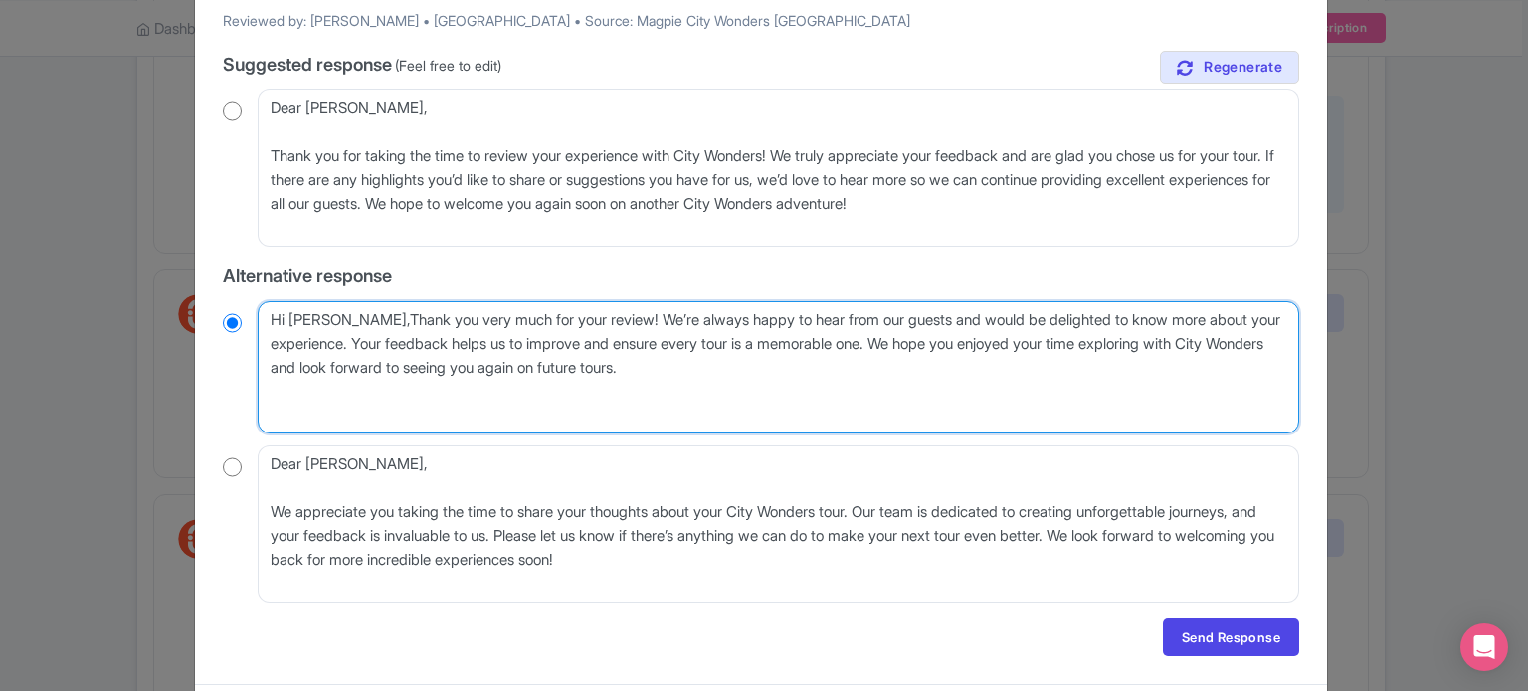
radio input "true"
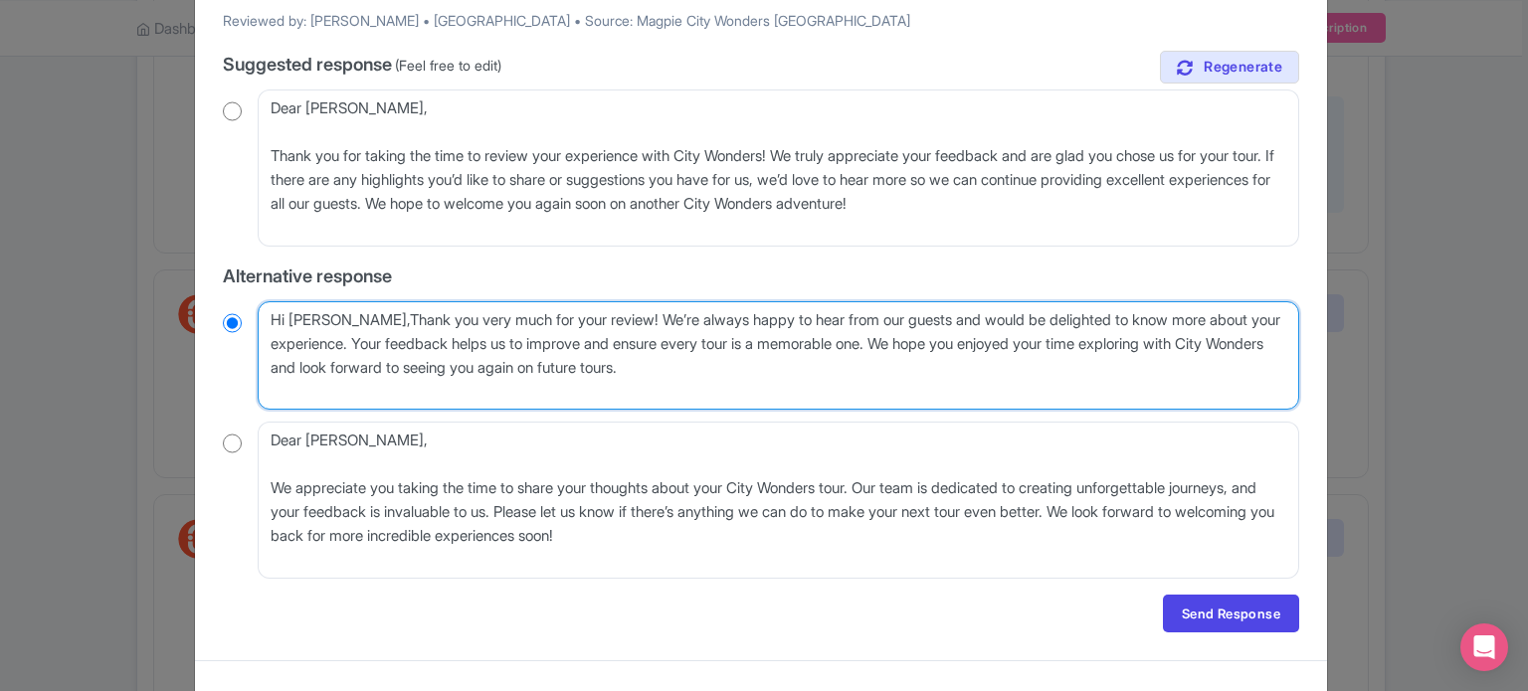
type textarea "Hi Tatiane, Thank you very much for your review! We’re always happy to hear fro…"
radio input "true"
drag, startPoint x: 619, startPoint y: 316, endPoint x: 909, endPoint y: 341, distance: 291.5
click at [909, 341] on textarea "Hi Tatiane, Thank you very much for your review! We’re always happy to hear fro…" at bounding box center [778, 355] width 1041 height 109
type textarea "Hi [PERSON_NAME], Thank you very much for your review! We hope you enjoyed your…"
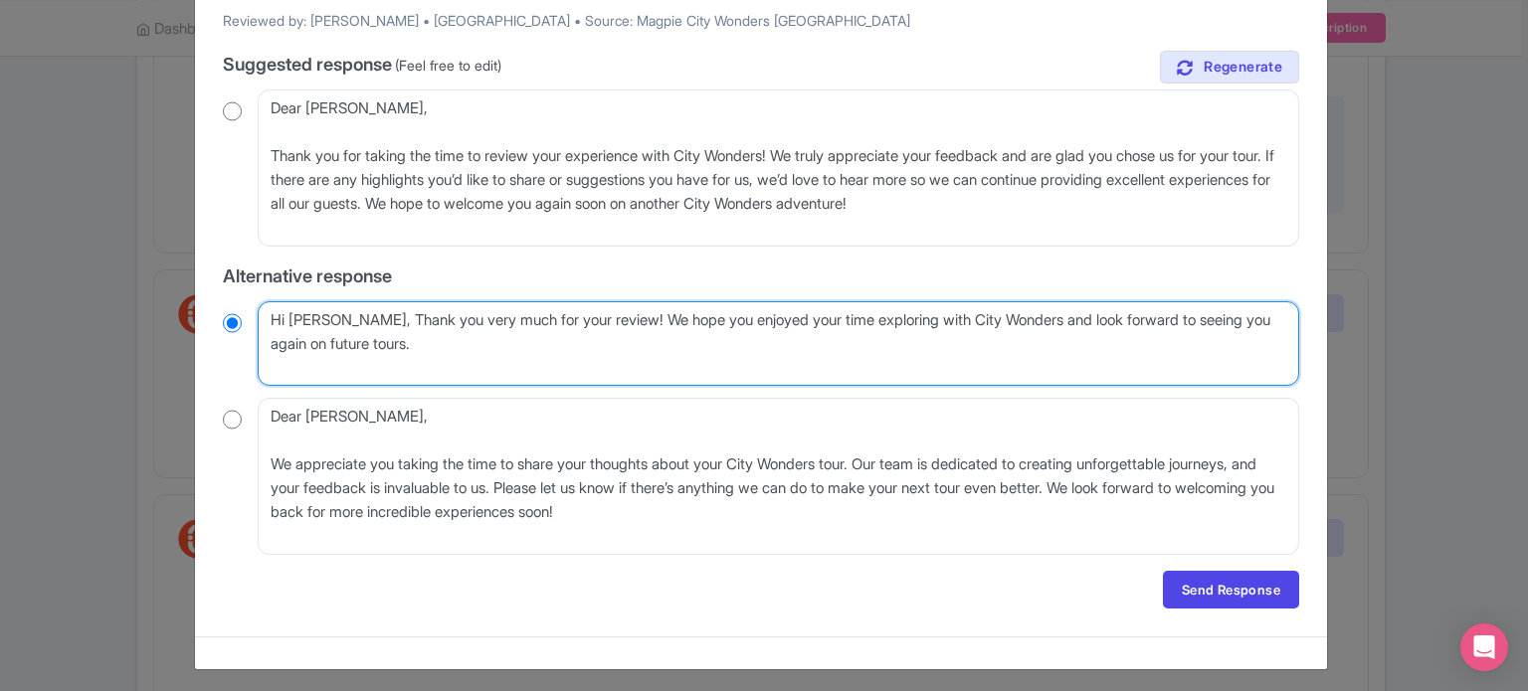
radio input "true"
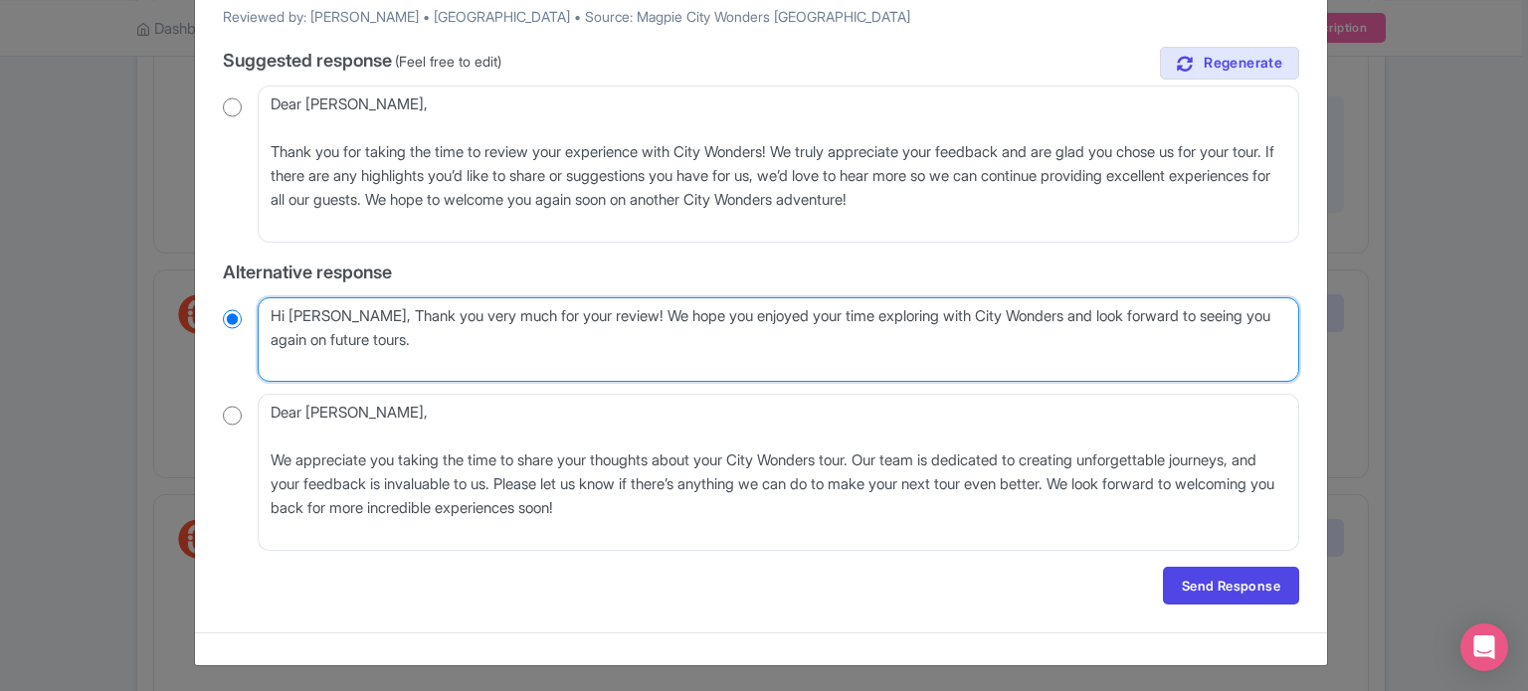
scroll to position [204, 0]
type textarea "Hi [PERSON_NAME], Thank you very much for your review! We hope you enjoyed your…"
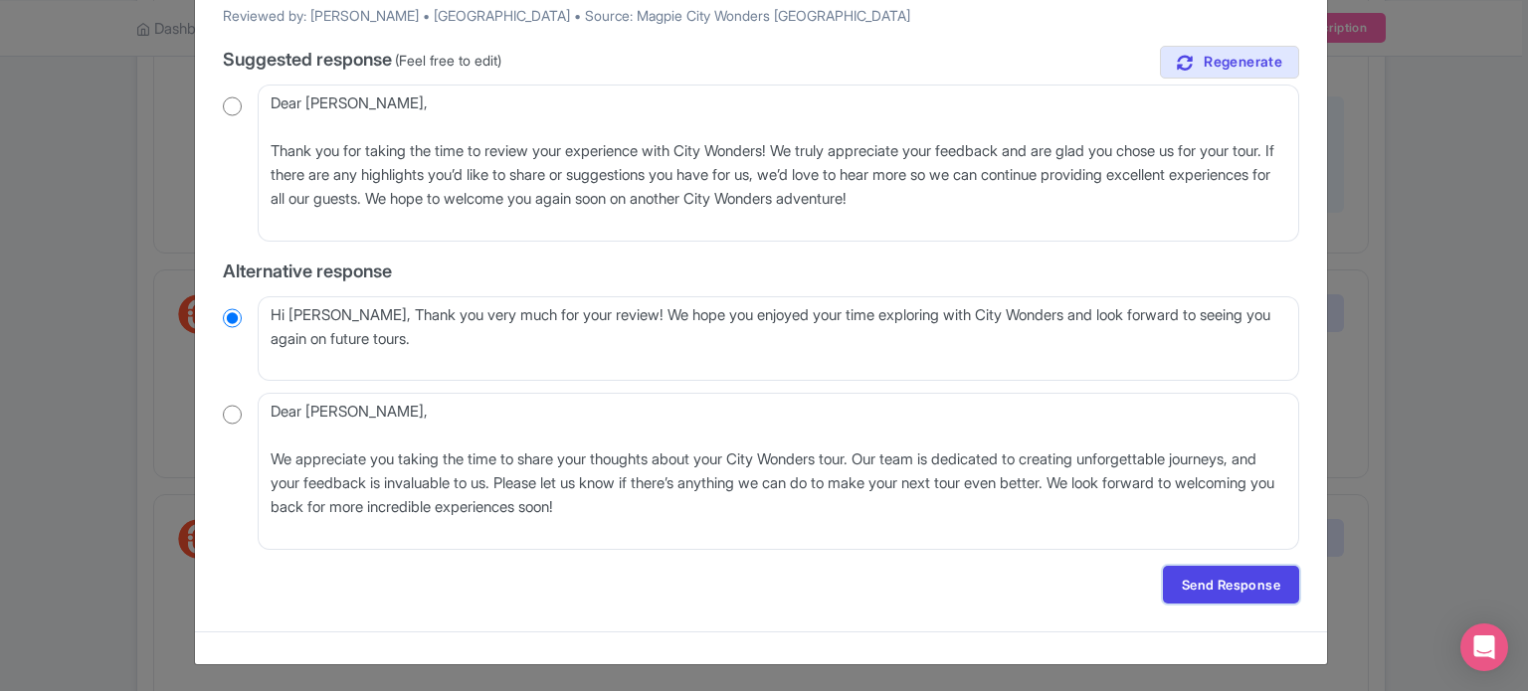
click at [1265, 581] on link "Send Response" at bounding box center [1231, 585] width 136 height 38
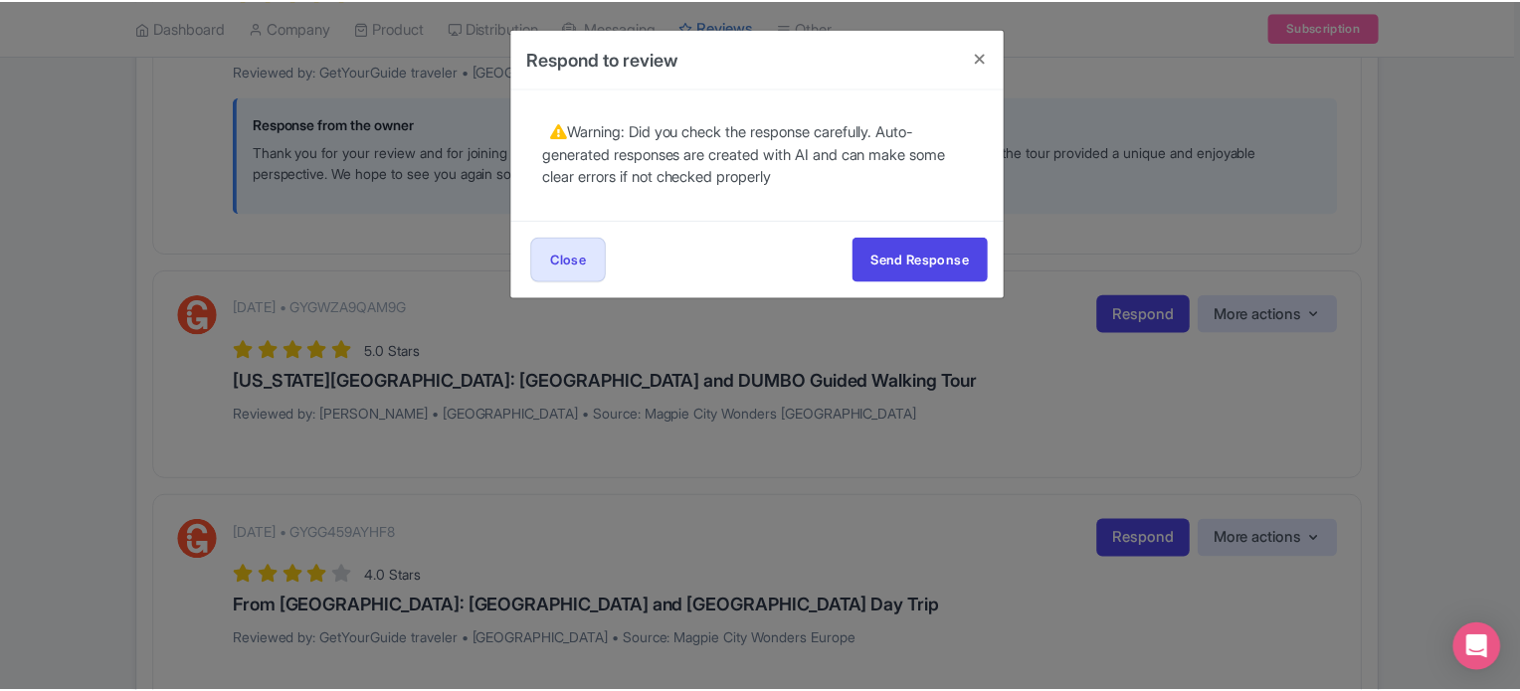
scroll to position [0, 0]
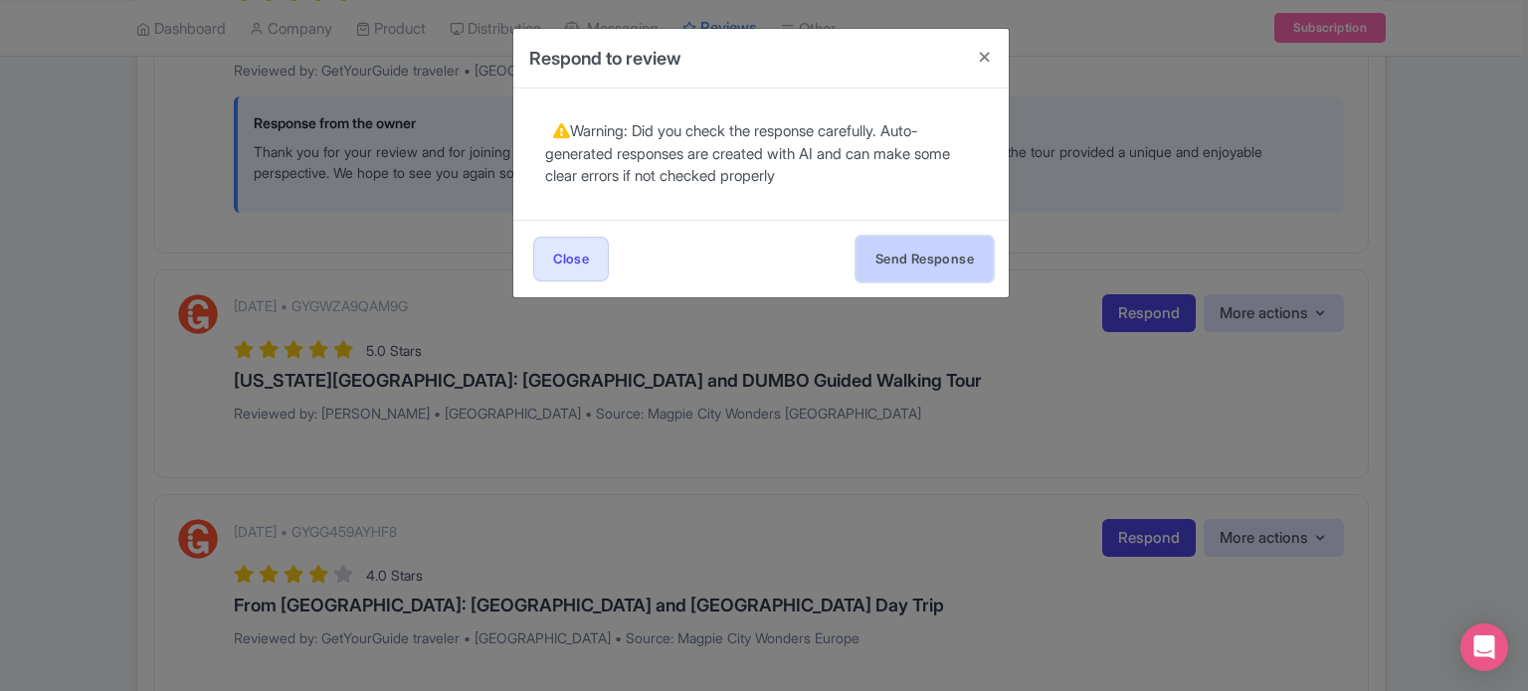
click at [951, 262] on button "Send Response" at bounding box center [924, 259] width 136 height 45
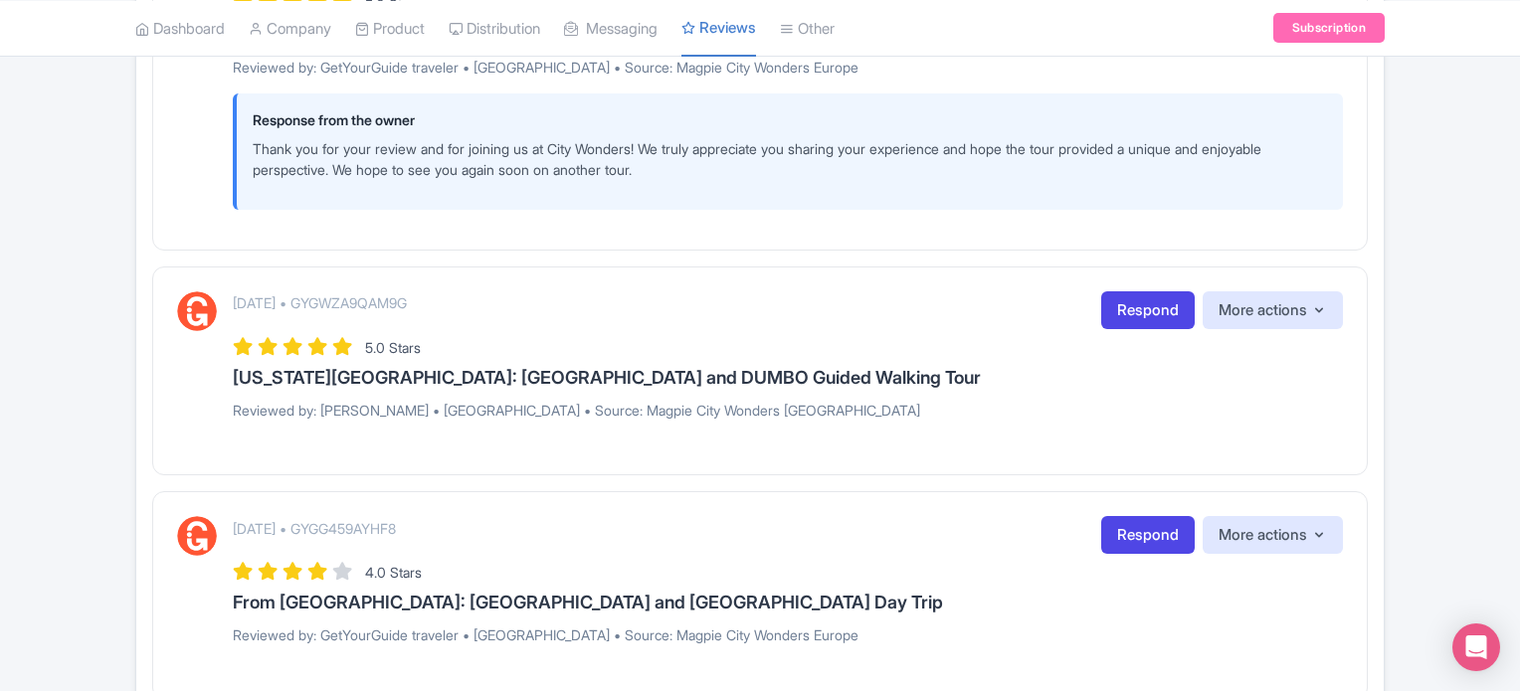
scroll to position [895, 0]
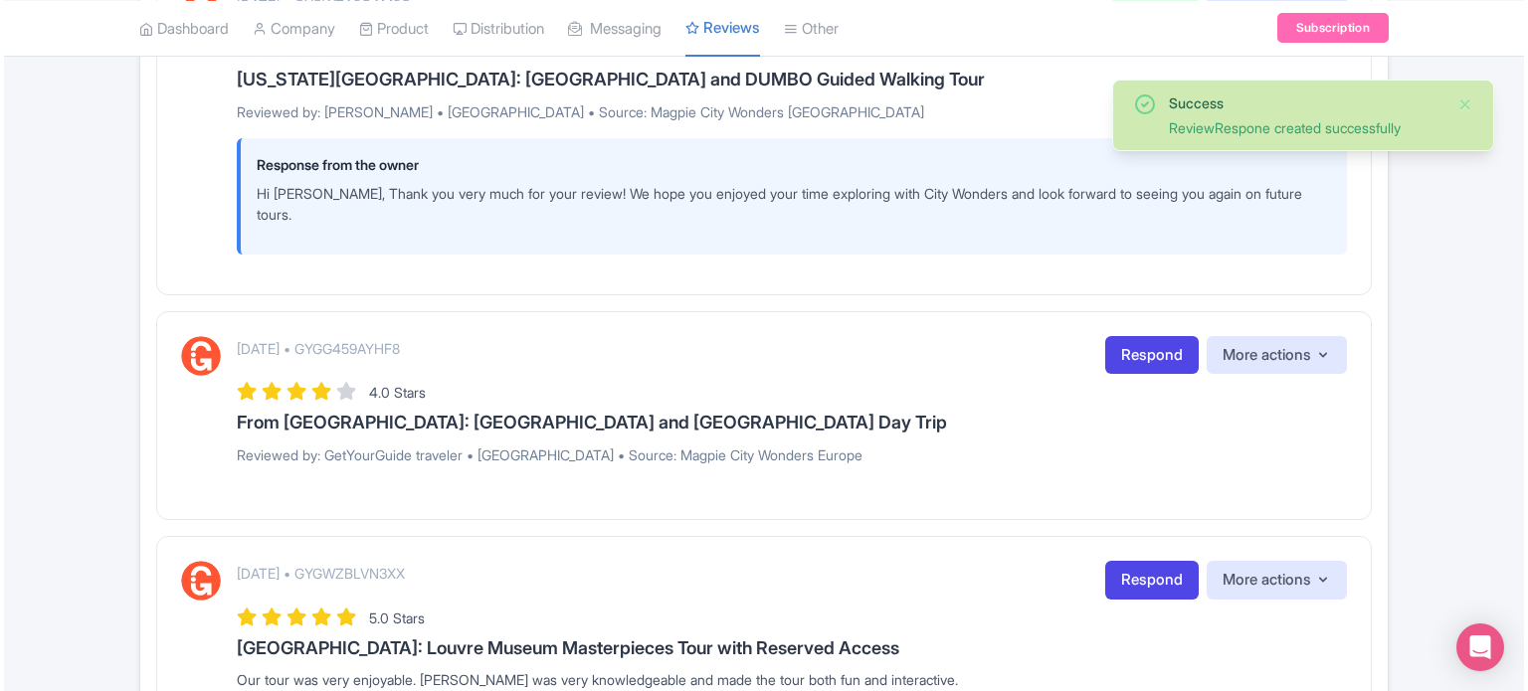
scroll to position [1193, 0]
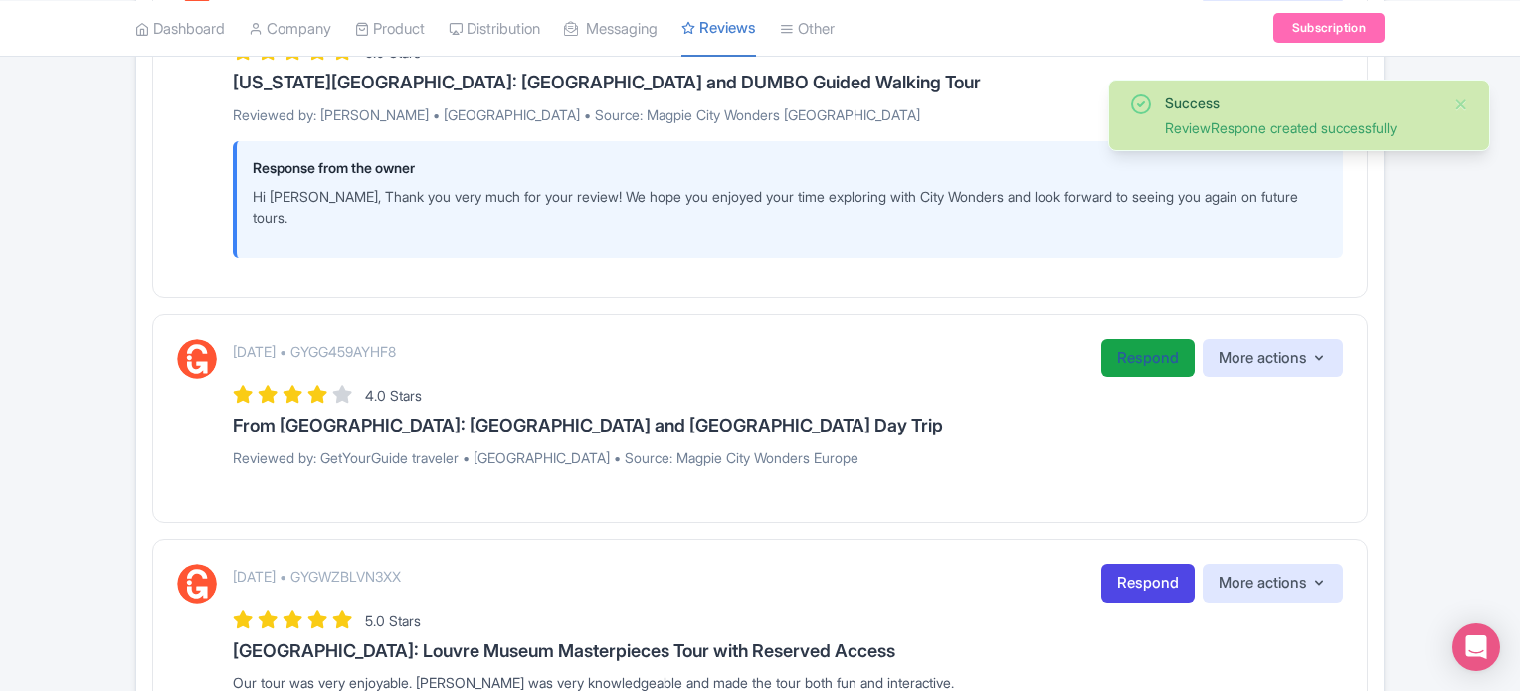
click at [1139, 366] on link "Respond" at bounding box center [1147, 358] width 93 height 39
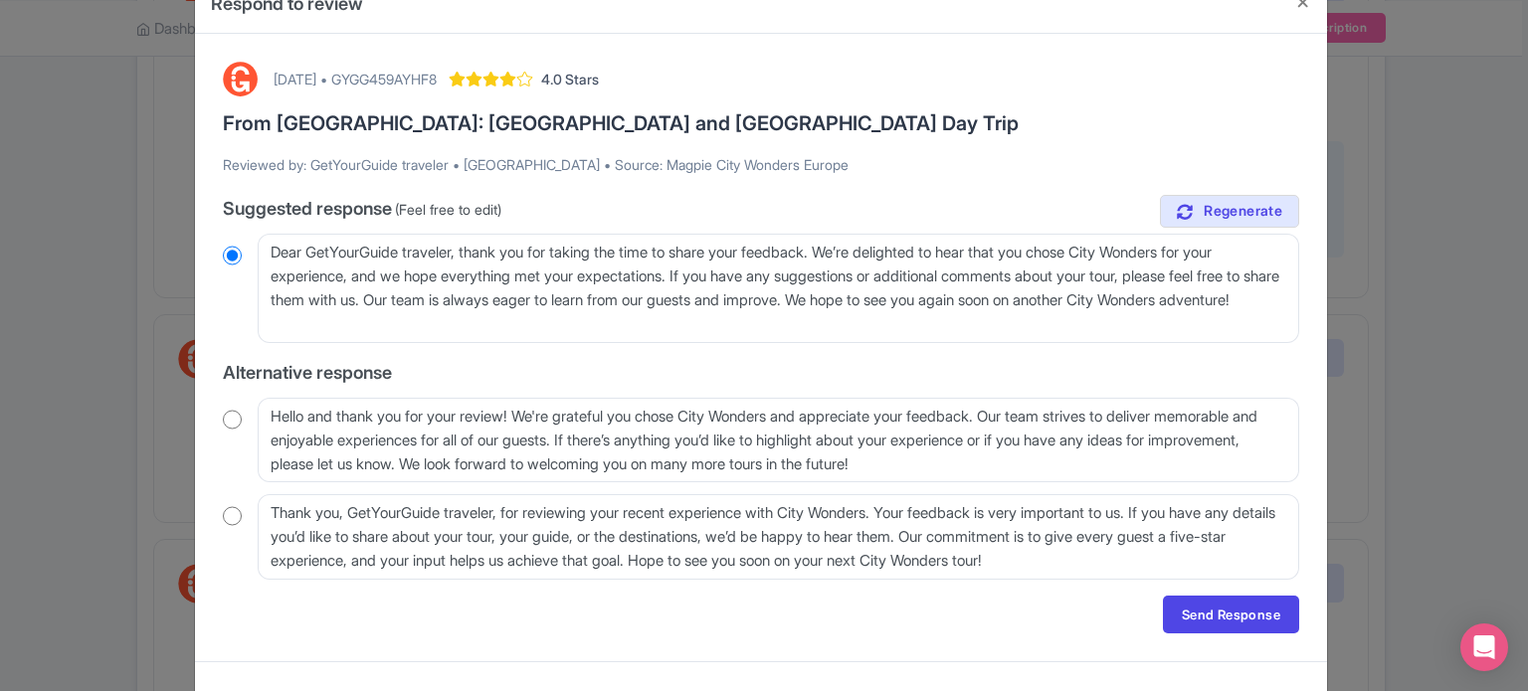
scroll to position [85, 0]
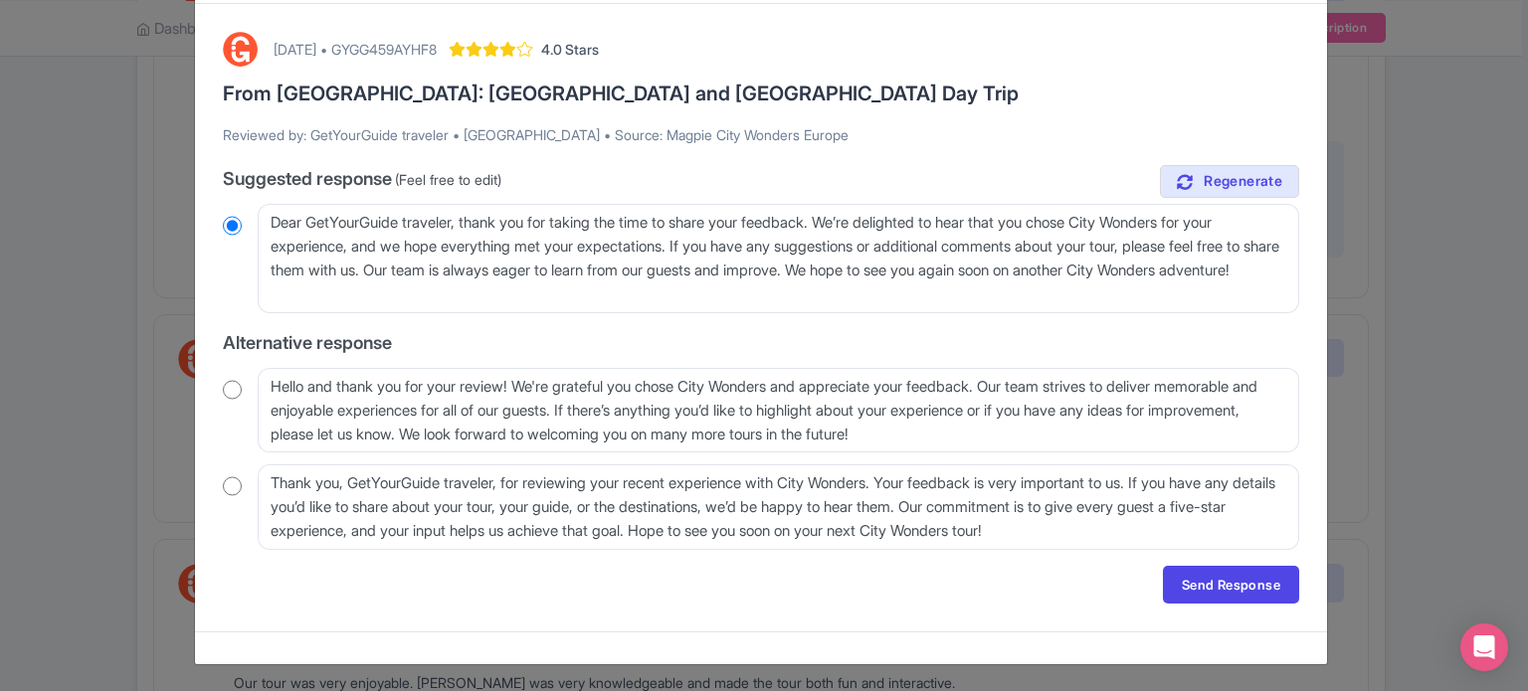
click at [236, 389] on input "radio" at bounding box center [232, 390] width 19 height 20
radio input "true"
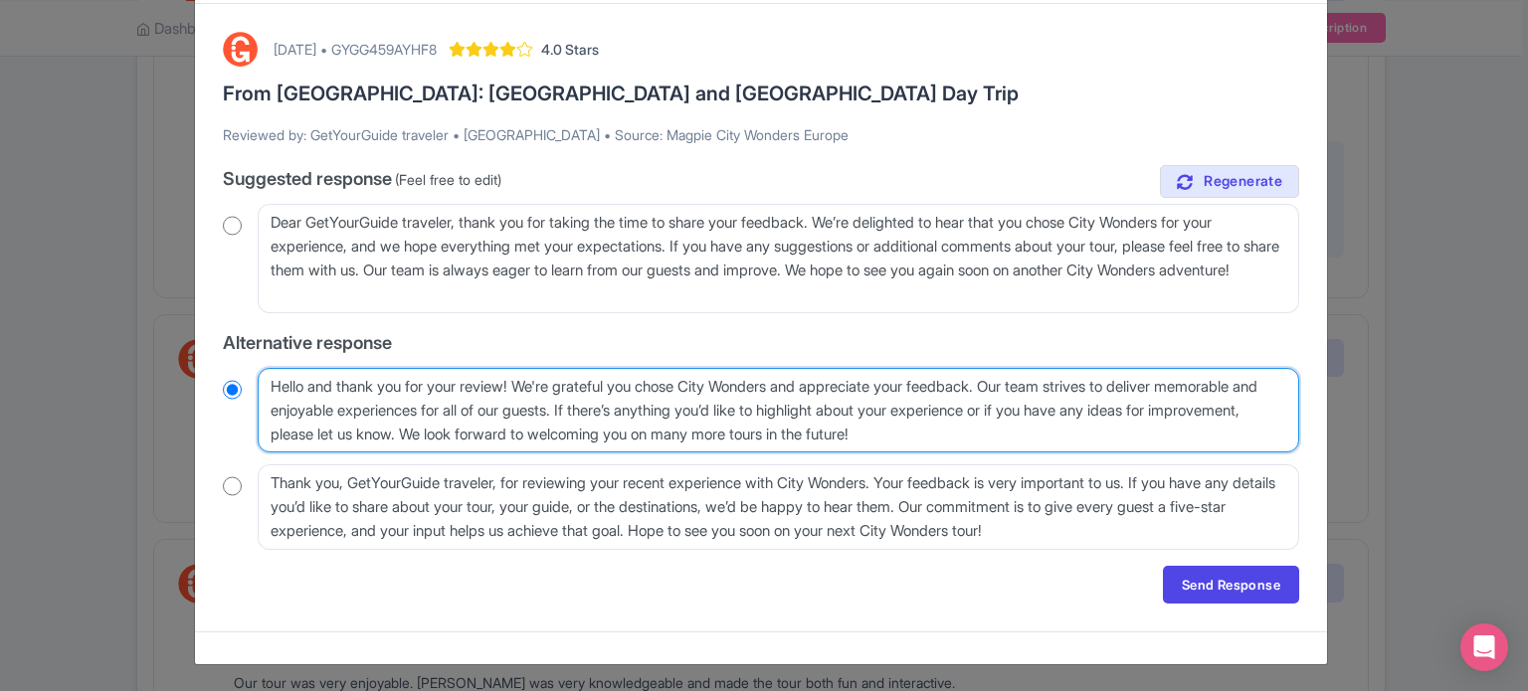
drag, startPoint x: 1026, startPoint y: 381, endPoint x: 574, endPoint y: 432, distance: 455.3
click at [574, 432] on textarea "Hello and thank you for your review! We're grateful you chose City Wonders and …" at bounding box center [778, 411] width 1041 height 86
type textarea "Hello and thank you for your review! We're grateful you chose City Wonders and …"
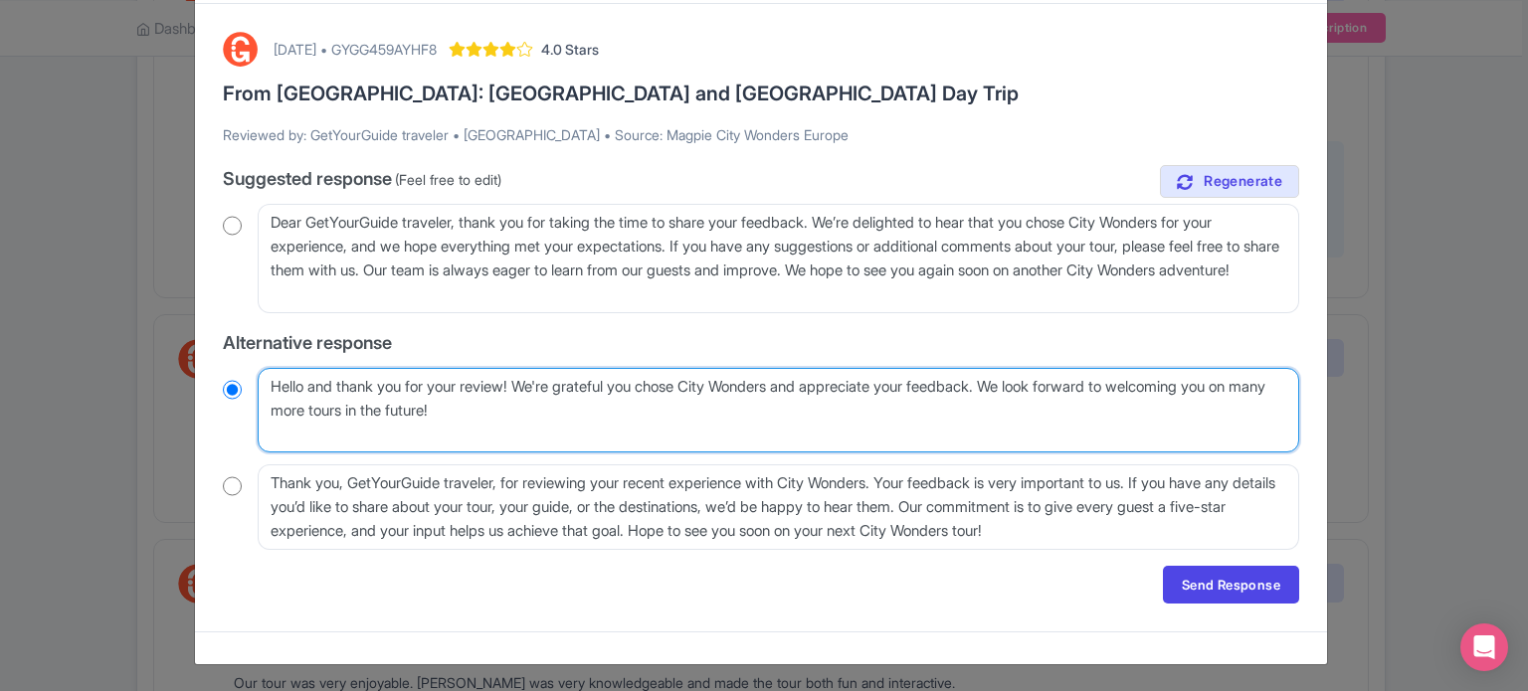
scroll to position [61, 0]
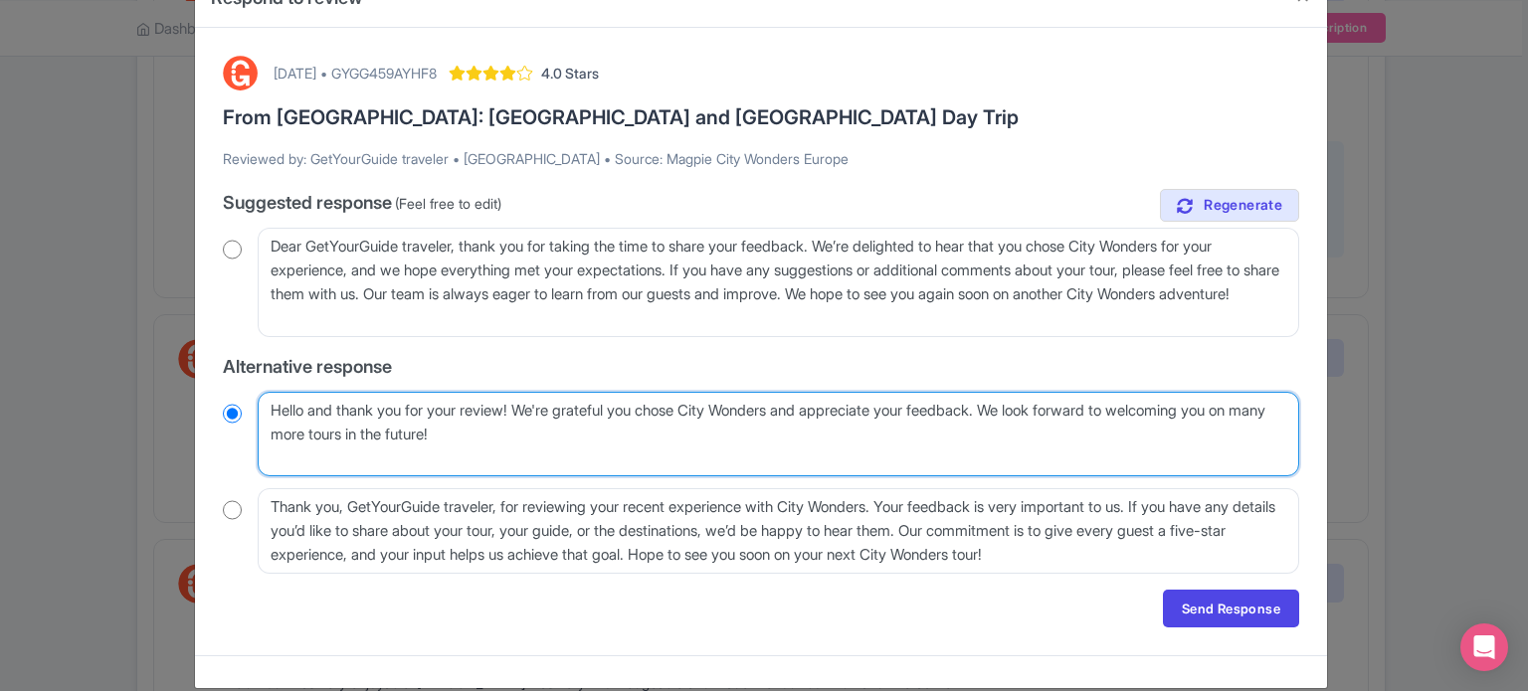
radio input "true"
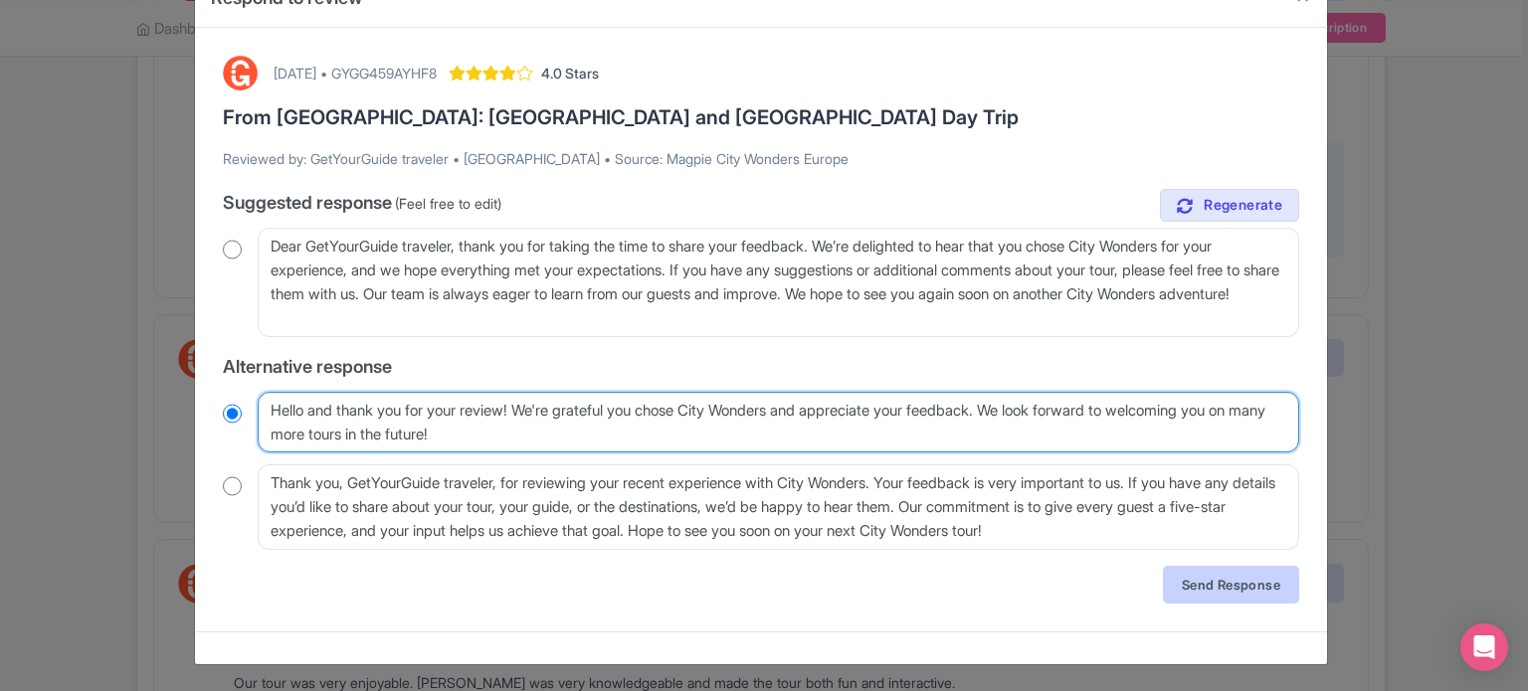
type textarea "Hello and thank you for your review! We're grateful you chose City Wonders and …"
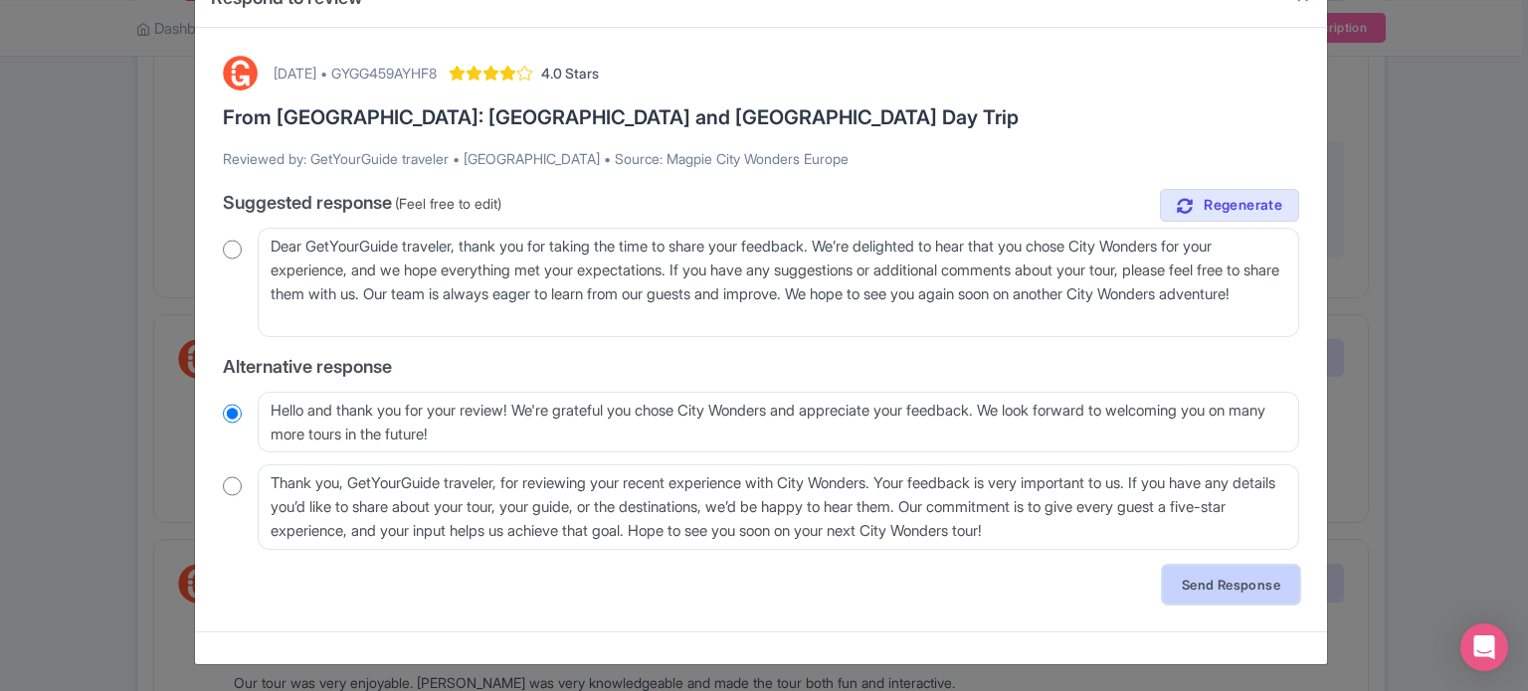
click at [1194, 590] on link "Send Response" at bounding box center [1231, 585] width 136 height 38
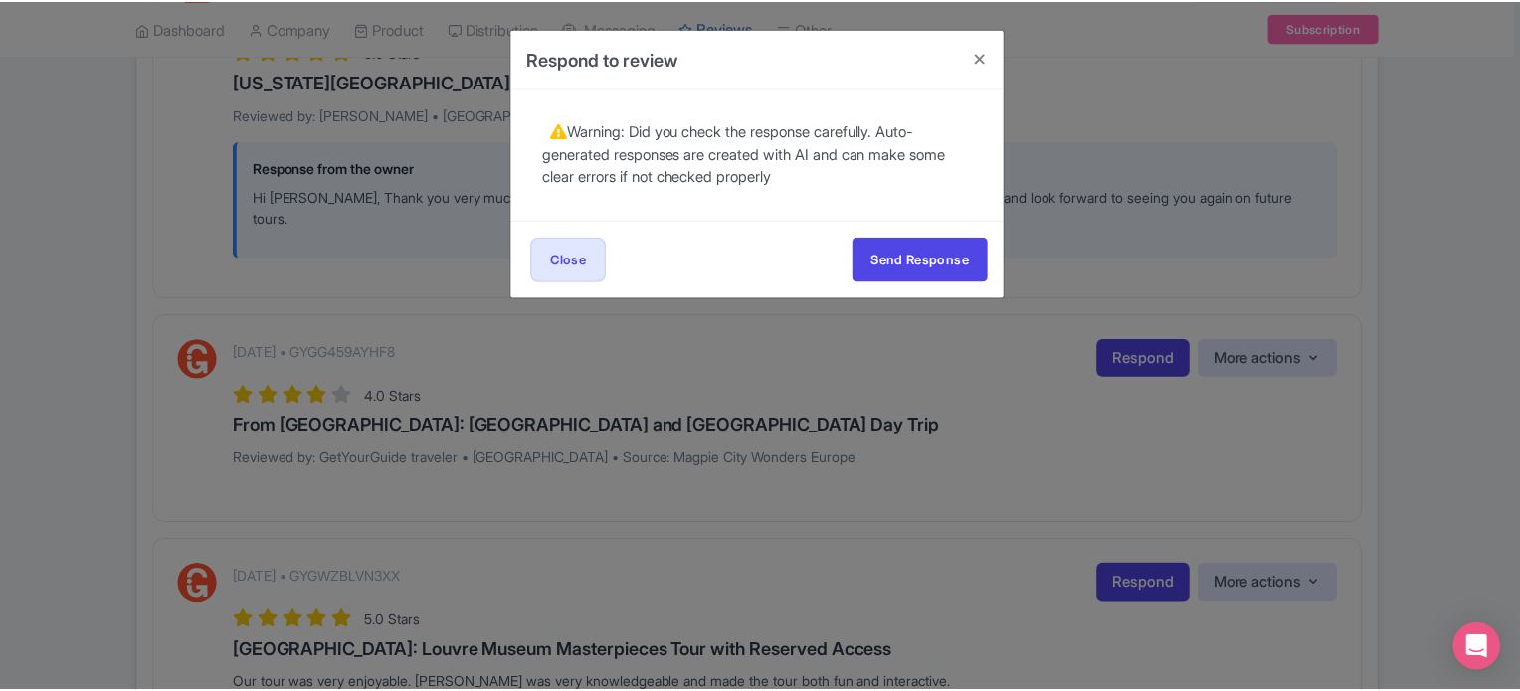
scroll to position [0, 0]
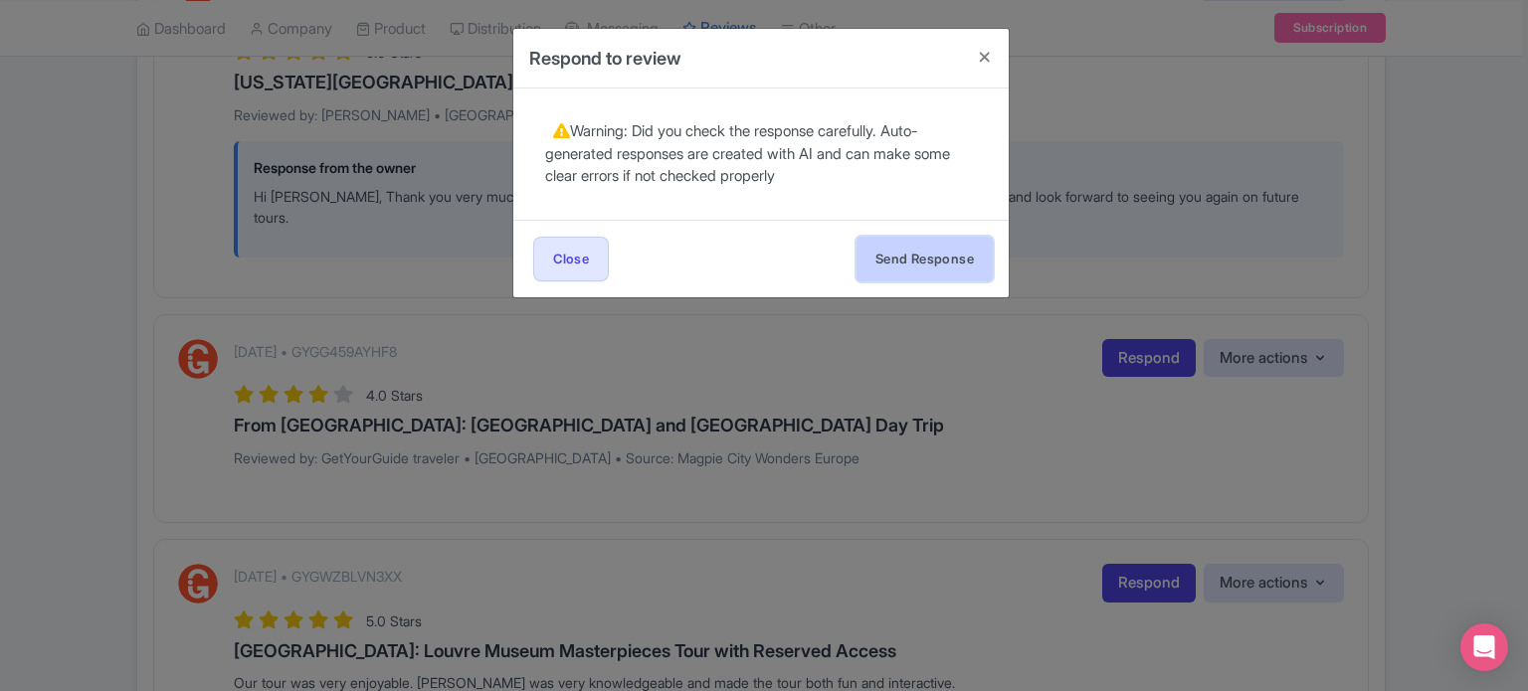
click at [918, 277] on button "Send Response" at bounding box center [924, 259] width 136 height 45
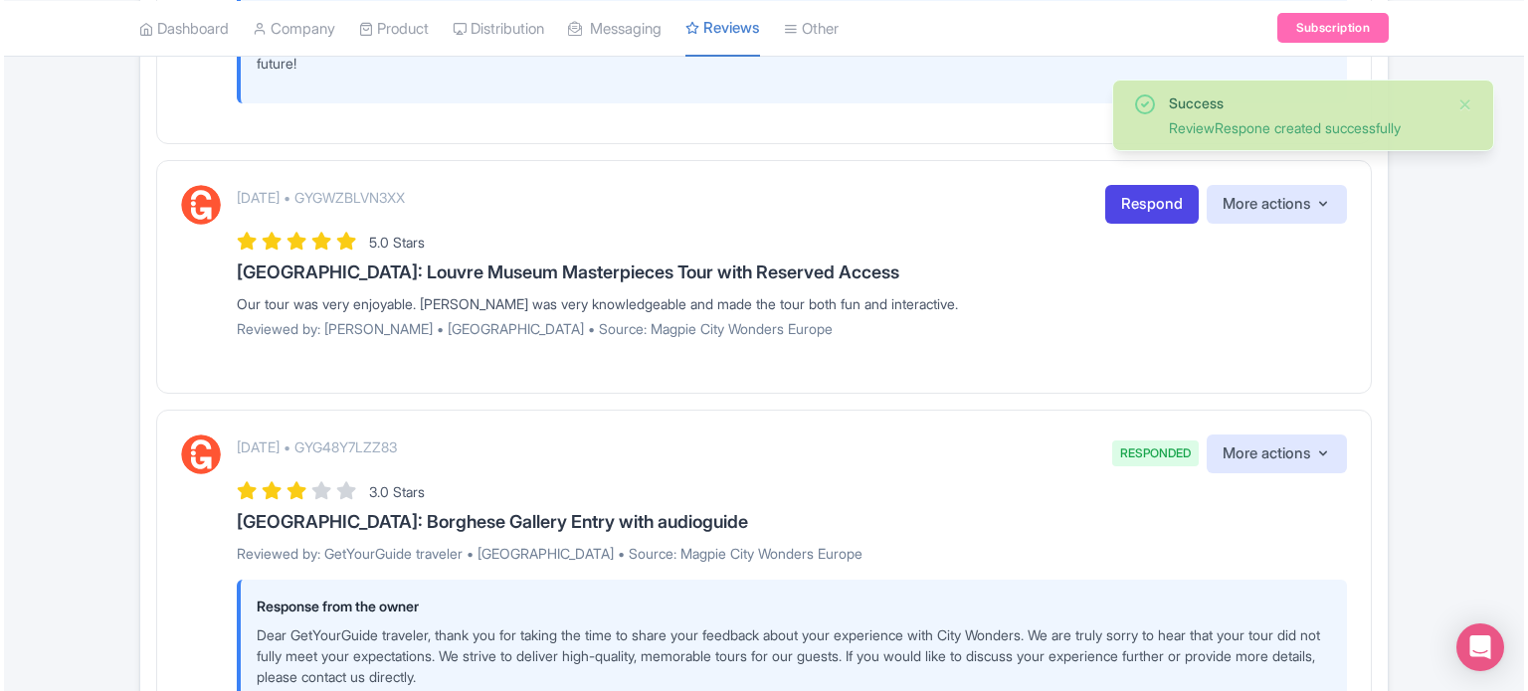
scroll to position [1492, 0]
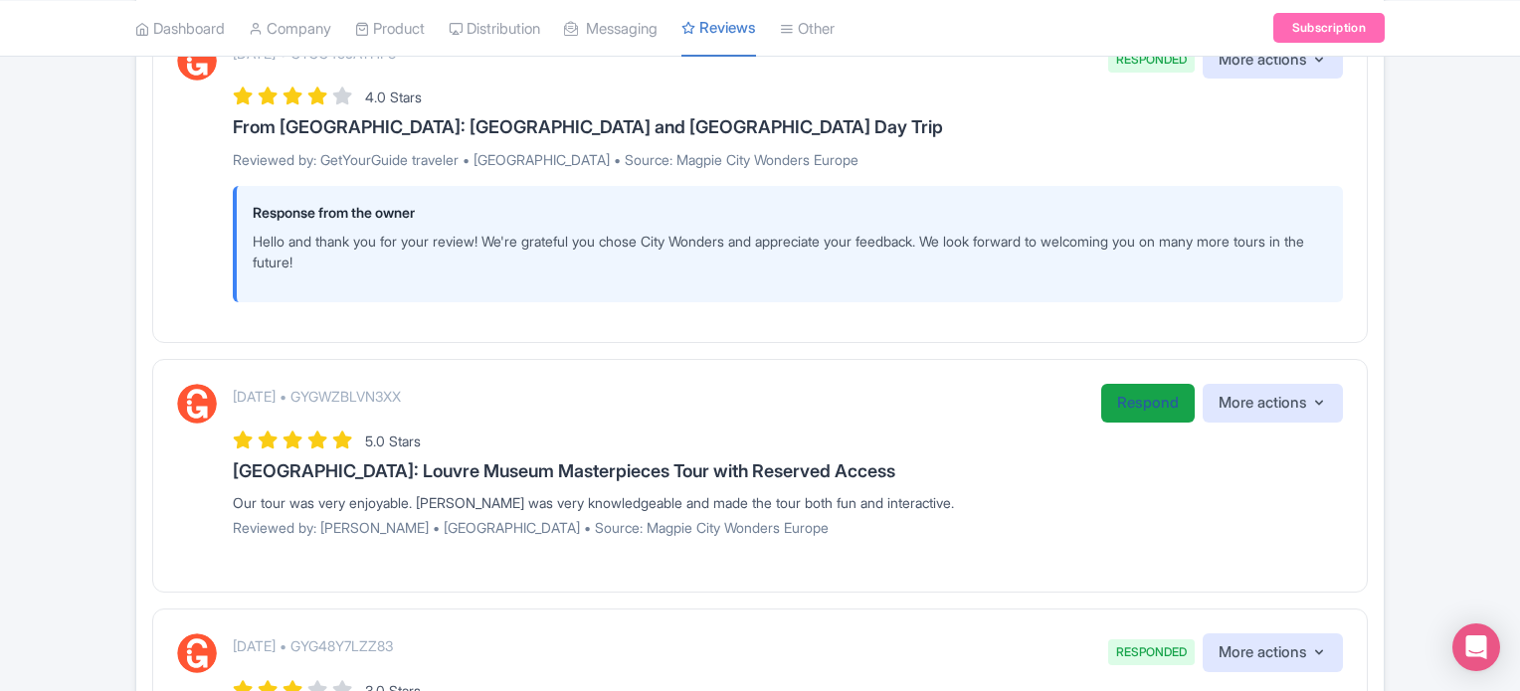
click at [1153, 409] on link "Respond" at bounding box center [1147, 403] width 93 height 39
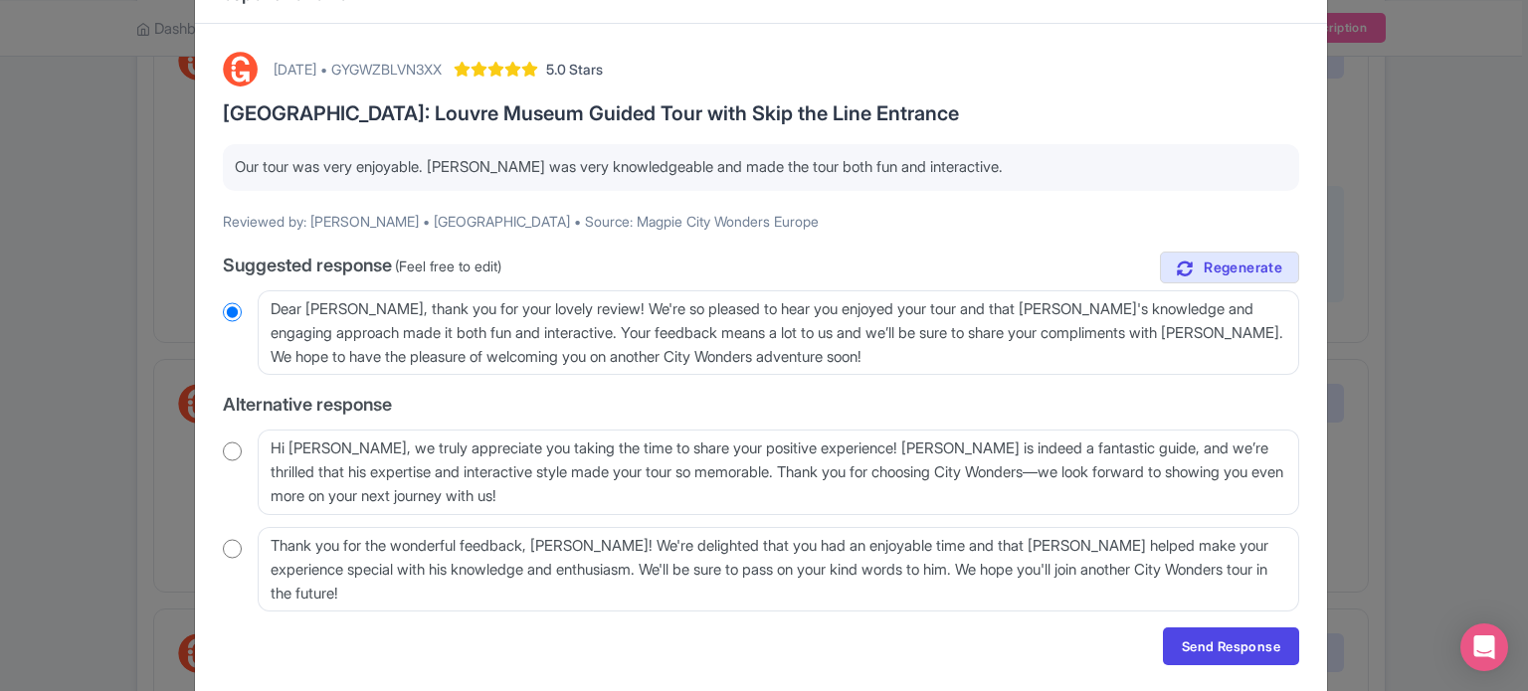
scroll to position [99, 0]
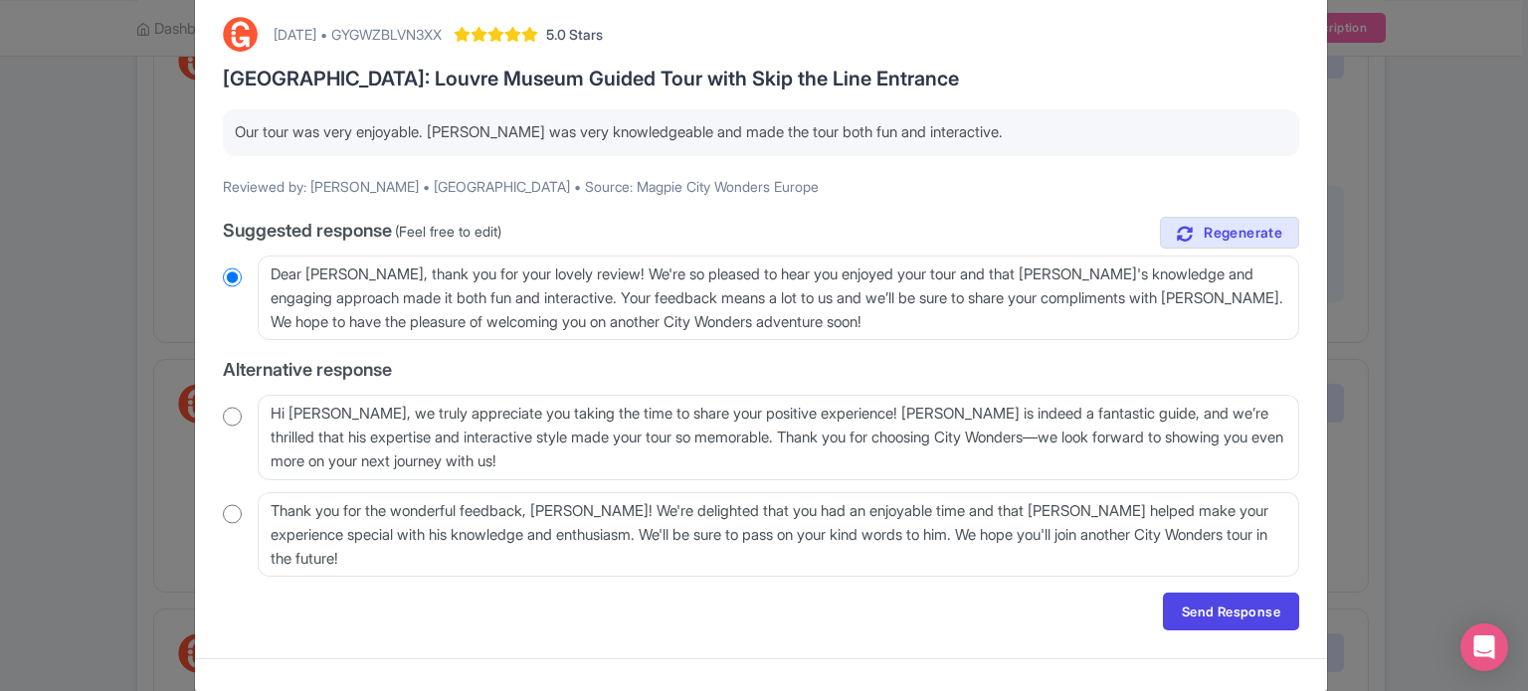
click at [227, 417] on input "radio" at bounding box center [232, 417] width 19 height 20
radio input "true"
click at [1225, 614] on link "Send Response" at bounding box center [1231, 612] width 136 height 38
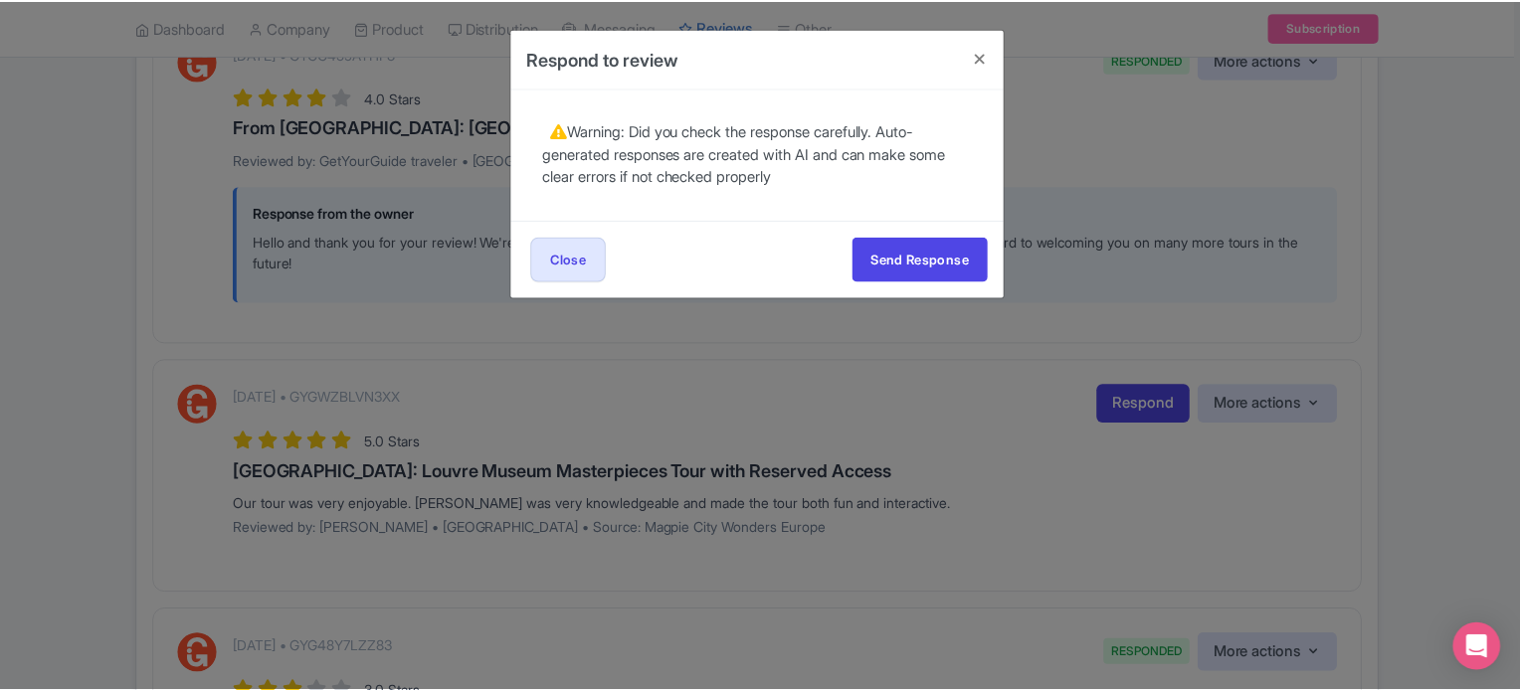
scroll to position [0, 0]
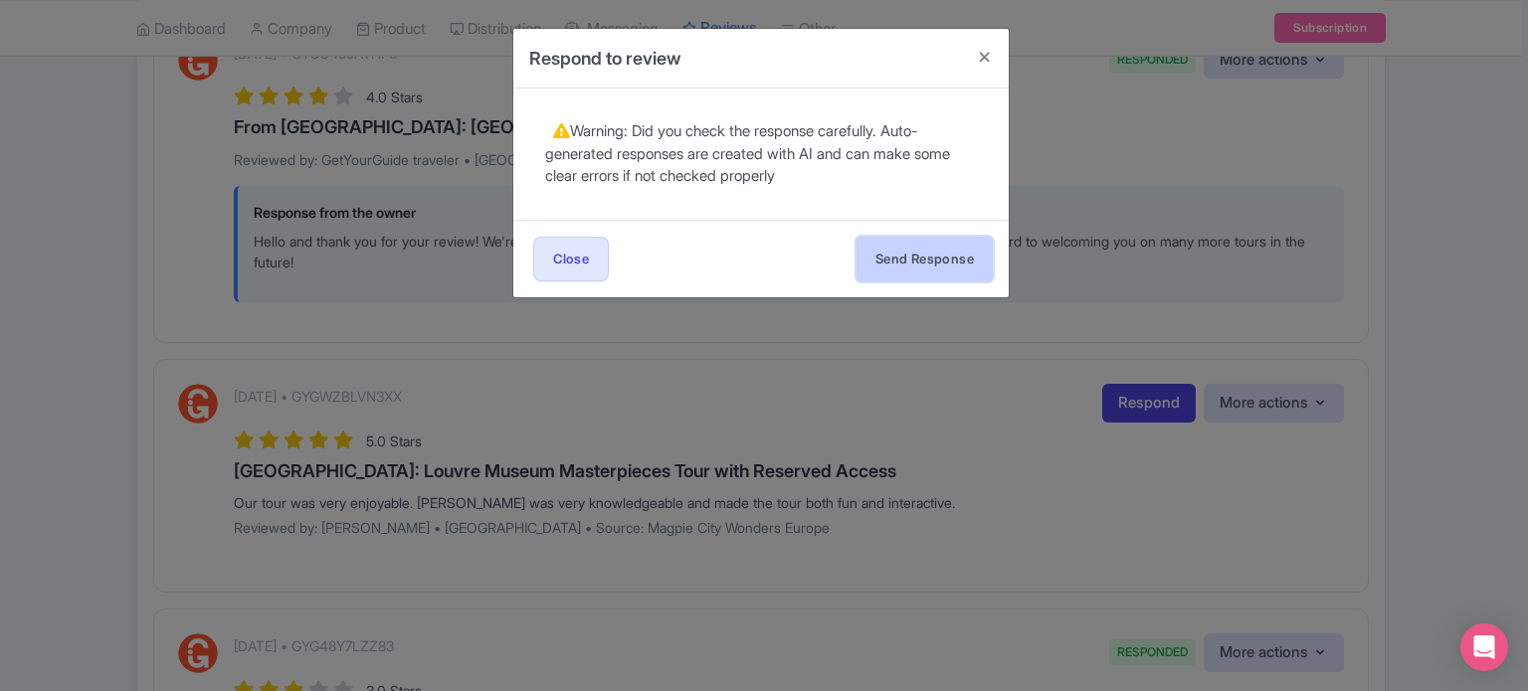
click at [944, 257] on button "Send Response" at bounding box center [924, 259] width 136 height 45
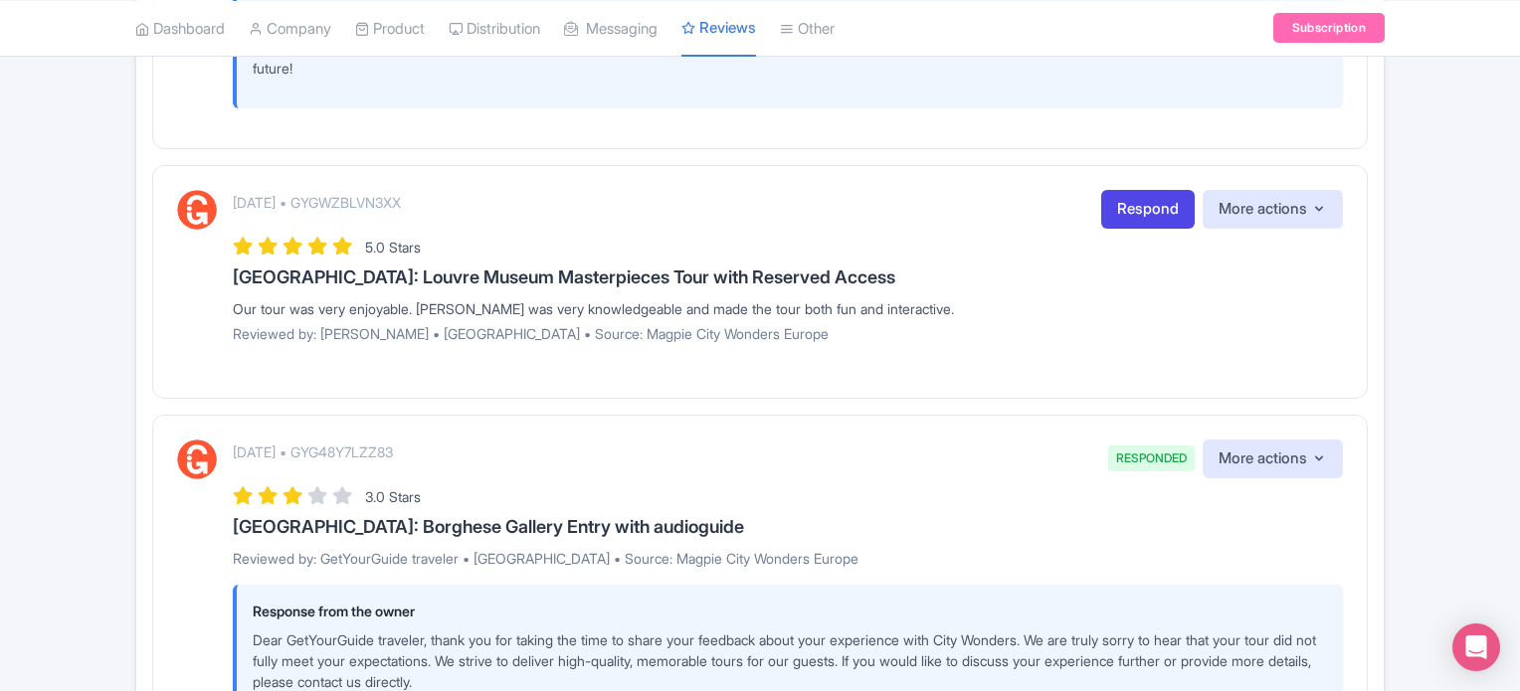
scroll to position [1691, 0]
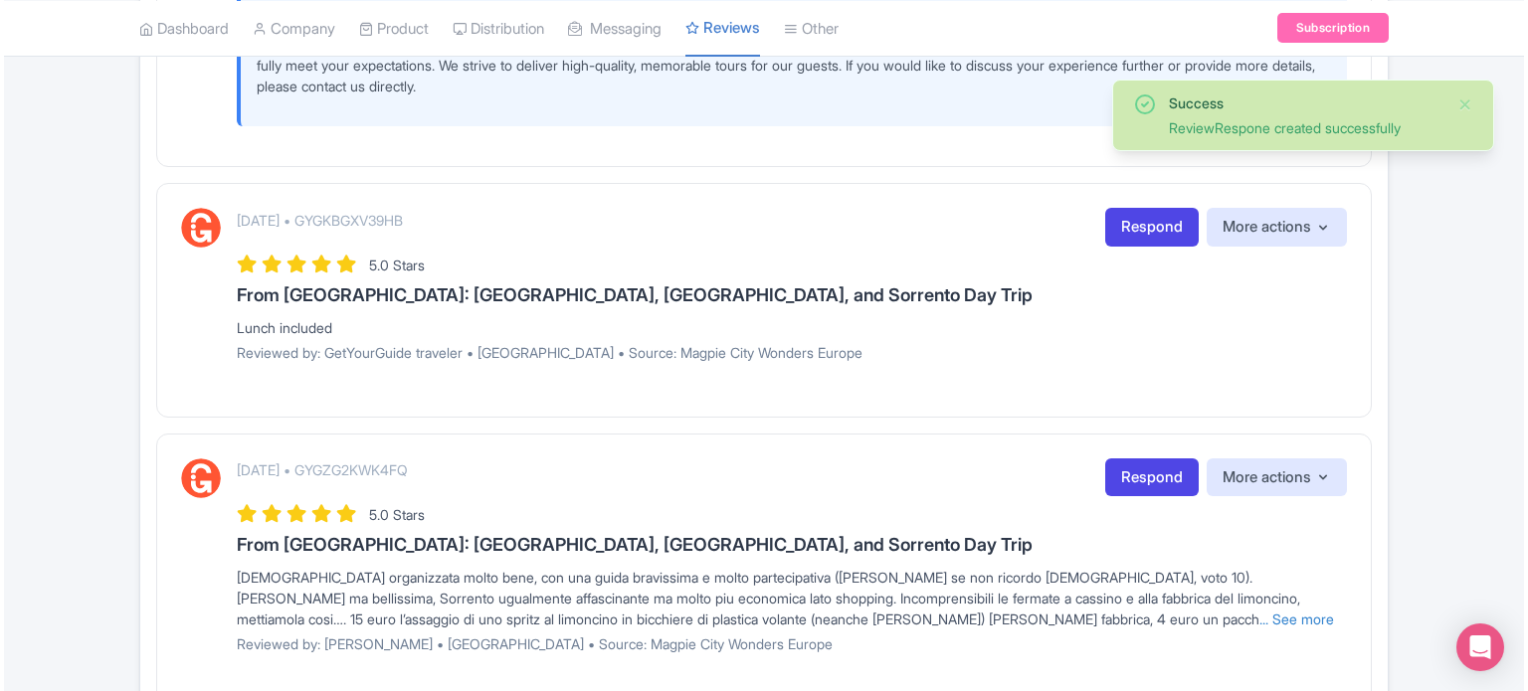
scroll to position [2387, 0]
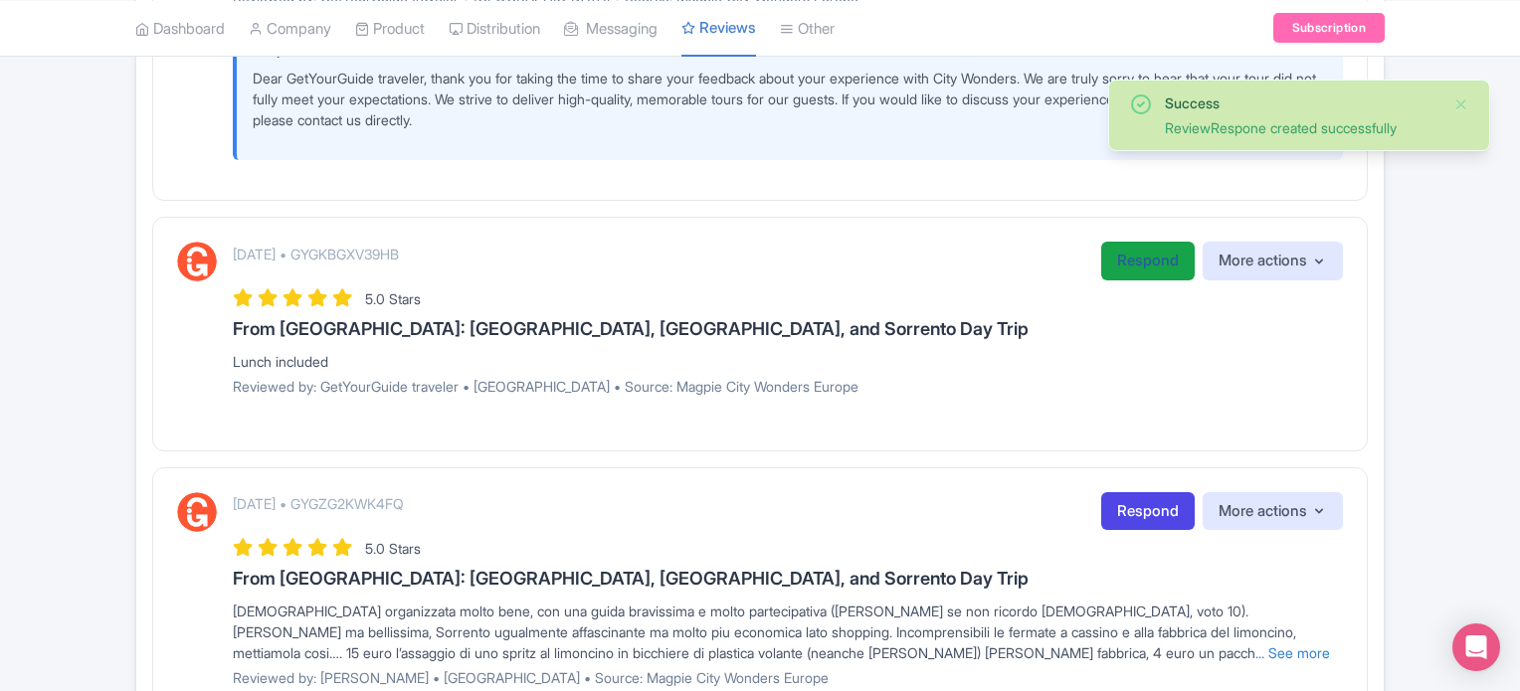
click at [1147, 251] on link "Respond" at bounding box center [1147, 261] width 93 height 39
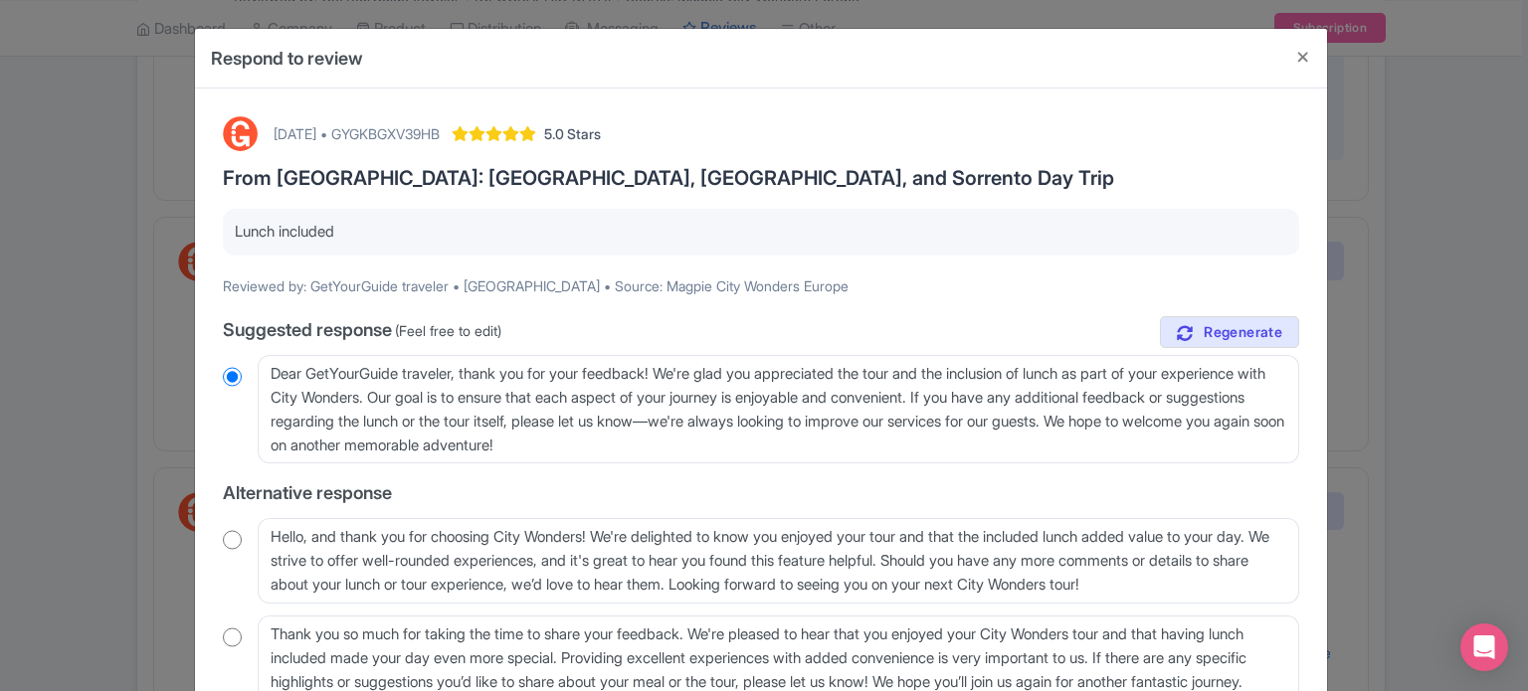
click at [227, 538] on input "radio" at bounding box center [232, 540] width 19 height 20
radio input "true"
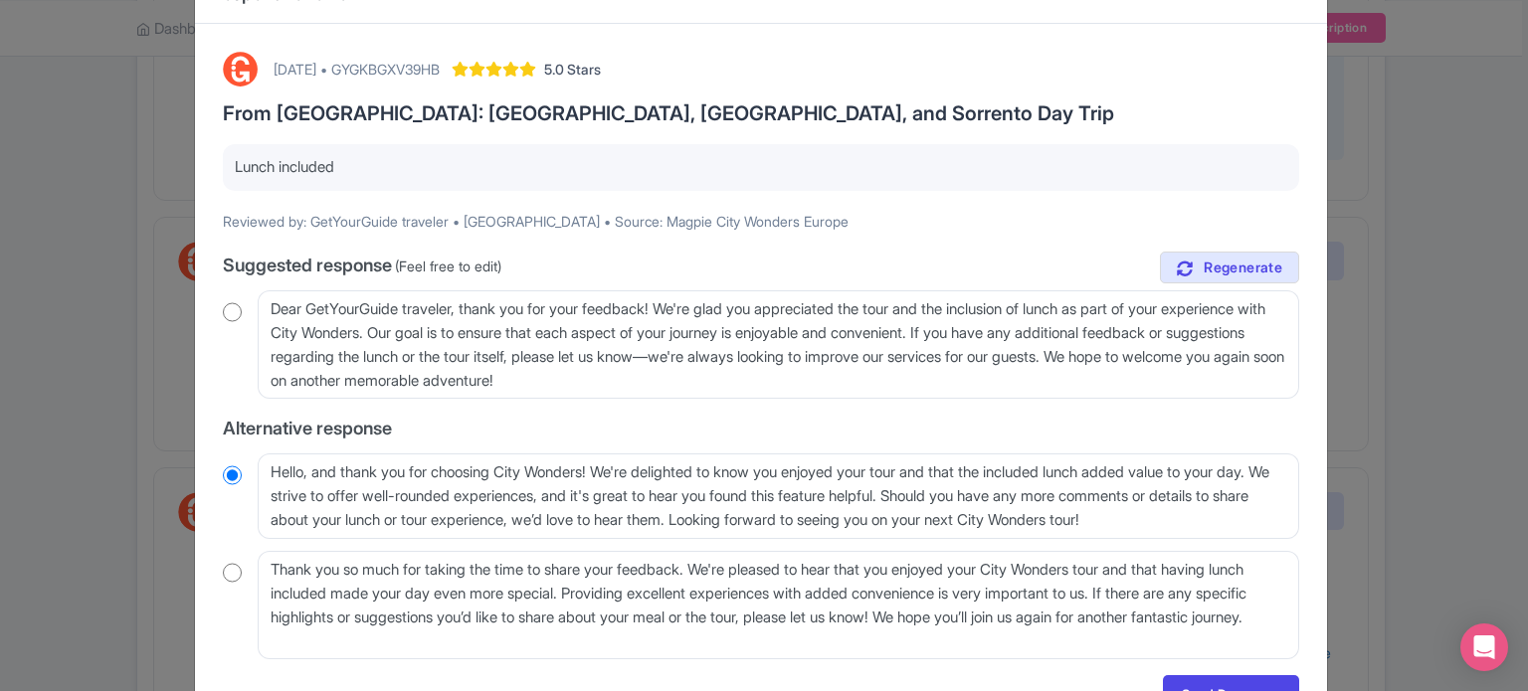
scroll to position [99, 0]
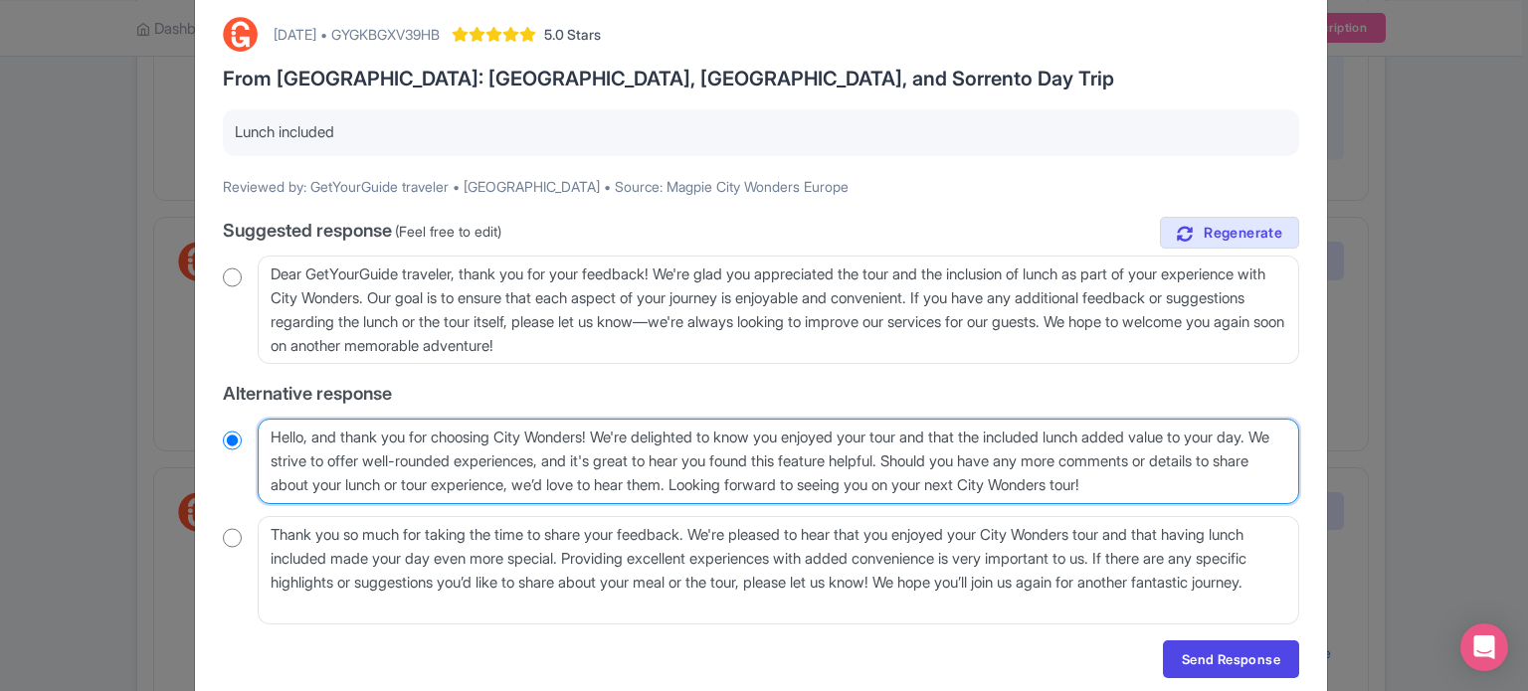
drag, startPoint x: 617, startPoint y: 433, endPoint x: 879, endPoint y: 476, distance: 266.2
click at [879, 476] on textarea "Hello, and thank you for choosing City Wonders! We're delighted to know you enj…" at bounding box center [778, 462] width 1041 height 86
click at [794, 501] on textarea "Hello, and thank you for choosing City Wonders! We're delighted to know you enj…" at bounding box center [778, 462] width 1041 height 86
drag, startPoint x: 941, startPoint y: 436, endPoint x: 806, endPoint y: 492, distance: 146.7
click at [806, 492] on textarea "Hello, and thank you for choosing City Wonders! We're delighted to know you enj…" at bounding box center [778, 462] width 1041 height 86
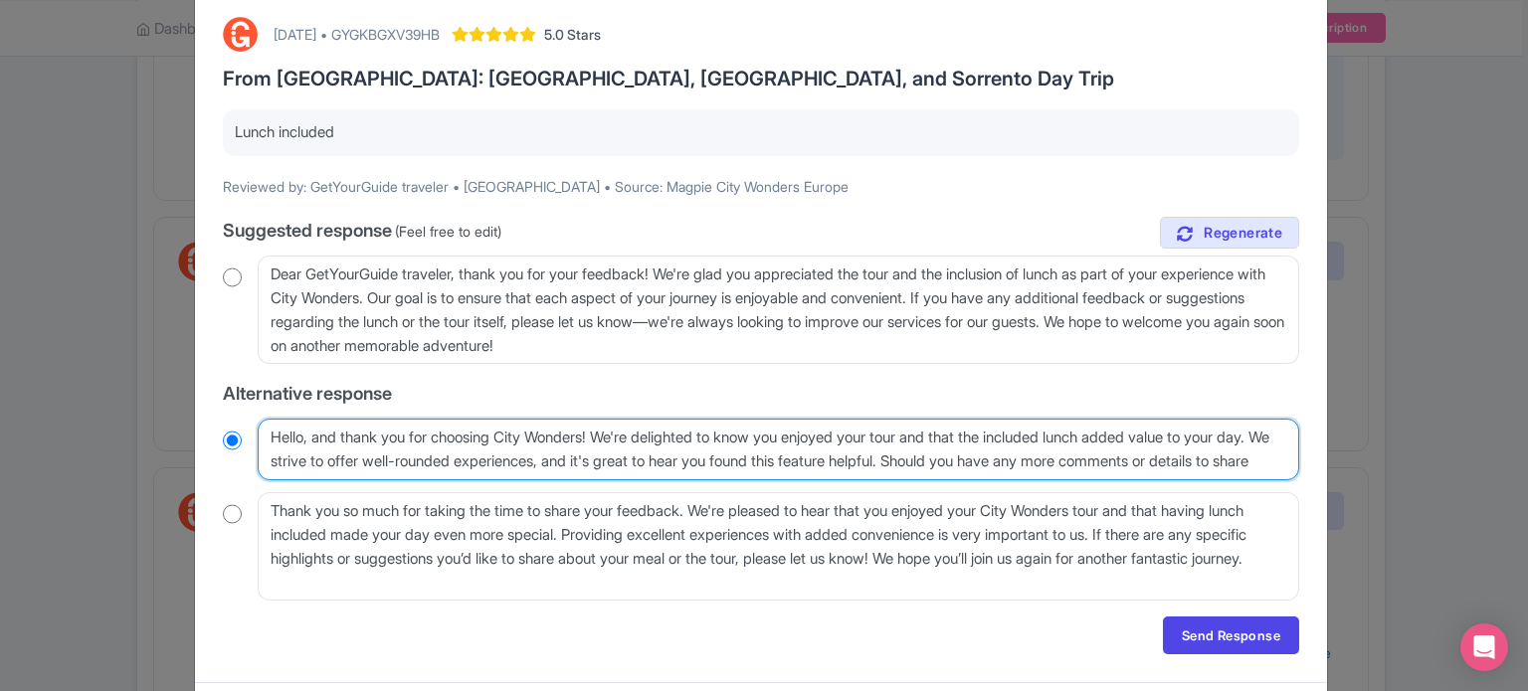
type textarea "Hello, and thank you for choosing City Wonders! We're delighted to know you enj…"
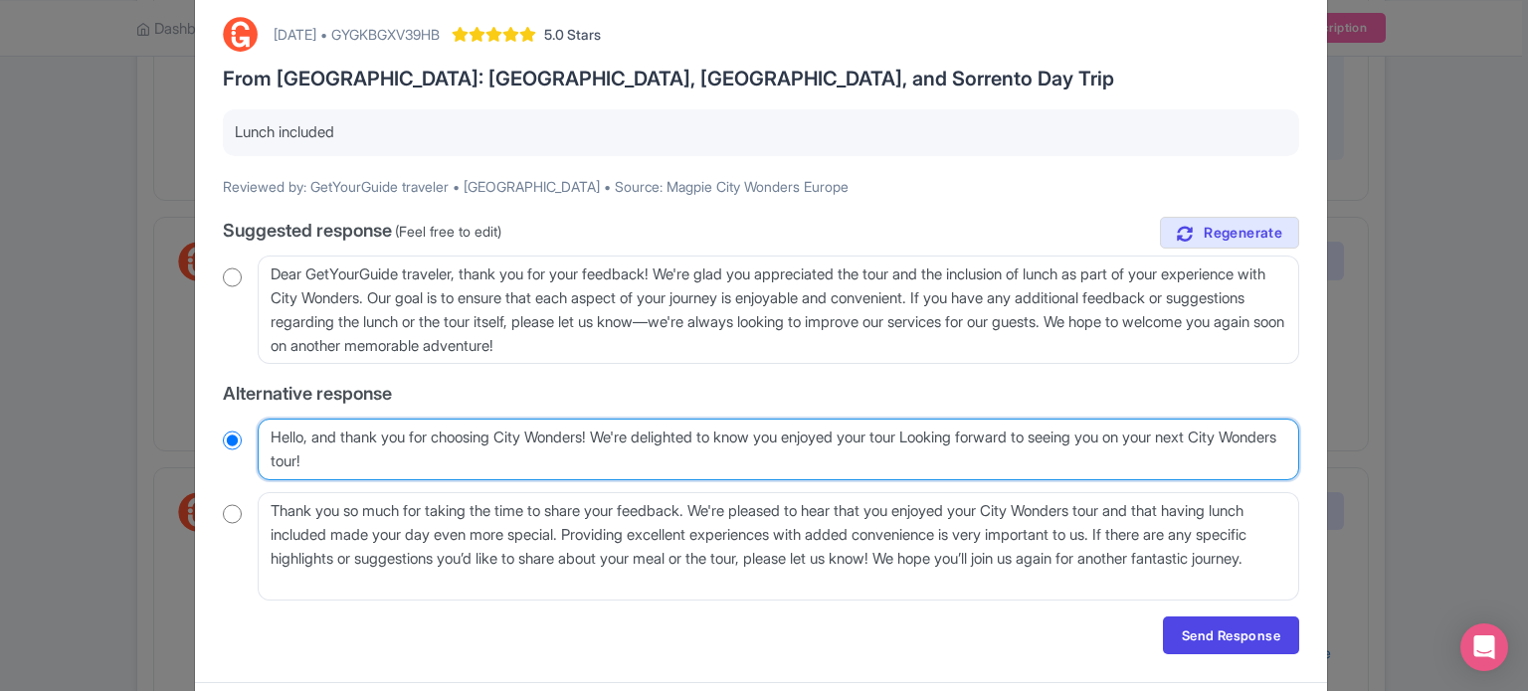
radio input "true"
type textarea "Hello, and thank you for choosing City Wonders! We're delighted to know you enj…"
radio input "true"
type textarea "Hello, and thank you for choosing City Wonders! We're delighted to know you enj…"
radio input "true"
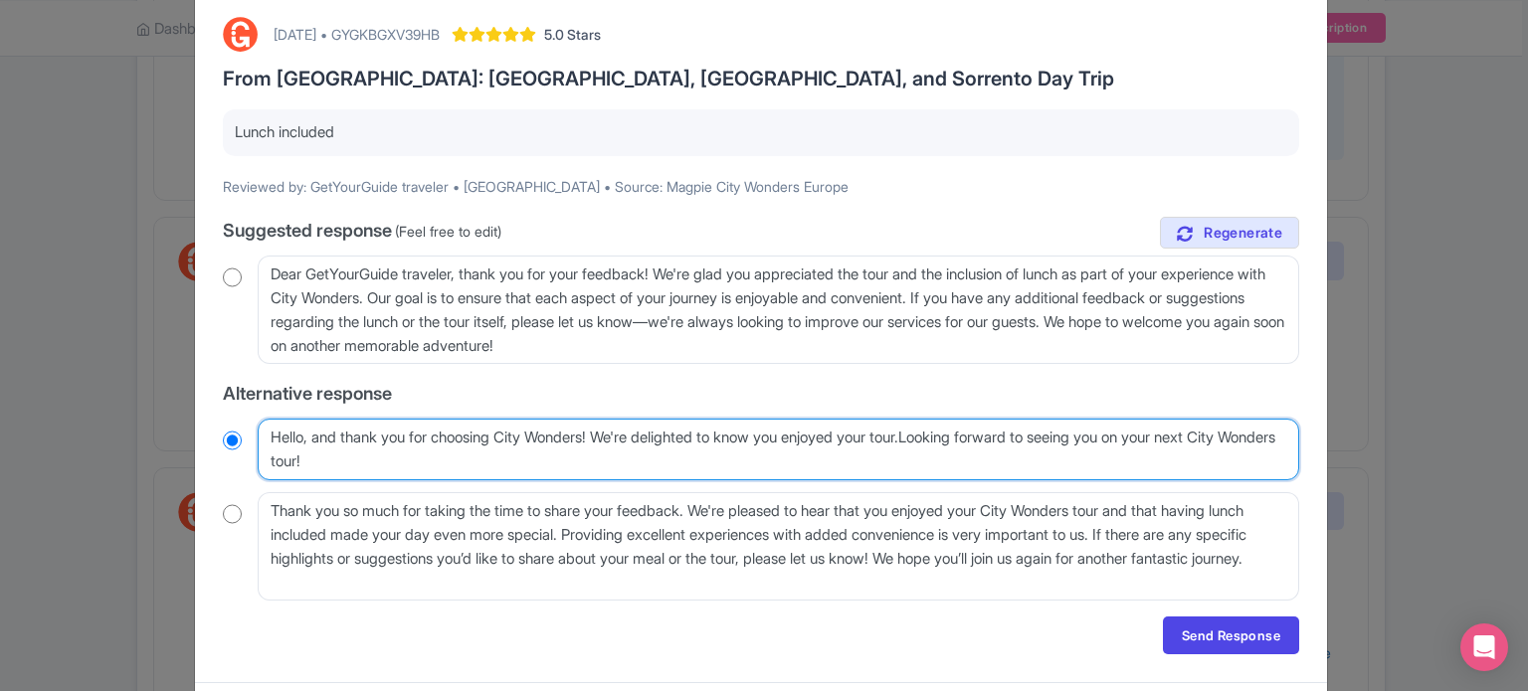
type textarea "Hello, and thank you for choosing City Wonders! We're delighted to know you enj…"
radio input "true"
type textarea "Hello, and thank you for choosing City Wonders! We're delighted to know you enj…"
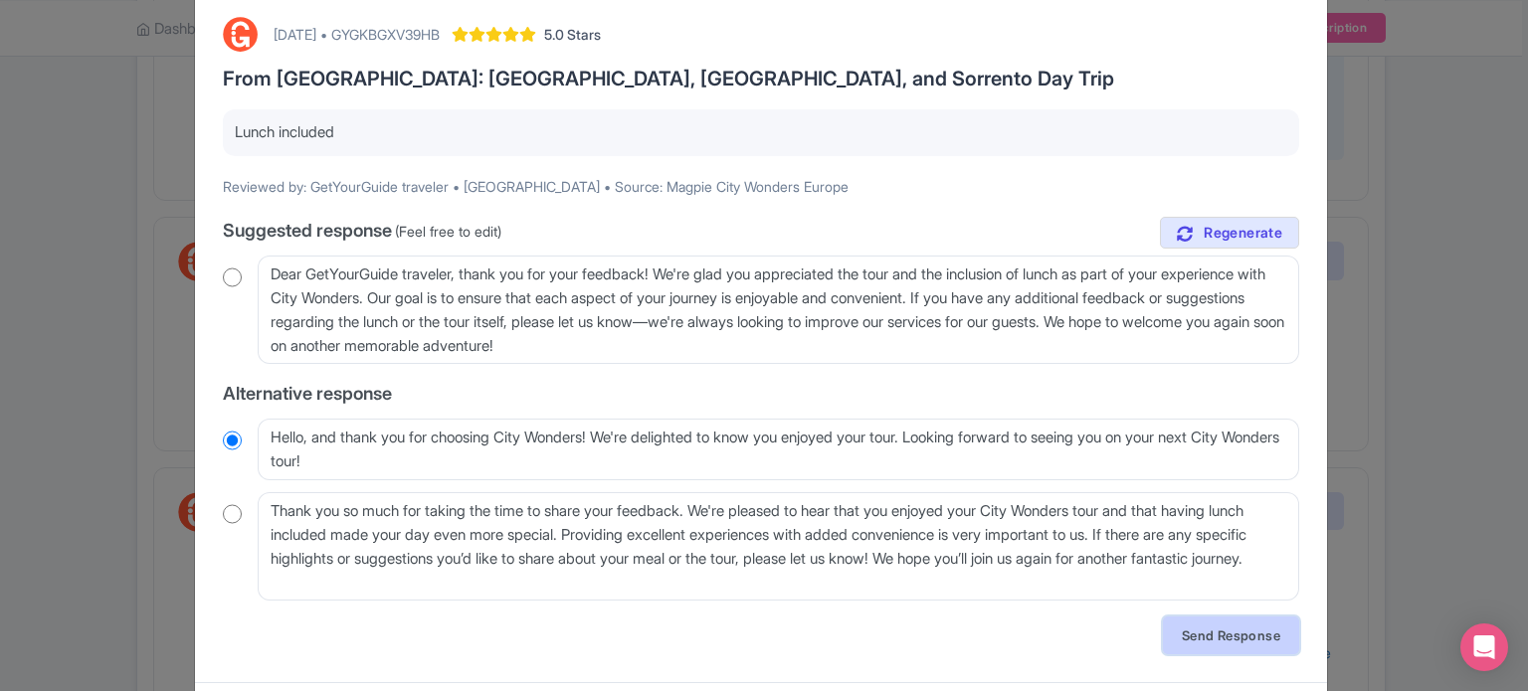
click at [1239, 648] on link "Send Response" at bounding box center [1231, 636] width 136 height 38
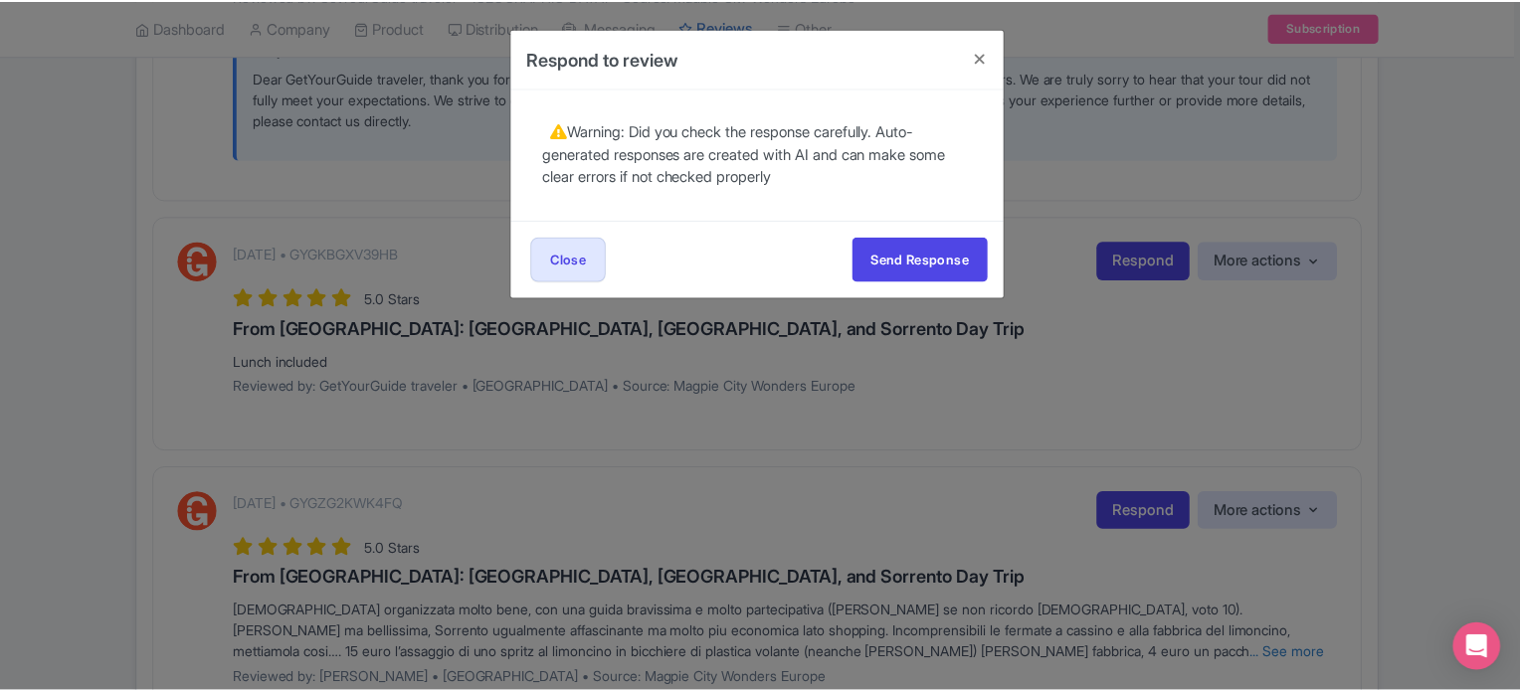
scroll to position [0, 0]
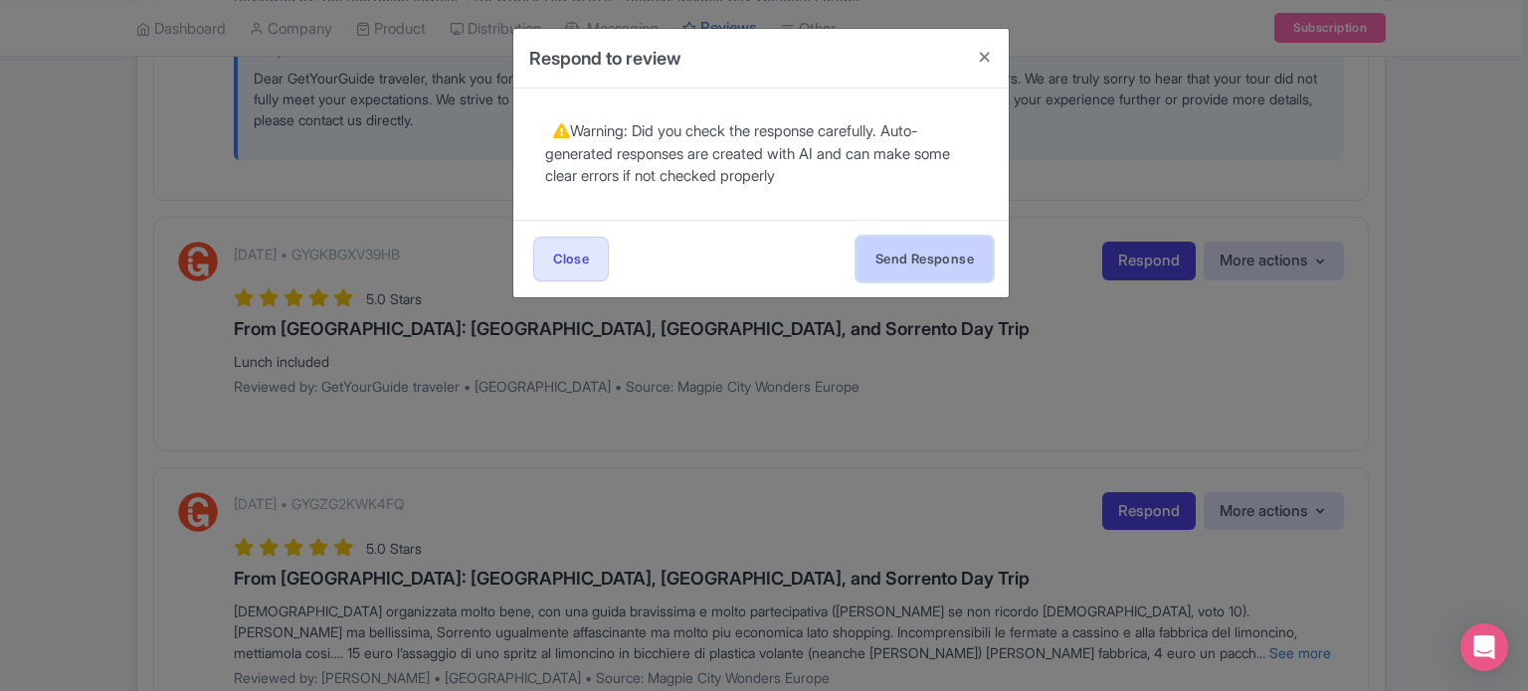
click at [949, 273] on button "Send Response" at bounding box center [924, 259] width 136 height 45
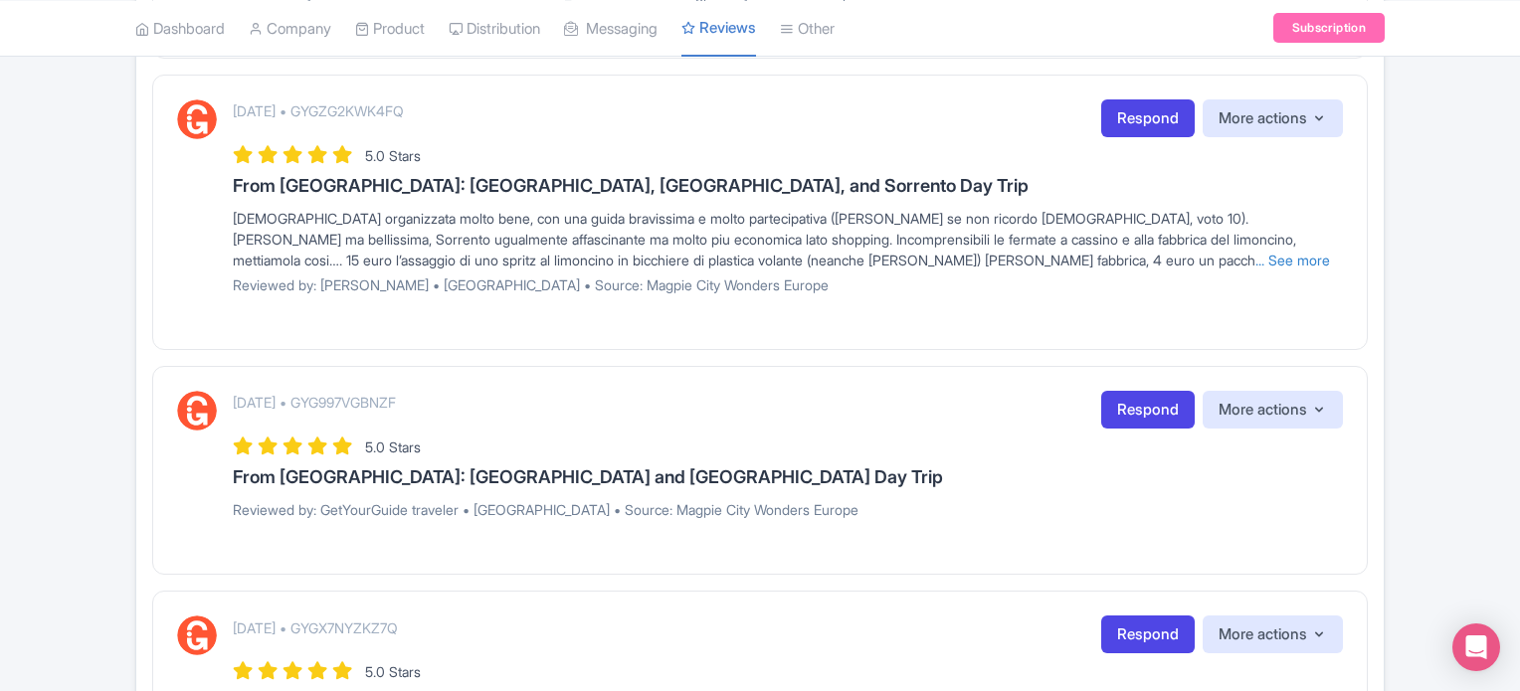
scroll to position [2785, 0]
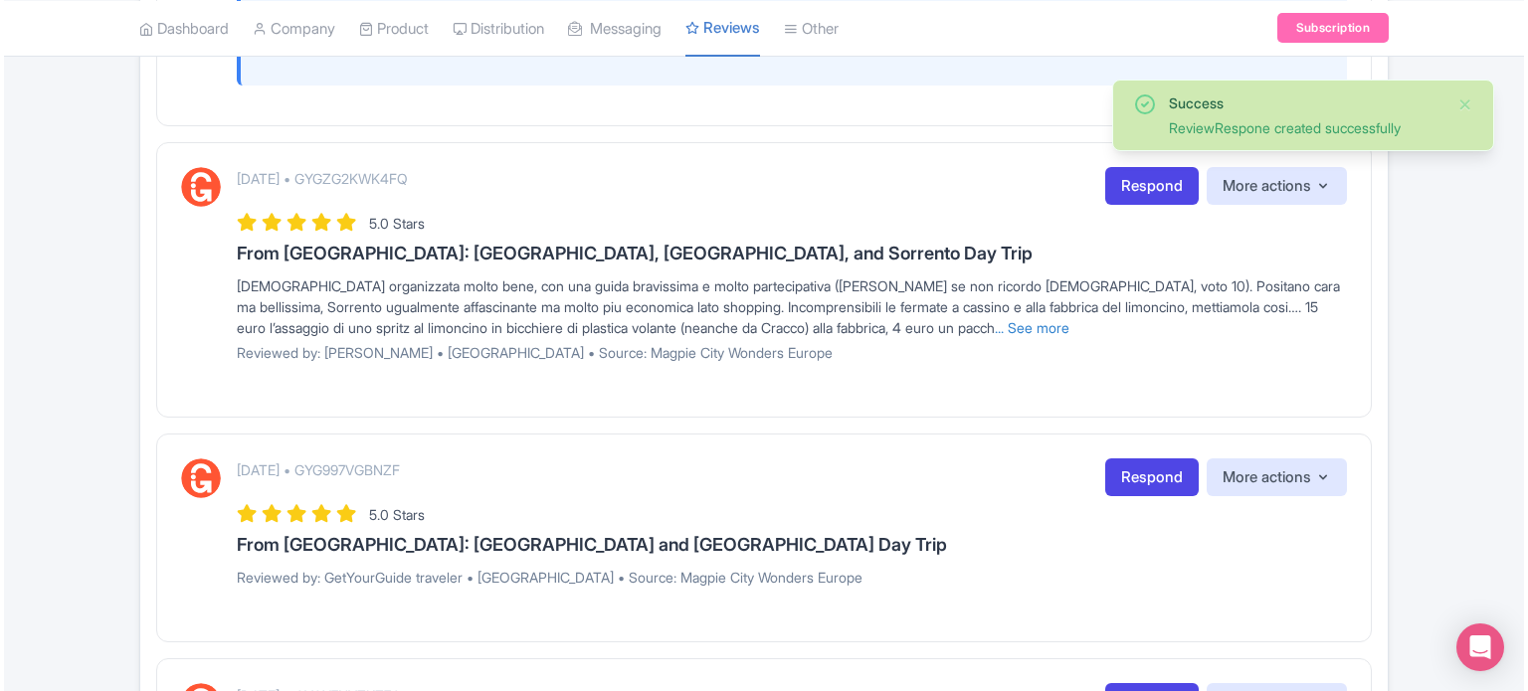
scroll to position [2685, 0]
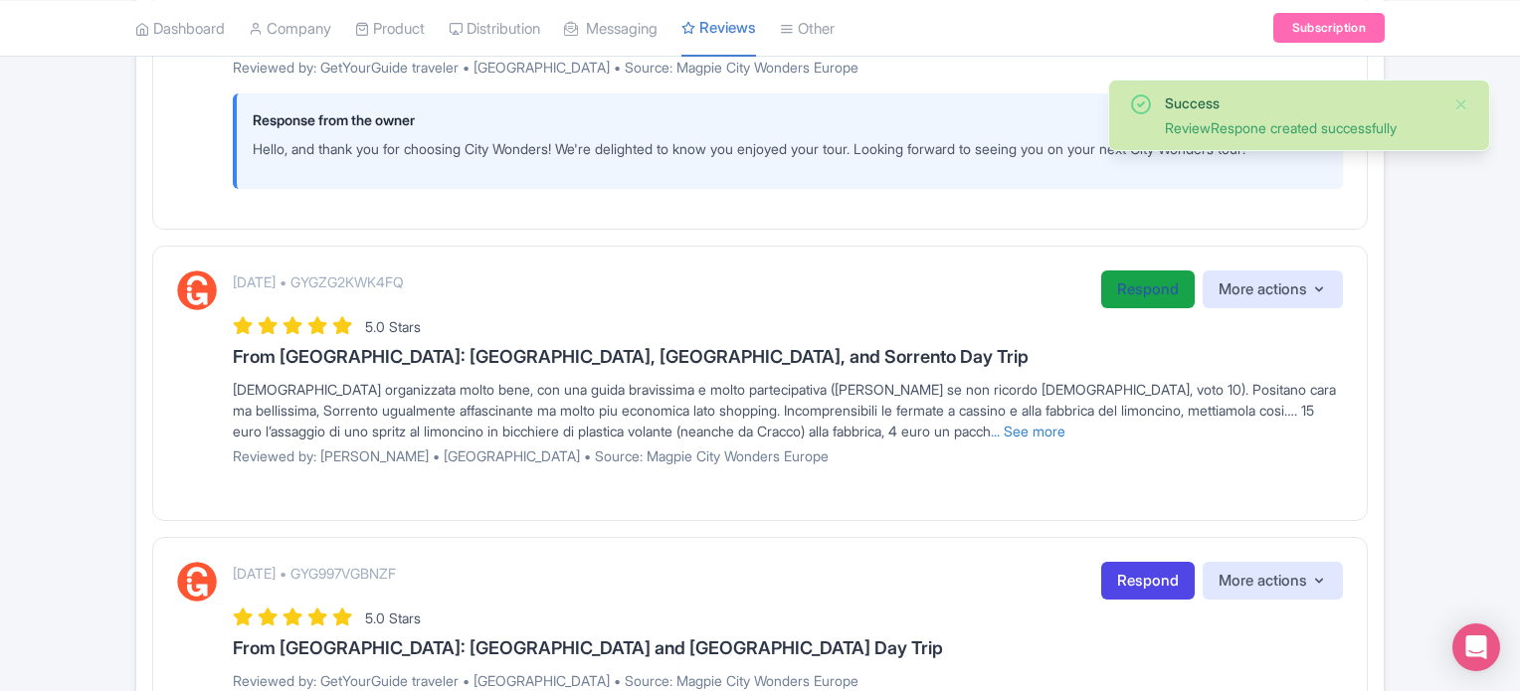
click at [1148, 301] on link "Respond" at bounding box center [1147, 290] width 93 height 39
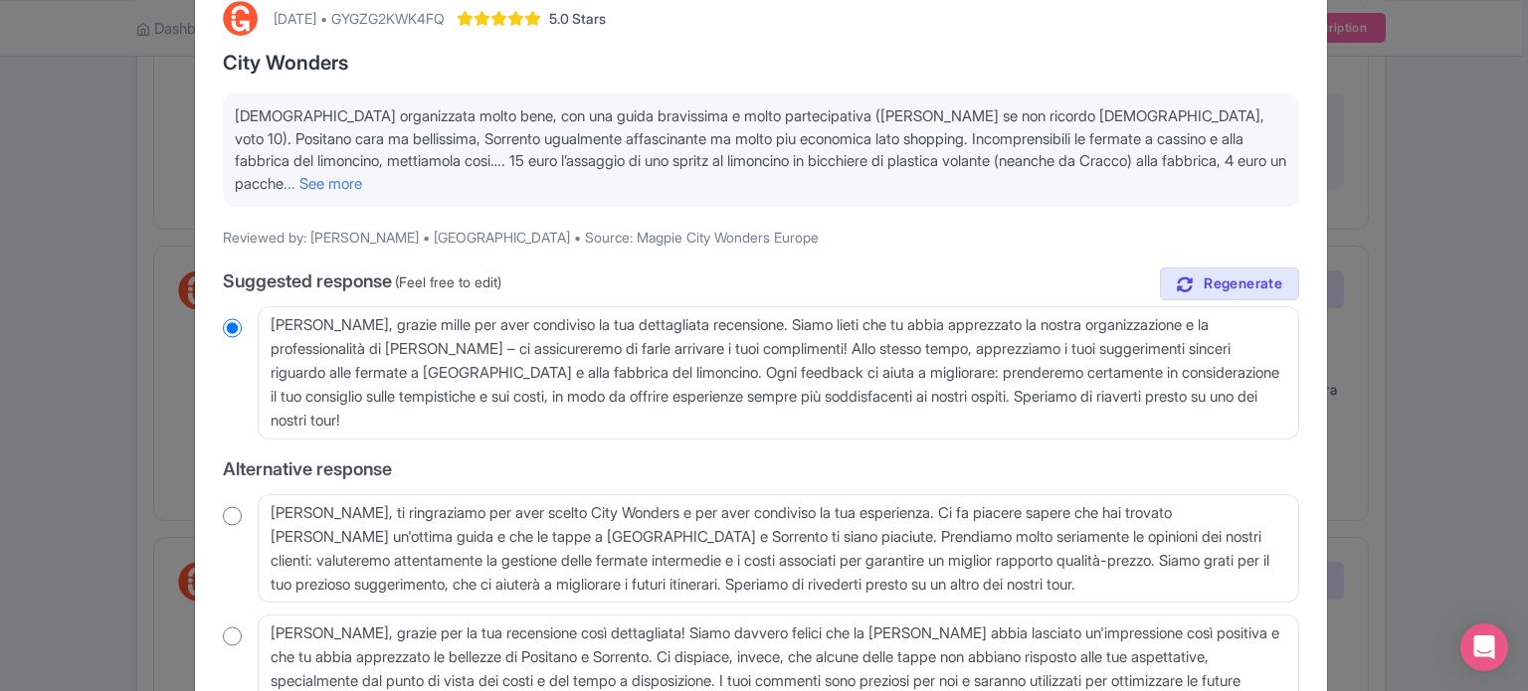
scroll to position [199, 0]
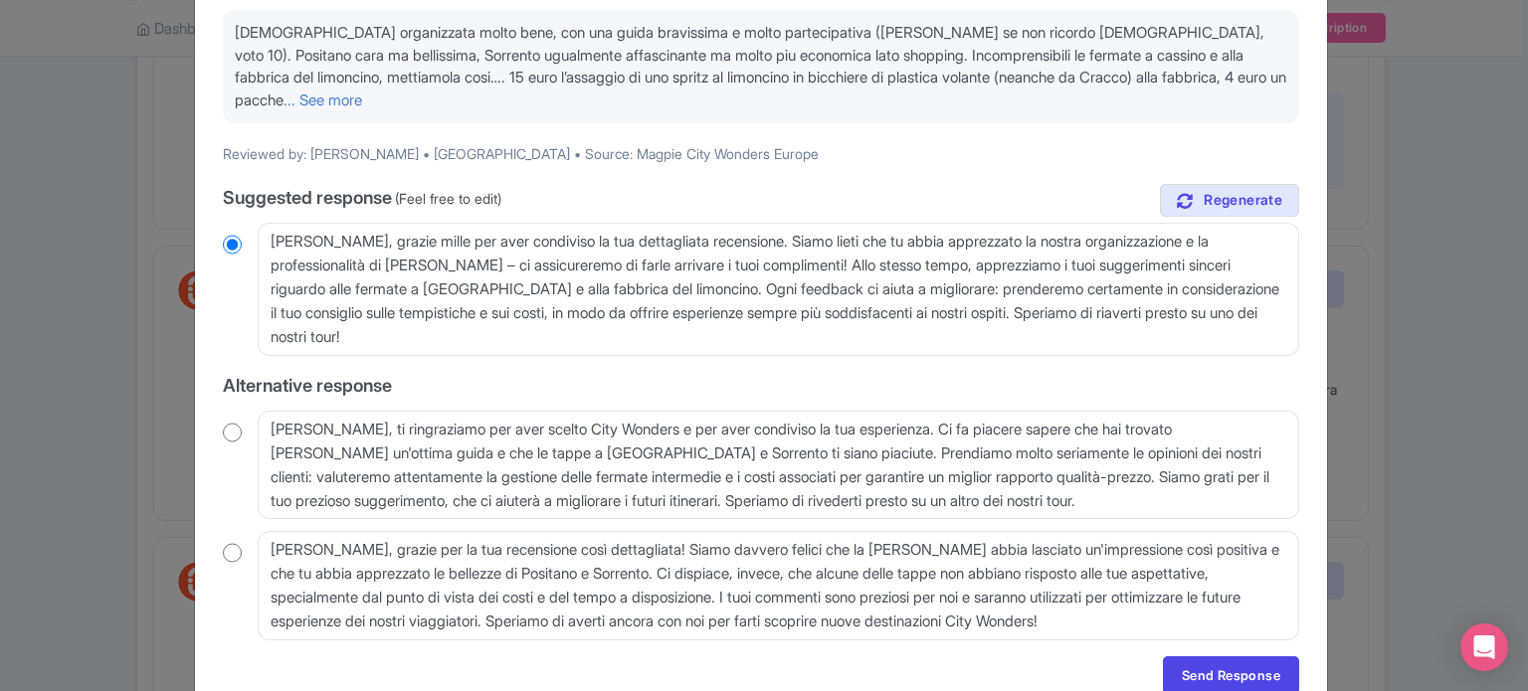
click at [229, 431] on input "radio" at bounding box center [232, 433] width 19 height 20
radio input "true"
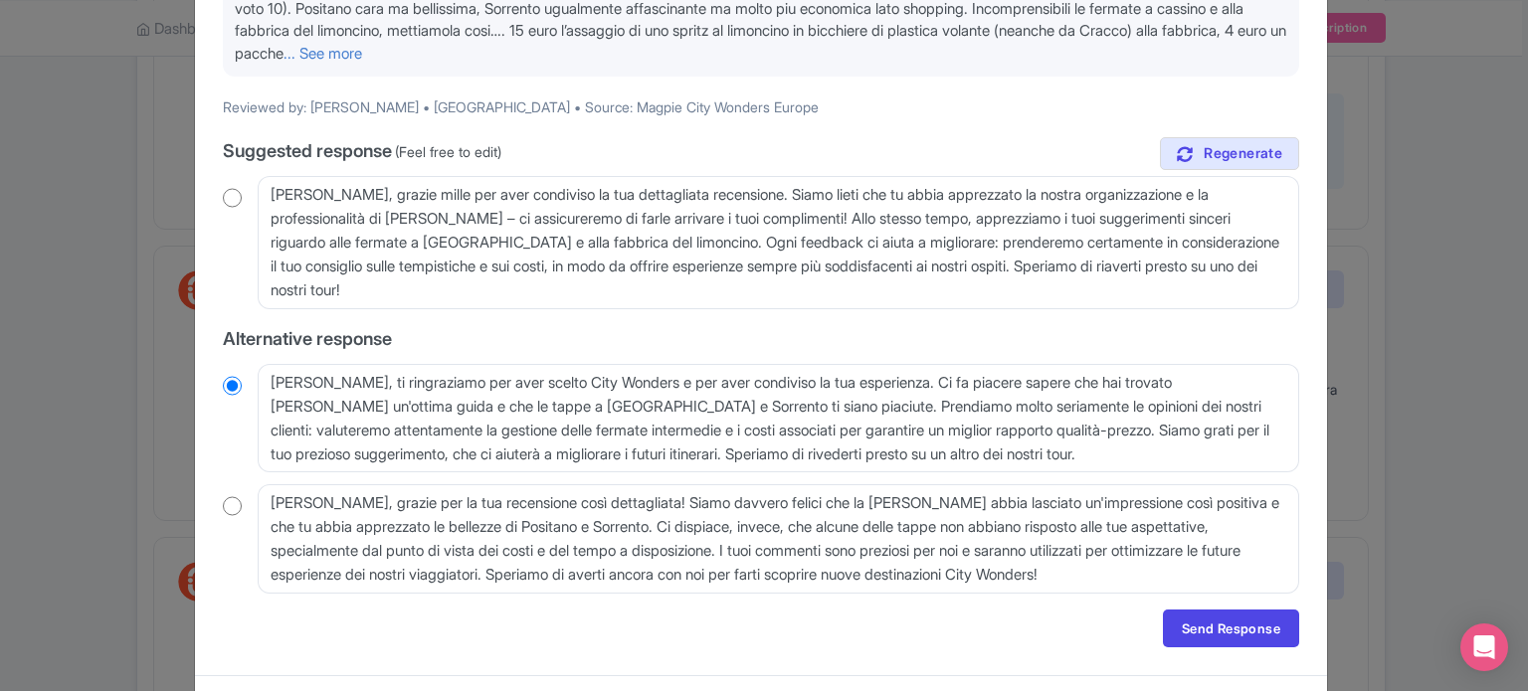
scroll to position [289, 0]
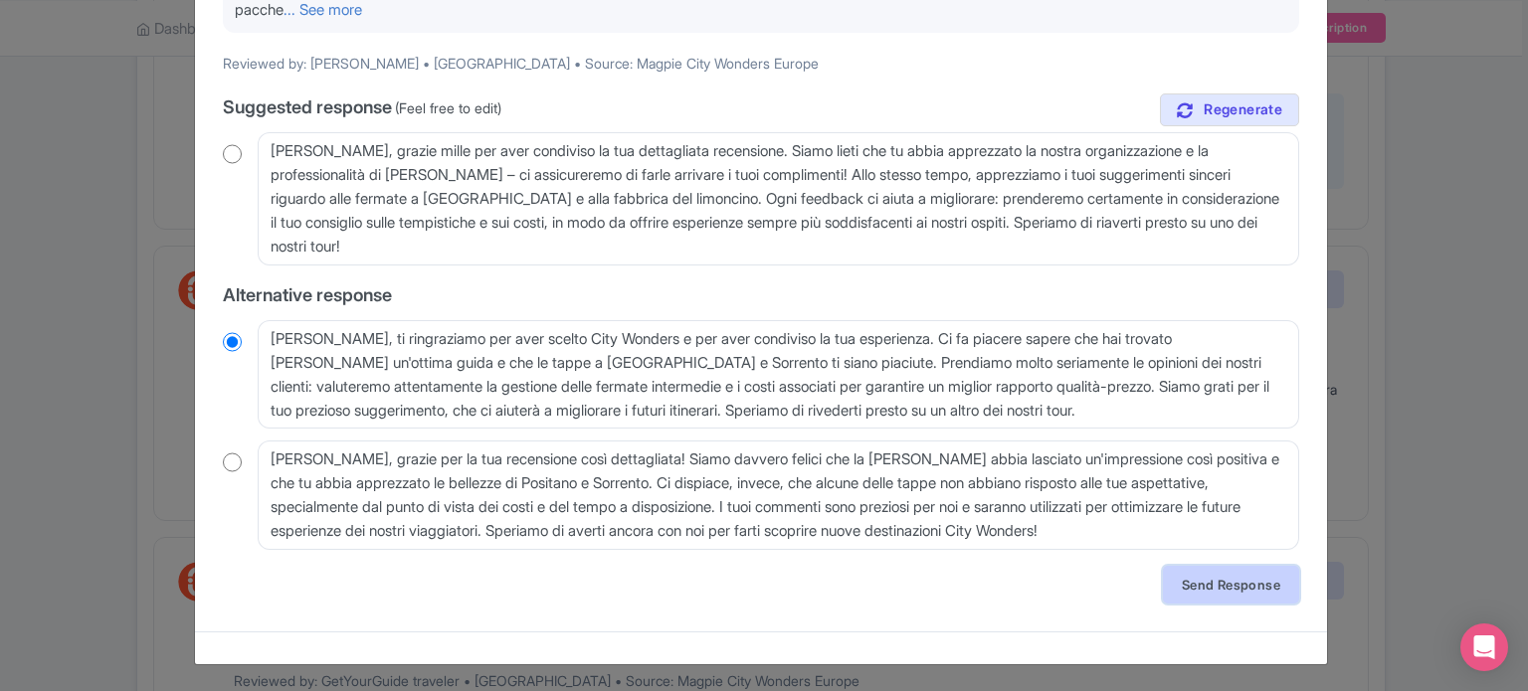
click at [1221, 592] on link "Send Response" at bounding box center [1231, 585] width 136 height 38
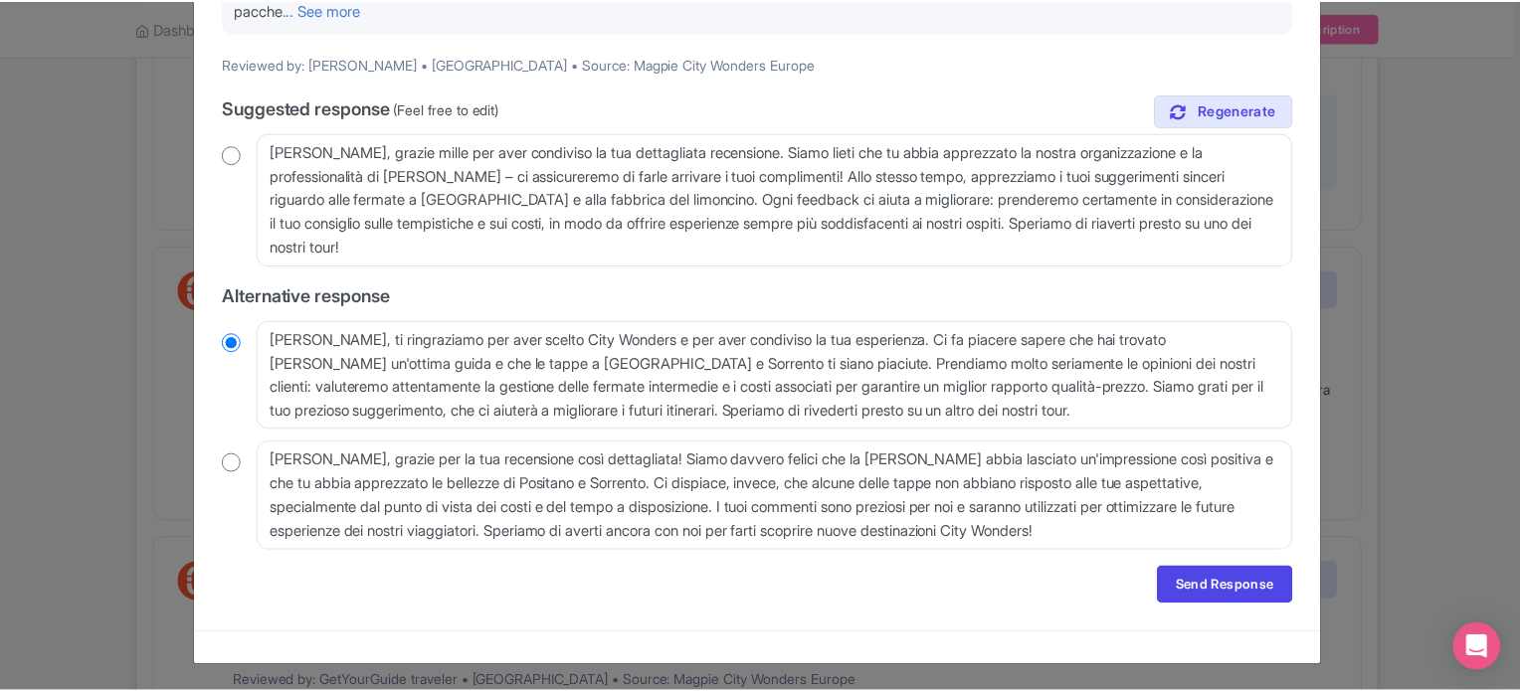
scroll to position [0, 0]
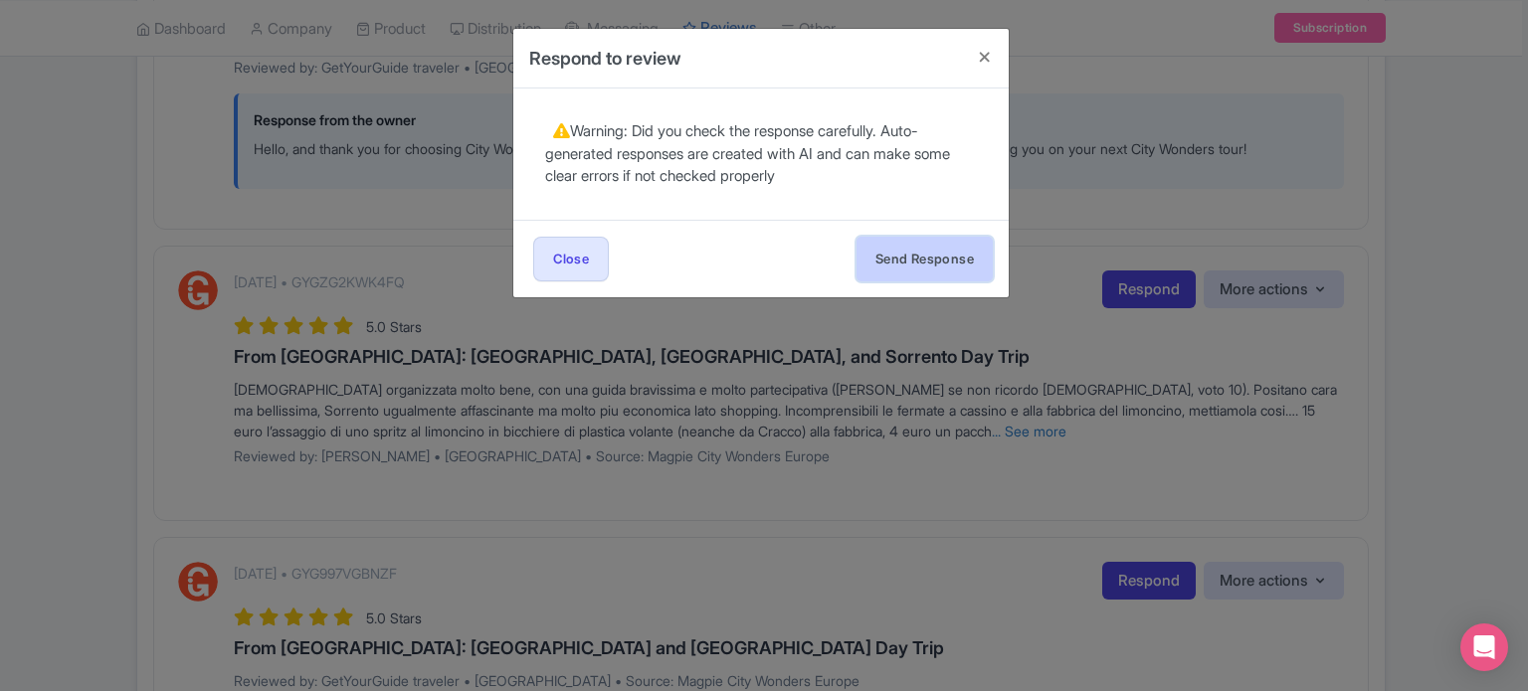
click at [945, 258] on button "Send Response" at bounding box center [924, 259] width 136 height 45
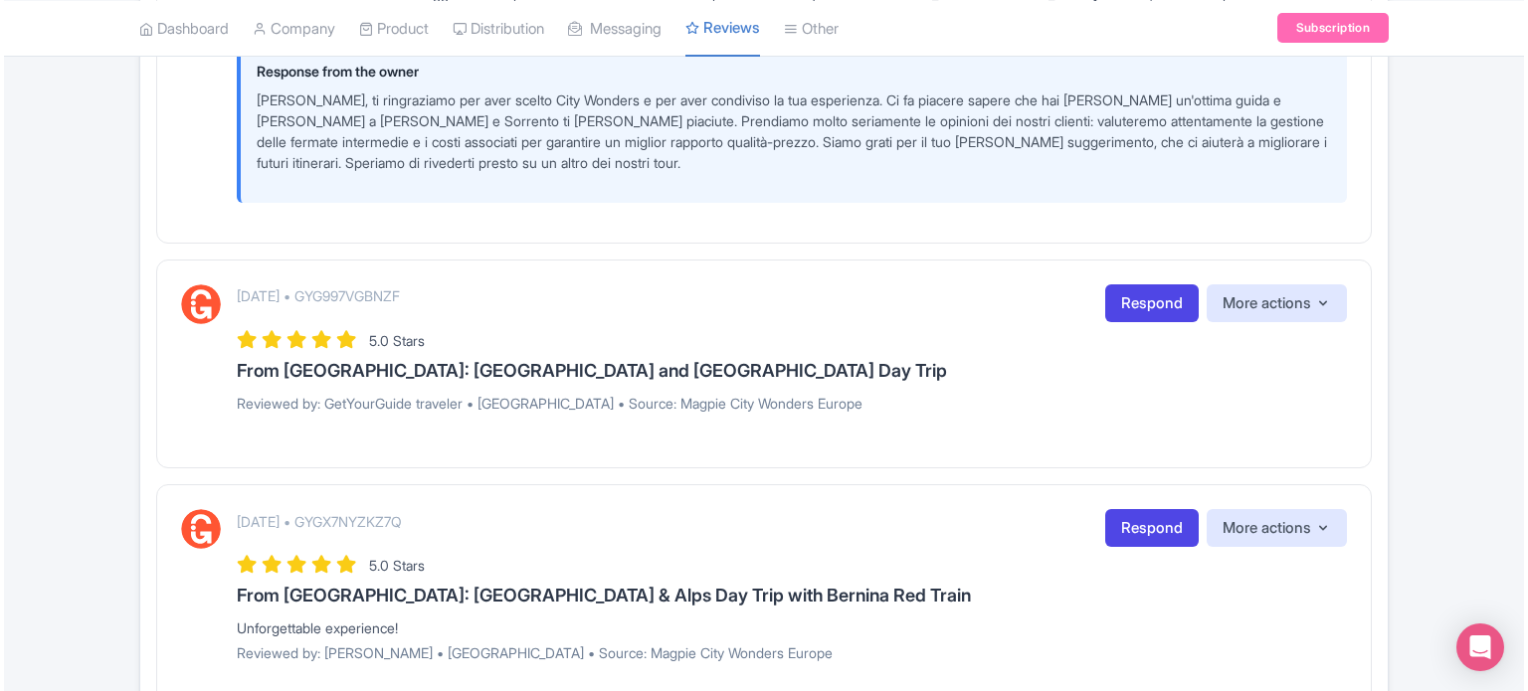
scroll to position [3113, 0]
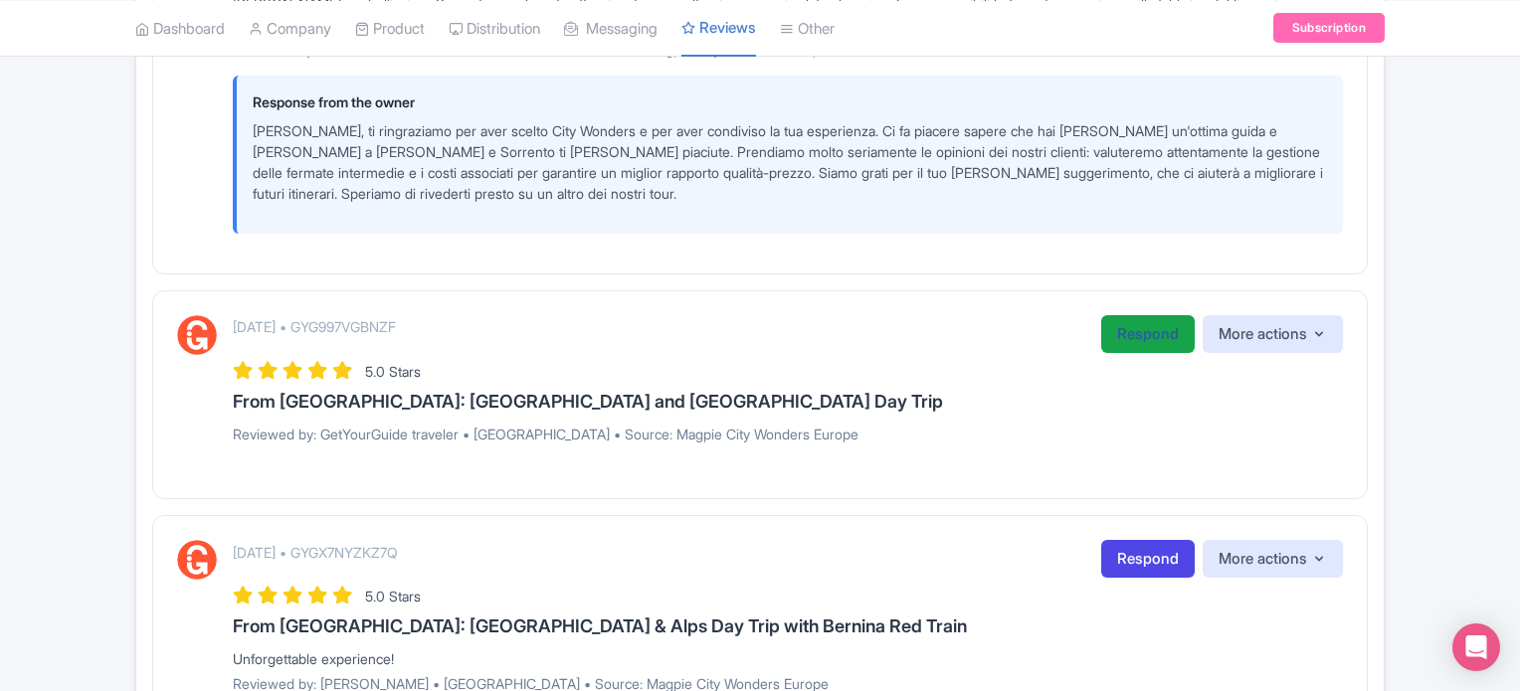
click at [1138, 321] on link "Respond" at bounding box center [1147, 334] width 93 height 39
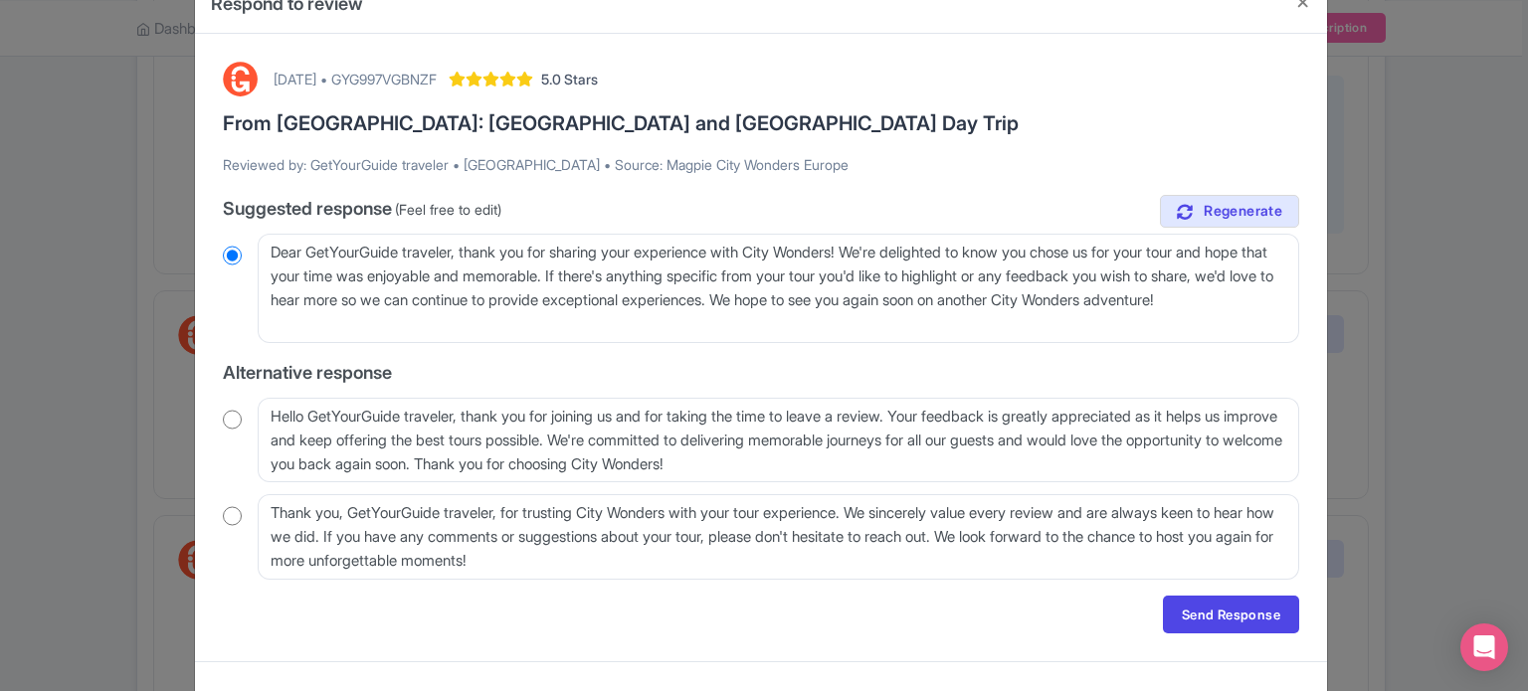
scroll to position [85, 0]
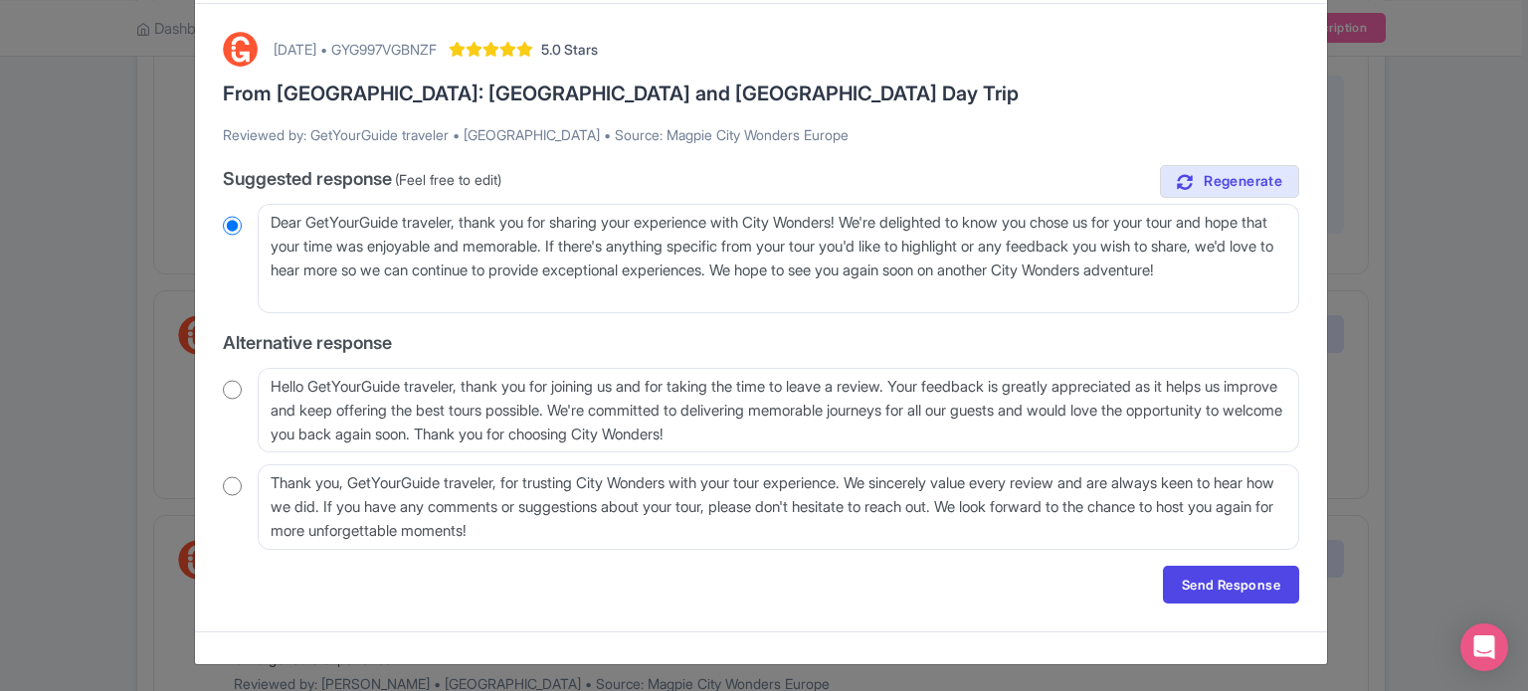
click at [218, 487] on div "[DATE] • GYG997VGBNZF 5.0 Stars From [GEOGRAPHIC_DATA]: [GEOGRAPHIC_DATA] and […" at bounding box center [761, 318] width 1100 height 596
click at [228, 484] on input "radio" at bounding box center [232, 486] width 19 height 20
radio input "true"
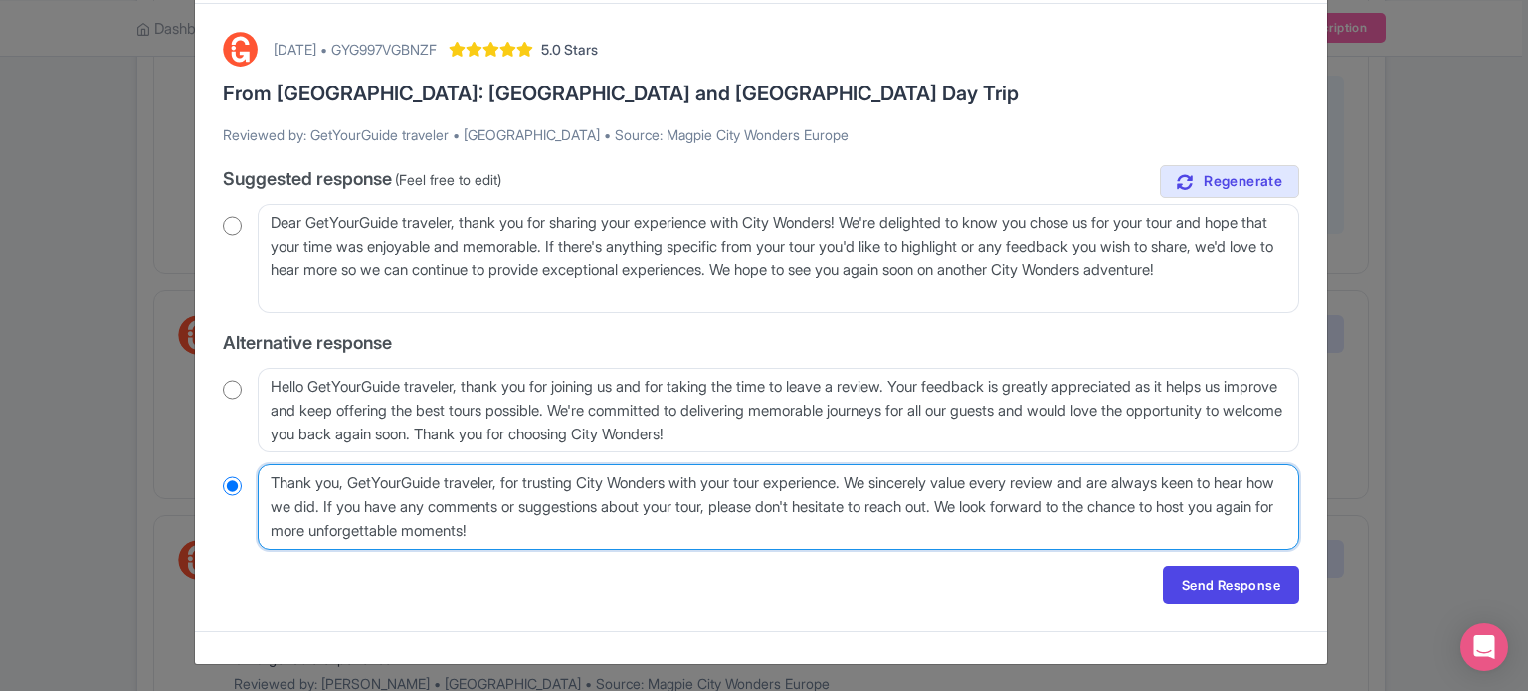
drag, startPoint x: 352, startPoint y: 479, endPoint x: 505, endPoint y: 478, distance: 153.2
click at [505, 478] on textarea "Thank you, GetYourGuide traveler, for trusting City Wonders with your tour expe…" at bounding box center [778, 507] width 1041 height 86
type textarea "Thank you, for trusting City Wonders with your tour experience. We sincerely va…"
radio input "true"
type textarea "Thank you, for trusting City Wonders with your tour experience. We sincerely va…"
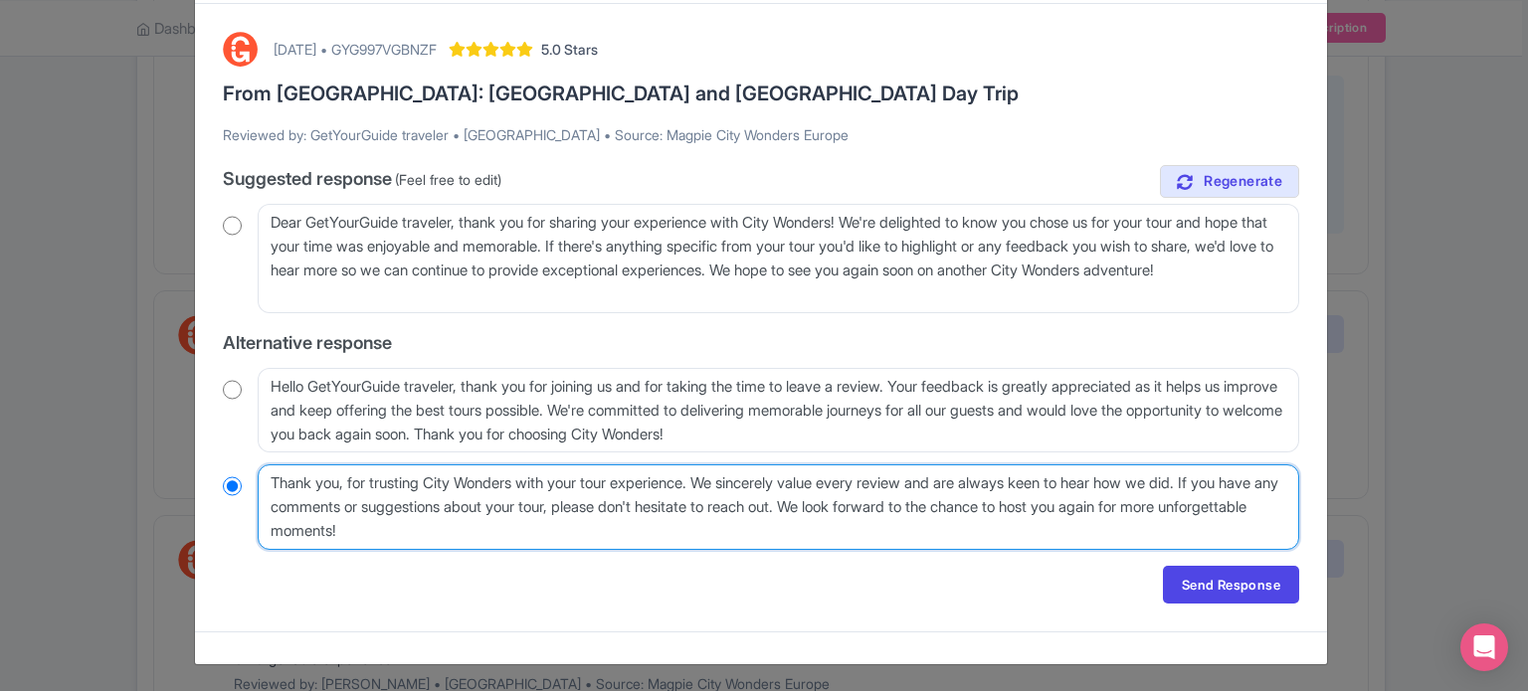
radio input "true"
drag, startPoint x: 720, startPoint y: 481, endPoint x: 878, endPoint y: 508, distance: 160.4
click at [878, 508] on textarea "Thank you, GetYourGuide traveler, for trusting City Wonders with your tour expe…" at bounding box center [778, 507] width 1041 height 86
type textarea "Thank you, for trusting City Wonders with your tour experience. We look forward…"
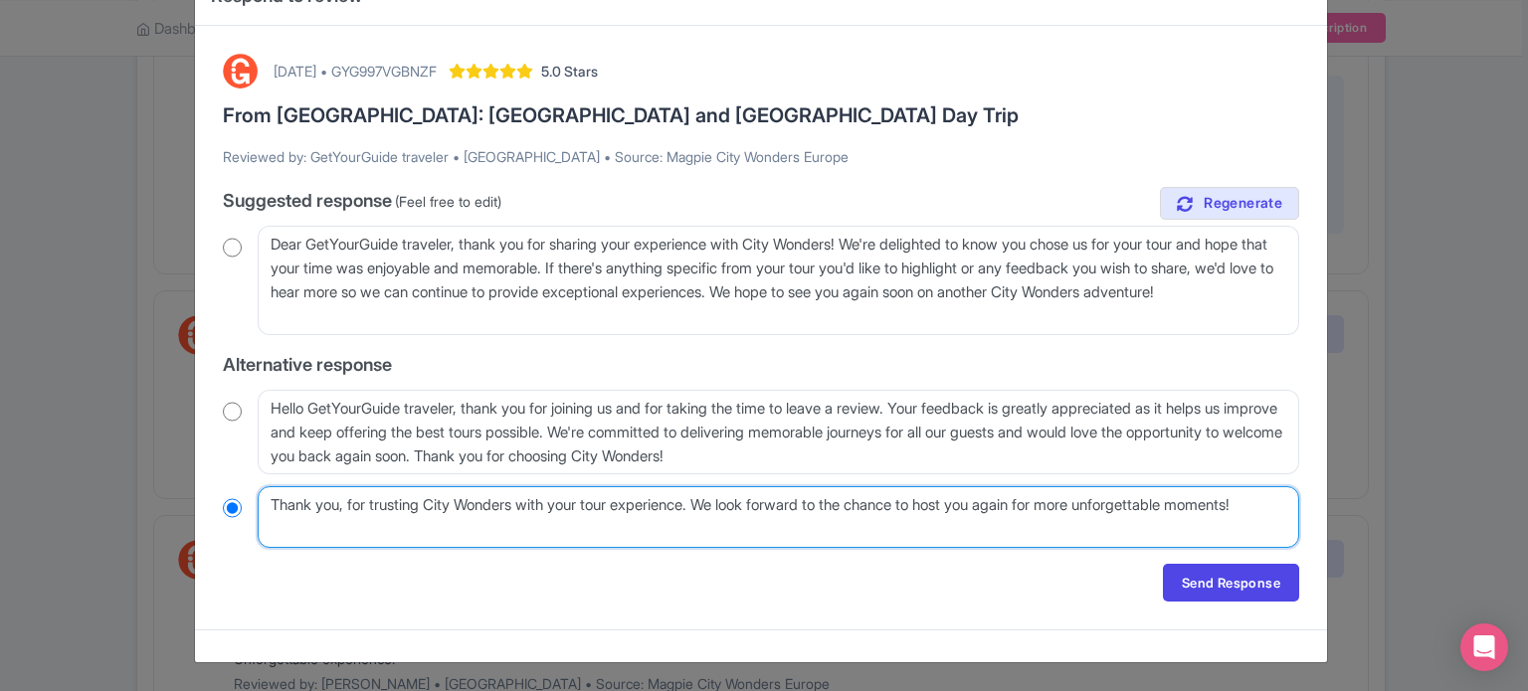
scroll to position [61, 0]
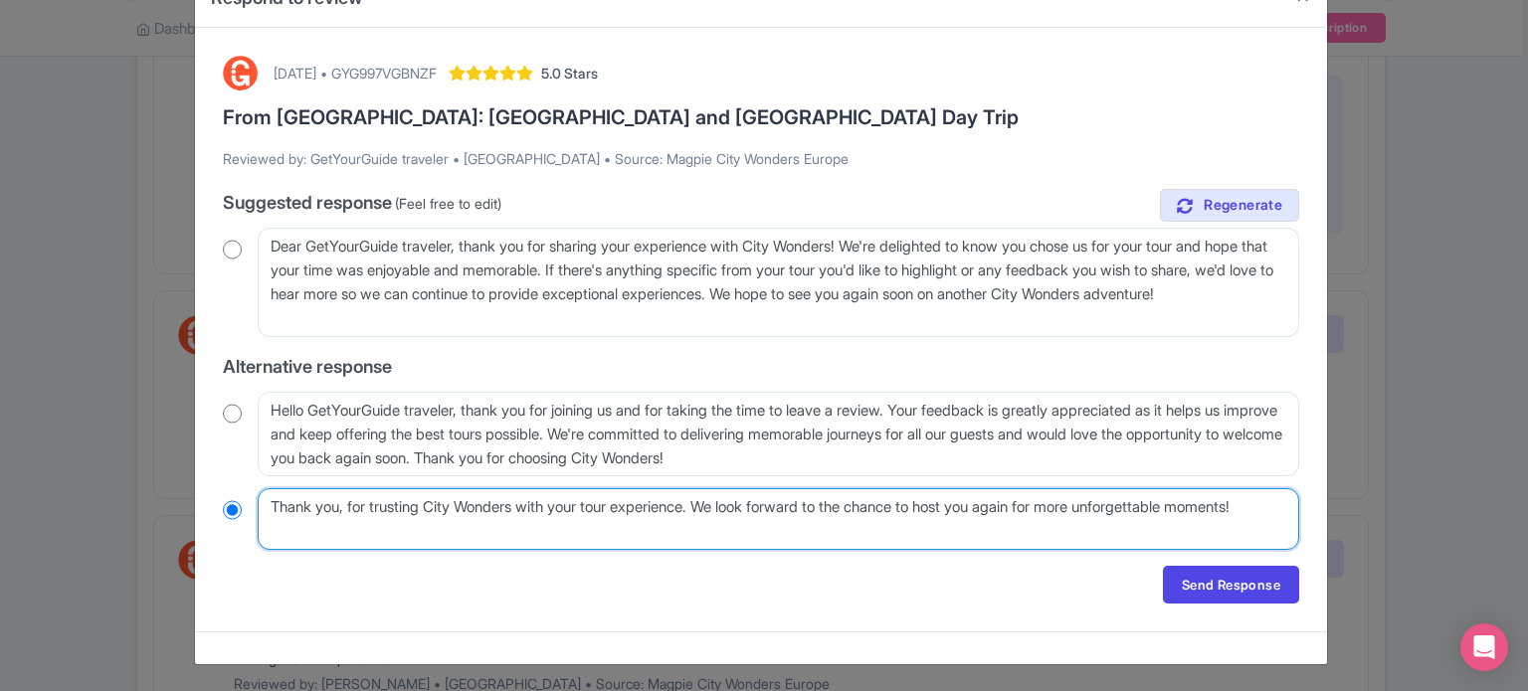
radio input "true"
type textarea "Thank you, for trusting City Wonders with your tour experience. We look forward…"
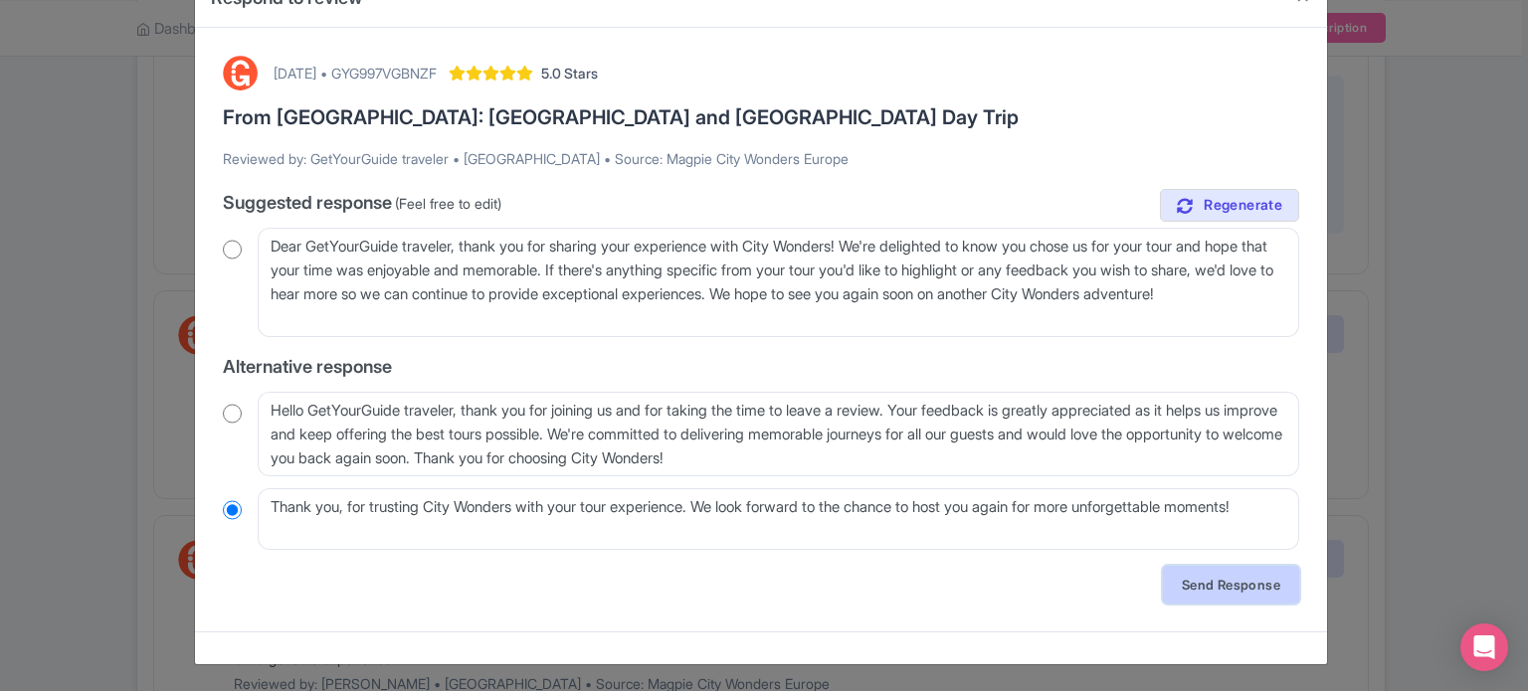
click at [1204, 590] on link "Send Response" at bounding box center [1231, 585] width 136 height 38
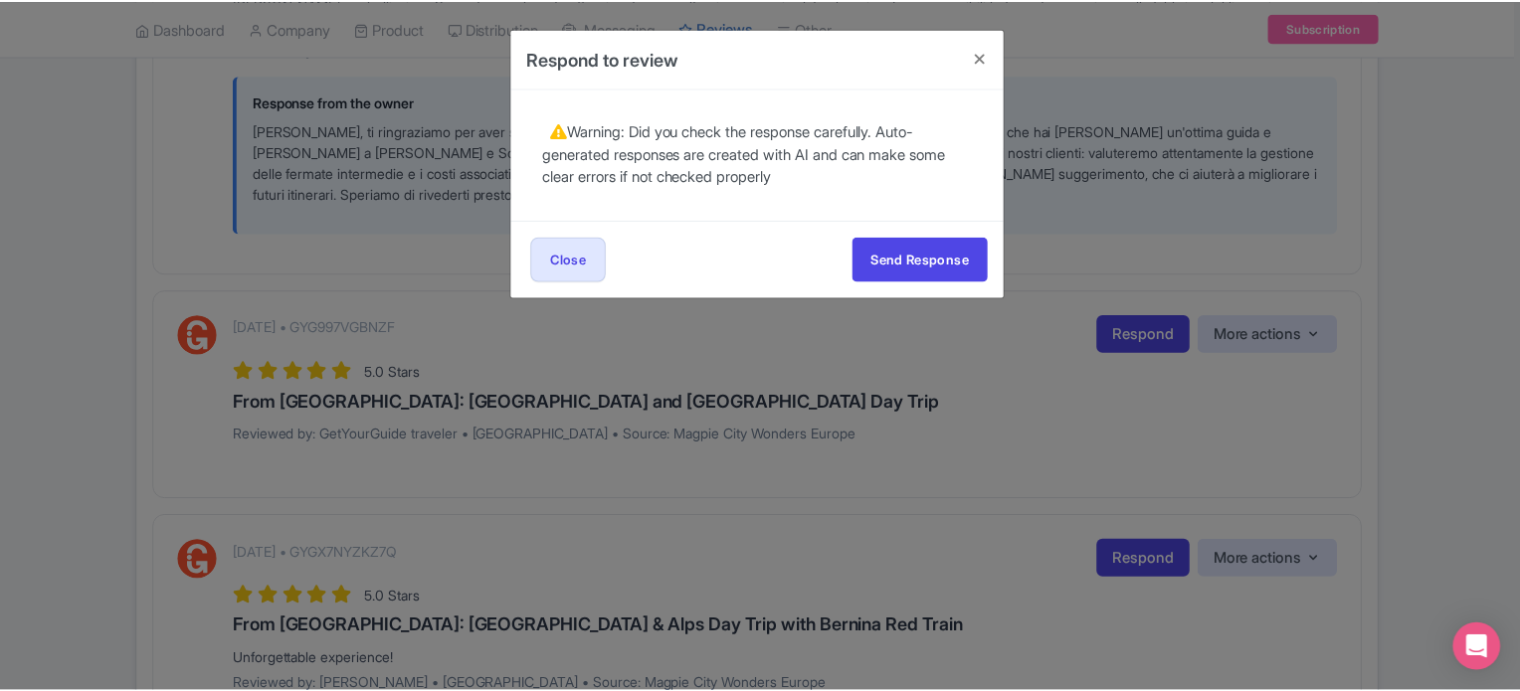
scroll to position [0, 0]
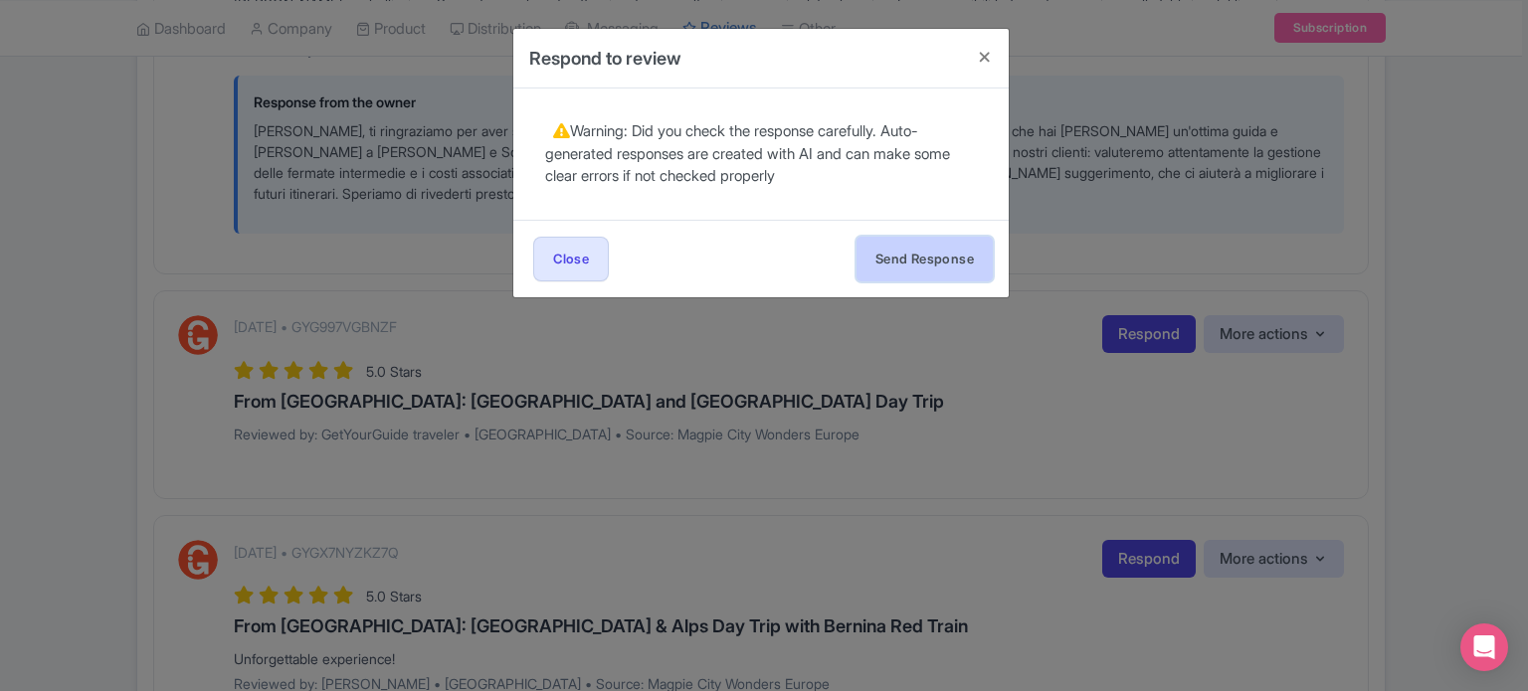
click at [883, 270] on button "Send Response" at bounding box center [924, 259] width 136 height 45
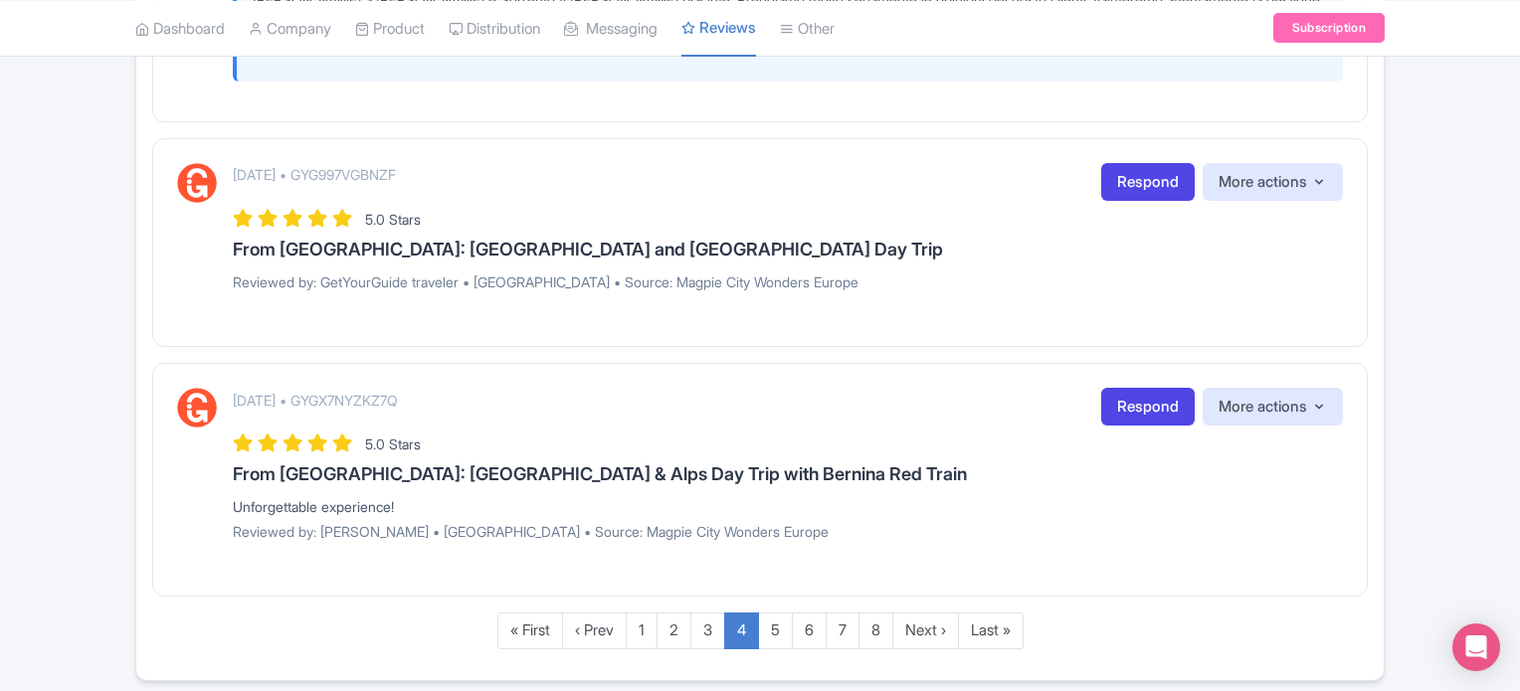
scroll to position [3312, 0]
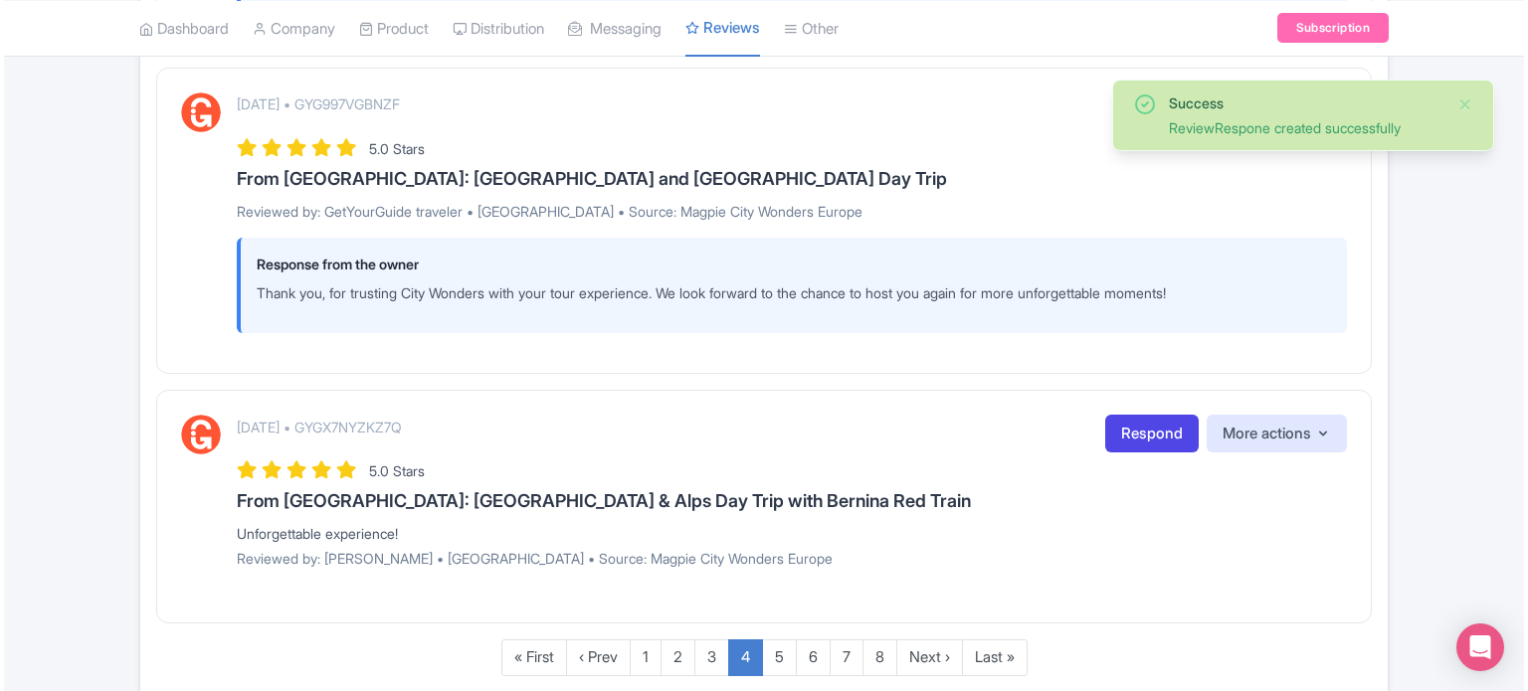
scroll to position [3409, 0]
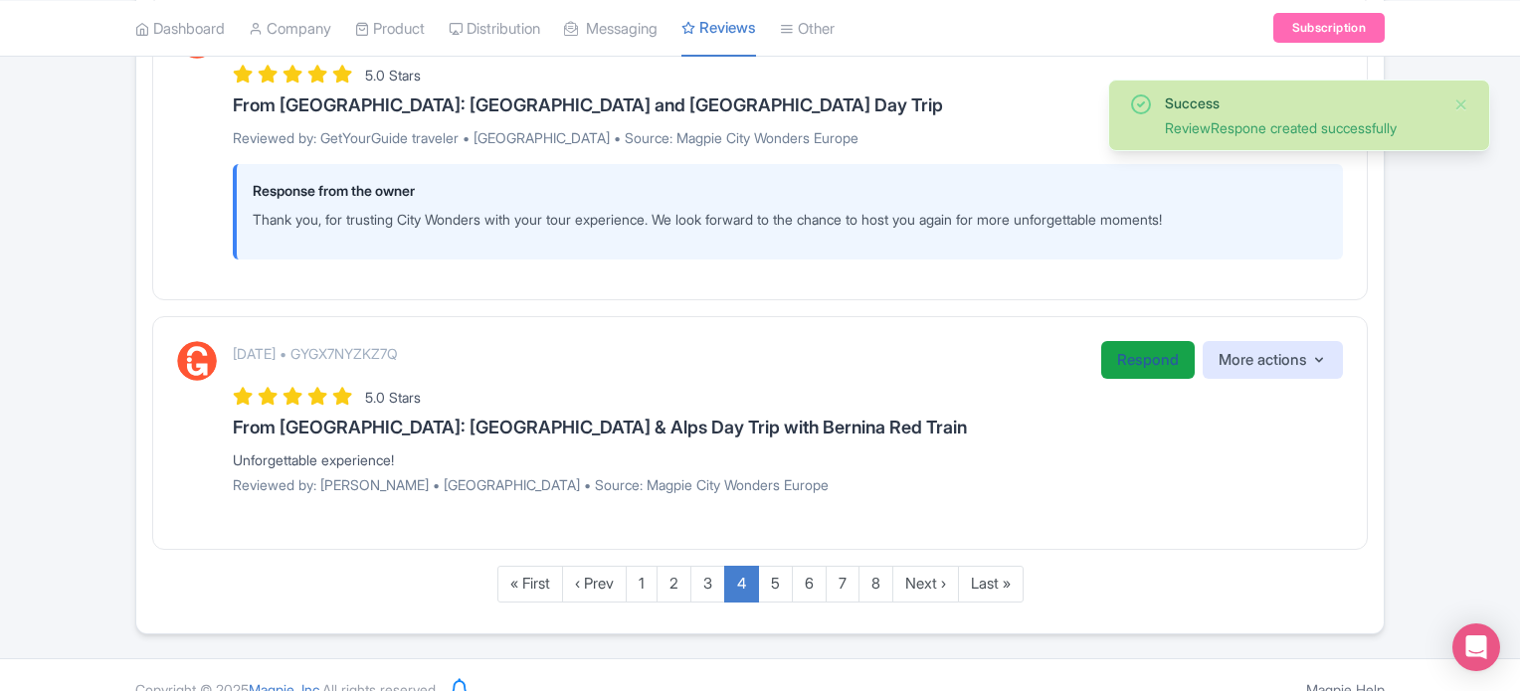
click at [1137, 341] on link "Respond" at bounding box center [1147, 360] width 93 height 39
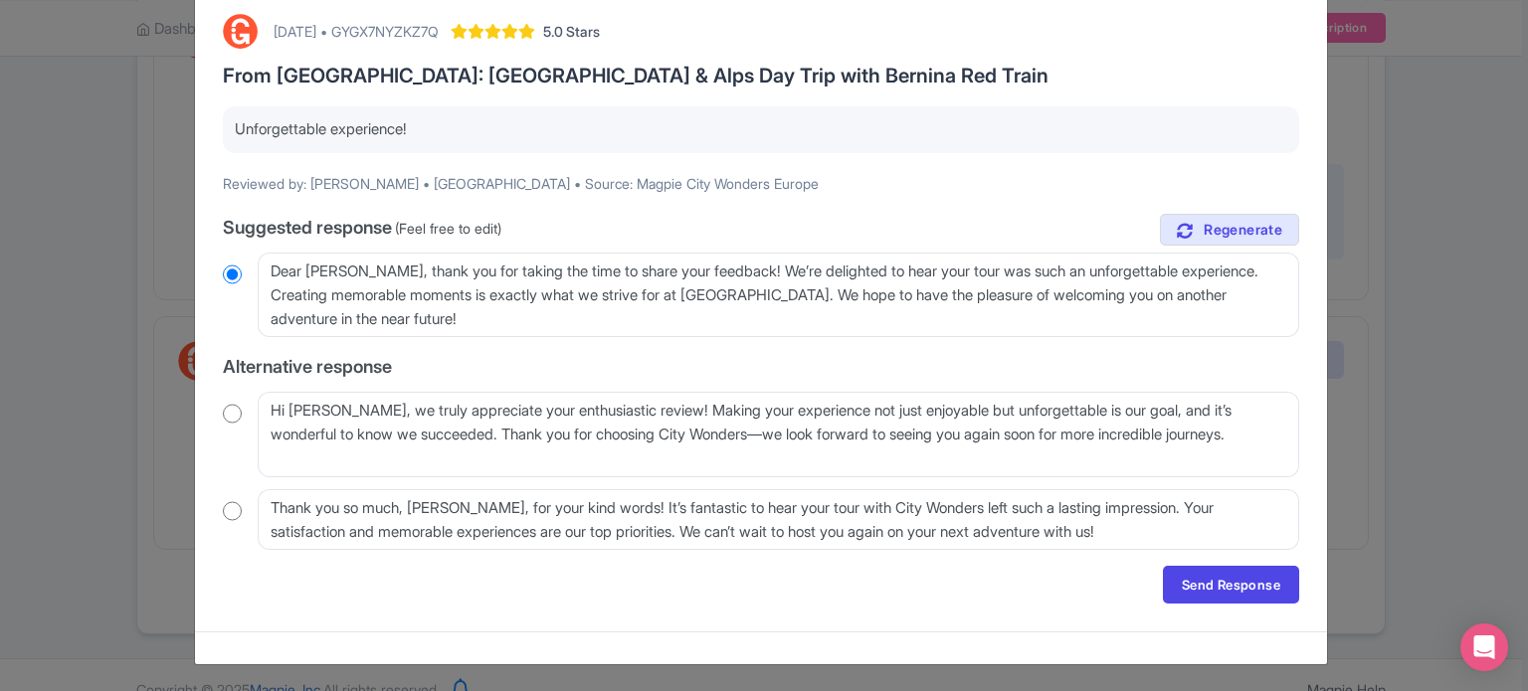
scroll to position [103, 0]
click at [219, 413] on div "[DATE] • GYGX7NYZKZ7Q 5.0 Stars From [GEOGRAPHIC_DATA]: [GEOGRAPHIC_DATA] & Alp…" at bounding box center [761, 308] width 1100 height 614
click at [235, 412] on input "radio" at bounding box center [232, 413] width 19 height 20
radio input "true"
click at [1183, 595] on link "Send Response" at bounding box center [1231, 584] width 136 height 38
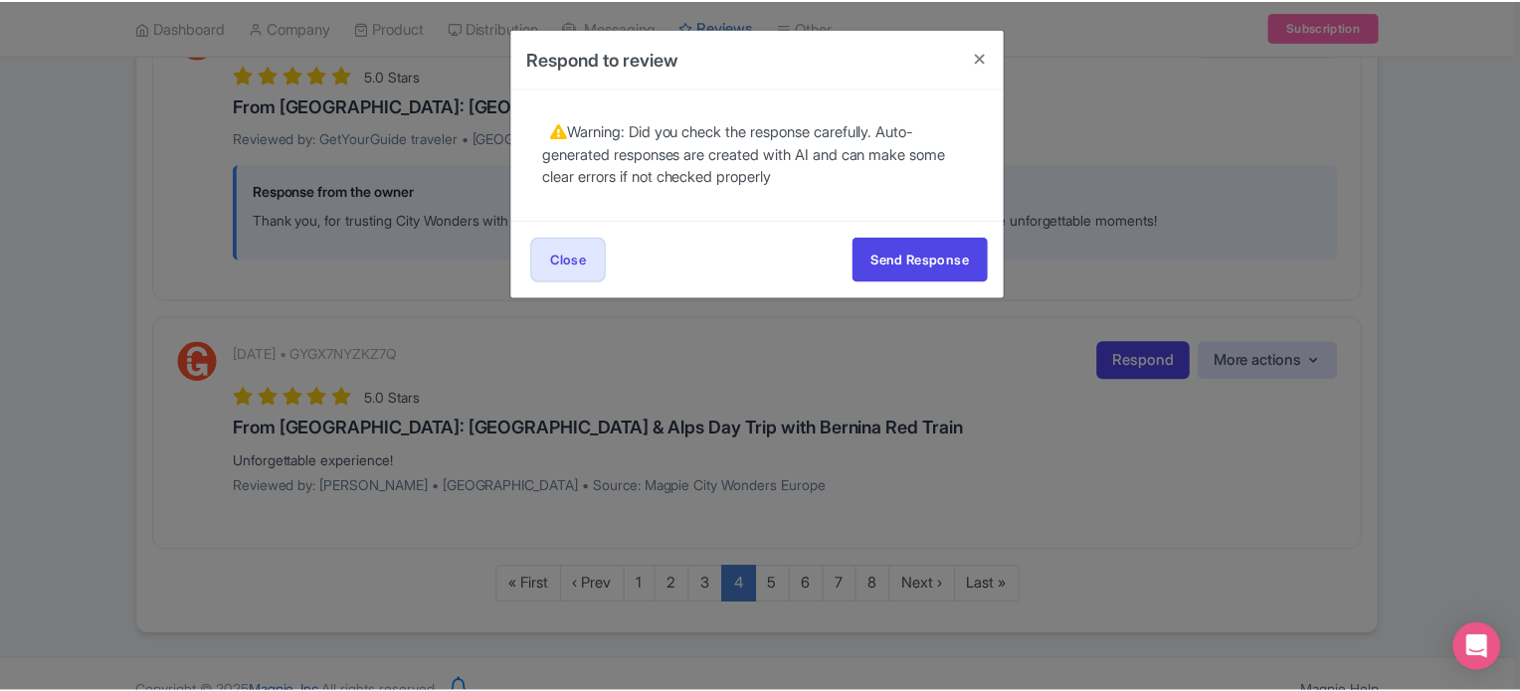
scroll to position [0, 0]
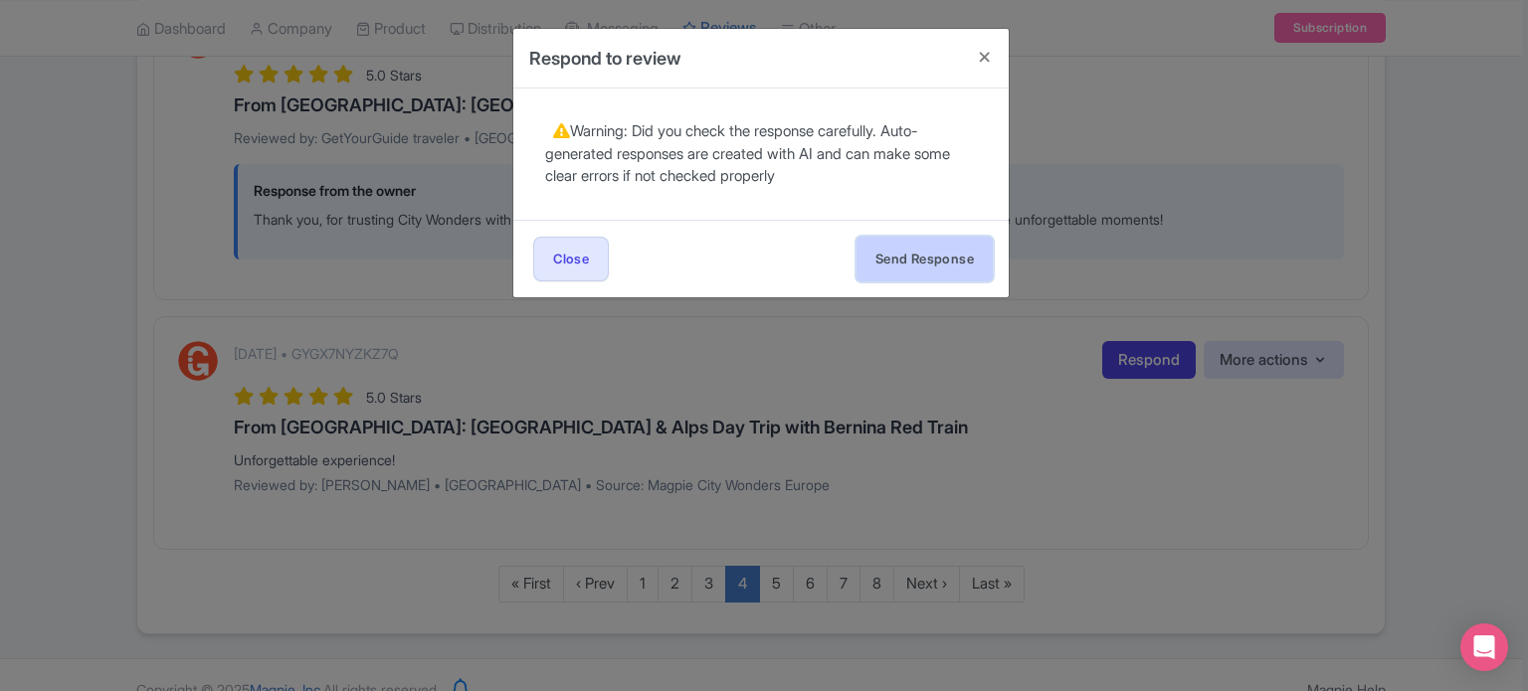
click at [907, 250] on button "Send Response" at bounding box center [924, 259] width 136 height 45
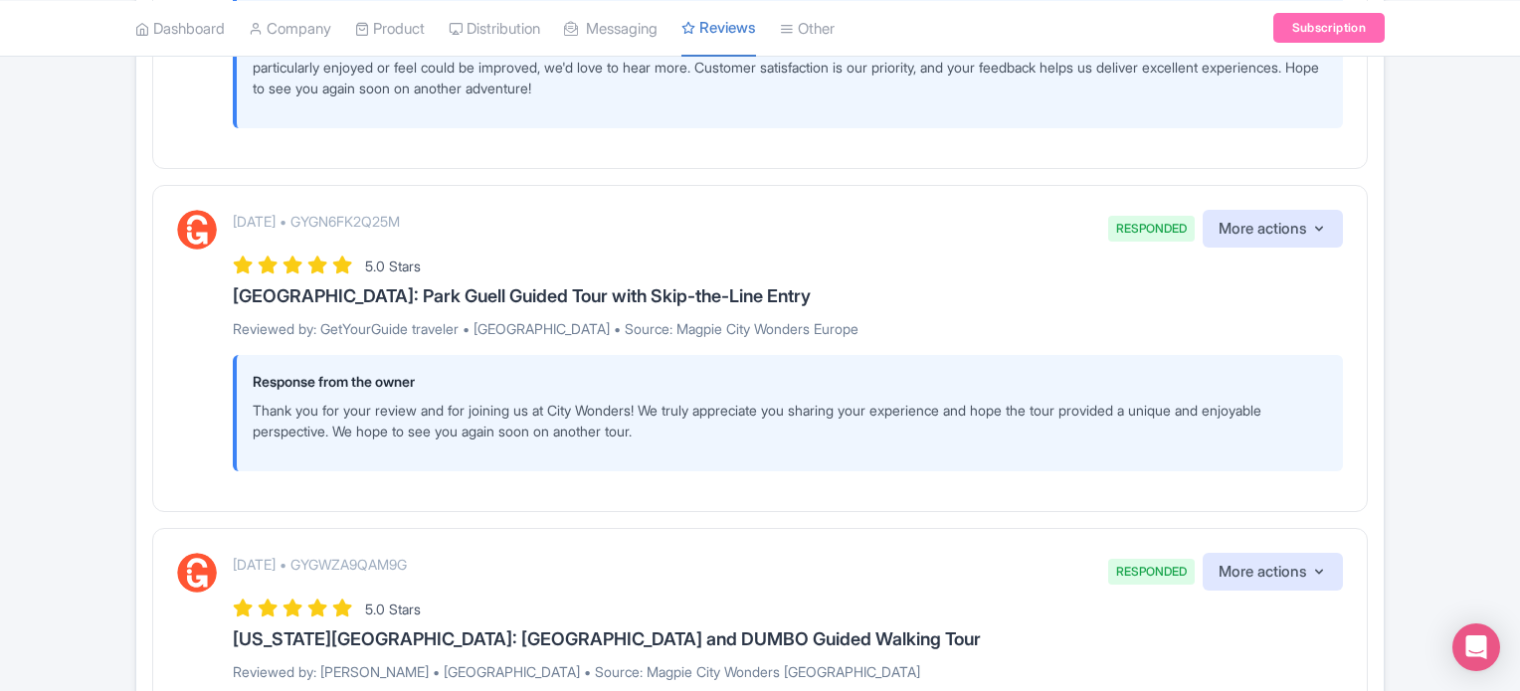
scroll to position [426, 0]
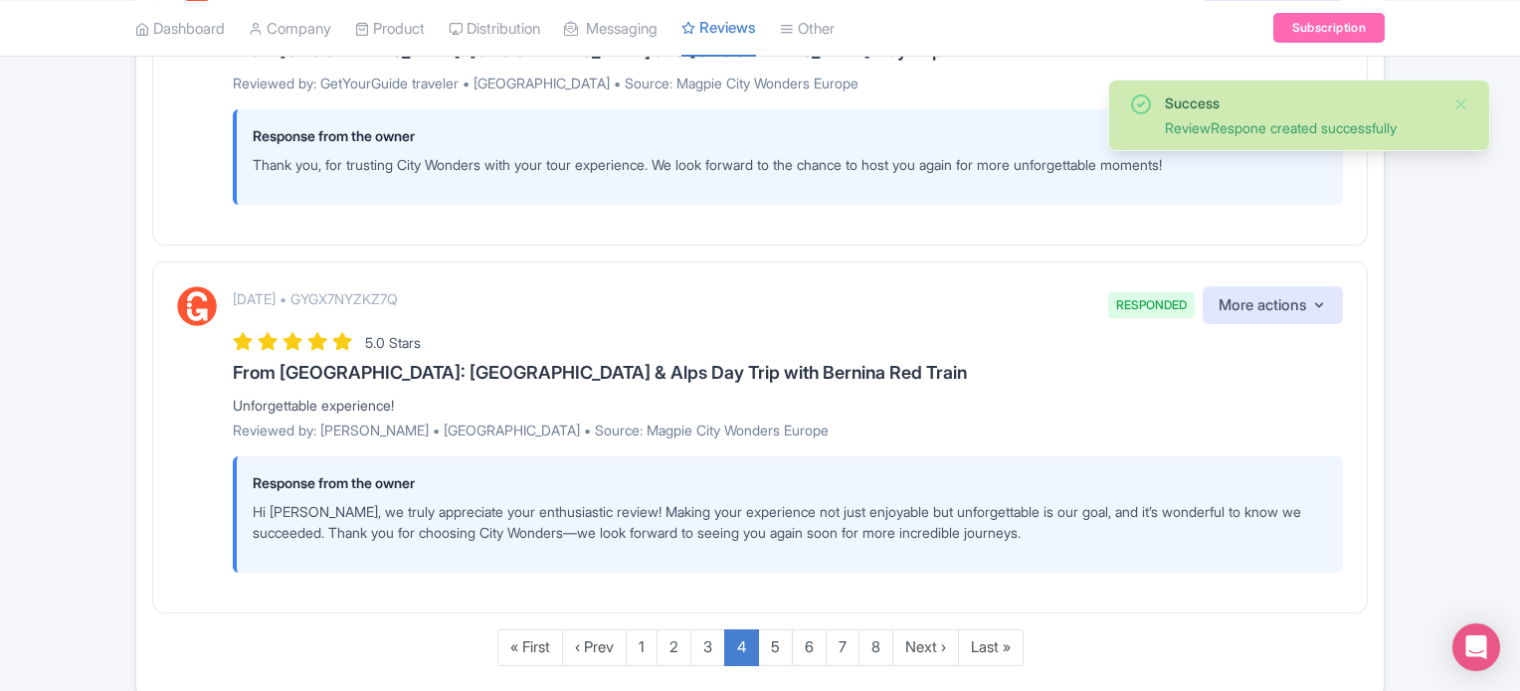
scroll to position [3528, 0]
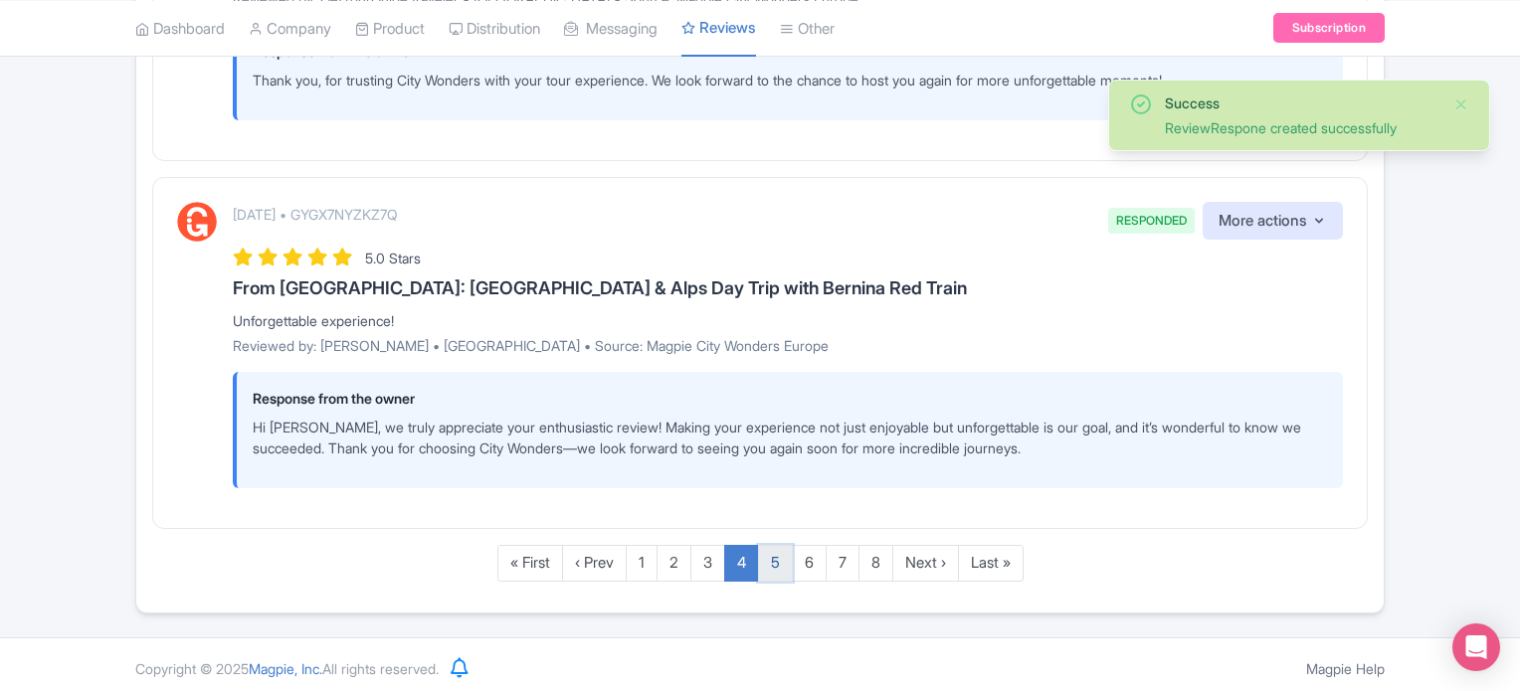
click at [791, 554] on link "5" at bounding box center [775, 563] width 35 height 37
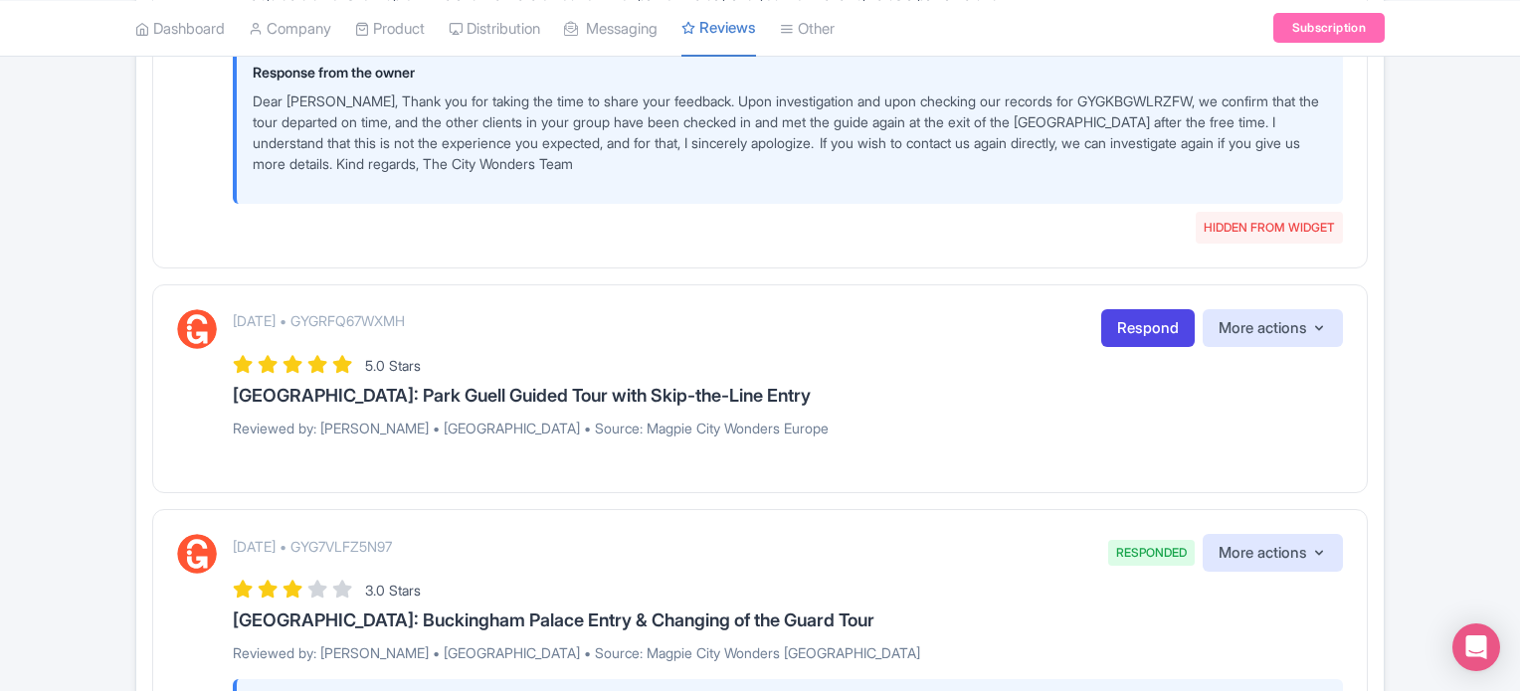
scroll to position [1094, 0]
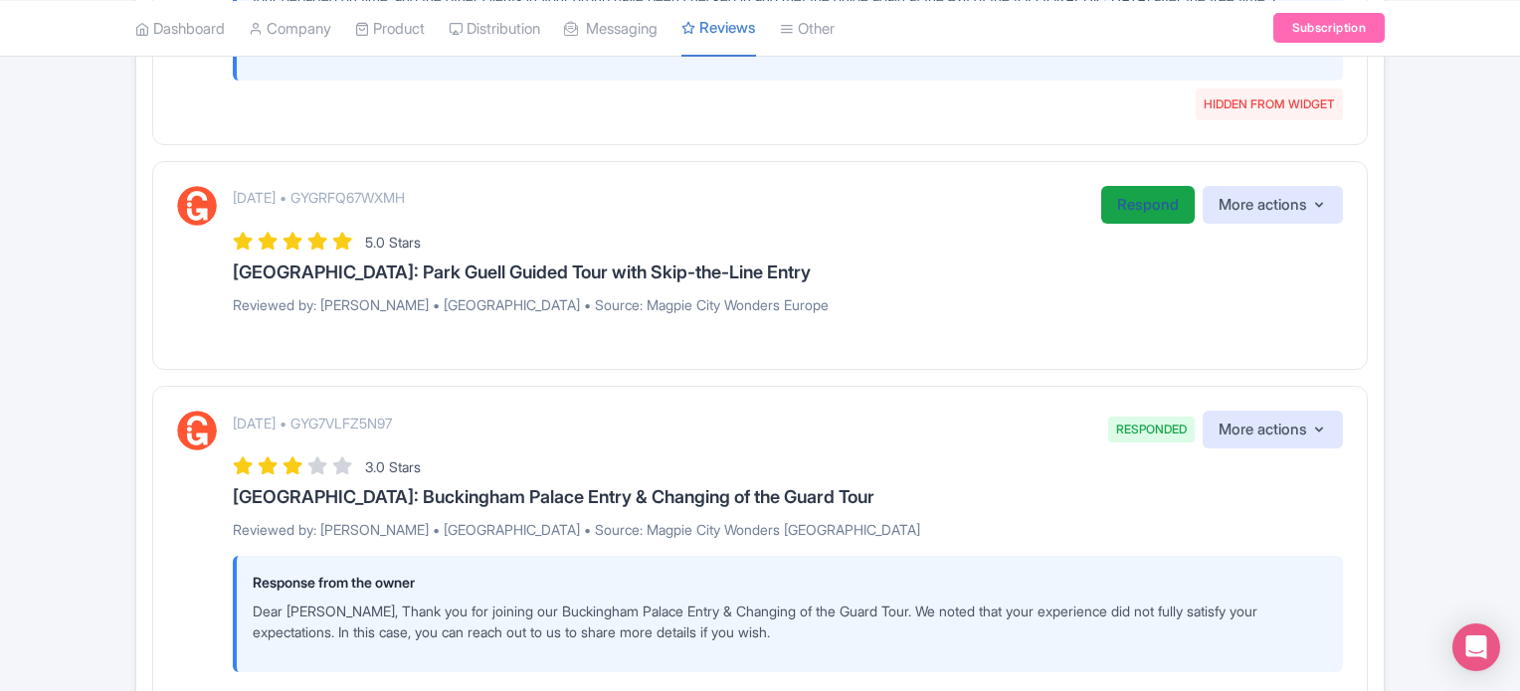
click at [1146, 186] on link "Respond" at bounding box center [1147, 205] width 93 height 39
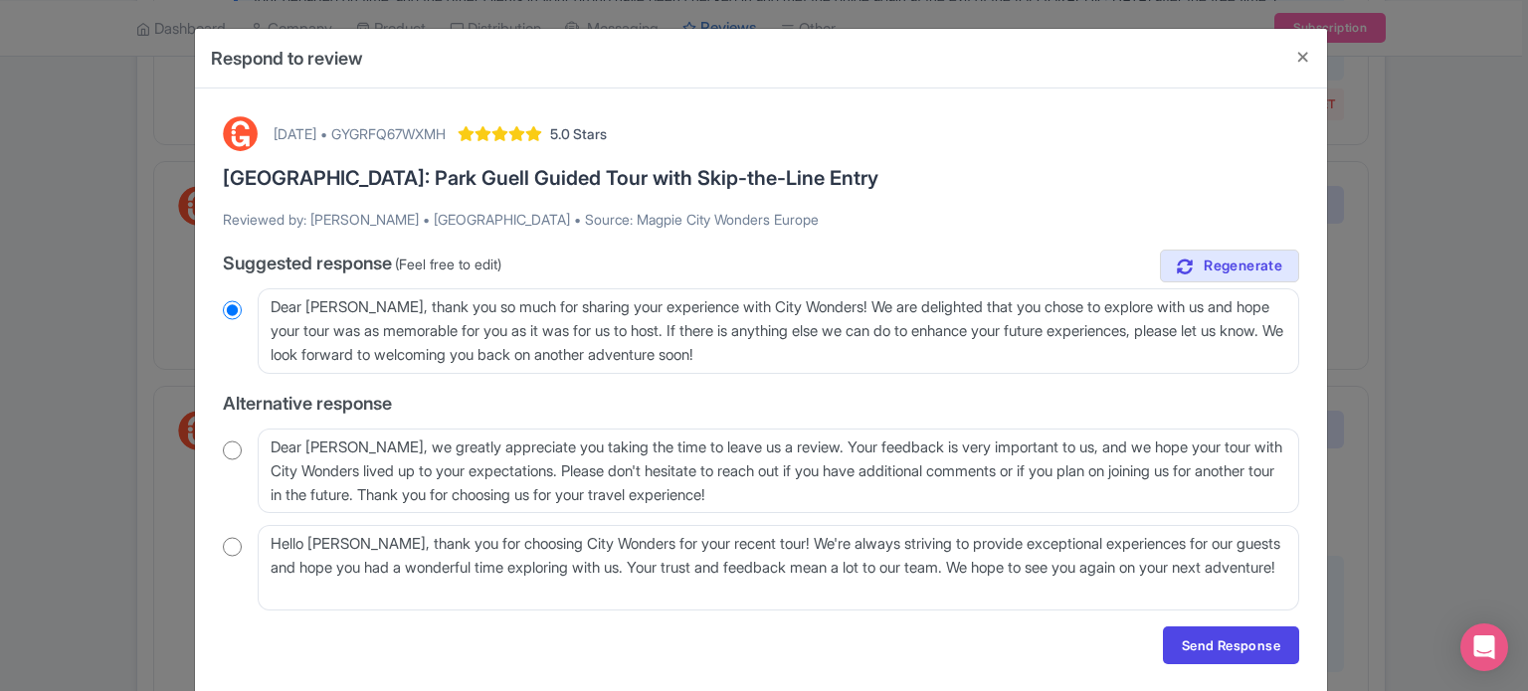
click at [215, 454] on div "August 31, 2025 • GYGRFQ67WXMH 5.0 Stars Barcelona: Park Guell Guided Tour with…" at bounding box center [761, 390] width 1100 height 572
click at [227, 450] on input "radio" at bounding box center [232, 451] width 19 height 20
radio input "true"
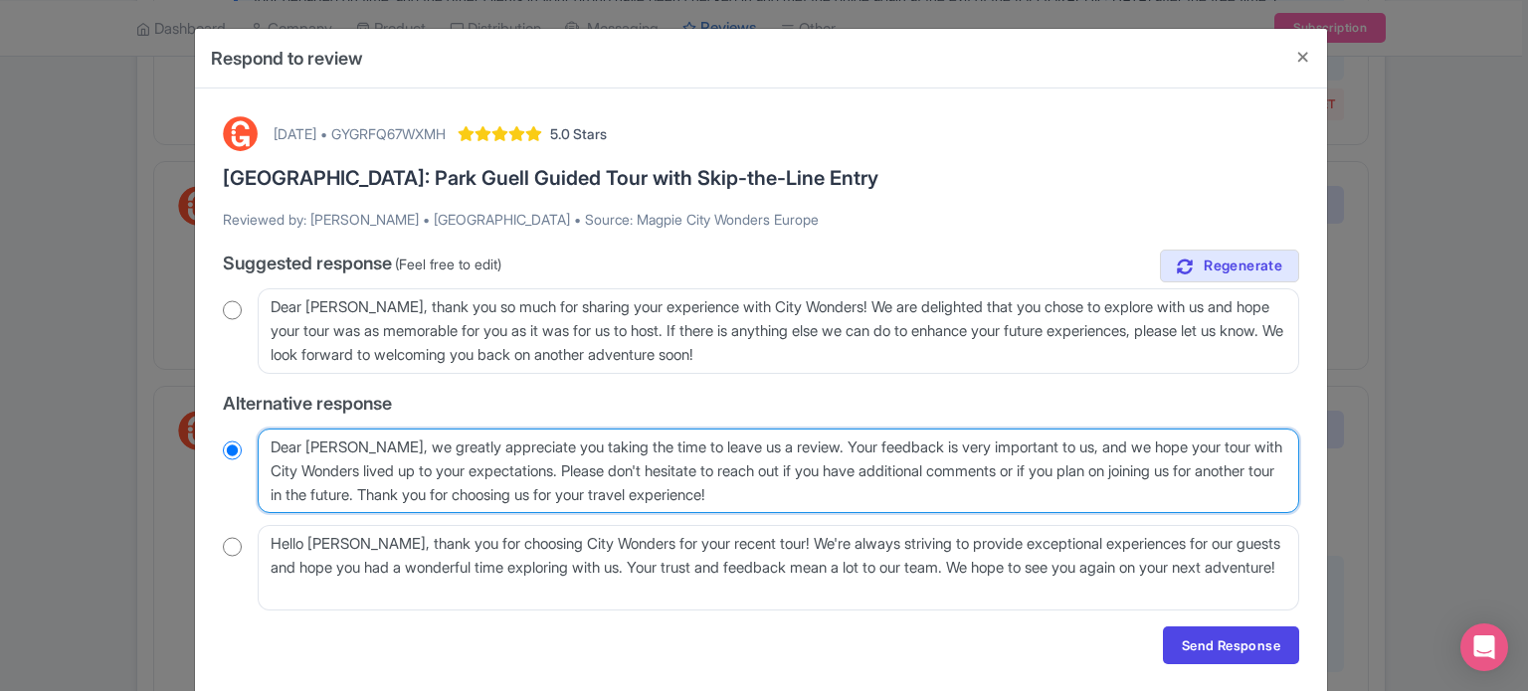
drag, startPoint x: 575, startPoint y: 465, endPoint x: 446, endPoint y: 496, distance: 132.9
click at [446, 496] on textarea "Dear Dorota, we greatly appreciate you taking the time to leave us a review. Yo…" at bounding box center [778, 472] width 1041 height 86
type textarea "Dear Dorota, we greatly appreciate you taking the time to leave us a review. Yo…"
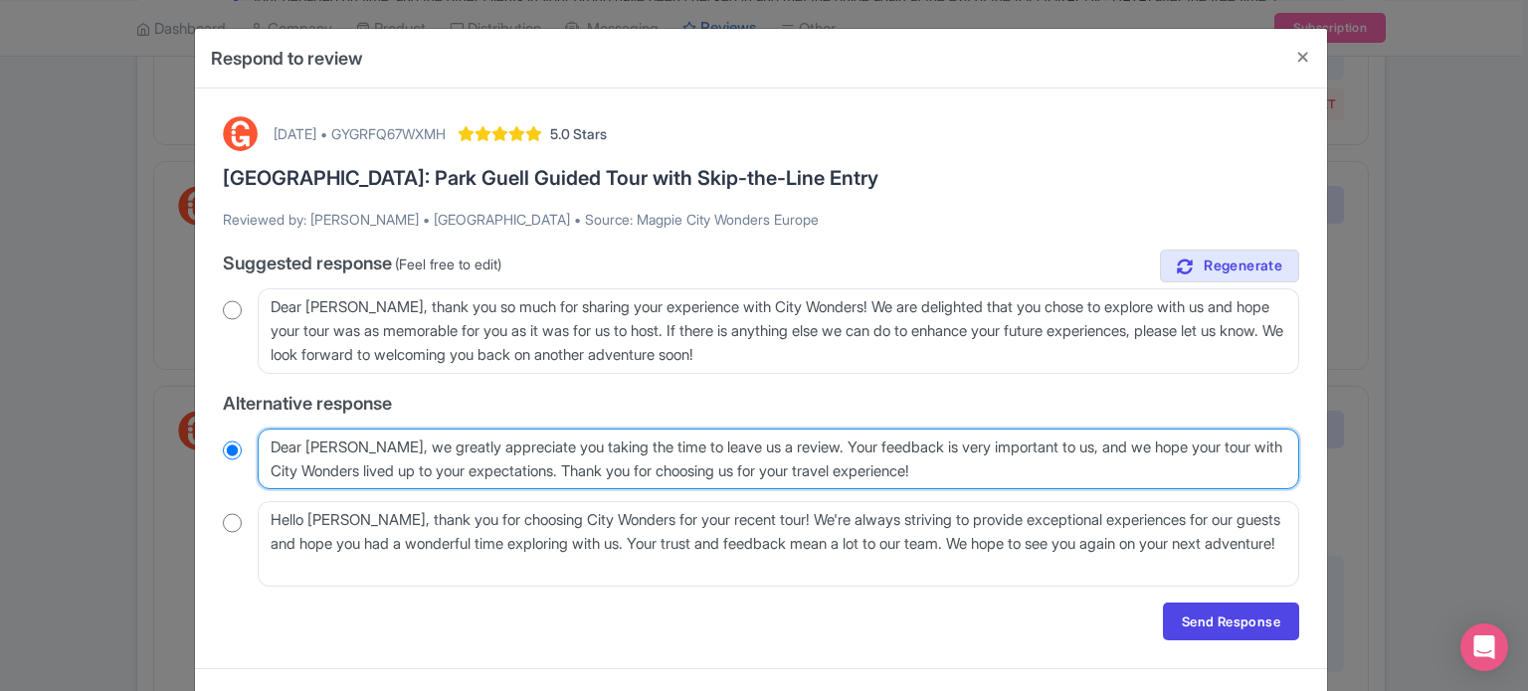
radio input "true"
type textarea "Dear Dorota, we greatly appreciate you taking the time to leave us a review. Yo…"
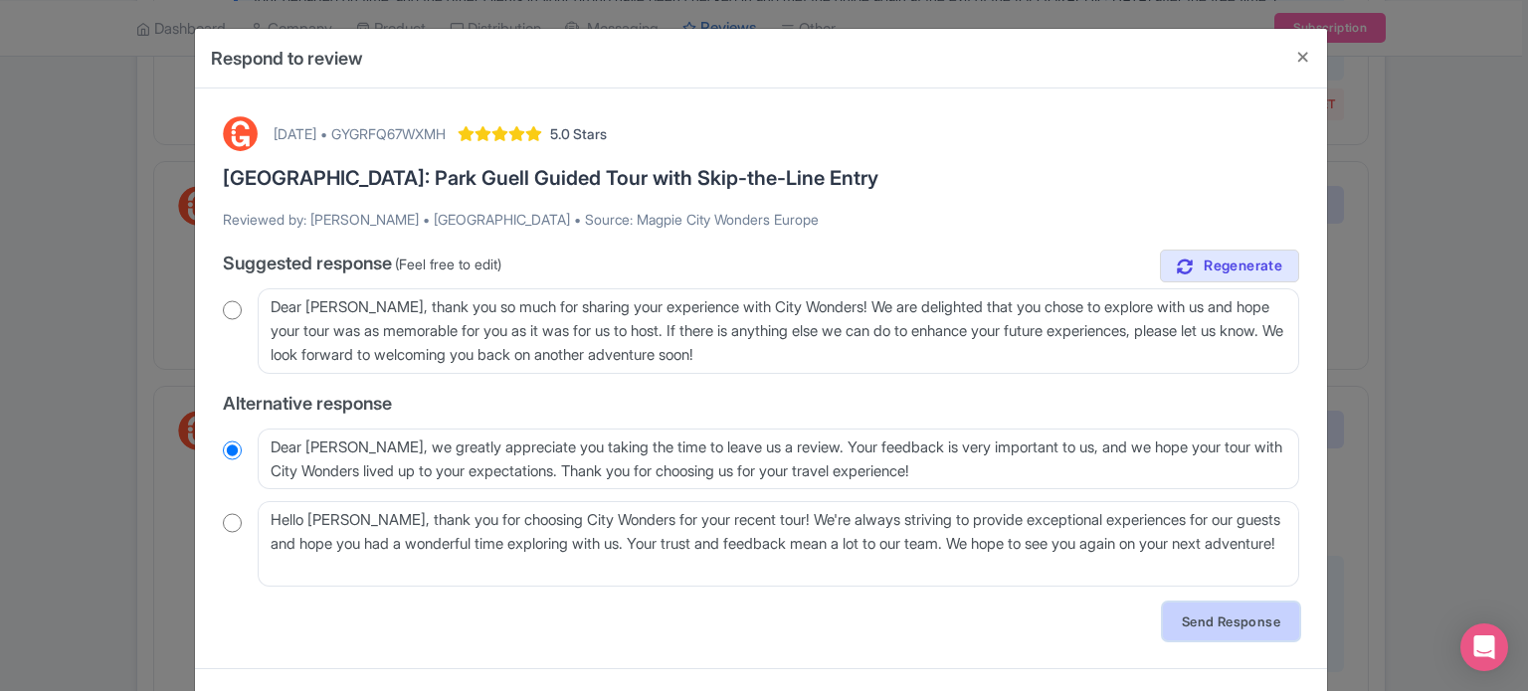
click at [1221, 621] on link "Send Response" at bounding box center [1231, 622] width 136 height 38
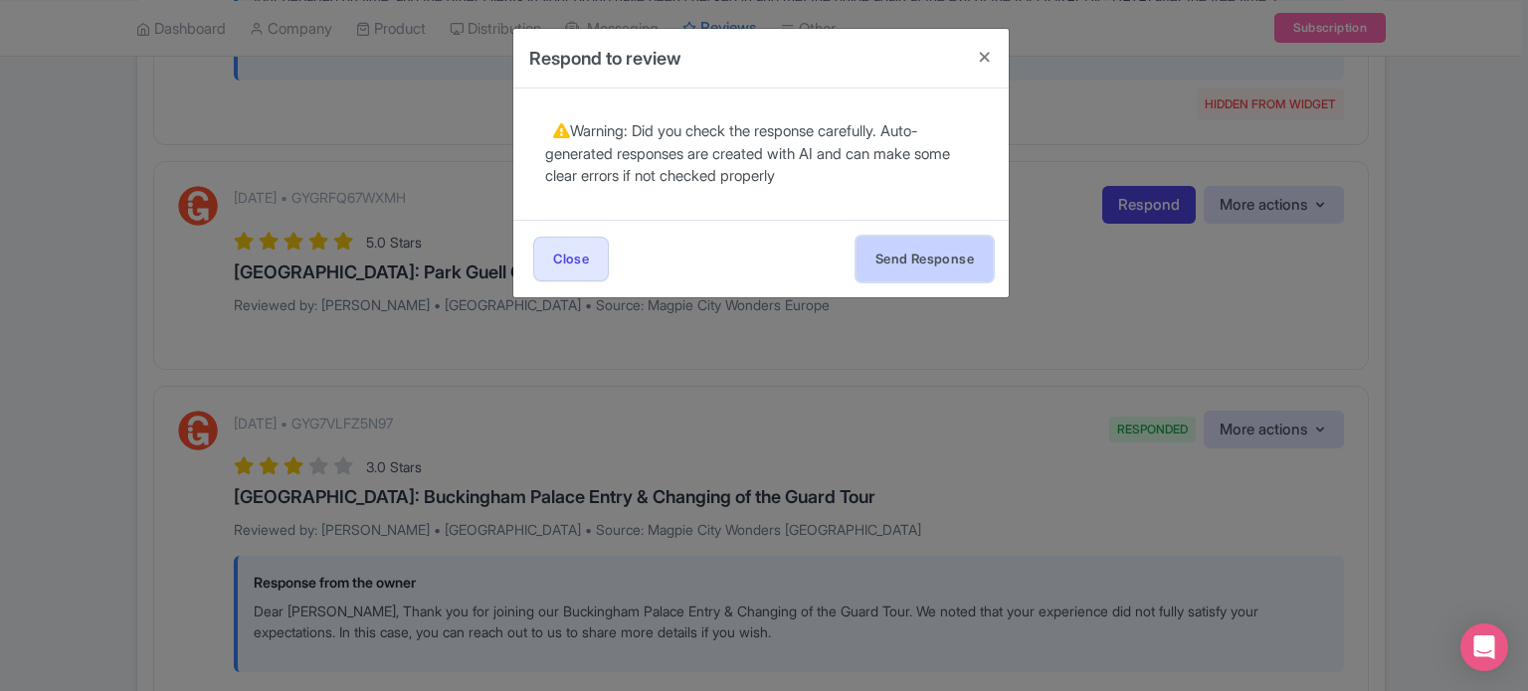
click at [930, 272] on button "Send Response" at bounding box center [924, 259] width 136 height 45
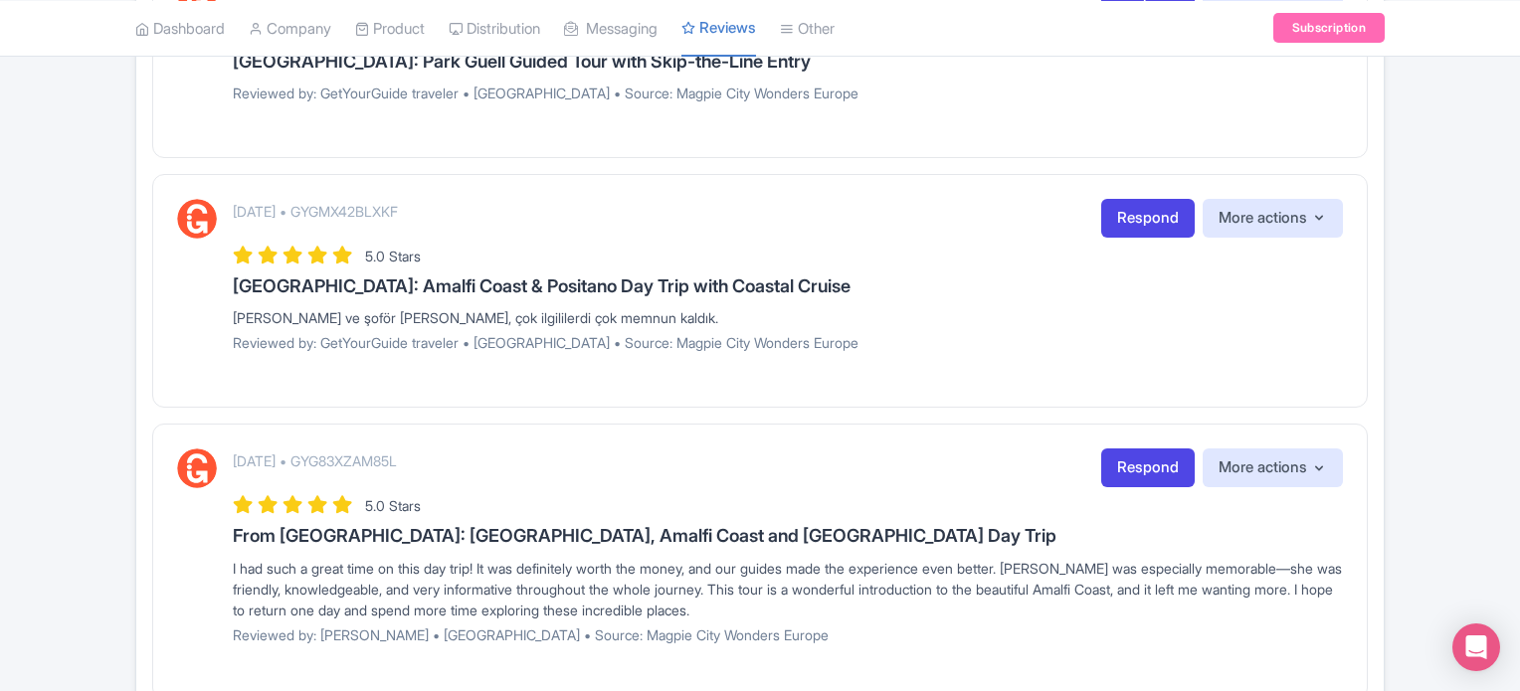
scroll to position [1890, 0]
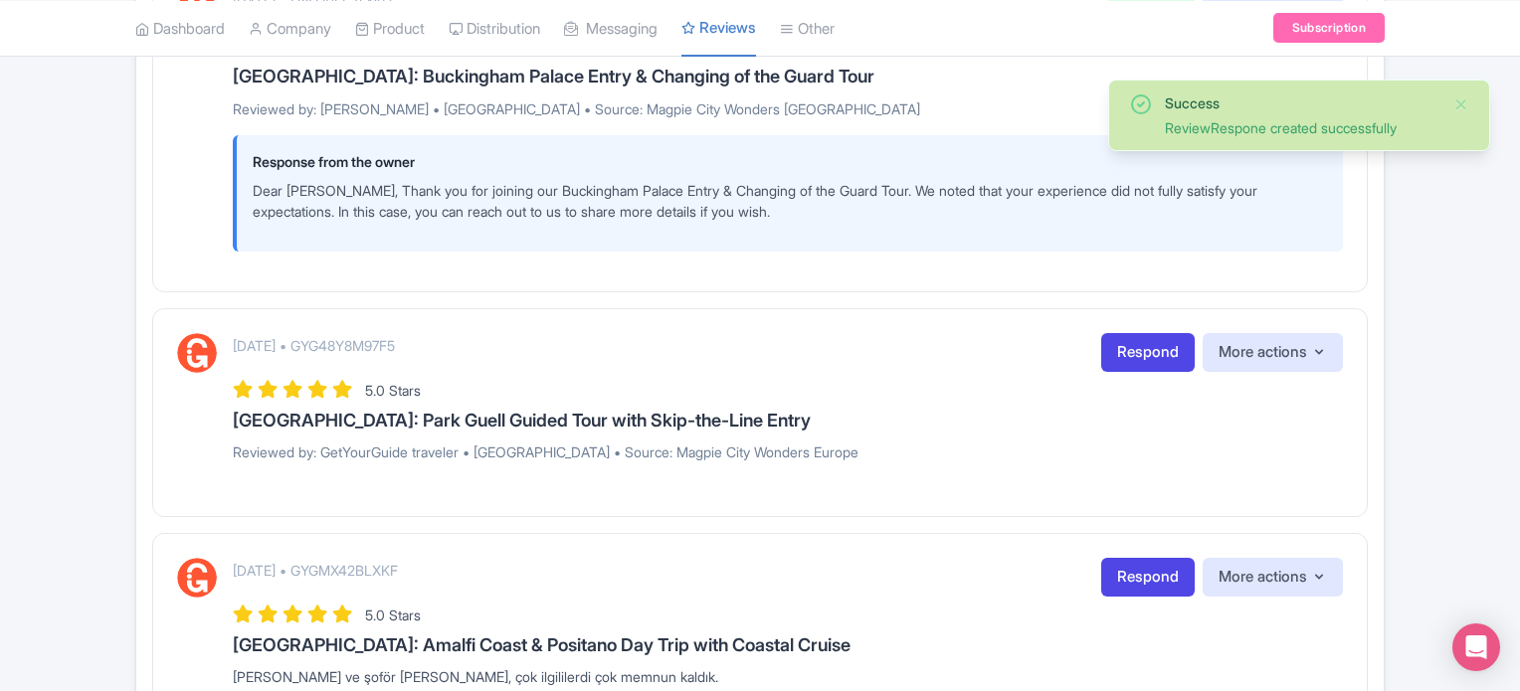
scroll to position [1691, 0]
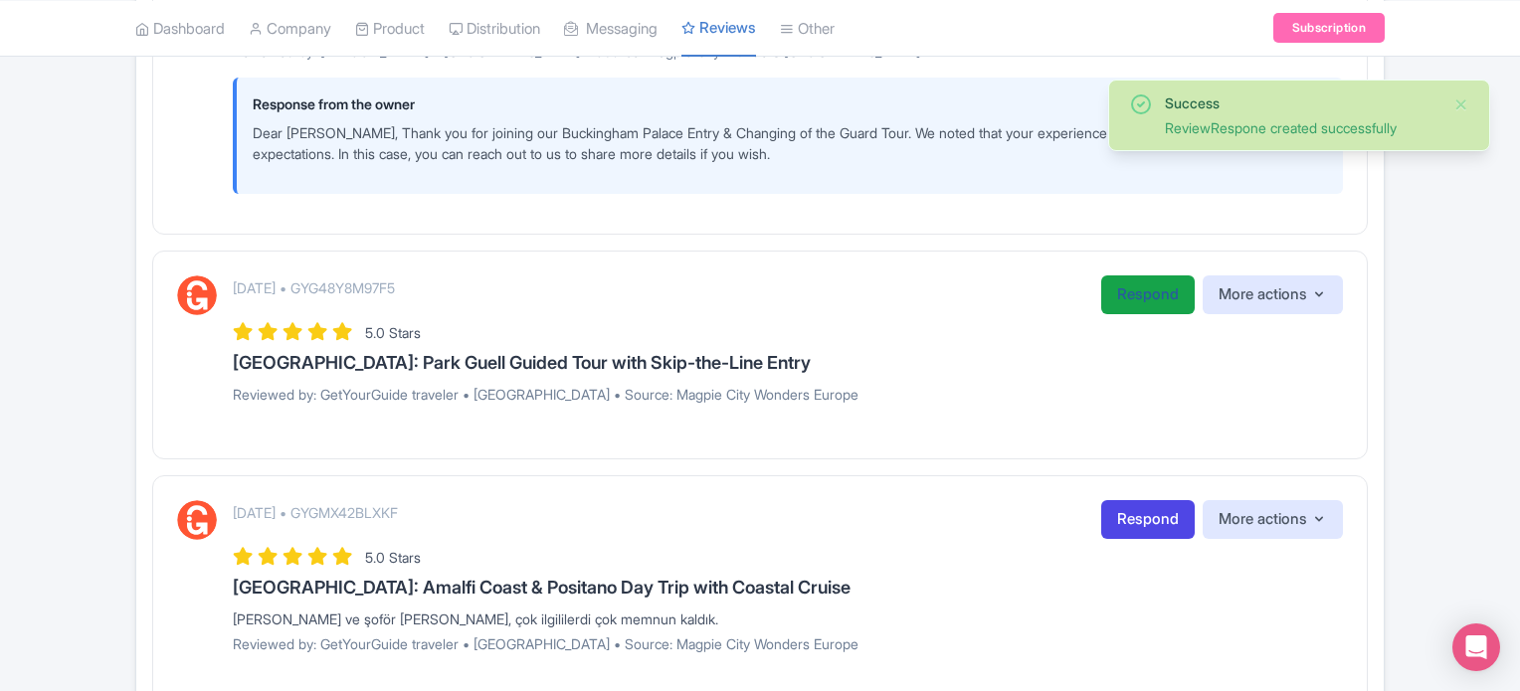
click at [1145, 296] on link "Respond" at bounding box center [1147, 294] width 93 height 39
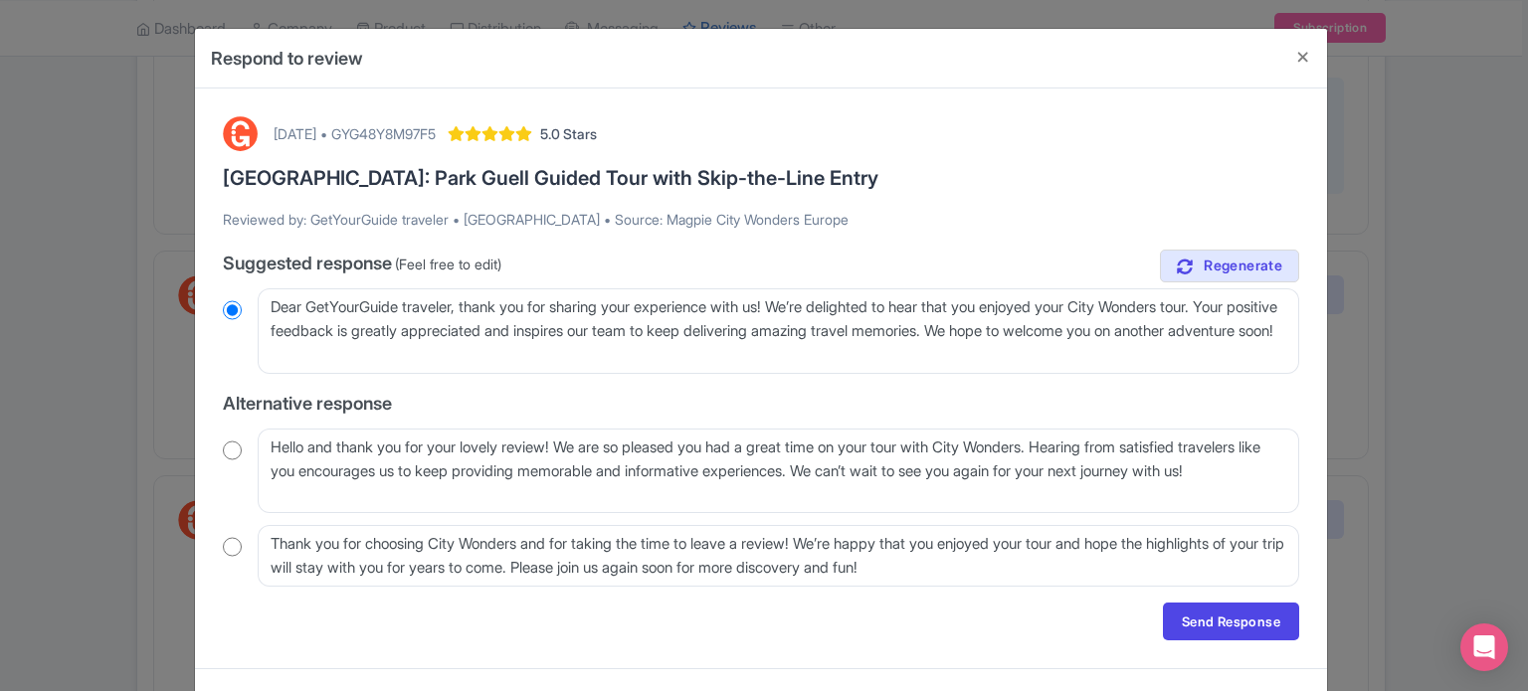
click at [226, 452] on input "radio" at bounding box center [232, 451] width 19 height 20
radio input "true"
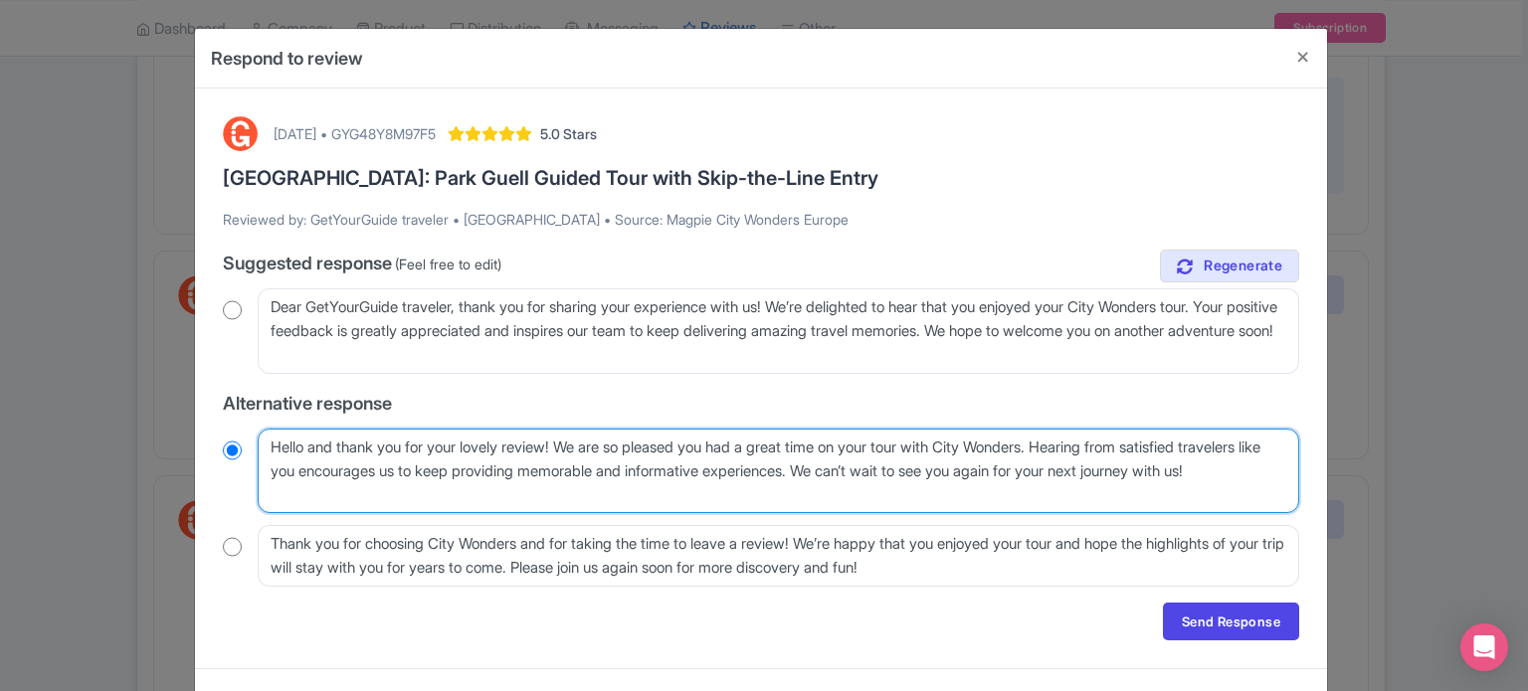
drag, startPoint x: 1082, startPoint y: 440, endPoint x: 915, endPoint y: 472, distance: 170.3
click at [915, 472] on textarea "Hello and thank you for your lovely review! We are so pleased you had a great t…" at bounding box center [778, 472] width 1041 height 86
type textarea "Hello and thank you for your lovely review! We are so pleased you had a great t…"
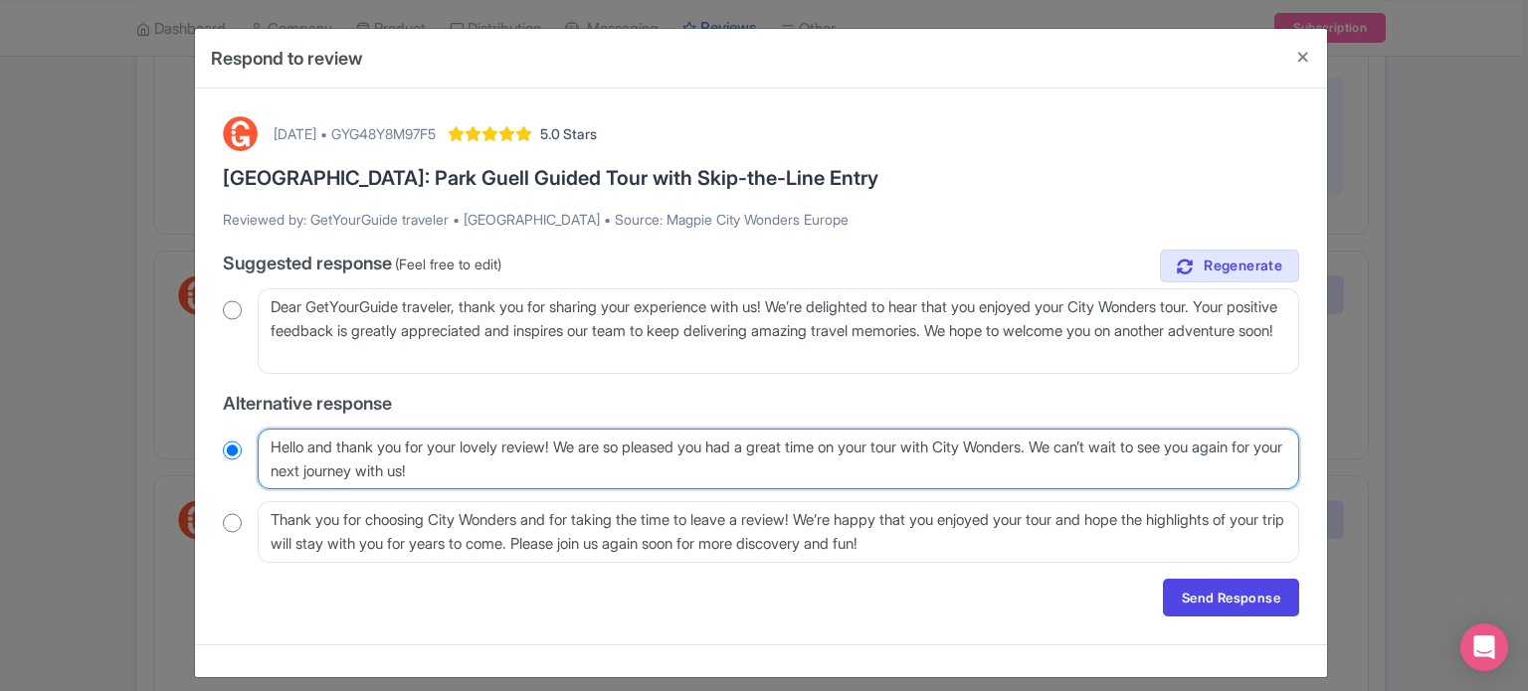
radio input "true"
type textarea "Hello and thank you for your lovely review! We are so pleased you had a great t…"
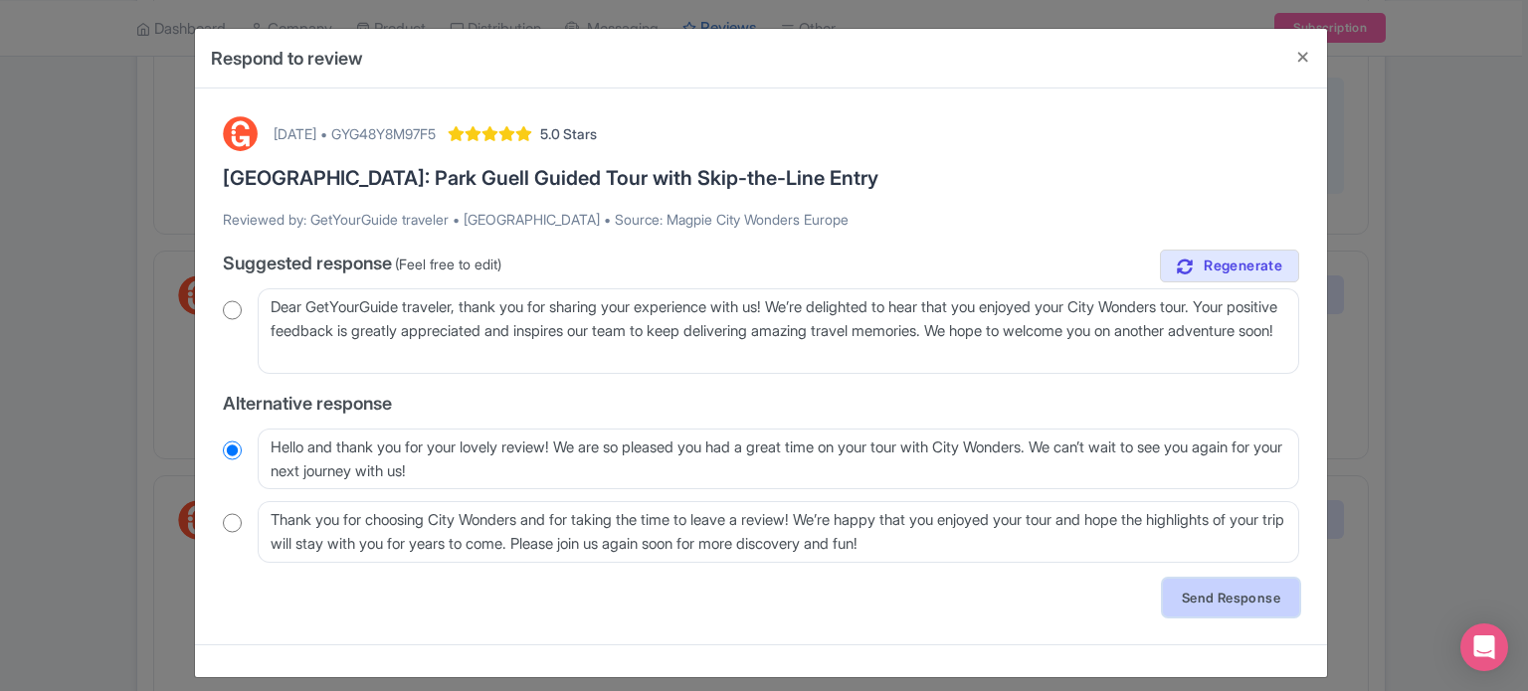
click at [1190, 592] on link "Send Response" at bounding box center [1231, 598] width 136 height 38
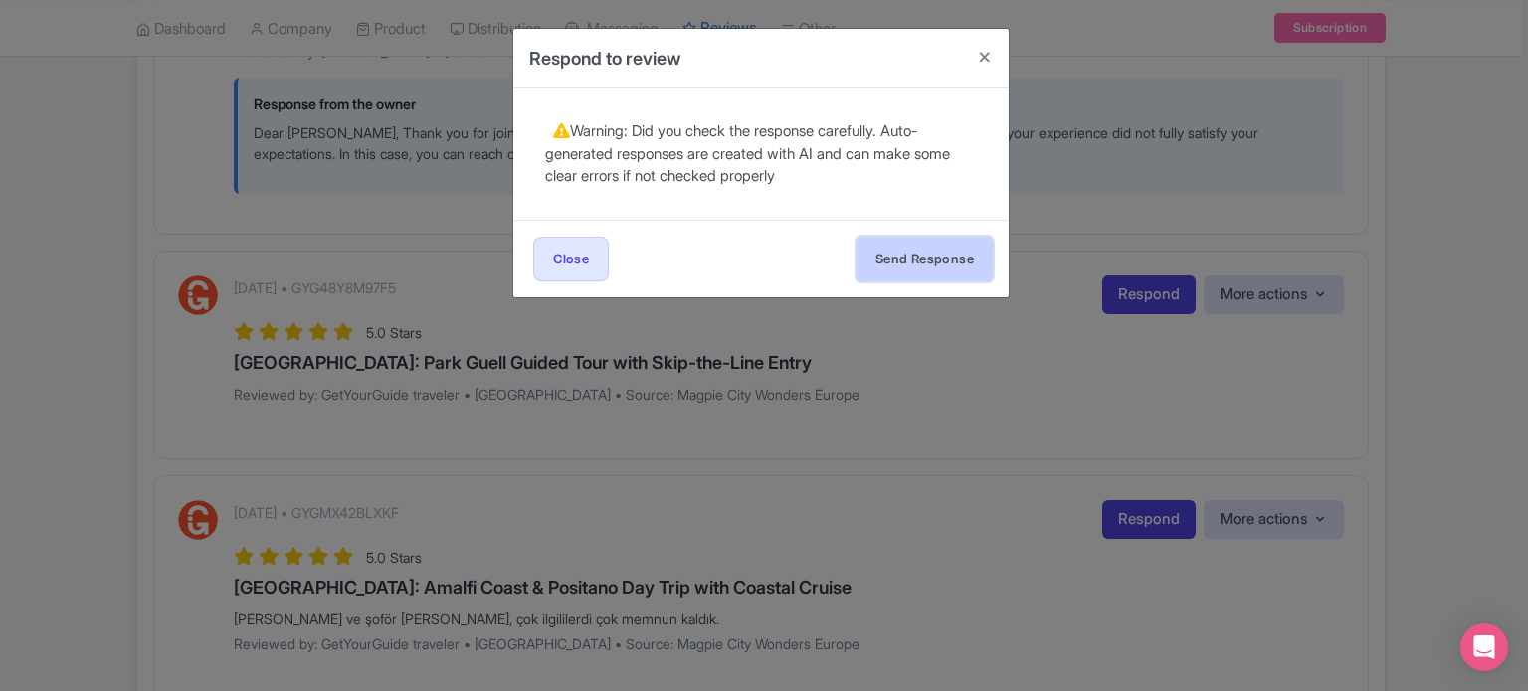
click at [945, 261] on button "Send Response" at bounding box center [924, 259] width 136 height 45
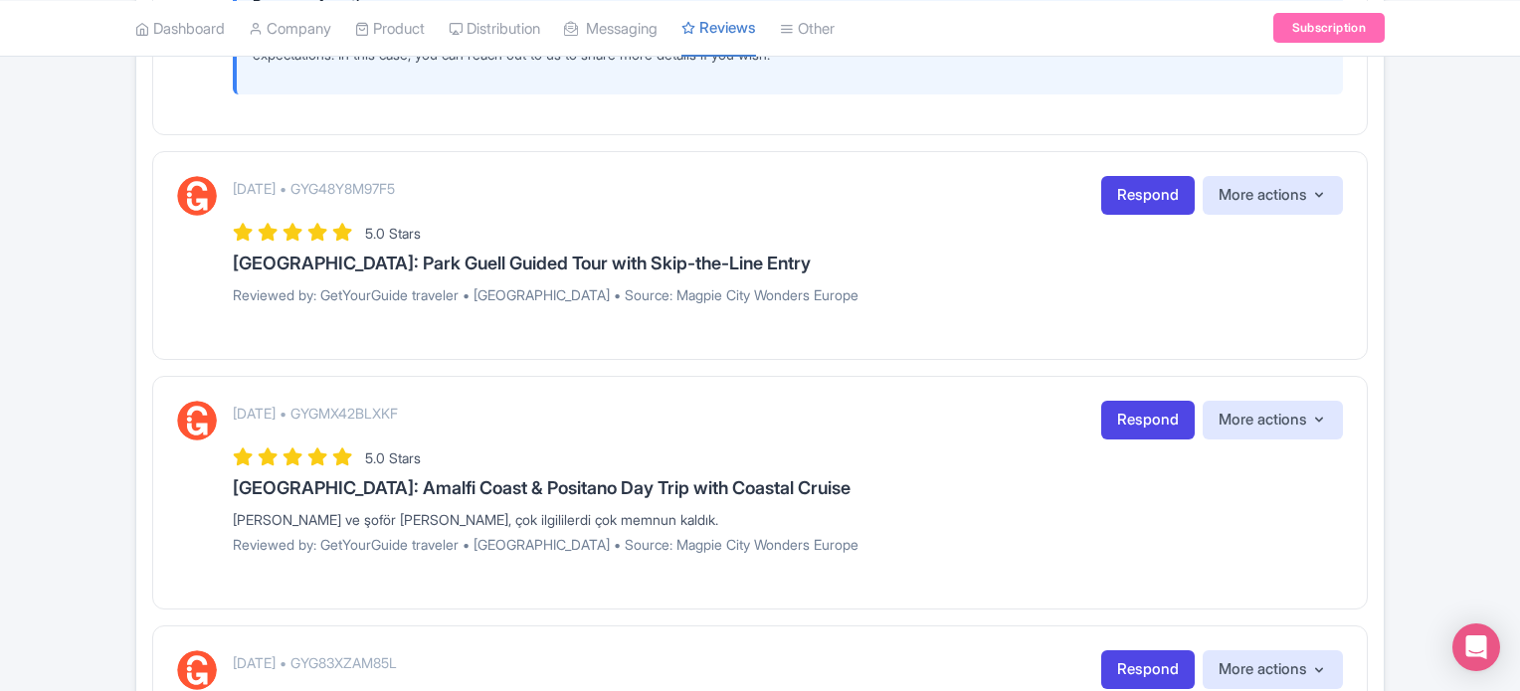
scroll to position [1790, 0]
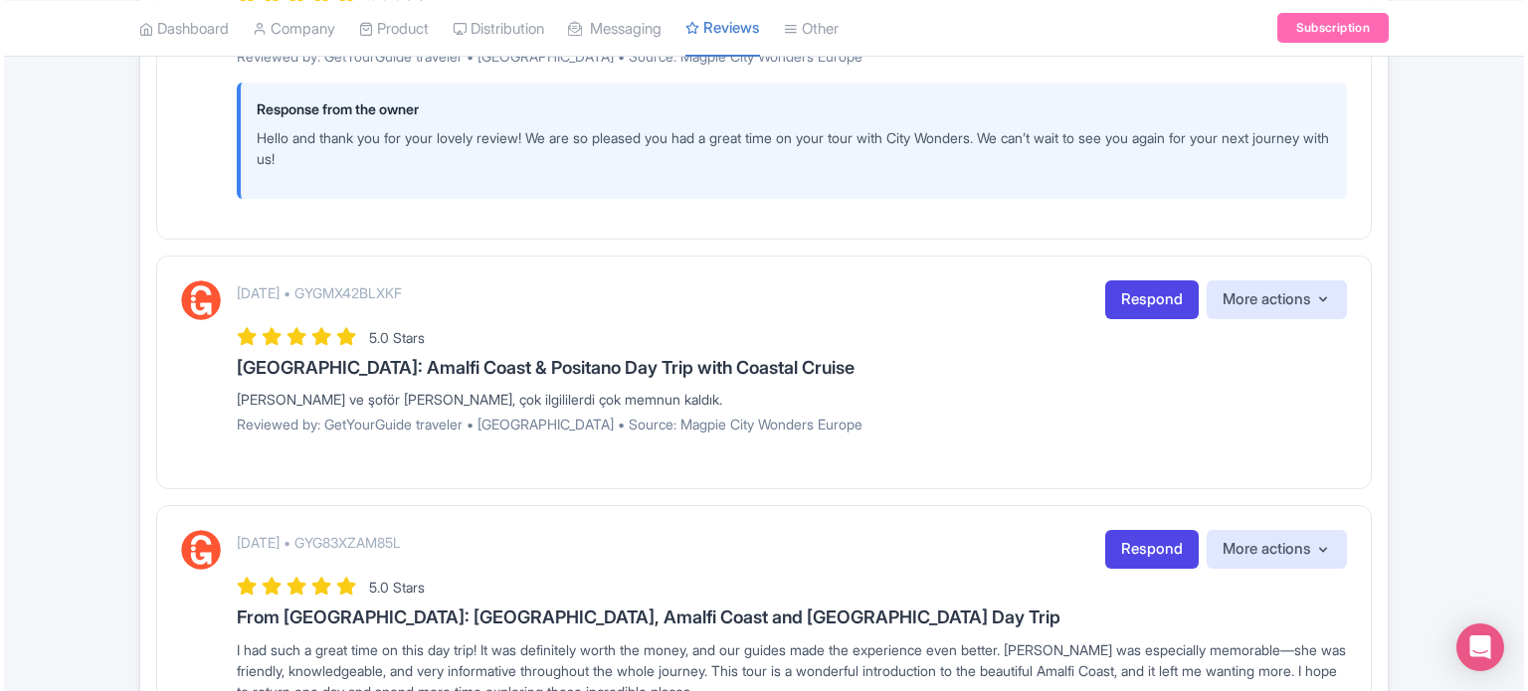
scroll to position [2088, 0]
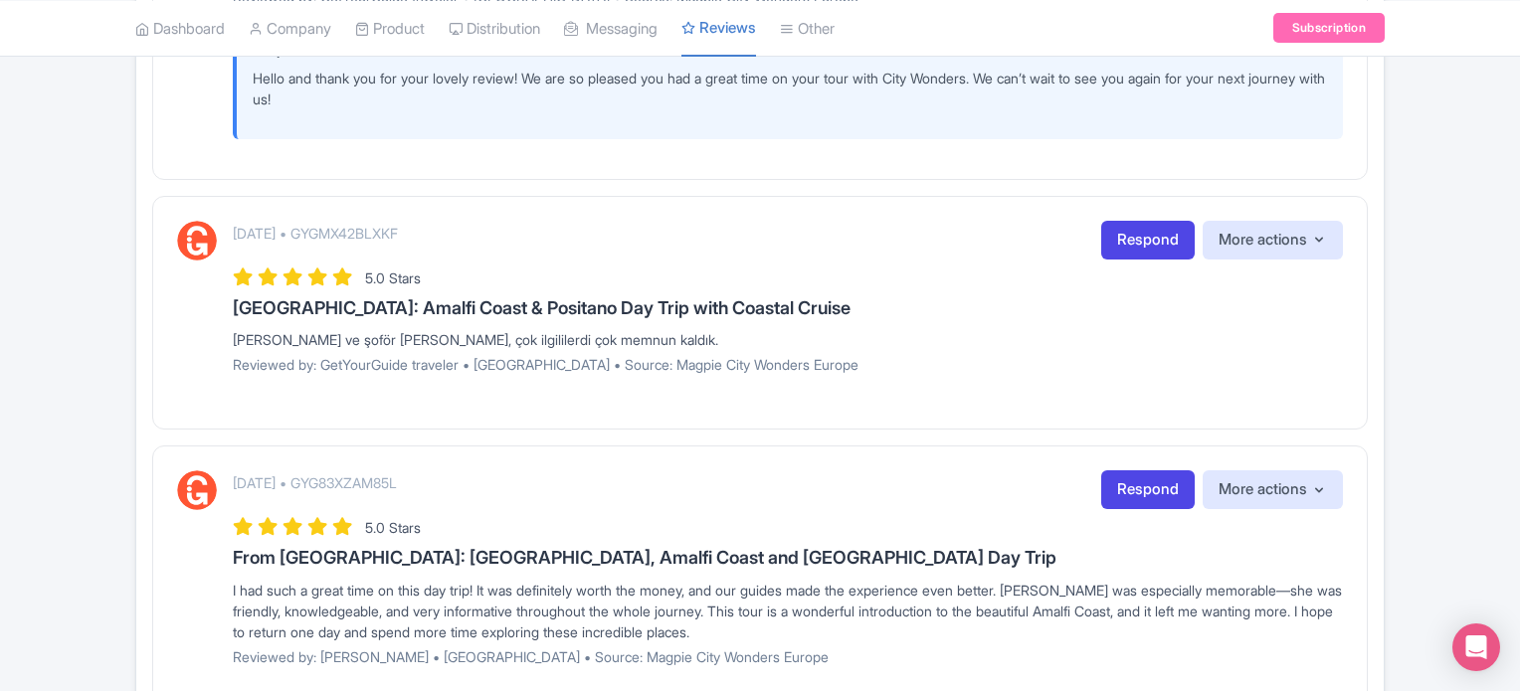
click at [398, 229] on p "[DATE] • GYGMX42BLXKF" at bounding box center [315, 233] width 165 height 21
drag, startPoint x: 780, startPoint y: 336, endPoint x: 220, endPoint y: 341, distance: 559.9
click at [220, 341] on div "[DATE] • GYGMX42BLXKF Respond More actions Hide from this page Hide from review…" at bounding box center [760, 305] width 1166 height 168
copy div "[PERSON_NAME] ve şoför [PERSON_NAME], çok ilgililerdi çok memnun kaldık."
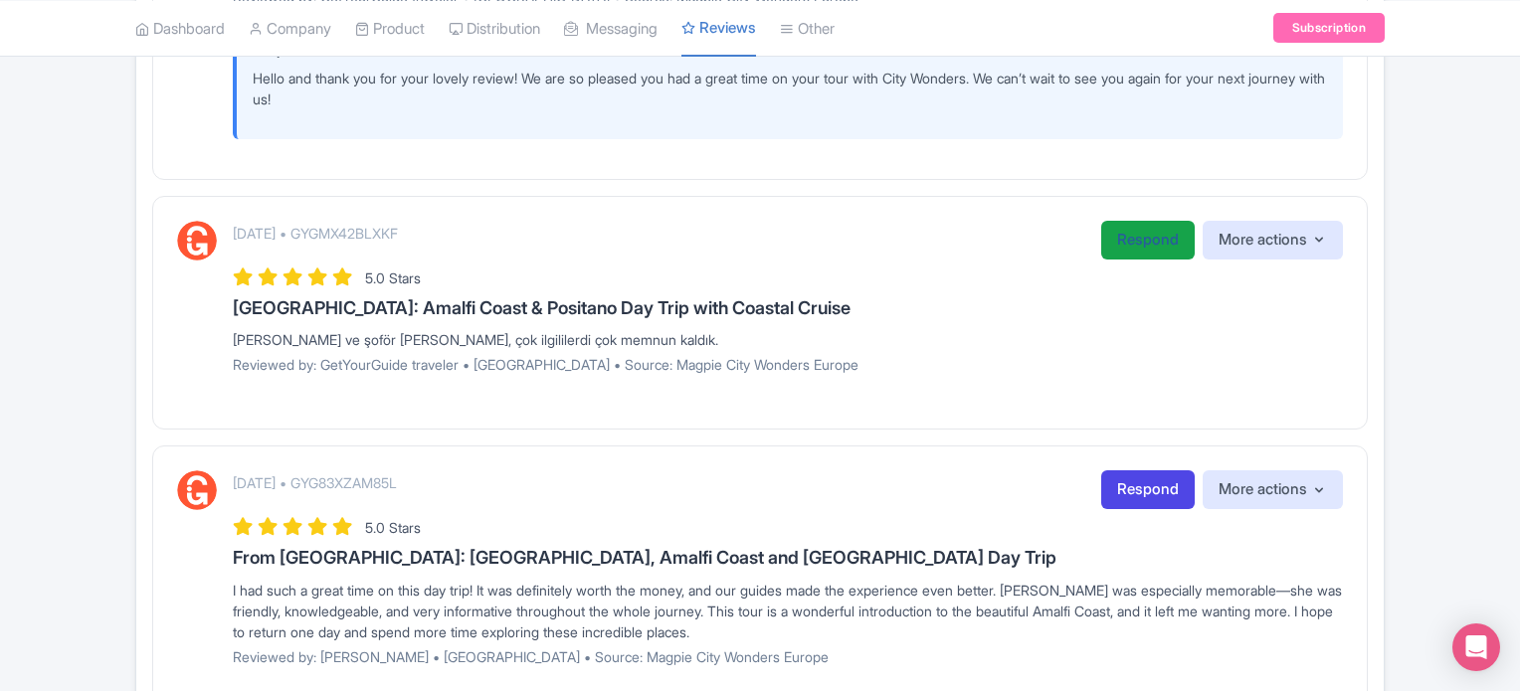
click at [1112, 241] on link "Respond" at bounding box center [1147, 240] width 93 height 39
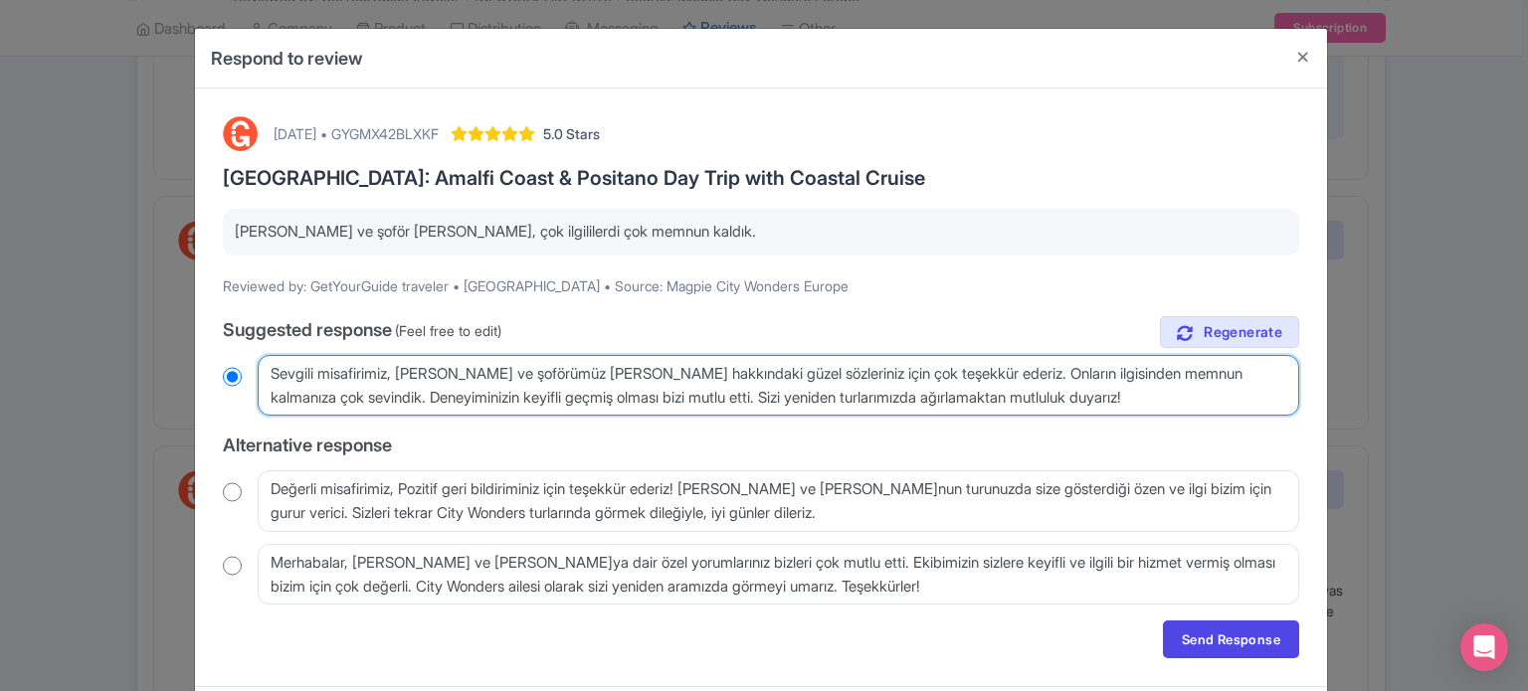
drag, startPoint x: 1194, startPoint y: 404, endPoint x: 232, endPoint y: 375, distance: 963.1
click at [232, 375] on div "Sevgili misafirimiz, [PERSON_NAME] ve şoförümüz [PERSON_NAME] hakkındaki güzel …" at bounding box center [761, 386] width 1076 height 62
radio input "true"
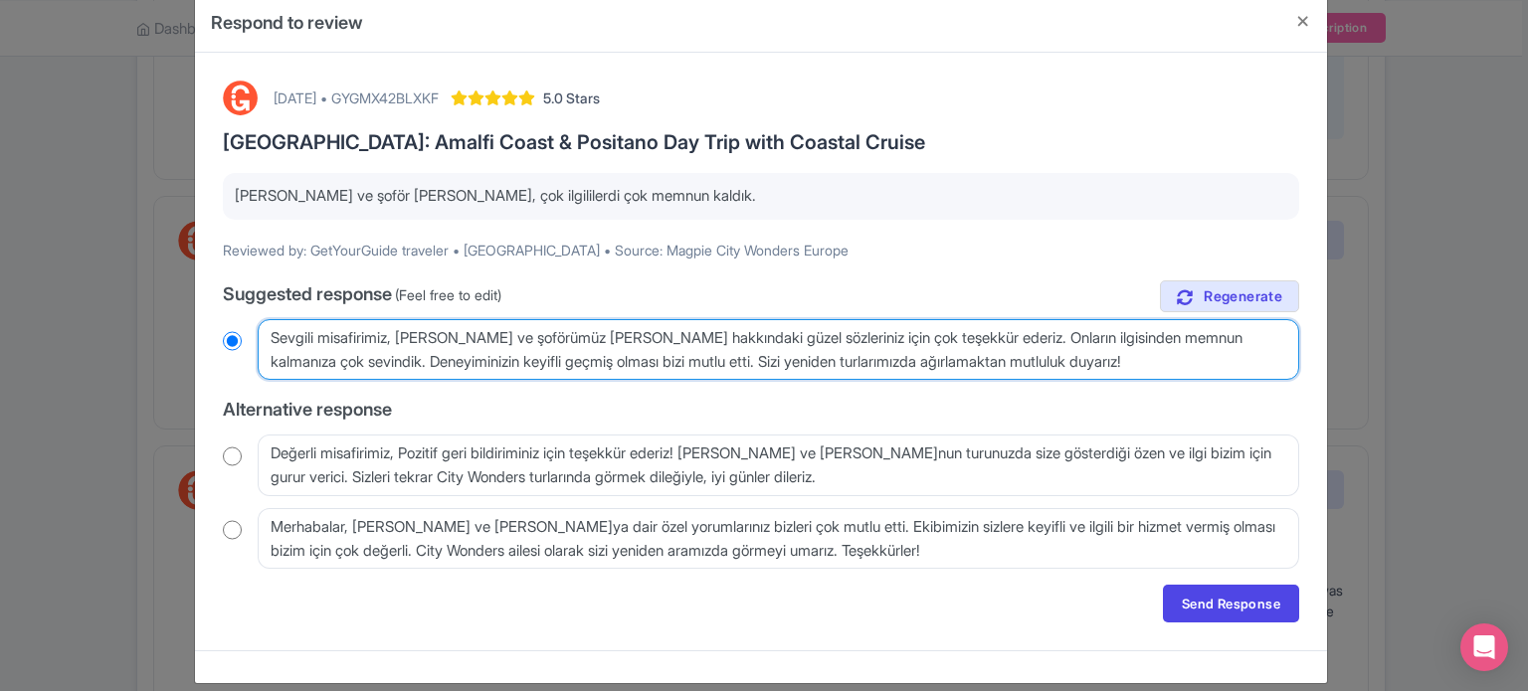
scroll to position [56, 0]
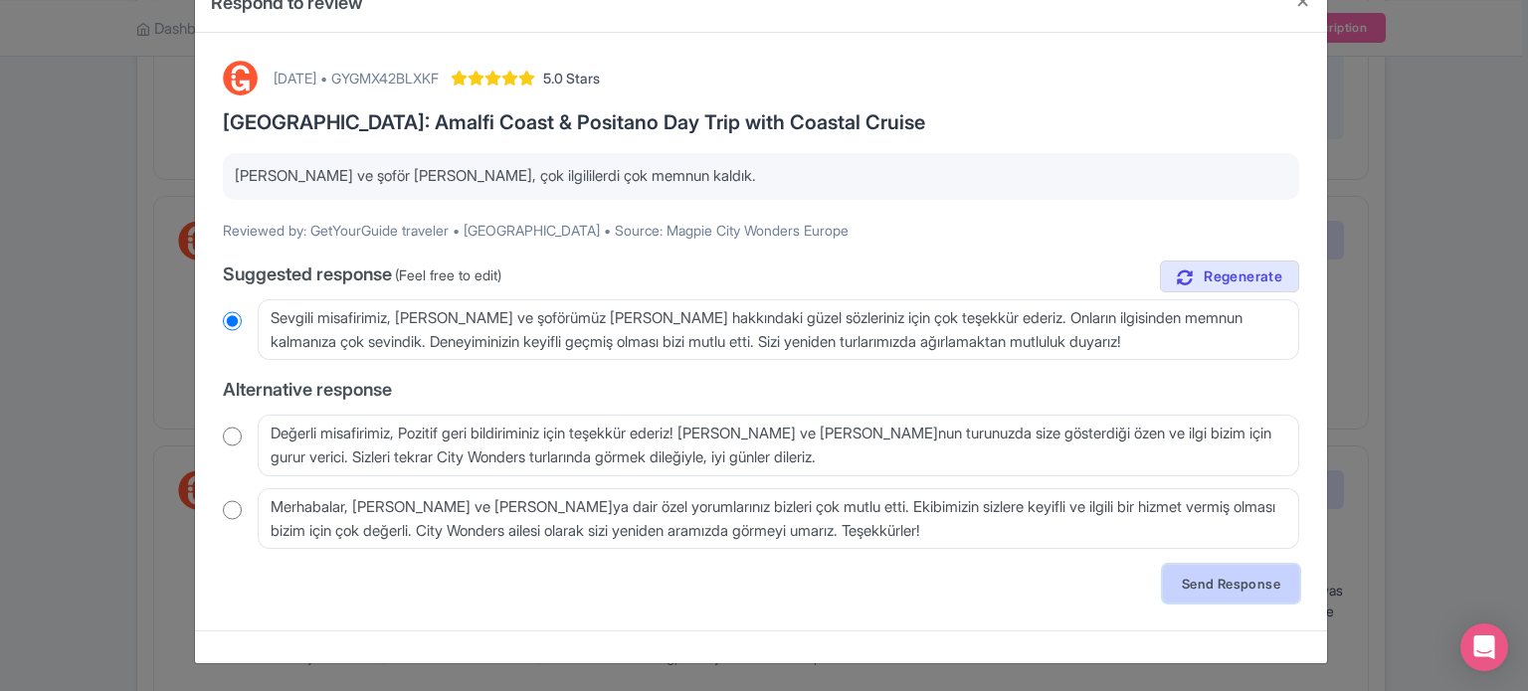
click at [1239, 581] on link "Send Response" at bounding box center [1231, 584] width 136 height 38
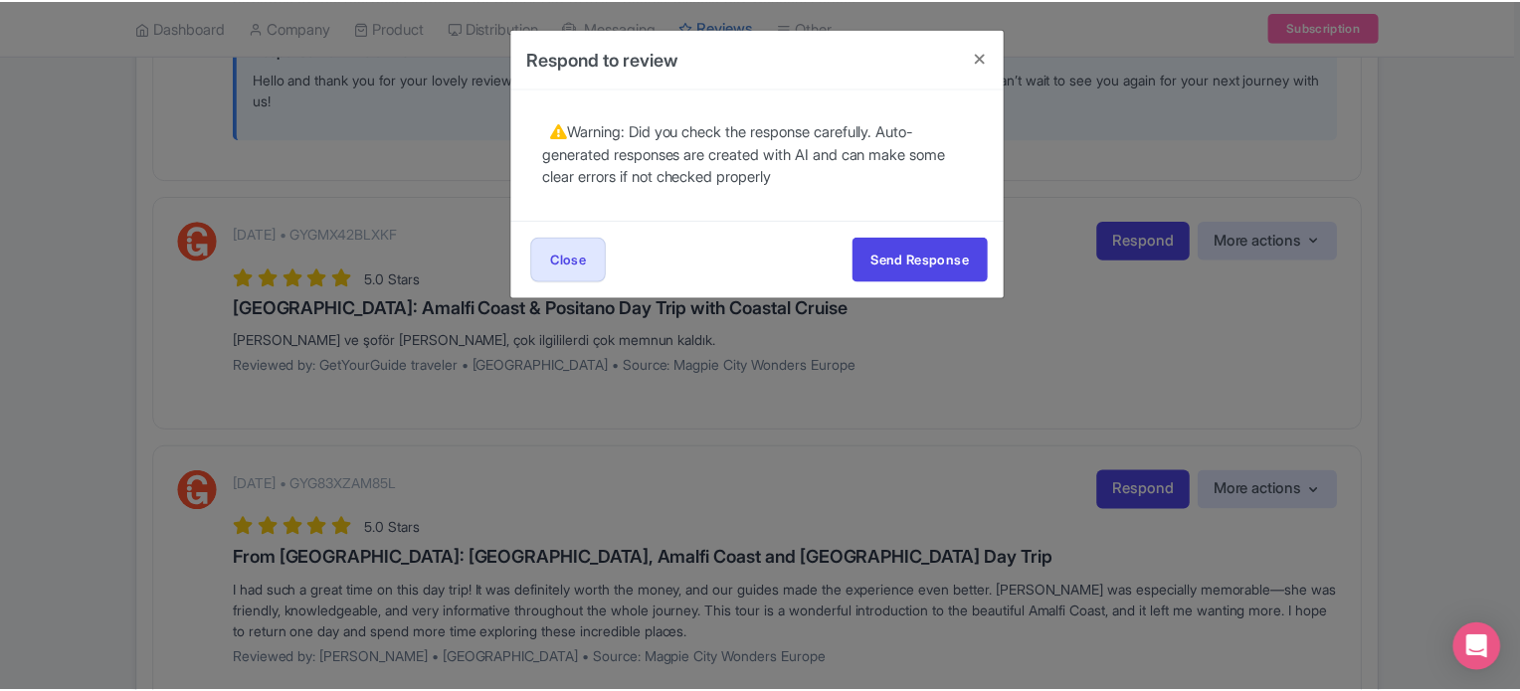
scroll to position [0, 0]
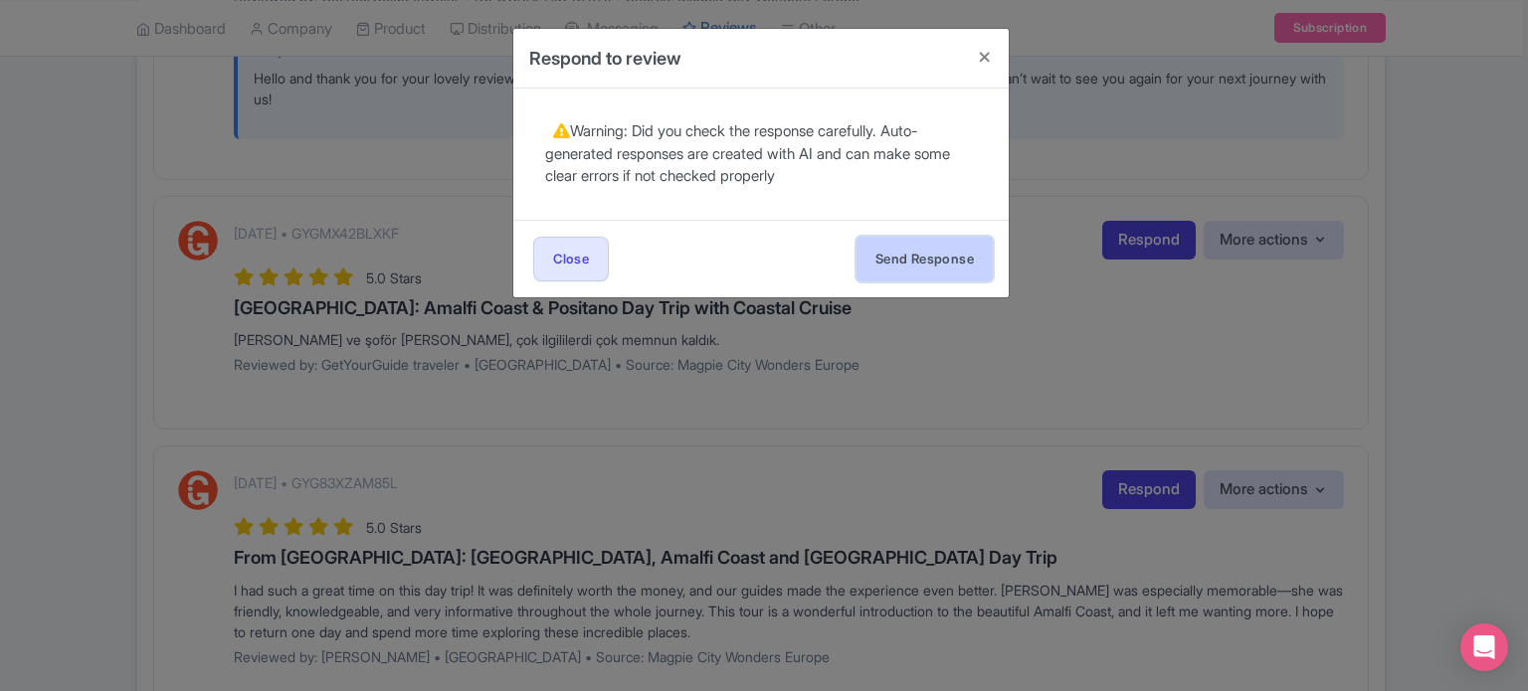
click at [943, 247] on button "Send Response" at bounding box center [924, 259] width 136 height 45
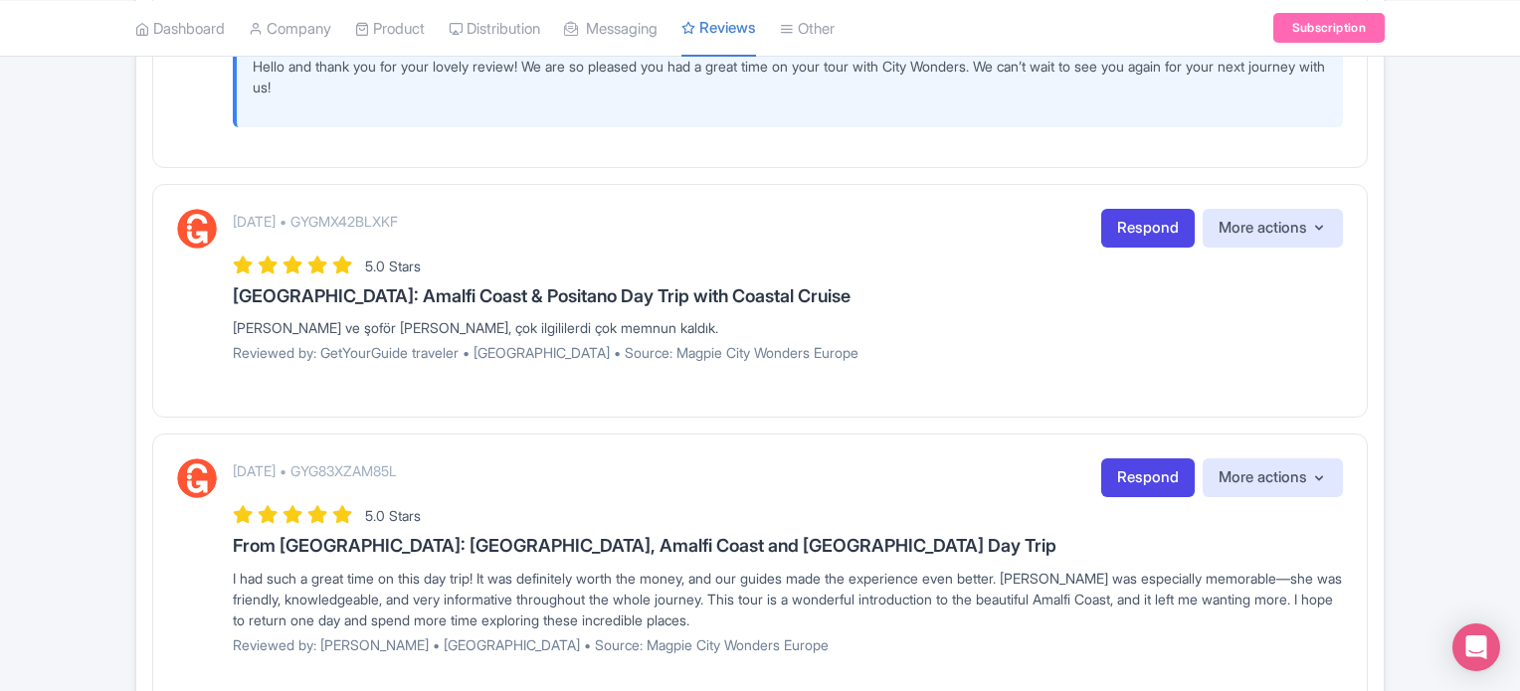
scroll to position [2188, 0]
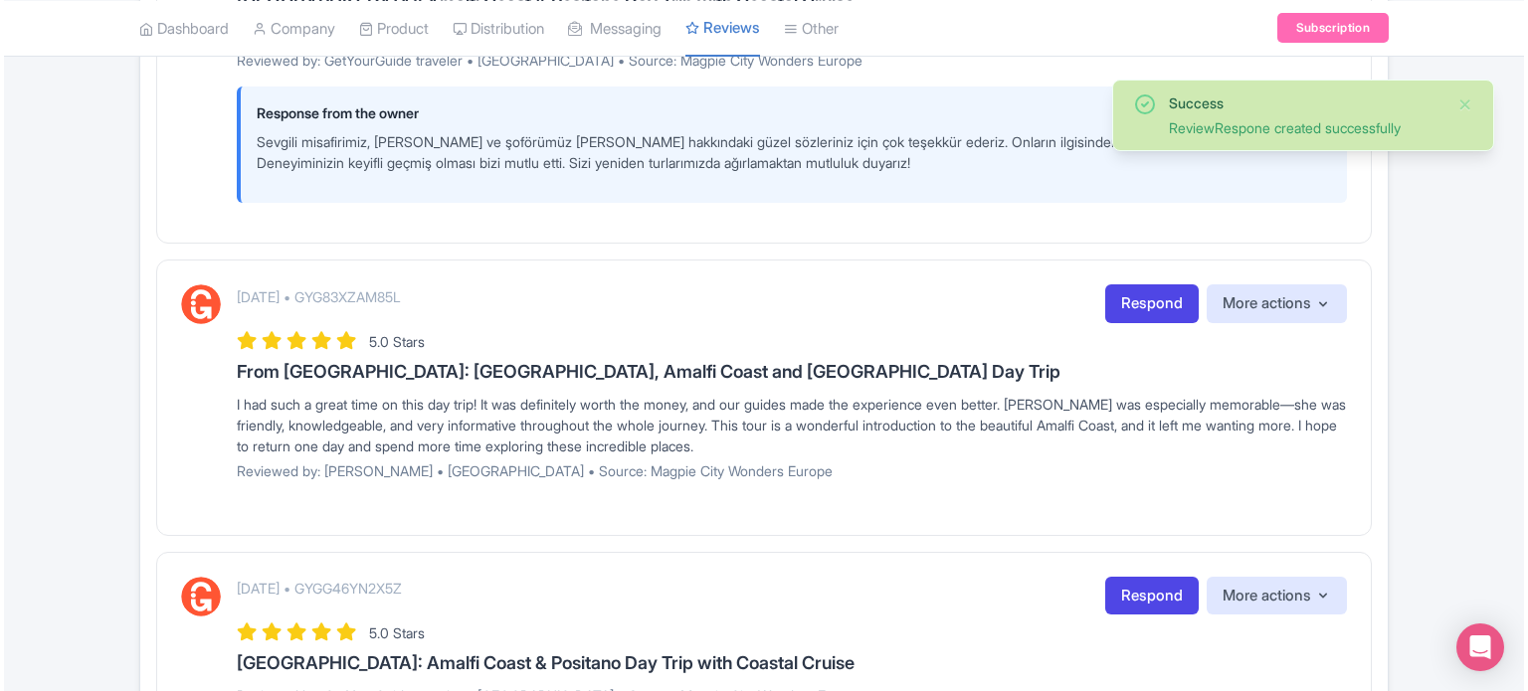
scroll to position [2387, 0]
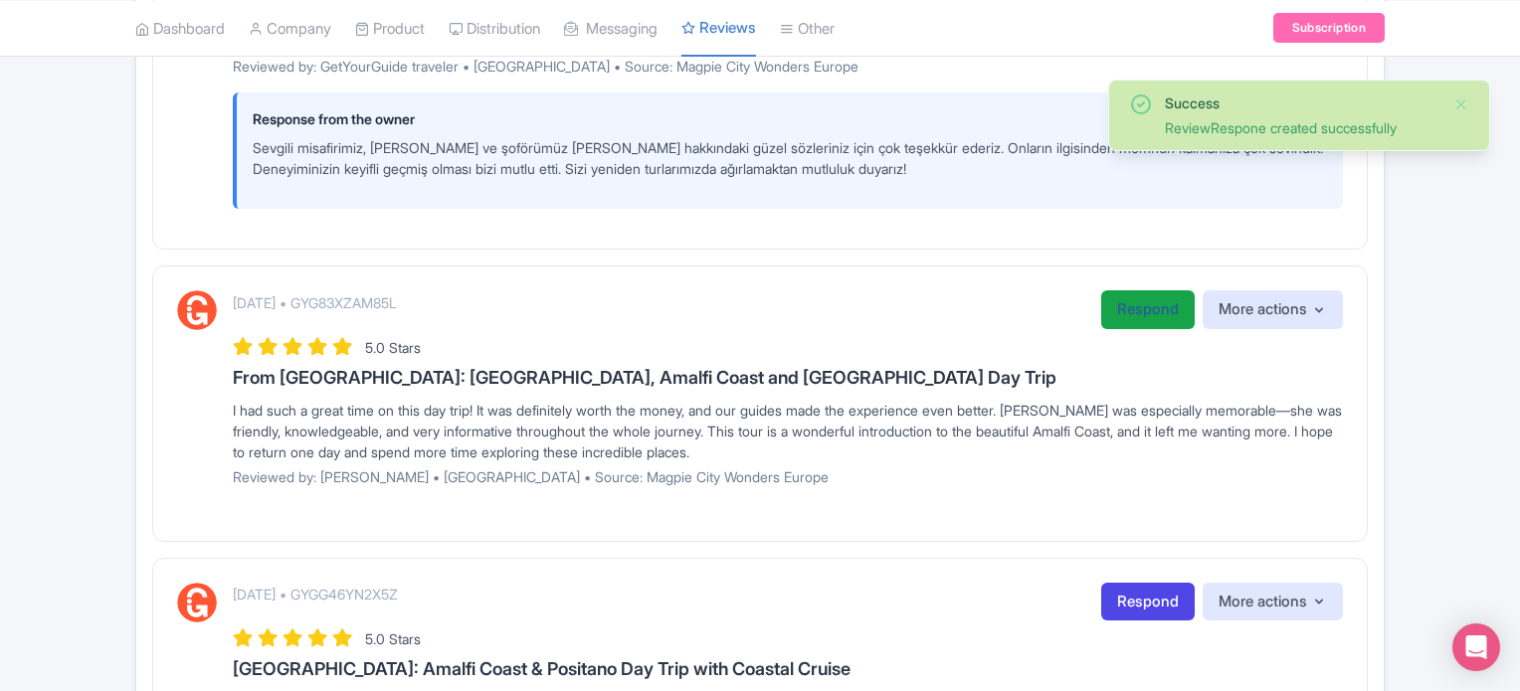
click at [1122, 320] on link "Respond" at bounding box center [1147, 309] width 93 height 39
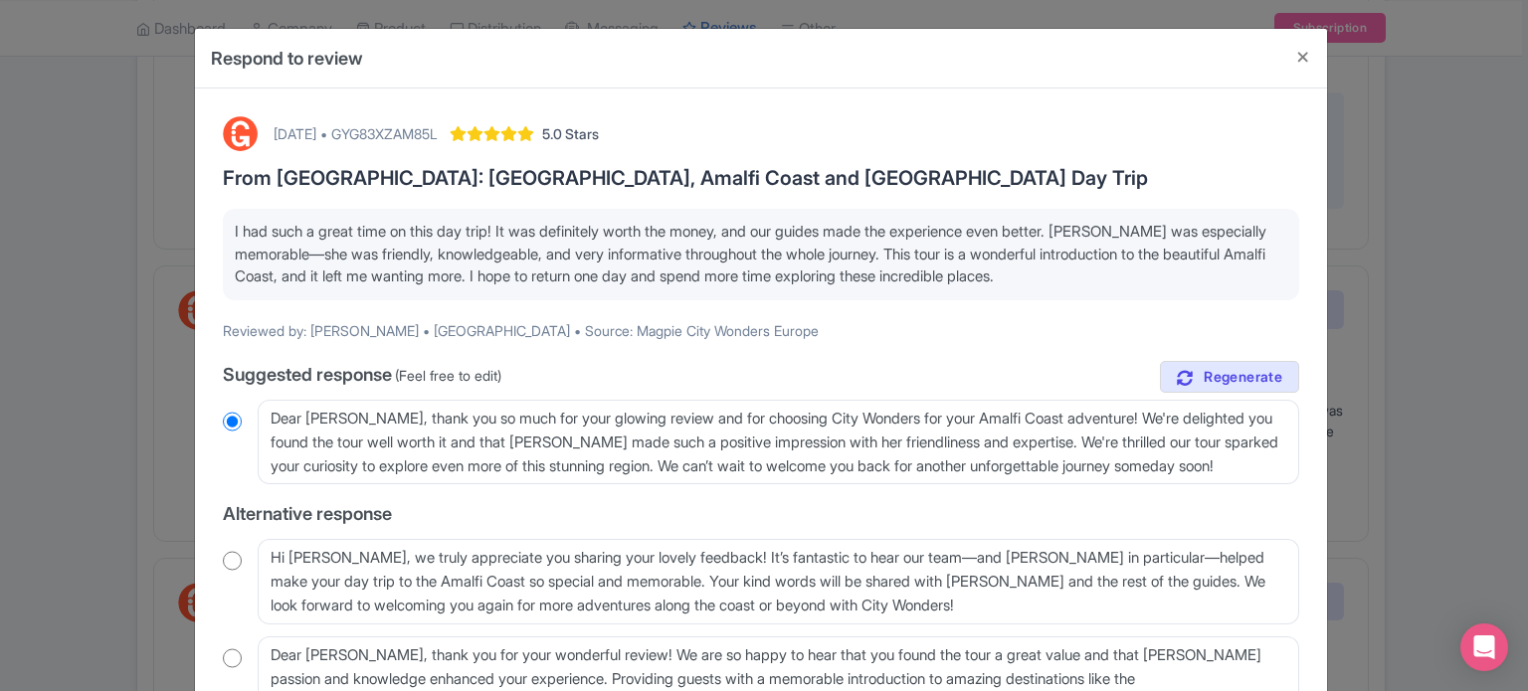
click at [223, 564] on input "radio" at bounding box center [232, 561] width 19 height 20
radio input "true"
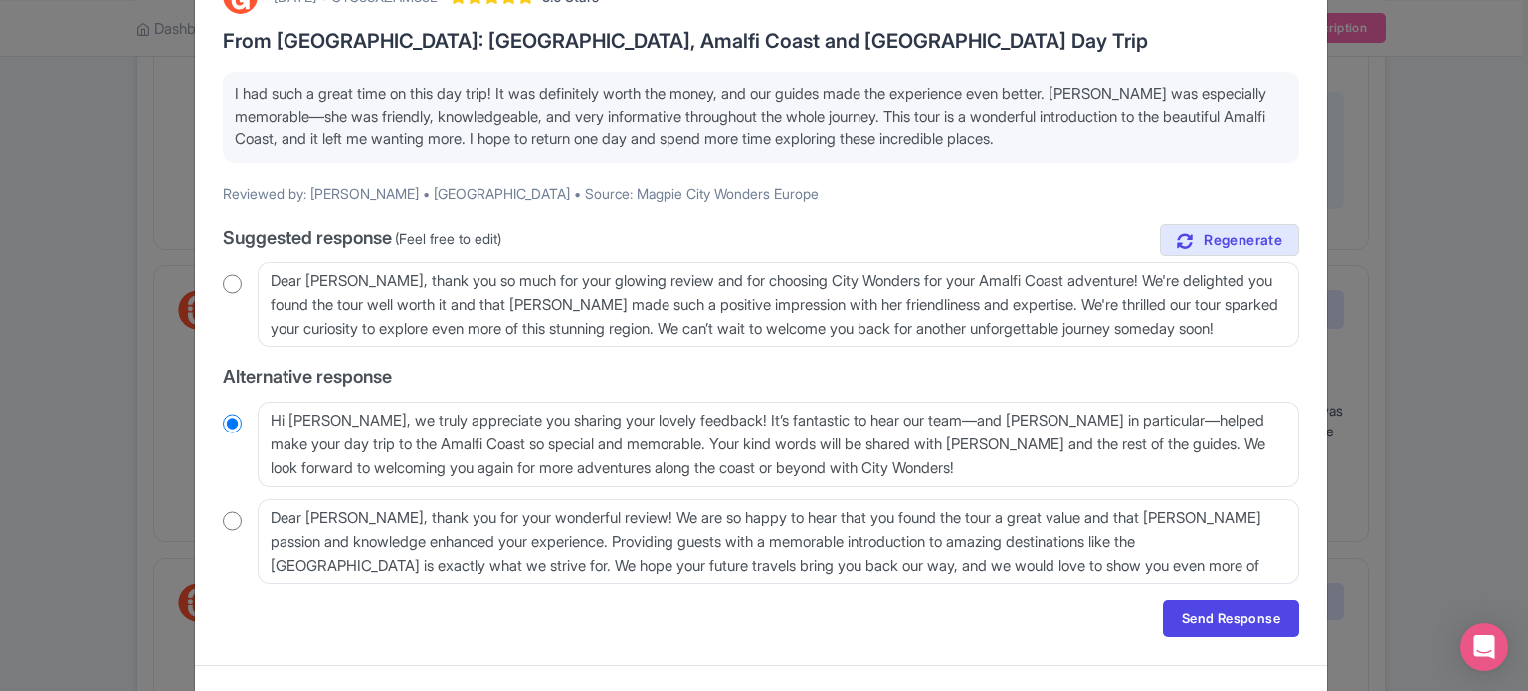
scroll to position [171, 0]
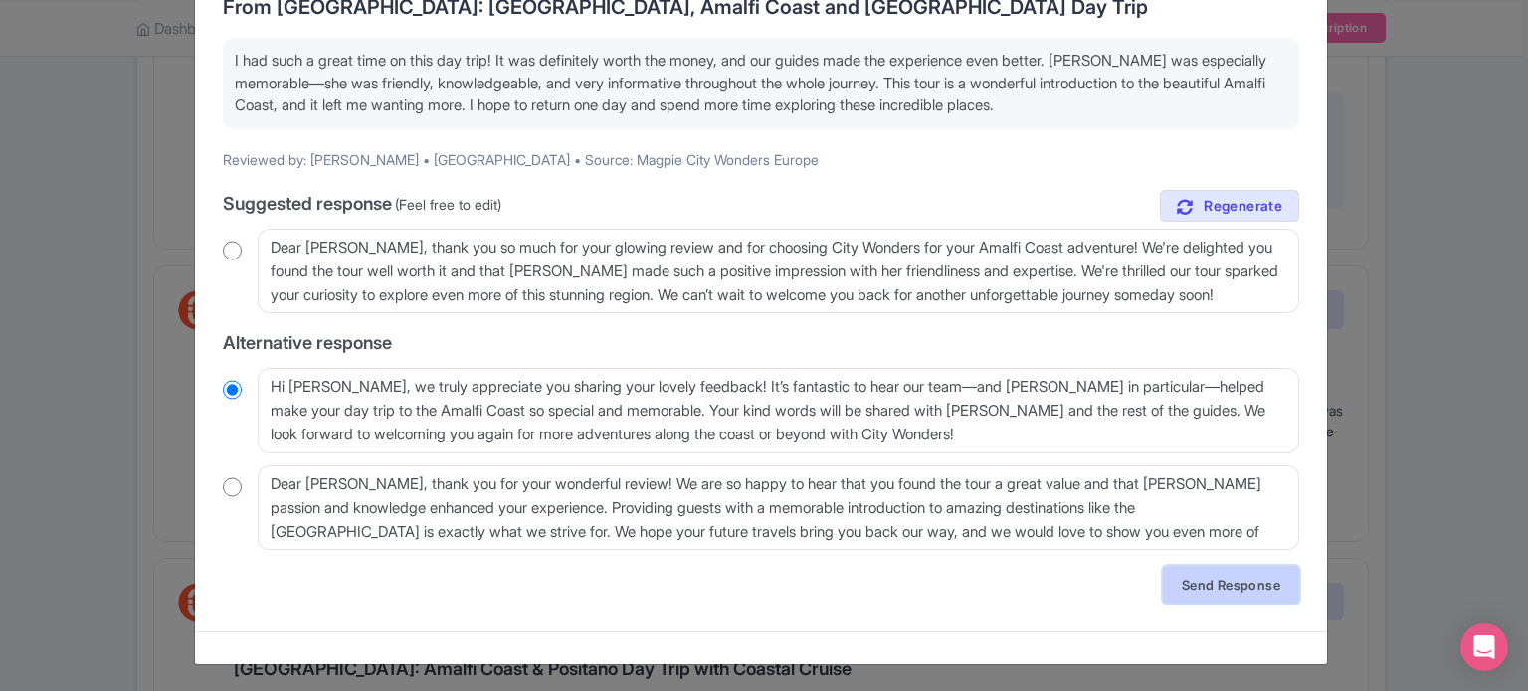
click at [1284, 588] on link "Send Response" at bounding box center [1231, 585] width 136 height 38
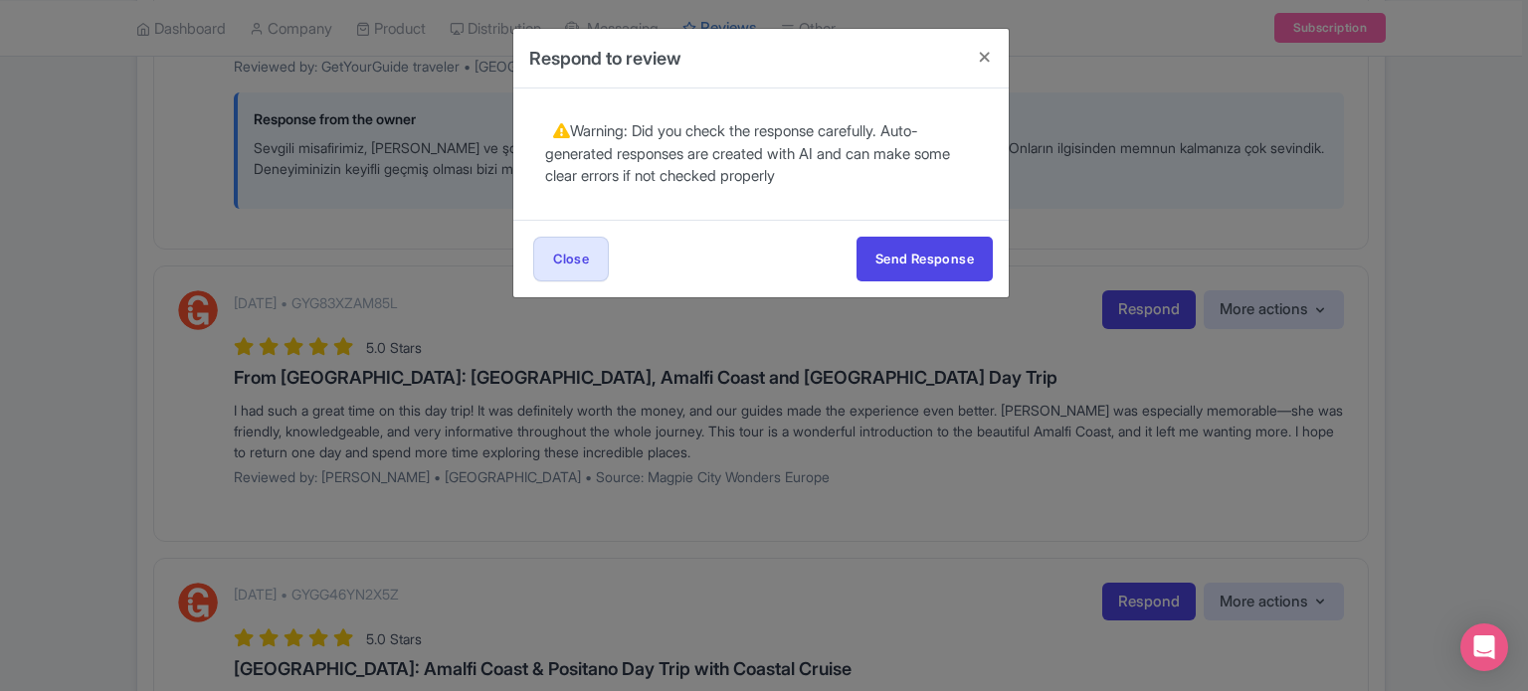
scroll to position [0, 0]
click at [966, 258] on button "Send Response" at bounding box center [924, 259] width 136 height 45
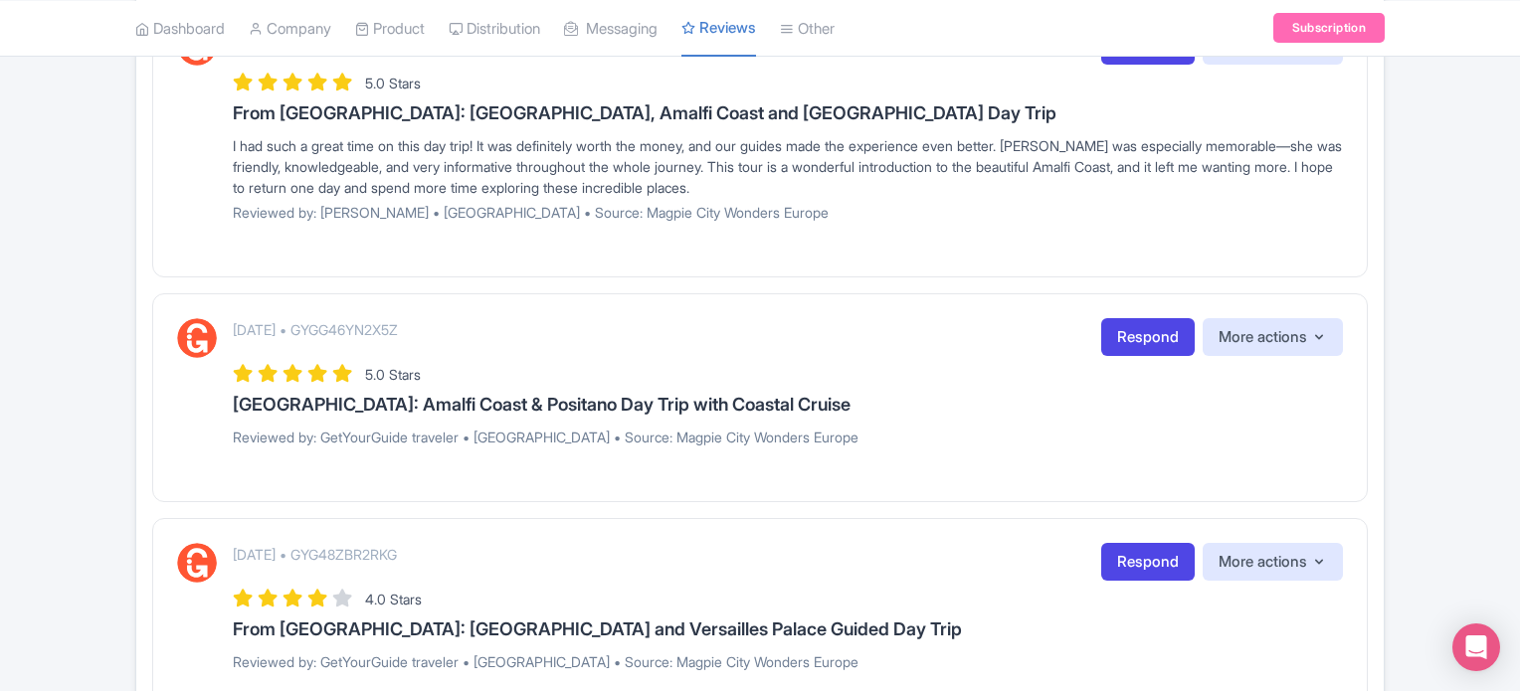
scroll to position [2685, 0]
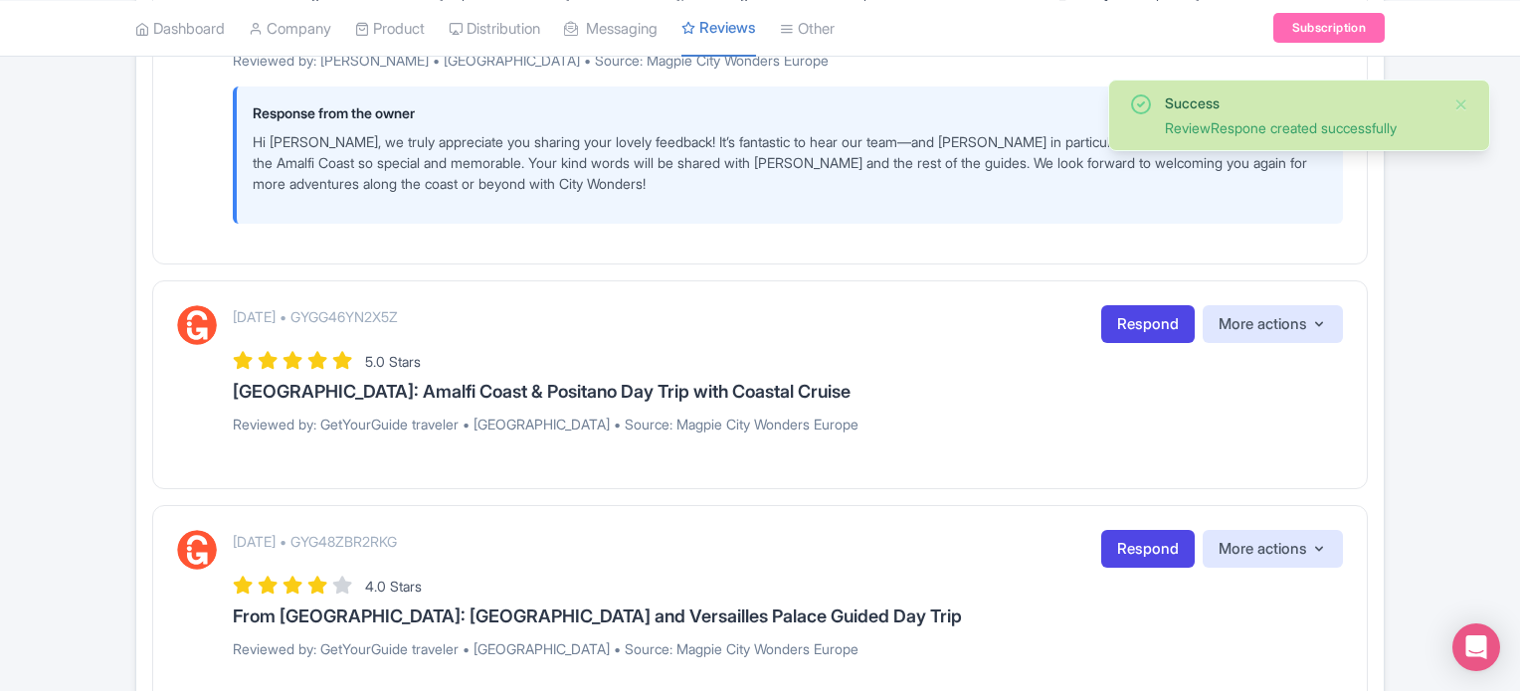
scroll to position [2685, 0]
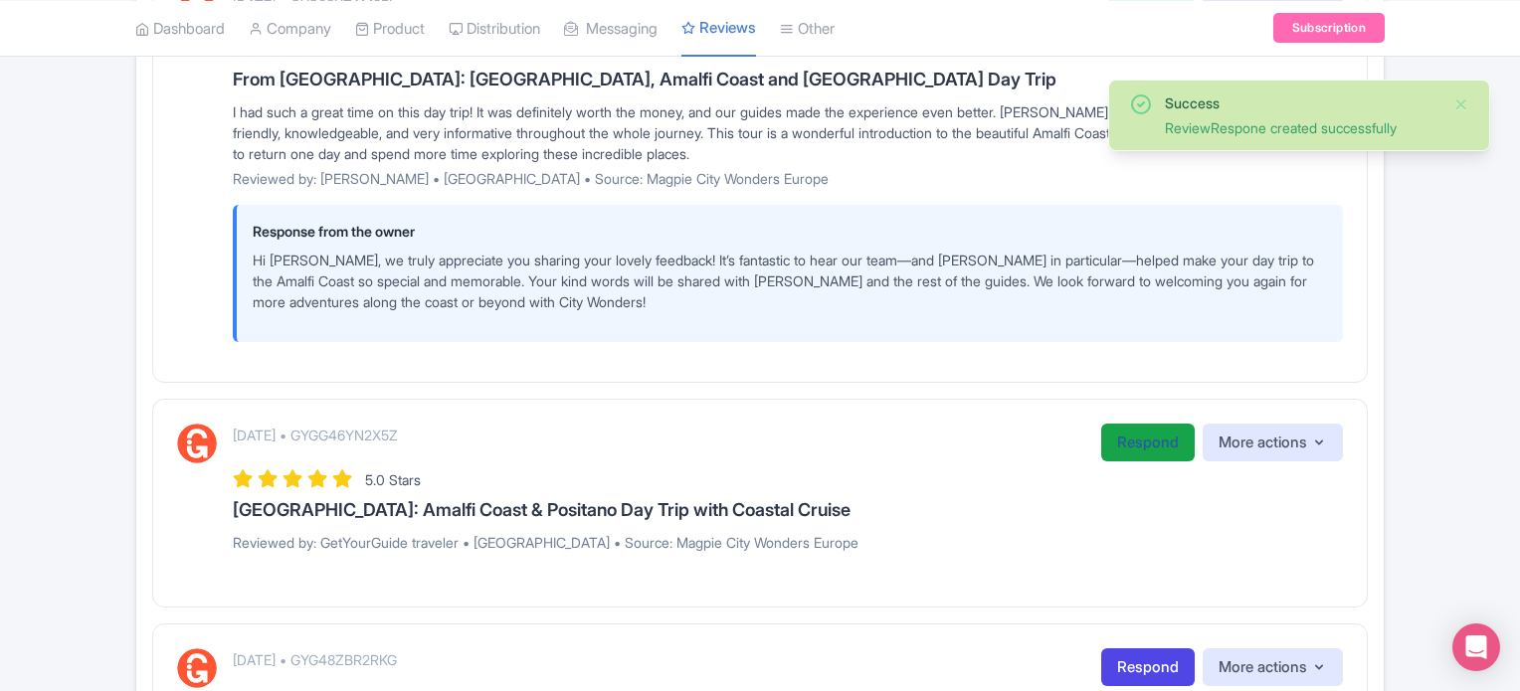
click at [1158, 437] on link "Respond" at bounding box center [1147, 443] width 93 height 39
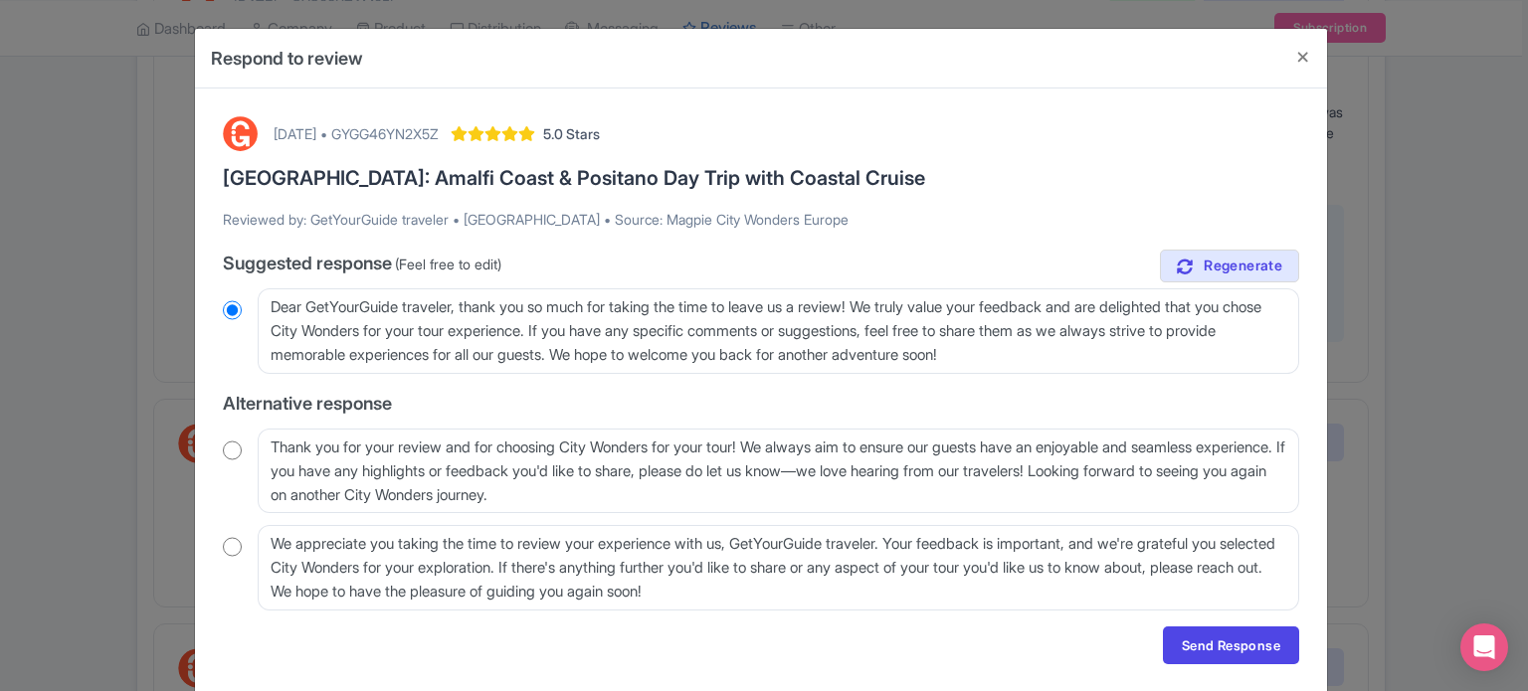
click at [234, 454] on input "radio" at bounding box center [232, 451] width 19 height 20
radio input "true"
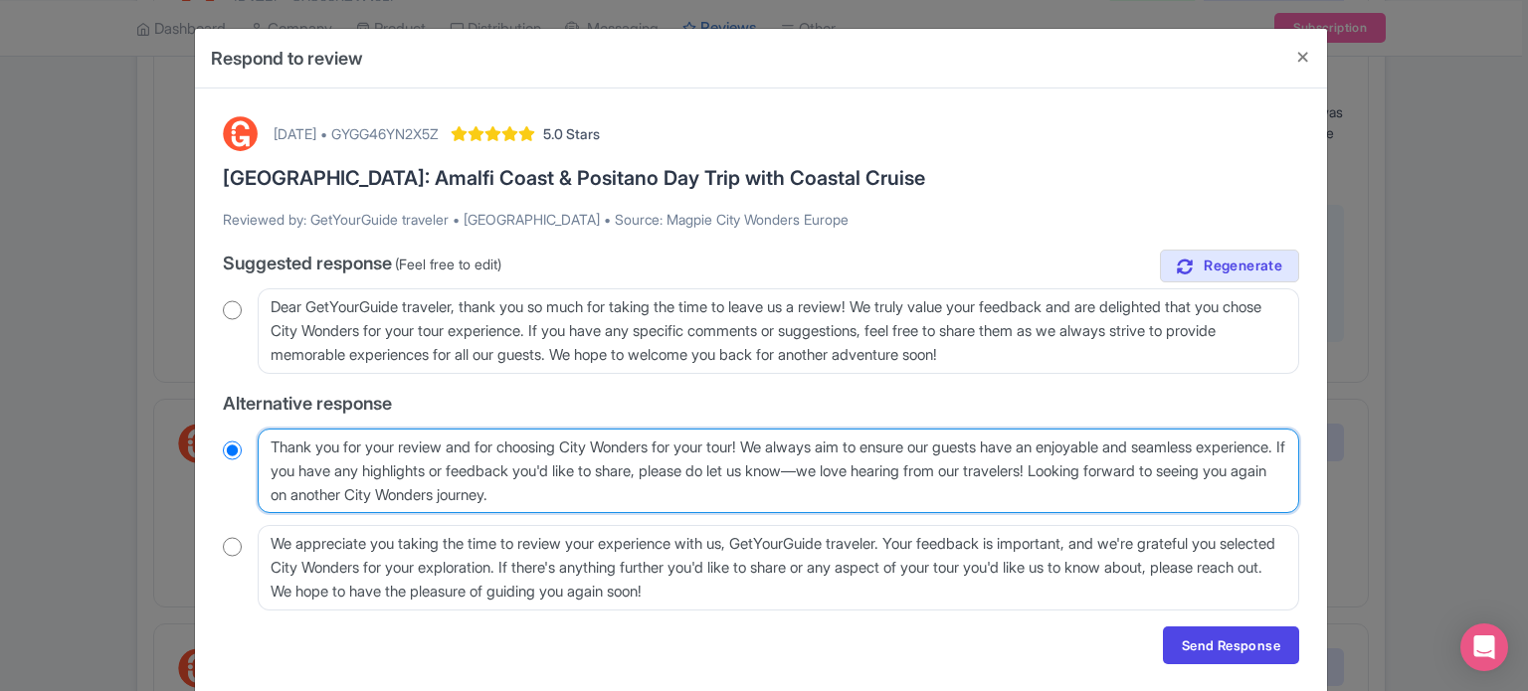
drag, startPoint x: 353, startPoint y: 468, endPoint x: 1175, endPoint y: 474, distance: 821.5
click at [1175, 474] on textarea "Thank you for your review and for choosing City Wonders for your tour! We alway…" at bounding box center [778, 472] width 1041 height 86
type textarea "Thank you for your review and for choosing City Wonders for your tour! We alway…"
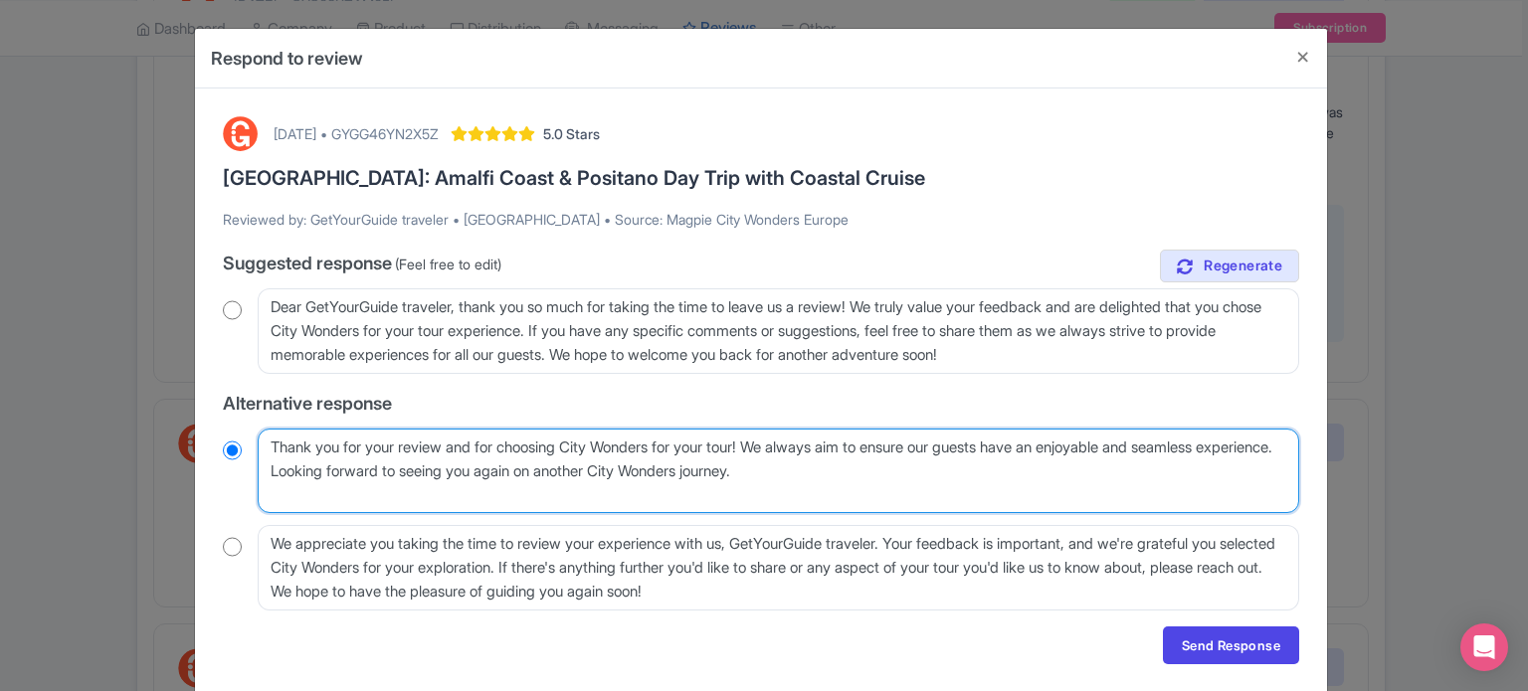
radio input "true"
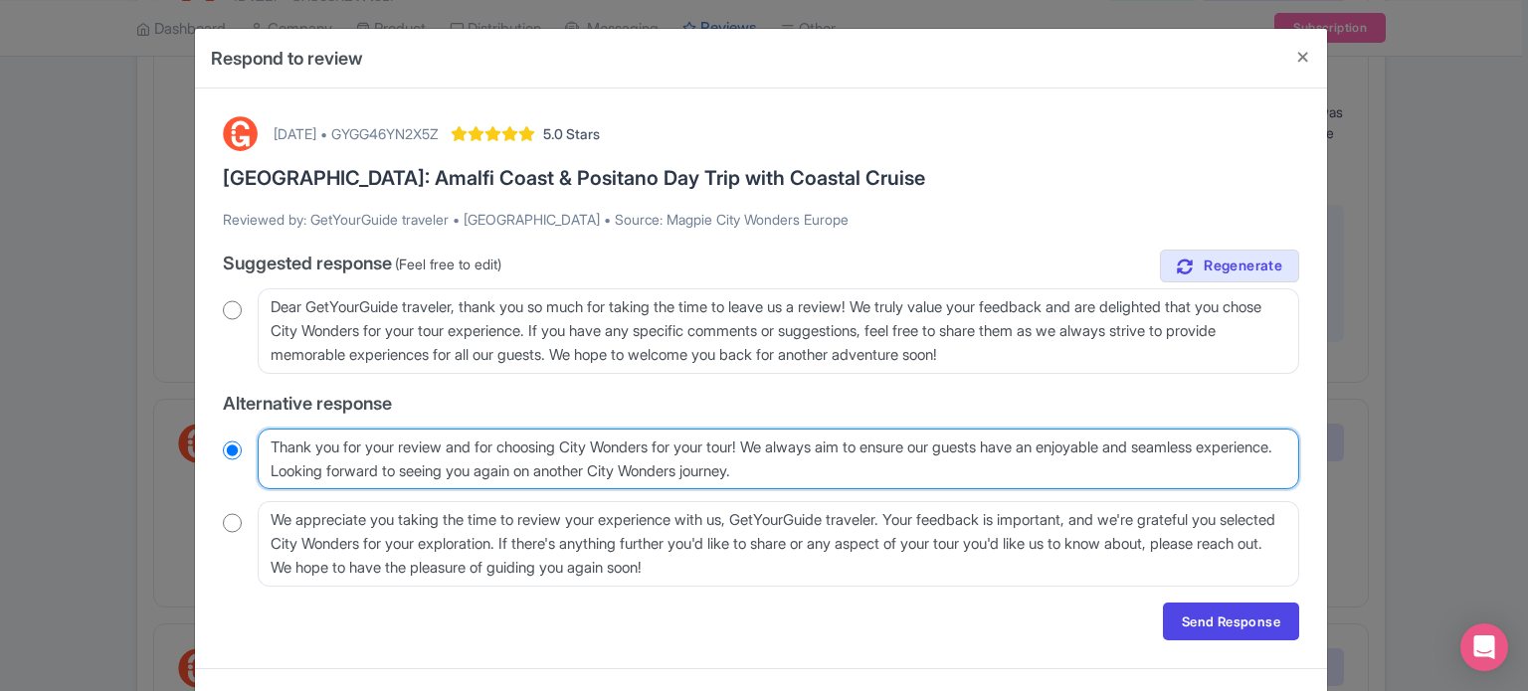
drag, startPoint x: 773, startPoint y: 445, endPoint x: 362, endPoint y: 483, distance: 412.6
click at [362, 483] on textarea "Thank you for your review and for choosing City Wonders for your tour! We alway…" at bounding box center [778, 460] width 1041 height 62
type textarea "Thank you for your review and for choosing City Wonders for your tour! Looking …"
radio input "true"
type textarea "Thank you for your review and for choosing City Wonders for your tour! Looking …"
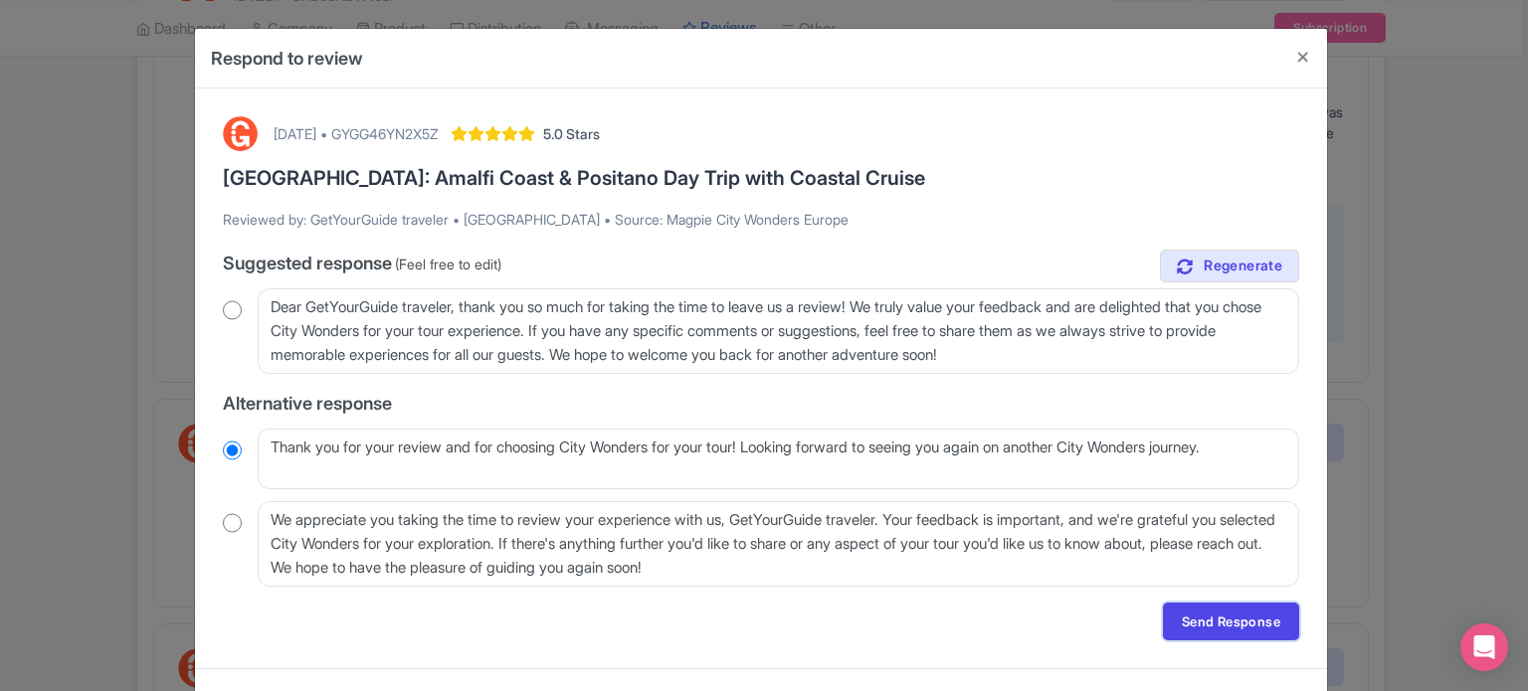
drag, startPoint x: 1217, startPoint y: 625, endPoint x: 1201, endPoint y: 628, distance: 16.2
click at [1217, 625] on link "Send Response" at bounding box center [1231, 622] width 136 height 38
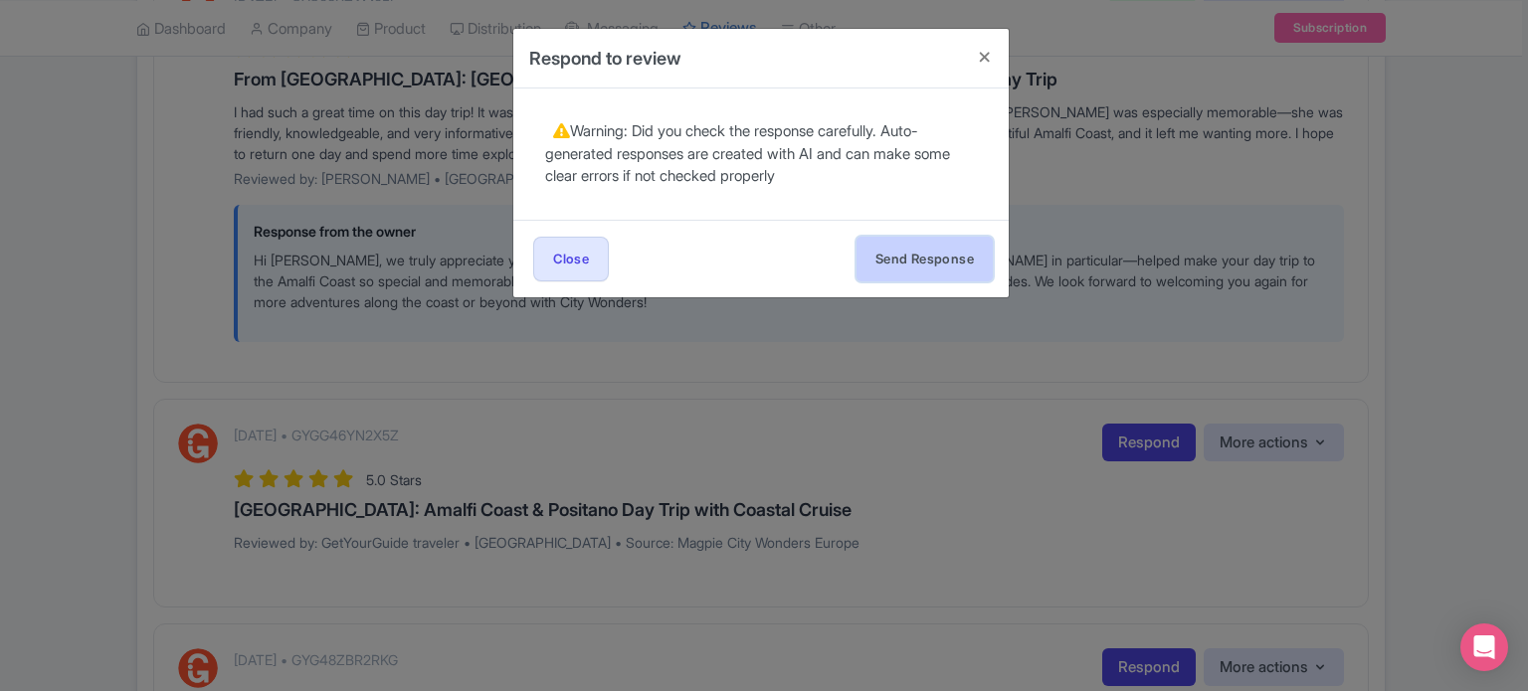
click at [923, 271] on button "Send Response" at bounding box center [924, 259] width 136 height 45
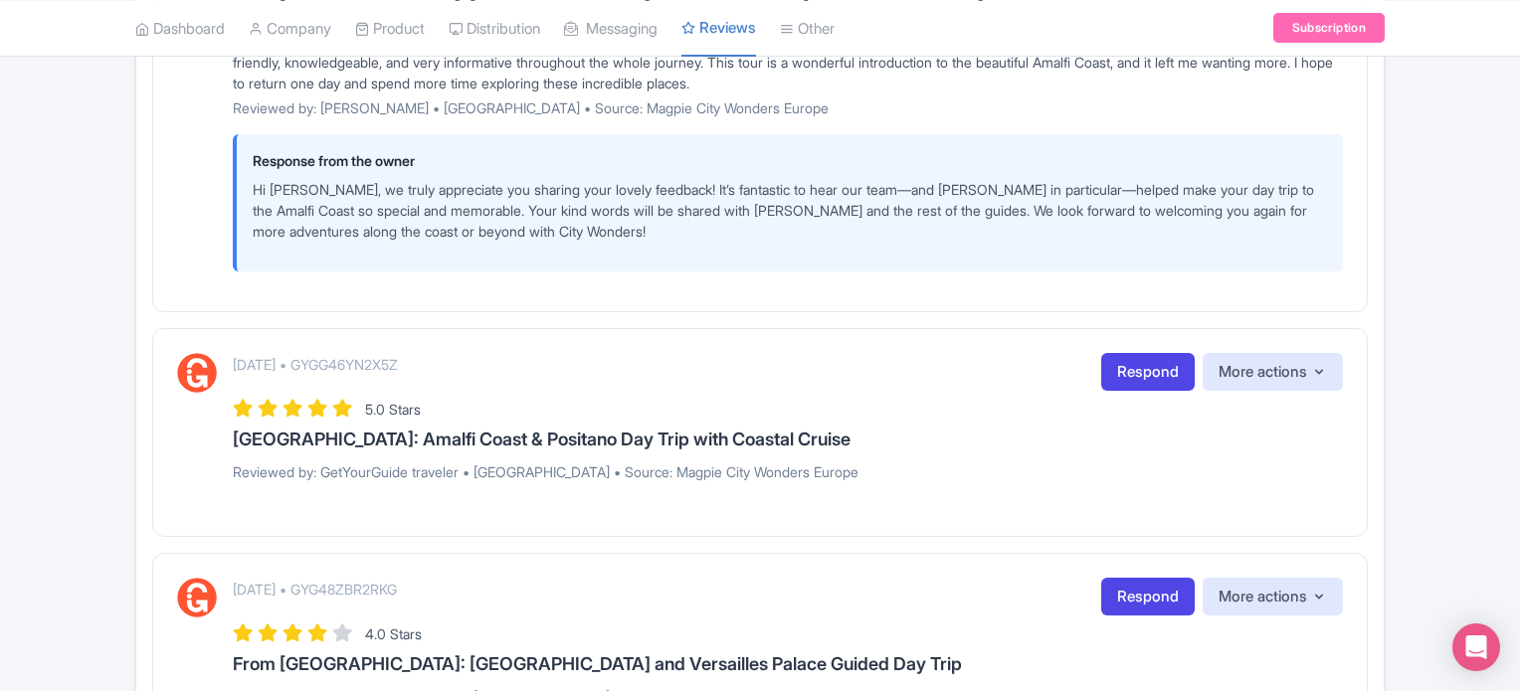
scroll to position [2785, 0]
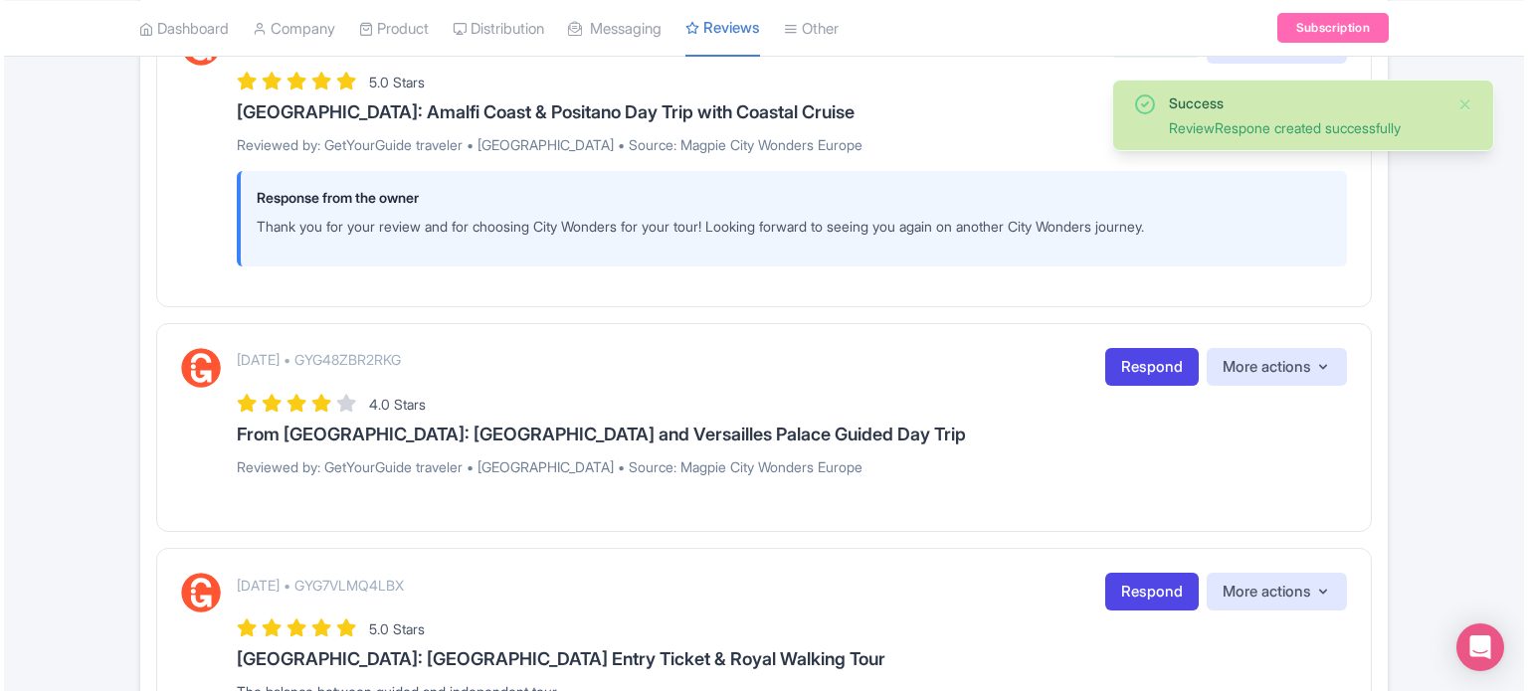
scroll to position [3037, 0]
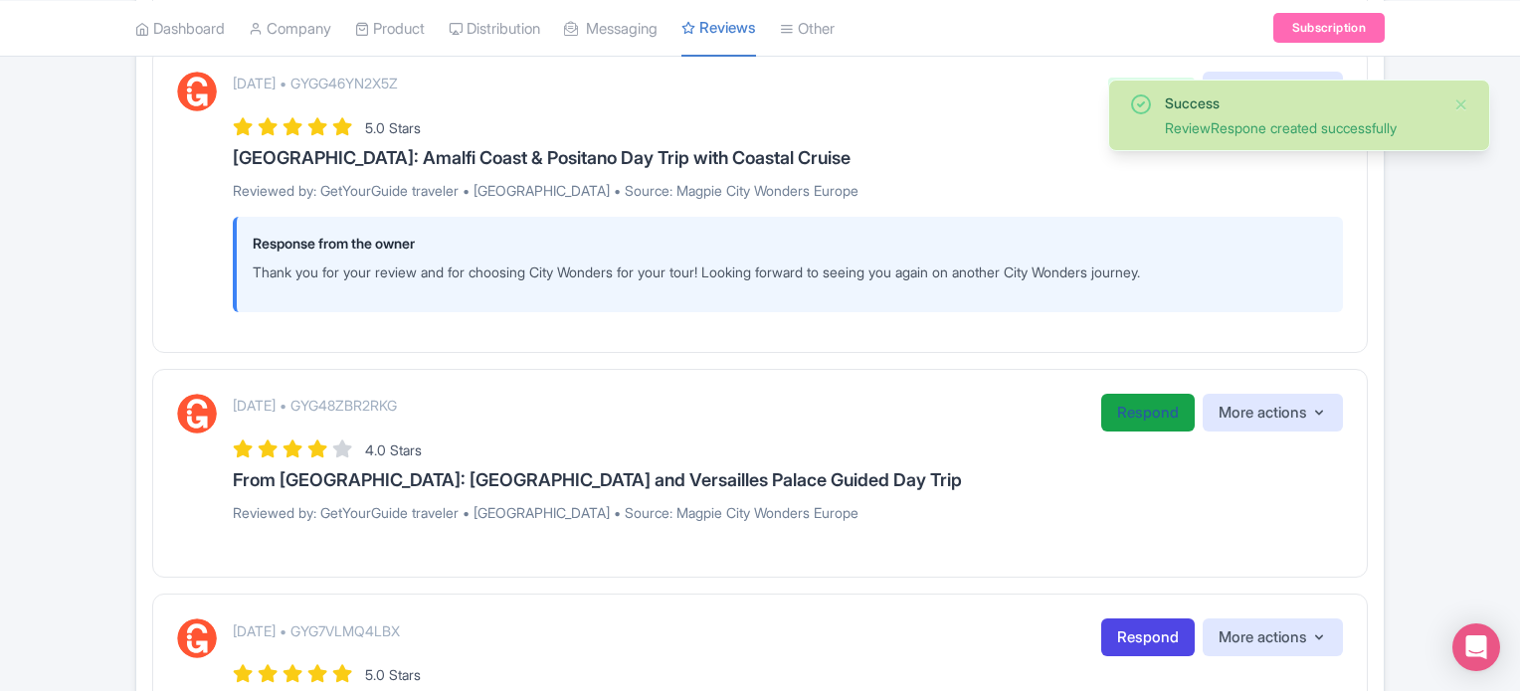
click at [1148, 407] on link "Respond" at bounding box center [1147, 413] width 93 height 39
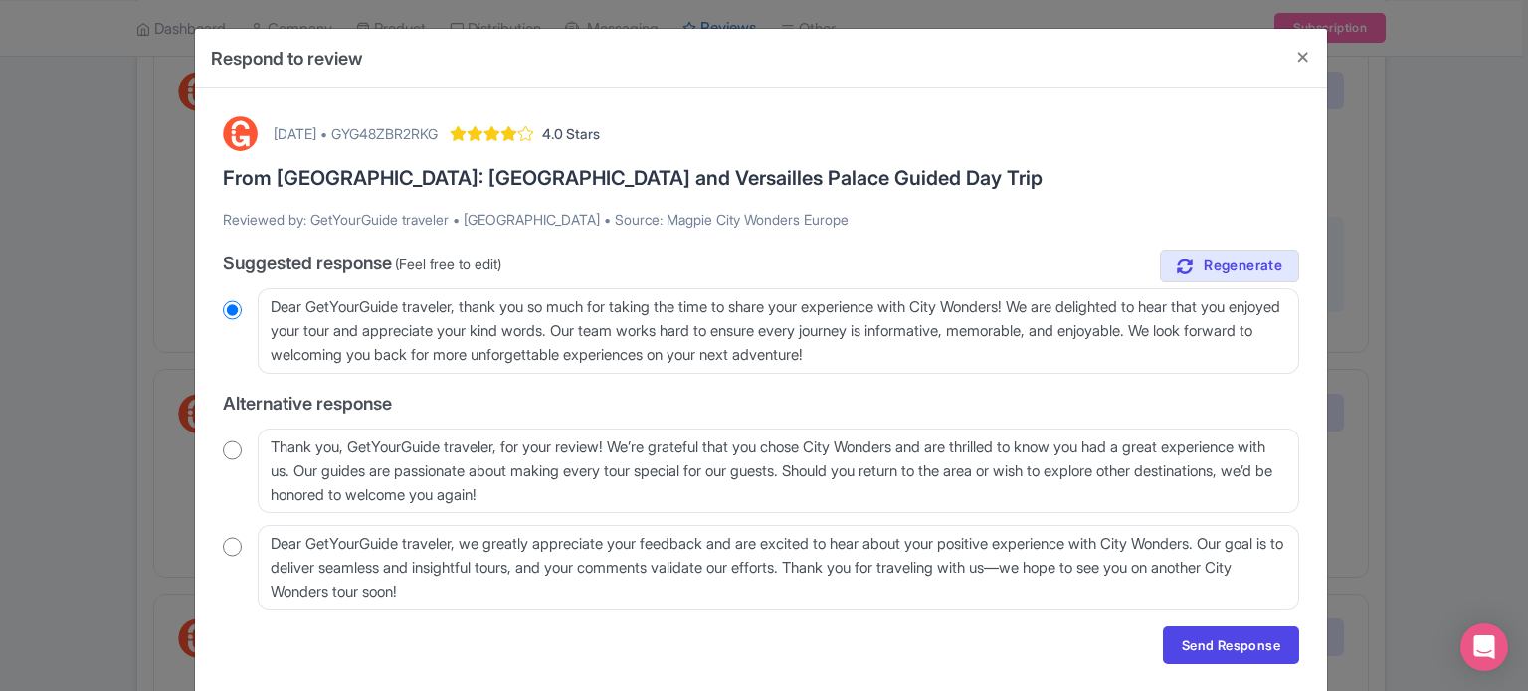
click at [227, 448] on input "radio" at bounding box center [232, 451] width 19 height 20
radio input "true"
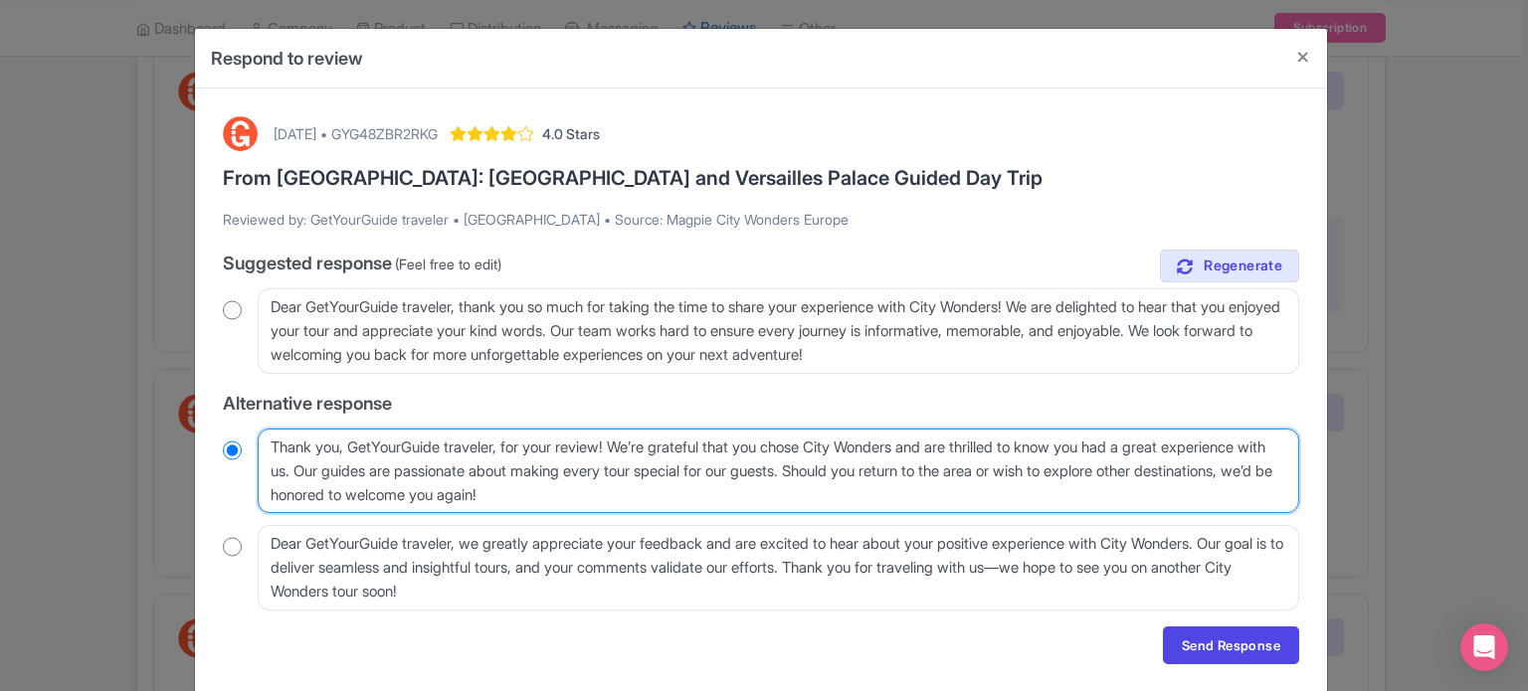
drag, startPoint x: 354, startPoint y: 446, endPoint x: 509, endPoint y: 445, distance: 155.1
click at [509, 445] on textarea "Thank you, GetYourGuide traveler, for your review! We’re grateful that you chos…" at bounding box center [778, 472] width 1041 height 86
type textarea "Thank you, for your review! We’re grateful that you chose City Wonders and are …"
radio input "true"
type textarea "Thank you, for your review! We’re grateful that you chose City Wonders and are …"
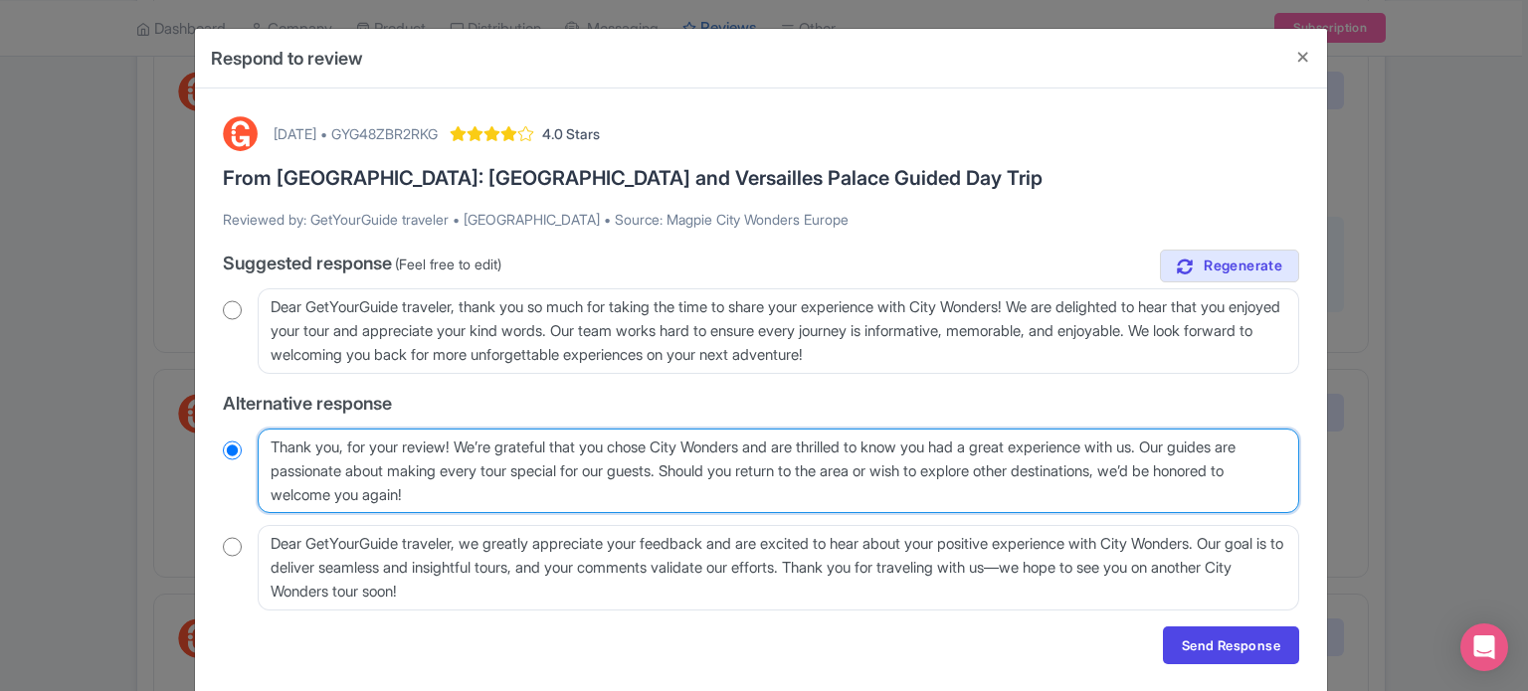
radio input "true"
drag, startPoint x: 1052, startPoint y: 446, endPoint x: 1022, endPoint y: 449, distance: 30.0
click at [1022, 449] on textarea "Thank you, GetYourGuide traveler, for your review! We’re grateful that you chos…" at bounding box center [778, 472] width 1041 height 86
type textarea "Thank you, for your review! We’re grateful that you chose City Wonders and are …"
radio input "true"
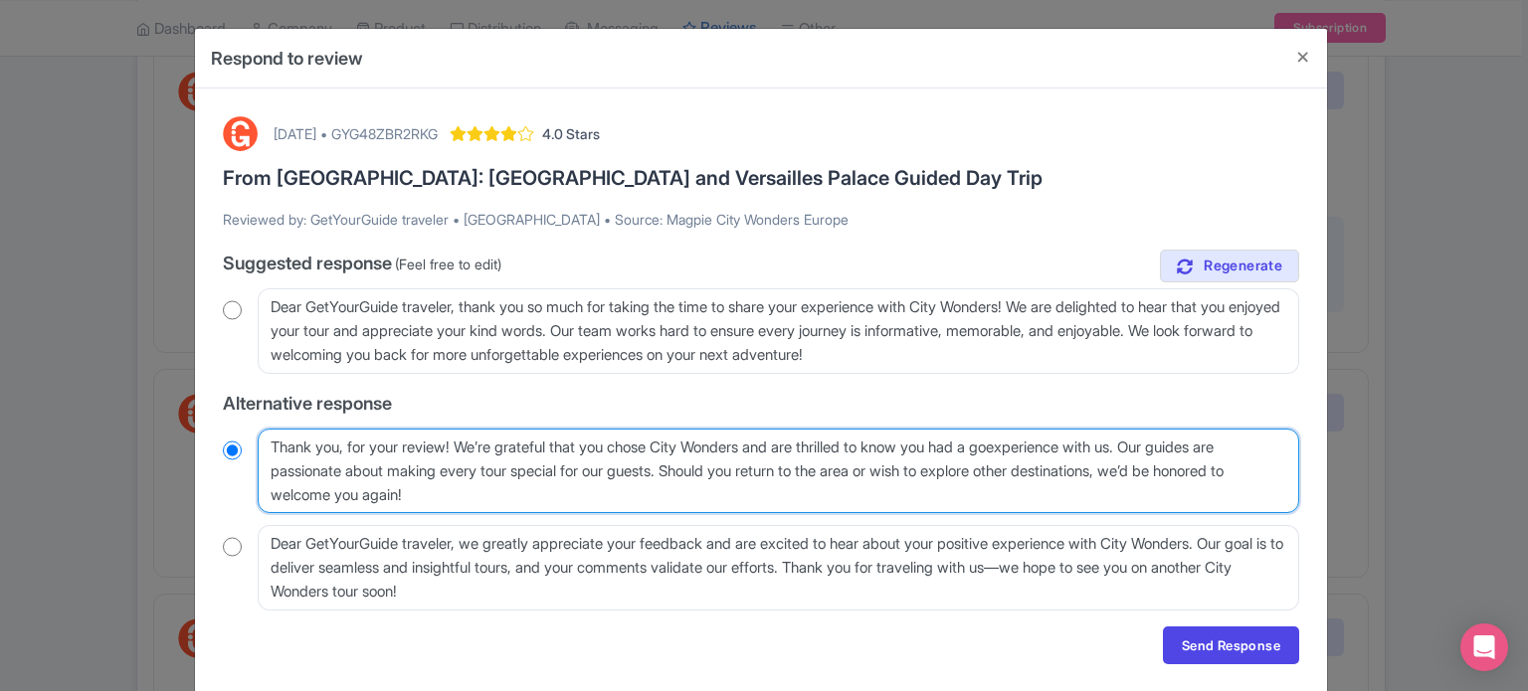
type textarea "Thank you, for your review! We’re grateful that you chose City Wonders and are …"
radio input "true"
type textarea "Thank you, for your review! We’re grateful that you chose City Wonders and are …"
radio input "true"
drag, startPoint x: 1190, startPoint y: 446, endPoint x: 706, endPoint y: 474, distance: 485.2
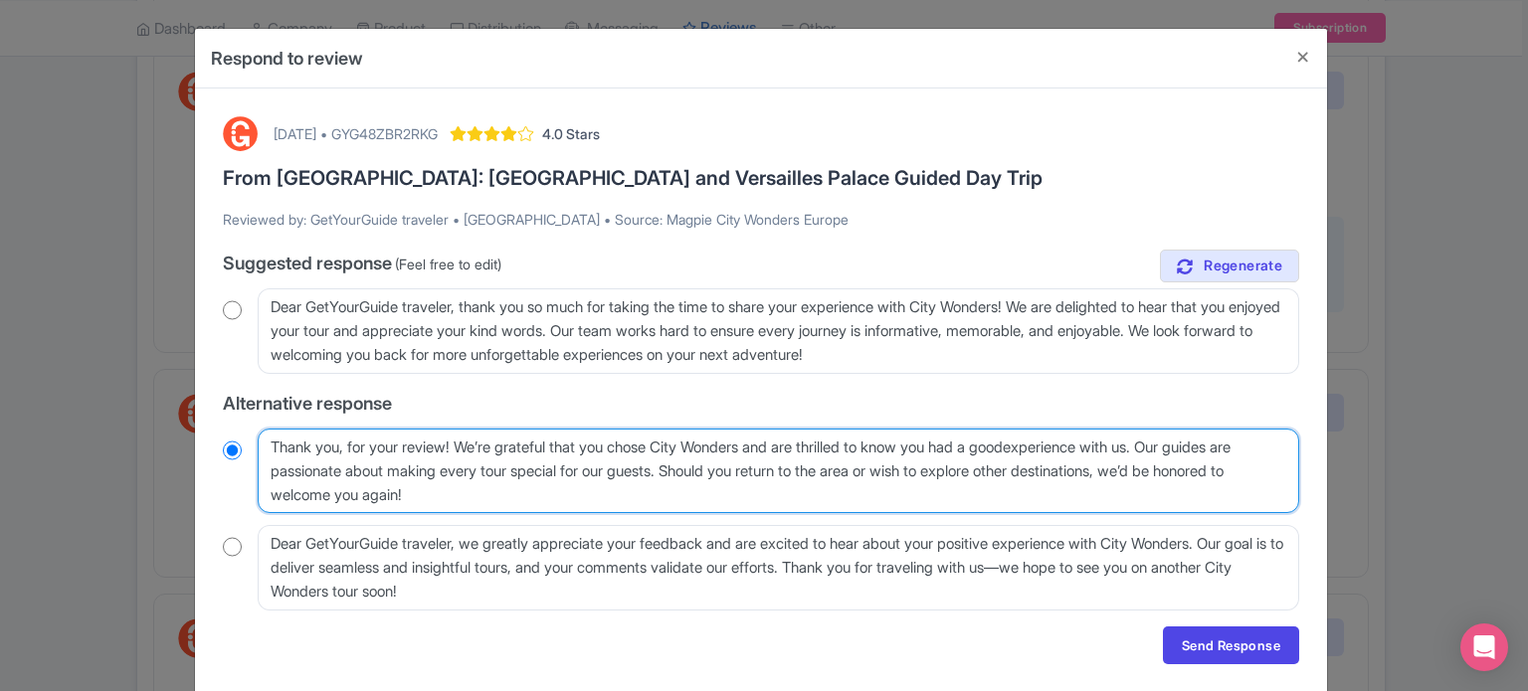
click at [706, 474] on textarea "Thank you, GetYourGuide traveler, for your review! We’re grateful that you chos…" at bounding box center [778, 472] width 1041 height 86
type textarea "Thank you, for your review! We’re grateful that you chose City Wonders and are …"
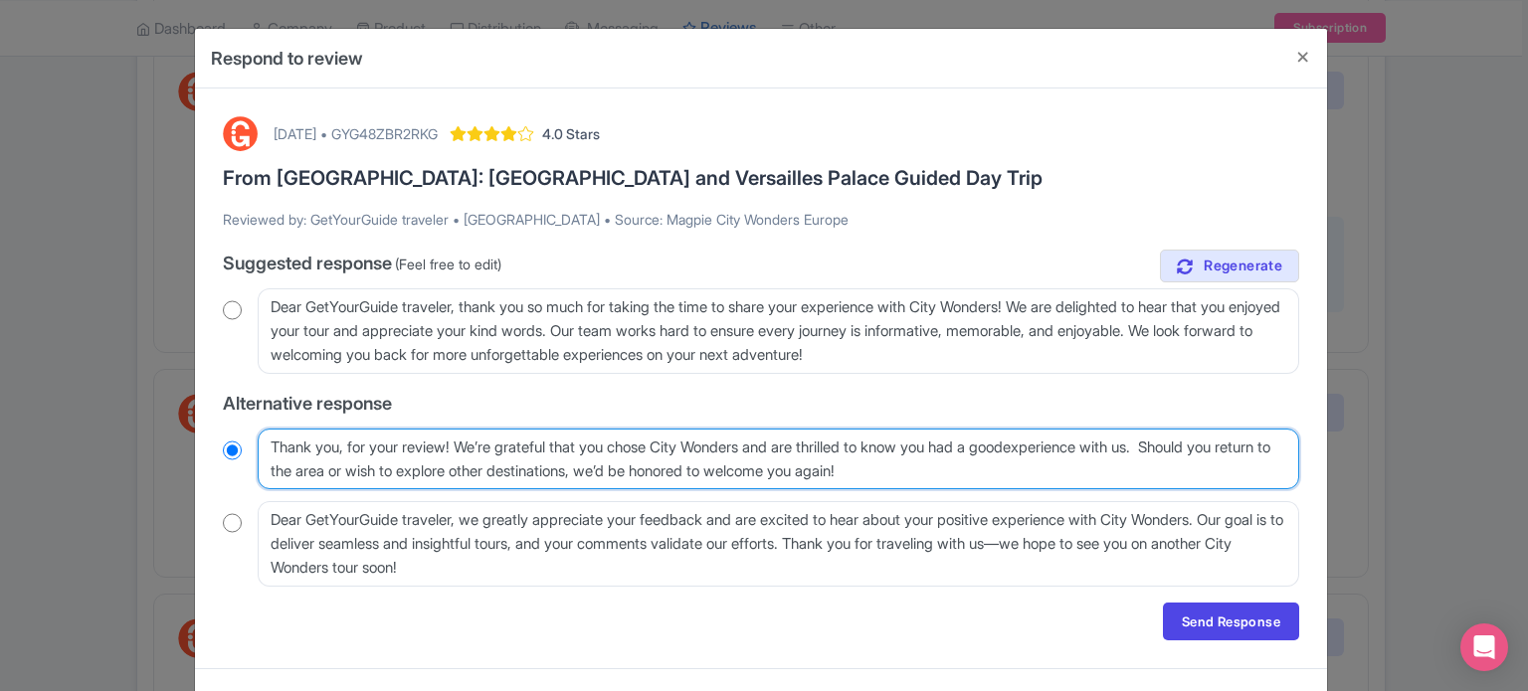
radio input "true"
type textarea "Thank you, for your review! We’re grateful that you chose City Wonders and are …"
radio input "true"
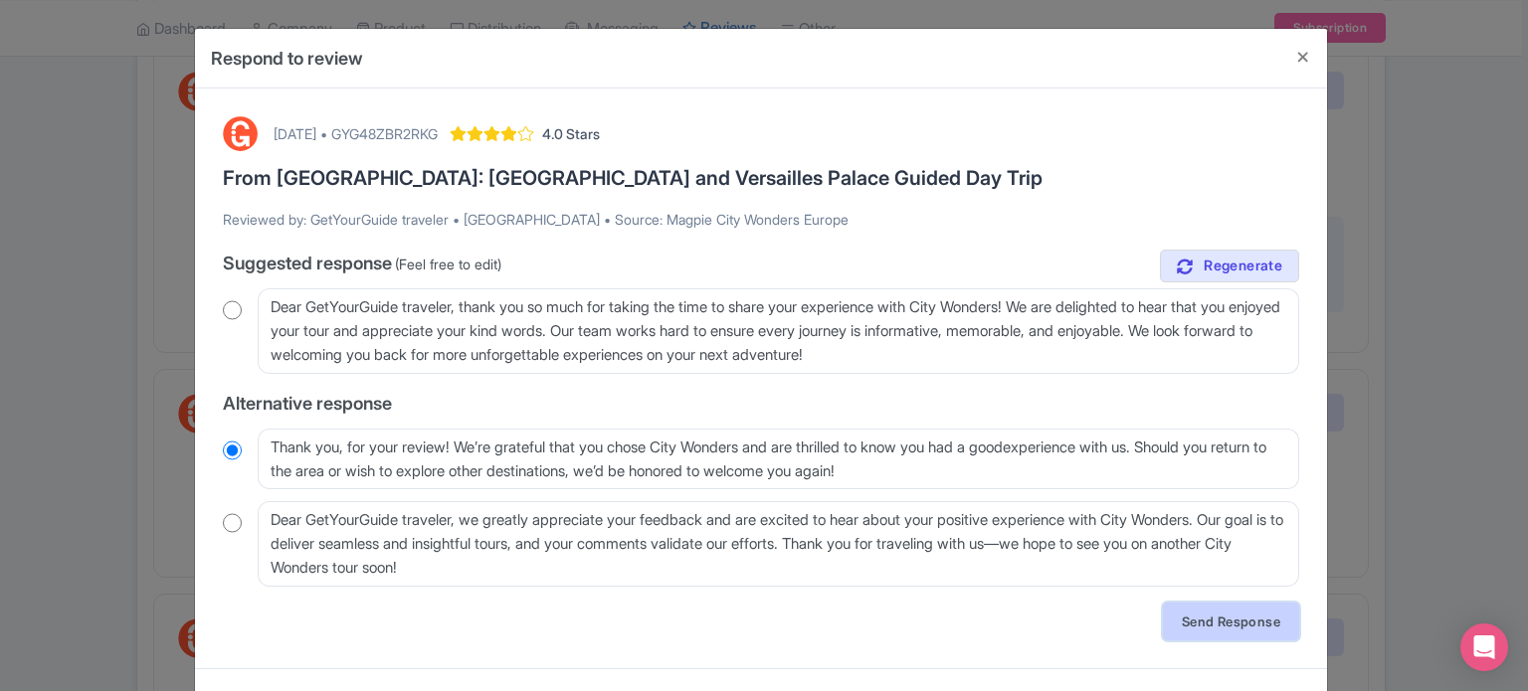
click at [1263, 619] on link "Send Response" at bounding box center [1231, 622] width 136 height 38
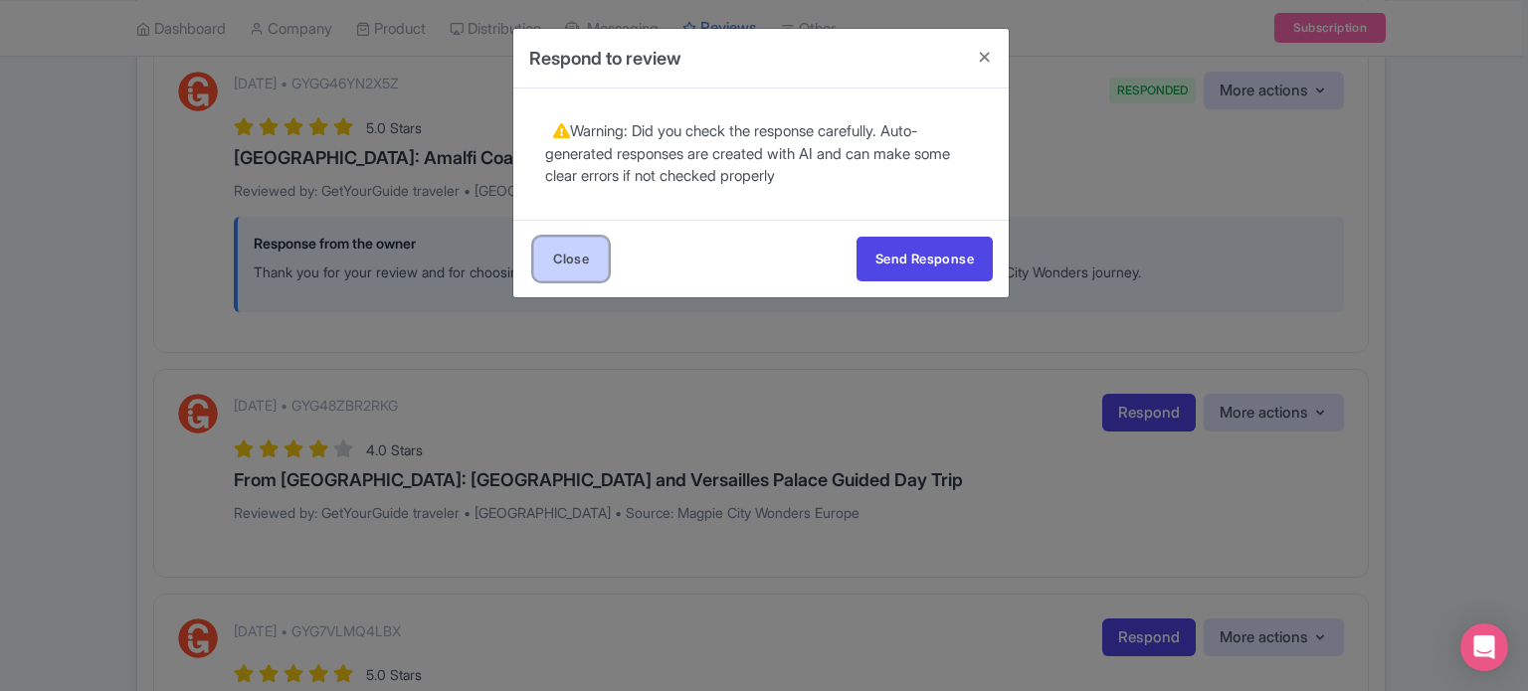
click at [597, 255] on link "Close" at bounding box center [571, 259] width 76 height 45
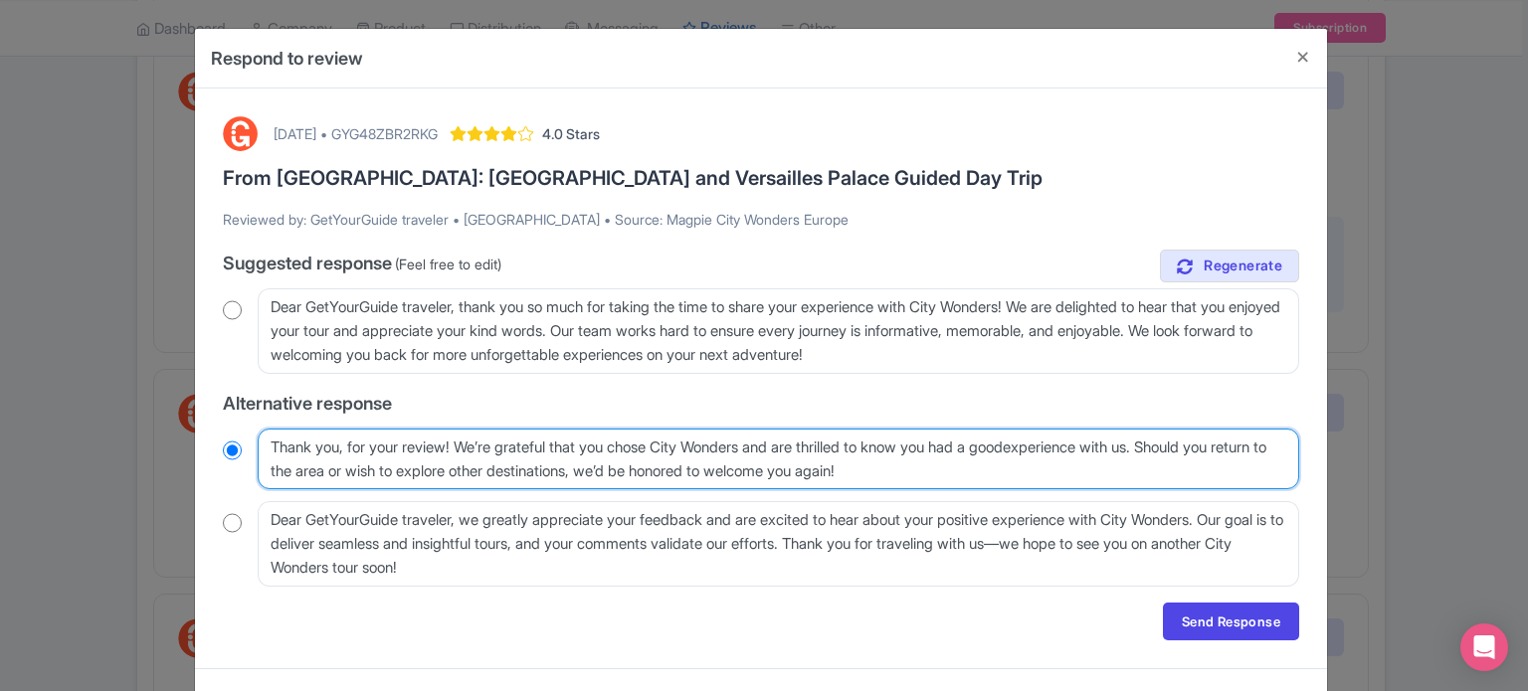
click at [1050, 448] on textarea "Thank you, GetYourGuide traveler, for your review! We’re grateful that you chos…" at bounding box center [778, 460] width 1041 height 62
type textarea "Thank you, for your review! We’re grateful that you chose City Wonders and are …"
radio input "true"
type textarea "Thank you, for your review! We’re grateful that you chose City Wonders and are …"
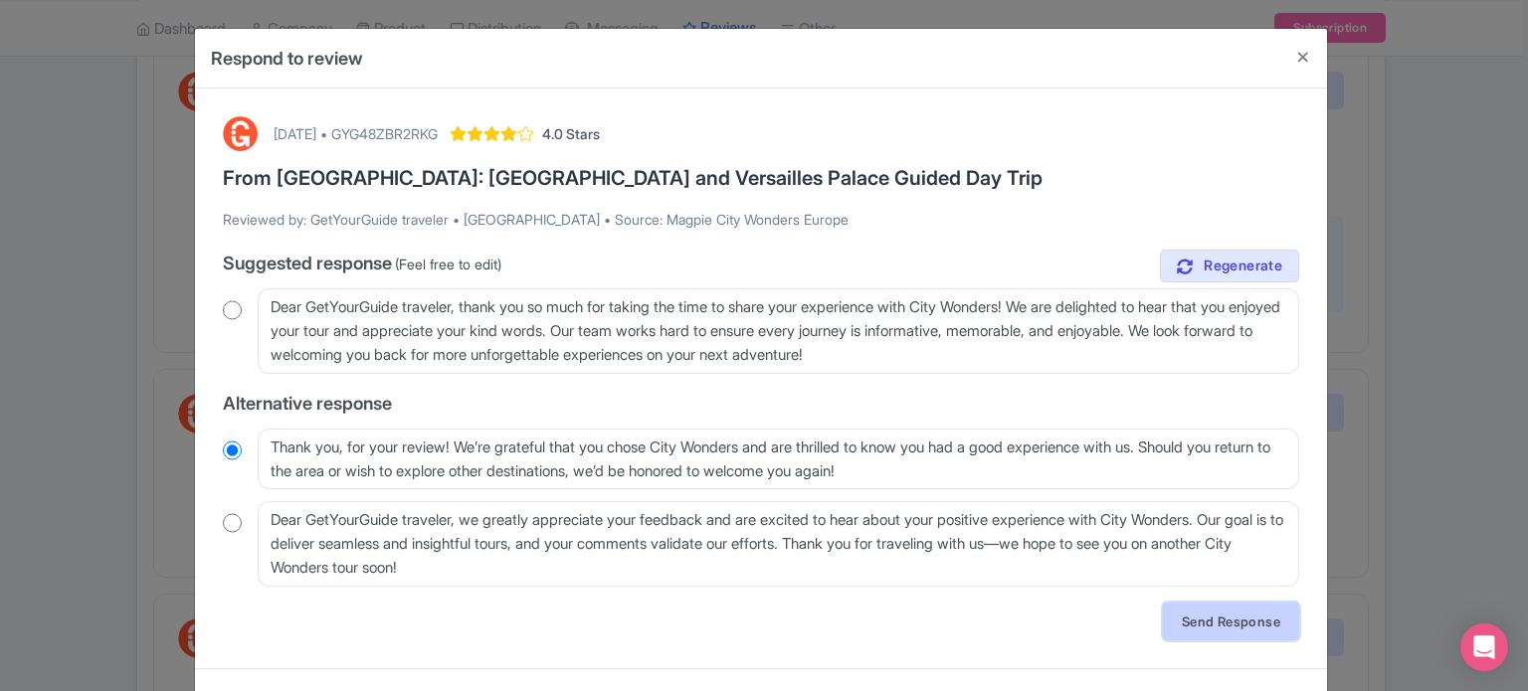
click at [1234, 613] on link "Send Response" at bounding box center [1231, 622] width 136 height 38
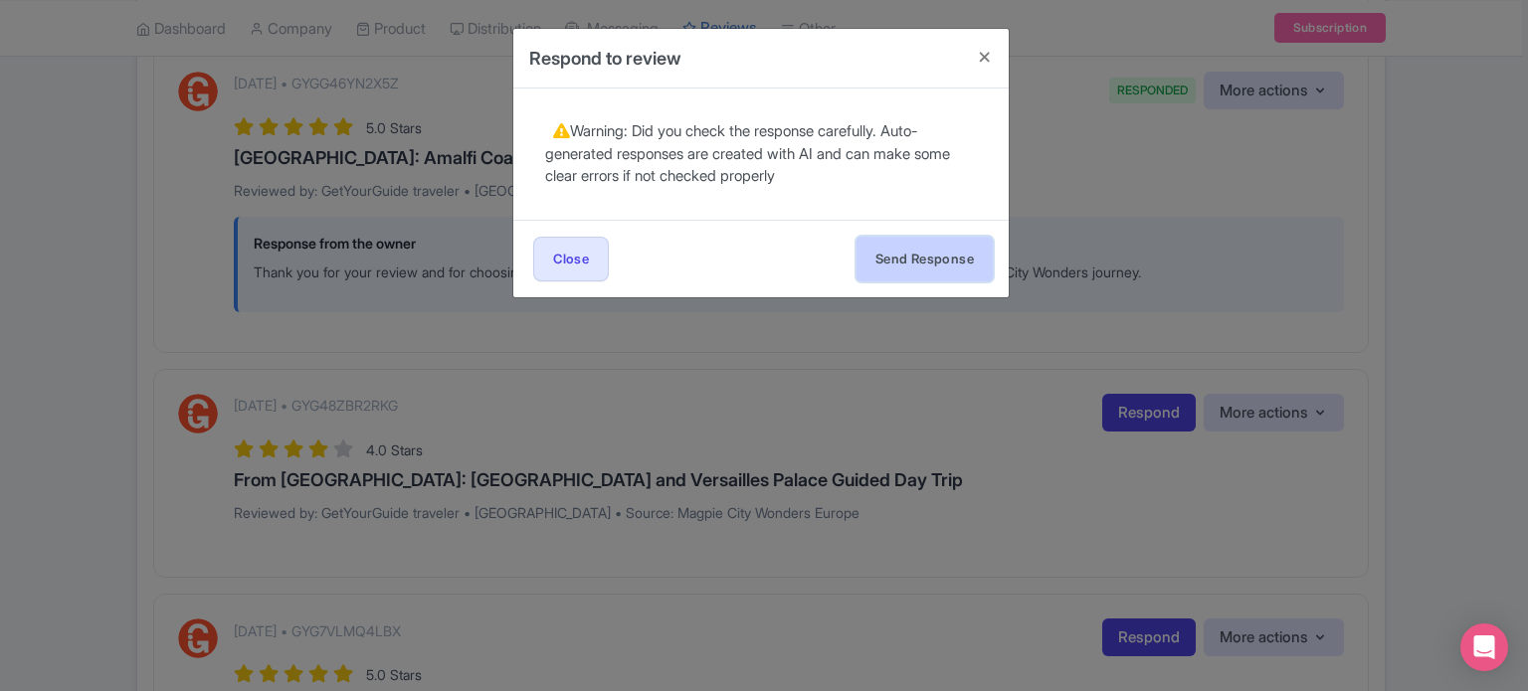
click at [896, 257] on button "Send Response" at bounding box center [924, 259] width 136 height 45
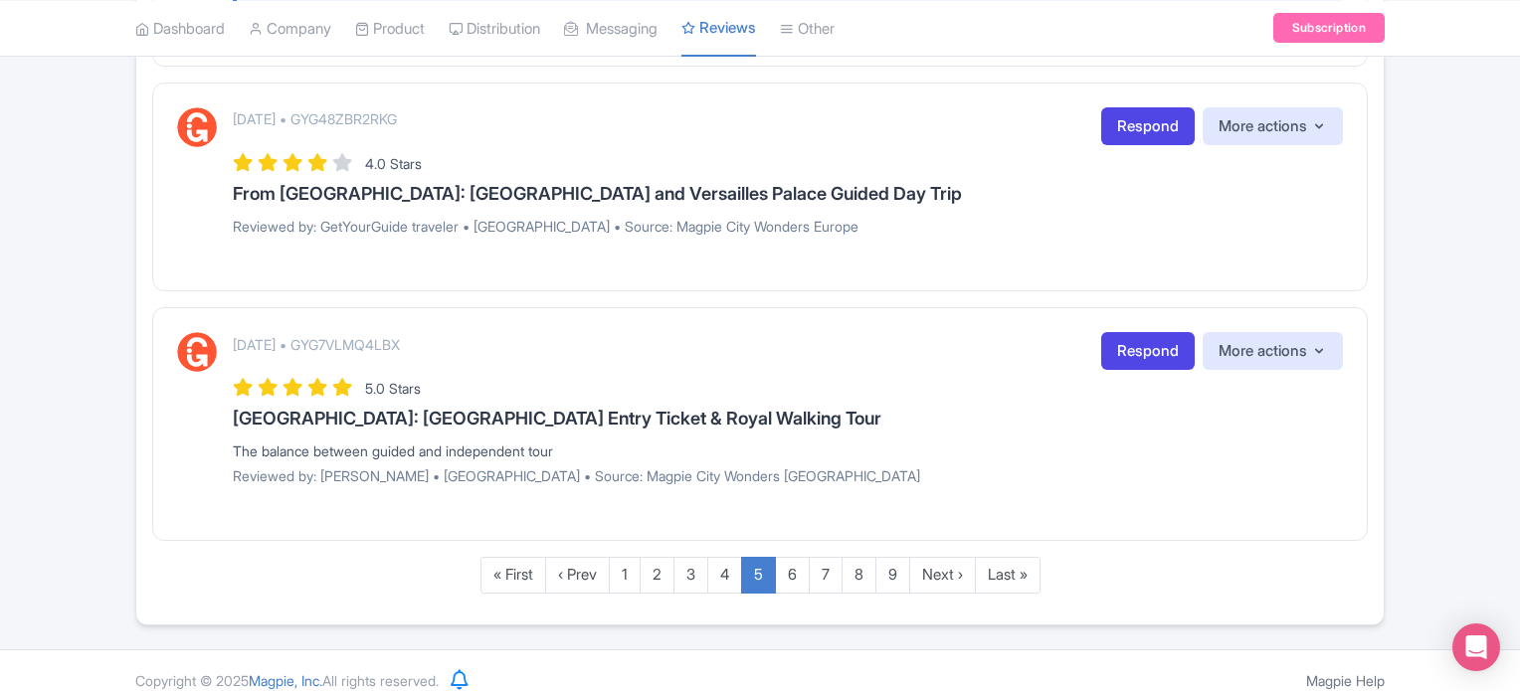
scroll to position [3336, 0]
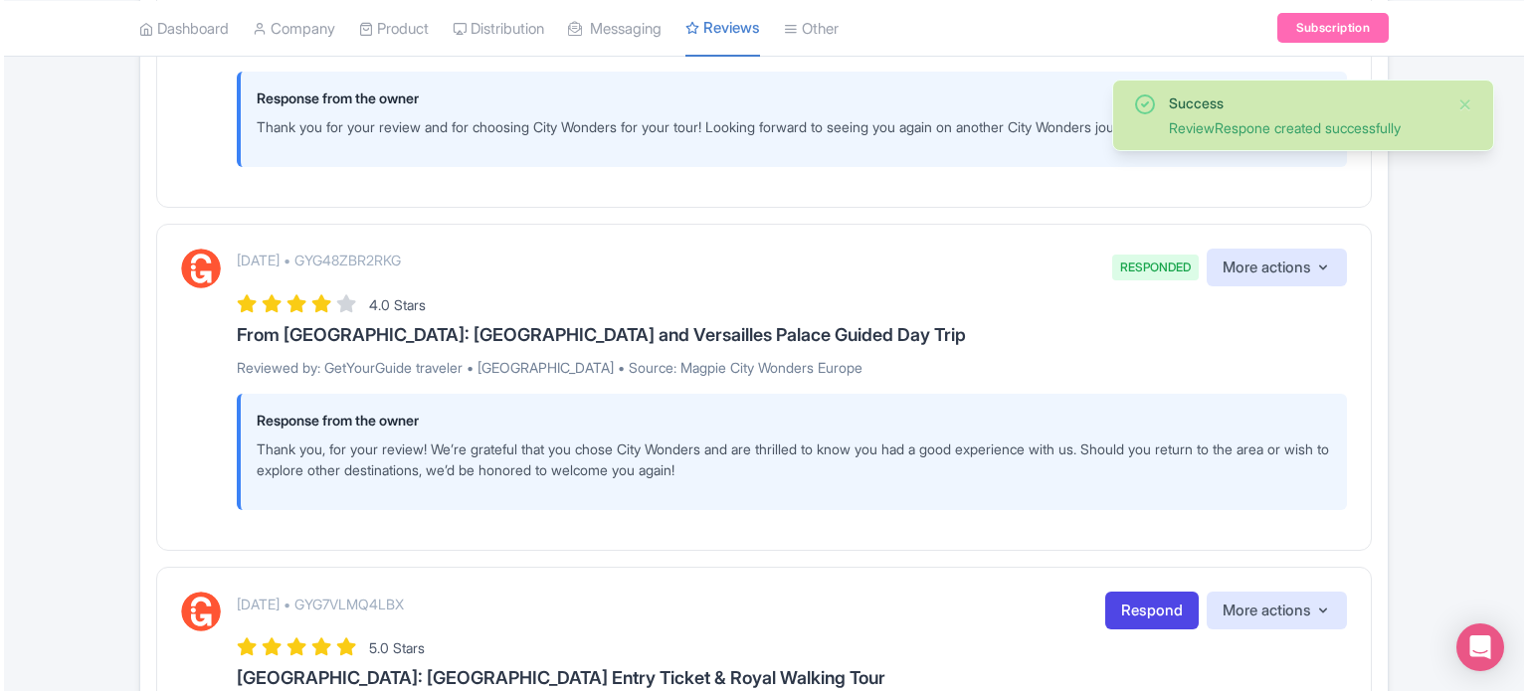
scroll to position [3454, 0]
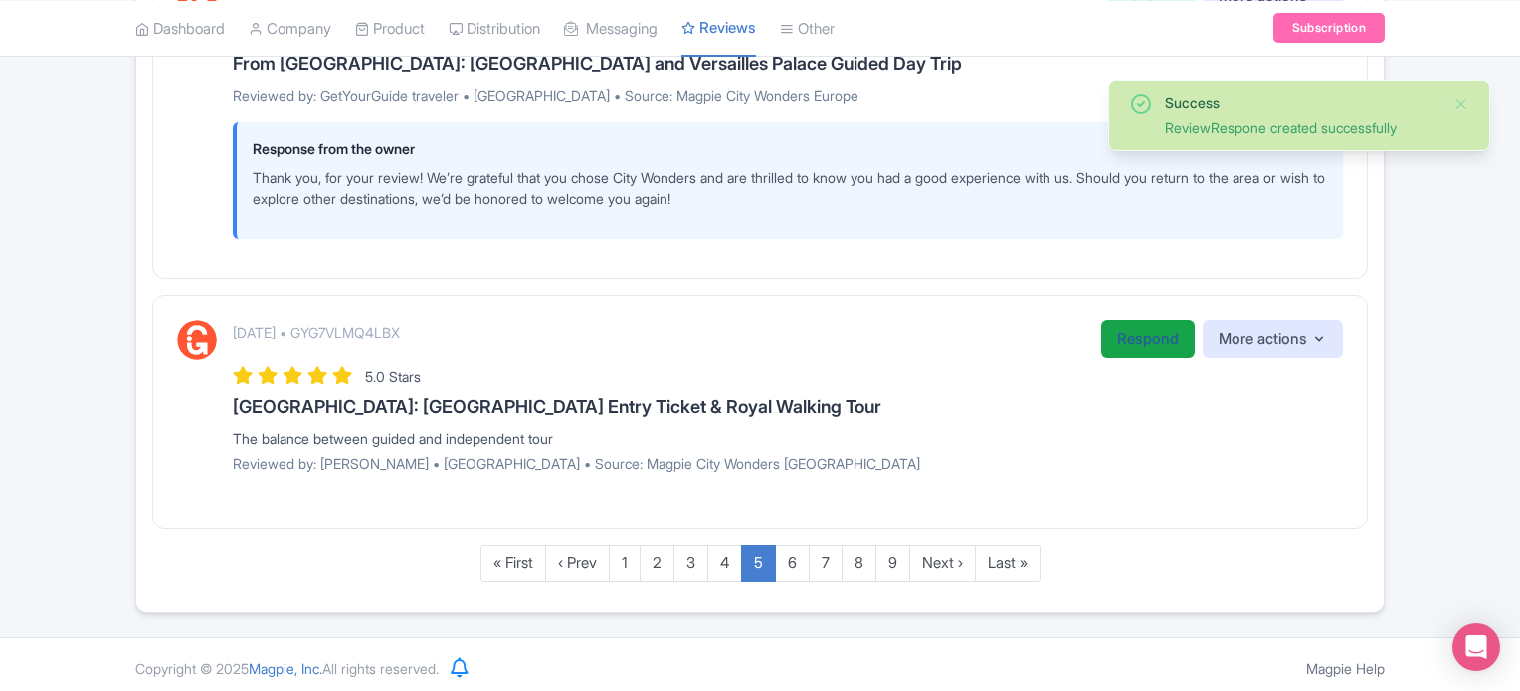
click at [1152, 323] on link "Respond" at bounding box center [1147, 339] width 93 height 39
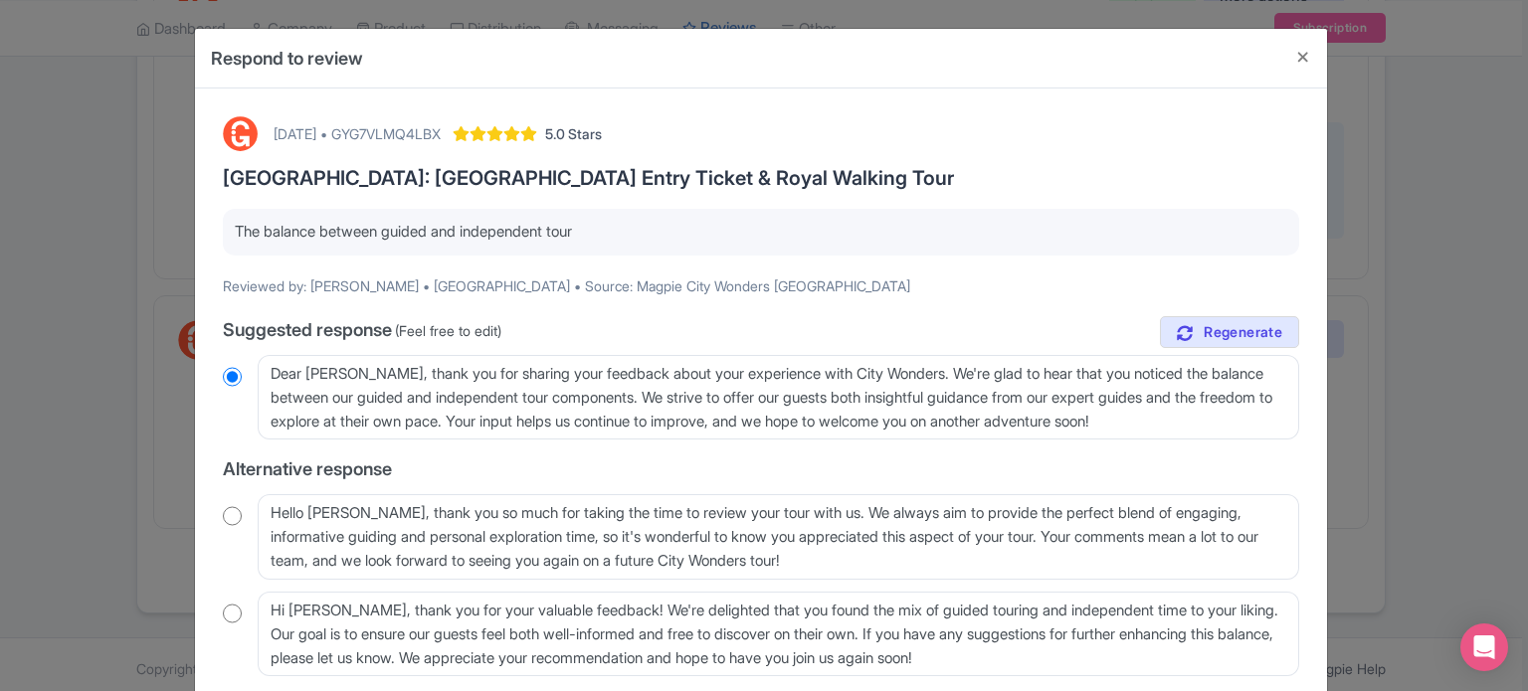
click at [224, 523] on input "radio" at bounding box center [232, 516] width 19 height 20
radio input "true"
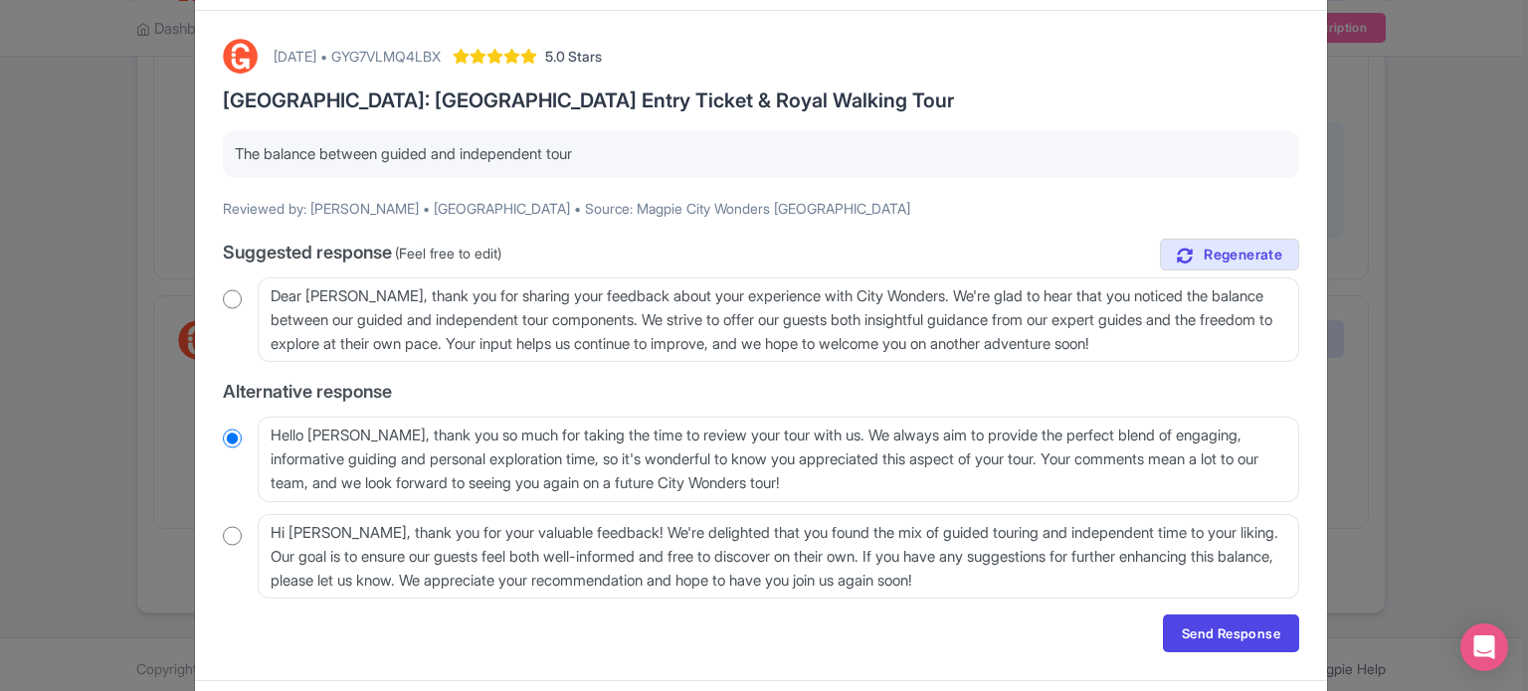
scroll to position [99, 0]
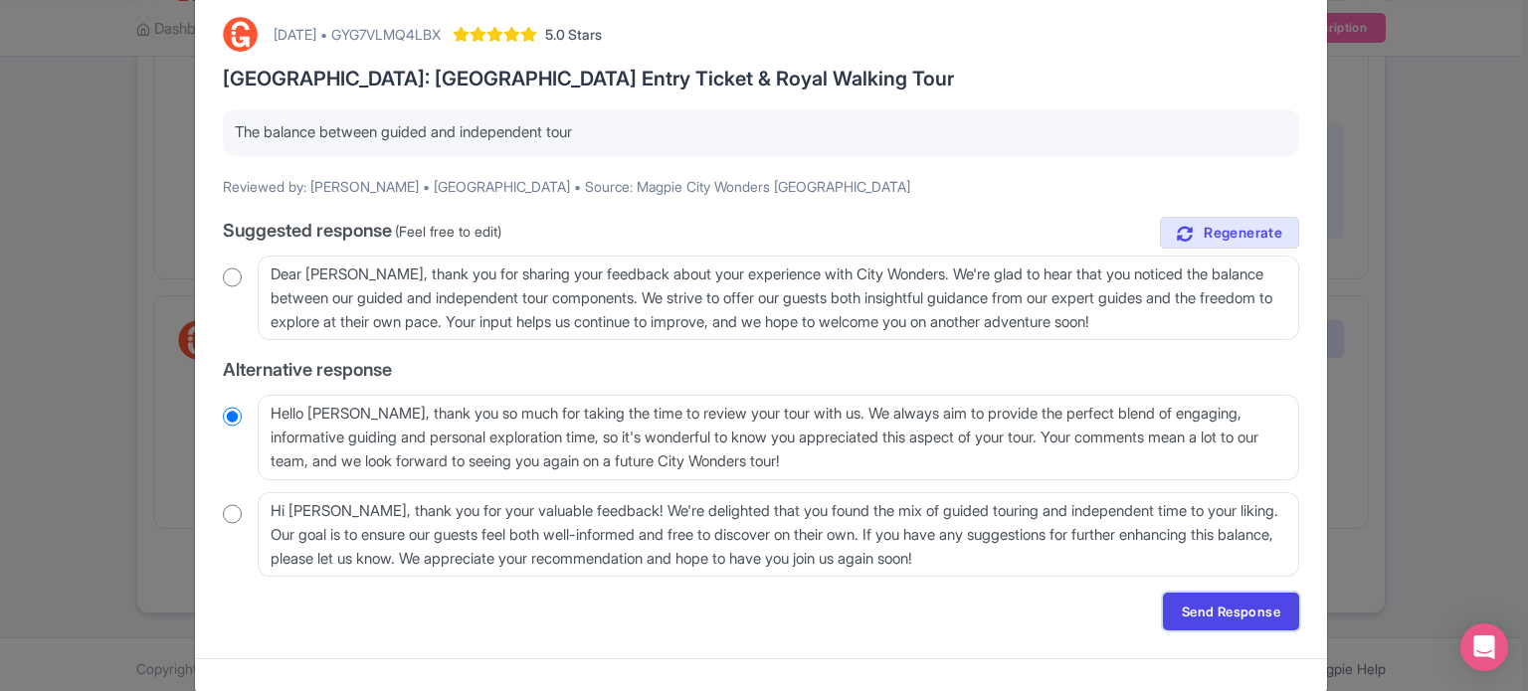
click at [1183, 614] on link "Send Response" at bounding box center [1231, 612] width 136 height 38
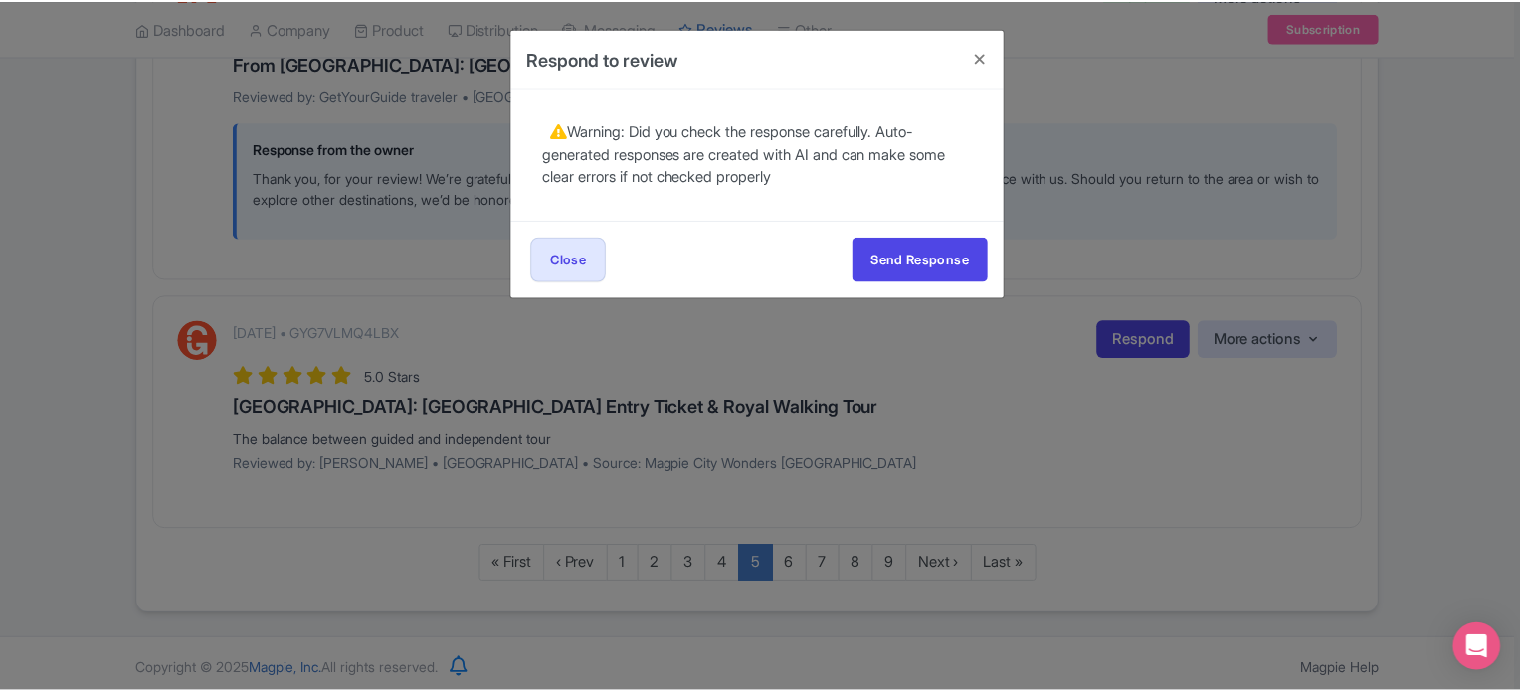
scroll to position [0, 0]
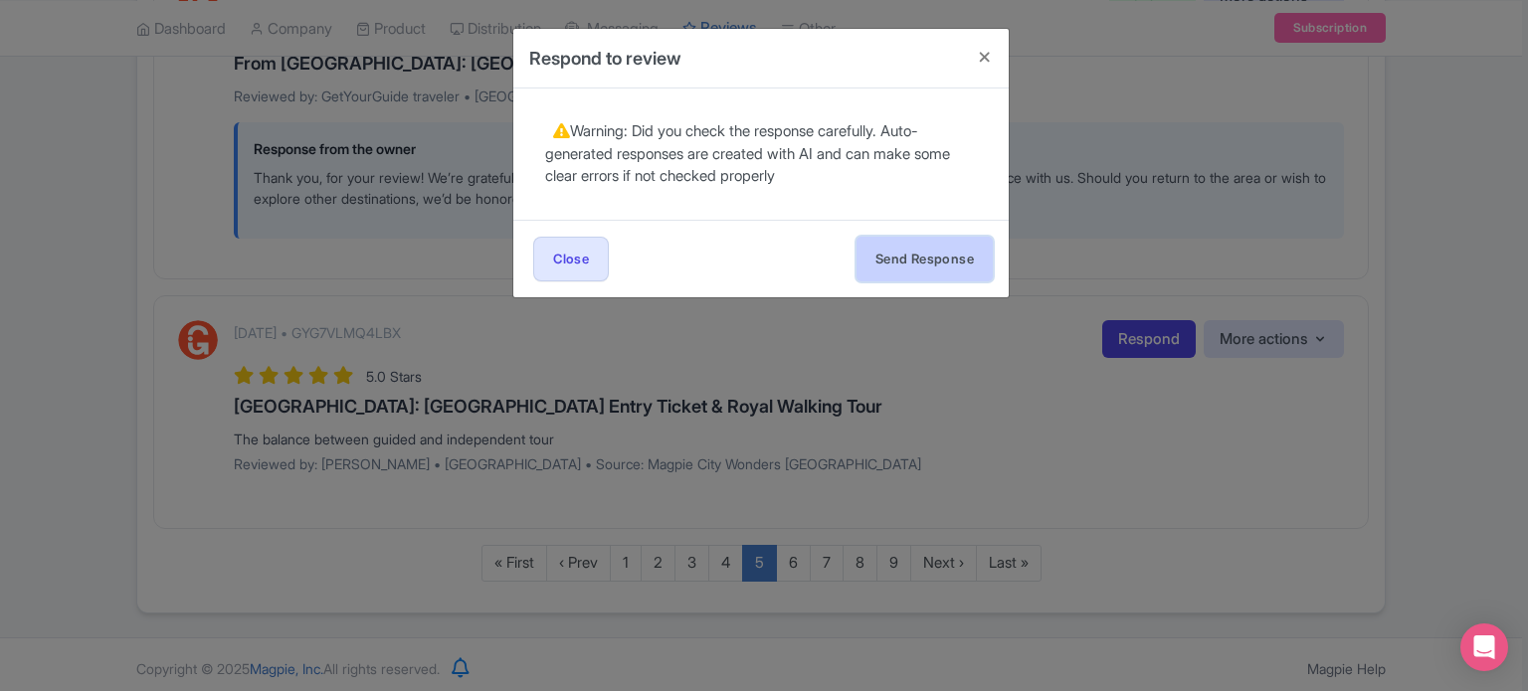
click at [939, 250] on button "Send Response" at bounding box center [924, 259] width 136 height 45
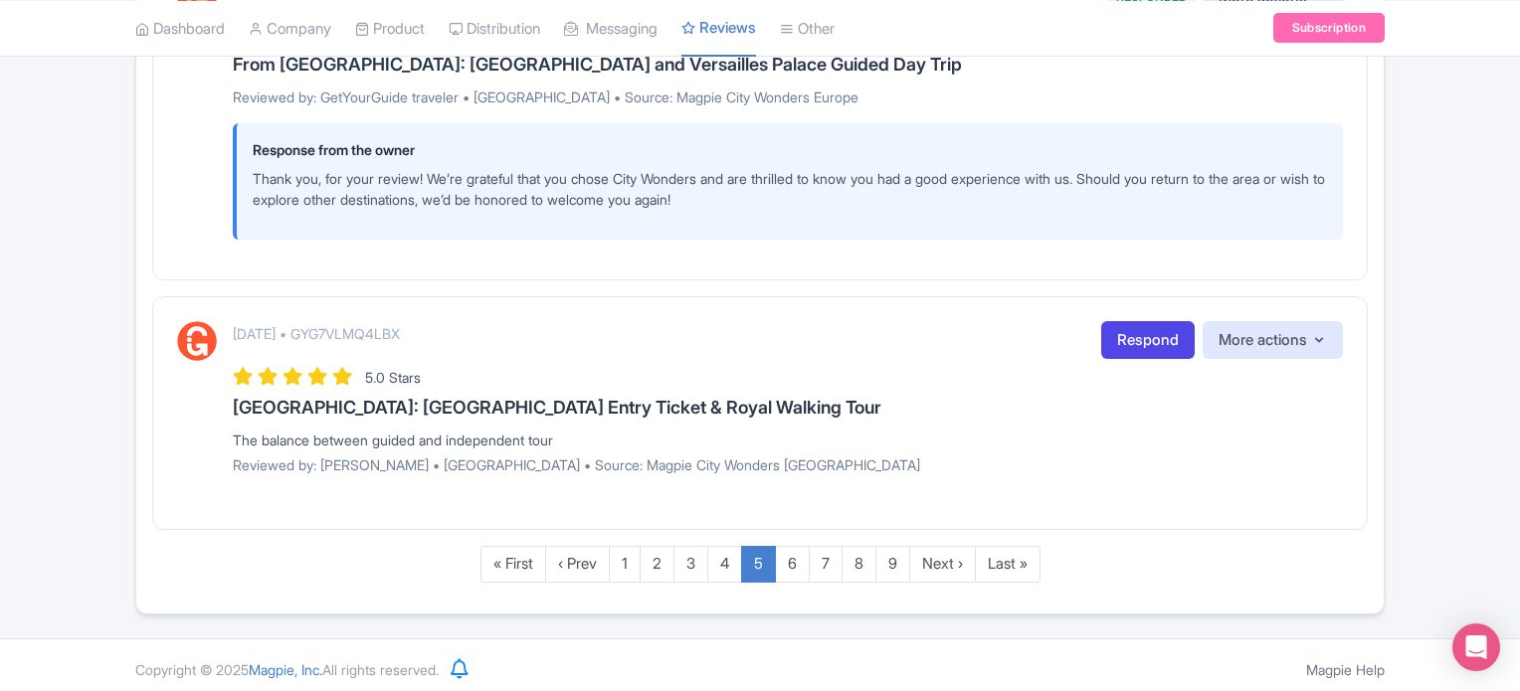
scroll to position [3454, 0]
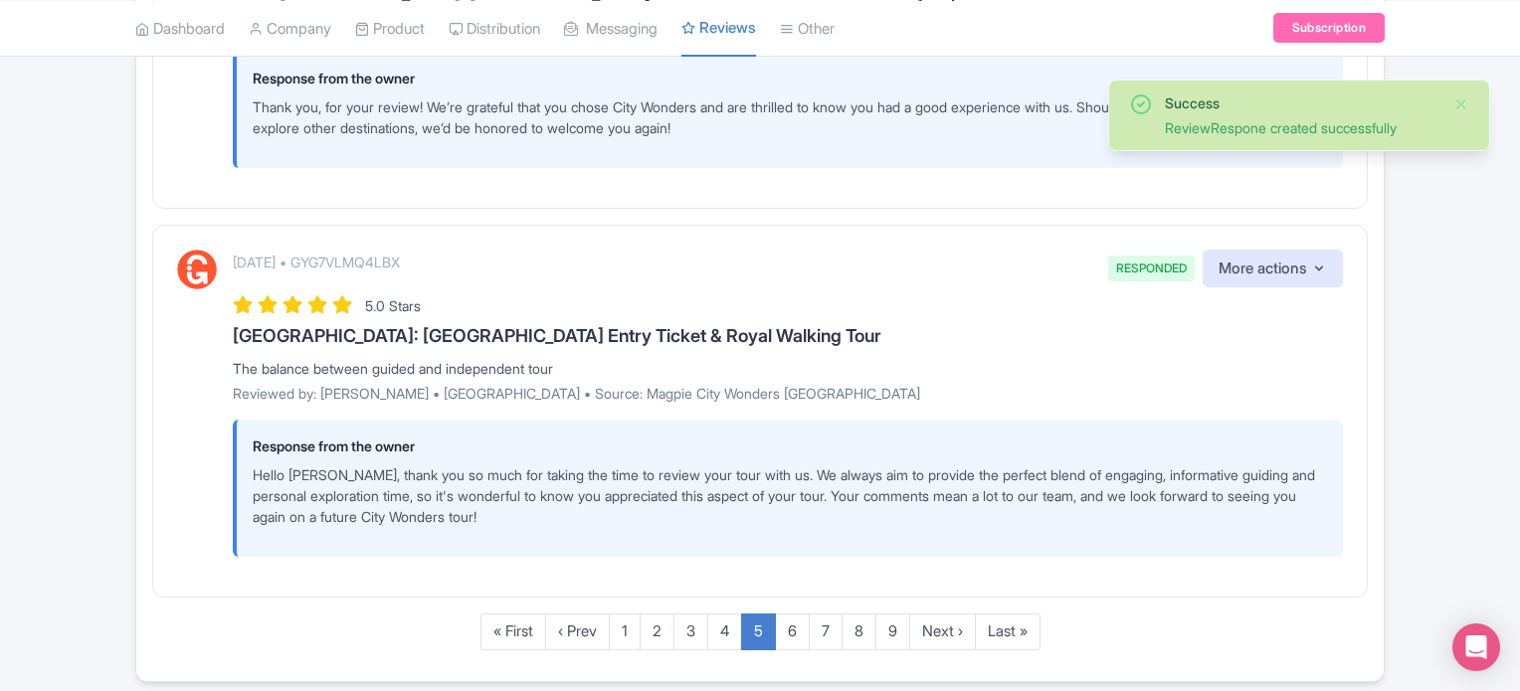
scroll to position [3593, 0]
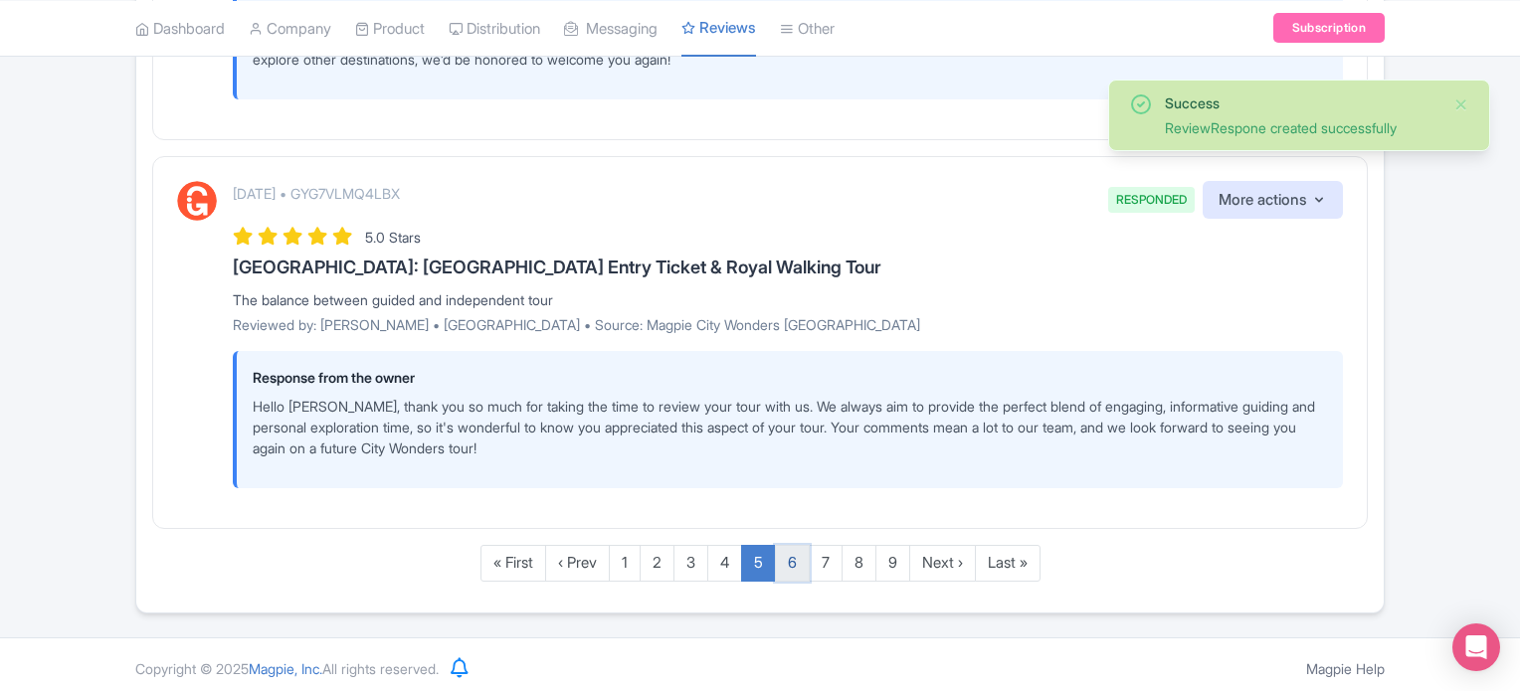
click at [796, 565] on link "6" at bounding box center [792, 563] width 35 height 37
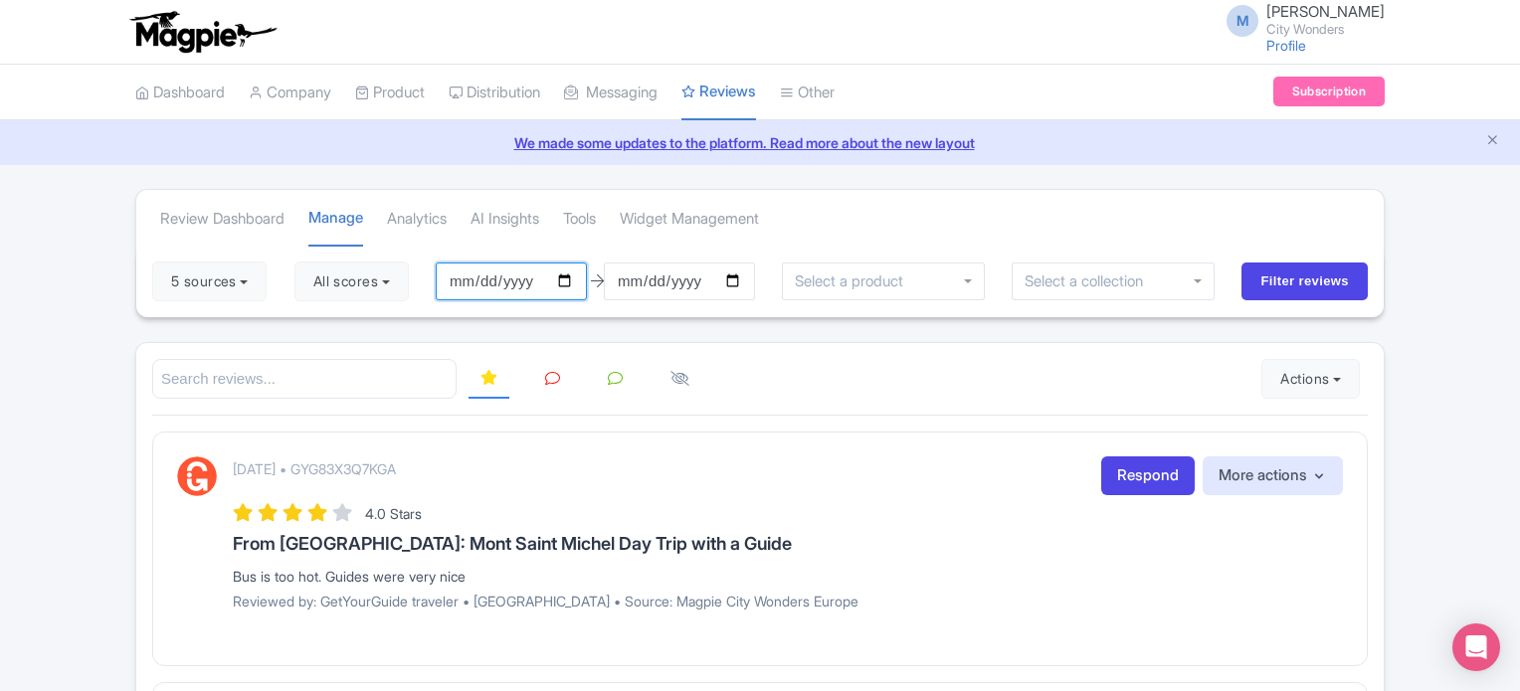
click at [564, 274] on input "[DATE]" at bounding box center [511, 282] width 151 height 38
type input "[DATE]"
click at [367, 289] on button "All scores" at bounding box center [351, 282] width 114 height 40
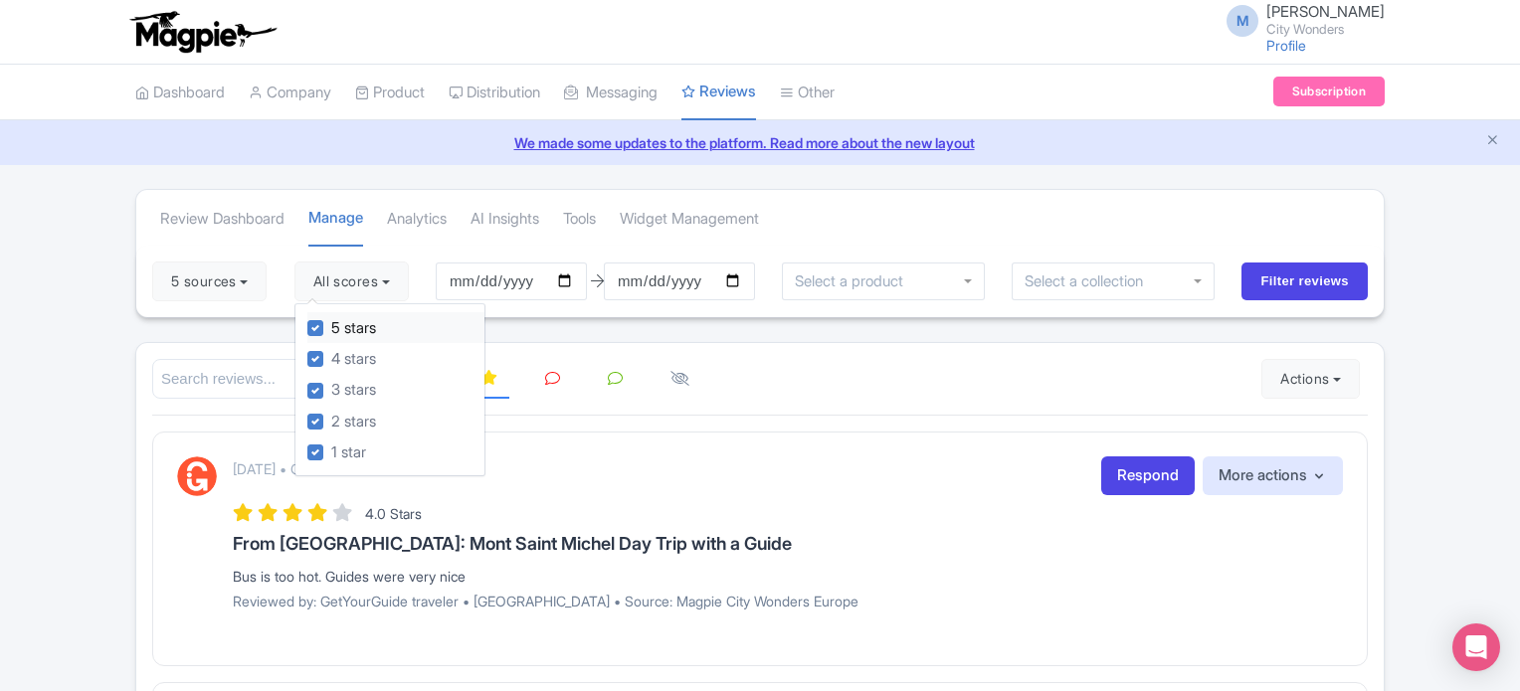
click at [331, 326] on label "5 stars" at bounding box center [353, 328] width 45 height 23
click at [331, 326] on input "5 stars" at bounding box center [337, 322] width 13 height 13
checkbox input "false"
click at [331, 353] on label "4 stars" at bounding box center [353, 359] width 45 height 23
click at [331, 353] on input "4 stars" at bounding box center [337, 353] width 13 height 13
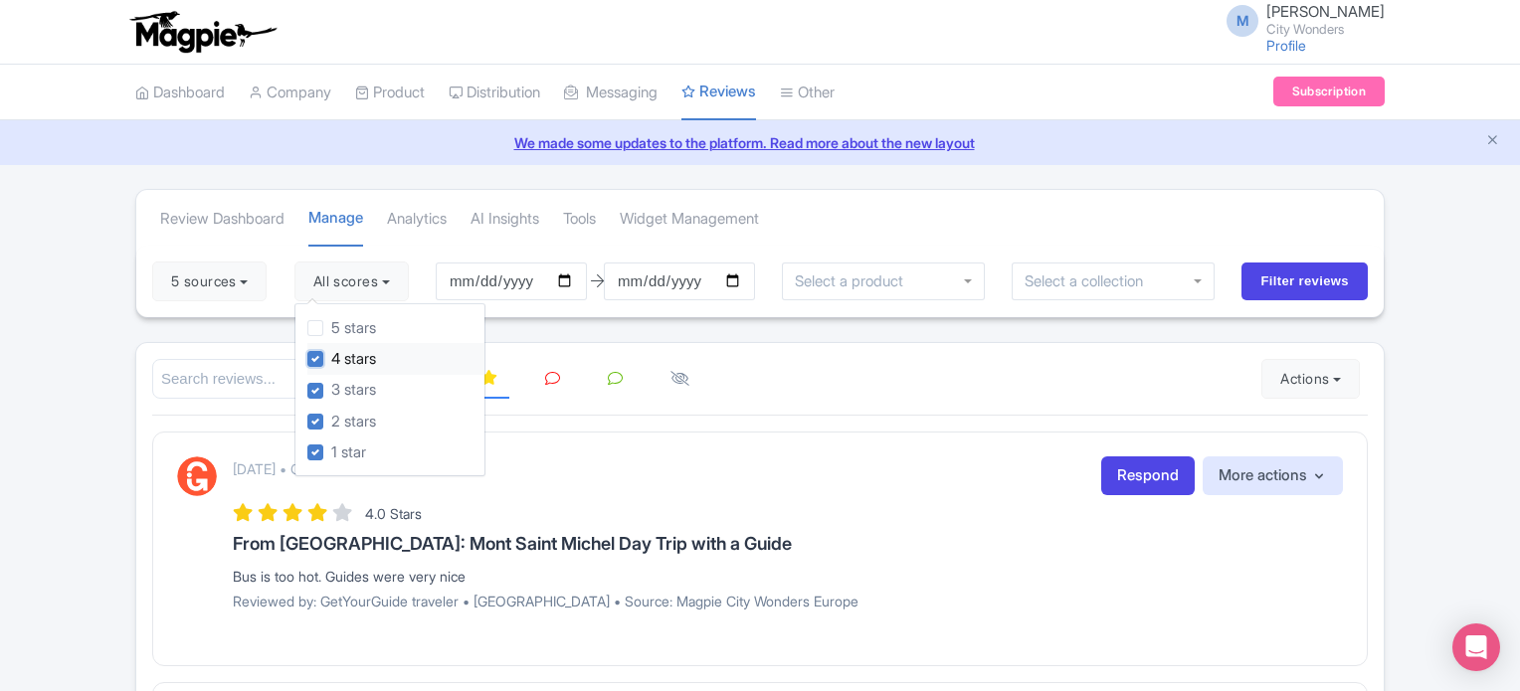
checkbox input "false"
click at [232, 285] on button "5 sources" at bounding box center [209, 282] width 114 height 40
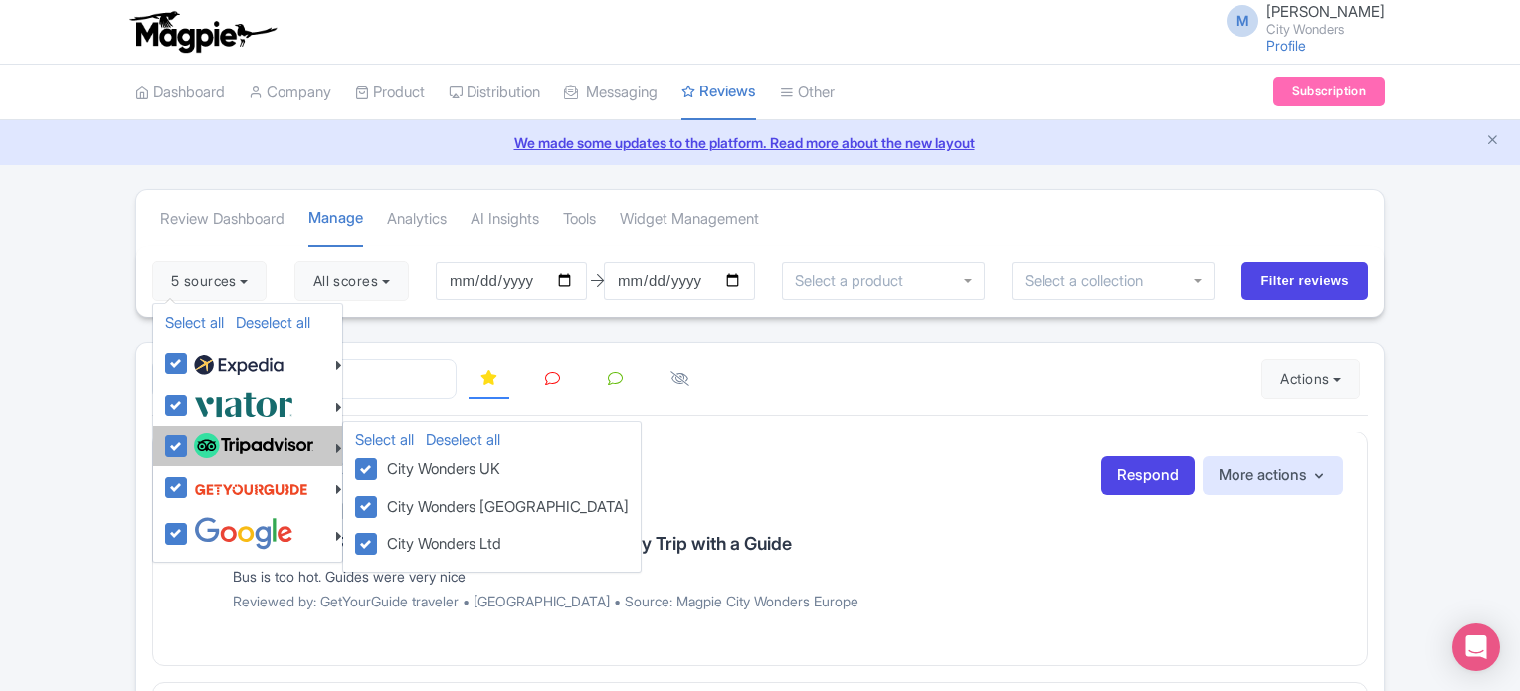
click at [189, 437] on label at bounding box center [251, 447] width 124 height 34
click at [189, 437] on input "checkbox" at bounding box center [195, 436] width 13 height 13
checkbox input "false"
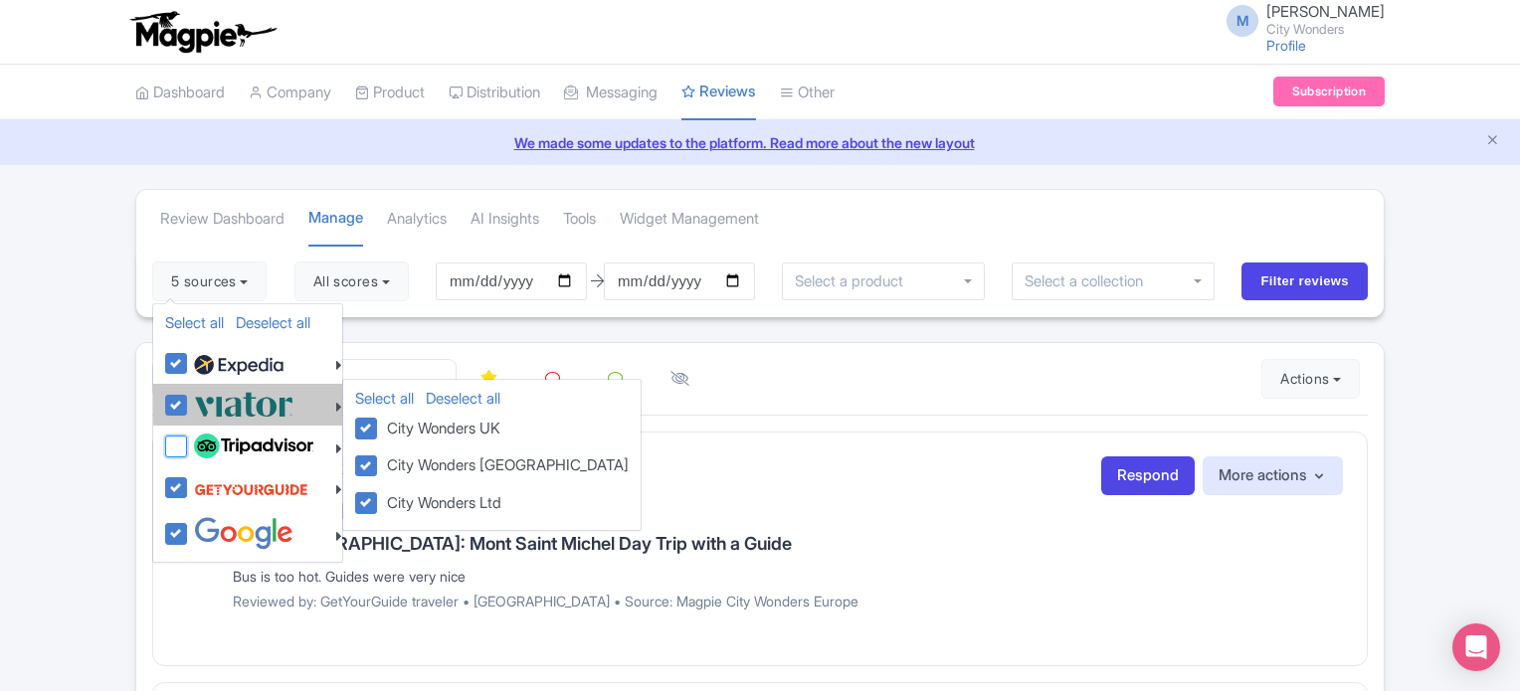
checkbox input "false"
click at [189, 407] on label at bounding box center [241, 404] width 104 height 33
click at [189, 401] on input "checkbox" at bounding box center [195, 394] width 13 height 13
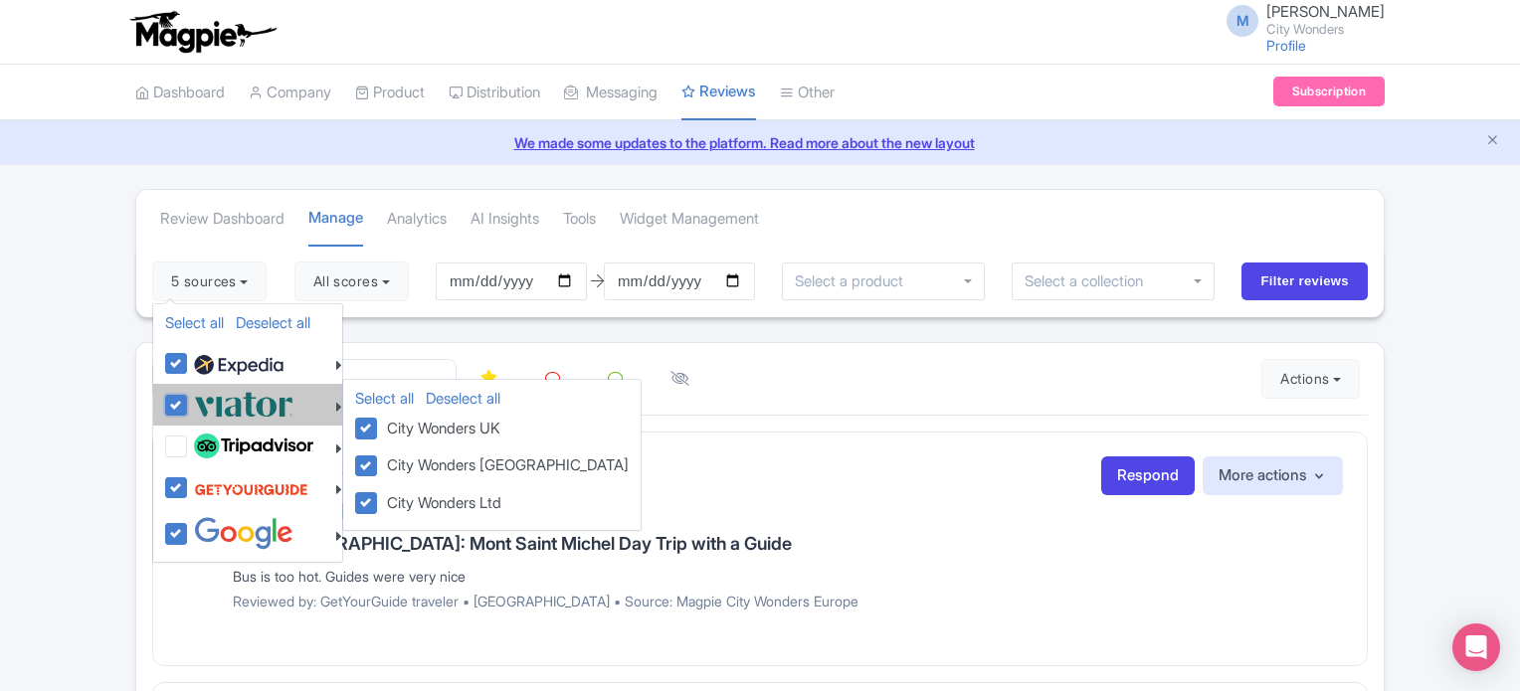
checkbox input "false"
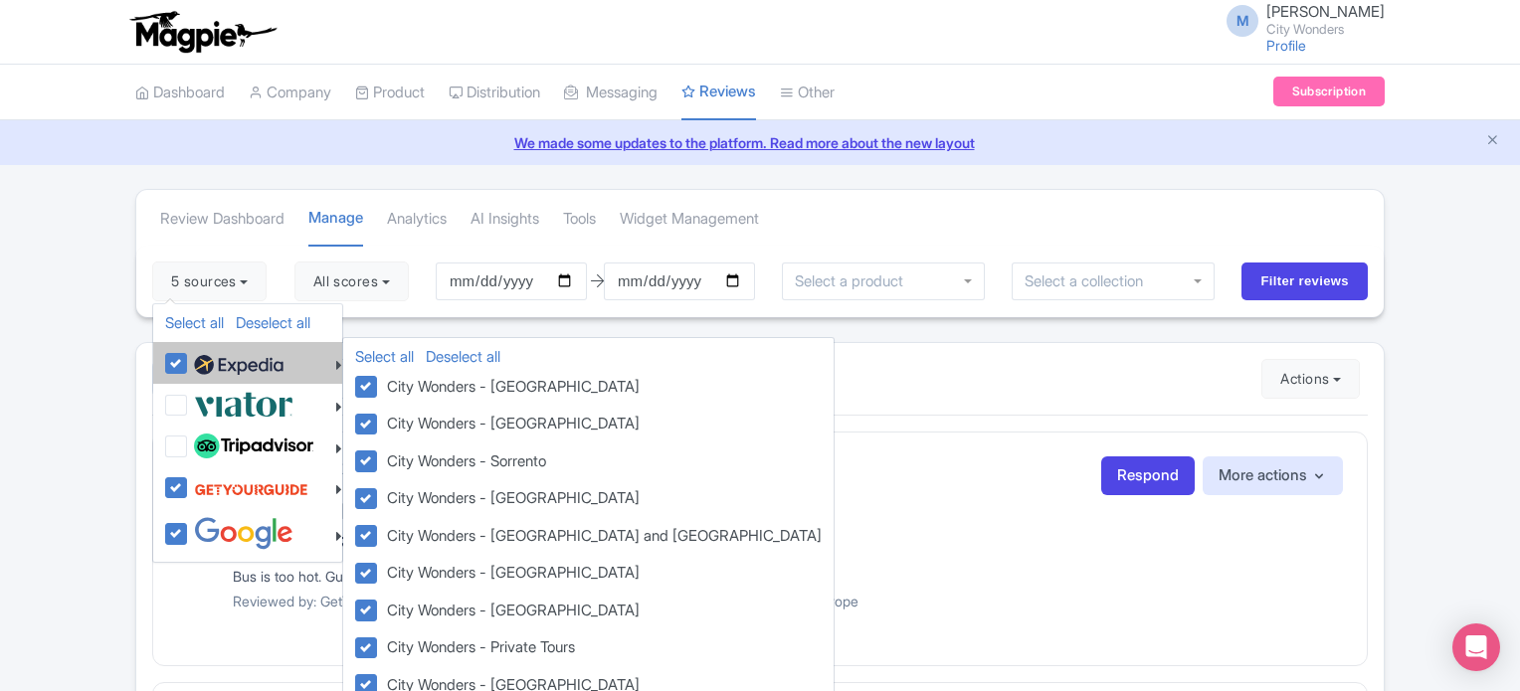
click at [189, 352] on label at bounding box center [236, 363] width 94 height 34
click at [189, 352] on input "checkbox" at bounding box center [195, 352] width 13 height 13
checkbox input "false"
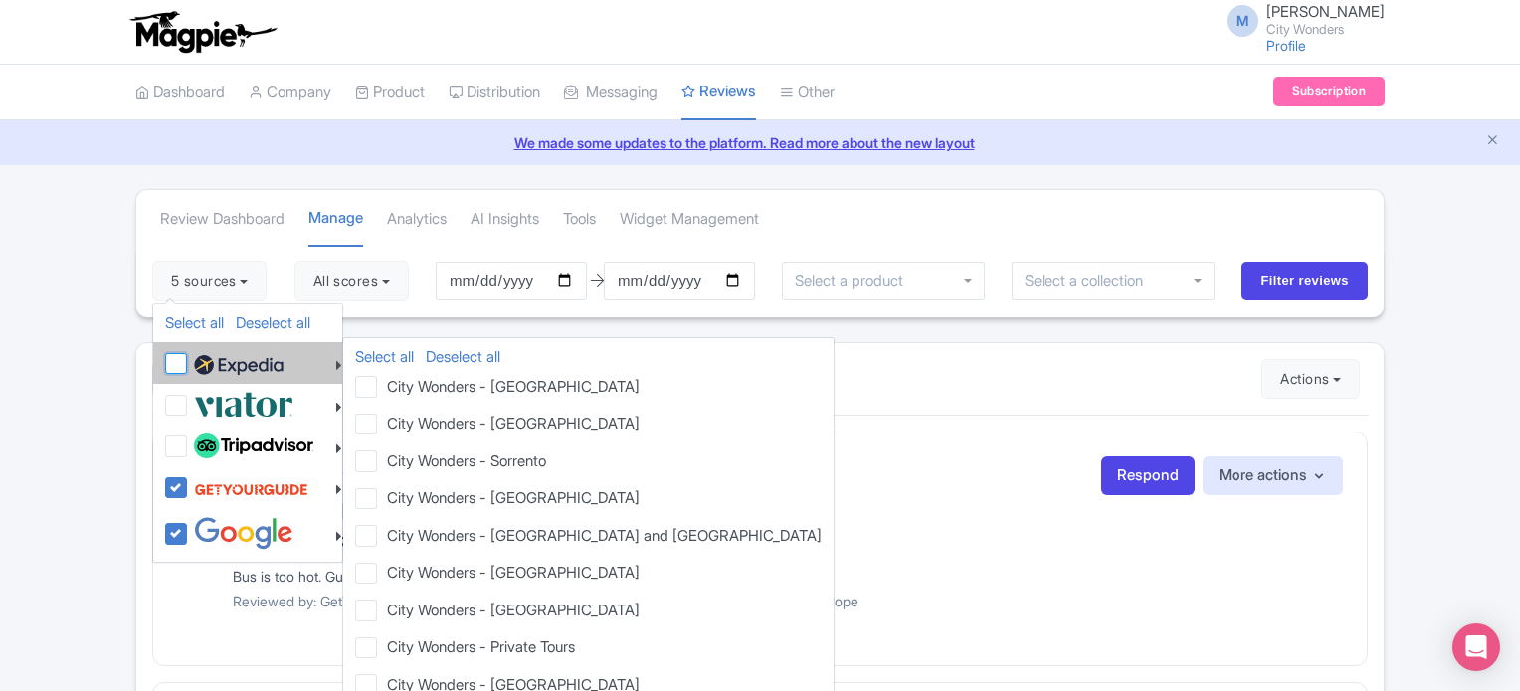
checkbox input "false"
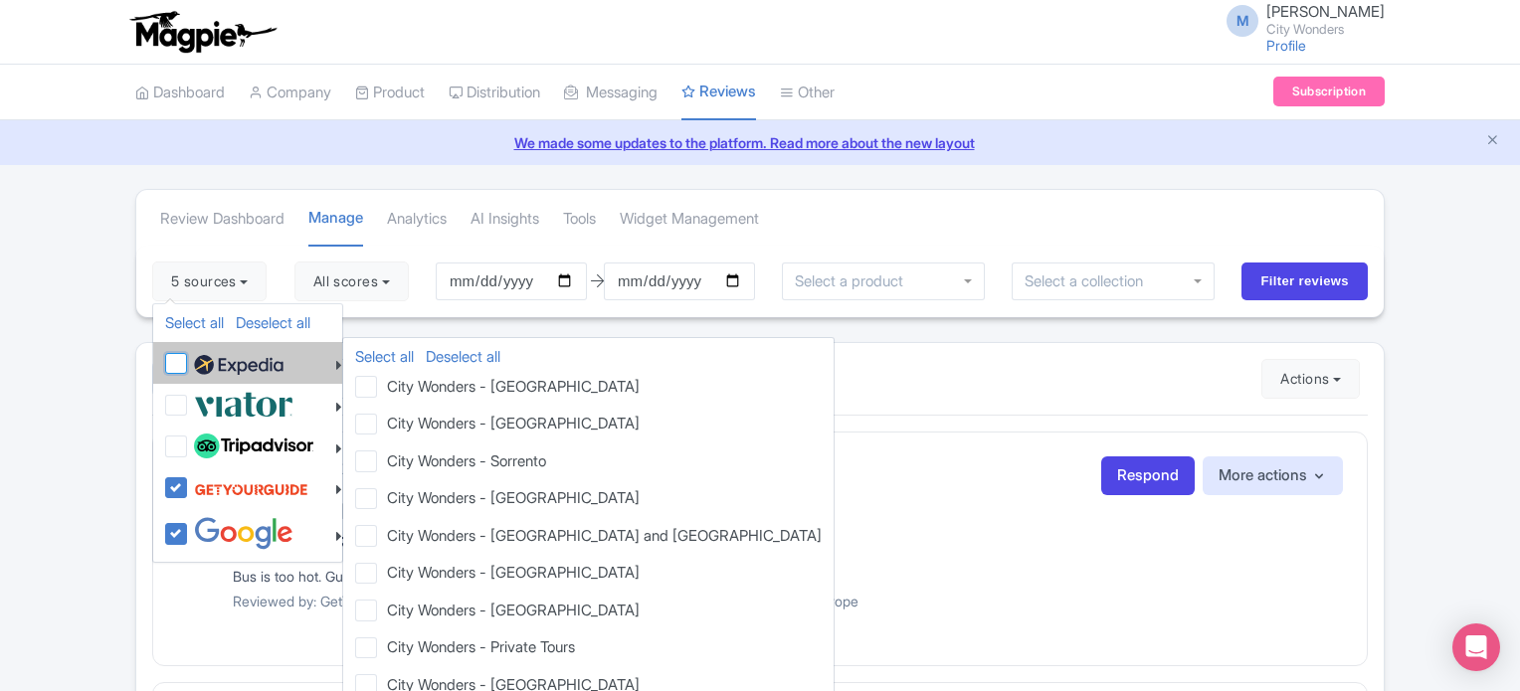
checkbox input "false"
click at [189, 365] on label at bounding box center [236, 363] width 94 height 34
click at [189, 359] on input "checkbox" at bounding box center [195, 352] width 13 height 13
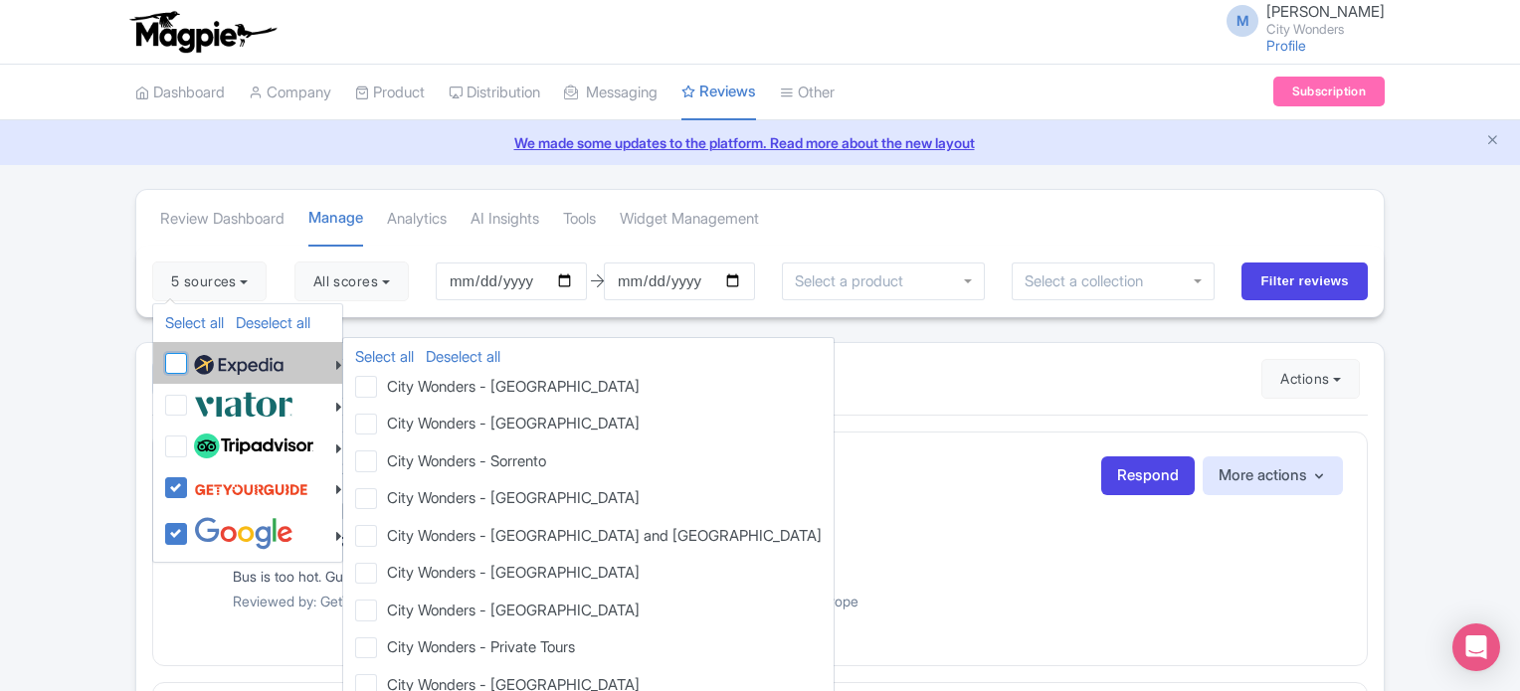
checkbox input "true"
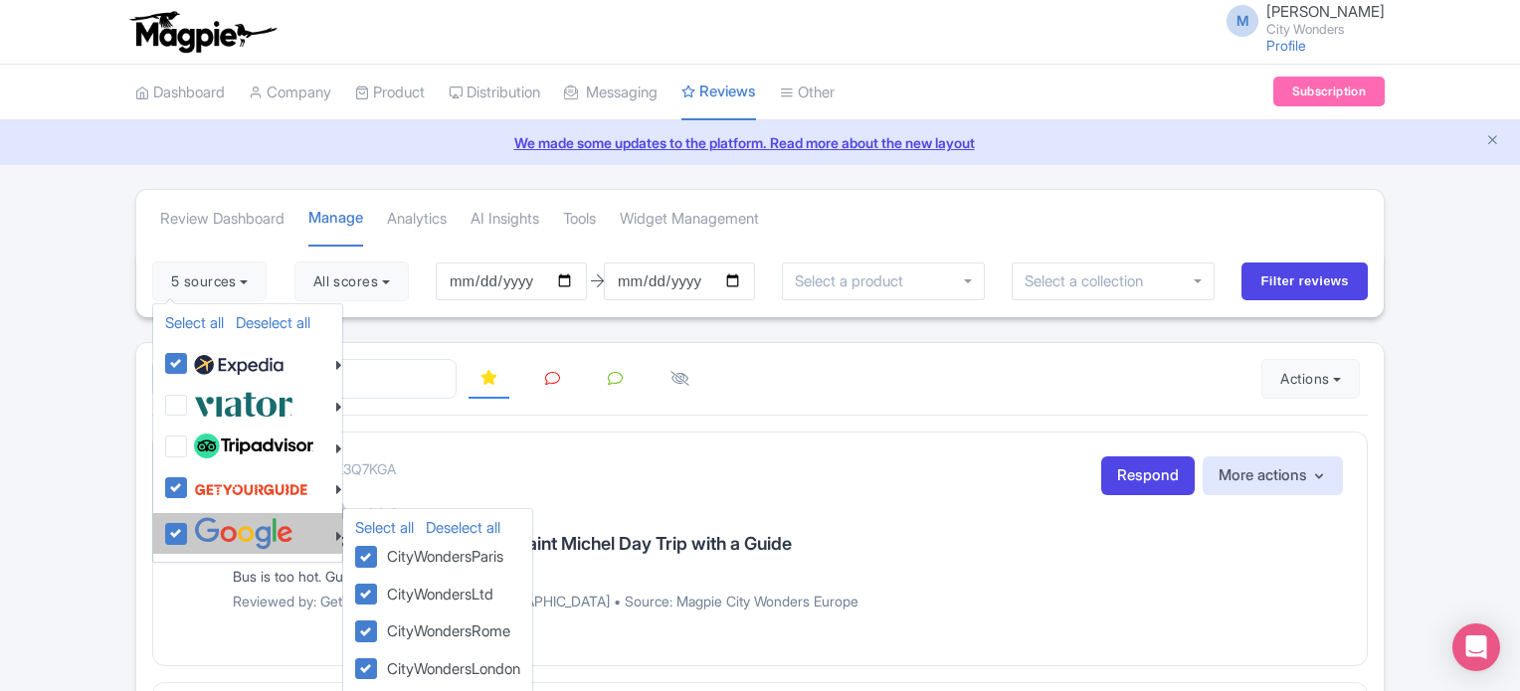
click at [186, 527] on div at bounding box center [253, 533] width 177 height 33
click at [189, 531] on label at bounding box center [241, 533] width 104 height 33
click at [189, 530] on input "checkbox" at bounding box center [195, 523] width 13 height 13
checkbox input "false"
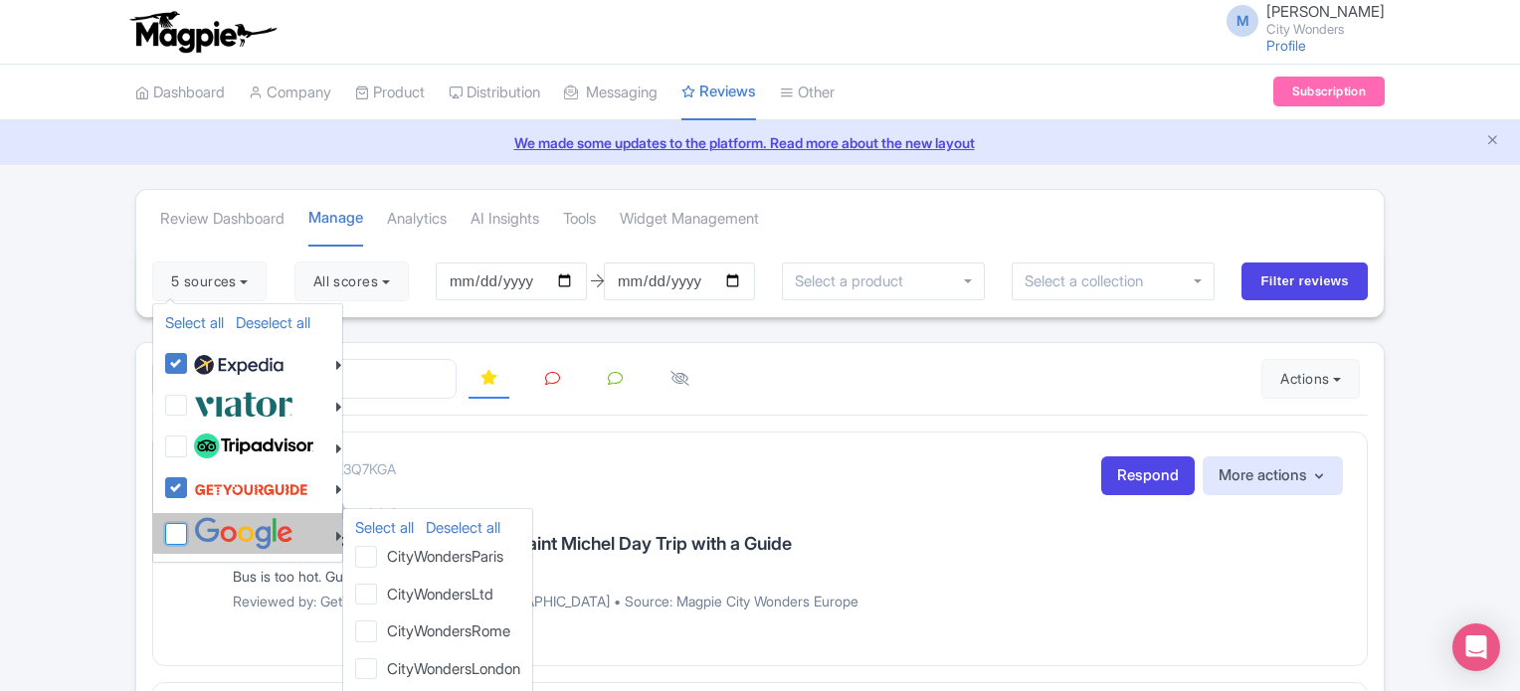
checkbox input "false"
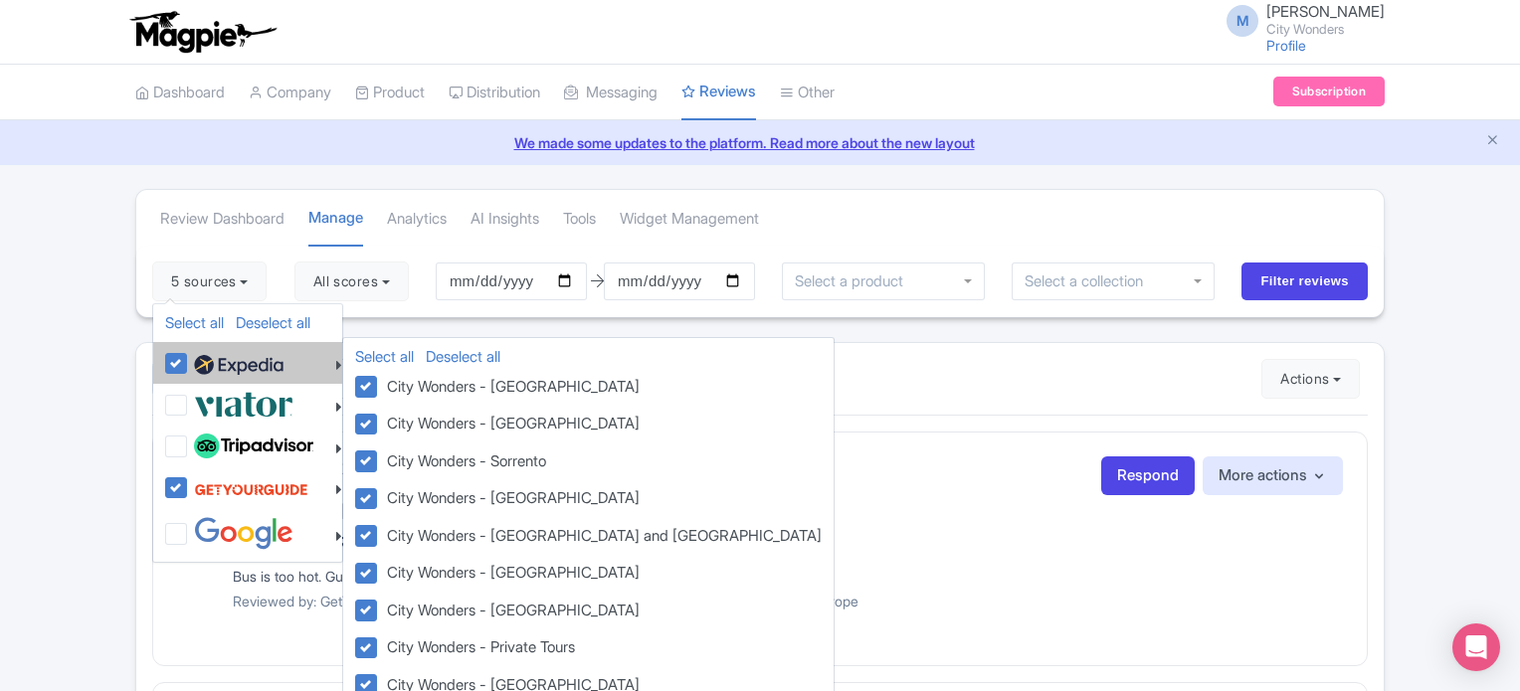
click at [189, 365] on label at bounding box center [236, 363] width 94 height 34
click at [189, 359] on input "checkbox" at bounding box center [195, 352] width 13 height 13
checkbox input "false"
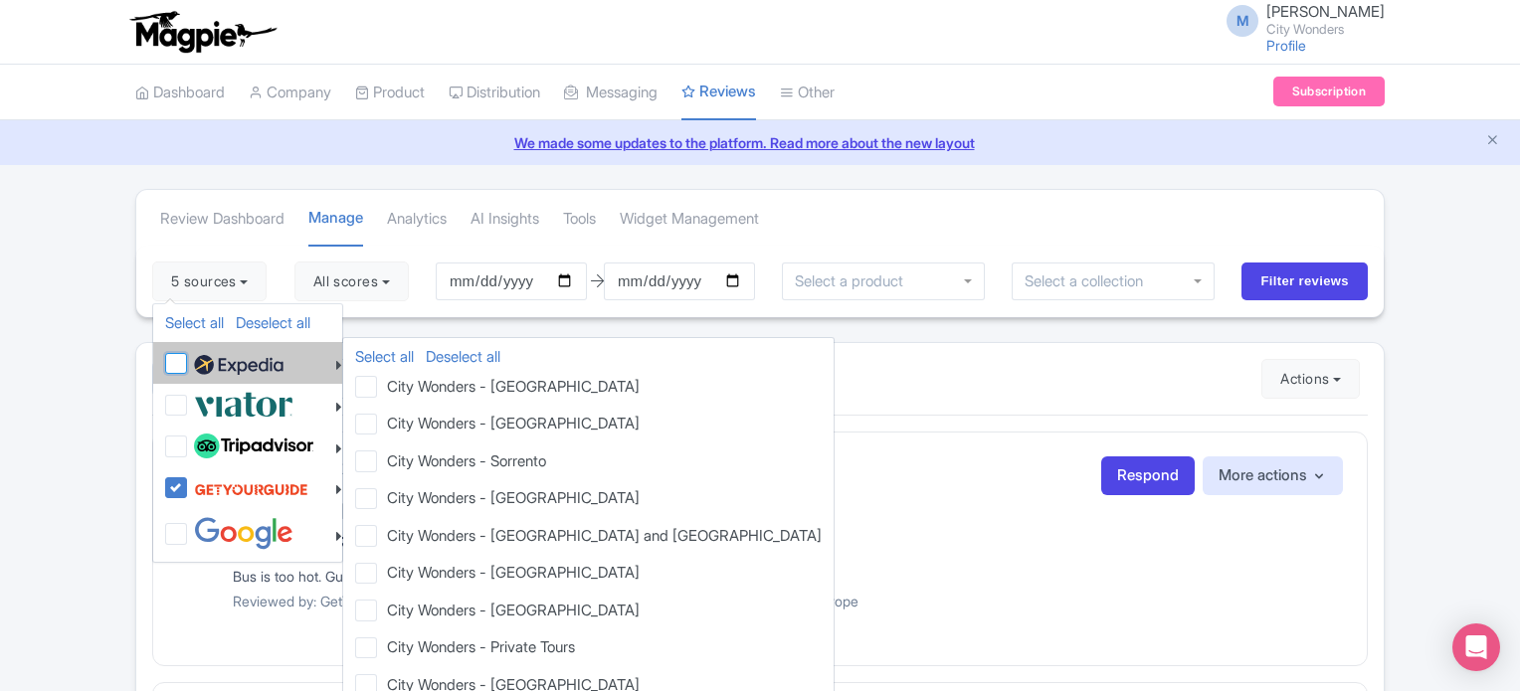
checkbox input "false"
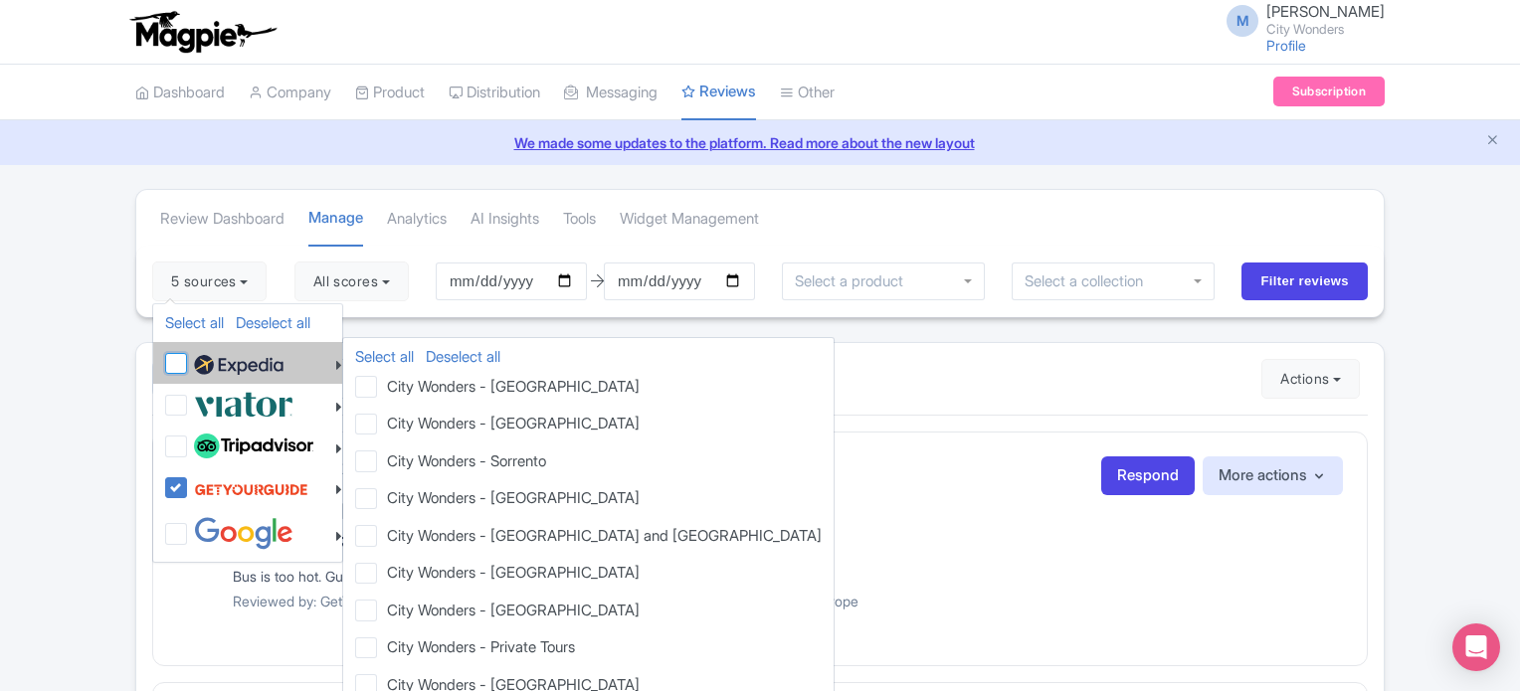
checkbox input "false"
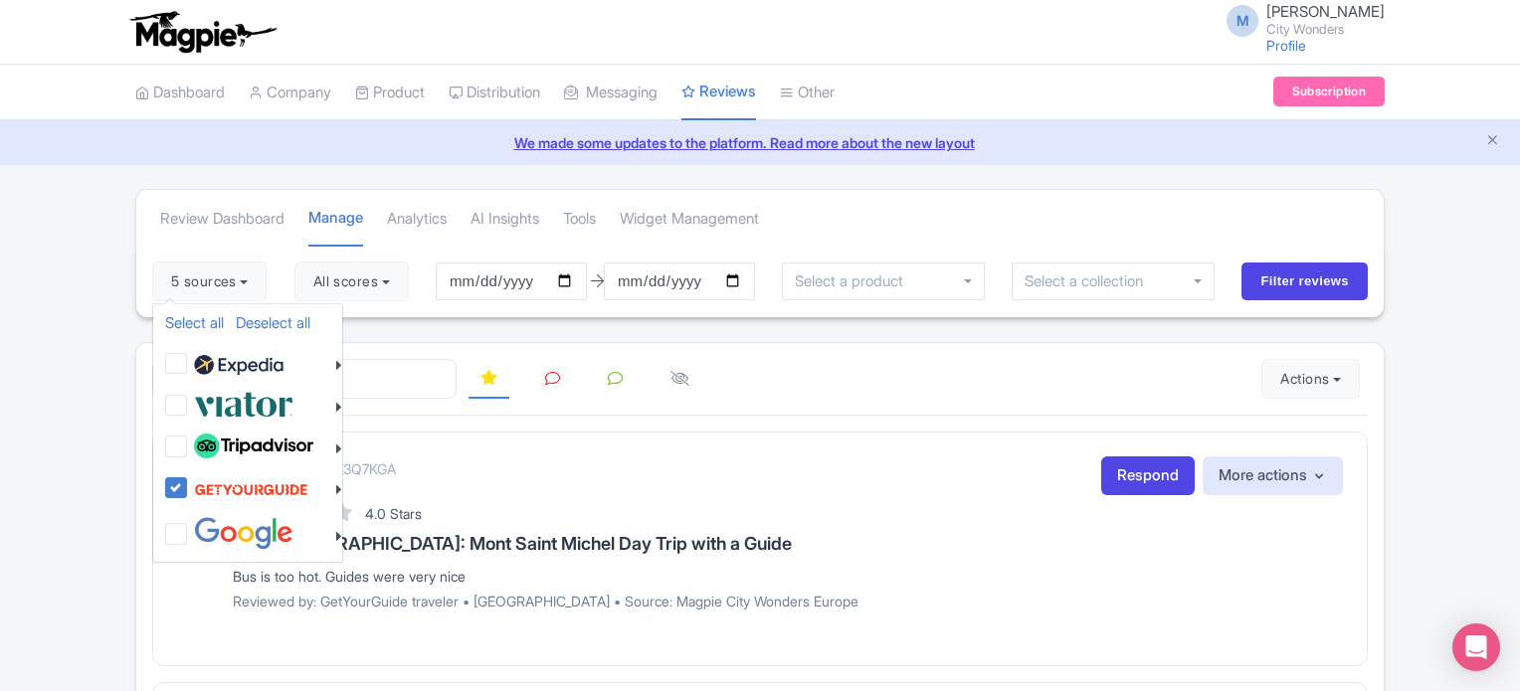
click at [815, 312] on div "5 sources Select all Deselect all Select all Deselect all City Wonders - Vatica…" at bounding box center [759, 282] width 1247 height 72
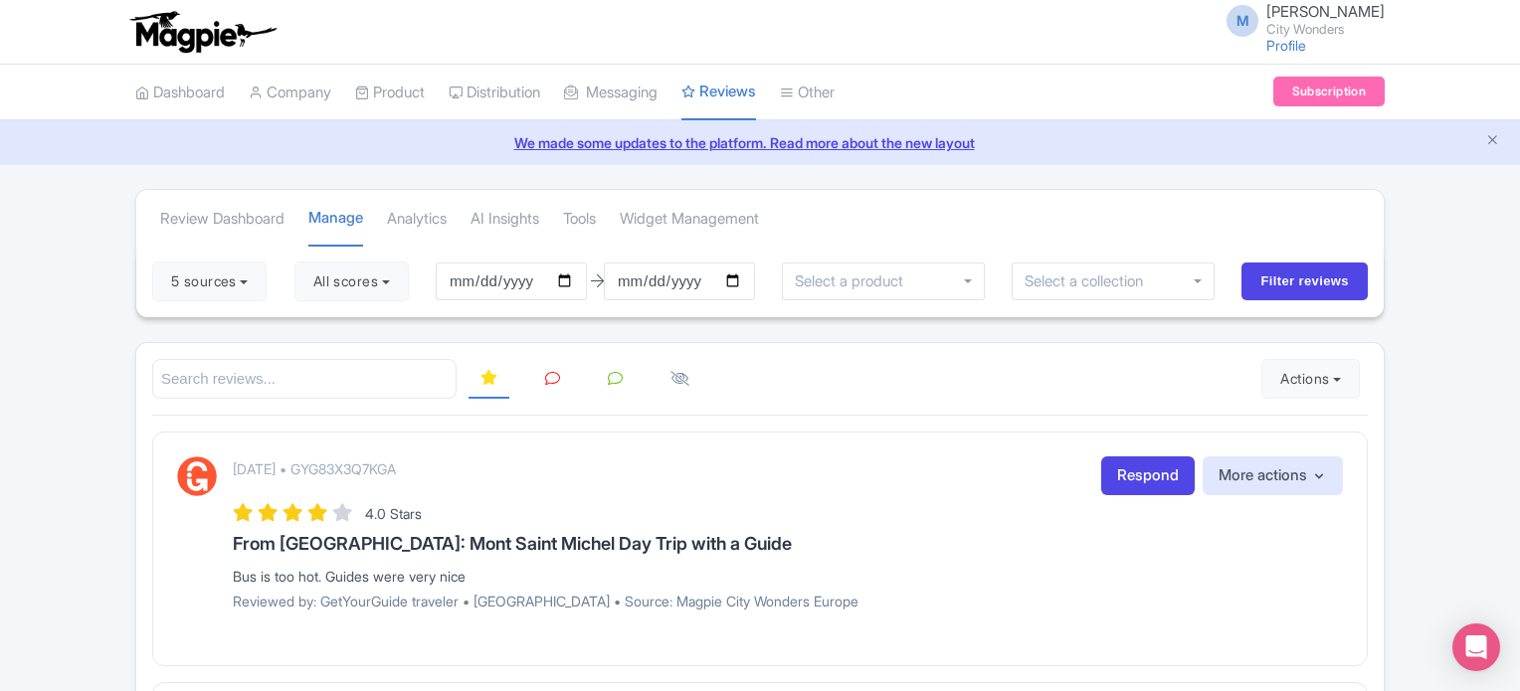
click at [891, 285] on input "select-one" at bounding box center [854, 281] width 119 height 18
click at [1332, 285] on input "Filter reviews" at bounding box center [1304, 282] width 126 height 38
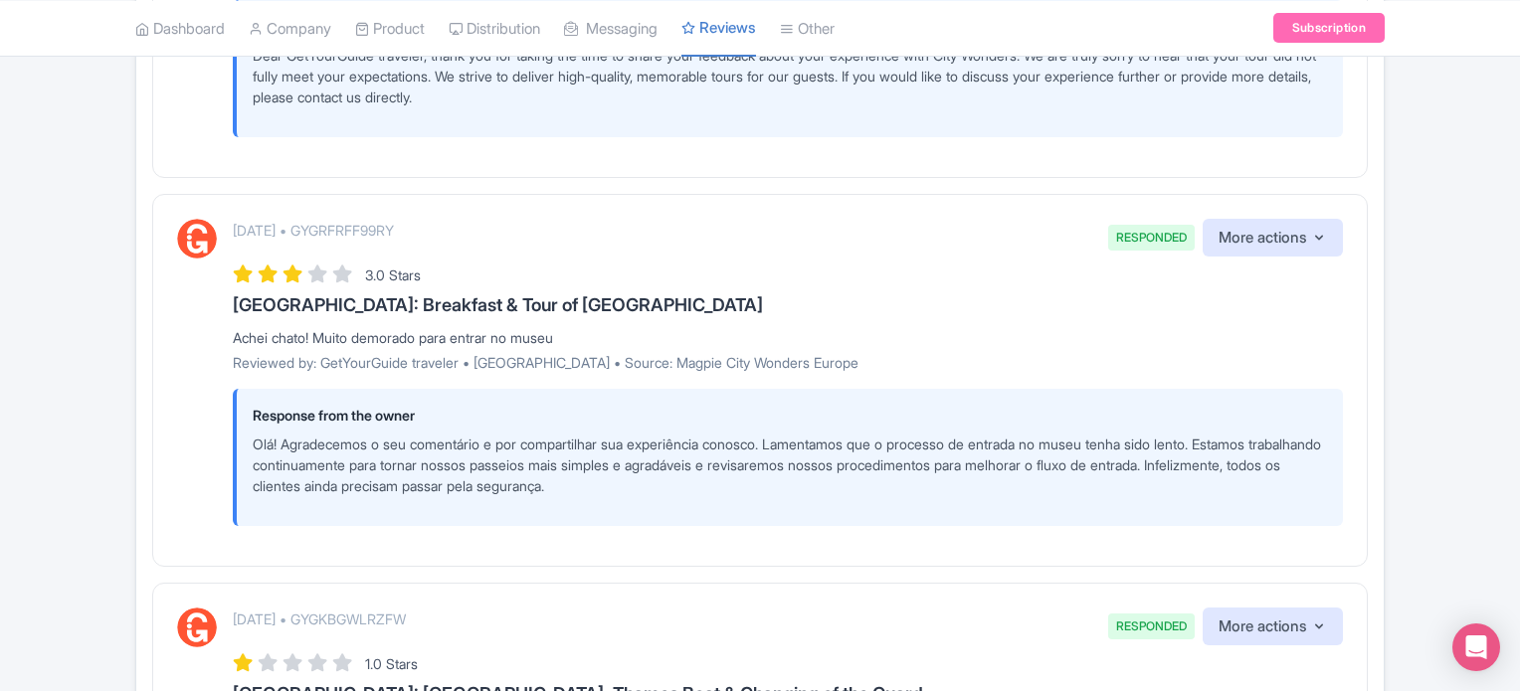
scroll to position [2785, 0]
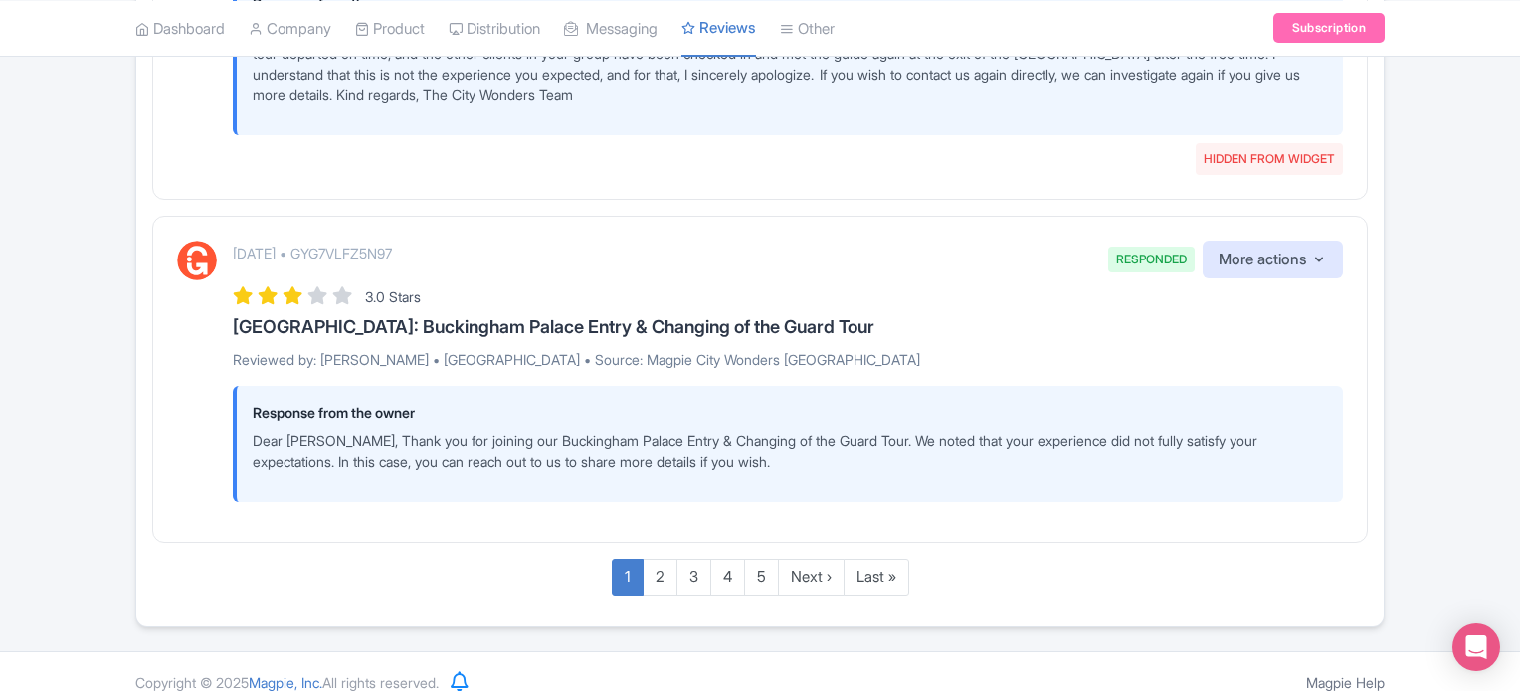
scroll to position [3627, 0]
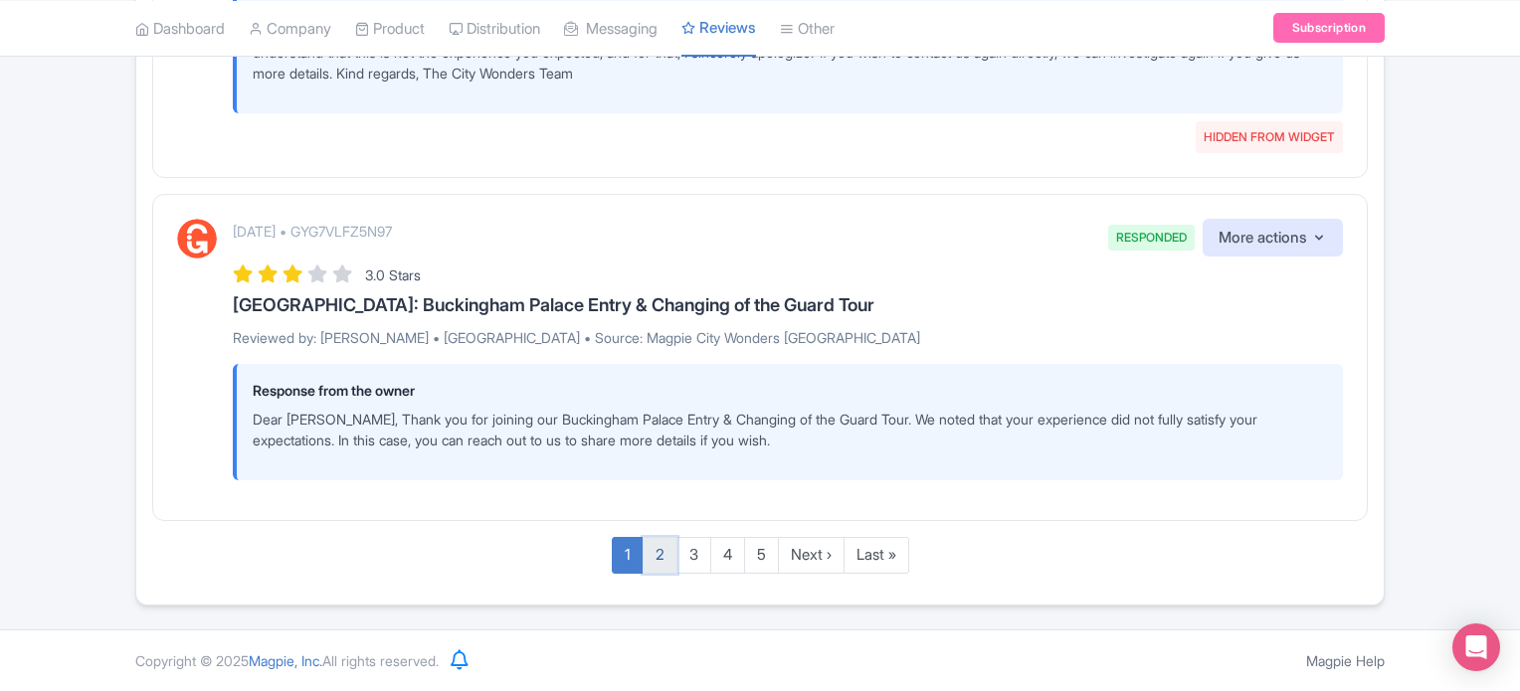
click at [656, 556] on link "2" at bounding box center [659, 555] width 35 height 37
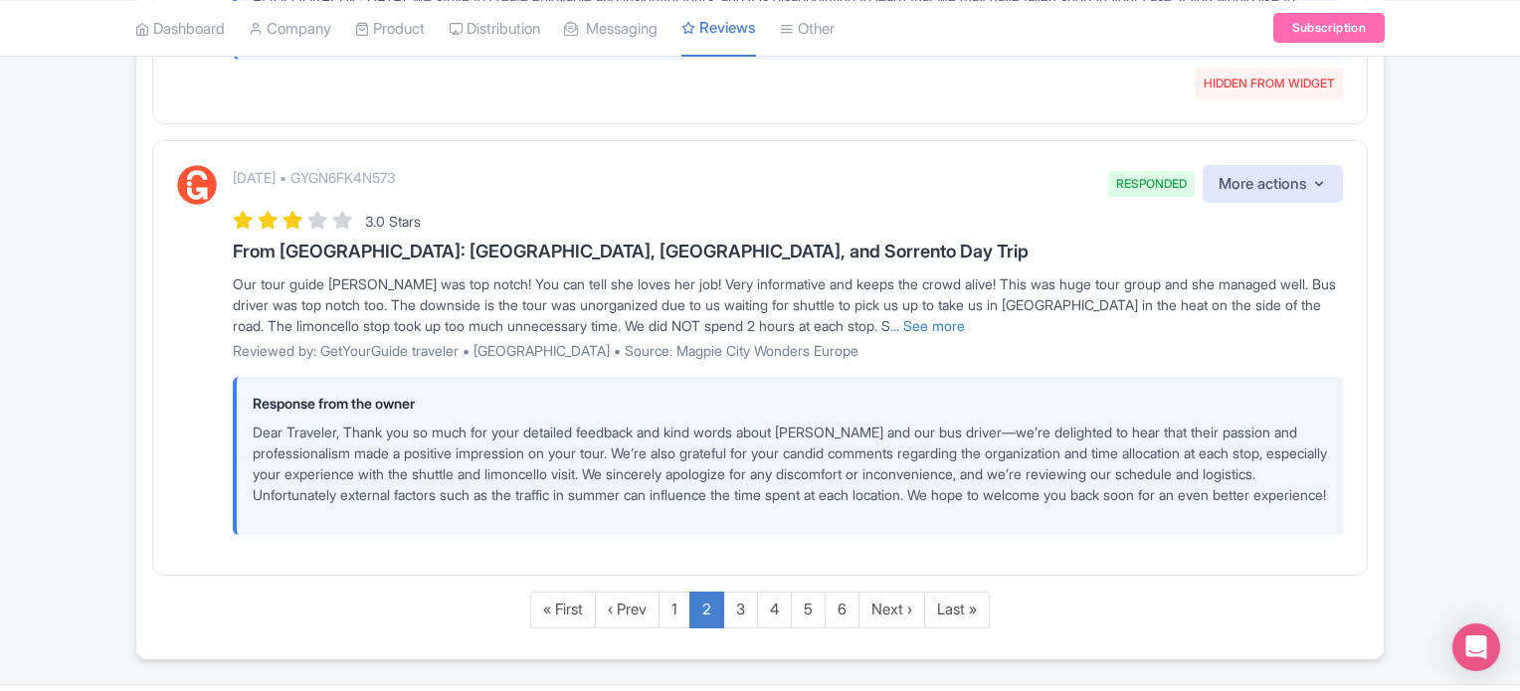
scroll to position [4063, 0]
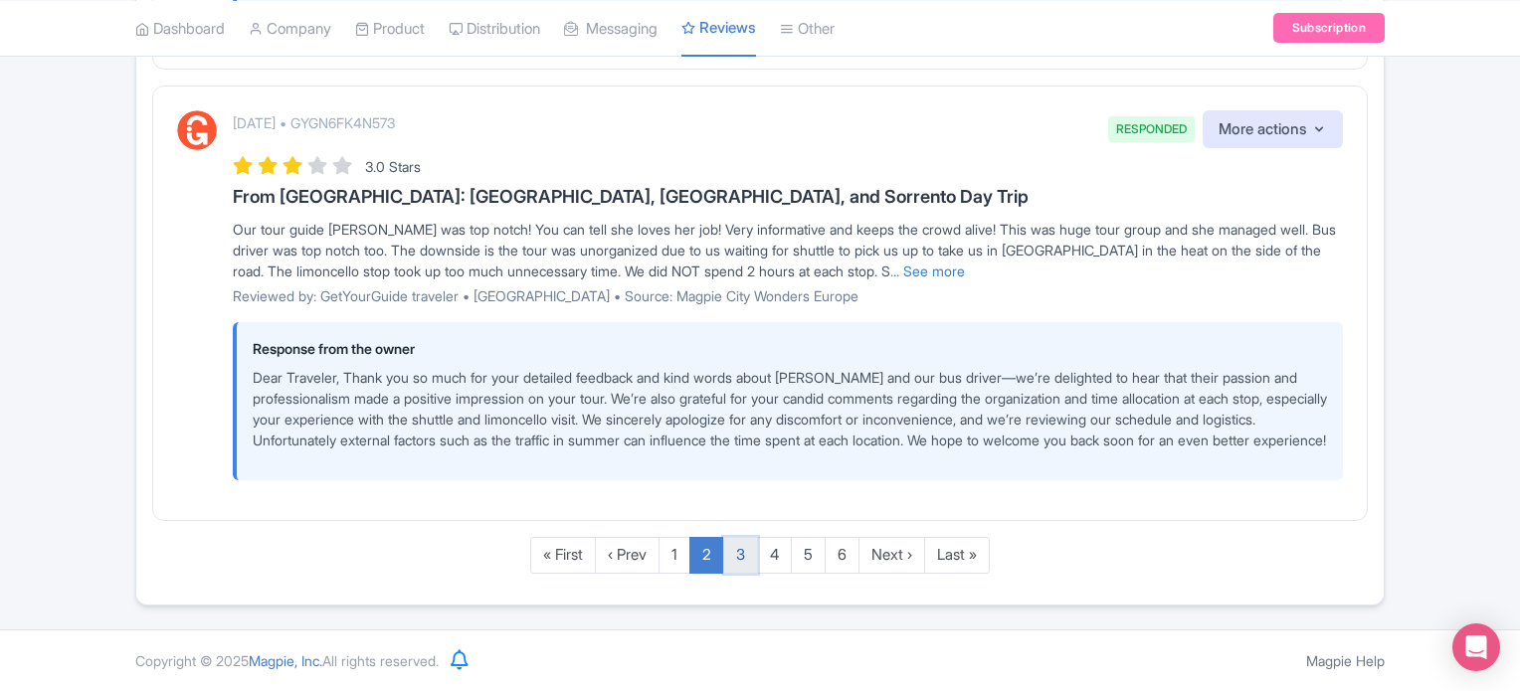
click at [744, 545] on link "3" at bounding box center [740, 555] width 35 height 37
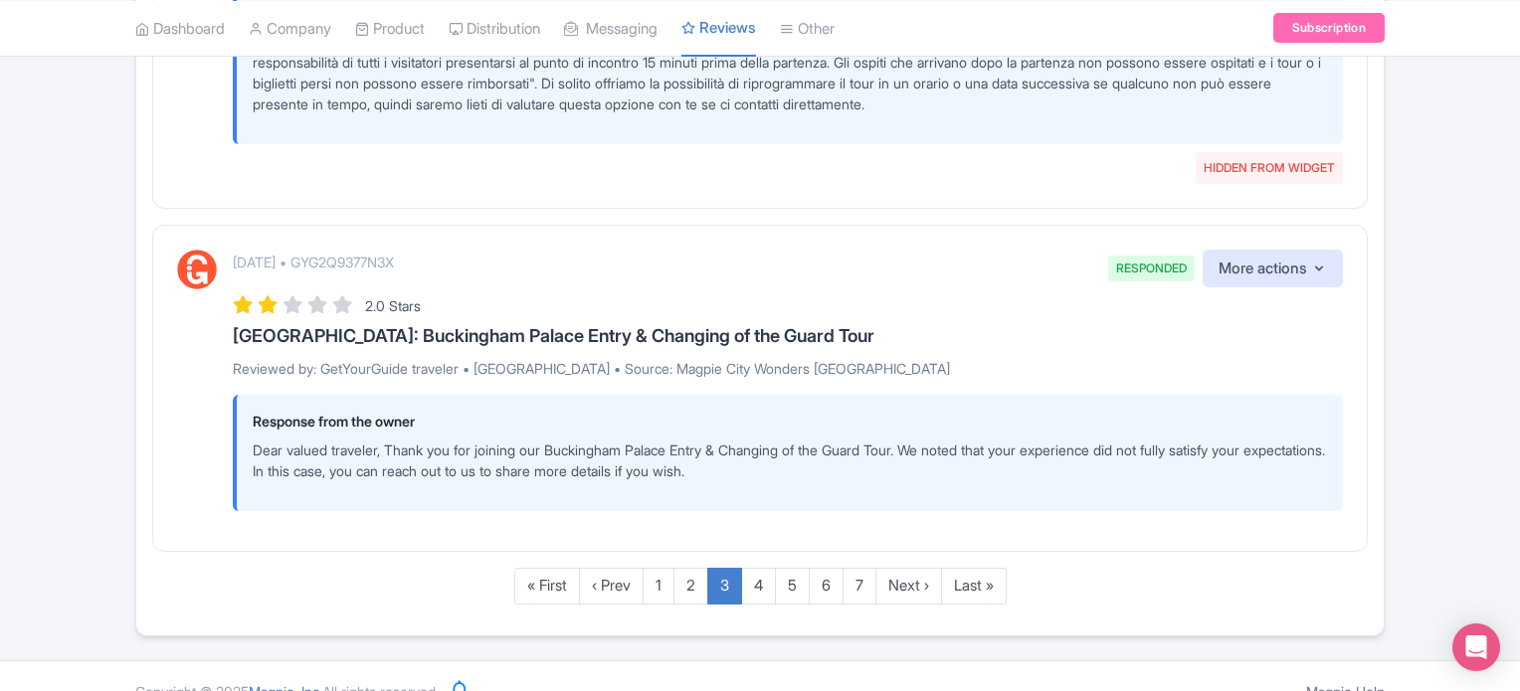
scroll to position [4218, 0]
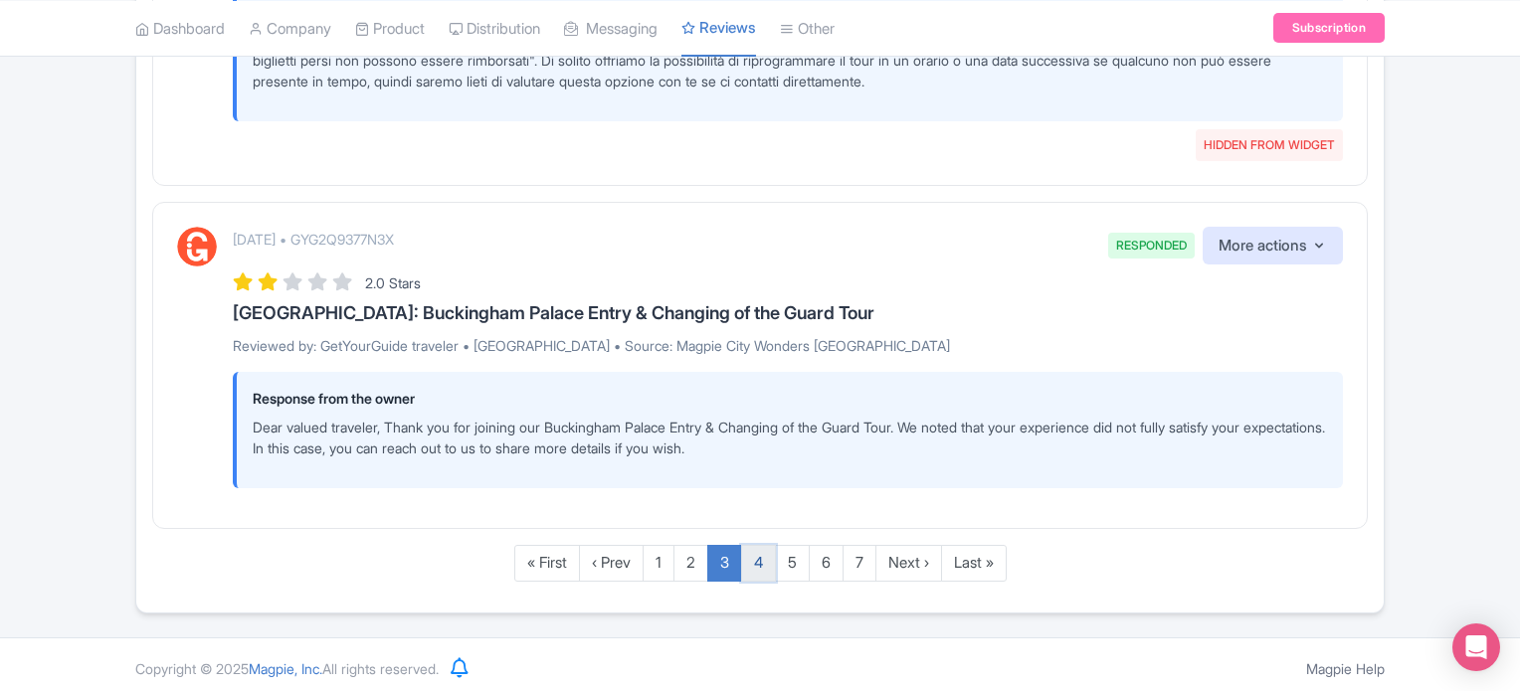
click at [754, 556] on link "4" at bounding box center [758, 563] width 35 height 37
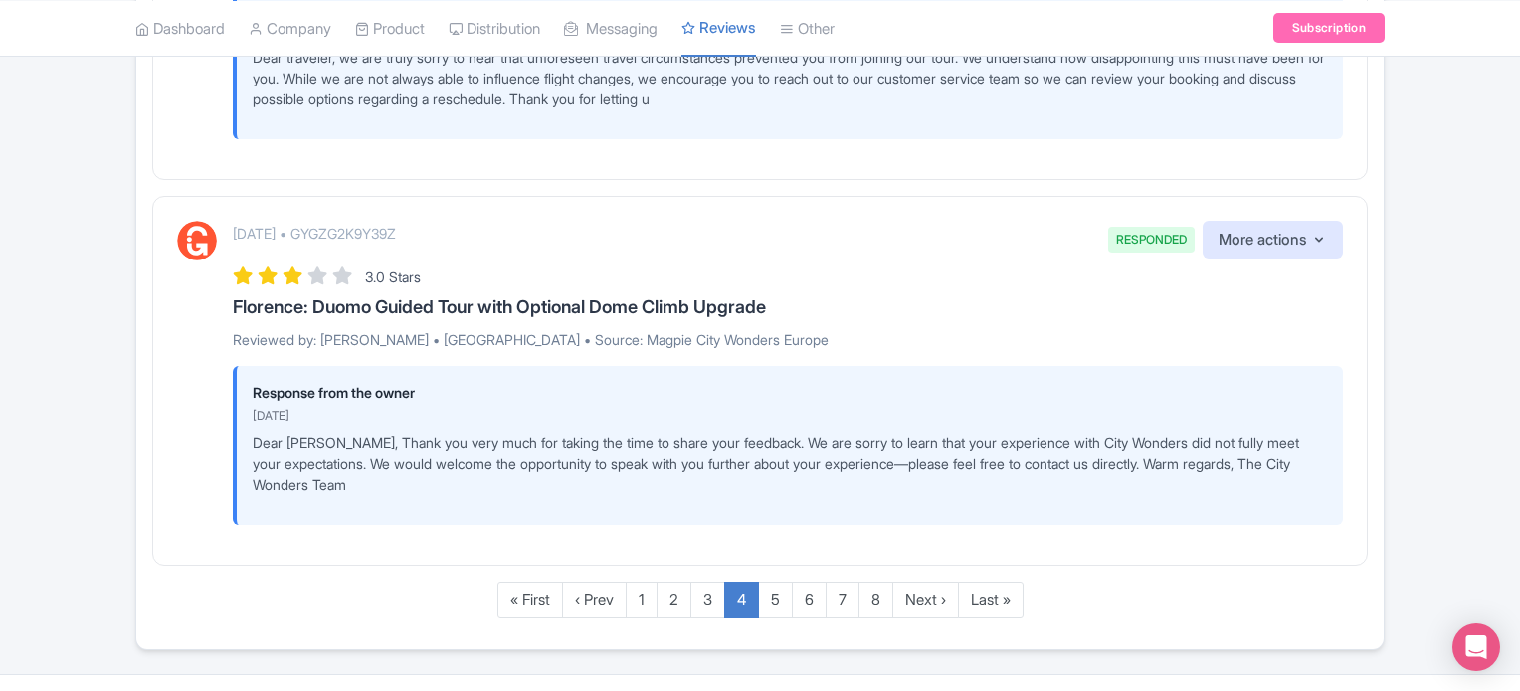
scroll to position [3760, 0]
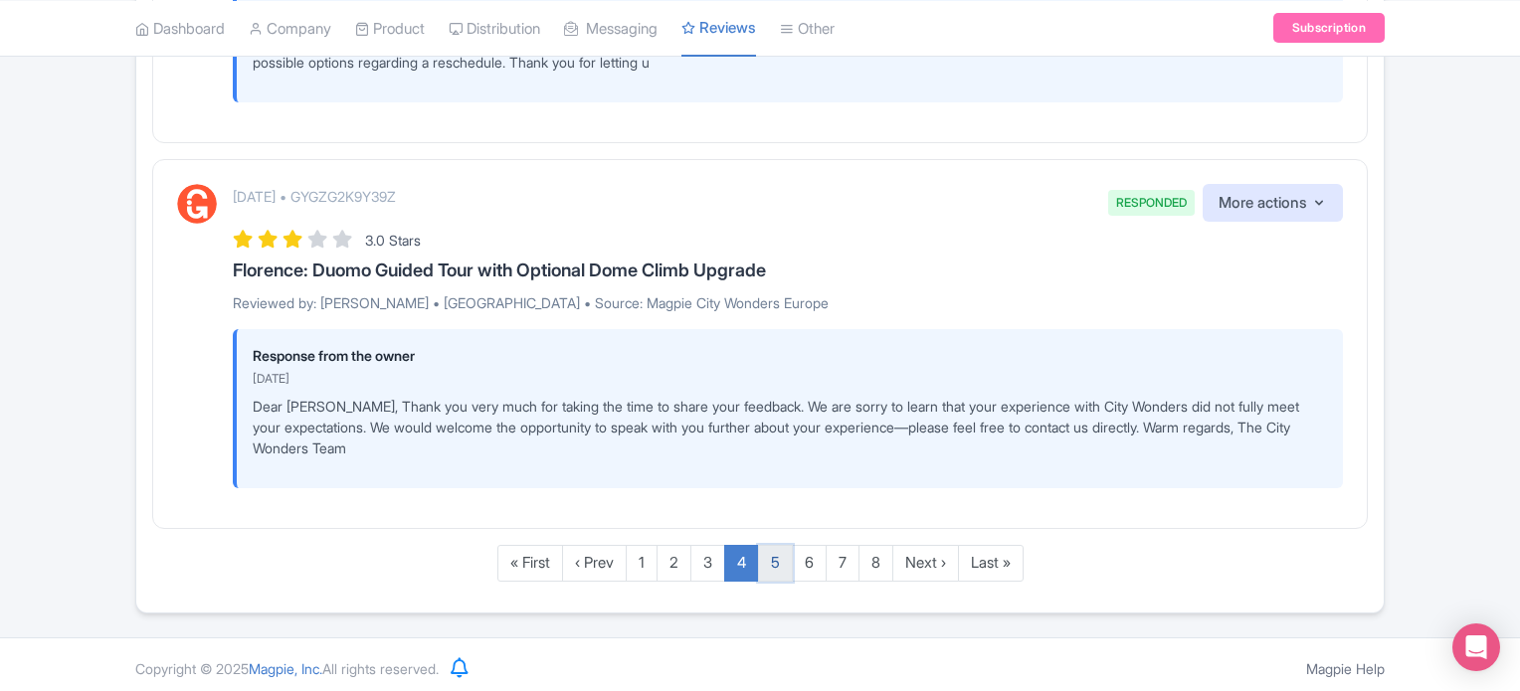
click at [782, 560] on link "5" at bounding box center [775, 563] width 35 height 37
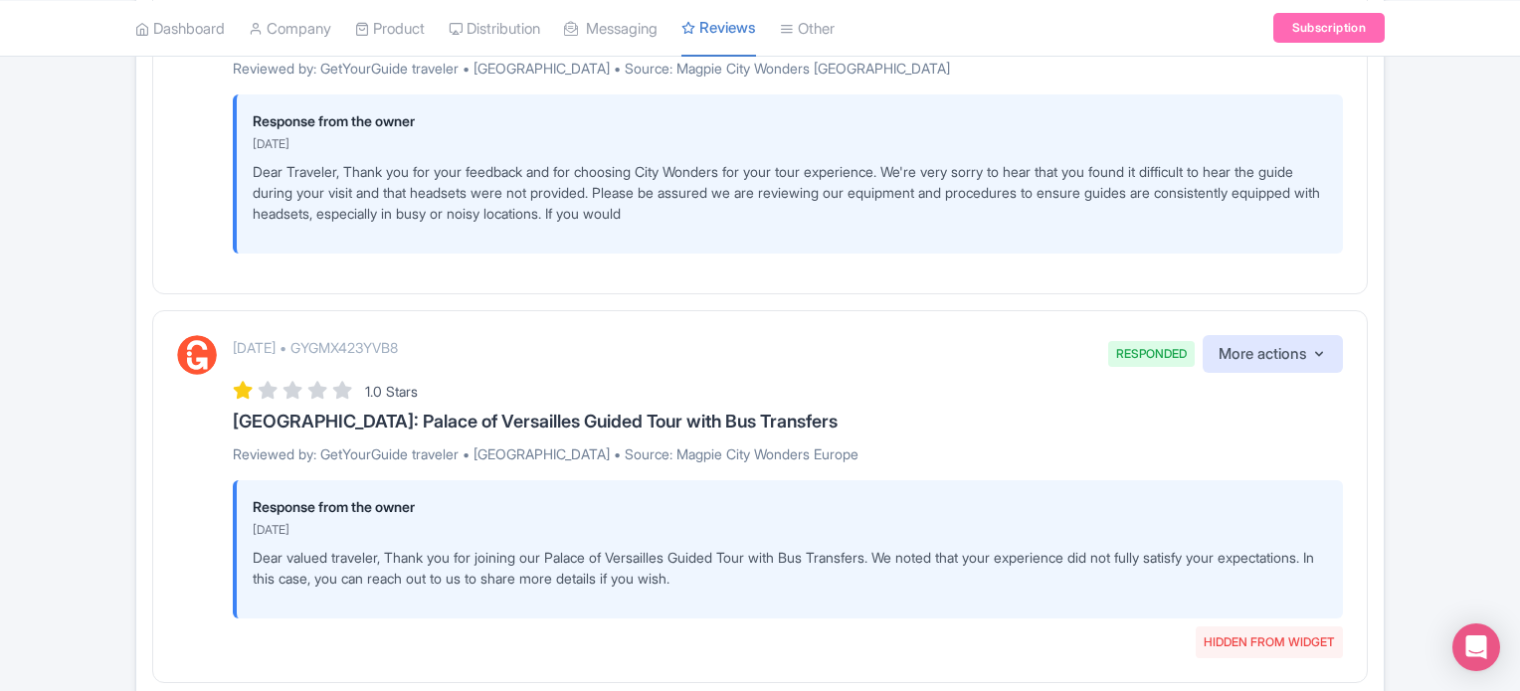
scroll to position [3919, 0]
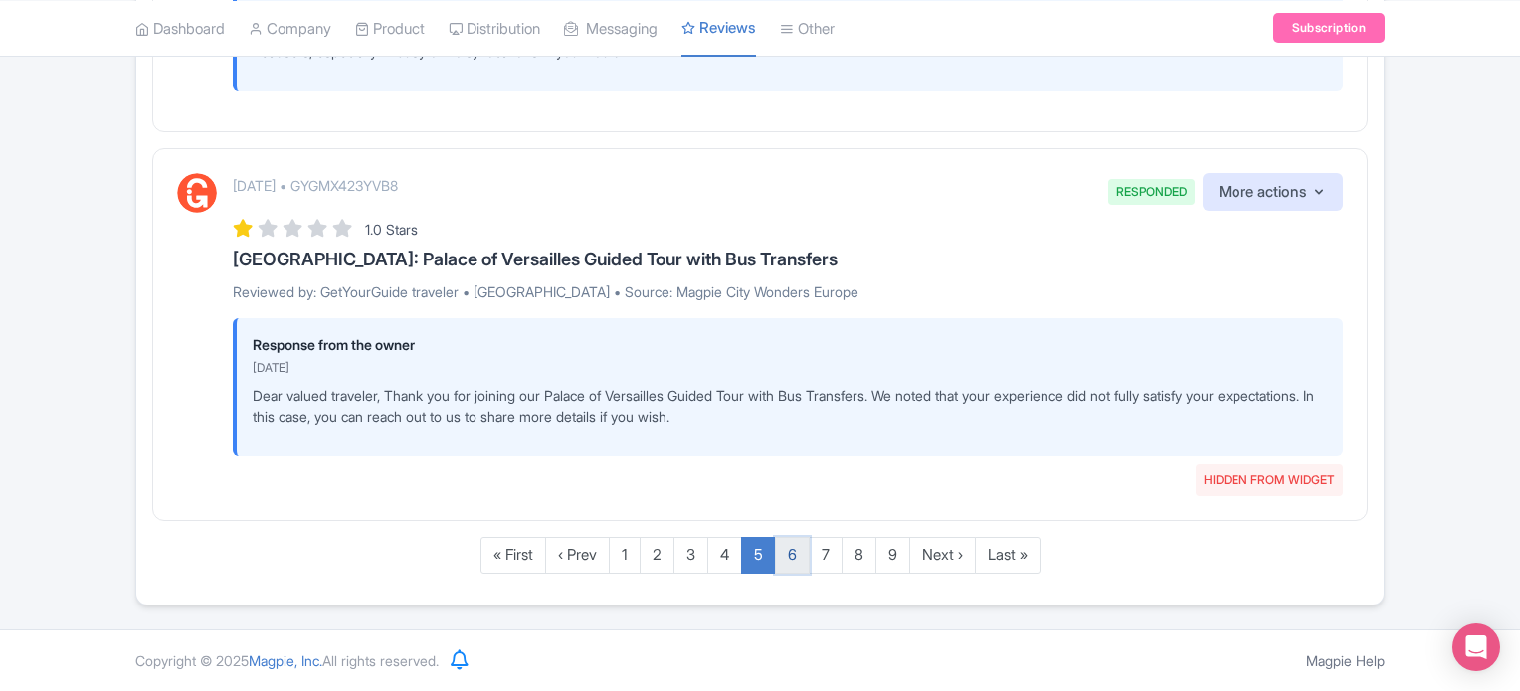
click at [806, 564] on link "6" at bounding box center [792, 555] width 35 height 37
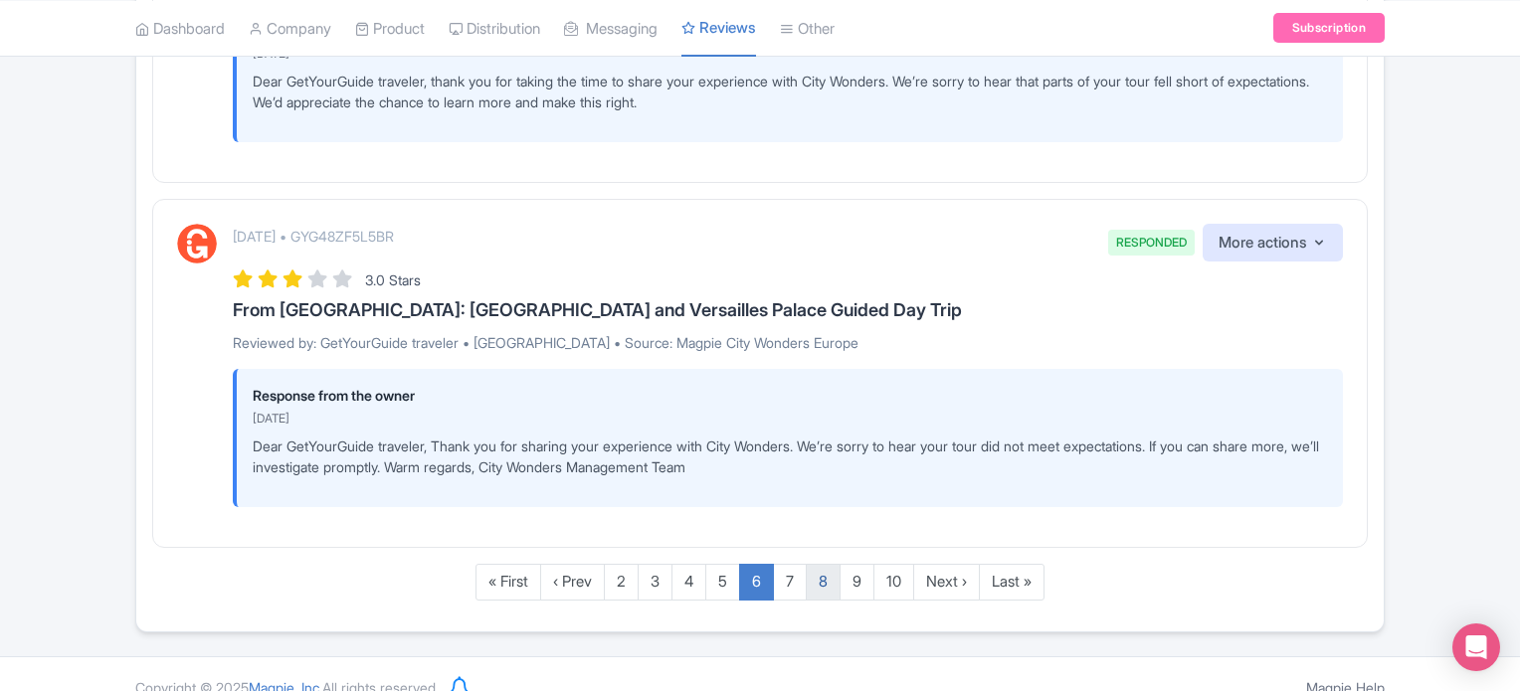
scroll to position [3946, 0]
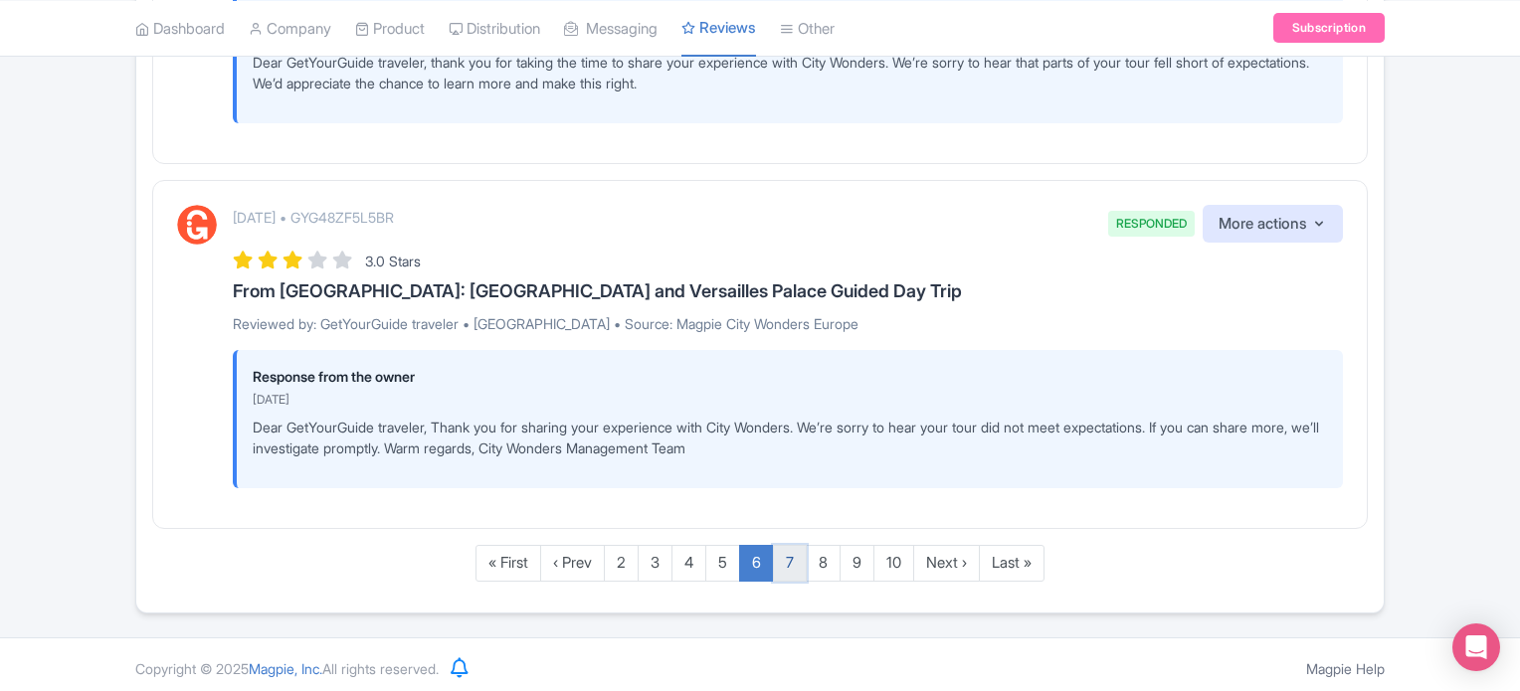
click at [794, 553] on link "7" at bounding box center [790, 563] width 34 height 37
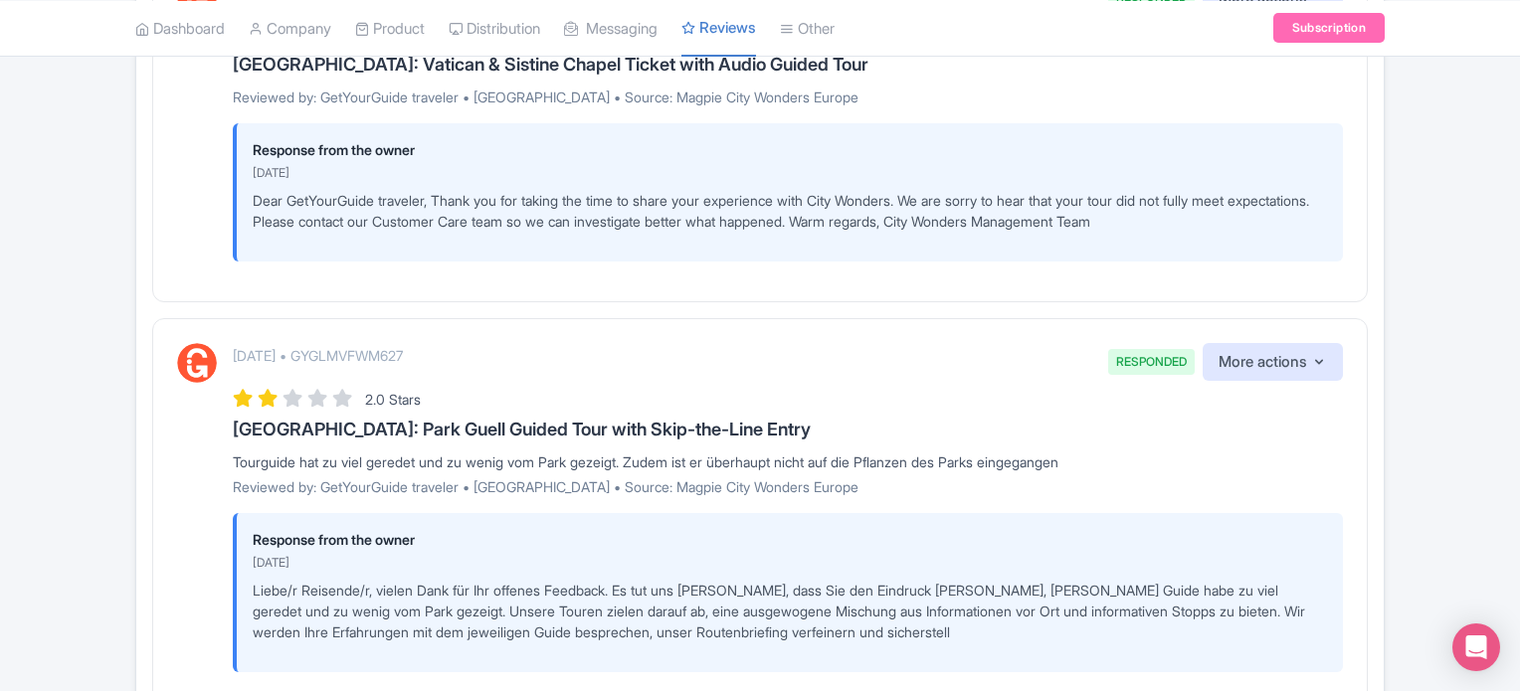
scroll to position [3855, 0]
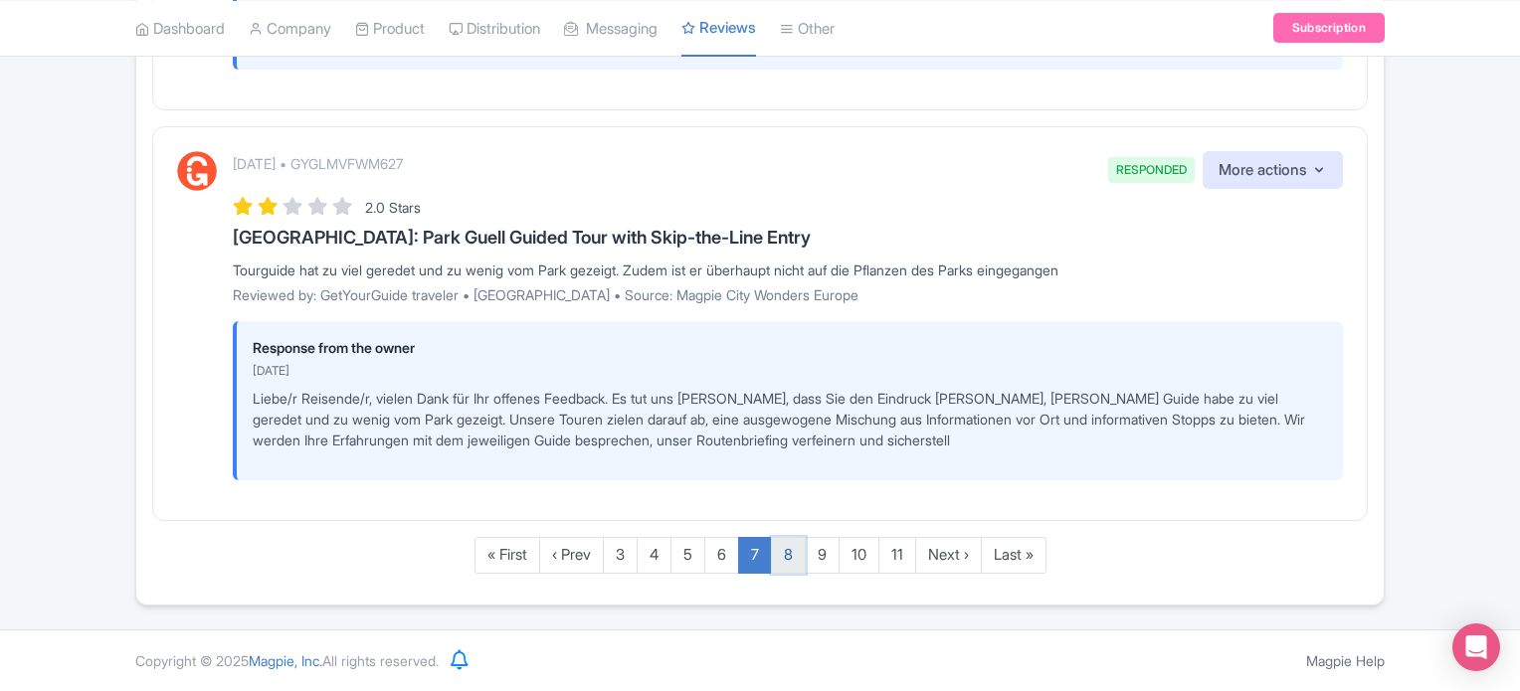
click at [786, 560] on link "8" at bounding box center [788, 555] width 35 height 37
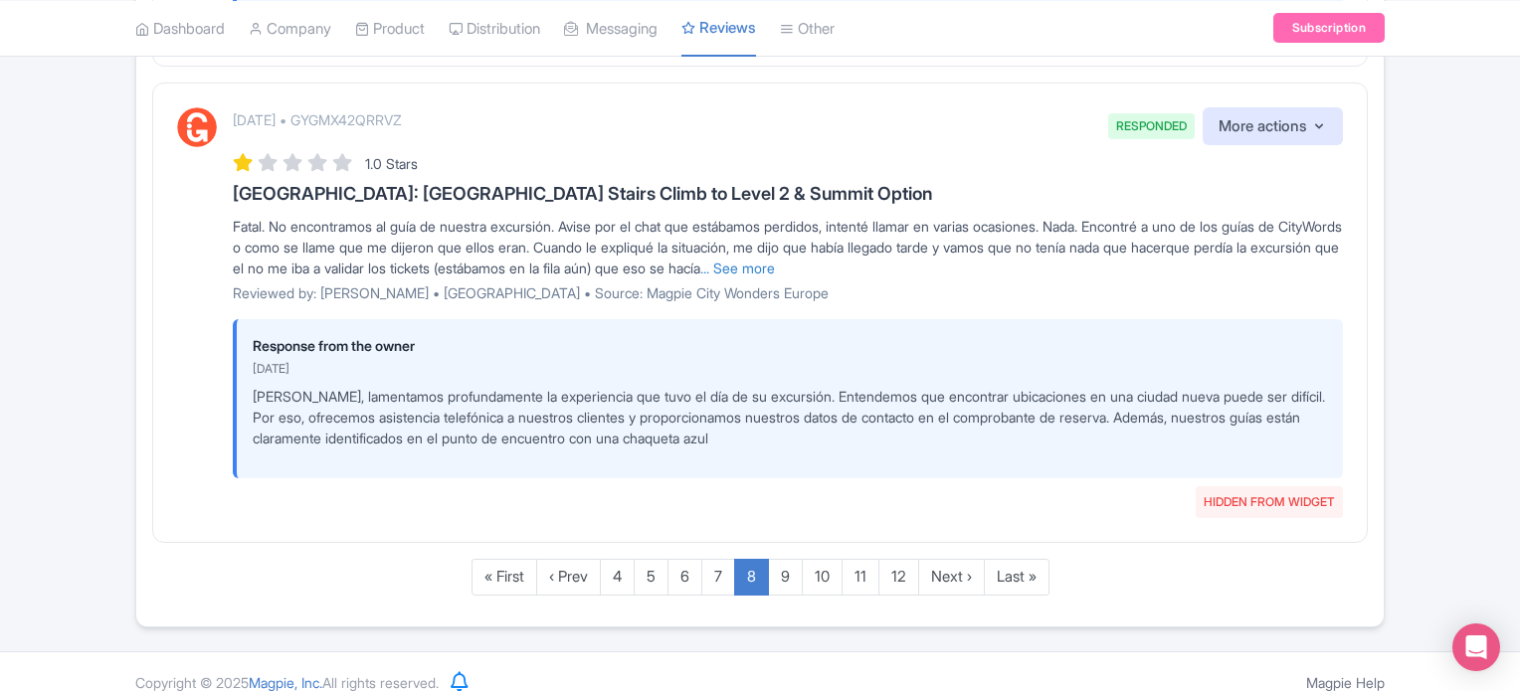
scroll to position [4118, 0]
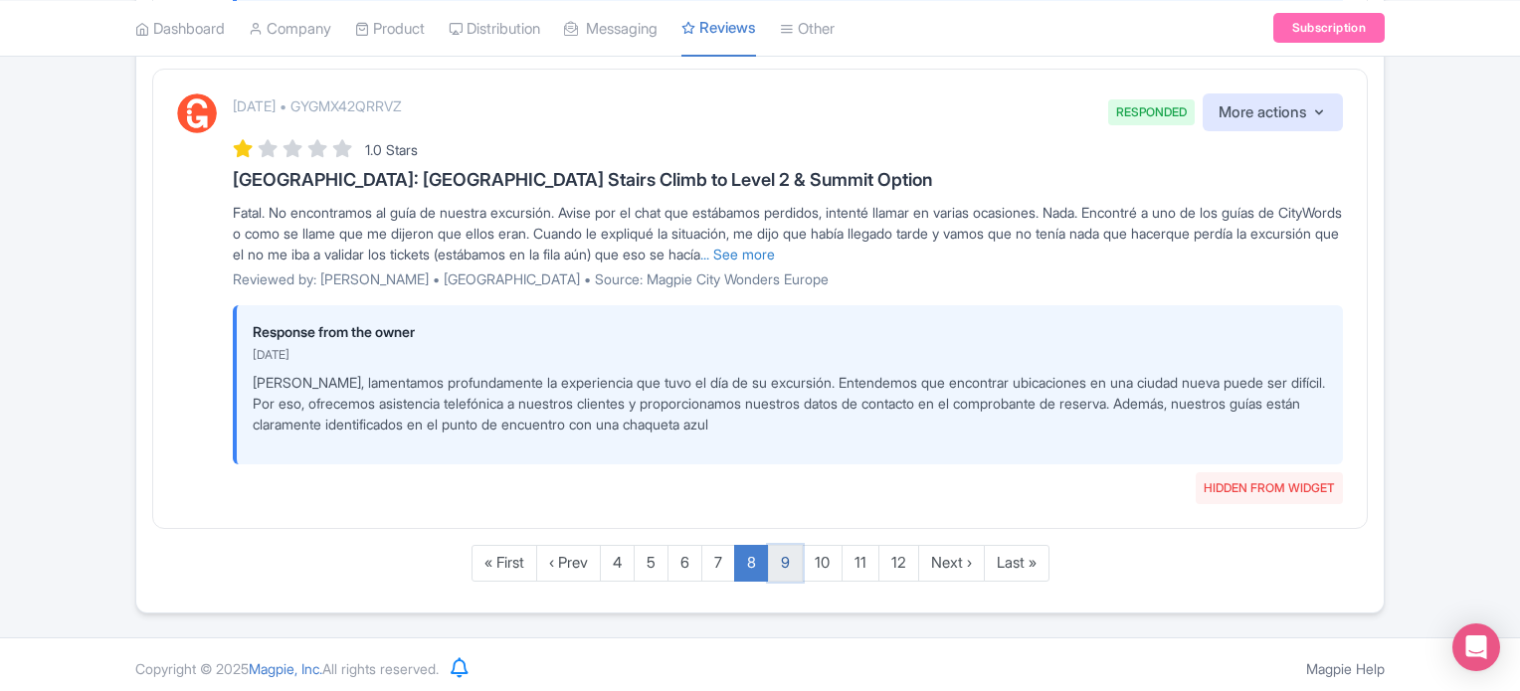
click at [792, 562] on link "9" at bounding box center [785, 563] width 35 height 37
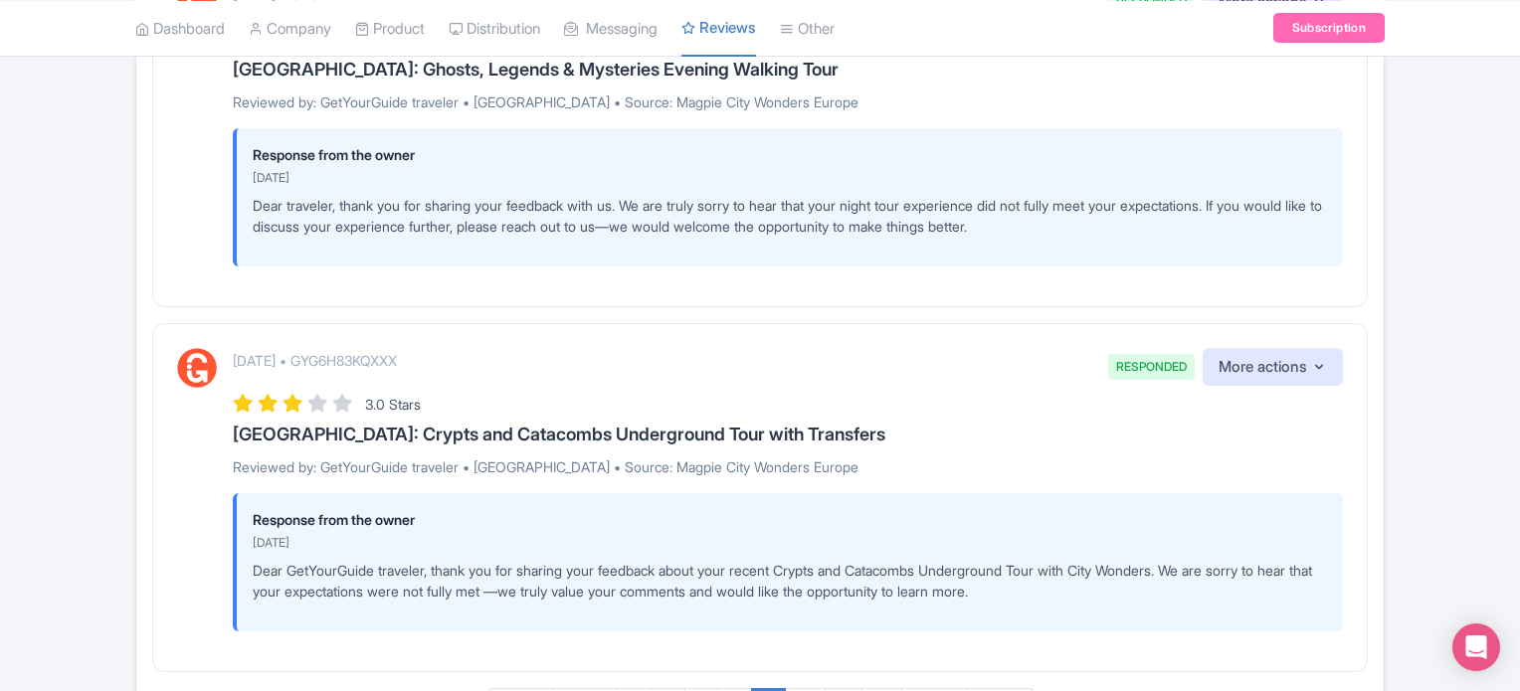
scroll to position [3898, 0]
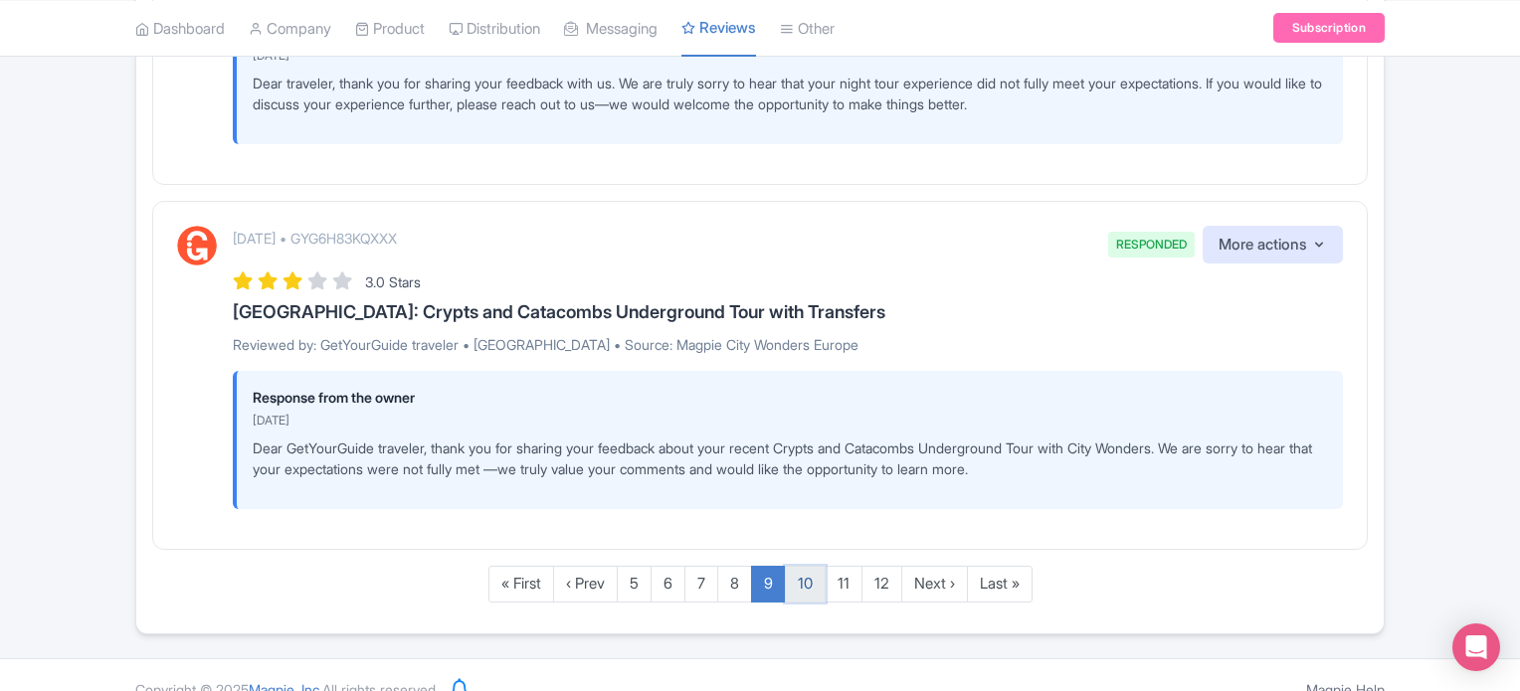
click at [811, 566] on link "10" at bounding box center [805, 584] width 41 height 37
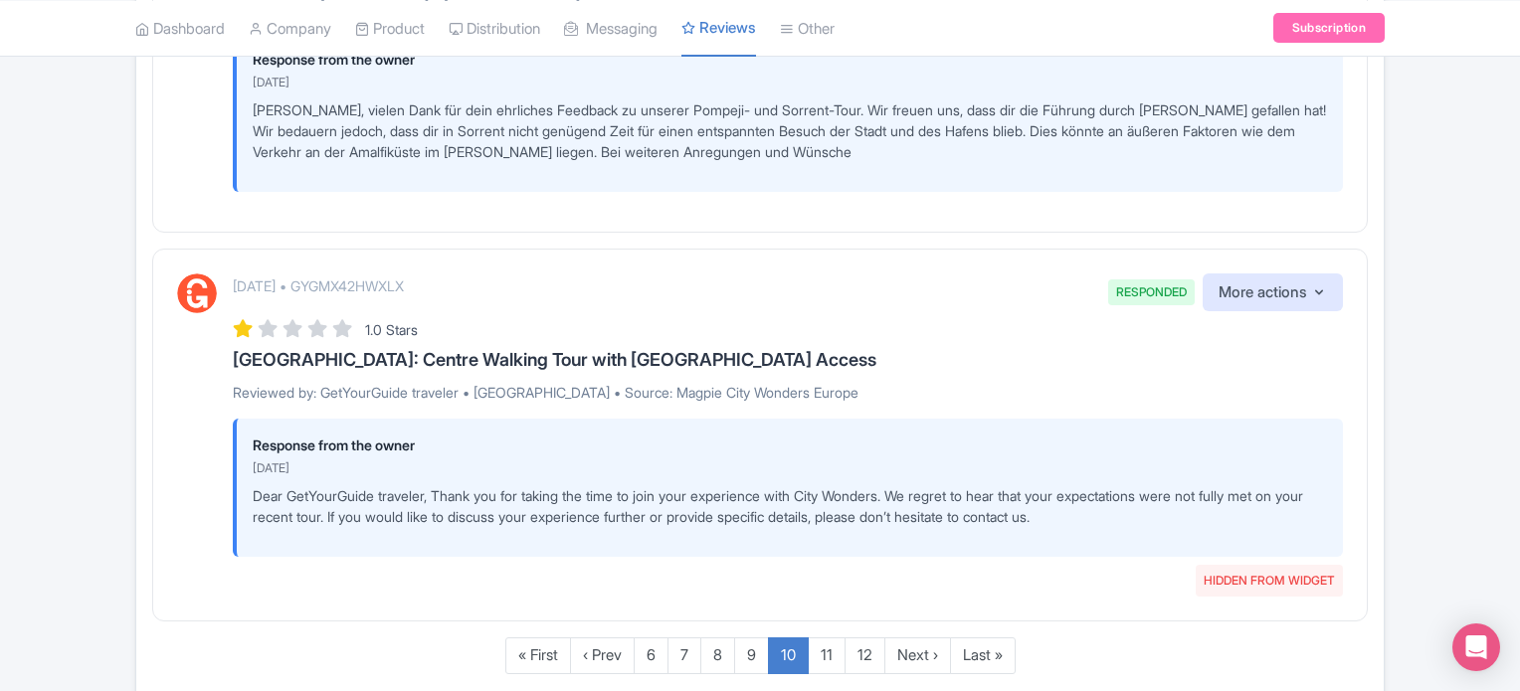
scroll to position [3752, 0]
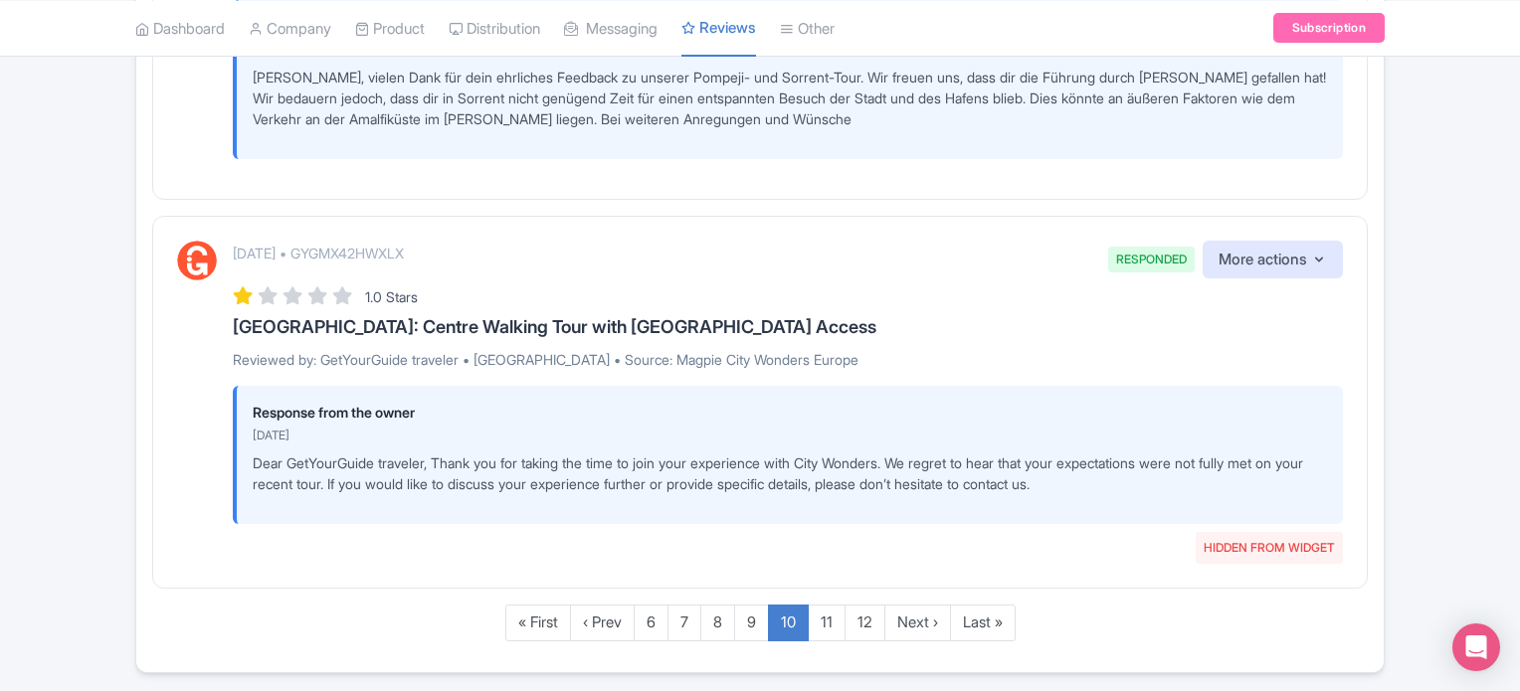
click at [704, 470] on p "Dear GetYourGuide traveler, Thank you for taking the time to join your experien…" at bounding box center [790, 474] width 1074 height 42
click at [577, 427] on p "[DATE]" at bounding box center [790, 436] width 1074 height 18
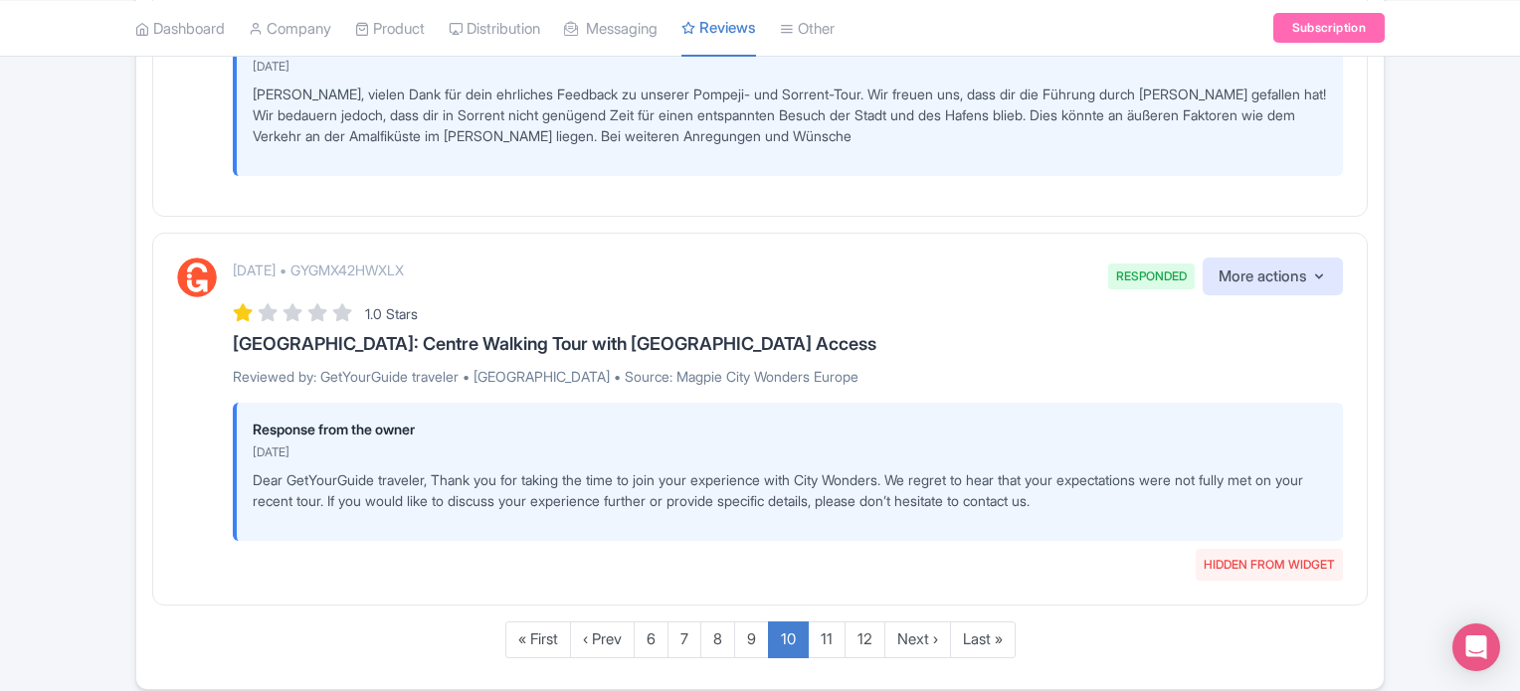
scroll to position [3713, 0]
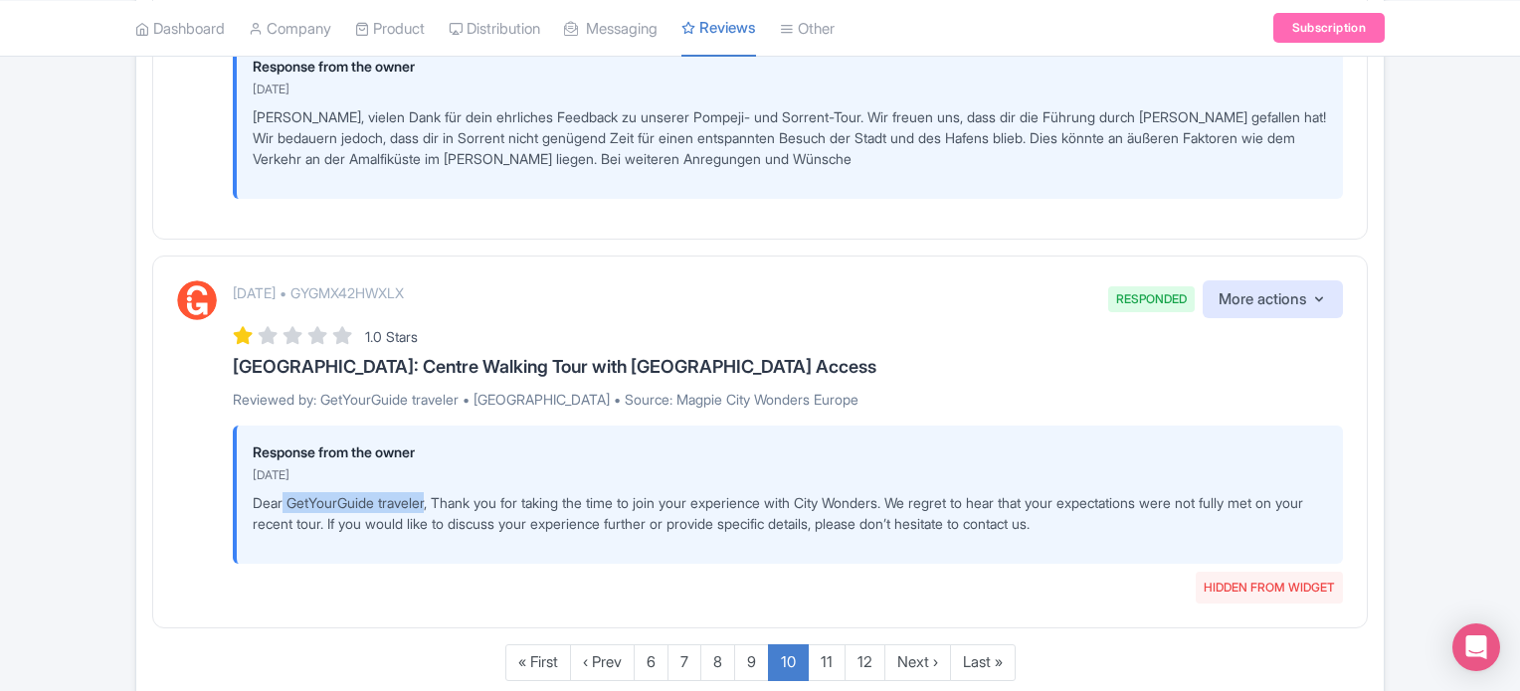
drag, startPoint x: 282, startPoint y: 492, endPoint x: 434, endPoint y: 490, distance: 151.2
click at [434, 492] on p "Dear GetYourGuide traveler, Thank you for taking the time to join your experien…" at bounding box center [790, 513] width 1074 height 42
click at [511, 524] on p "Dear GetYourGuide traveler, Thank you for taking the time to join your experien…" at bounding box center [790, 513] width 1074 height 42
click at [885, 394] on p "Reviewed by: GetYourGuide traveler • [GEOGRAPHIC_DATA] • Source: Magpie City Wo…" at bounding box center [788, 399] width 1110 height 21
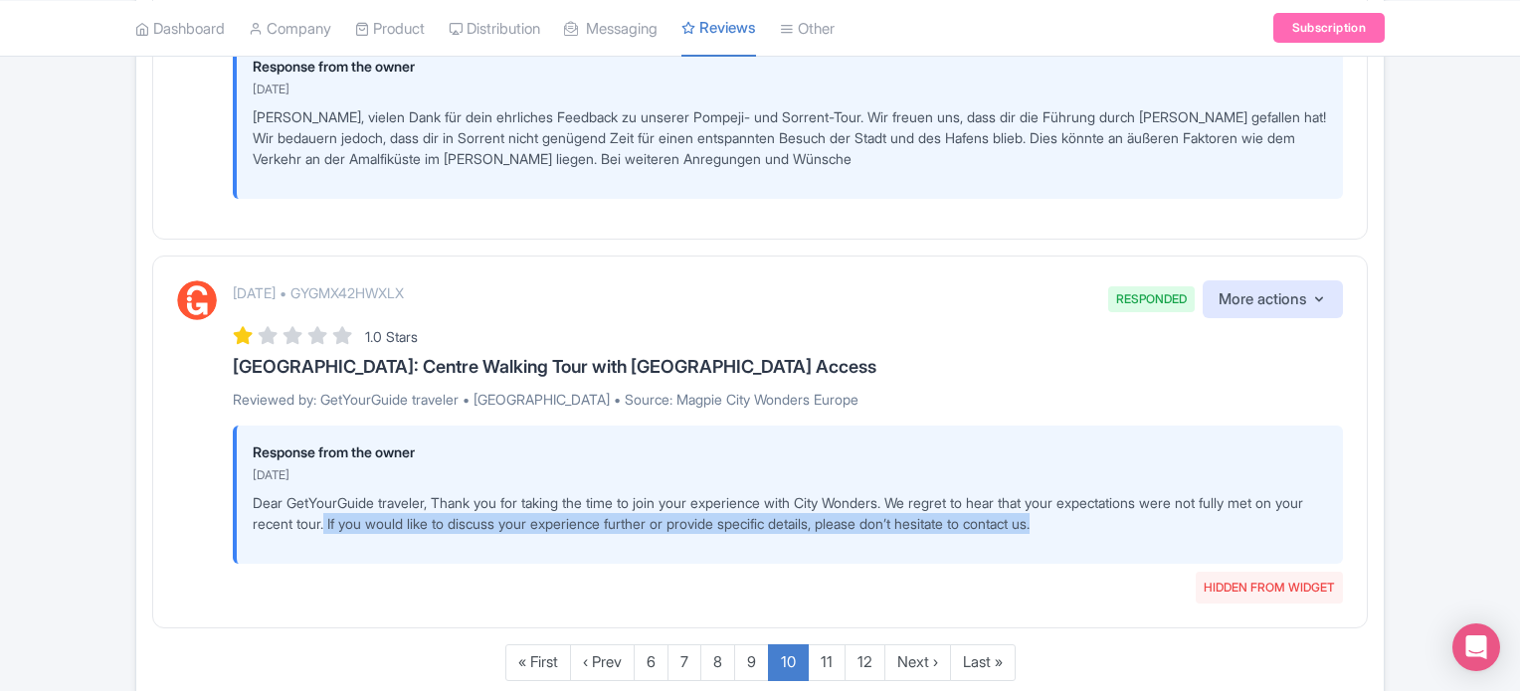
drag, startPoint x: 1157, startPoint y: 522, endPoint x: 362, endPoint y: 521, distance: 794.6
click at [362, 521] on p "Dear GetYourGuide traveler, Thank you for taking the time to join your experien…" at bounding box center [790, 513] width 1074 height 42
copy p "If you would like to discuss your experience further or provide specific detail…"
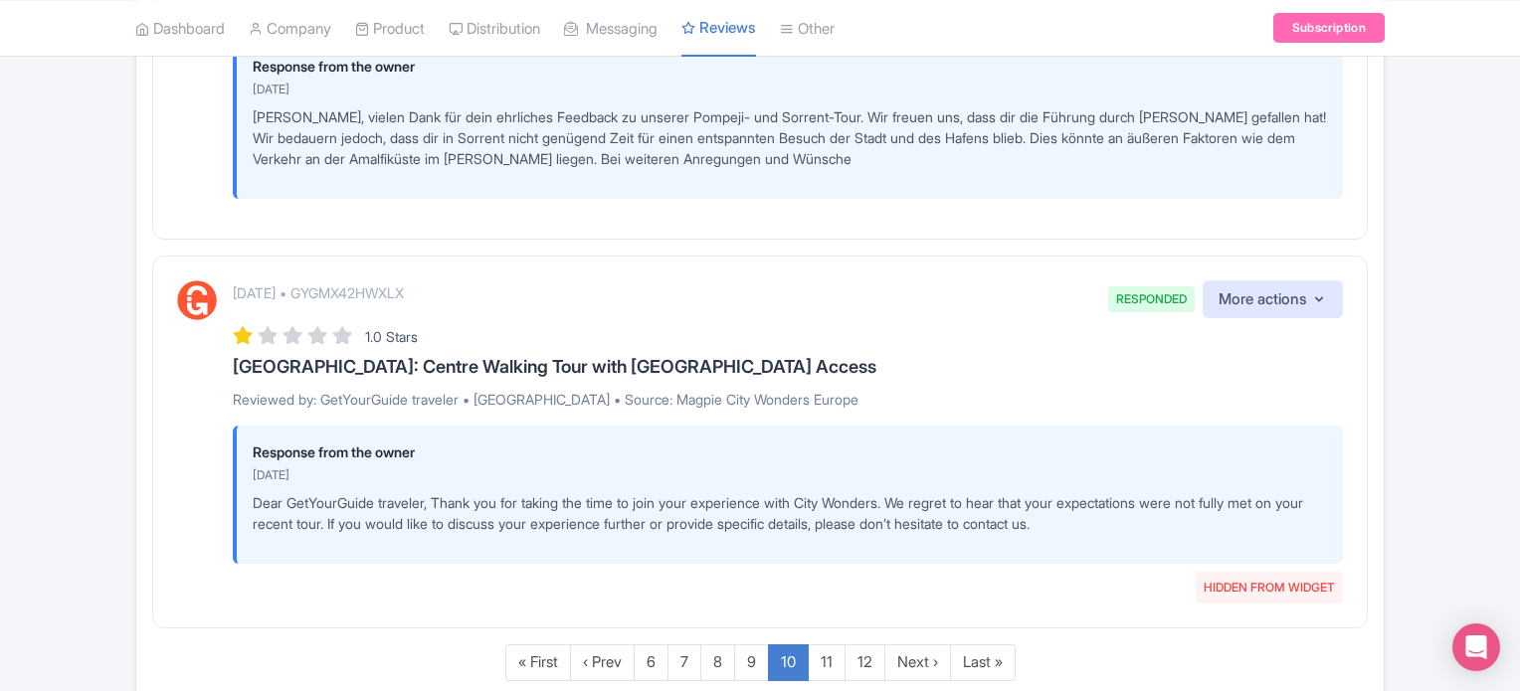
click at [725, 473] on p "[DATE]" at bounding box center [790, 475] width 1074 height 18
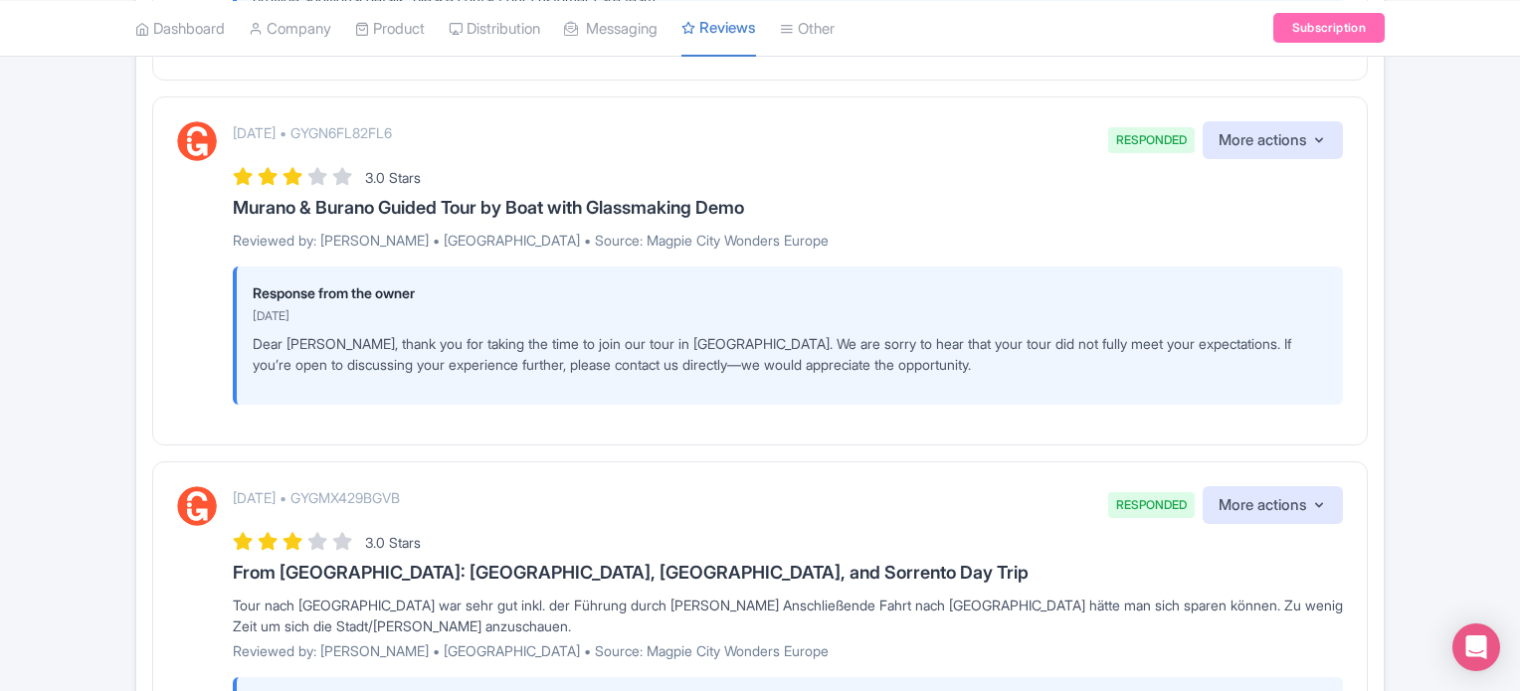
scroll to position [3016, 0]
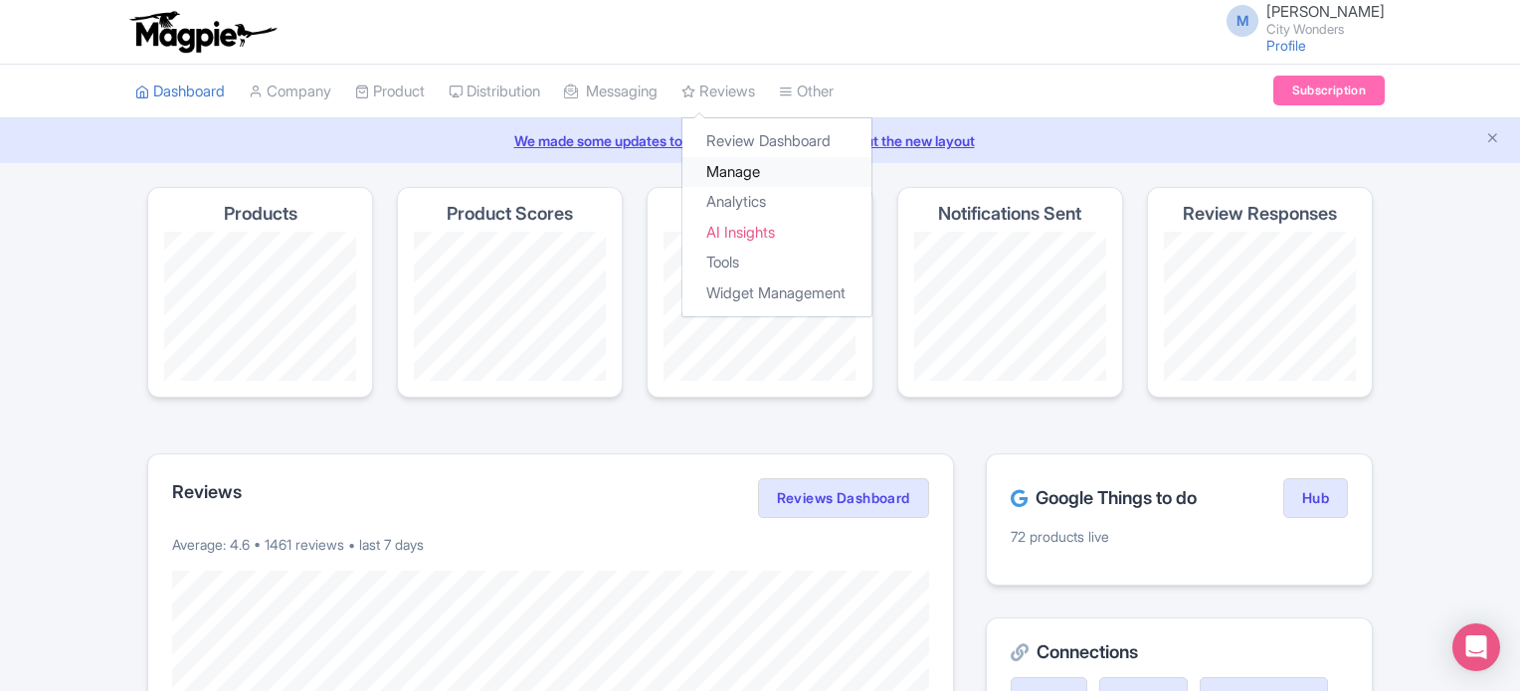
click at [763, 171] on link "Manage" at bounding box center [776, 172] width 189 height 31
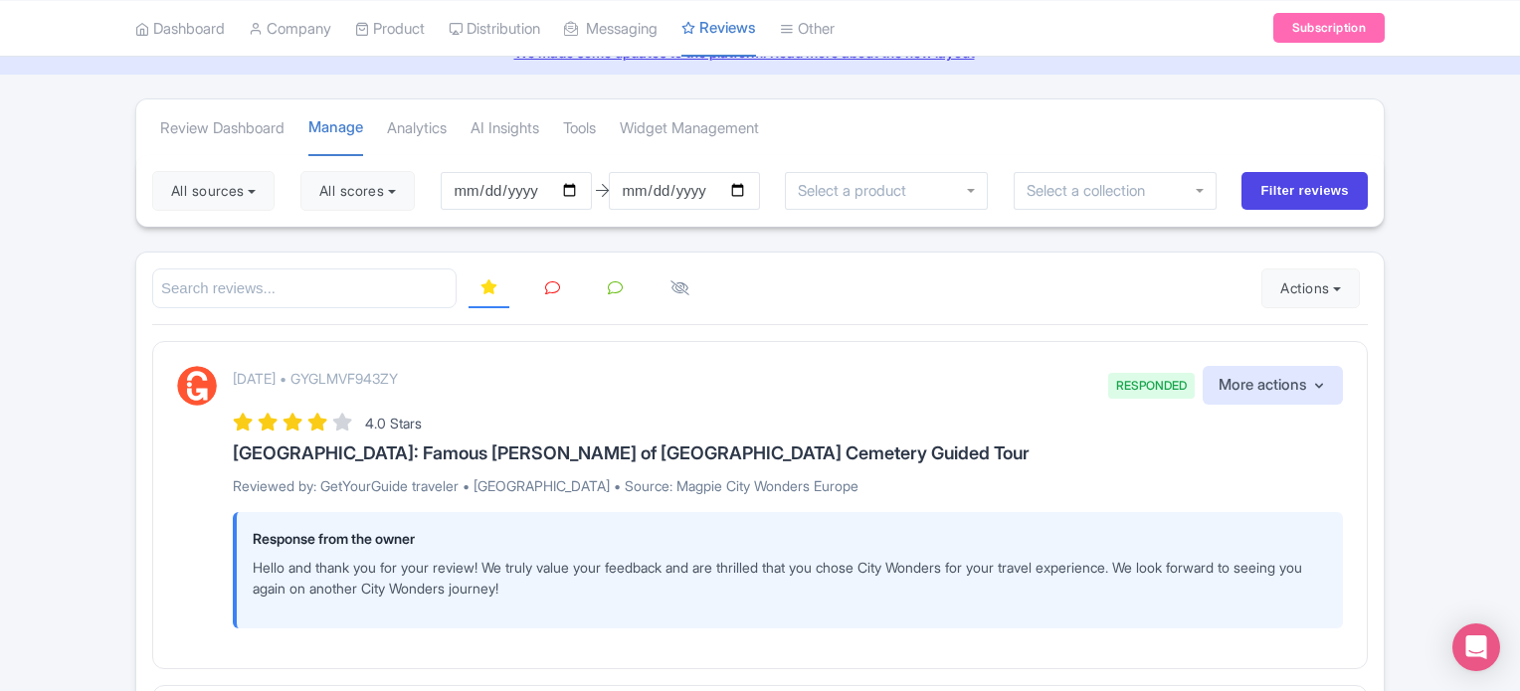
scroll to position [199, 0]
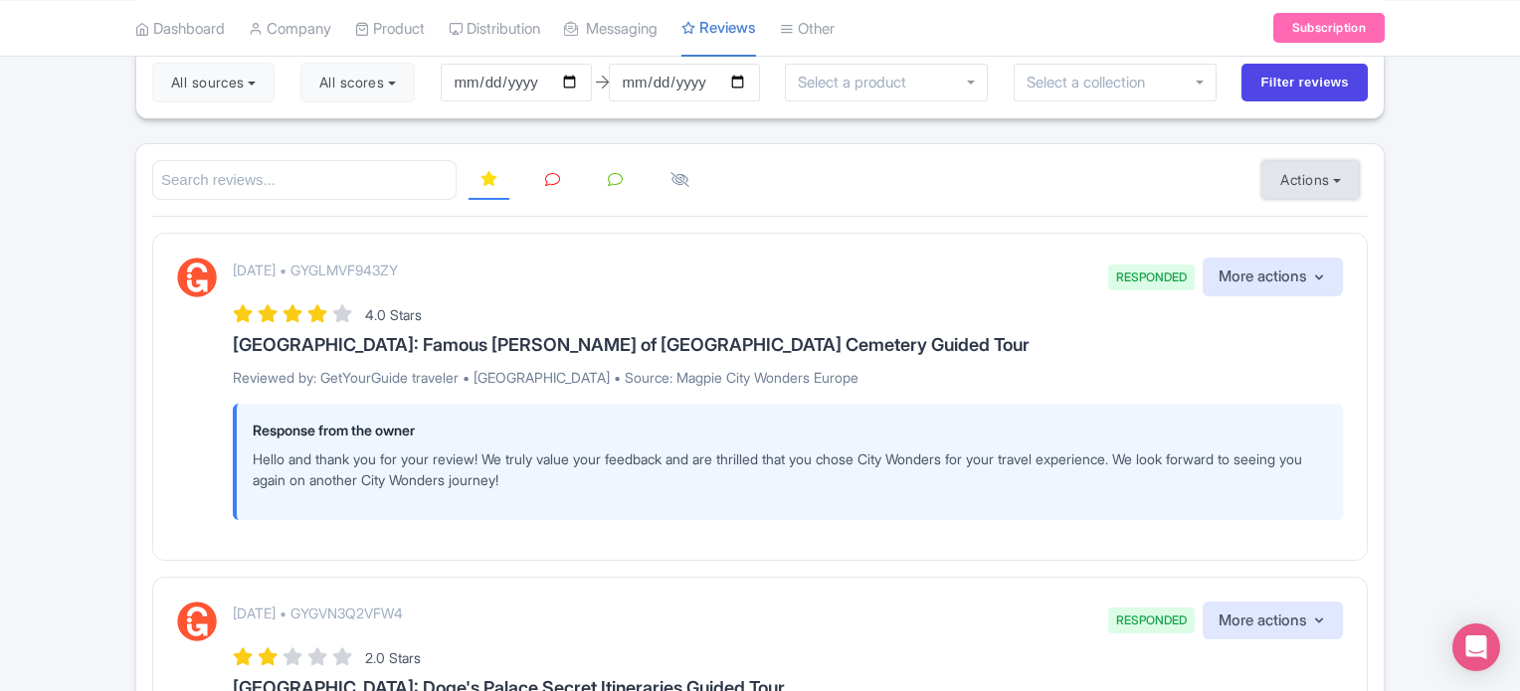
click at [1313, 183] on button "Actions" at bounding box center [1310, 180] width 98 height 40
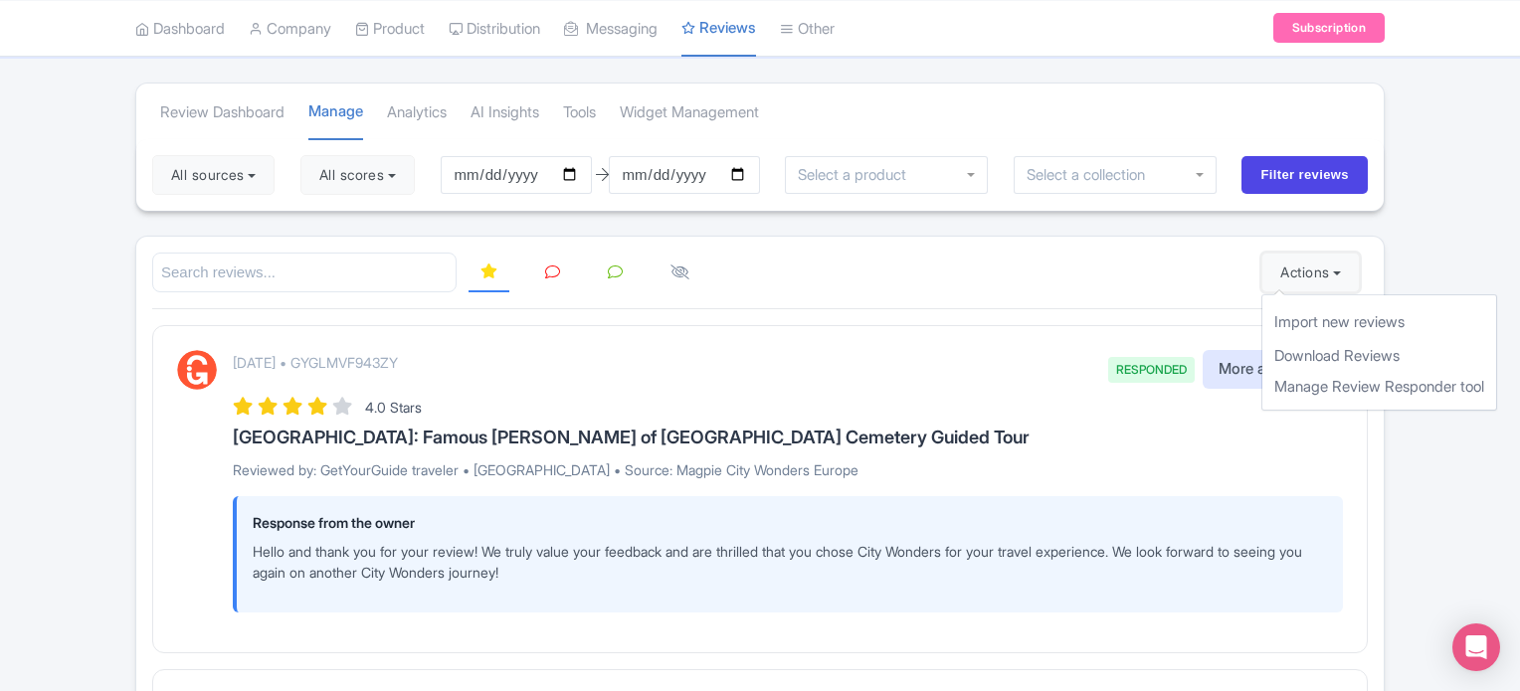
scroll to position [0, 0]
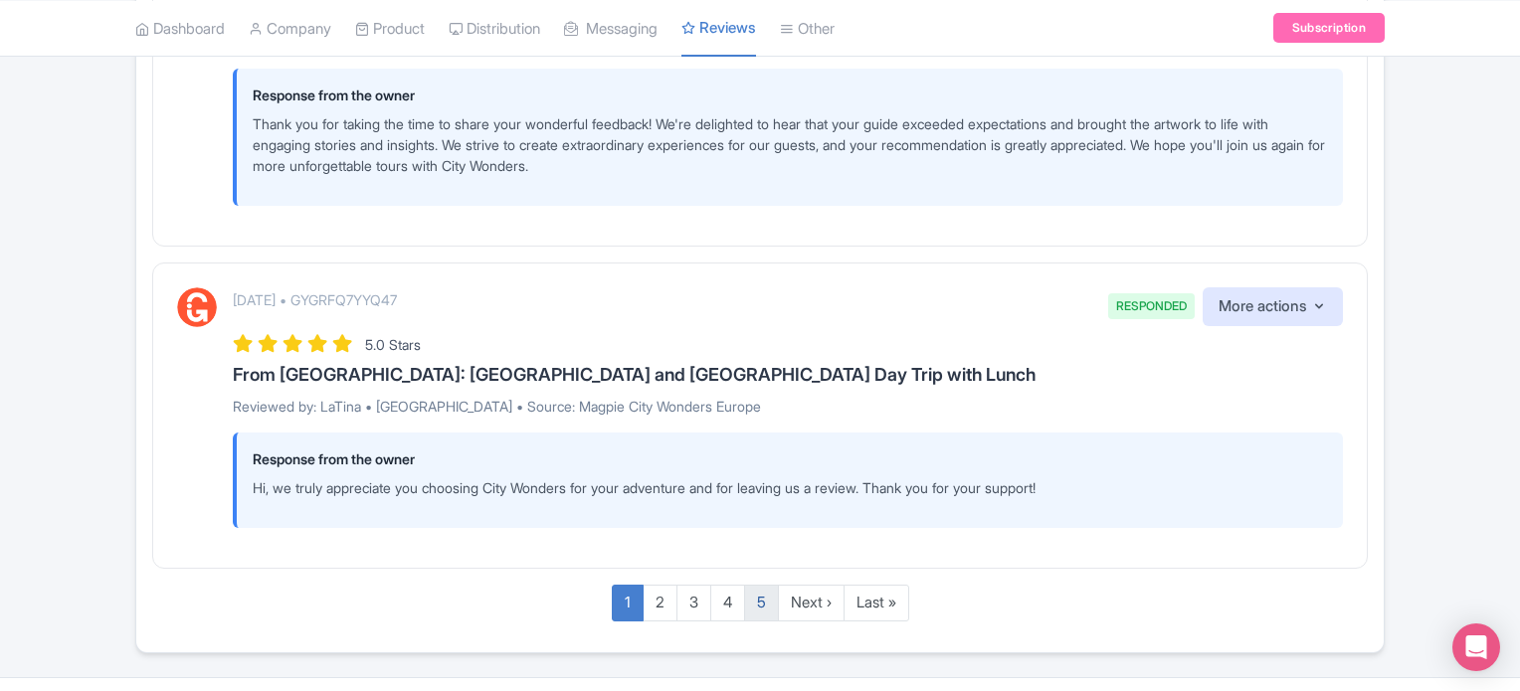
scroll to position [3442, 0]
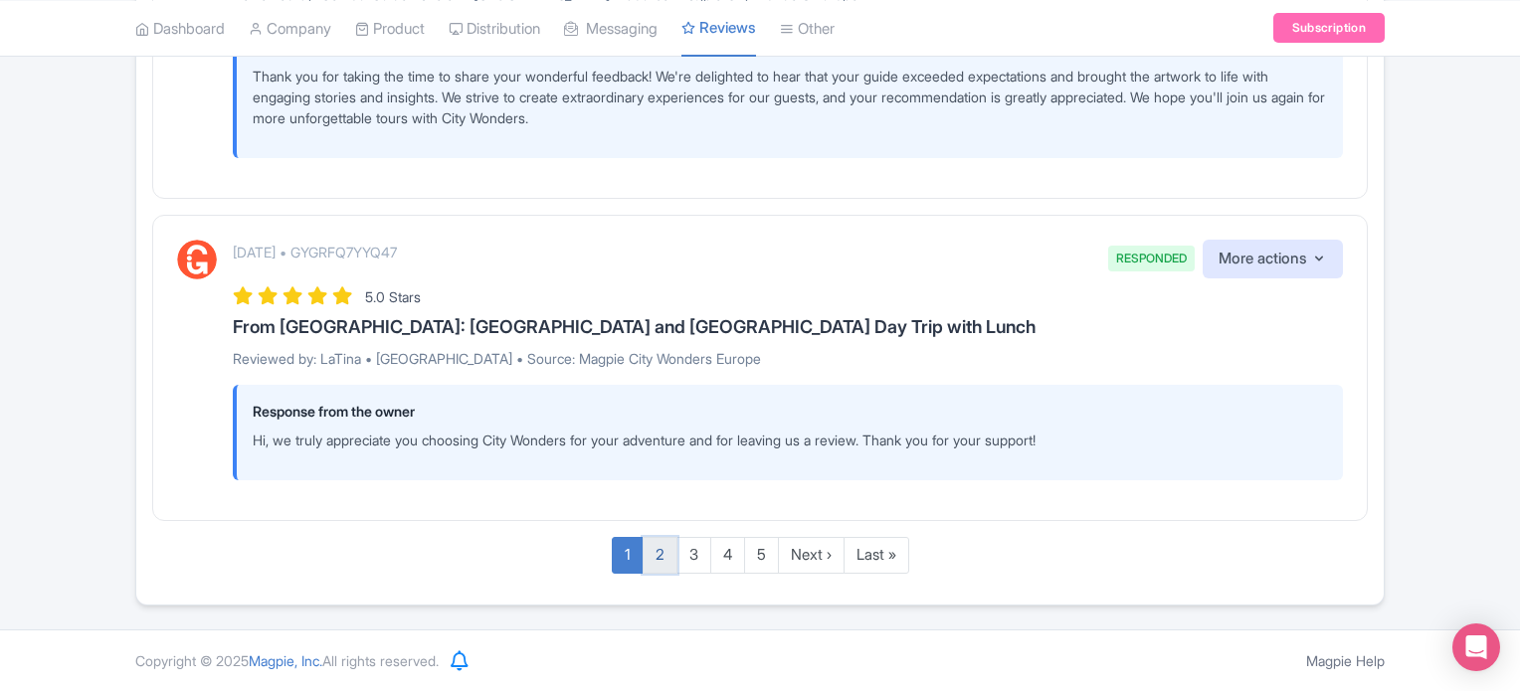
click at [649, 556] on link "2" at bounding box center [659, 555] width 35 height 37
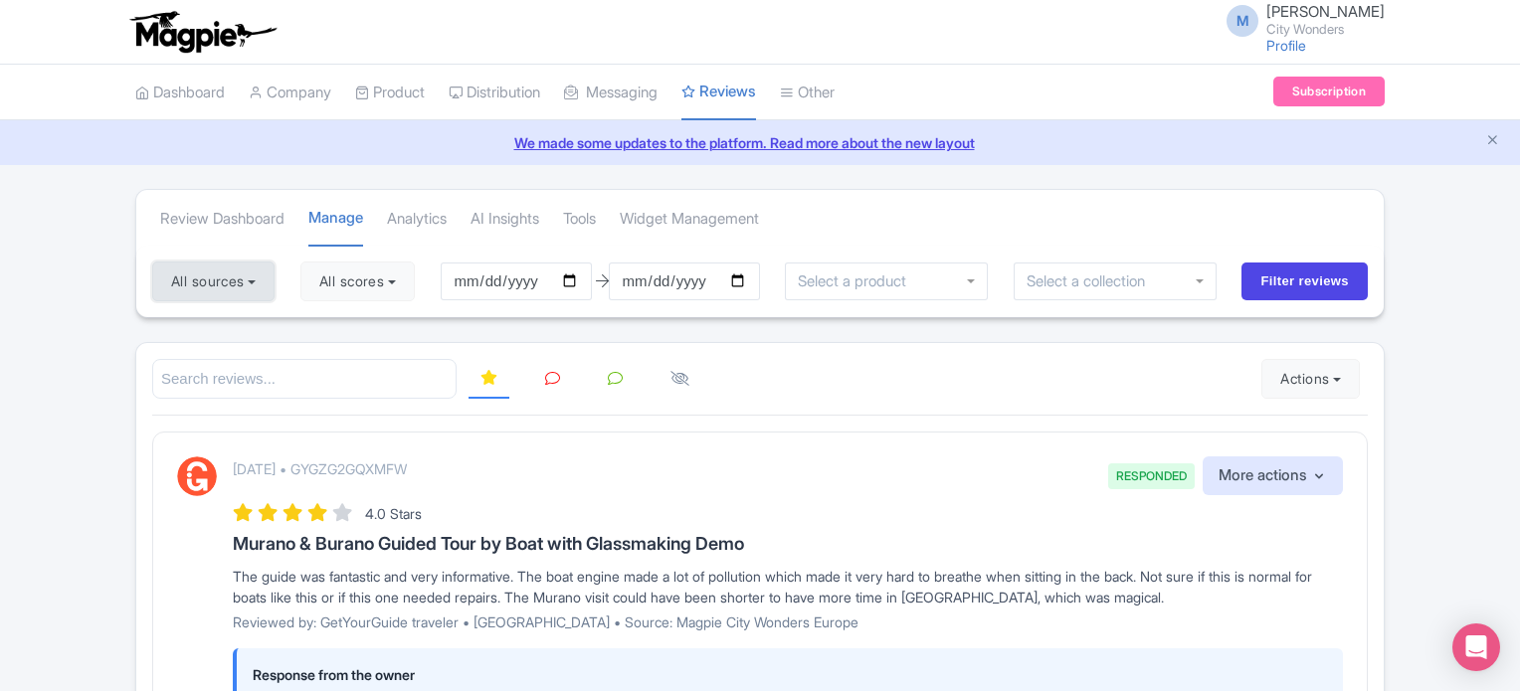
click at [224, 272] on button "All sources" at bounding box center [213, 282] width 122 height 40
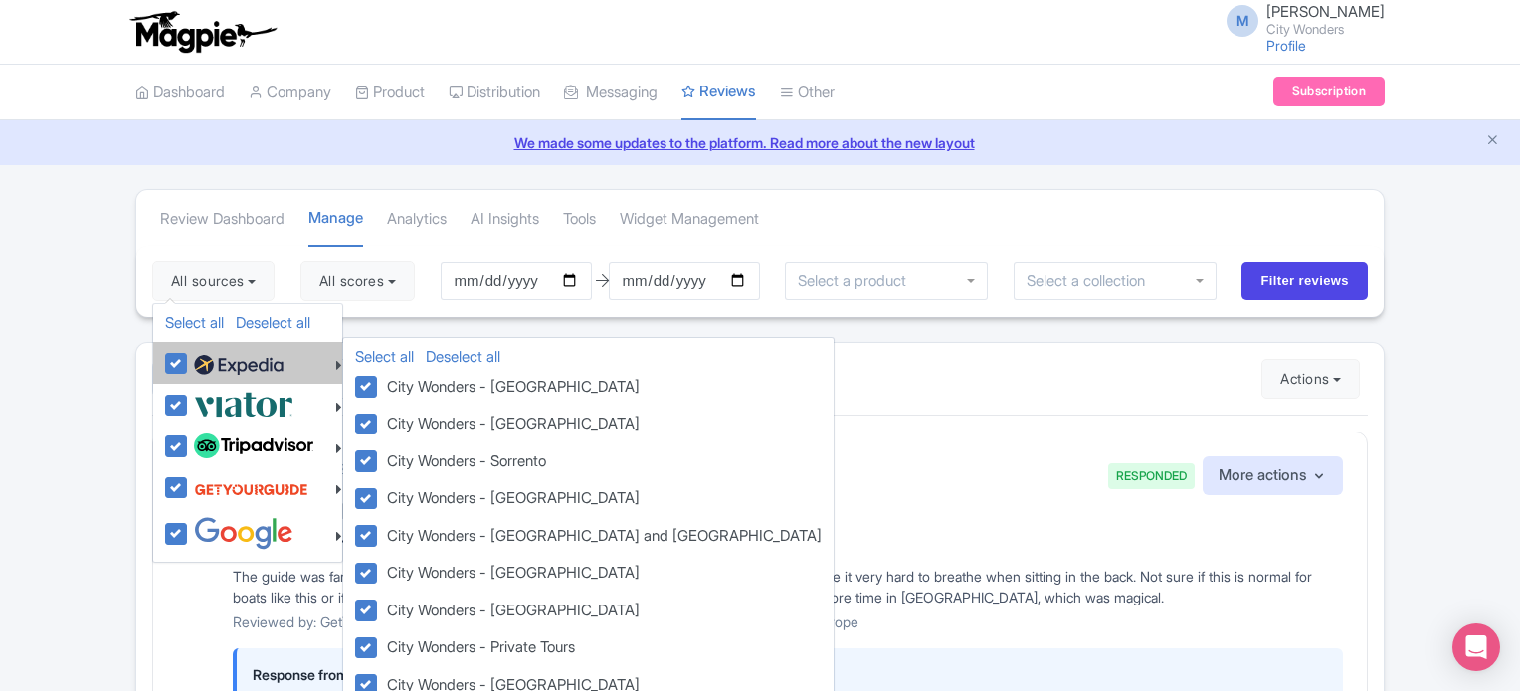
click at [189, 370] on label at bounding box center [236, 363] width 94 height 34
click at [189, 359] on input "checkbox" at bounding box center [195, 352] width 13 height 13
checkbox input "false"
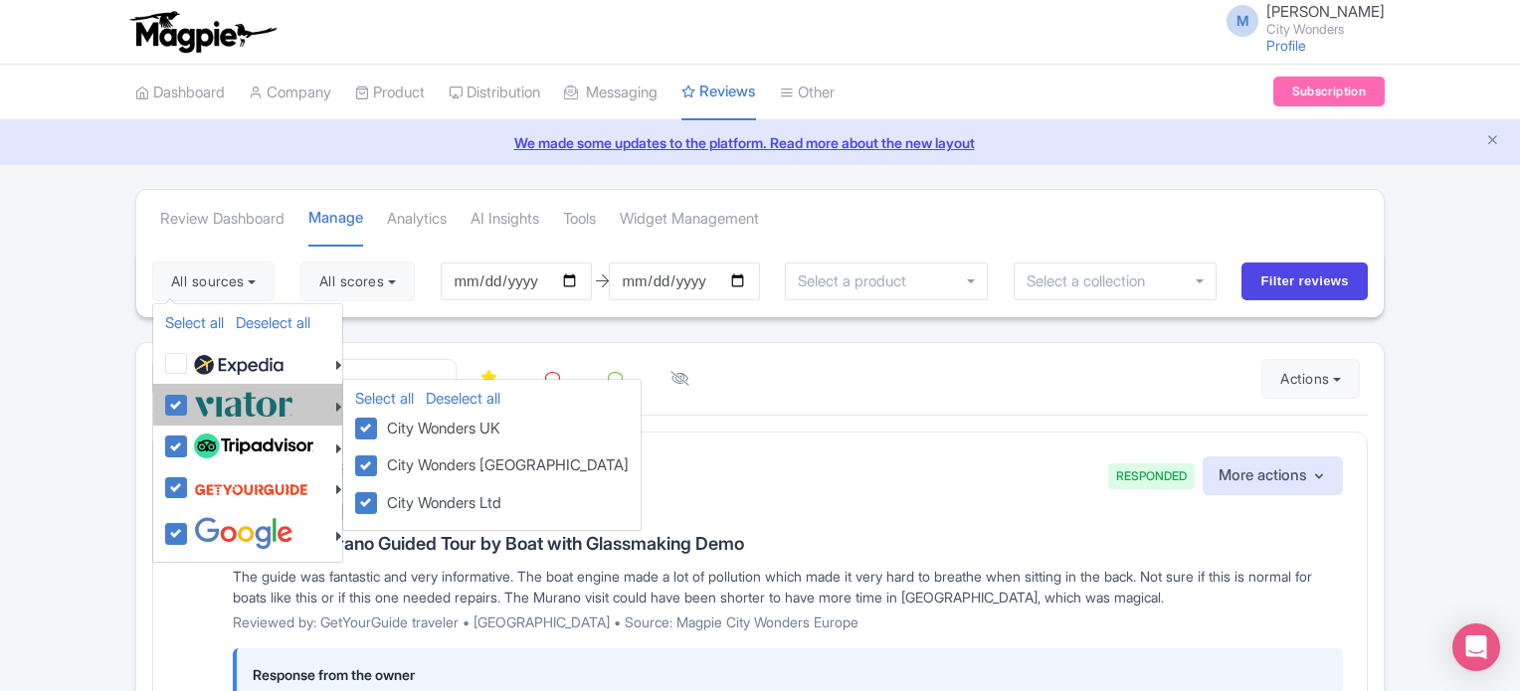
click at [189, 402] on label at bounding box center [241, 404] width 104 height 33
click at [189, 401] on input "checkbox" at bounding box center [195, 394] width 13 height 13
checkbox input "false"
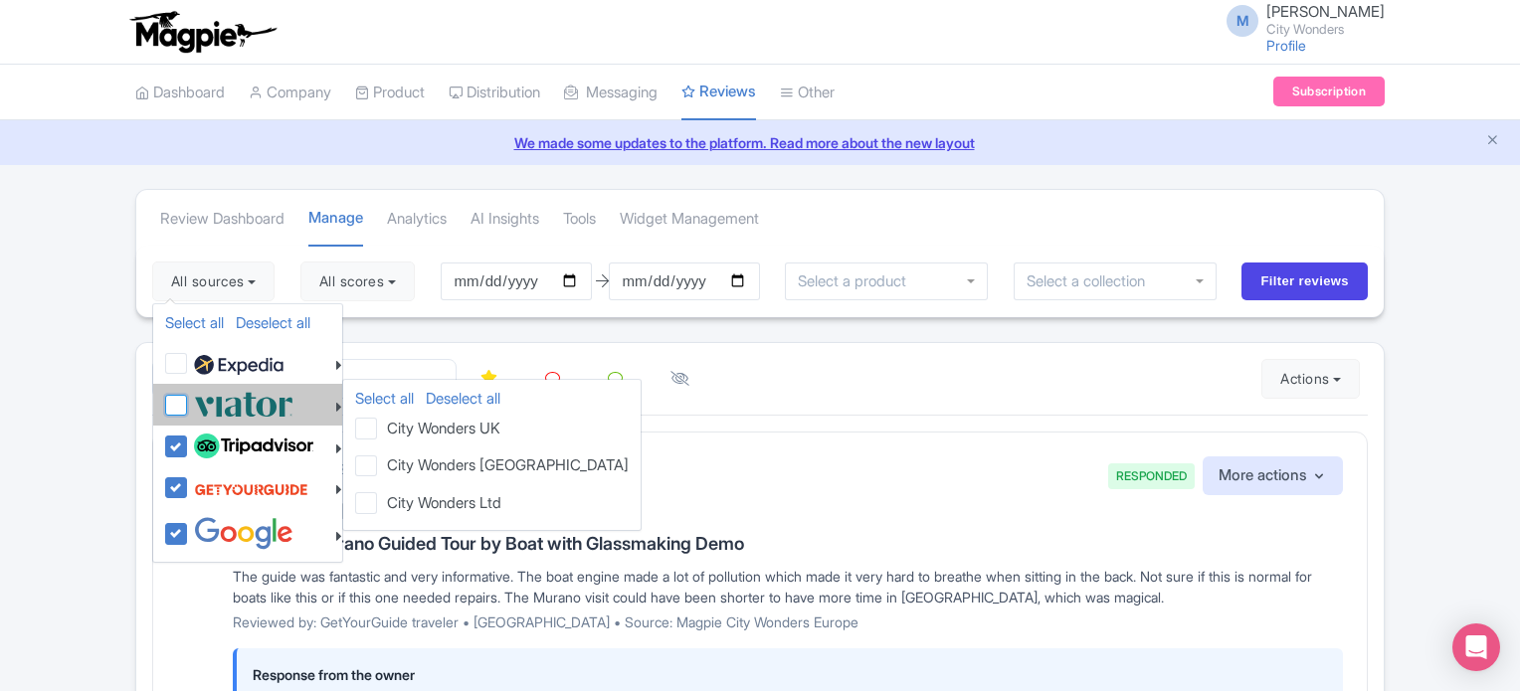
checkbox input "false"
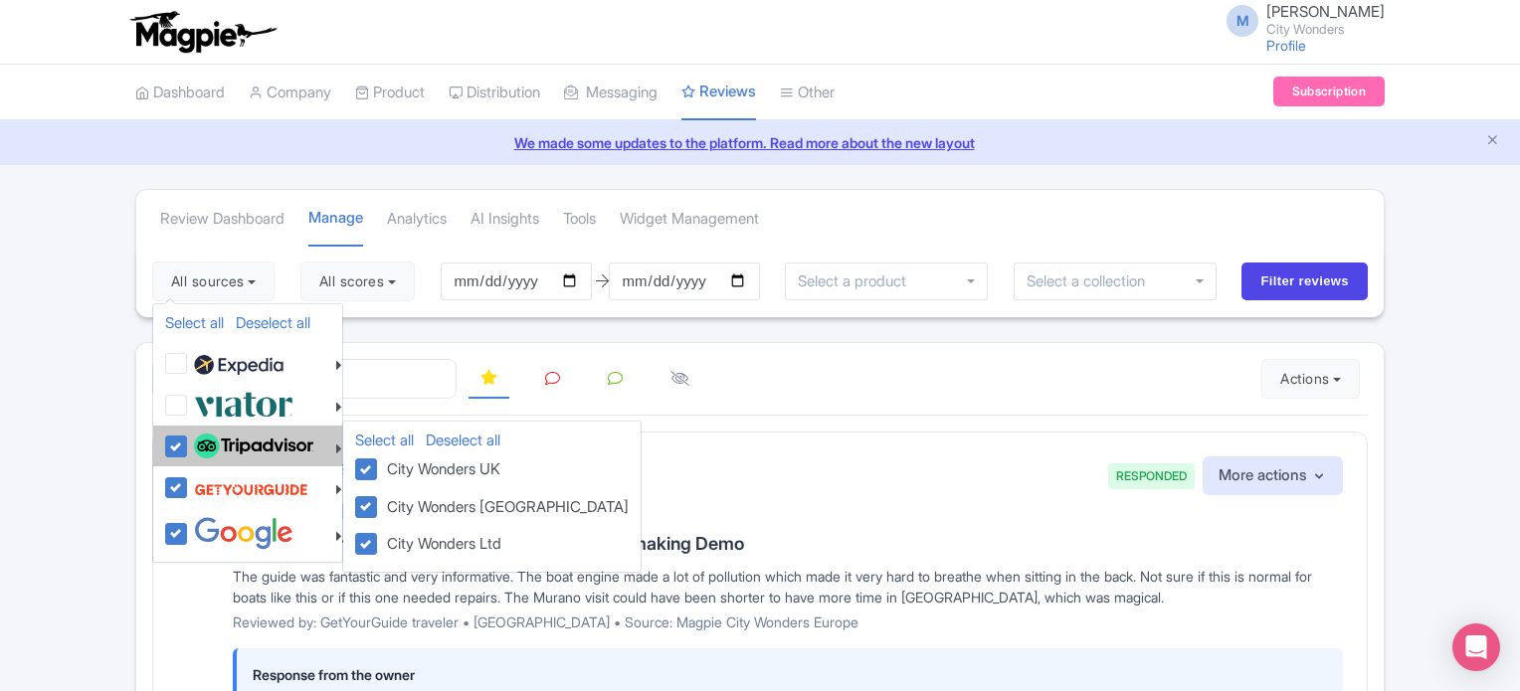
click at [189, 443] on label at bounding box center [251, 447] width 124 height 34
click at [189, 443] on input "checkbox" at bounding box center [195, 436] width 13 height 13
checkbox input "false"
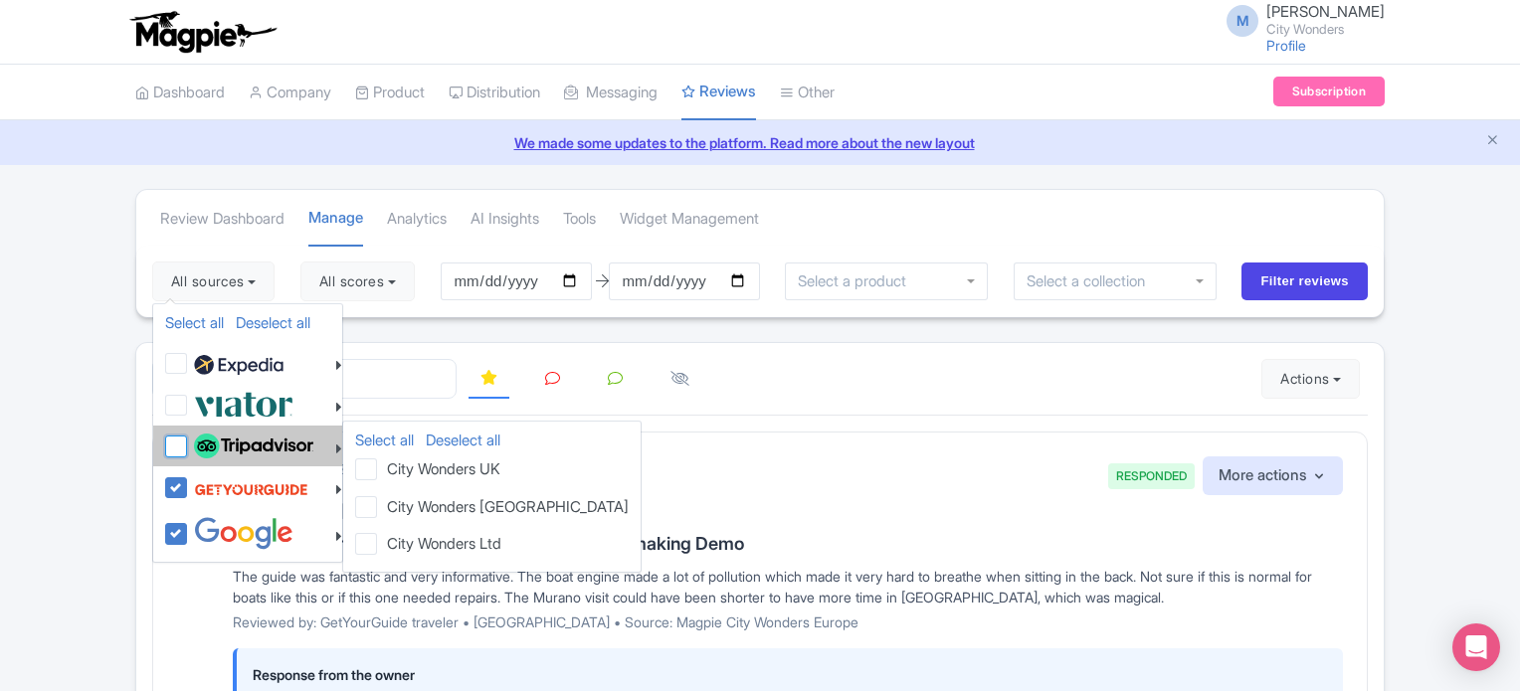
checkbox input "false"
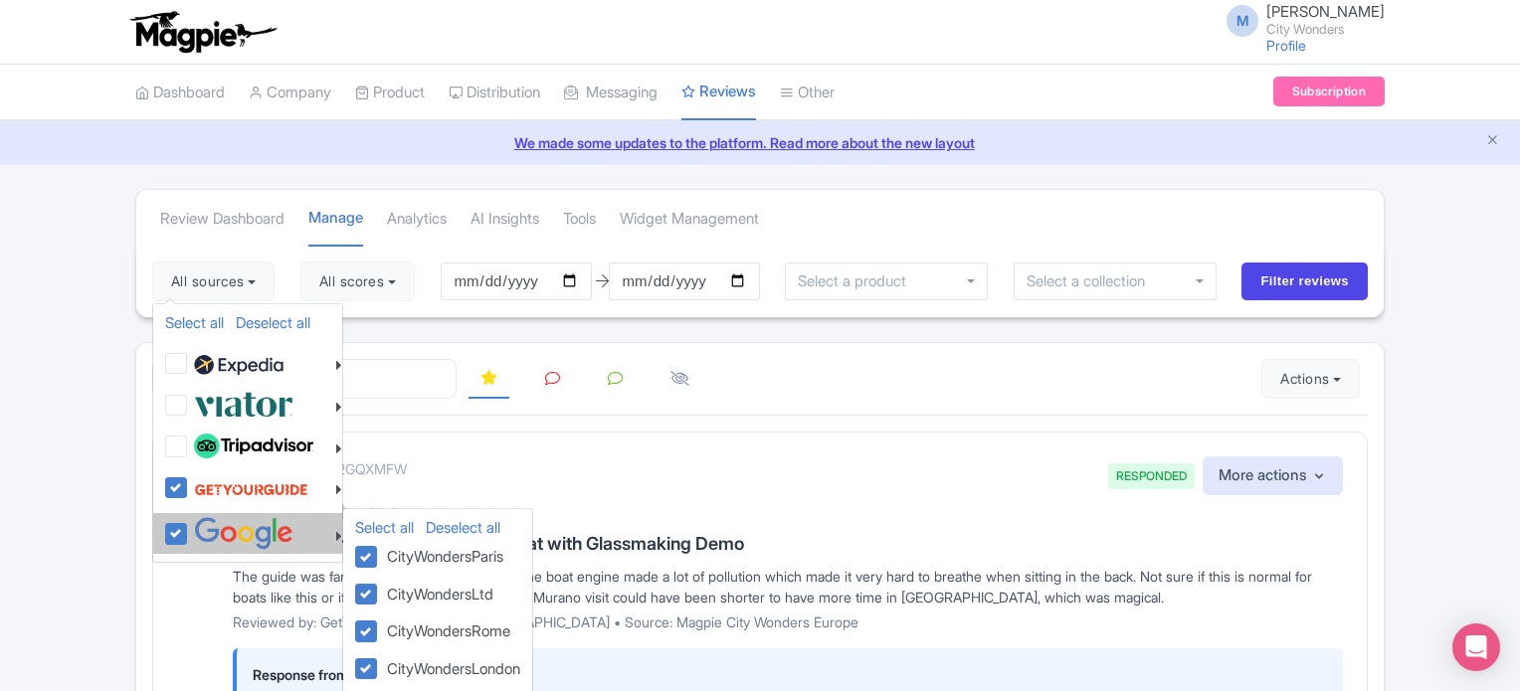
click at [189, 532] on label at bounding box center [241, 533] width 104 height 33
click at [189, 530] on input "checkbox" at bounding box center [195, 523] width 13 height 13
checkbox input "false"
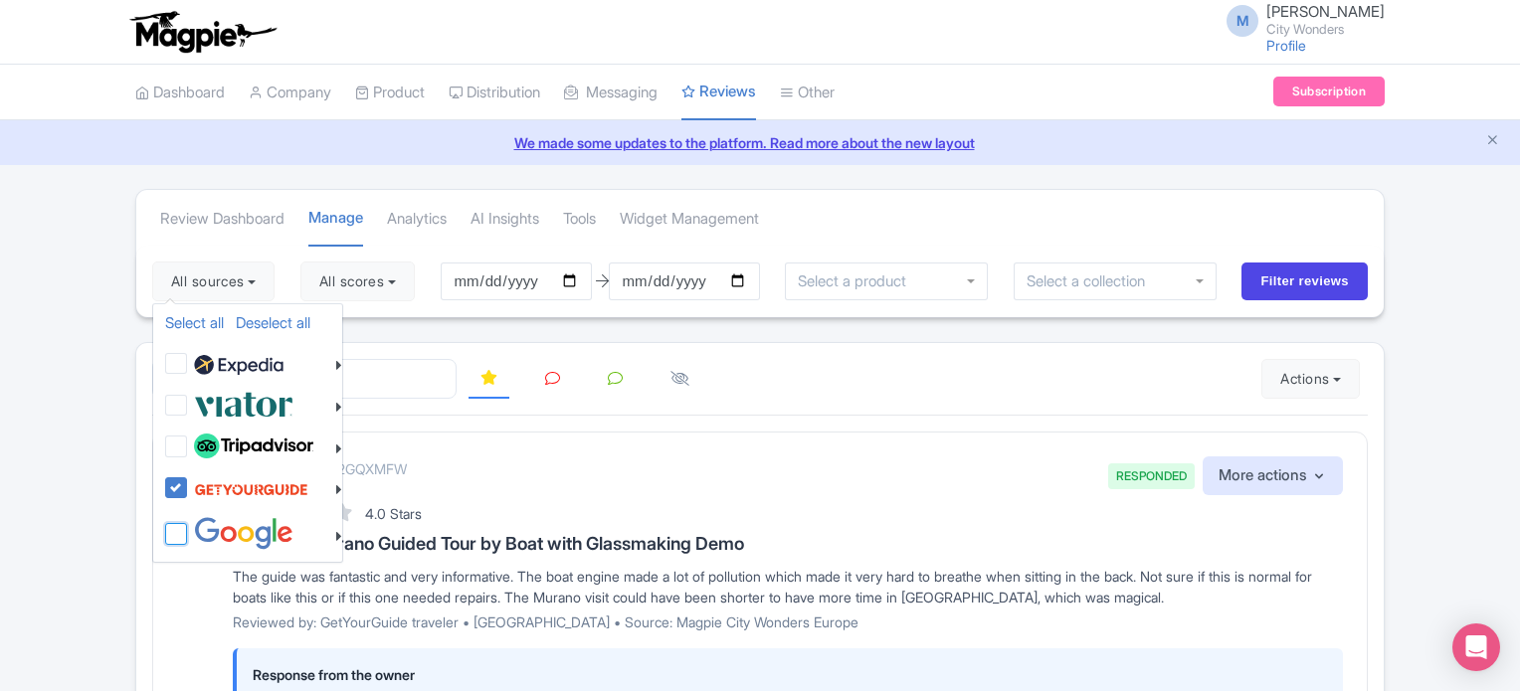
checkbox input "false"
click at [1309, 277] on input "Filter reviews" at bounding box center [1304, 282] width 126 height 38
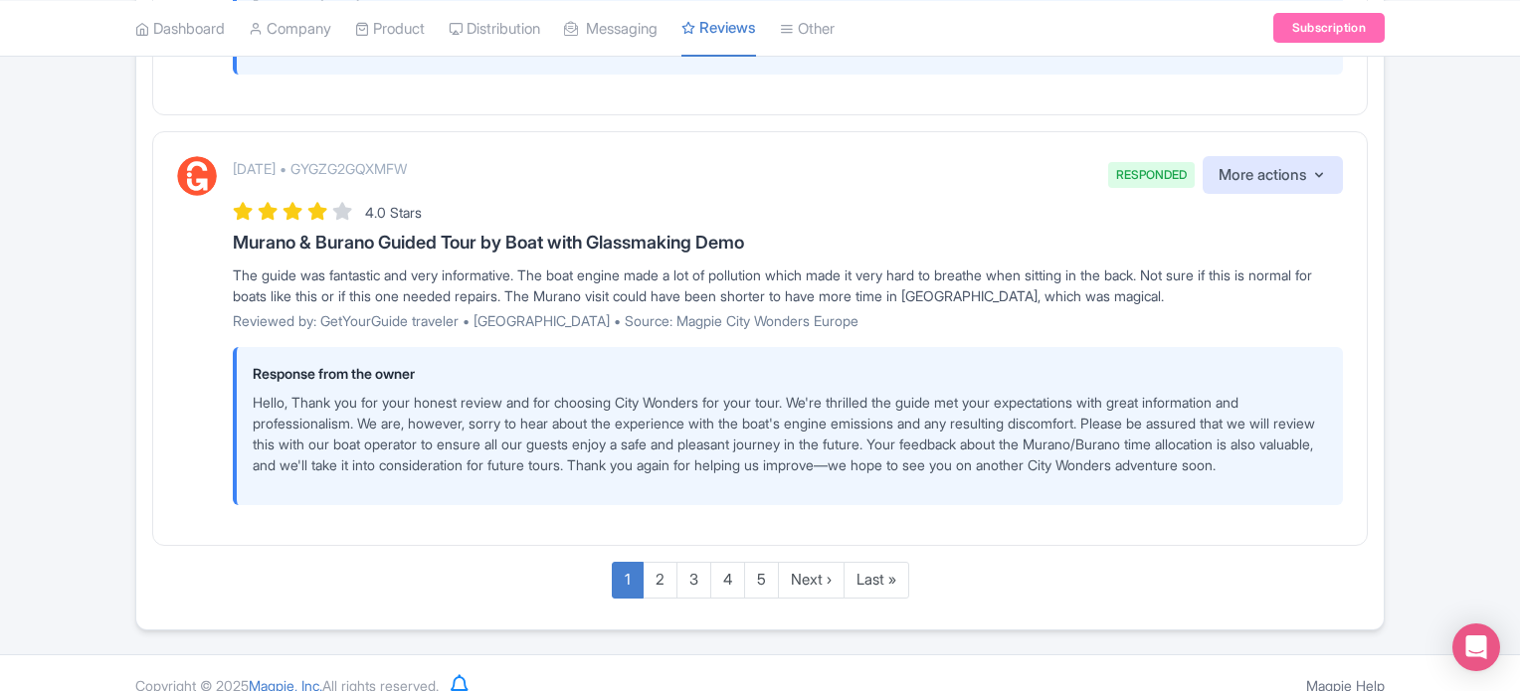
scroll to position [3499, 0]
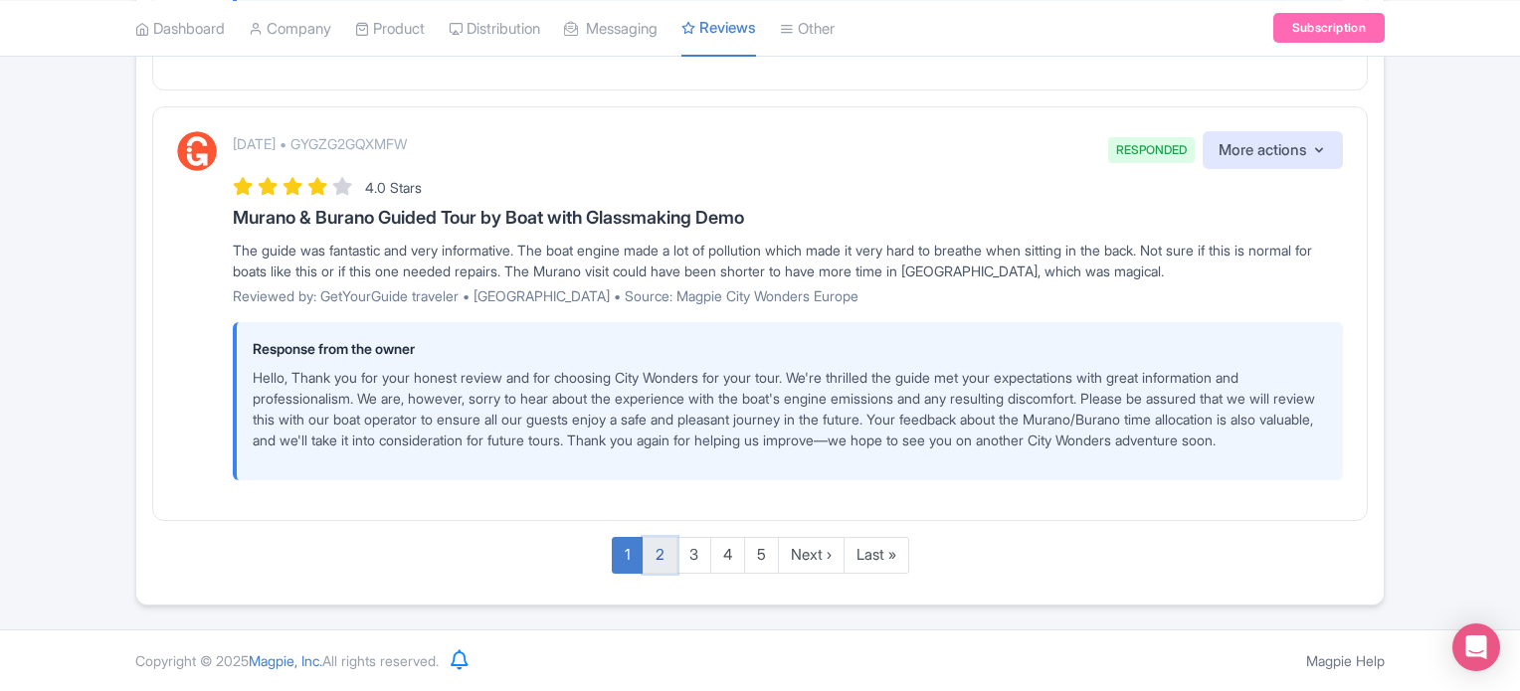
click at [659, 555] on link "2" at bounding box center [659, 555] width 35 height 37
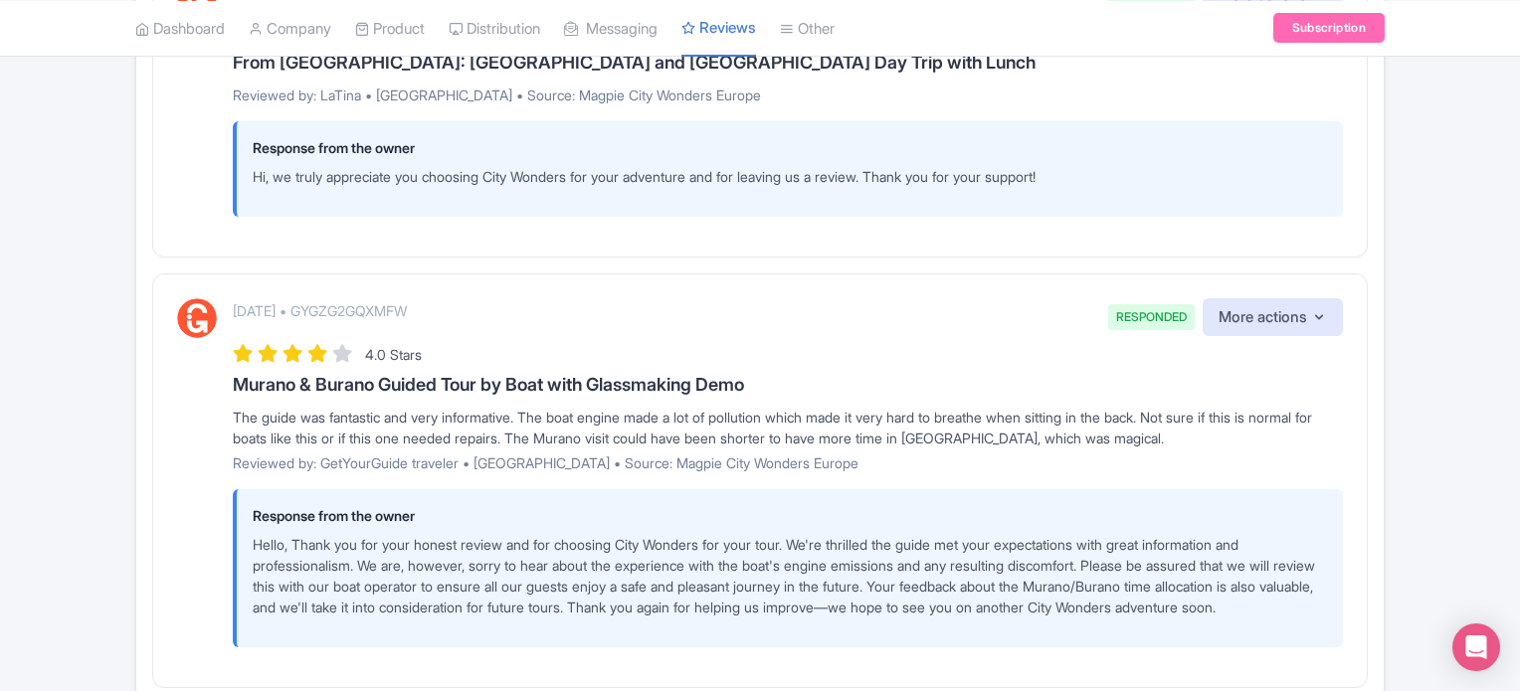
scroll to position [3001, 0]
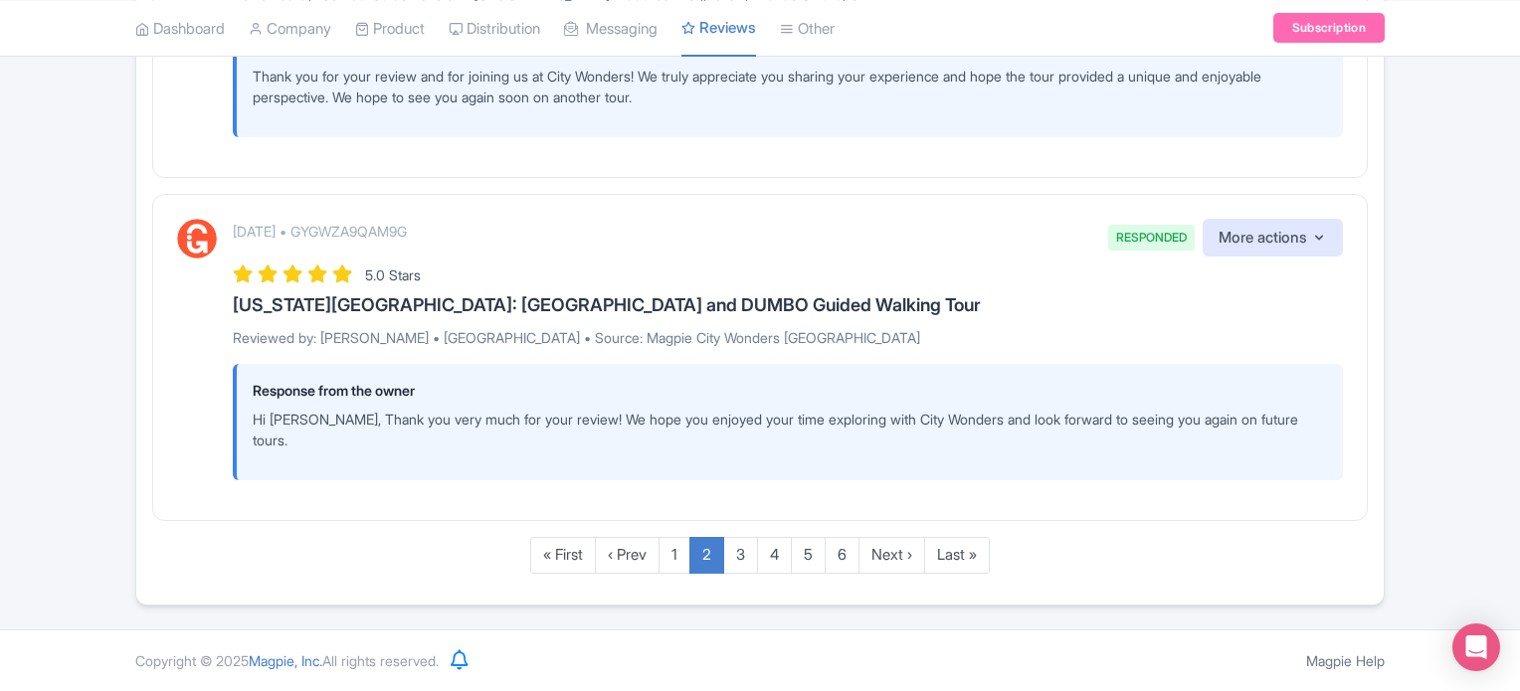
scroll to position [3607, 0]
click at [734, 557] on link "3" at bounding box center [740, 555] width 35 height 37
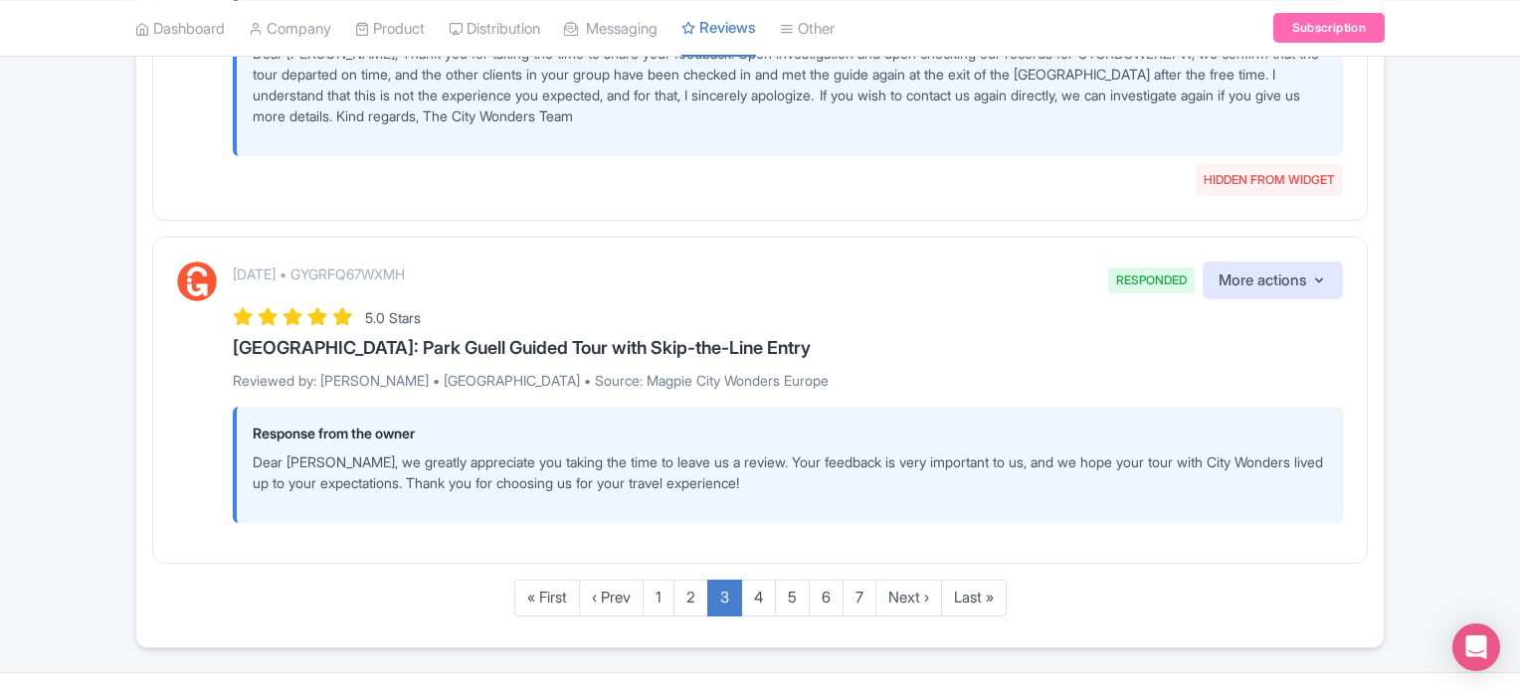
scroll to position [3618, 0]
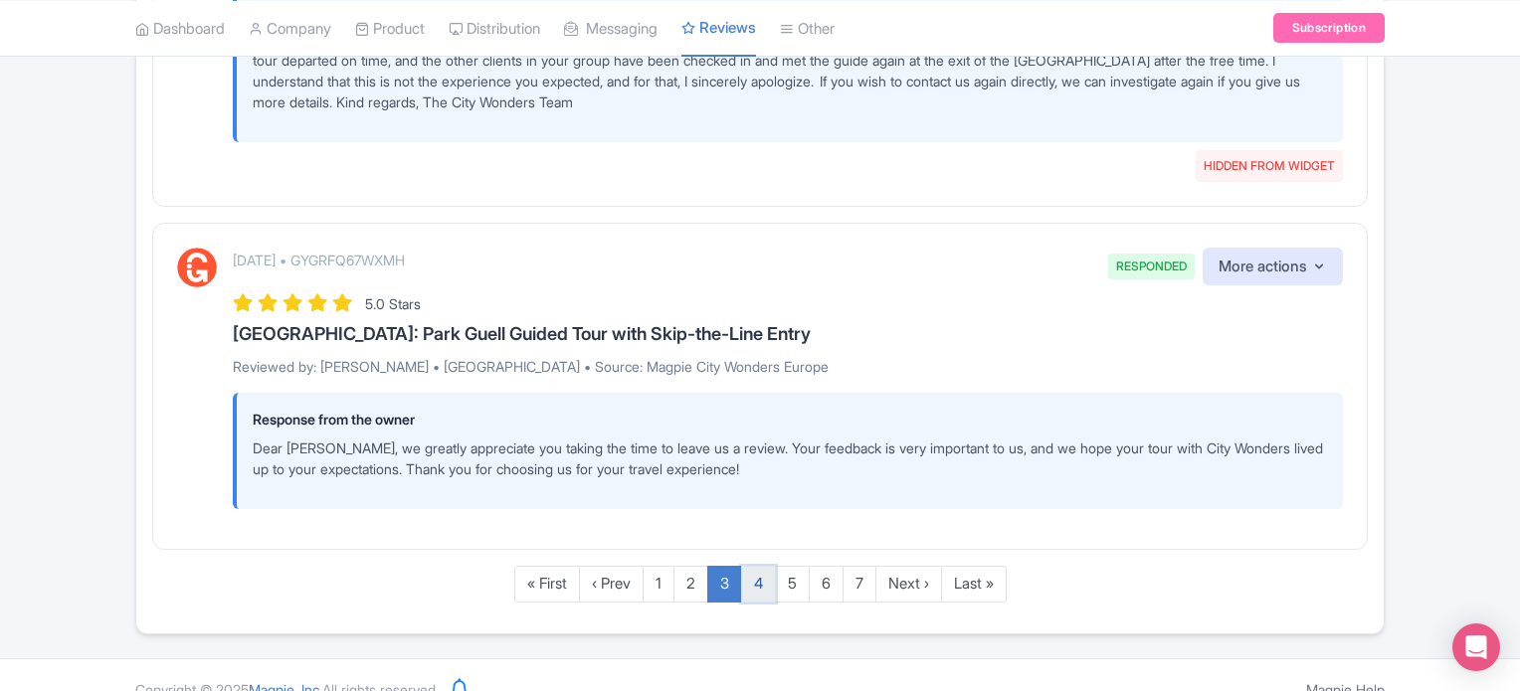
click at [752, 566] on link "4" at bounding box center [758, 584] width 35 height 37
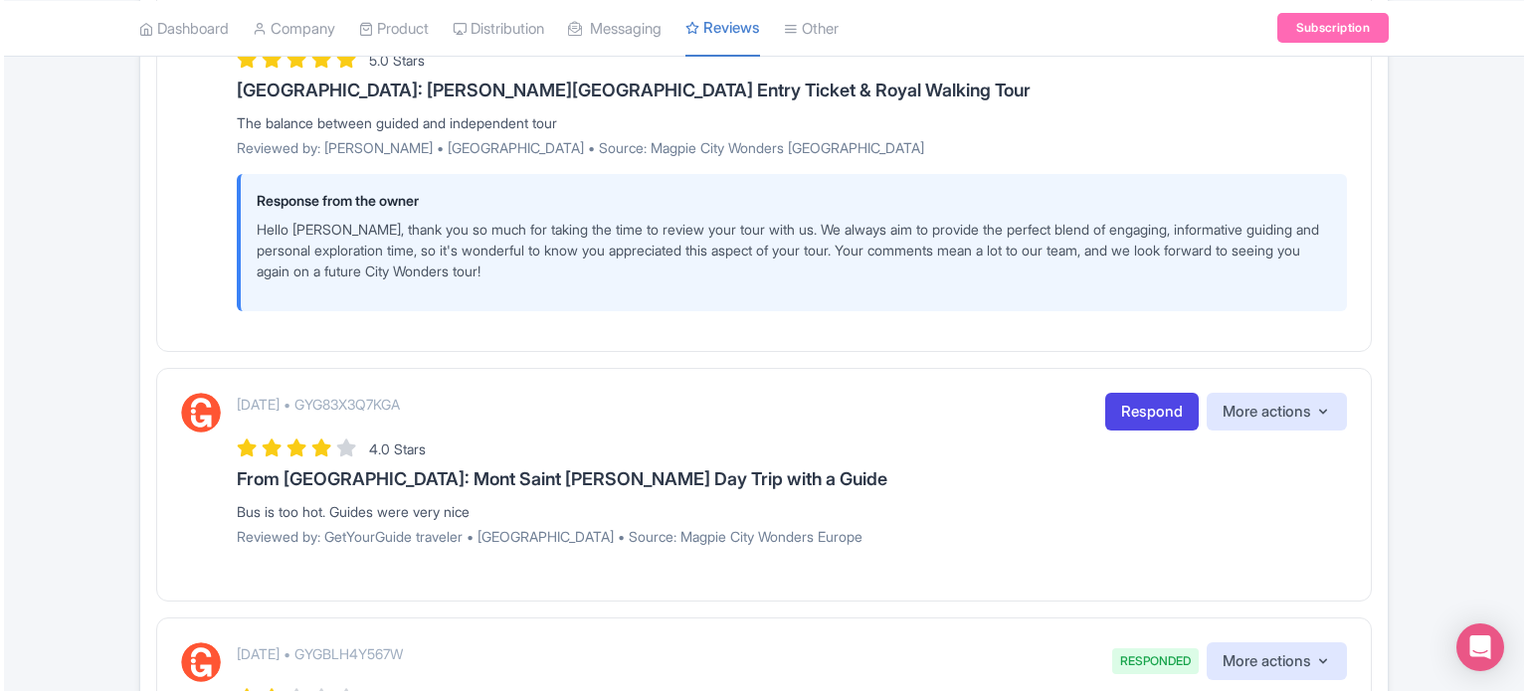
scroll to position [2601, 0]
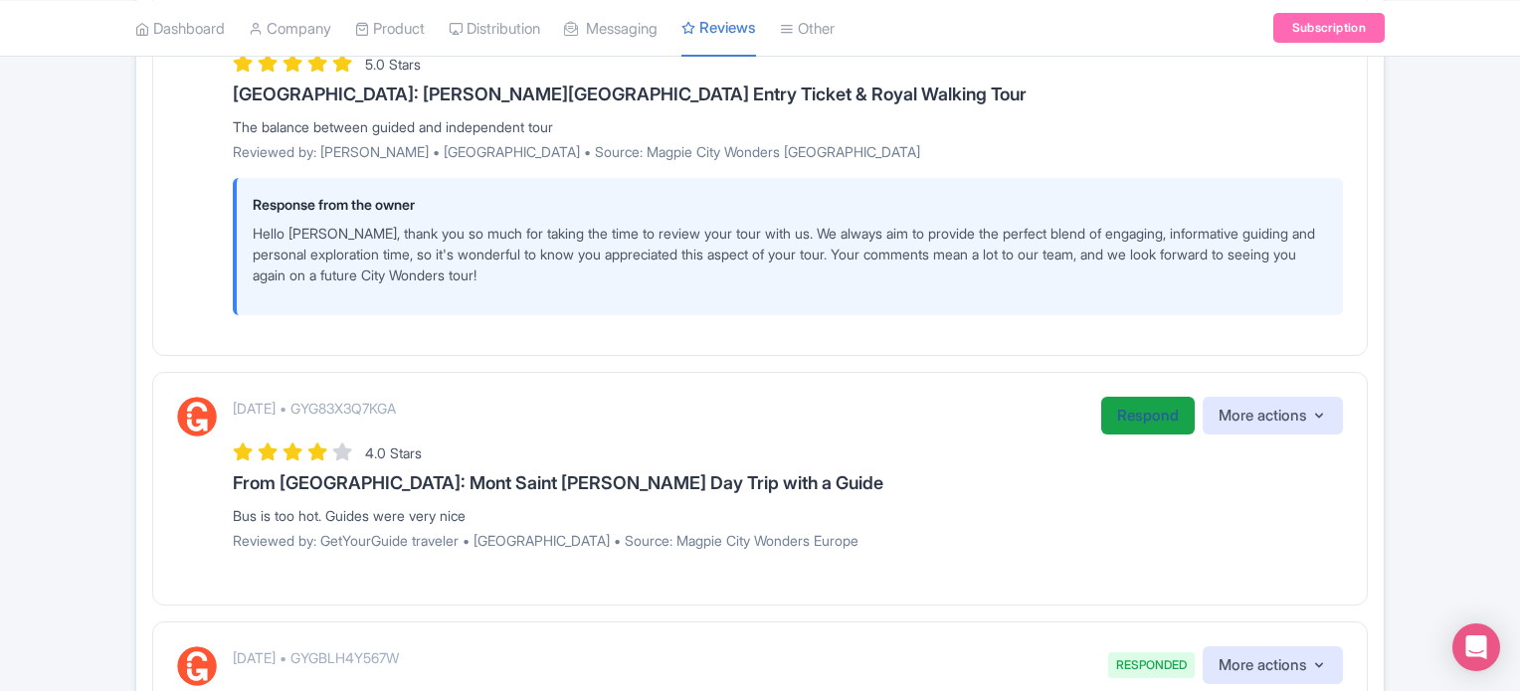
click at [1145, 401] on link "Respond" at bounding box center [1147, 416] width 93 height 39
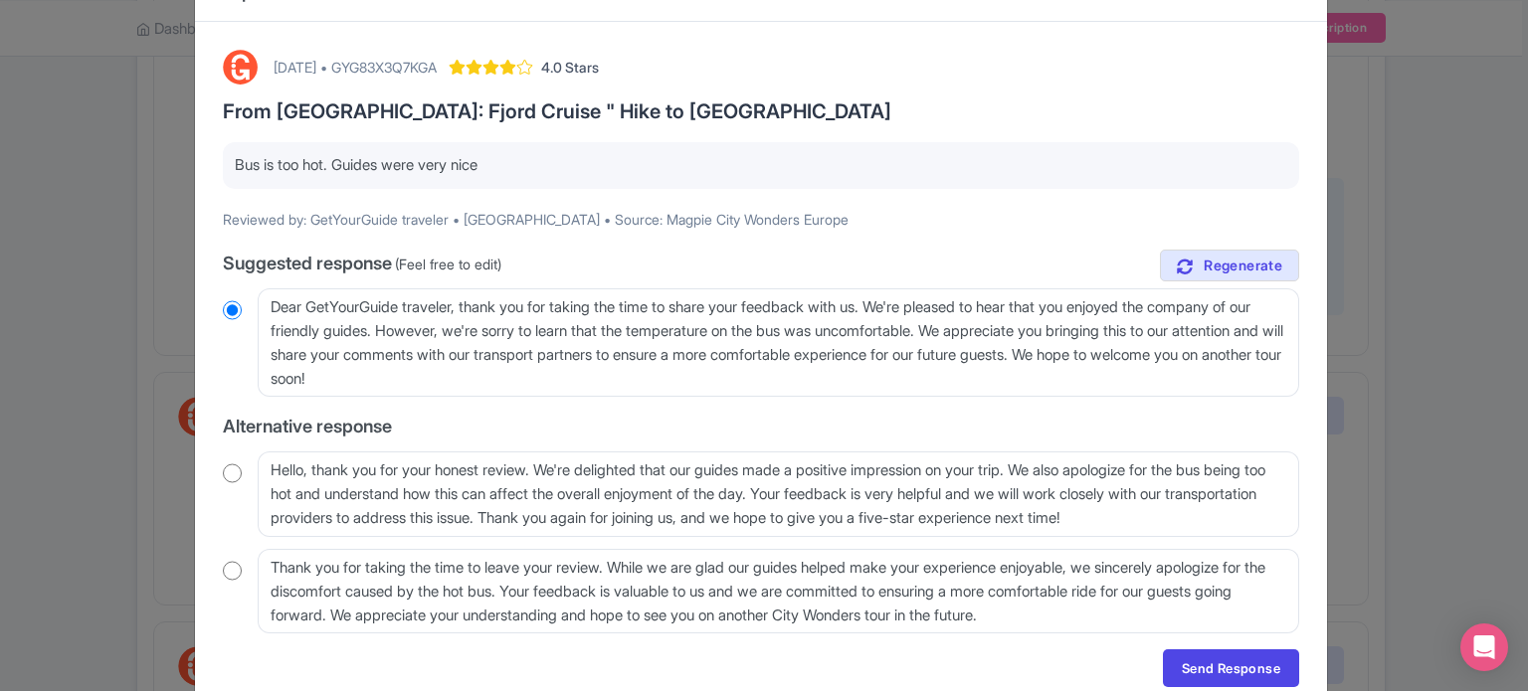
scroll to position [99, 0]
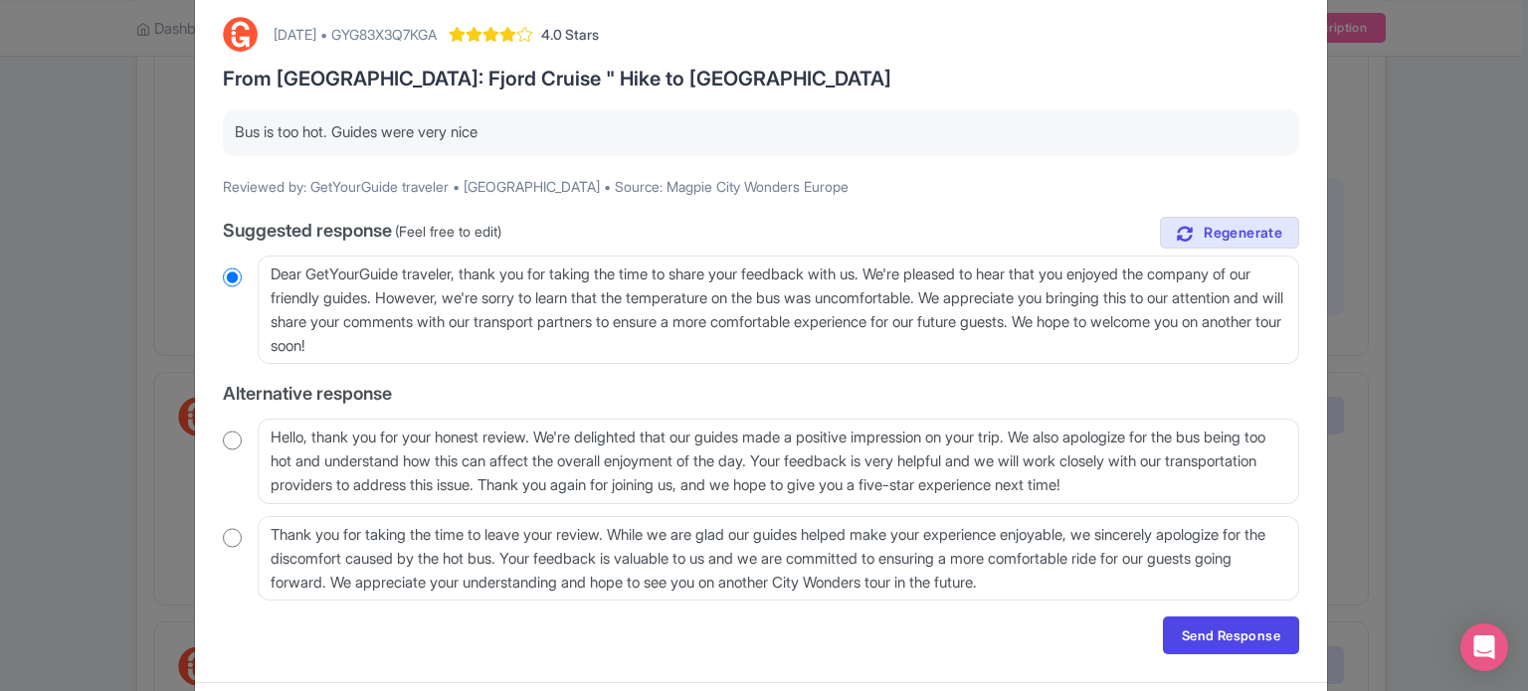
click at [223, 445] on input "radio" at bounding box center [232, 441] width 19 height 20
radio input "true"
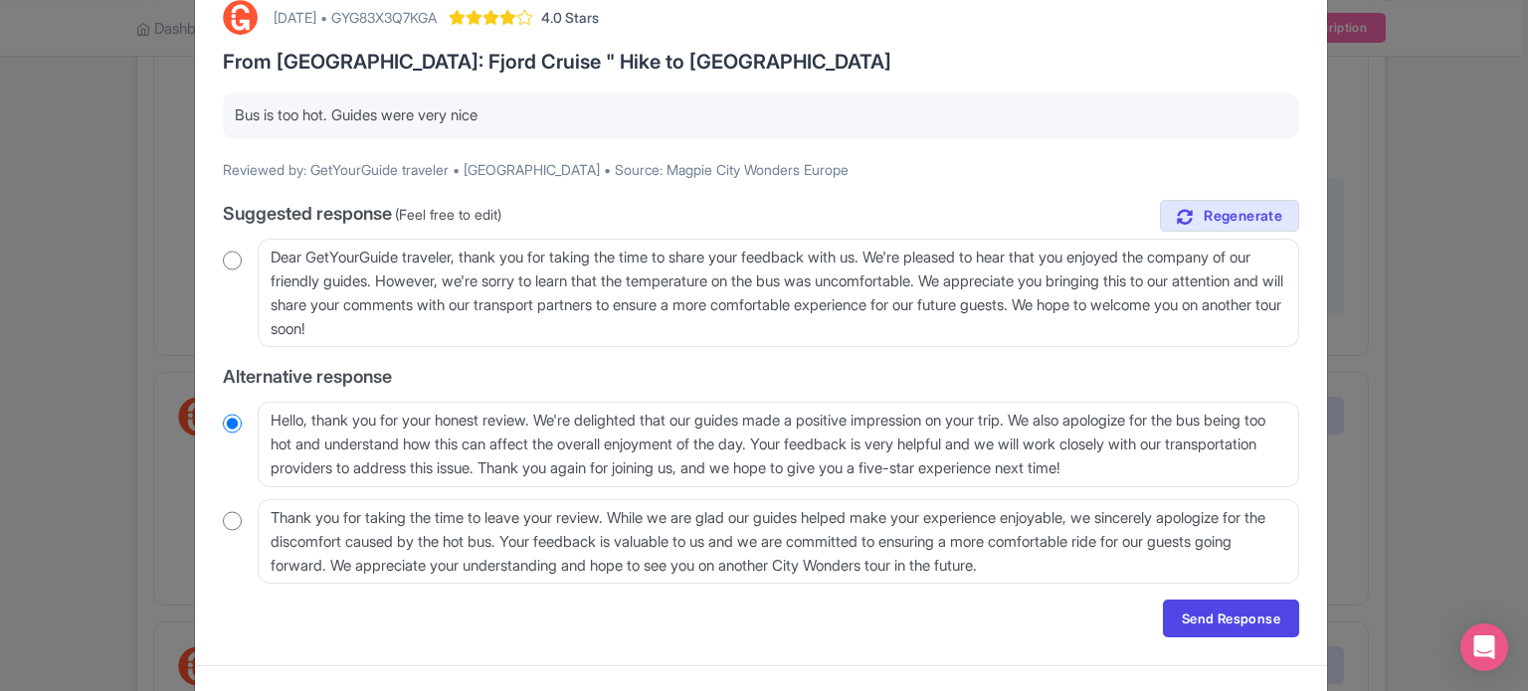
scroll to position [151, 0]
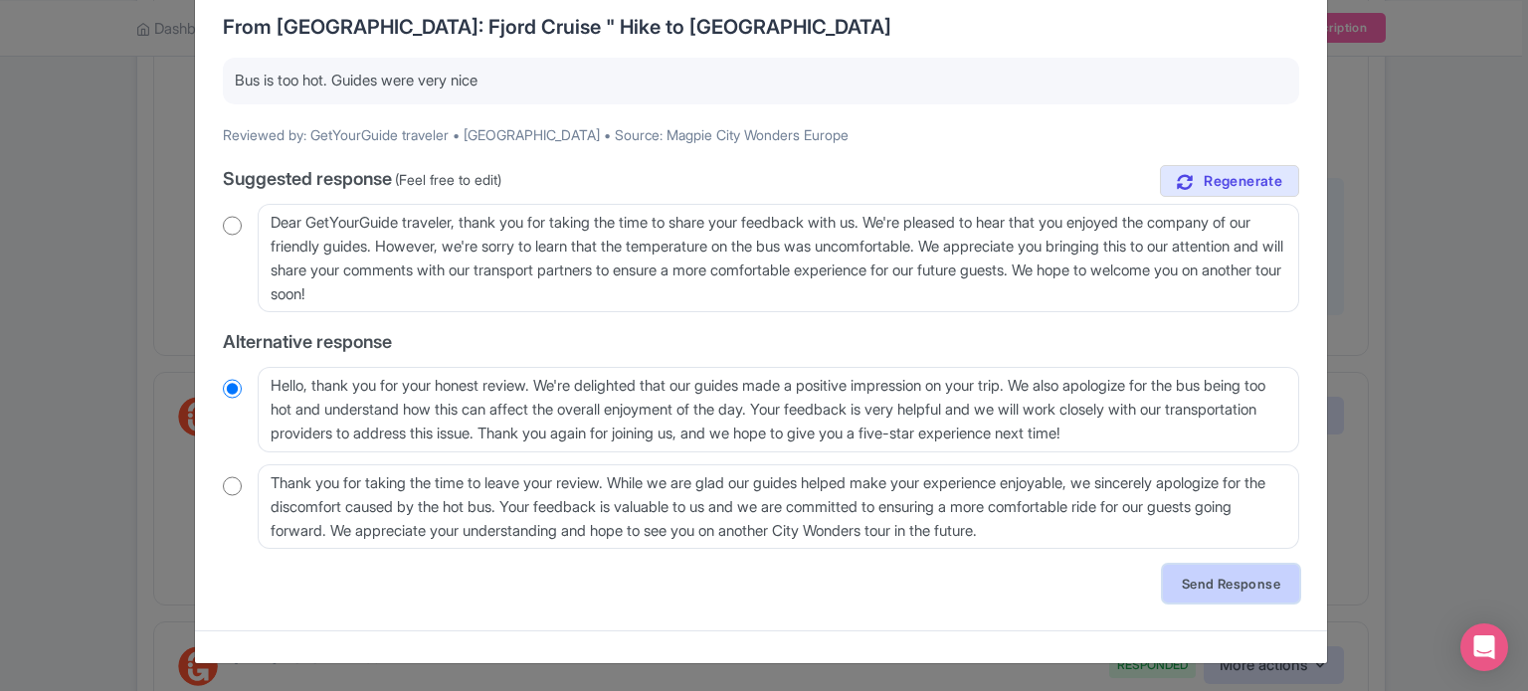
click at [1220, 588] on link "Send Response" at bounding box center [1231, 584] width 136 height 38
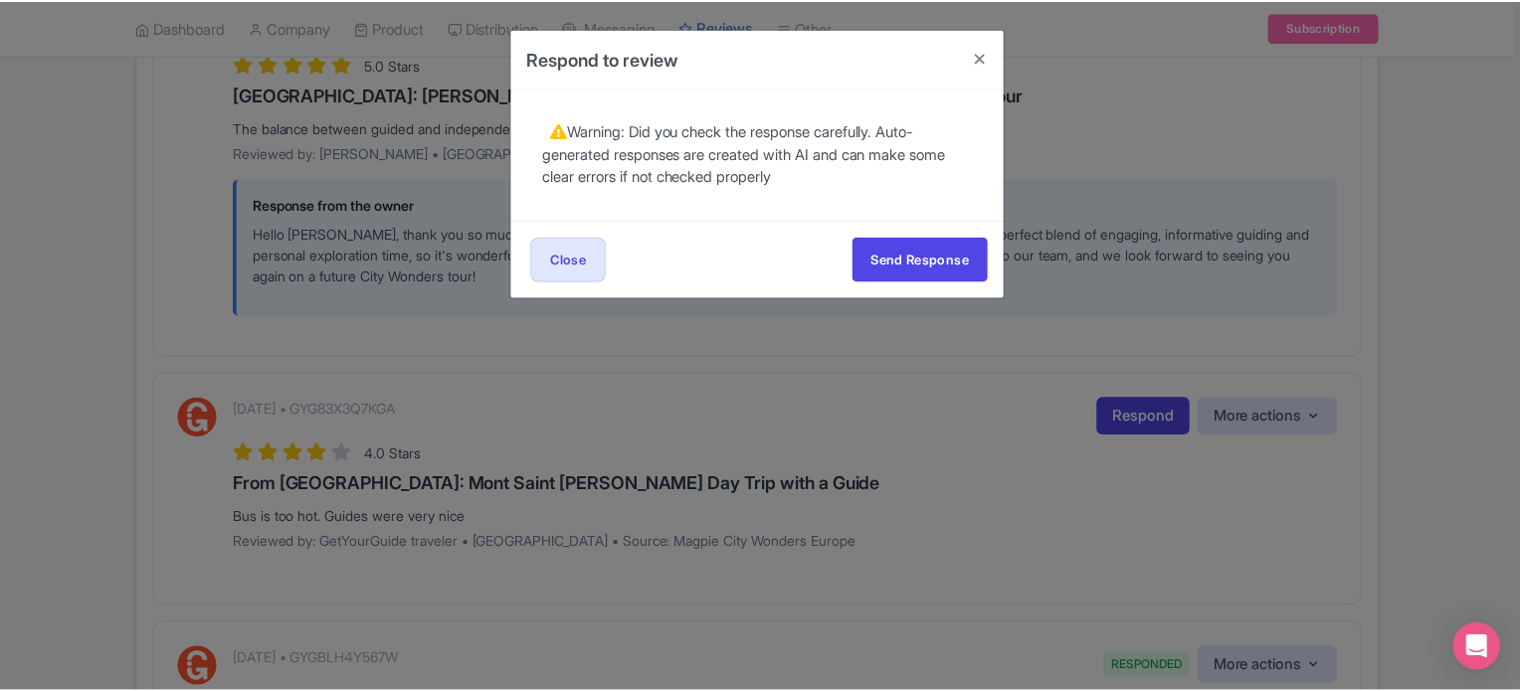
scroll to position [0, 0]
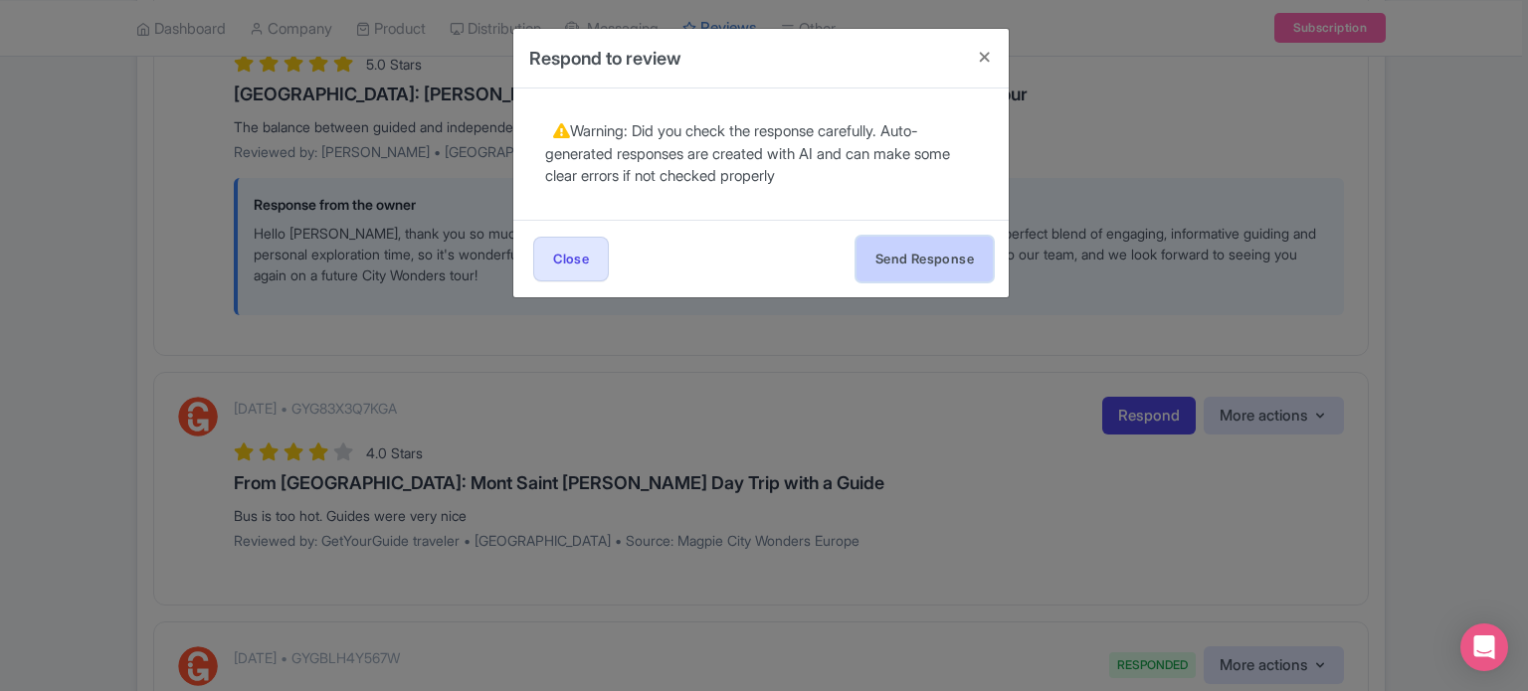
click at [911, 261] on button "Send Response" at bounding box center [924, 259] width 136 height 45
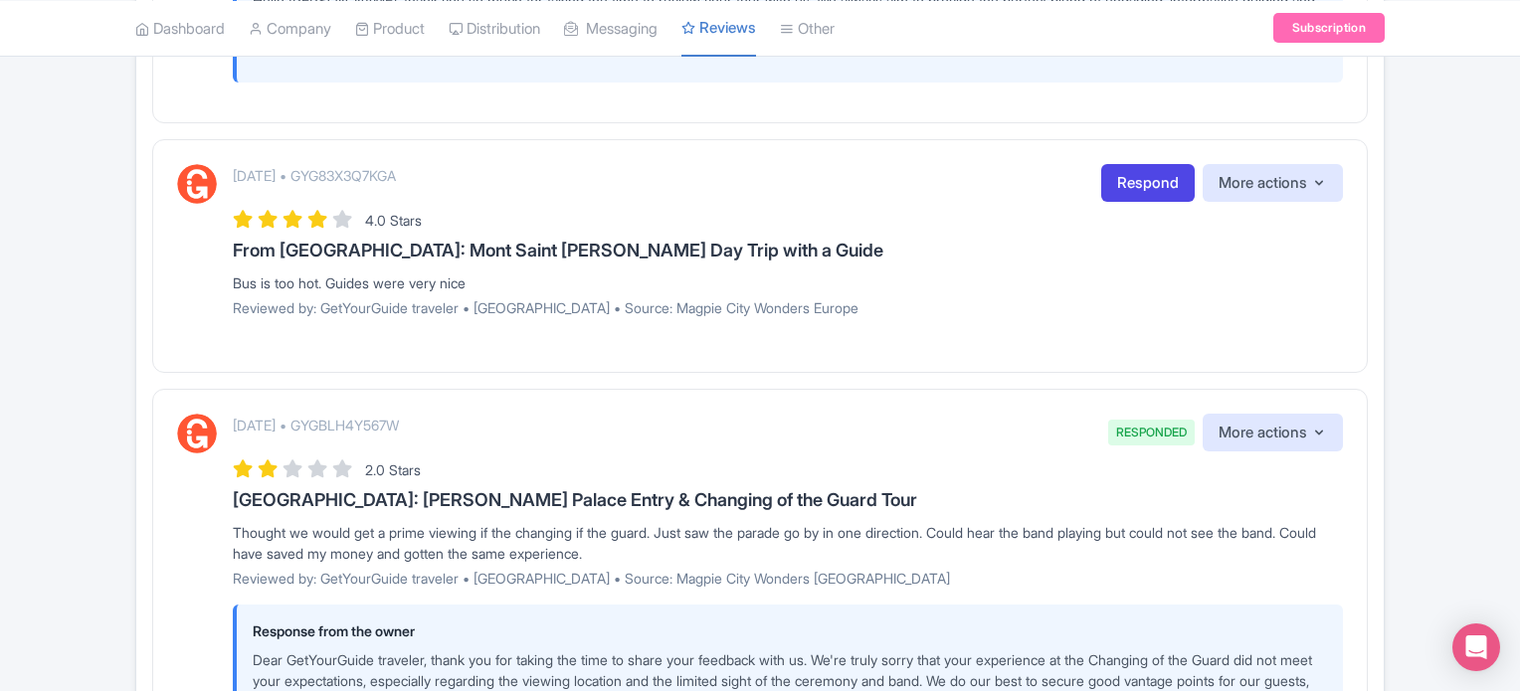
scroll to position [2800, 0]
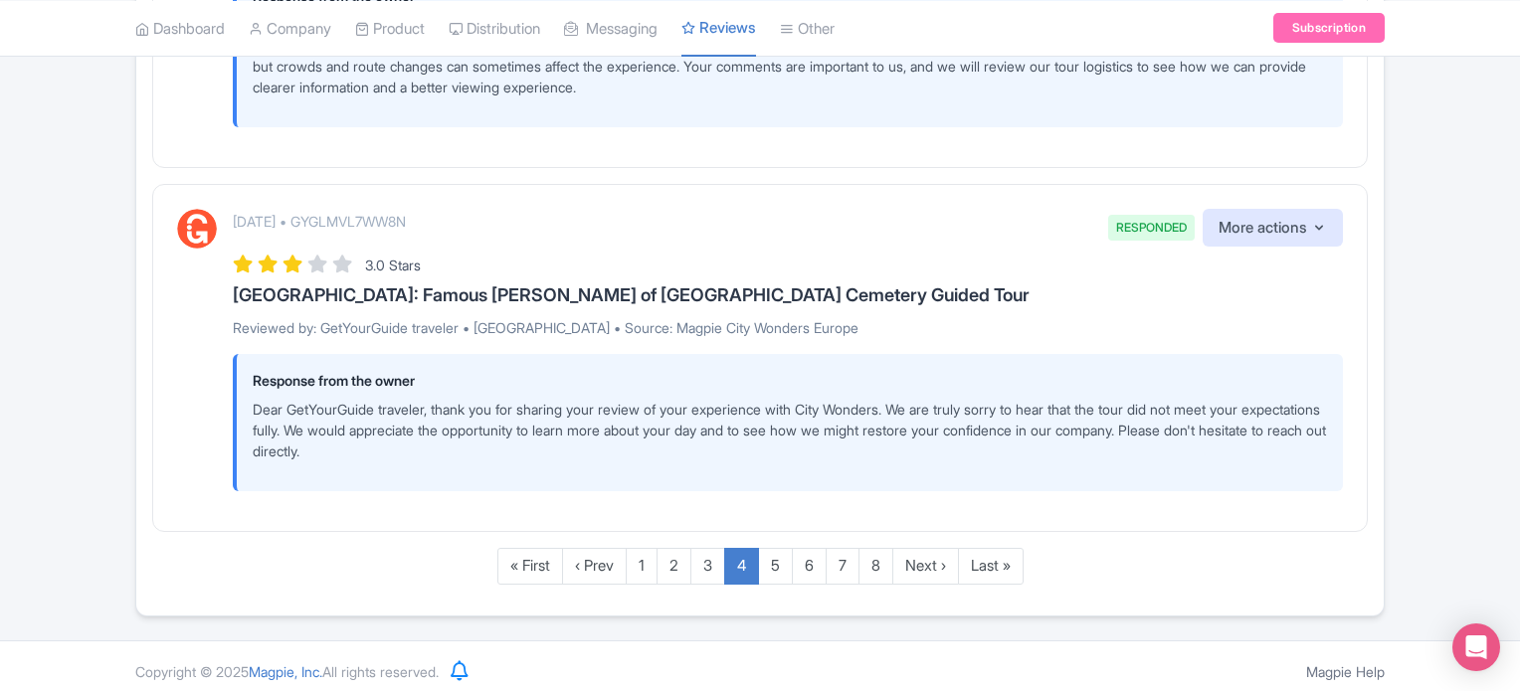
scroll to position [3611, 0]
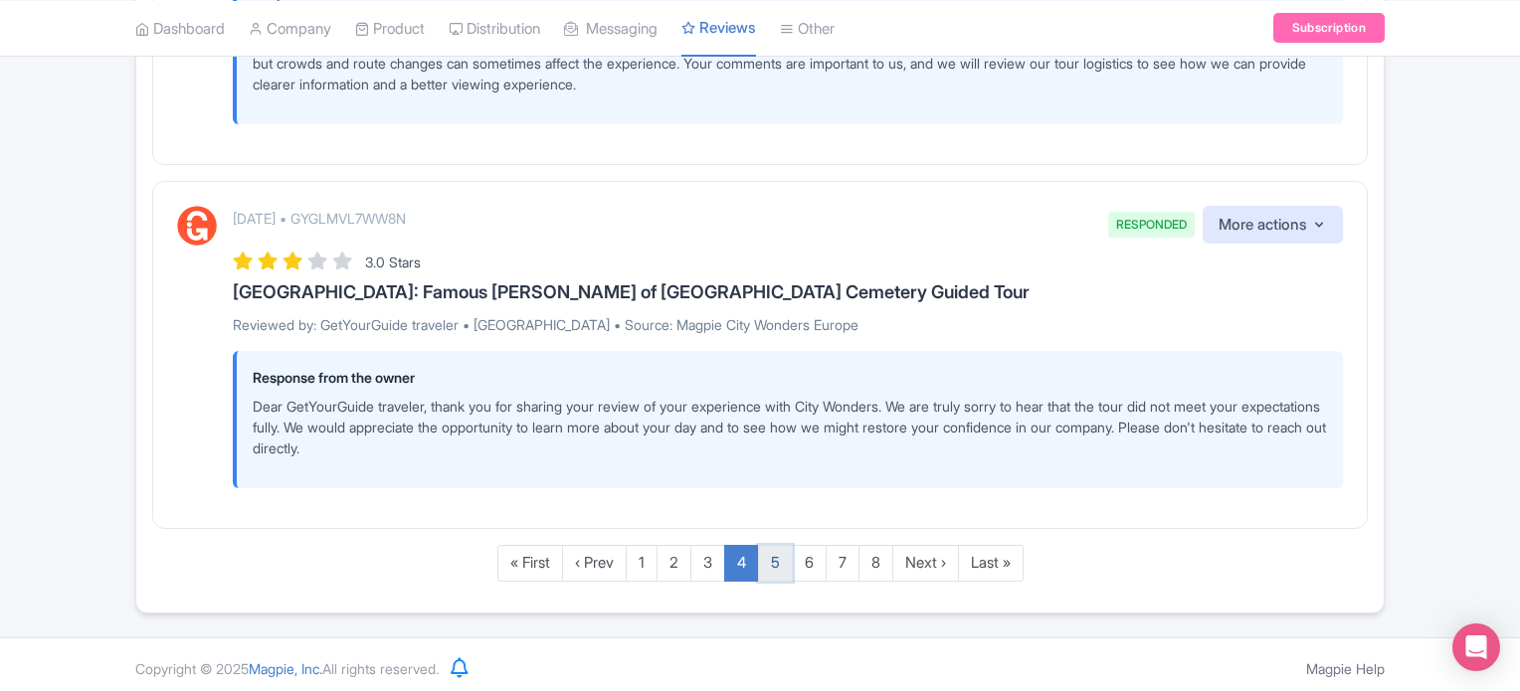
click at [778, 555] on link "5" at bounding box center [775, 563] width 35 height 37
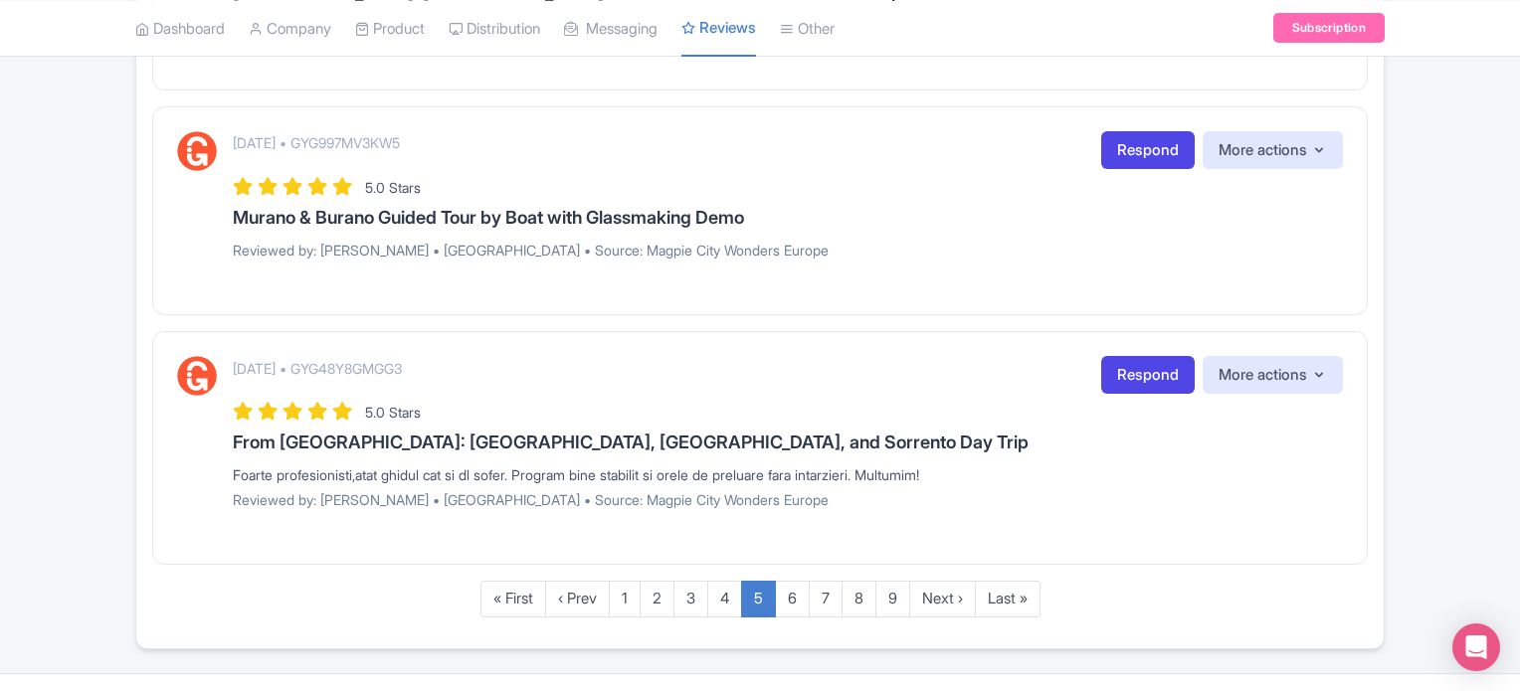
scroll to position [2939, 0]
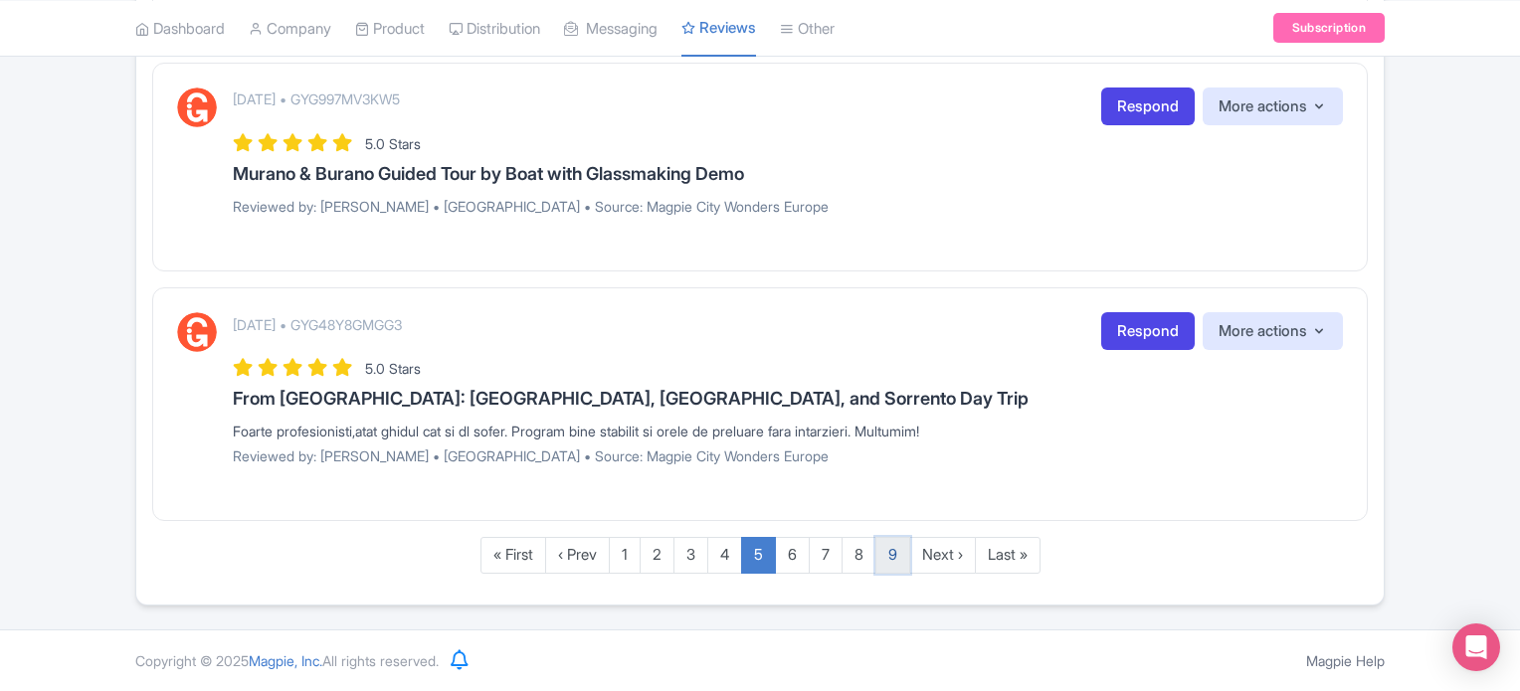
click at [890, 561] on link "9" at bounding box center [892, 555] width 35 height 37
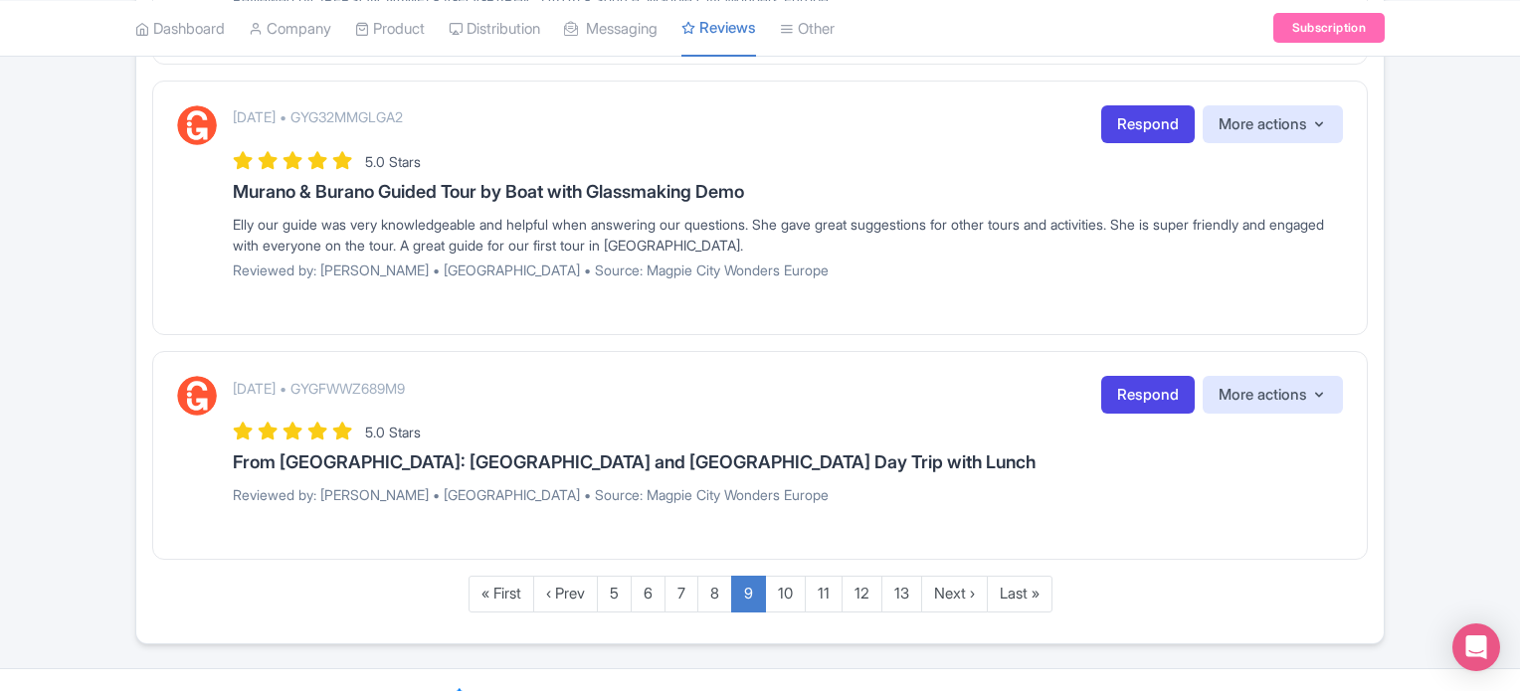
scroll to position [2390, 0]
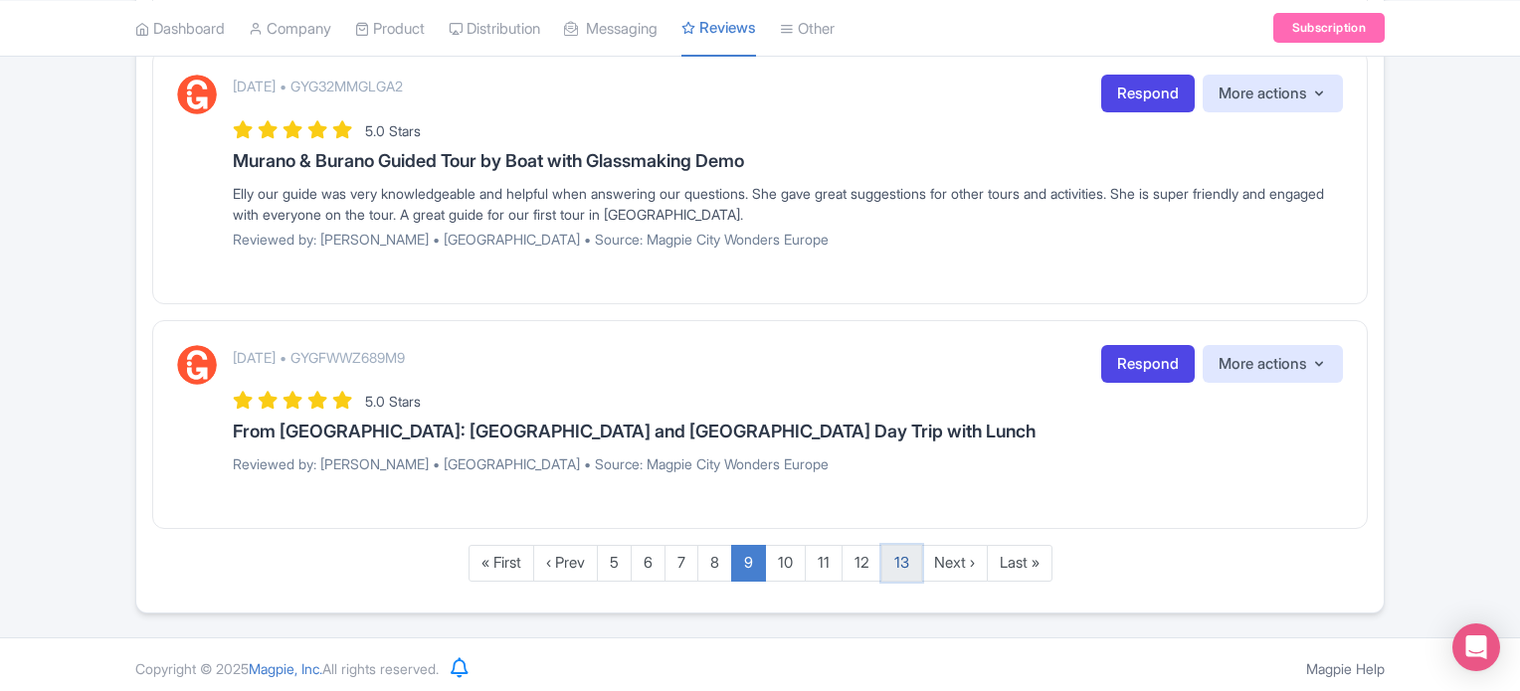
click at [905, 557] on link "13" at bounding box center [901, 563] width 41 height 37
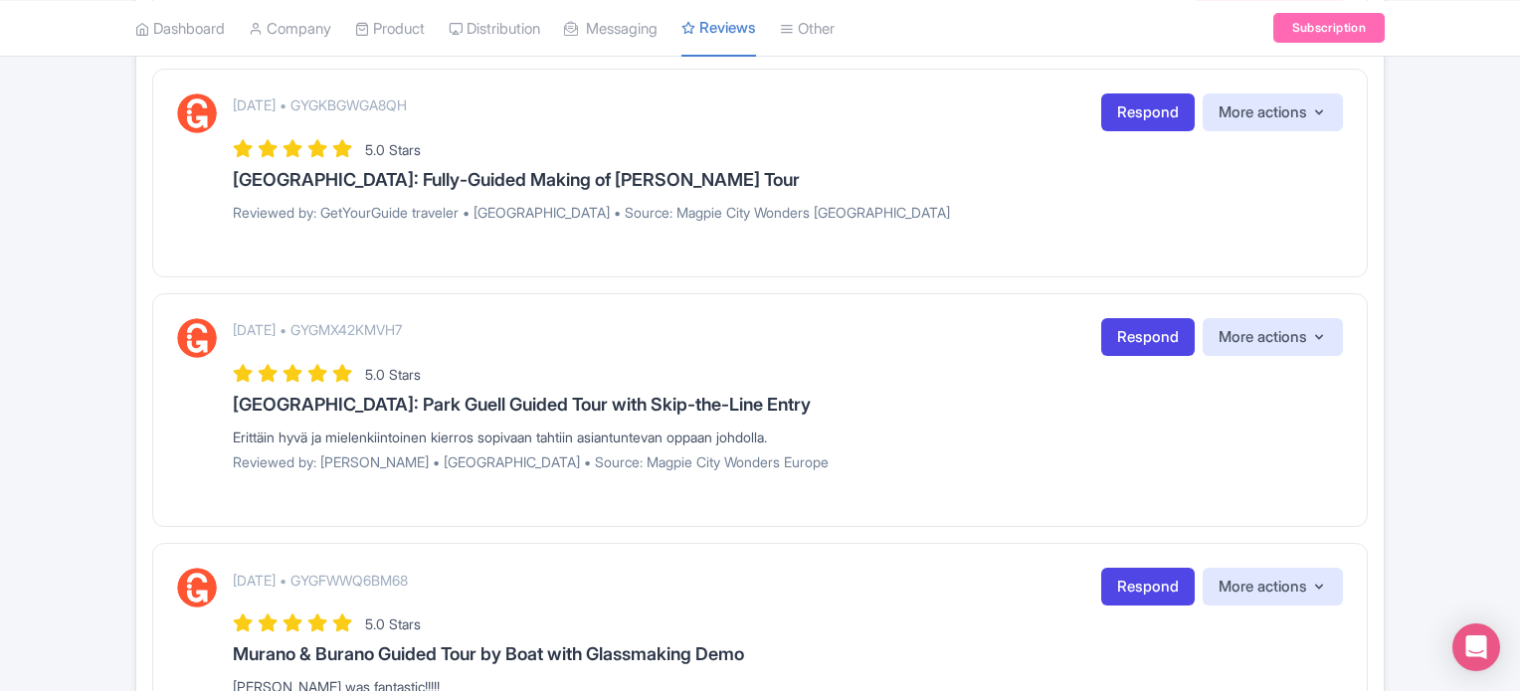
scroll to position [3352, 0]
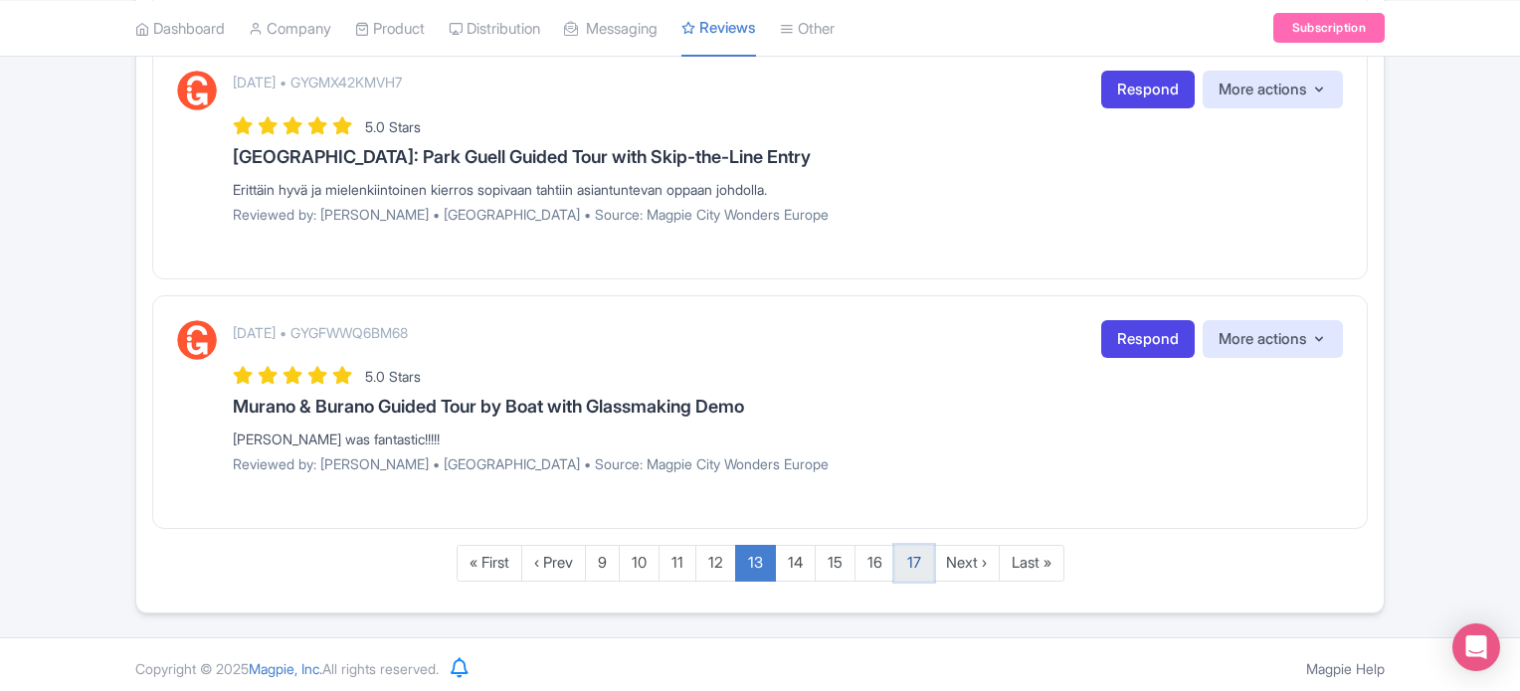
click at [906, 561] on link "17" at bounding box center [914, 563] width 40 height 37
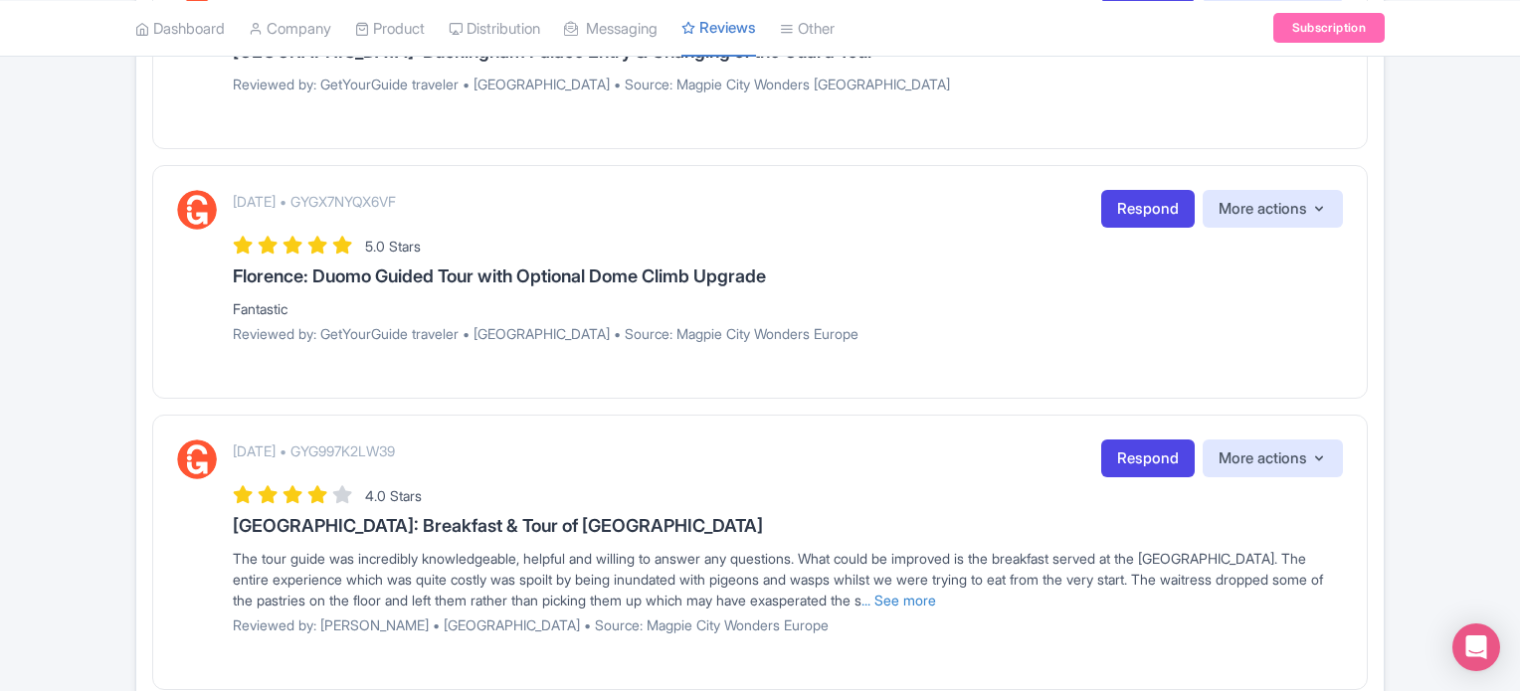
scroll to position [2415, 0]
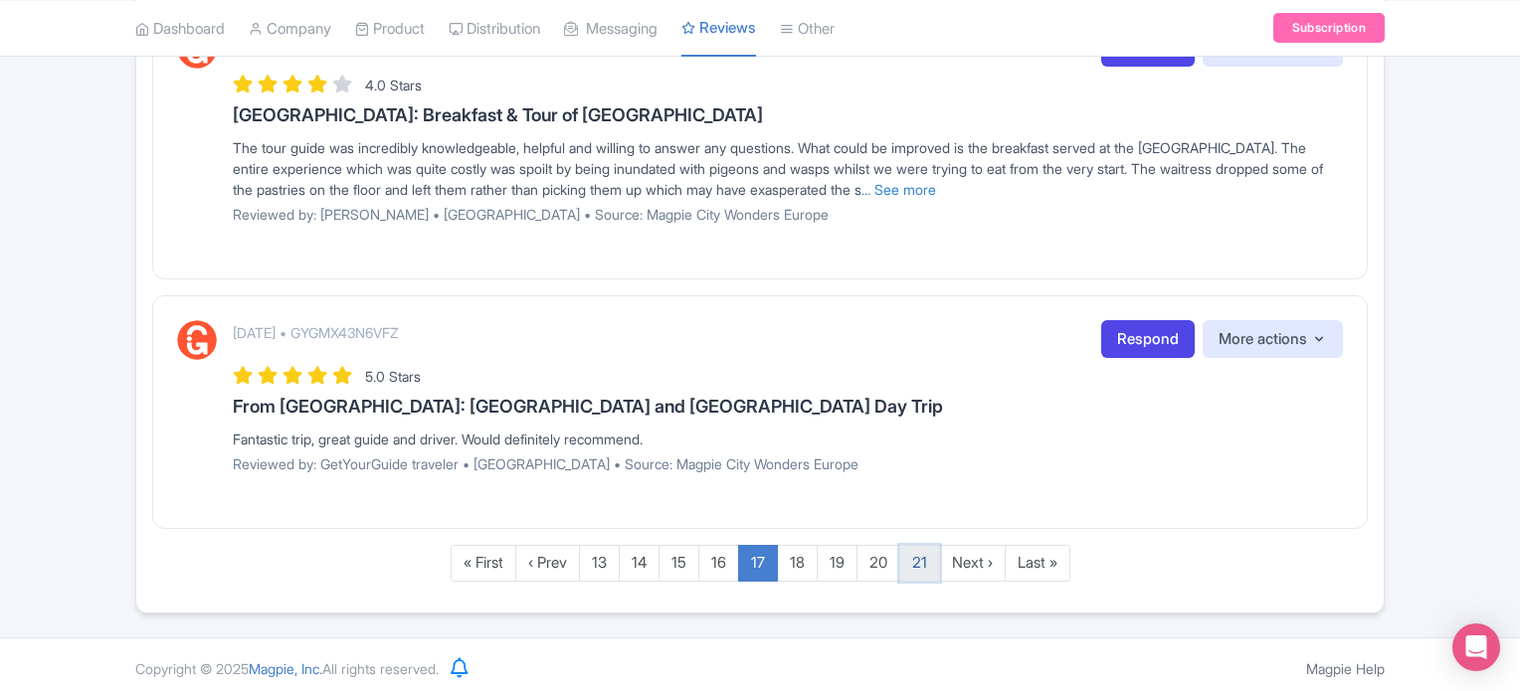
click at [906, 555] on link "21" at bounding box center [919, 563] width 41 height 37
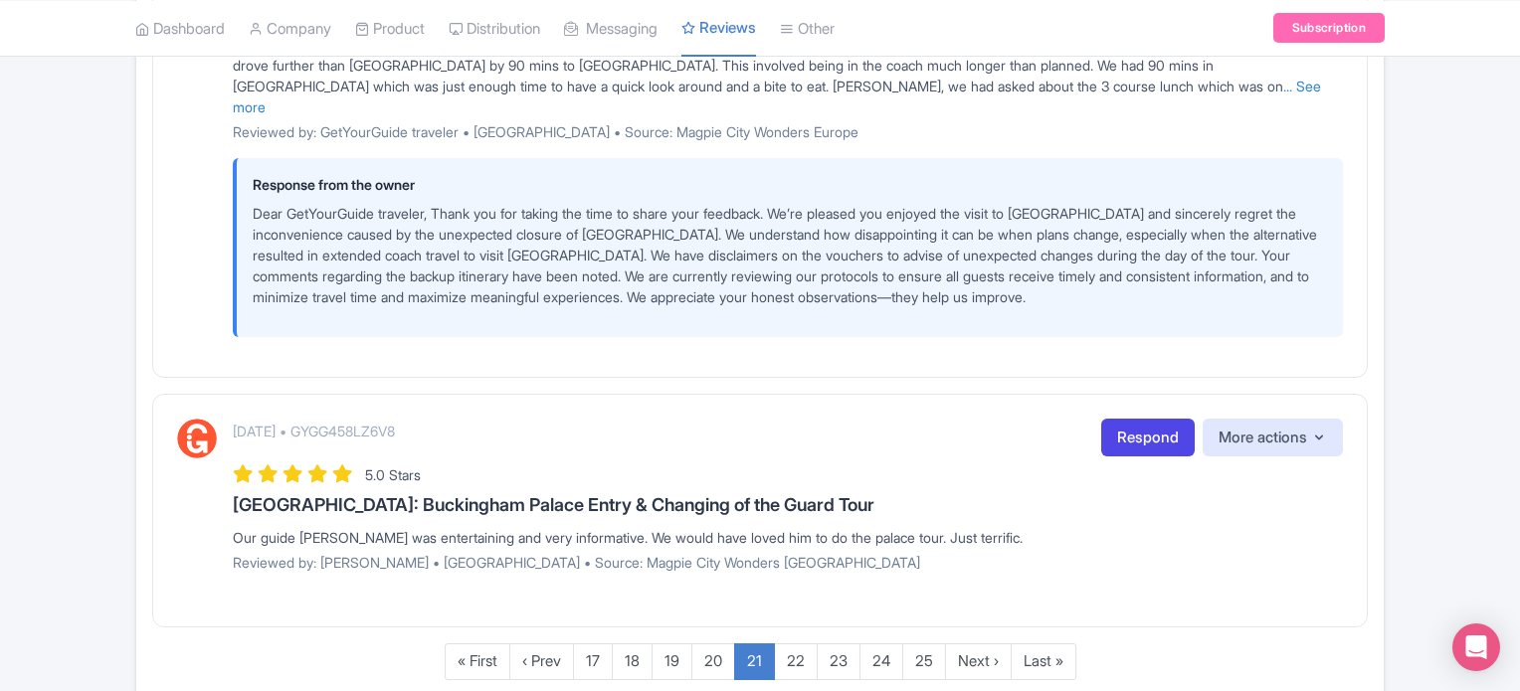
scroll to position [2647, 0]
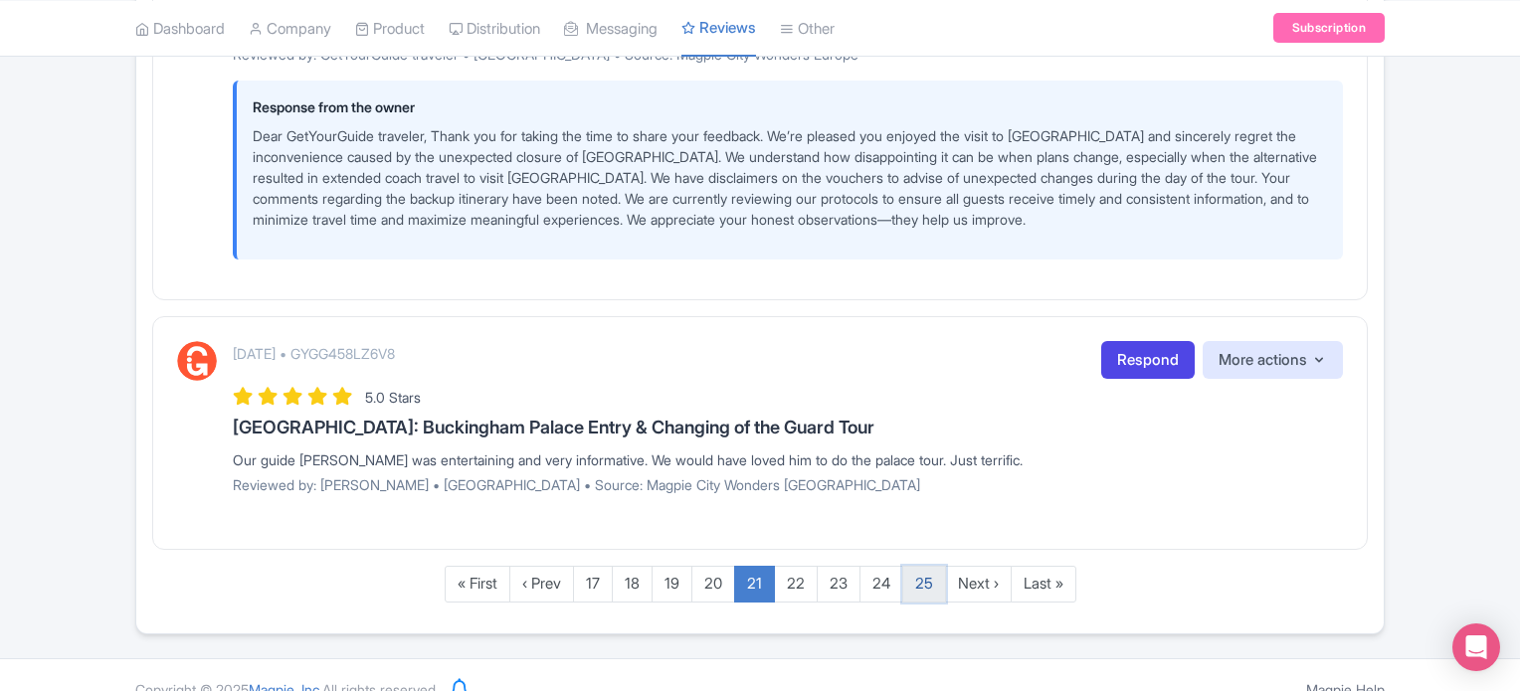
click at [922, 566] on link "25" at bounding box center [924, 584] width 44 height 37
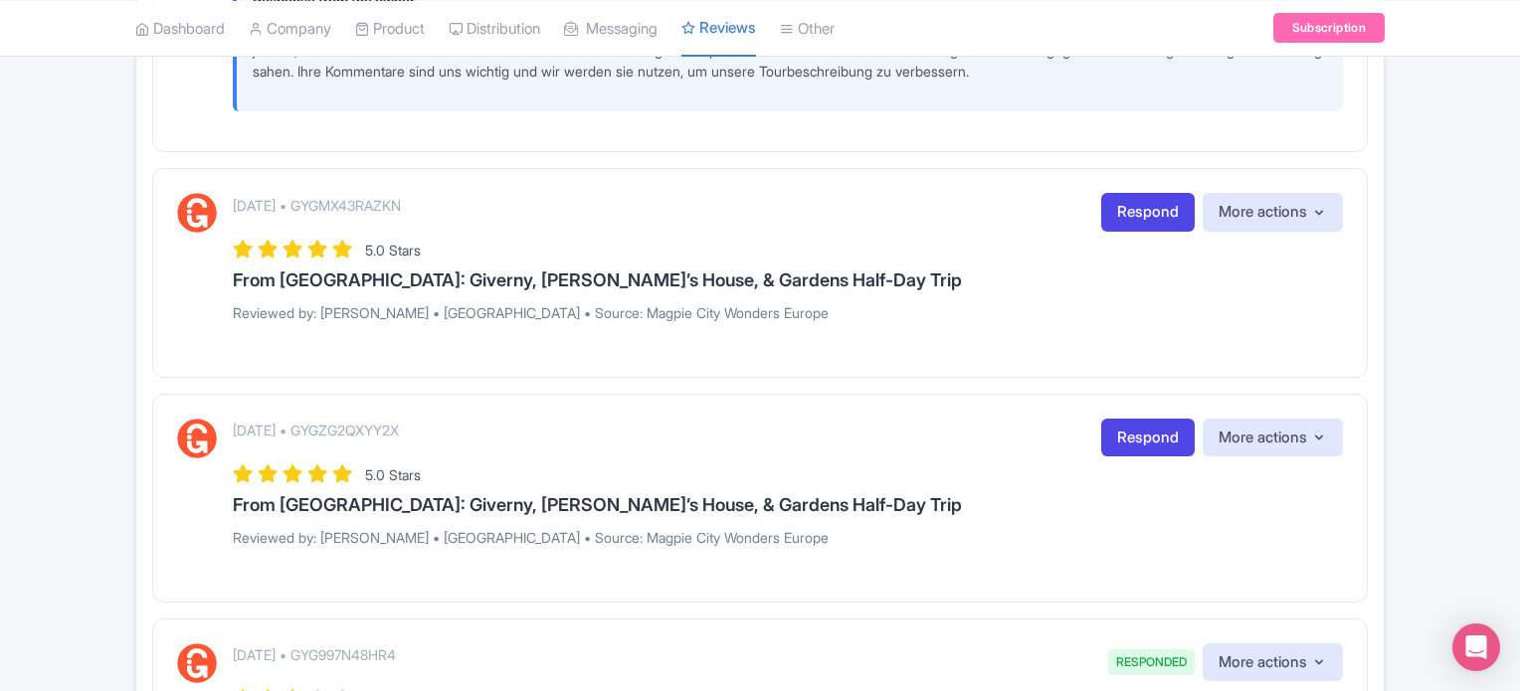
scroll to position [1454, 0]
